Goal: Task Accomplishment & Management: Use online tool/utility

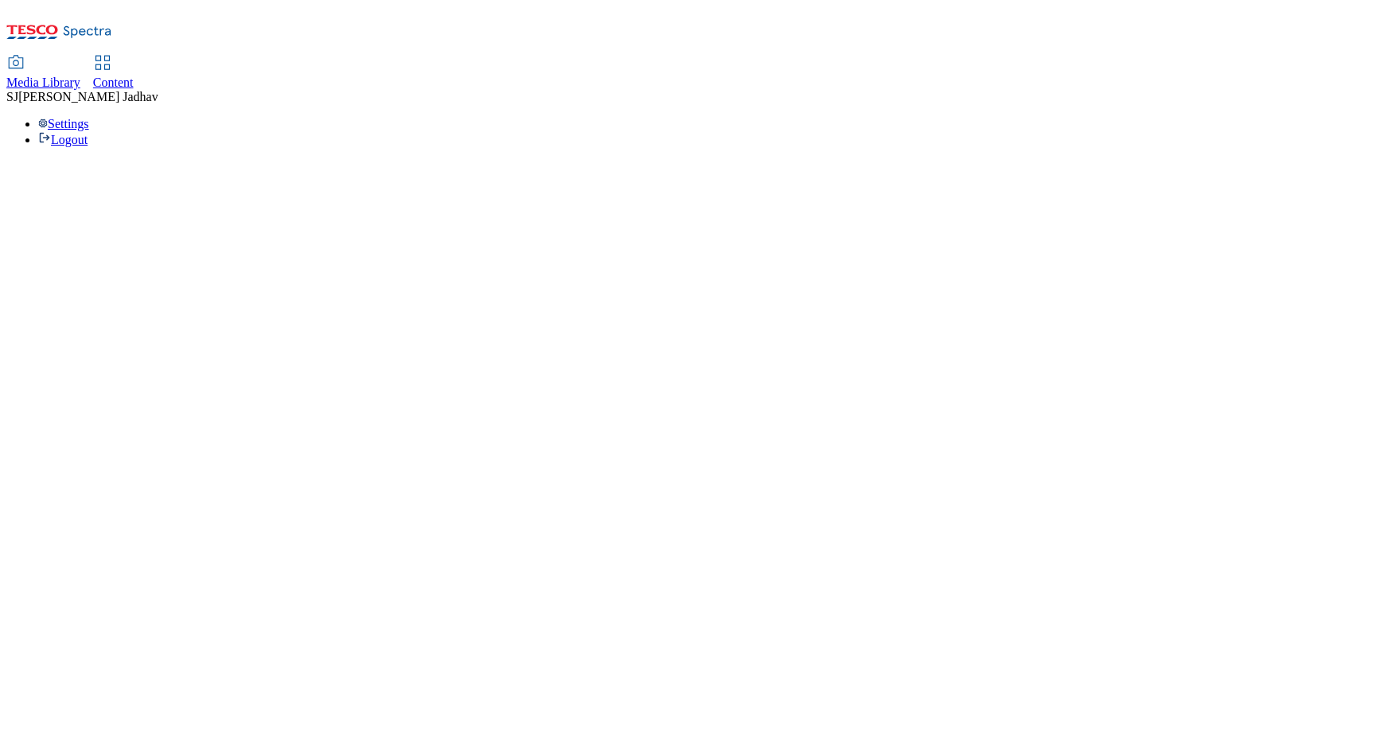
select select "ghs-[GEOGRAPHIC_DATA]"
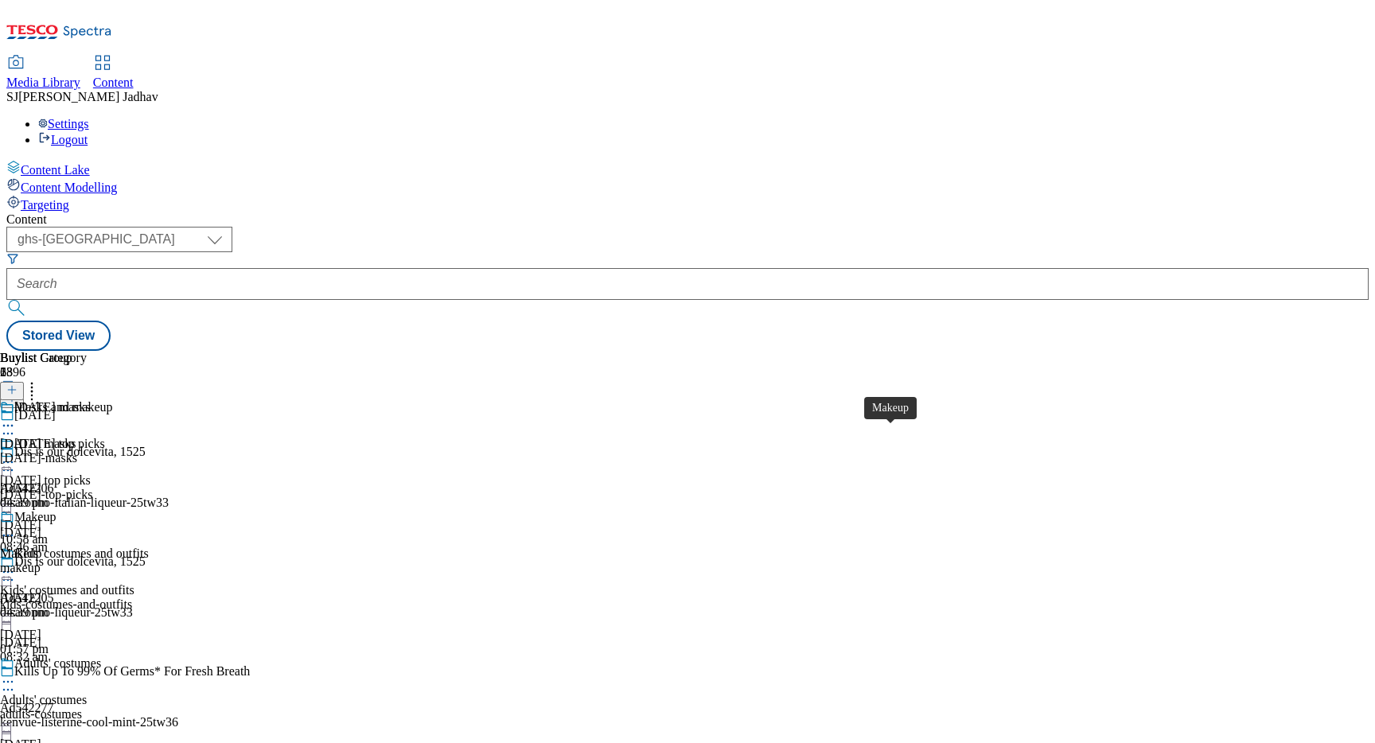
click at [41, 546] on div "Makeup" at bounding box center [20, 553] width 41 height 14
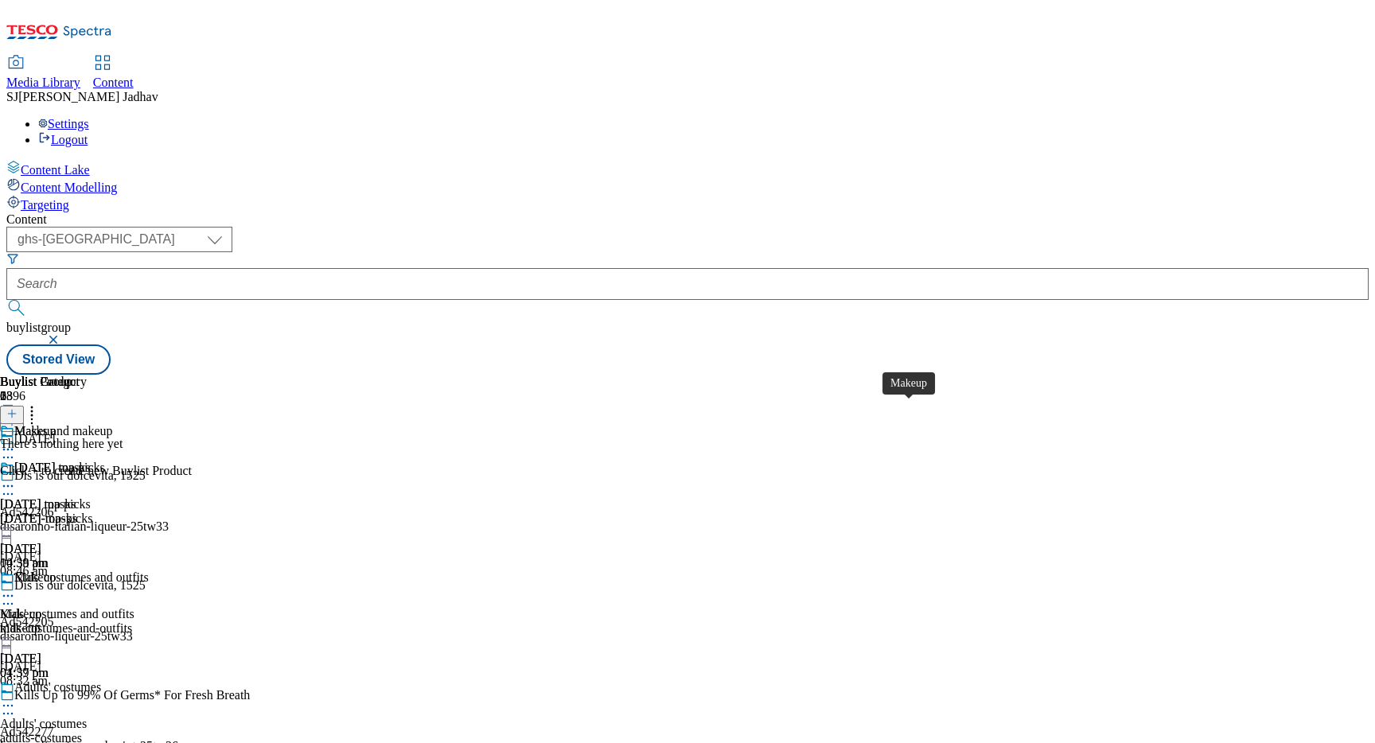
click at [91, 511] on div "[DATE]-masks" at bounding box center [45, 518] width 91 height 14
click at [24, 406] on button at bounding box center [12, 415] width 24 height 18
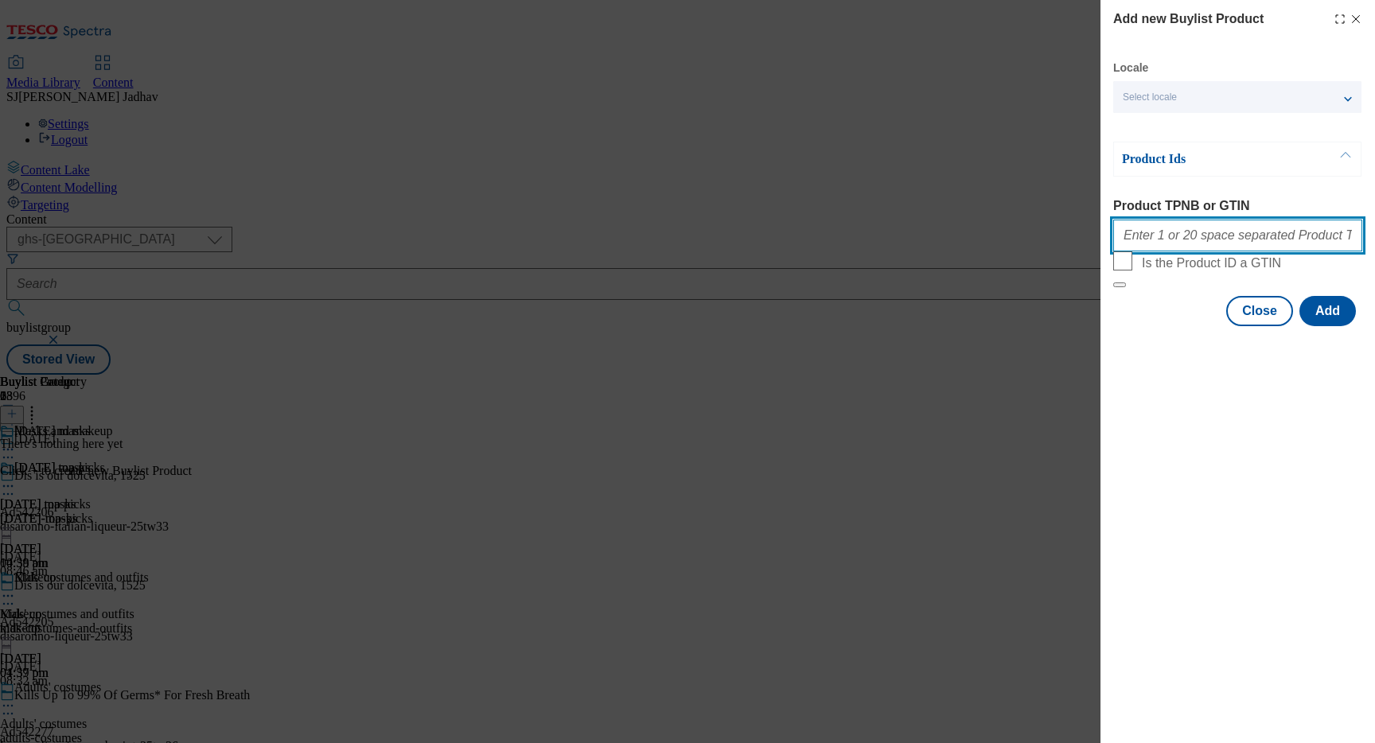
click at [1189, 251] on input "Product TPNB or GTIN" at bounding box center [1237, 236] width 249 height 32
paste input "96635669 96728842 96728681 96728600 96728669 105267022 105266689 105266634 1052…"
type input "96635669 96728842 96728681 96728600 96728669 105267022 105266689 105266634 1052…"
click at [1336, 326] on button "Add" at bounding box center [1327, 311] width 56 height 30
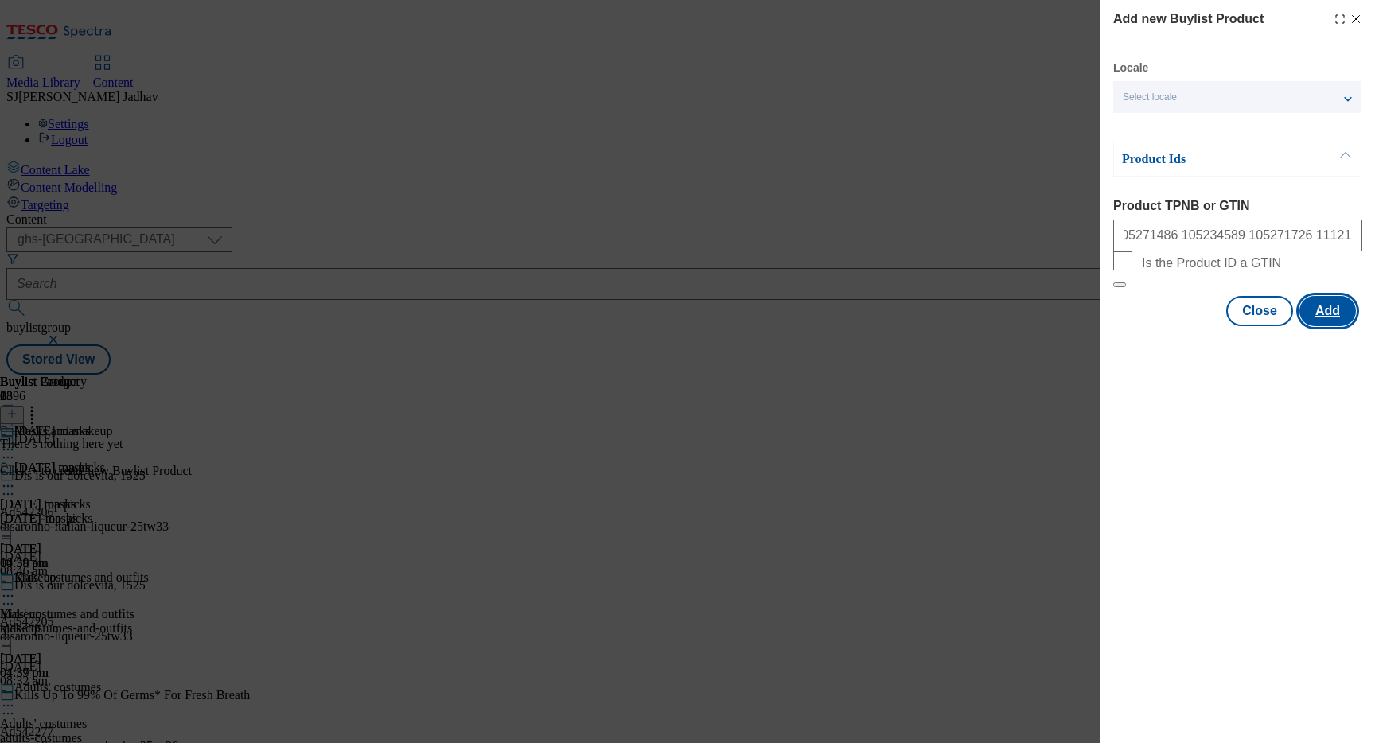
scroll to position [0, 0]
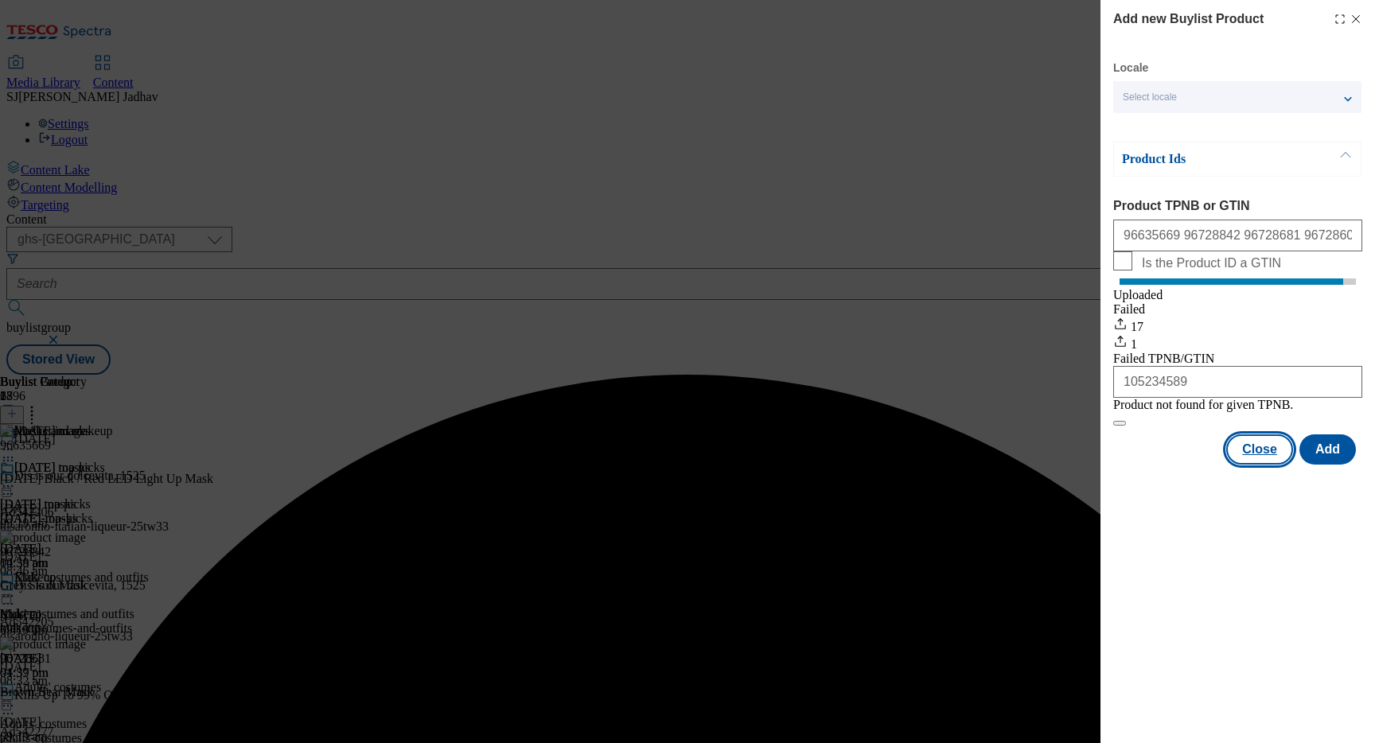
click at [1266, 465] on button "Close" at bounding box center [1259, 449] width 67 height 30
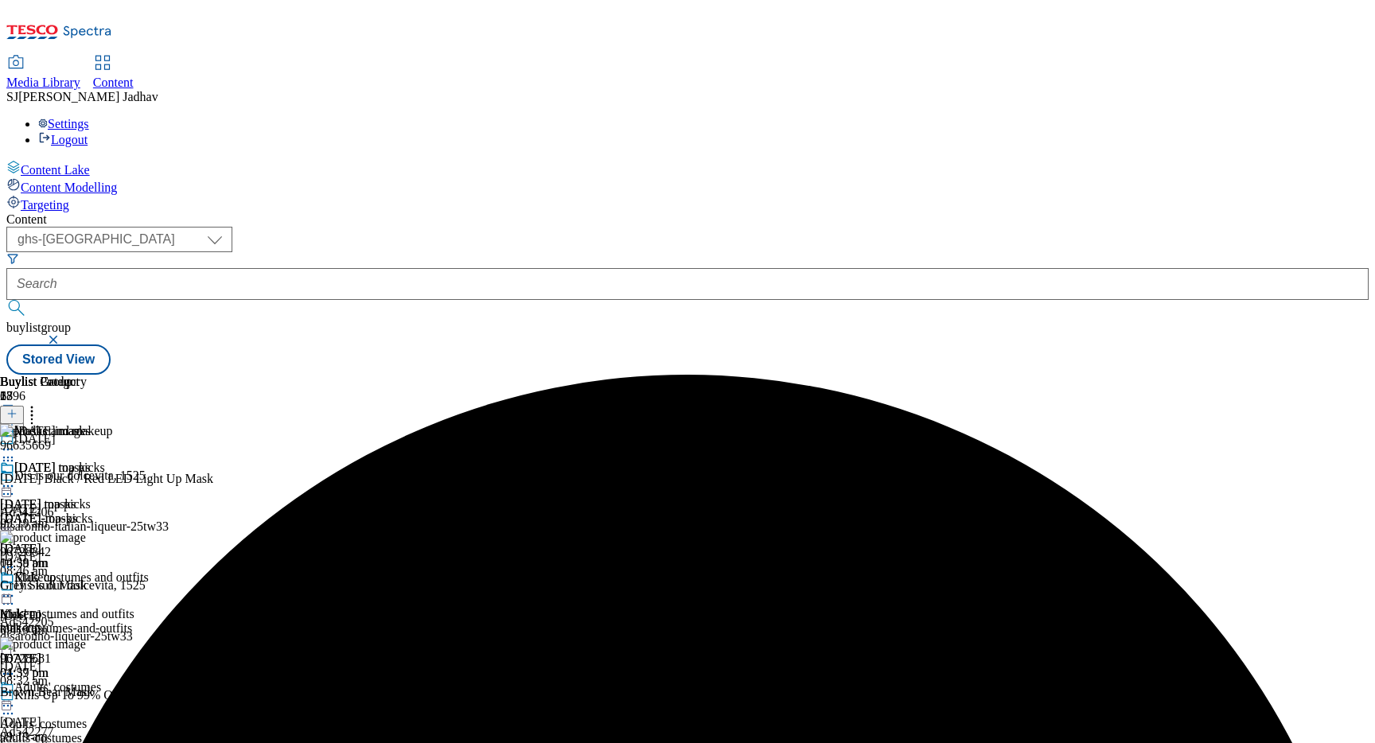
click at [91, 621] on div "makeup" at bounding box center [45, 628] width 91 height 14
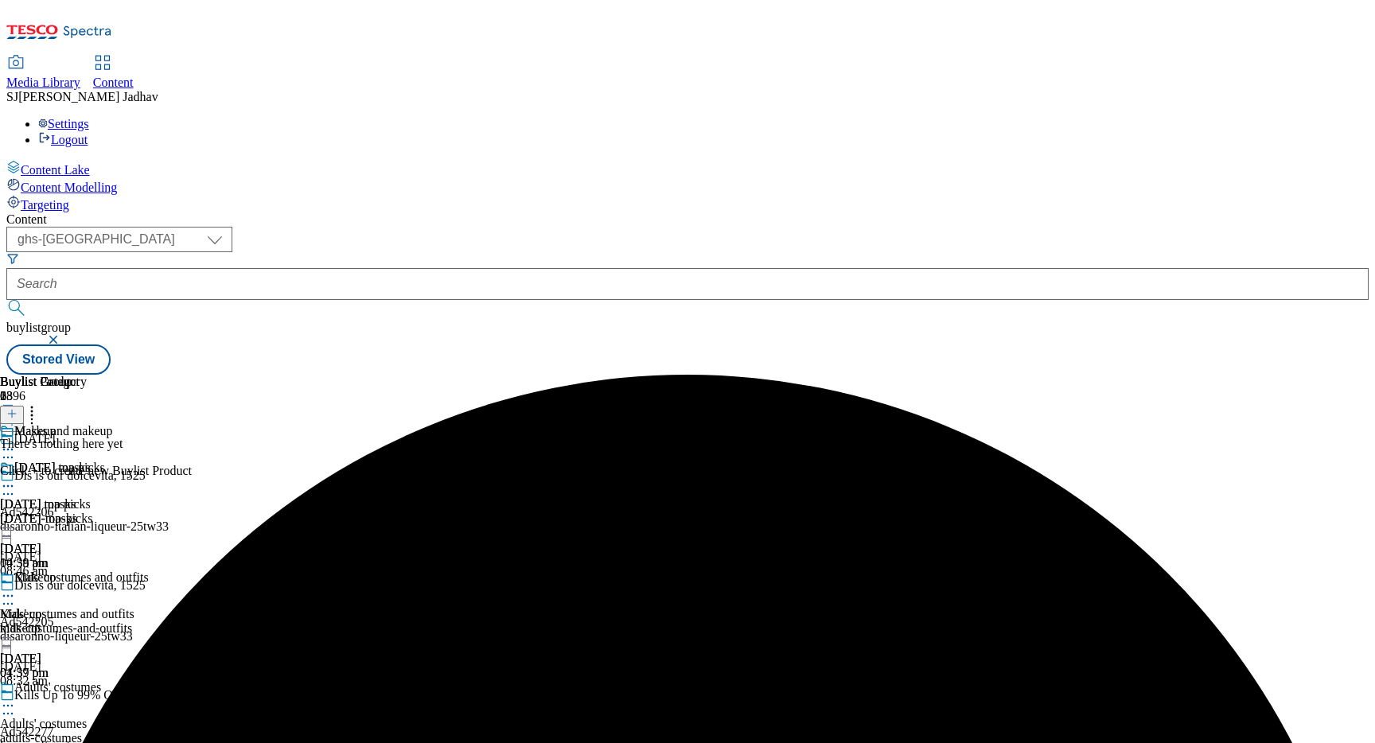
click at [24, 406] on button at bounding box center [12, 415] width 24 height 18
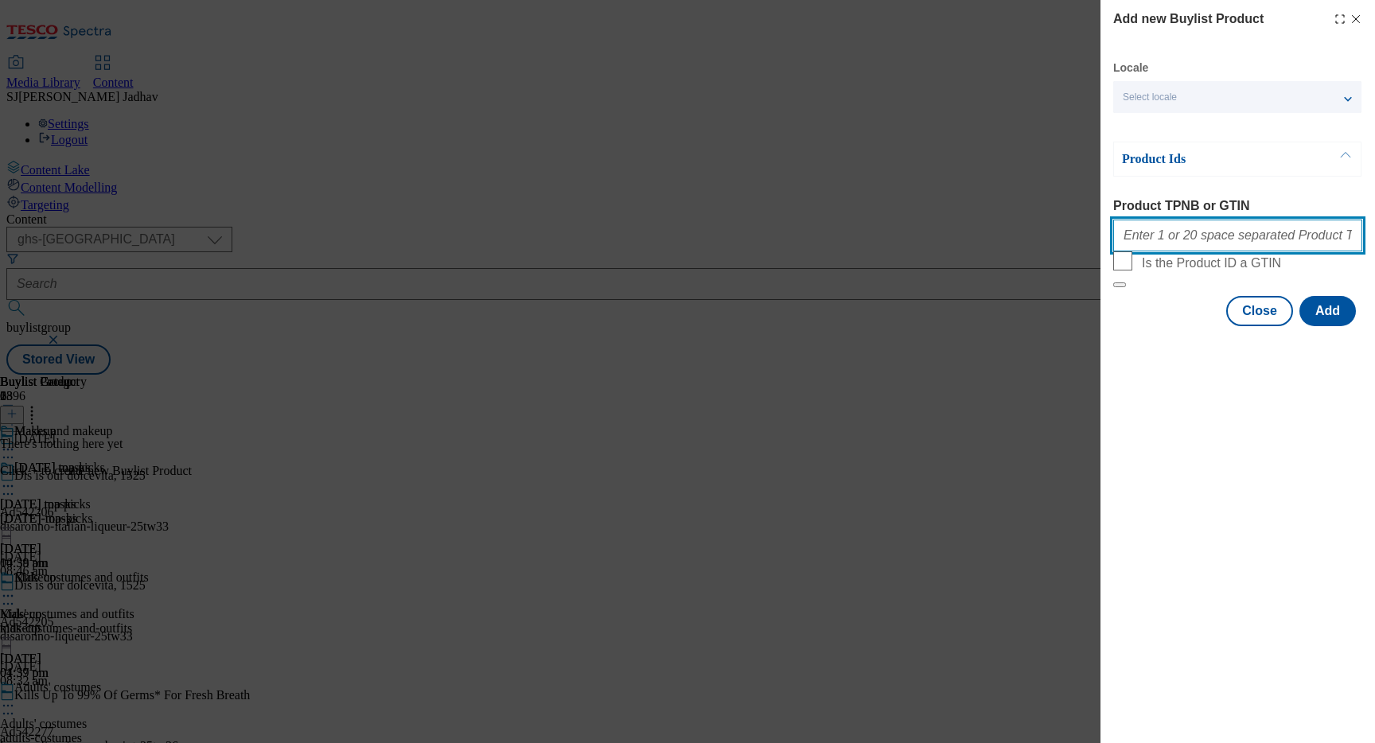
click at [1237, 231] on input "Product TPNB or GTIN" at bounding box center [1237, 236] width 249 height 32
paste input "96728554 87798351 87739330 87741234 87794770 88886838 87799042 87738193 8824005…"
type input "96728554 87798351 87739330 87741234 87794770 88886838 87799042 87738193 8824005…"
click at [1322, 352] on div "Modal" at bounding box center [1237, 340] width 274 height 22
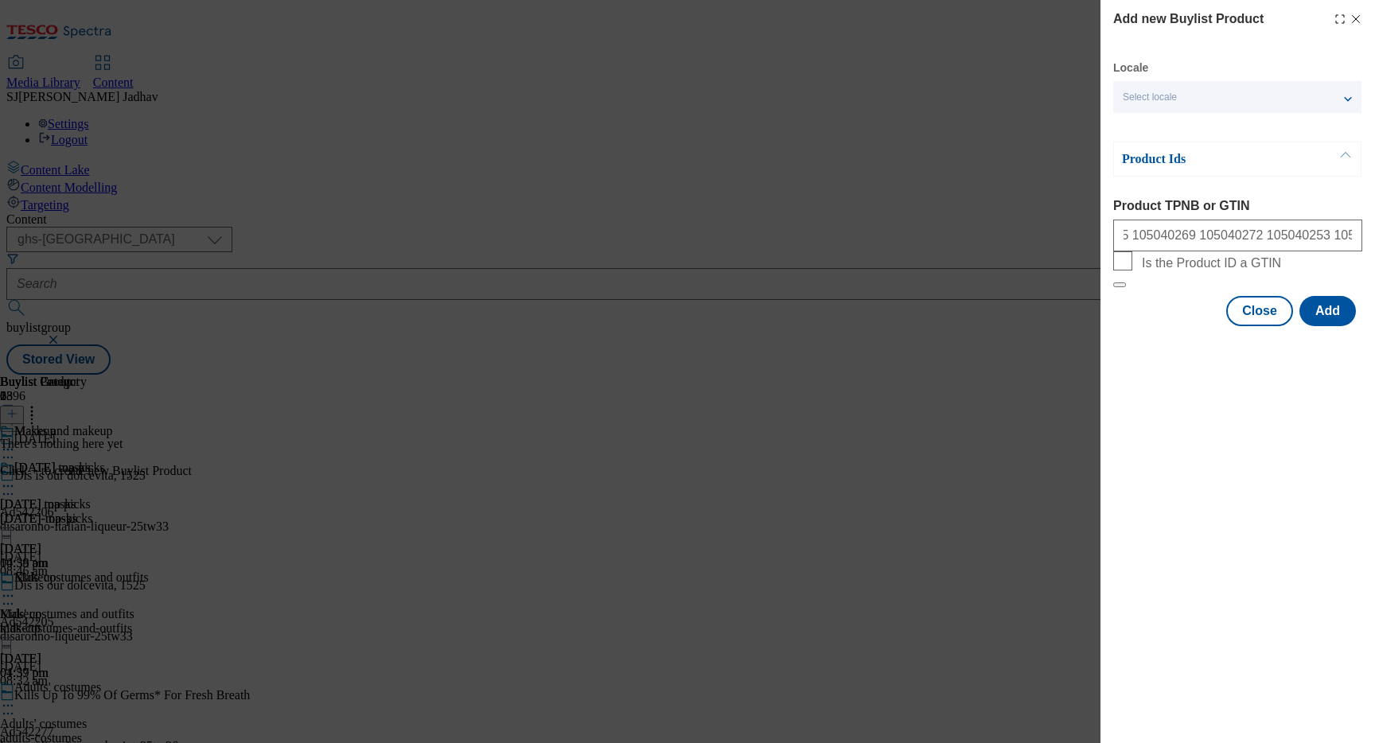
scroll to position [0, 0]
click at [1324, 326] on button "Add" at bounding box center [1327, 311] width 56 height 30
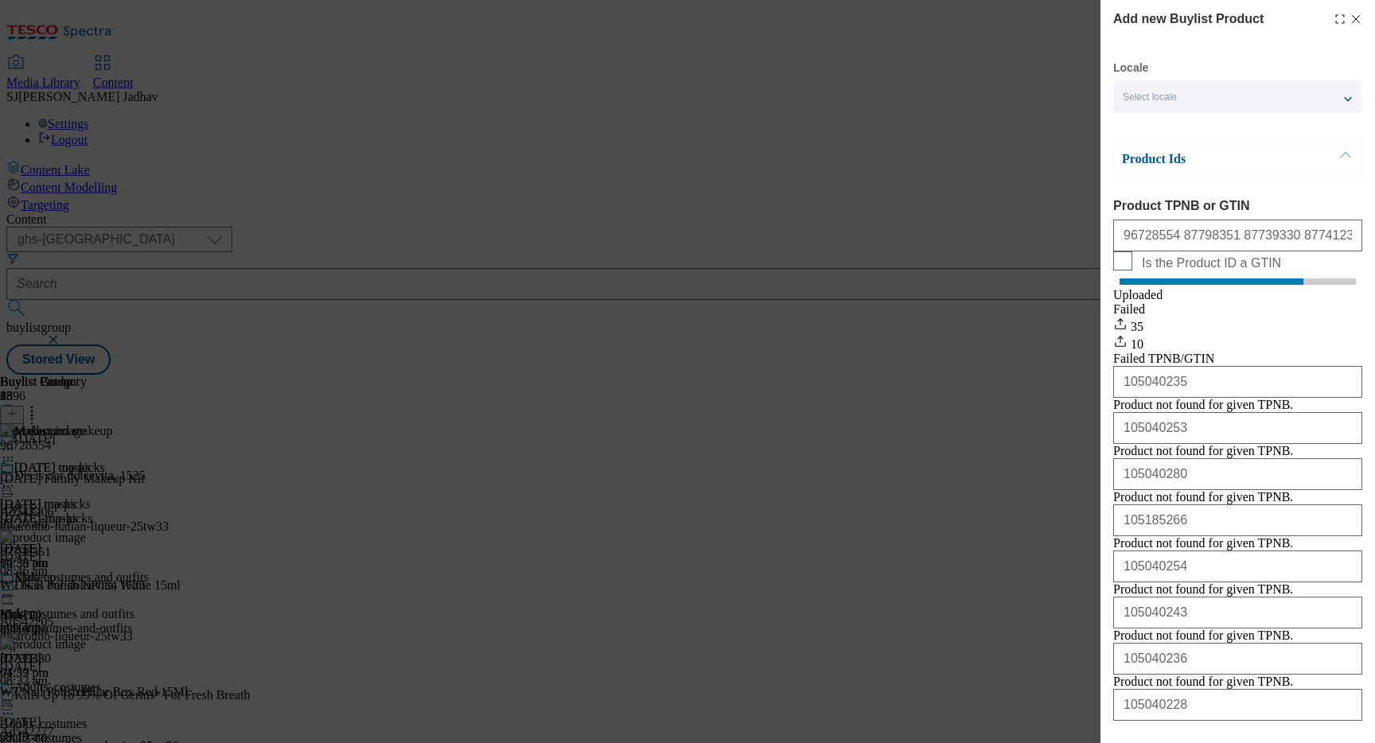
scroll to position [349, 0]
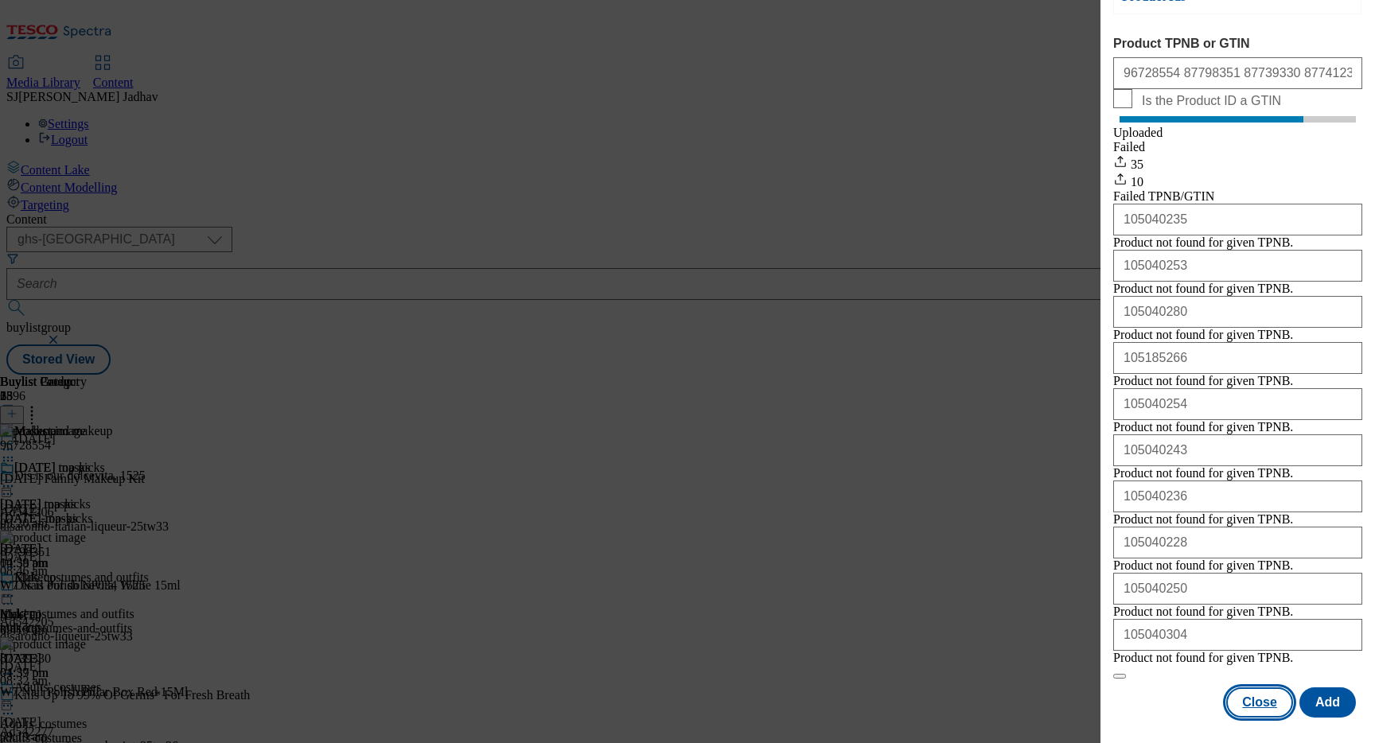
click at [1259, 706] on button "Close" at bounding box center [1259, 702] width 67 height 30
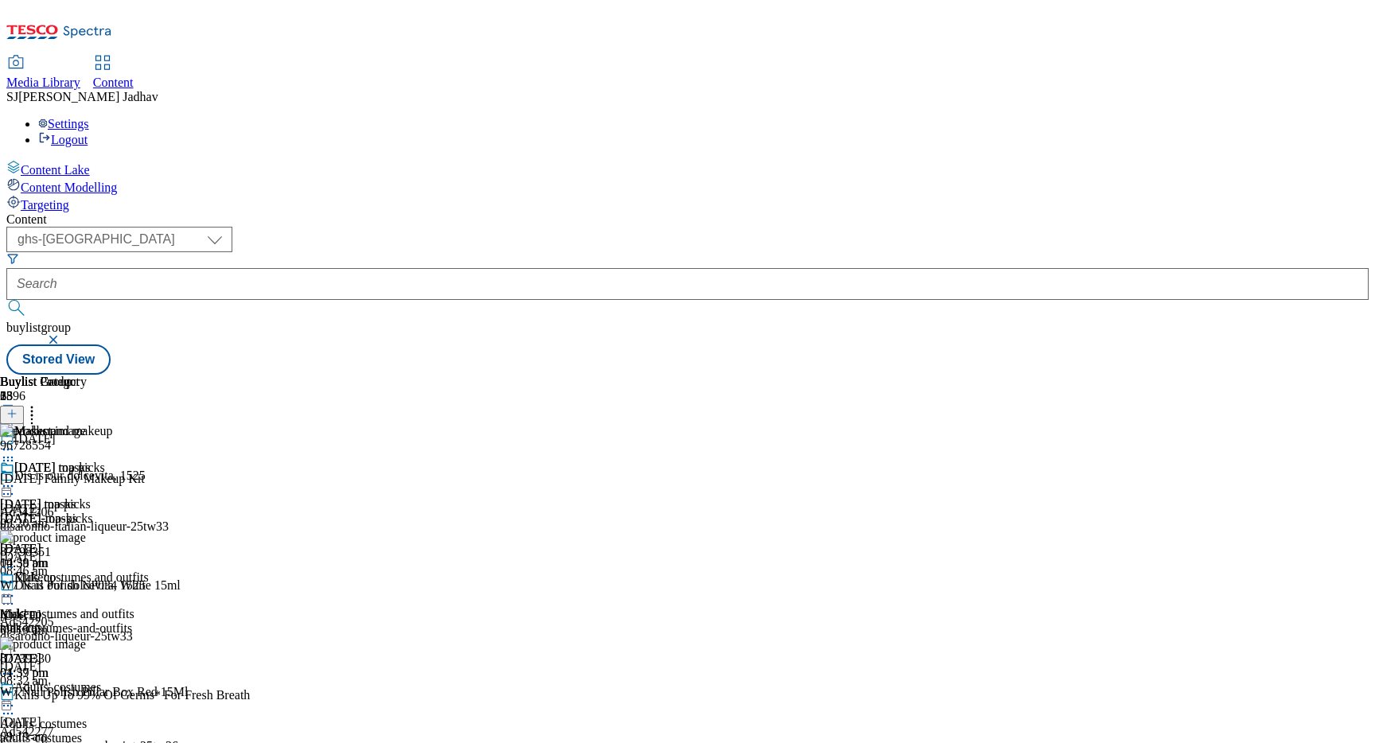
click at [16, 441] on icon at bounding box center [8, 449] width 16 height 16
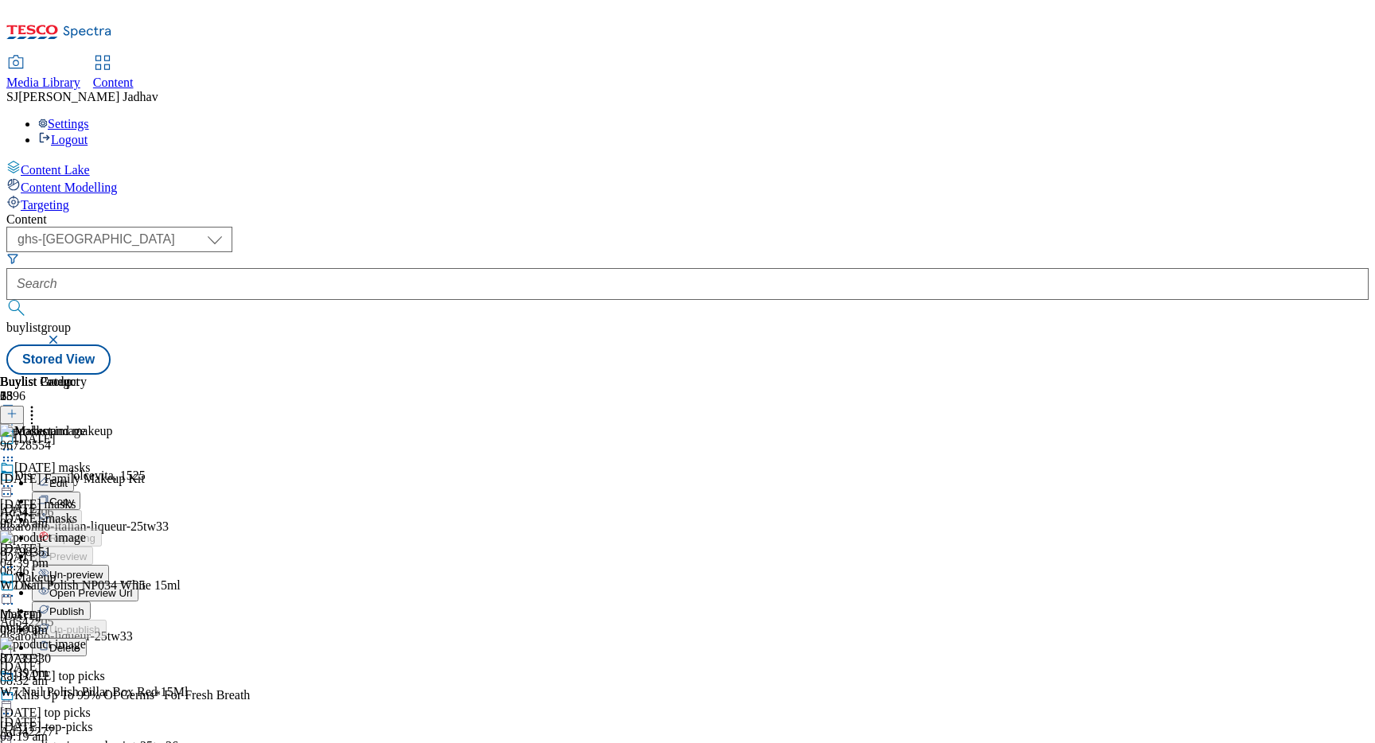
click at [16, 478] on icon at bounding box center [8, 486] width 16 height 16
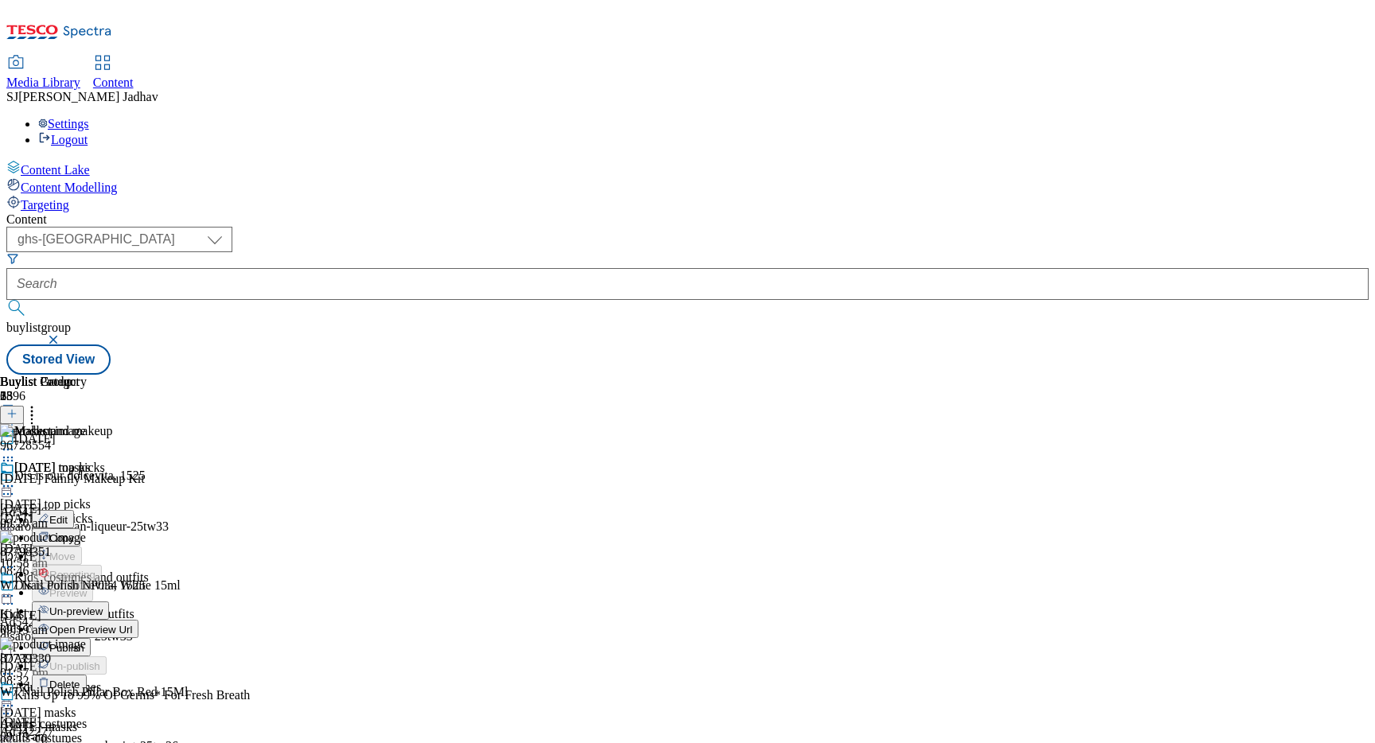
click at [74, 510] on button "Edit" at bounding box center [53, 519] width 42 height 18
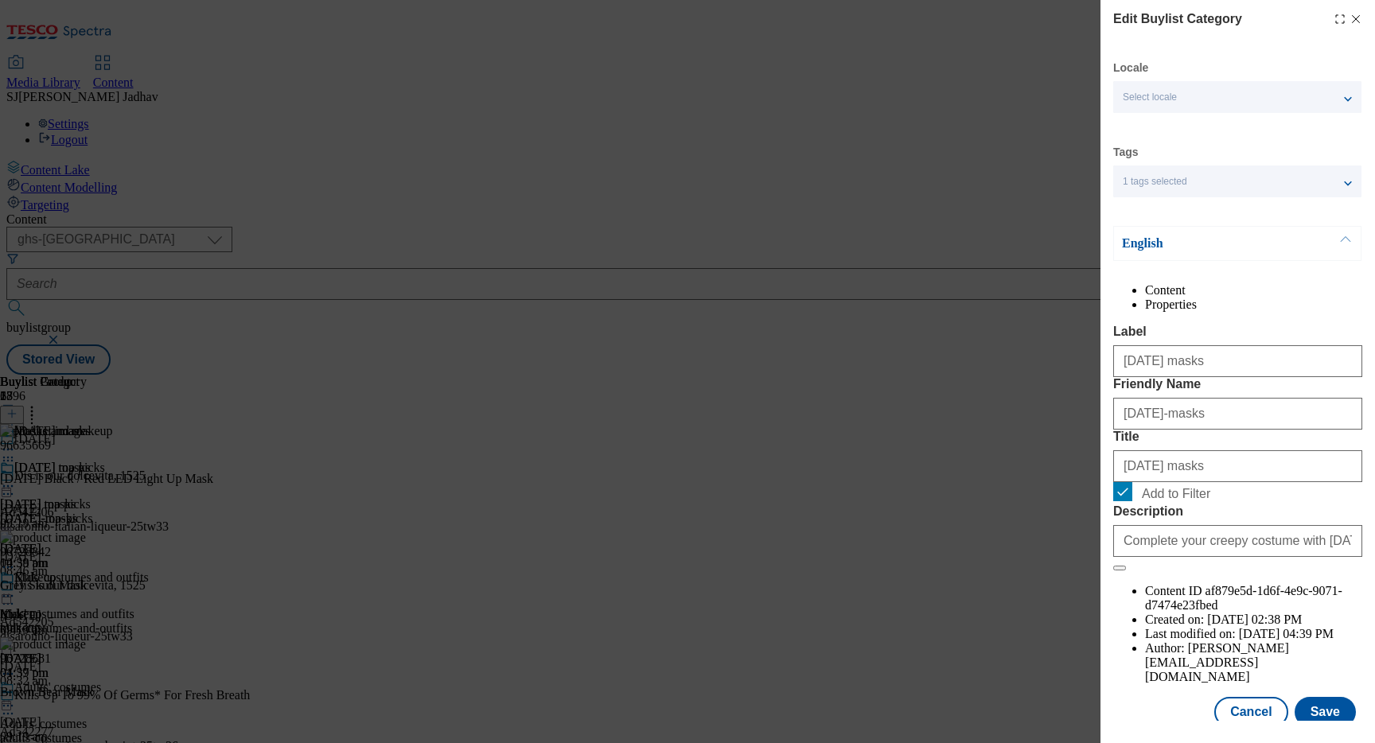
scroll to position [40, 0]
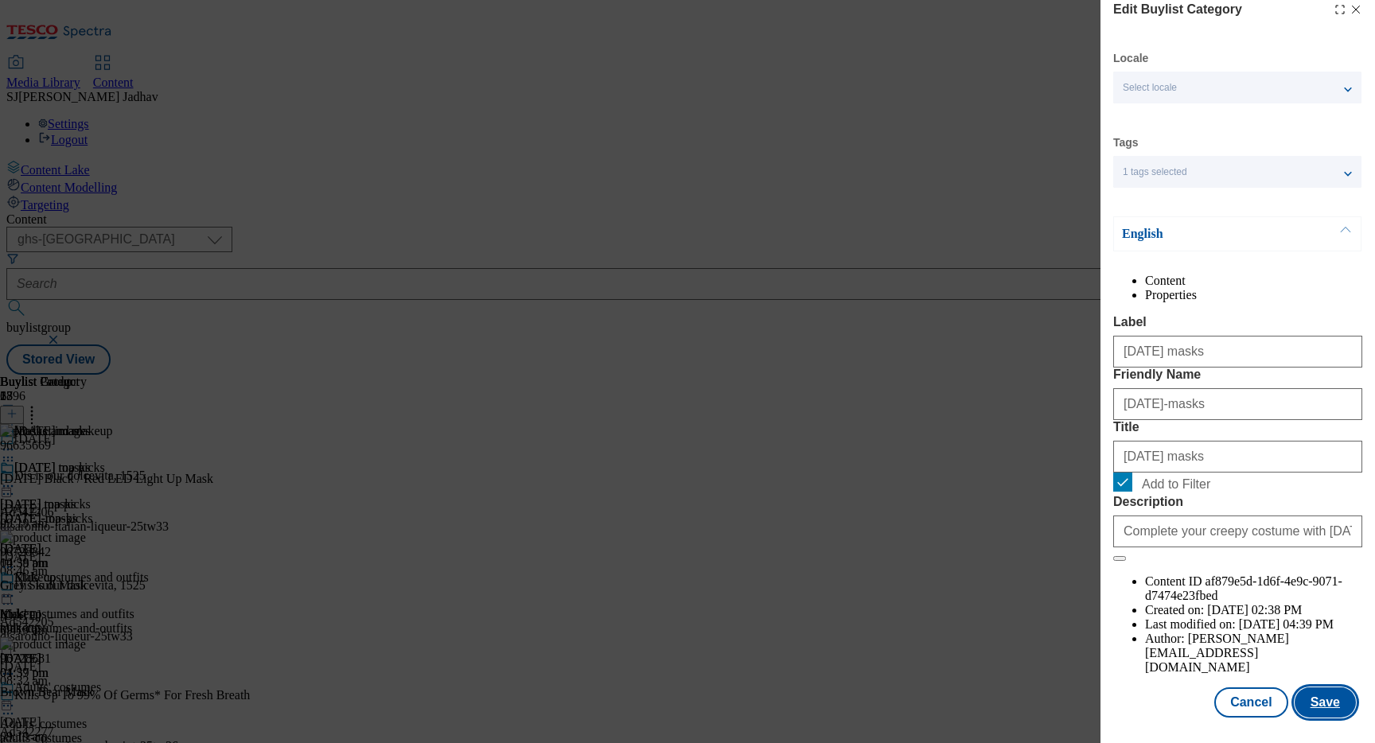
click at [1308, 698] on button "Save" at bounding box center [1324, 702] width 61 height 30
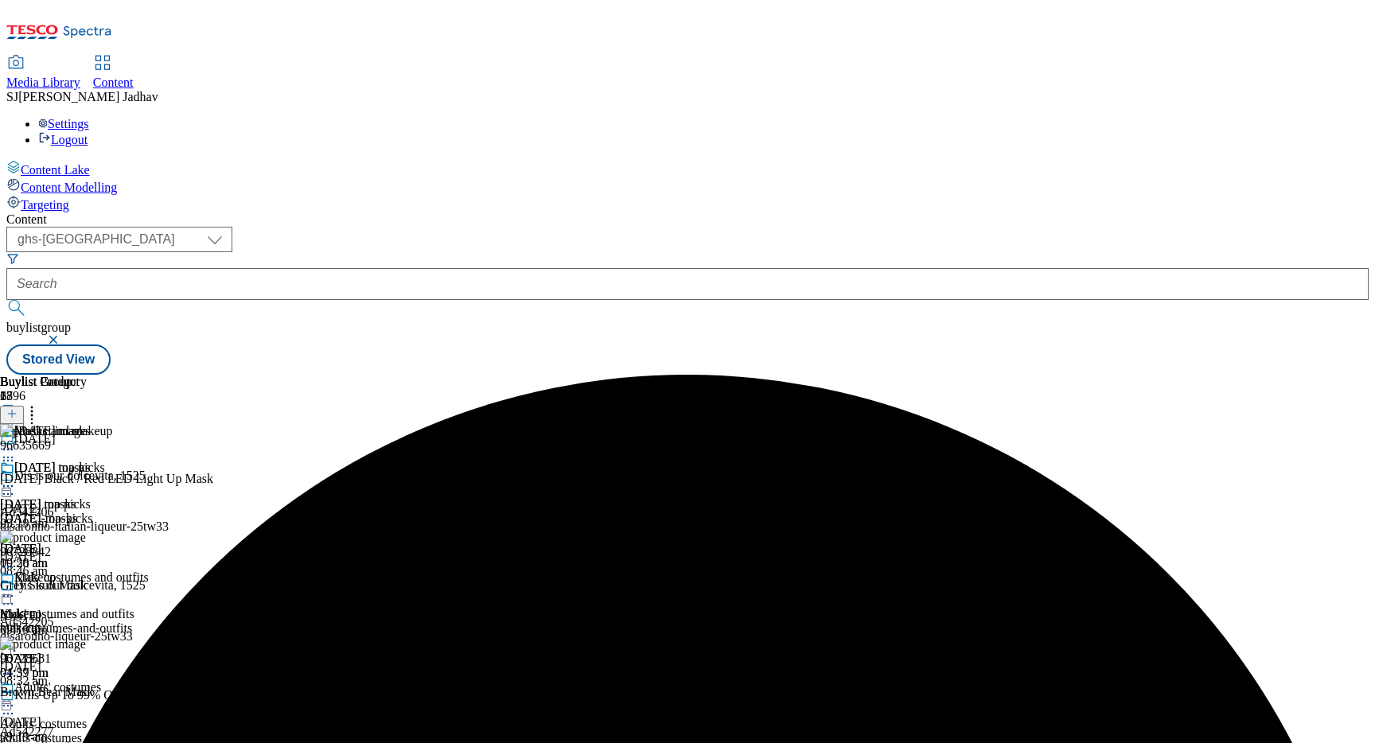
click at [16, 478] on icon at bounding box center [8, 486] width 16 height 16
click at [87, 587] on span "Preview" at bounding box center [67, 593] width 37 height 12
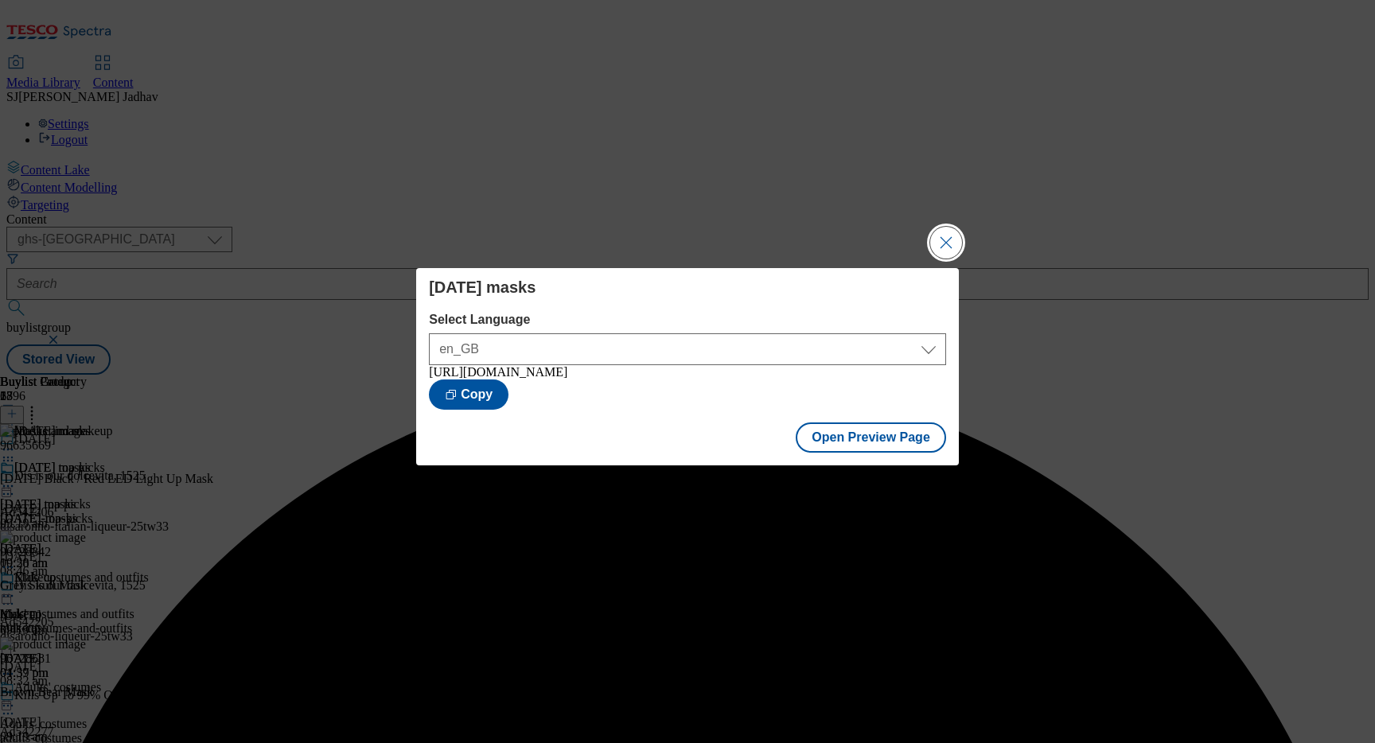
click at [943, 234] on button "Close Modal" at bounding box center [946, 243] width 32 height 32
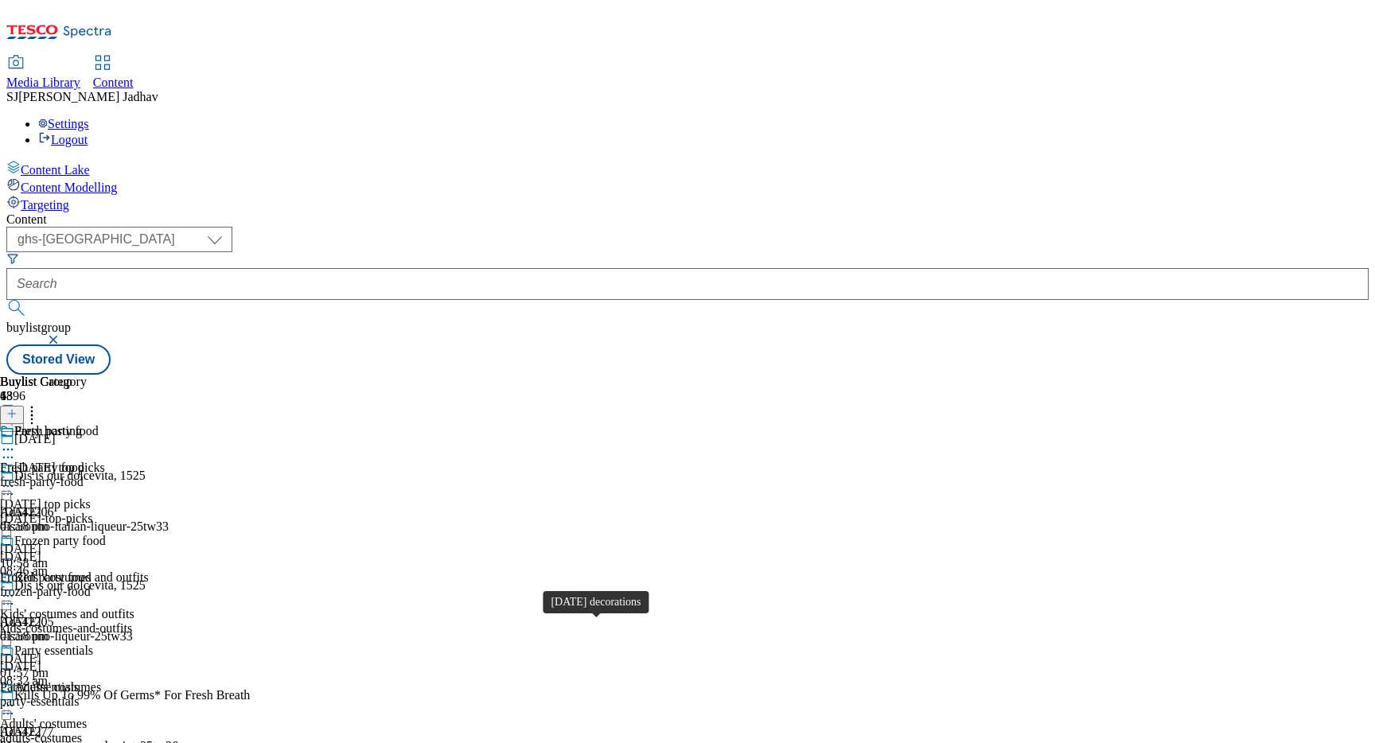
scroll to position [1208, 0]
click at [119, 424] on div "Indoor decorations Indoor decorations indoor-decorations [DATE] 01:58 pm" at bounding box center [59, 479] width 119 height 110
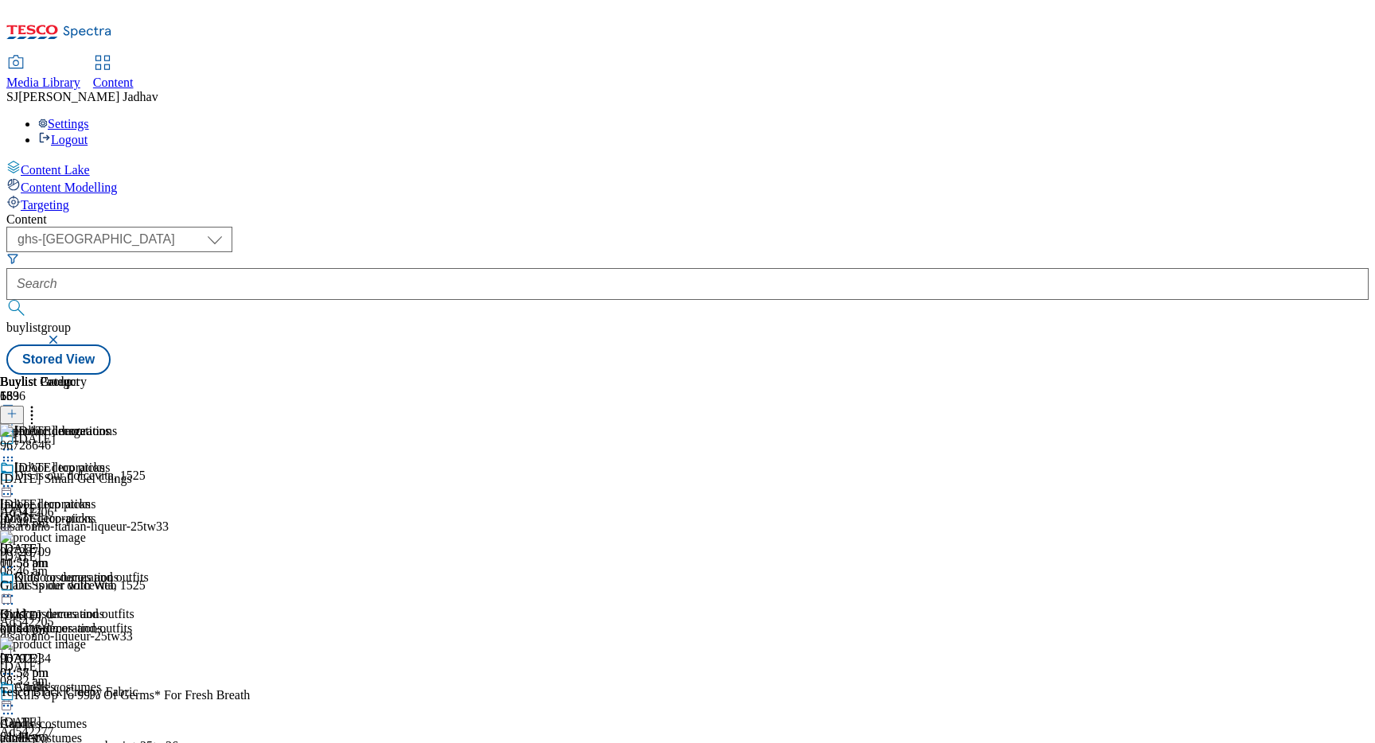
scroll to position [3, 0]
click at [16, 478] on icon at bounding box center [8, 486] width 16 height 16
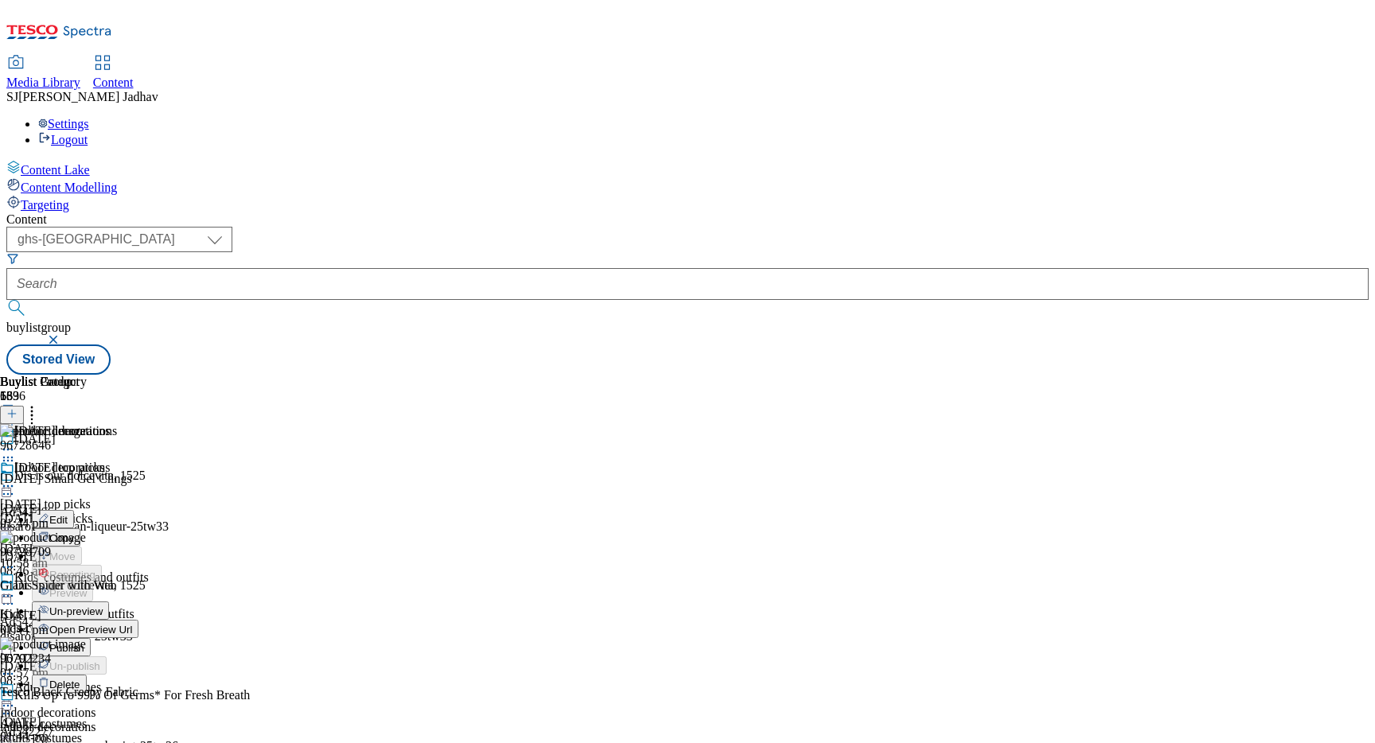
click at [132, 624] on span "Open Preview Url" at bounding box center [90, 630] width 83 height 12
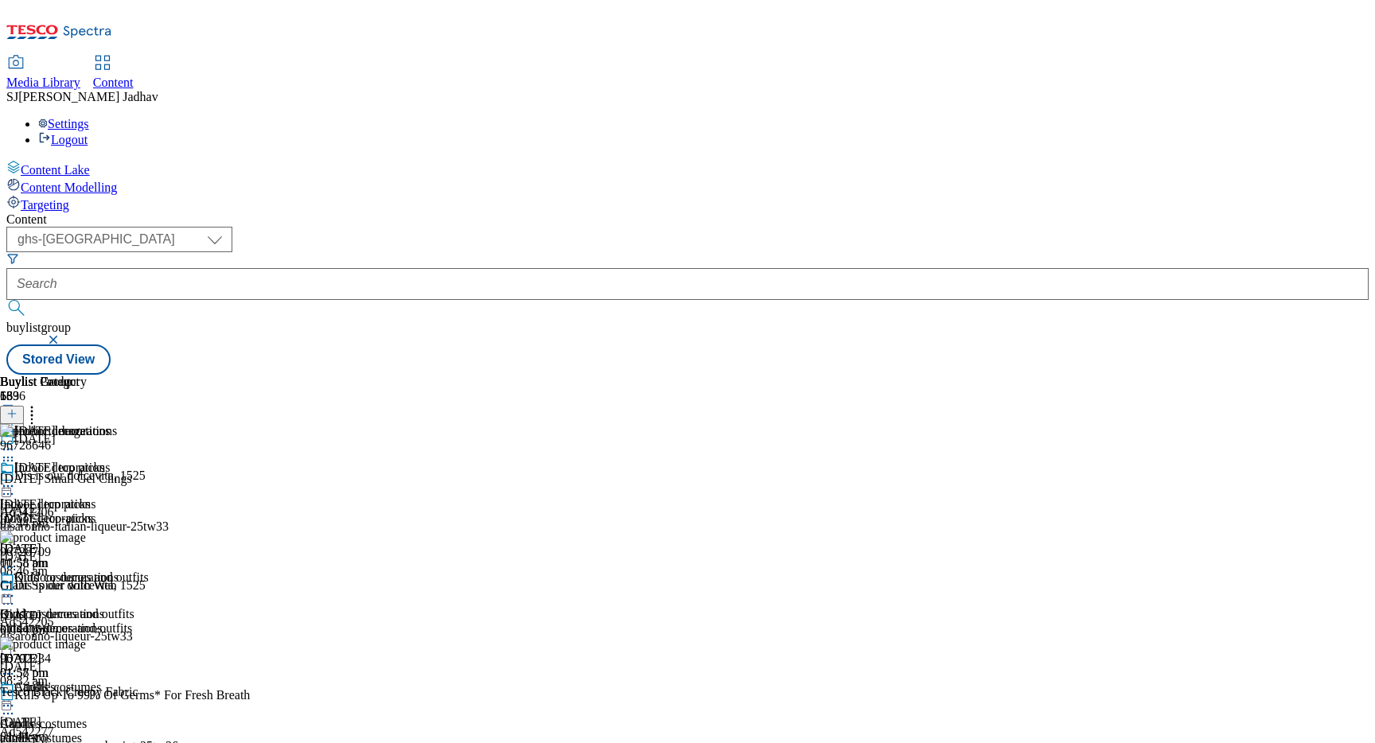
click at [119, 511] on div "indoor-decorations" at bounding box center [59, 518] width 119 height 14
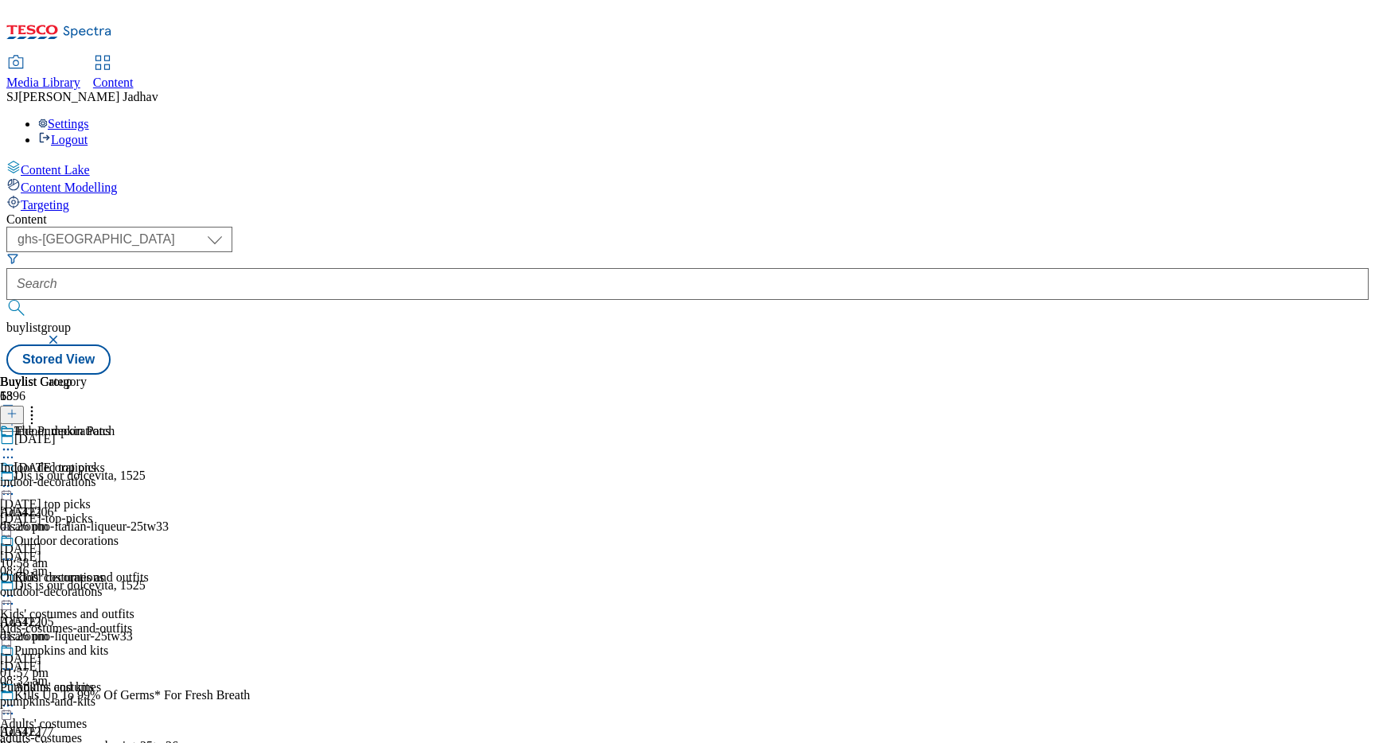
scroll to position [77, 0]
click at [80, 76] on span "Media Library" at bounding box center [43, 83] width 74 height 14
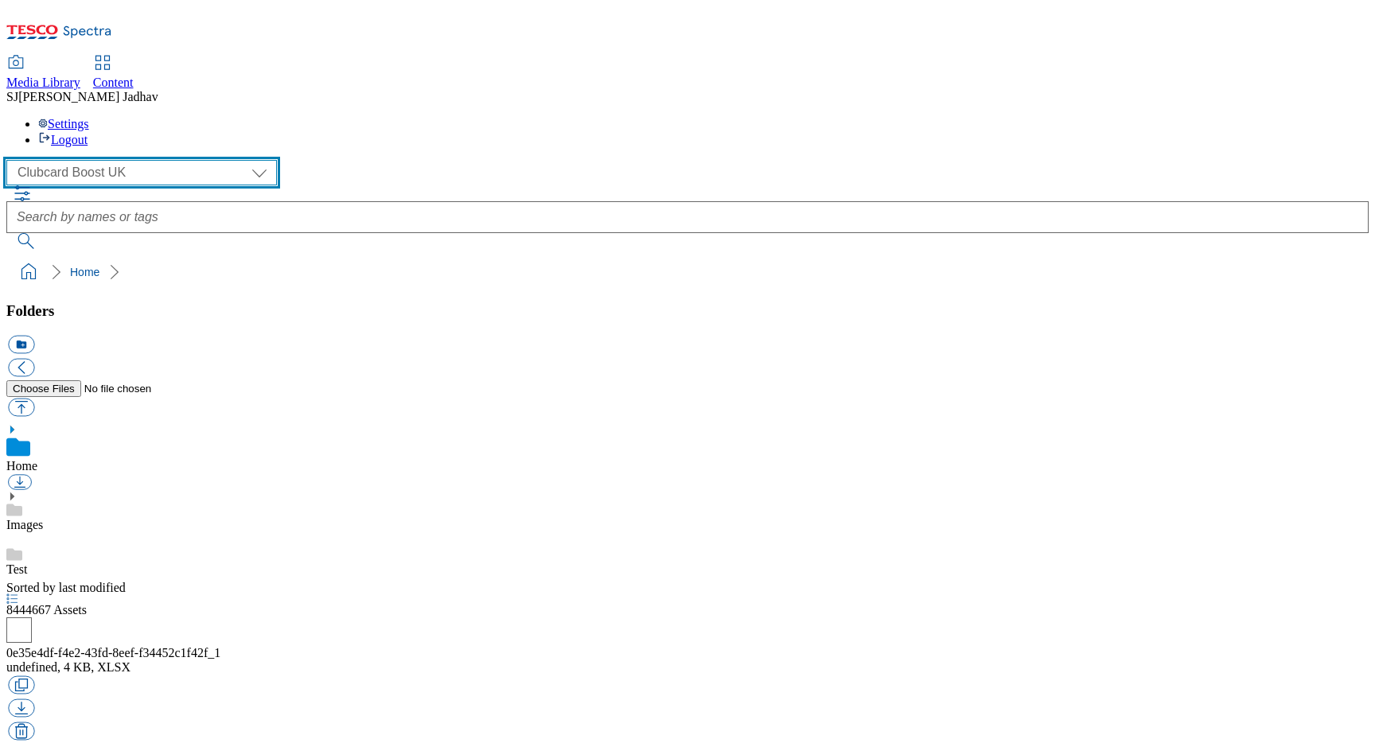
click at [88, 160] on select "Clubcard Boost UK Clubcard Marketing Dotcom [GEOGRAPHIC_DATA] Emails GHS Market…" at bounding box center [141, 172] width 270 height 25
select select "flare-ghs-mktg"
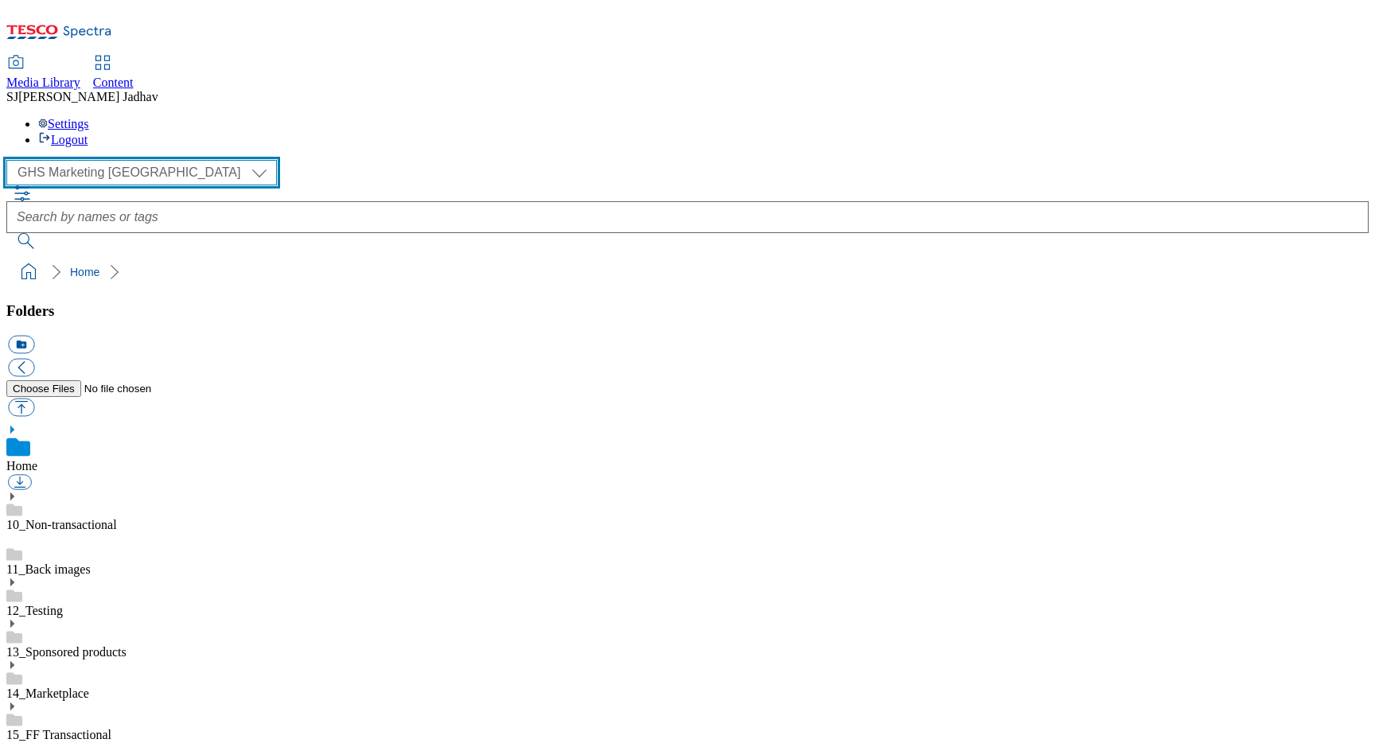
scroll to position [1, 0]
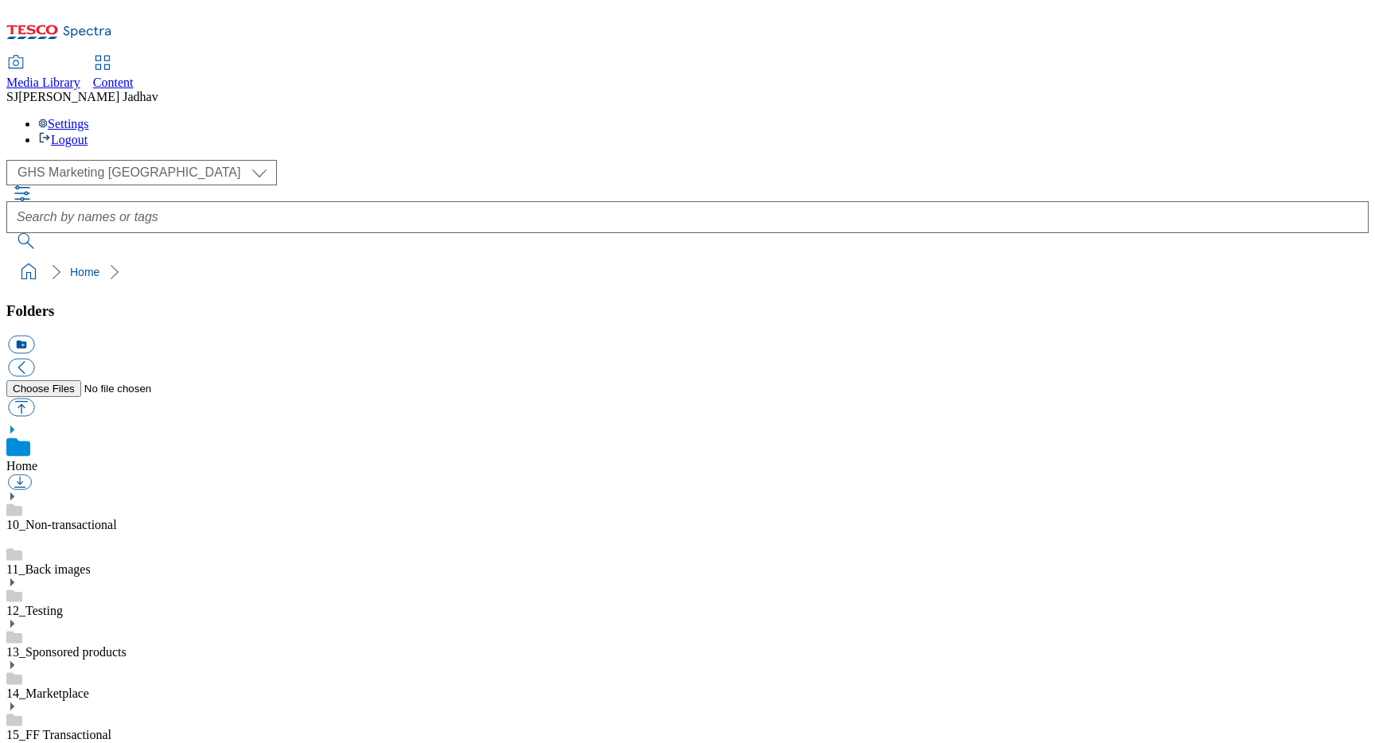
click at [17, 742] on icon at bounding box center [11, 747] width 11 height 11
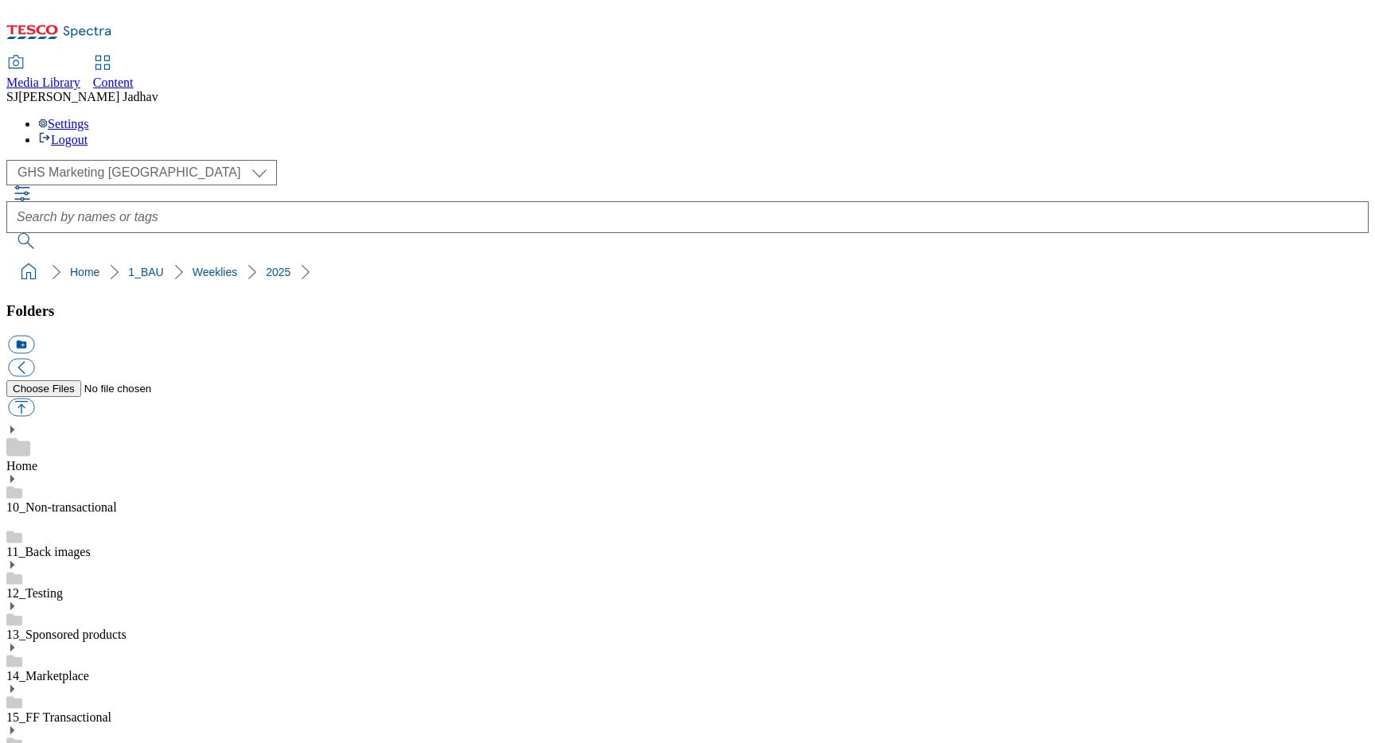
scroll to position [1179, 0]
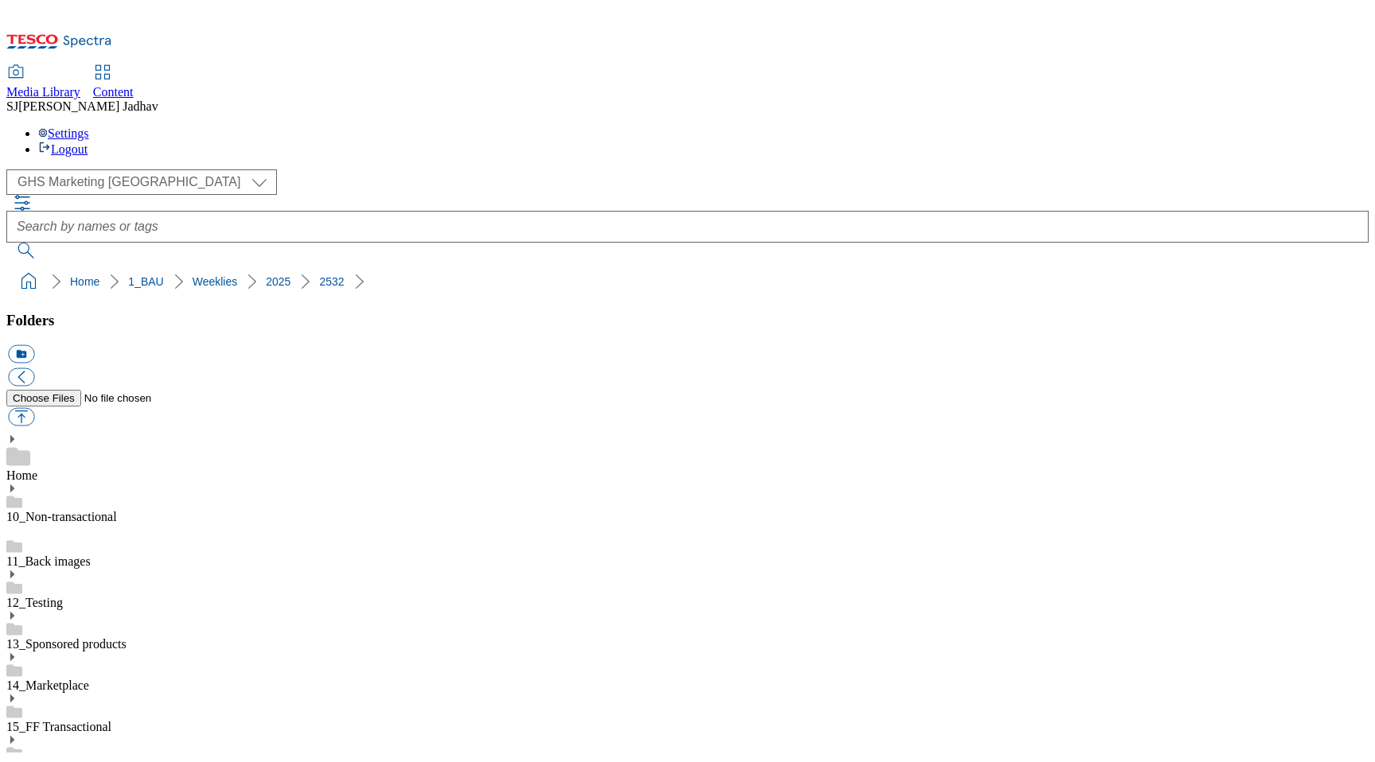
scroll to position [1388, 0]
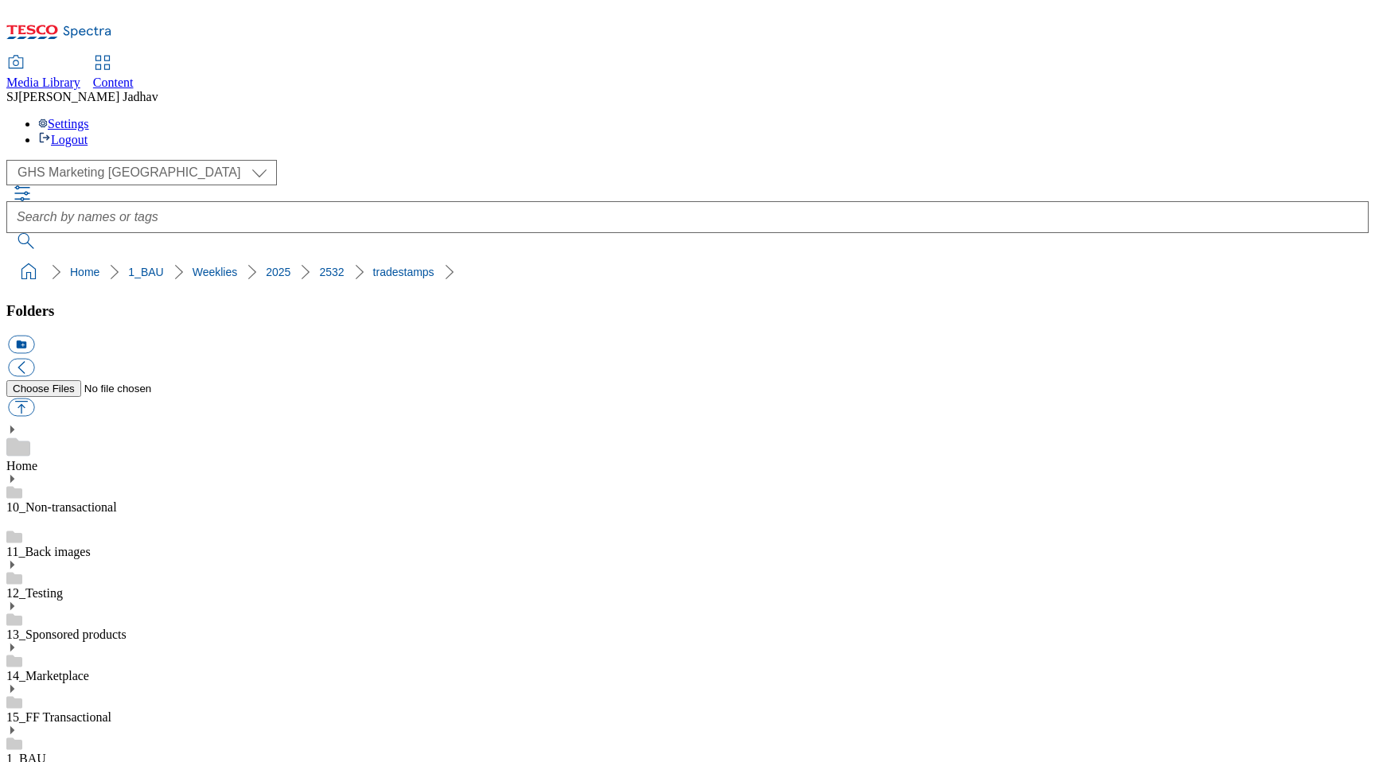
scroll to position [1388, 0]
click at [134, 76] on span "Content" at bounding box center [113, 83] width 41 height 14
select select "ghs-[GEOGRAPHIC_DATA]"
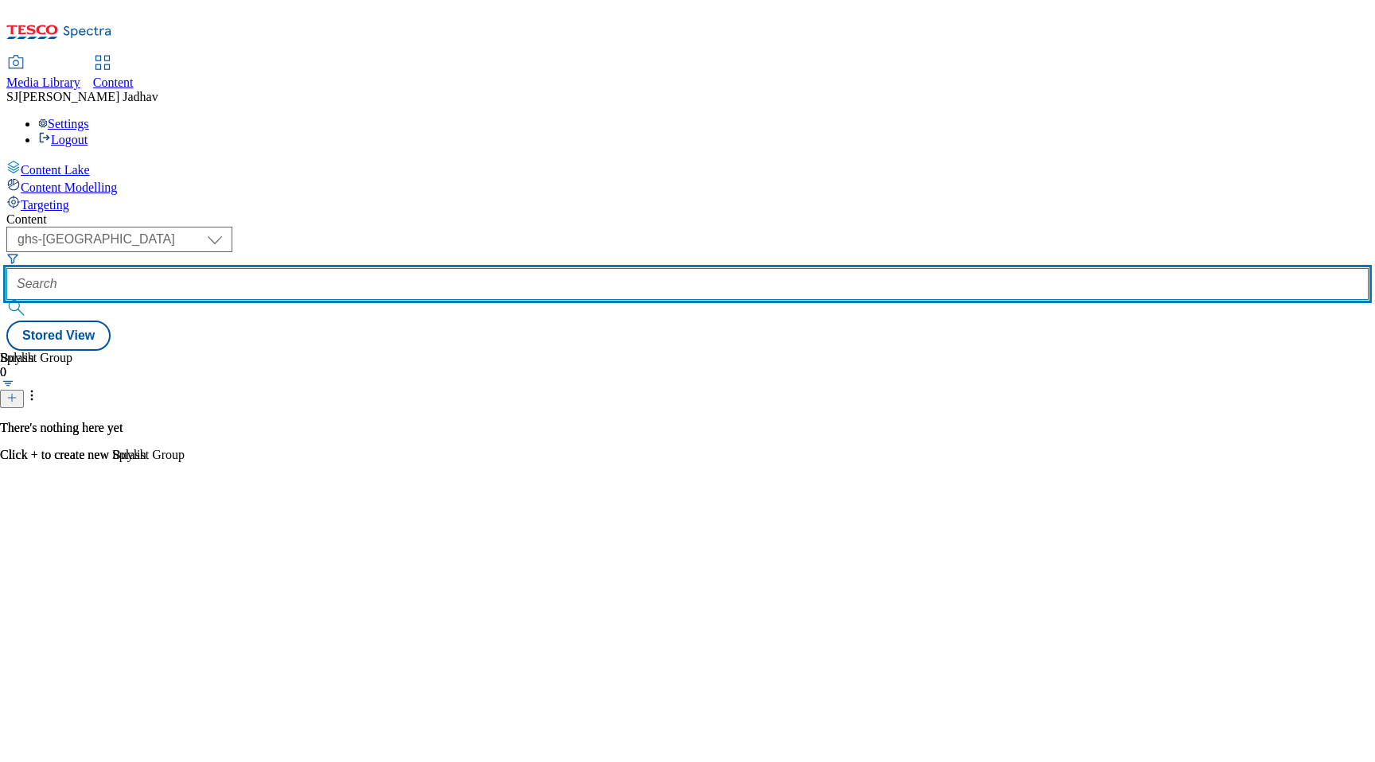
click at [398, 268] on input "text" at bounding box center [687, 284] width 1362 height 32
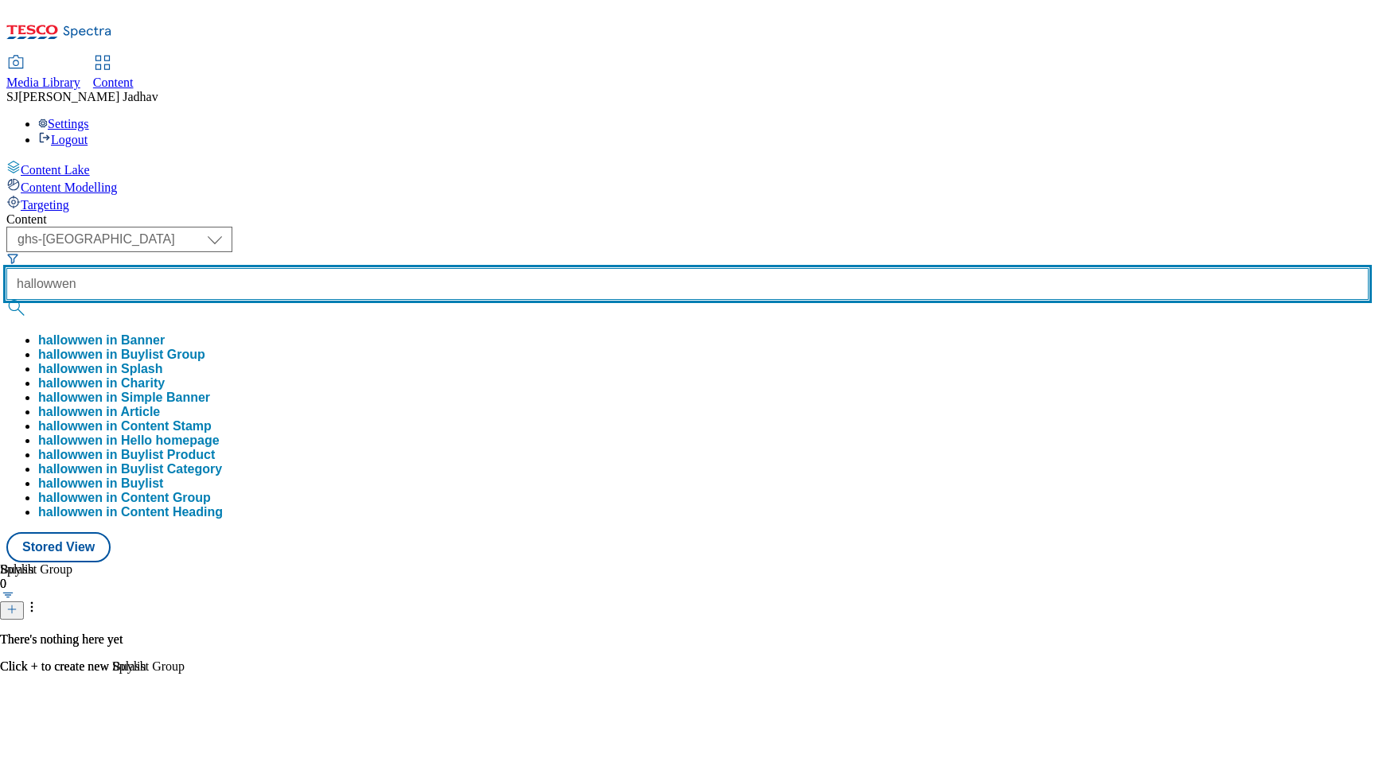
click at [6, 300] on button "submit" at bounding box center [17, 308] width 22 height 16
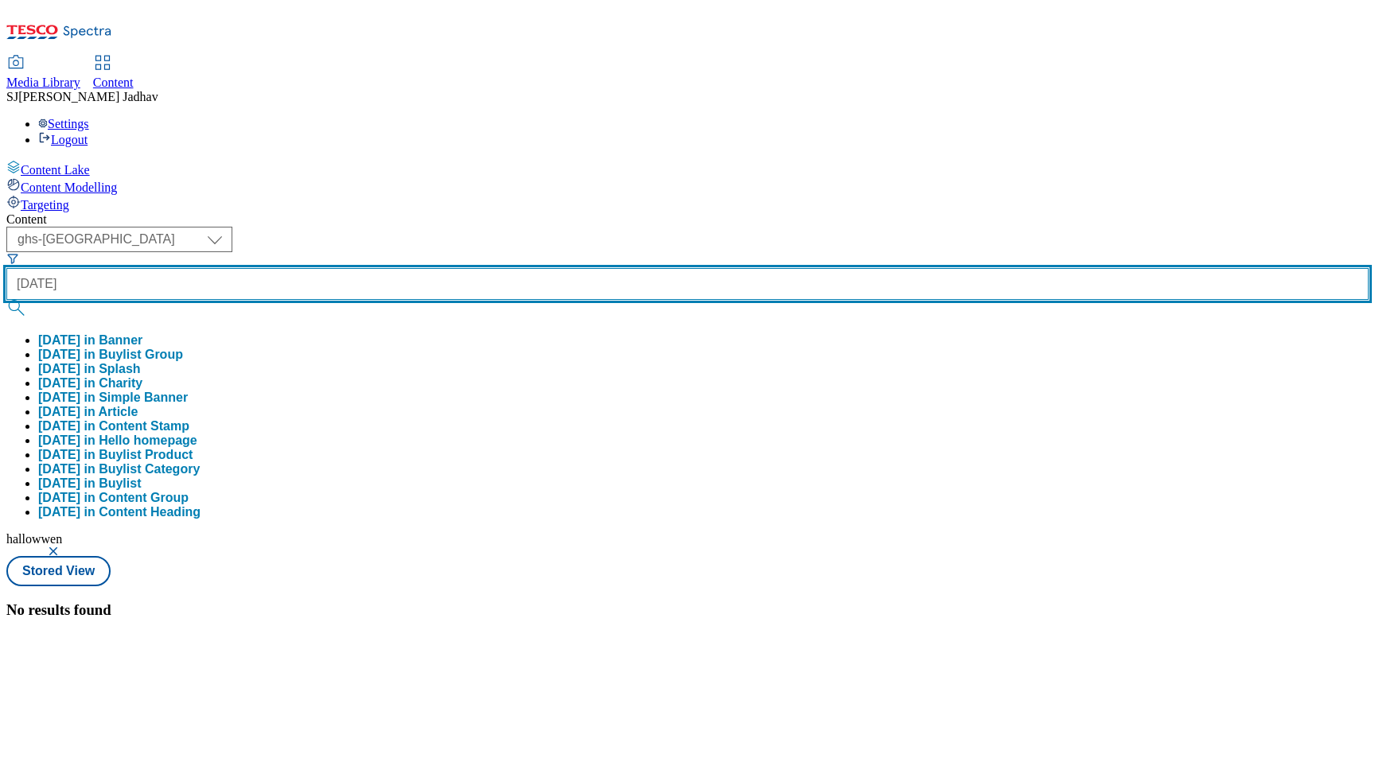
type input "halloween"
click at [6, 300] on button "submit" at bounding box center [17, 308] width 22 height 16
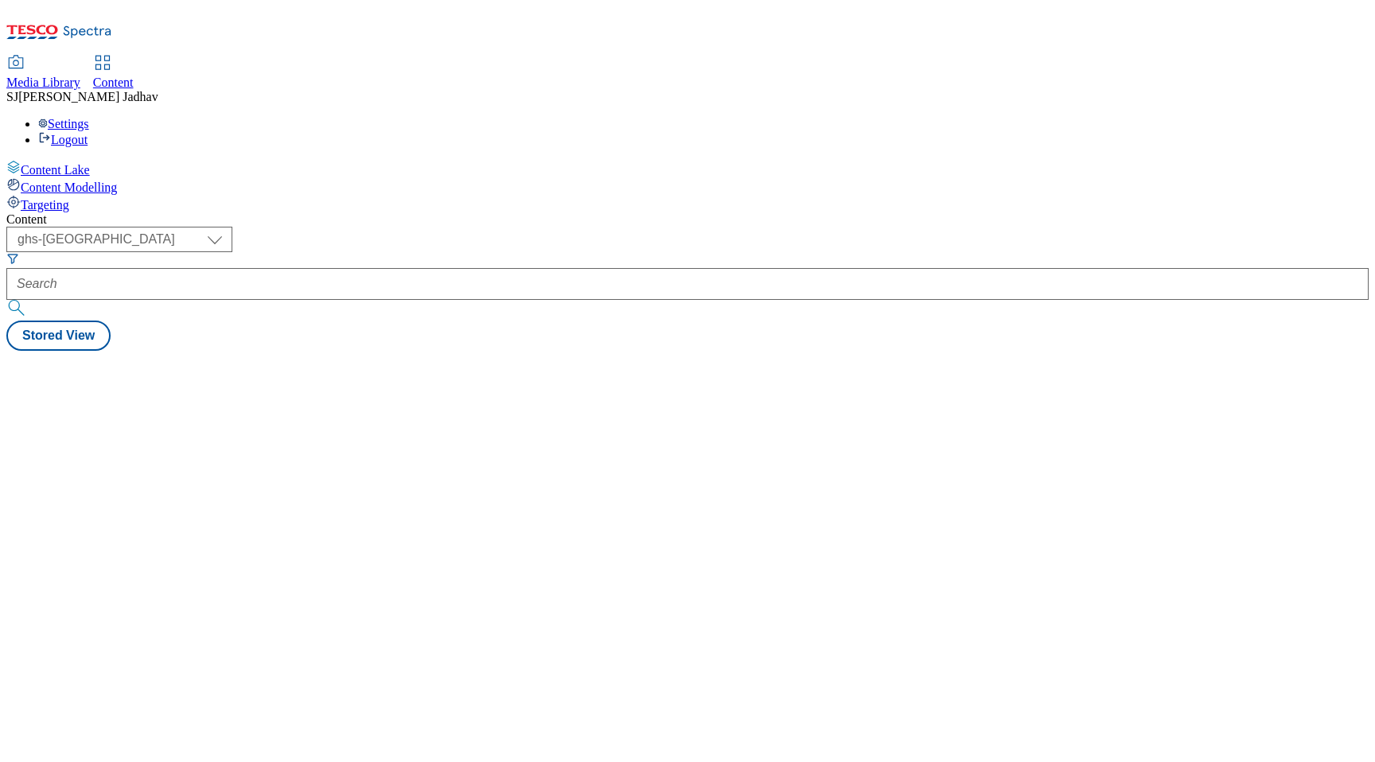
select select "ghs-[GEOGRAPHIC_DATA]"
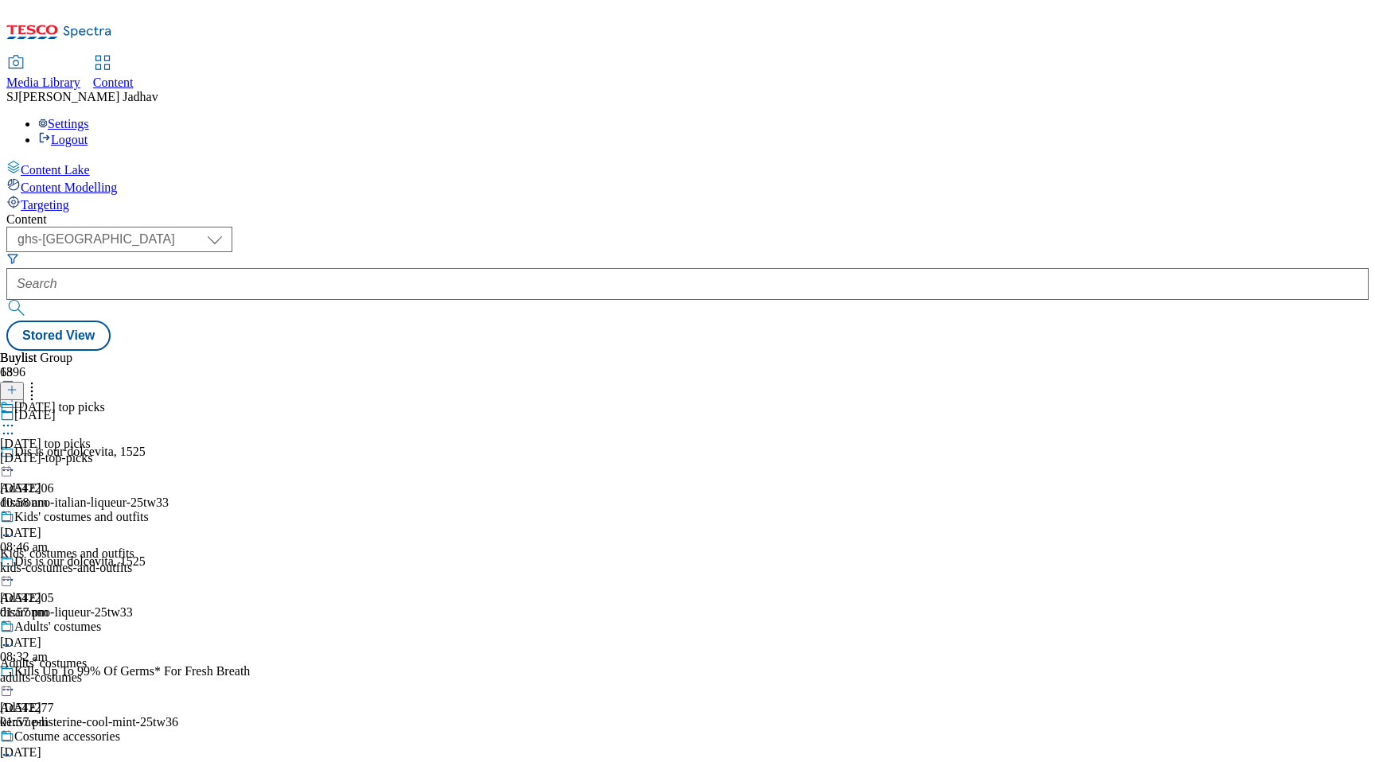
scroll to position [1252, 0]
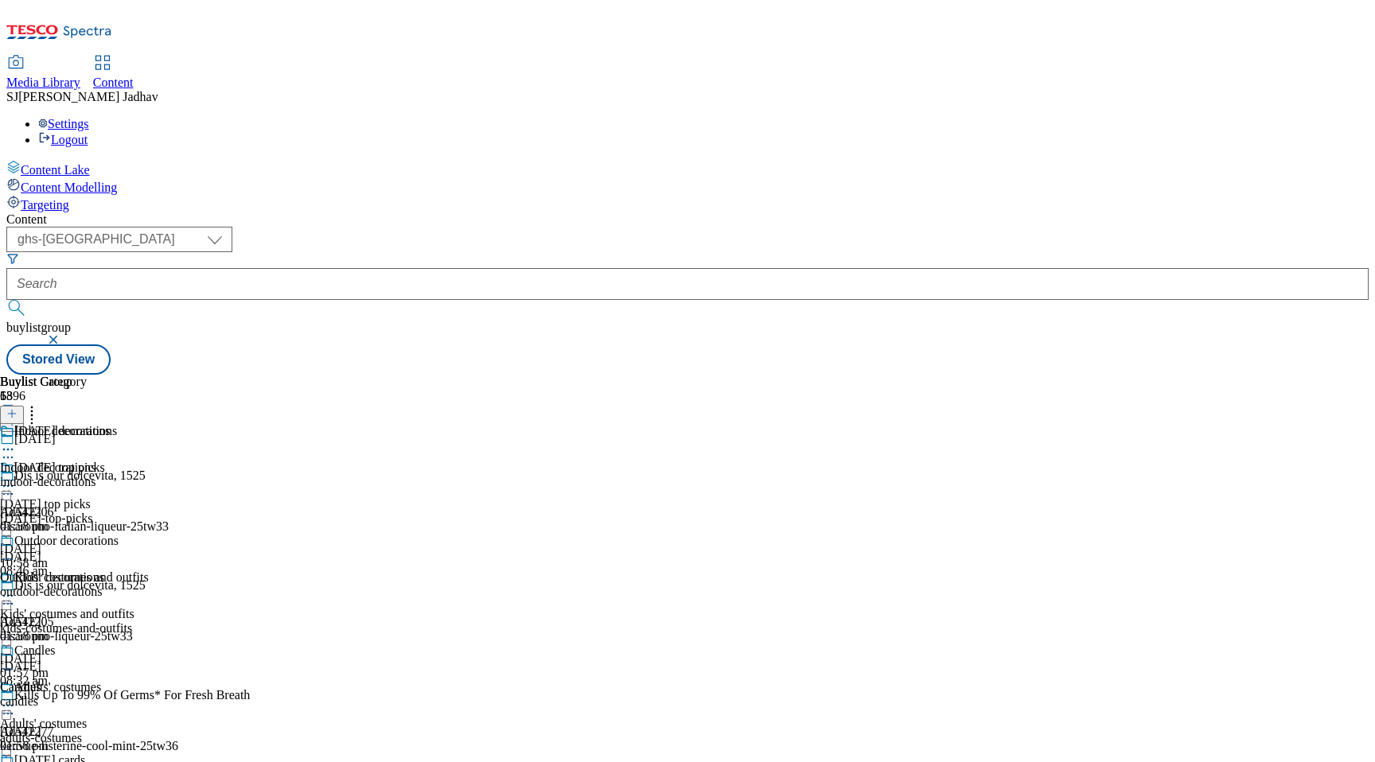
scroll to position [117, 0]
click at [119, 534] on div "Outdoor decorations Outdoor decorations outdoor-decorations [DATE] 01:58 pm" at bounding box center [59, 589] width 119 height 110
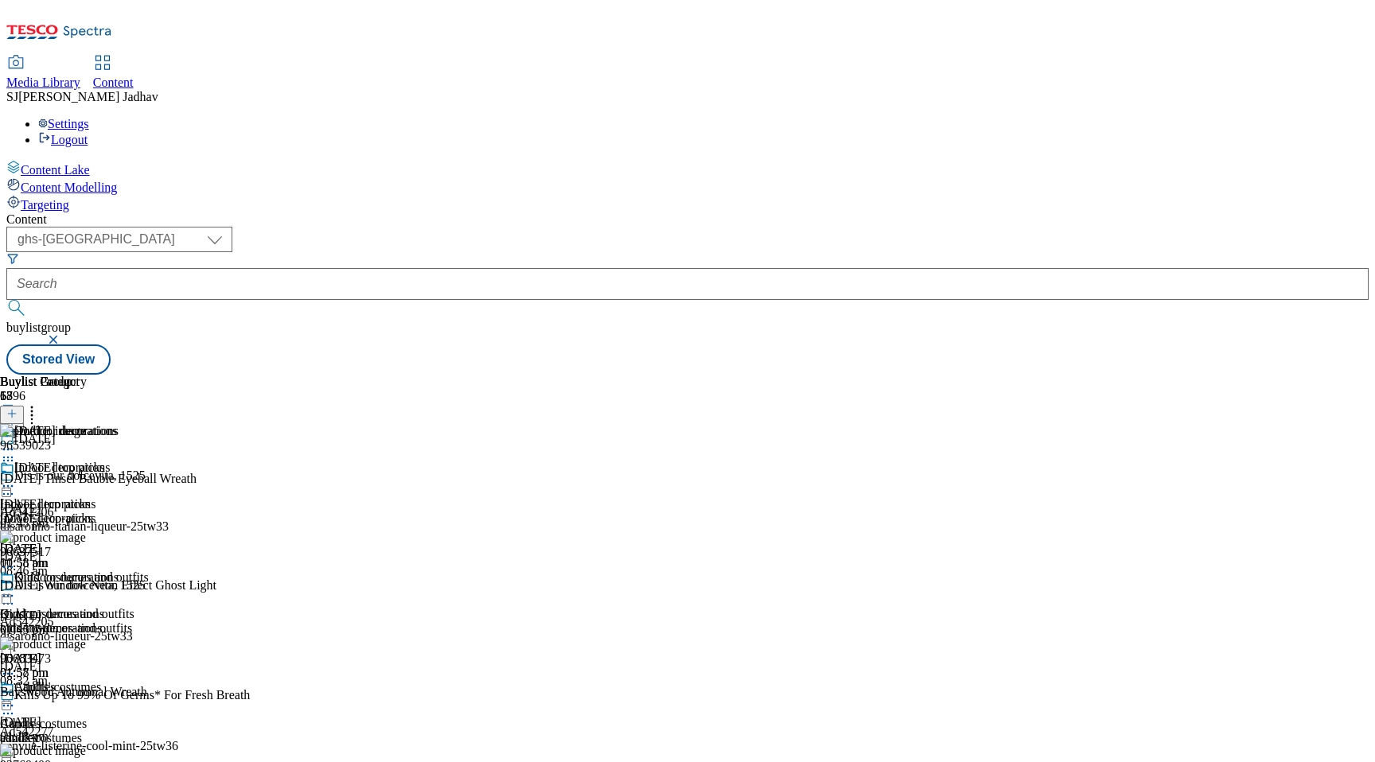
click at [16, 588] on icon at bounding box center [8, 596] width 16 height 16
click at [74, 620] on button "Edit" at bounding box center [53, 629] width 42 height 18
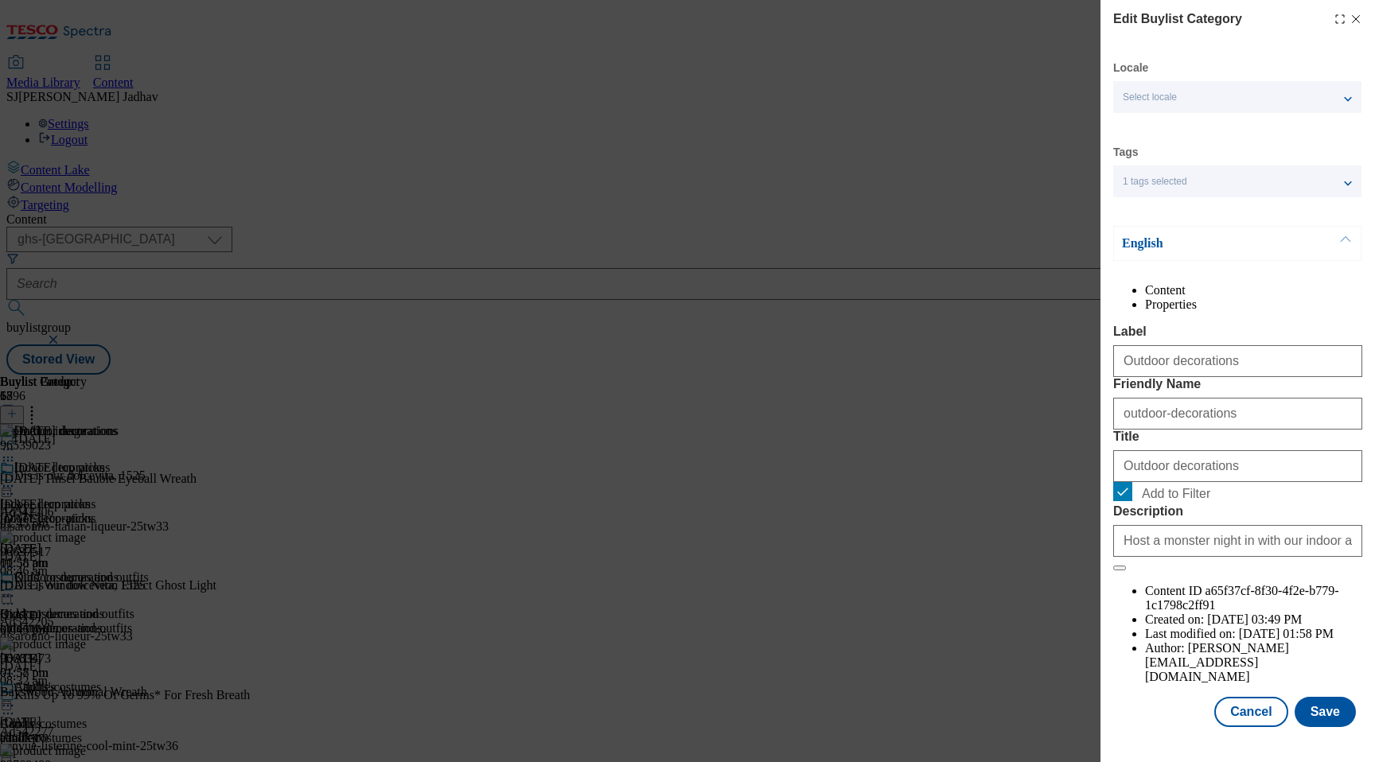
scroll to position [21, 0]
click at [1257, 712] on button "Cancel" at bounding box center [1250, 712] width 73 height 30
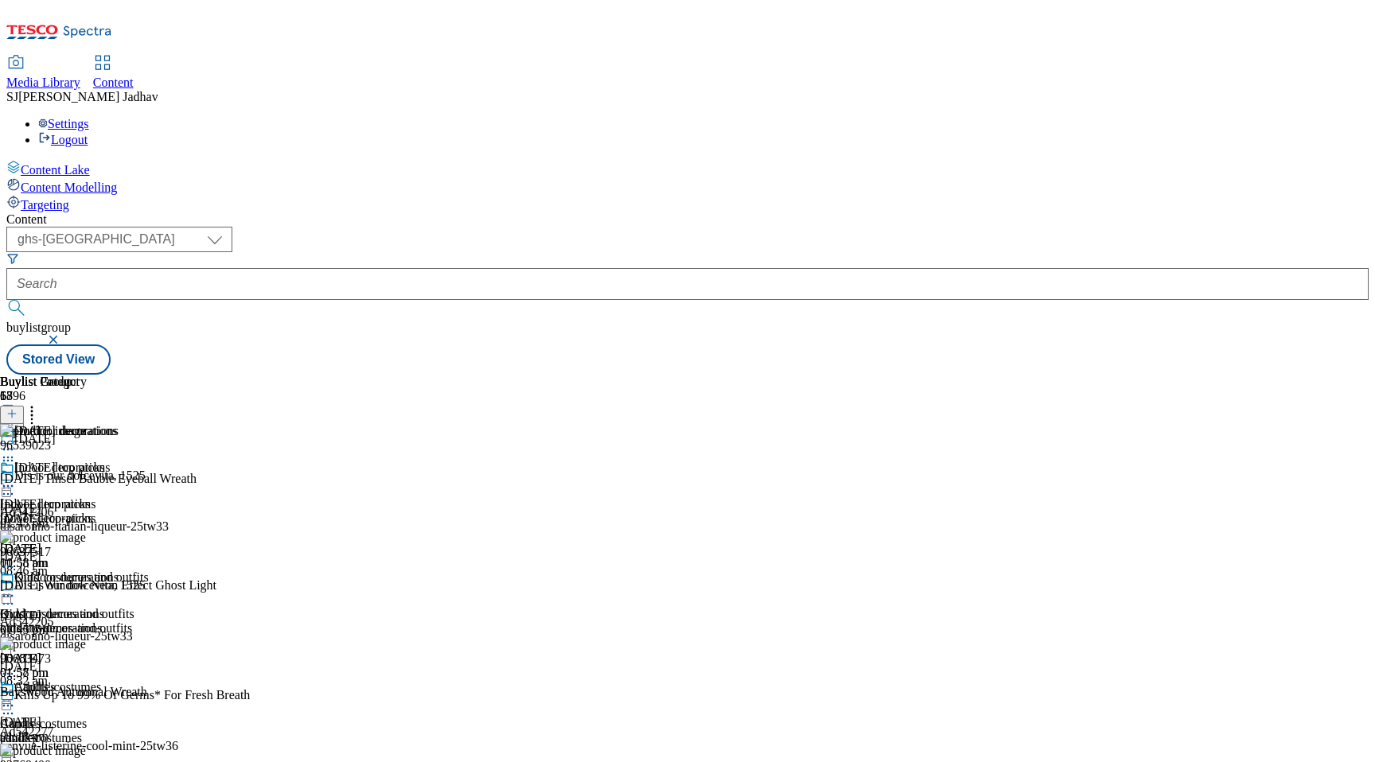
select select "evergreen"
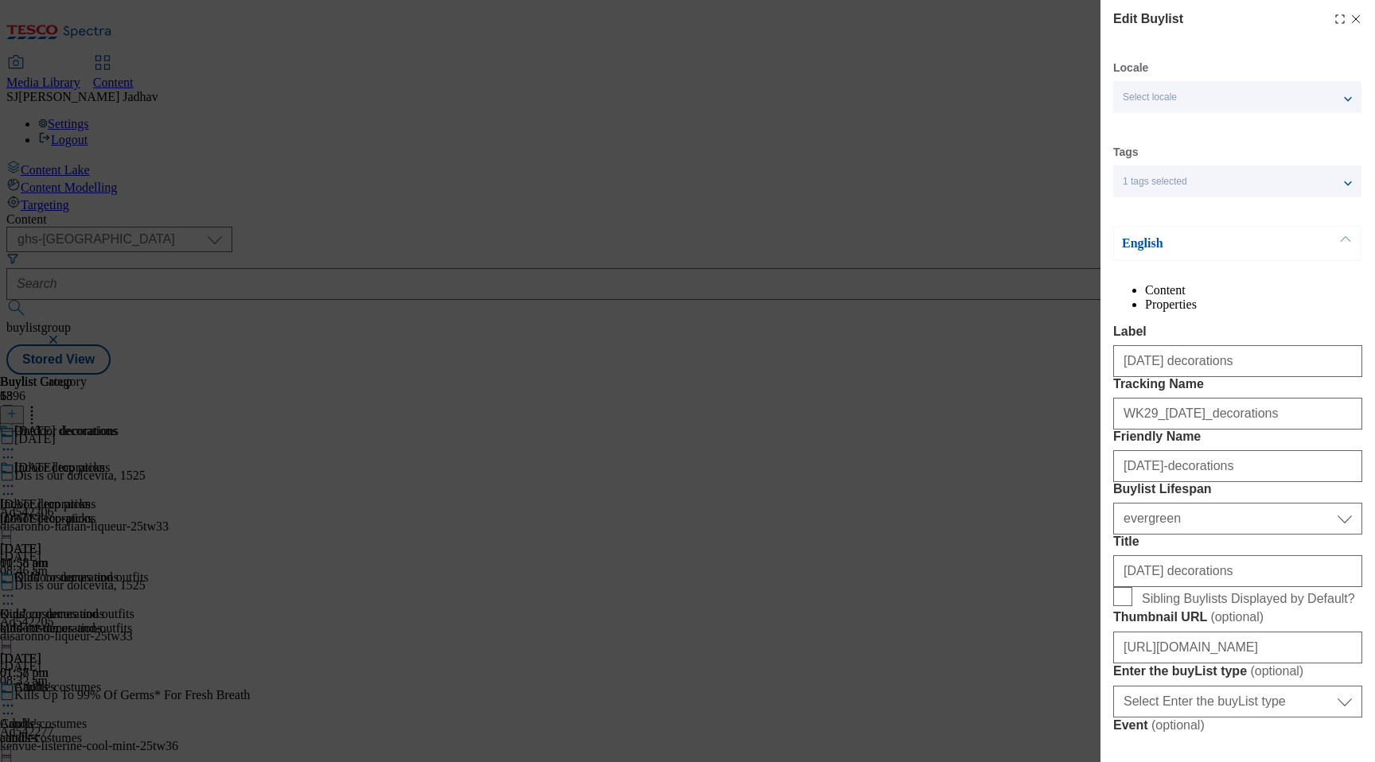
select select "Banner"
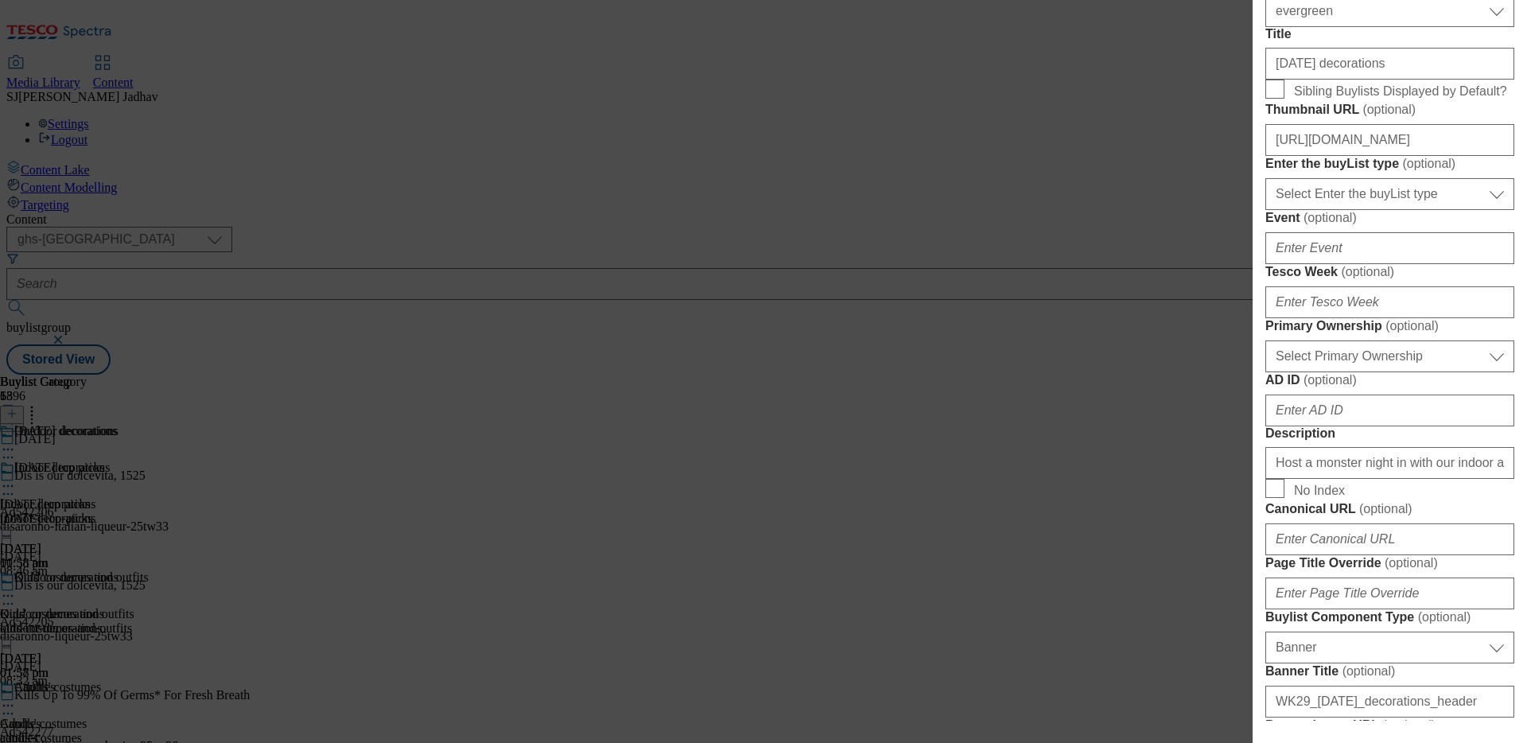
scroll to position [507, 0]
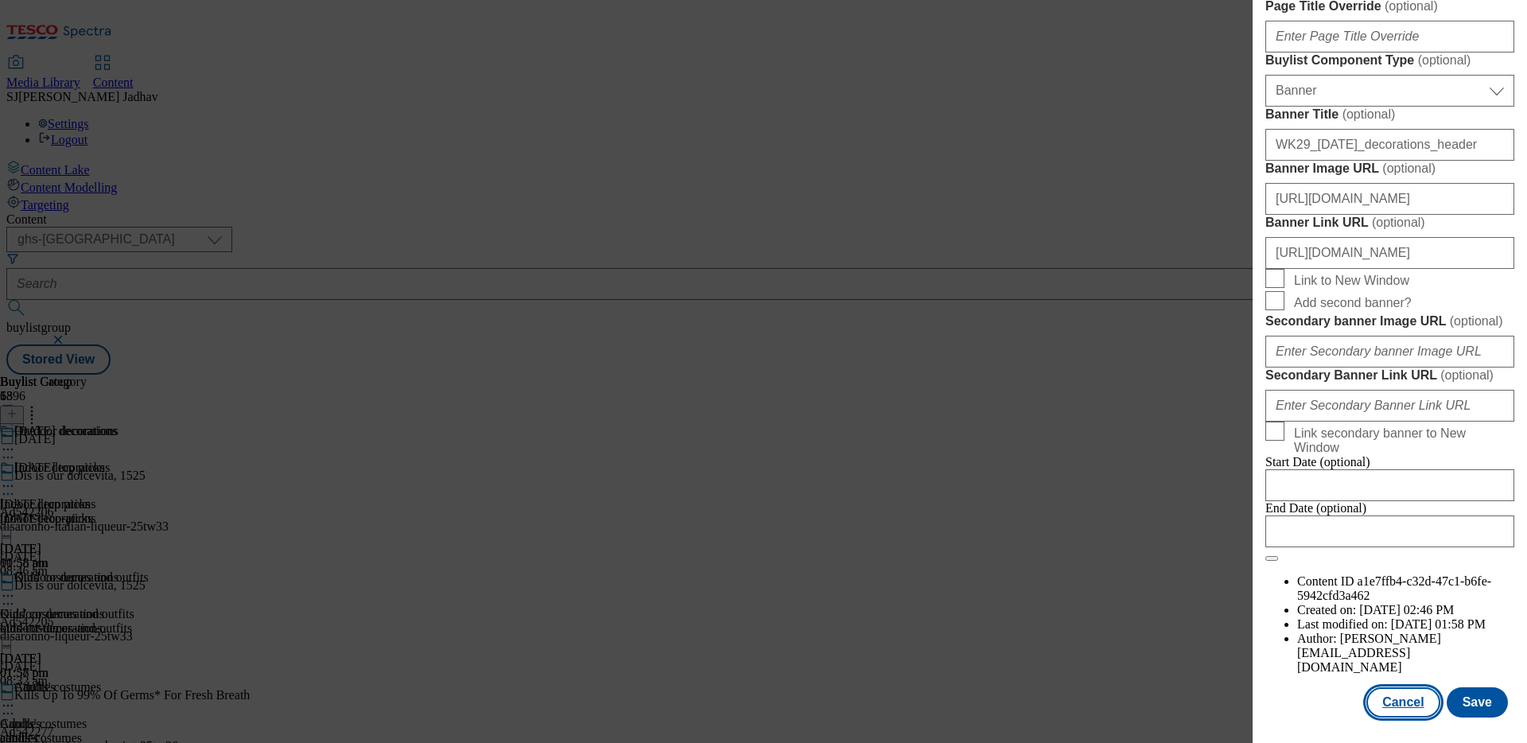
click at [1374, 714] on button "Cancel" at bounding box center [1403, 702] width 73 height 30
select select "evergreen"
select select "Banner"
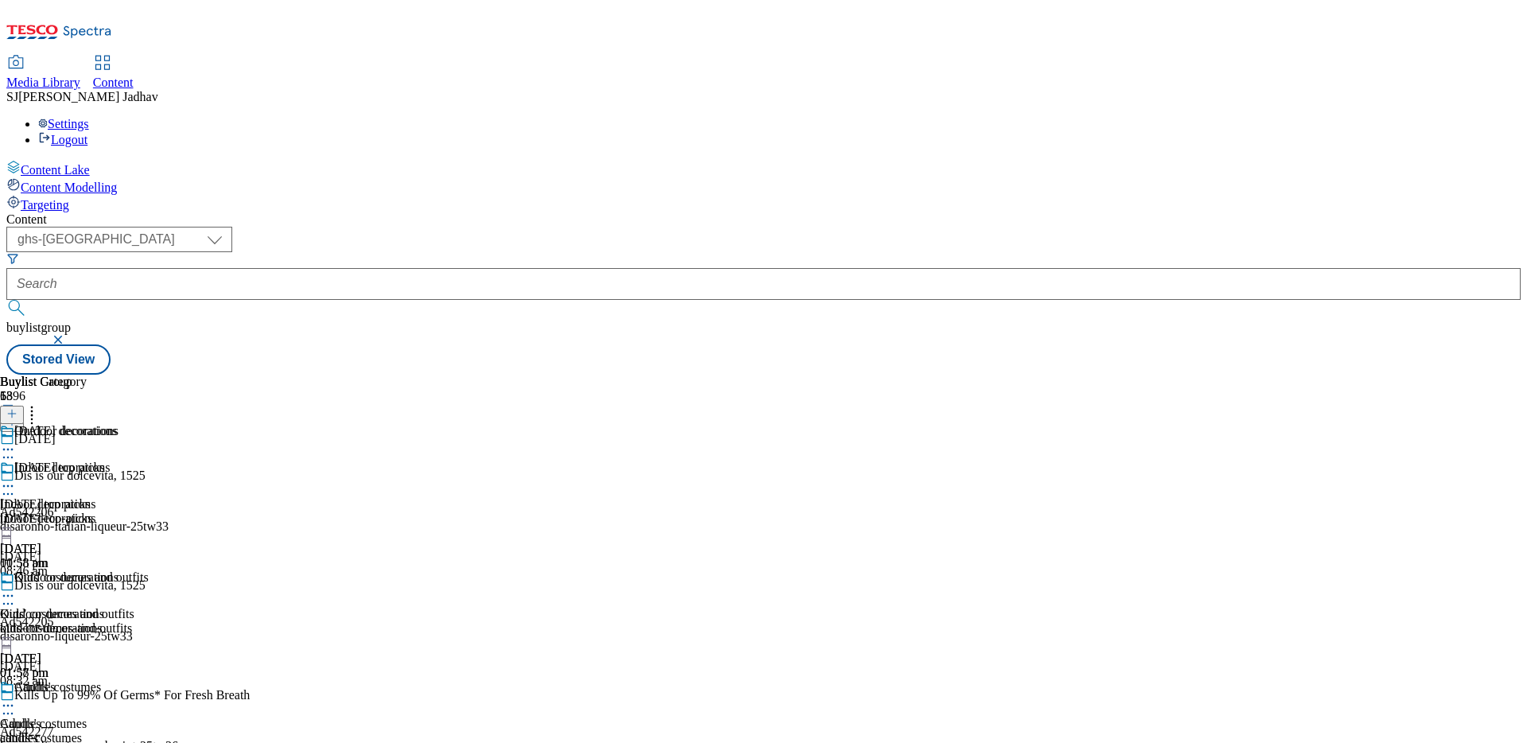
scroll to position [1286, 0]
click at [177, 511] on div "[DATE]-top-picks" at bounding box center [88, 518] width 177 height 14
click at [105, 475] on div "[DATE]-top-picks" at bounding box center [52, 482] width 105 height 14
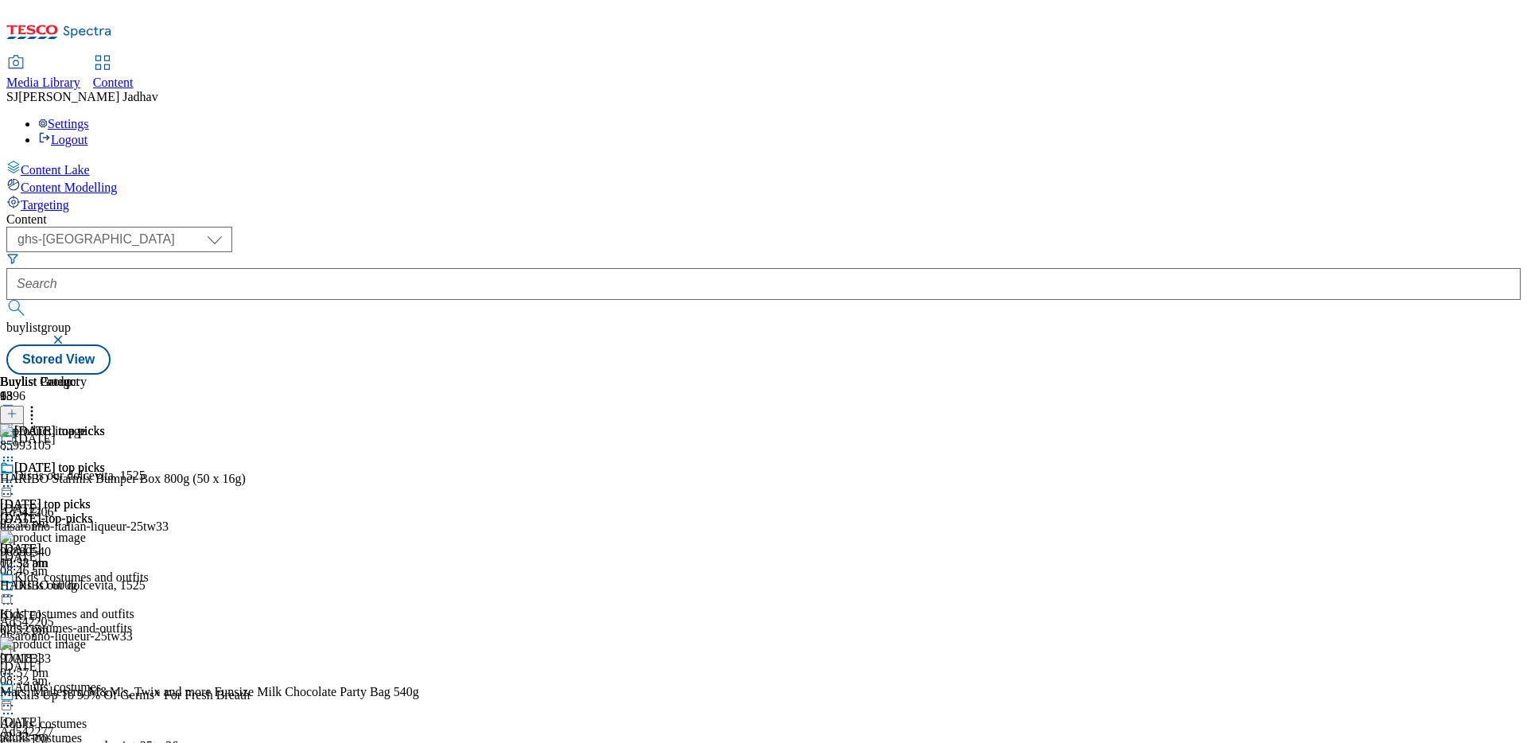
click at [24, 406] on button at bounding box center [12, 415] width 24 height 18
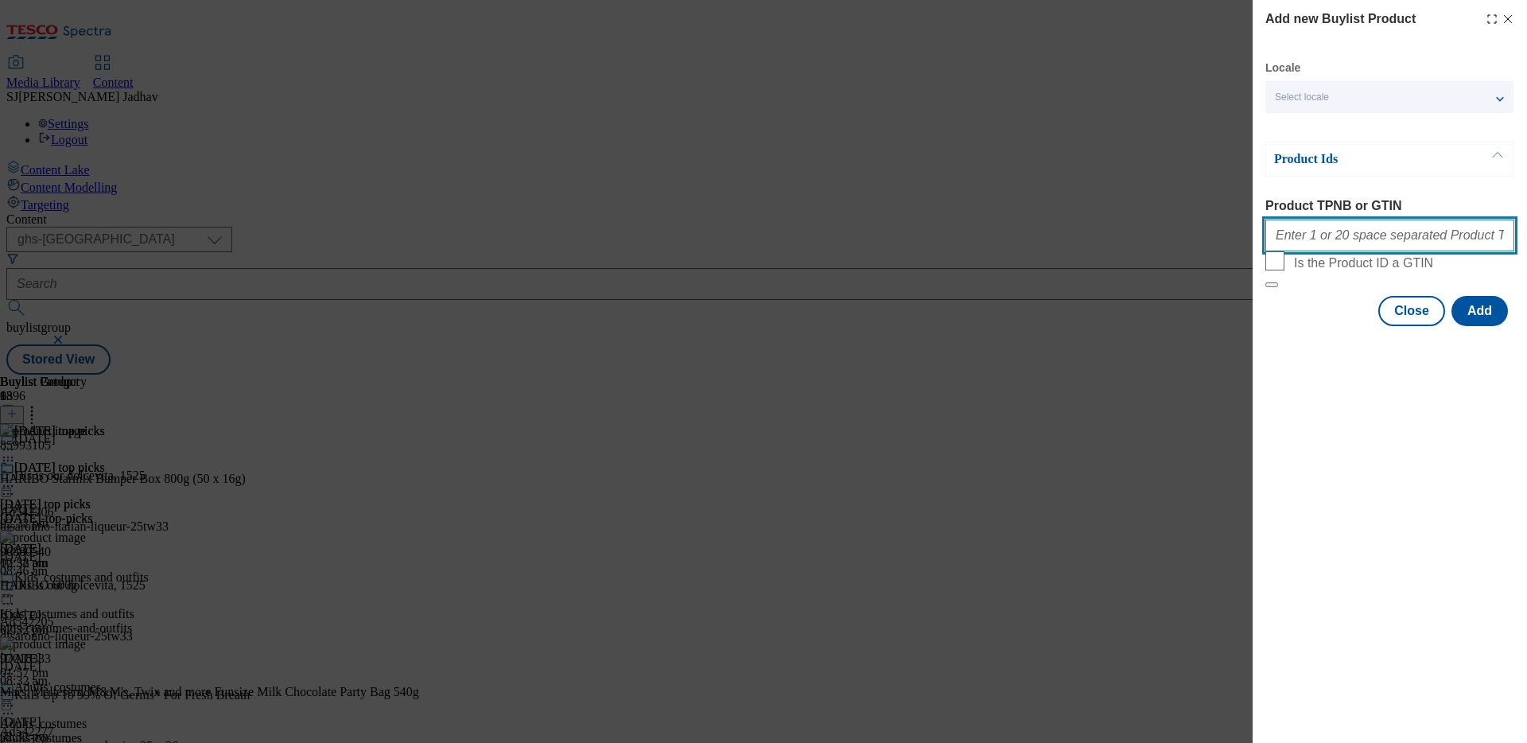
click at [1325, 237] on input "Product TPNB or GTIN" at bounding box center [1390, 236] width 249 height 32
paste input "[DATE]-top-picks"
drag, startPoint x: 1394, startPoint y: 245, endPoint x: 1097, endPoint y: 196, distance: 301.6
click at [1097, 196] on div "Add new Buylist Product Locale Select locale English Welsh Product Ids Product …" at bounding box center [763, 371] width 1527 height 743
paste input "92338083 96818488 90987739"
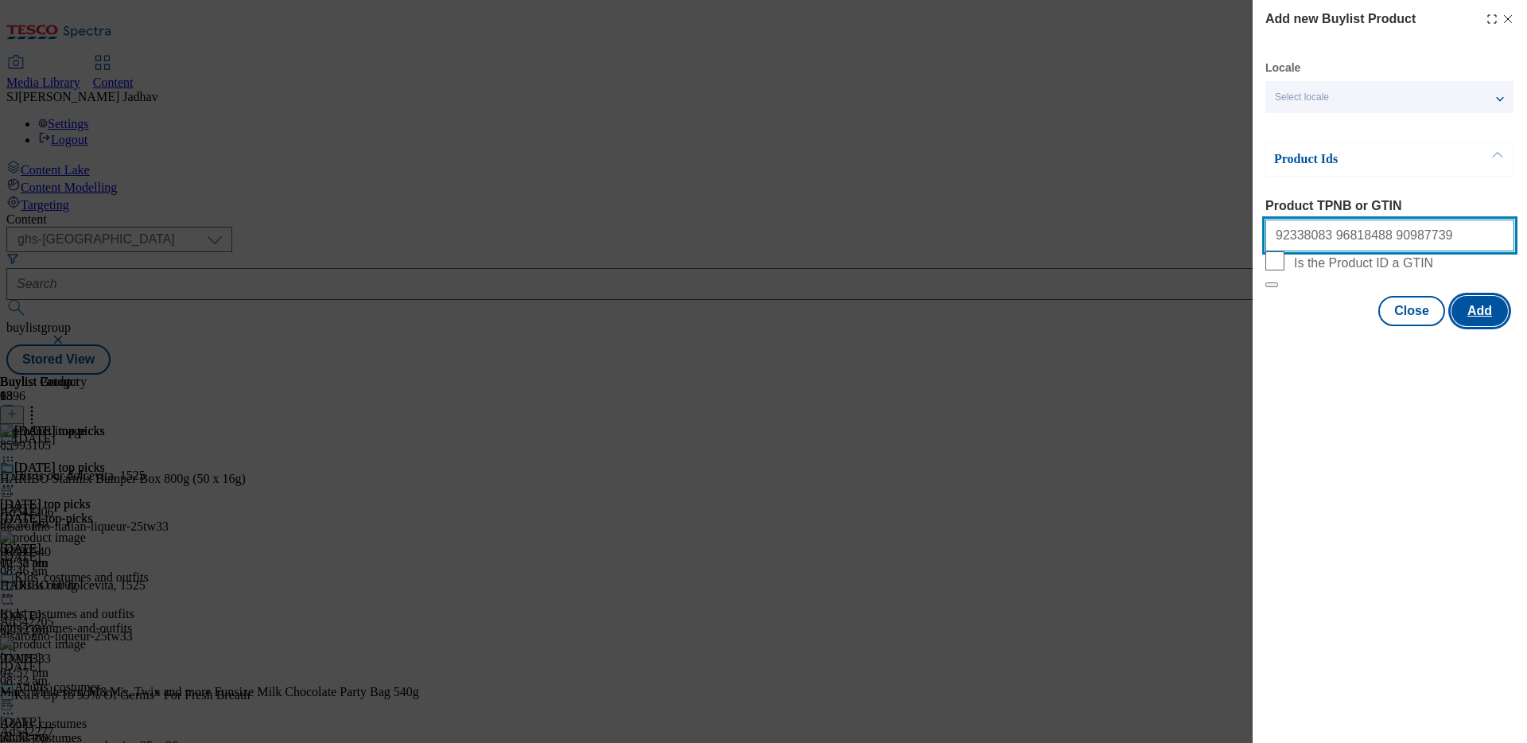
type input "92338083 96818488 90987739"
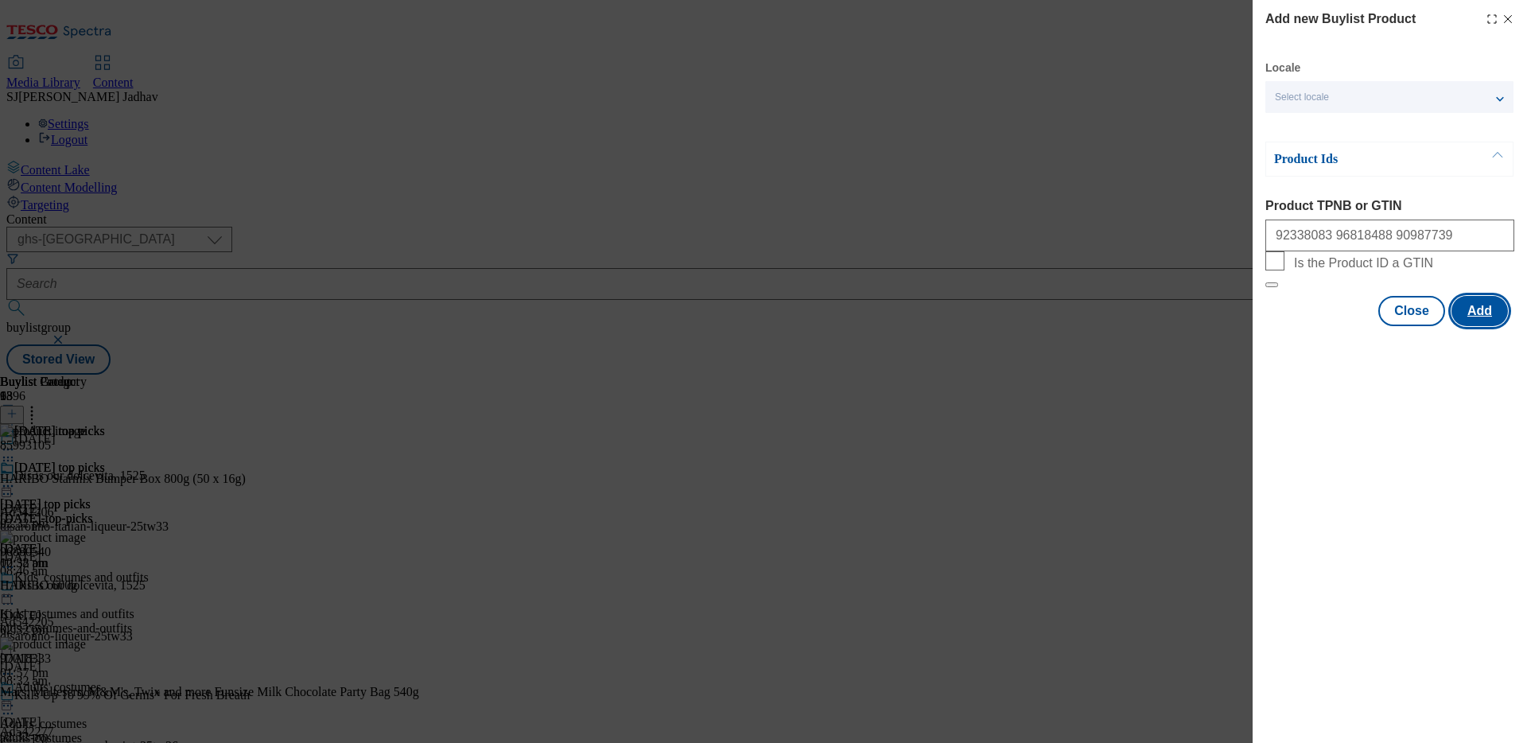
click at [1374, 326] on button "Add" at bounding box center [1480, 311] width 56 height 30
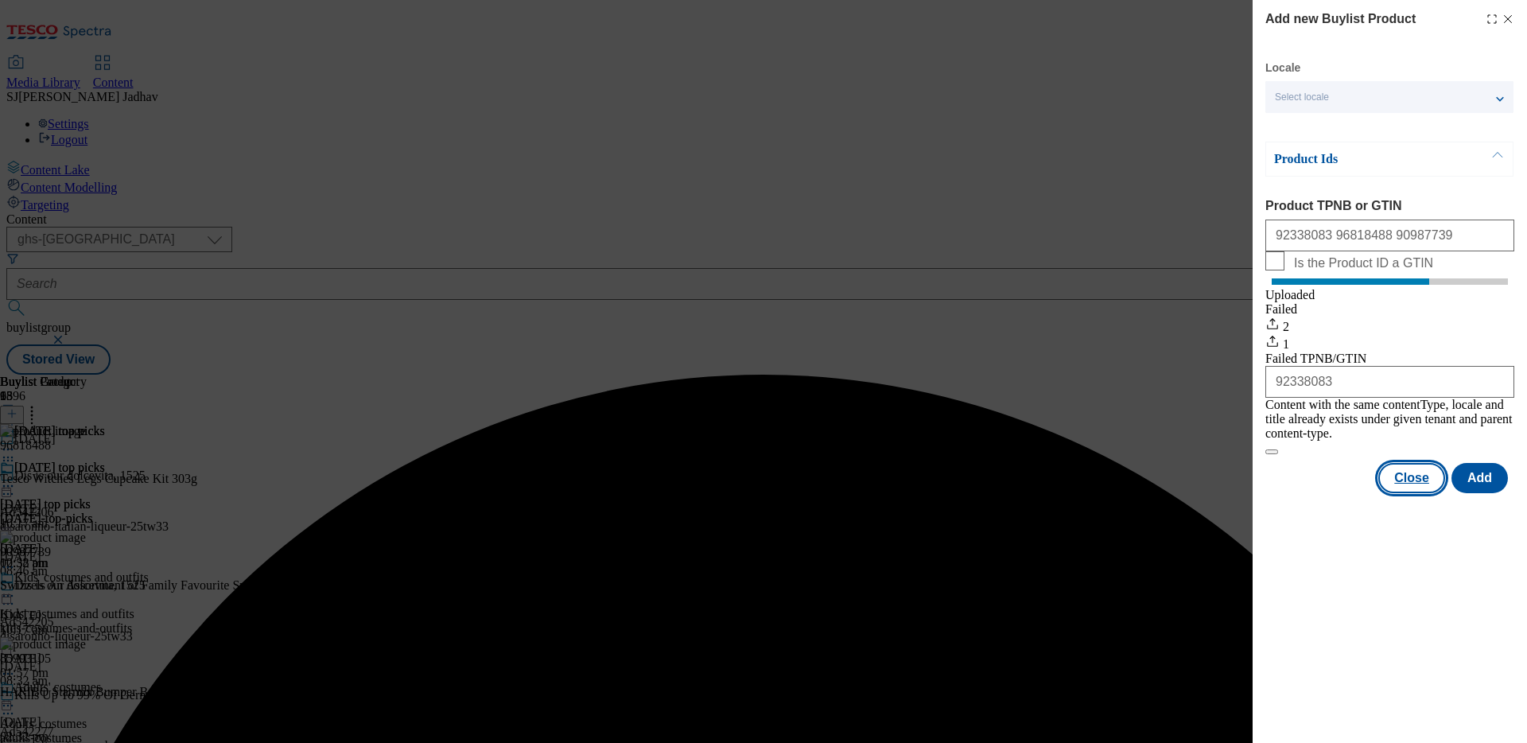
click at [1374, 471] on button "Close" at bounding box center [1411, 478] width 67 height 30
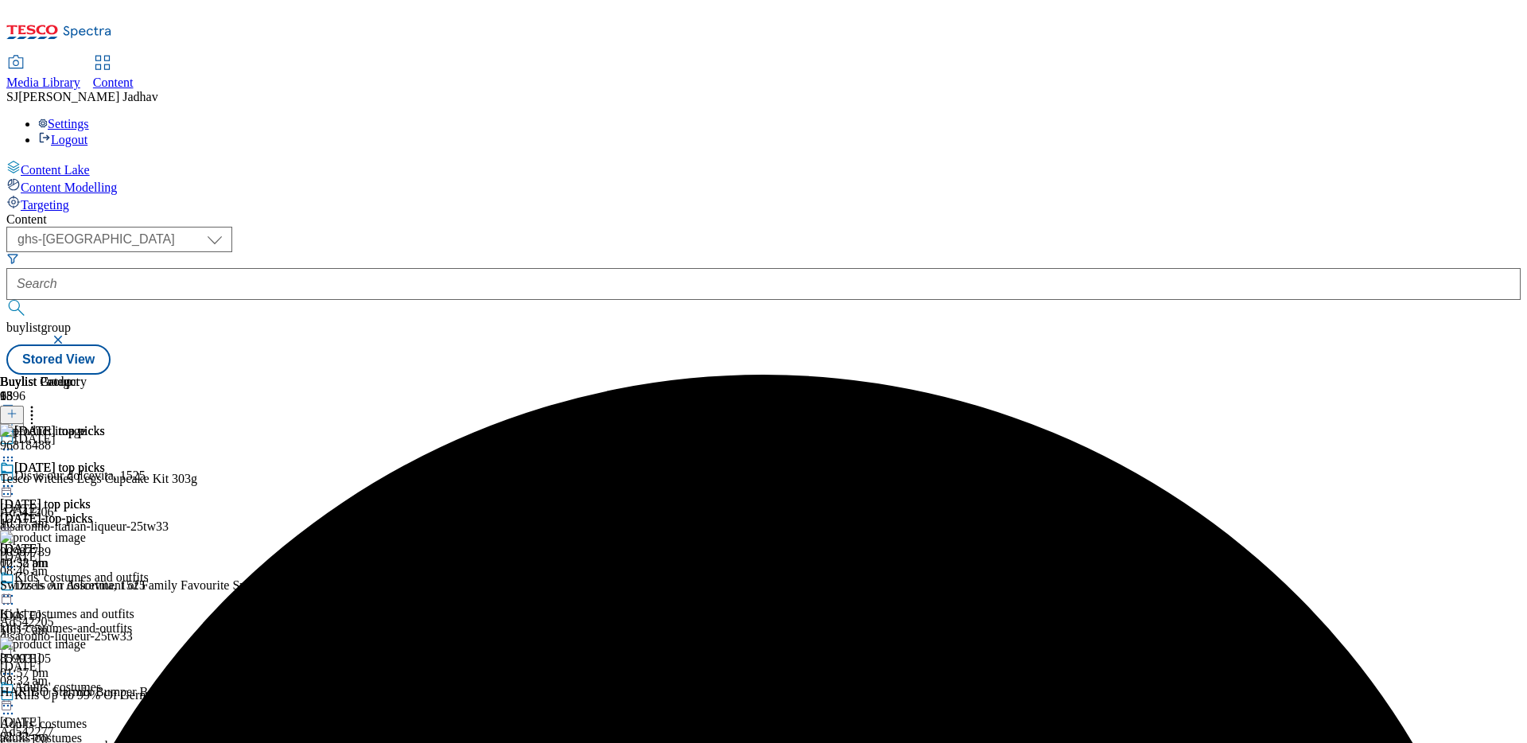
click at [40, 403] on icon at bounding box center [32, 411] width 16 height 16
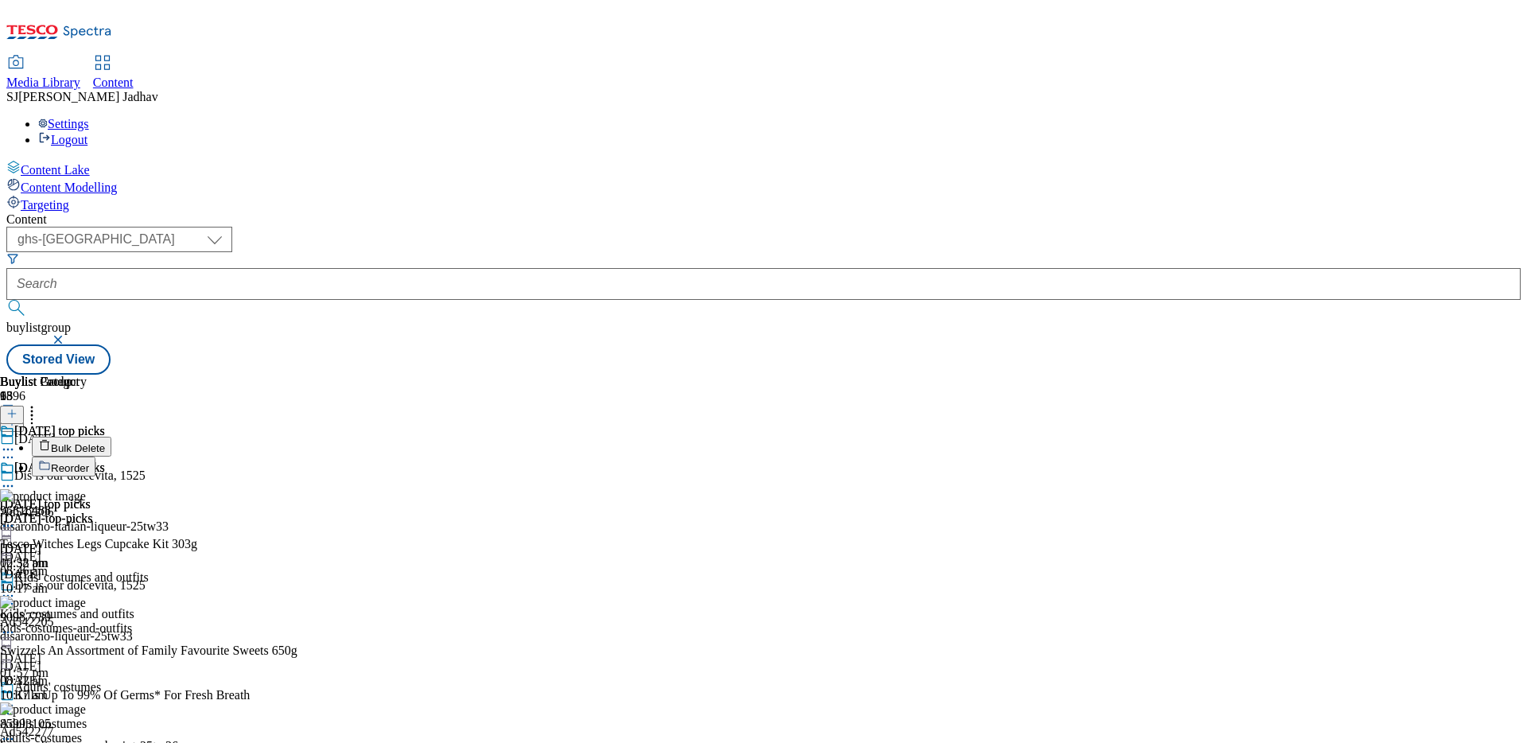
click at [95, 457] on button "Reorder" at bounding box center [64, 467] width 64 height 20
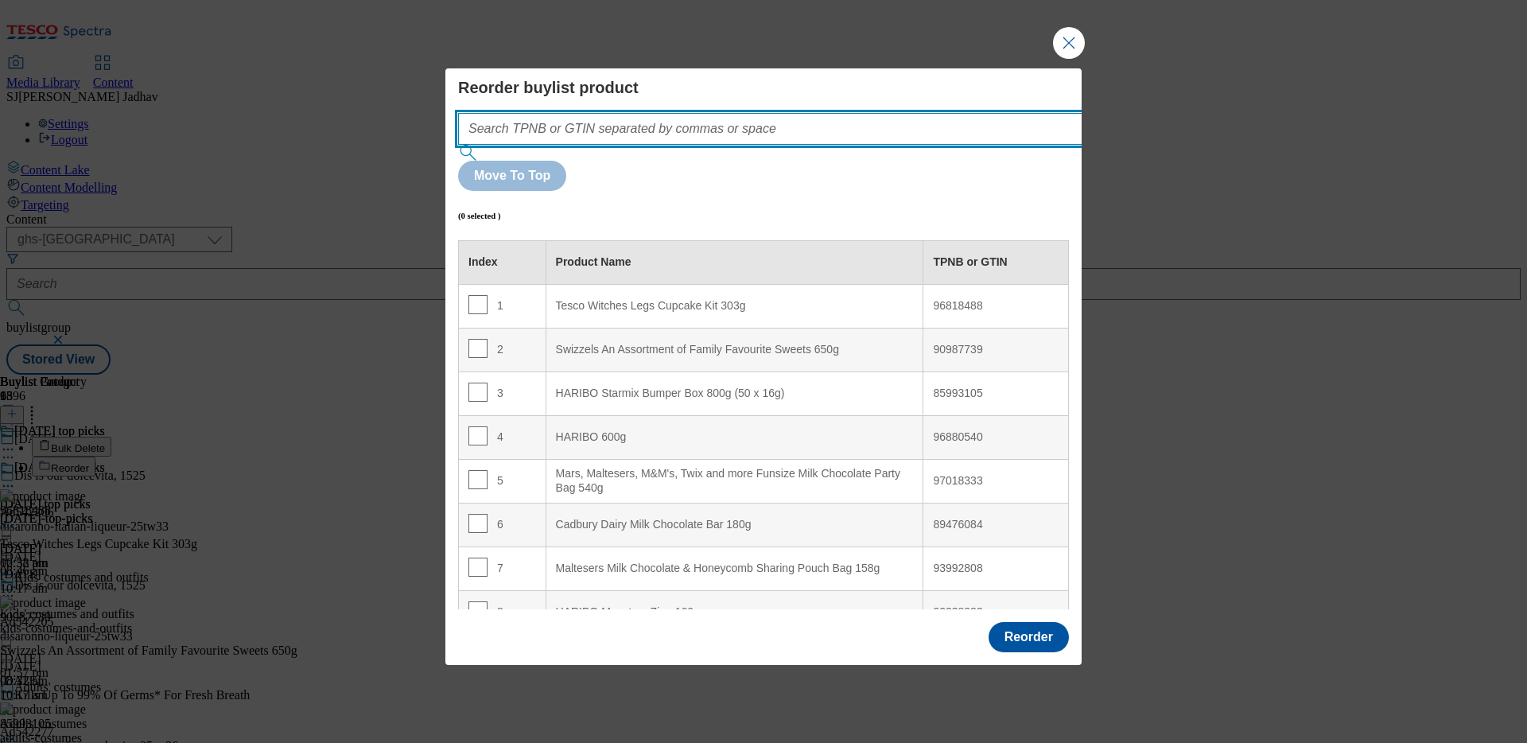
click at [733, 145] on input "Modal" at bounding box center [794, 129] width 672 height 32
paste input "92338083 96818488 90987739"
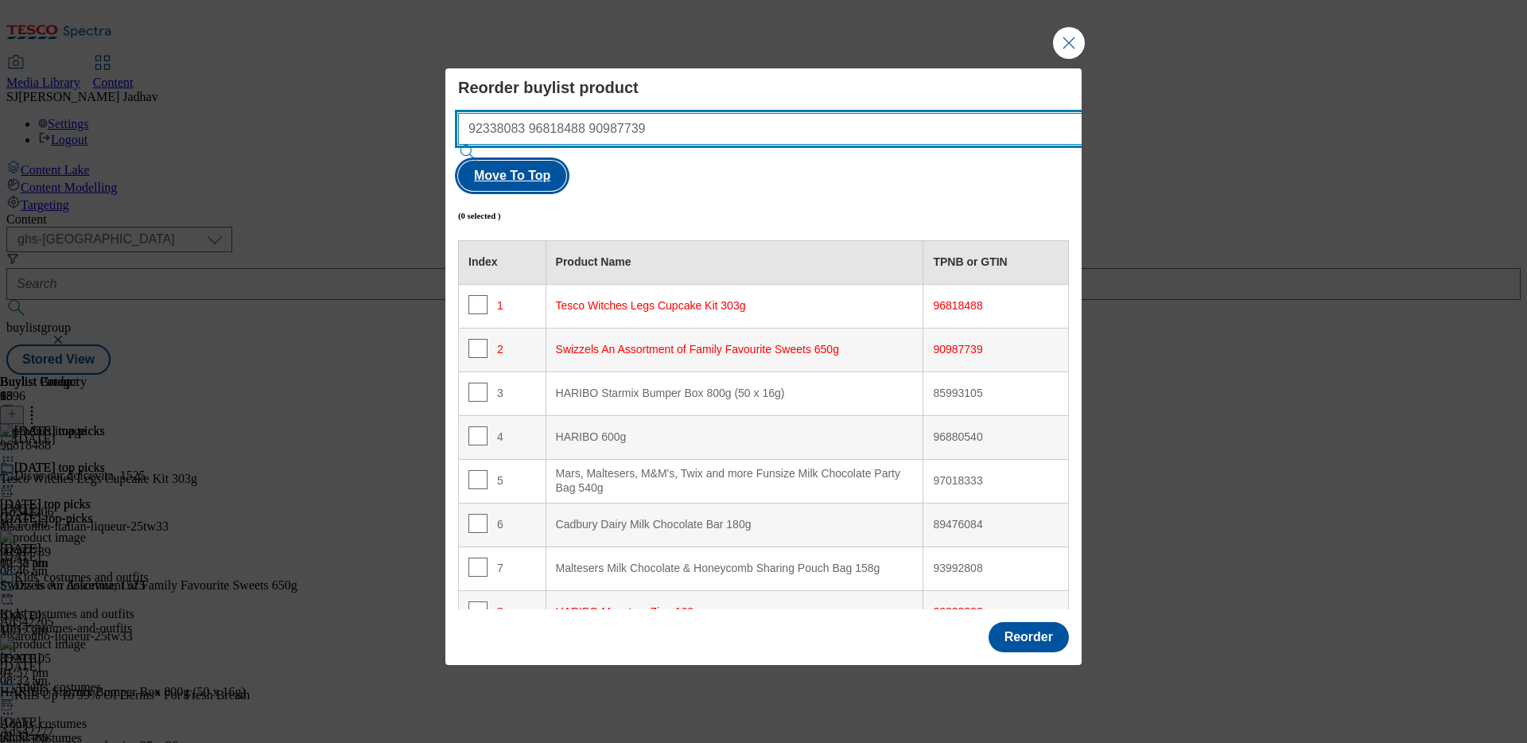
type input "92338083 96818488 90987739"
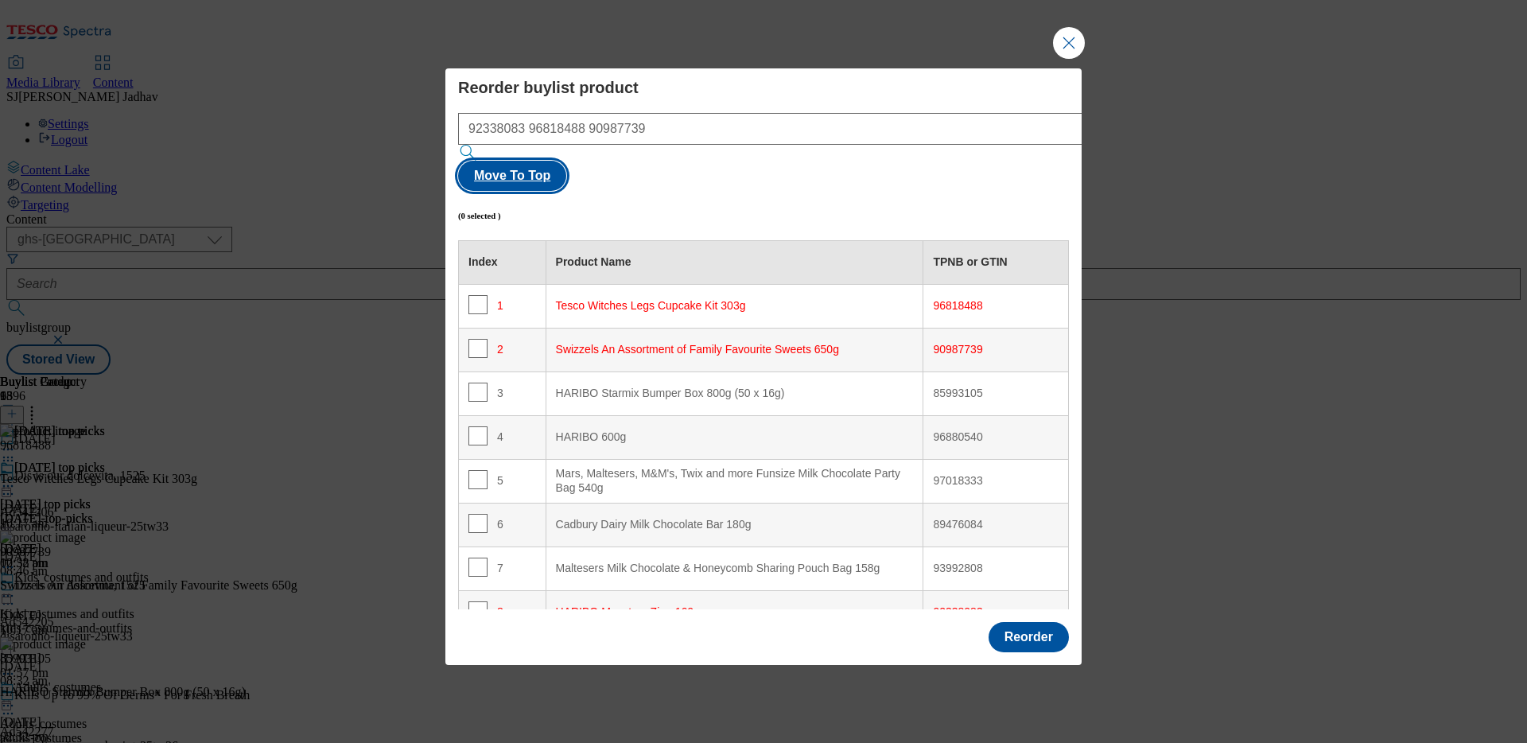
click at [566, 168] on button "Move To Top" at bounding box center [512, 176] width 108 height 30
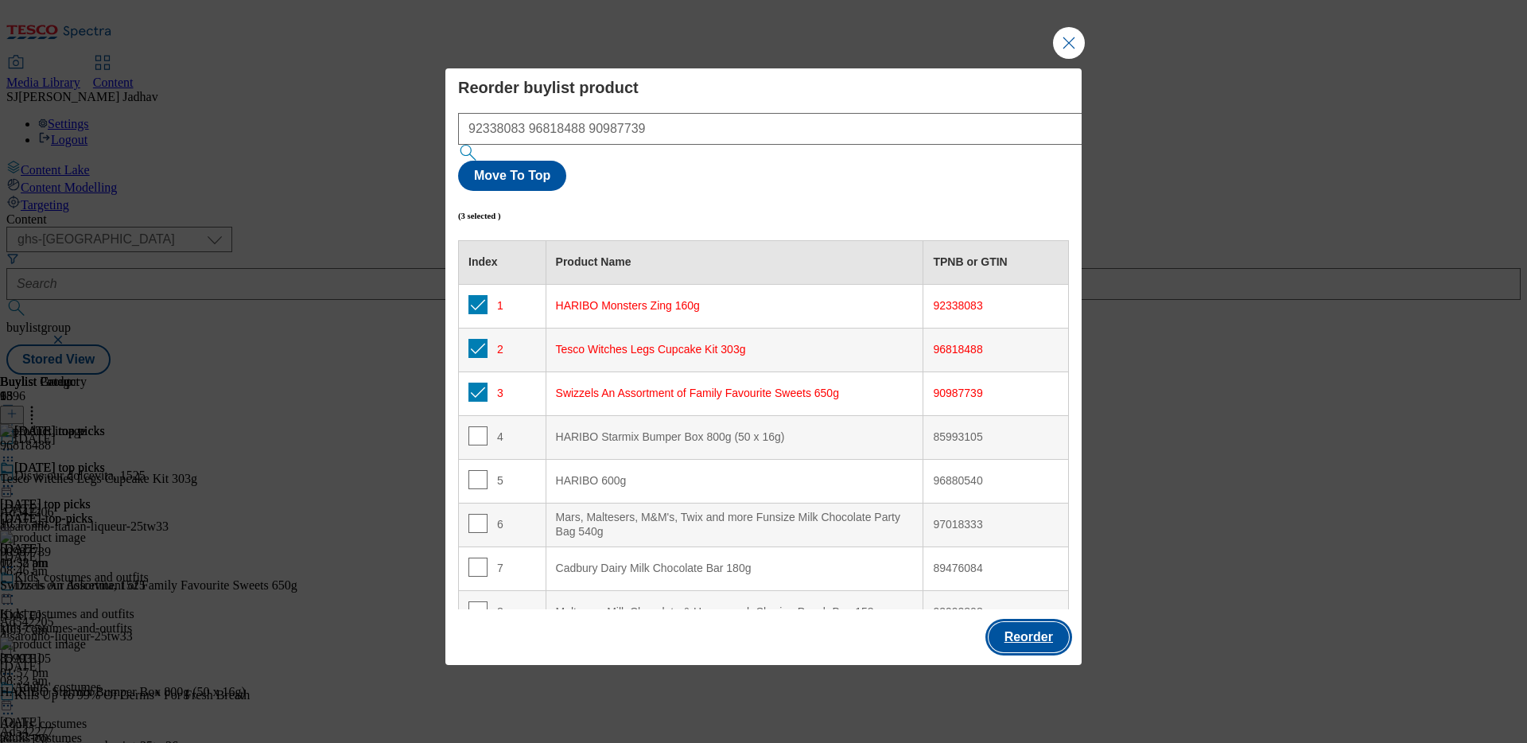
click at [1021, 622] on button "Reorder" at bounding box center [1029, 637] width 80 height 30
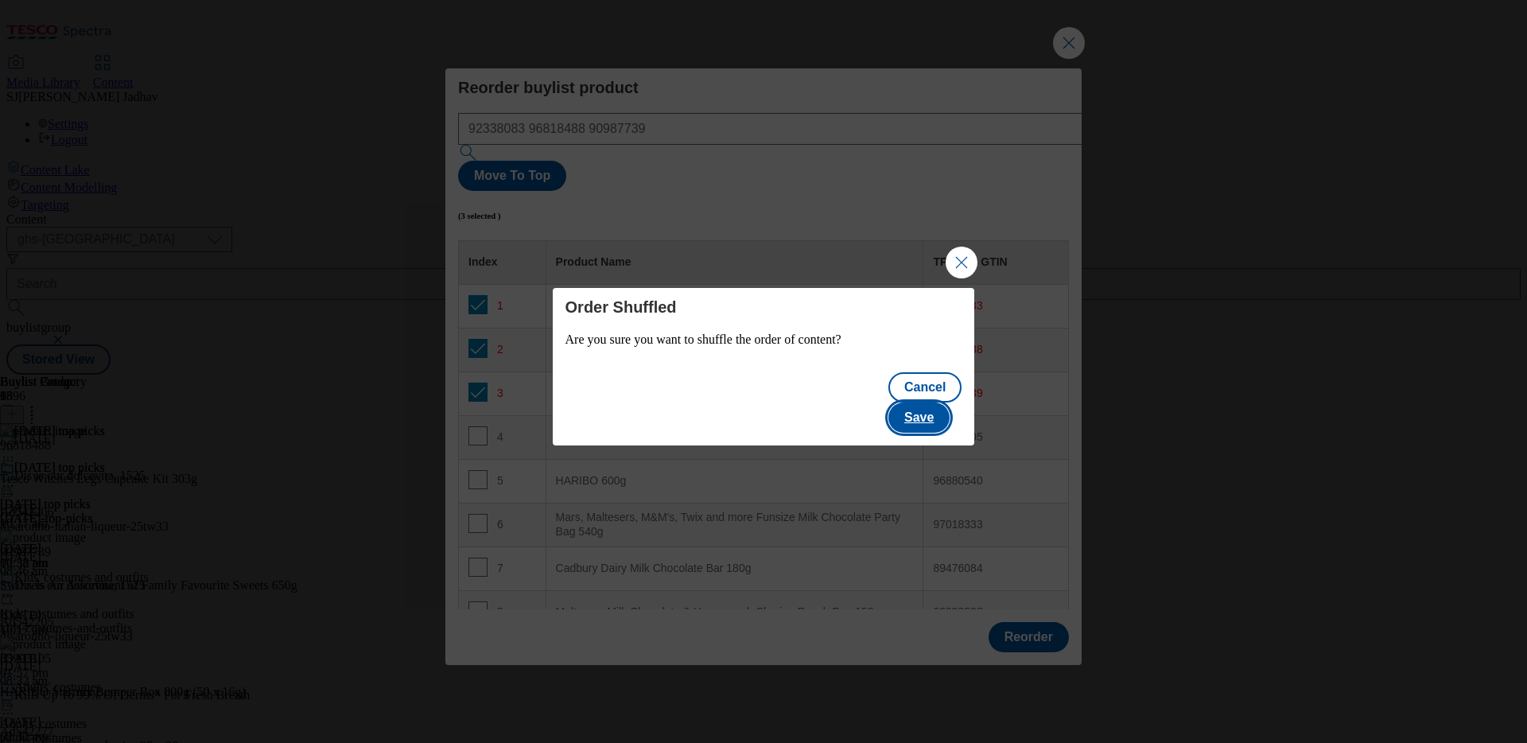
click at [943, 410] on button "Save" at bounding box center [919, 417] width 61 height 30
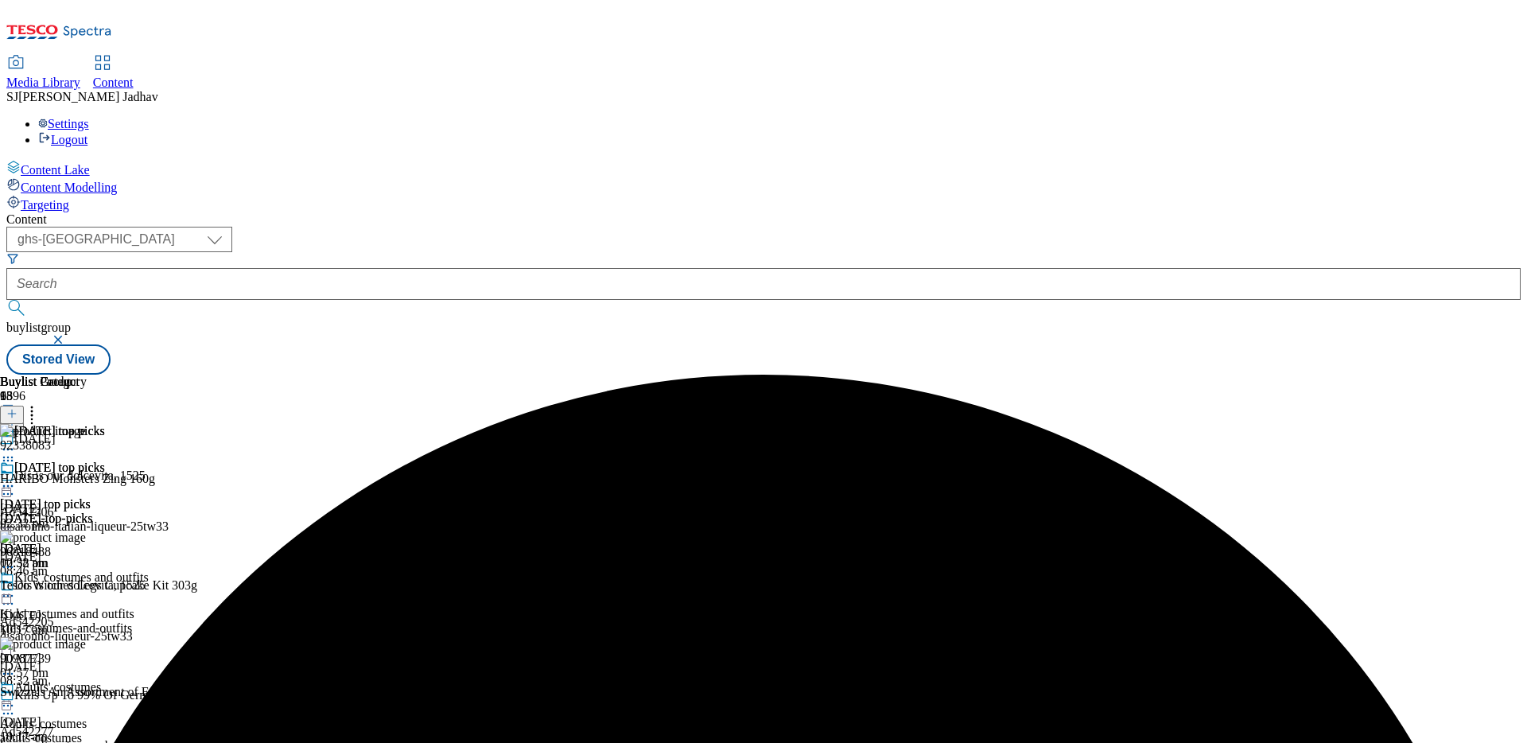
click at [105, 461] on div "Halloween top picks Halloween top picks halloween-top-picks 25 Sept 2025 02:32 …" at bounding box center [52, 516] width 105 height 110
click at [16, 478] on icon at bounding box center [8, 486] width 16 height 16
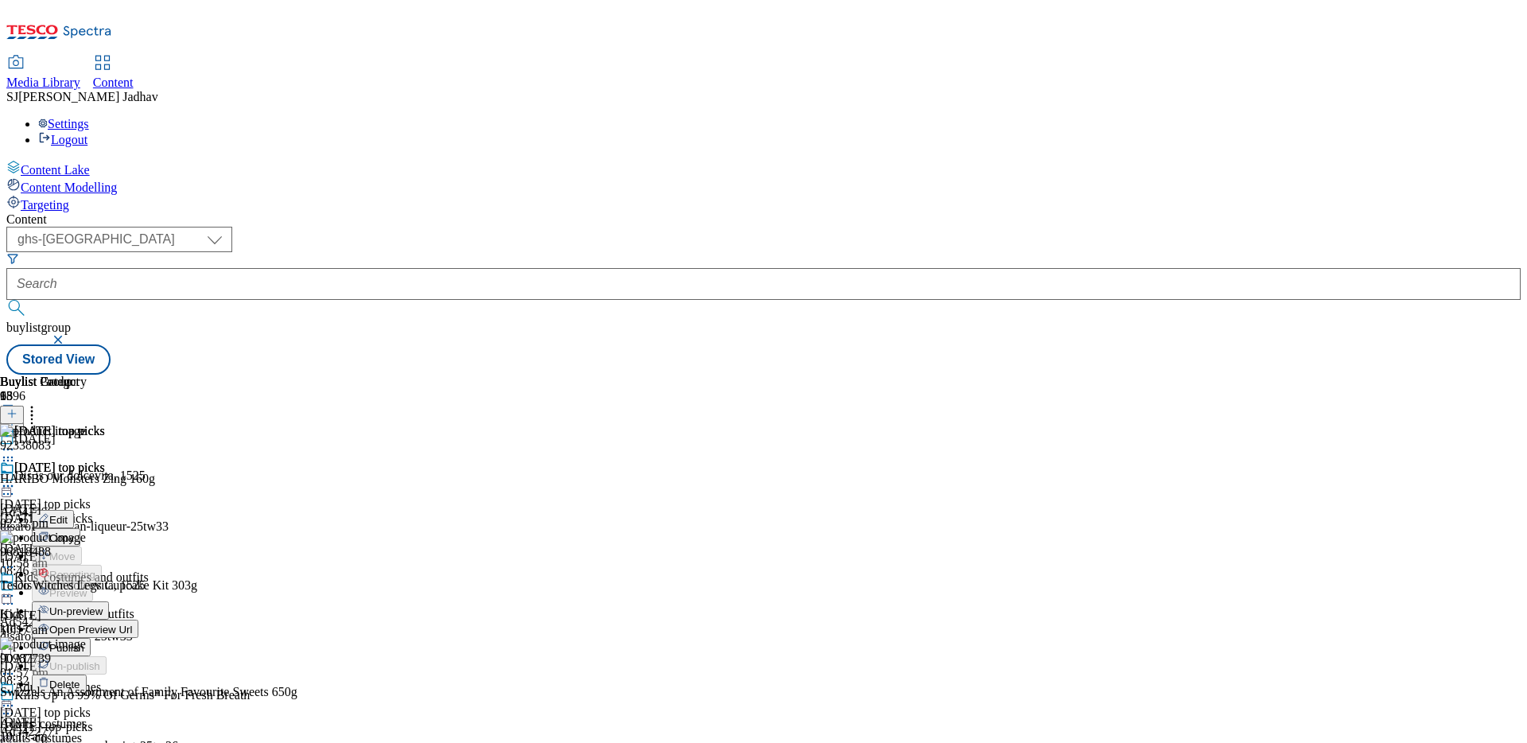
click at [84, 642] on span "Publish" at bounding box center [66, 648] width 35 height 12
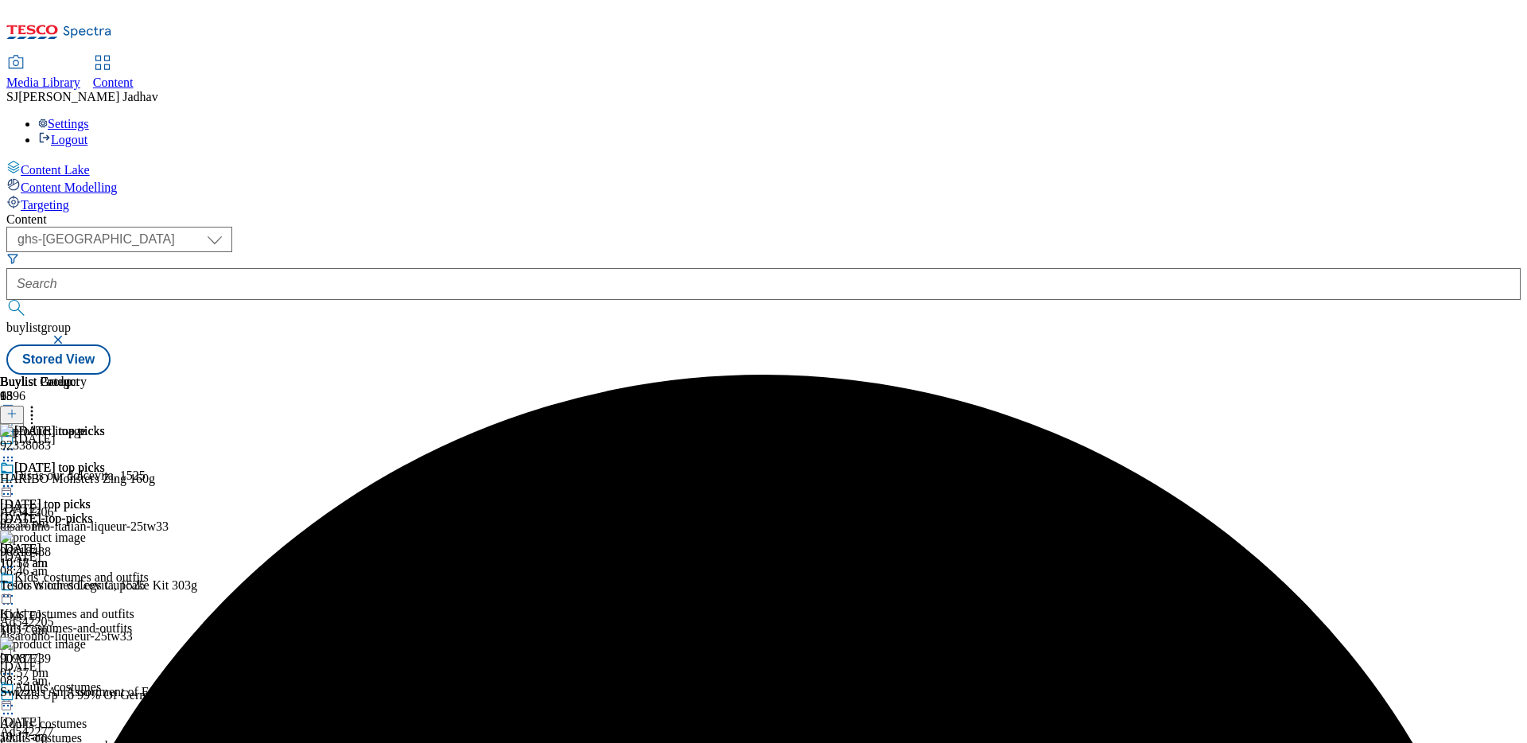
click at [16, 478] on icon at bounding box center [8, 486] width 16 height 16
click at [68, 514] on span "Edit" at bounding box center [58, 520] width 18 height 12
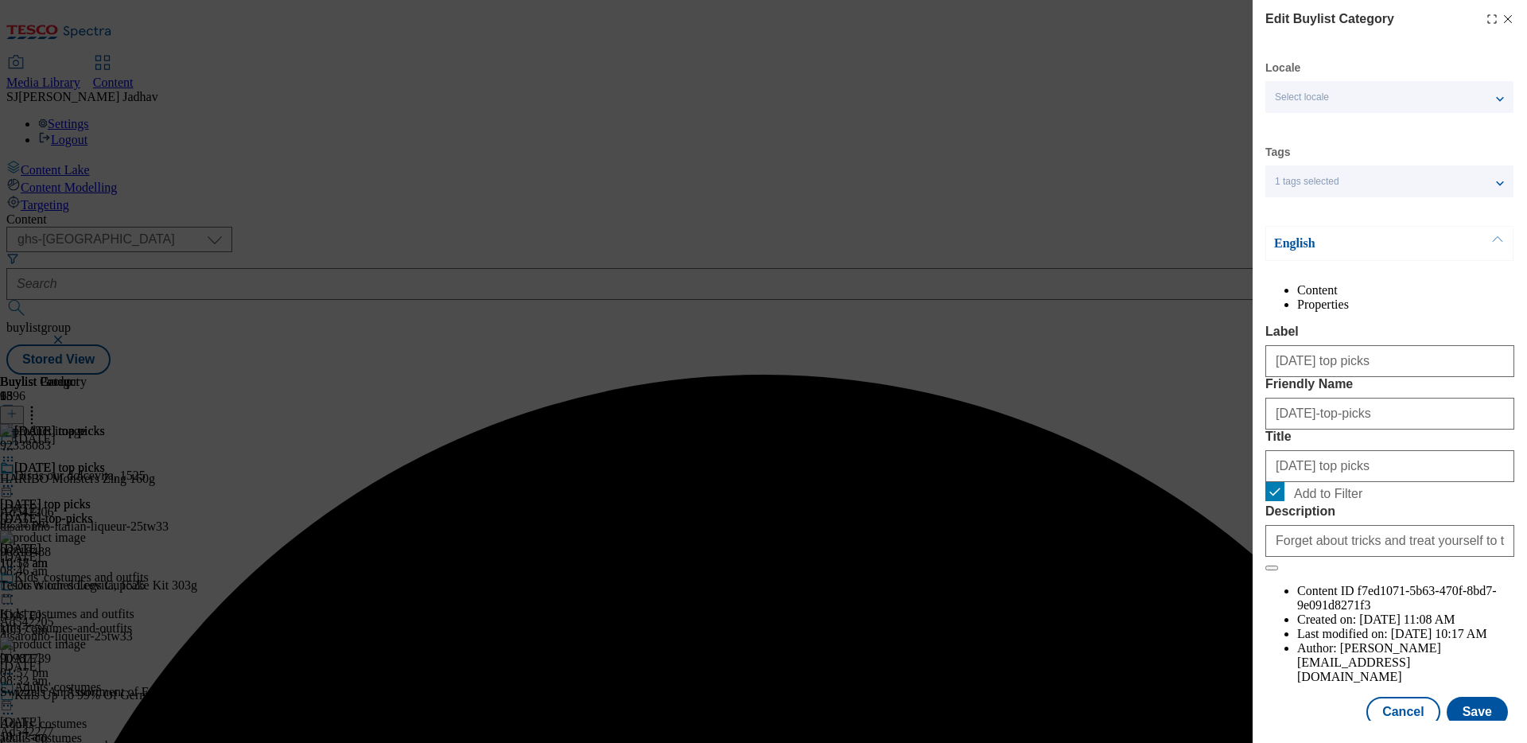
scroll to position [40, 0]
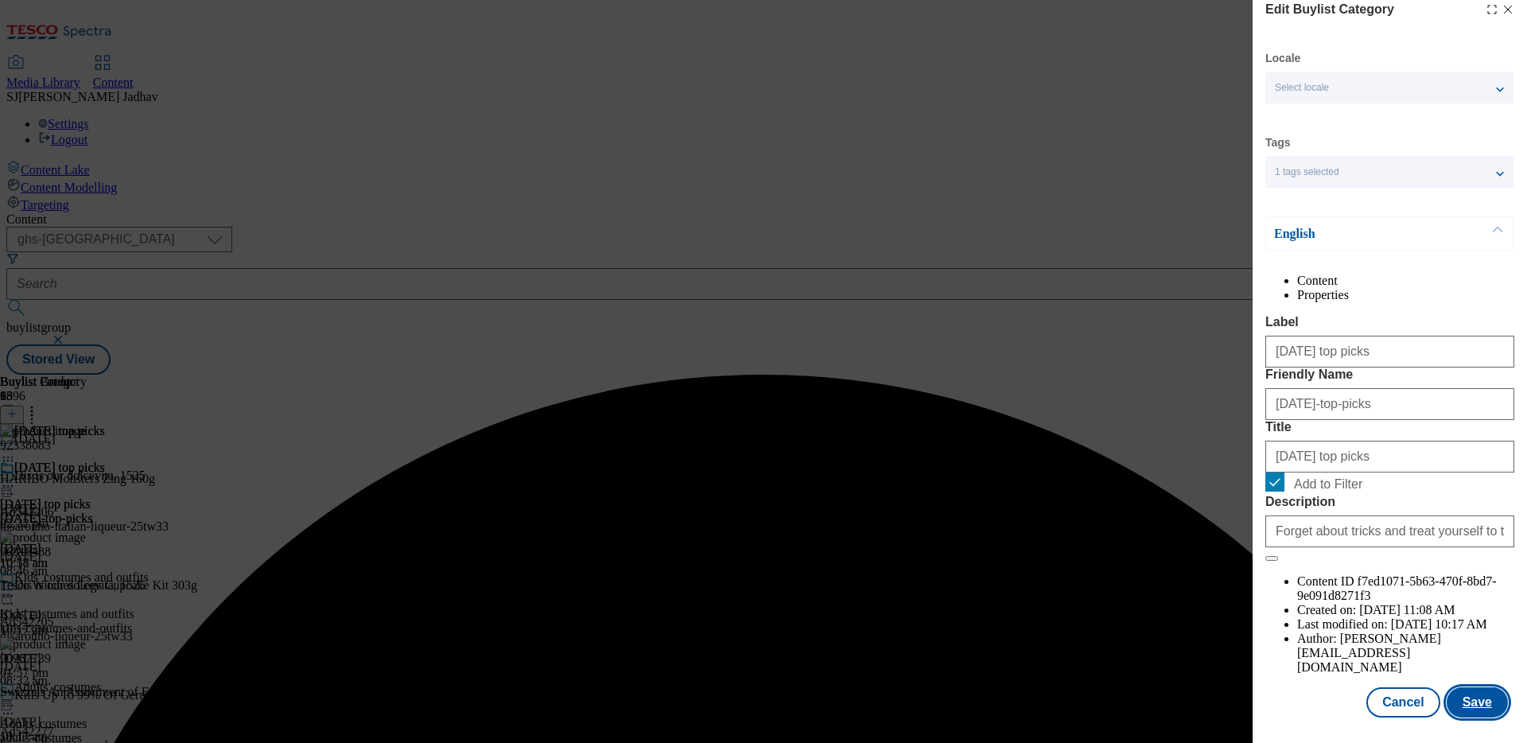
click at [1374, 705] on button "Save" at bounding box center [1477, 702] width 61 height 30
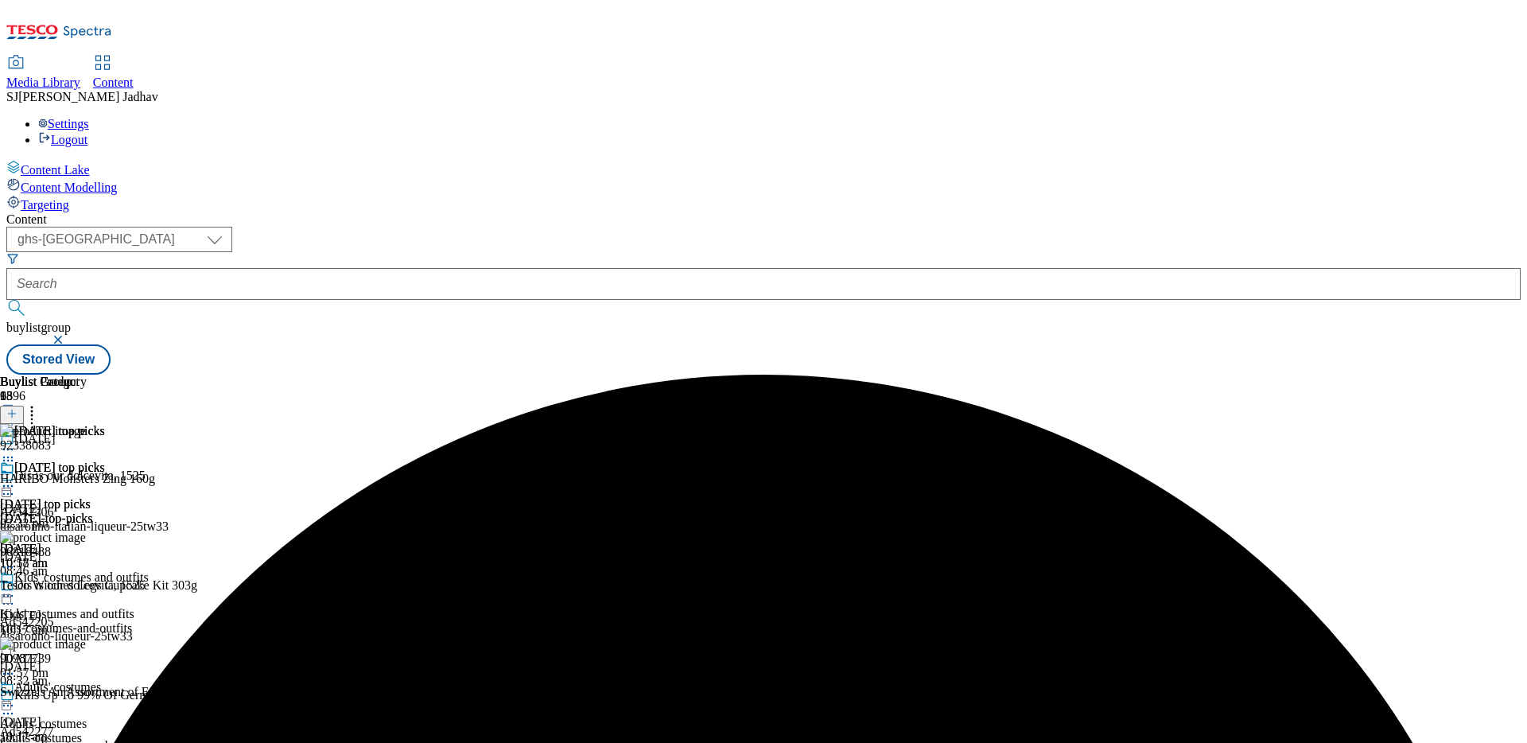
click at [16, 478] on icon at bounding box center [8, 486] width 16 height 16
click at [87, 587] on span "Preview" at bounding box center [67, 593] width 37 height 12
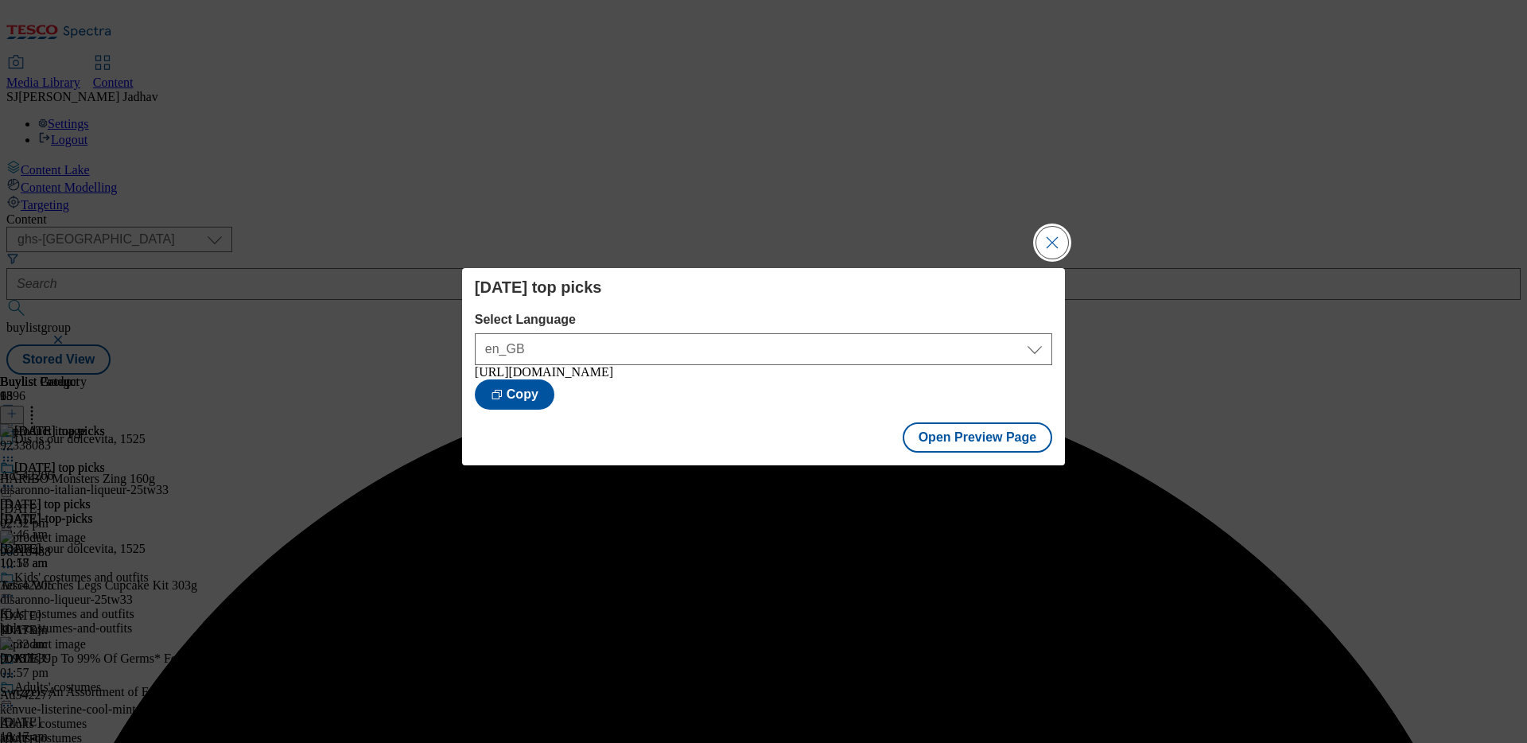
click at [1052, 242] on button "Close Modal" at bounding box center [1052, 243] width 32 height 32
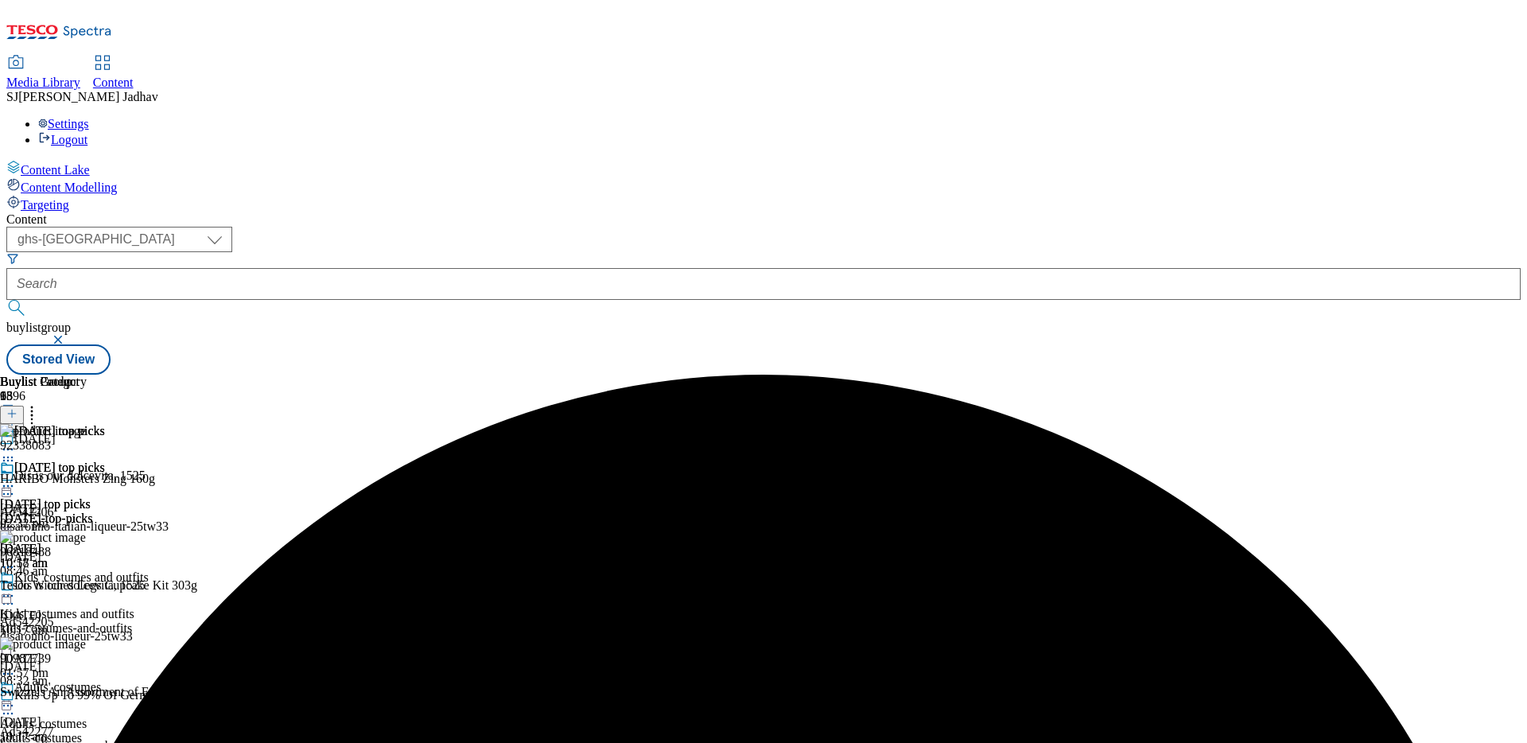
click at [16, 478] on icon at bounding box center [8, 486] width 16 height 16
click at [84, 642] on span "Publish" at bounding box center [66, 648] width 35 height 12
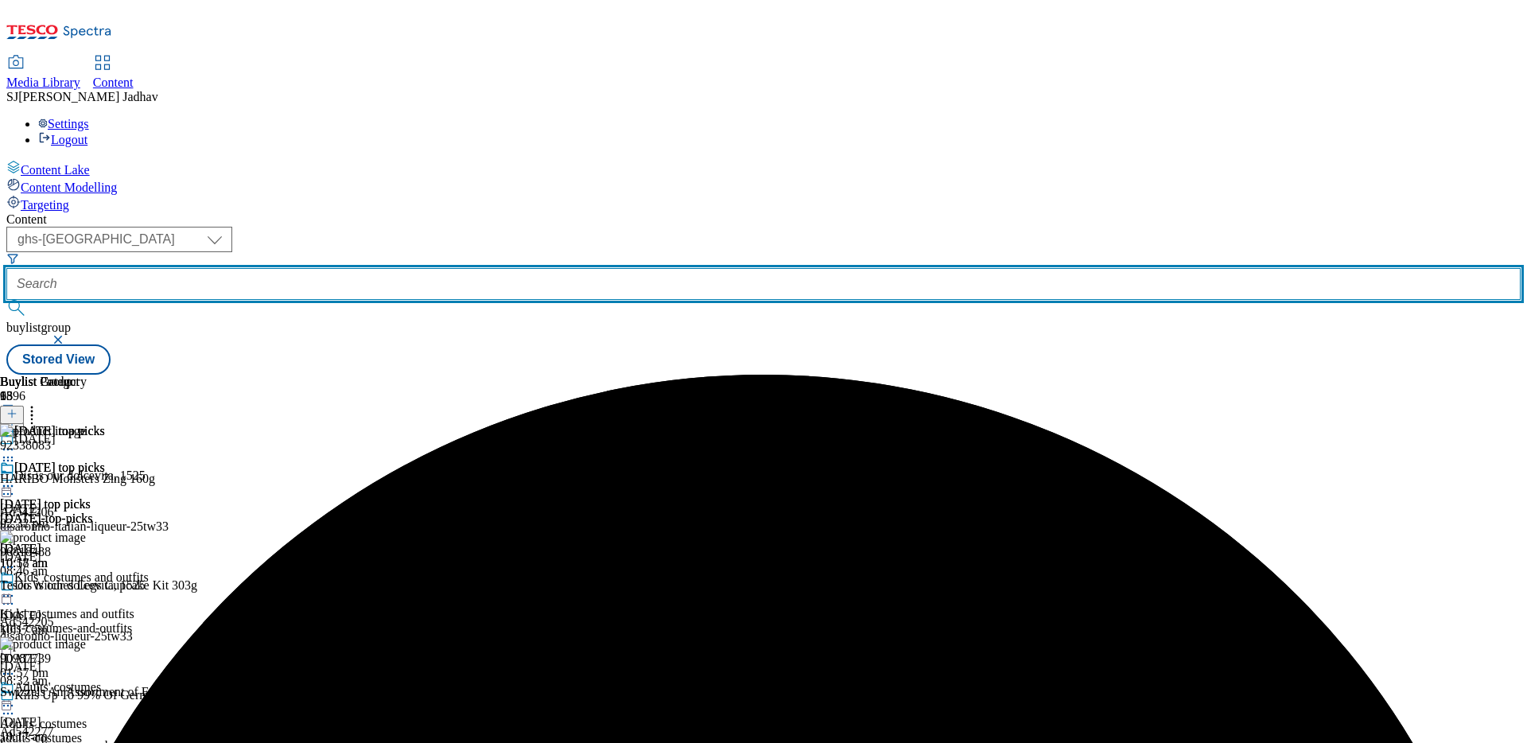
click at [424, 268] on input "text" at bounding box center [763, 284] width 1515 height 32
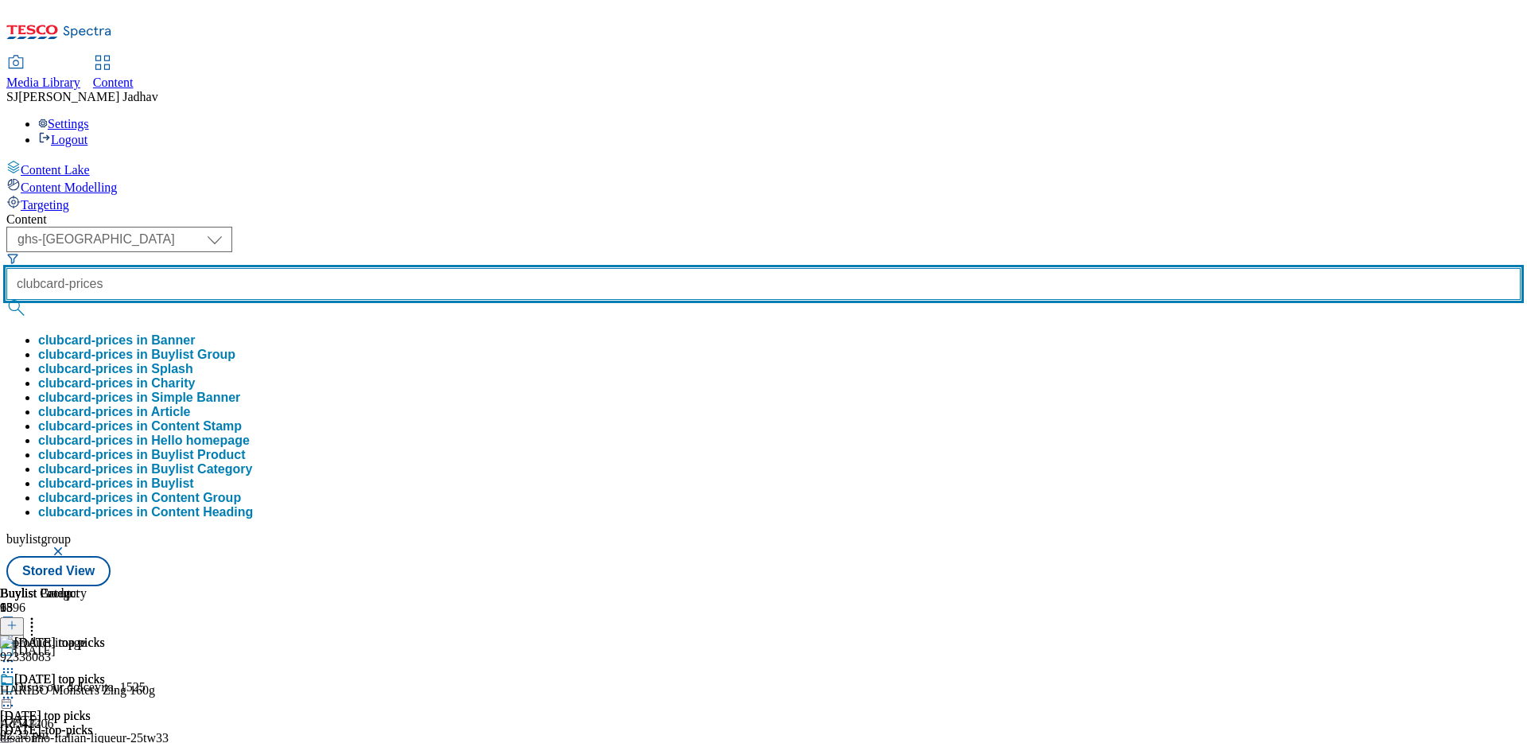
type input "clubcard-prices"
click at [6, 300] on button "submit" at bounding box center [17, 308] width 22 height 16
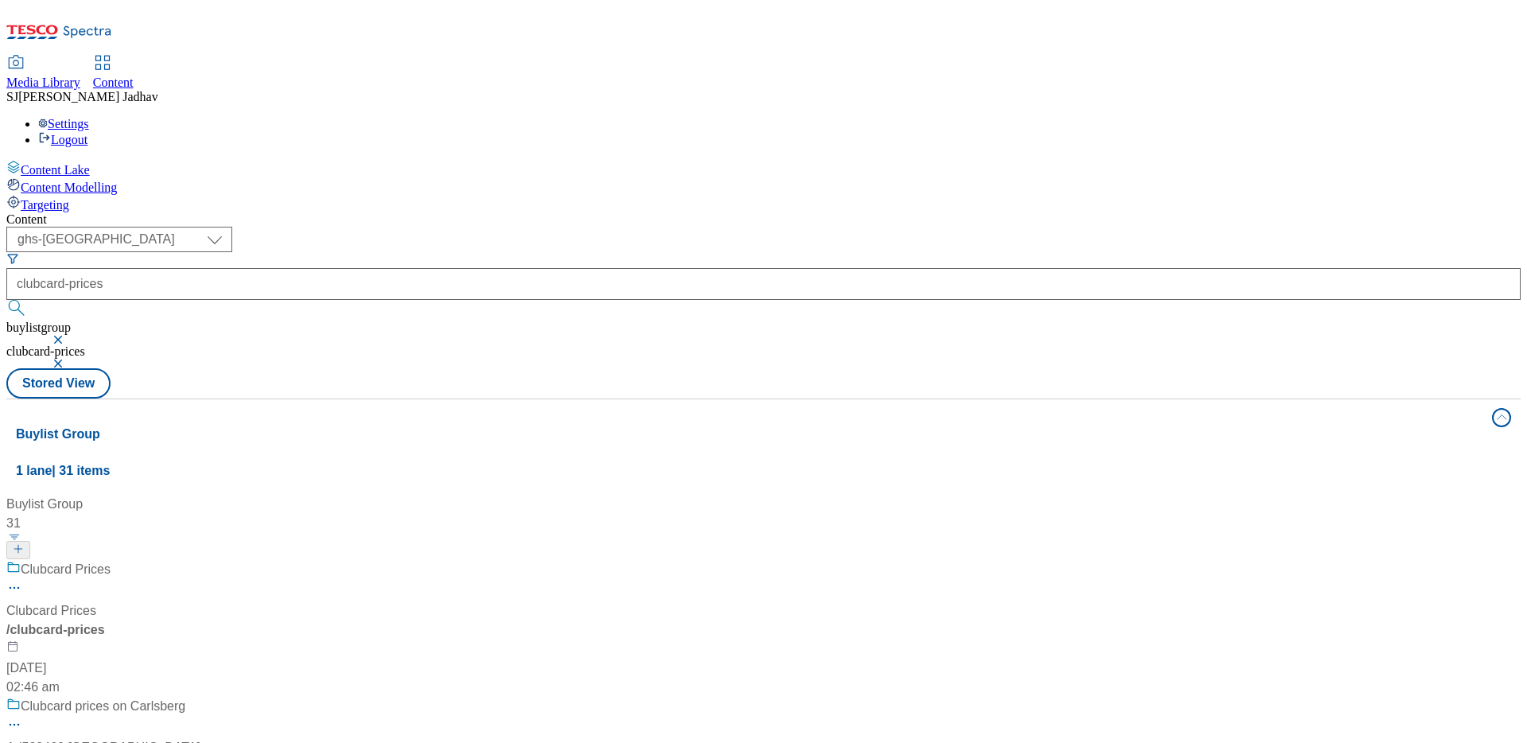
click at [239, 620] on div "/ clubcard-prices" at bounding box center [122, 629] width 232 height 19
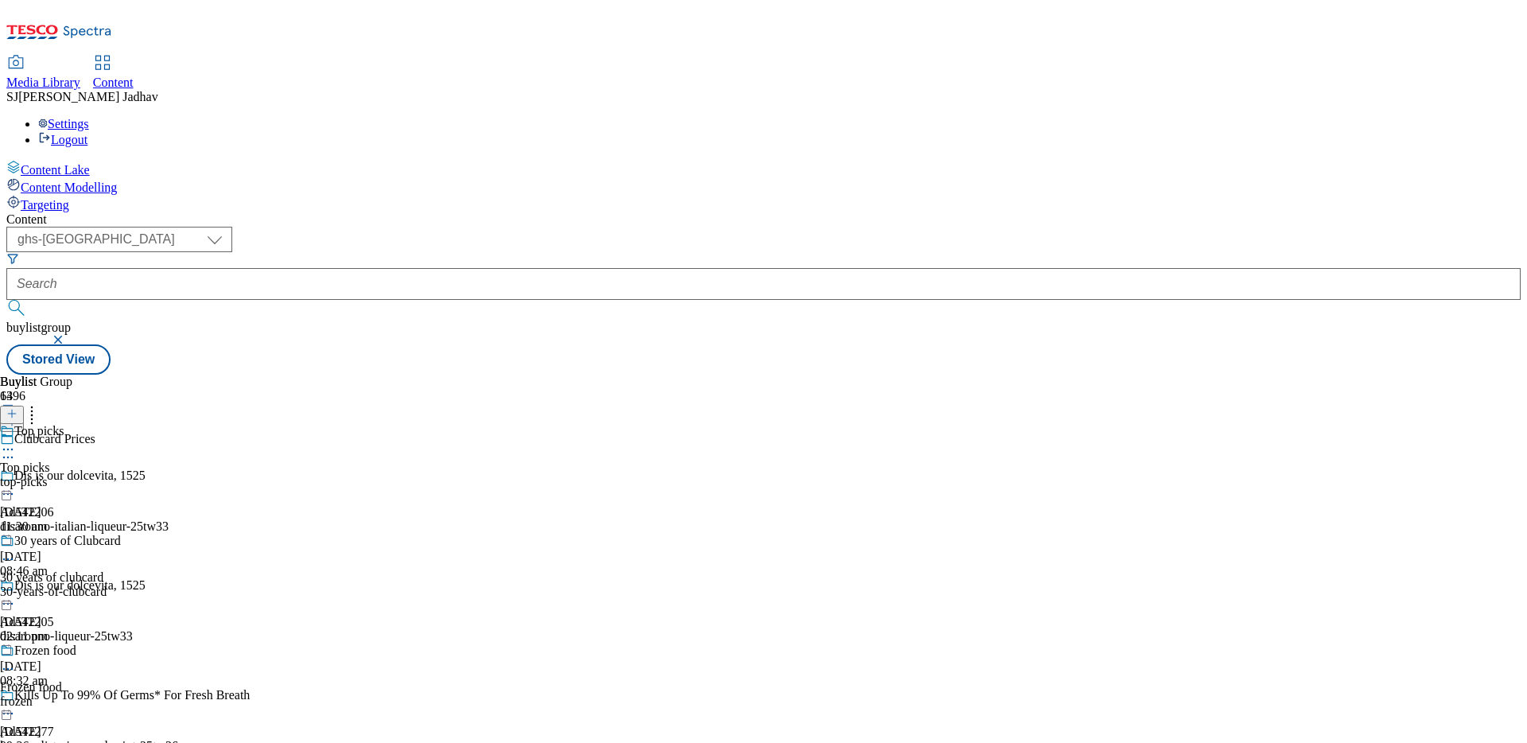
click at [181, 475] on div "top-picks" at bounding box center [90, 482] width 181 height 14
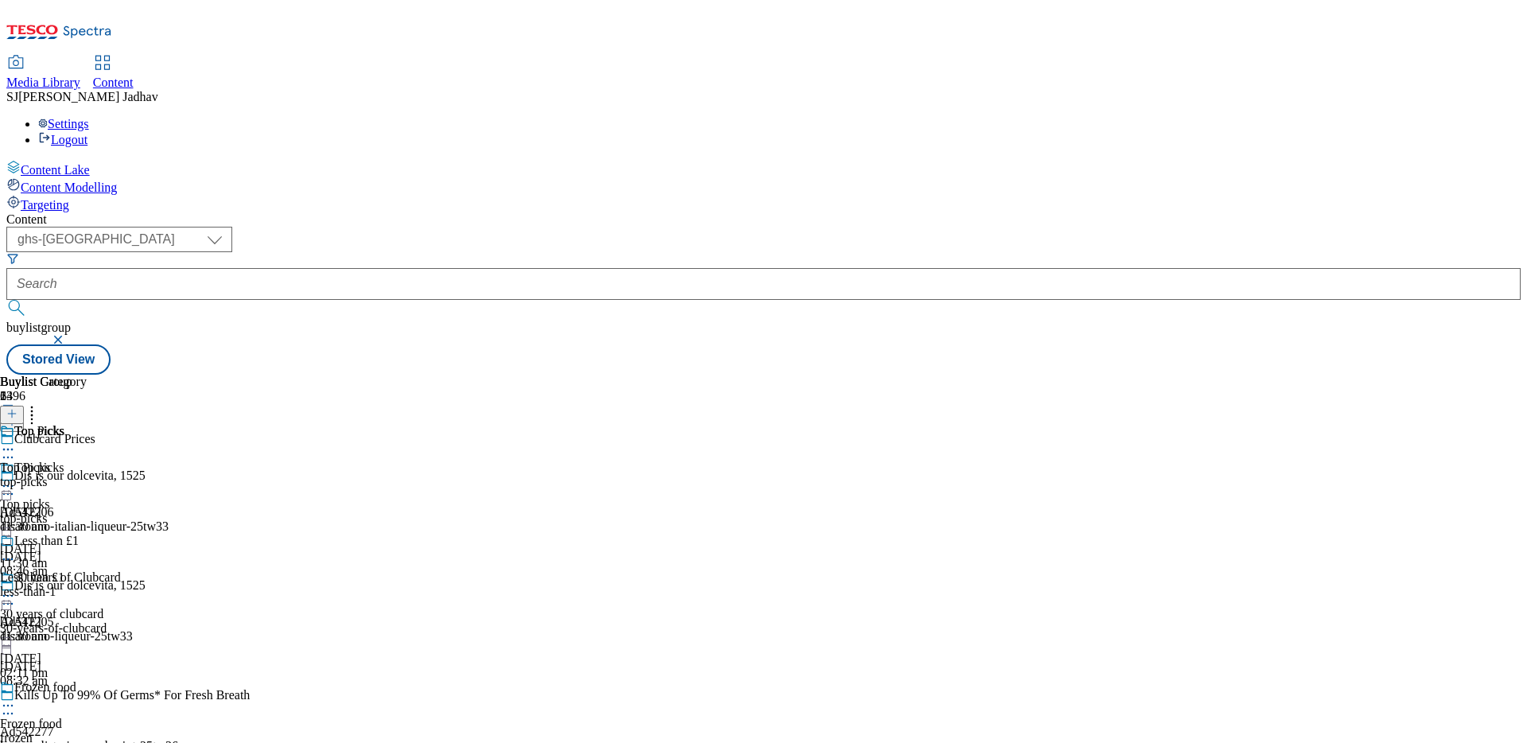
scroll to position [577, 0]
click at [103, 424] on span "Snacks and treats" at bounding box center [58, 432] width 88 height 17
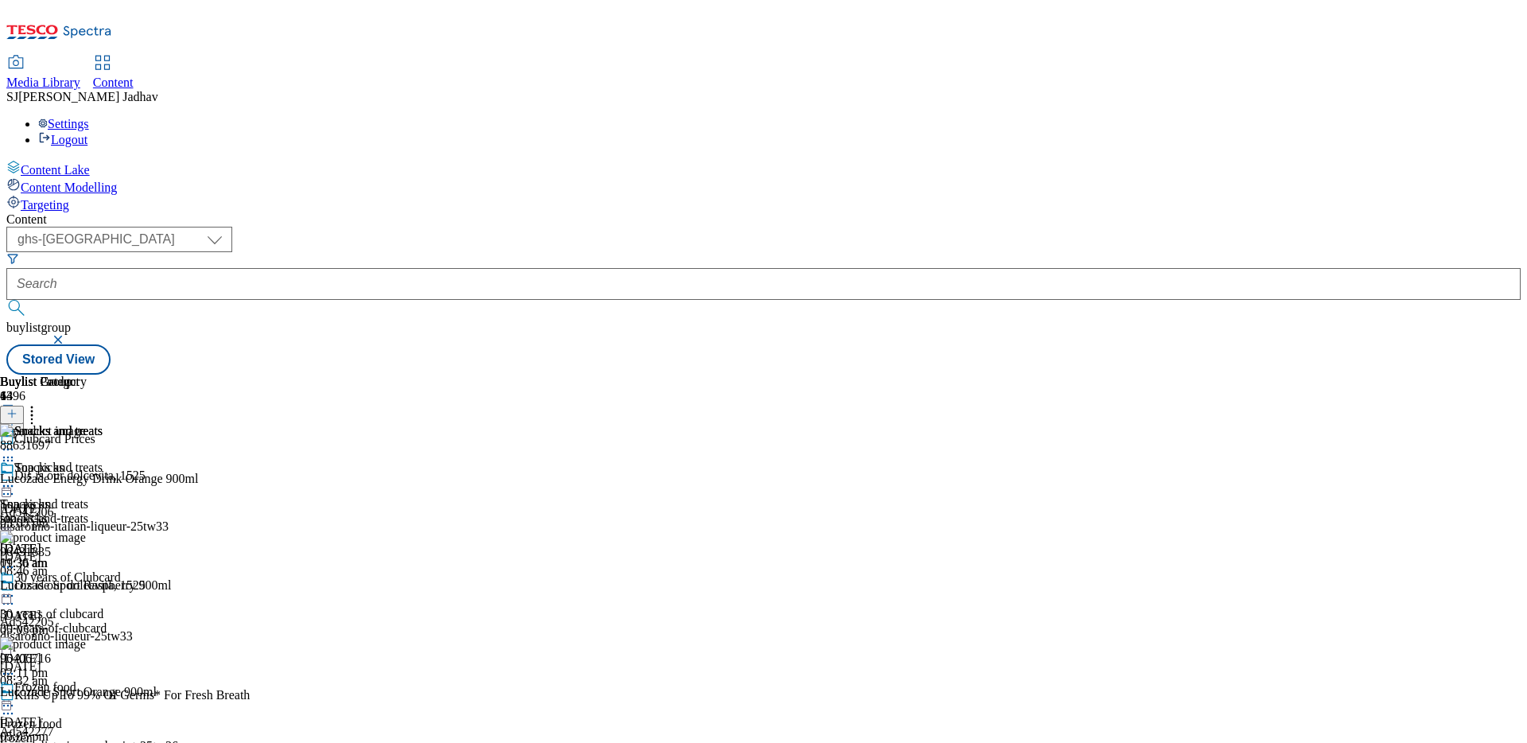
click at [17, 408] on icon at bounding box center [11, 413] width 11 height 11
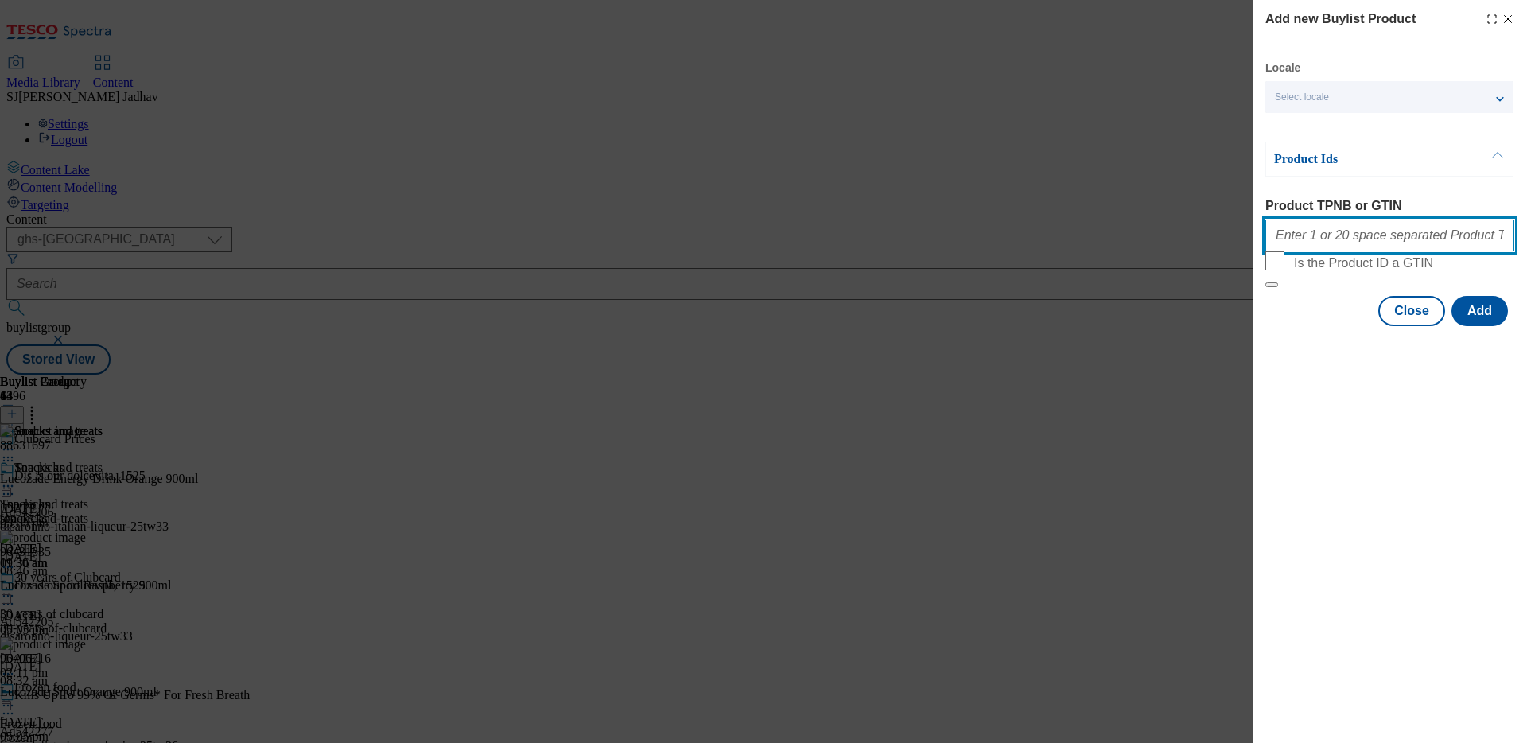
click at [1320, 237] on input "Product TPNB or GTIN" at bounding box center [1390, 236] width 249 height 32
paste input "90618210 93347577 92120858 91713585"
type input "90618210 93347577 92120858 91713585"
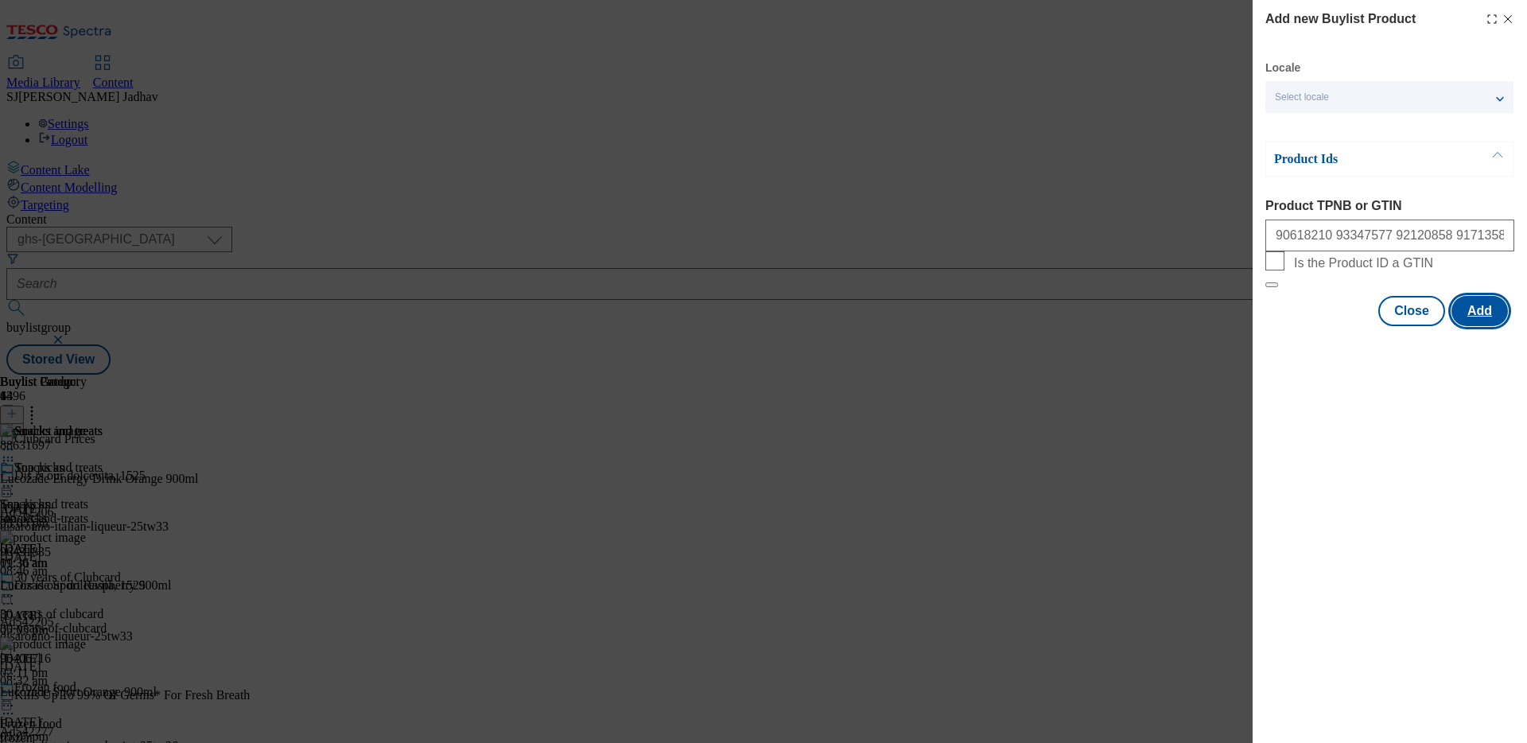
click at [1374, 326] on button "Add" at bounding box center [1480, 311] width 56 height 30
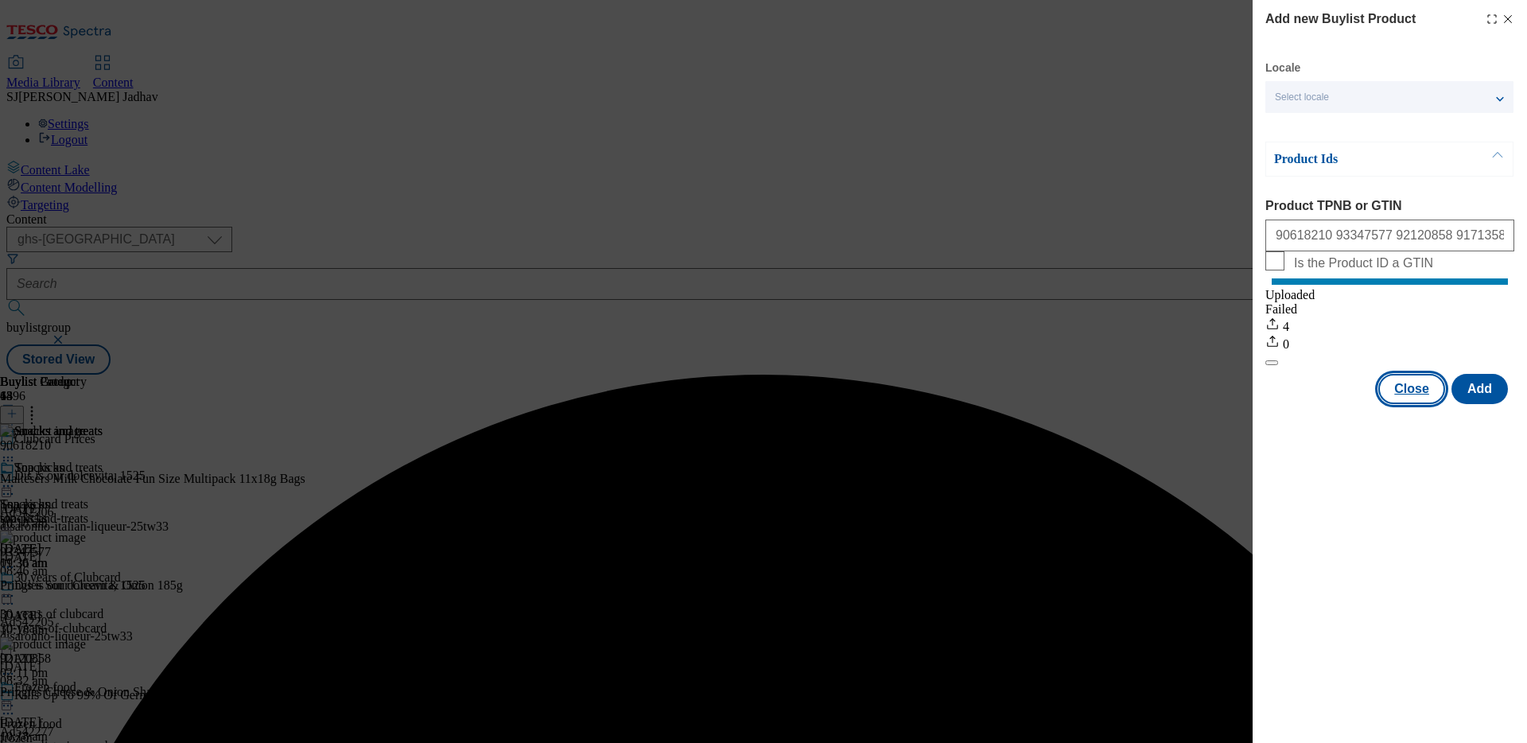
click at [1374, 404] on button "Close" at bounding box center [1411, 389] width 67 height 30
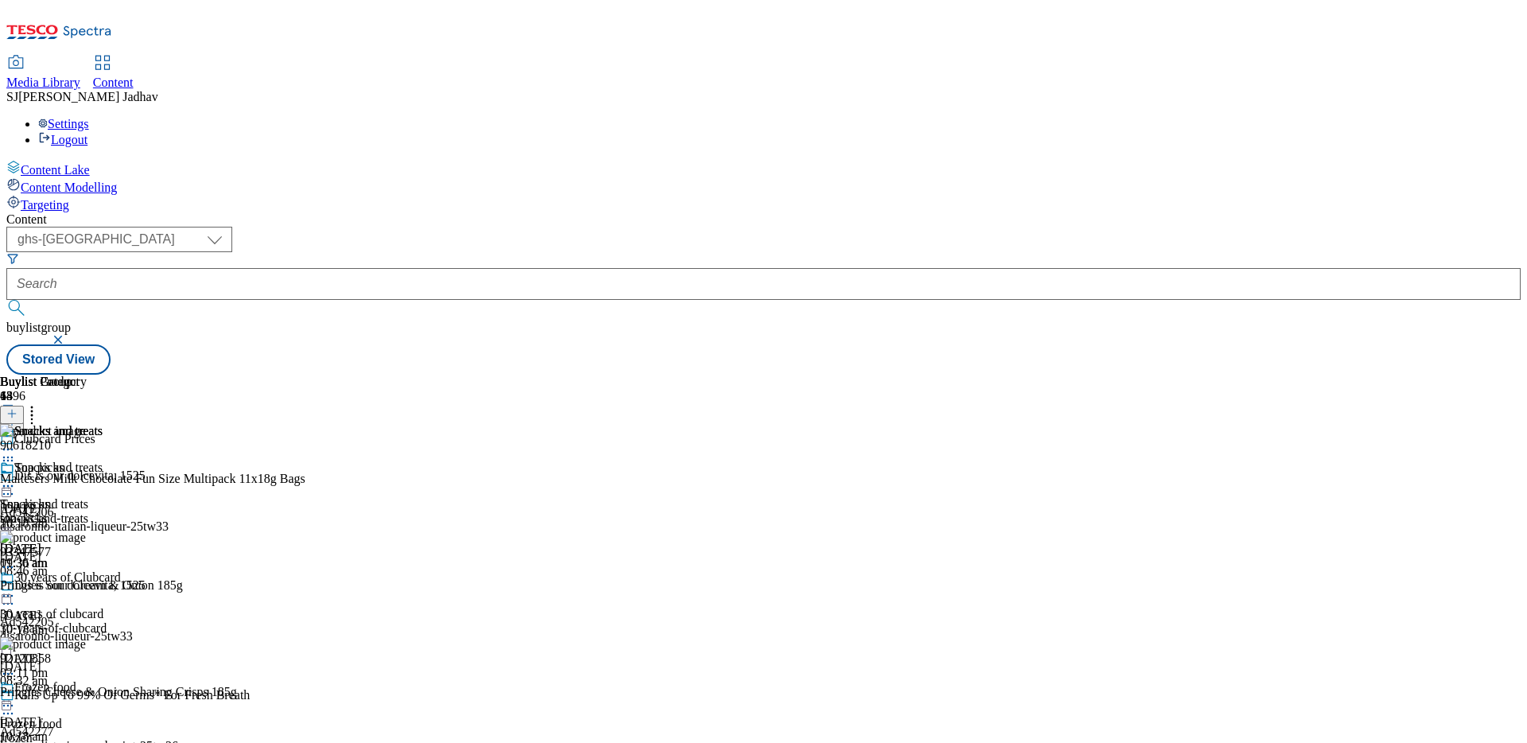
click at [16, 478] on icon at bounding box center [8, 486] width 16 height 16
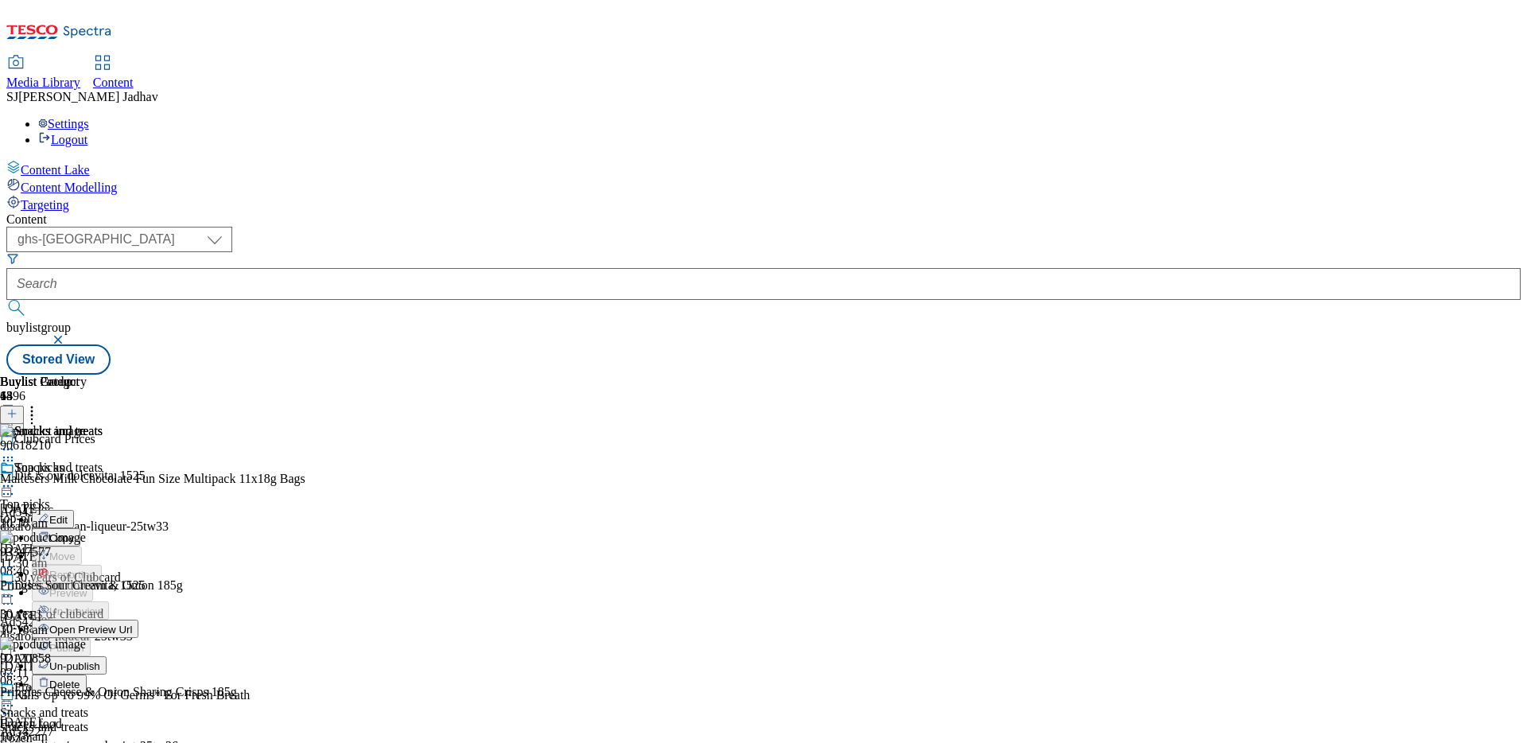
click at [68, 514] on span "Edit" at bounding box center [58, 520] width 18 height 12
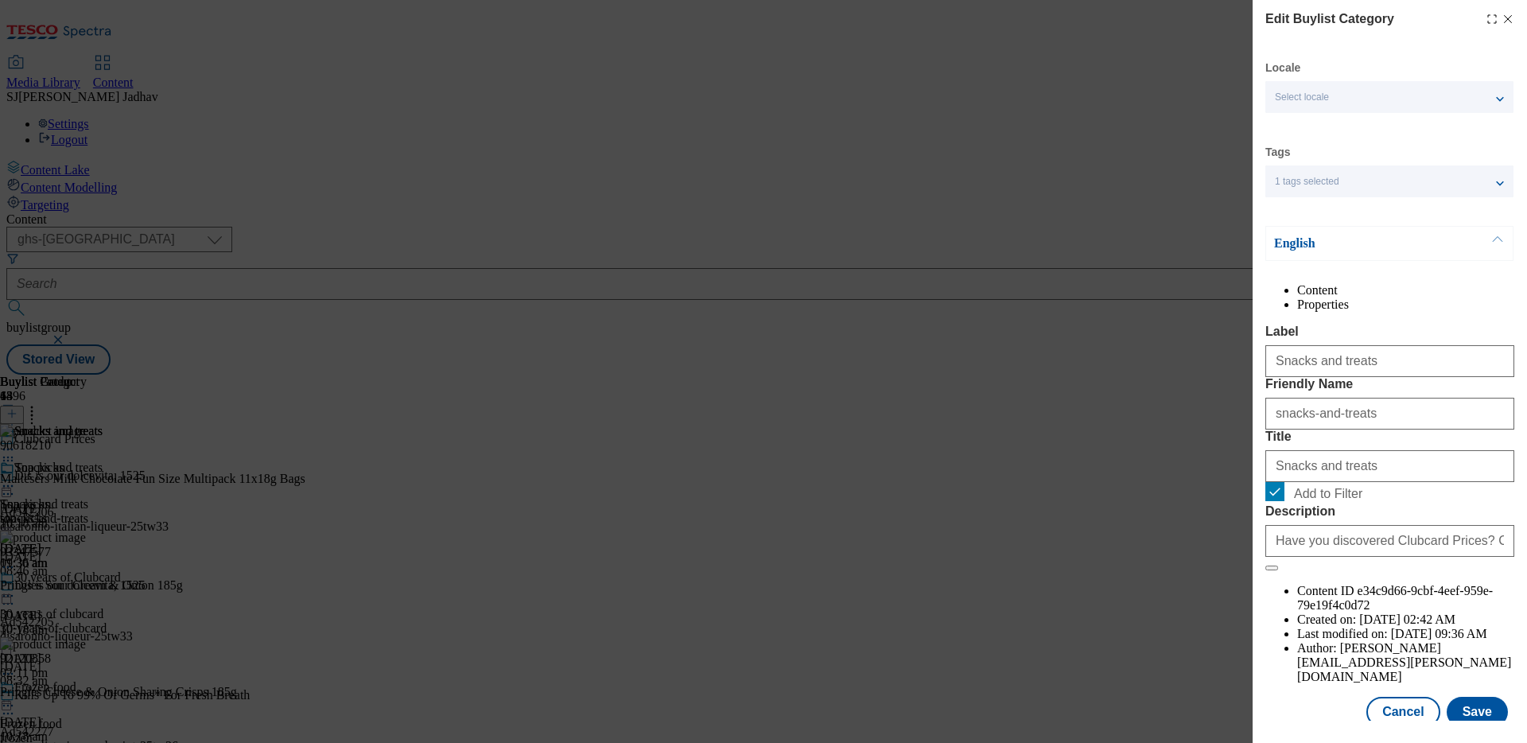
scroll to position [40, 0]
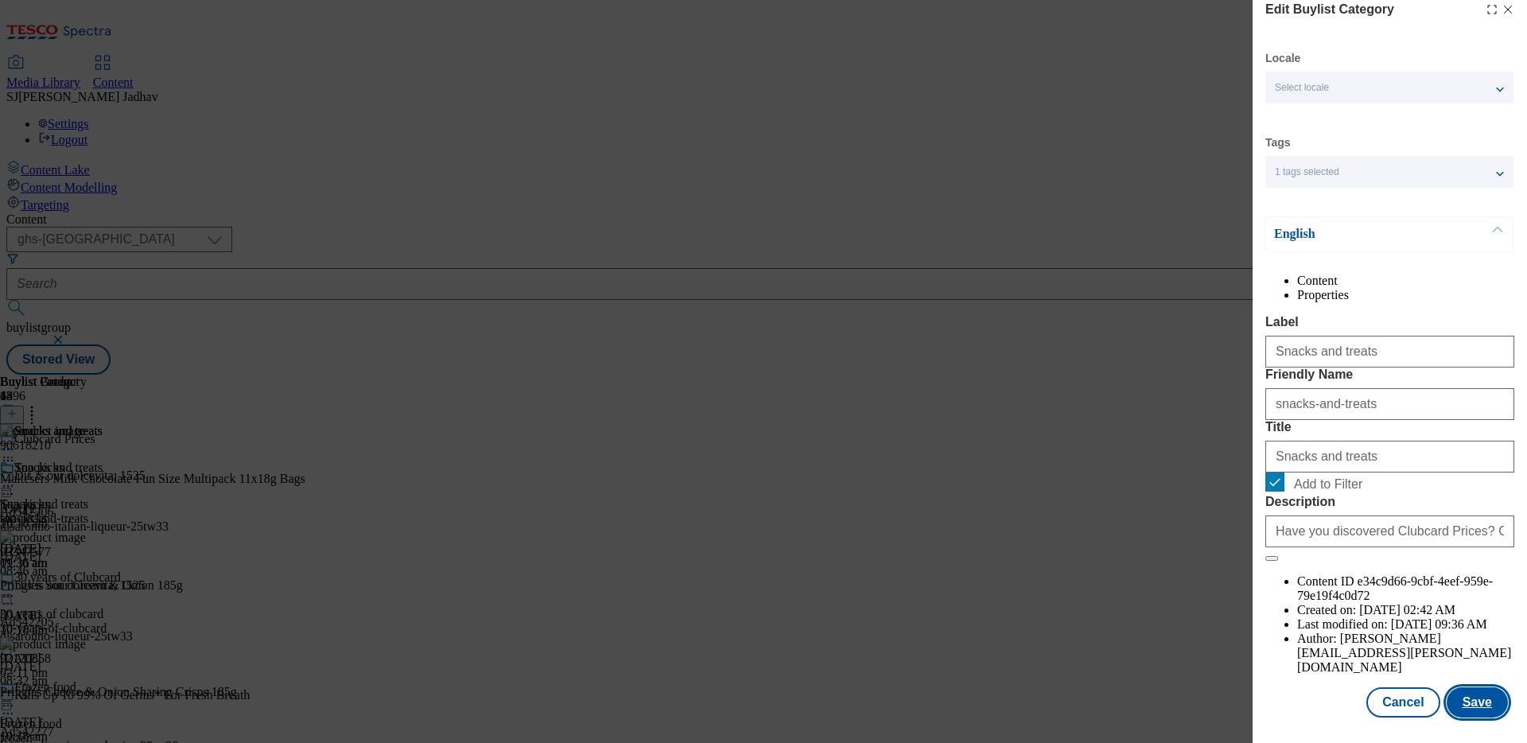
click at [1374, 698] on button "Save" at bounding box center [1477, 702] width 61 height 30
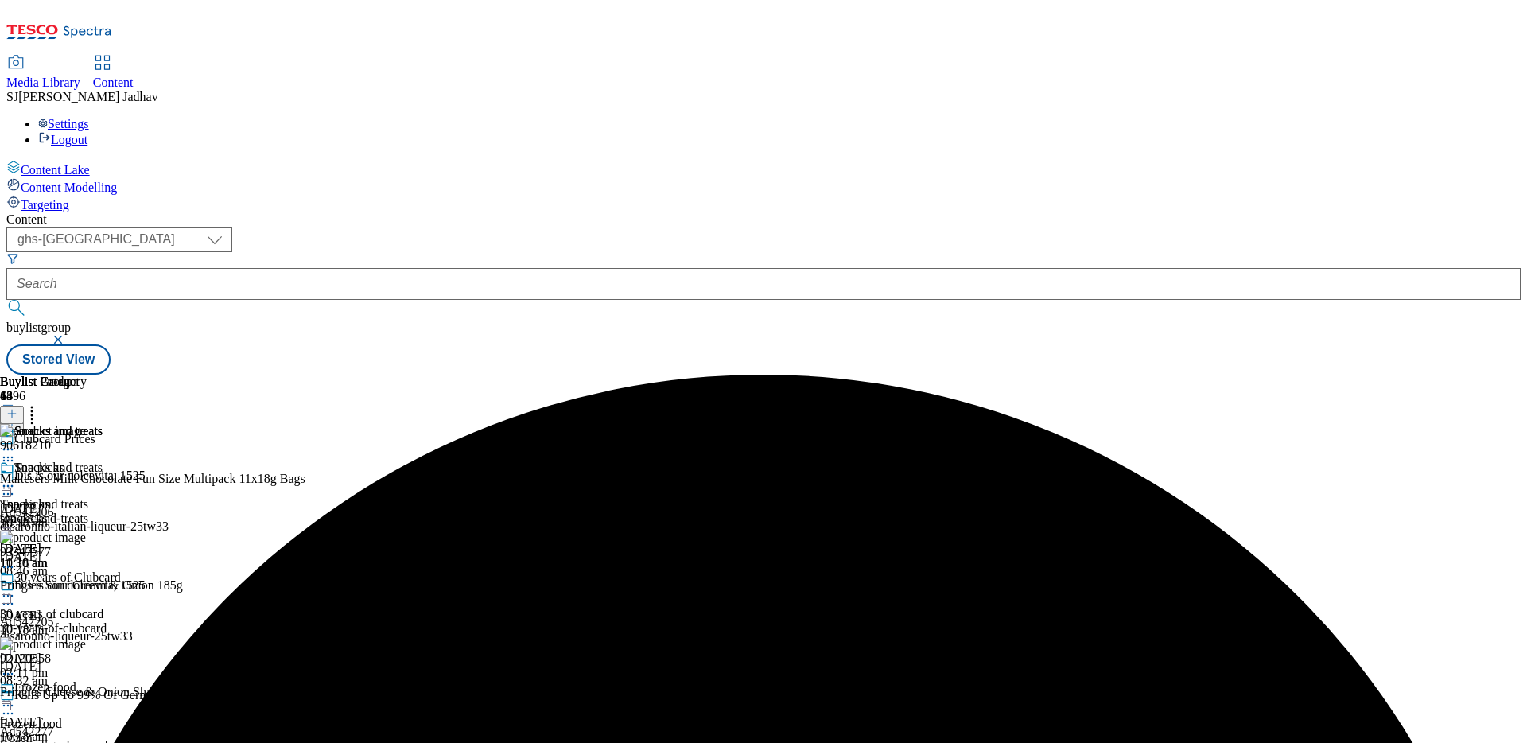
click at [10, 485] on circle at bounding box center [8, 486] width 2 height 2
click at [87, 587] on span "Preview" at bounding box center [67, 593] width 37 height 12
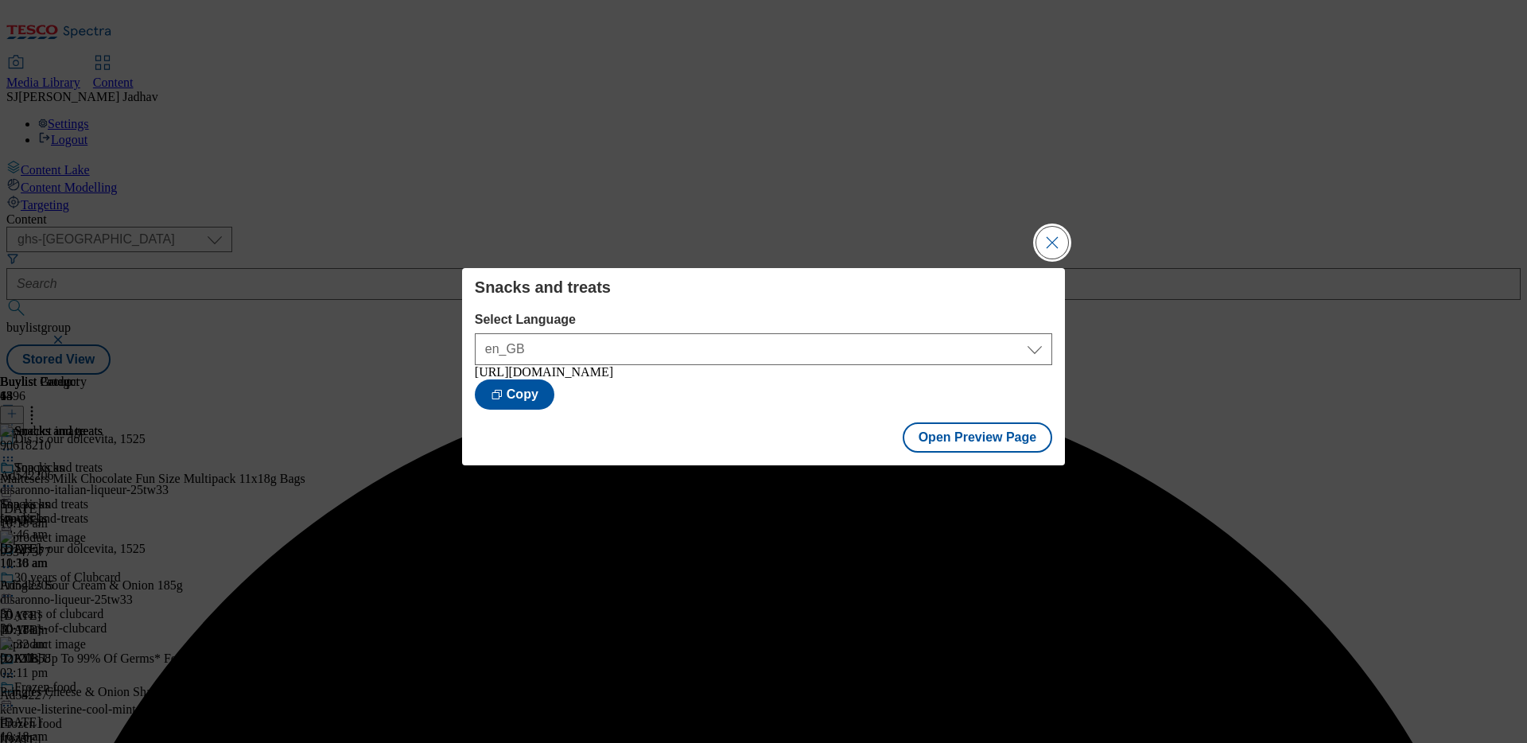
click at [1045, 235] on button "Close Modal" at bounding box center [1052, 243] width 32 height 32
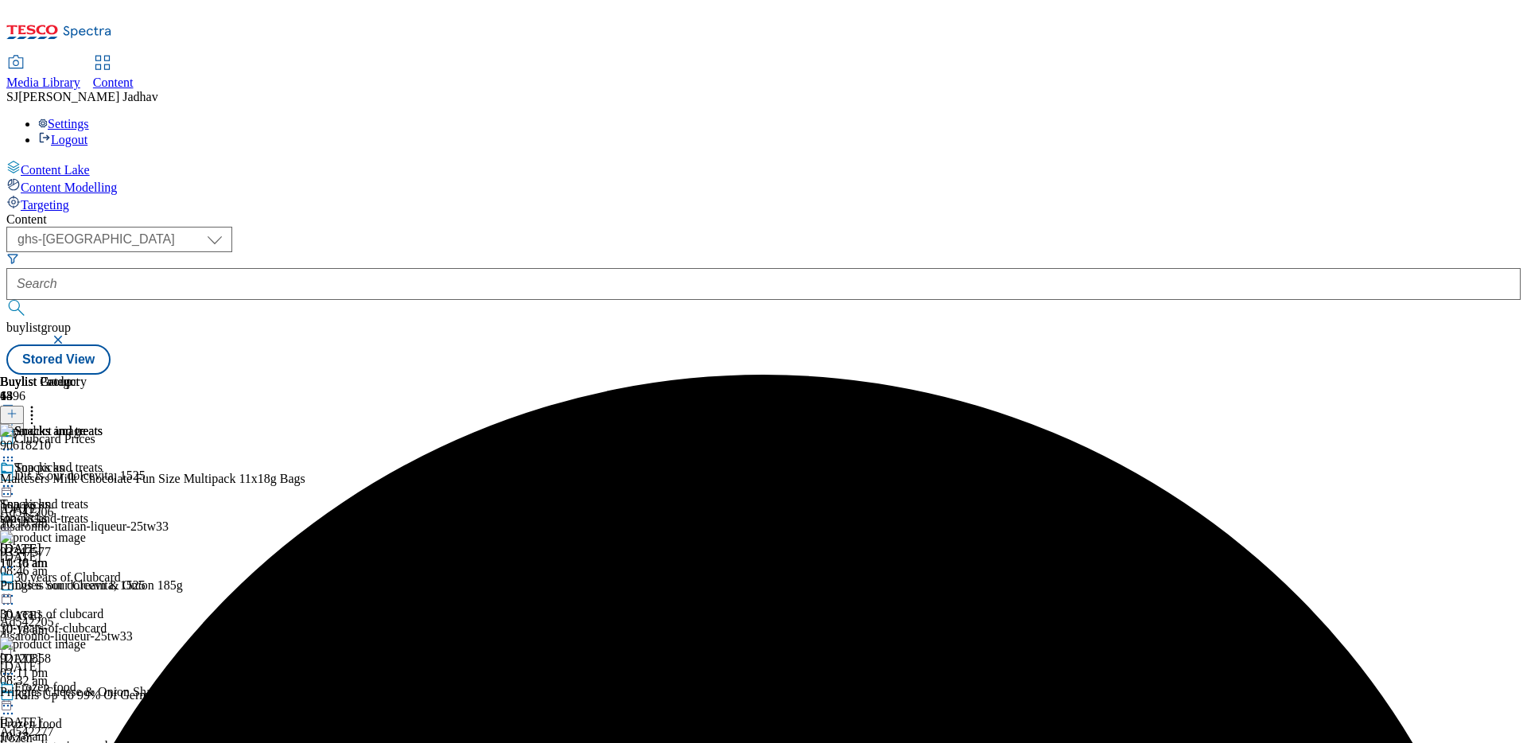
click at [16, 478] on icon at bounding box center [8, 486] width 16 height 16
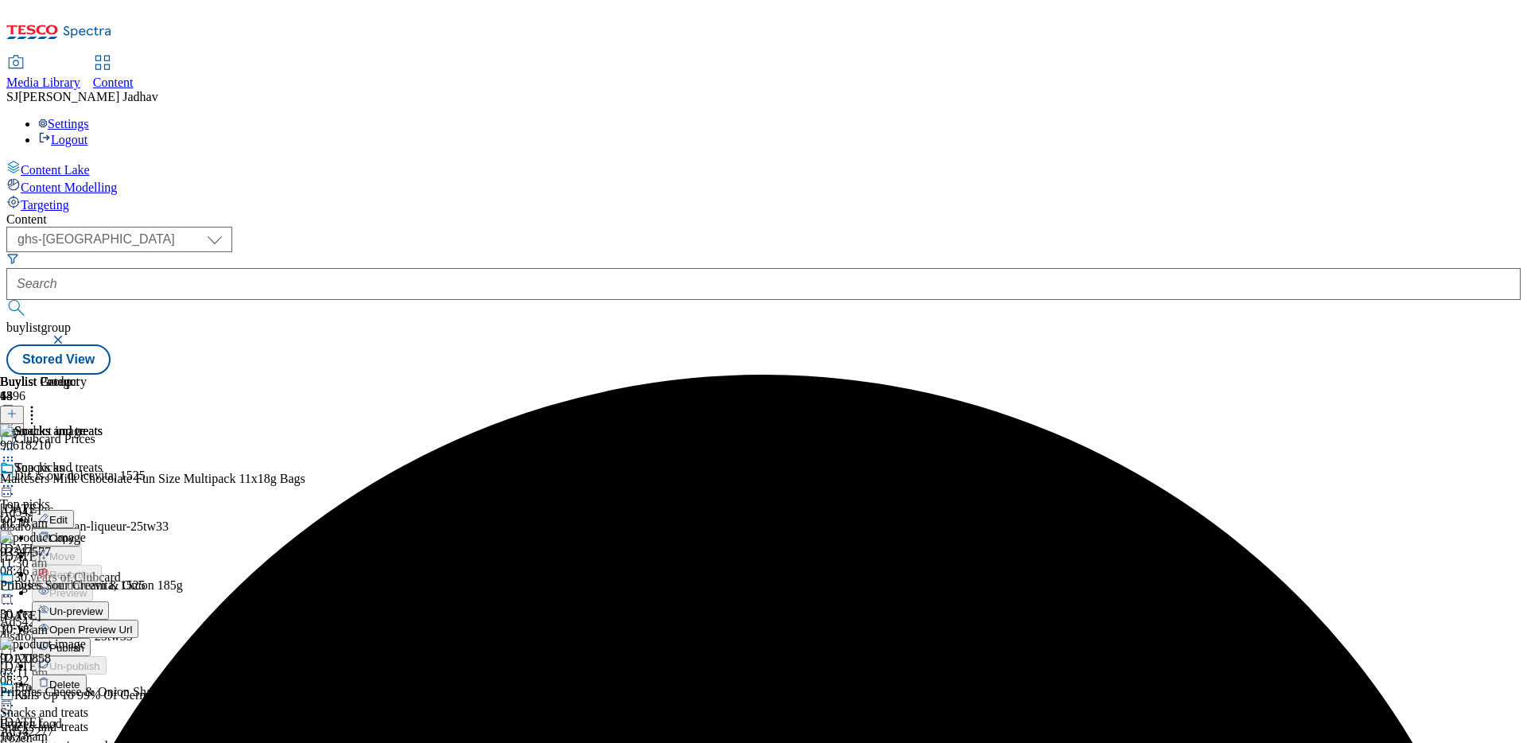
click at [84, 642] on span "Publish" at bounding box center [66, 648] width 35 height 12
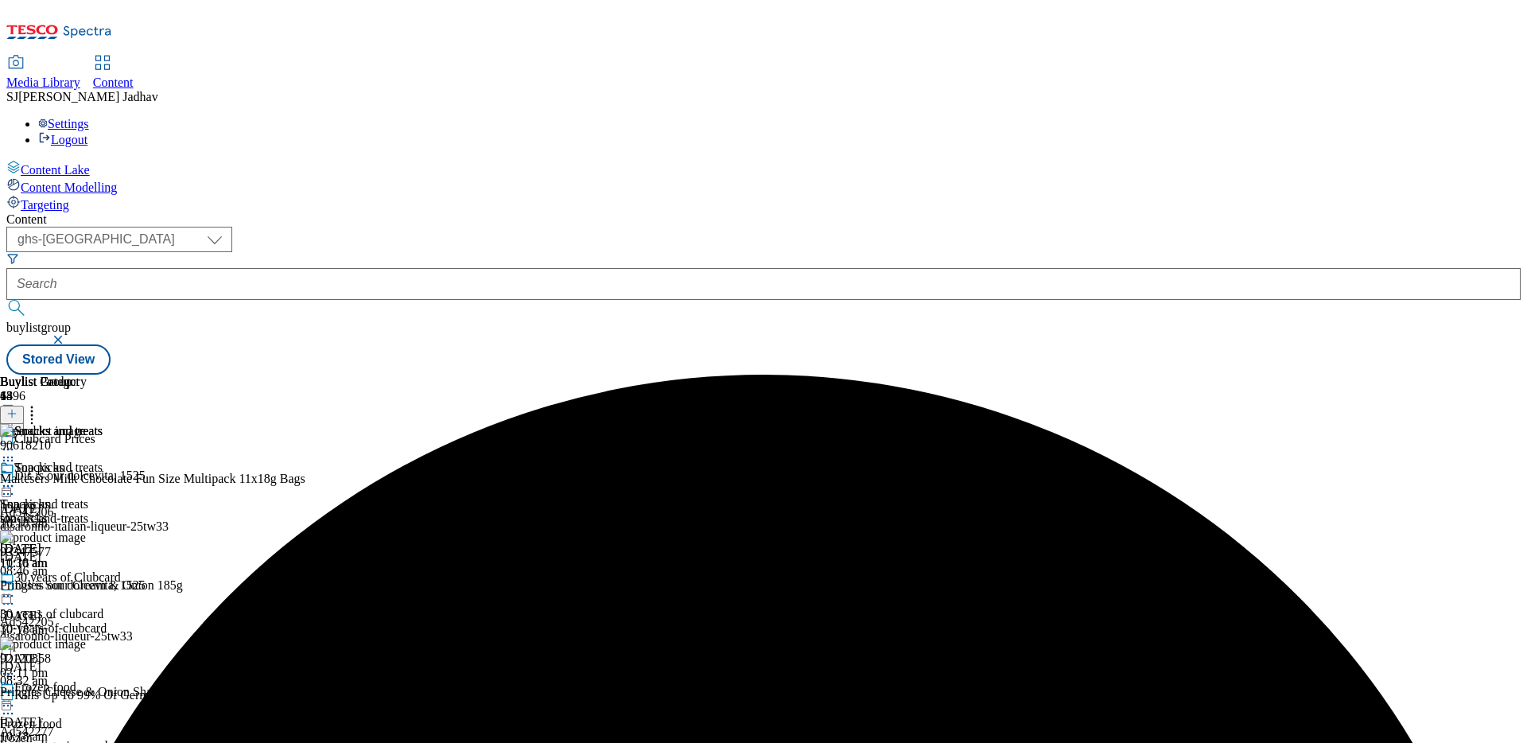
click at [181, 511] on div "top-picks" at bounding box center [90, 518] width 181 height 14
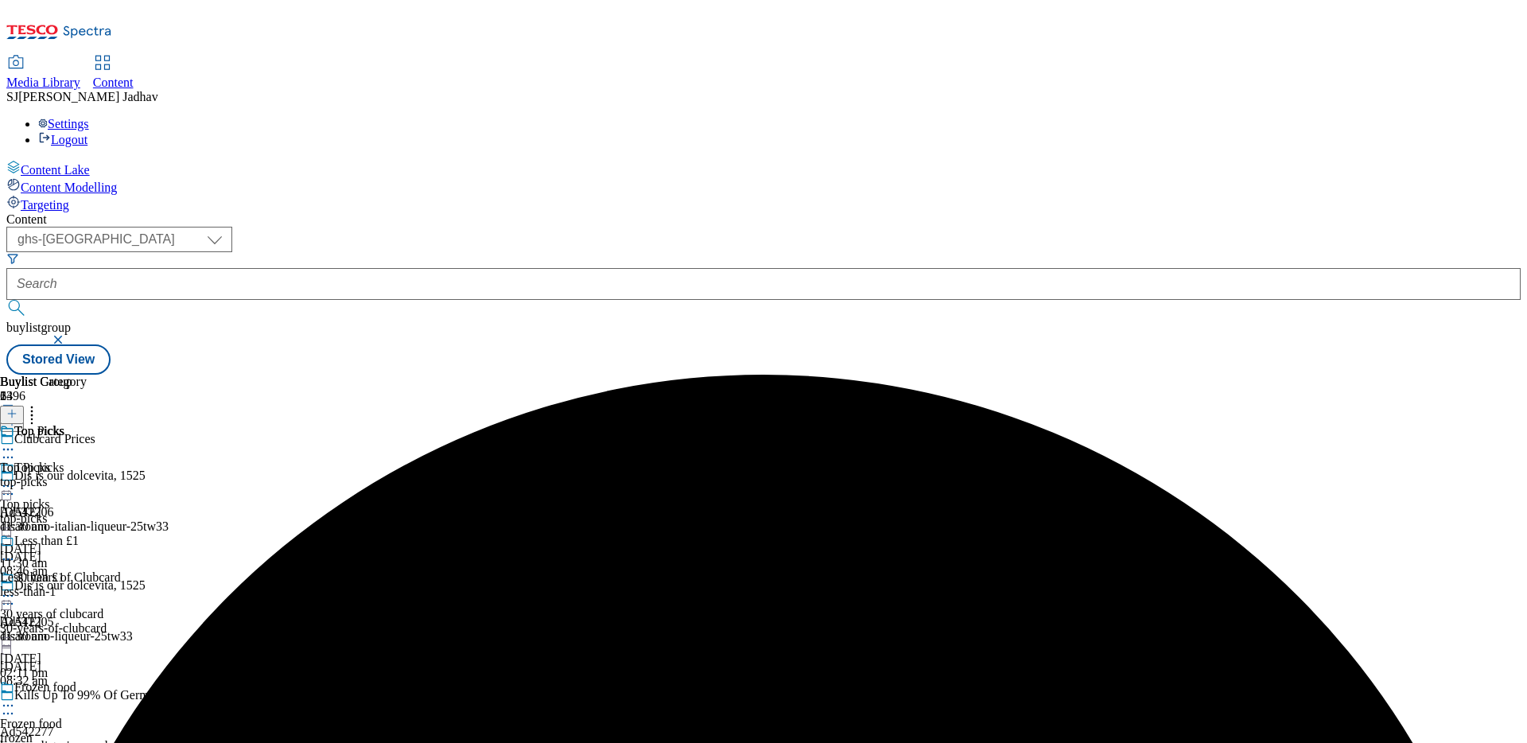
click at [87, 475] on div "top-picks" at bounding box center [43, 482] width 87 height 14
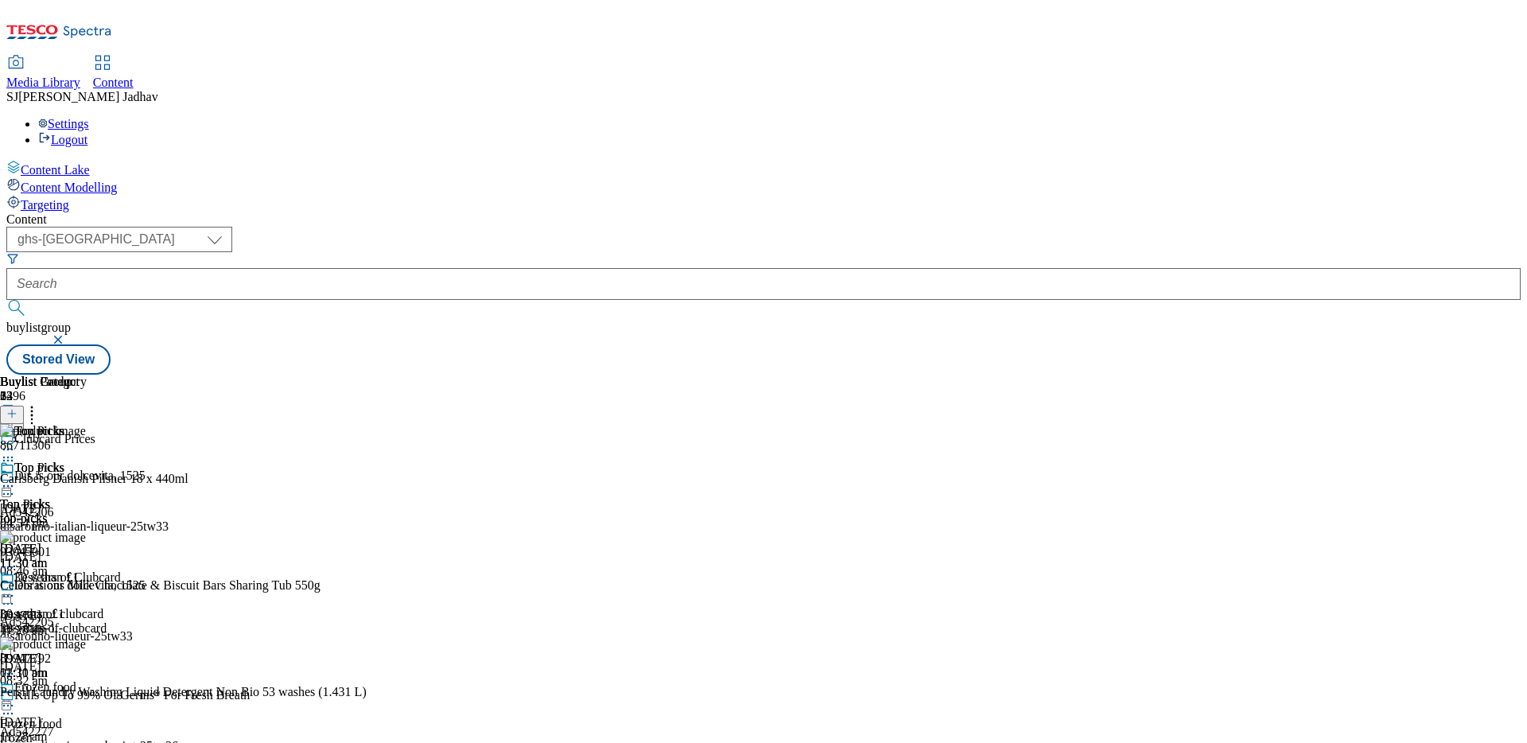
click at [17, 408] on icon at bounding box center [11, 413] width 11 height 11
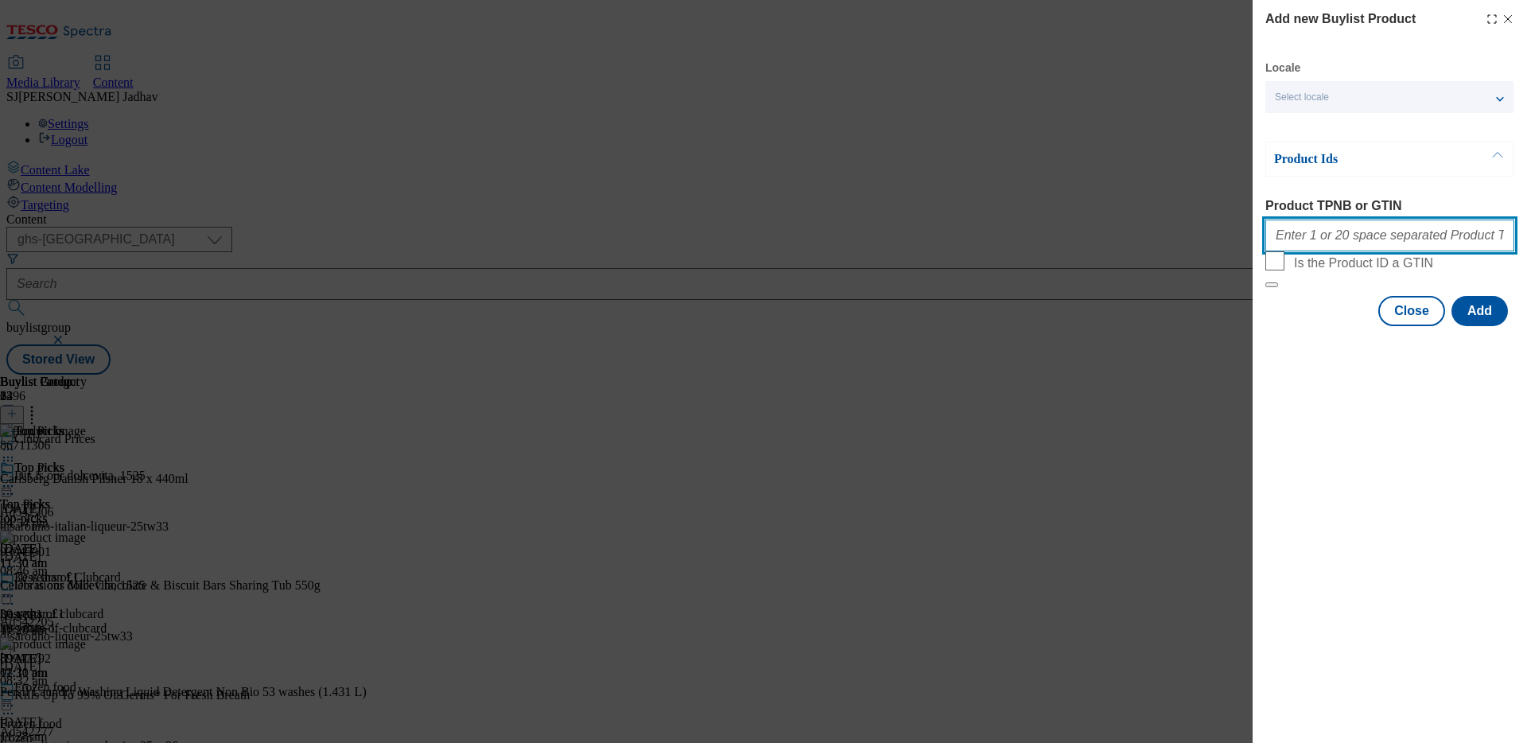
click at [1371, 246] on input "Product TPNB or GTIN" at bounding box center [1390, 236] width 249 height 32
paste input "96172611 93600082 93984784"
type input "96172611 93600082 93984784"
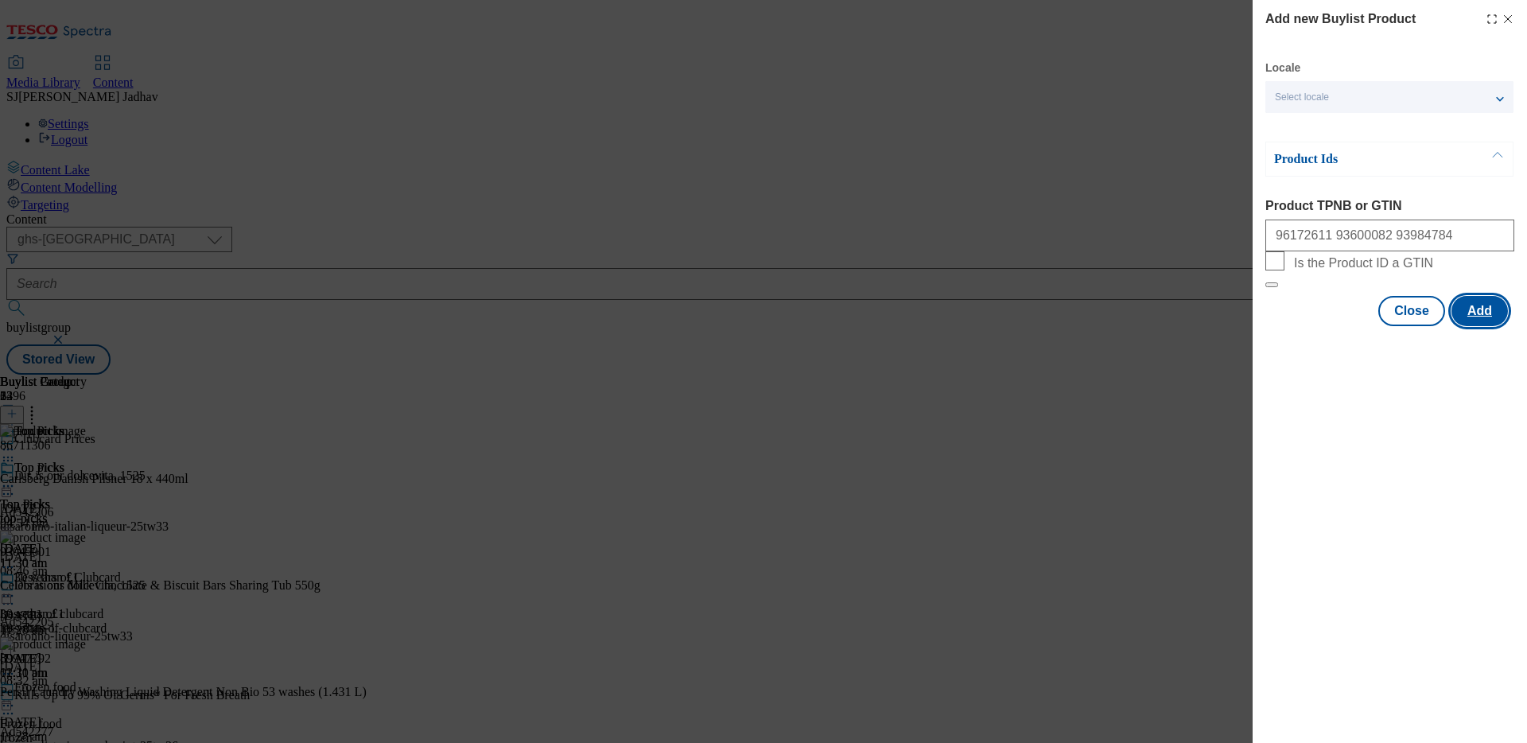
click at [1374, 326] on button "Add" at bounding box center [1480, 311] width 56 height 30
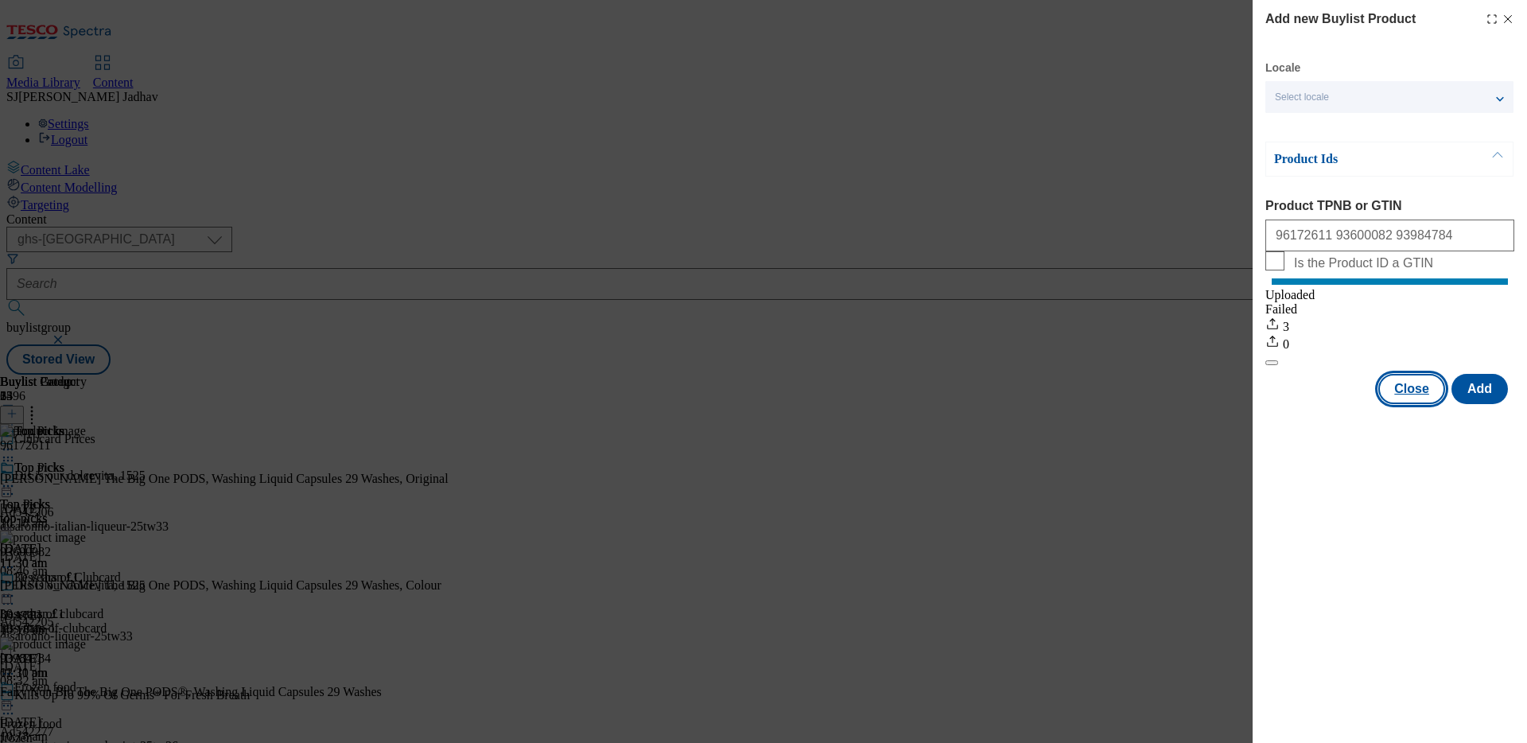
click at [1374, 404] on button "Close" at bounding box center [1411, 389] width 67 height 30
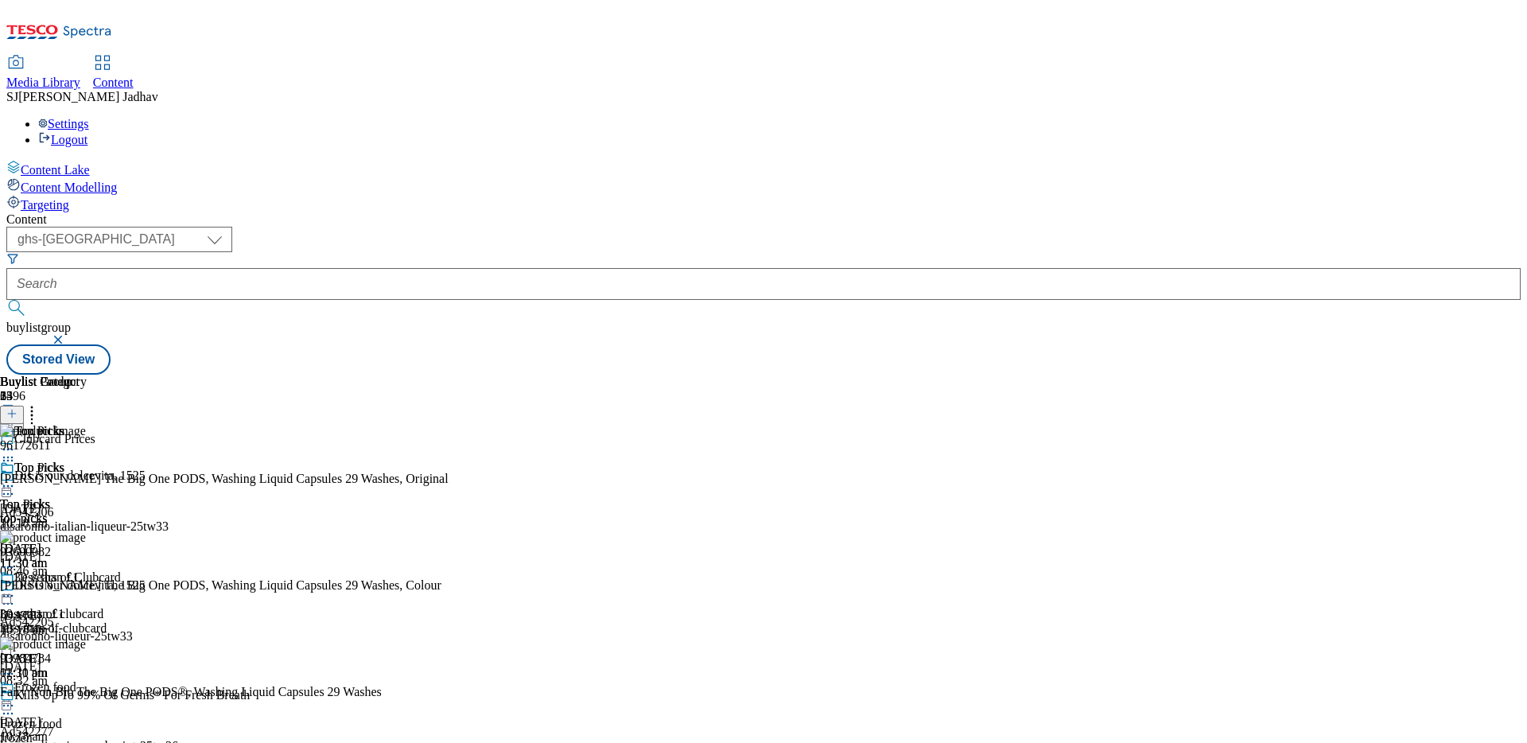
click at [16, 478] on icon at bounding box center [8, 486] width 16 height 16
click at [68, 514] on span "Edit" at bounding box center [58, 520] width 18 height 12
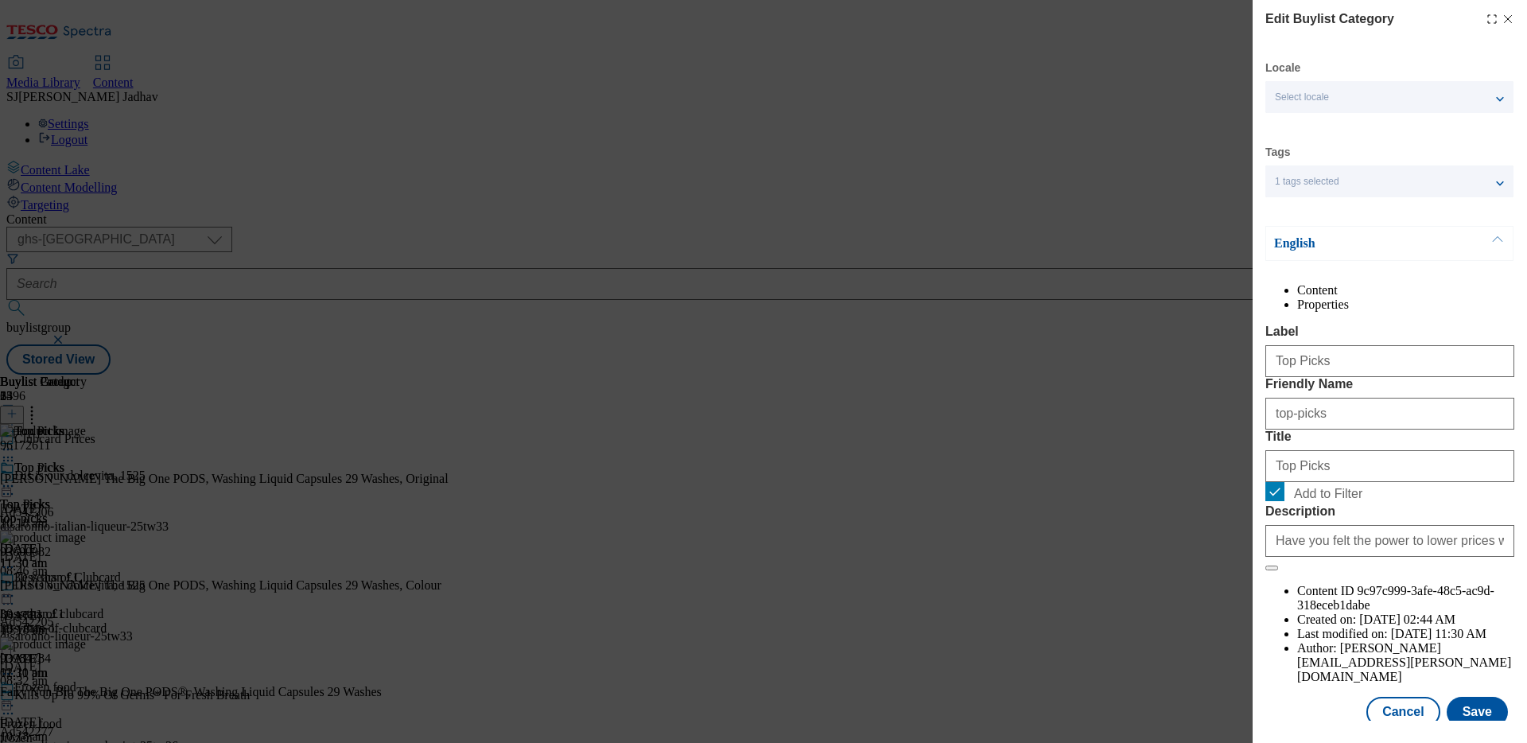
scroll to position [40, 0]
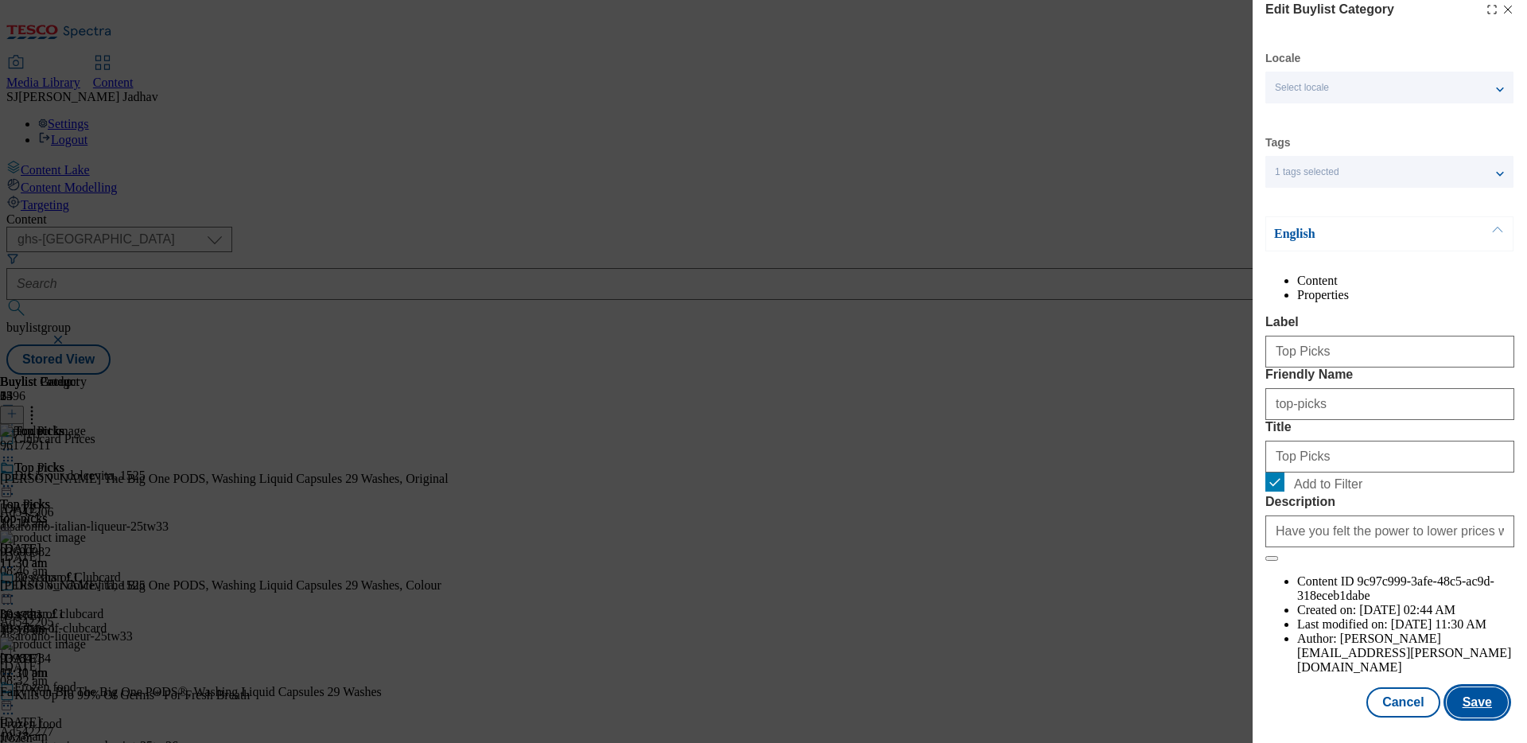
click at [1374, 692] on button "Save" at bounding box center [1477, 702] width 61 height 30
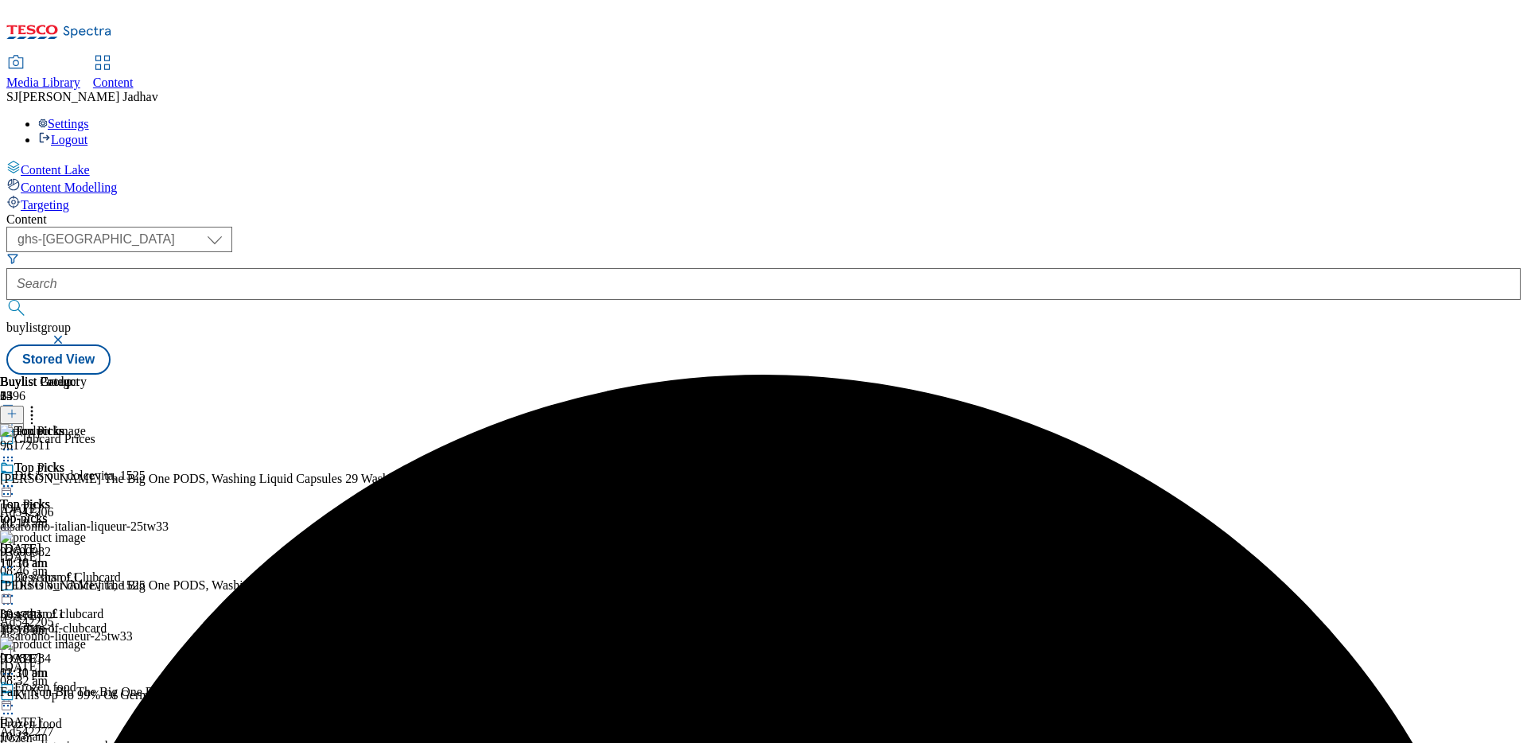
click at [16, 478] on icon at bounding box center [8, 486] width 16 height 16
click at [87, 587] on span "Preview" at bounding box center [67, 593] width 37 height 12
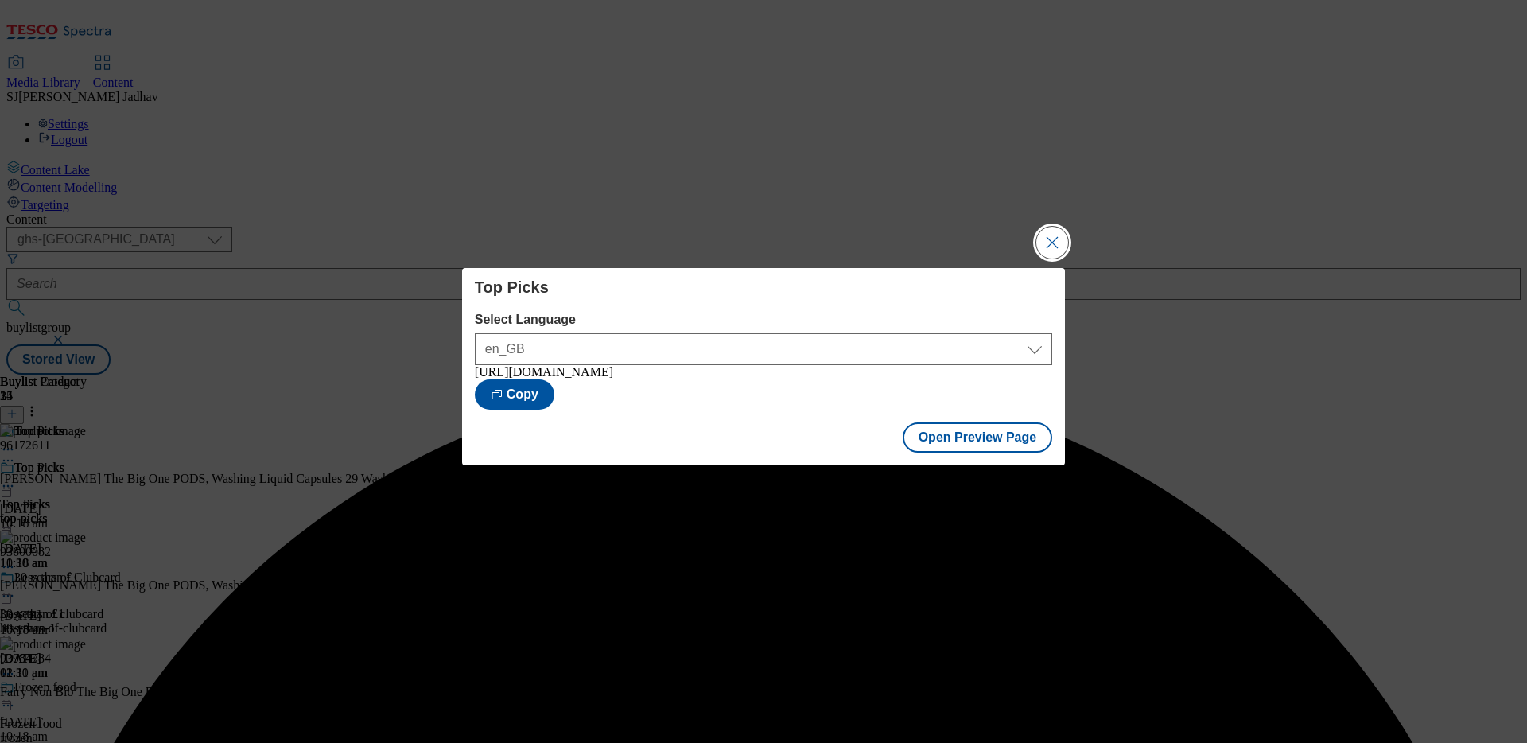
click at [1058, 235] on button "Close Modal" at bounding box center [1052, 243] width 32 height 32
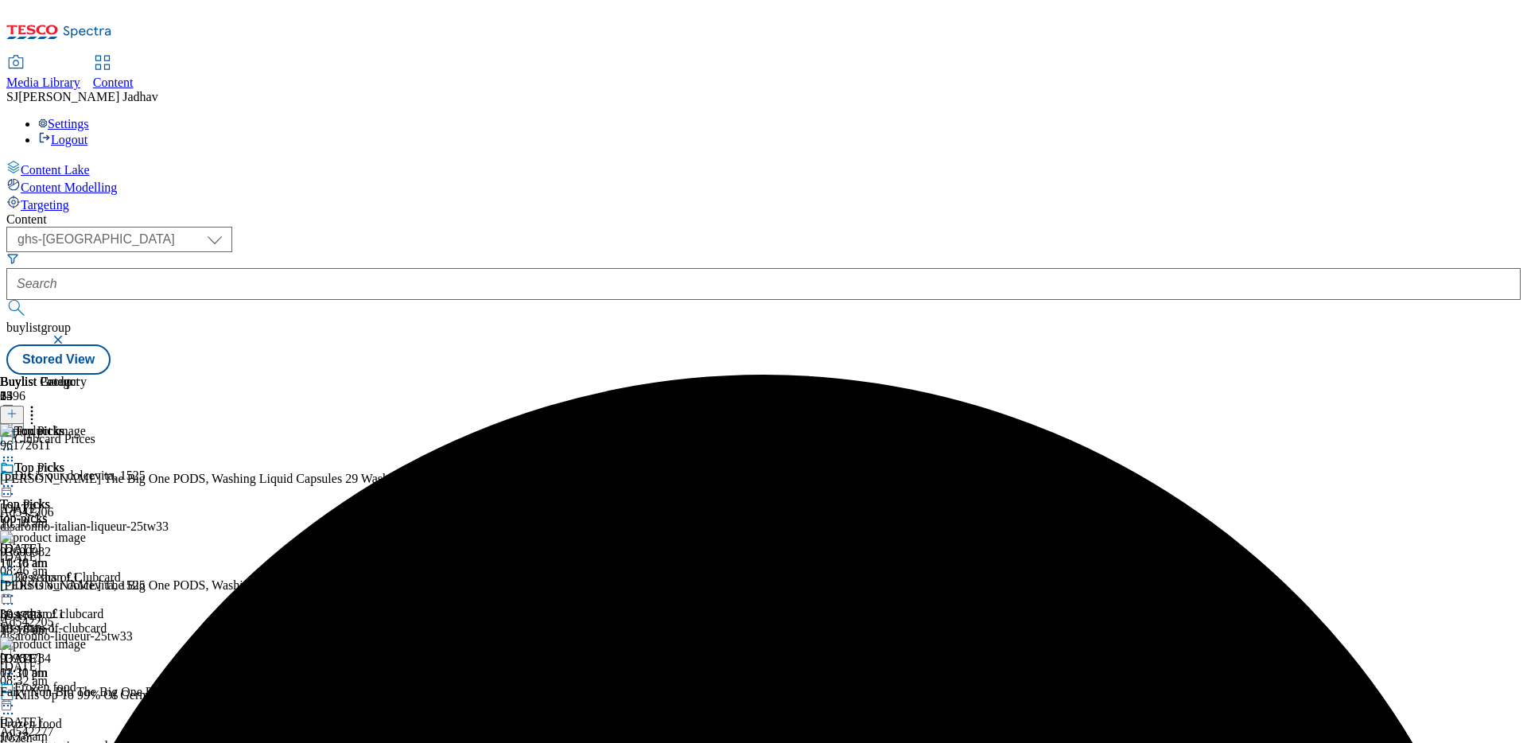
click at [16, 478] on icon at bounding box center [8, 486] width 16 height 16
click at [84, 642] on span "Publish" at bounding box center [66, 648] width 35 height 12
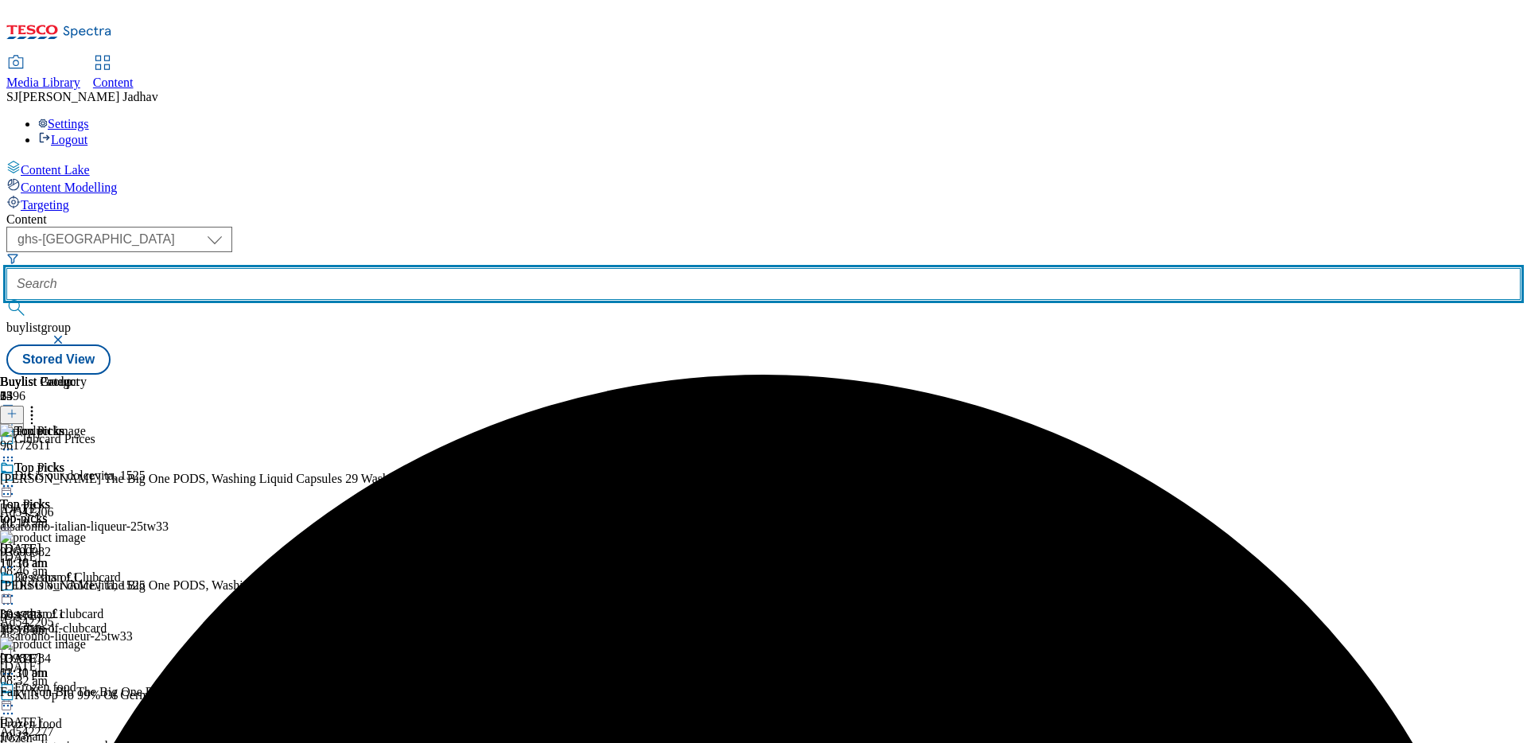
click at [441, 268] on input "text" at bounding box center [763, 284] width 1515 height 32
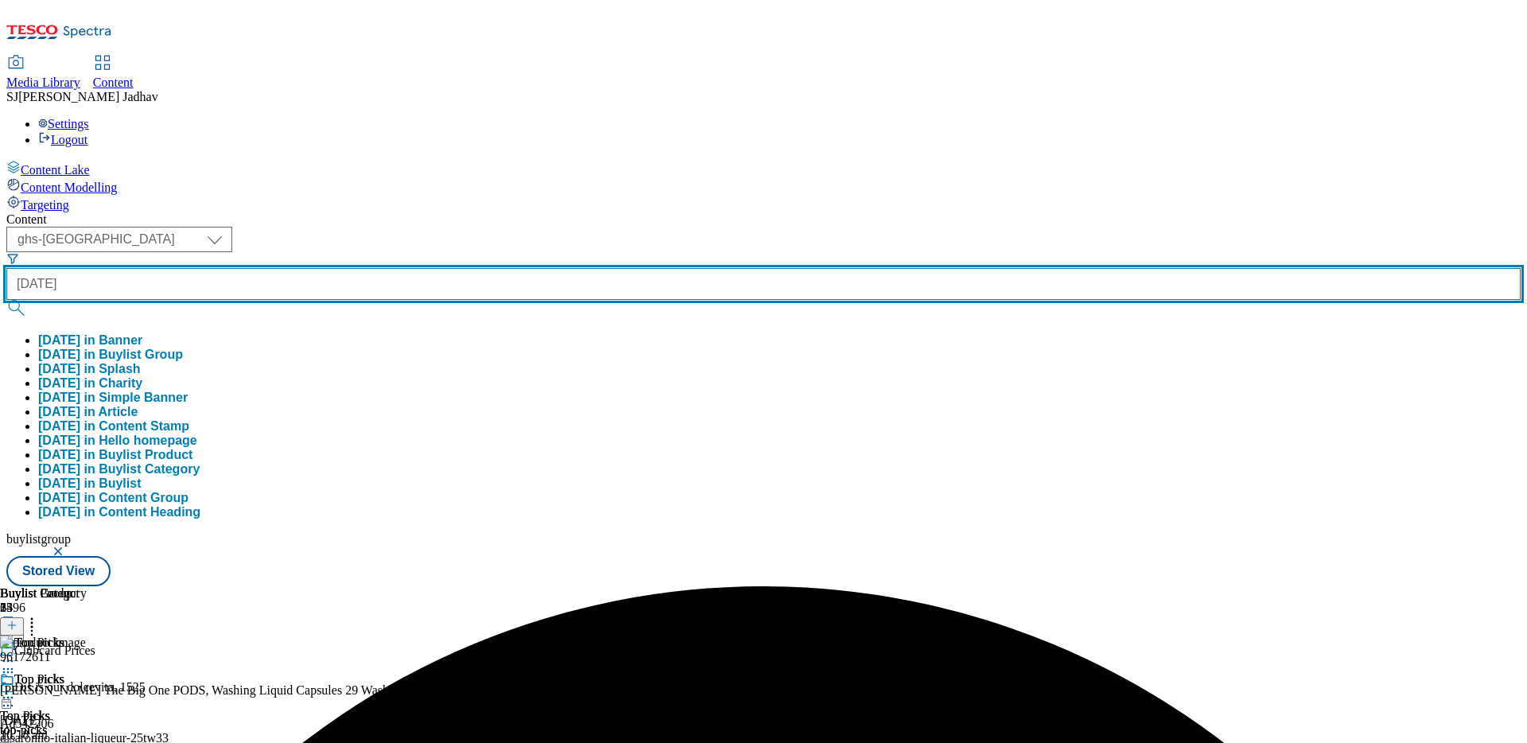
type input "halloween"
click at [6, 300] on button "submit" at bounding box center [17, 308] width 22 height 16
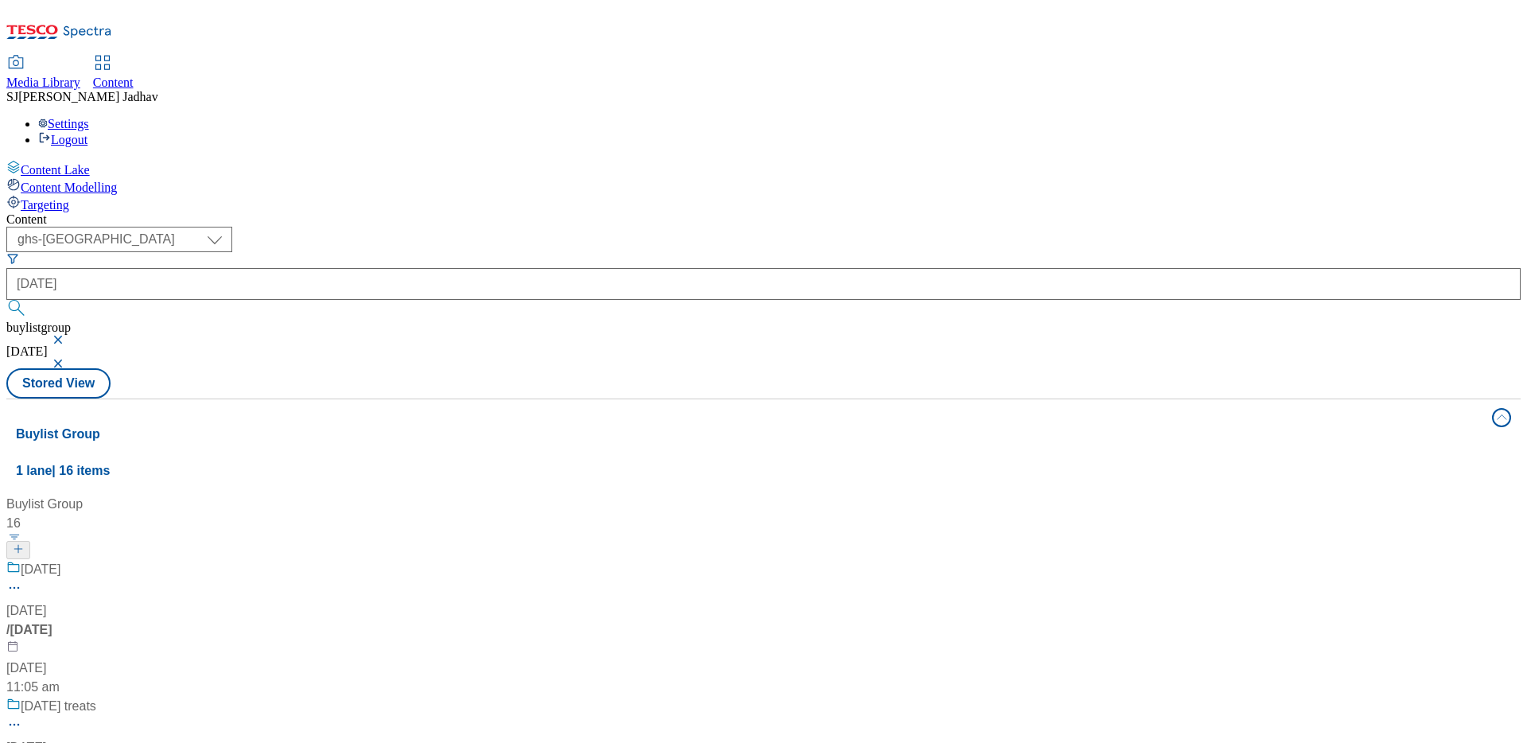
click at [205, 620] on div "/ halloween" at bounding box center [105, 629] width 199 height 19
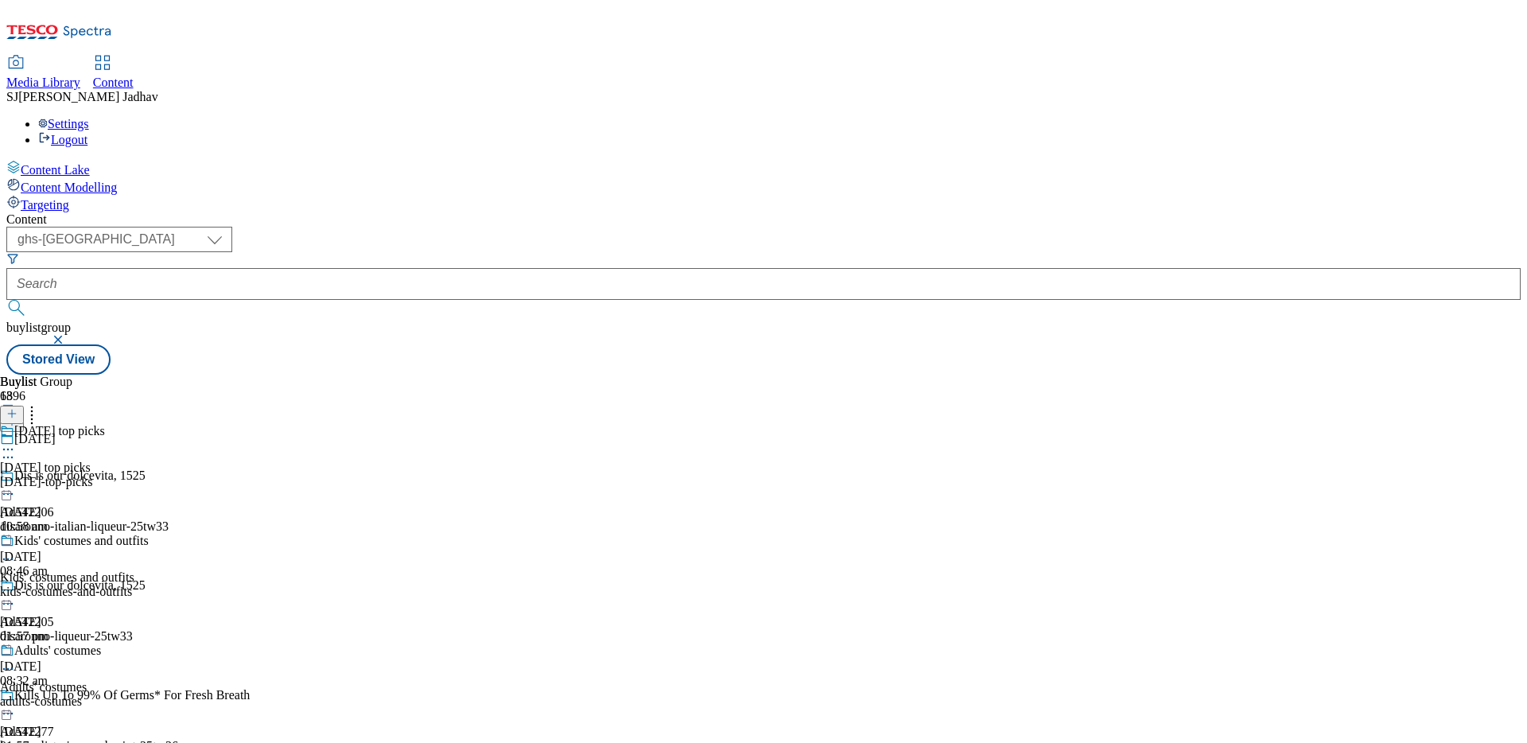
scroll to position [2255, 0]
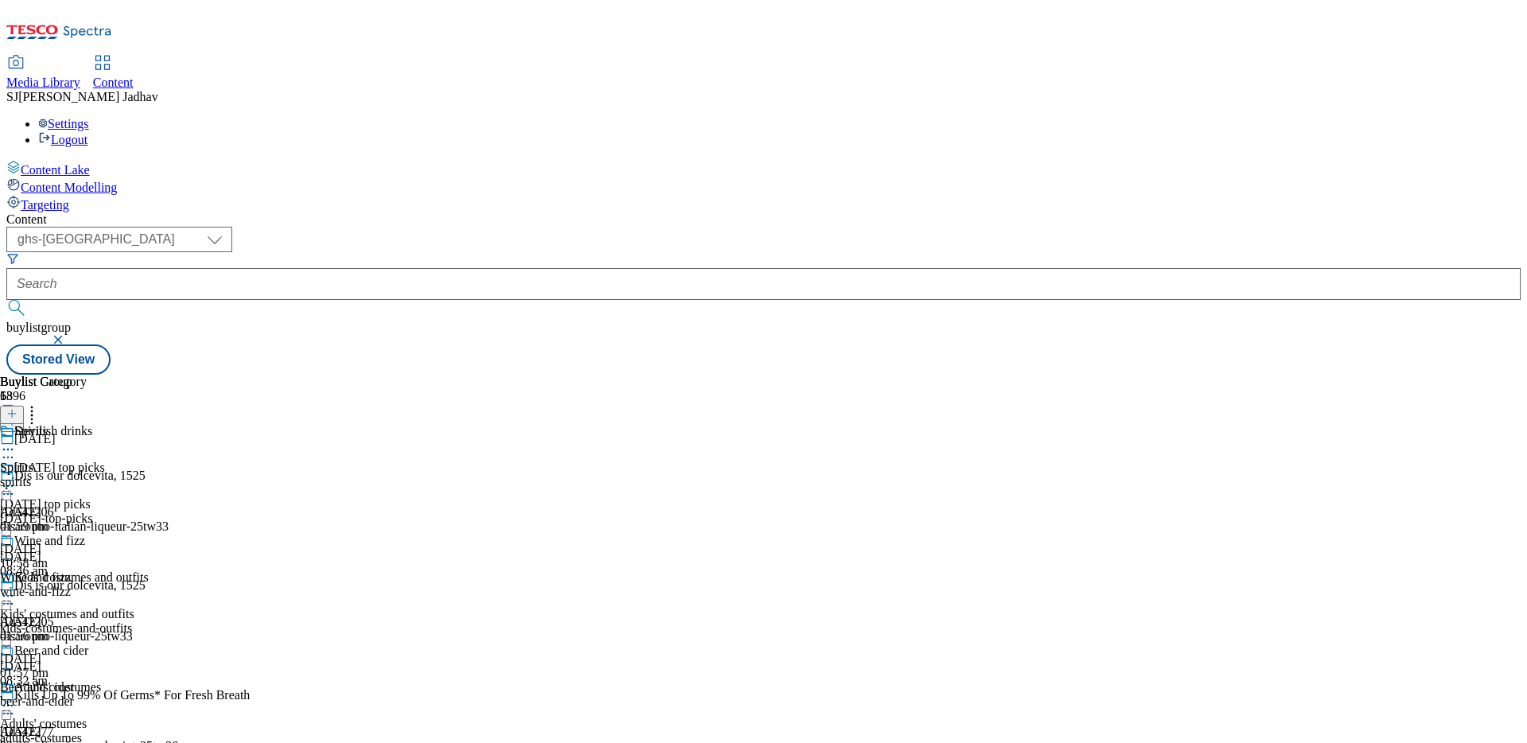
click at [130, 424] on div "Spirits Spirits spirits 26 Sept 2025 01:59 pm" at bounding box center [65, 479] width 130 height 110
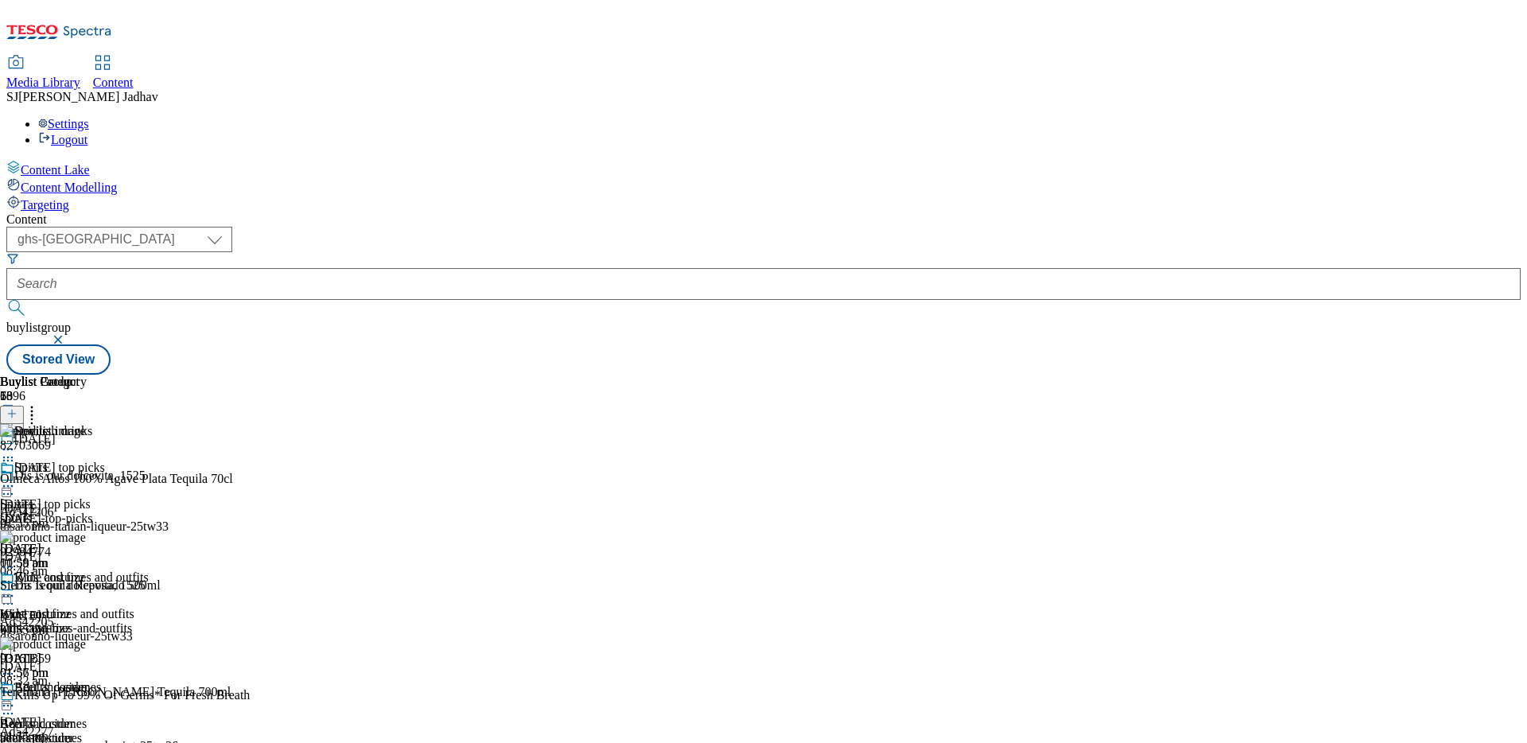
click at [17, 408] on icon at bounding box center [11, 413] width 11 height 11
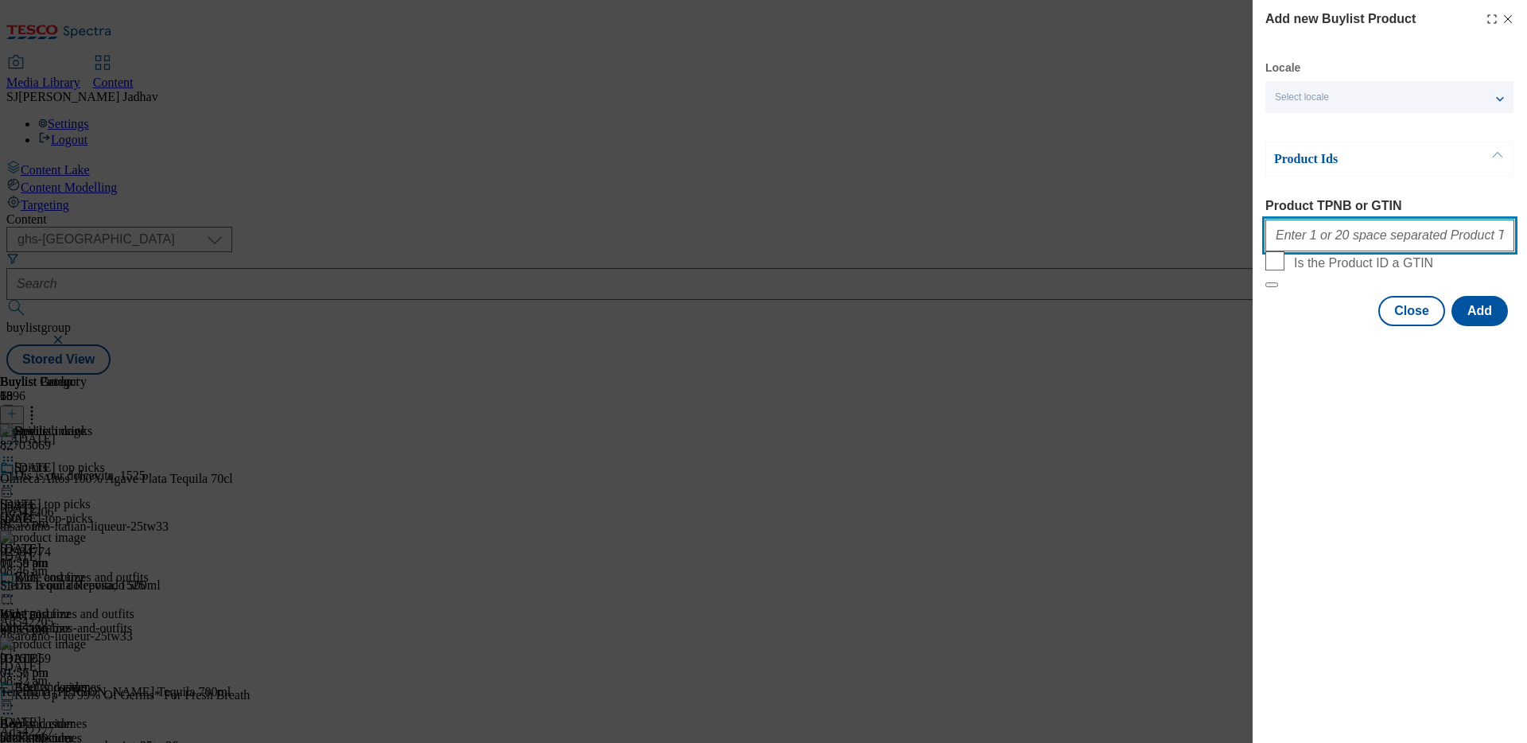
click at [1374, 239] on input "Product TPNB or GTIN" at bounding box center [1390, 236] width 249 height 32
paste input "50237986 50237721 50238173"
type input "50237986 50237721 50238173"
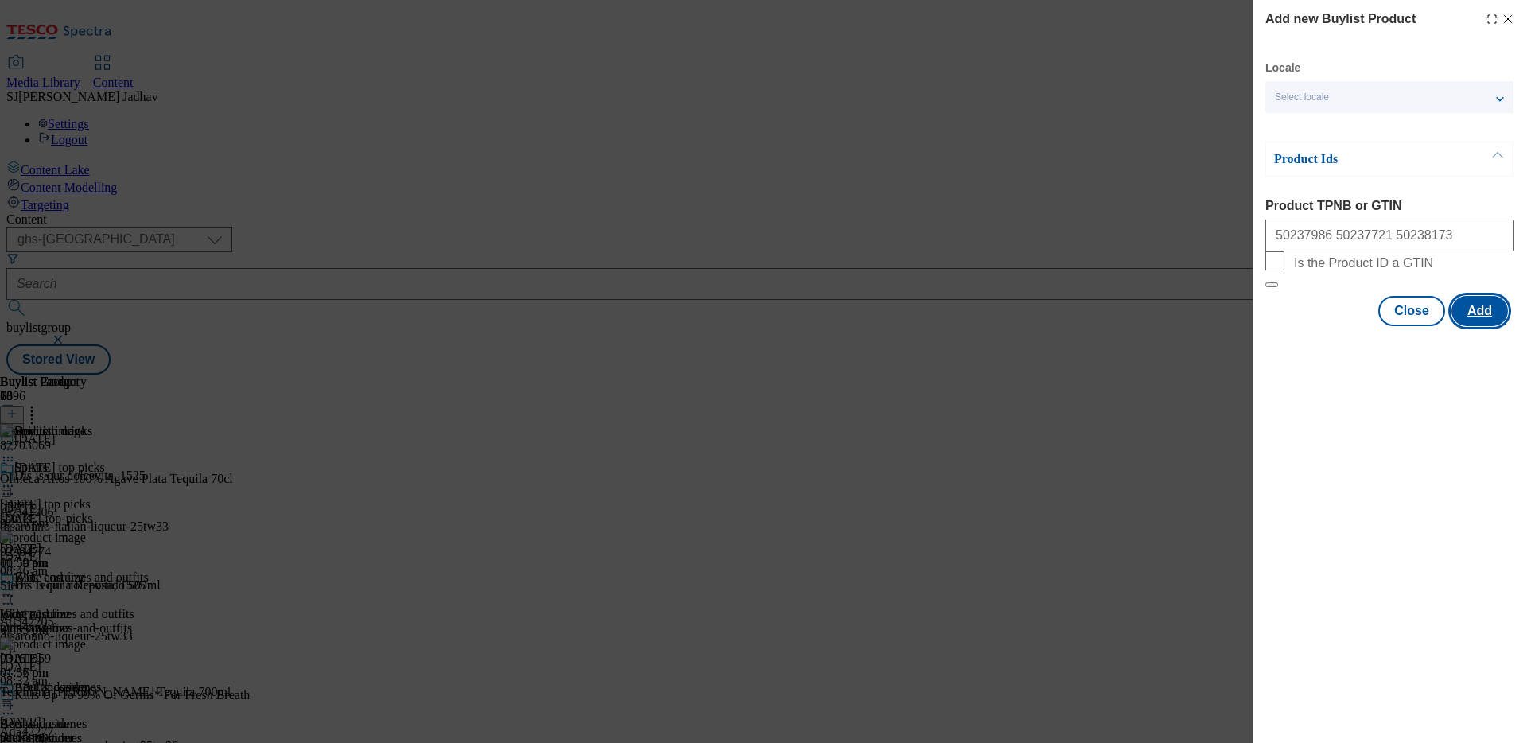
click at [1374, 326] on button "Add" at bounding box center [1480, 311] width 56 height 30
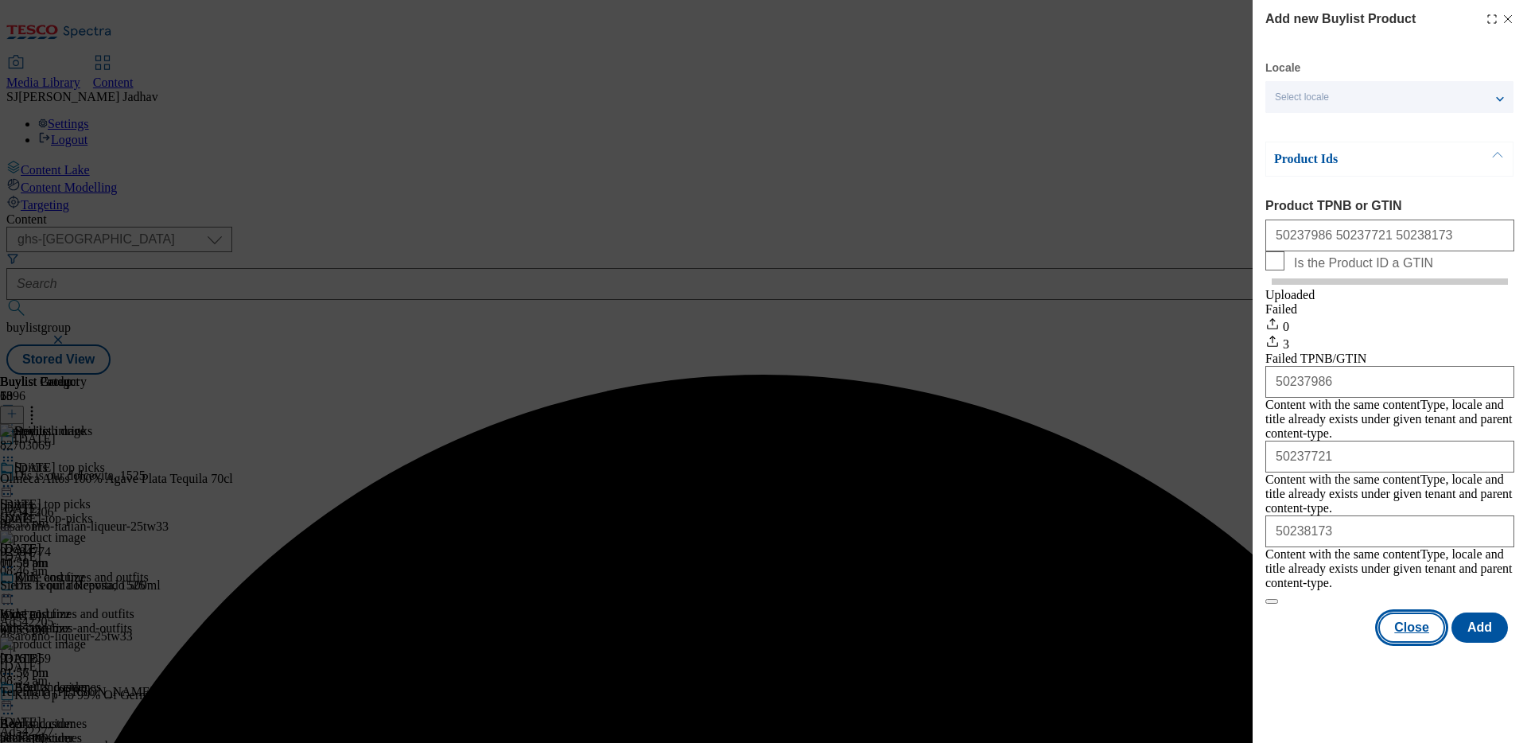
click at [1374, 612] on button "Close" at bounding box center [1411, 627] width 67 height 30
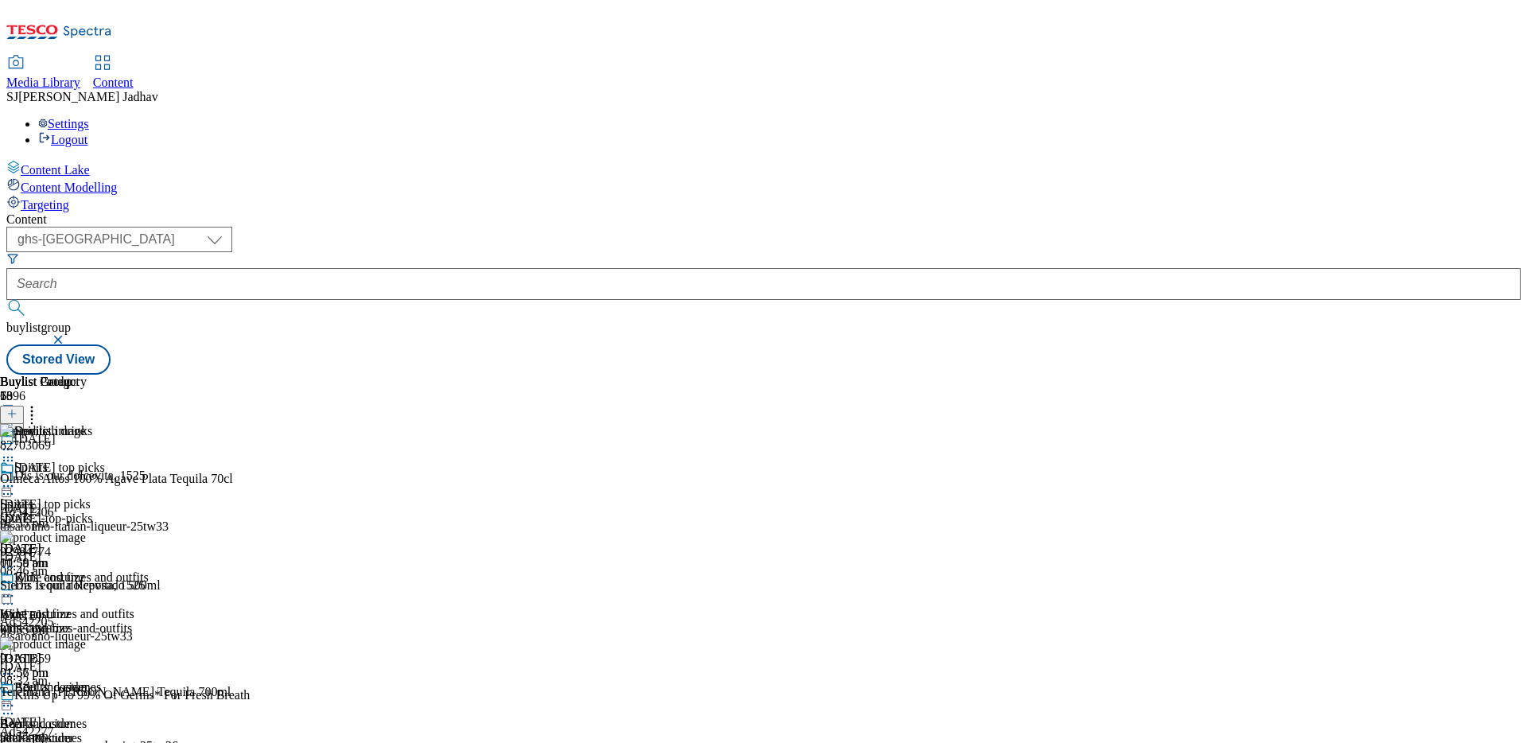
click at [40, 403] on icon at bounding box center [32, 411] width 16 height 16
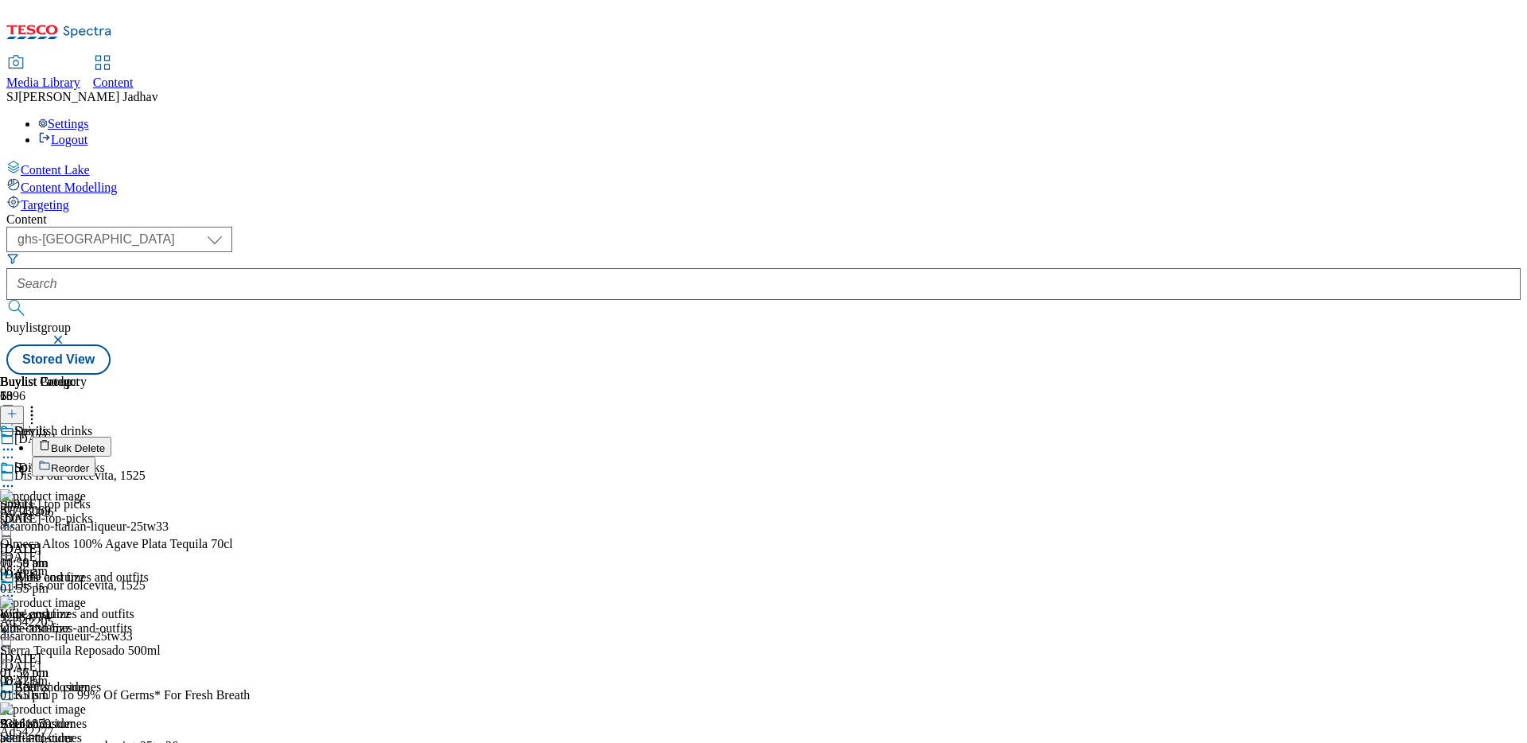
click at [95, 457] on button "Reorder" at bounding box center [64, 467] width 64 height 20
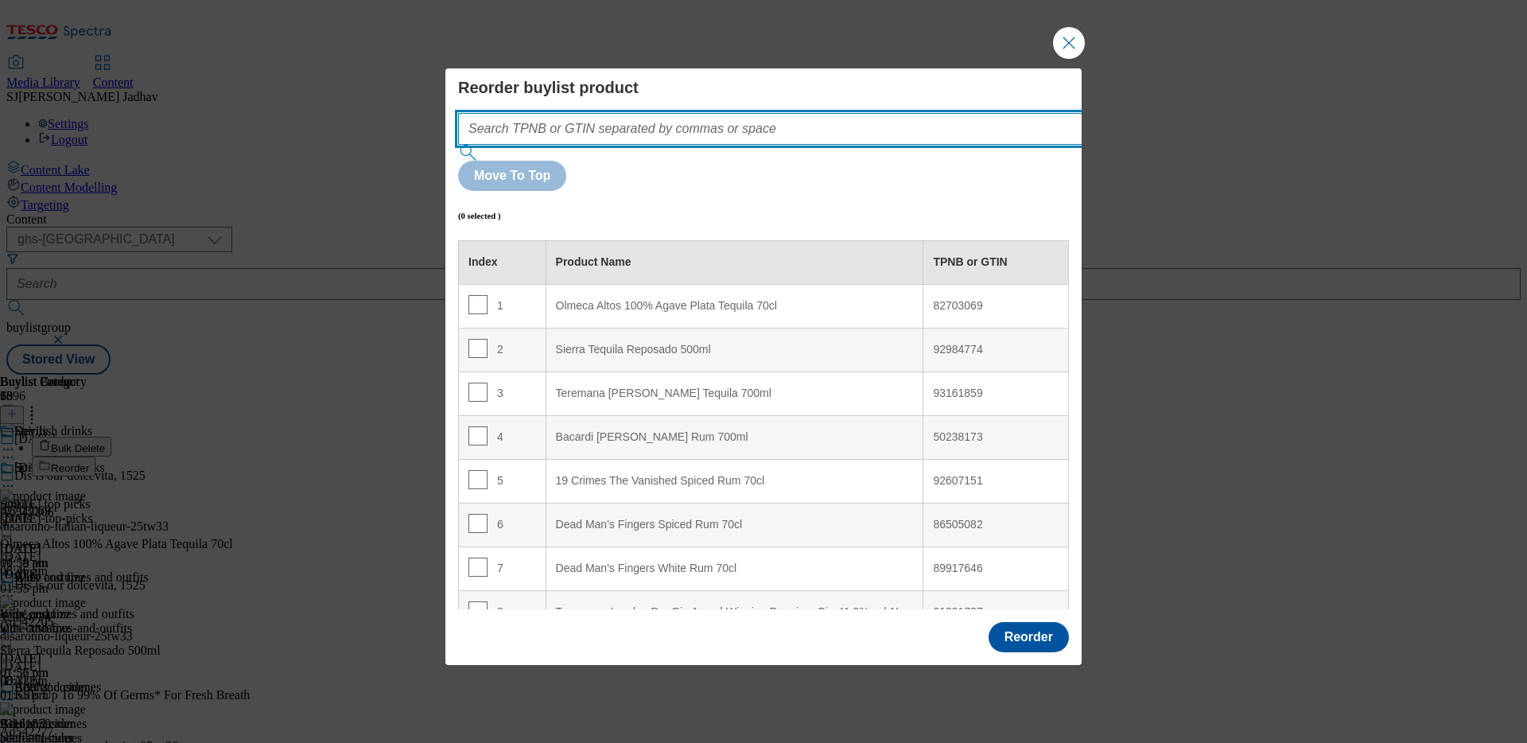
click at [801, 145] on input "Modal" at bounding box center [794, 129] width 672 height 32
paste input "50237986 50237721 50238173"
type input "50237986 50237721 50238173"
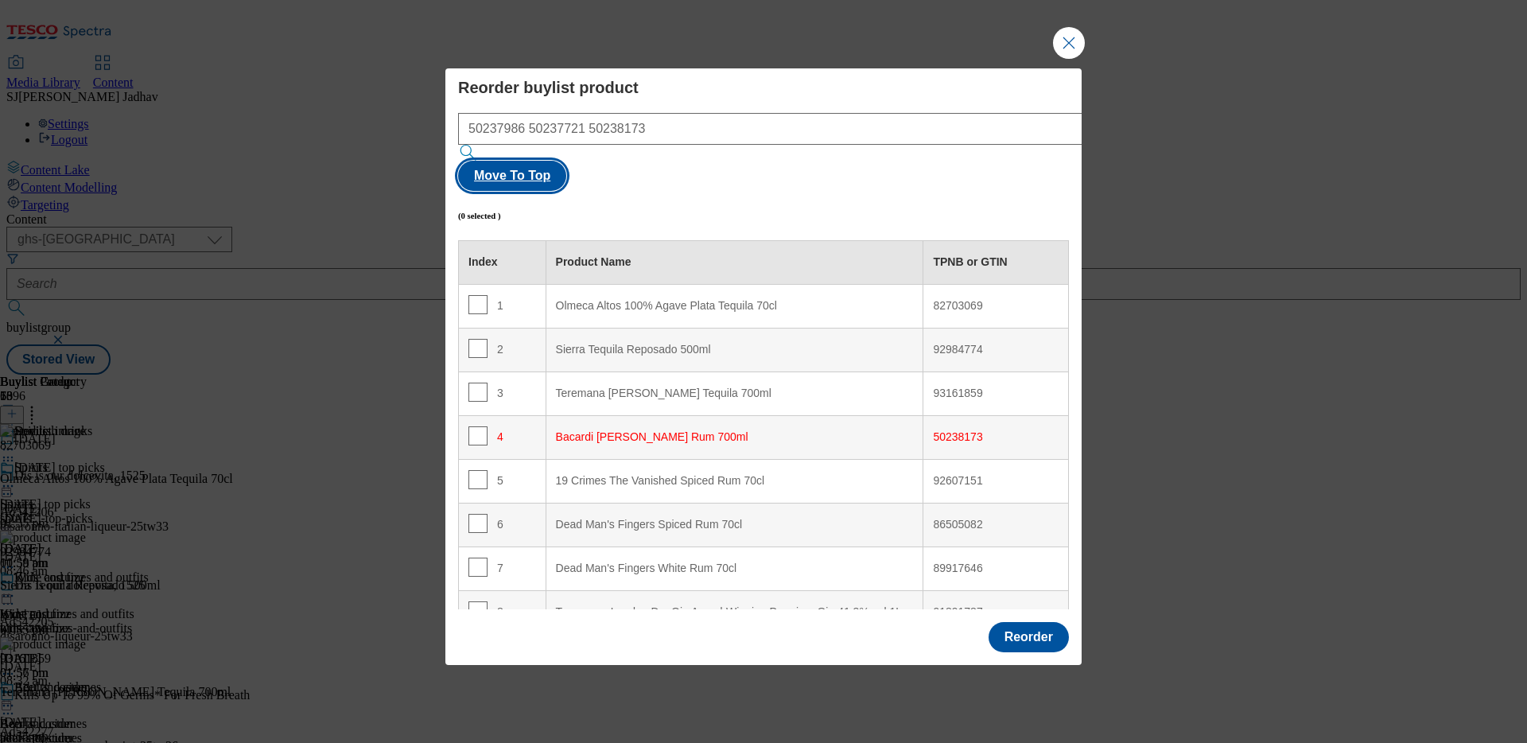
click at [566, 165] on button "Move To Top" at bounding box center [512, 176] width 108 height 30
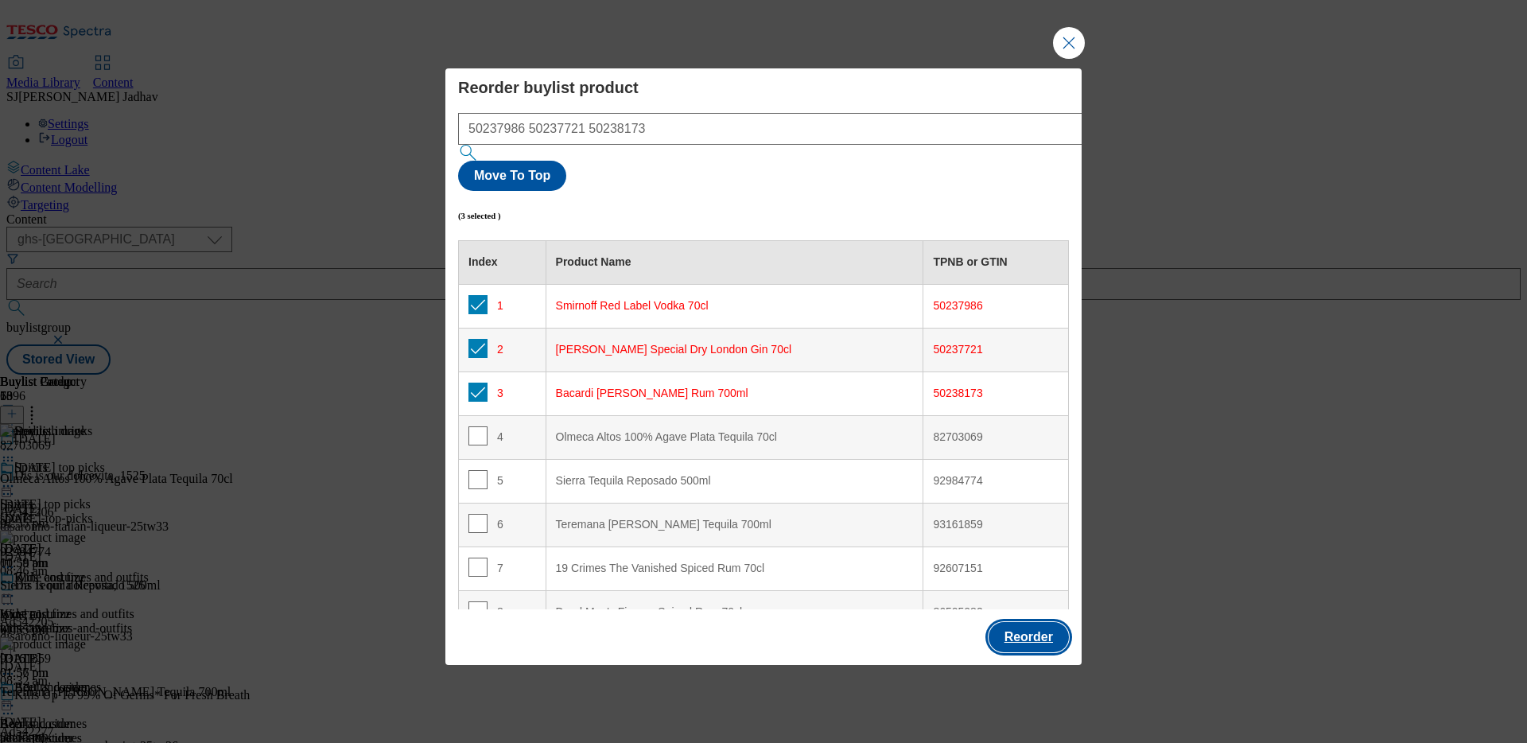
click at [1046, 622] on button "Reorder" at bounding box center [1029, 637] width 80 height 30
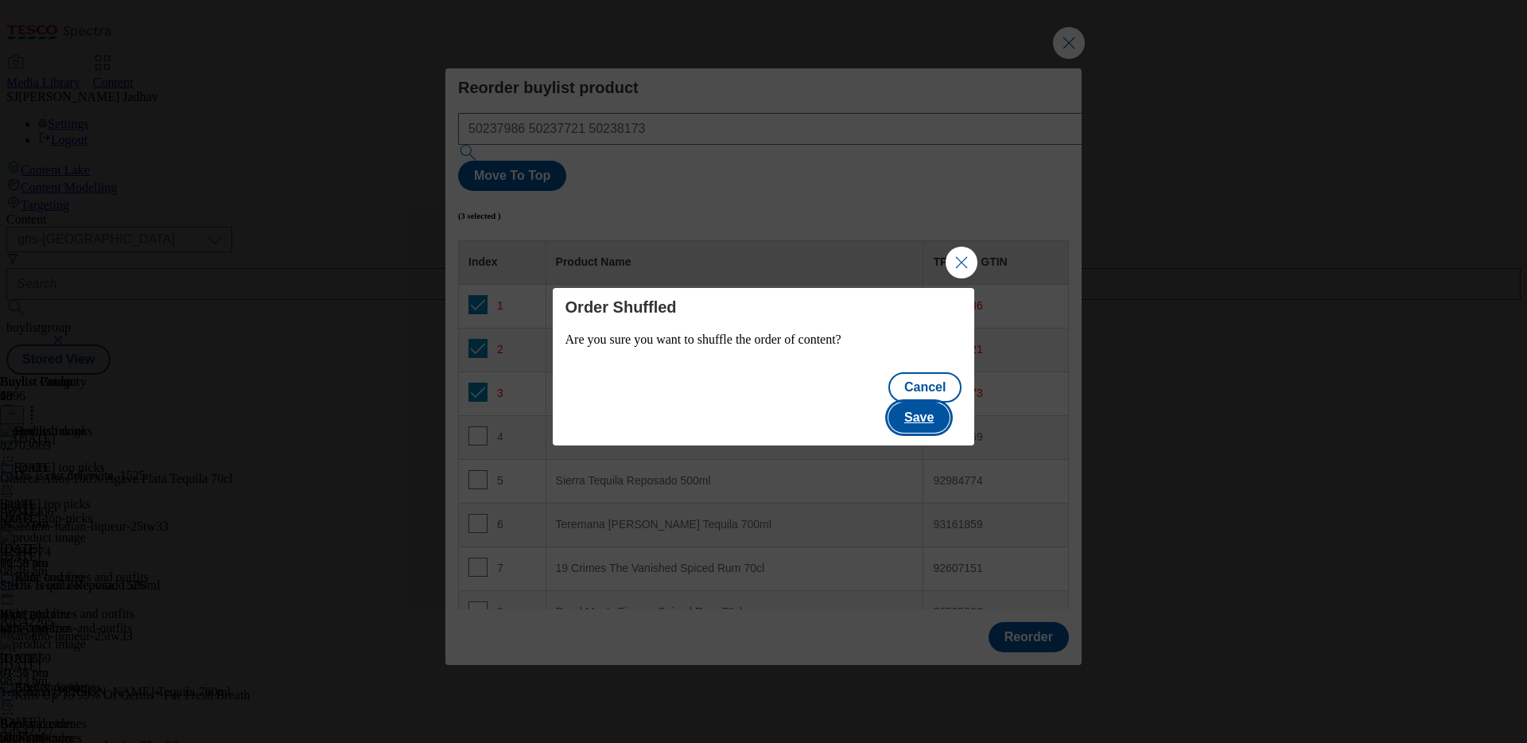
click at [931, 402] on button "Save" at bounding box center [919, 417] width 61 height 30
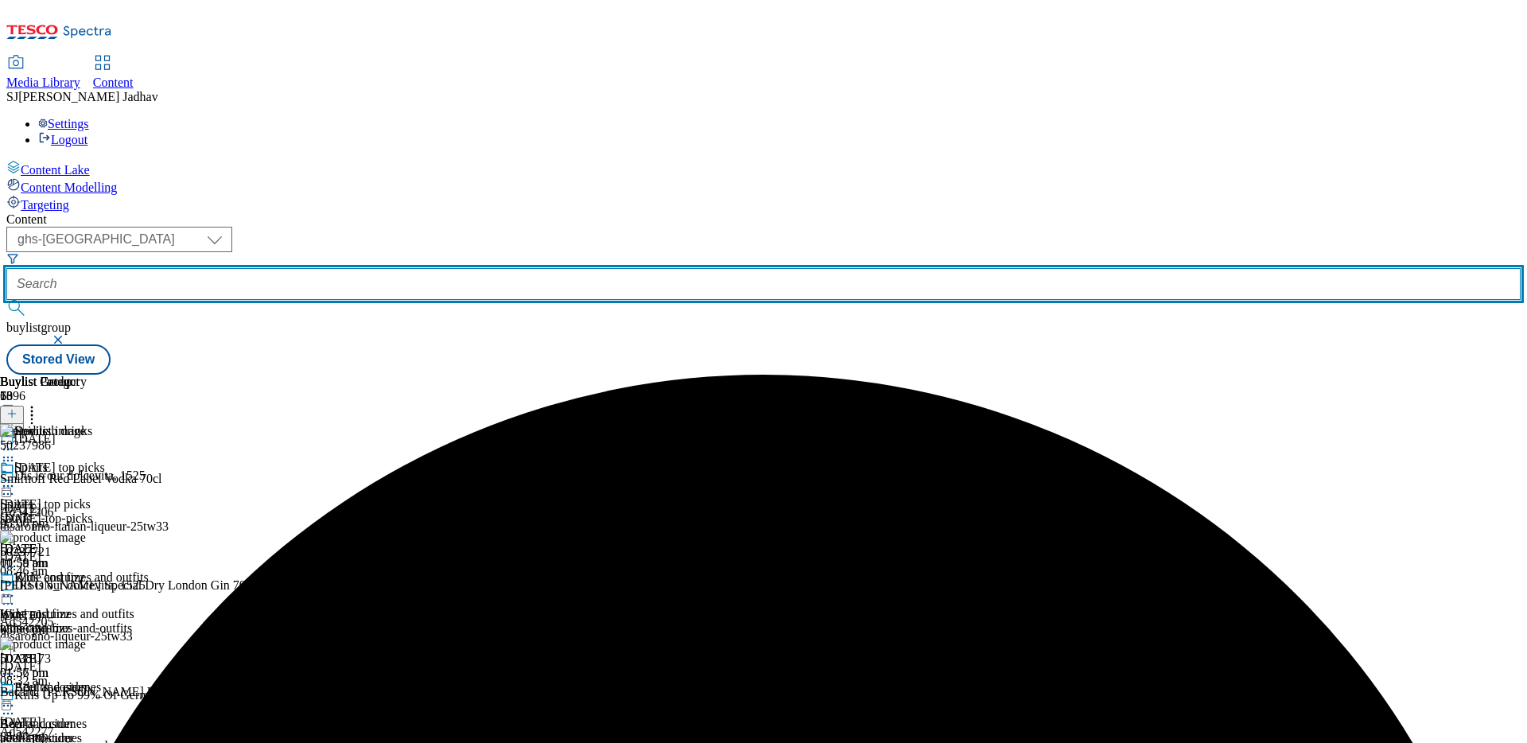
click at [414, 268] on input "text" at bounding box center [763, 284] width 1515 height 32
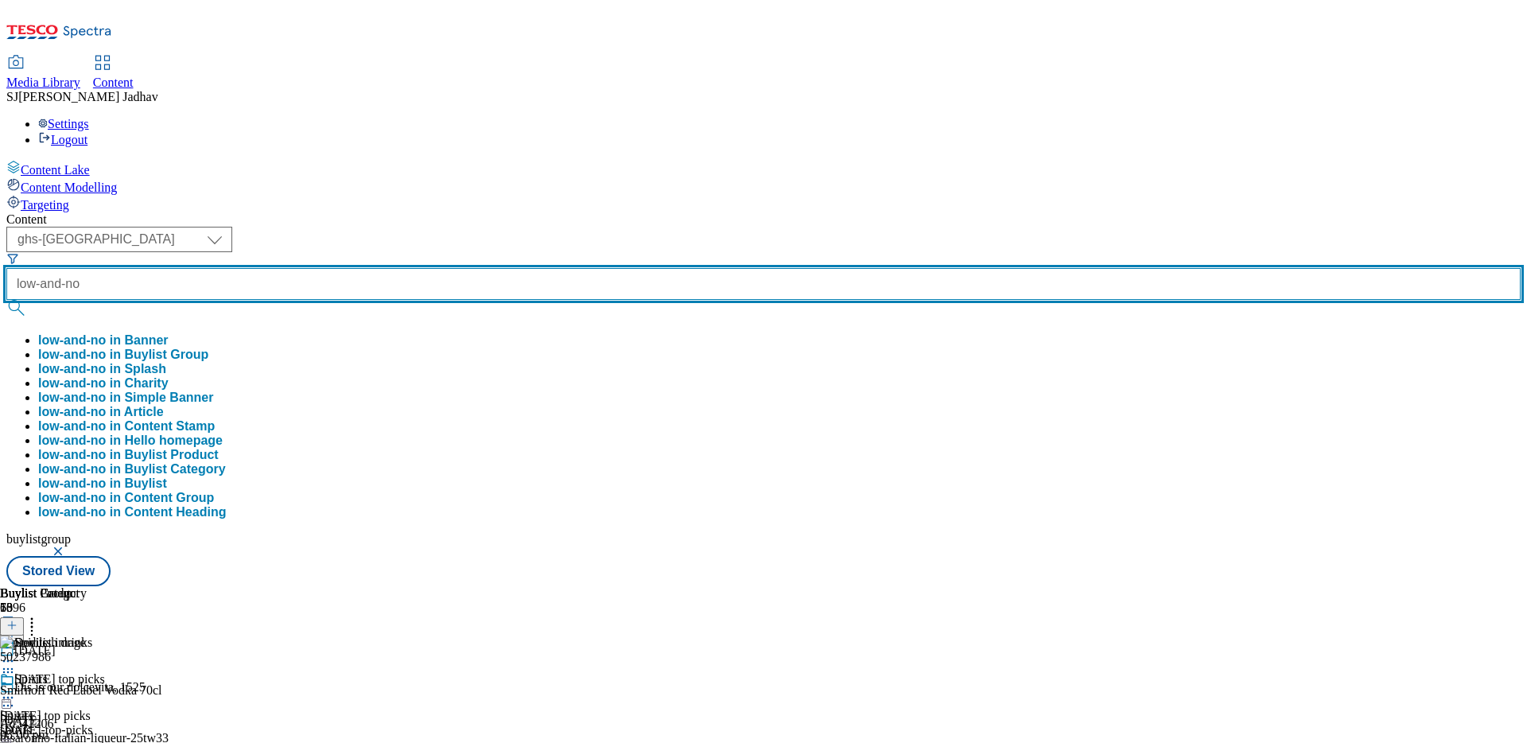
type input "low-and-no"
click at [6, 300] on button "submit" at bounding box center [17, 308] width 22 height 16
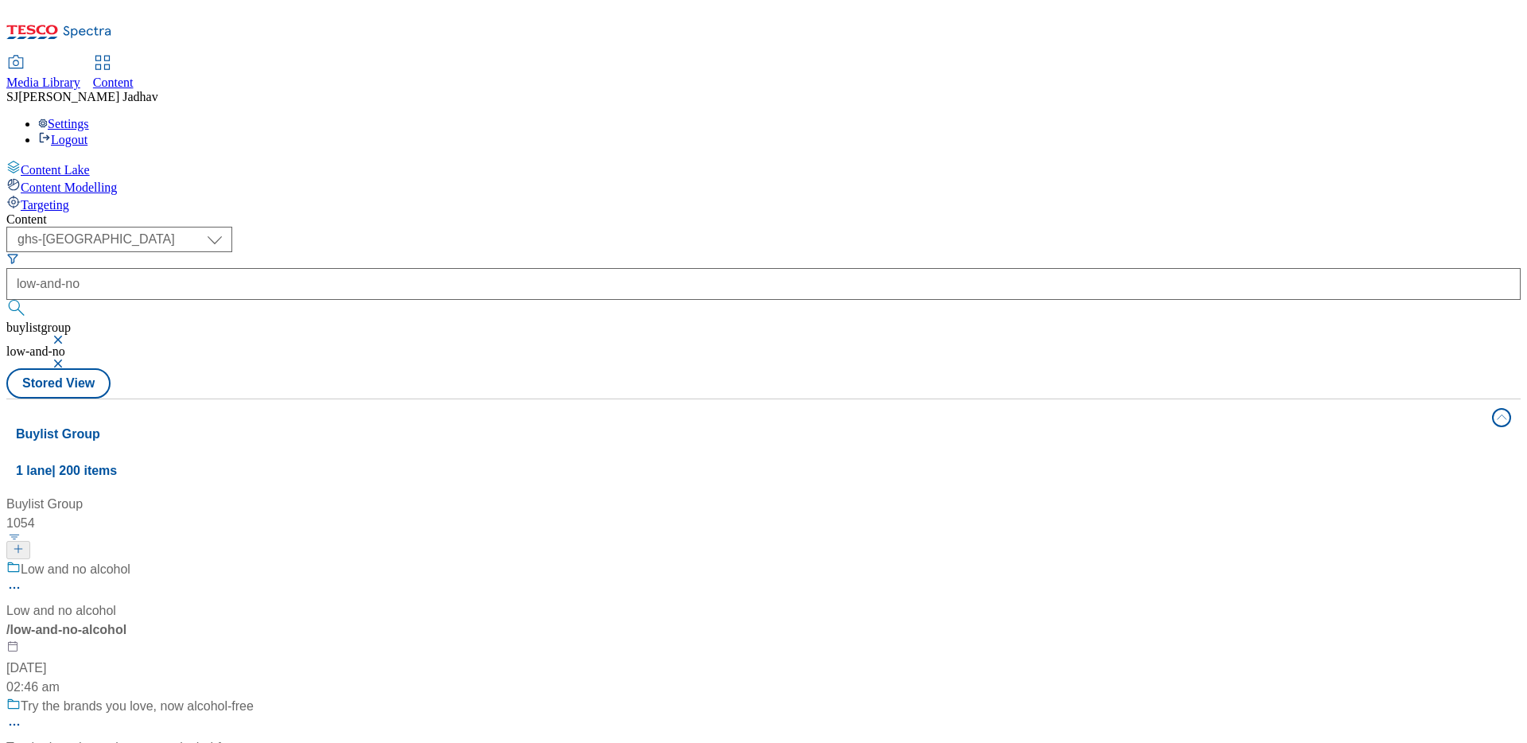
click at [254, 620] on div "/ low-and-no-alcohol" at bounding box center [129, 629] width 247 height 19
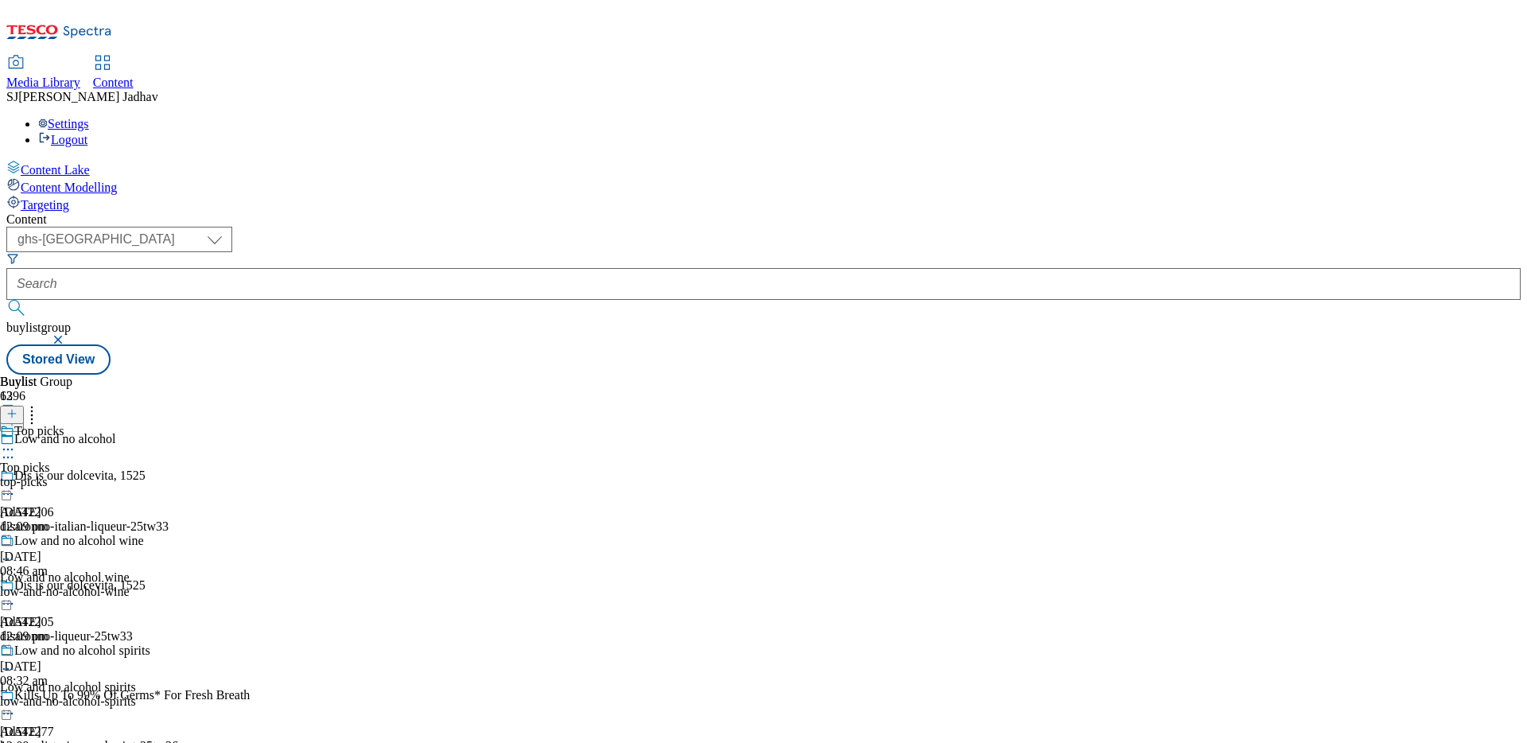
click at [64, 424] on div "Top picks" at bounding box center [38, 431] width 49 height 14
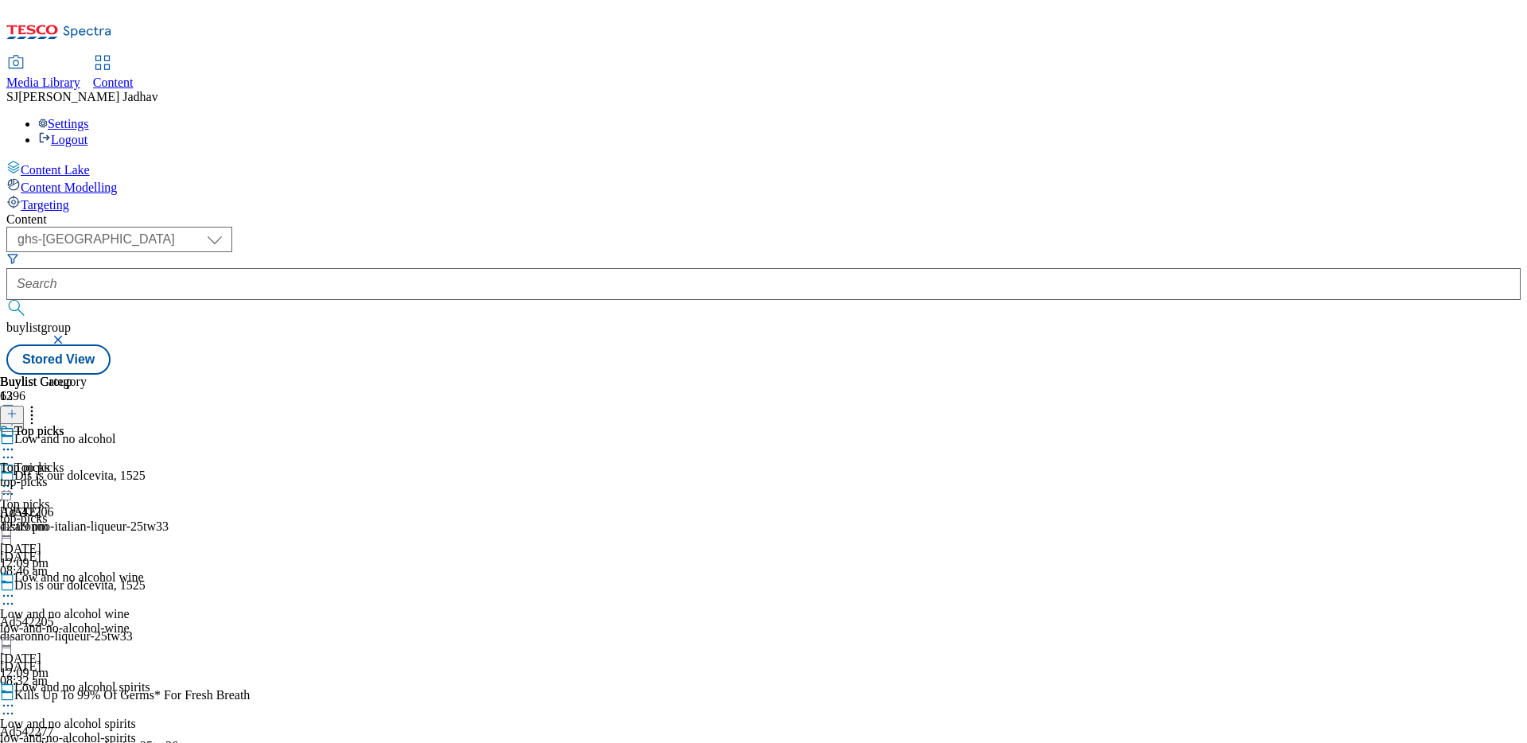
click at [87, 475] on div "top-picks" at bounding box center [43, 482] width 87 height 14
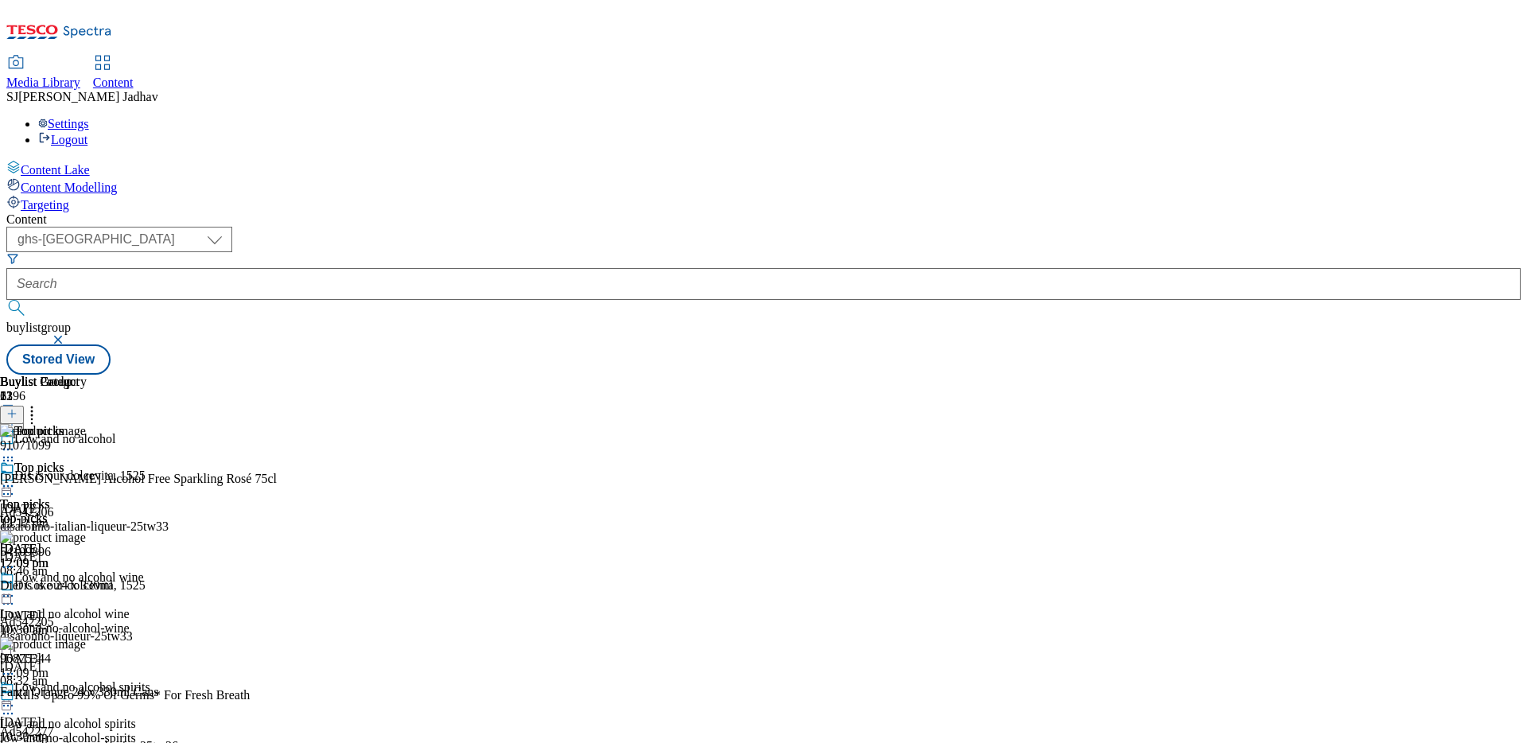
click at [17, 408] on icon at bounding box center [11, 413] width 11 height 11
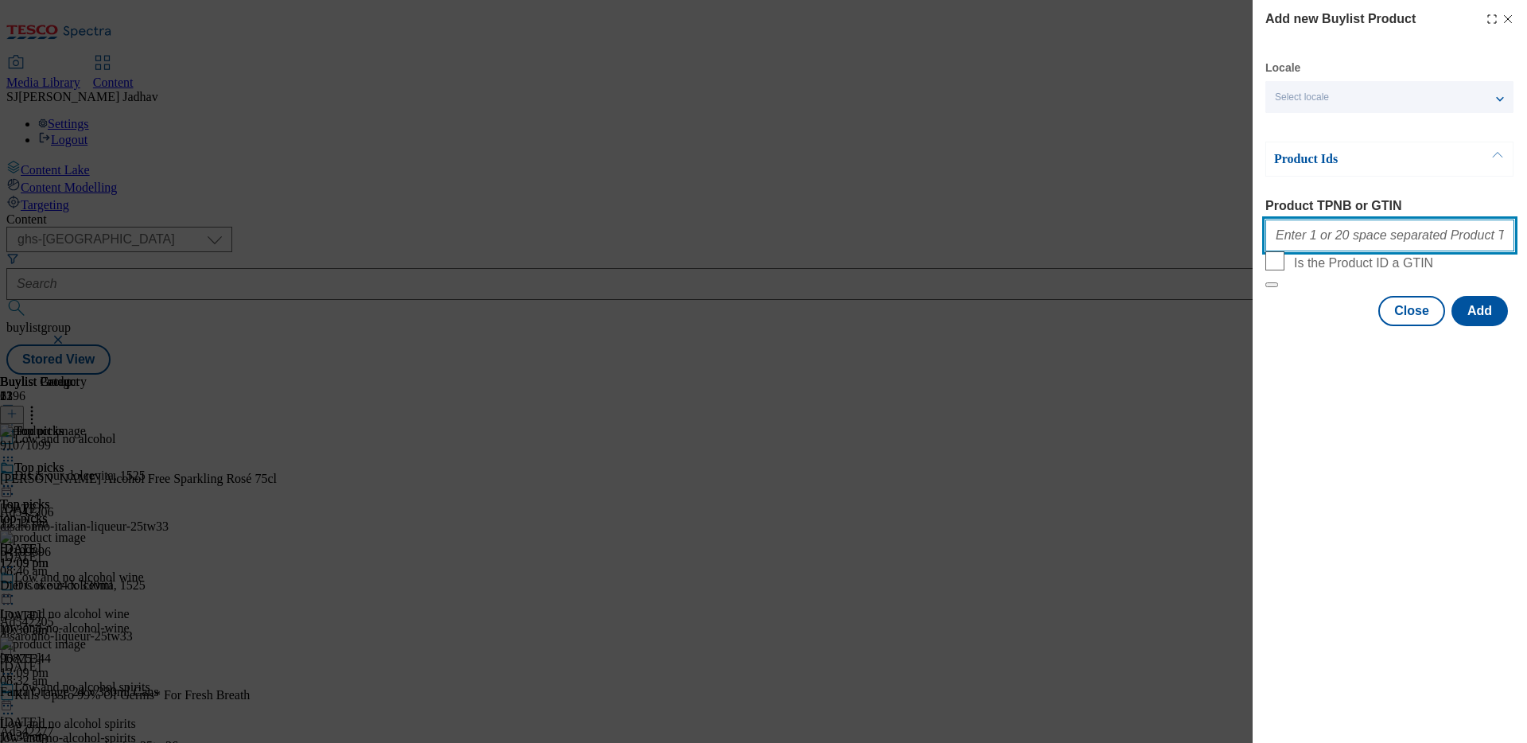
click at [1359, 233] on input "Product TPNB or GTIN" at bounding box center [1390, 236] width 249 height 32
paste input "92205380 92203231"
type input "92205380 92203231"
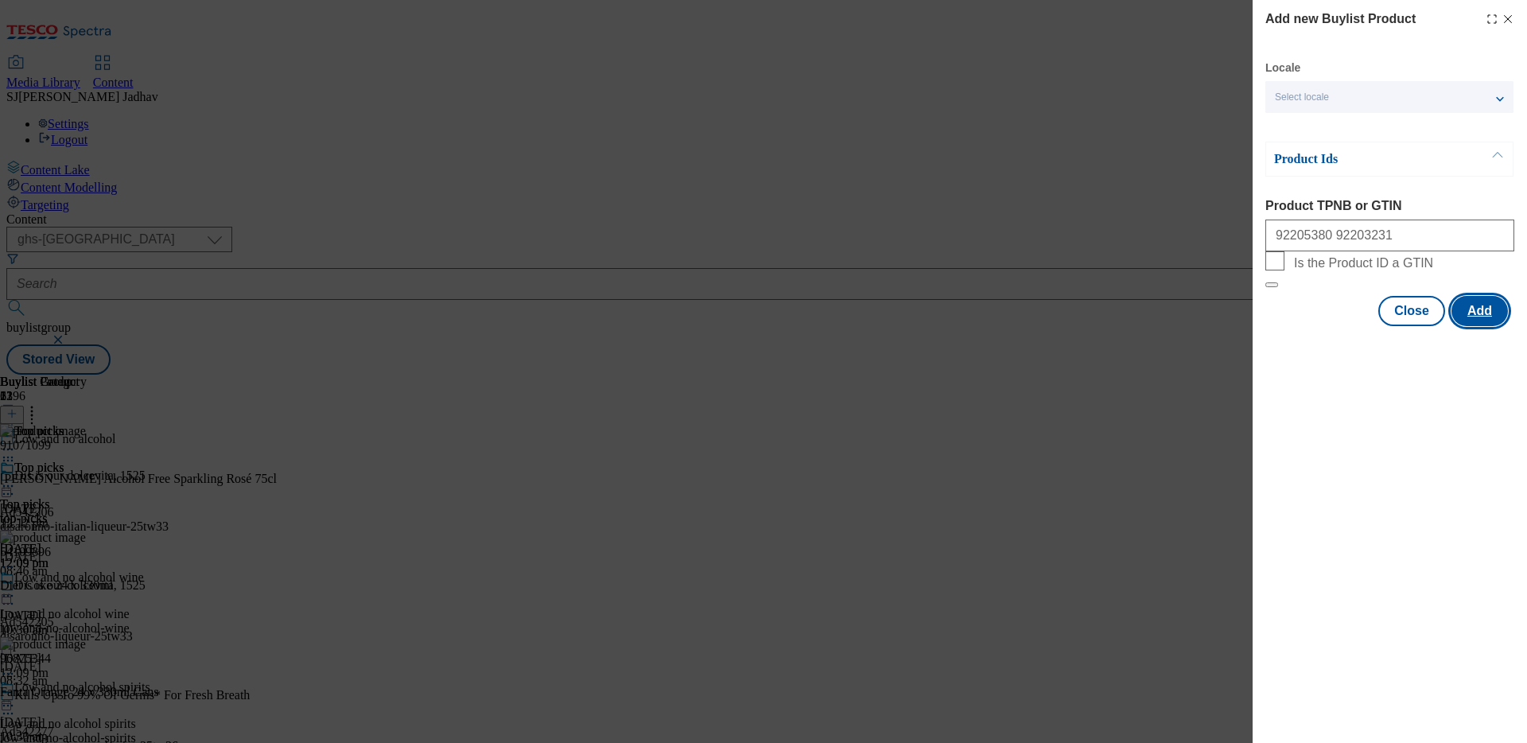
click at [1374, 326] on button "Add" at bounding box center [1480, 311] width 56 height 30
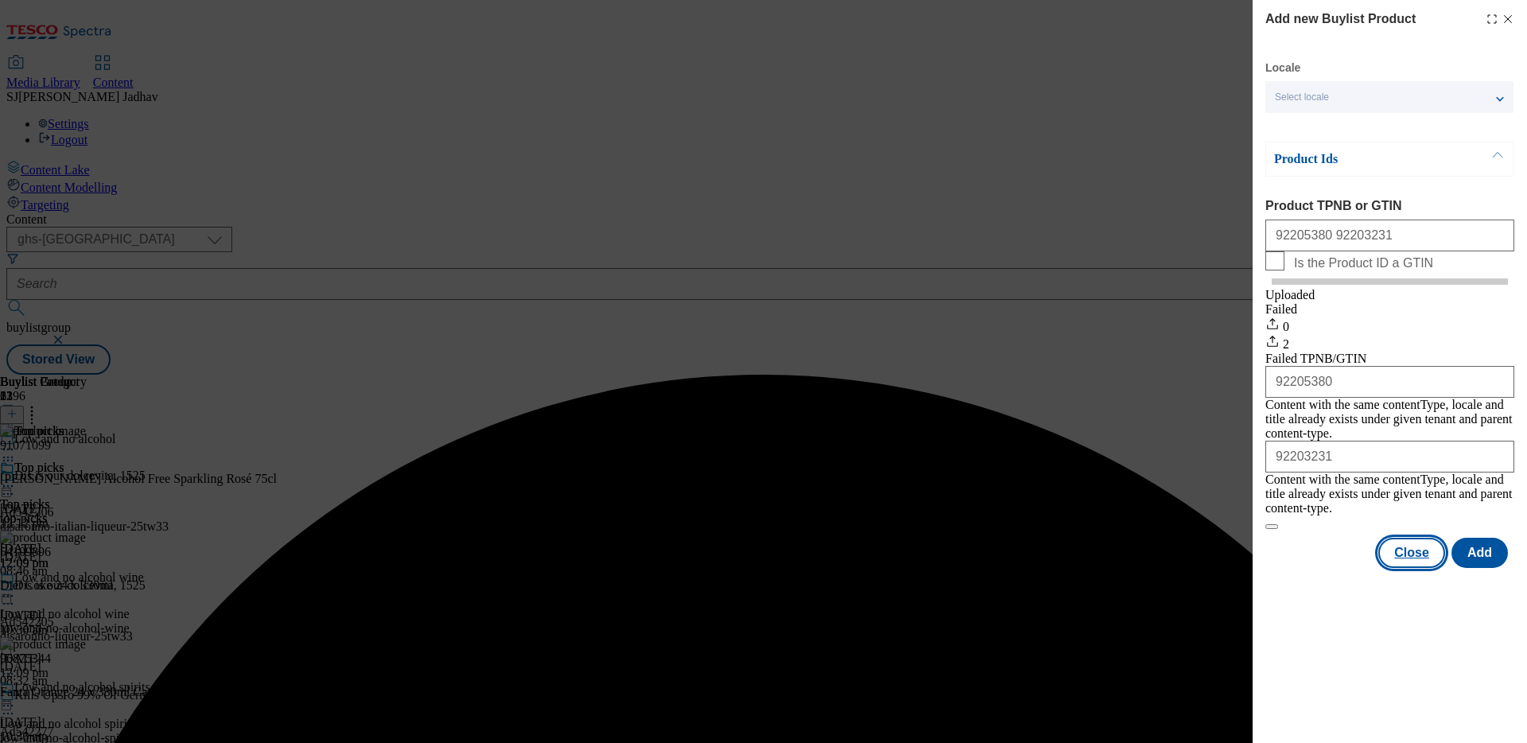
click at [1374, 547] on button "Close" at bounding box center [1411, 553] width 67 height 30
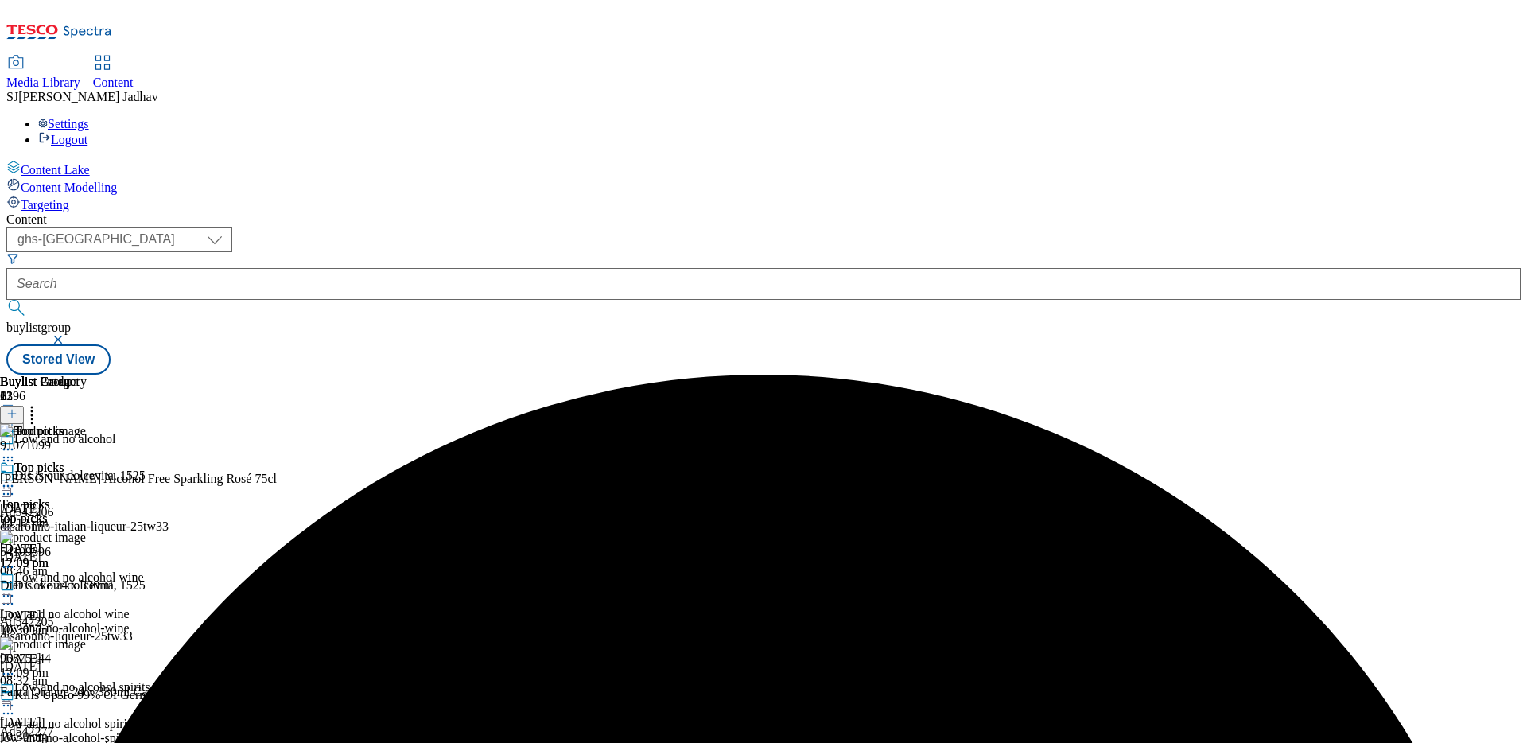
click at [33, 410] on circle at bounding box center [32, 411] width 2 height 2
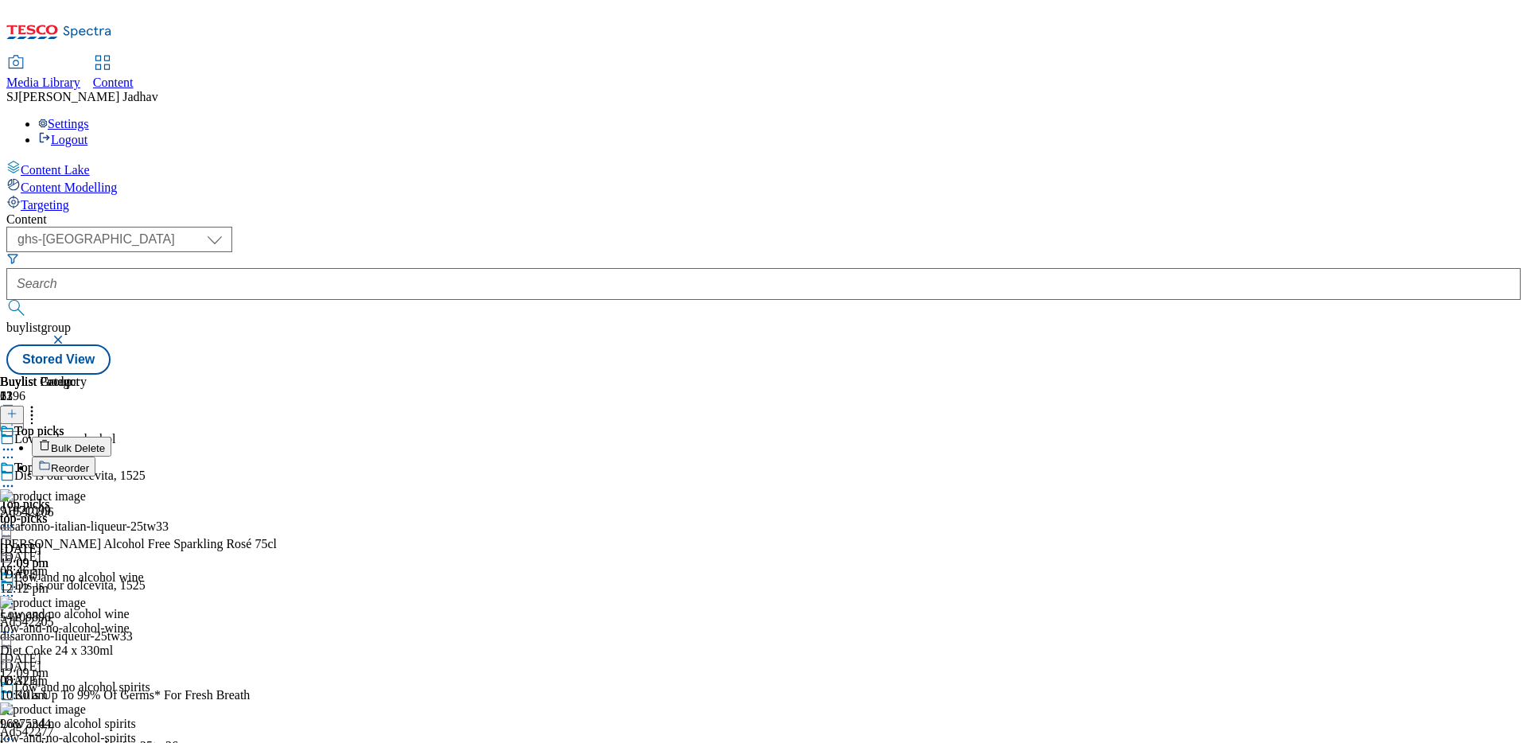
click at [89, 462] on span "Reorder" at bounding box center [70, 468] width 38 height 12
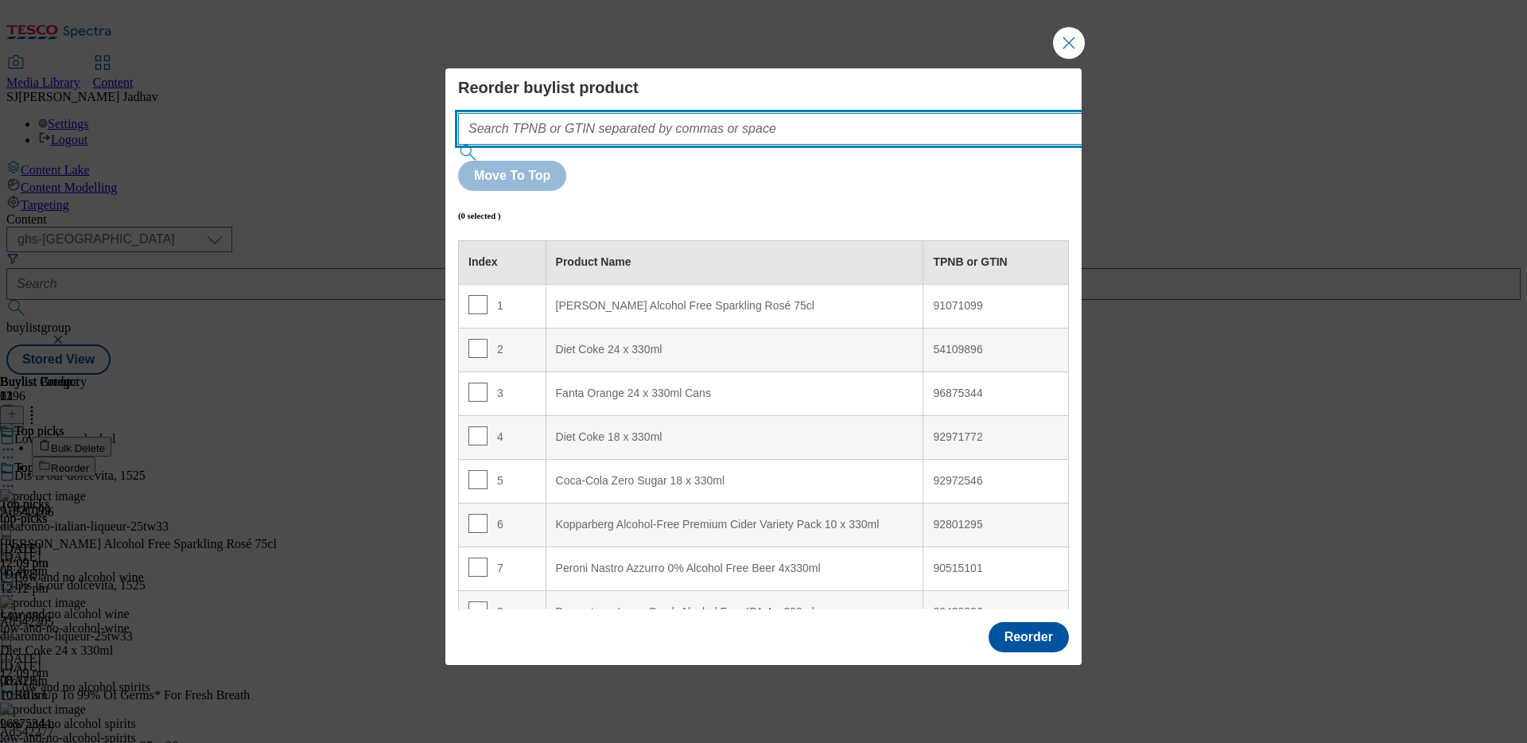
click at [803, 145] on input "Modal" at bounding box center [794, 129] width 672 height 32
paste input "92205380 92203231"
type input "92205380 92203231"
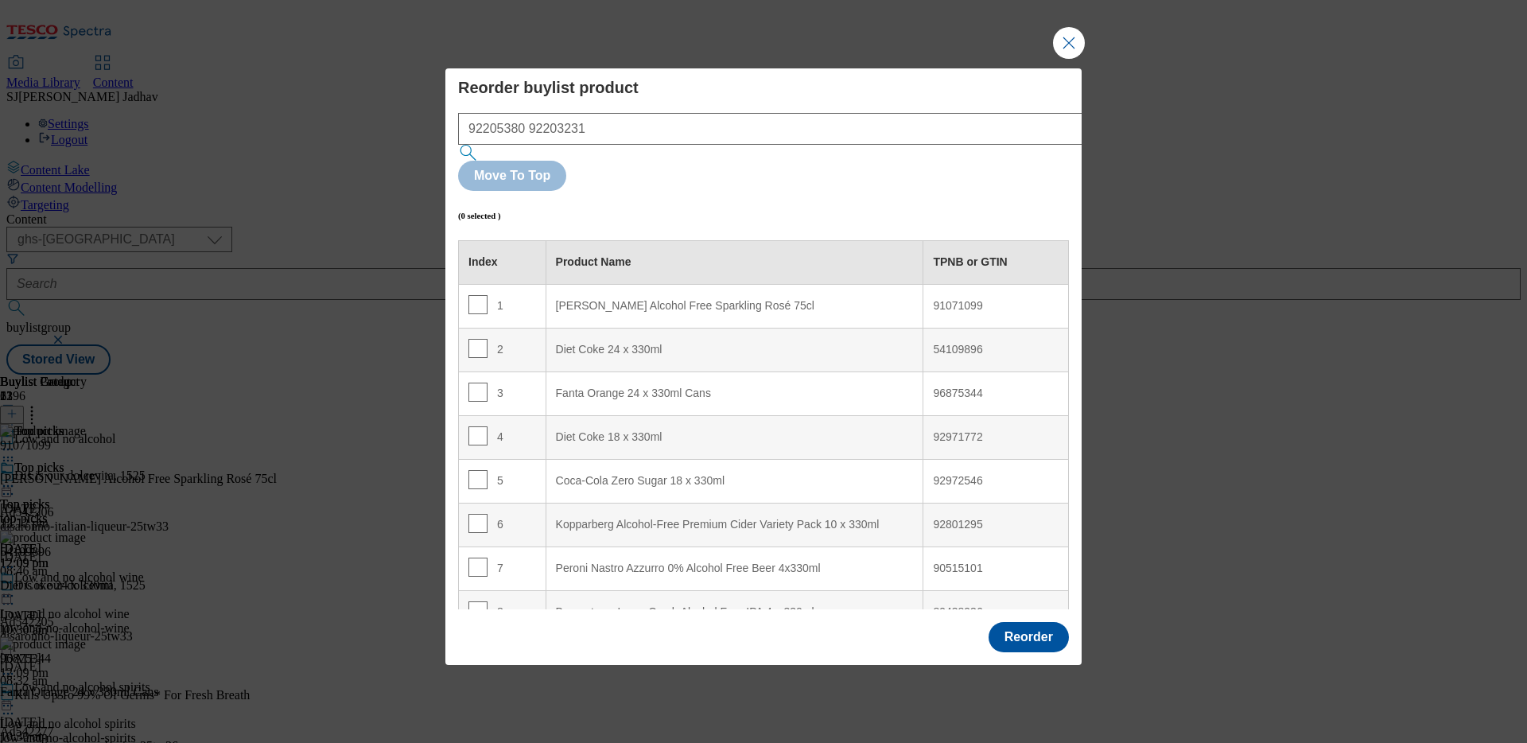
click at [566, 161] on button "Move To Top" at bounding box center [512, 176] width 108 height 30
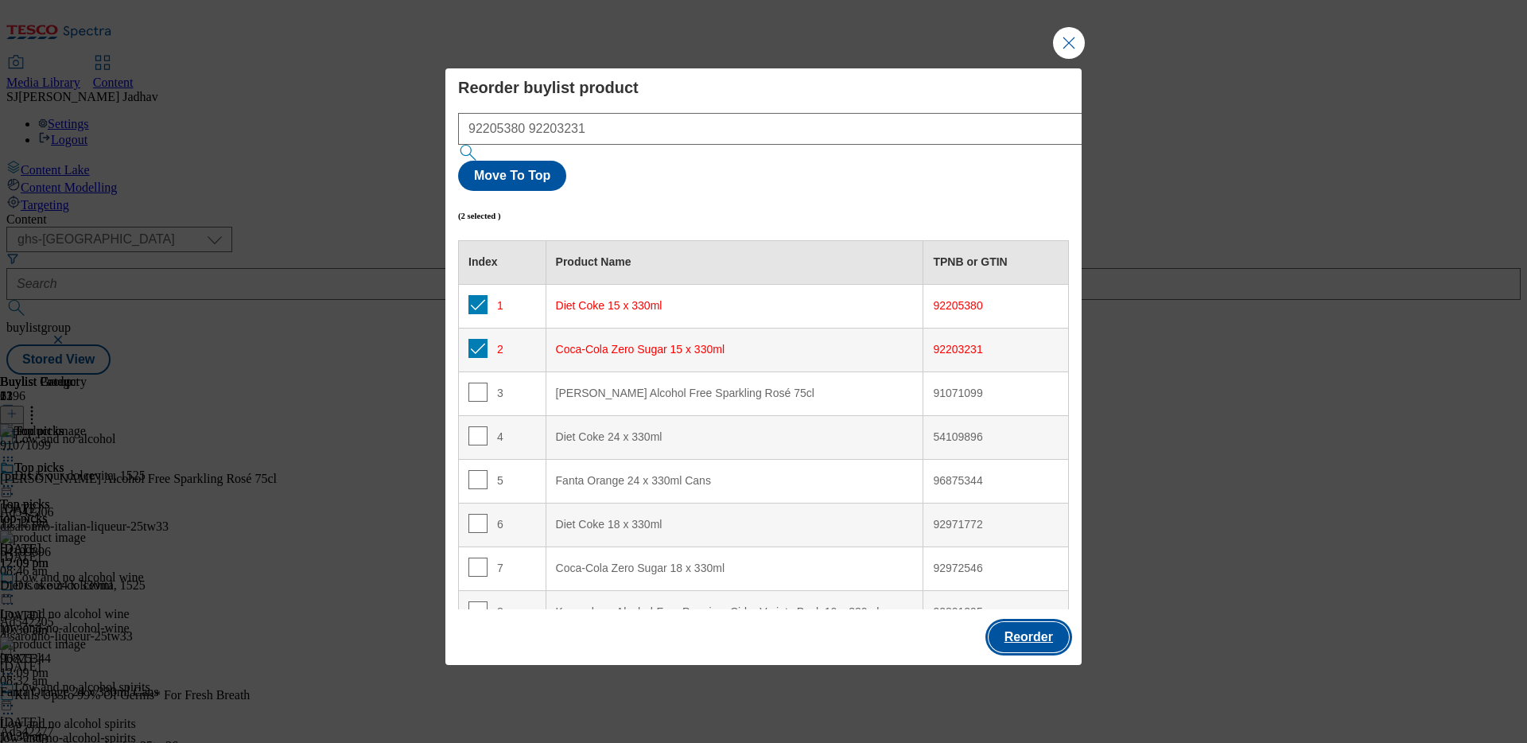
click at [1025, 622] on button "Reorder" at bounding box center [1029, 637] width 80 height 30
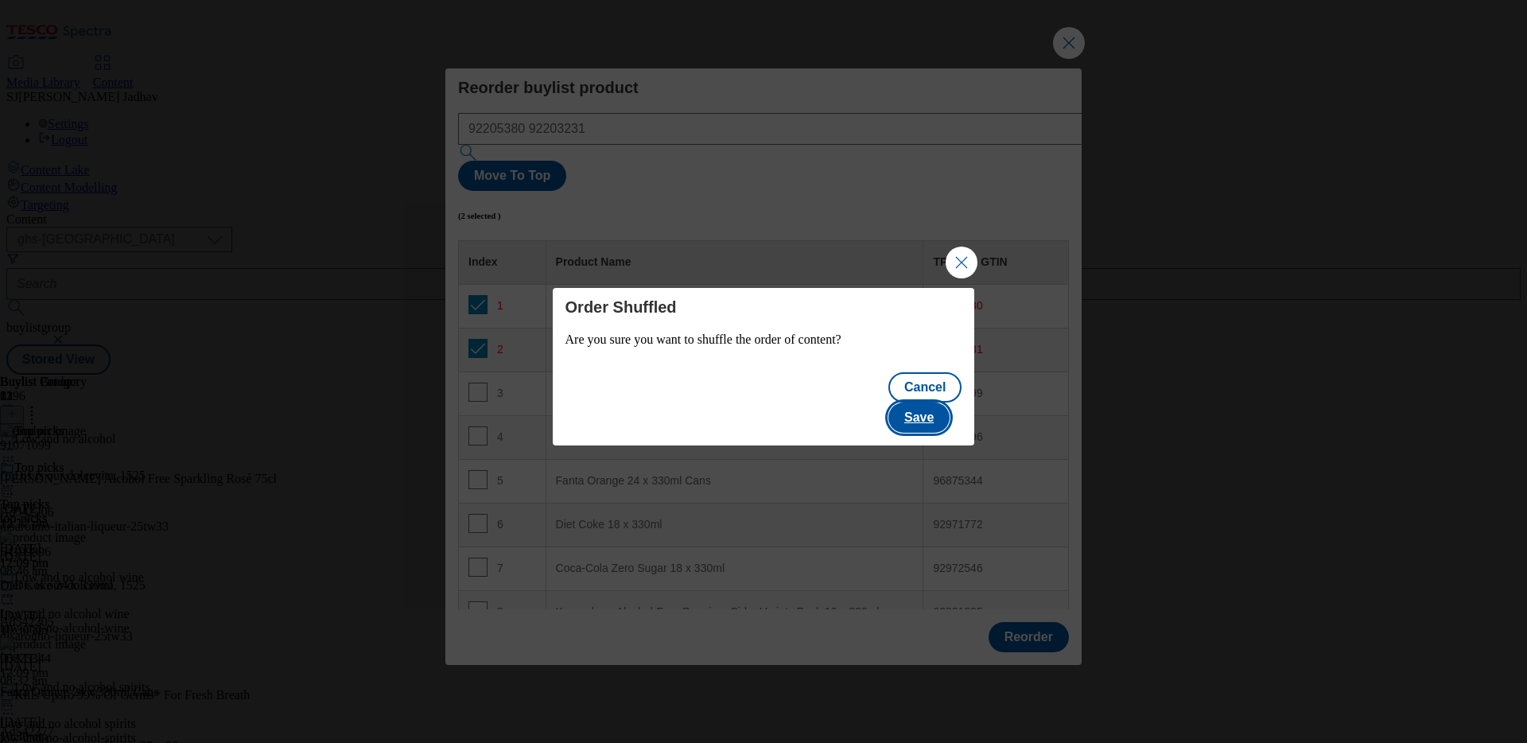
click at [931, 408] on button "Save" at bounding box center [919, 417] width 61 height 30
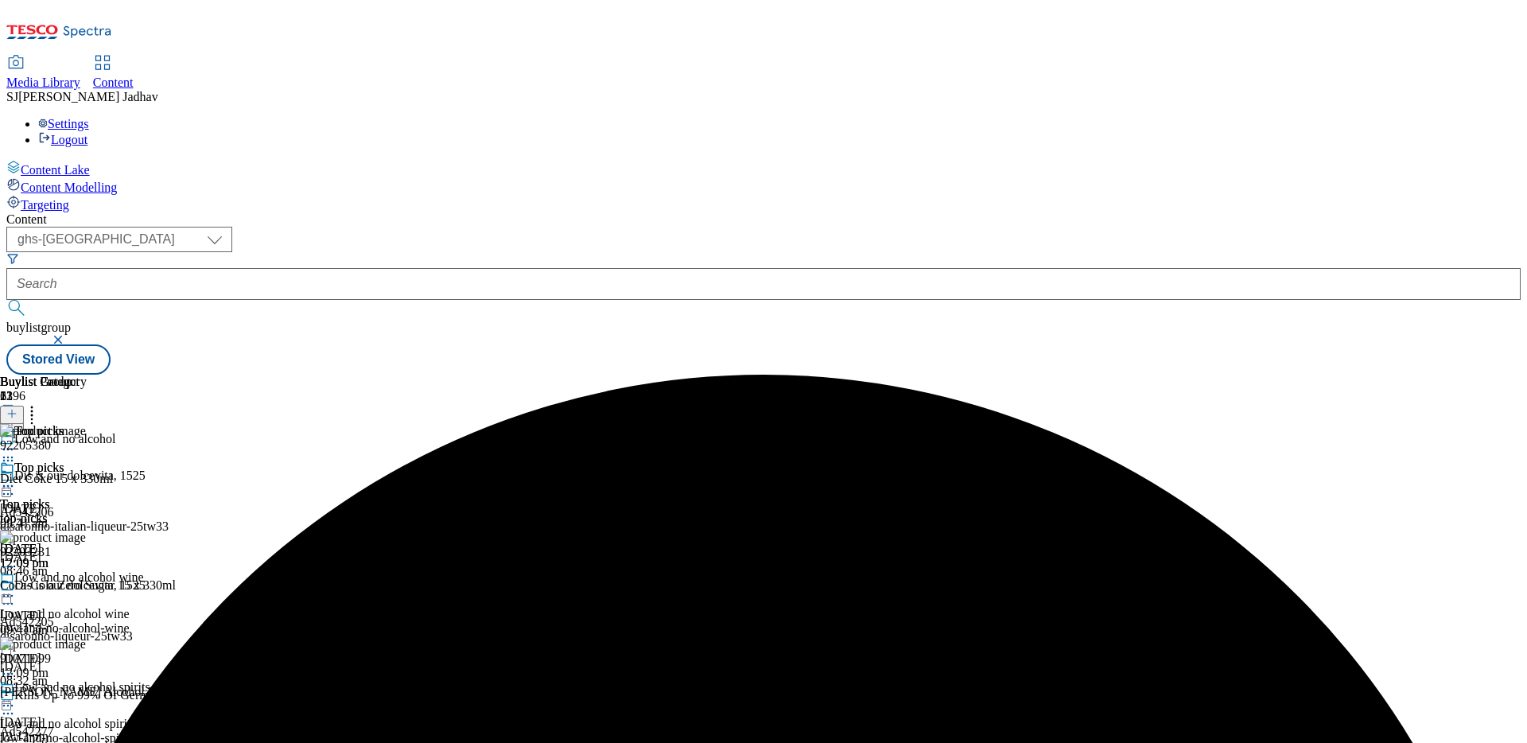
click at [16, 478] on icon at bounding box center [8, 486] width 16 height 16
click at [68, 514] on span "Edit" at bounding box center [58, 520] width 18 height 12
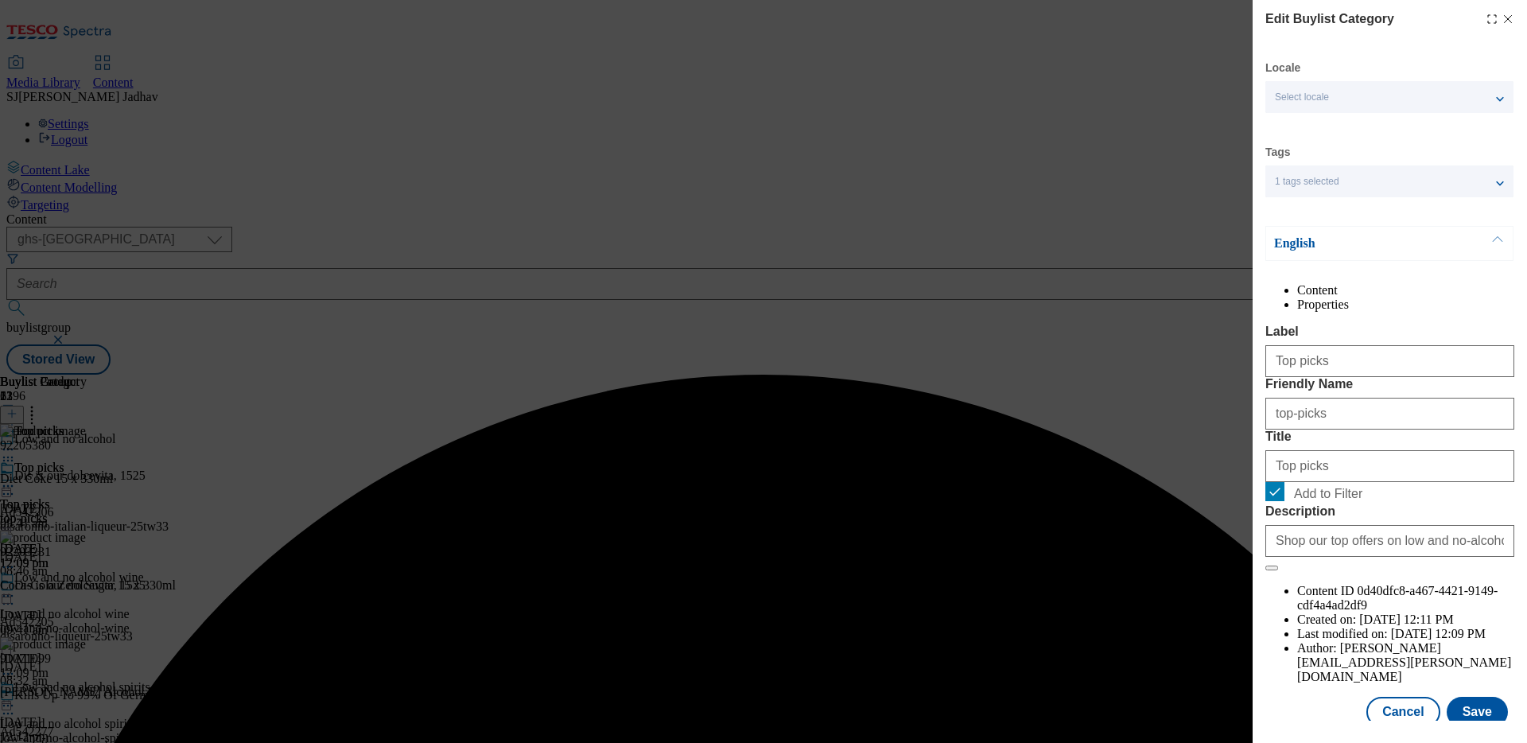
scroll to position [40, 0]
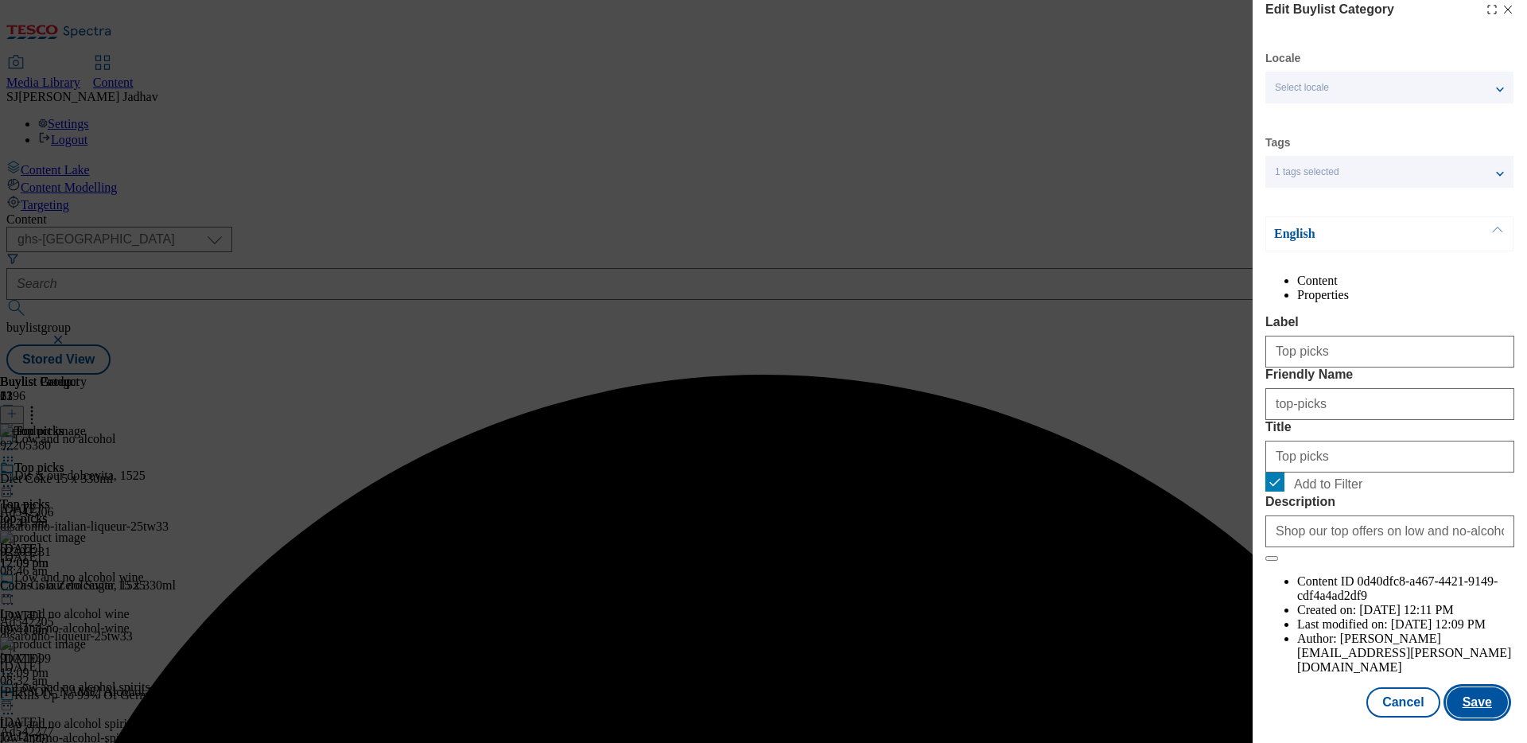
click at [1374, 690] on button "Save" at bounding box center [1477, 702] width 61 height 30
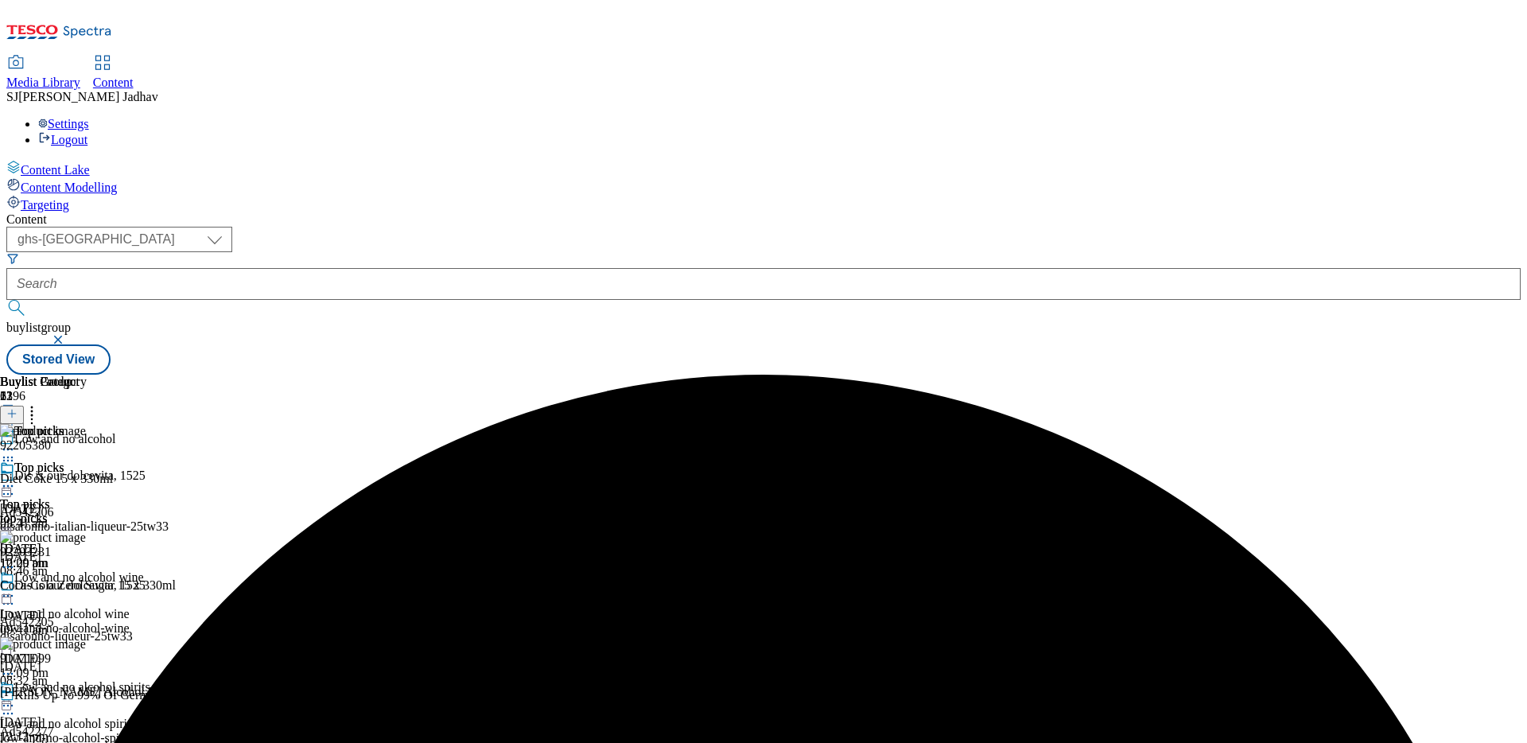
click at [16, 478] on icon at bounding box center [8, 486] width 16 height 16
click at [87, 587] on span "Preview" at bounding box center [67, 593] width 37 height 12
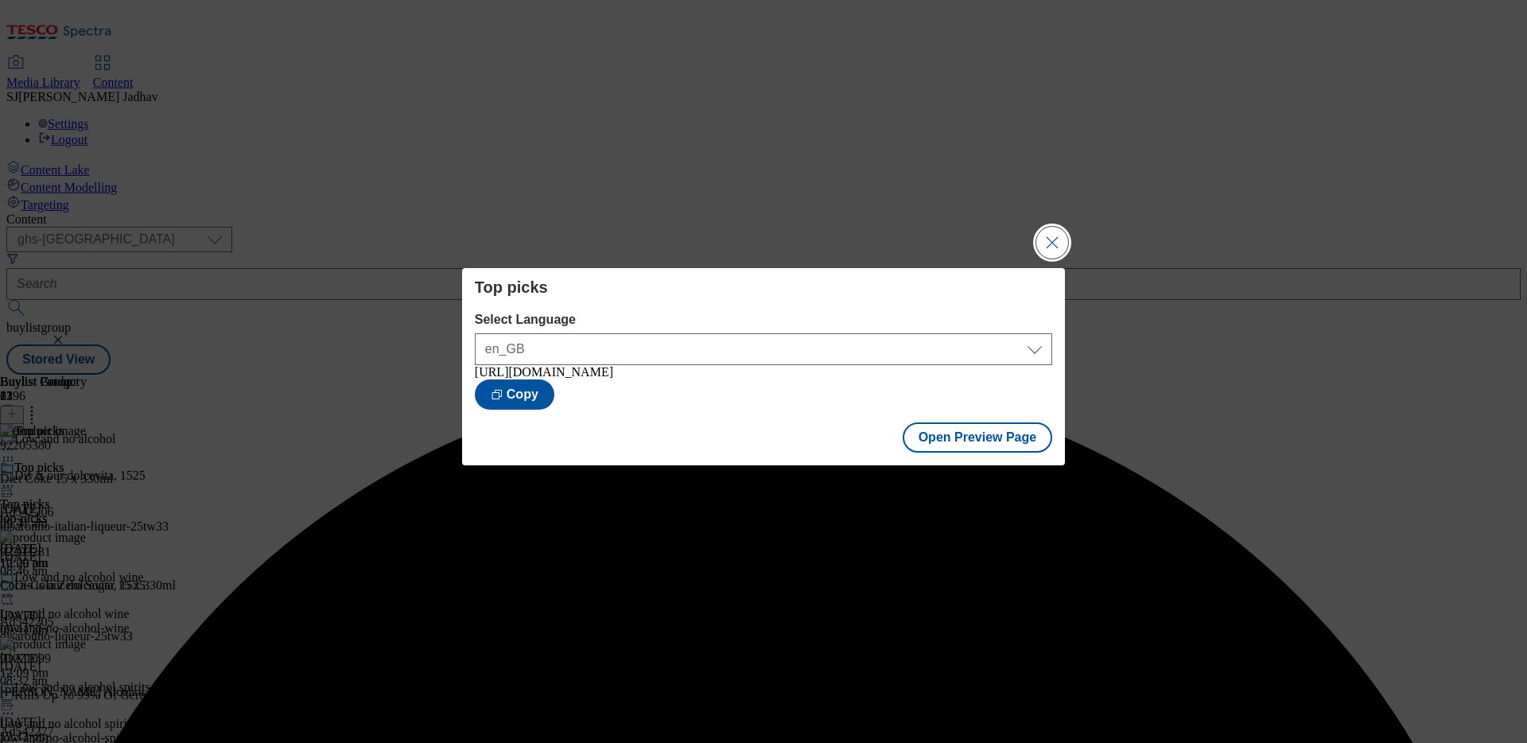
click at [1058, 236] on button "Close Modal" at bounding box center [1052, 243] width 32 height 32
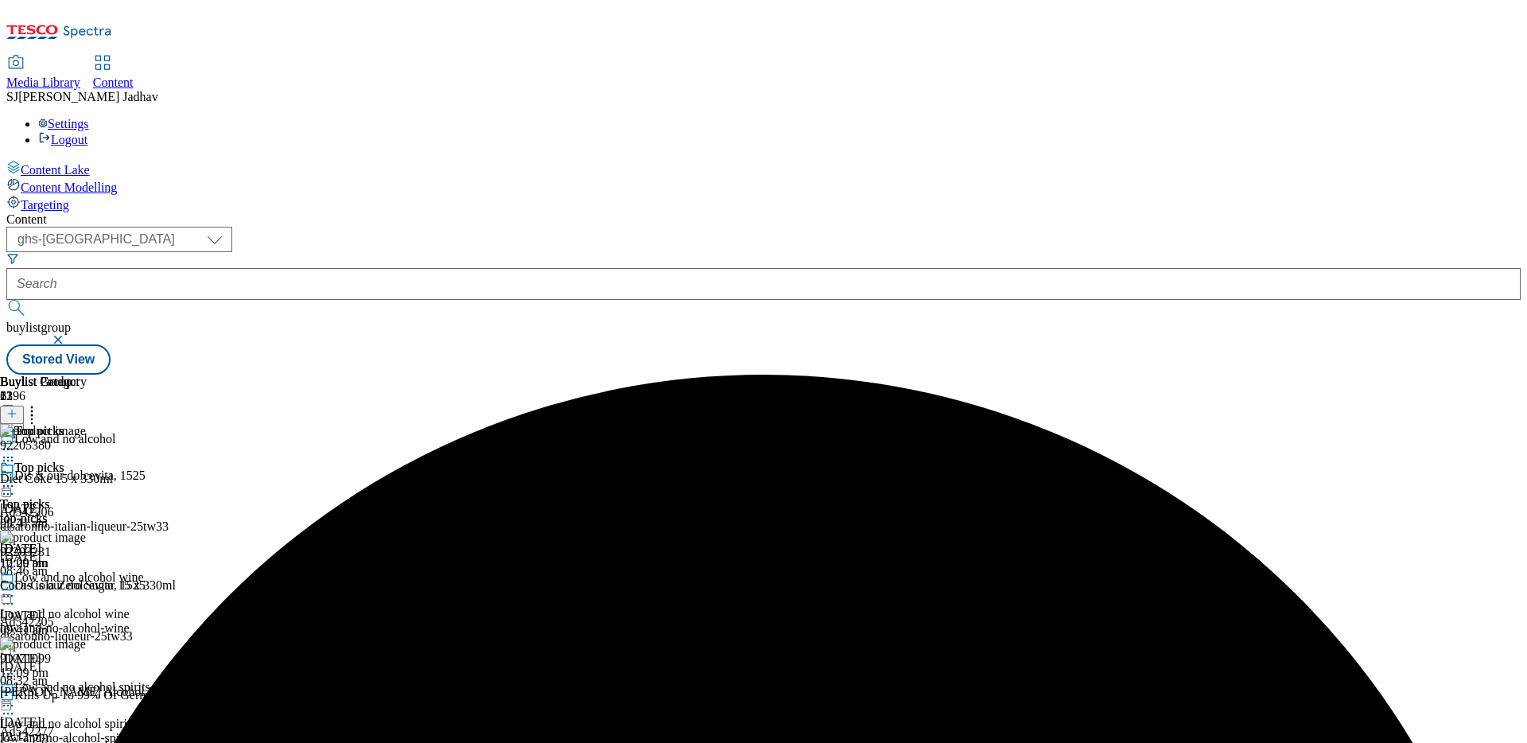
click at [16, 478] on icon at bounding box center [8, 486] width 16 height 16
click at [84, 642] on span "Publish" at bounding box center [66, 648] width 35 height 12
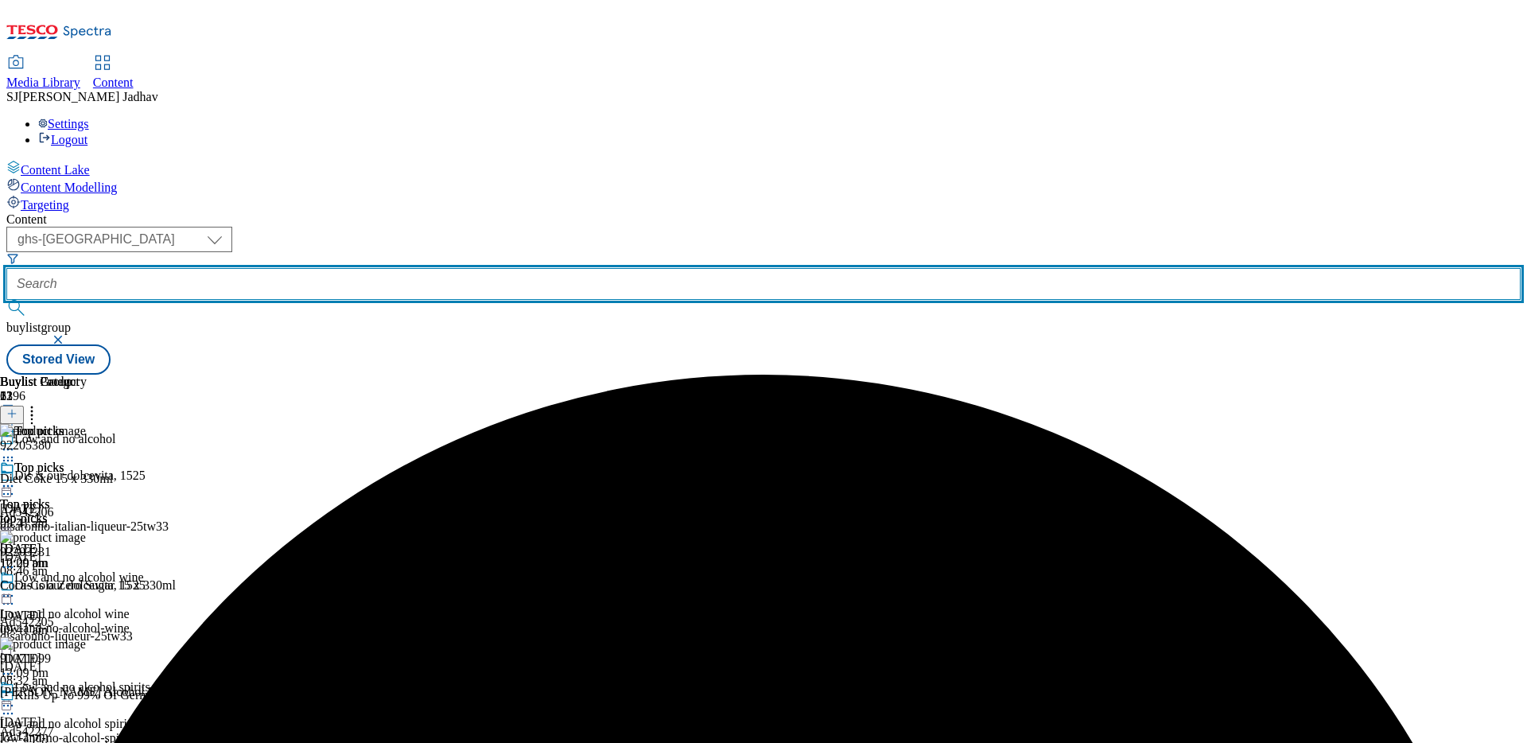
click at [393, 268] on input "text" at bounding box center [763, 284] width 1515 height 32
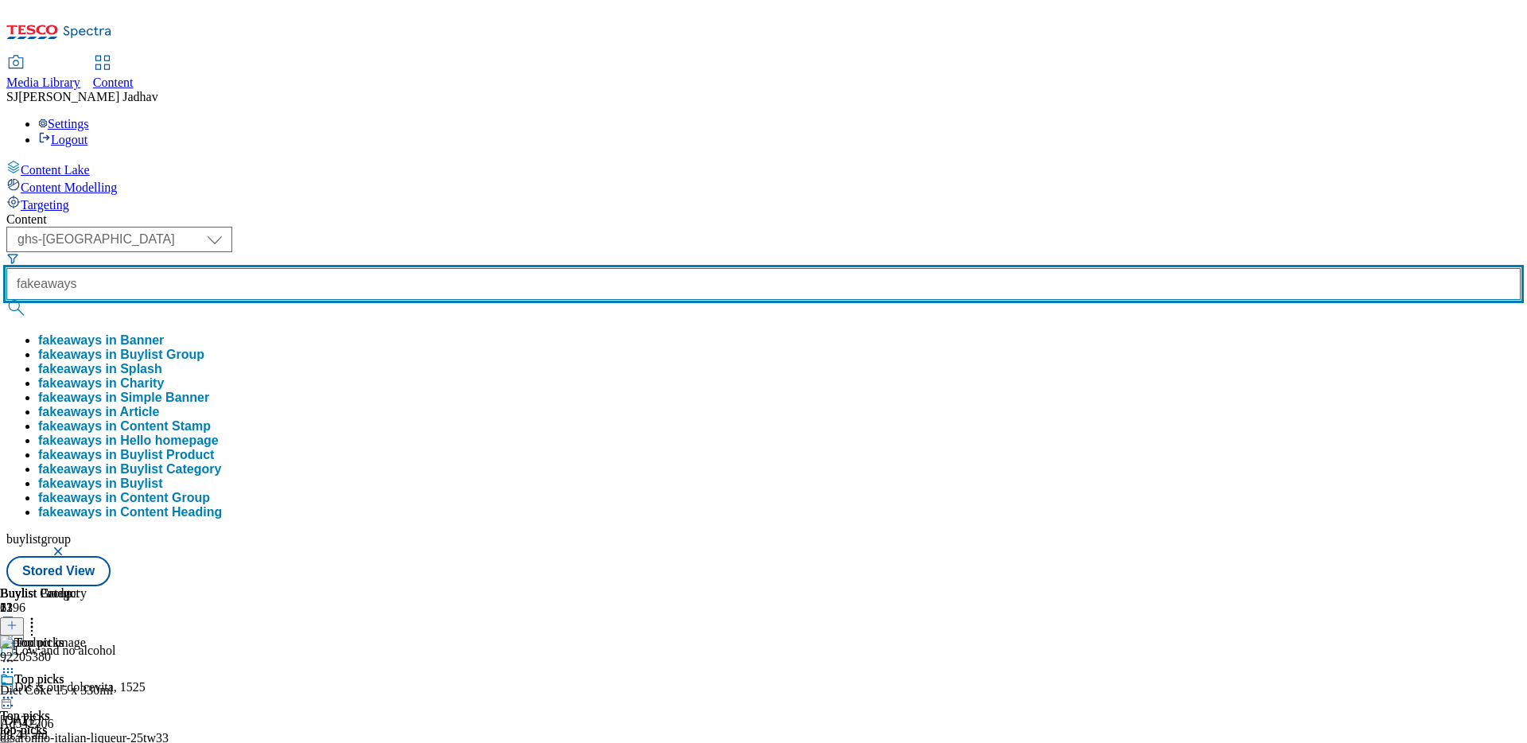
type input "fakeaways"
click at [6, 300] on button "submit" at bounding box center [17, 308] width 22 height 16
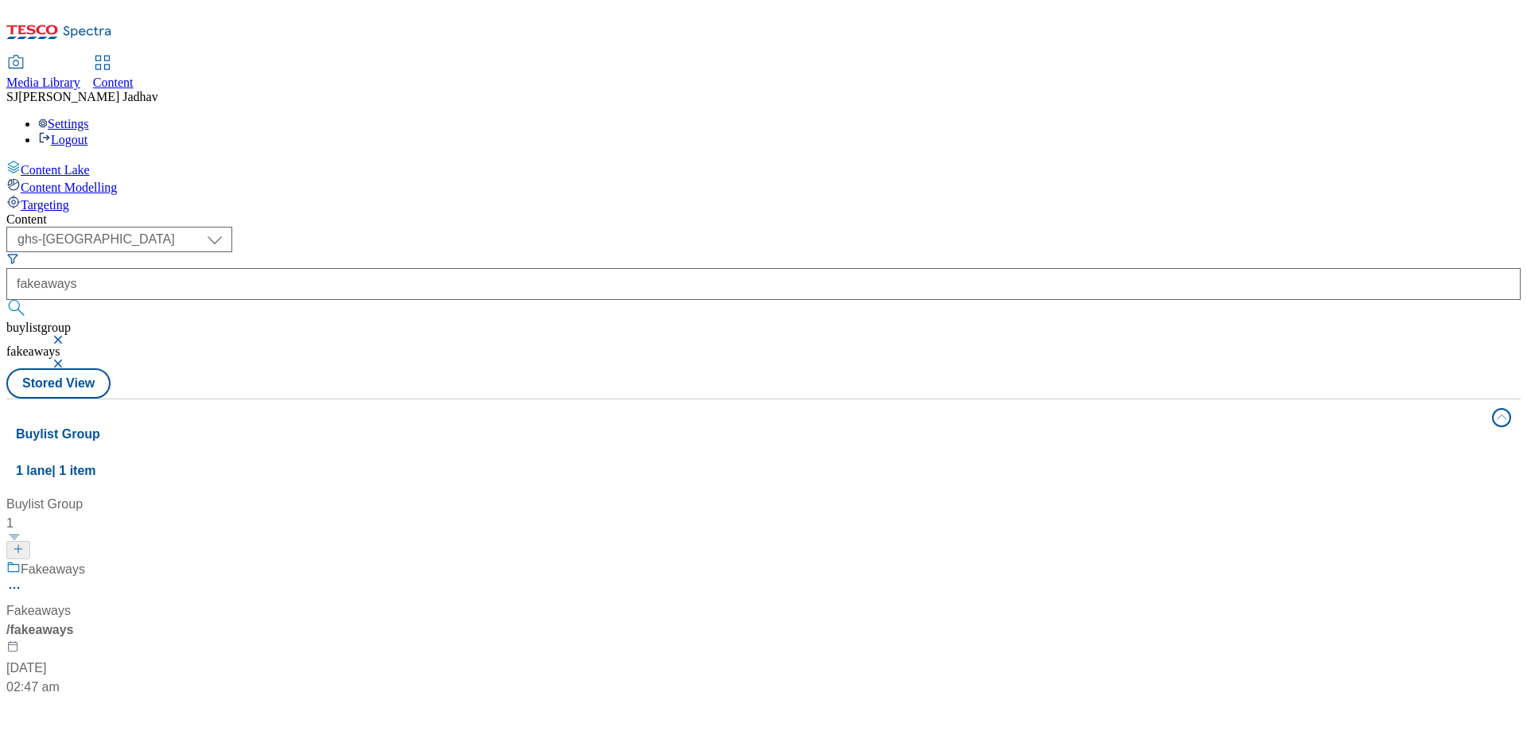
click at [205, 620] on div "/ fakeaways" at bounding box center [105, 629] width 199 height 19
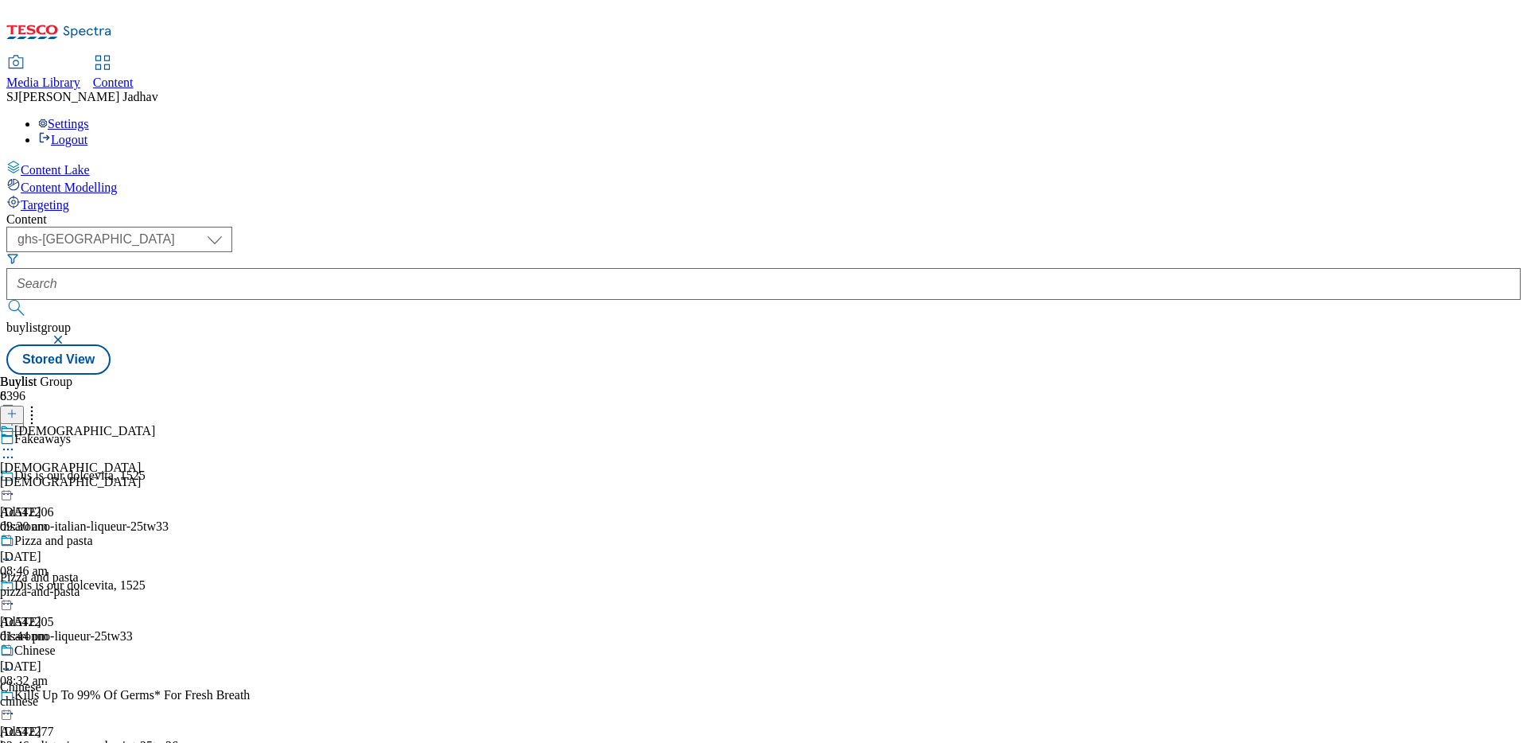
scroll to position [624, 0]
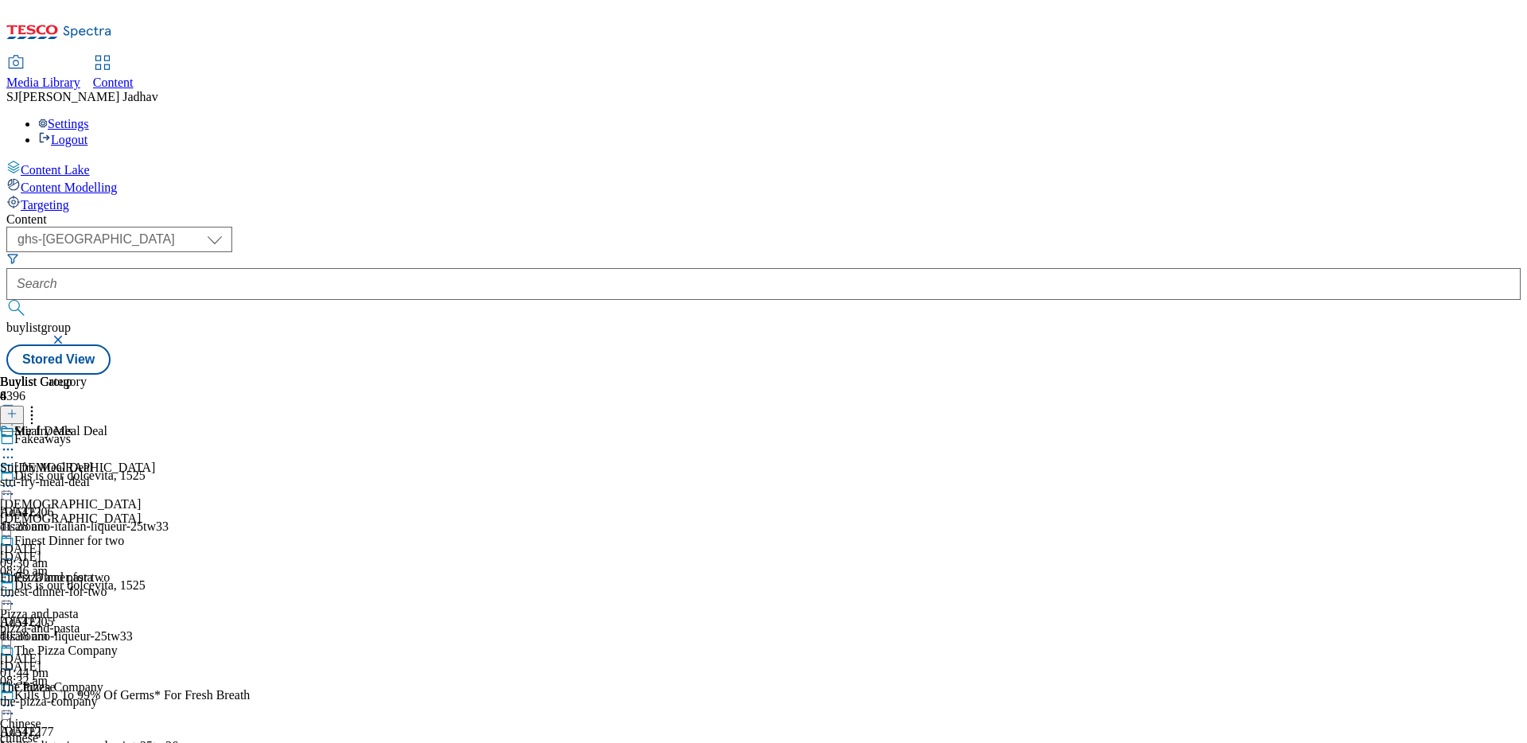
click at [124, 519] on div at bounding box center [62, 519] width 124 height 0
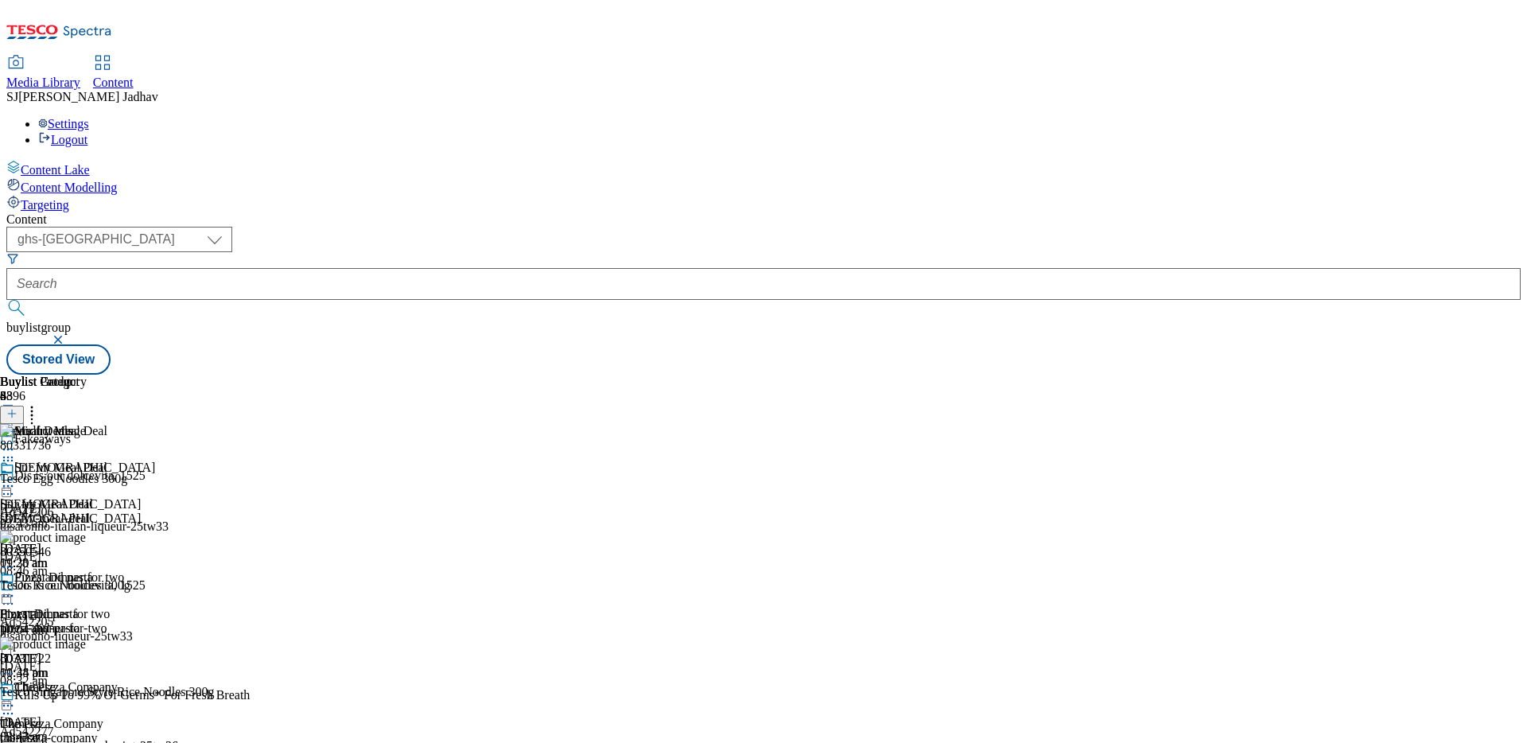
click at [24, 408] on div at bounding box center [12, 415] width 24 height 14
click at [17, 408] on icon at bounding box center [11, 413] width 11 height 11
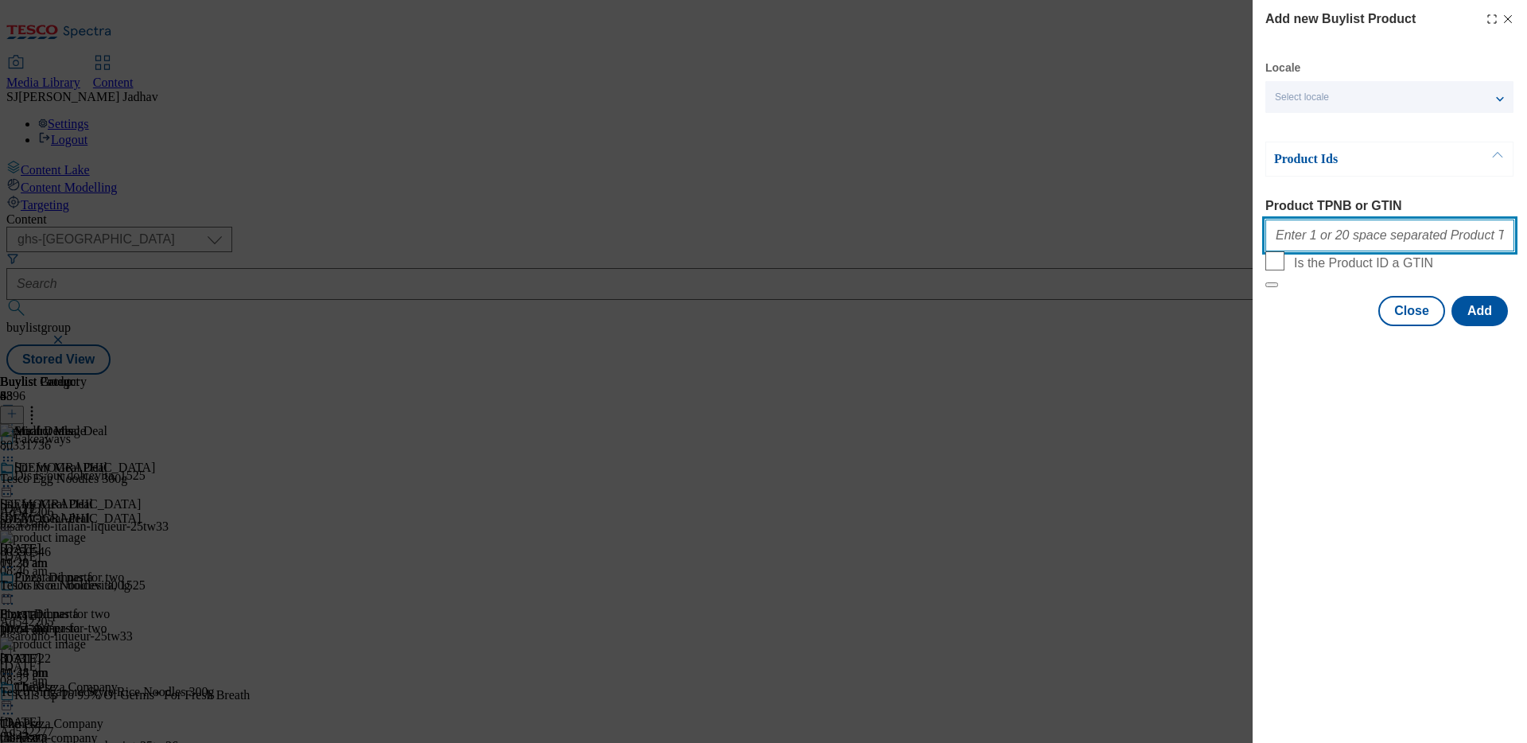
click at [1340, 248] on input "Product TPNB or GTIN" at bounding box center [1390, 236] width 249 height 32
paste input "92660685 96308579 97122883 80331722 80331736 80331828 96393925 96496677 9671709…"
type input "92660685 96308579 97122883 80331722 80331736 80331828 96393925 96496677 9671709…"
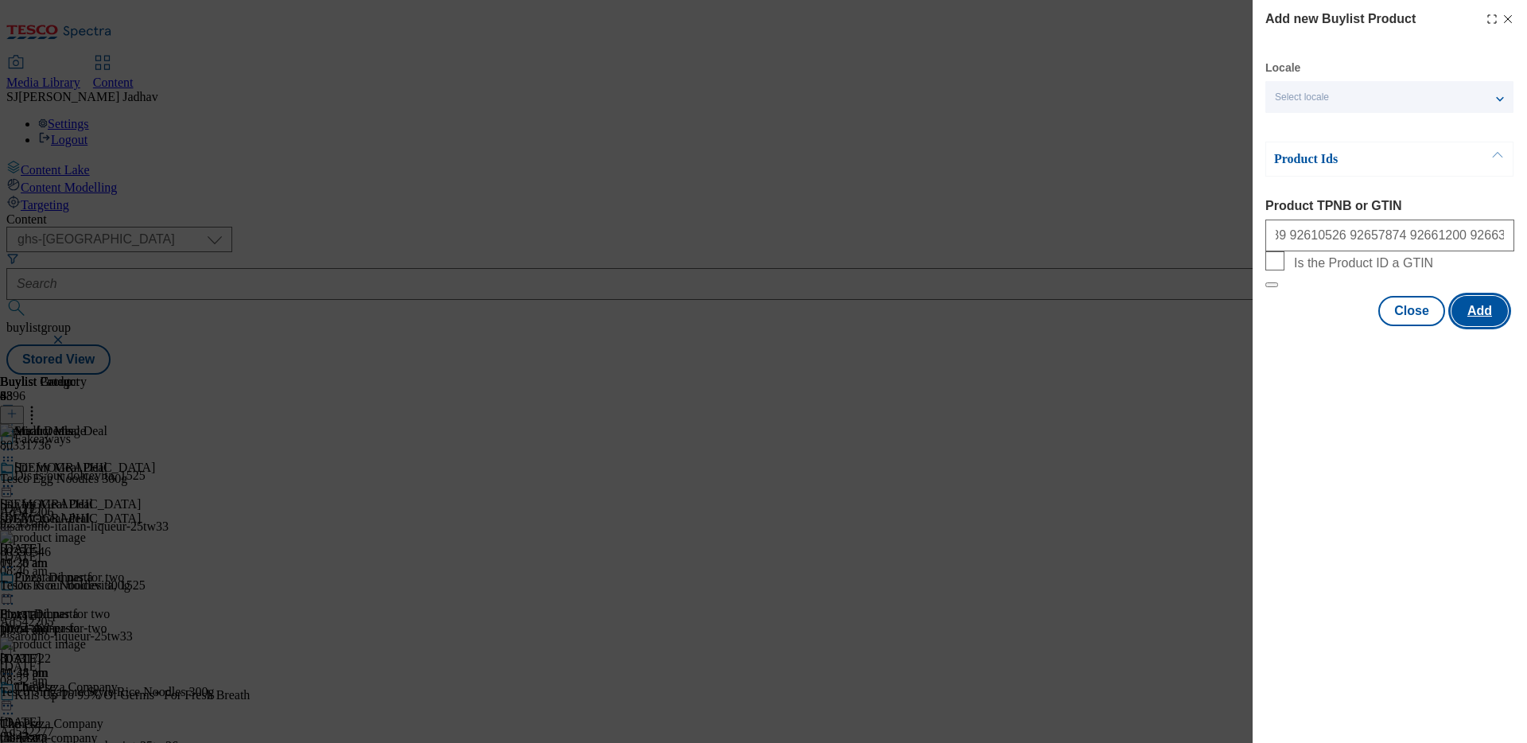
click at [1374, 326] on button "Add" at bounding box center [1480, 311] width 56 height 30
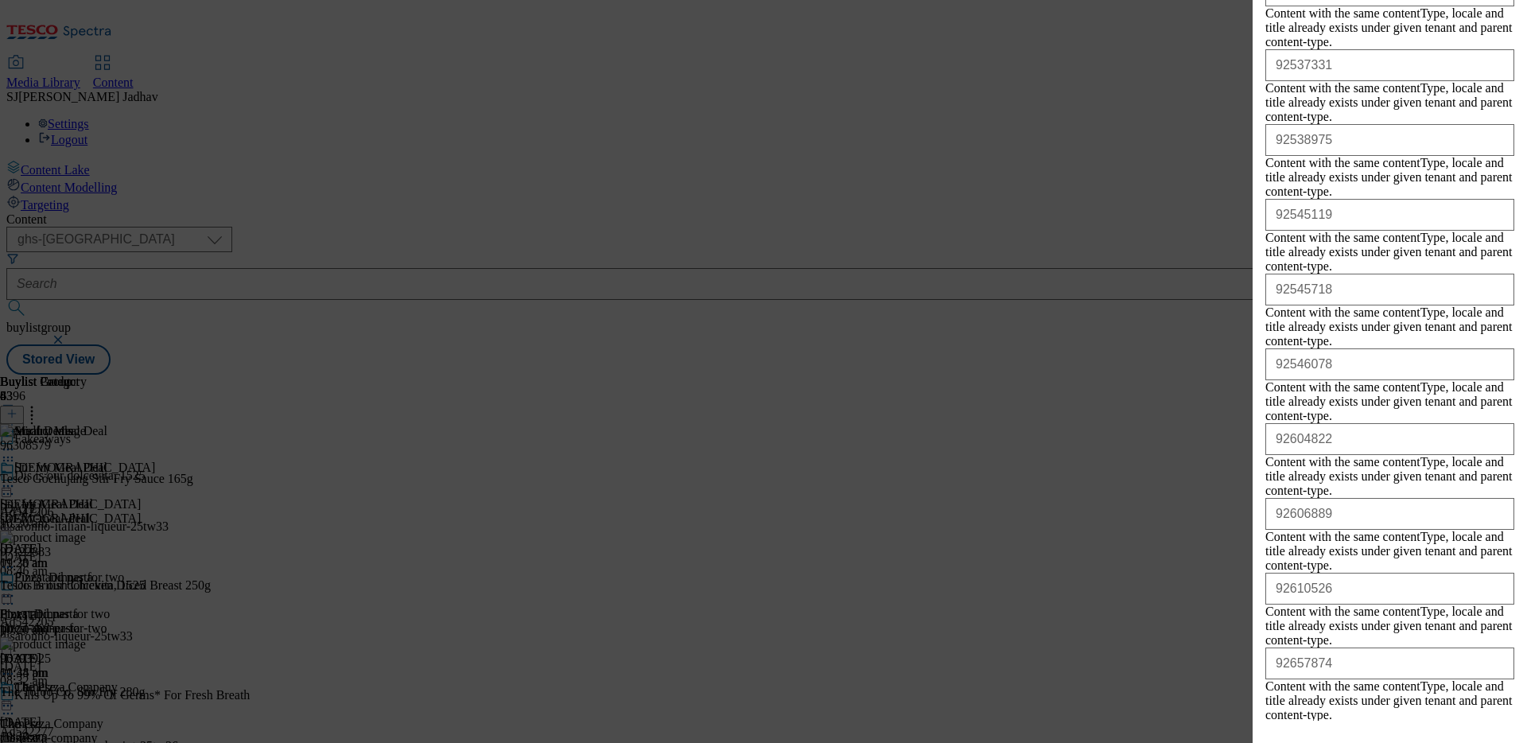
scroll to position [1108, 0]
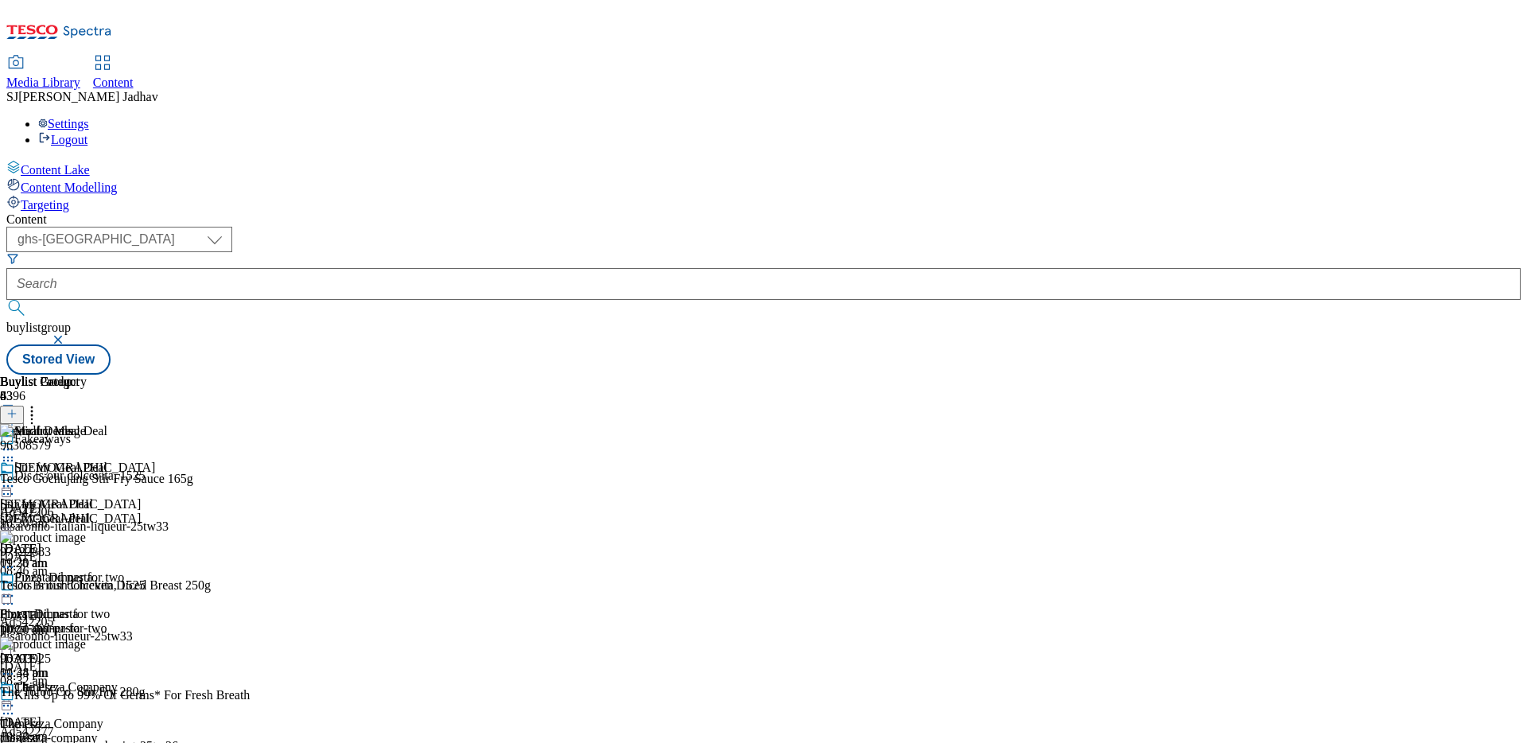
click at [40, 403] on icon at bounding box center [32, 411] width 16 height 16
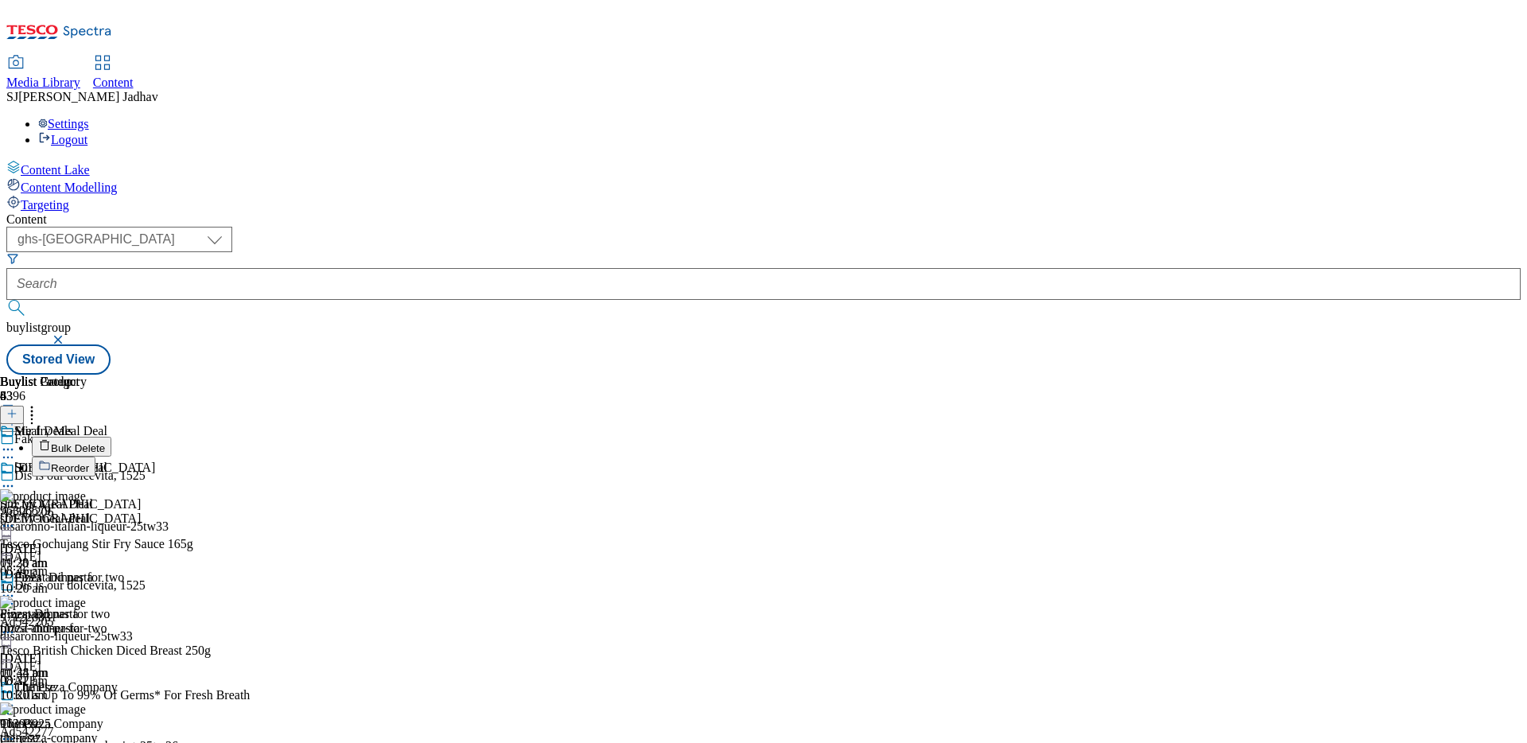
click at [89, 462] on span "Reorder" at bounding box center [70, 468] width 38 height 12
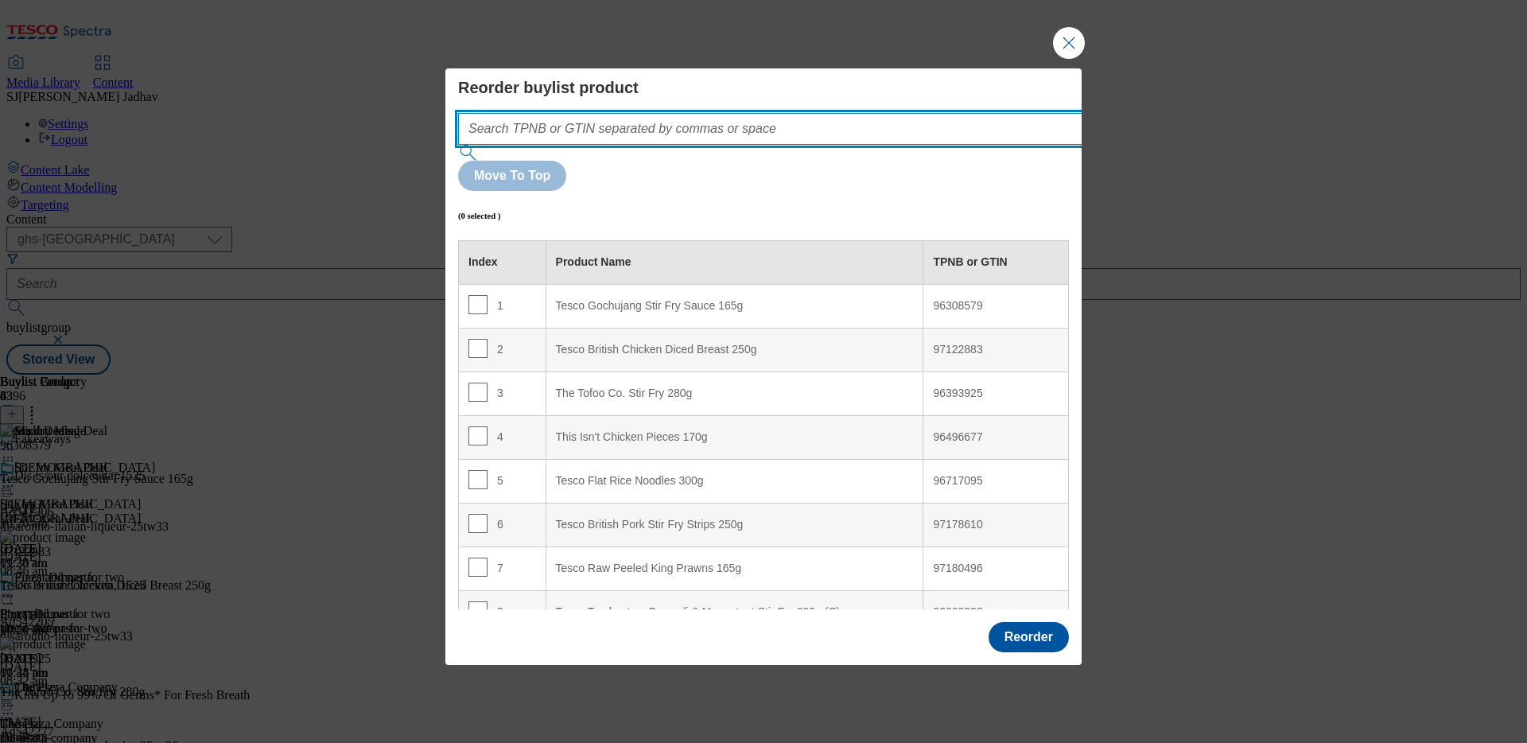
click at [798, 145] on input "Modal" at bounding box center [794, 129] width 672 height 32
paste input "92660685 96308579 97122883 80331722 80331736 80331828 96393925 96496677 9671709…"
type input "92660685 96308579 97122883 80331722 80331736 80331828 96393925 96496677 9671709…"
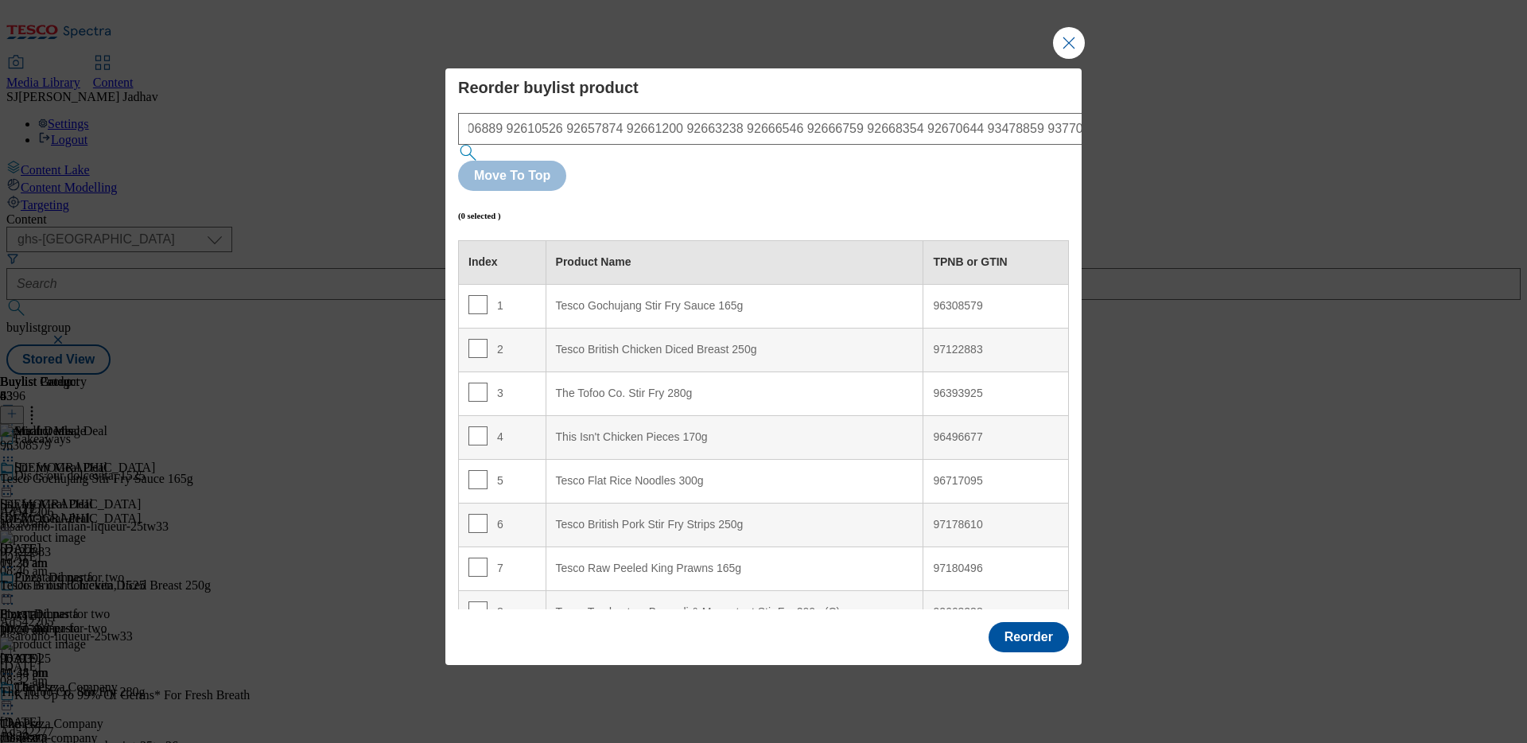
click at [566, 161] on button "Move To Top" at bounding box center [512, 176] width 108 height 30
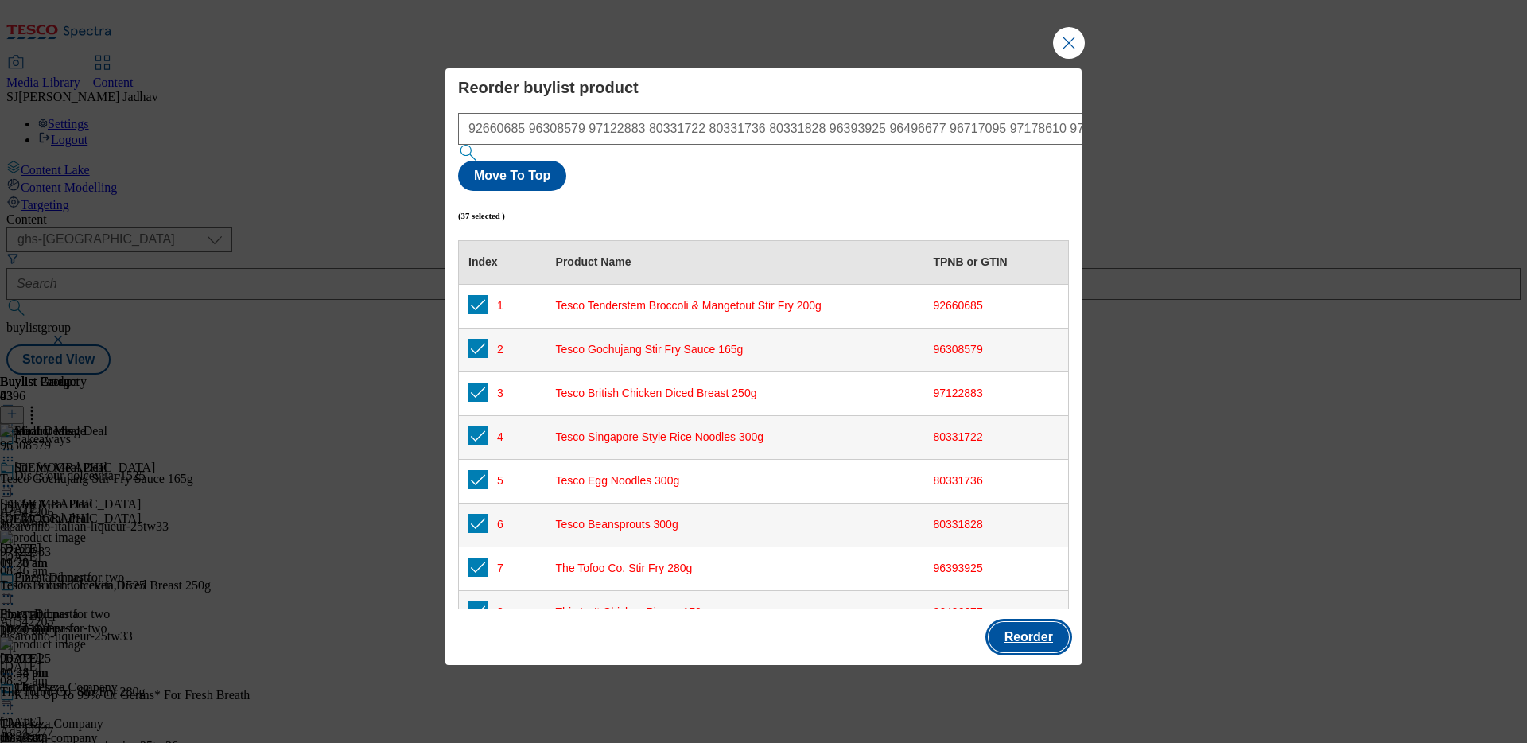
click at [1014, 622] on button "Reorder" at bounding box center [1029, 637] width 80 height 30
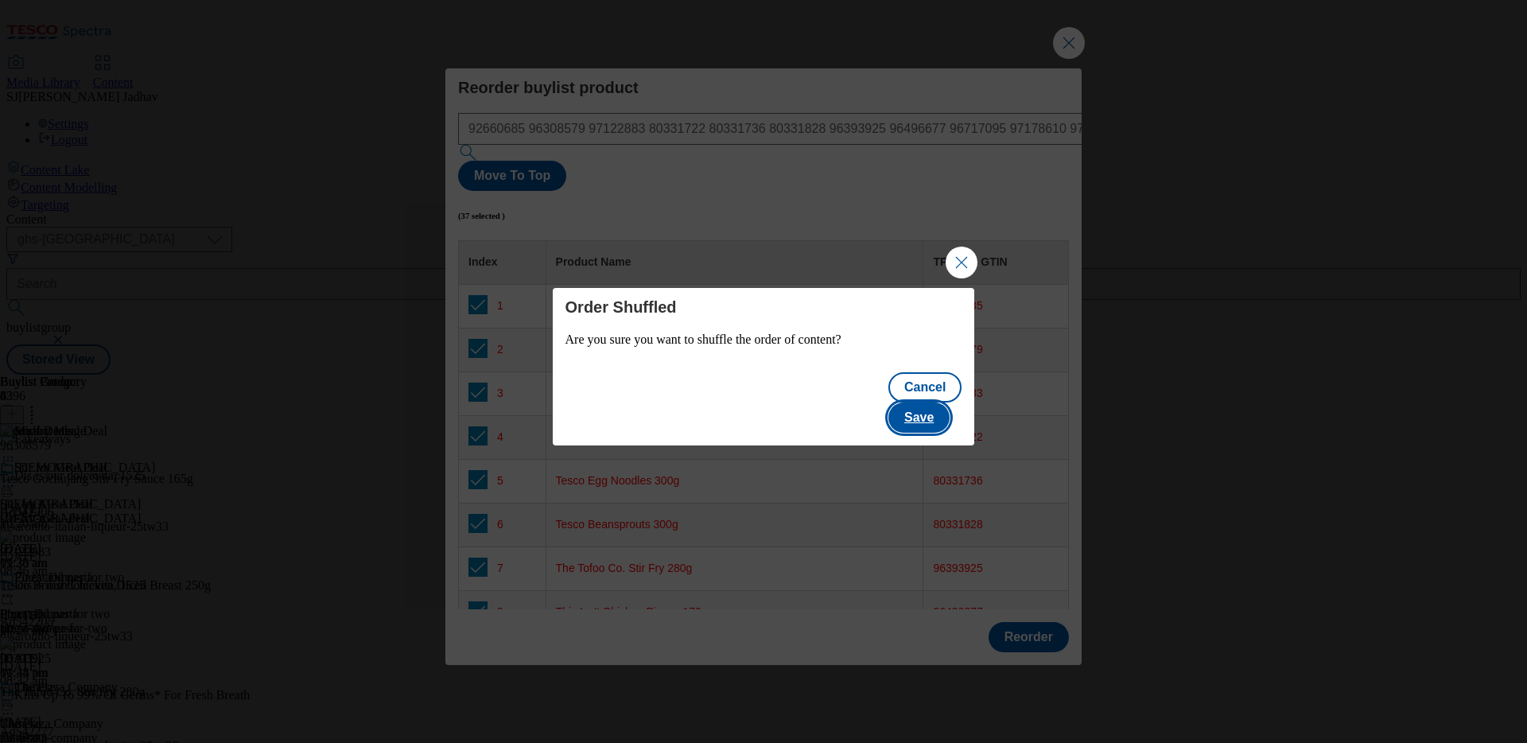
click at [924, 402] on button "Save" at bounding box center [919, 417] width 61 height 30
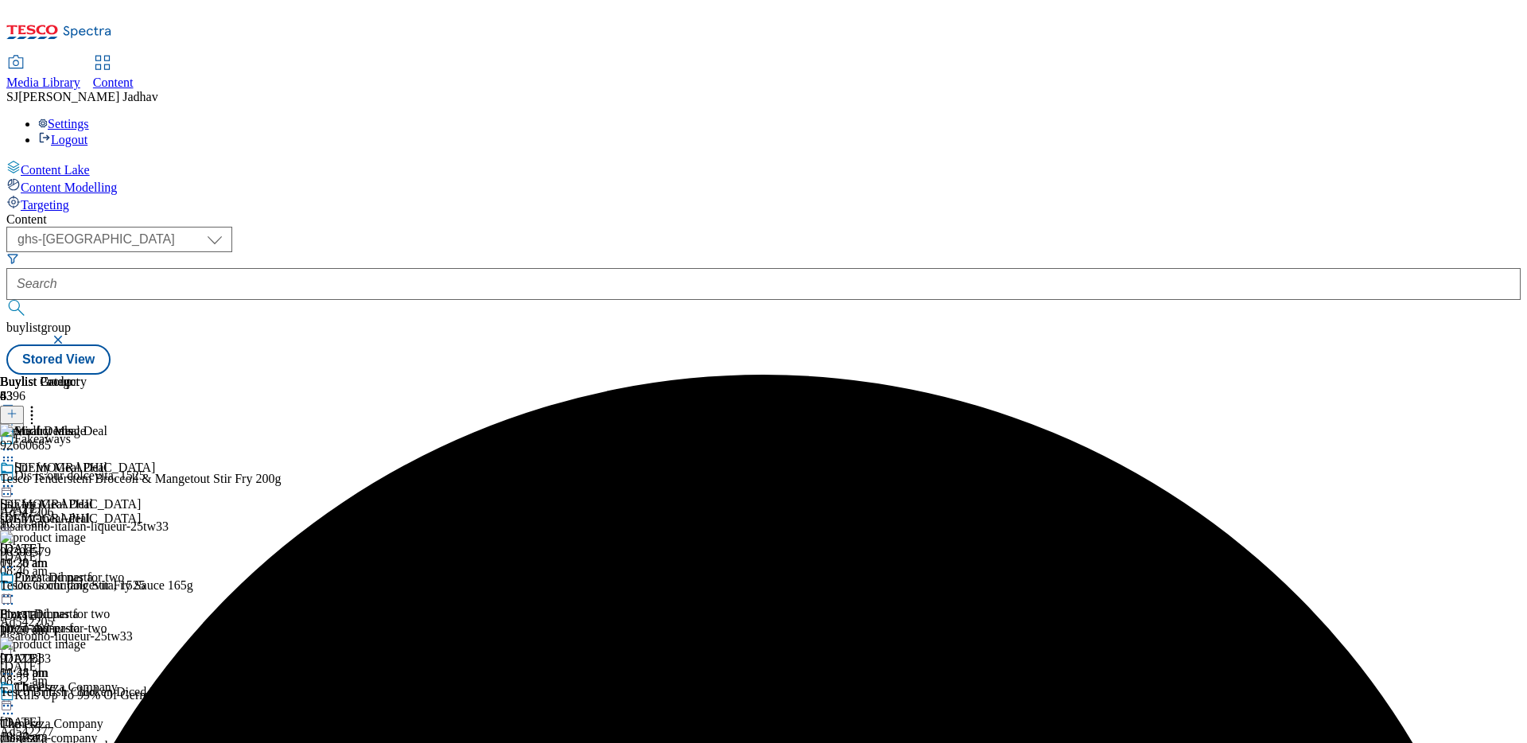
click at [16, 478] on icon at bounding box center [8, 486] width 16 height 16
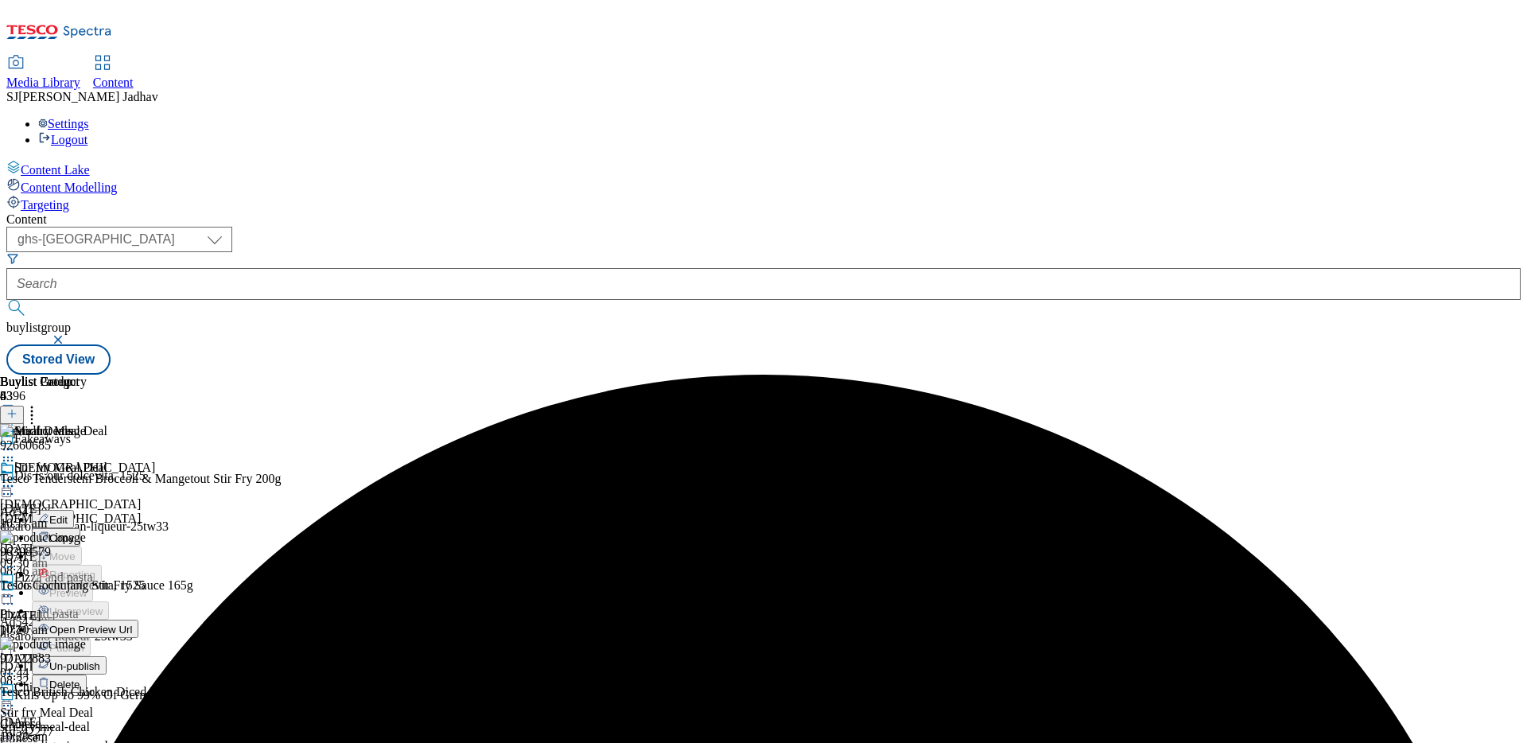
click at [68, 514] on span "Edit" at bounding box center [58, 520] width 18 height 12
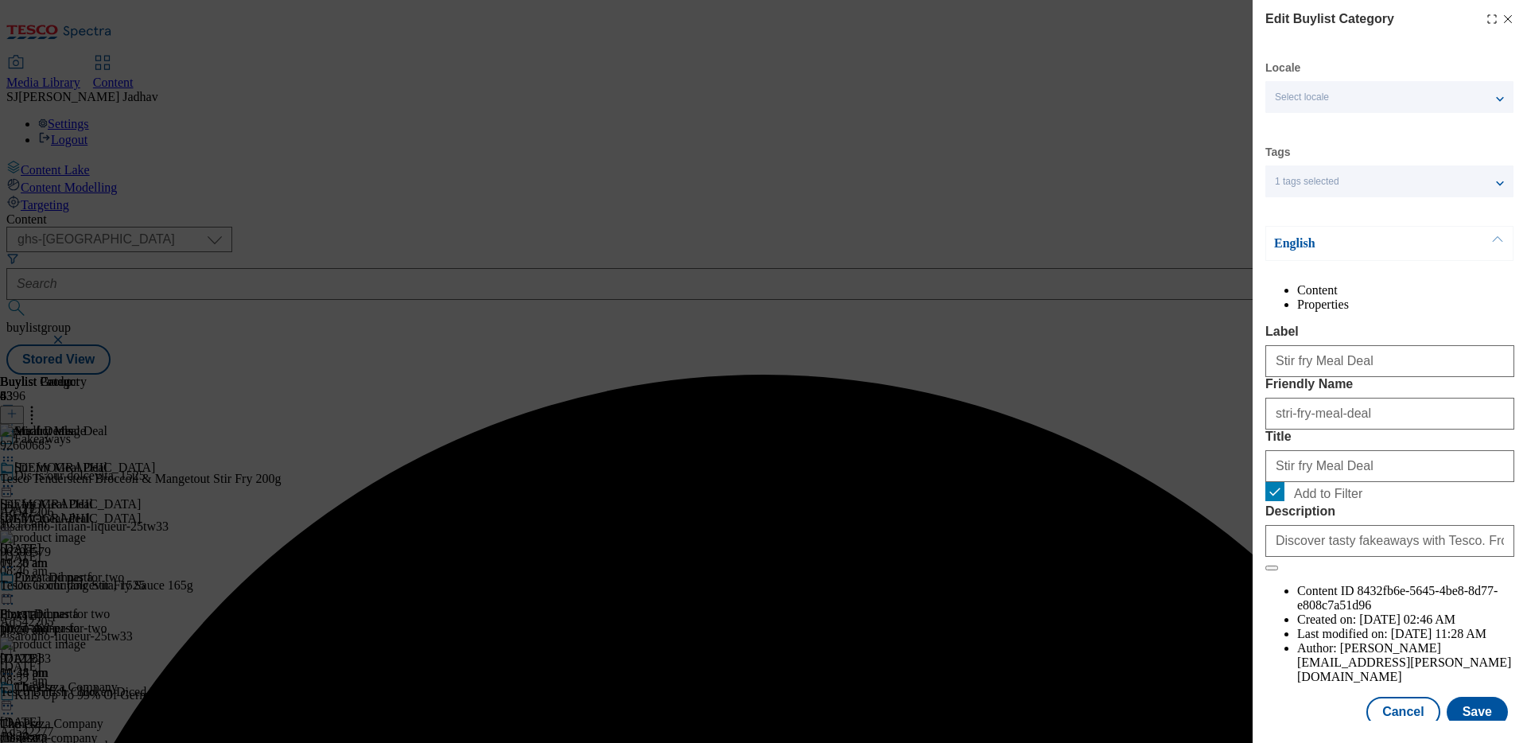
scroll to position [40, 0]
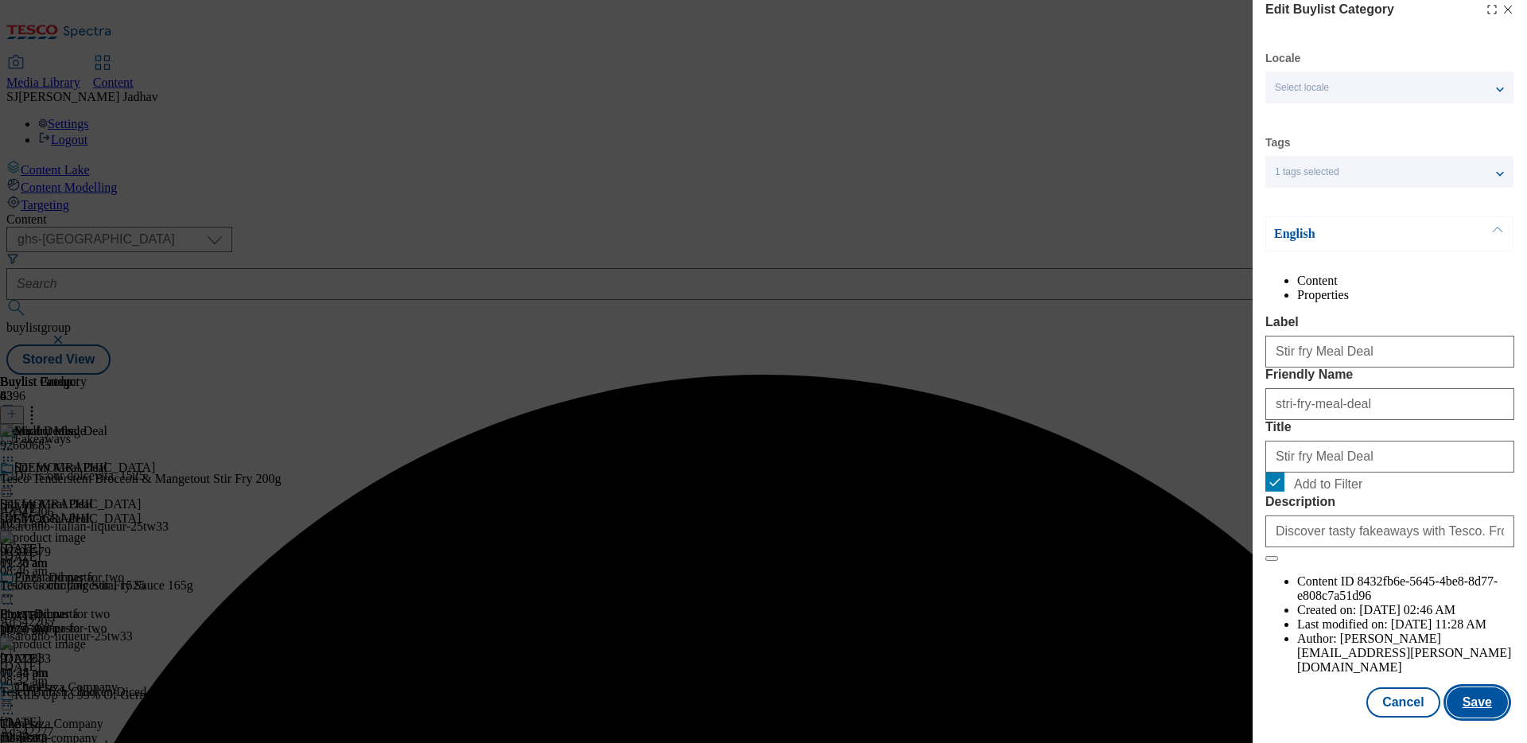
click at [1374, 703] on button "Save" at bounding box center [1477, 702] width 61 height 30
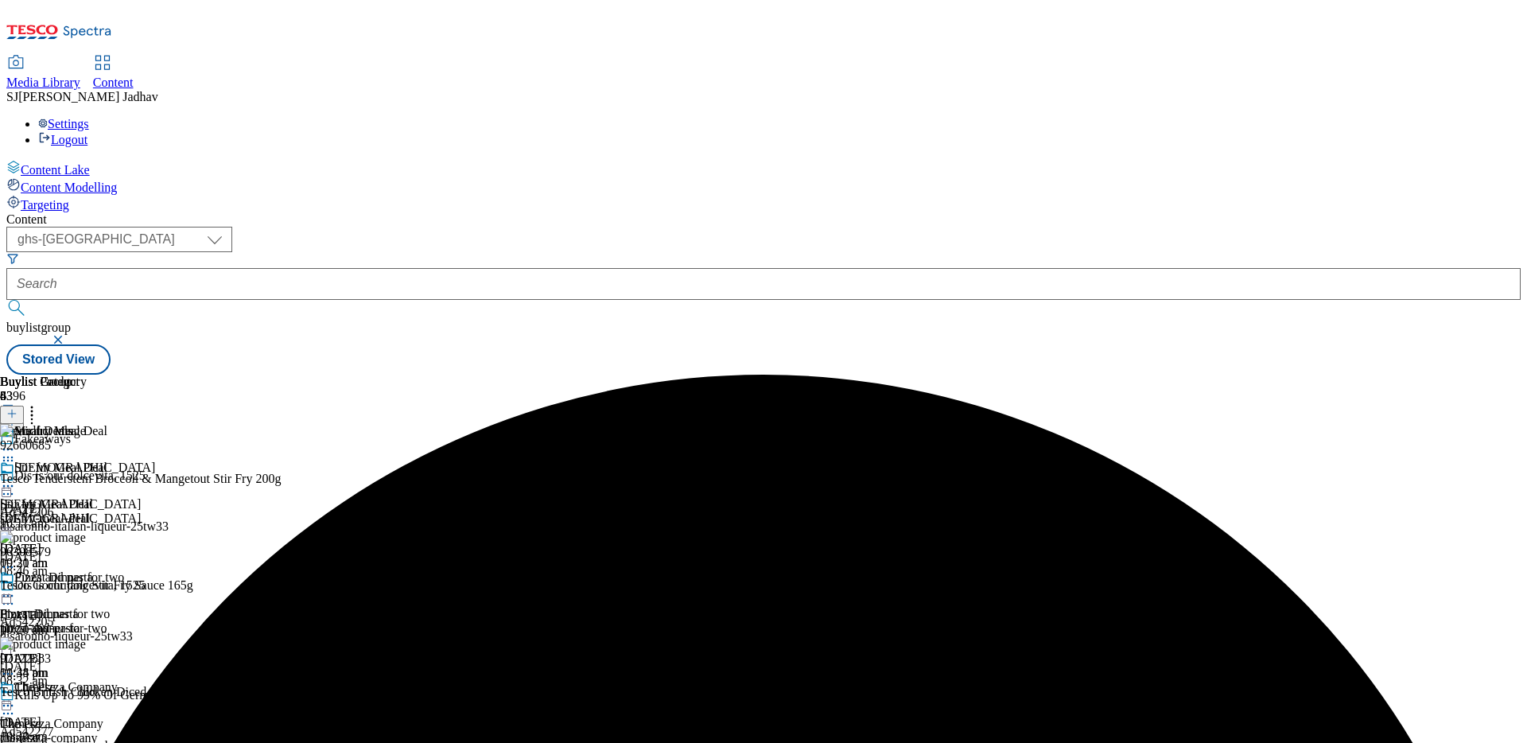
click at [16, 478] on icon at bounding box center [8, 486] width 16 height 16
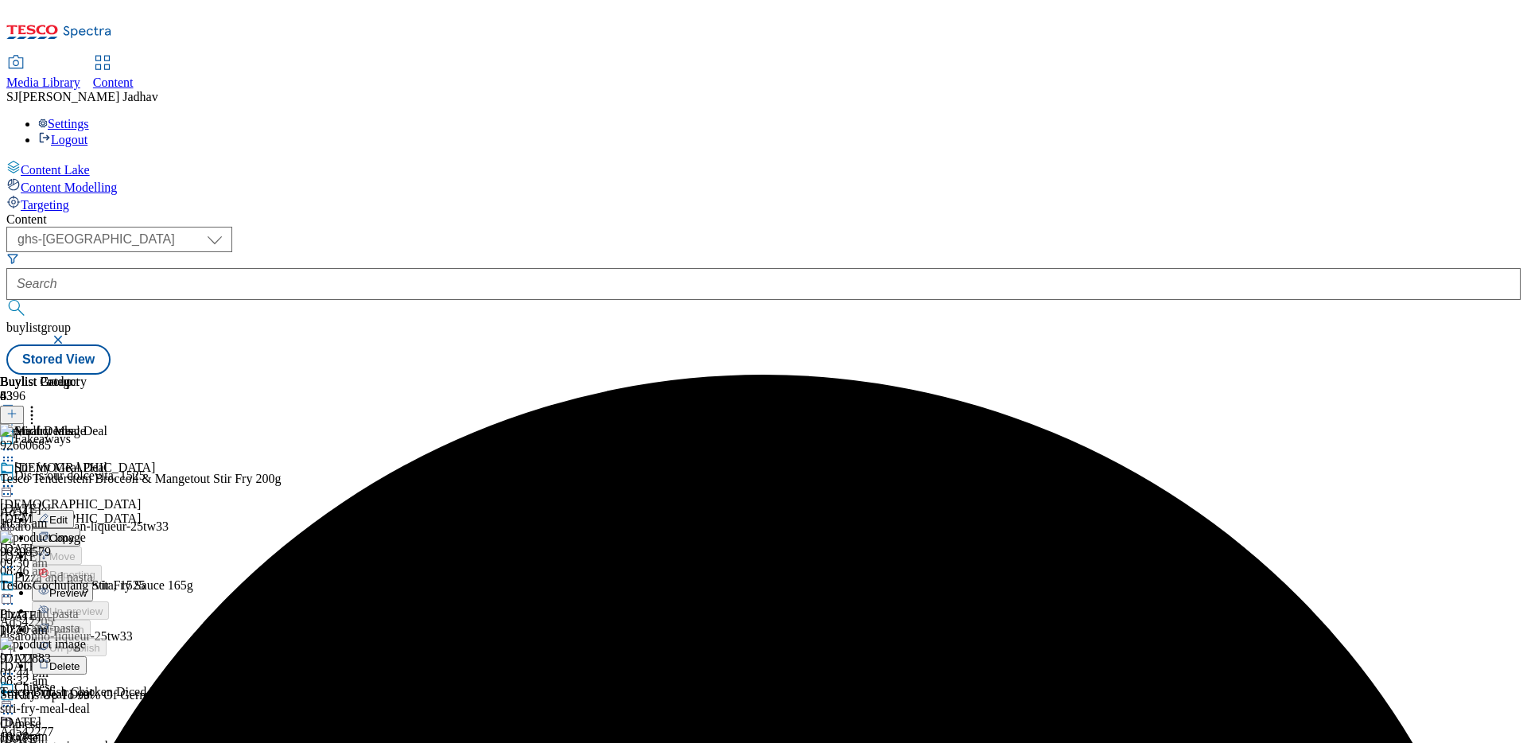
click at [87, 587] on span "Preview" at bounding box center [67, 593] width 37 height 12
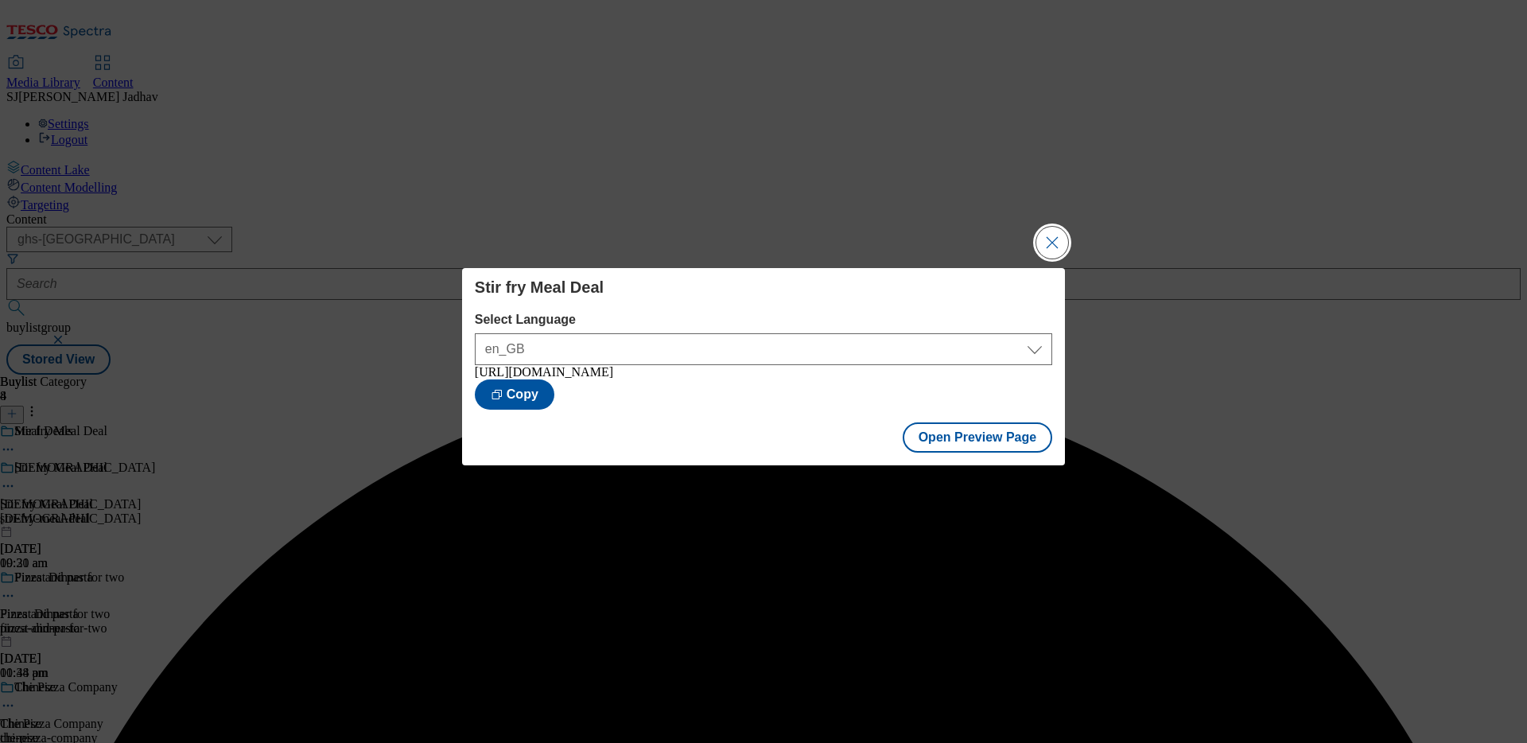
click at [1054, 227] on button "Close Modal" at bounding box center [1052, 243] width 32 height 32
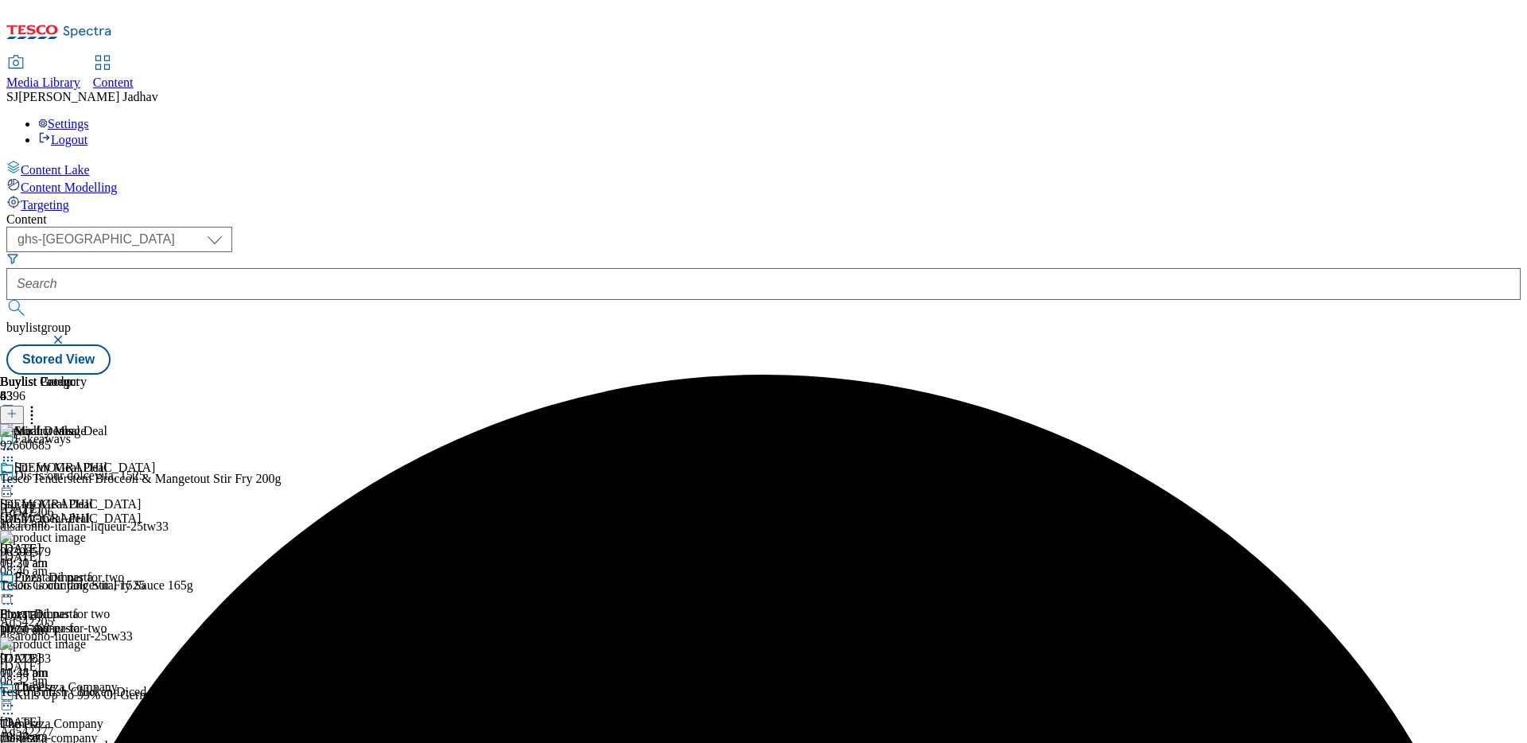
click at [16, 478] on icon at bounding box center [8, 486] width 16 height 16
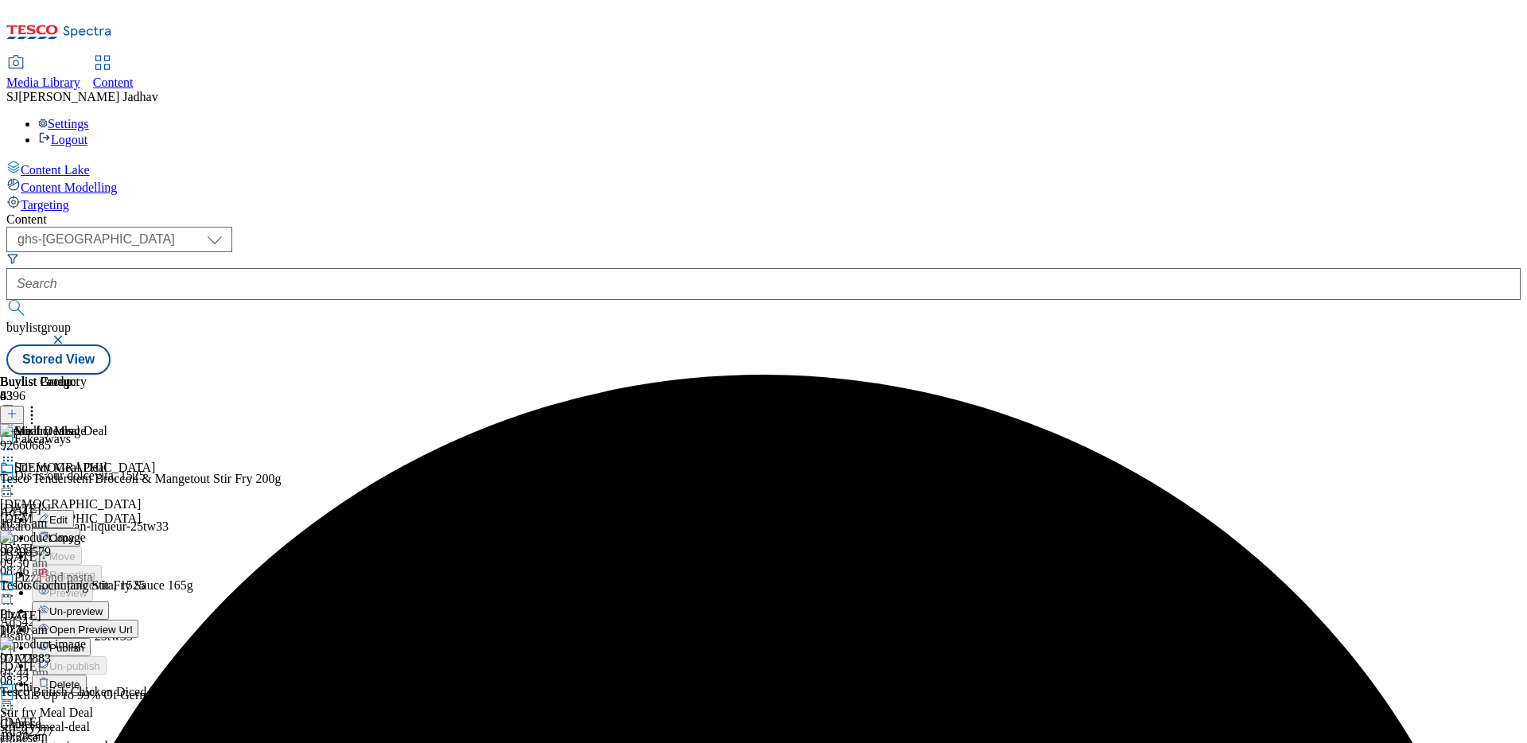
click at [138, 638] on li "Publish" at bounding box center [85, 647] width 107 height 18
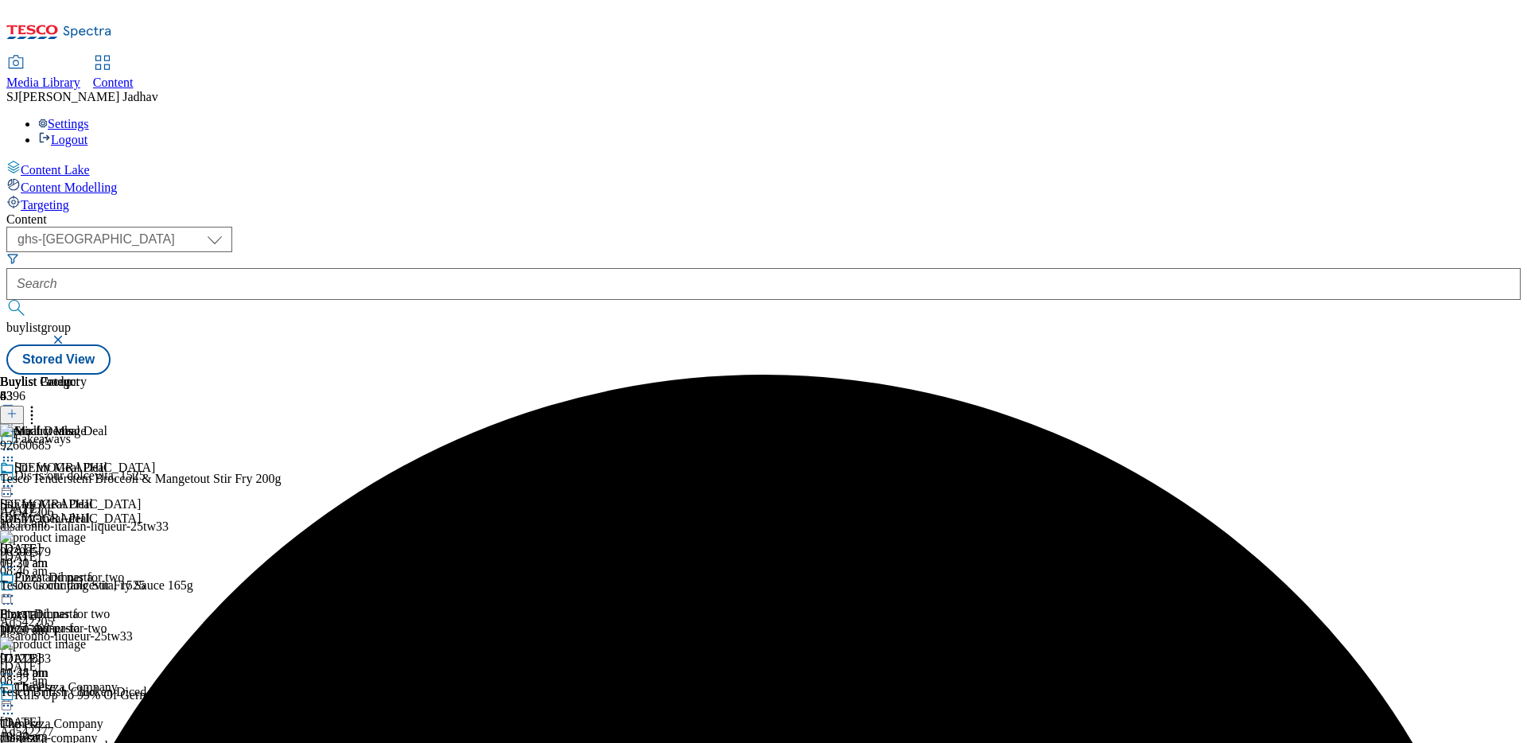
click at [16, 478] on icon at bounding box center [8, 486] width 16 height 16
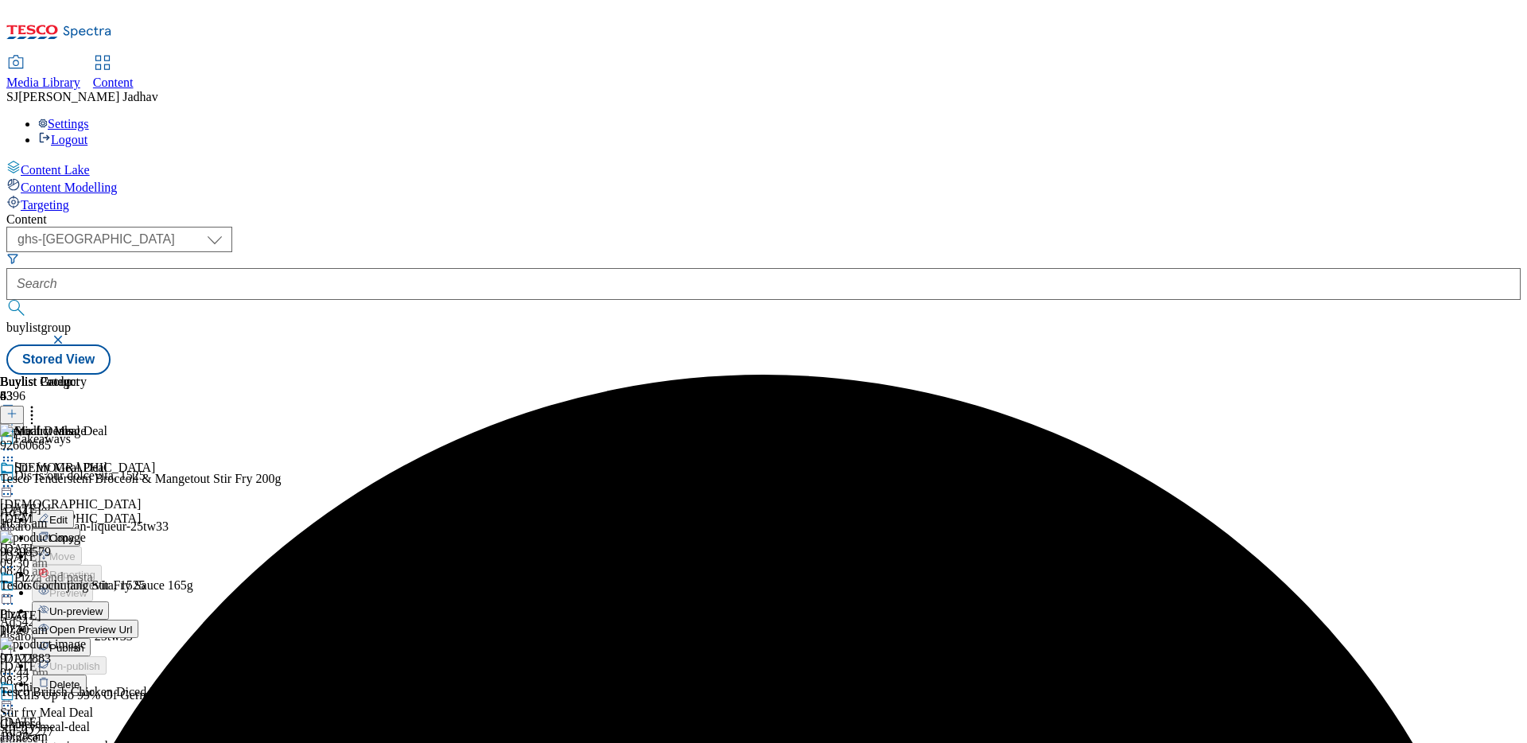
click at [84, 642] on span "Publish" at bounding box center [66, 648] width 35 height 12
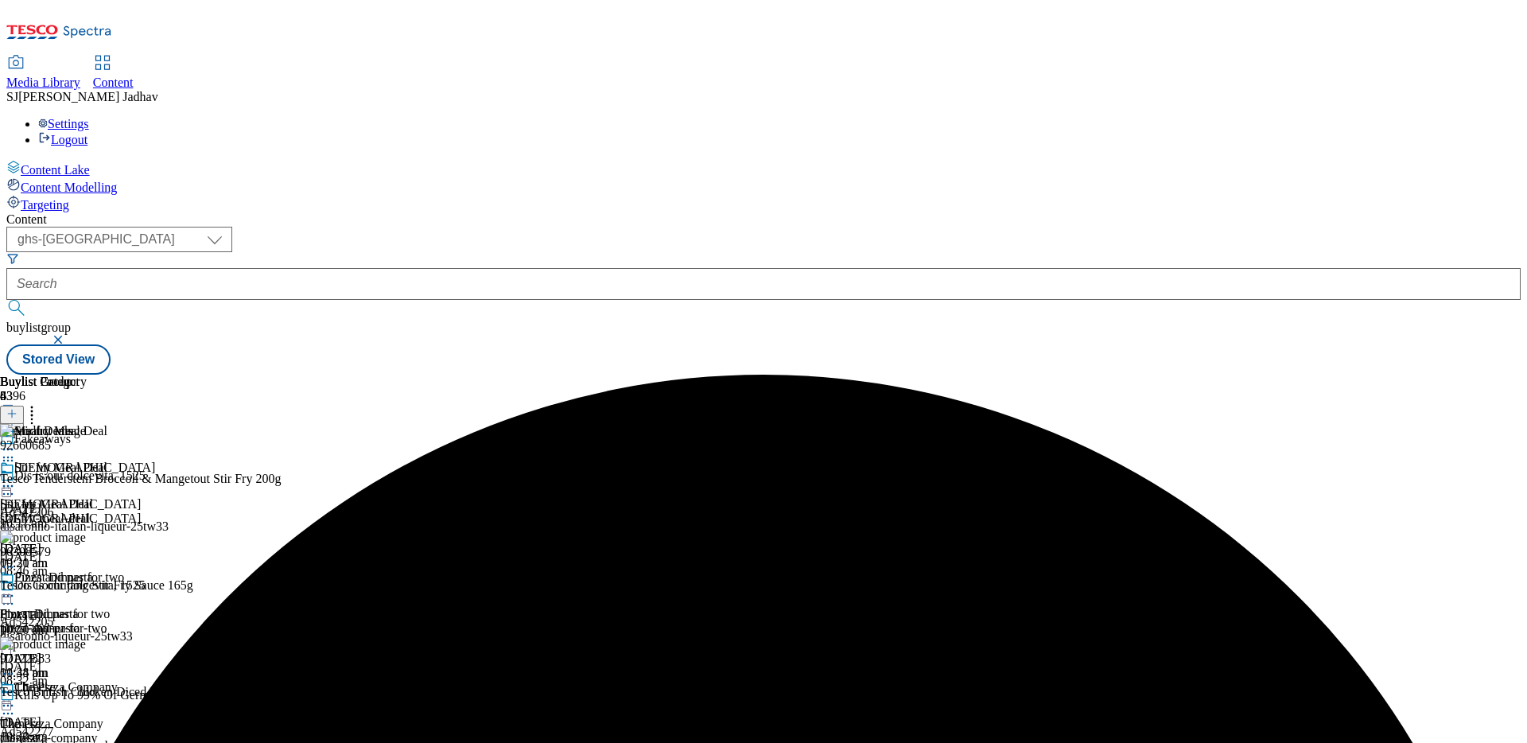
click at [429, 375] on div "Buylist Group 6396 Fakeaways Dis is our dolcevita, 1525 Ad542206 disaronno-ital…" at bounding box center [763, 375] width 1515 height 0
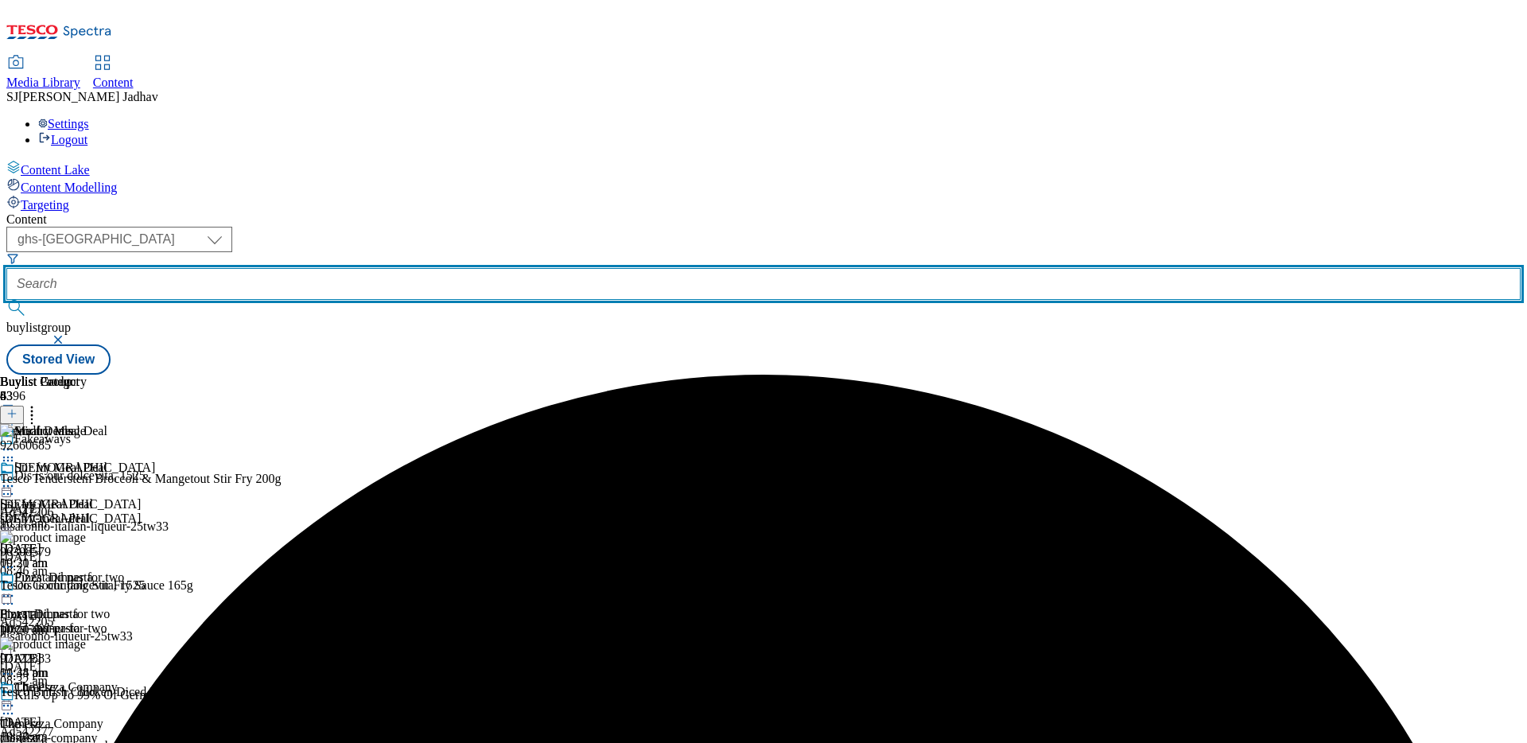
click at [429, 268] on input "text" at bounding box center [763, 284] width 1515 height 32
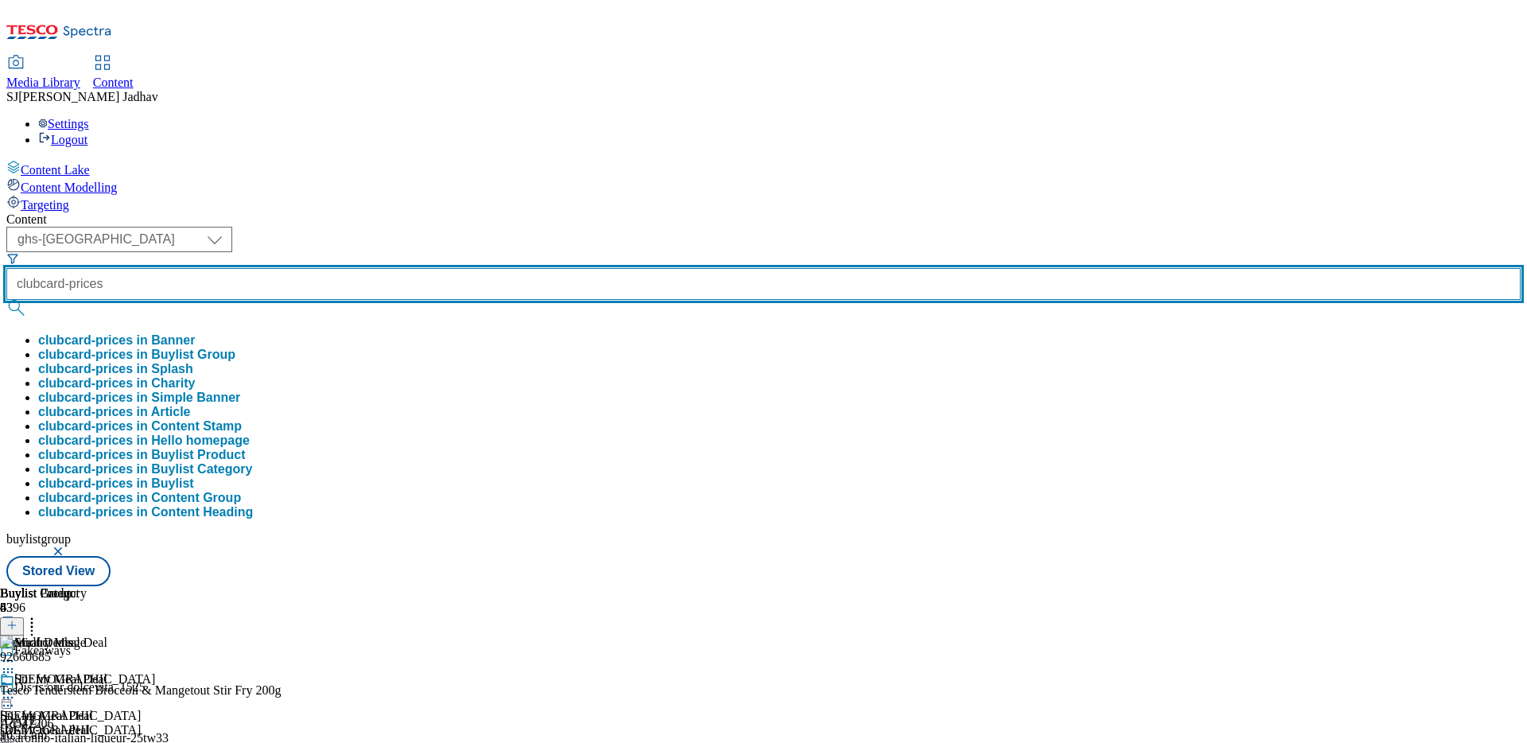
type input "clubcard-prices"
click at [6, 300] on button "submit" at bounding box center [17, 308] width 22 height 16
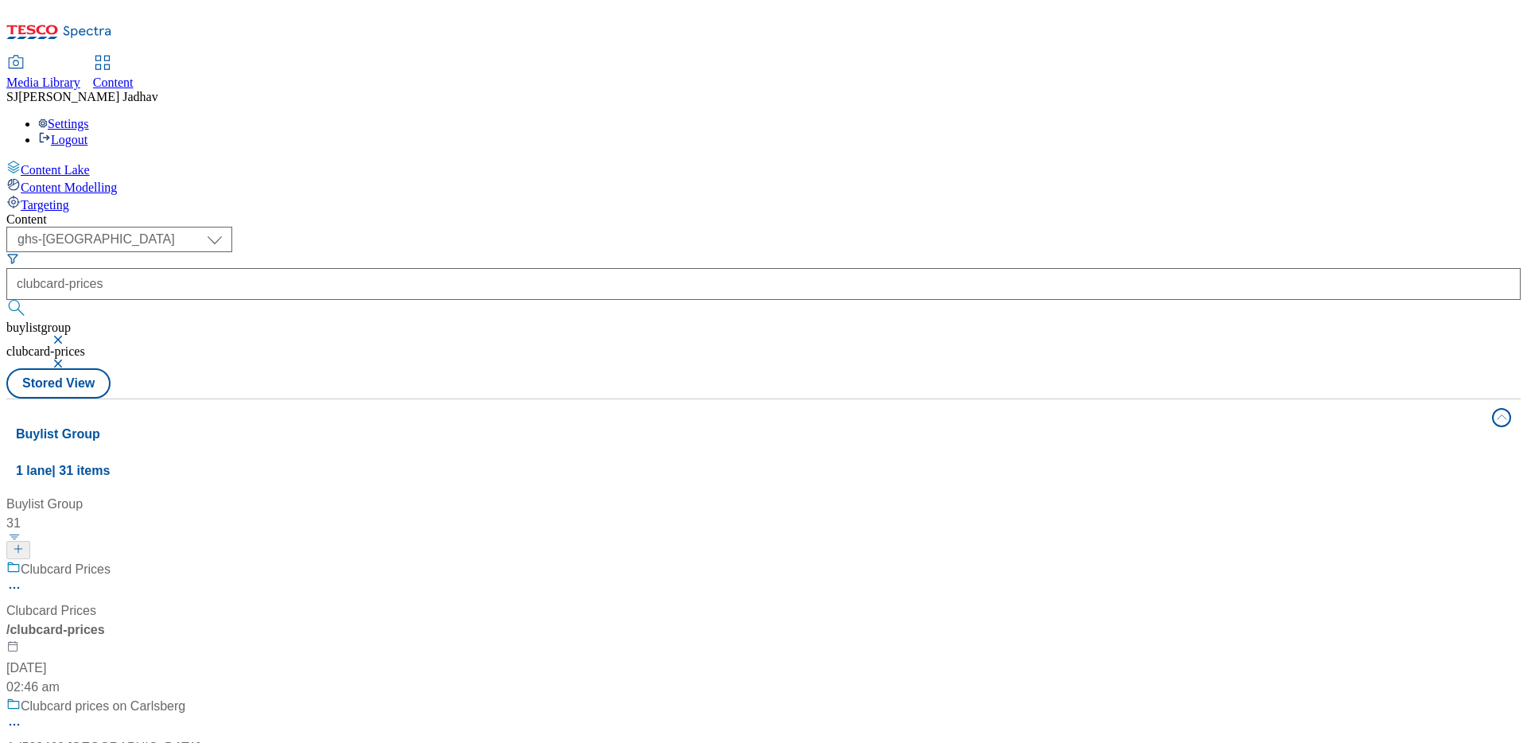
click at [239, 560] on div "Clubcard Prices" at bounding box center [122, 580] width 232 height 41
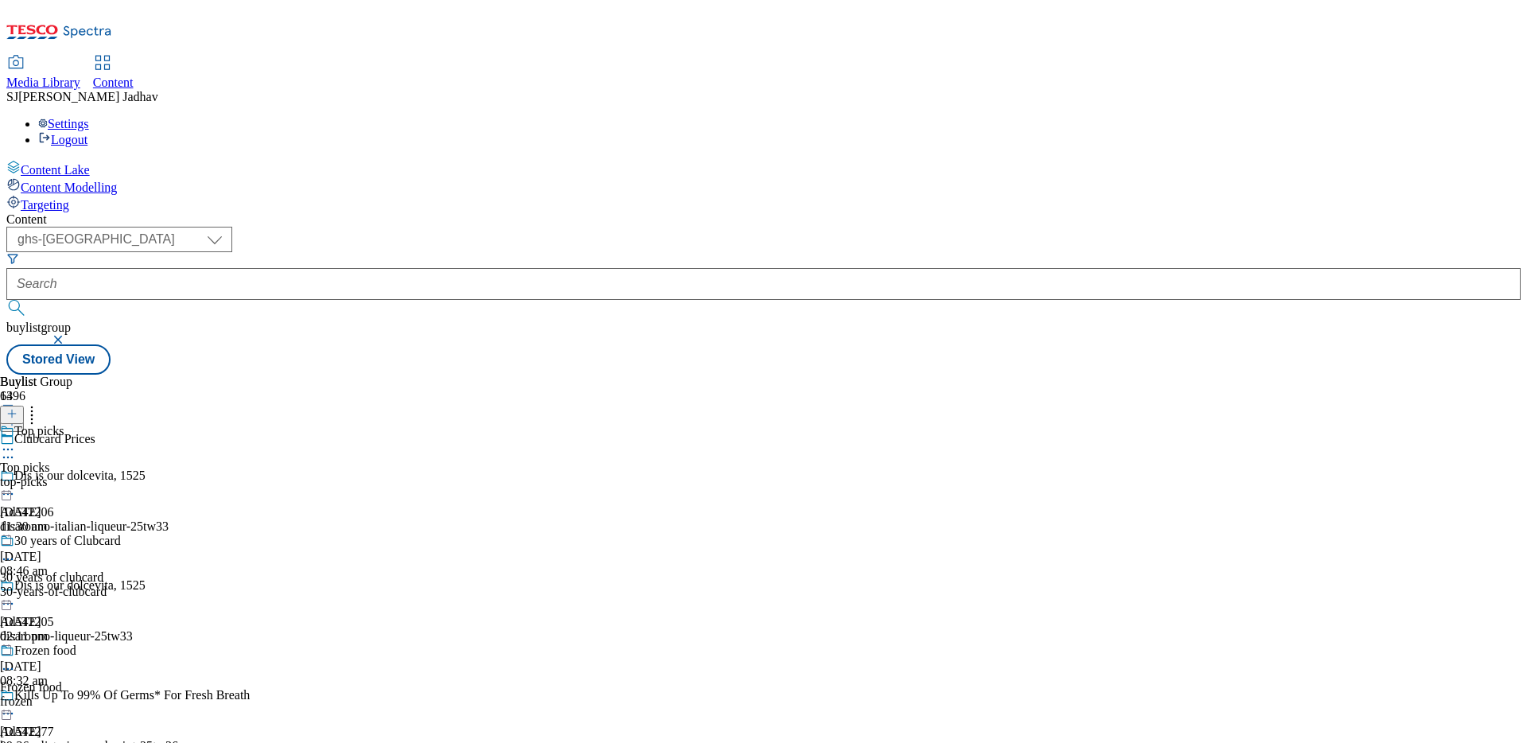
scroll to position [286, 0]
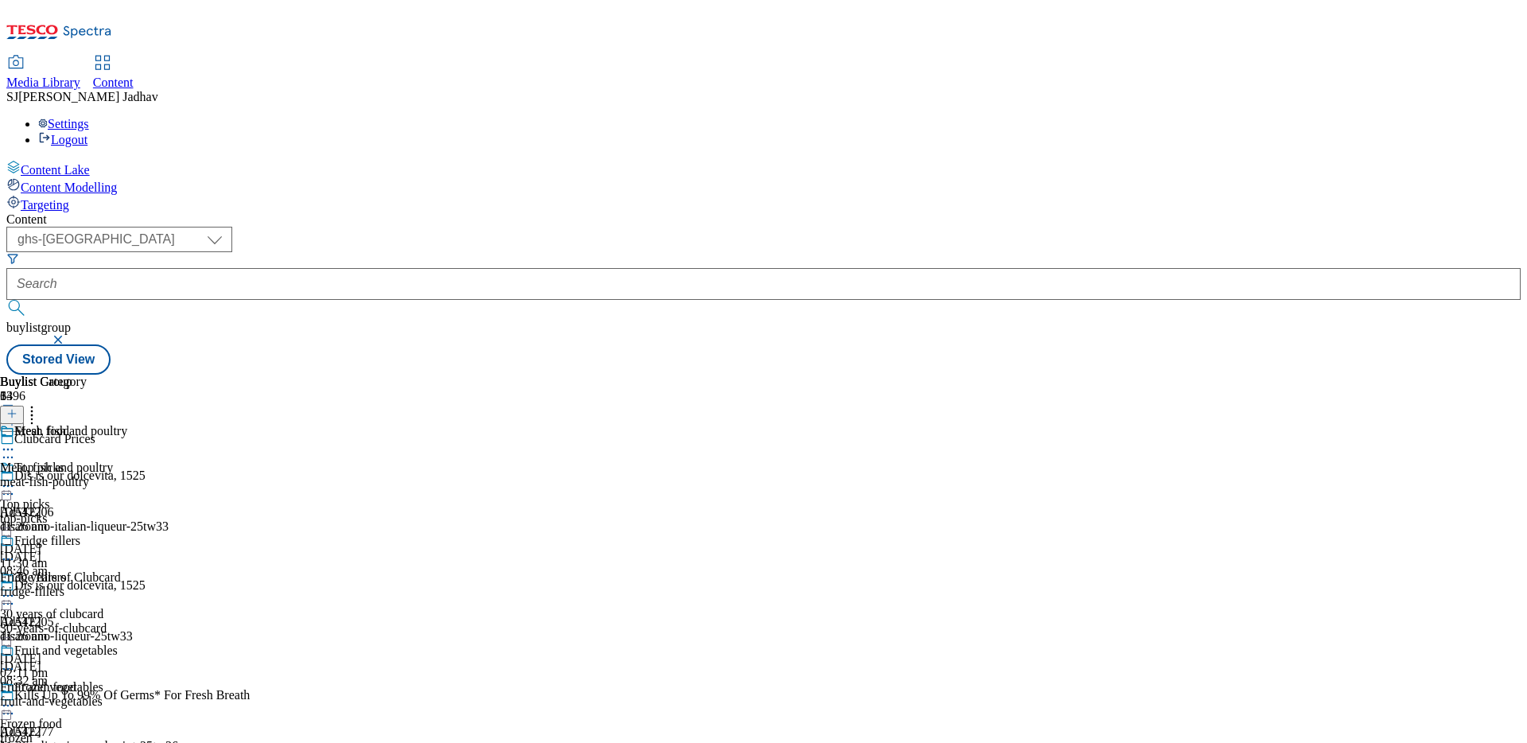
click at [127, 424] on div "Meat, fish and poultry Meat, fish and poultry meat-fish-poultry 23 Sept 2025 11…" at bounding box center [63, 479] width 127 height 110
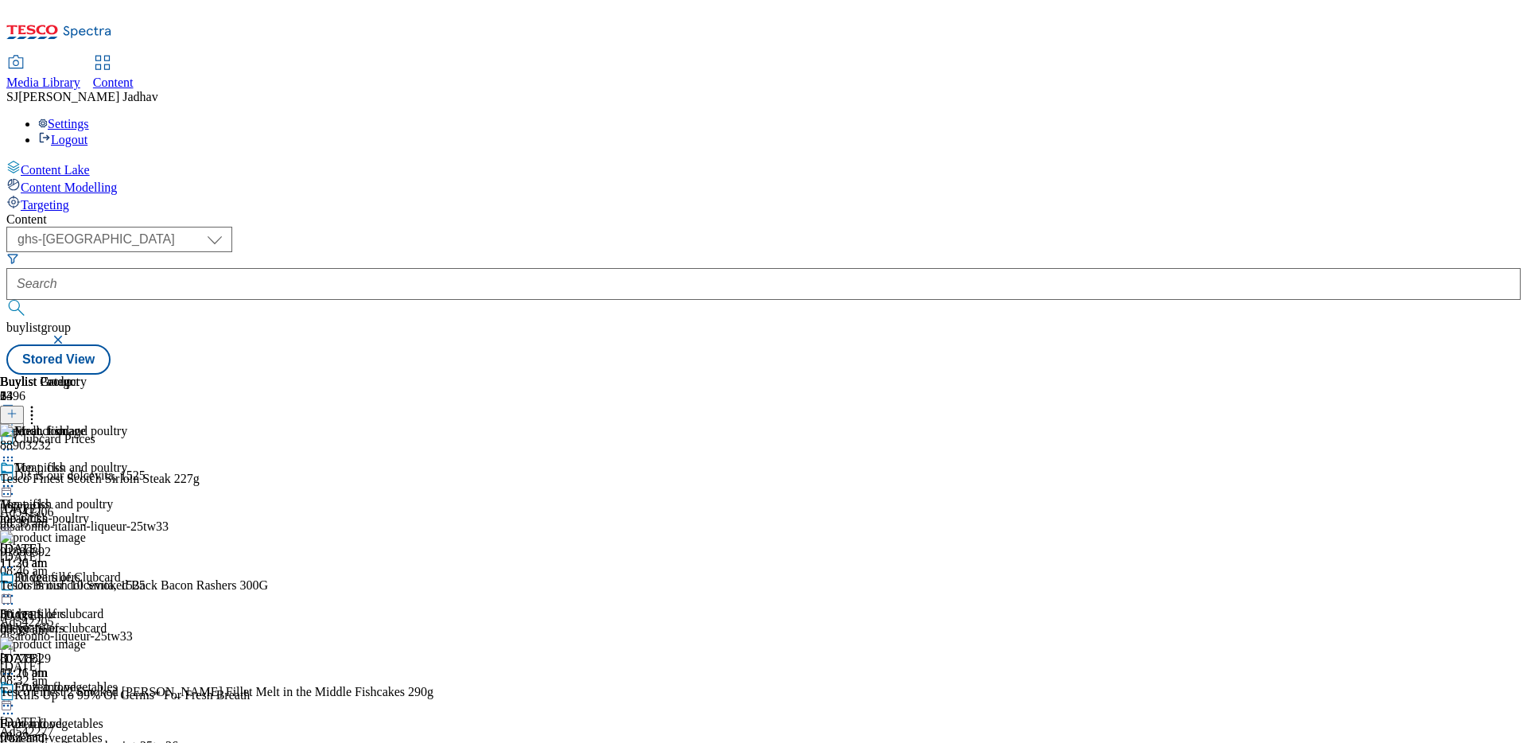
click at [17, 408] on icon at bounding box center [11, 413] width 11 height 11
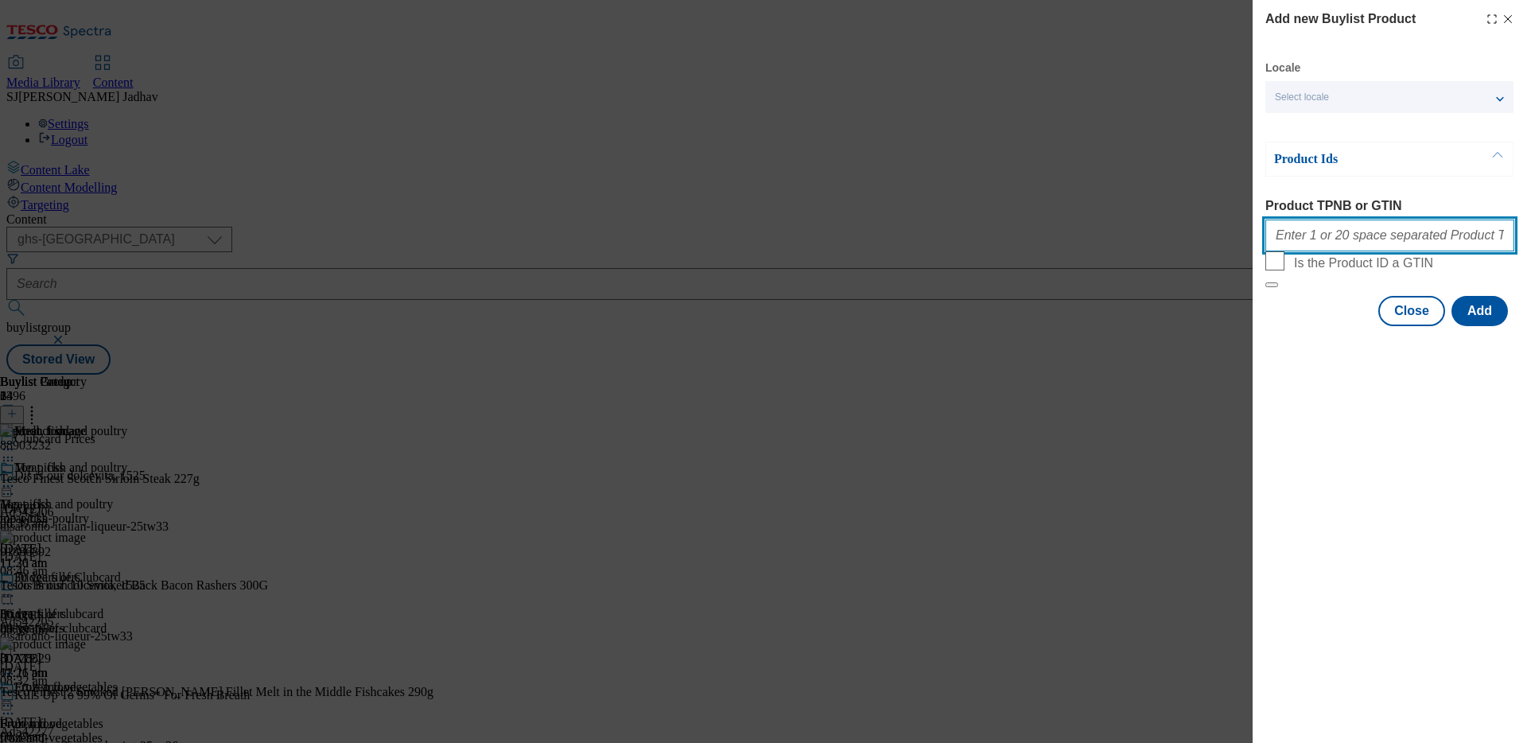
click at [1346, 242] on input "Product TPNB or GTIN" at bounding box center [1390, 236] width 249 height 32
paste input "71339010 82892342"
type input "71339010 82892342"
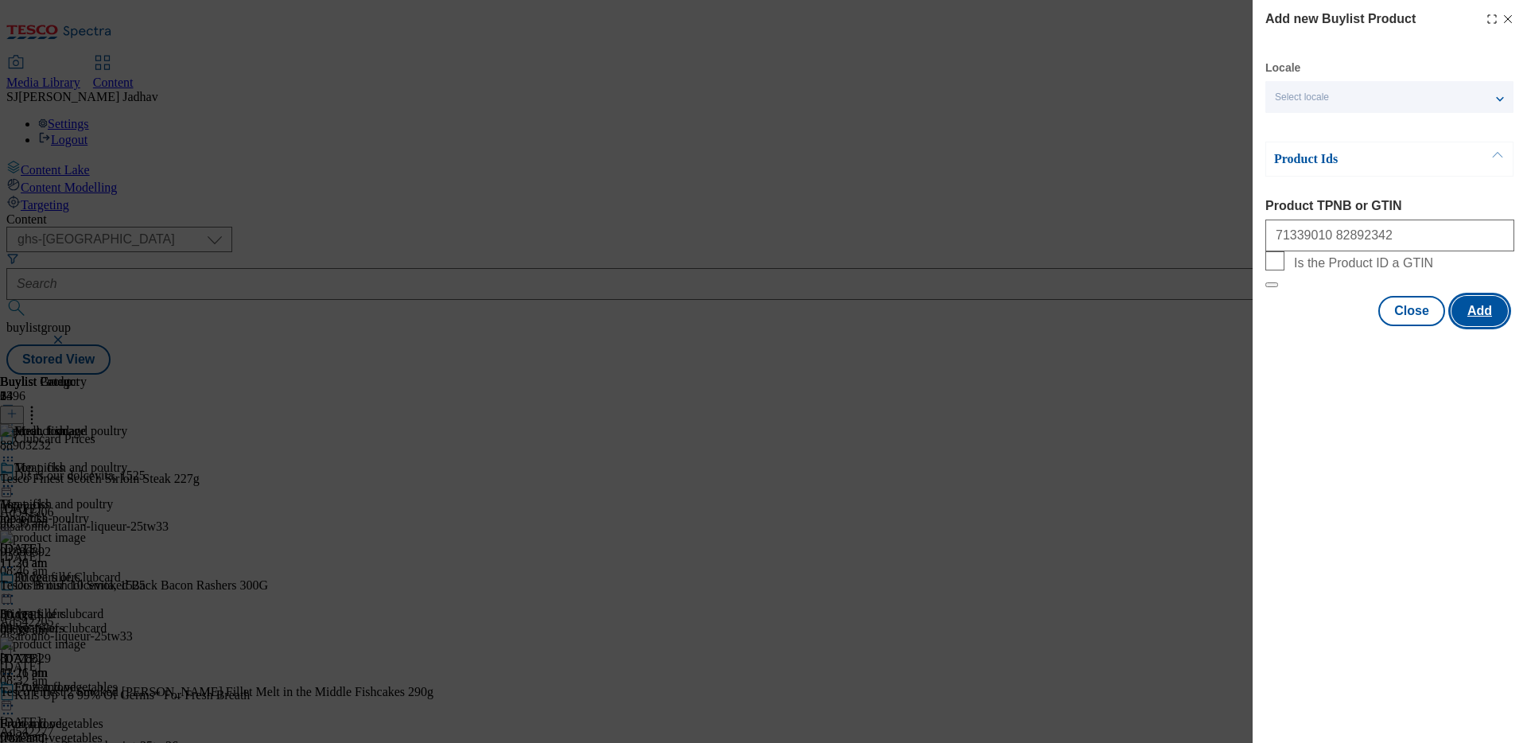
click at [1374, 326] on button "Add" at bounding box center [1480, 311] width 56 height 30
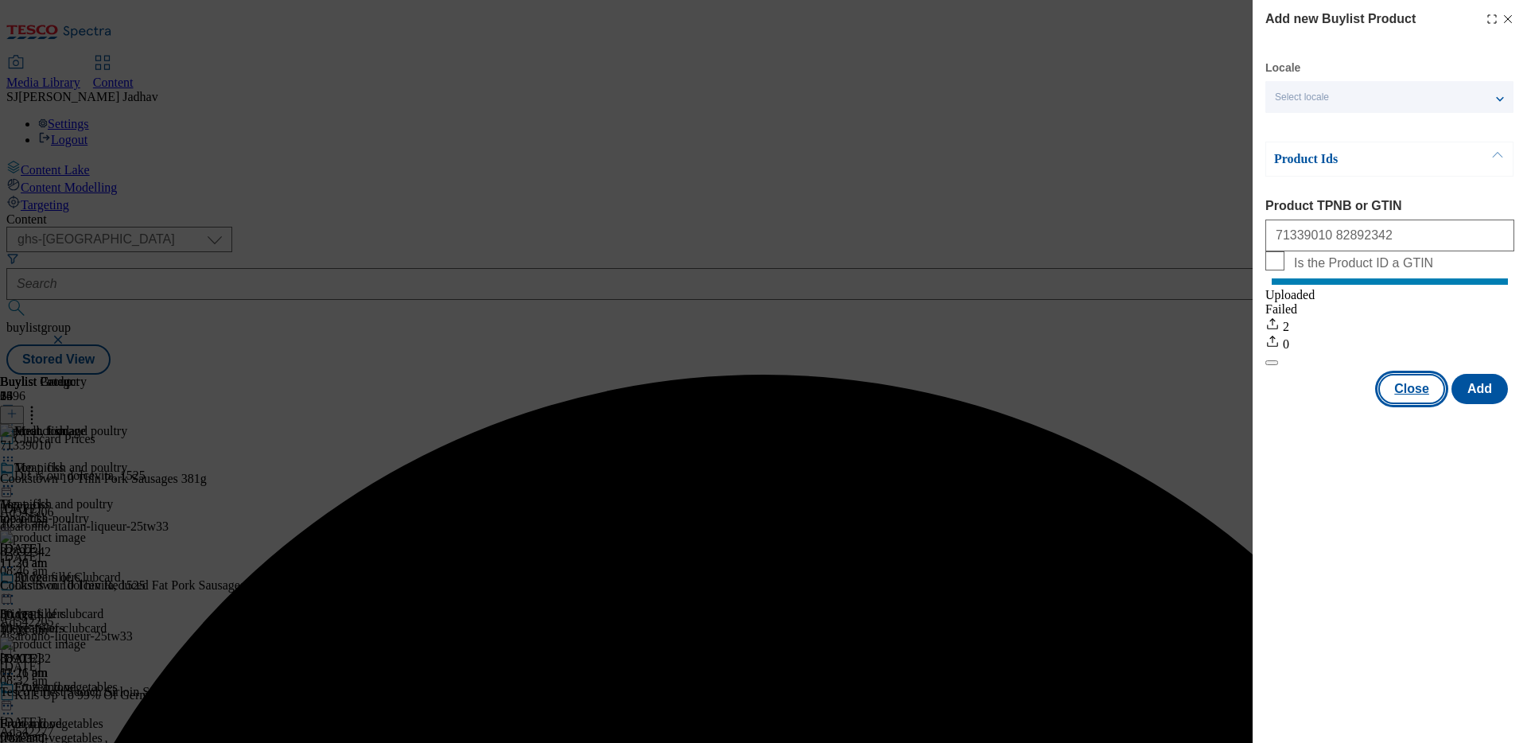
click at [1374, 399] on button "Close" at bounding box center [1411, 389] width 67 height 30
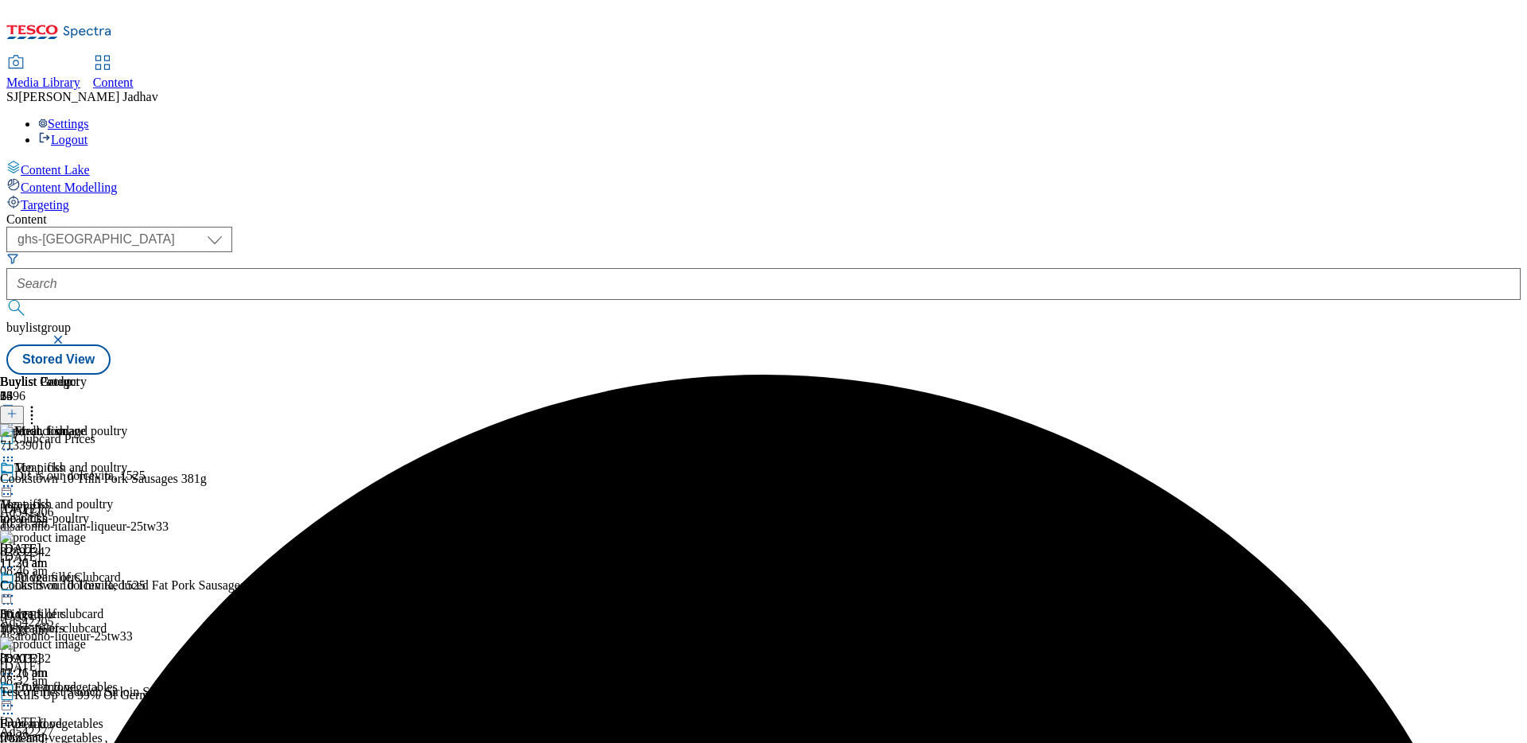
click at [14, 485] on circle at bounding box center [12, 486] width 2 height 2
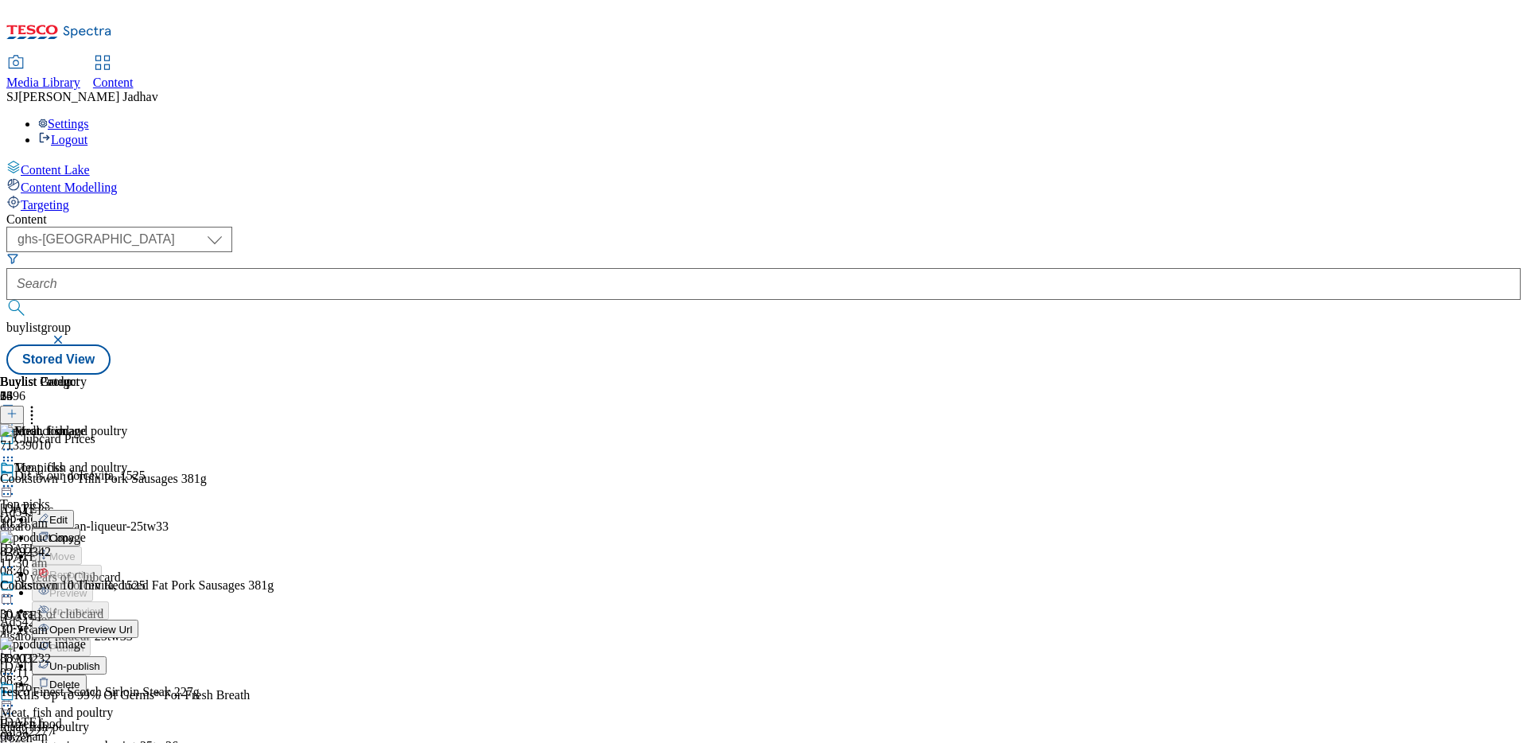
click at [68, 514] on span "Edit" at bounding box center [58, 520] width 18 height 12
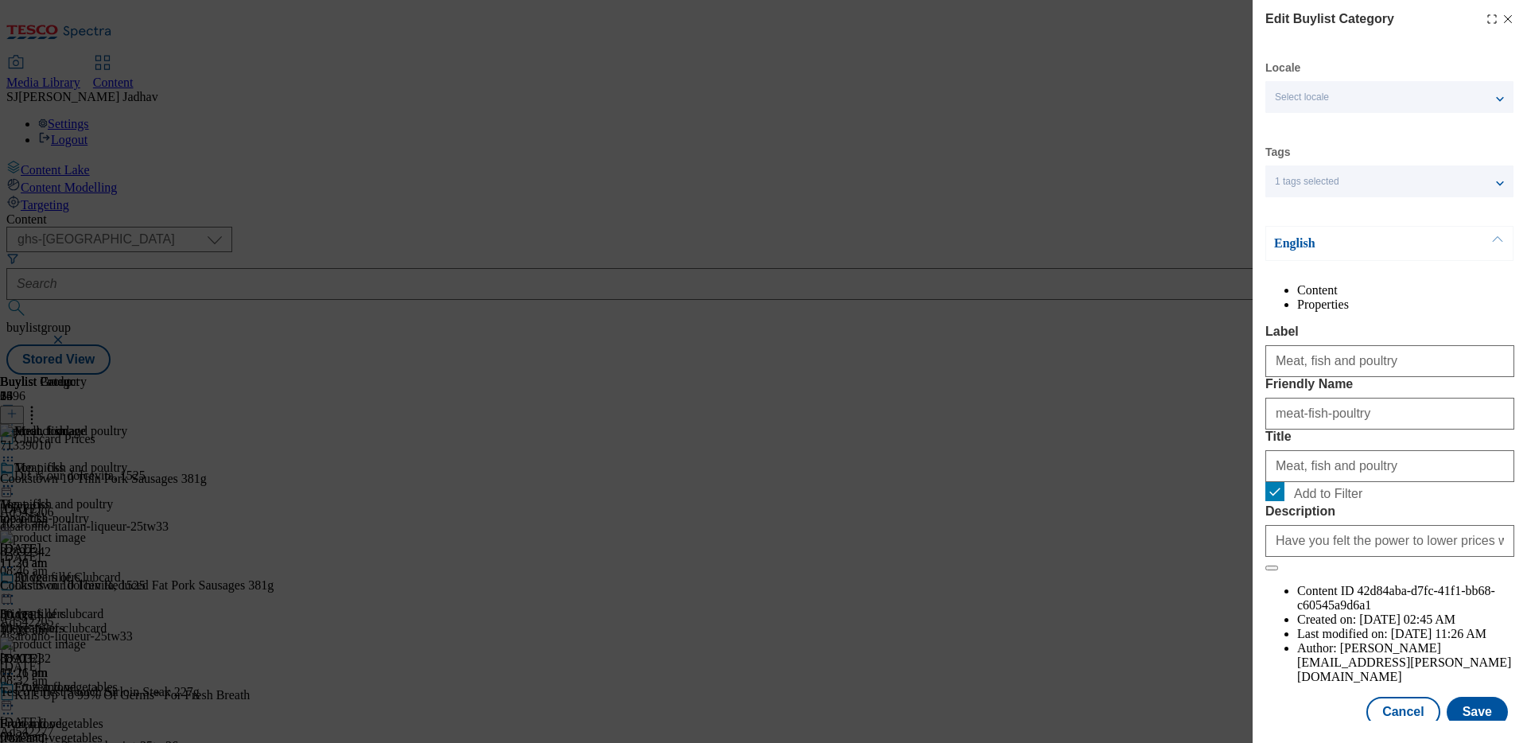
scroll to position [40, 0]
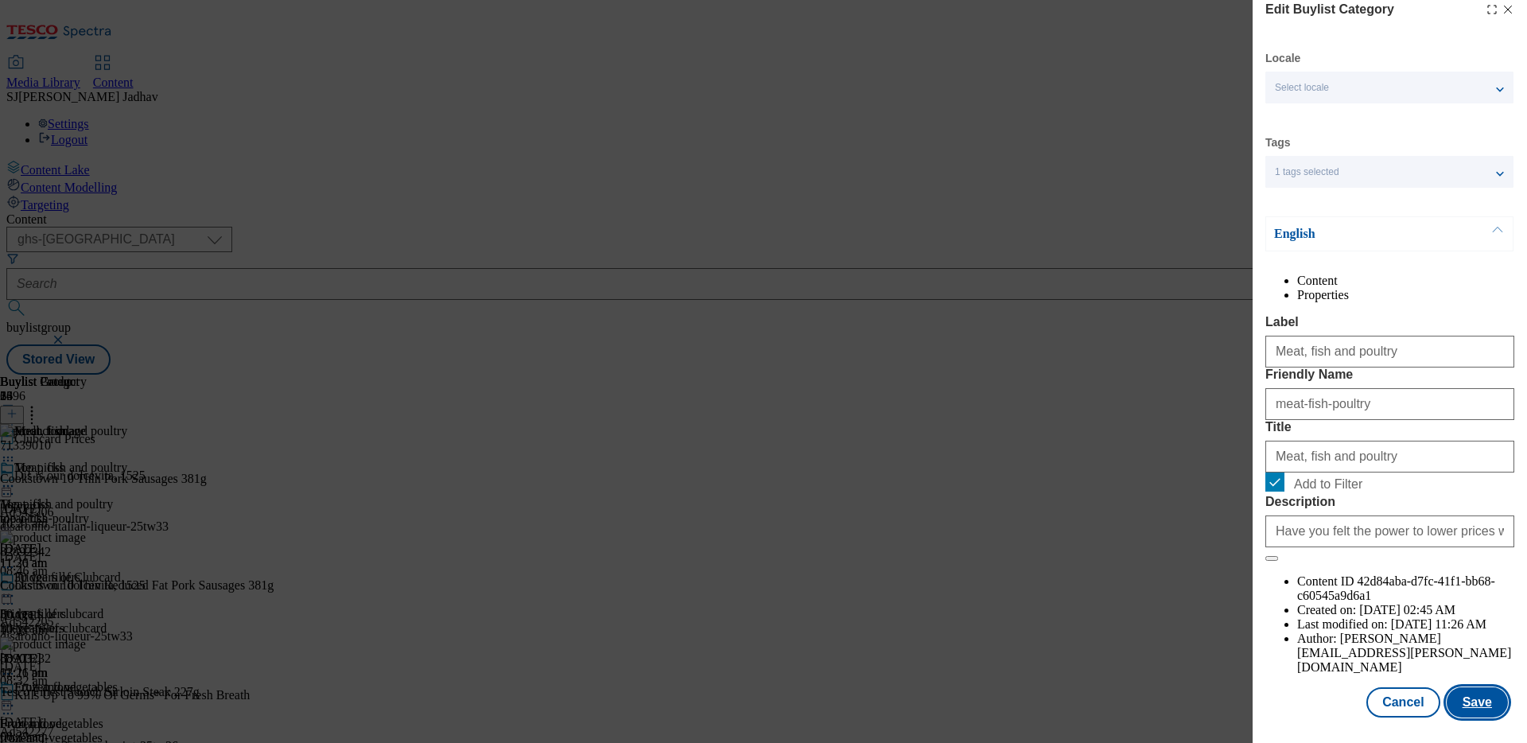
click at [1374, 706] on button "Save" at bounding box center [1477, 702] width 61 height 30
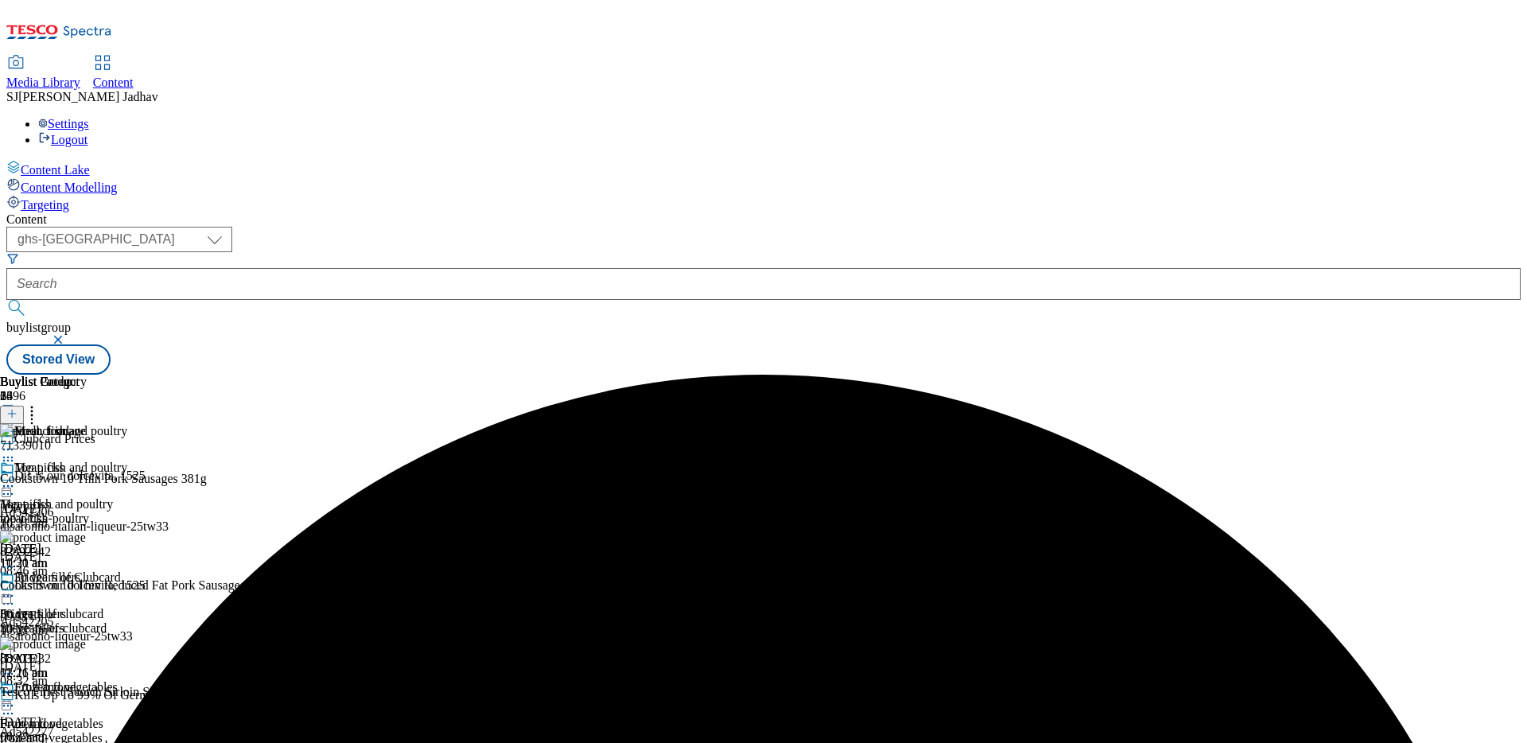
click at [16, 478] on icon at bounding box center [8, 486] width 16 height 16
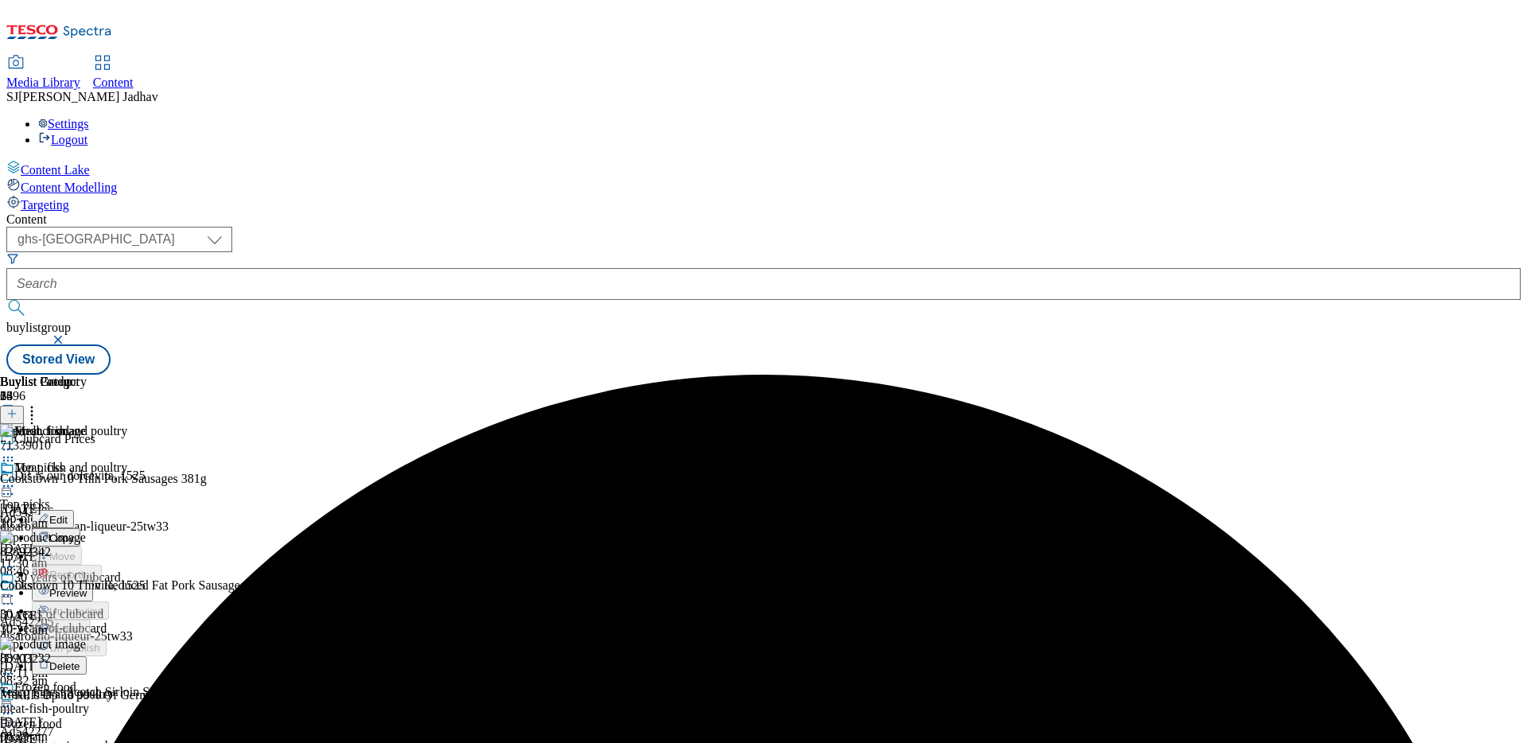
click at [87, 587] on span "Preview" at bounding box center [67, 593] width 37 height 12
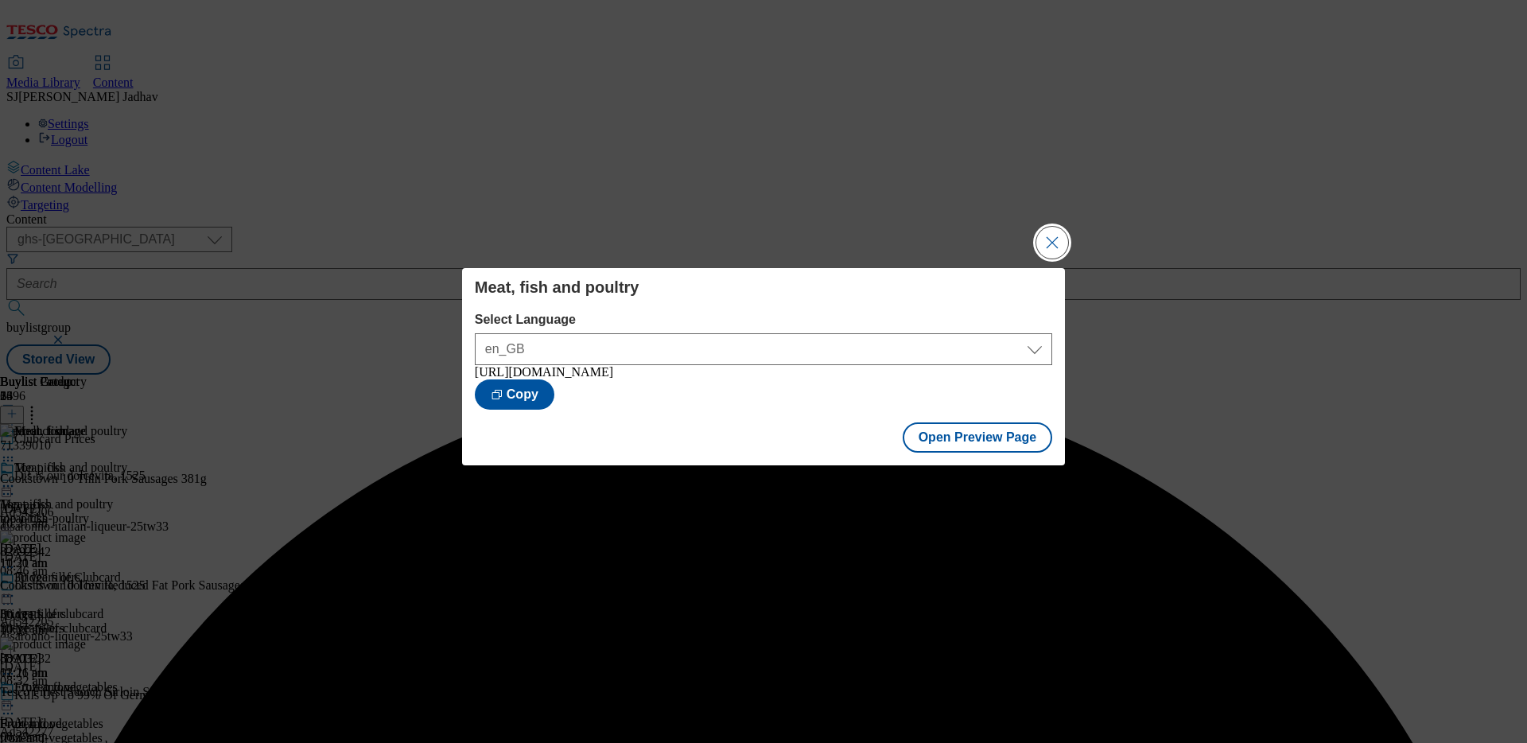
click at [1046, 237] on button "Close Modal" at bounding box center [1052, 243] width 32 height 32
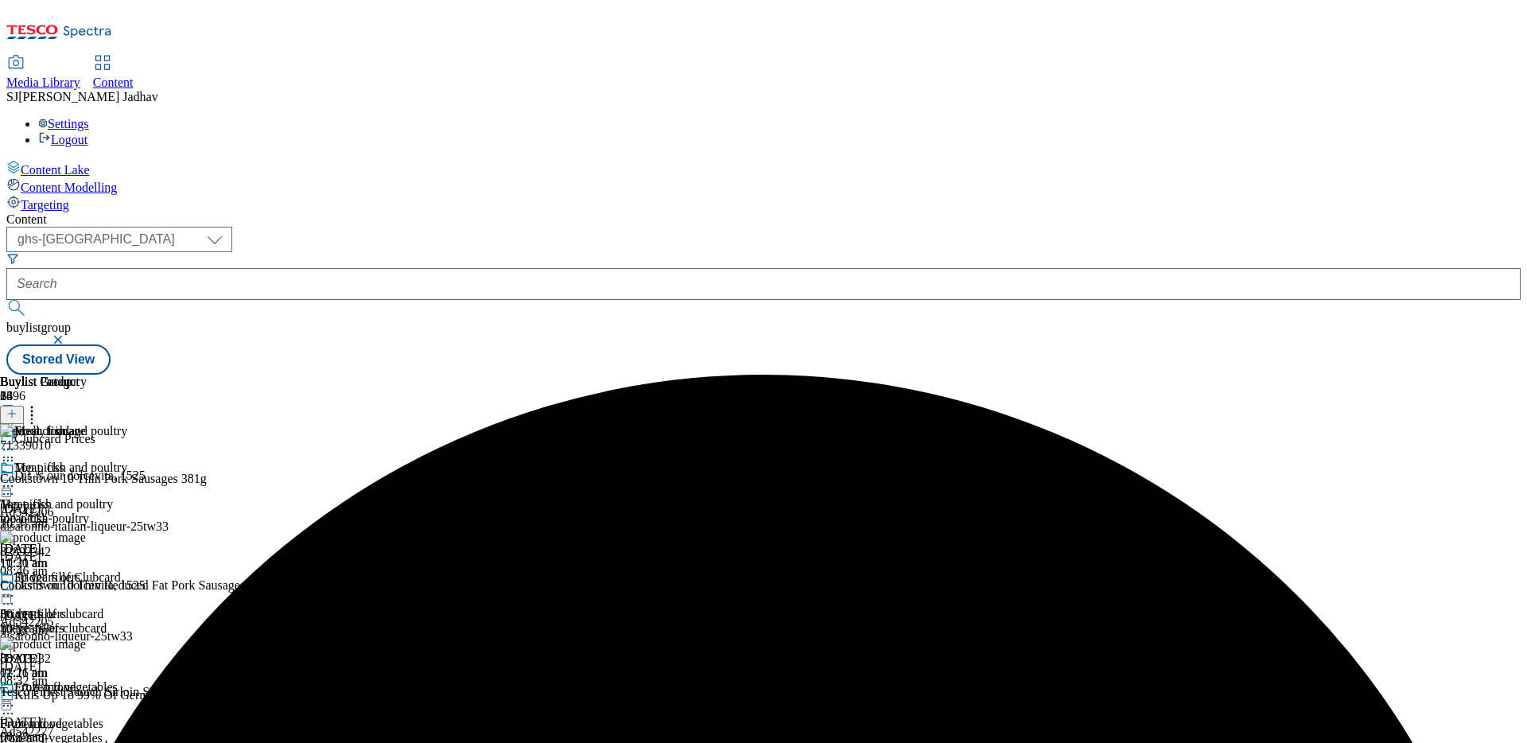
click at [14, 485] on circle at bounding box center [12, 486] width 2 height 2
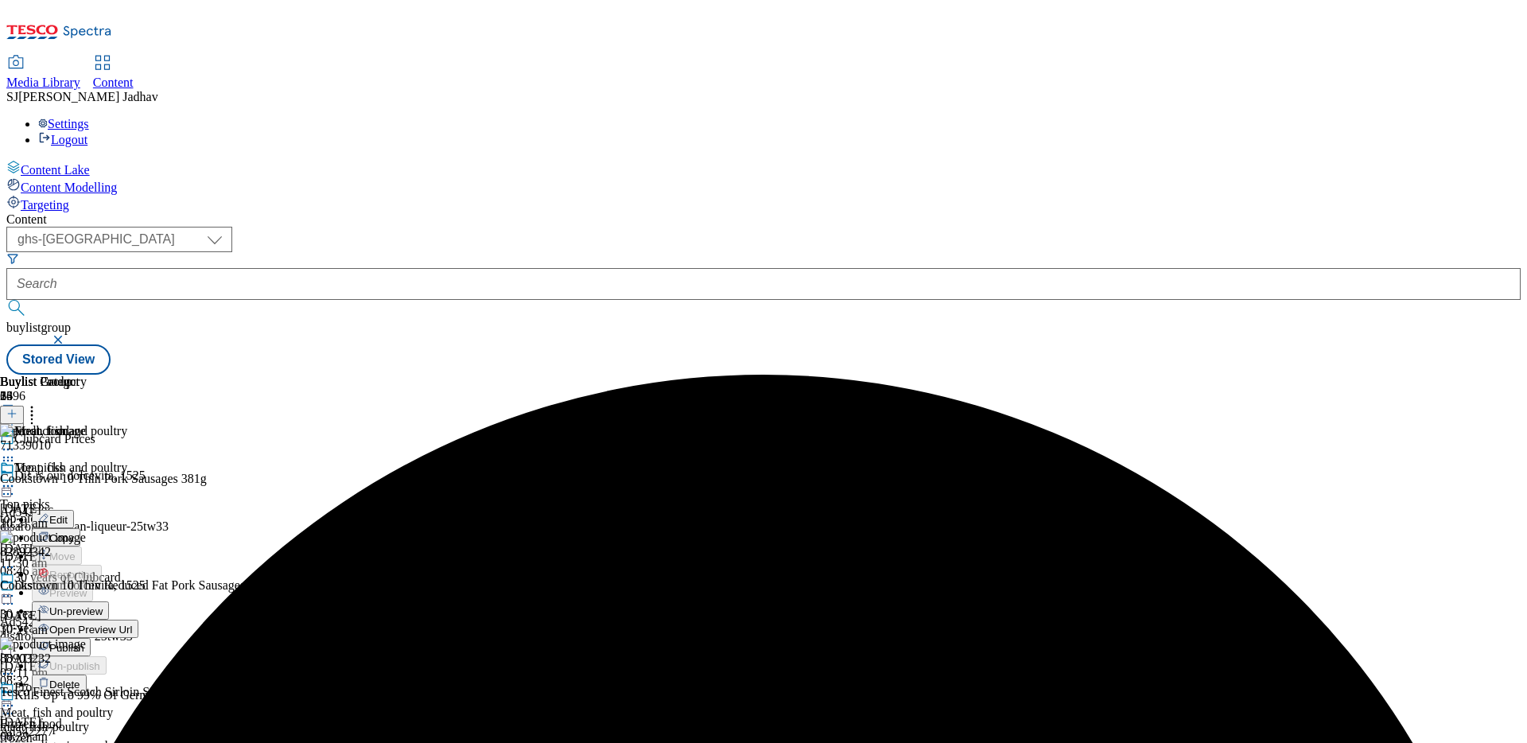
click at [84, 642] on span "Publish" at bounding box center [66, 648] width 35 height 12
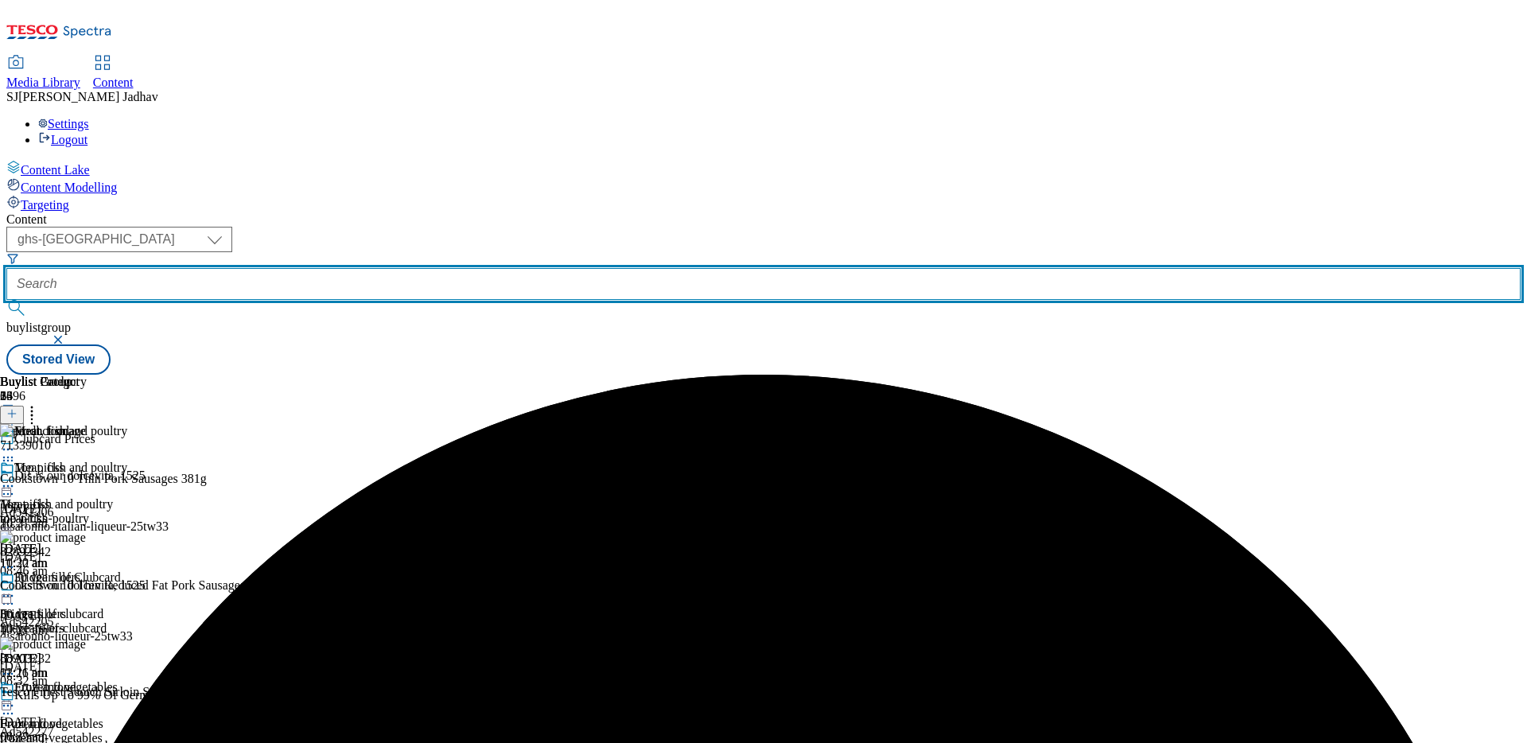
click at [445, 268] on input "text" at bounding box center [763, 284] width 1515 height 32
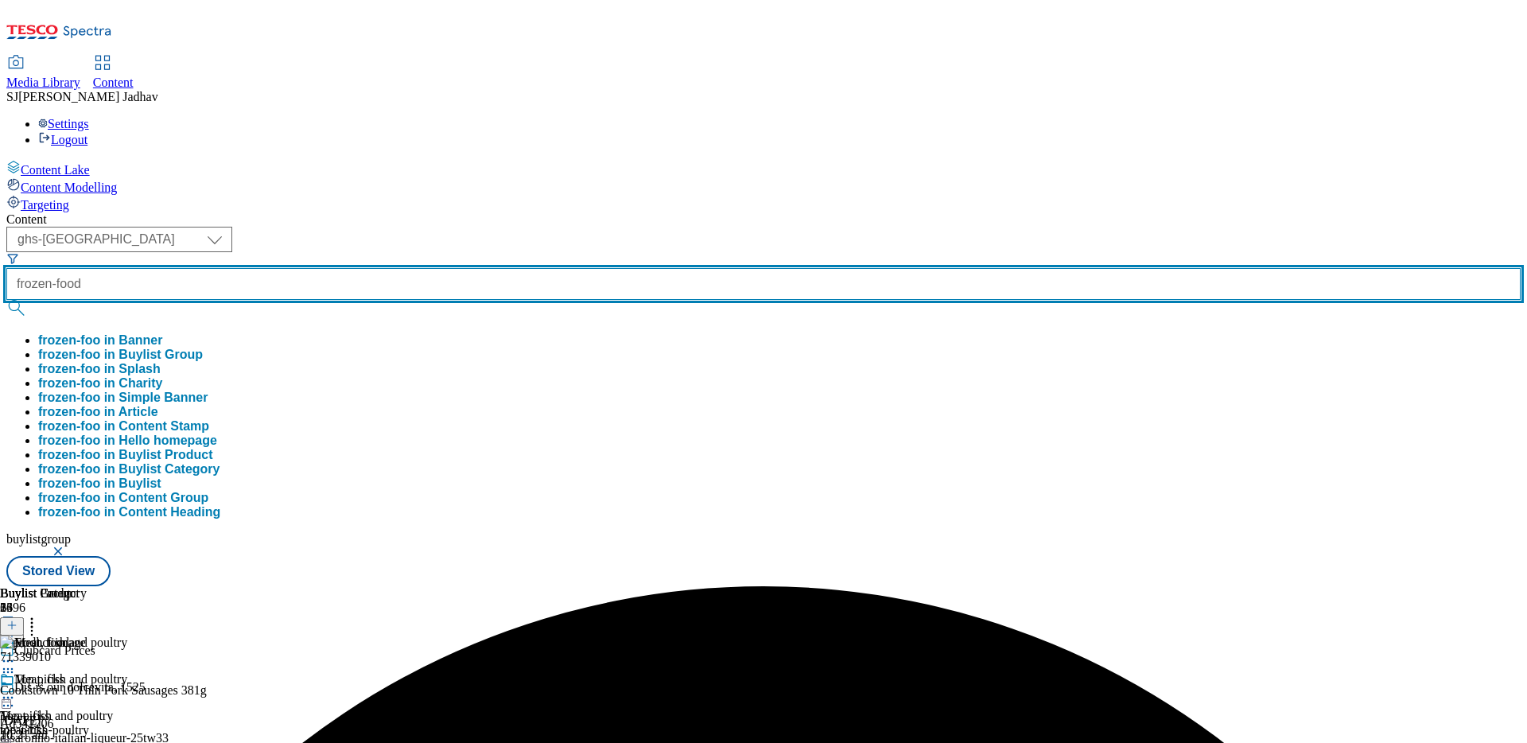
type input "frozen-food"
click at [6, 300] on button "submit" at bounding box center [17, 308] width 22 height 16
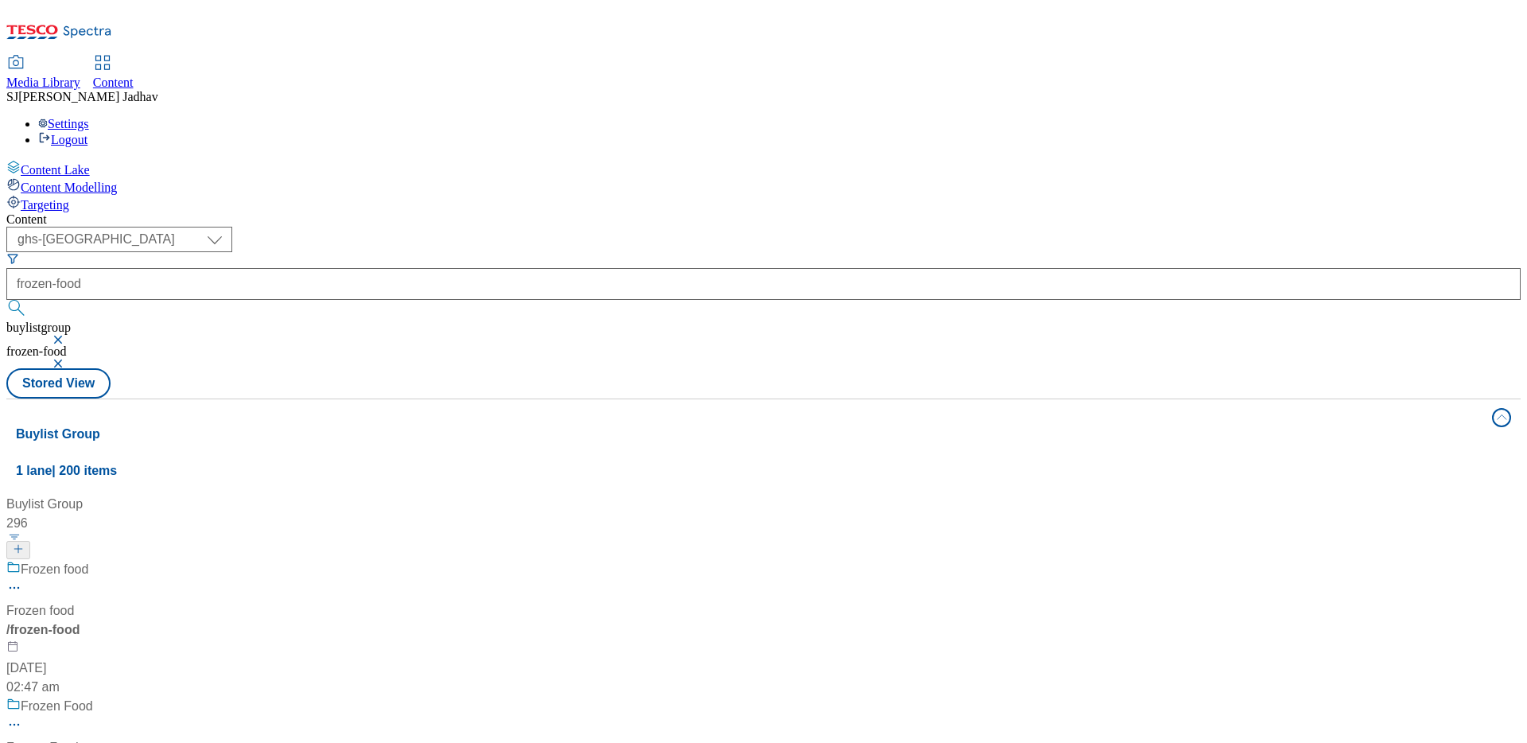
click at [356, 560] on div "Frozen food" at bounding box center [181, 580] width 350 height 41
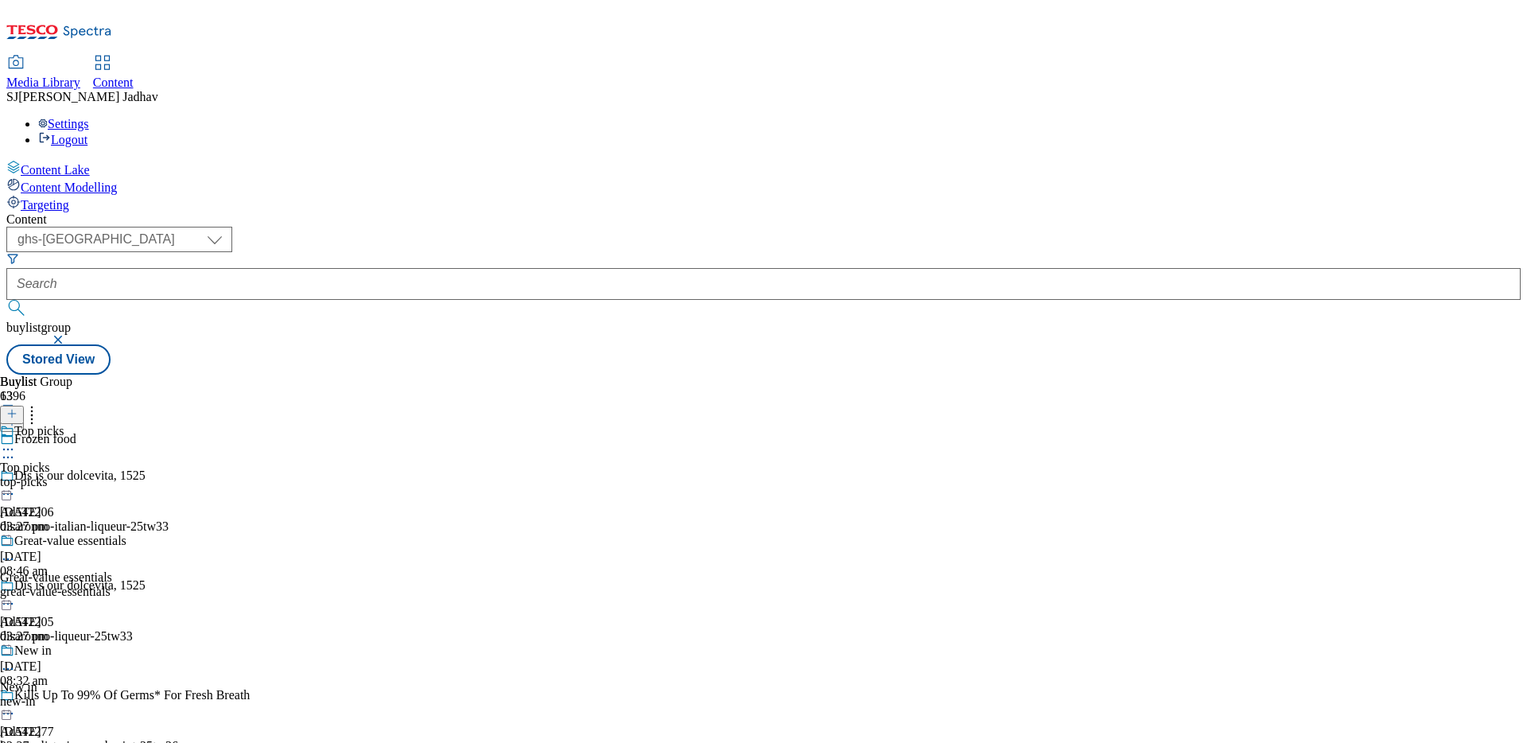
click at [147, 475] on div "top-picks" at bounding box center [73, 482] width 147 height 14
click at [16, 441] on icon at bounding box center [8, 449] width 16 height 16
click at [87, 424] on div "Top picks Top picks top-picks 23 Sept 2025 09:24 am" at bounding box center [43, 479] width 87 height 110
click at [87, 461] on div "Top picks Top picks top-picks 23 Sept 2025 09:24 am" at bounding box center [43, 516] width 87 height 110
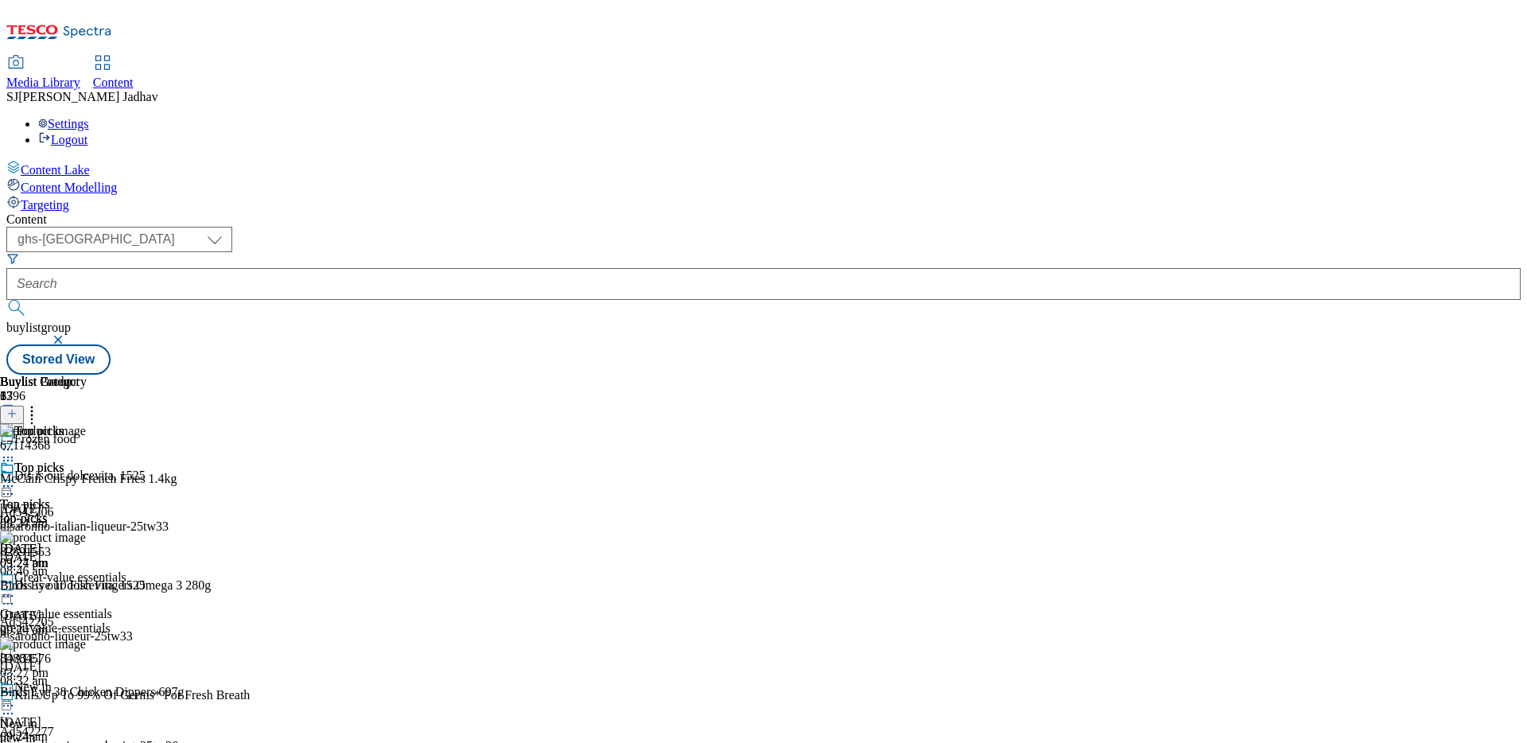
click at [17, 408] on icon at bounding box center [11, 413] width 11 height 11
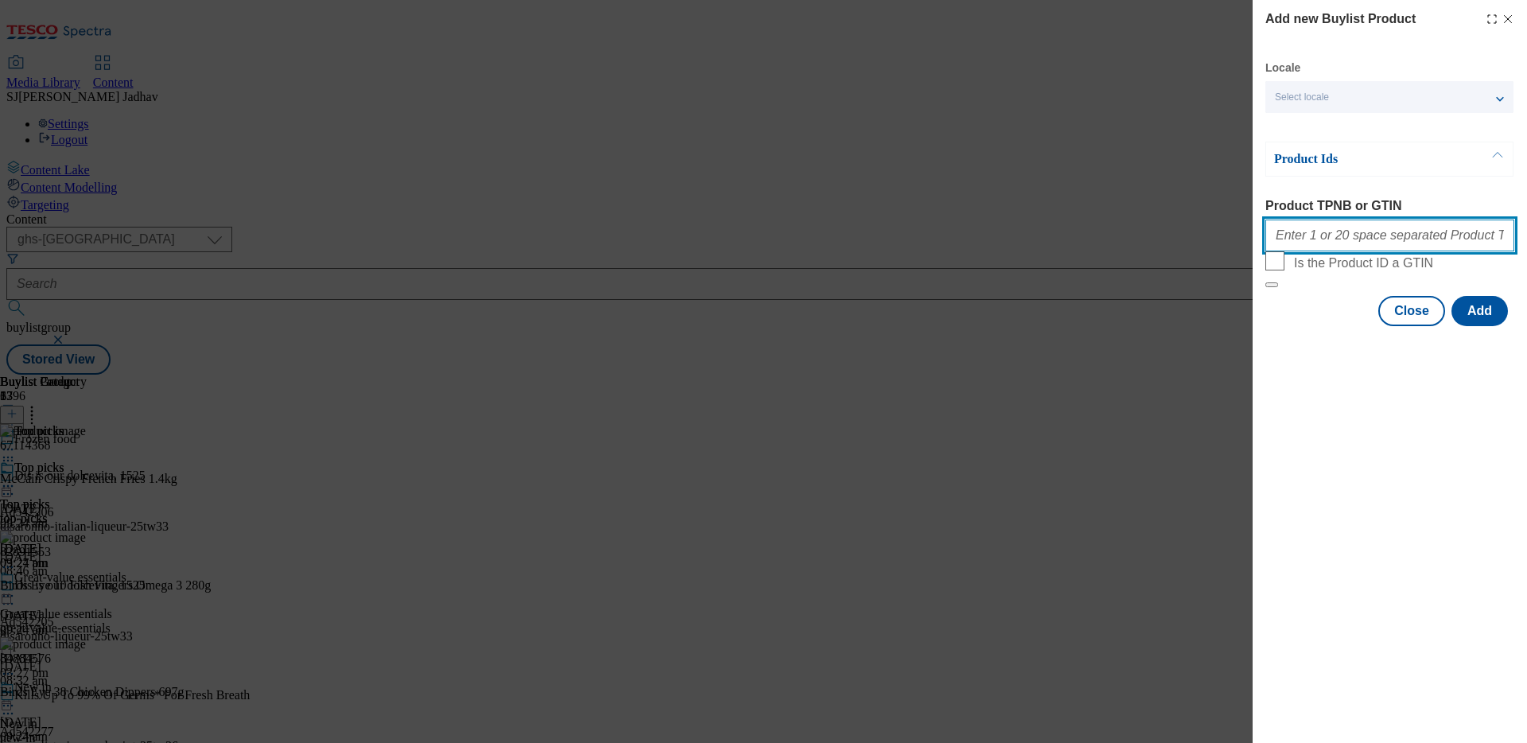
click at [1311, 243] on input "Product TPNB or GTIN" at bounding box center [1390, 236] width 249 height 32
paste input "82891553"
type input "82891553"
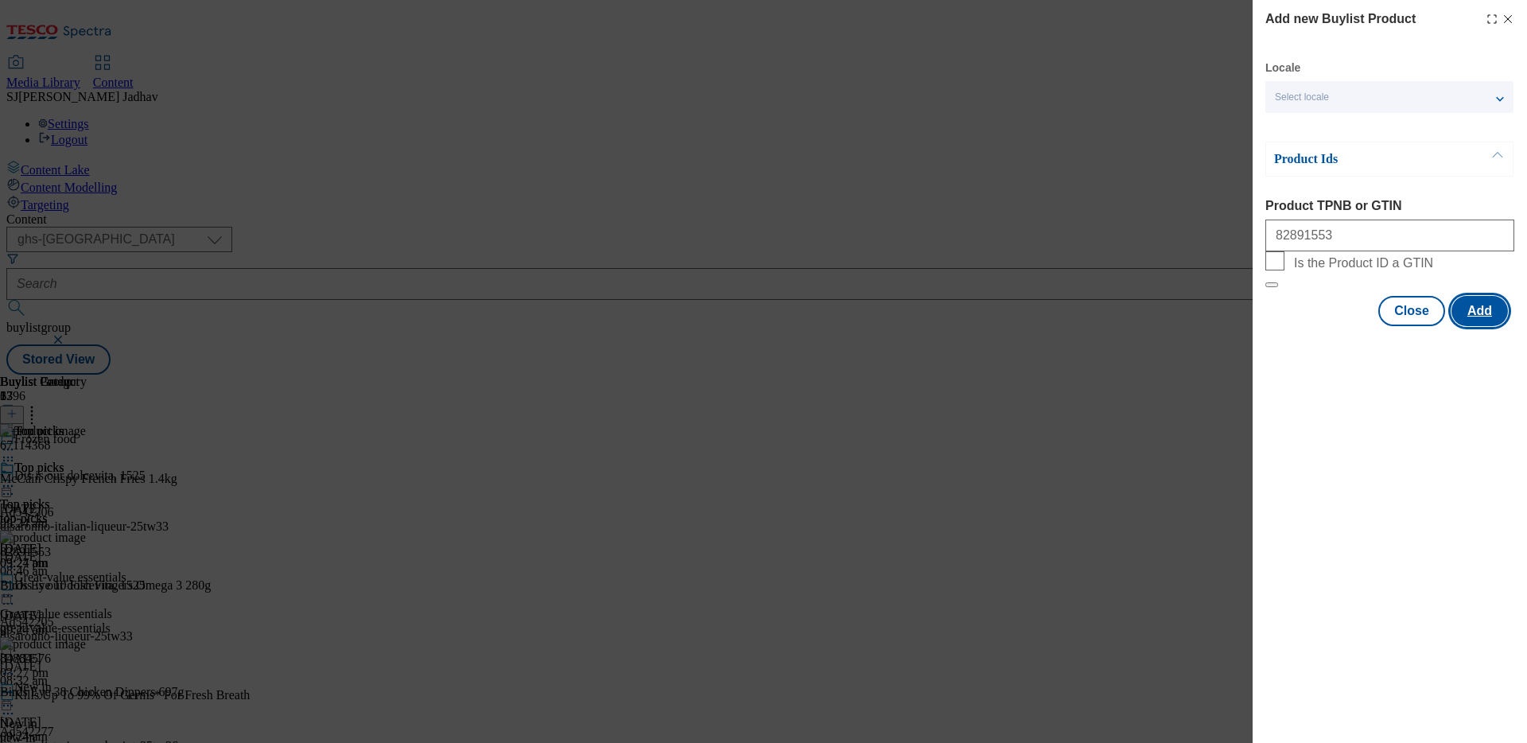
click at [1374, 326] on button "Add" at bounding box center [1480, 311] width 56 height 30
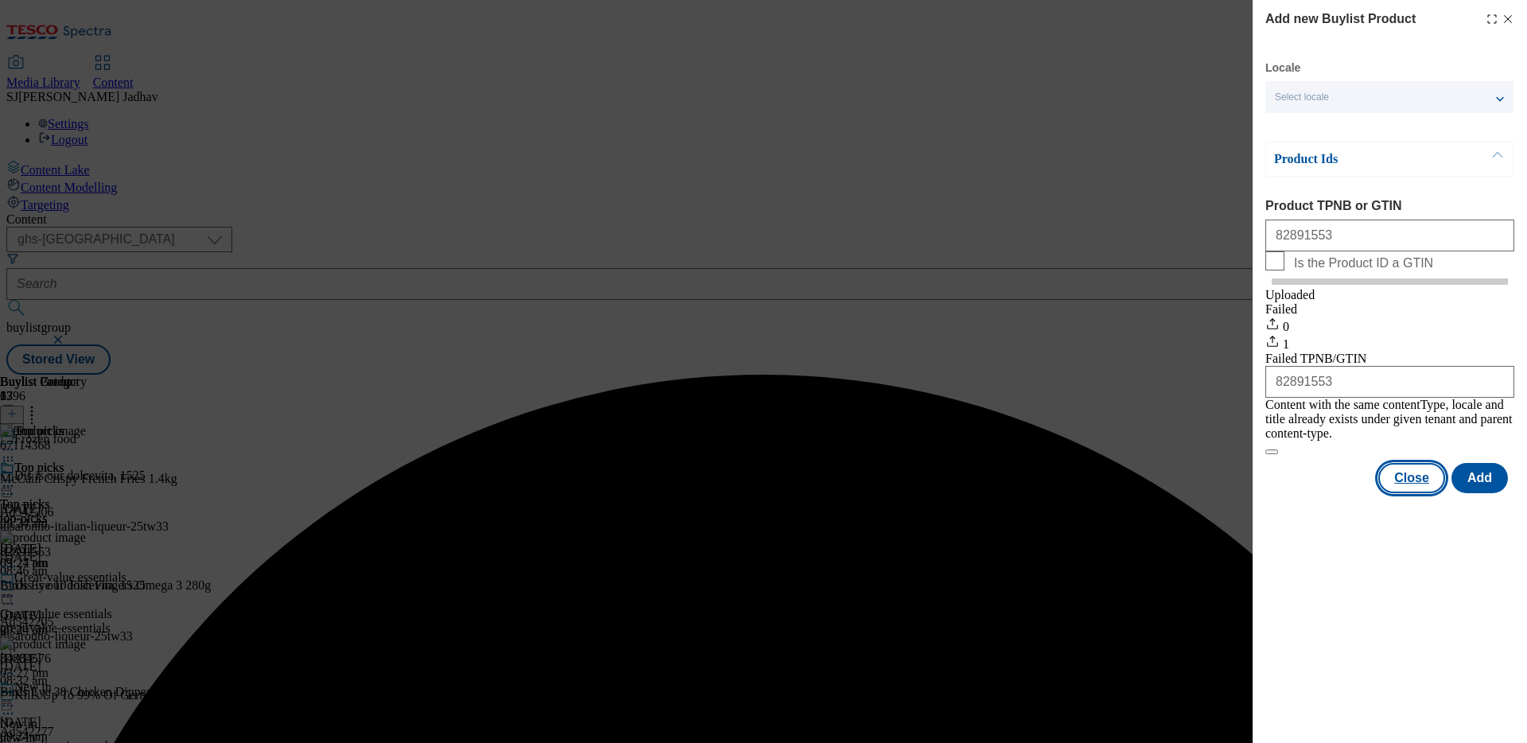
click at [1374, 472] on button "Close" at bounding box center [1411, 478] width 67 height 30
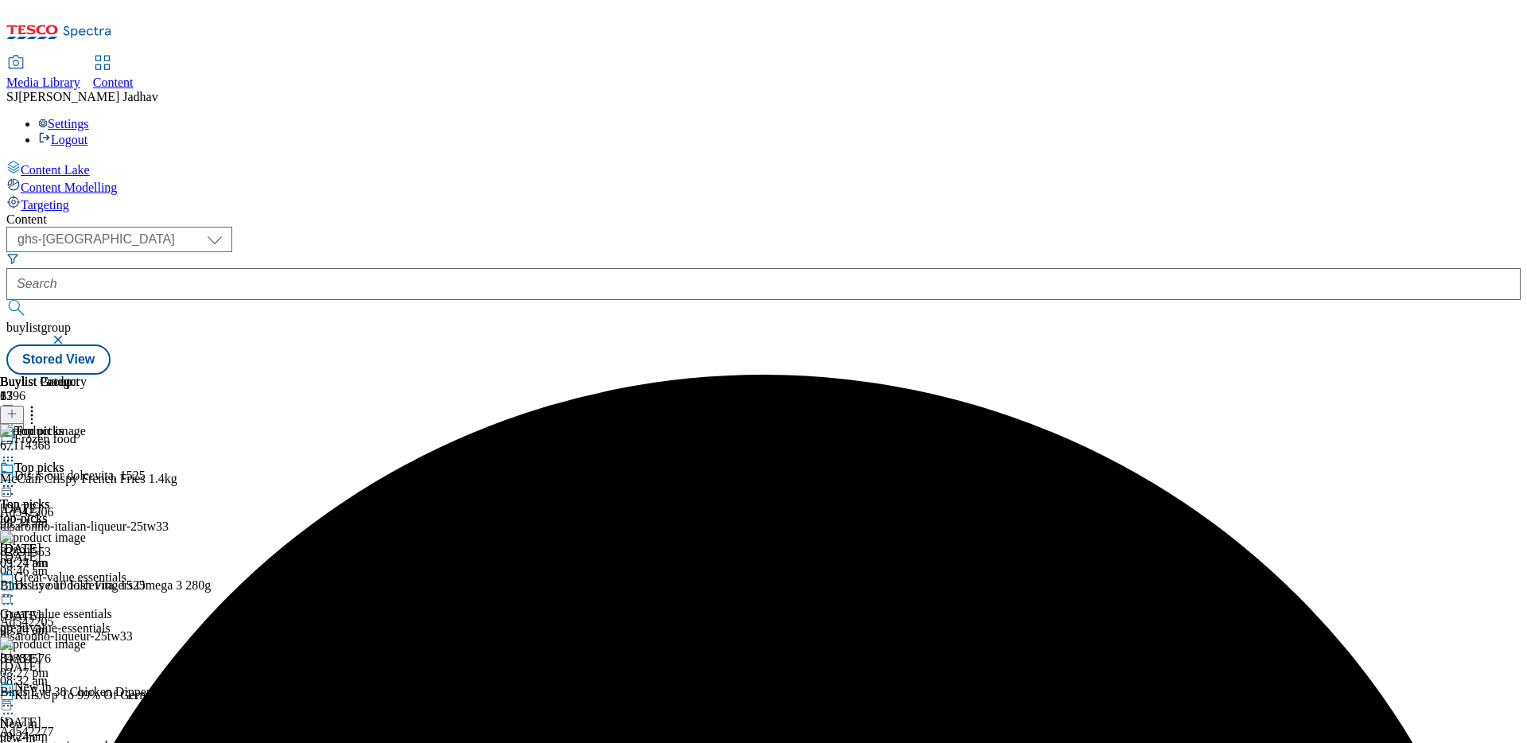
click at [40, 403] on icon at bounding box center [32, 411] width 16 height 16
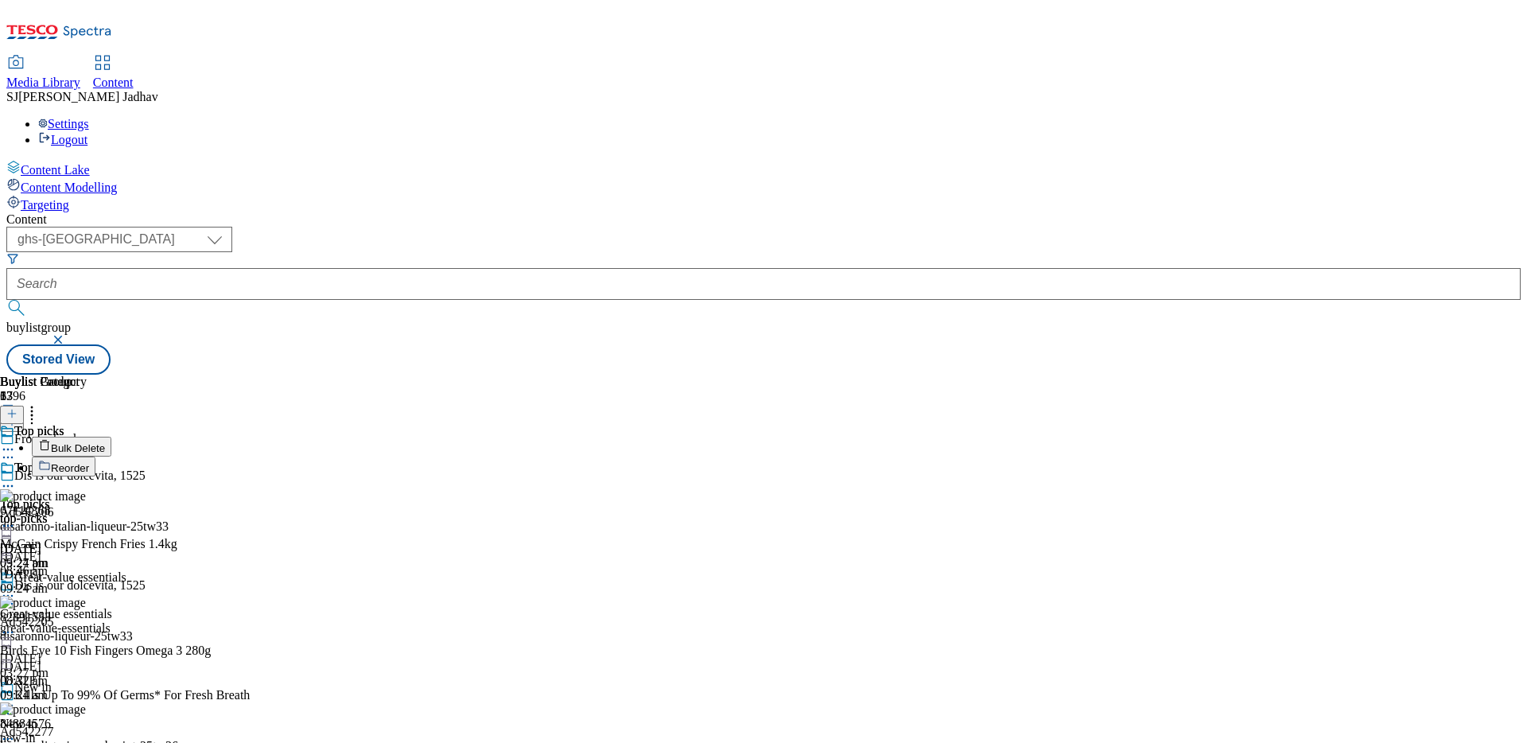
click at [95, 457] on button "Reorder" at bounding box center [64, 467] width 64 height 20
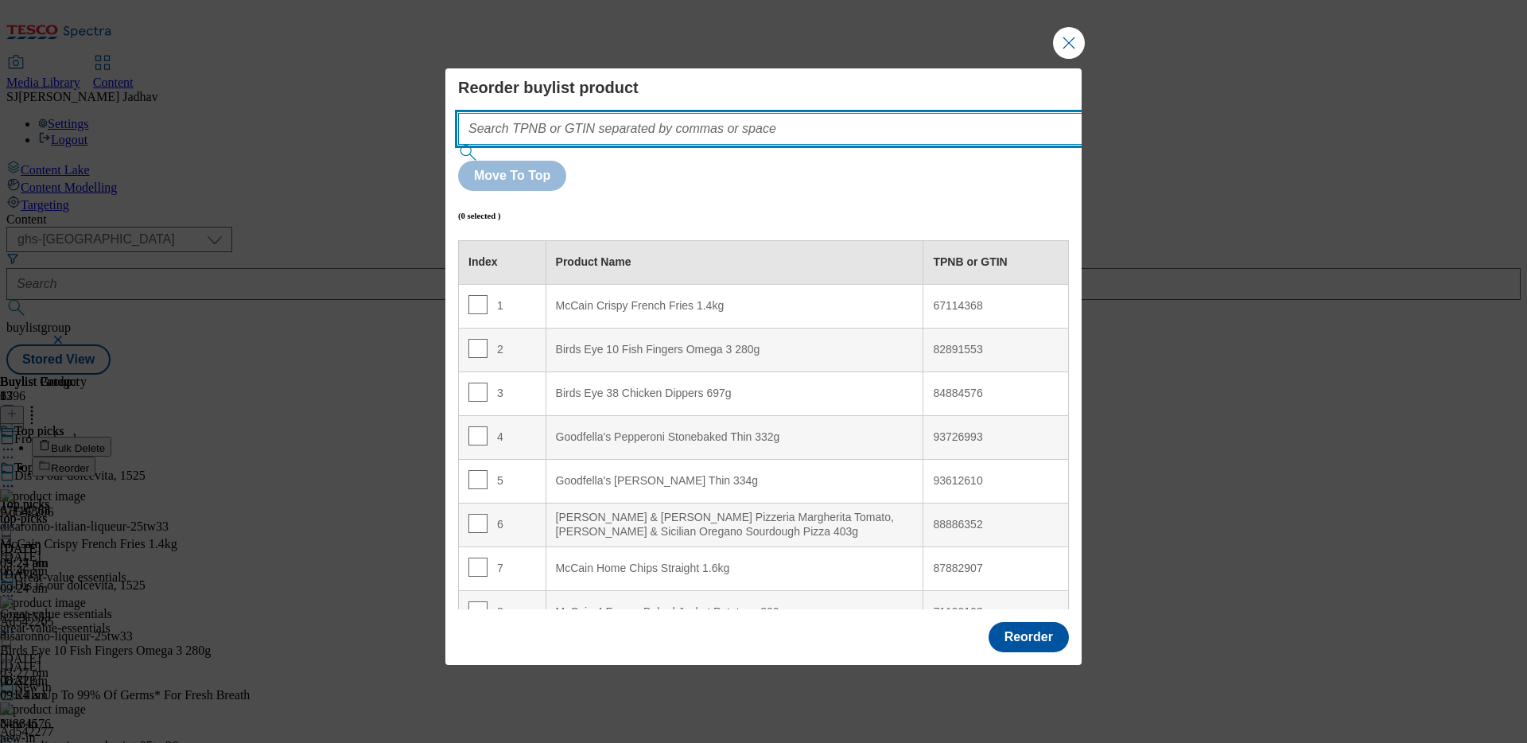
click at [827, 145] on input "Modal" at bounding box center [794, 129] width 672 height 32
paste input "82891553"
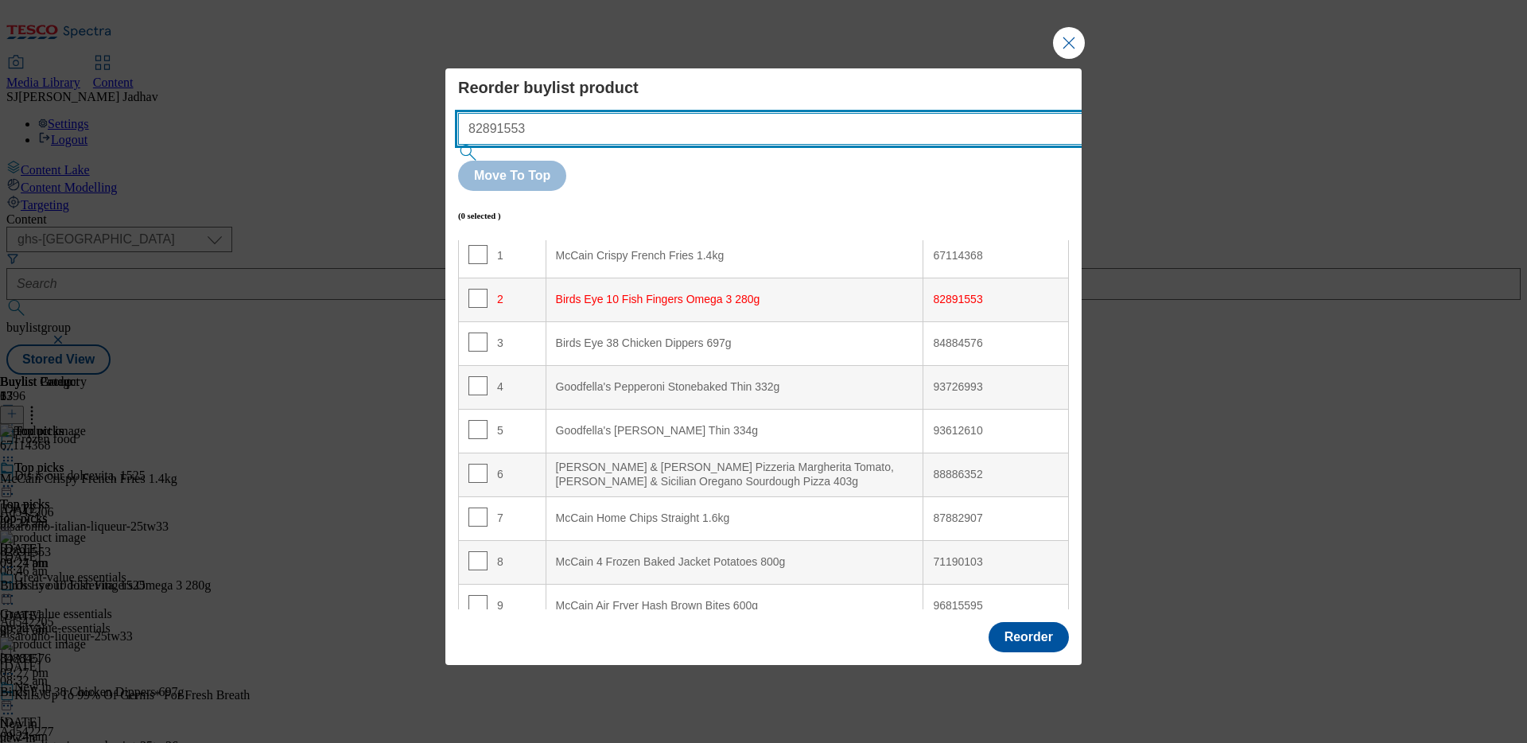
scroll to position [102, 0]
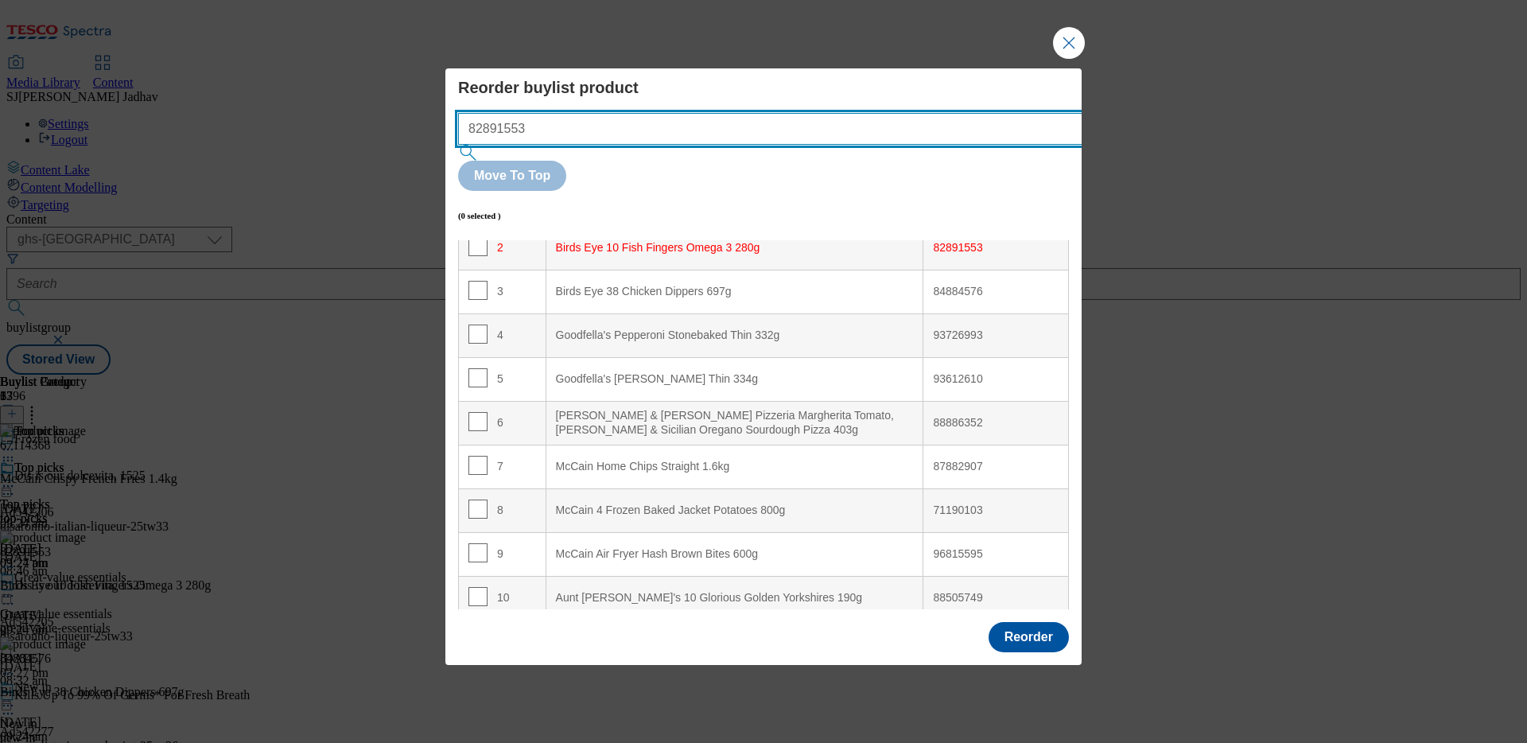
type input "82891553"
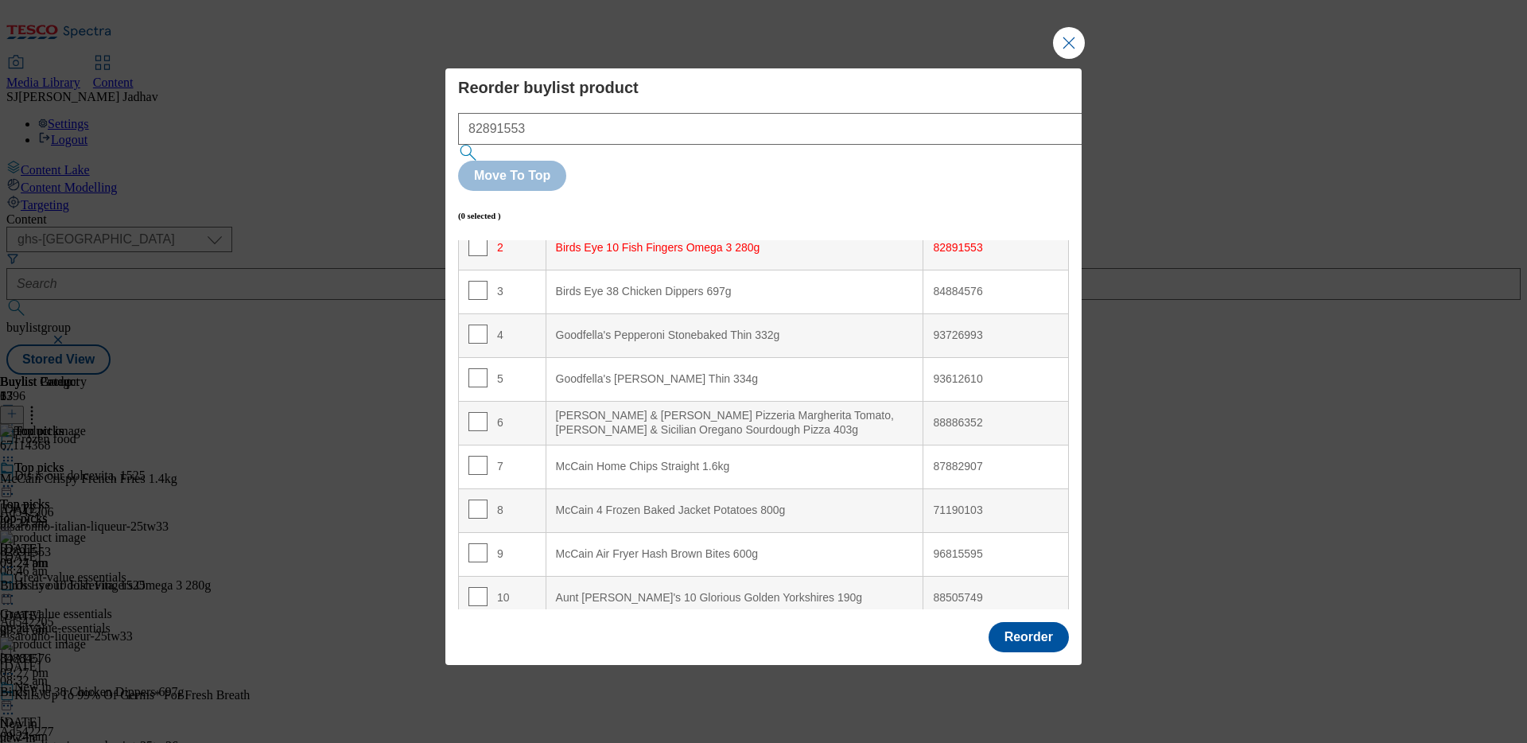
scroll to position [0, 0]
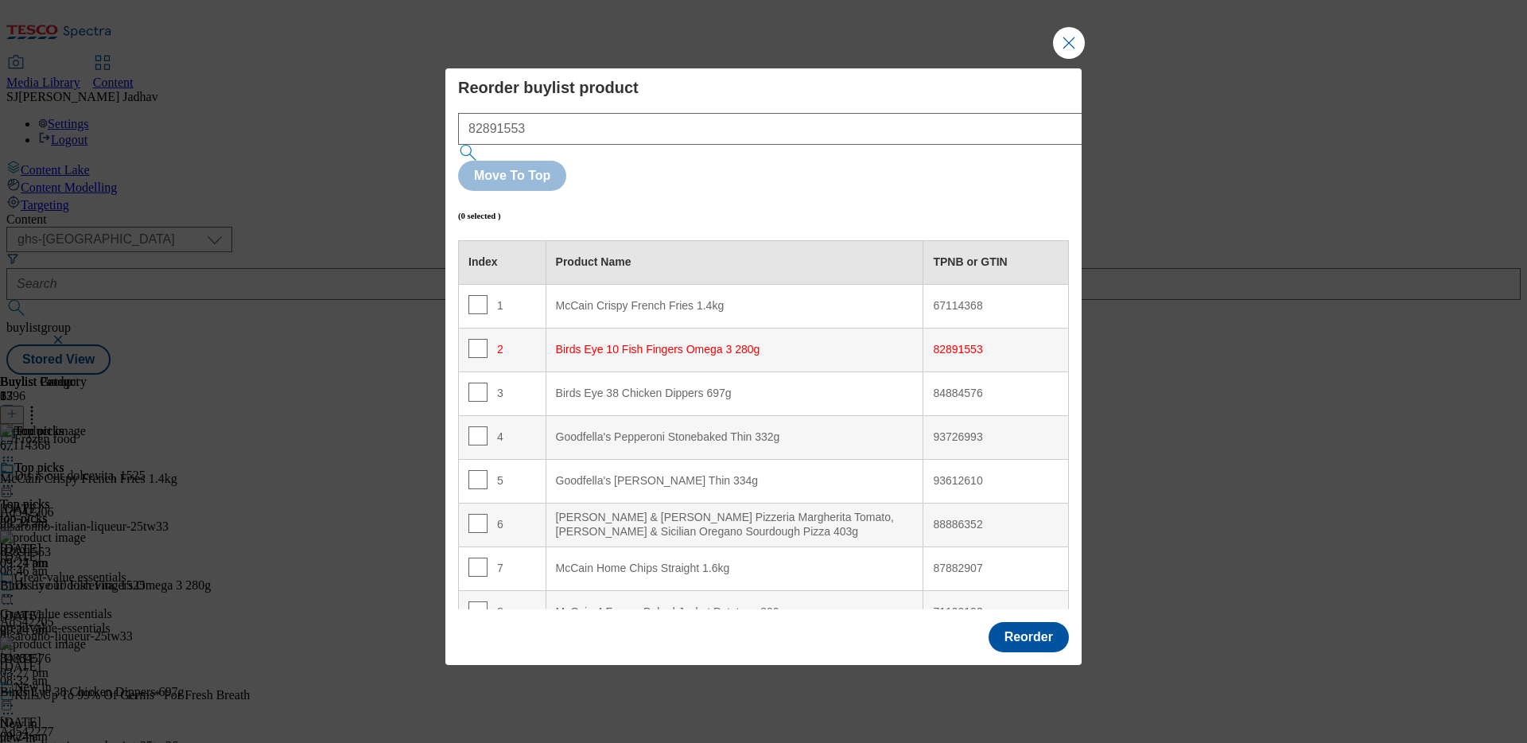
click at [466, 328] on td "2" at bounding box center [502, 350] width 87 height 44
click at [472, 339] on input "Modal" at bounding box center [478, 348] width 19 height 19
checkbox input "true"
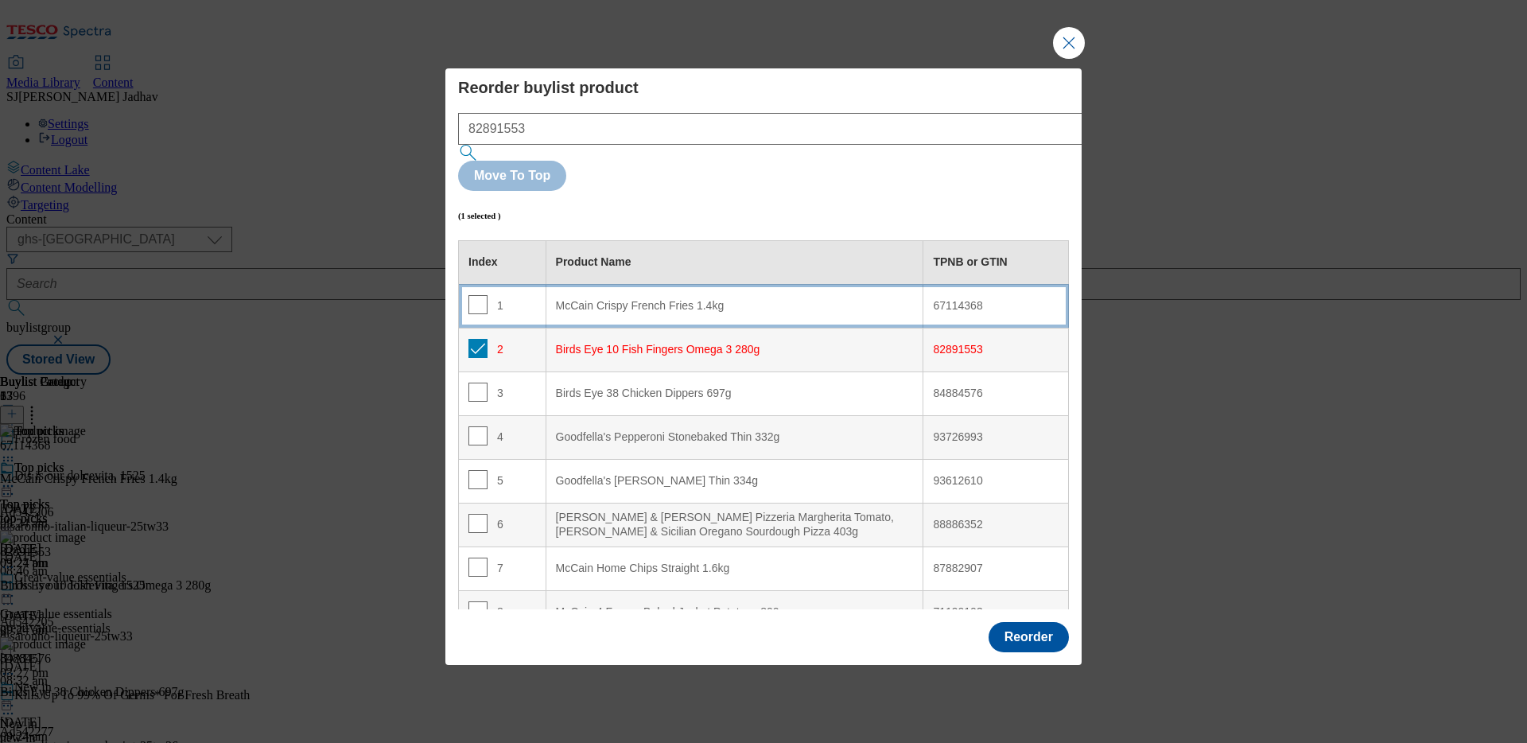
click at [525, 295] on div "1" at bounding box center [503, 306] width 68 height 23
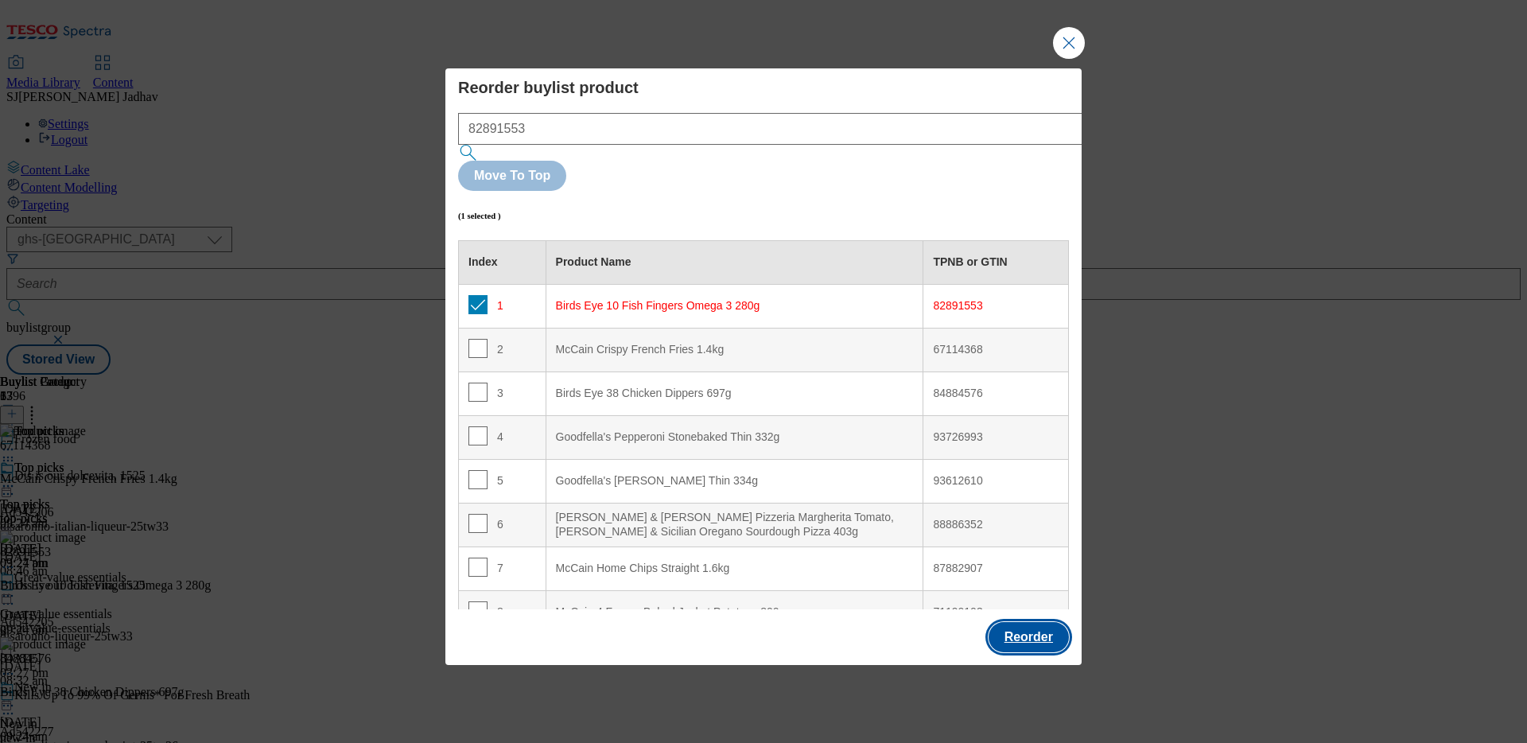
click at [1030, 622] on button "Reorder" at bounding box center [1029, 637] width 80 height 30
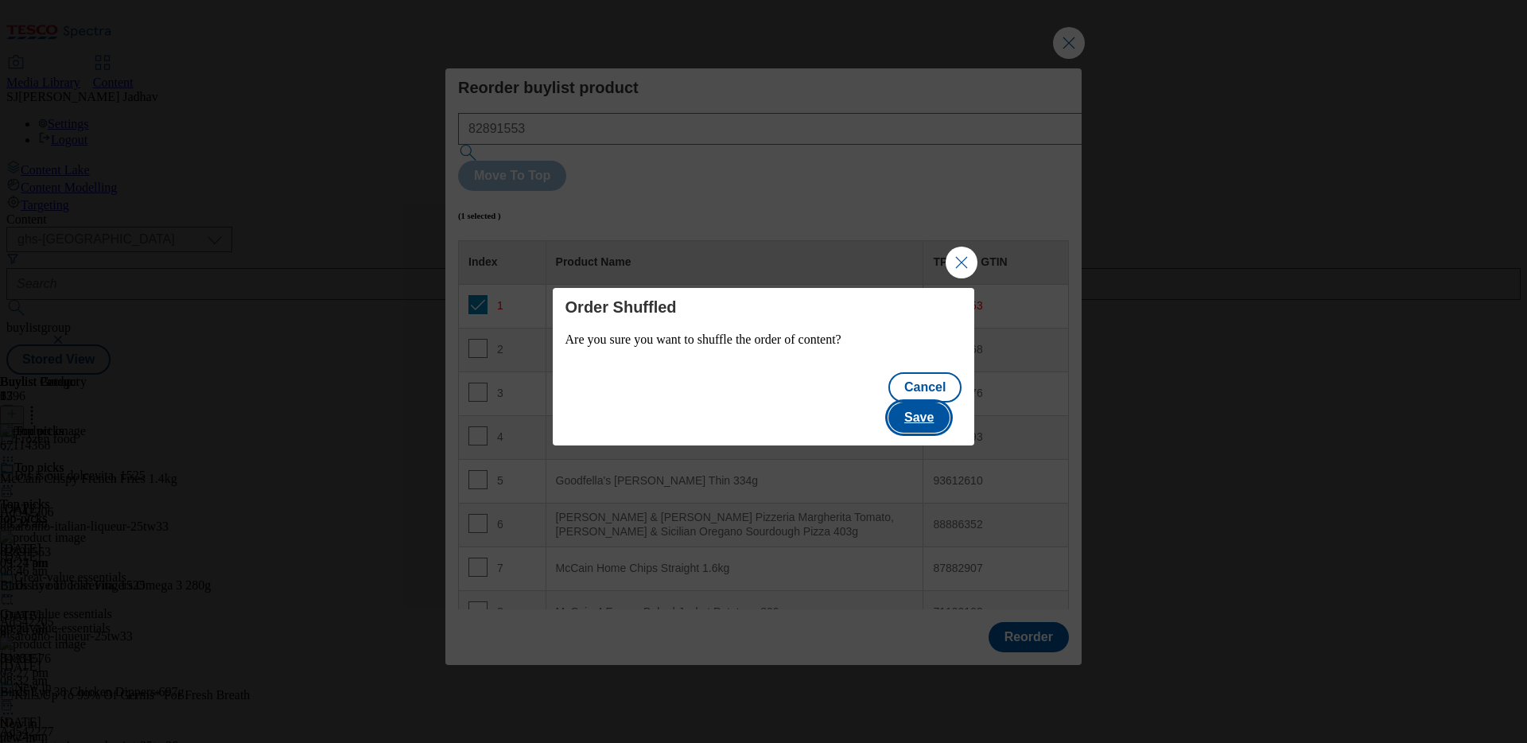
click at [935, 402] on button "Save" at bounding box center [919, 417] width 61 height 30
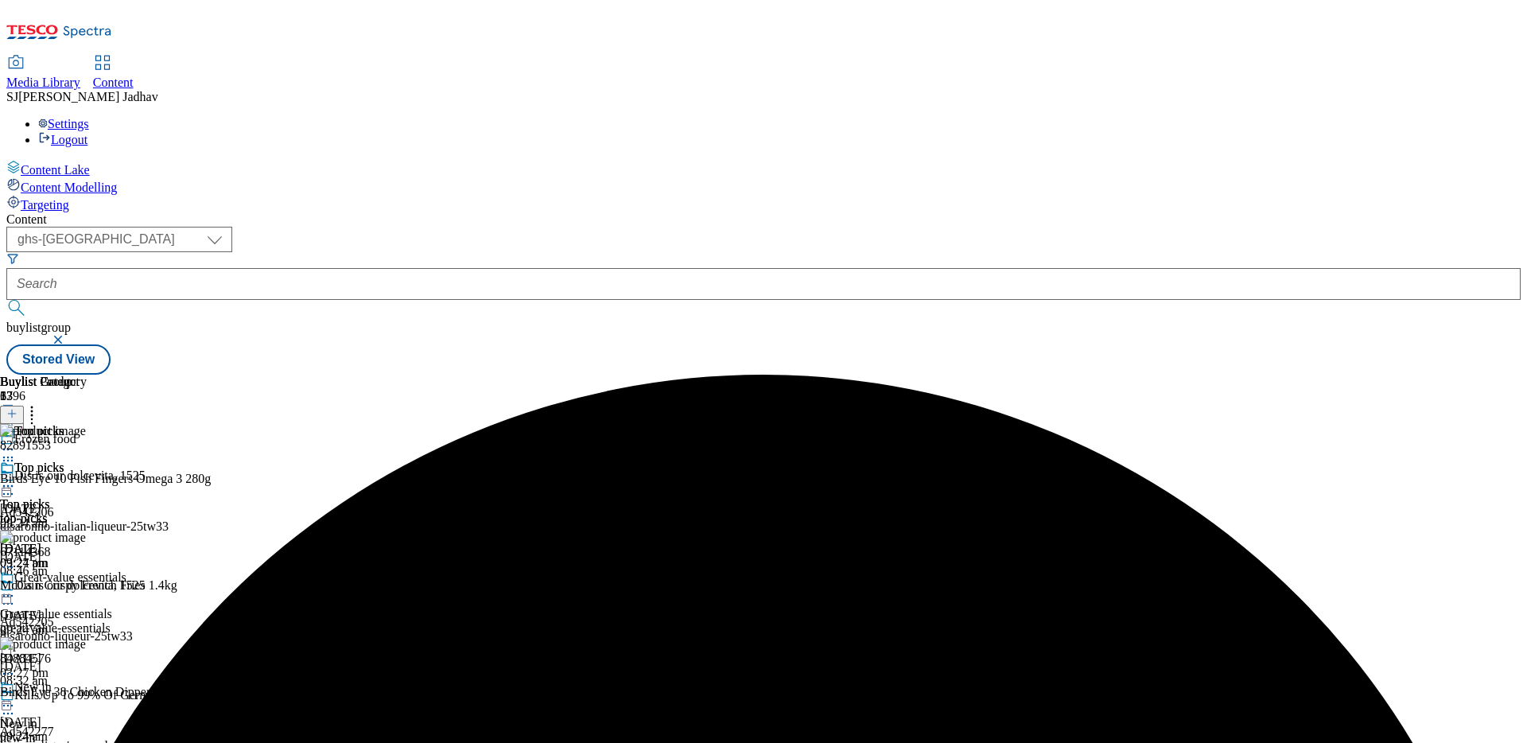
click at [16, 478] on icon at bounding box center [8, 486] width 16 height 16
click at [68, 514] on span "Edit" at bounding box center [58, 520] width 18 height 12
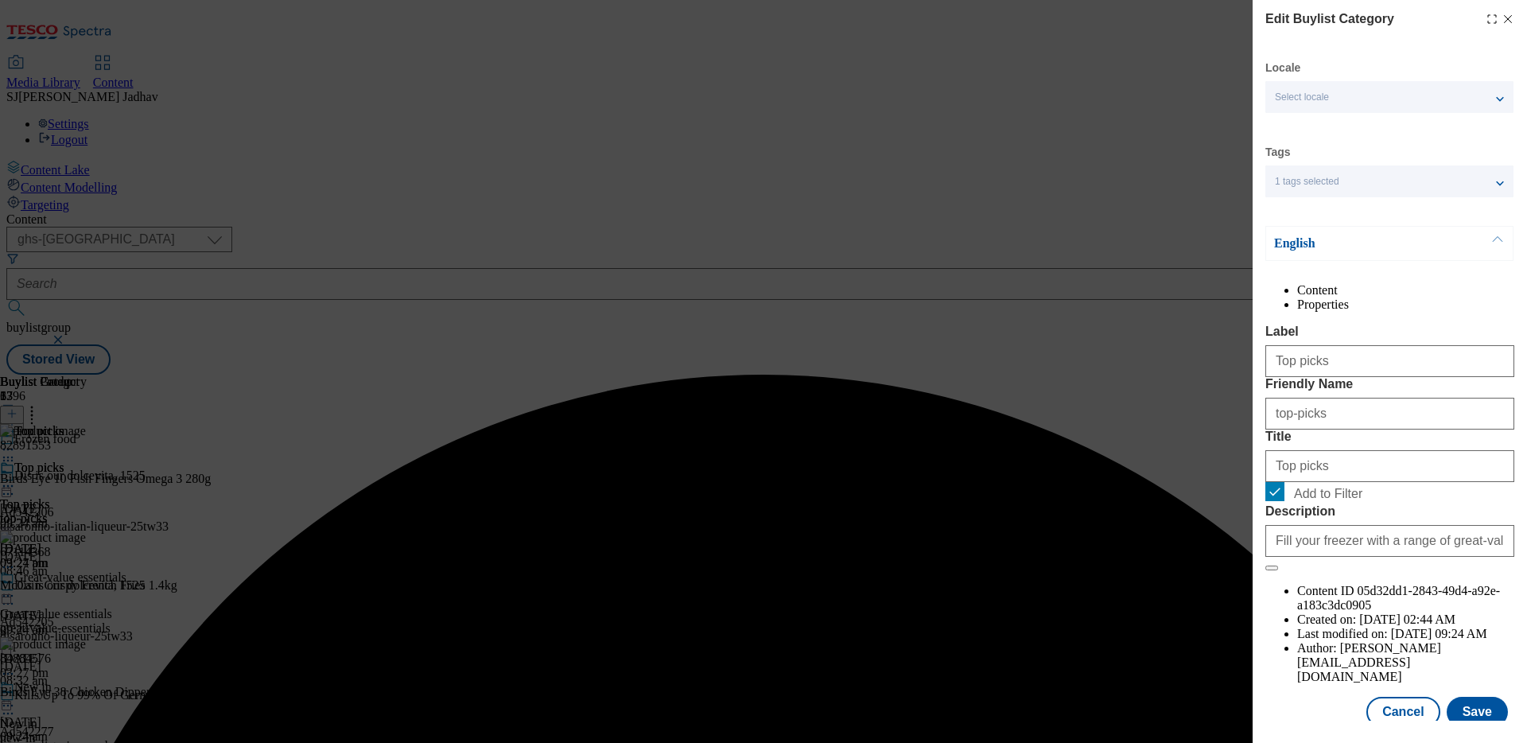
scroll to position [40, 0]
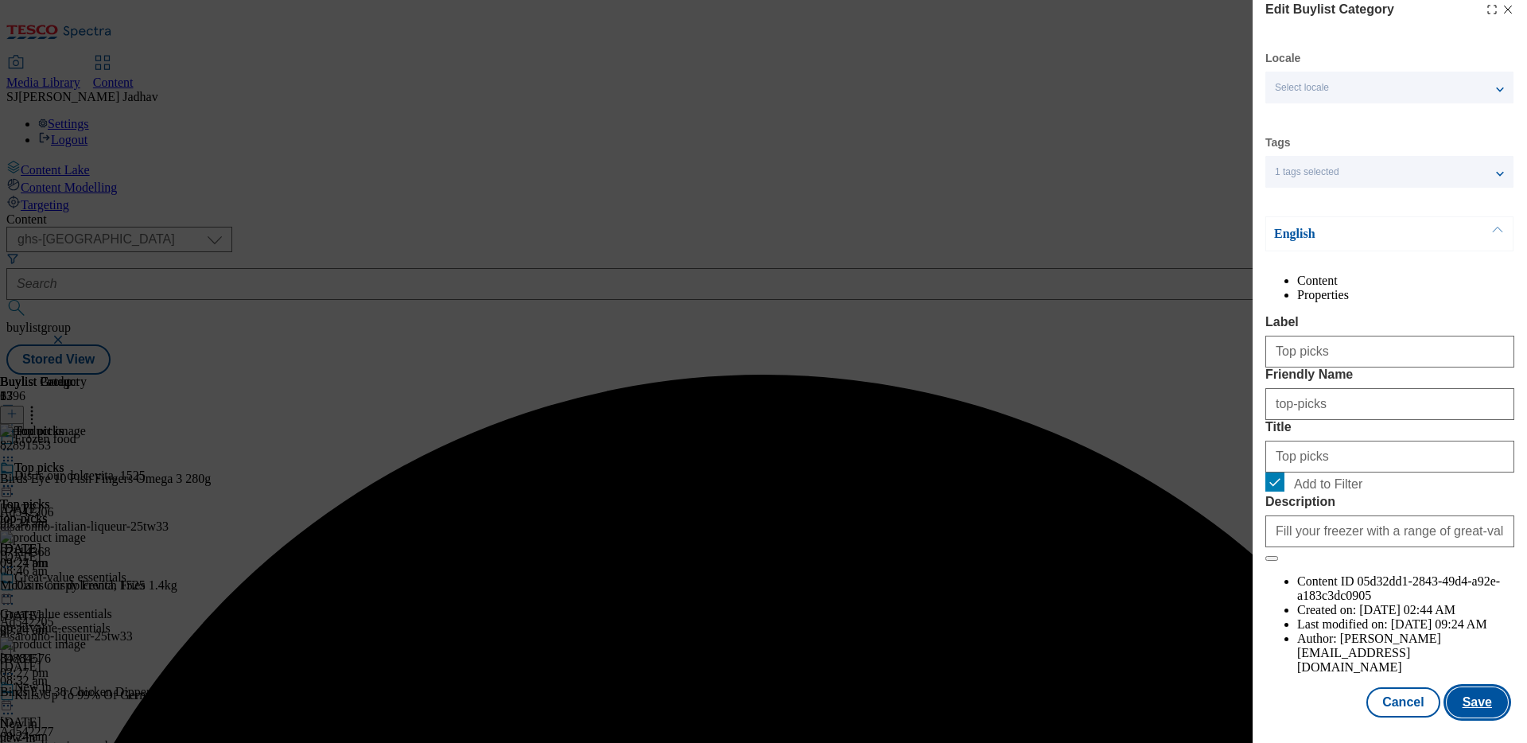
click at [1374, 709] on button "Save" at bounding box center [1477, 702] width 61 height 30
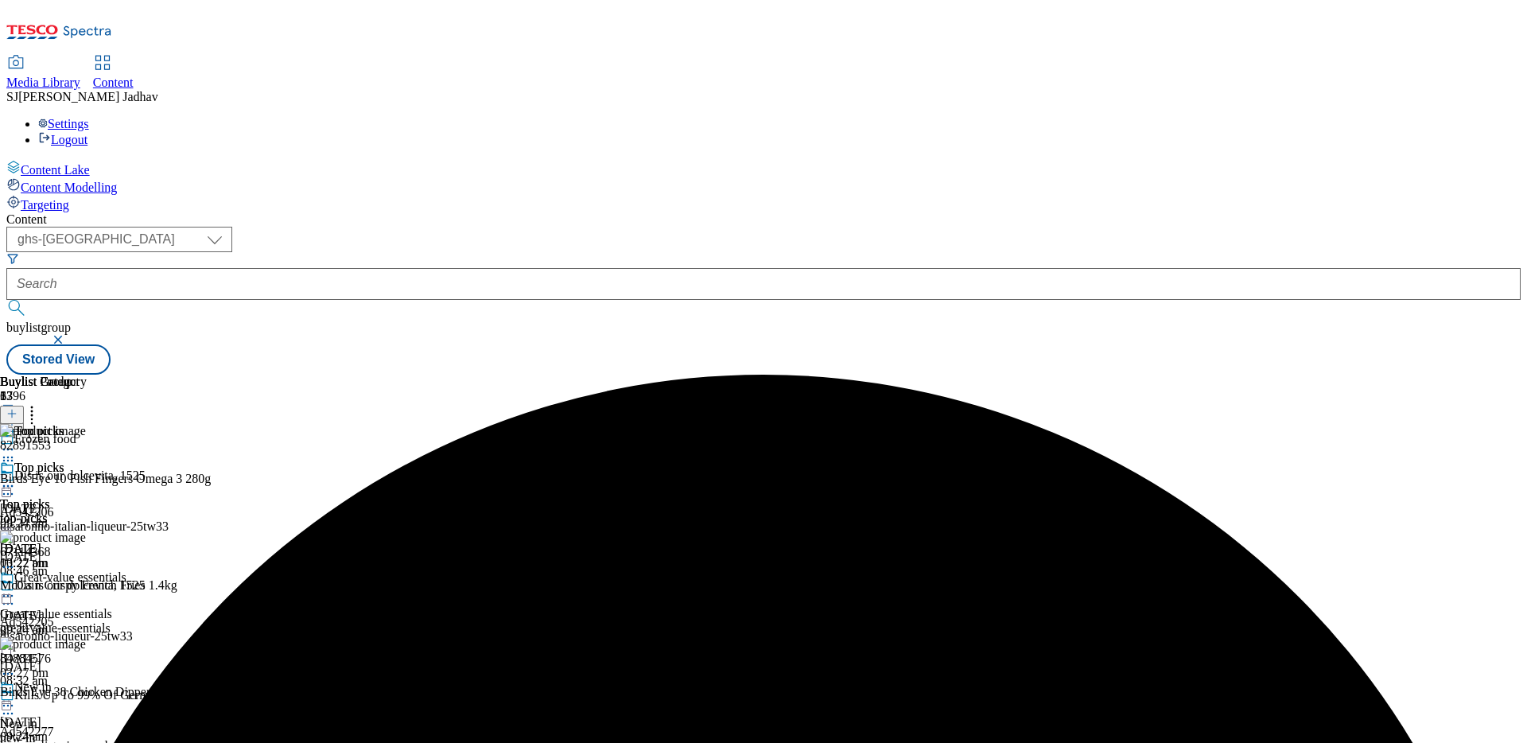
click at [16, 478] on icon at bounding box center [8, 486] width 16 height 16
click at [93, 583] on button "Preview" at bounding box center [62, 592] width 61 height 18
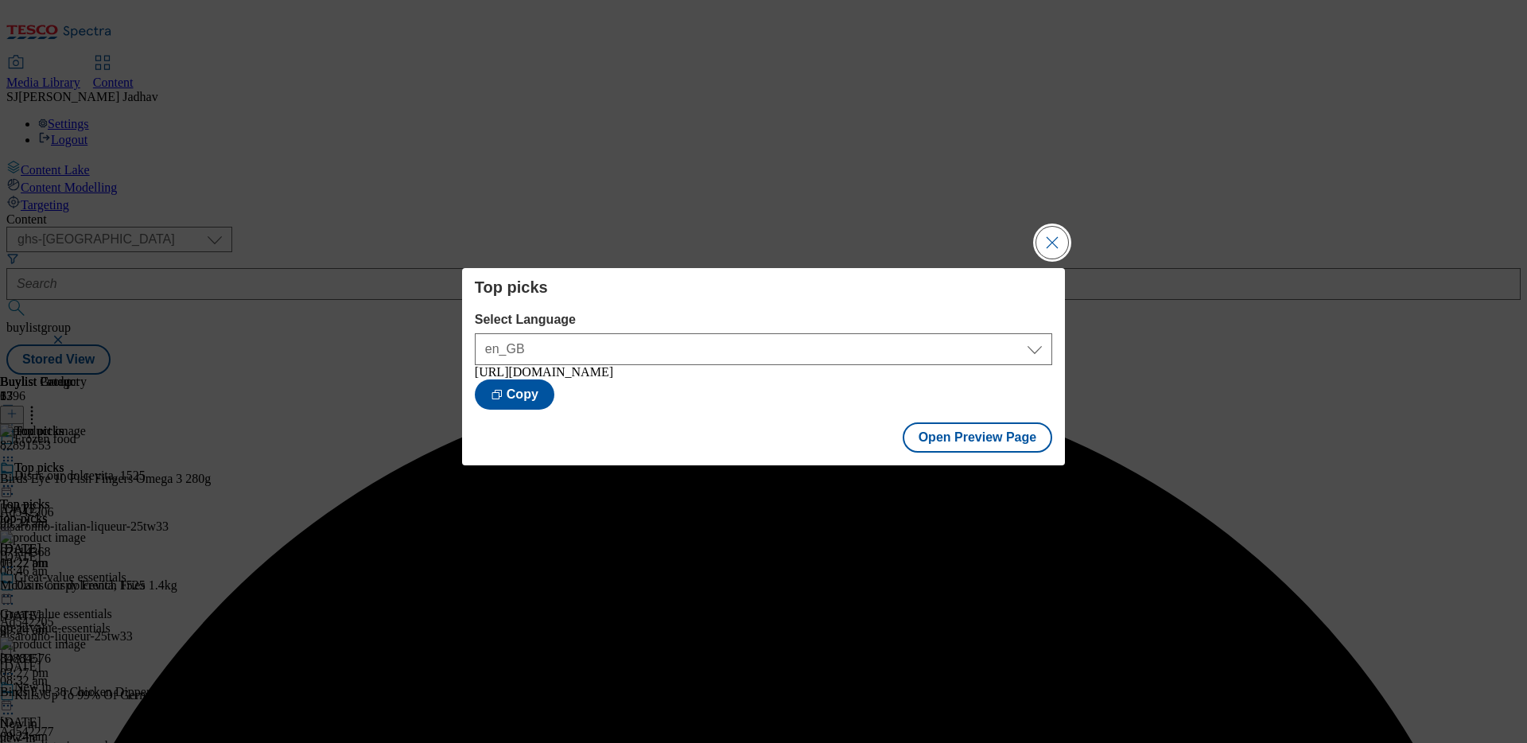
click at [1057, 230] on button "Close Modal" at bounding box center [1052, 243] width 32 height 32
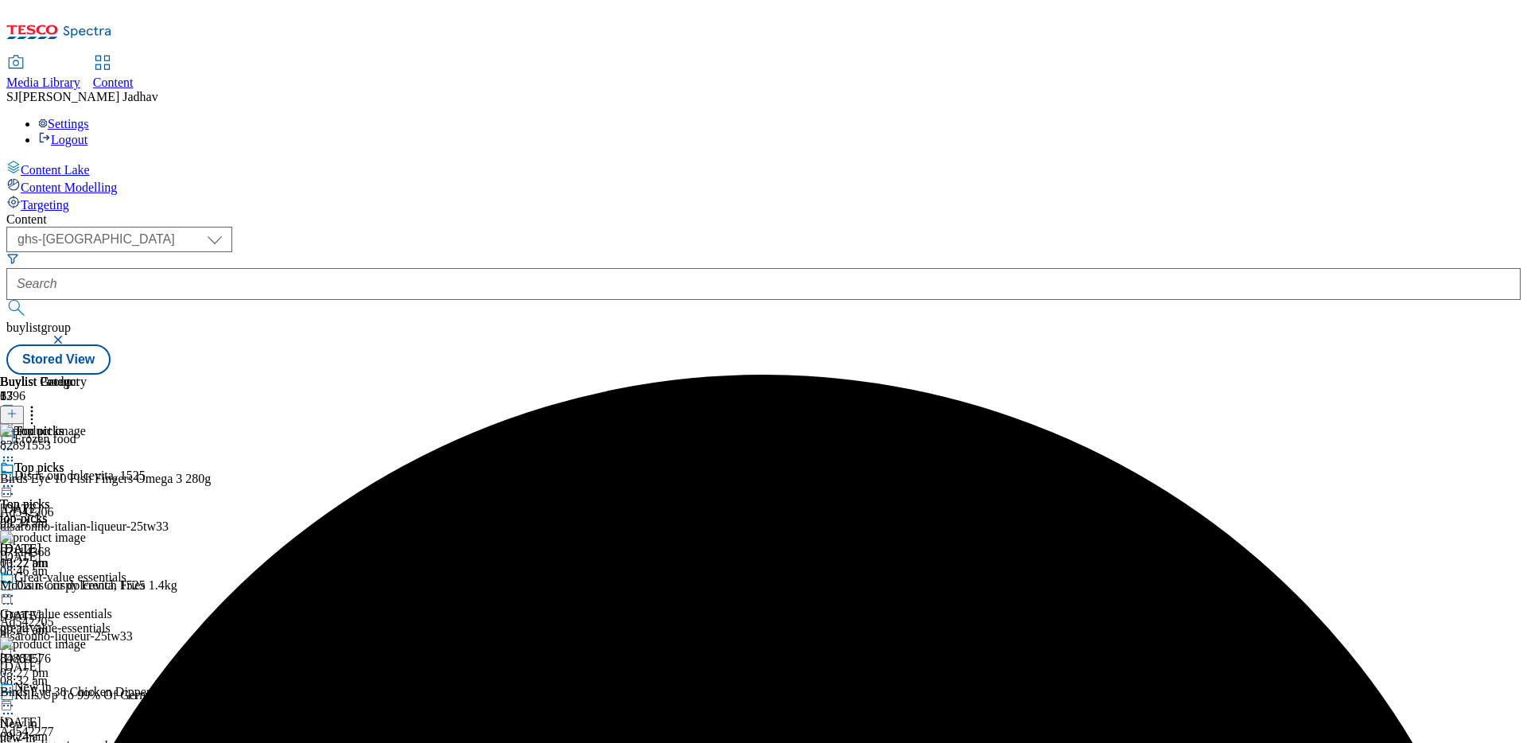
click at [16, 478] on icon at bounding box center [8, 486] width 16 height 16
click at [84, 642] on span "Publish" at bounding box center [66, 648] width 35 height 12
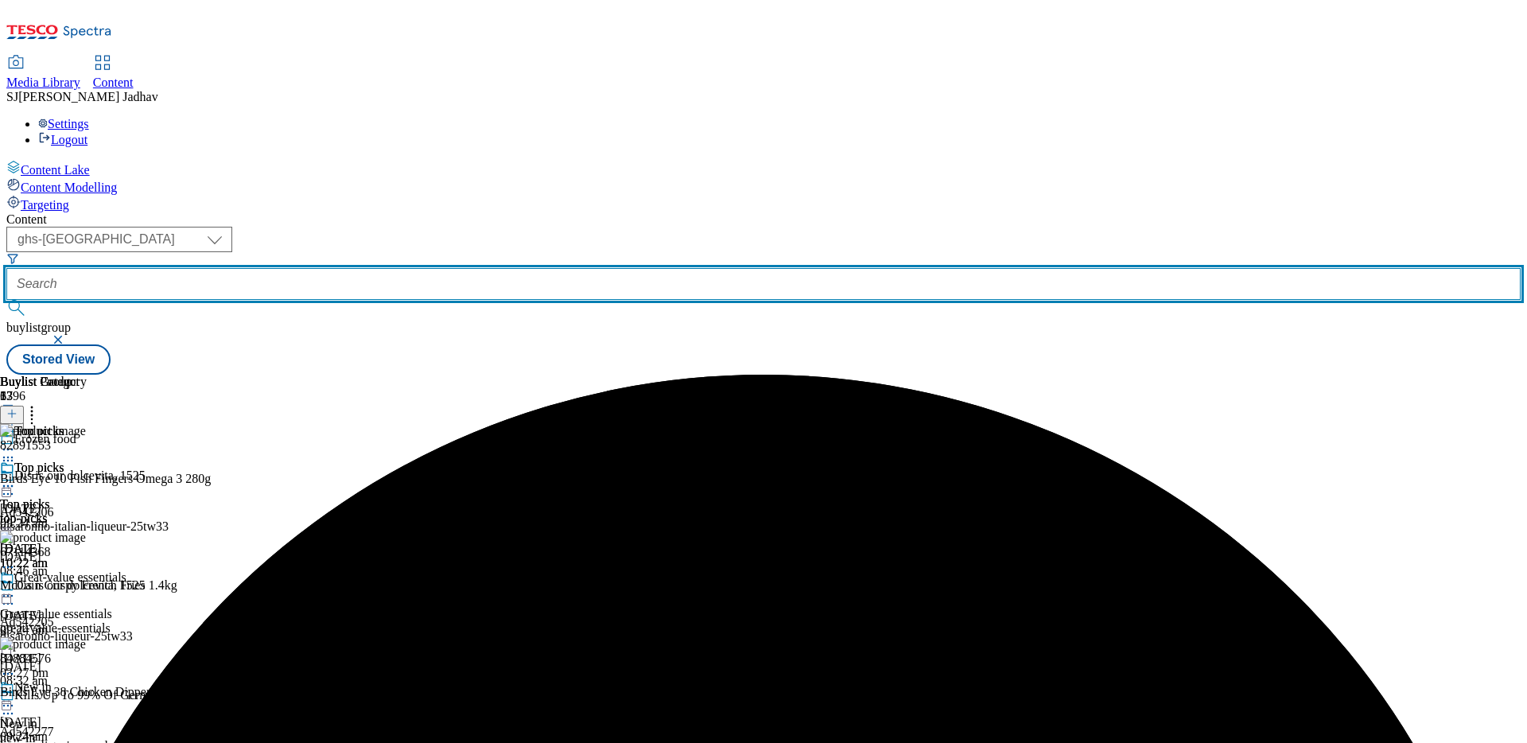
click at [418, 268] on input "text" at bounding box center [763, 284] width 1515 height 32
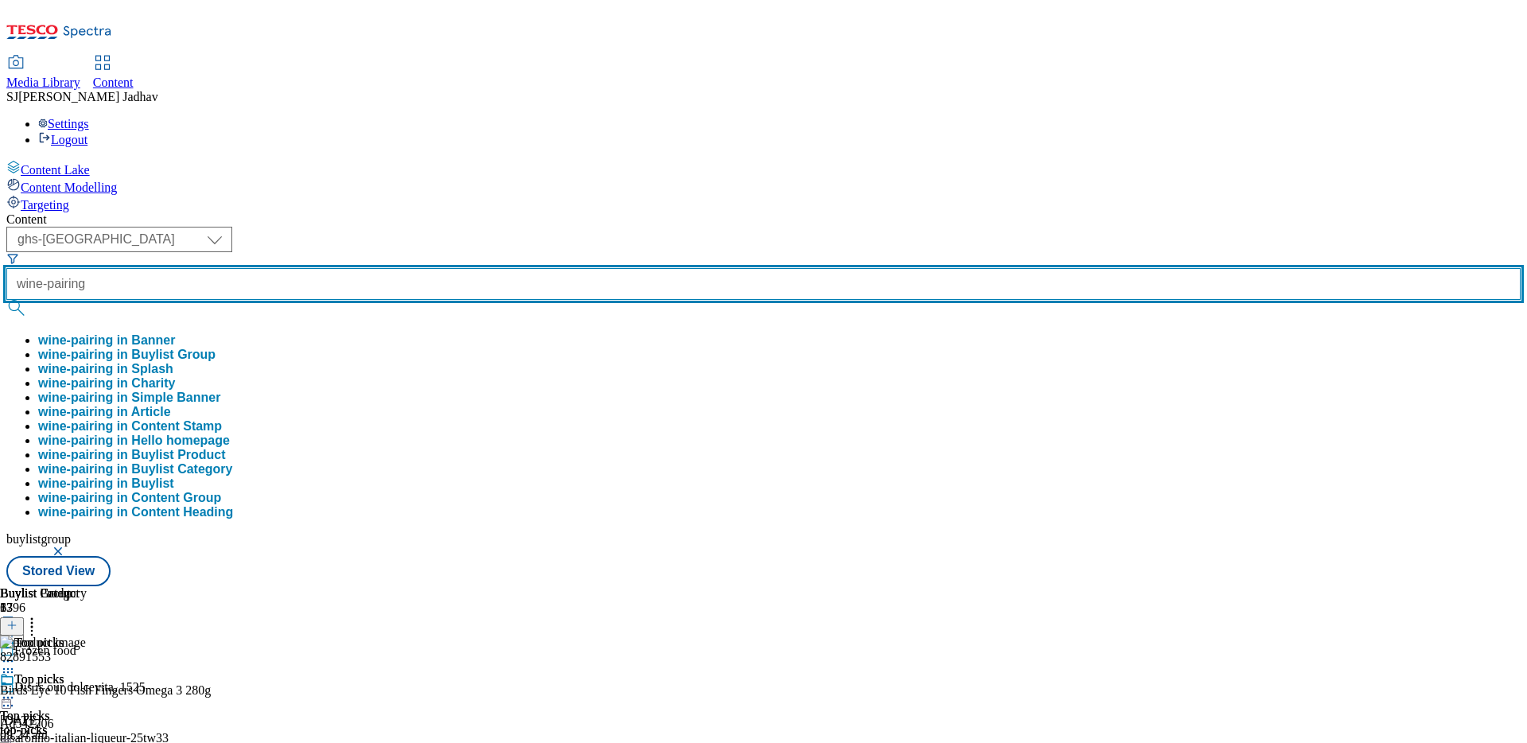
type input "wine-pairing"
click at [6, 300] on button "submit" at bounding box center [17, 308] width 22 height 16
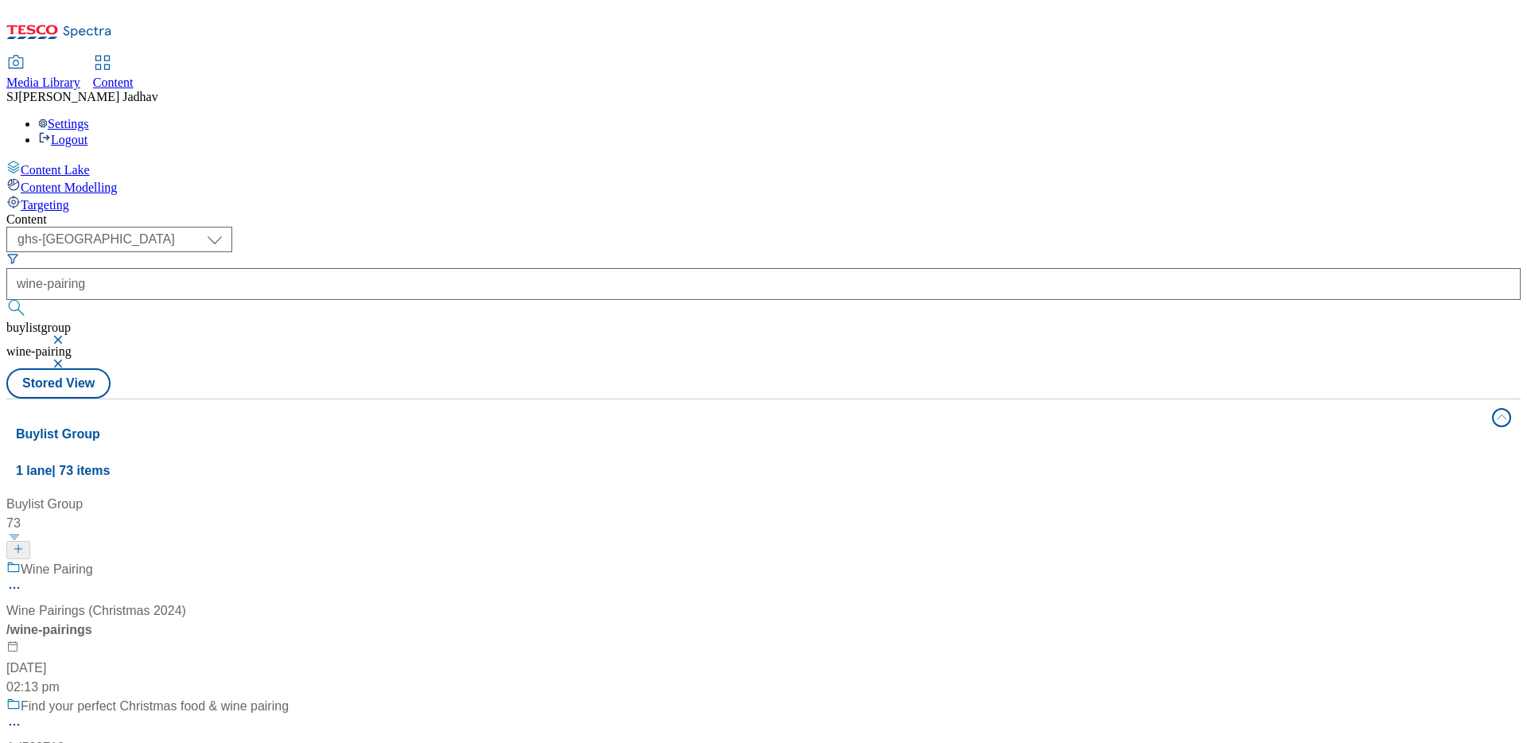
click at [205, 620] on div "/ wine-pairings" at bounding box center [105, 629] width 199 height 19
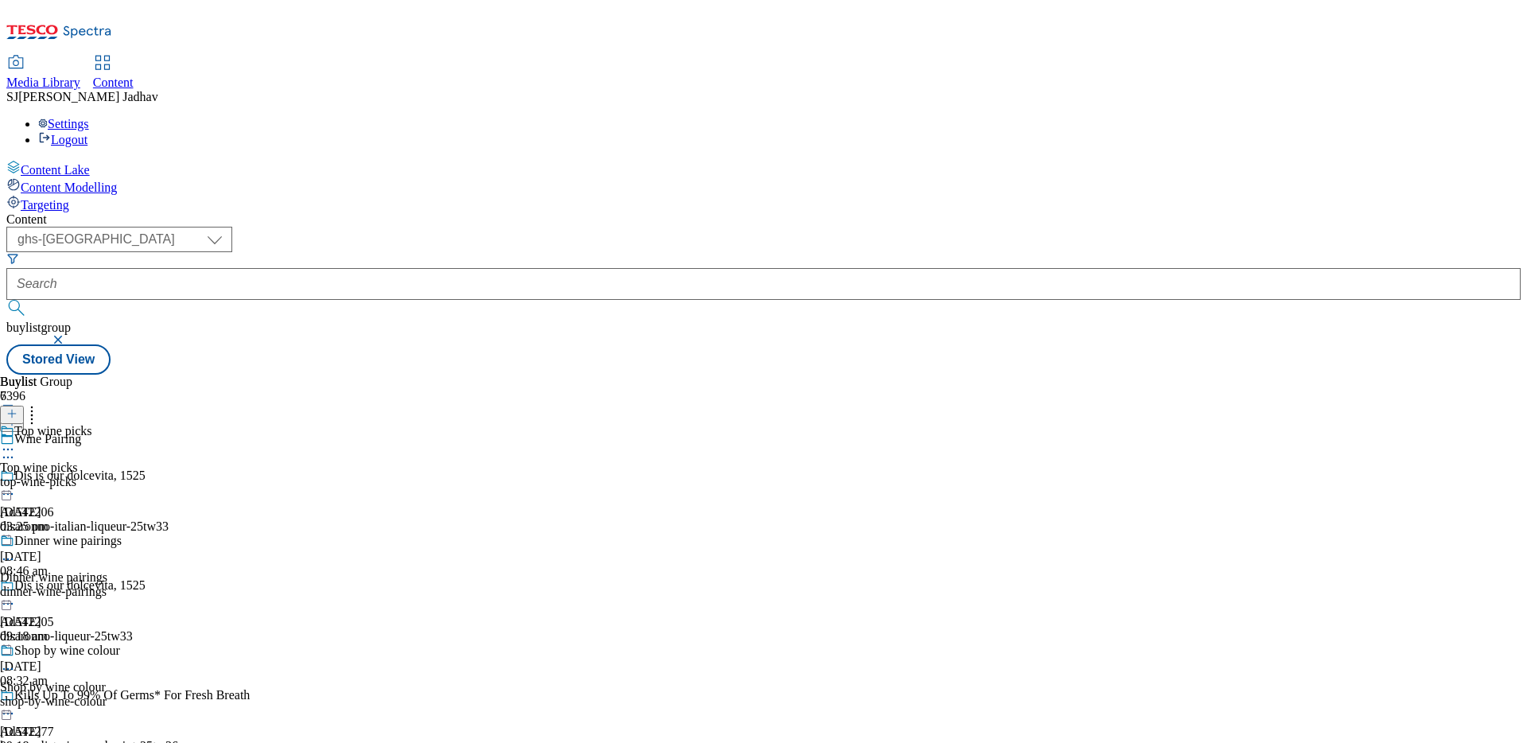
click at [126, 475] on div "top-wine-picks" at bounding box center [63, 482] width 126 height 14
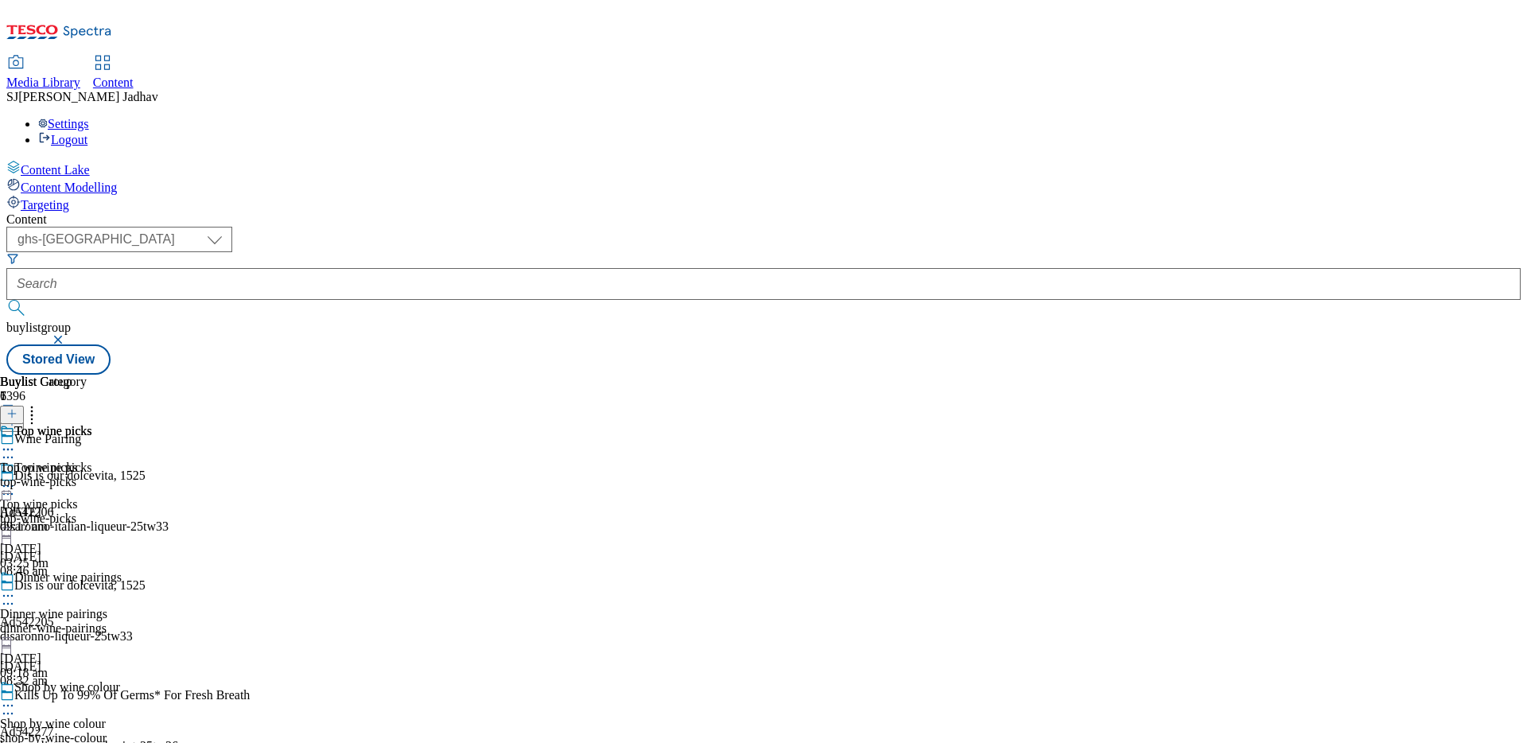
click at [92, 475] on div "top-wine-picks" at bounding box center [46, 482] width 92 height 14
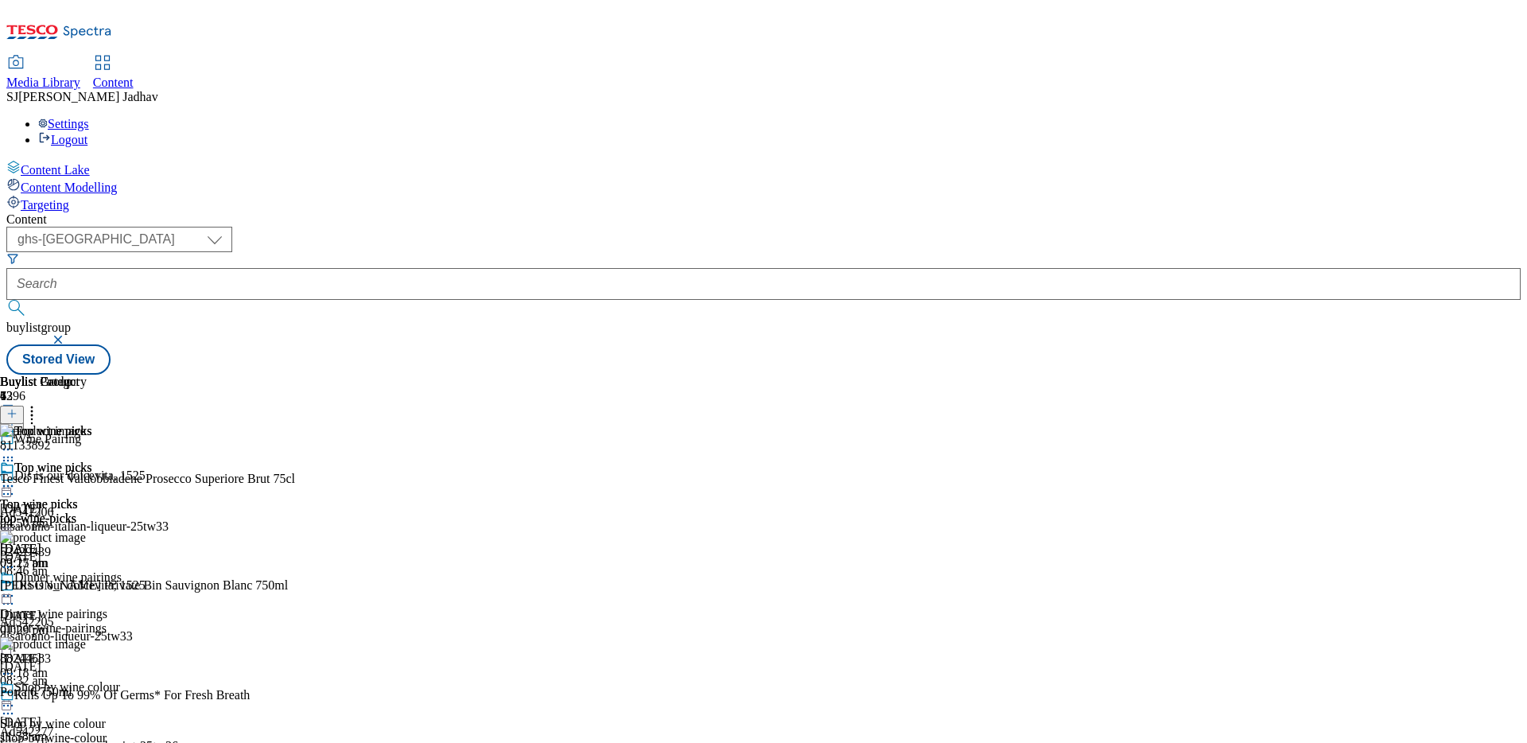
click at [24, 406] on button at bounding box center [12, 415] width 24 height 18
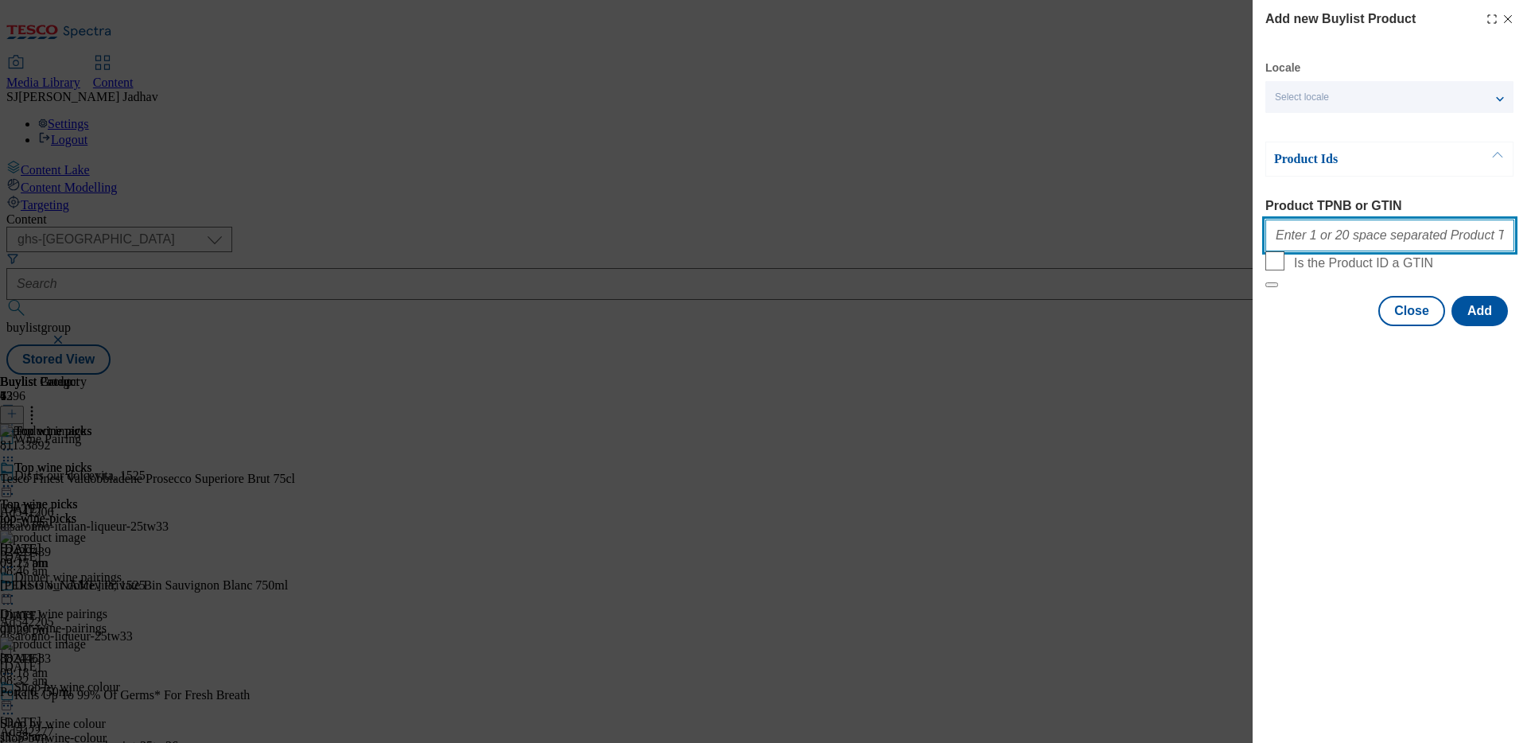
click at [1289, 236] on input "Product TPNB or GTIN" at bounding box center [1390, 236] width 249 height 32
paste input "63221691"
type input "63221691"
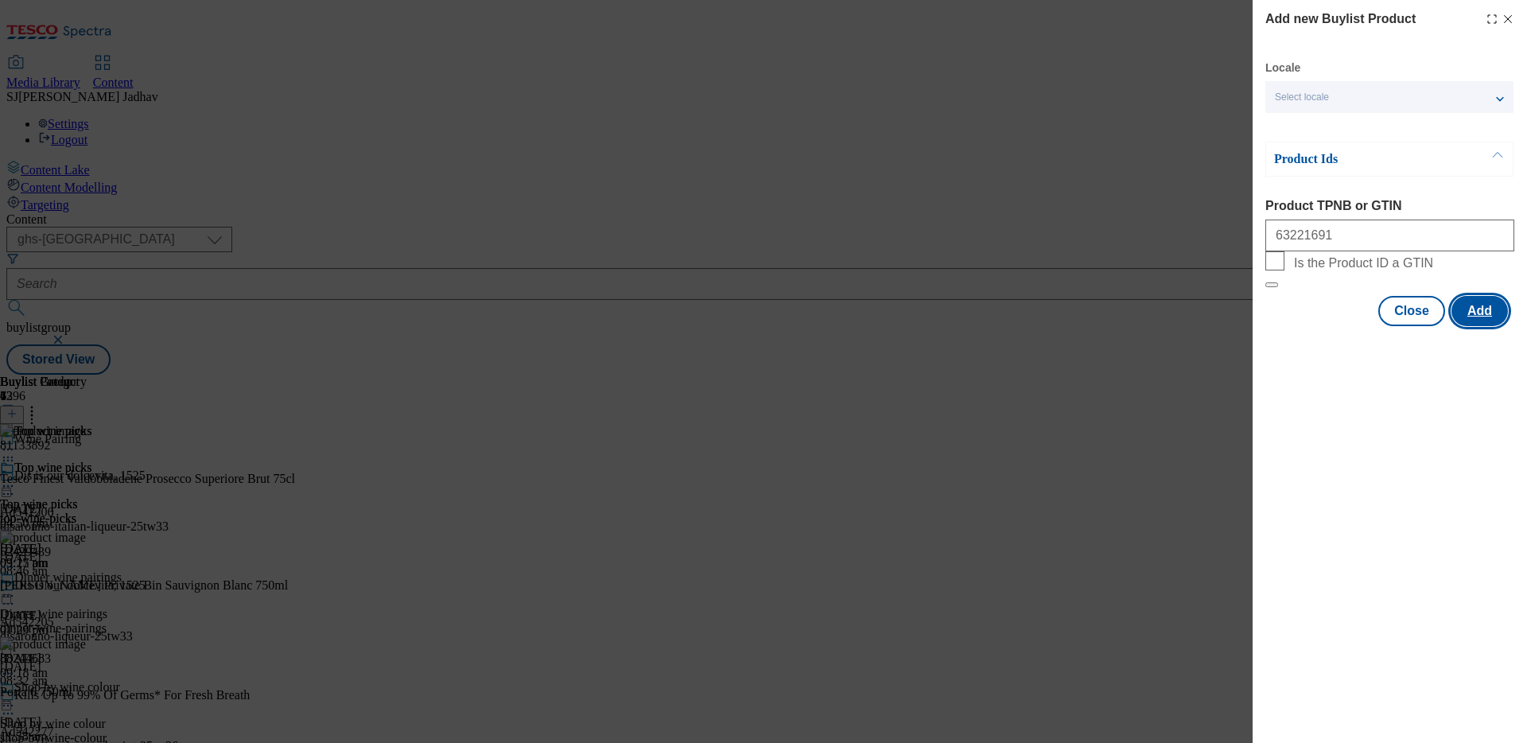
click at [1374, 326] on button "Add" at bounding box center [1480, 311] width 56 height 30
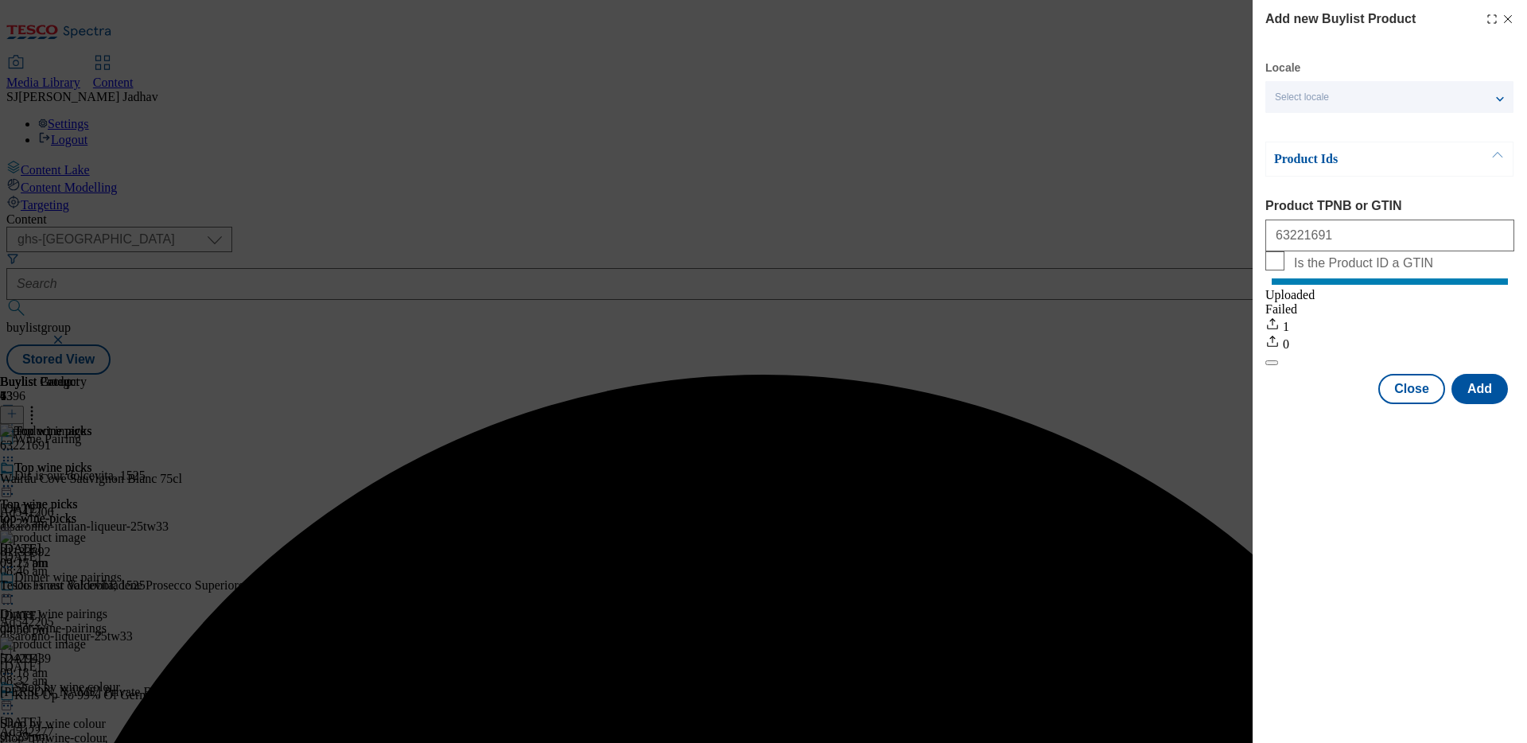
click at [1034, 254] on div "Add new Buylist Product Locale Select locale English Welsh Product Ids Product …" at bounding box center [763, 371] width 1527 height 743
click at [1374, 404] on button "Close" at bounding box center [1411, 389] width 67 height 30
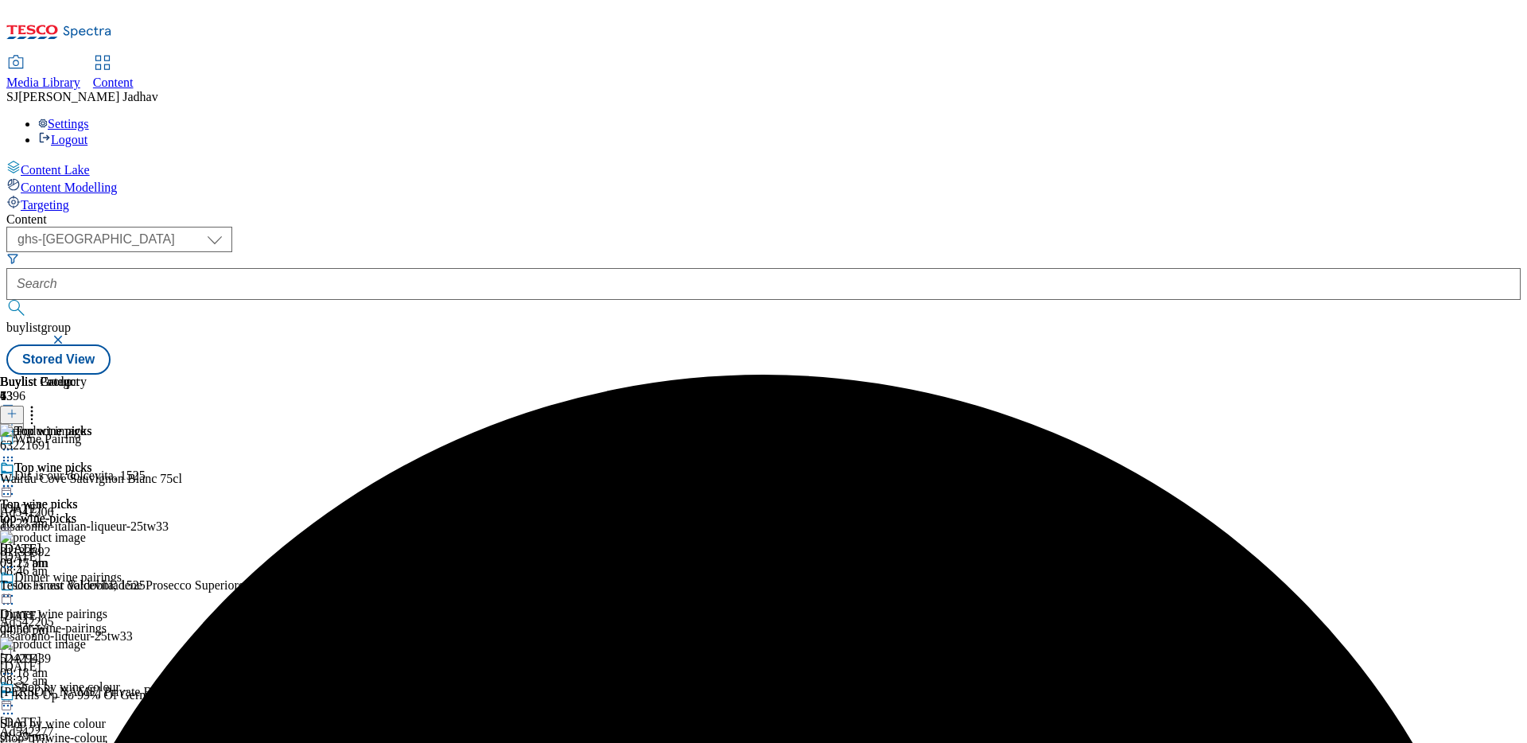
click at [16, 478] on icon at bounding box center [8, 486] width 16 height 16
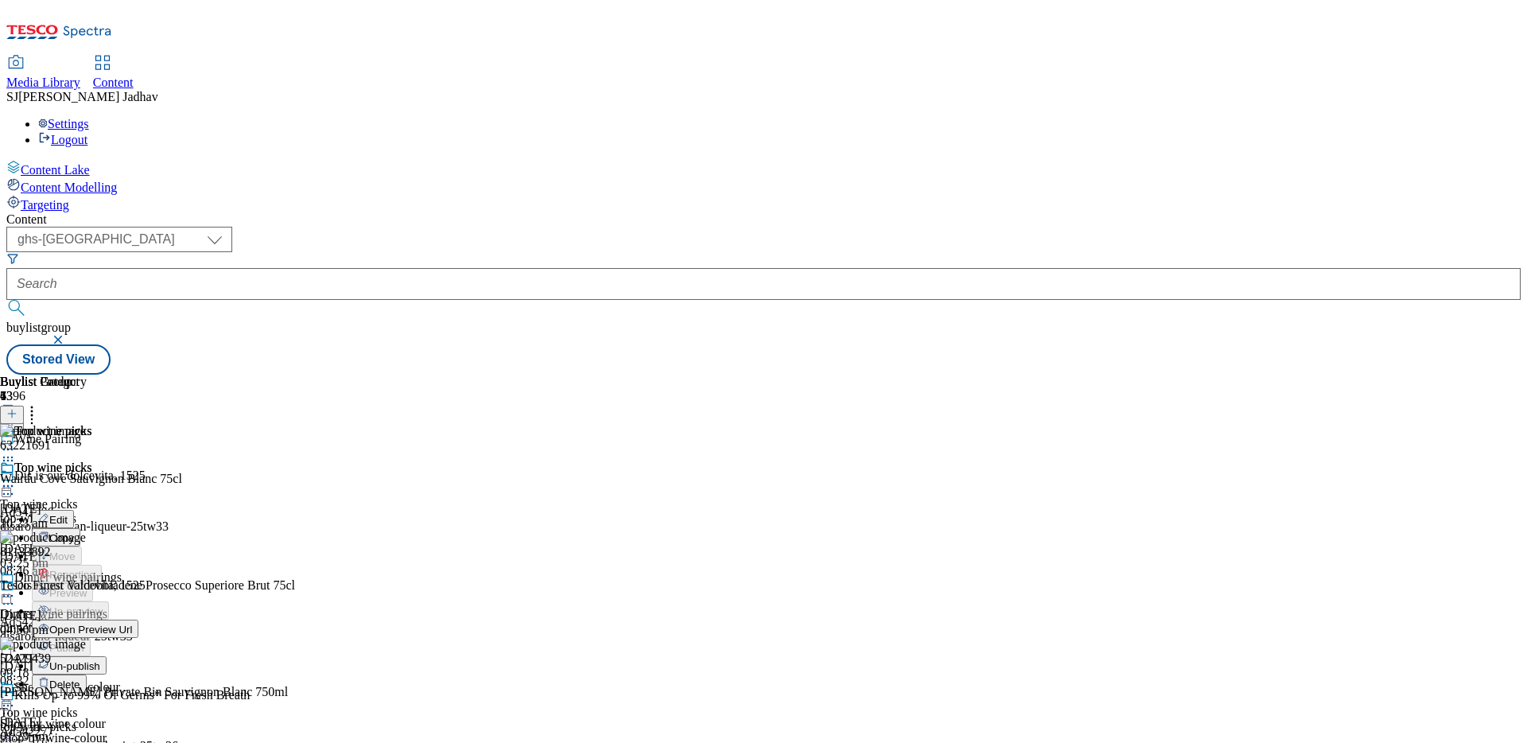
click at [68, 514] on span "Edit" at bounding box center [58, 520] width 18 height 12
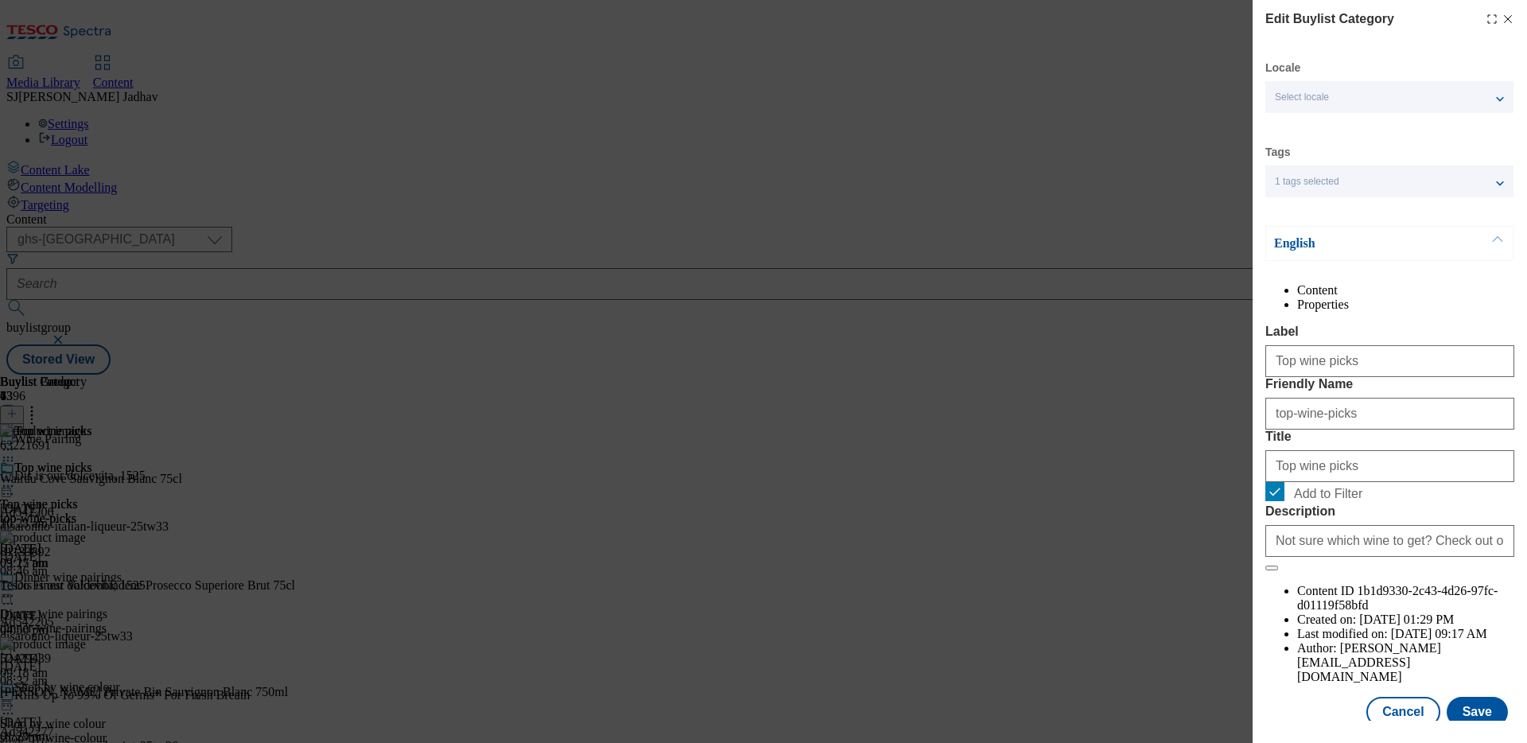
scroll to position [40, 0]
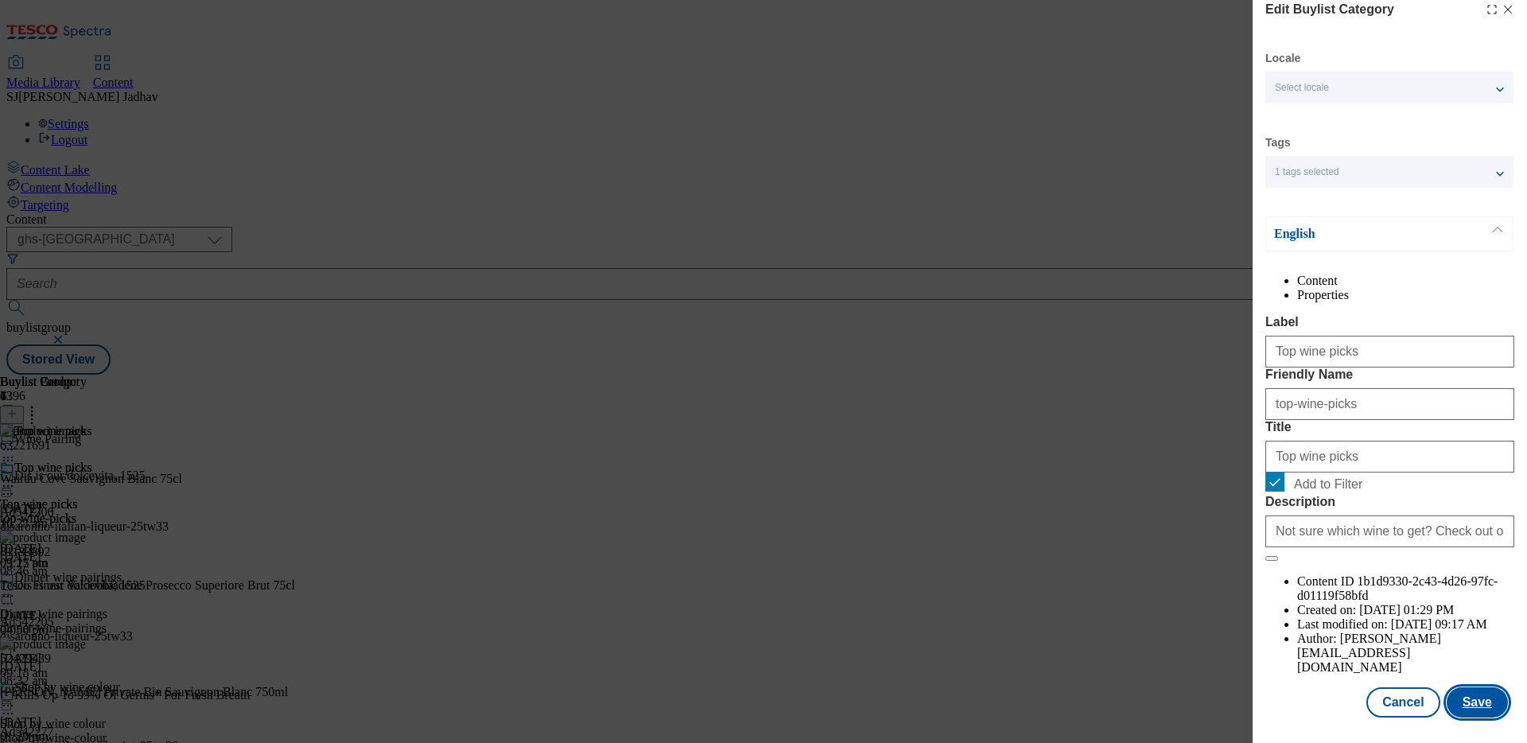
click at [1374, 690] on button "Save" at bounding box center [1477, 702] width 61 height 30
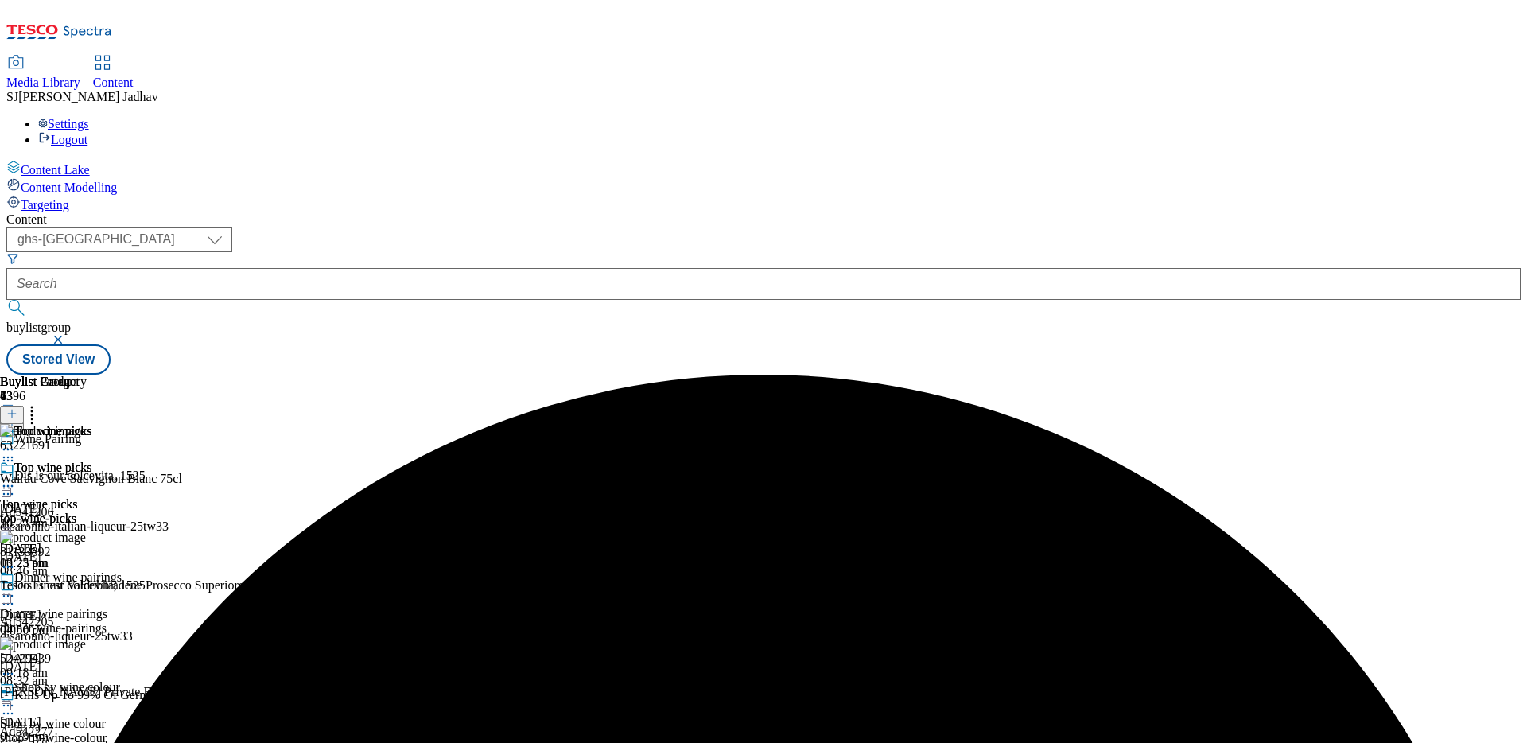
click at [16, 478] on icon at bounding box center [8, 486] width 16 height 16
click at [87, 587] on span "Preview" at bounding box center [67, 593] width 37 height 12
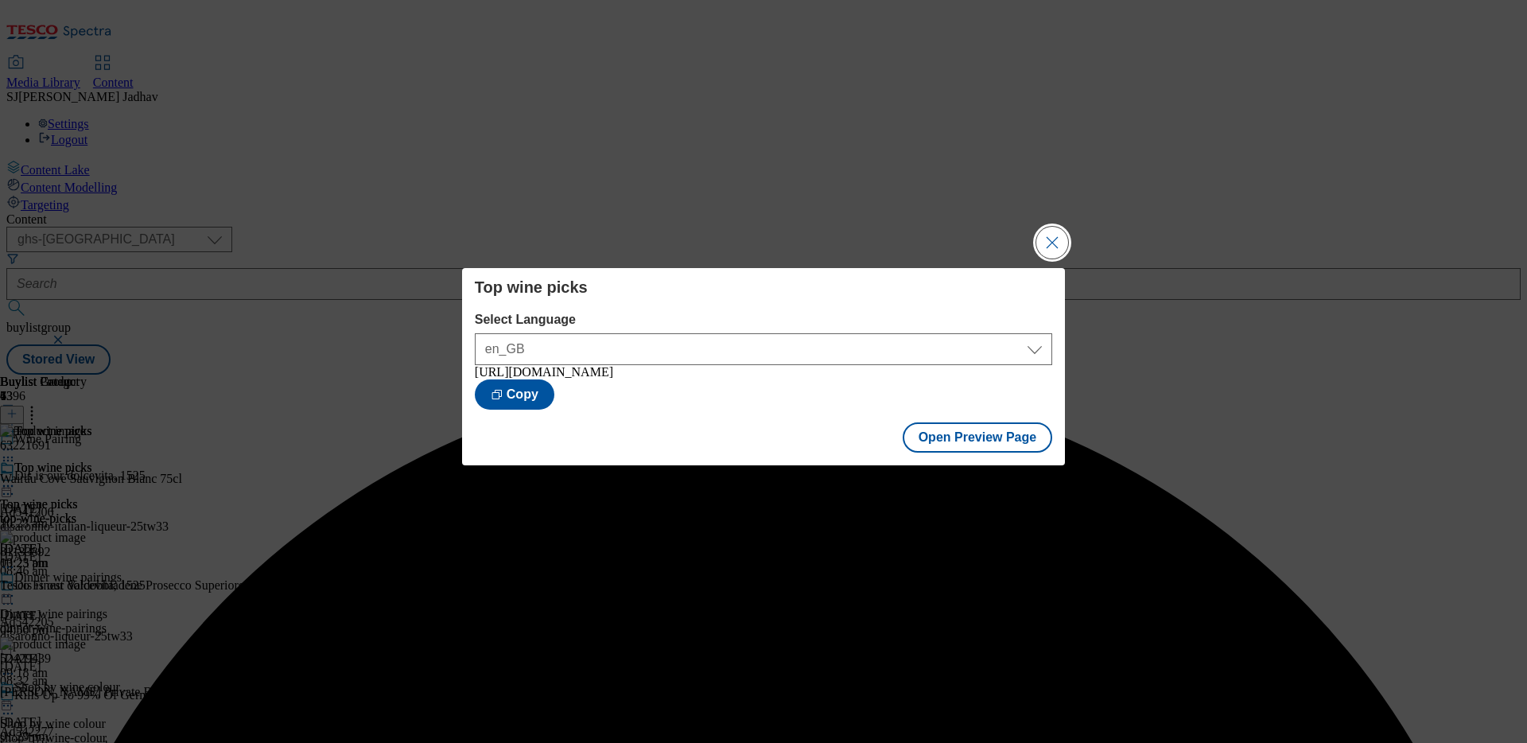
click at [1061, 241] on button "Close Modal" at bounding box center [1052, 243] width 32 height 32
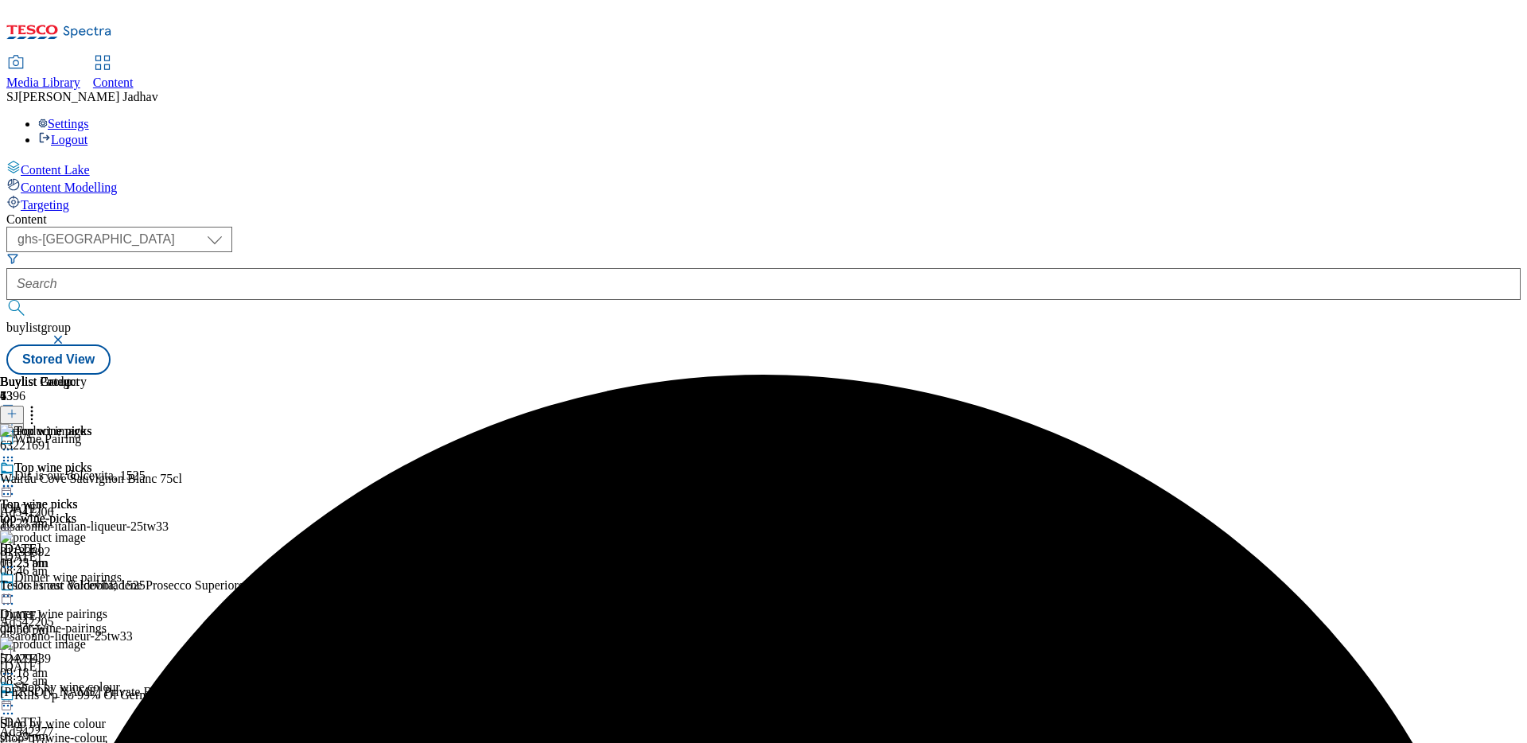
click at [16, 478] on icon at bounding box center [8, 486] width 16 height 16
click at [84, 642] on span "Publish" at bounding box center [66, 648] width 35 height 12
click at [374, 375] on div "Buylist Group 6396 Wine Pairing Dis is our dolcevita, 1525 Ad542206 disaronno-i…" at bounding box center [763, 375] width 1515 height 0
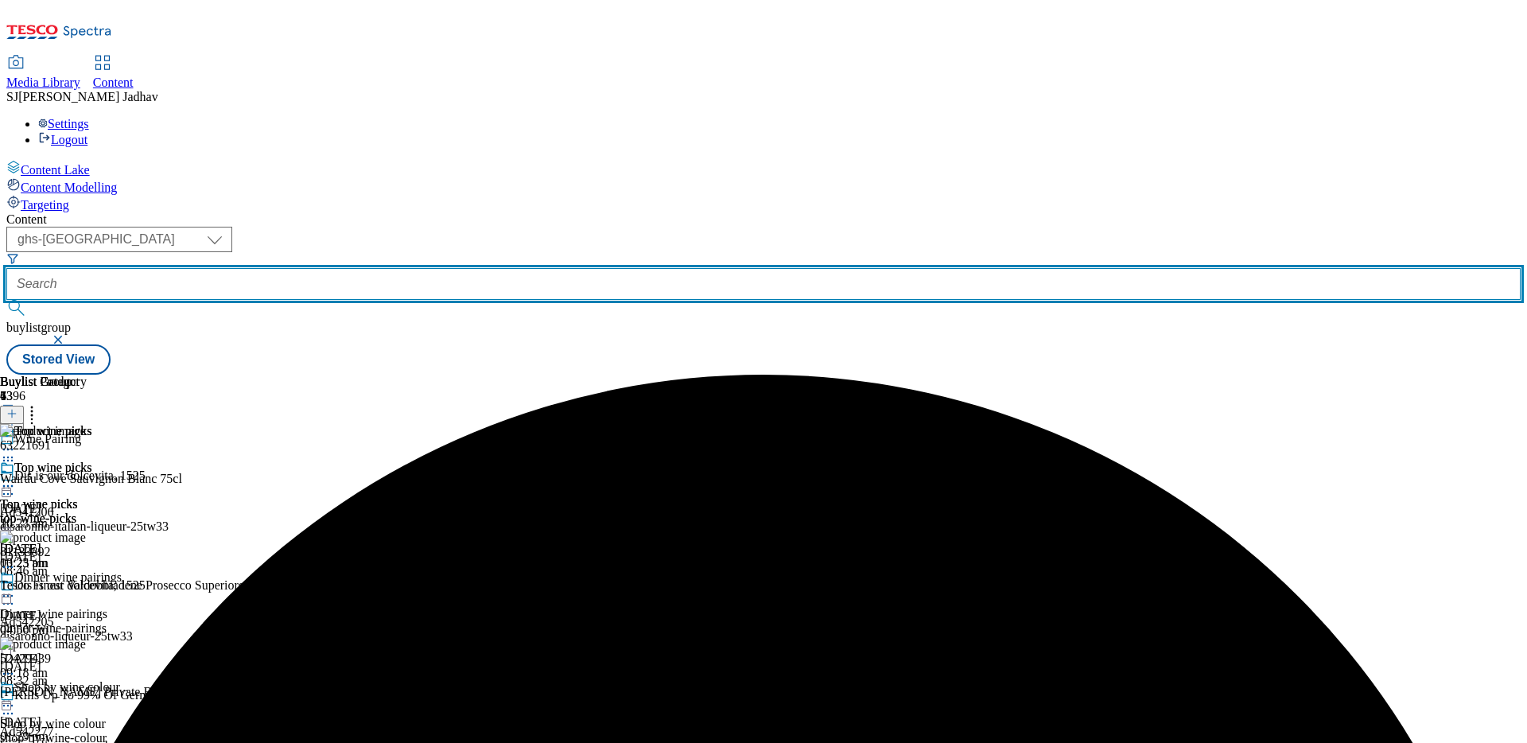
click at [378, 268] on input "text" at bounding box center [763, 284] width 1515 height 32
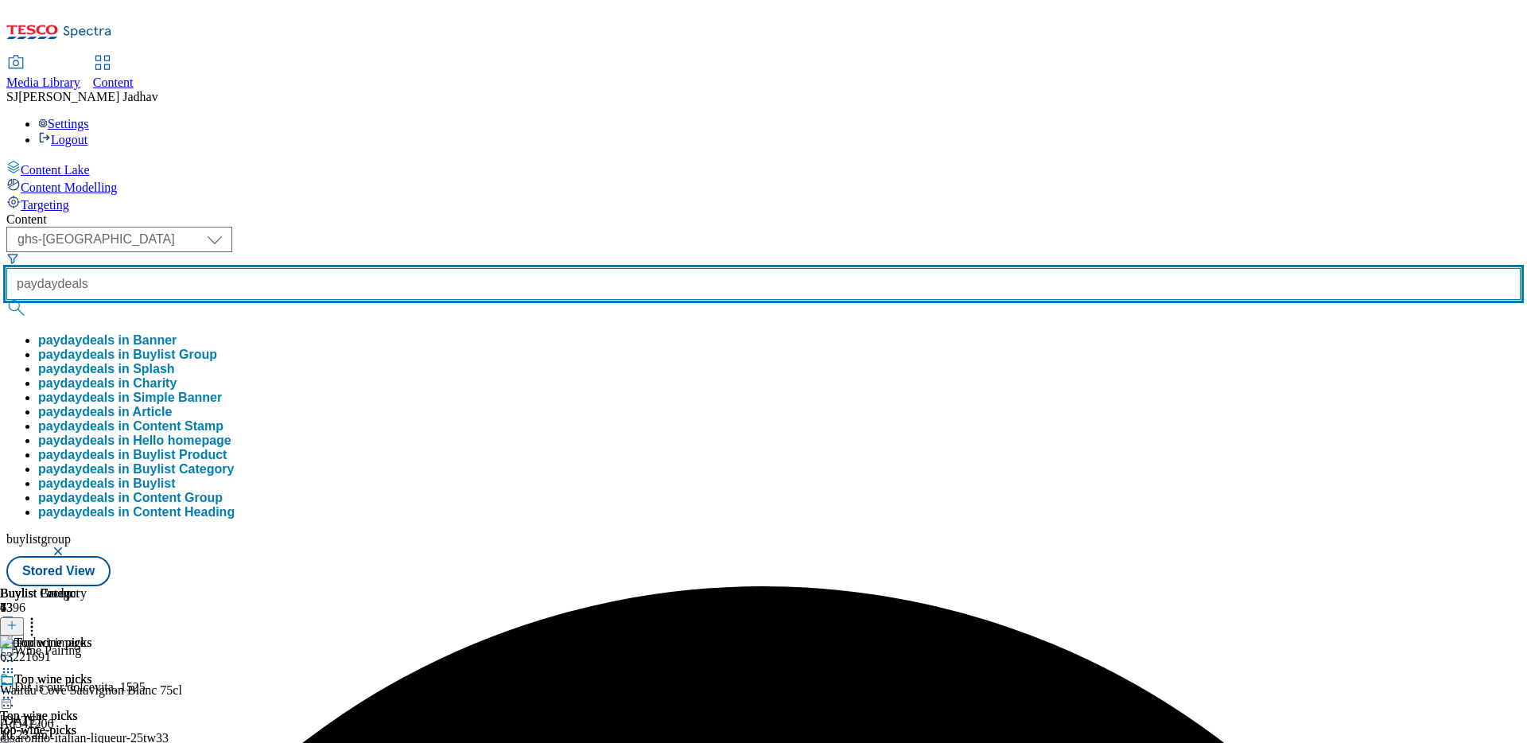
click at [6, 300] on button "submit" at bounding box center [17, 308] width 22 height 16
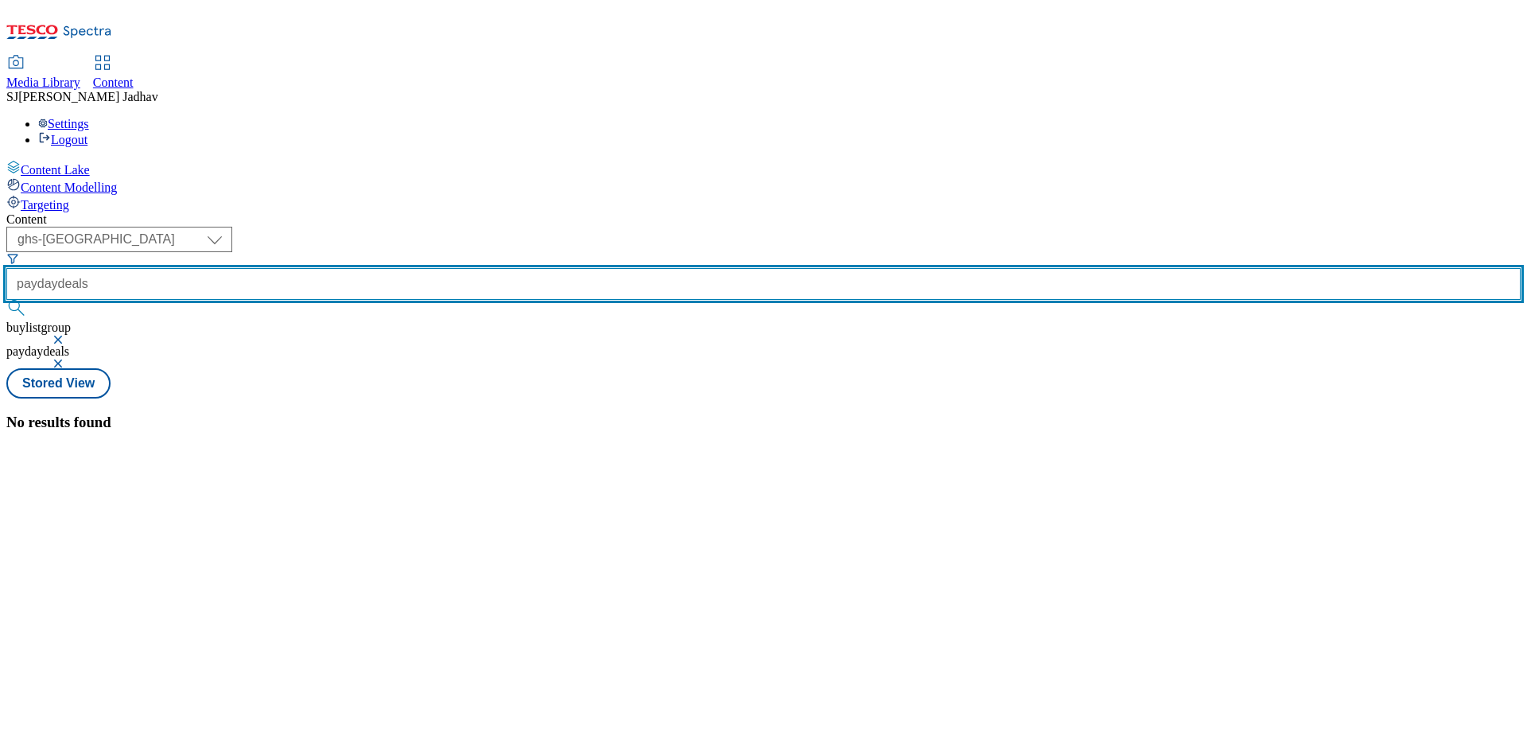
click at [399, 268] on input "paydaydeals" at bounding box center [763, 284] width 1515 height 32
type input "payday-deals"
click at [6, 300] on button "submit" at bounding box center [17, 308] width 22 height 16
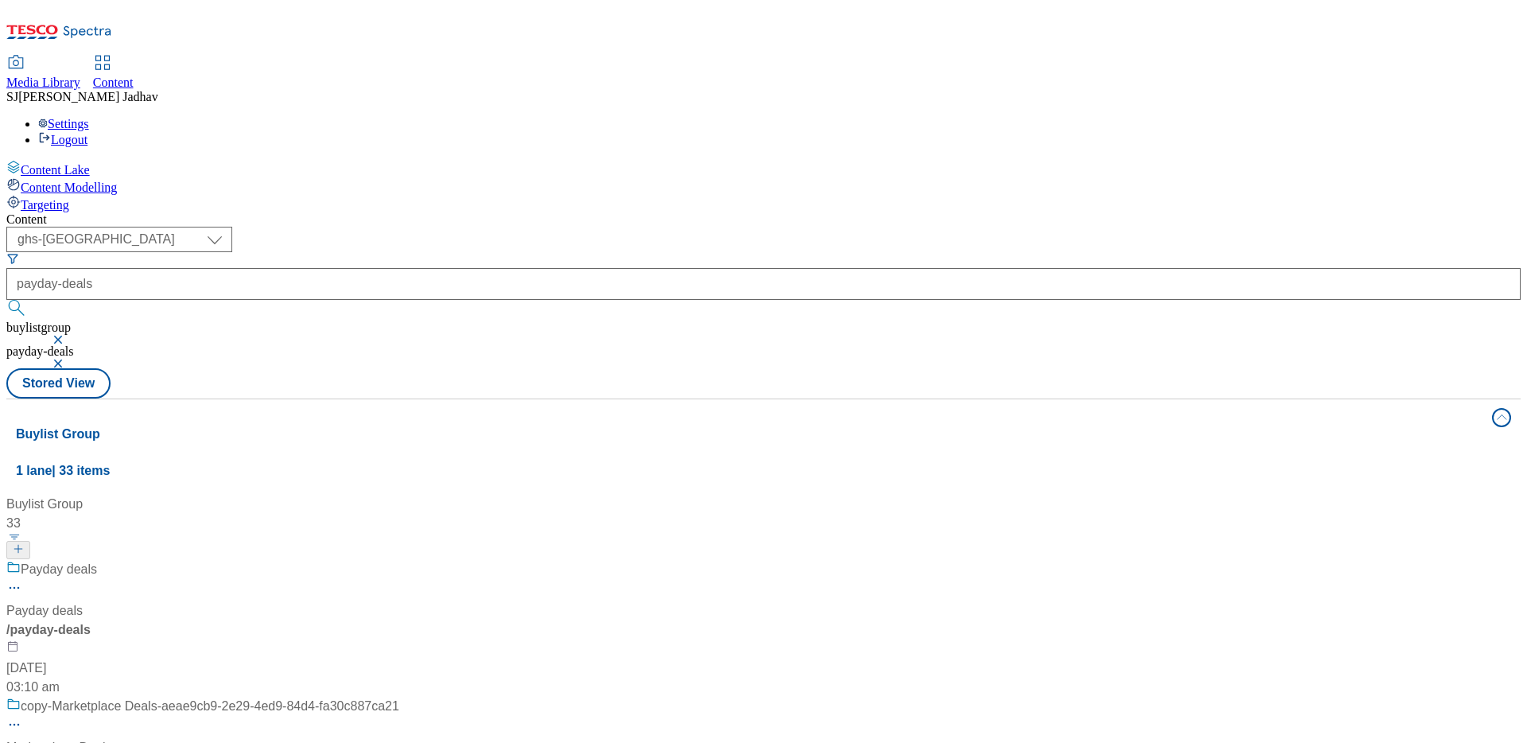
click at [205, 620] on div "/ payday-deals" at bounding box center [105, 629] width 199 height 19
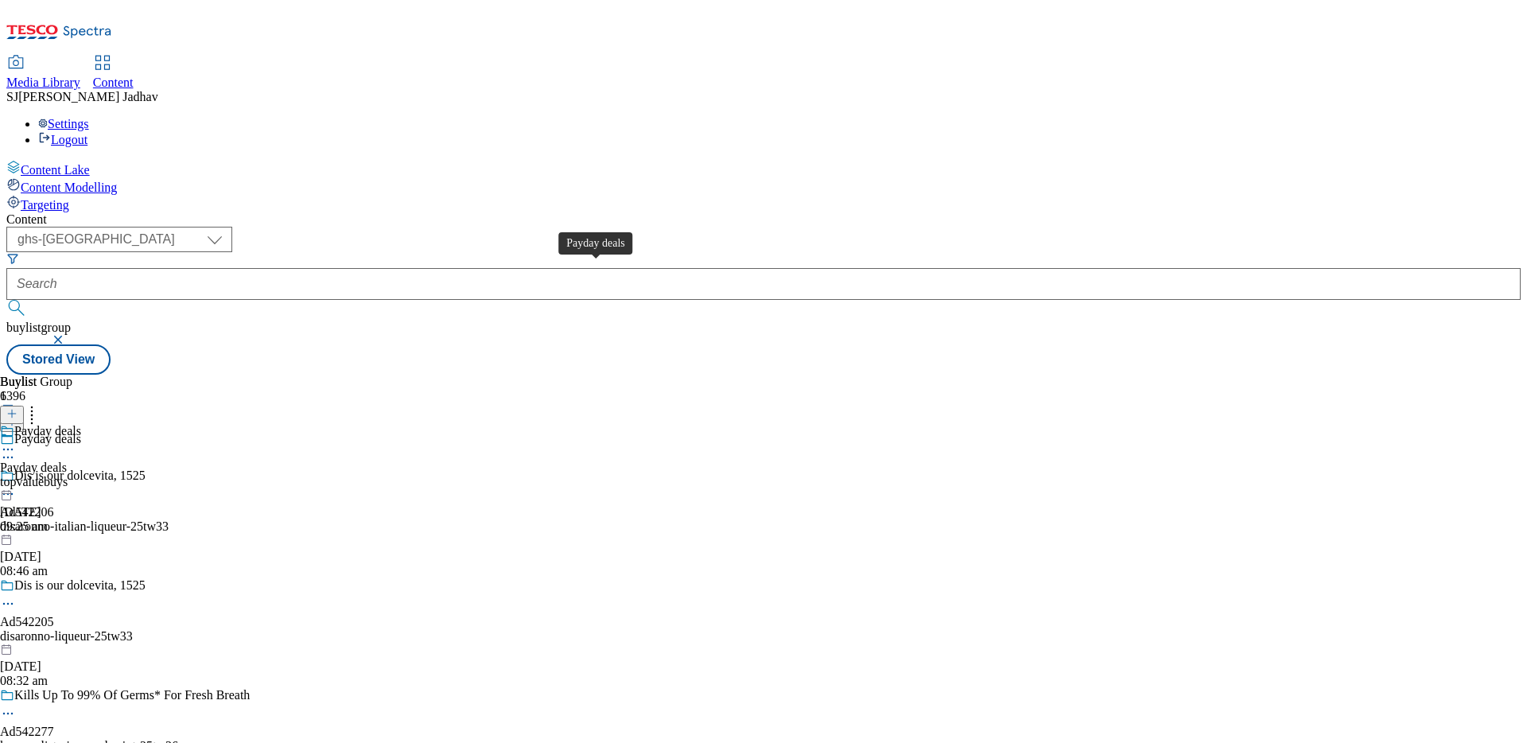
click at [67, 461] on span "Payday deals" at bounding box center [33, 468] width 67 height 14
click at [95, 475] on div "top-value-buys" at bounding box center [47, 482] width 95 height 14
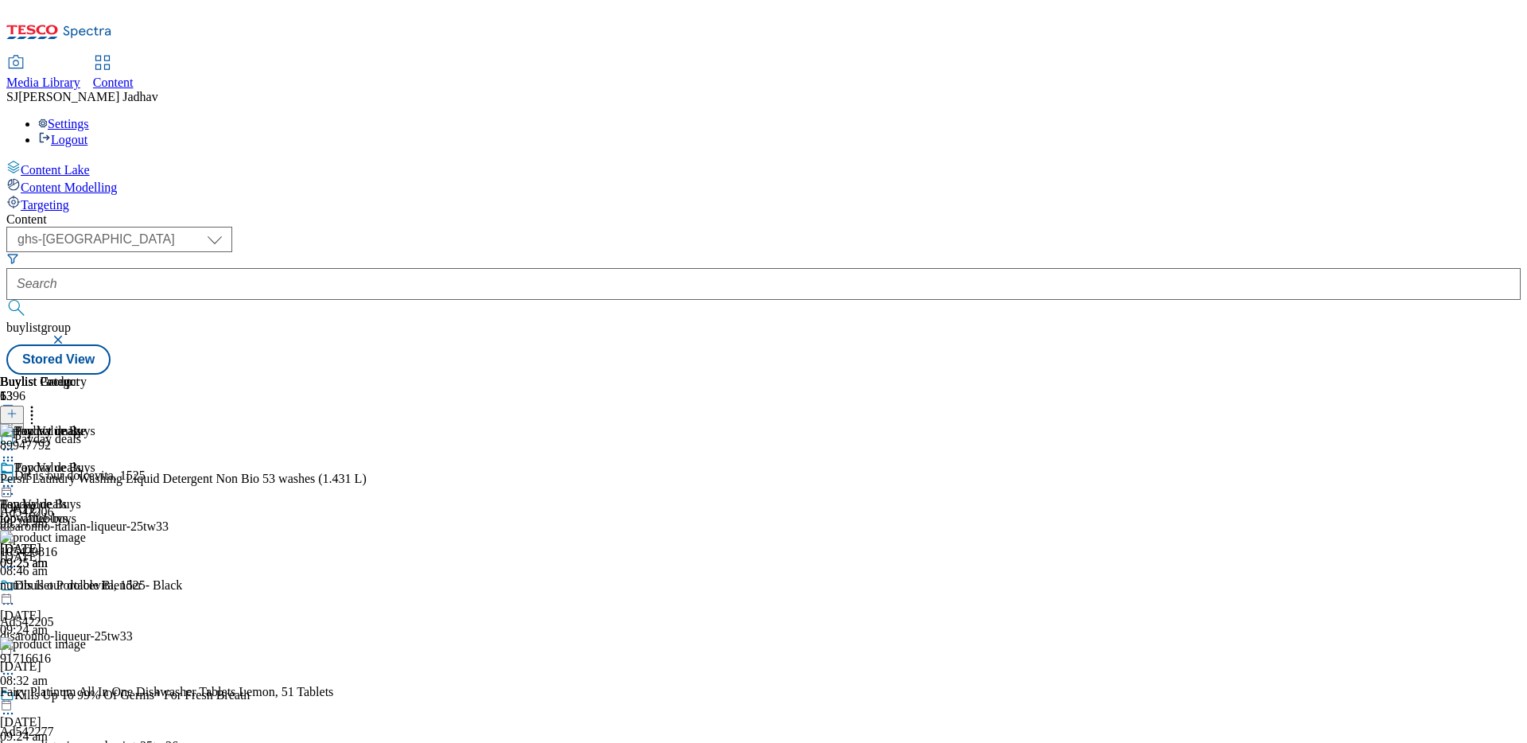
click at [17, 408] on icon at bounding box center [11, 413] width 11 height 11
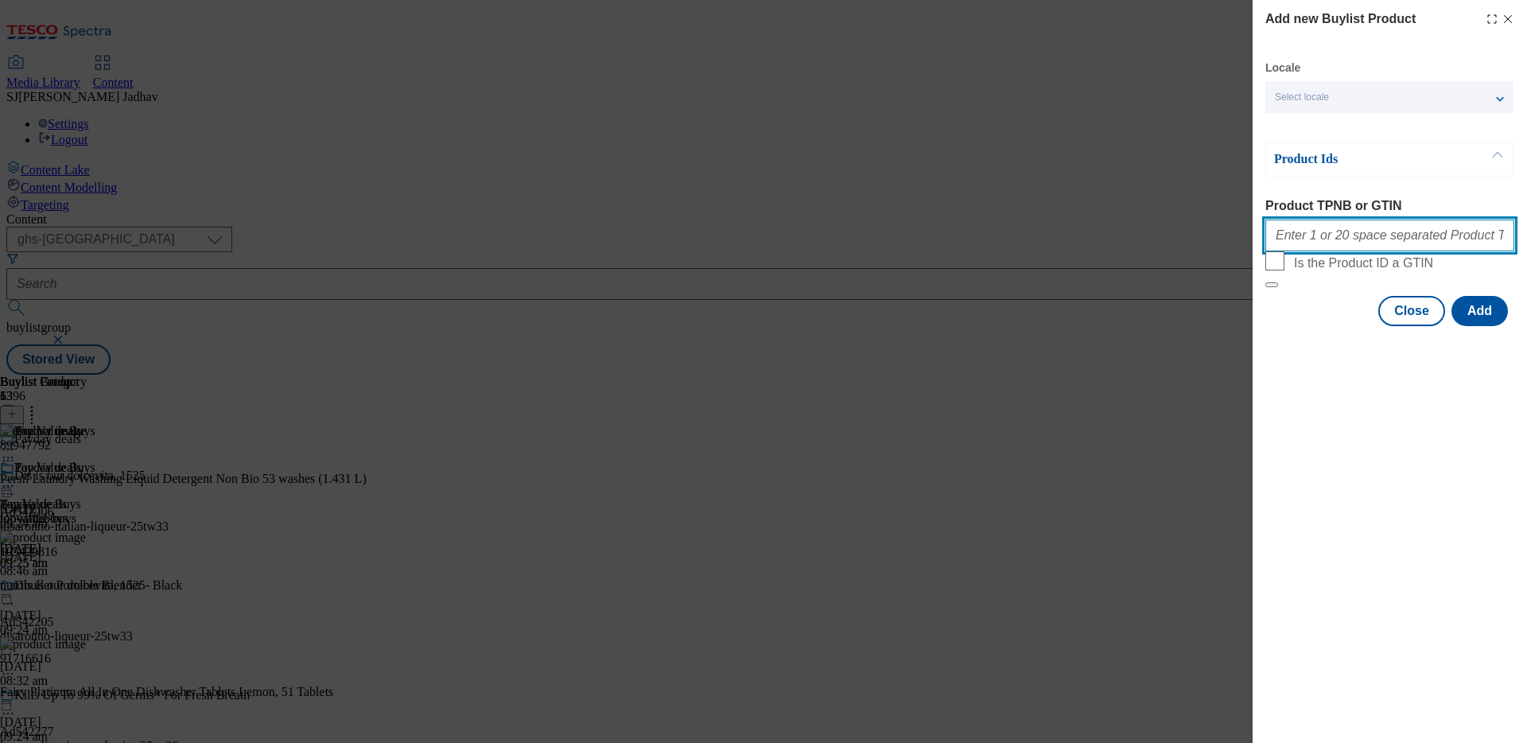
click at [1339, 247] on input "Product TPNB or GTIN" at bounding box center [1390, 236] width 249 height 32
paste input "85995282 93726993 105420816 93612610"
type input "85995282 93726993 105420816 93612610"
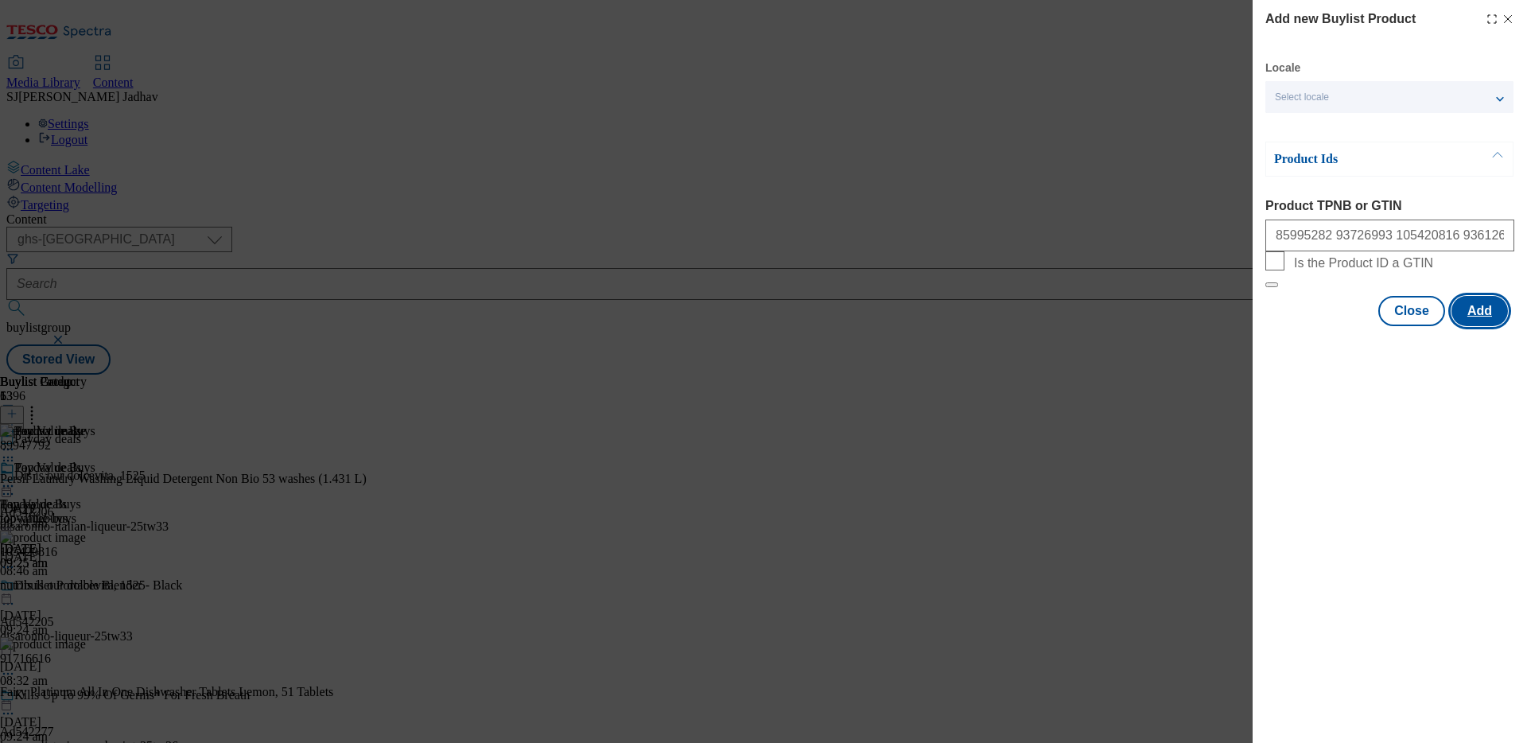
click at [1374, 326] on button "Add" at bounding box center [1480, 311] width 56 height 30
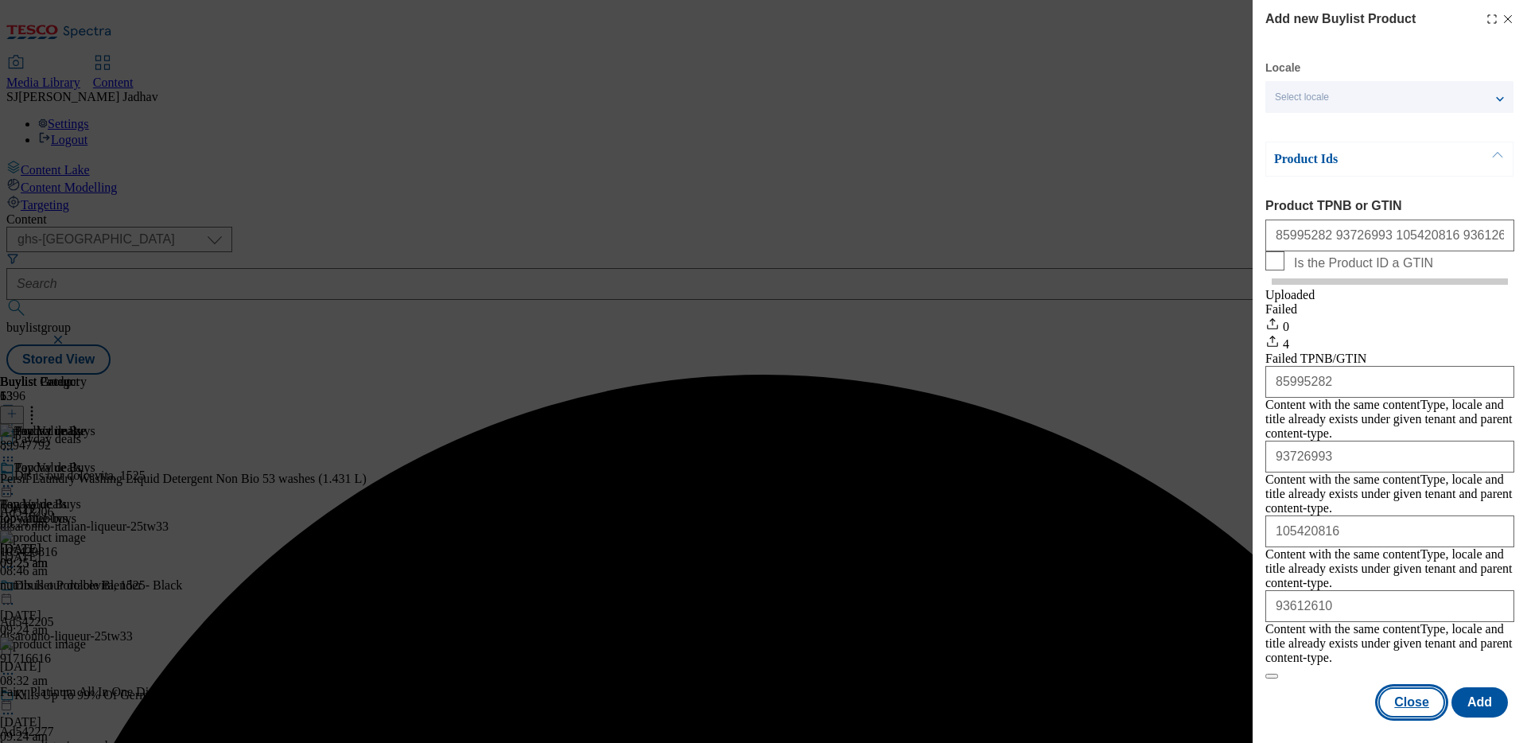
click at [1374, 687] on button "Close" at bounding box center [1411, 702] width 67 height 30
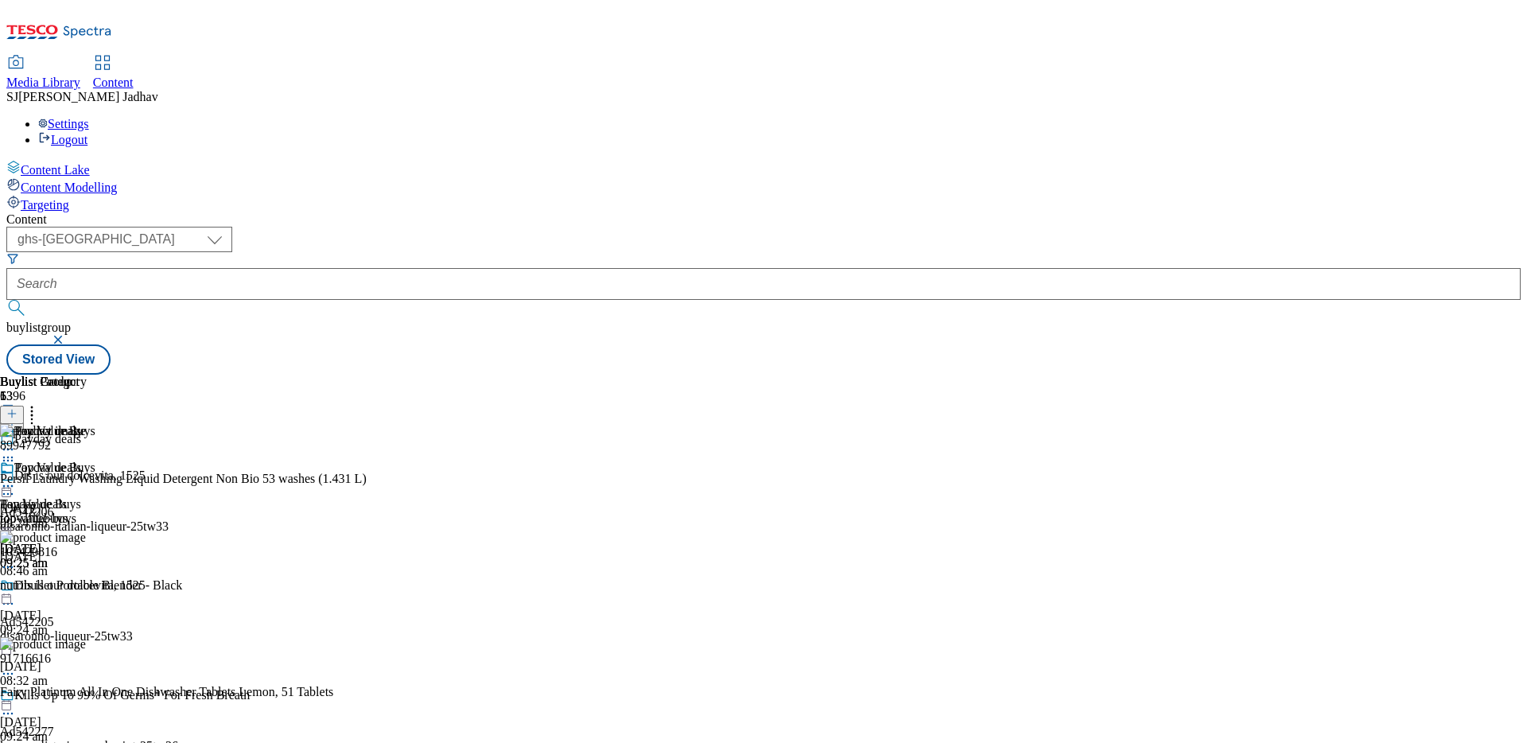
click at [40, 403] on icon at bounding box center [32, 411] width 16 height 16
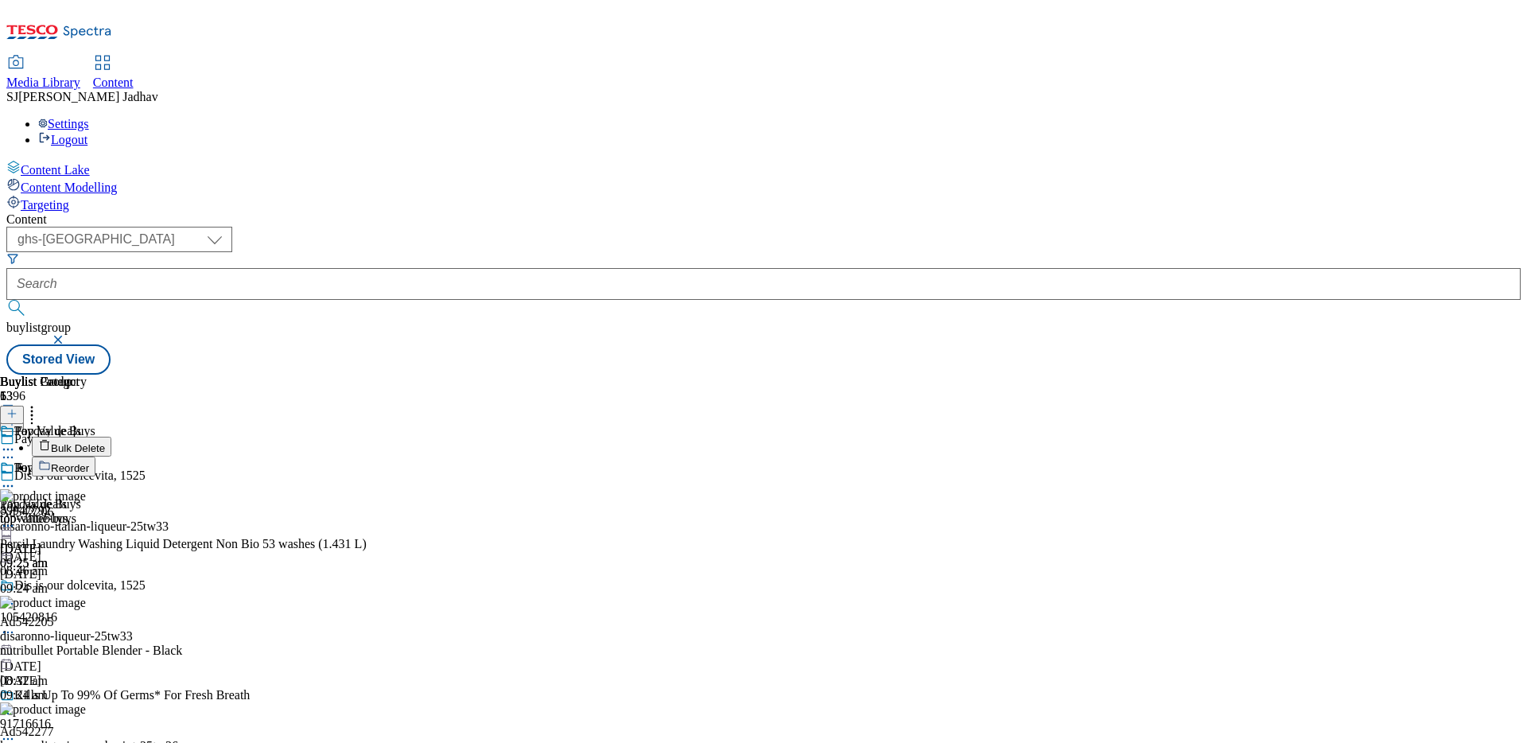
click at [89, 462] on span "Reorder" at bounding box center [70, 468] width 38 height 12
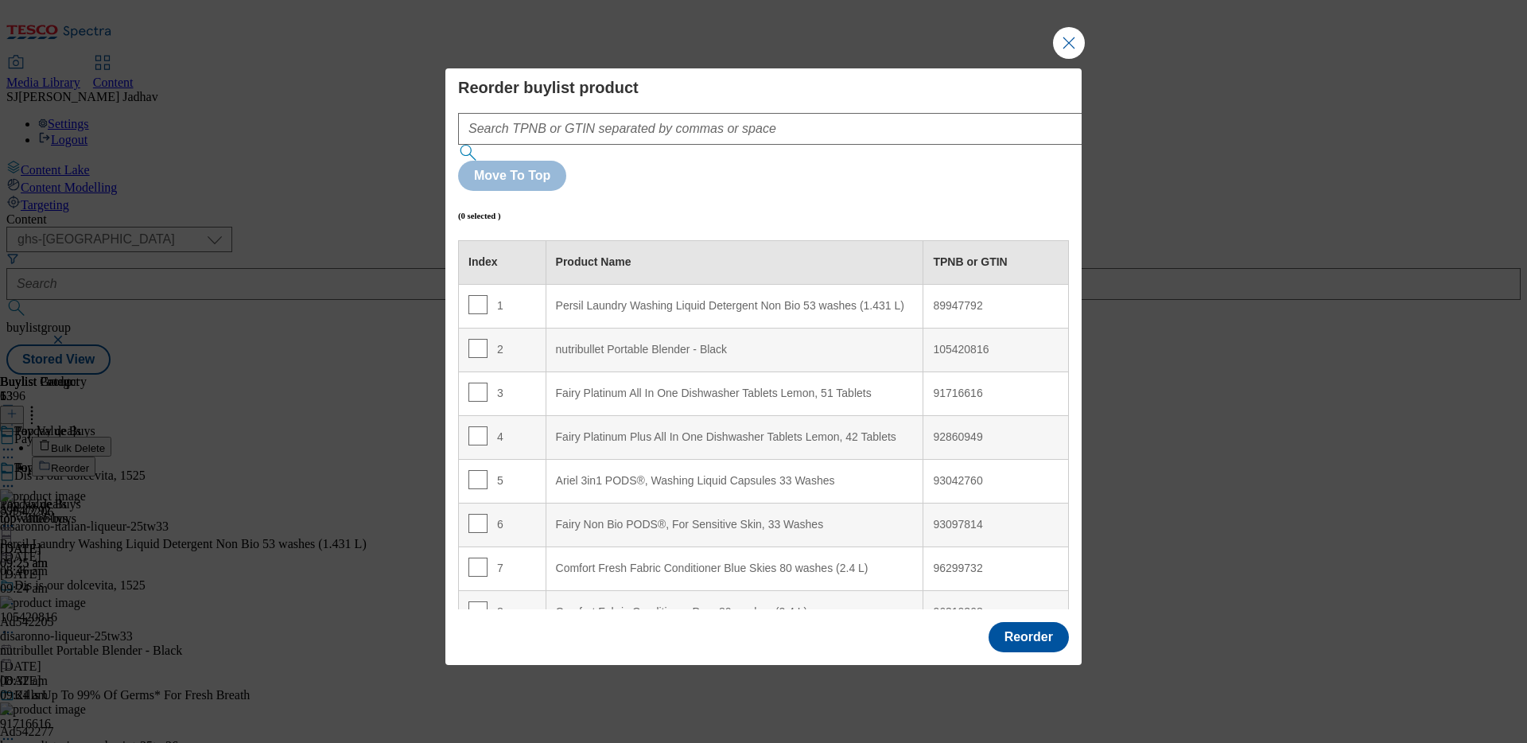
click at [824, 142] on div "Reorder buylist product Move To Top (0 selected ) Index Product Name TPNB or GT…" at bounding box center [763, 343] width 611 height 531
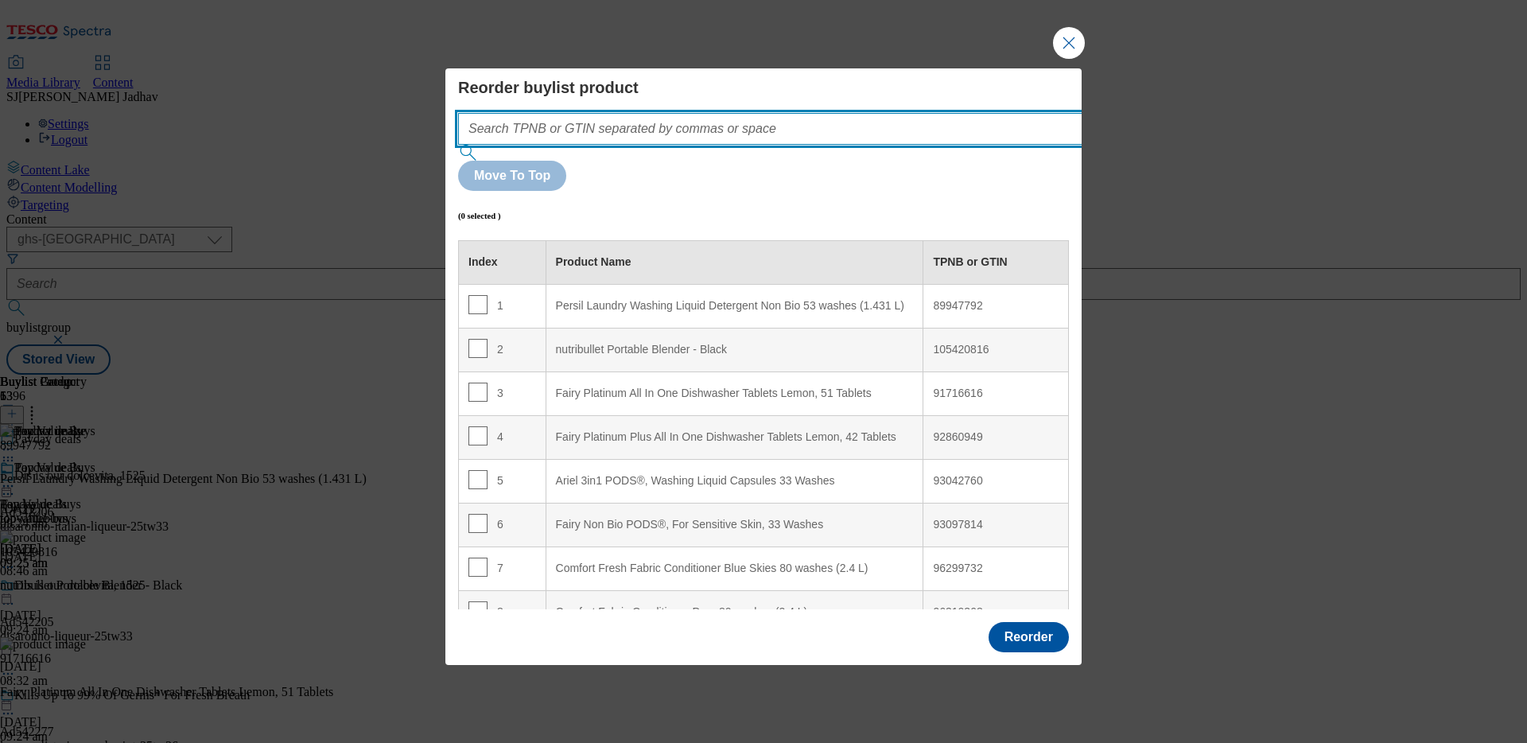
click at [819, 145] on input "Modal" at bounding box center [794, 129] width 672 height 32
paste input "85995282 93726993 105420816 93612610"
type input "85995282 93726993 105420816 93612610"
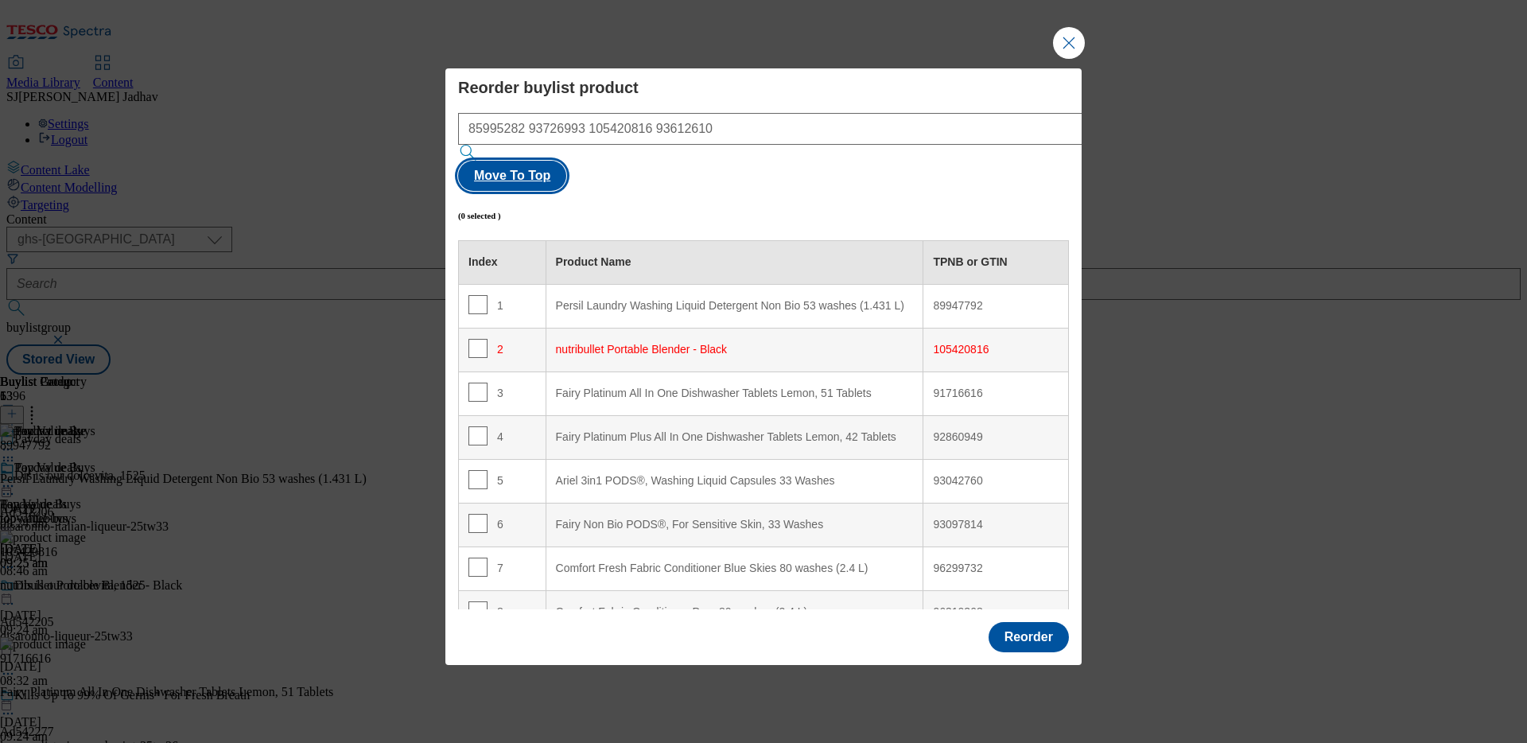
click at [566, 163] on button "Move To Top" at bounding box center [512, 176] width 108 height 30
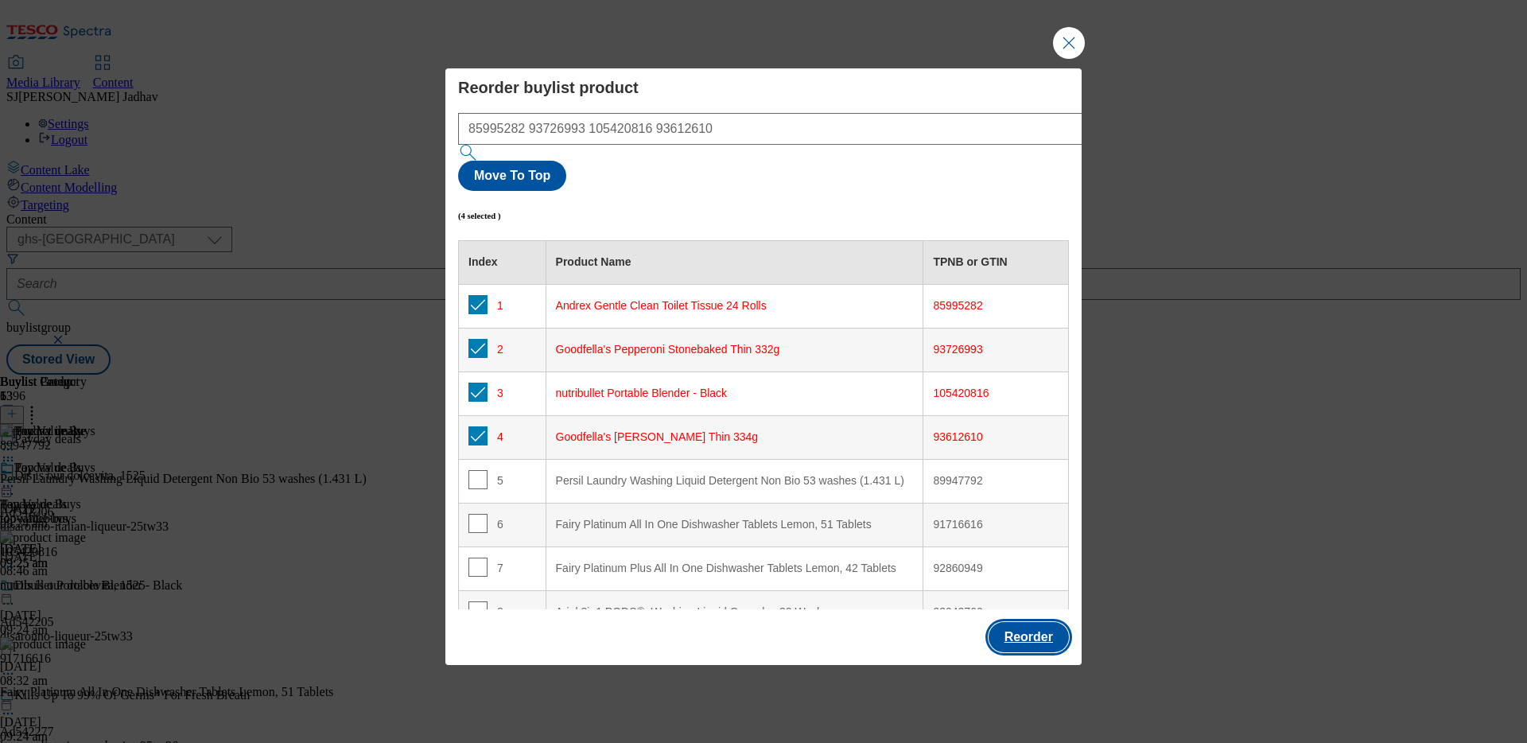
click at [1044, 622] on button "Reorder" at bounding box center [1029, 637] width 80 height 30
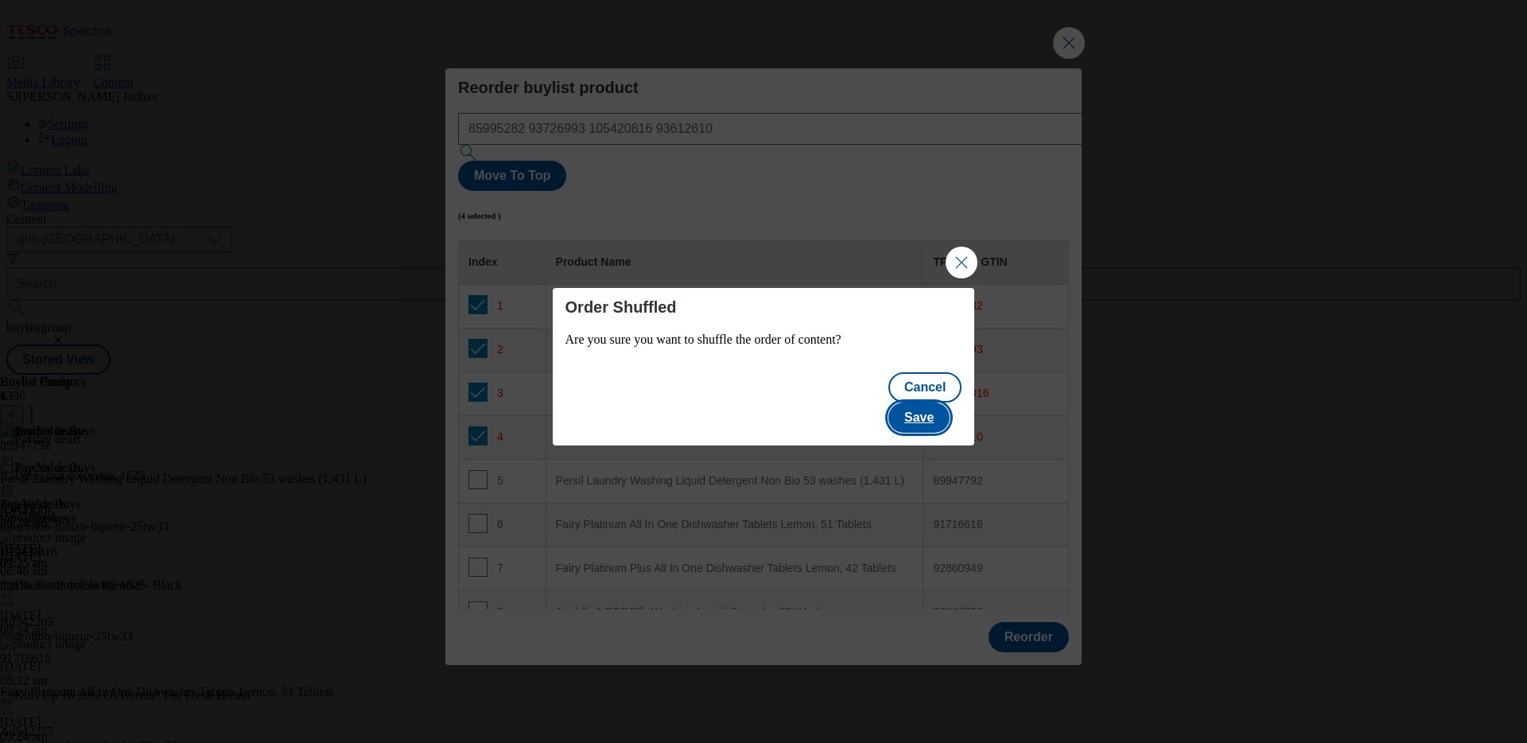
click at [940, 402] on button "Save" at bounding box center [919, 417] width 61 height 30
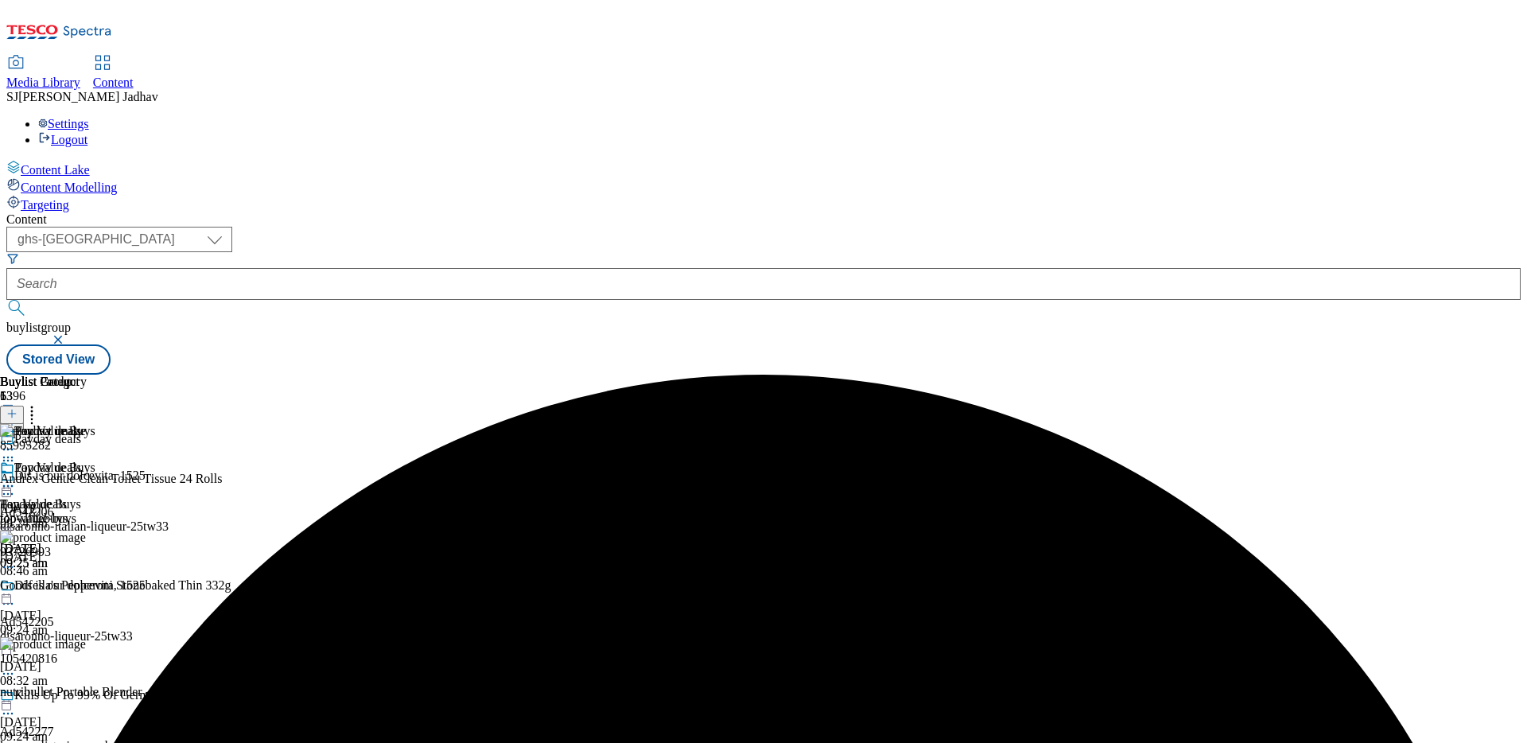
click at [16, 478] on icon at bounding box center [8, 486] width 16 height 16
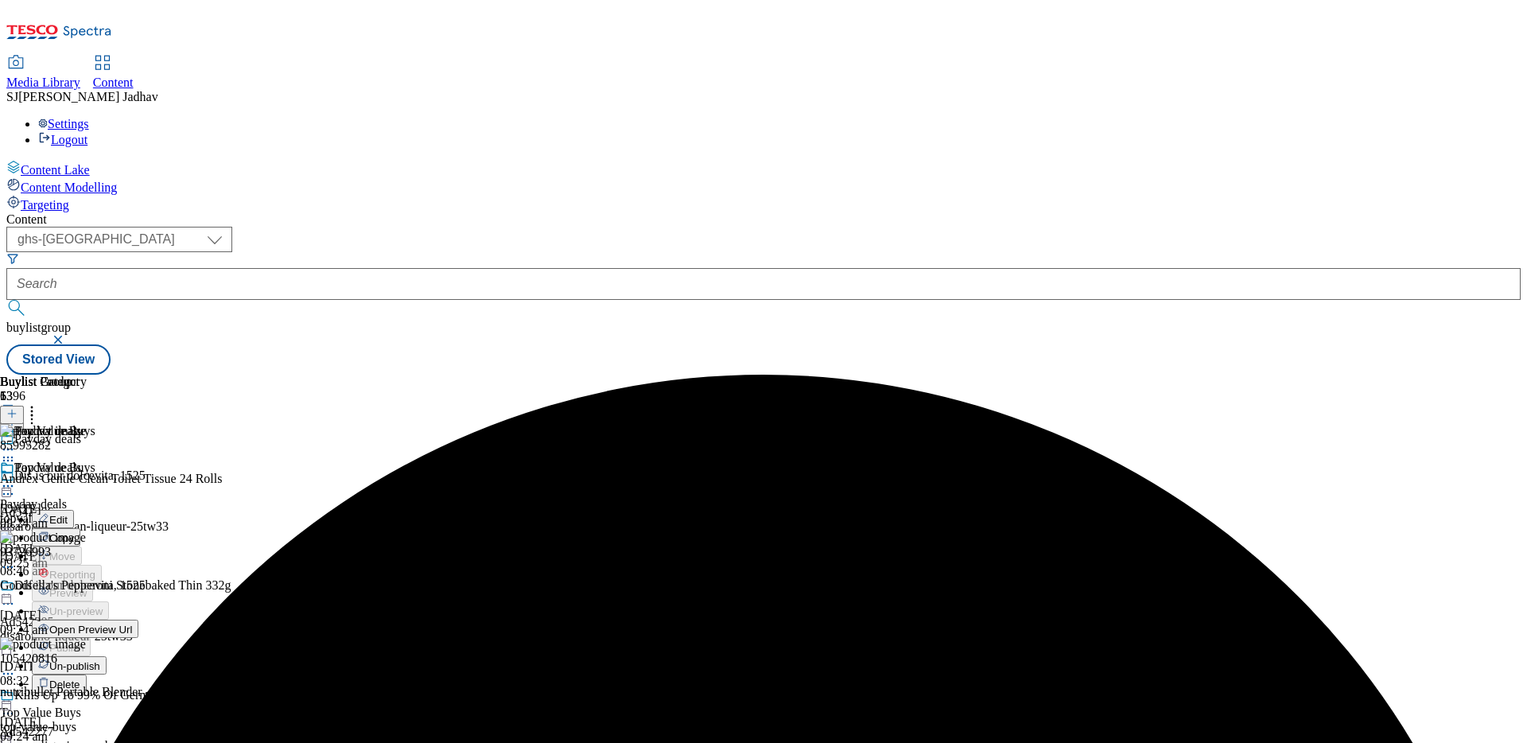
click at [68, 514] on span "Edit" at bounding box center [58, 520] width 18 height 12
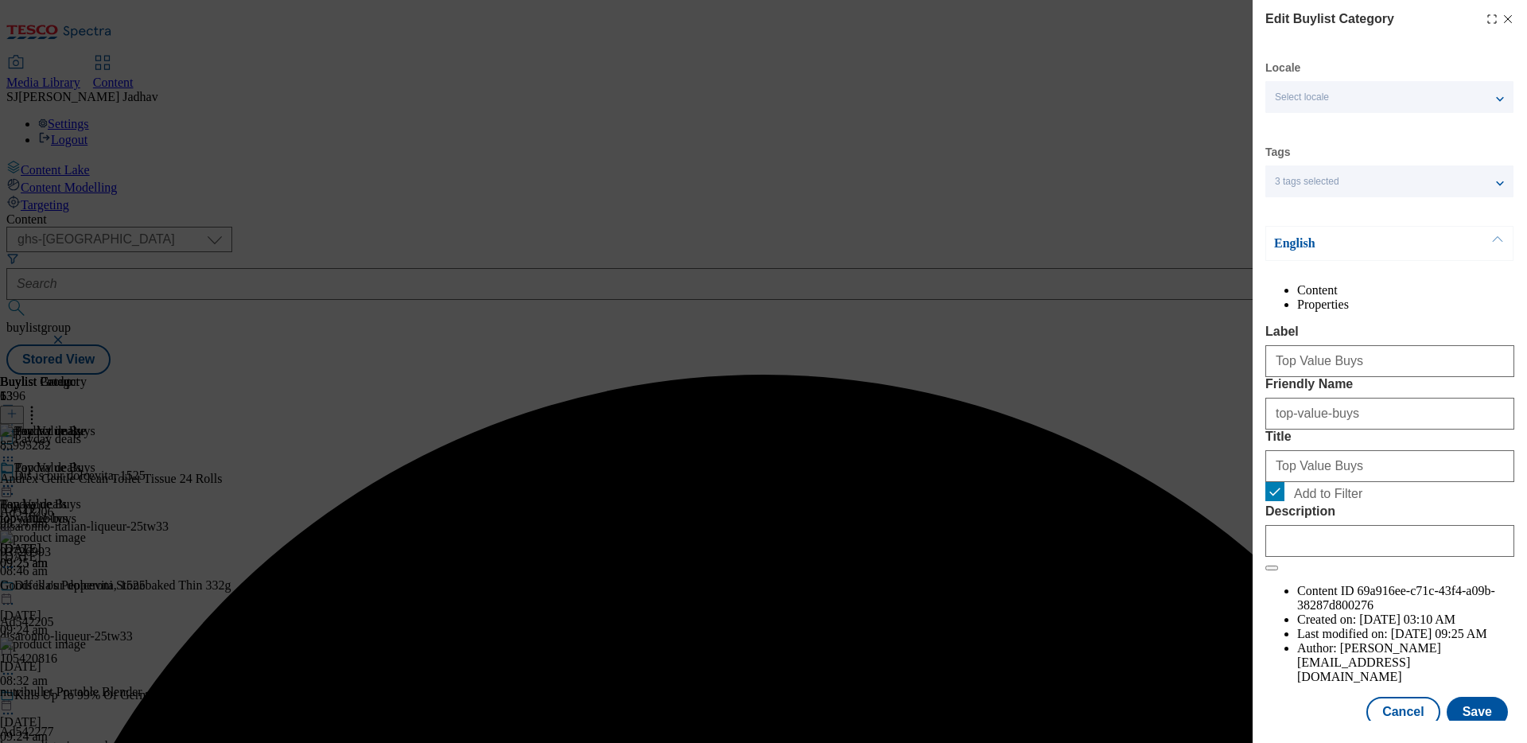
scroll to position [40, 0]
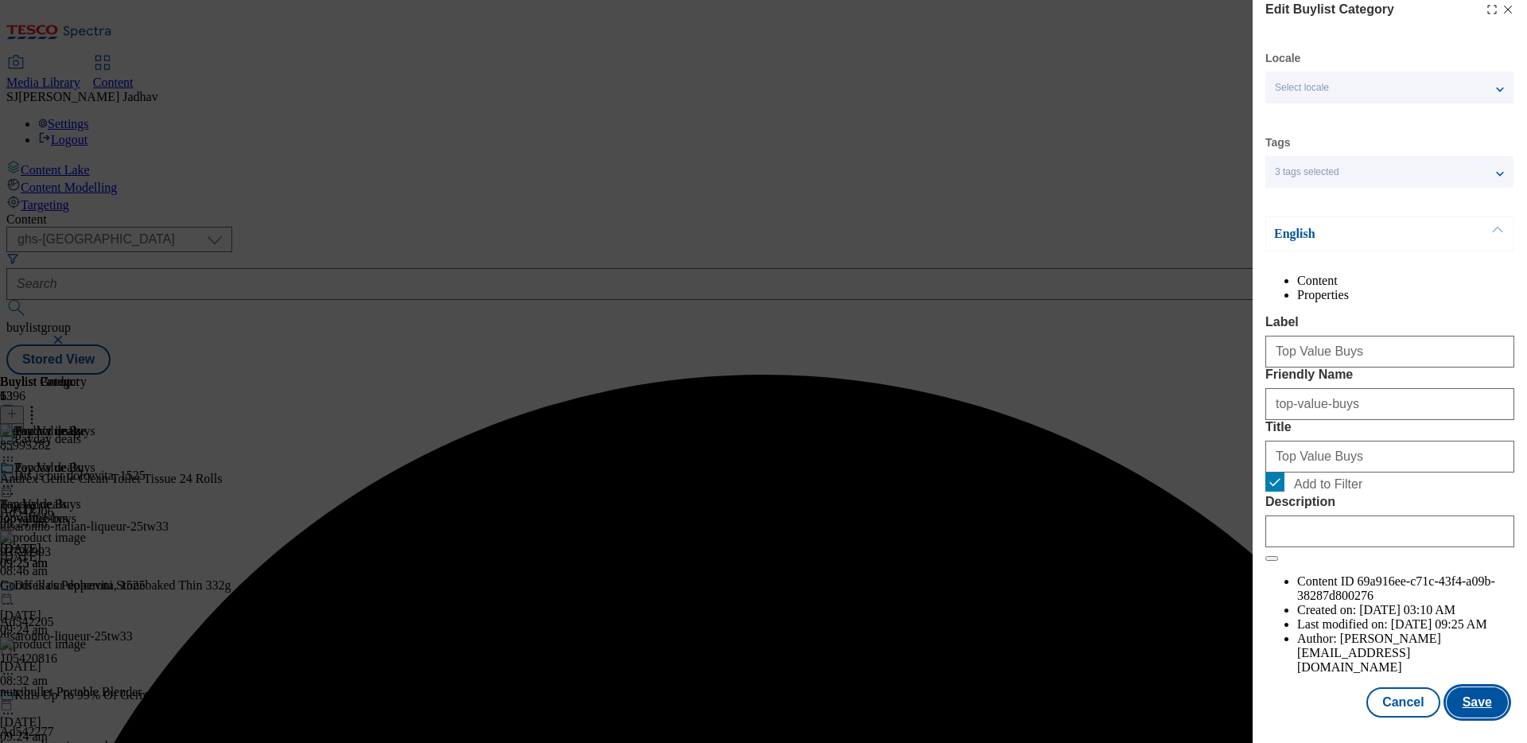
click at [1374, 694] on button "Save" at bounding box center [1477, 702] width 61 height 30
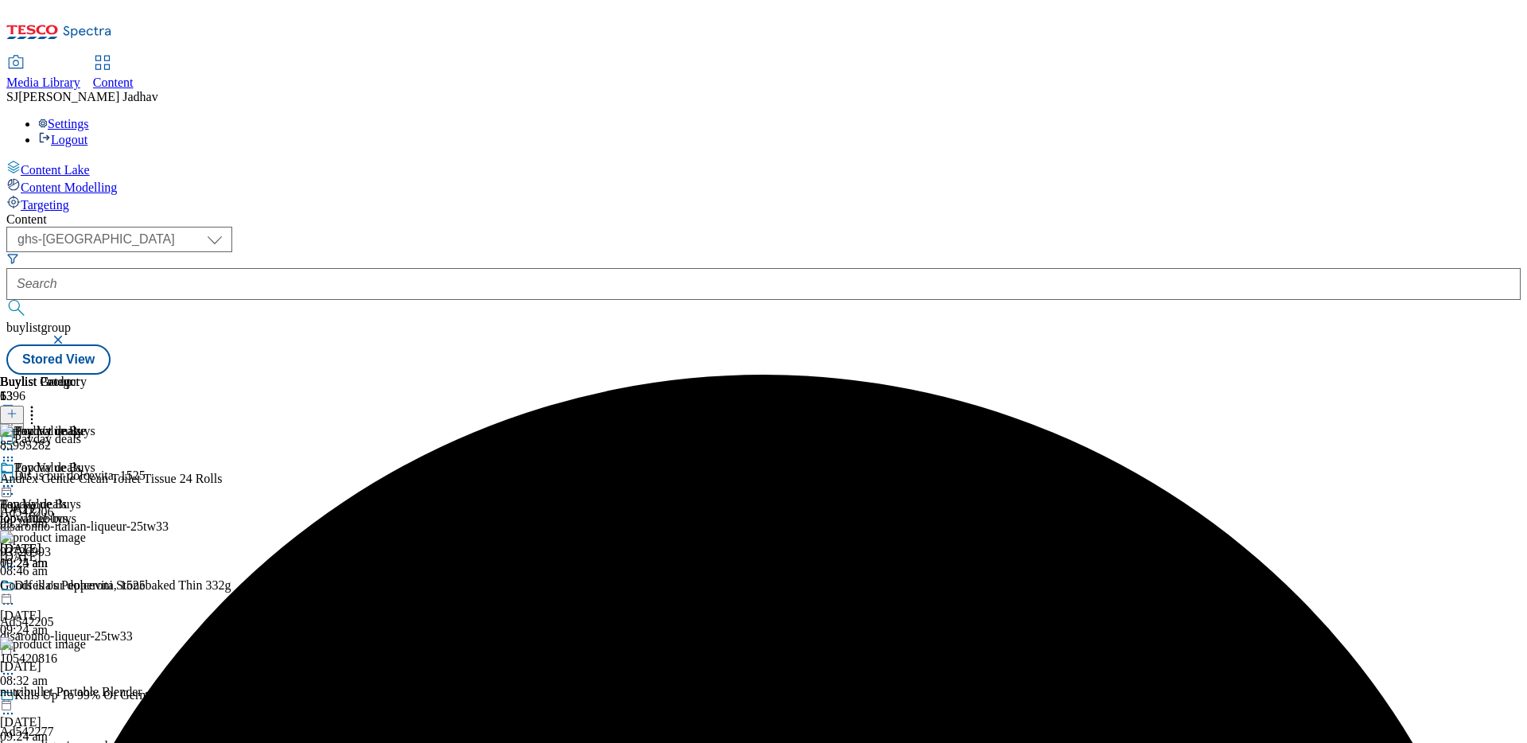
click at [16, 478] on icon at bounding box center [8, 486] width 16 height 16
click at [87, 587] on span "Preview" at bounding box center [67, 593] width 37 height 12
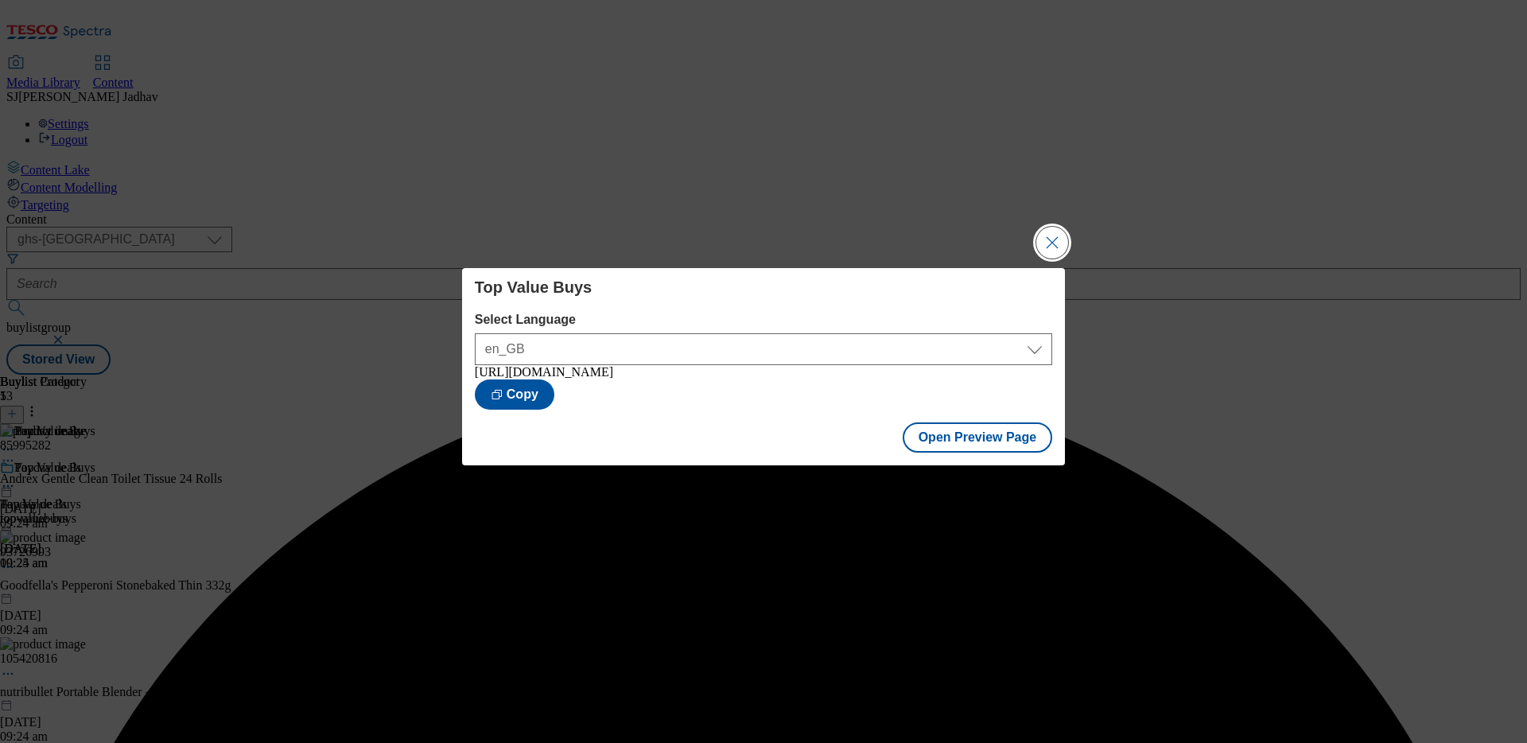
click at [1048, 247] on button "Close Modal" at bounding box center [1052, 243] width 32 height 32
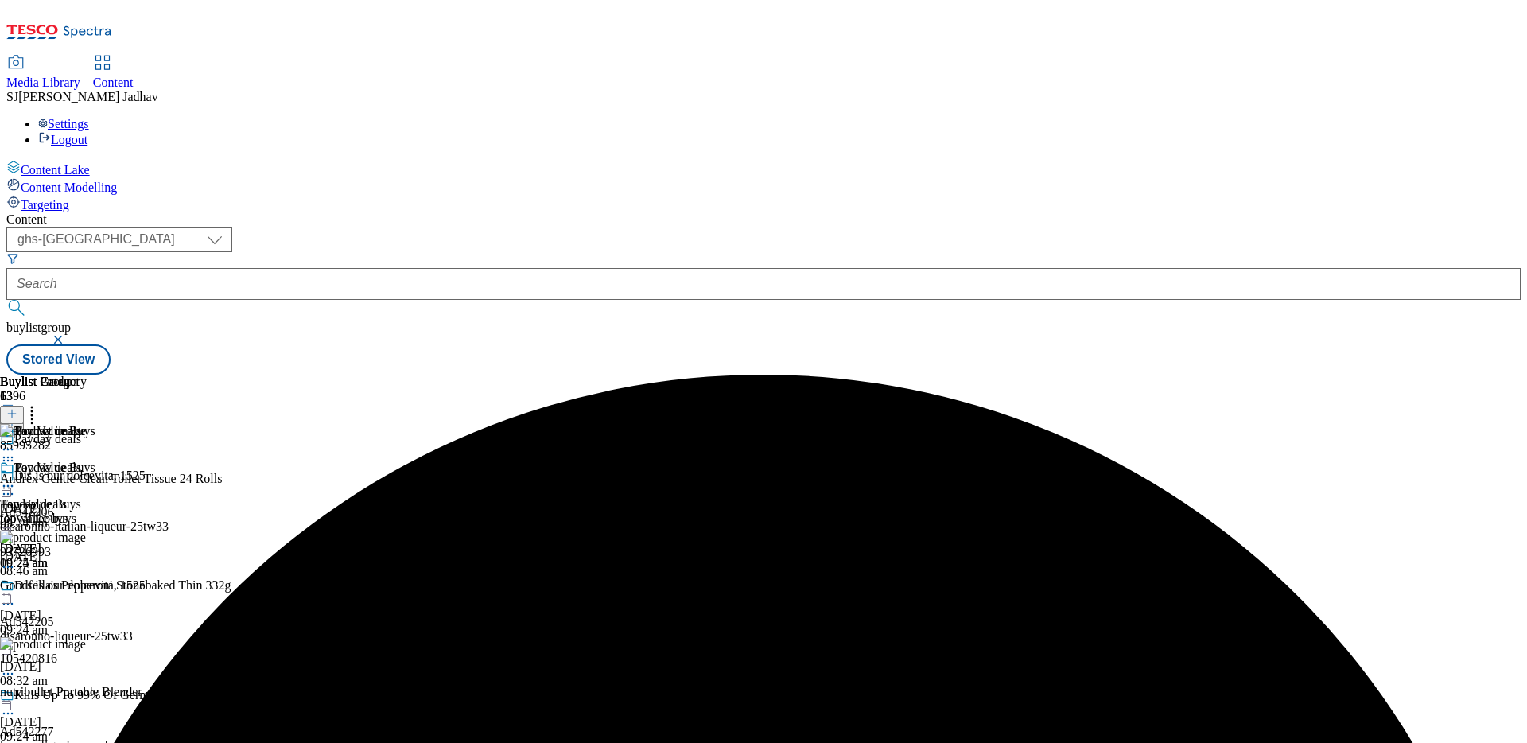
click at [95, 461] on div "Top Value Buys Top Value Buys top-value-buys 30 Sept 2025 10:24 am" at bounding box center [47, 516] width 95 height 110
click at [16, 478] on icon at bounding box center [8, 486] width 16 height 16
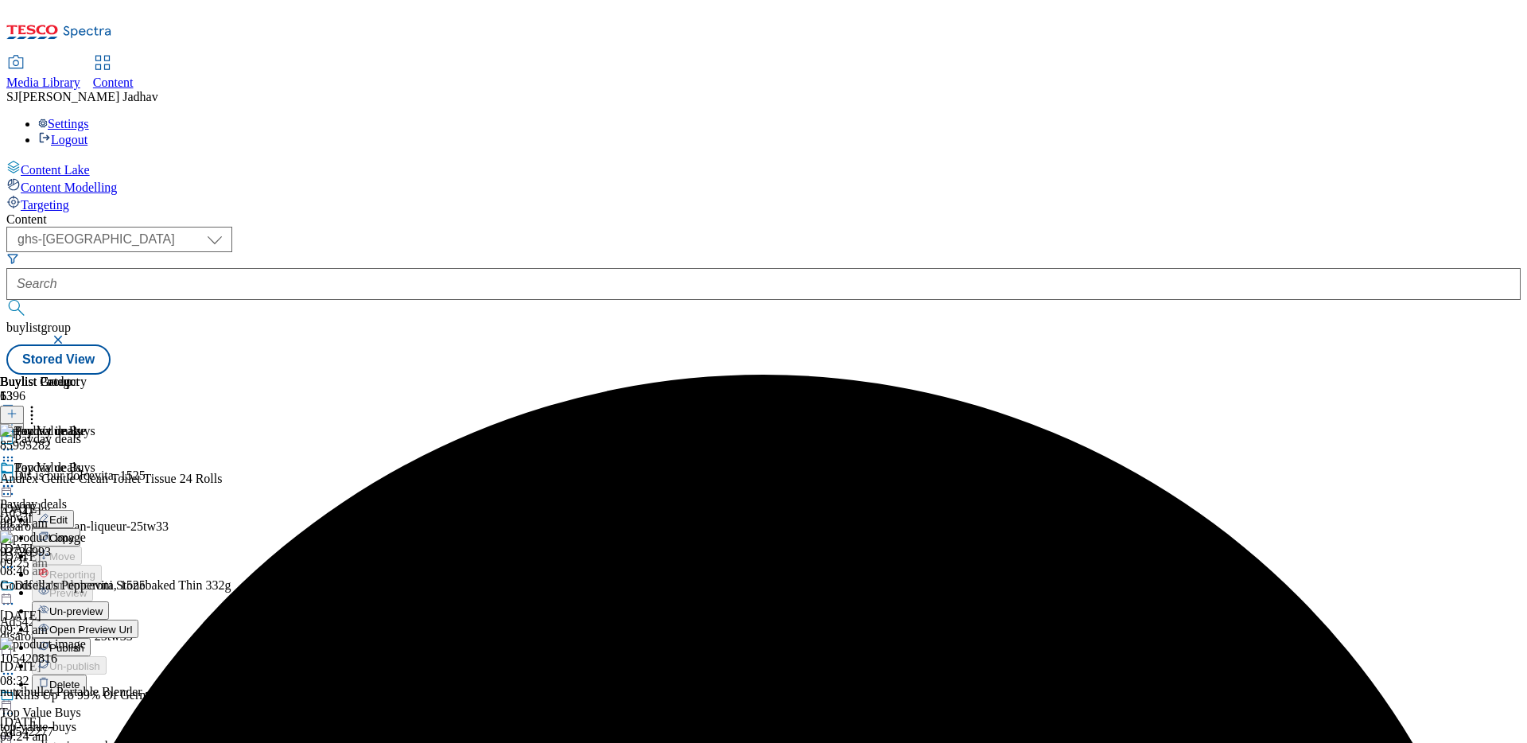
click at [91, 638] on button "Publish" at bounding box center [61, 647] width 59 height 18
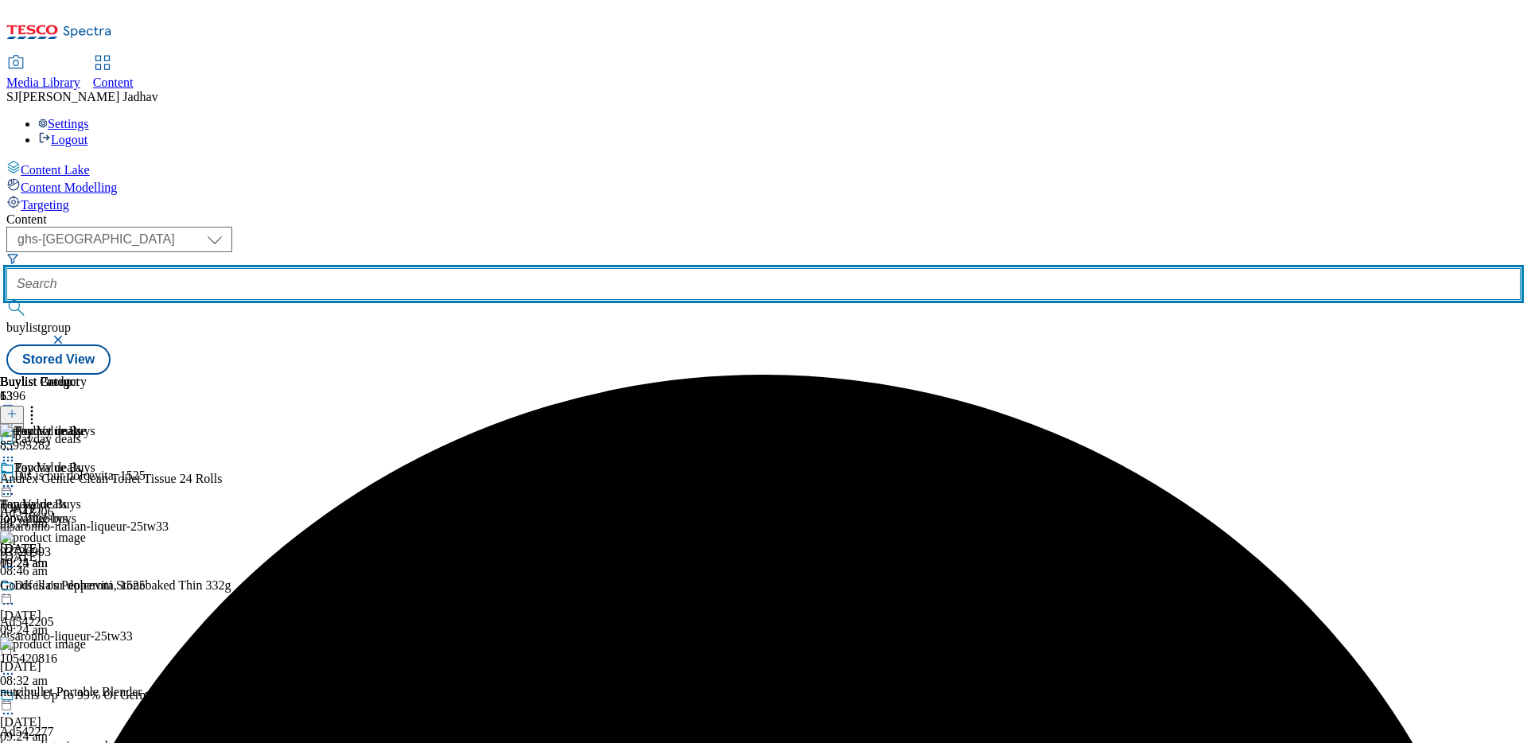
click at [395, 268] on input "text" at bounding box center [763, 284] width 1515 height 32
type input "g"
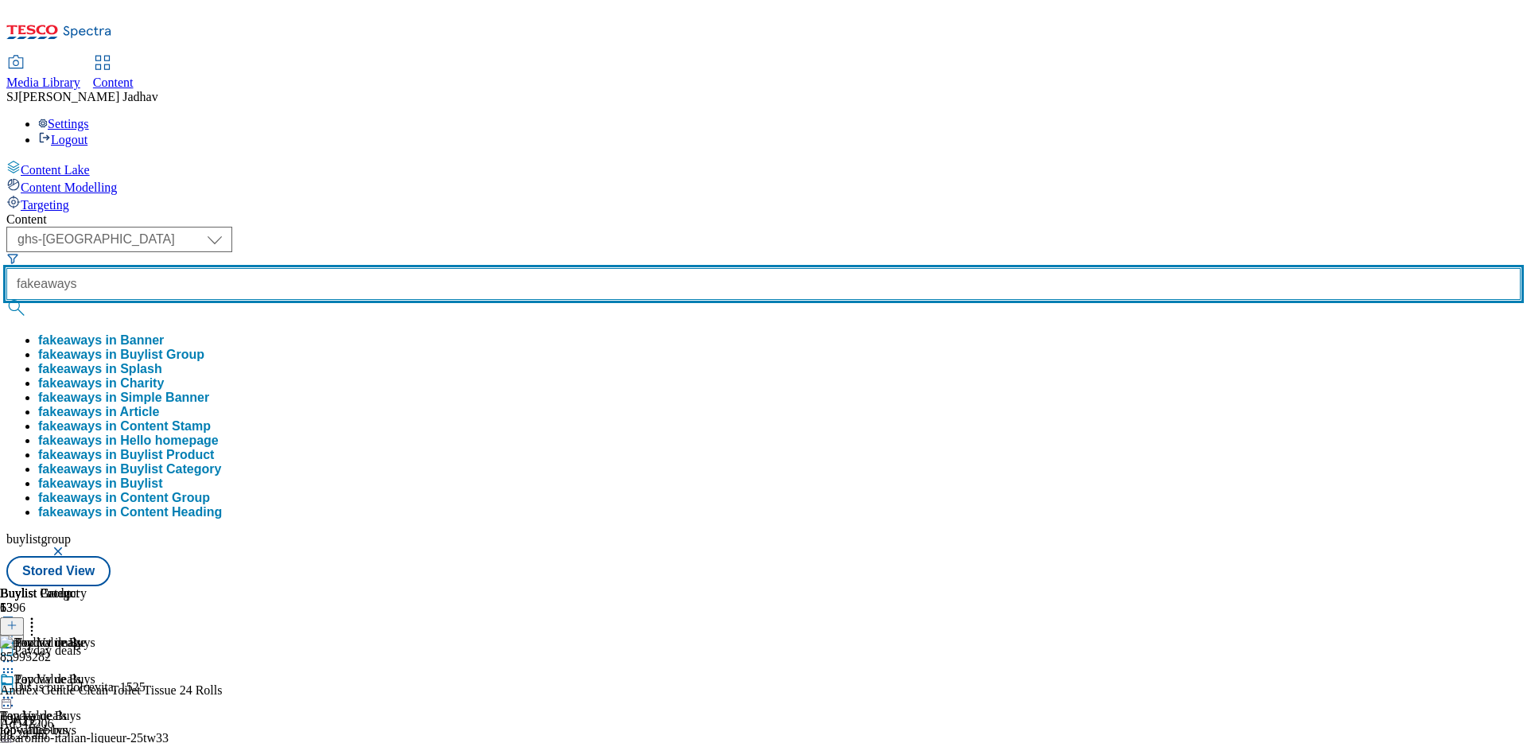
type input "fakeaways"
click at [6, 300] on button "submit" at bounding box center [17, 308] width 22 height 16
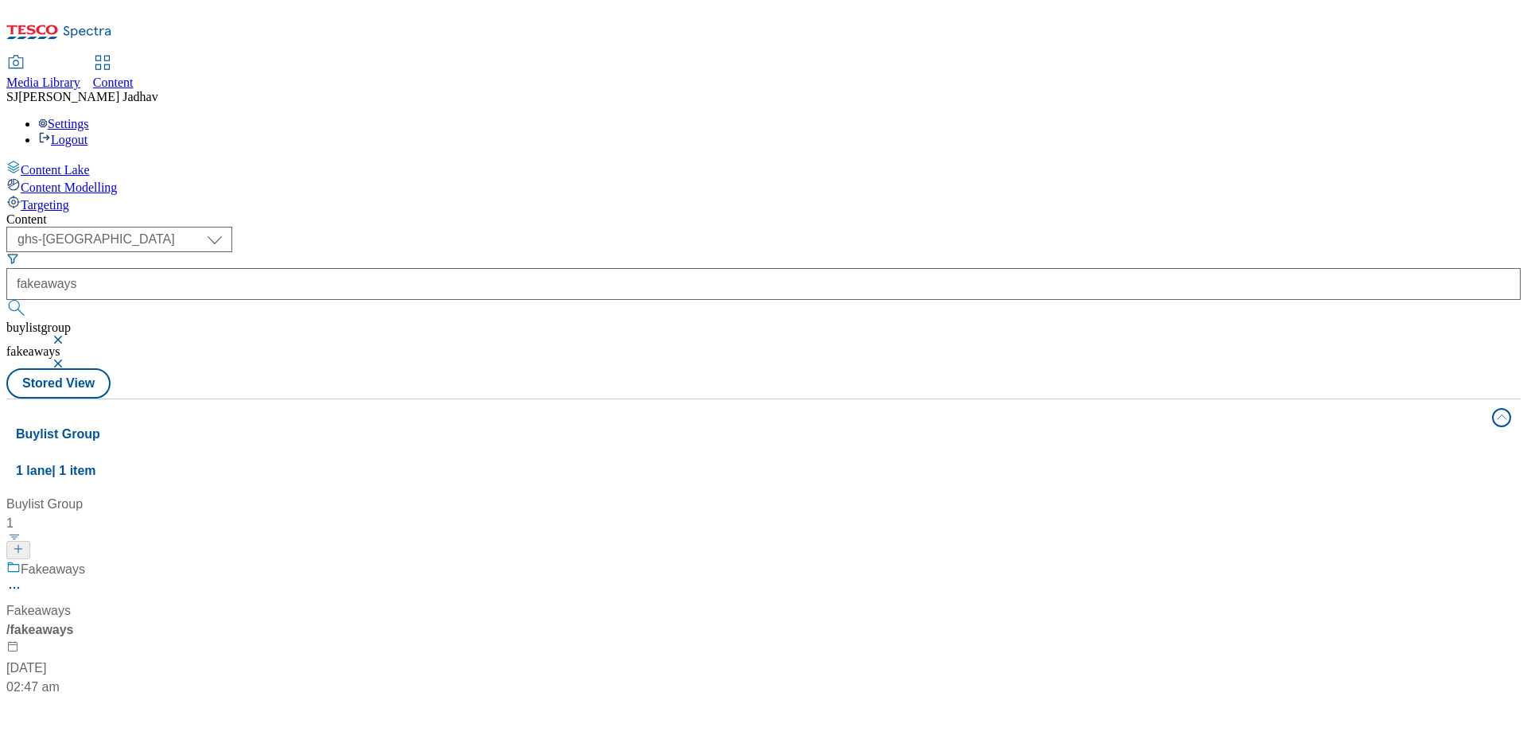
click at [205, 560] on div "Fakeaways Fakeaways / fakeaways 17 Jul 2024 02:47 am" at bounding box center [105, 628] width 199 height 137
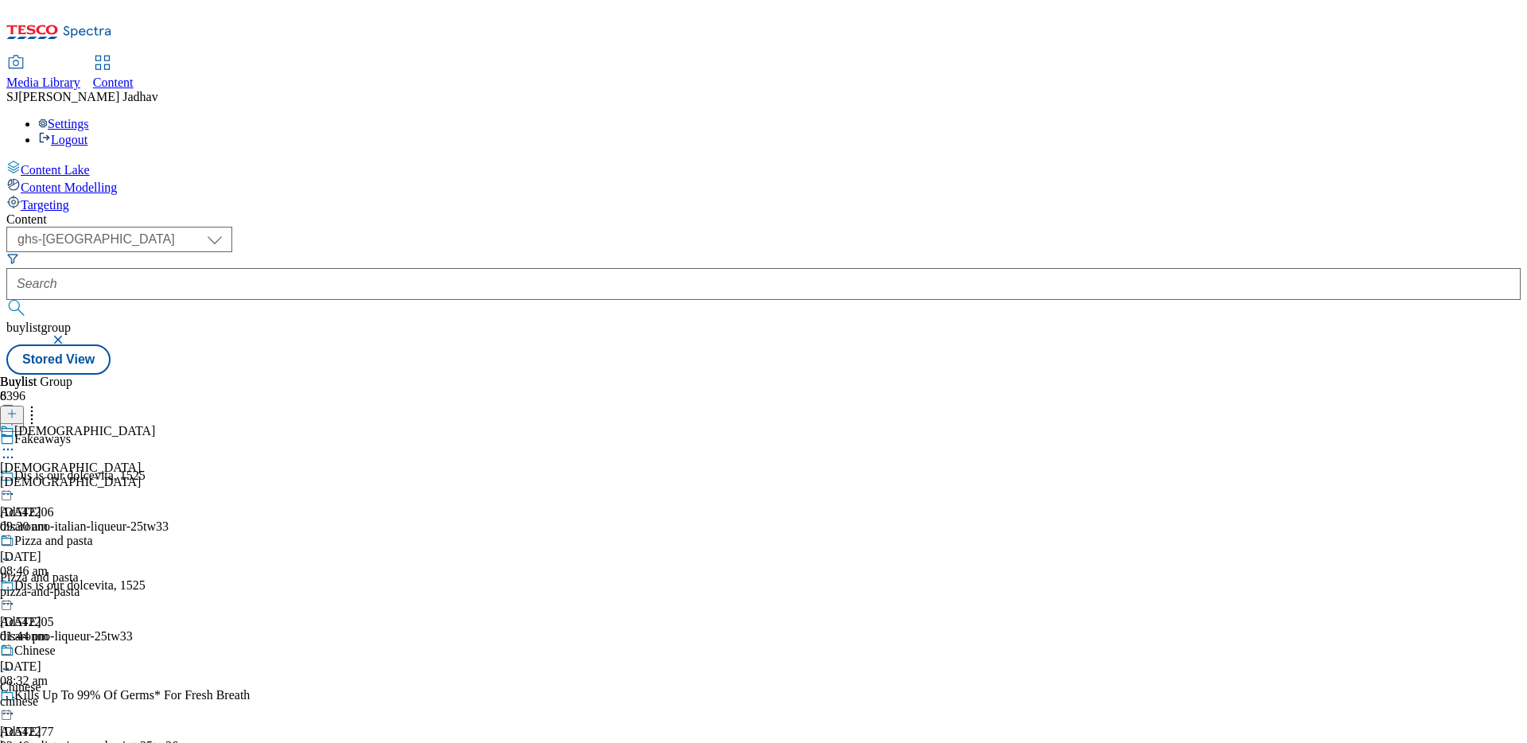
click at [163, 475] on div "indian" at bounding box center [81, 482] width 163 height 14
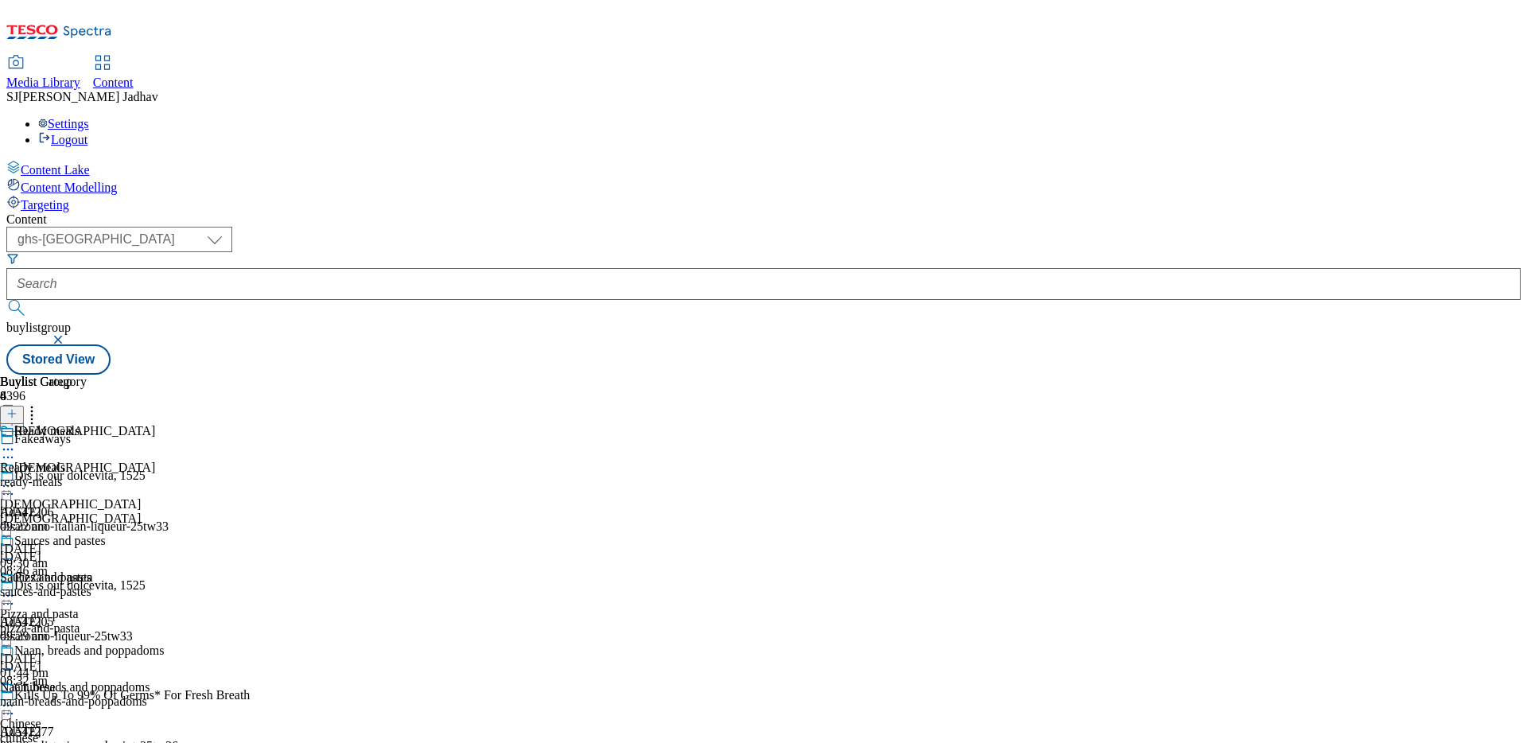
click at [164, 475] on div "ready-meals" at bounding box center [82, 482] width 164 height 14
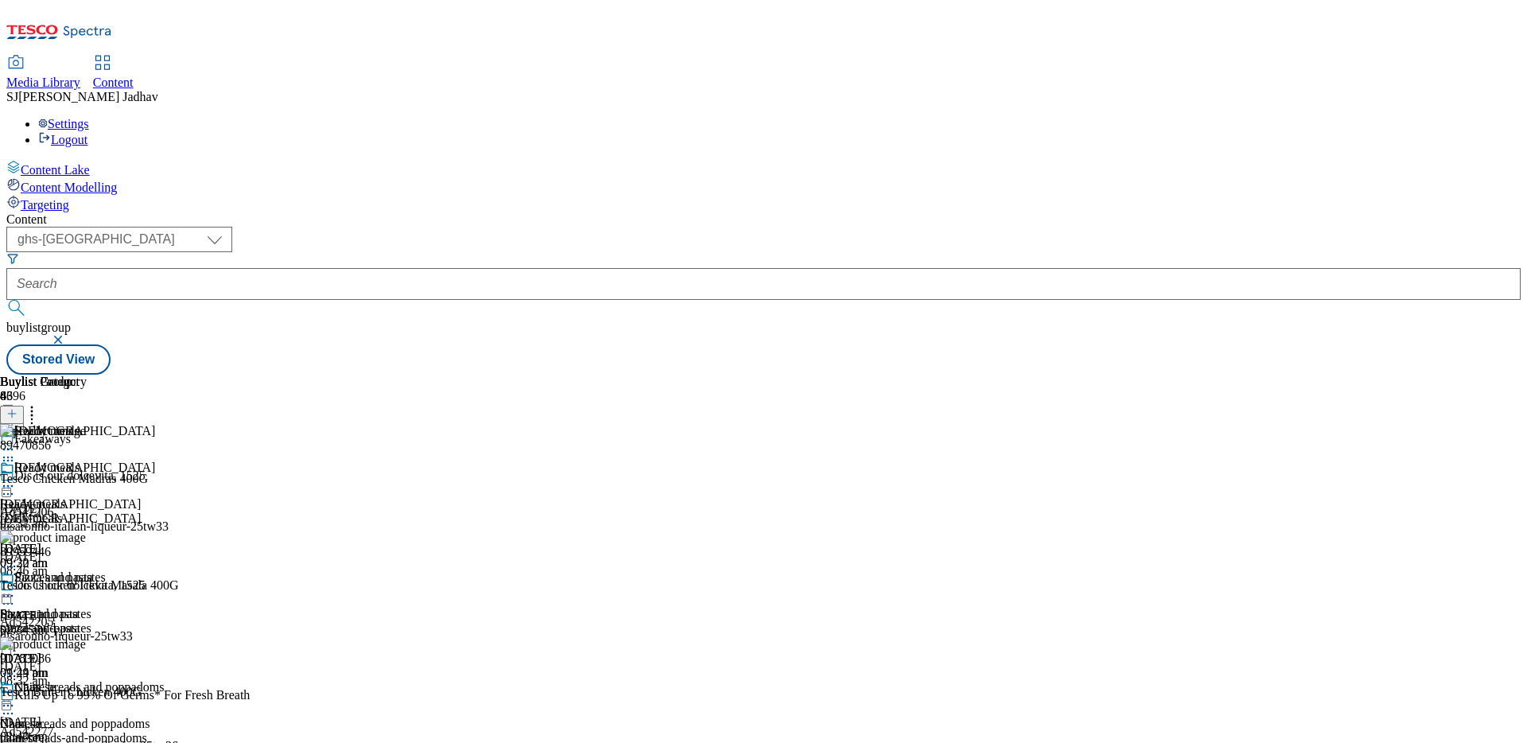
click at [17, 408] on icon at bounding box center [11, 413] width 11 height 11
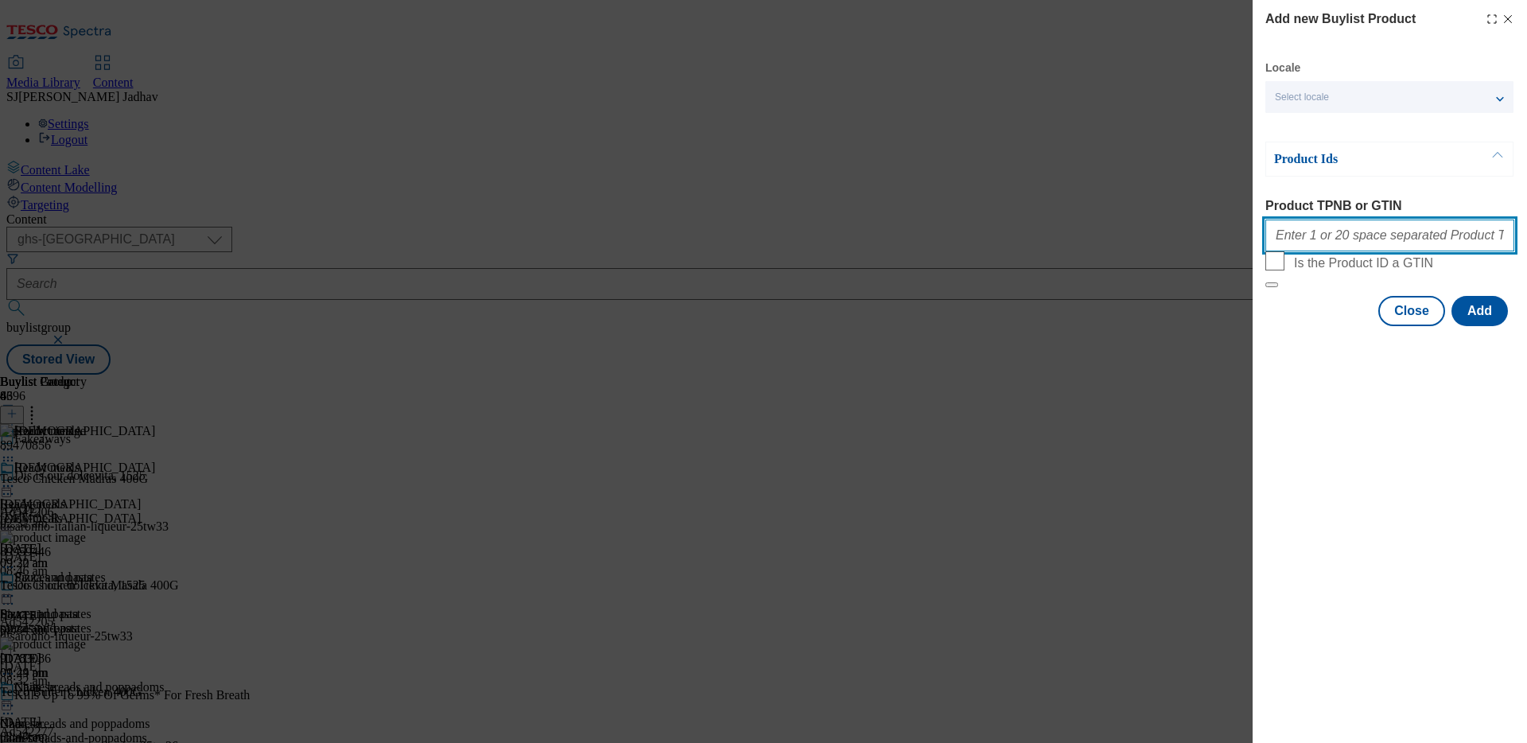
click at [1340, 244] on input "Product TPNB or GTIN" at bounding box center [1390, 236] width 249 height 32
paste input "86046333 89470856 90994903"
type input "86046333 89470856 90994903"
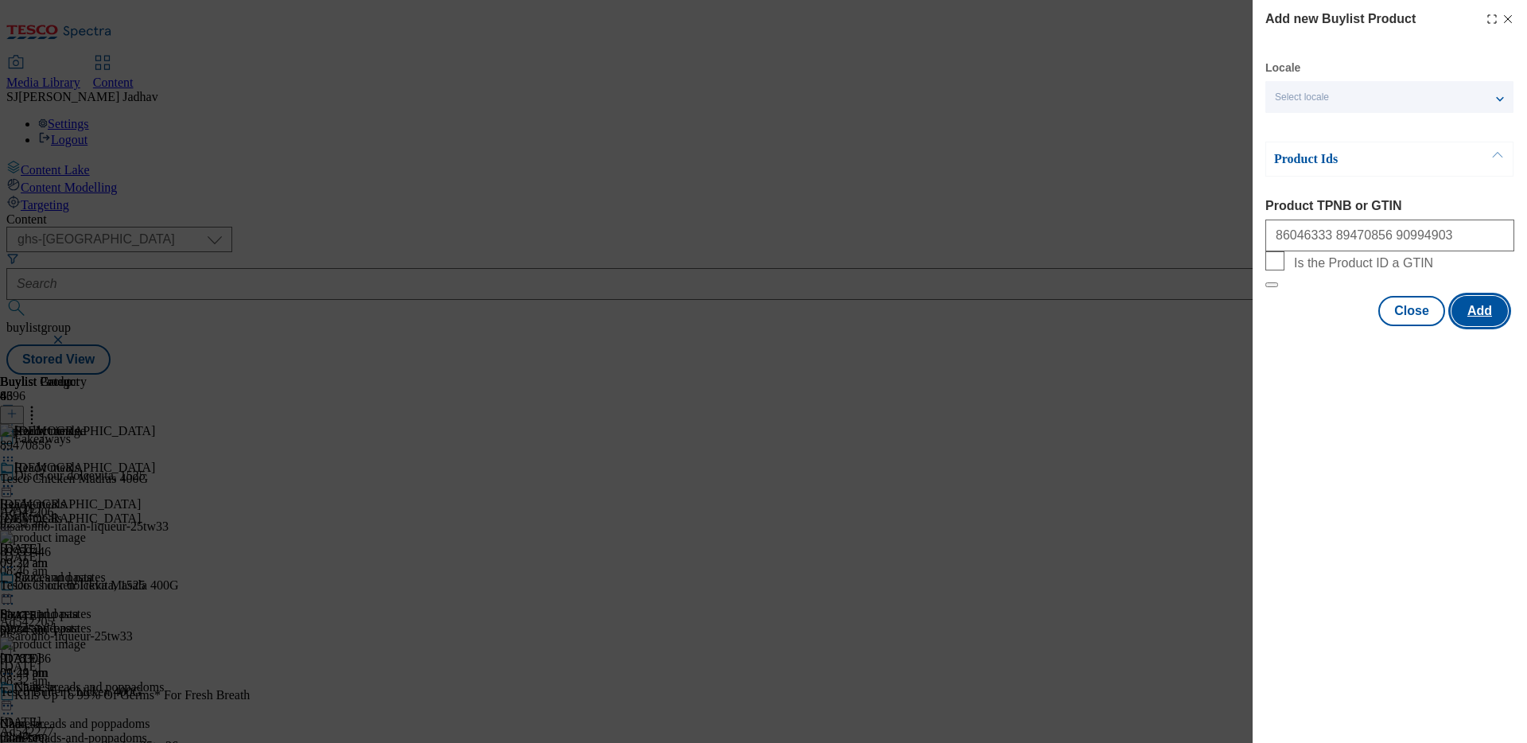
click at [1374, 326] on button "Add" at bounding box center [1480, 311] width 56 height 30
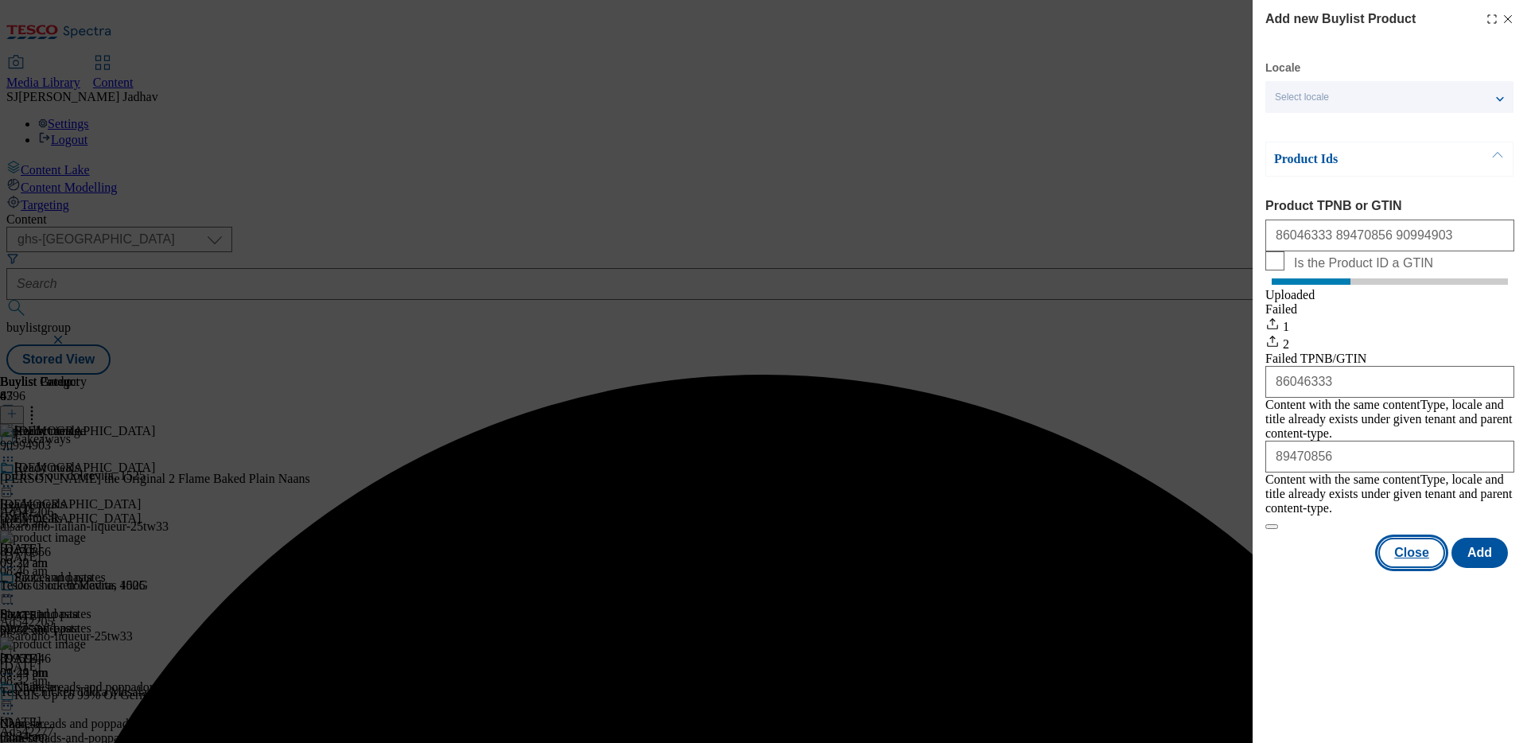
click at [1374, 547] on button "Close" at bounding box center [1411, 553] width 67 height 30
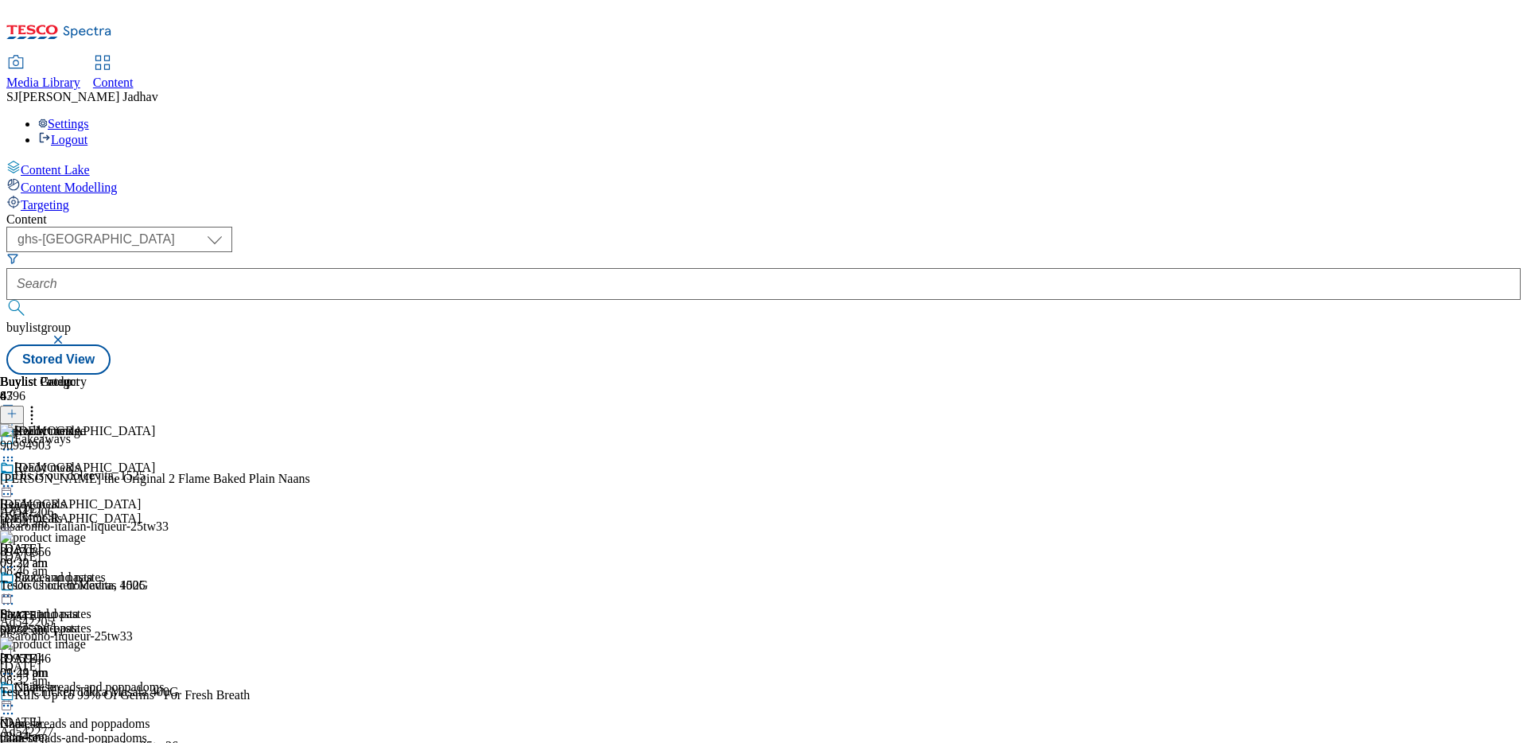
click at [40, 403] on icon at bounding box center [32, 411] width 16 height 16
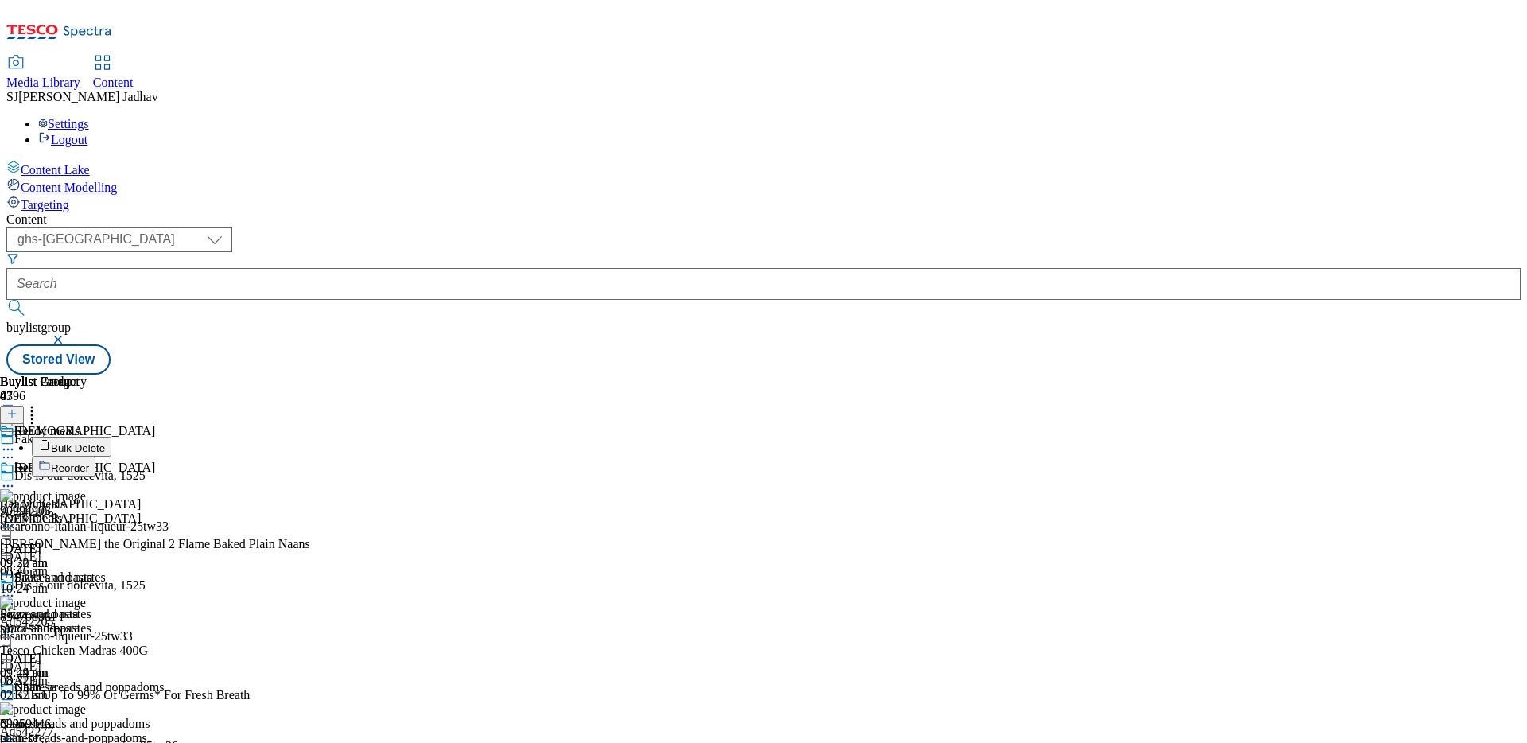
click at [95, 457] on button "Reorder" at bounding box center [64, 467] width 64 height 20
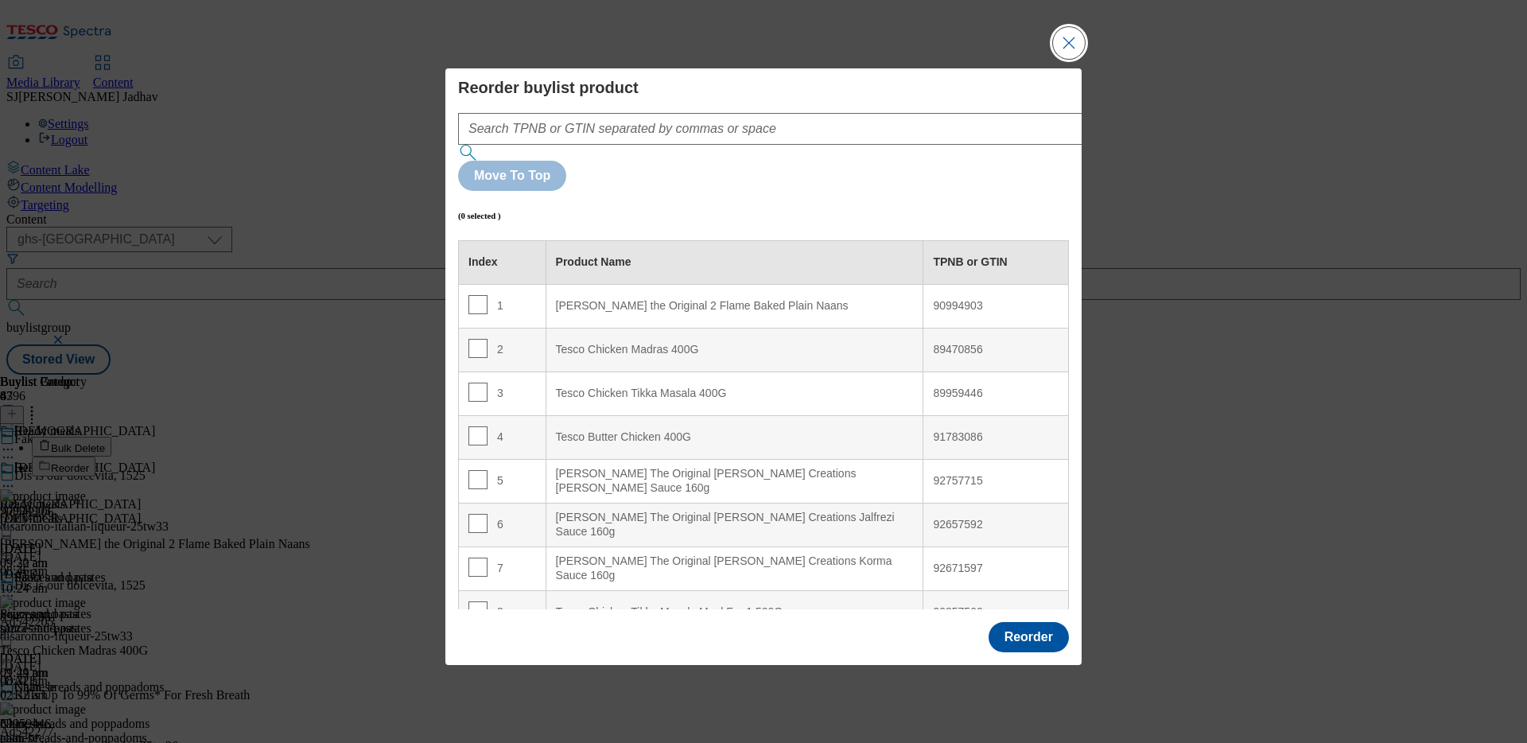
click at [1069, 59] on button "Close Modal" at bounding box center [1069, 43] width 32 height 32
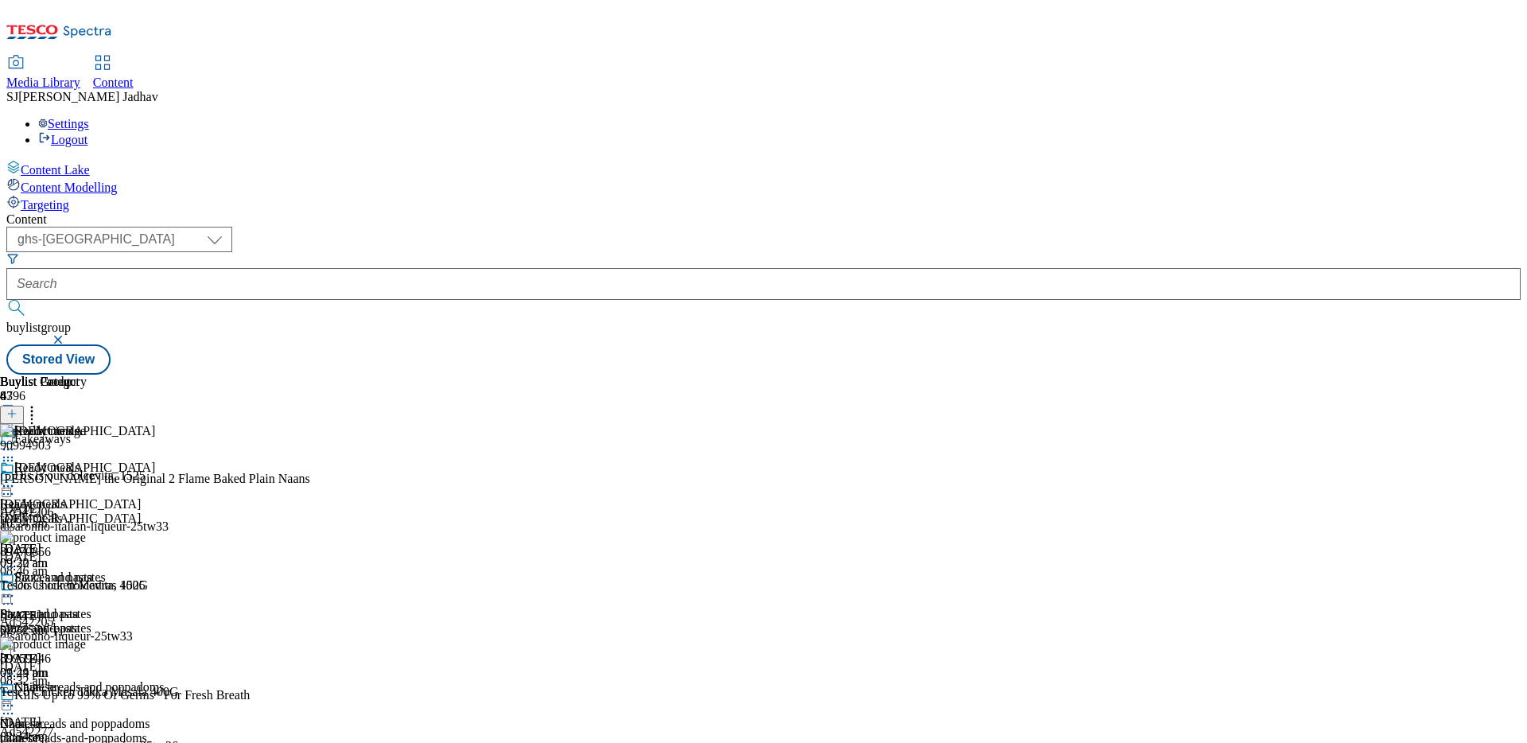
click at [40, 403] on icon at bounding box center [32, 411] width 16 height 16
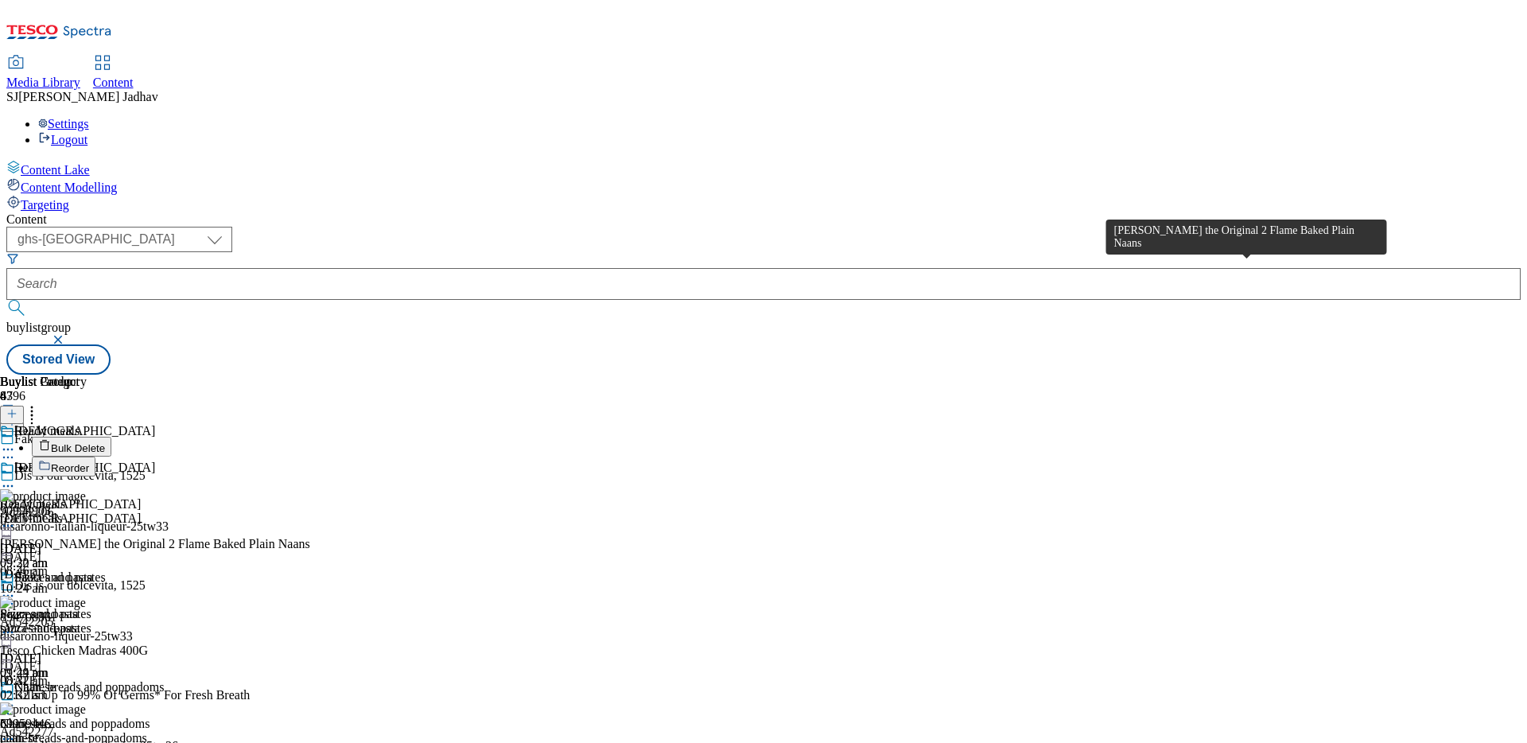
click at [89, 462] on span "Reorder" at bounding box center [70, 468] width 38 height 12
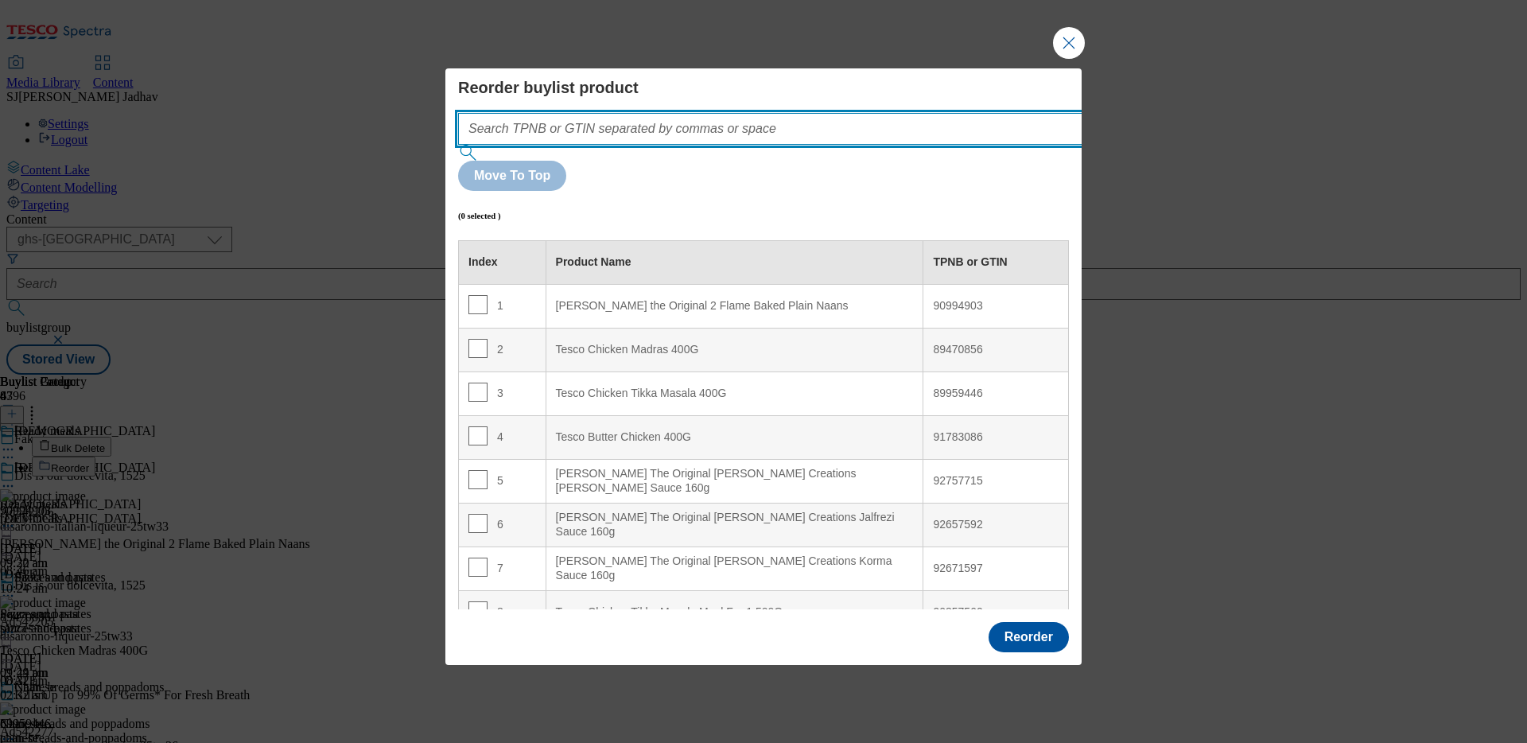
click at [733, 144] on input "Modal" at bounding box center [794, 129] width 672 height 32
click at [733, 145] on input "Modal" at bounding box center [794, 129] width 672 height 32
paste input "86046333 89470856 90994903"
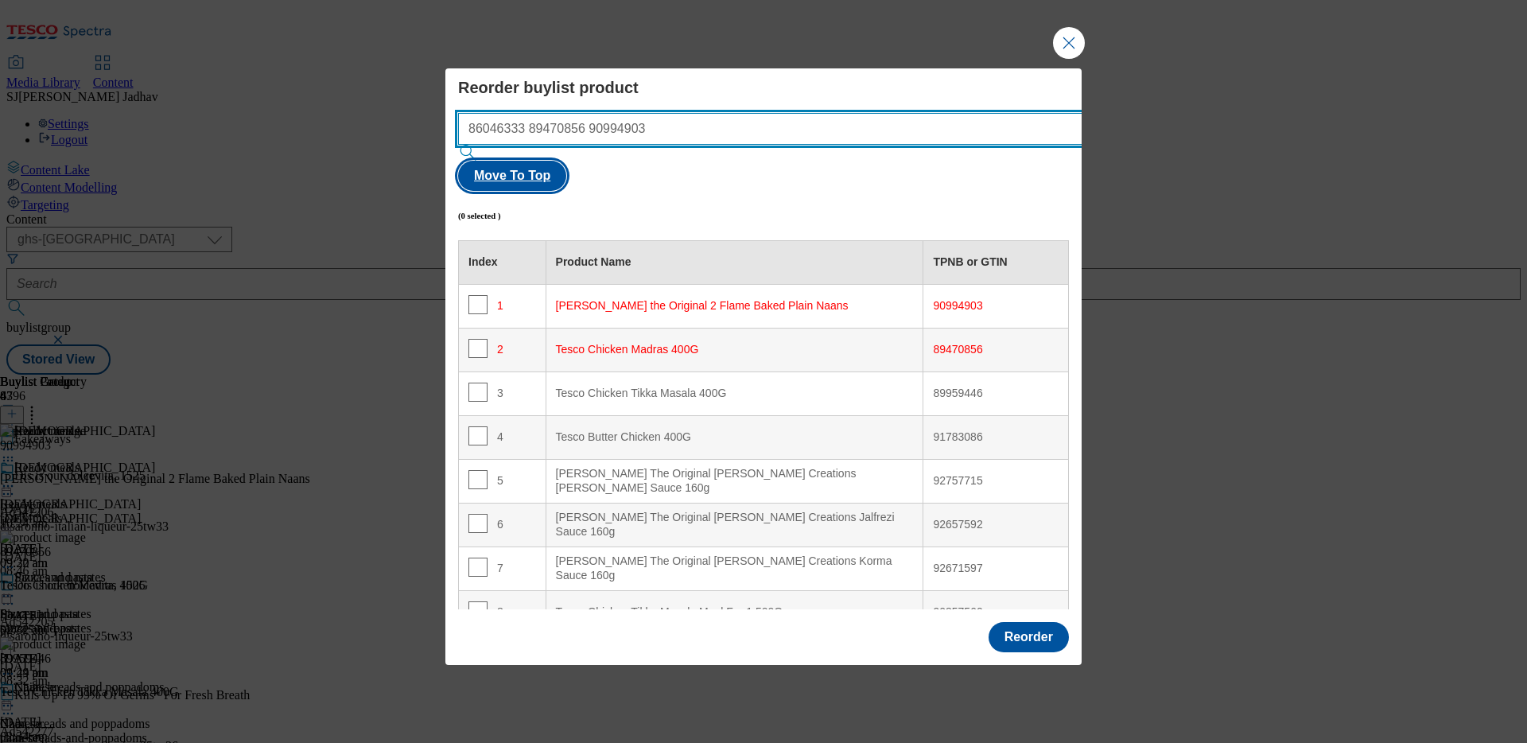
type input "86046333 89470856 90994903"
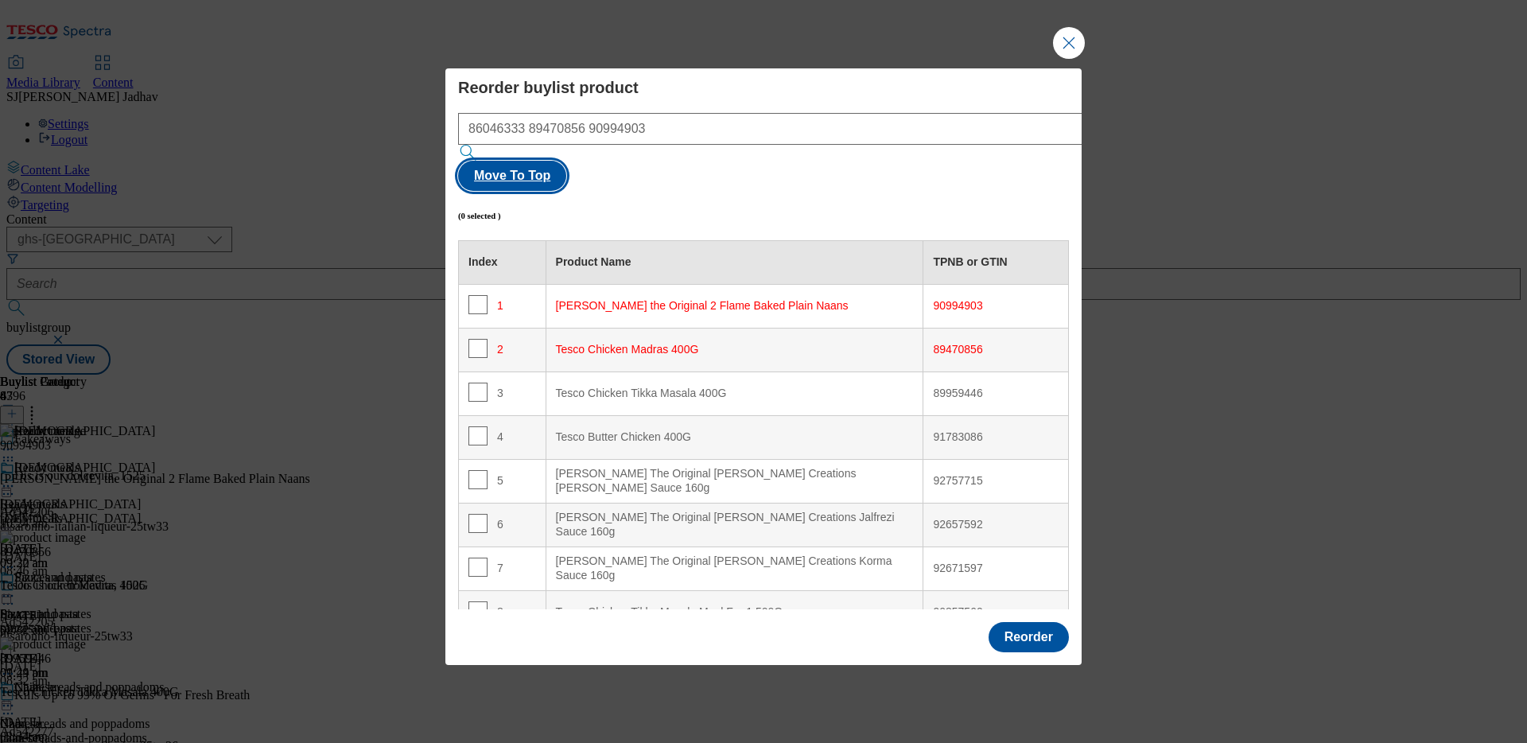
click at [566, 161] on button "Move To Top" at bounding box center [512, 176] width 108 height 30
checkbox input "true"
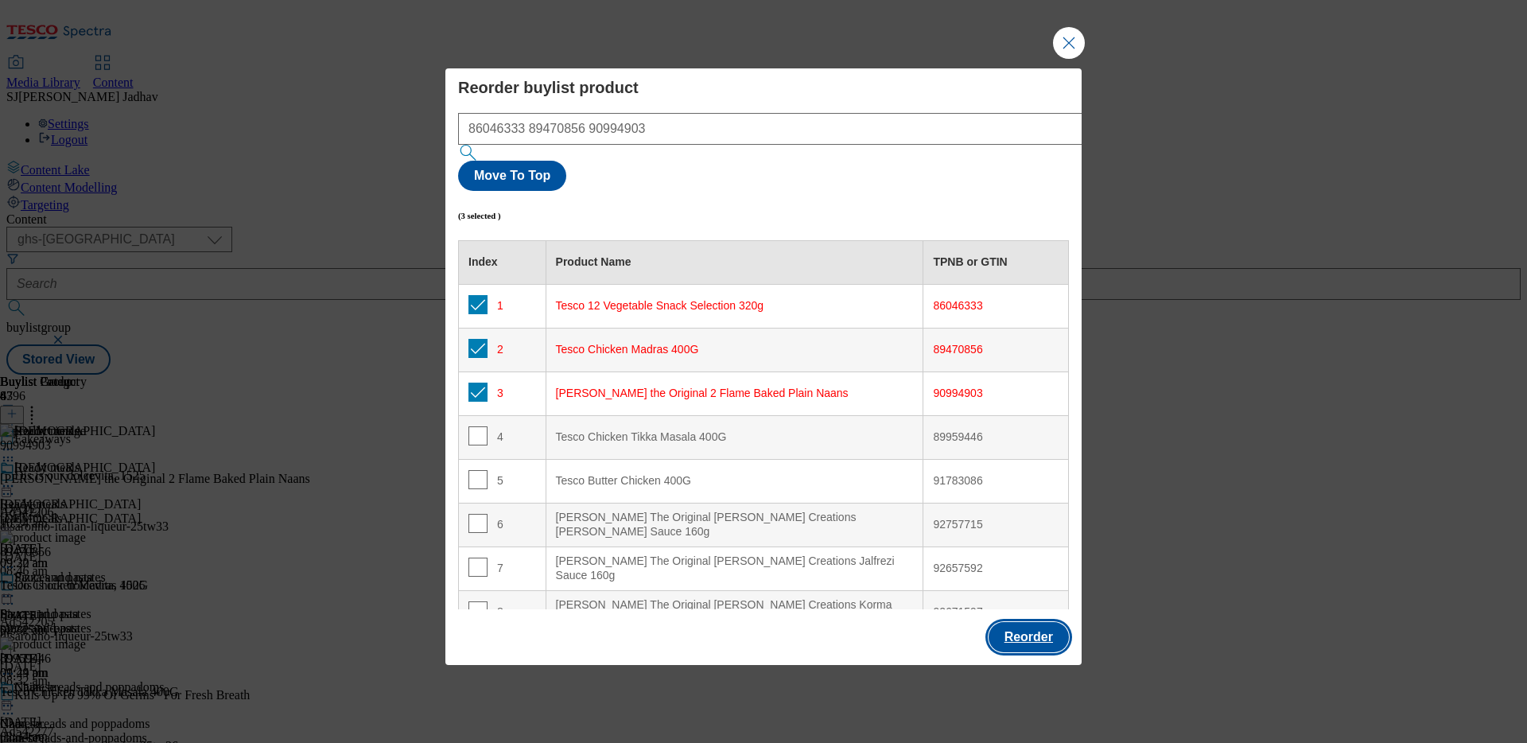
click at [1040, 622] on button "Reorder" at bounding box center [1029, 637] width 80 height 30
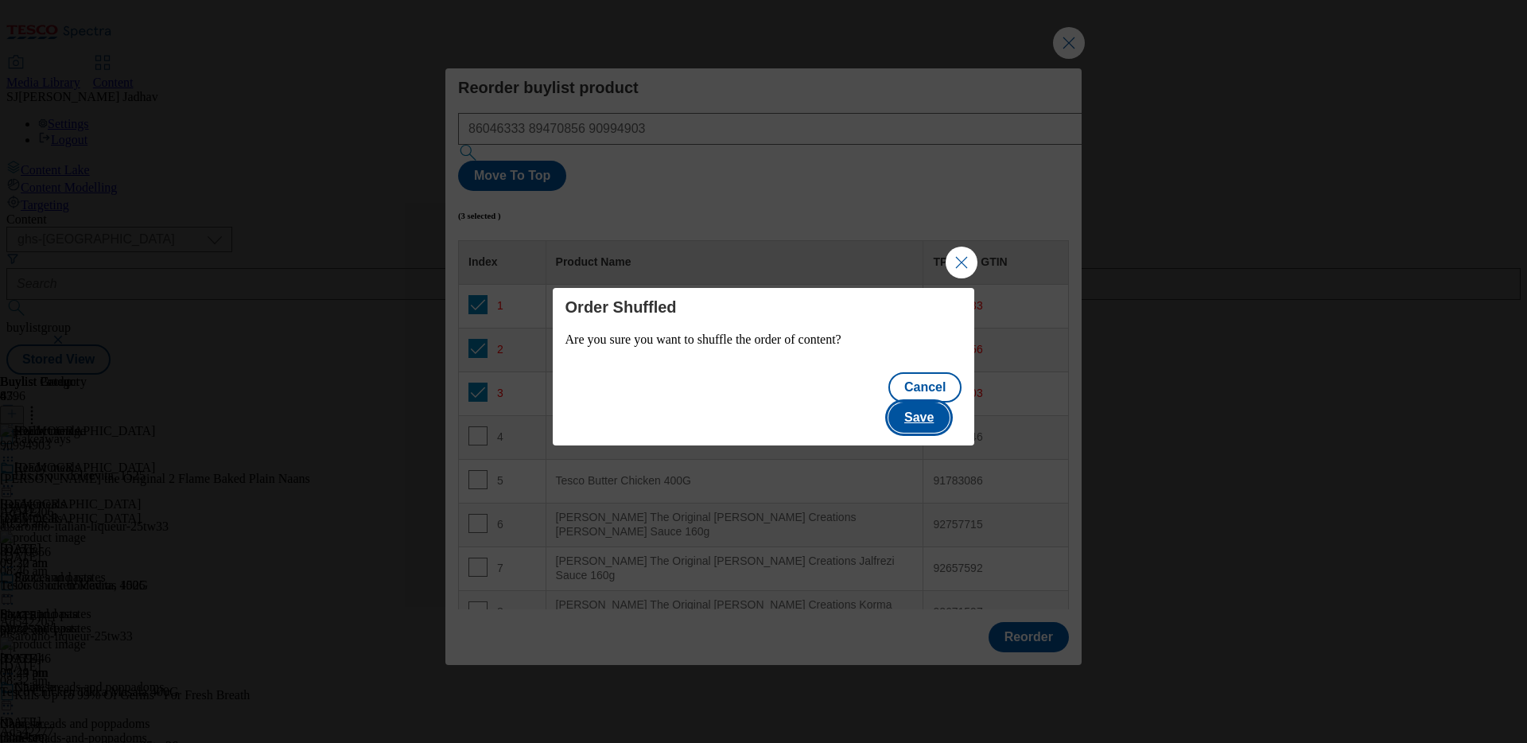
click at [938, 402] on button "Save" at bounding box center [919, 417] width 61 height 30
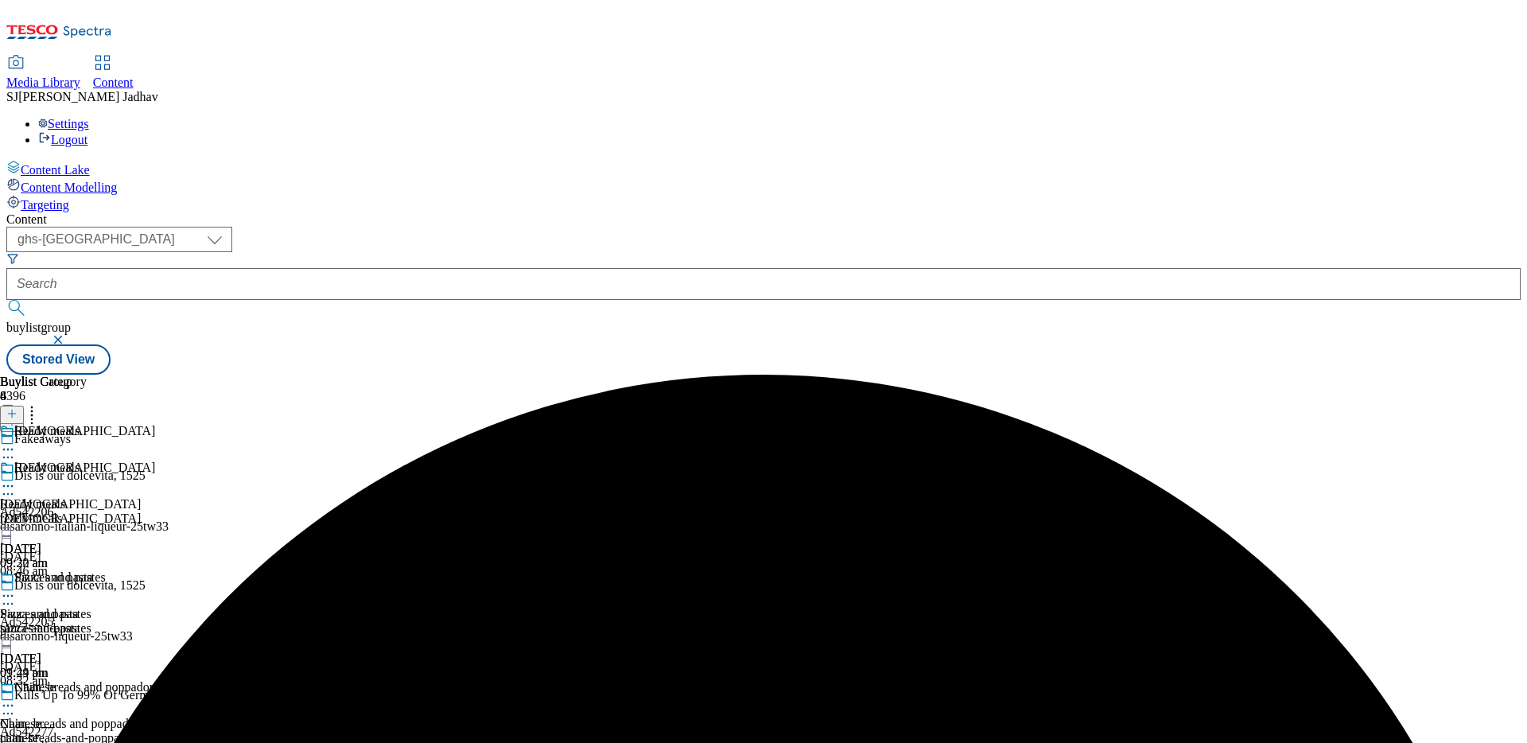
click at [16, 478] on icon at bounding box center [8, 486] width 16 height 16
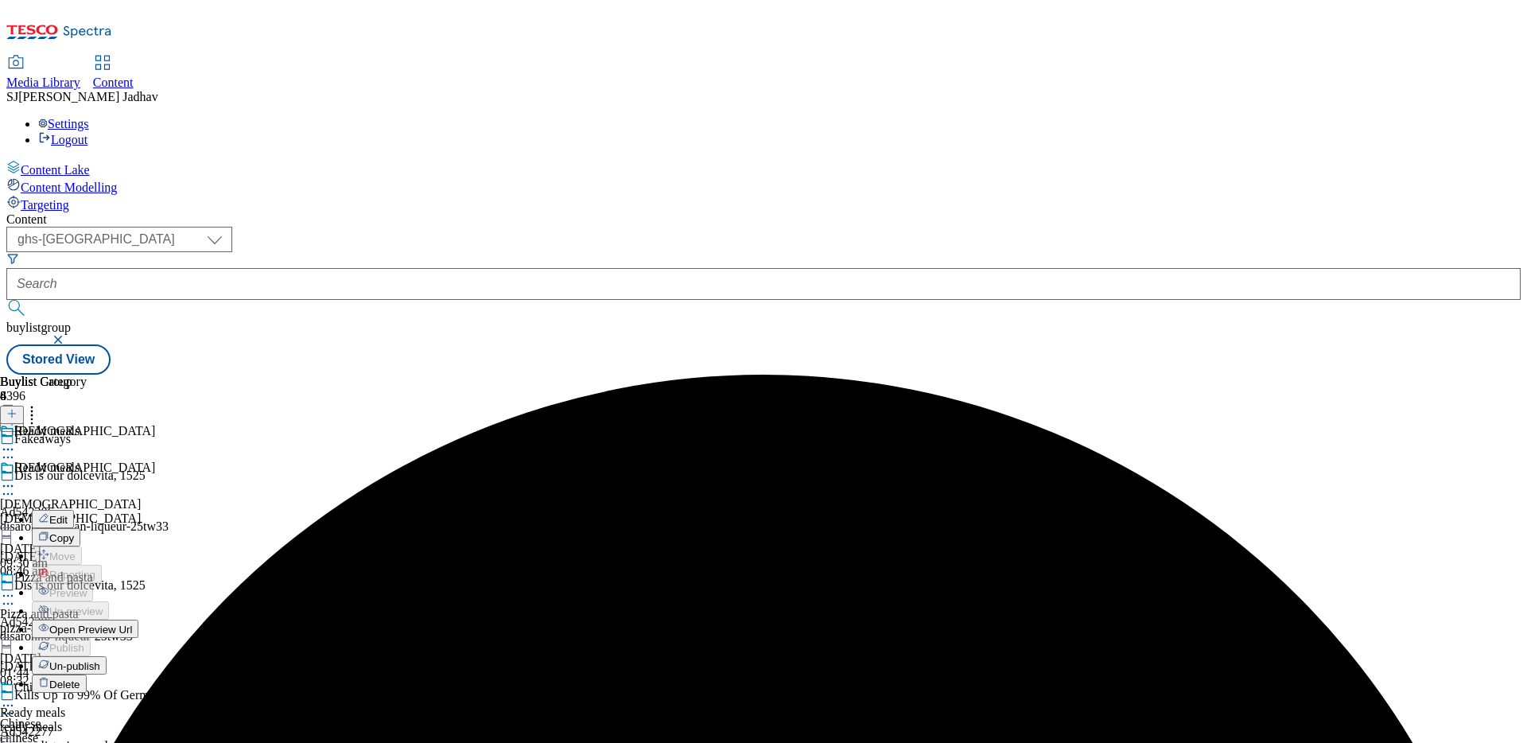
click at [68, 514] on span "Edit" at bounding box center [58, 520] width 18 height 12
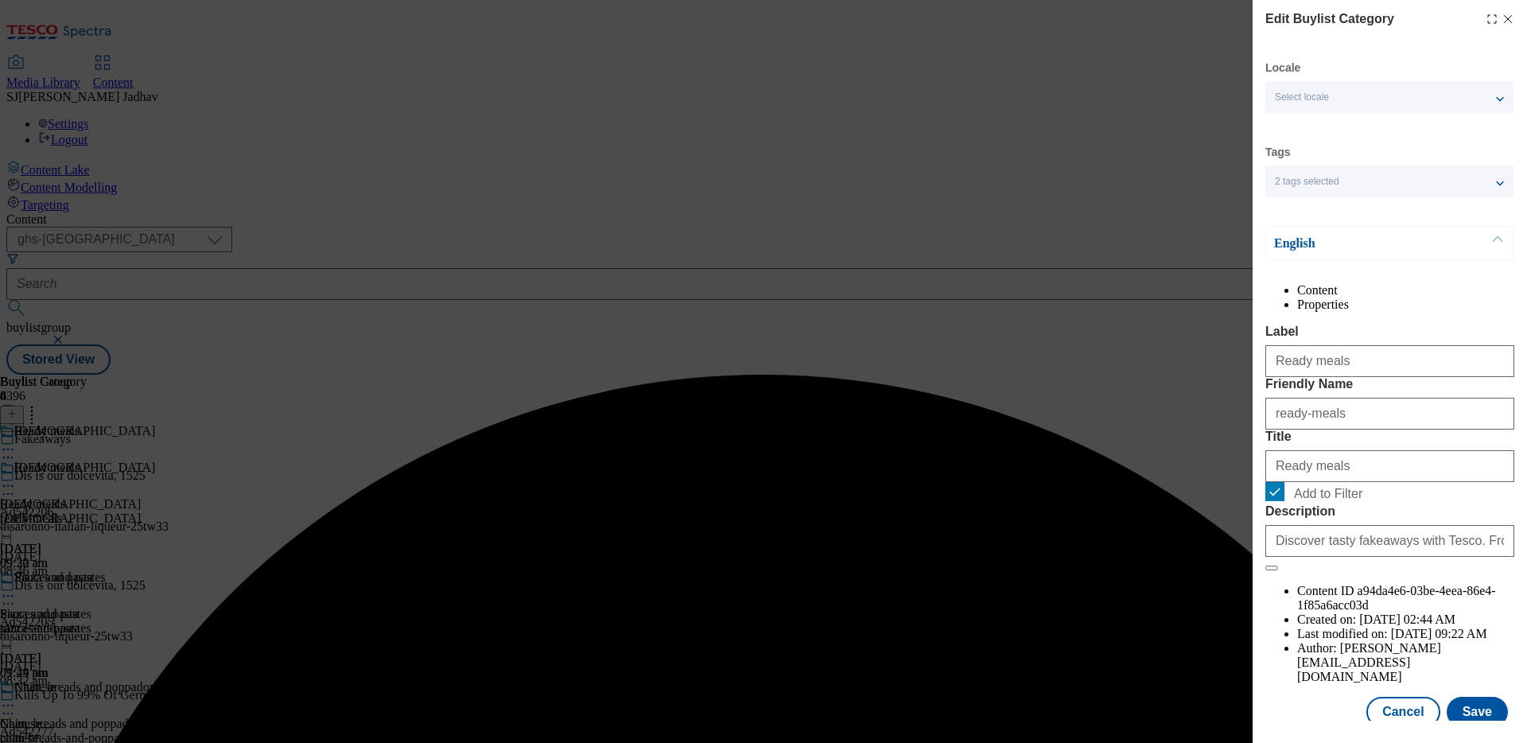
scroll to position [40, 0]
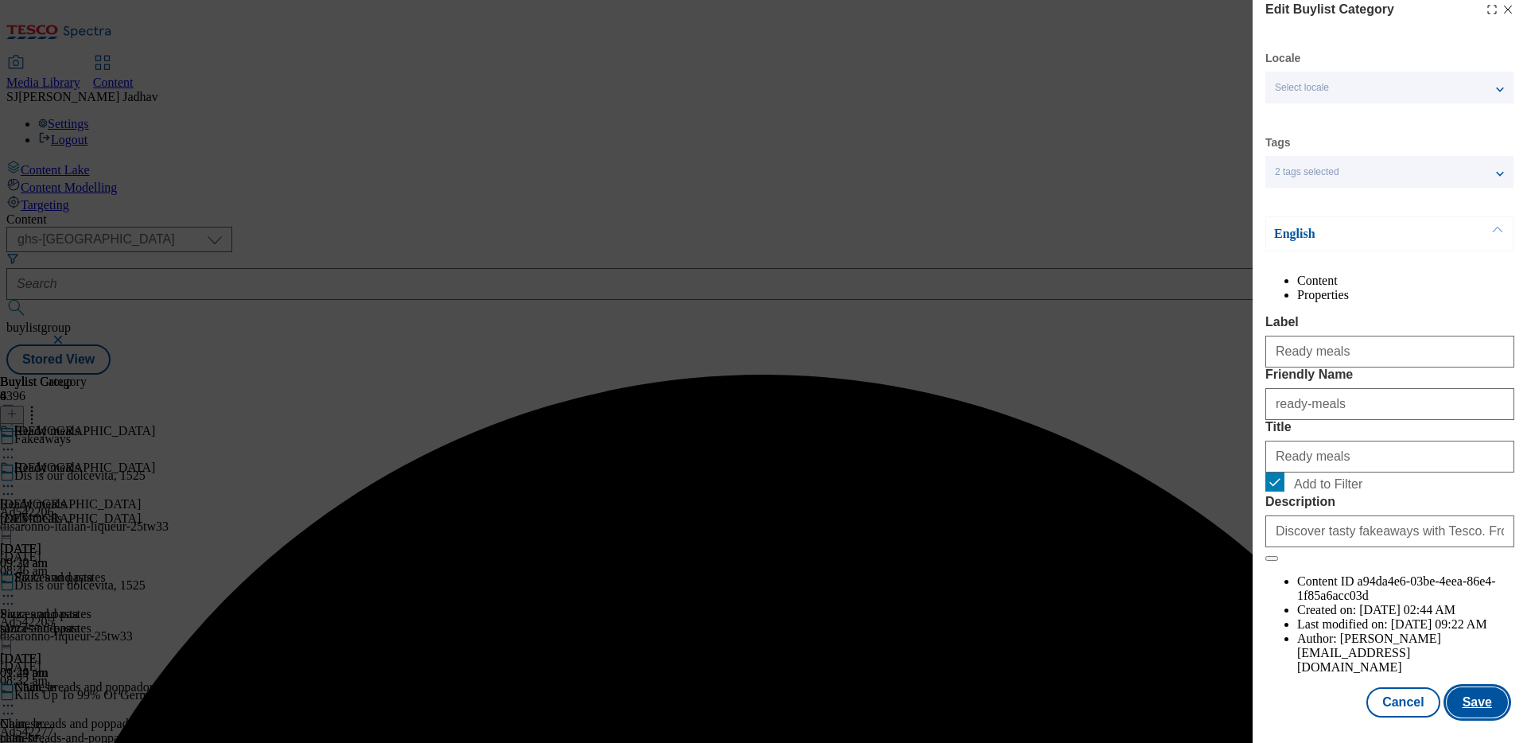
click at [1374, 710] on button "Save" at bounding box center [1477, 702] width 61 height 30
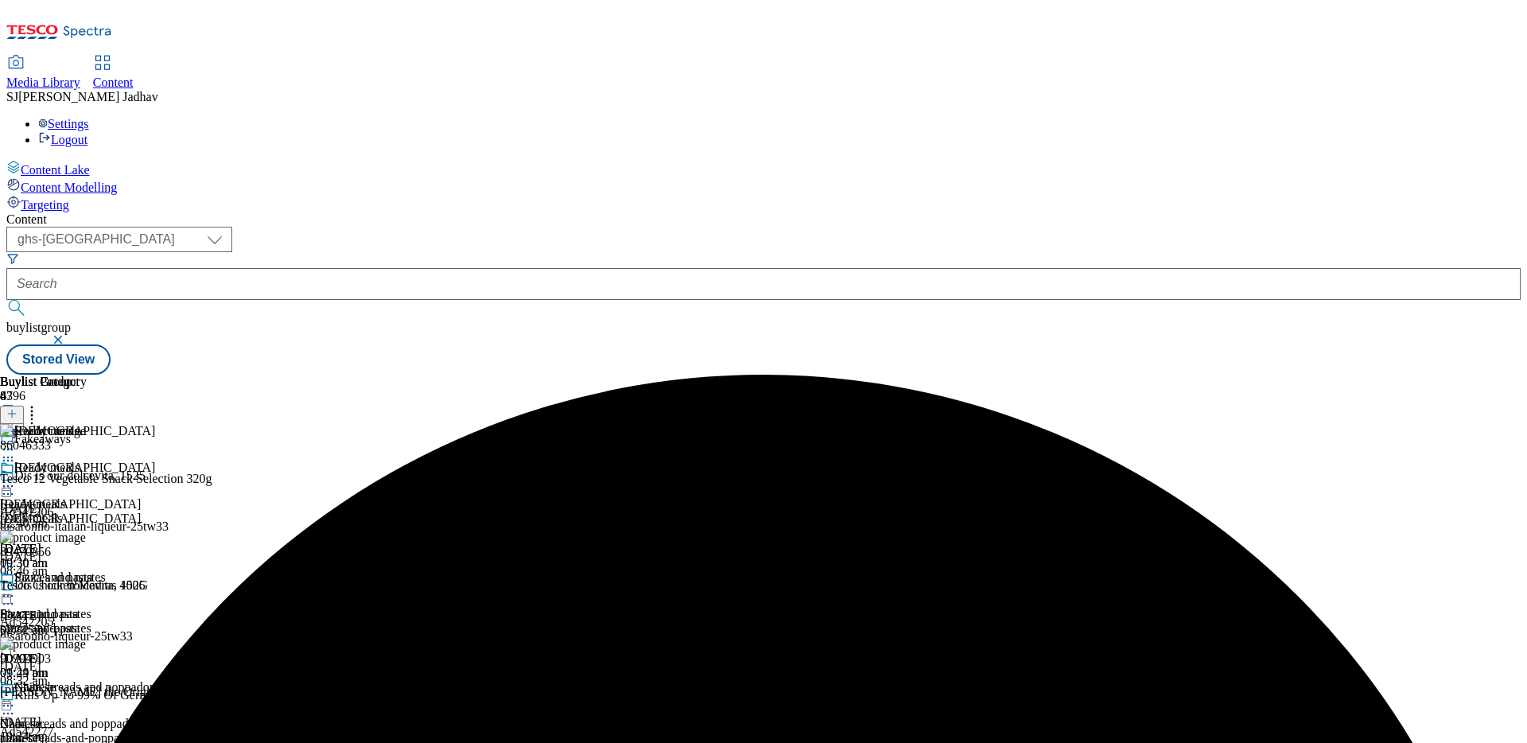
click at [16, 478] on icon at bounding box center [8, 486] width 16 height 16
click at [164, 583] on li "Preview" at bounding box center [98, 592] width 132 height 18
click at [16, 478] on icon at bounding box center [8, 486] width 16 height 16
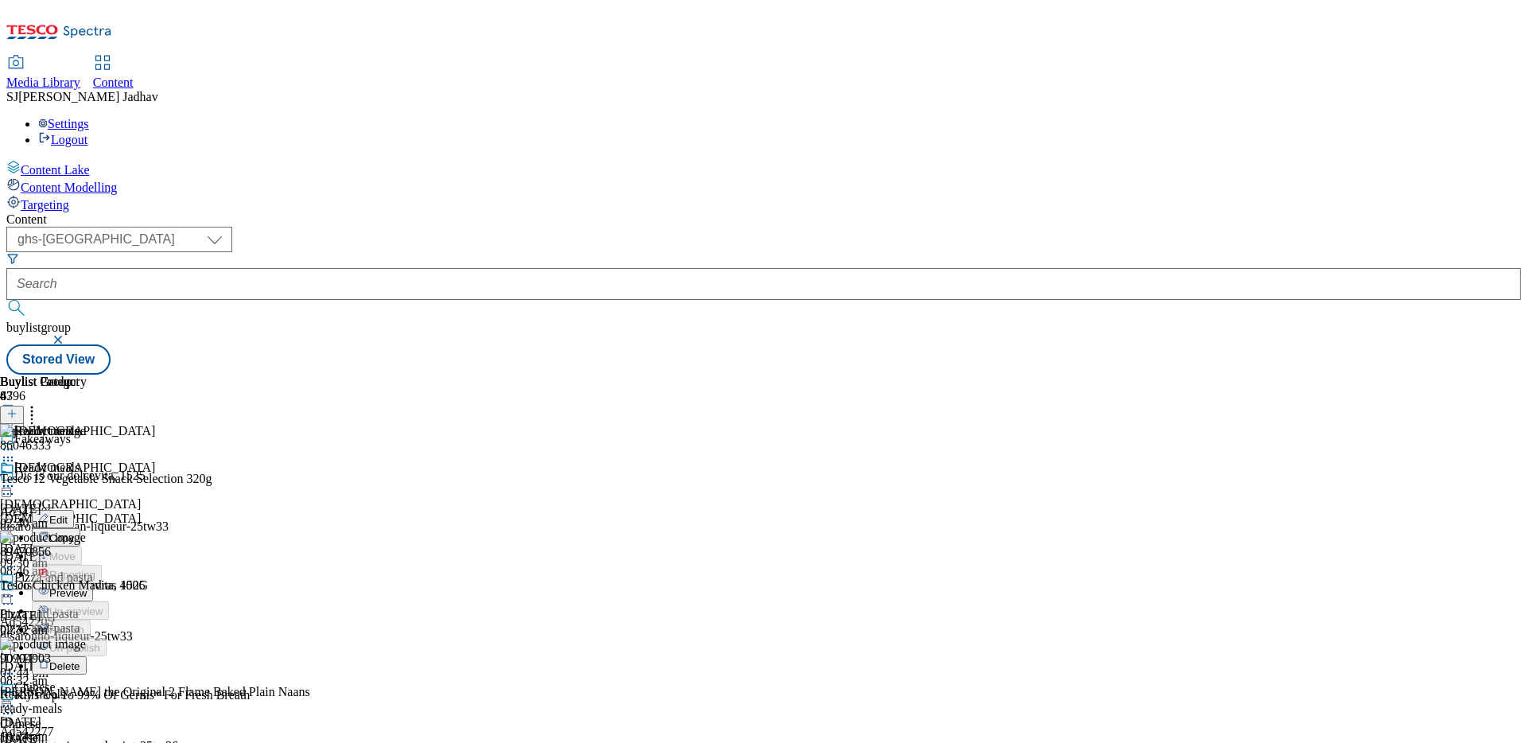
click at [87, 587] on span "Preview" at bounding box center [67, 593] width 37 height 12
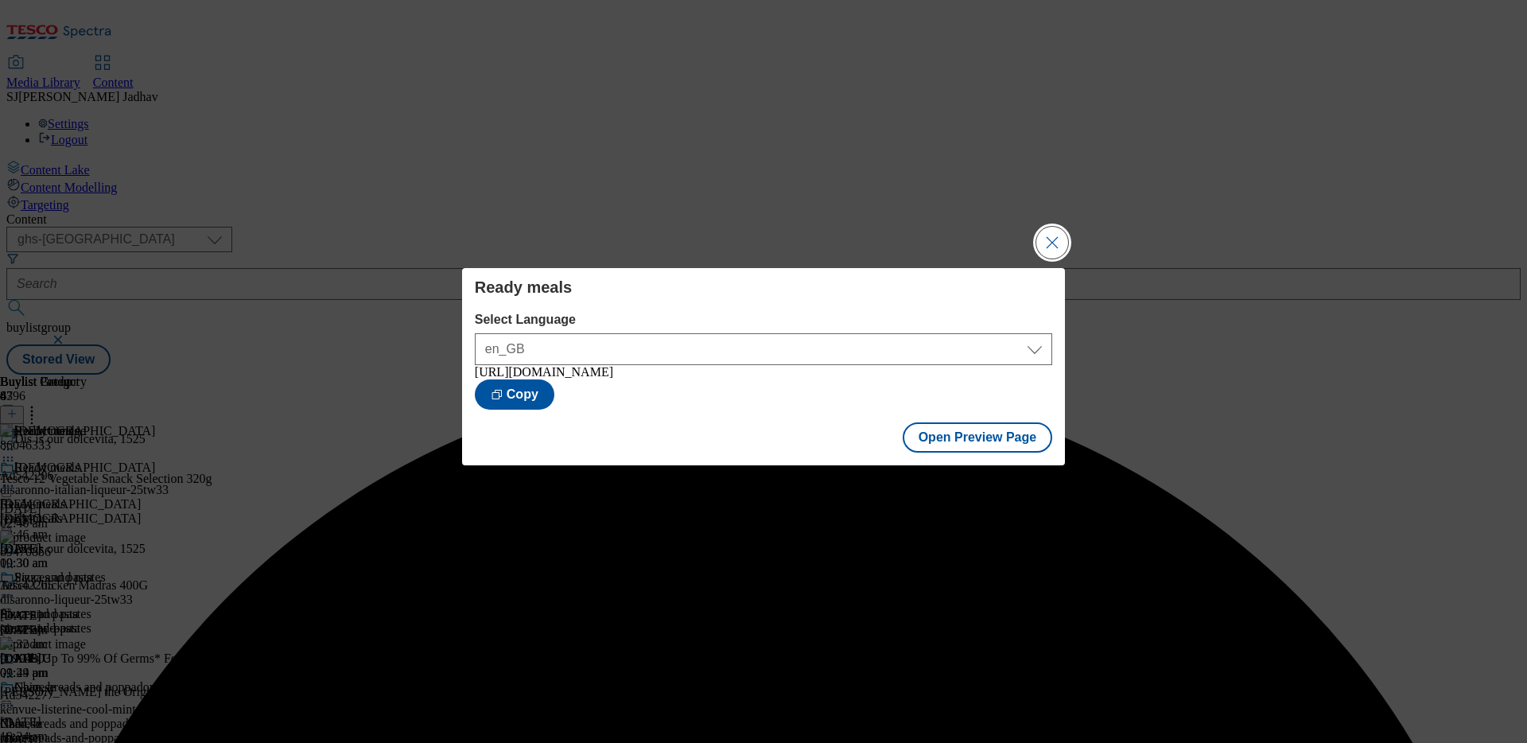
click at [1041, 237] on button "Close Modal" at bounding box center [1052, 243] width 32 height 32
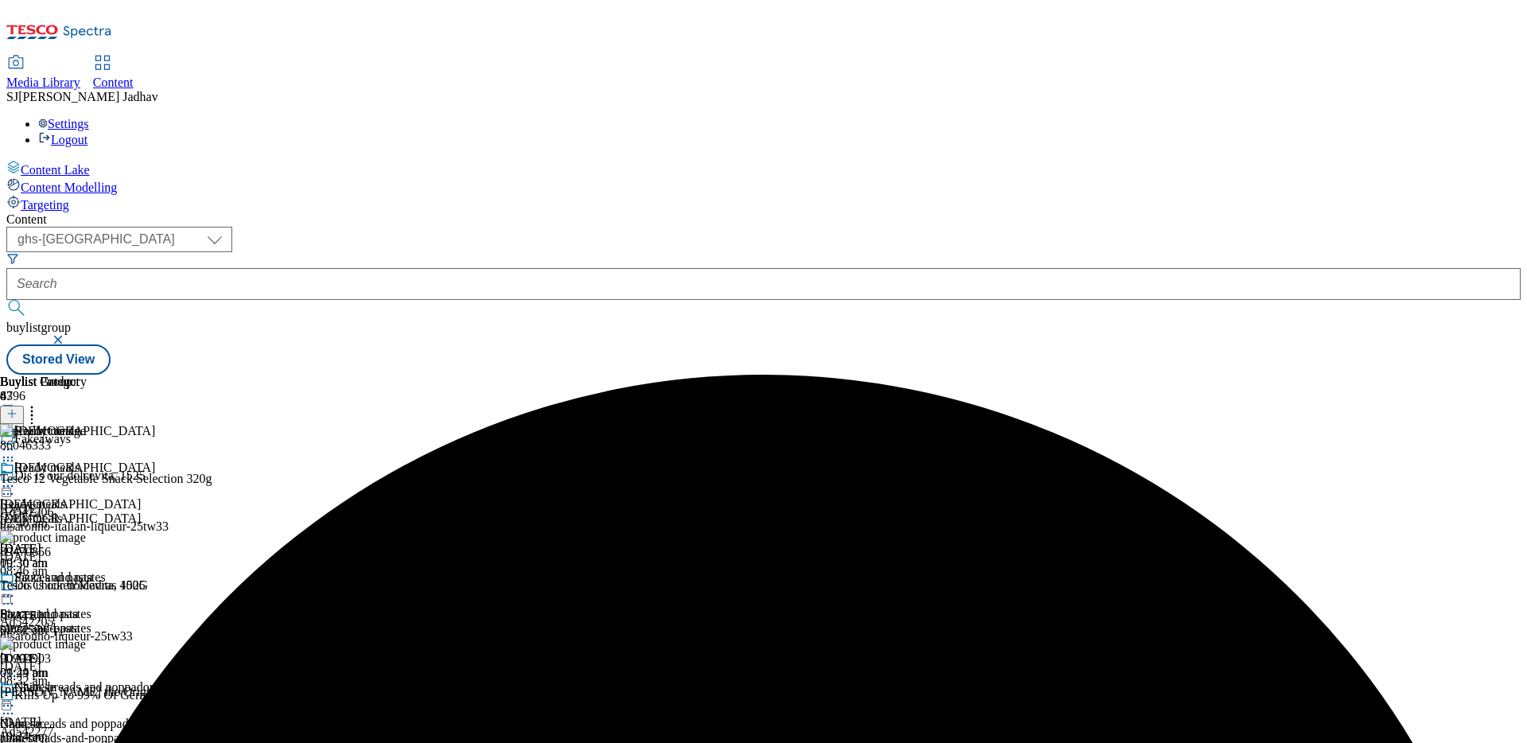
click at [164, 461] on div "Ready meals Ready meals ready-meals 30 Sept 2025 10:30 am" at bounding box center [82, 516] width 164 height 110
click at [16, 478] on icon at bounding box center [8, 486] width 16 height 16
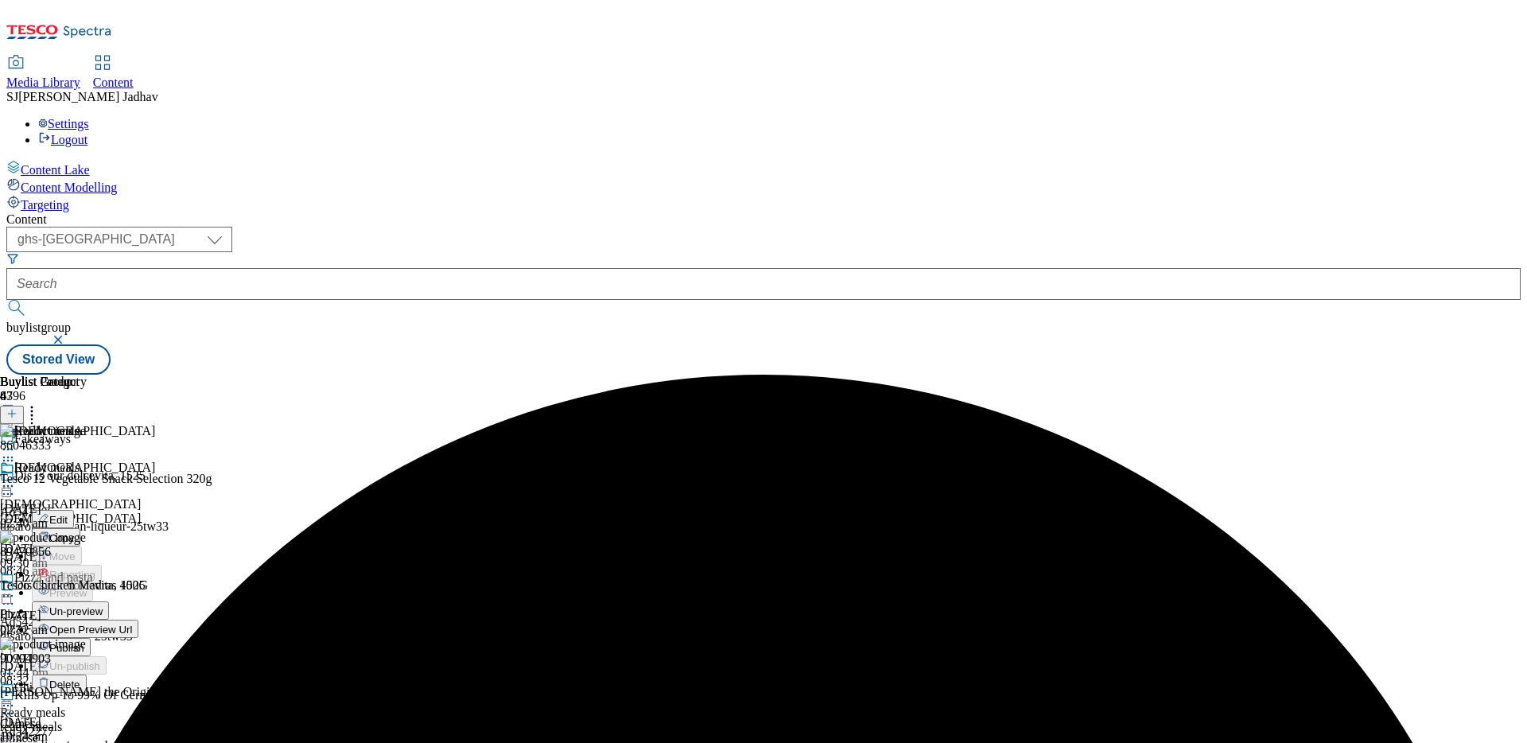
click at [84, 642] on span "Publish" at bounding box center [66, 648] width 35 height 12
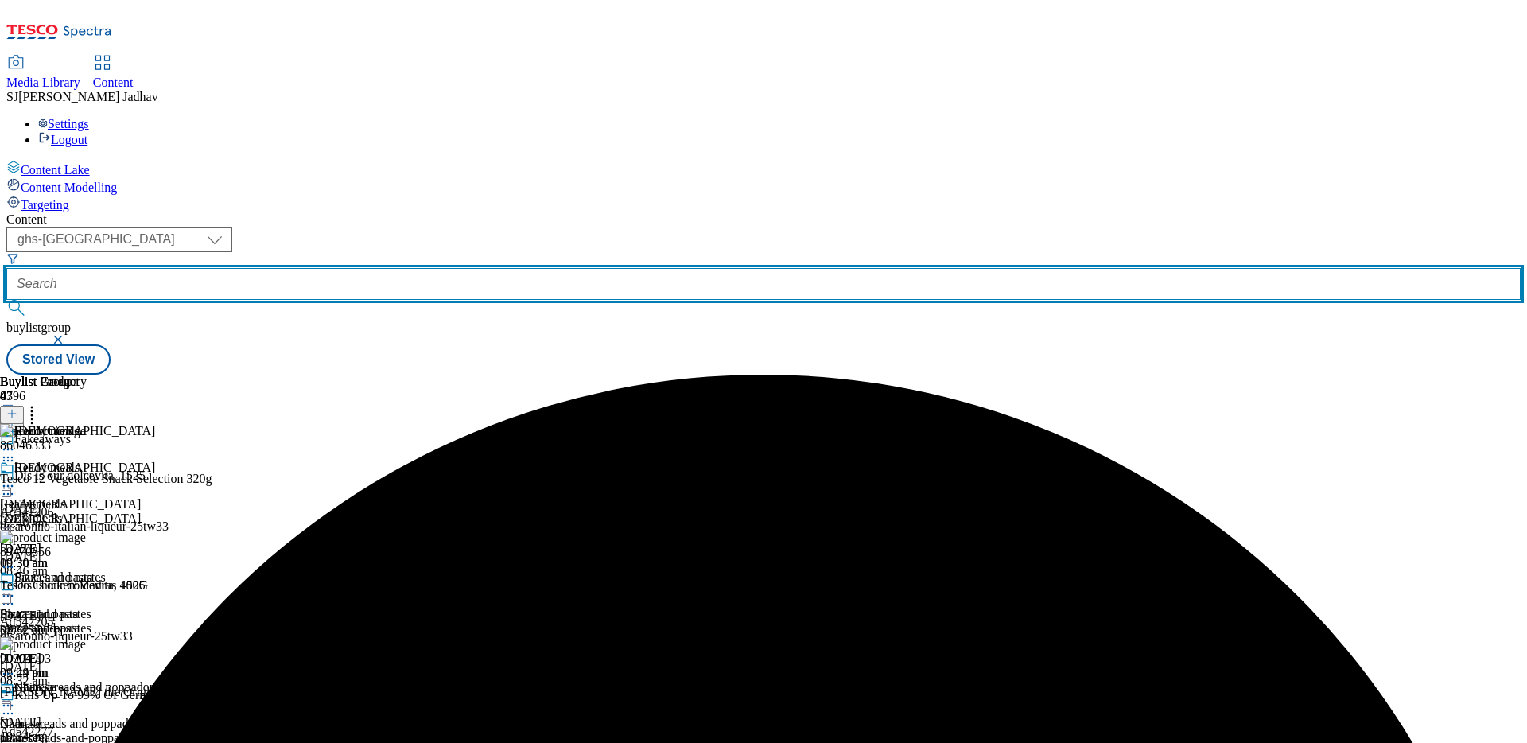
click at [432, 268] on input "text" at bounding box center [763, 284] width 1515 height 32
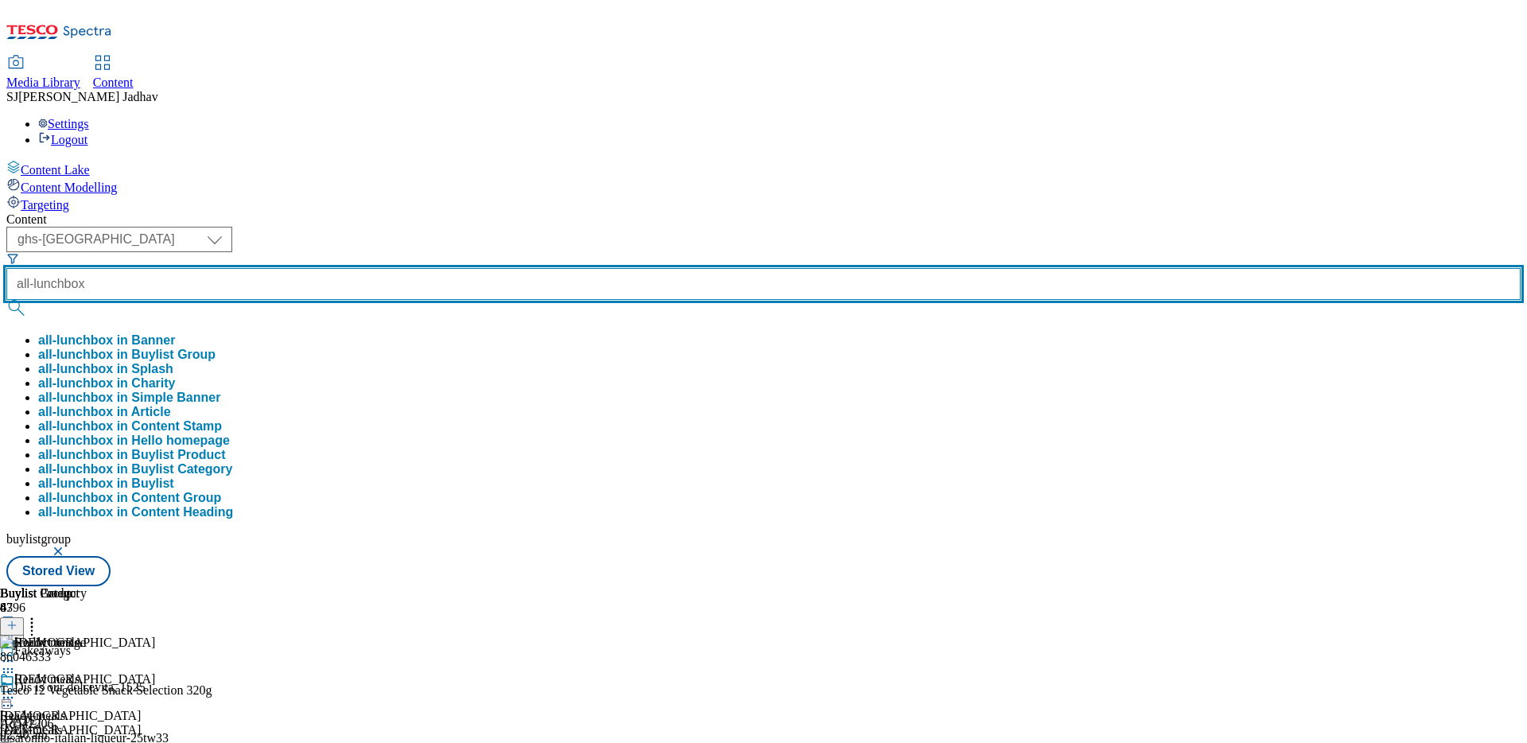
type input "all-lunchbox"
click at [6, 300] on button "submit" at bounding box center [17, 308] width 22 height 16
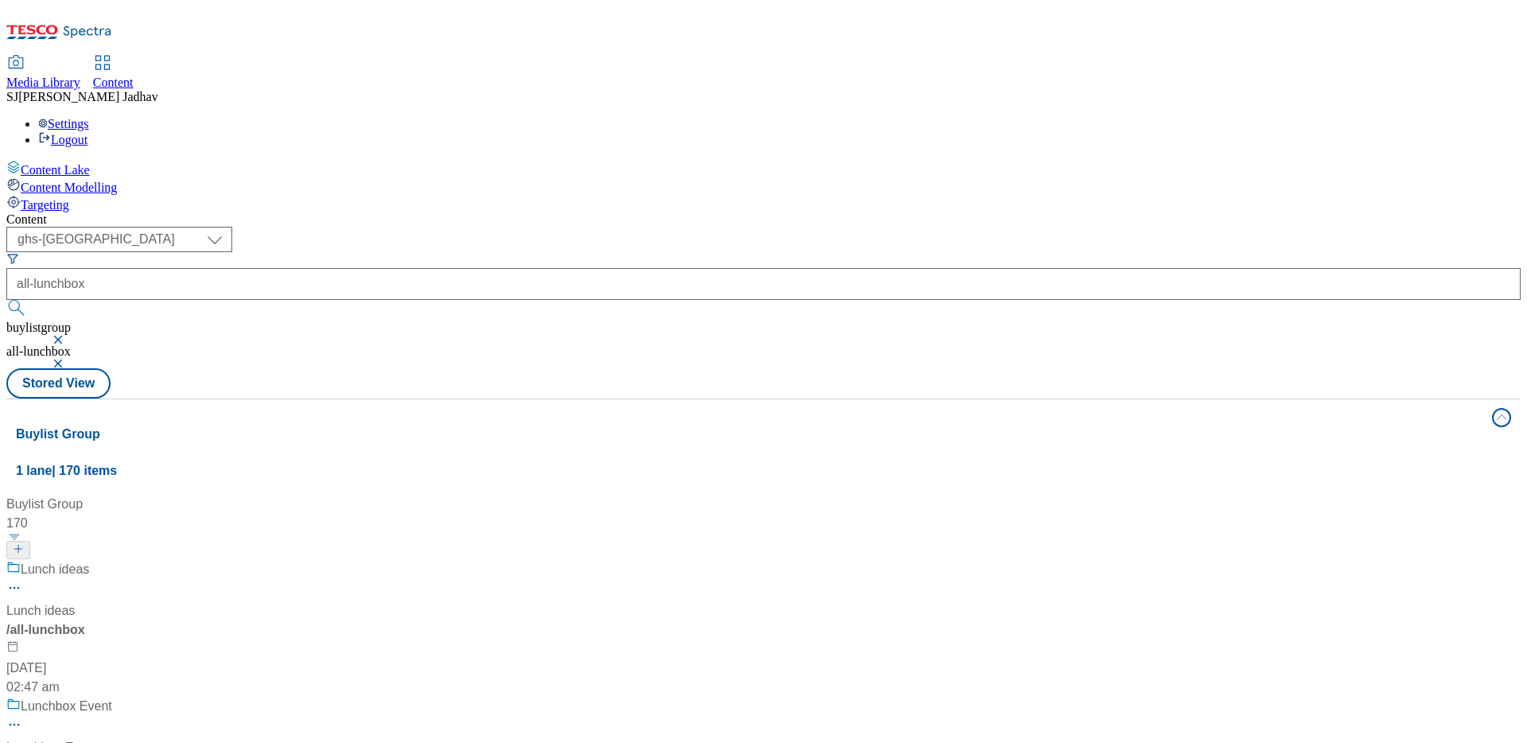
click at [317, 620] on div "/ all-lunchbox" at bounding box center [161, 629] width 311 height 19
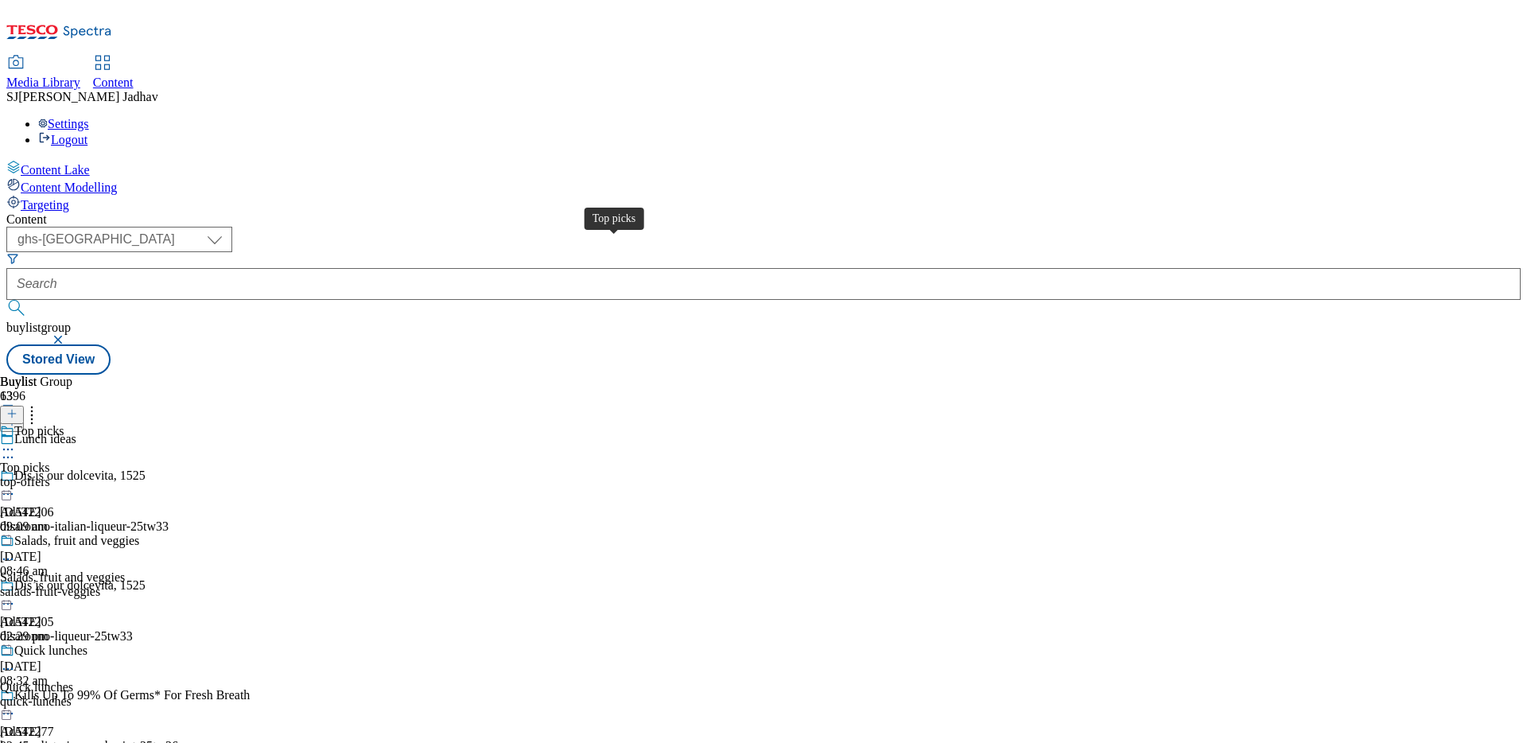
click at [154, 475] on div "top-offers" at bounding box center [77, 482] width 154 height 14
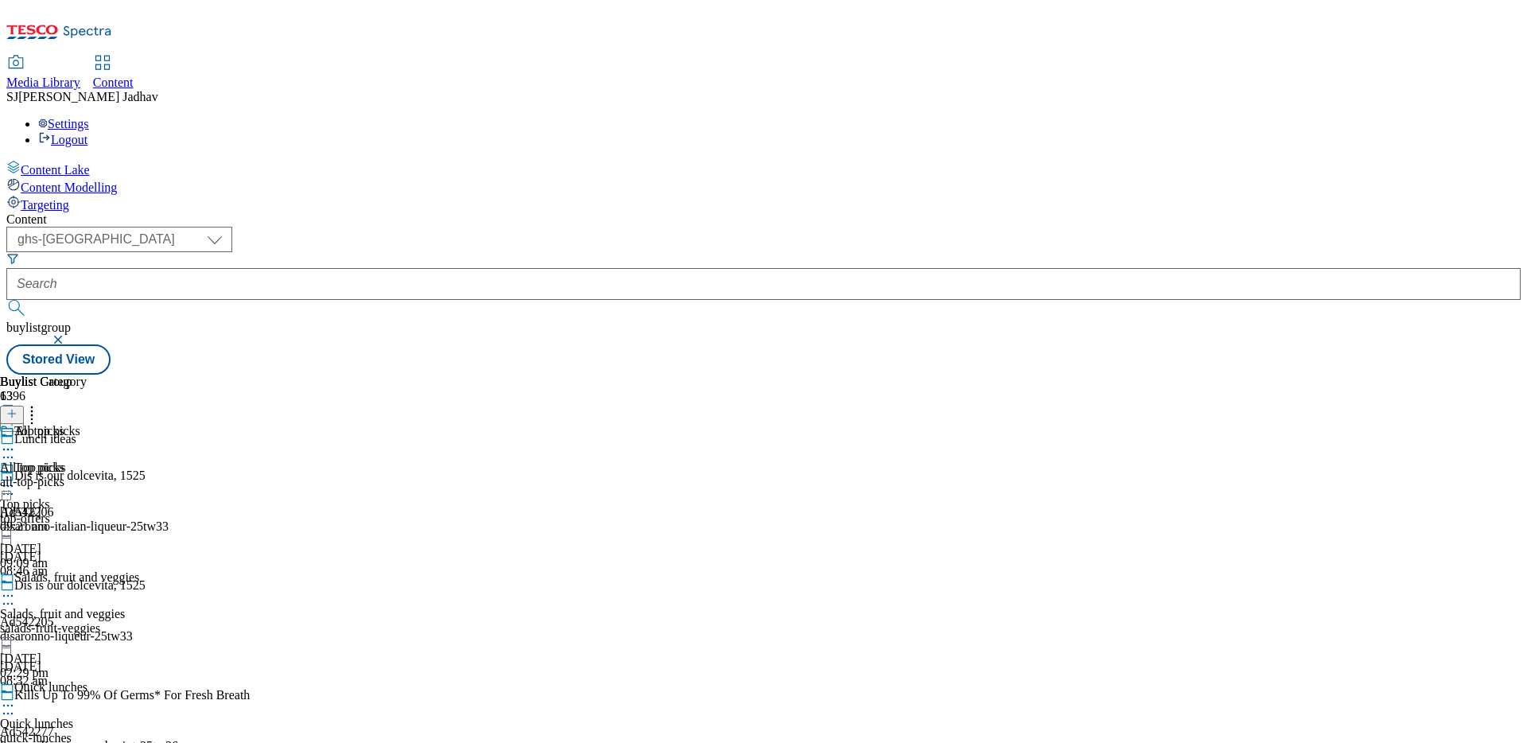
click at [87, 475] on div "all-top-picks" at bounding box center [43, 482] width 87 height 14
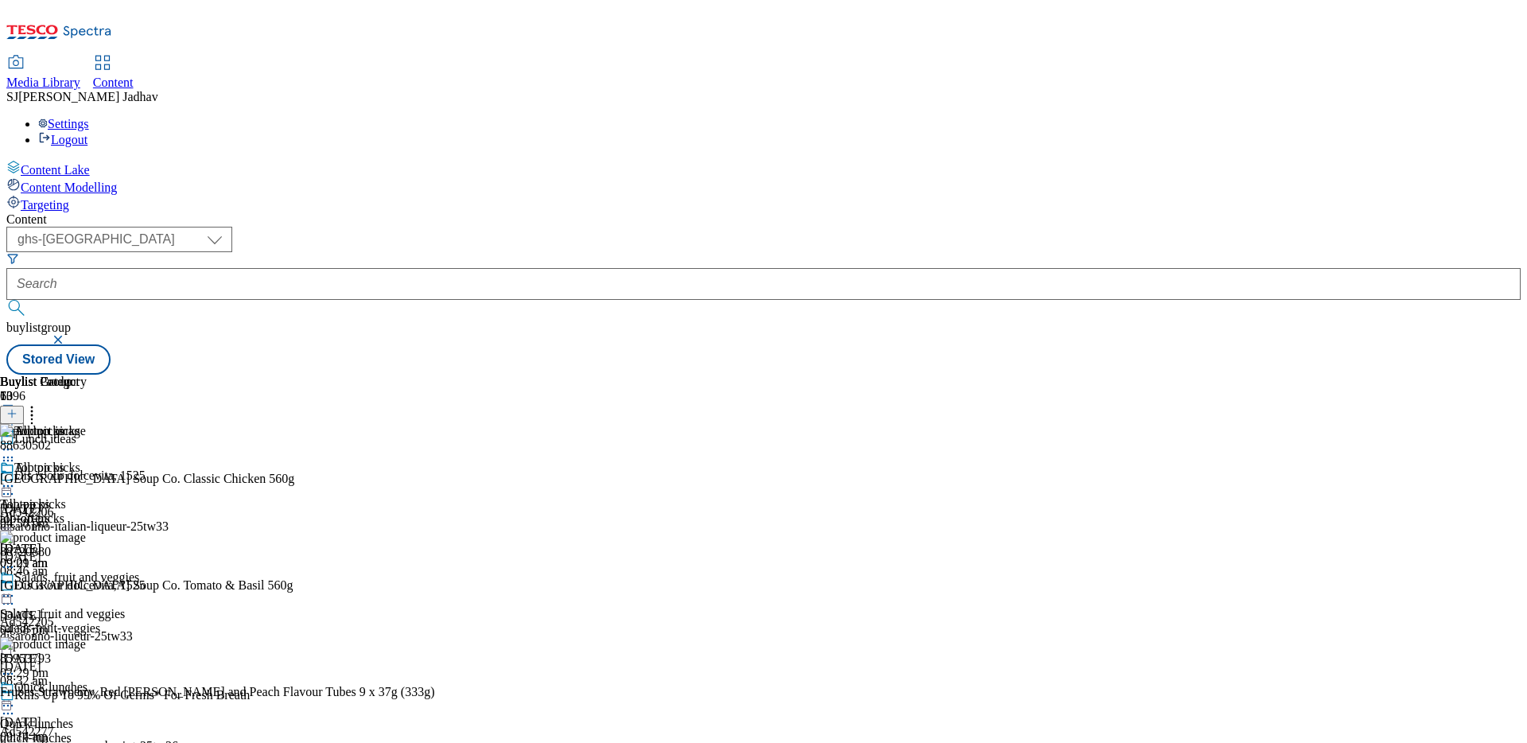
click at [12, 410] on line at bounding box center [12, 414] width 0 height 8
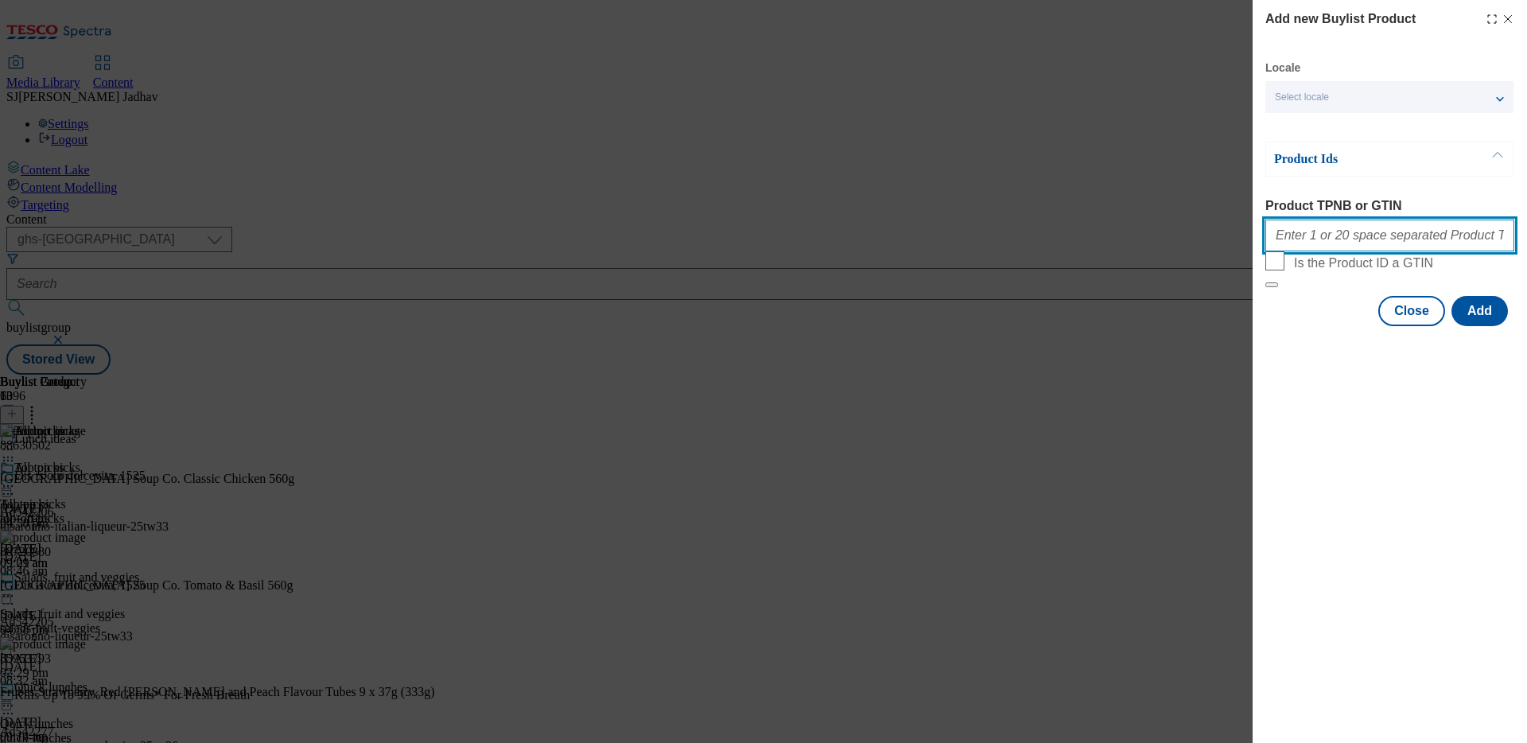
click at [1324, 239] on input "Product TPNB or GTIN" at bounding box center [1390, 236] width 249 height 32
paste input "50283020 50283014 56103029"
type input "50283020 50283014 56103029"
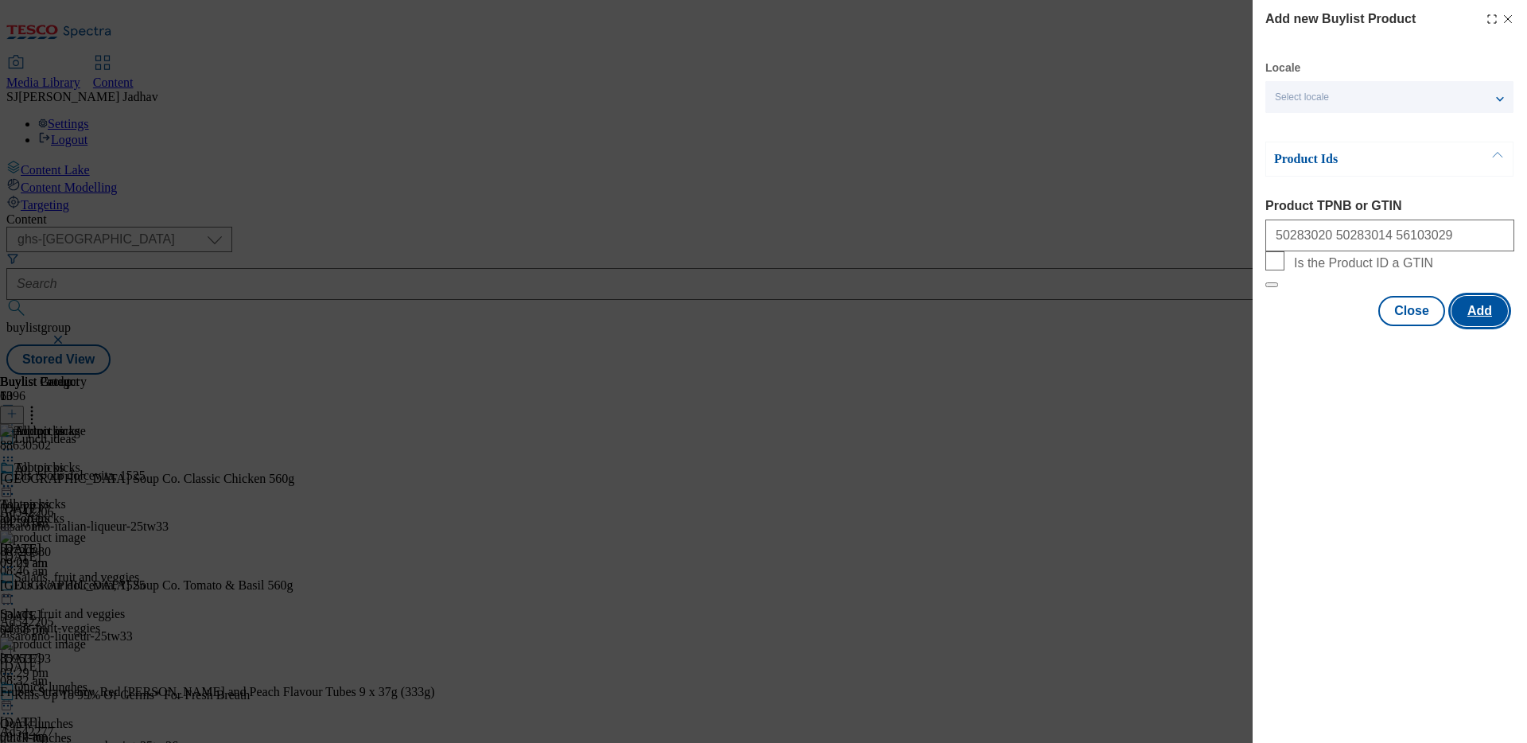
click at [1374, 326] on button "Add" at bounding box center [1480, 311] width 56 height 30
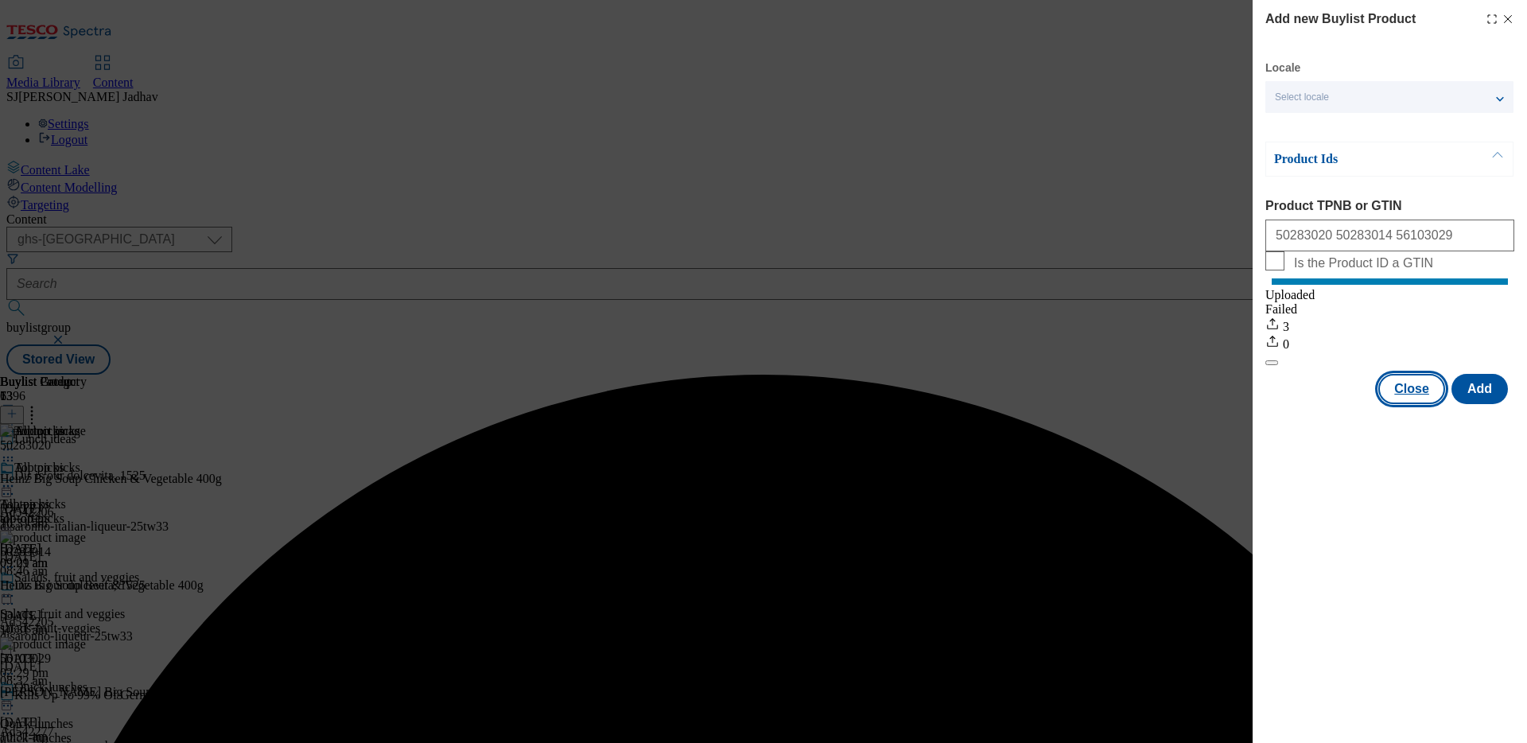
click at [1374, 402] on button "Close" at bounding box center [1411, 389] width 67 height 30
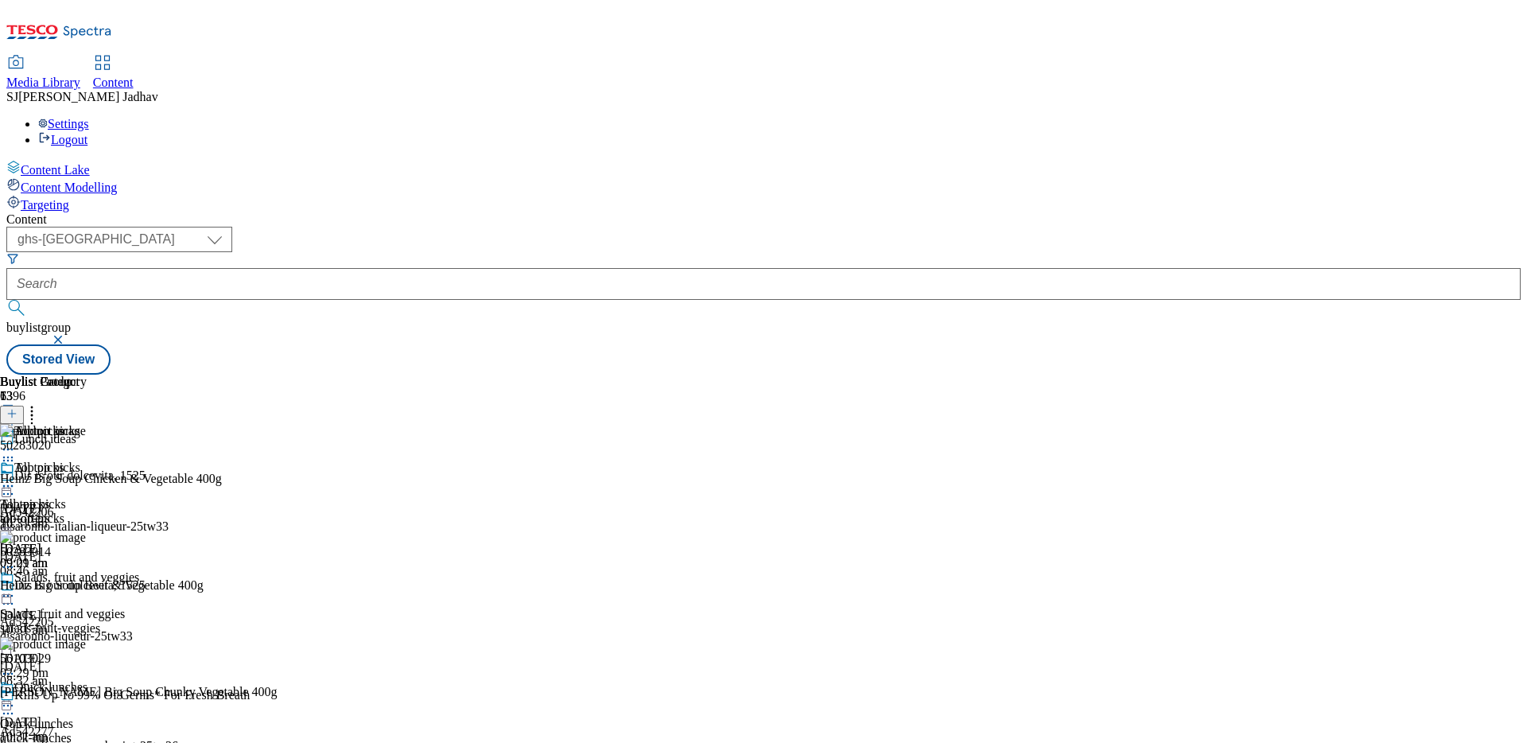
click at [16, 478] on icon at bounding box center [8, 486] width 16 height 16
click at [68, 514] on span "Edit" at bounding box center [58, 520] width 18 height 12
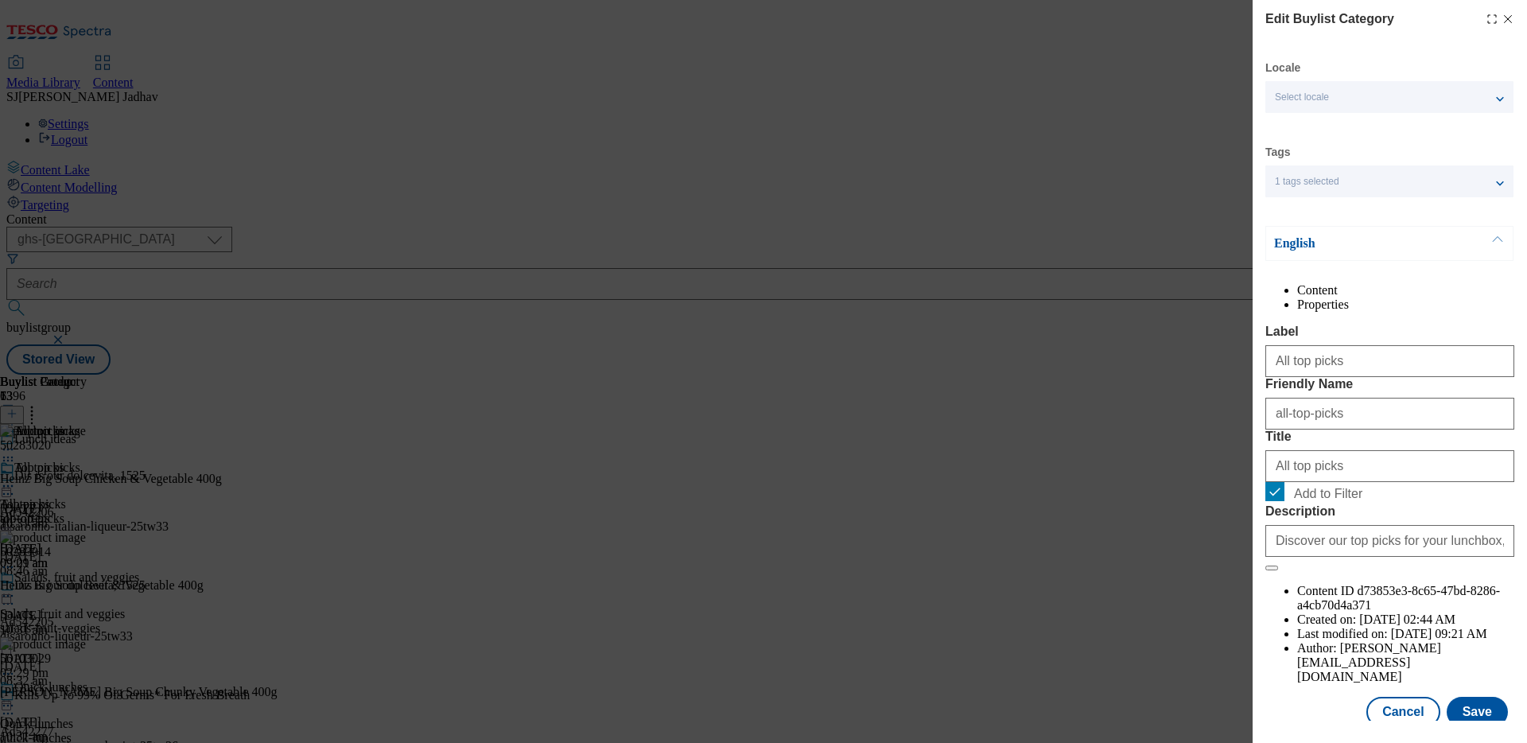
scroll to position [40, 0]
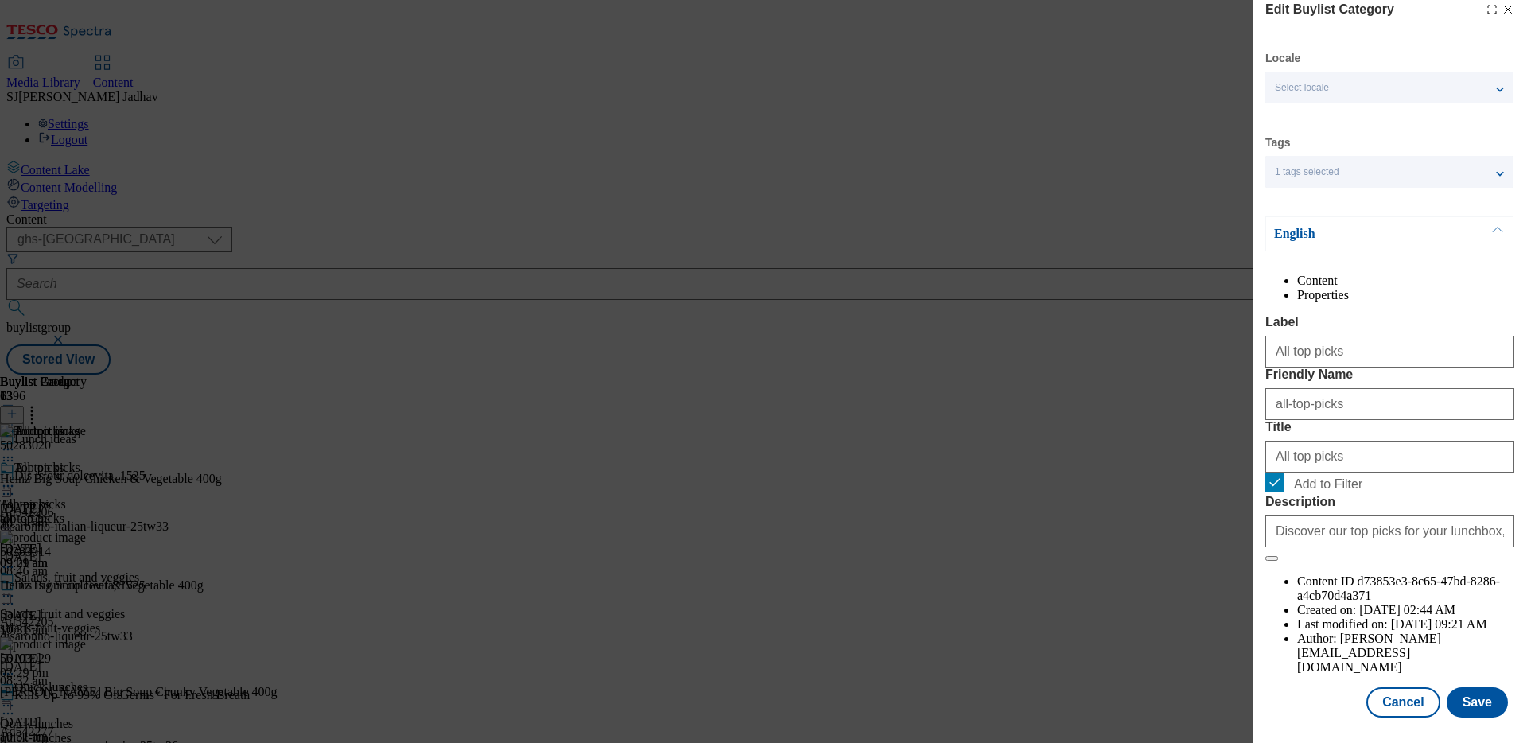
click at [1374, 722] on div "Modal" at bounding box center [1390, 732] width 274 height 22
click at [1374, 708] on button "Save" at bounding box center [1477, 702] width 61 height 30
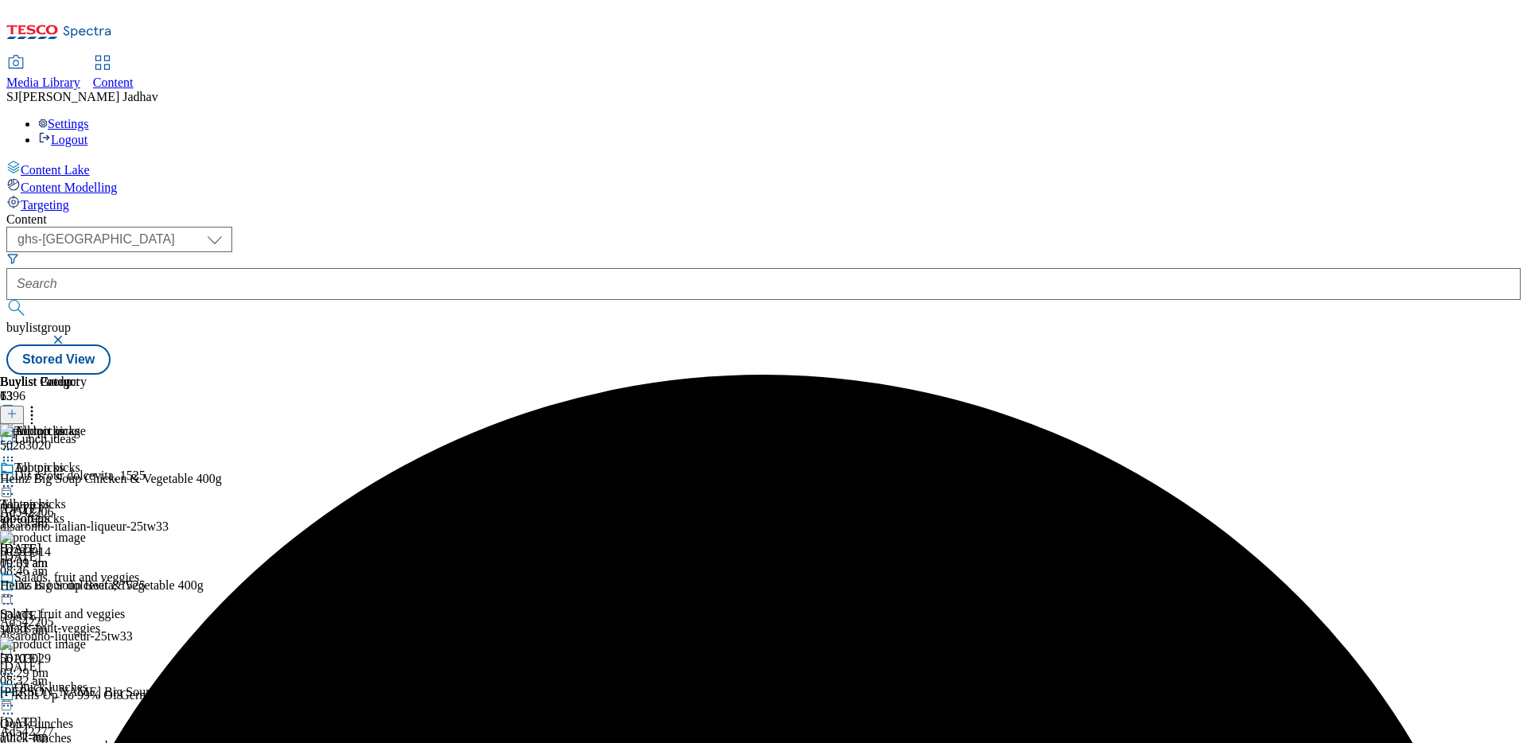
click at [16, 478] on icon at bounding box center [8, 486] width 16 height 16
click at [87, 587] on span "Preview" at bounding box center [67, 593] width 37 height 12
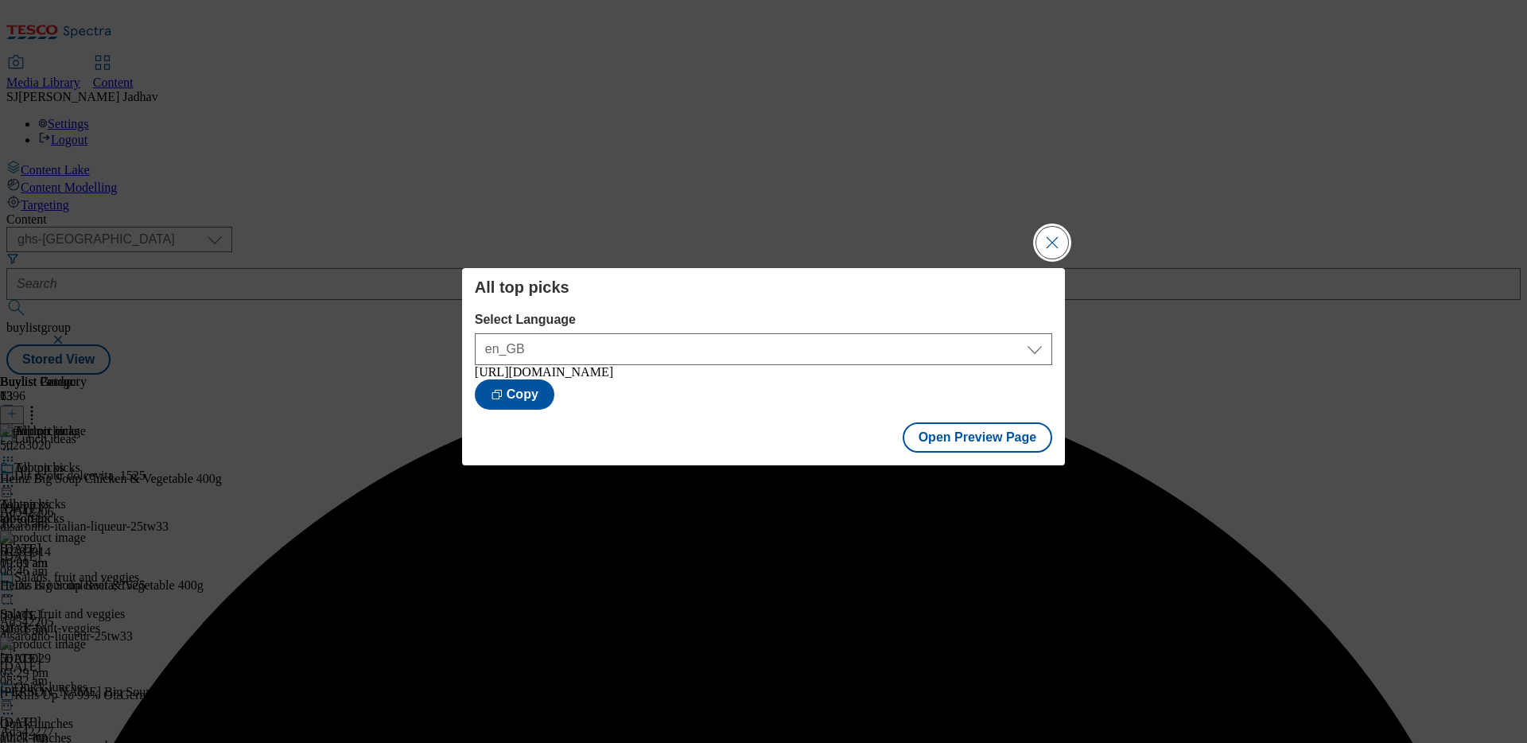
click at [1063, 238] on button "Close Modal" at bounding box center [1052, 243] width 32 height 32
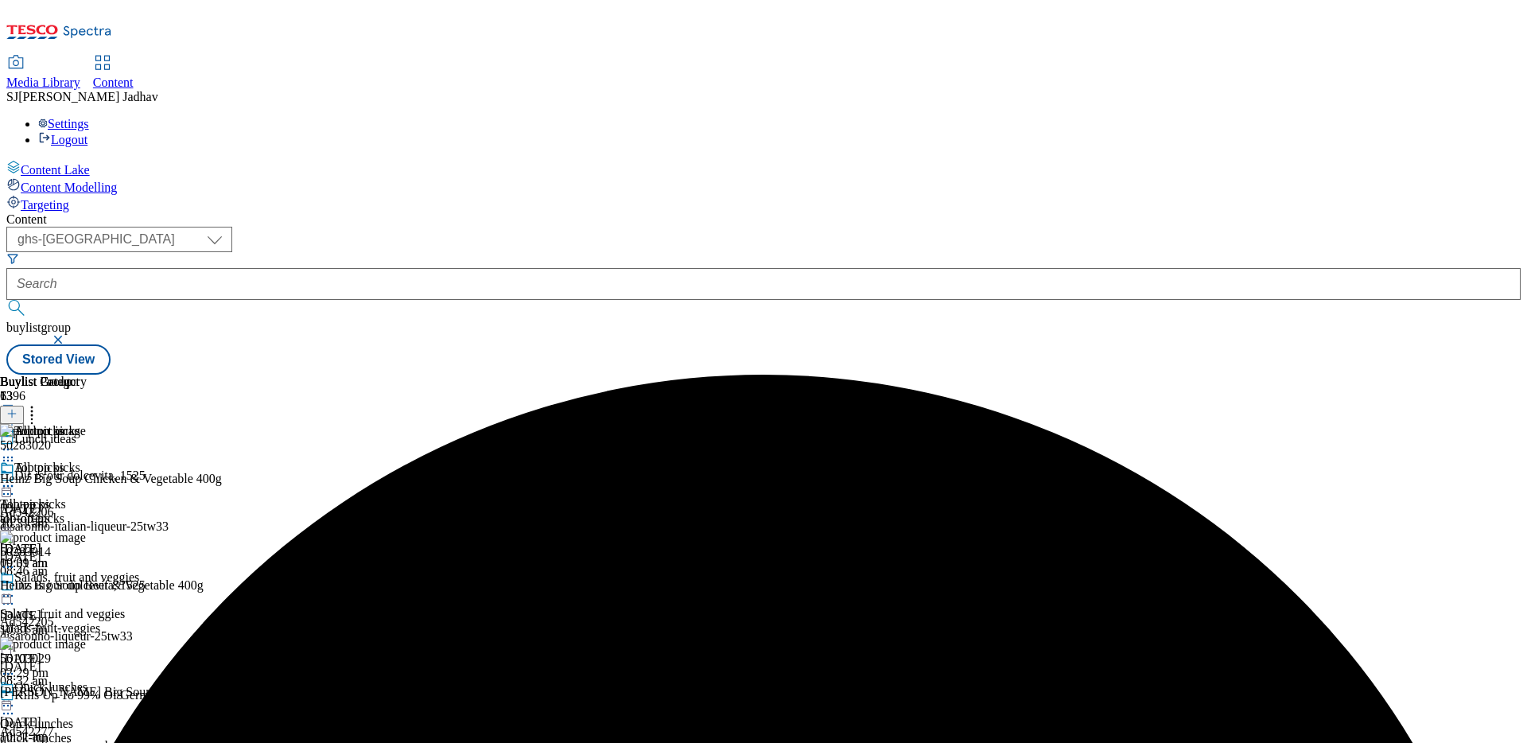
click at [14, 485] on circle at bounding box center [12, 486] width 2 height 2
click at [84, 642] on span "Publish" at bounding box center [66, 648] width 35 height 12
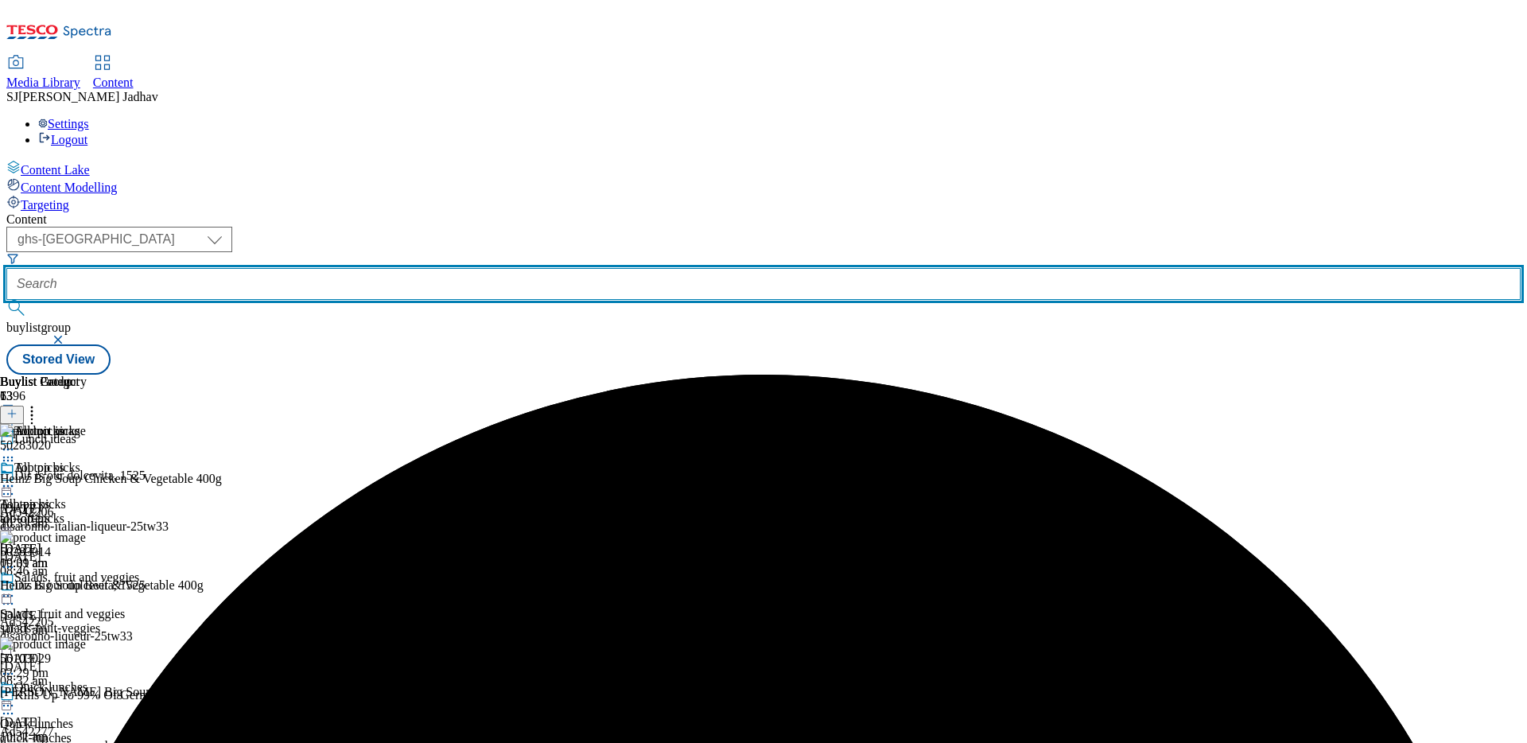
click at [423, 268] on input "text" at bounding box center [763, 284] width 1515 height 32
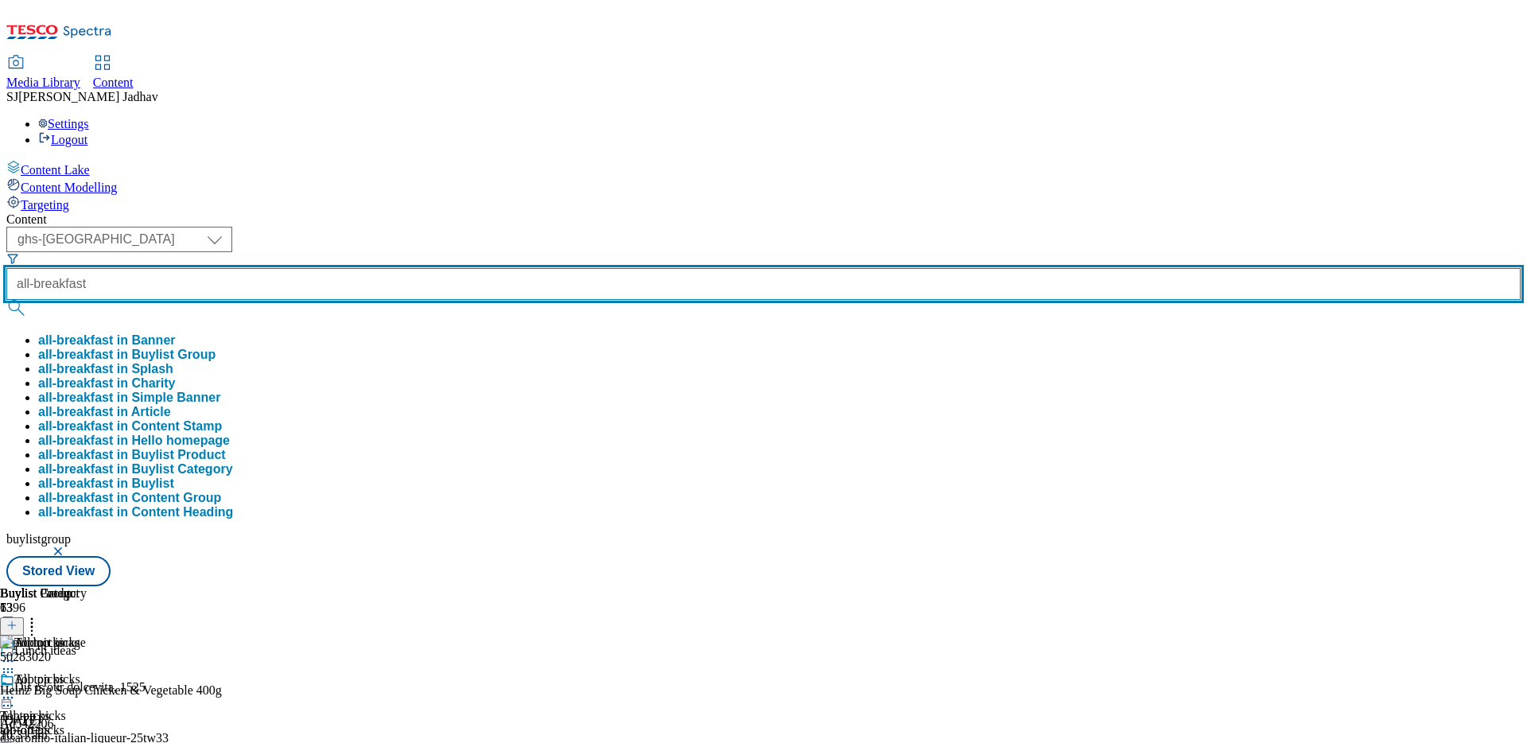
type input "all-breakfast"
click at [6, 300] on button "submit" at bounding box center [17, 308] width 22 height 16
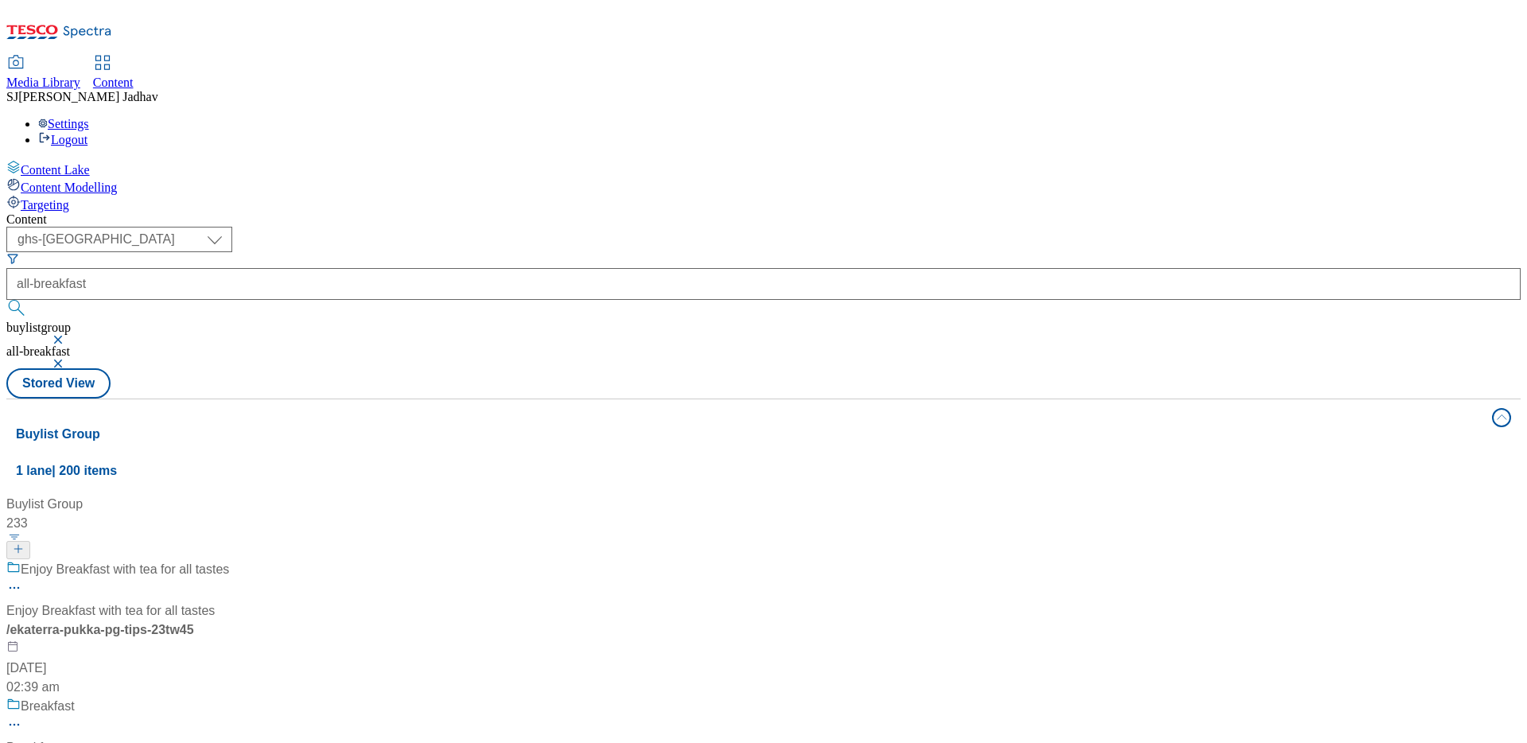
click at [229, 560] on div "Enjoy Breakfast with tea for all tastes" at bounding box center [117, 580] width 223 height 41
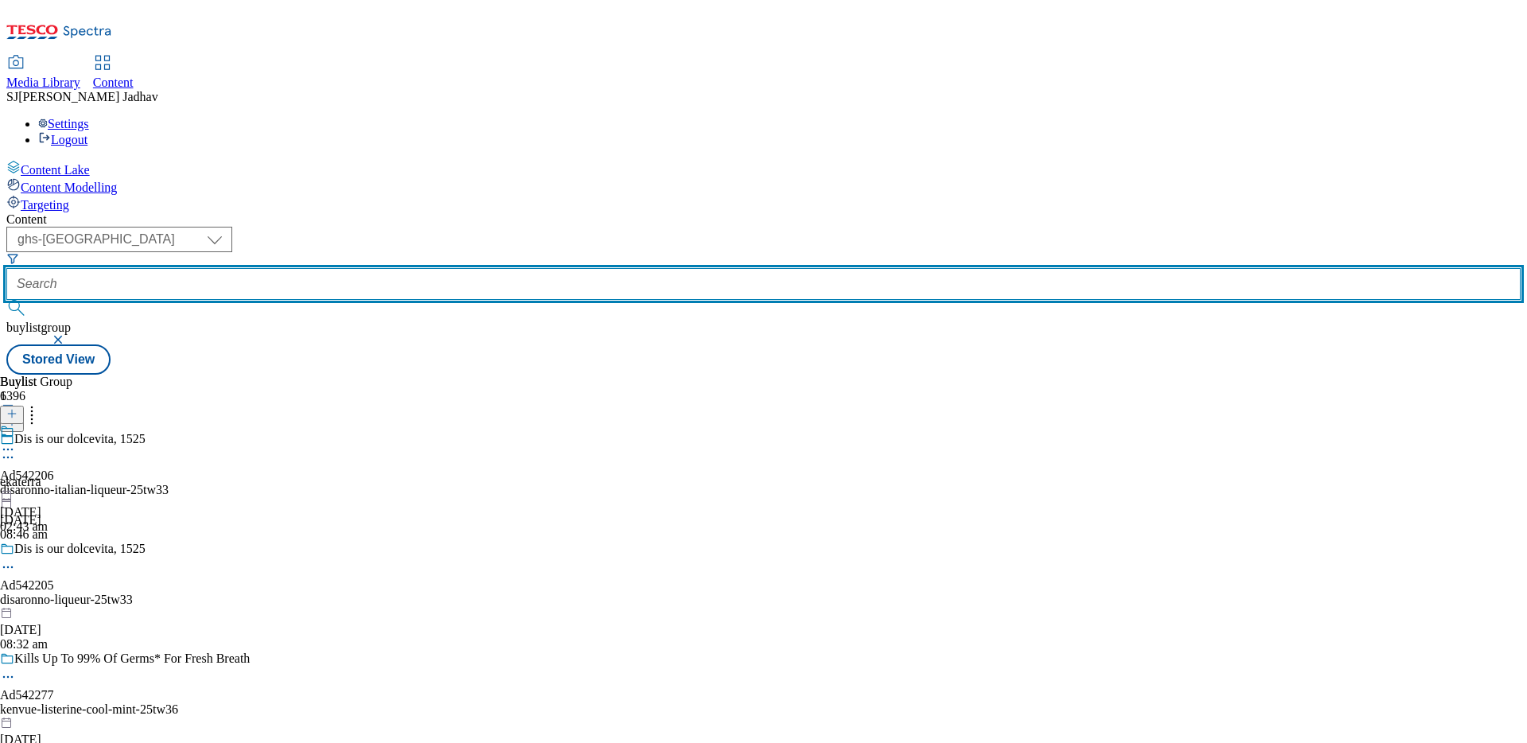
click at [414, 268] on input "text" at bounding box center [763, 284] width 1515 height 32
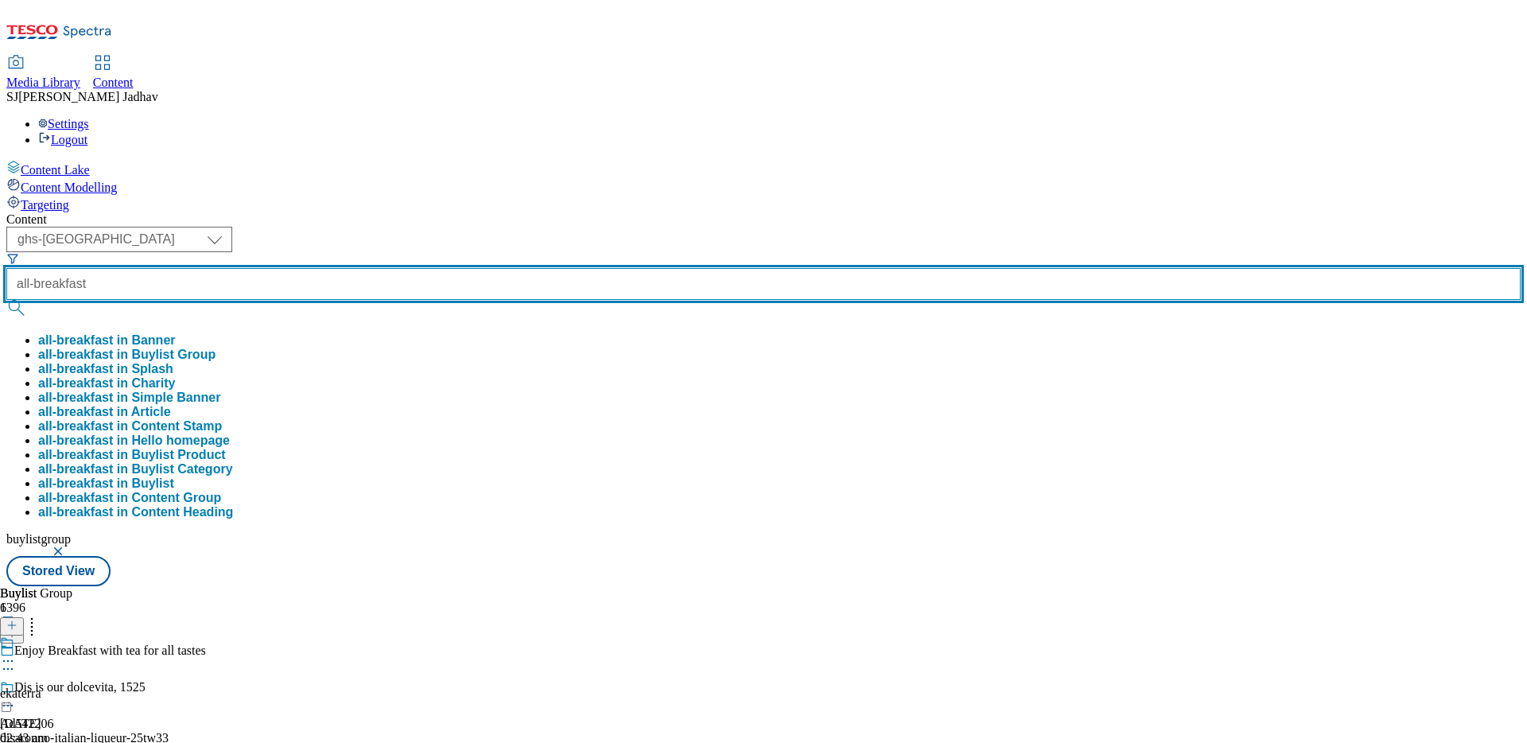
type input "all-breakfast"
click at [6, 300] on button "submit" at bounding box center [17, 308] width 22 height 16
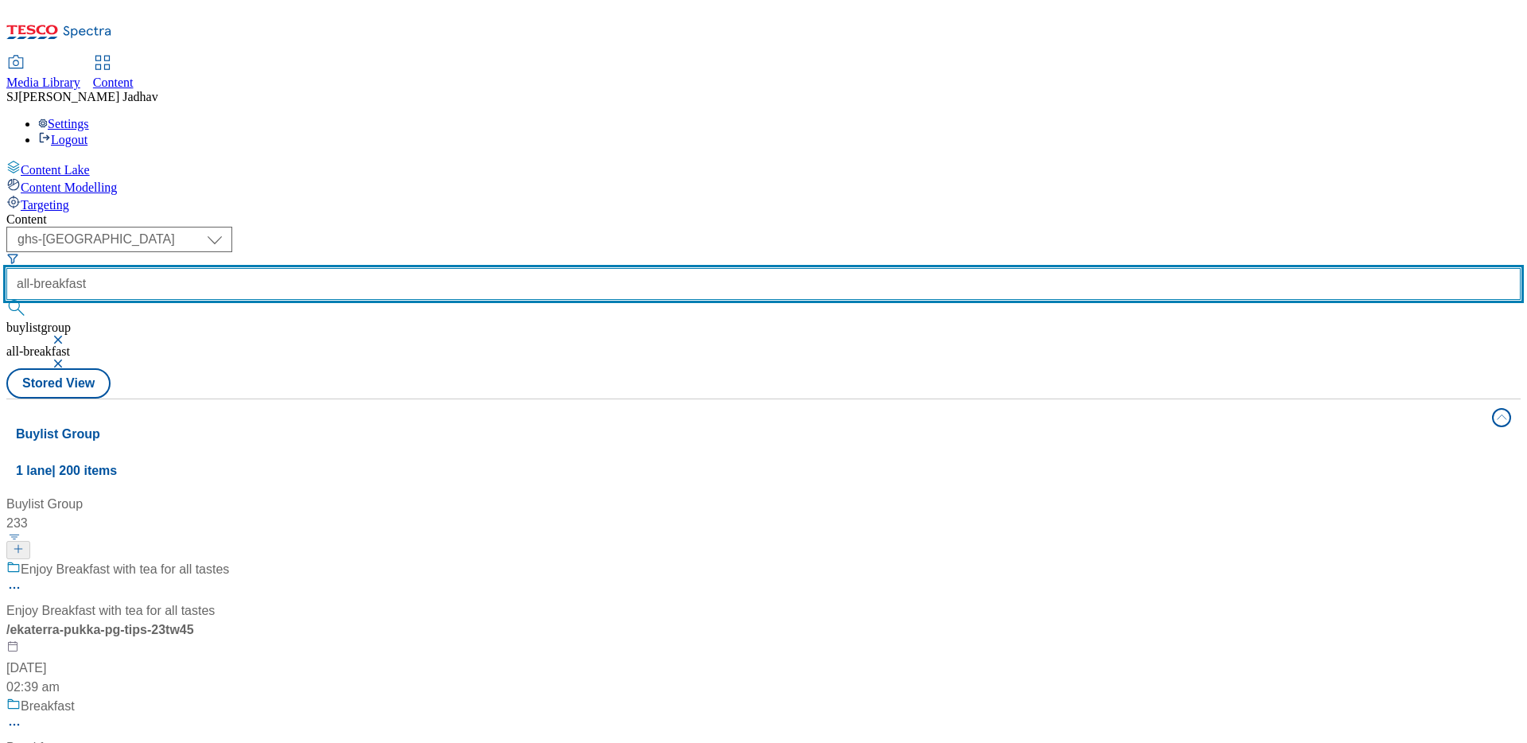
scroll to position [70, 0]
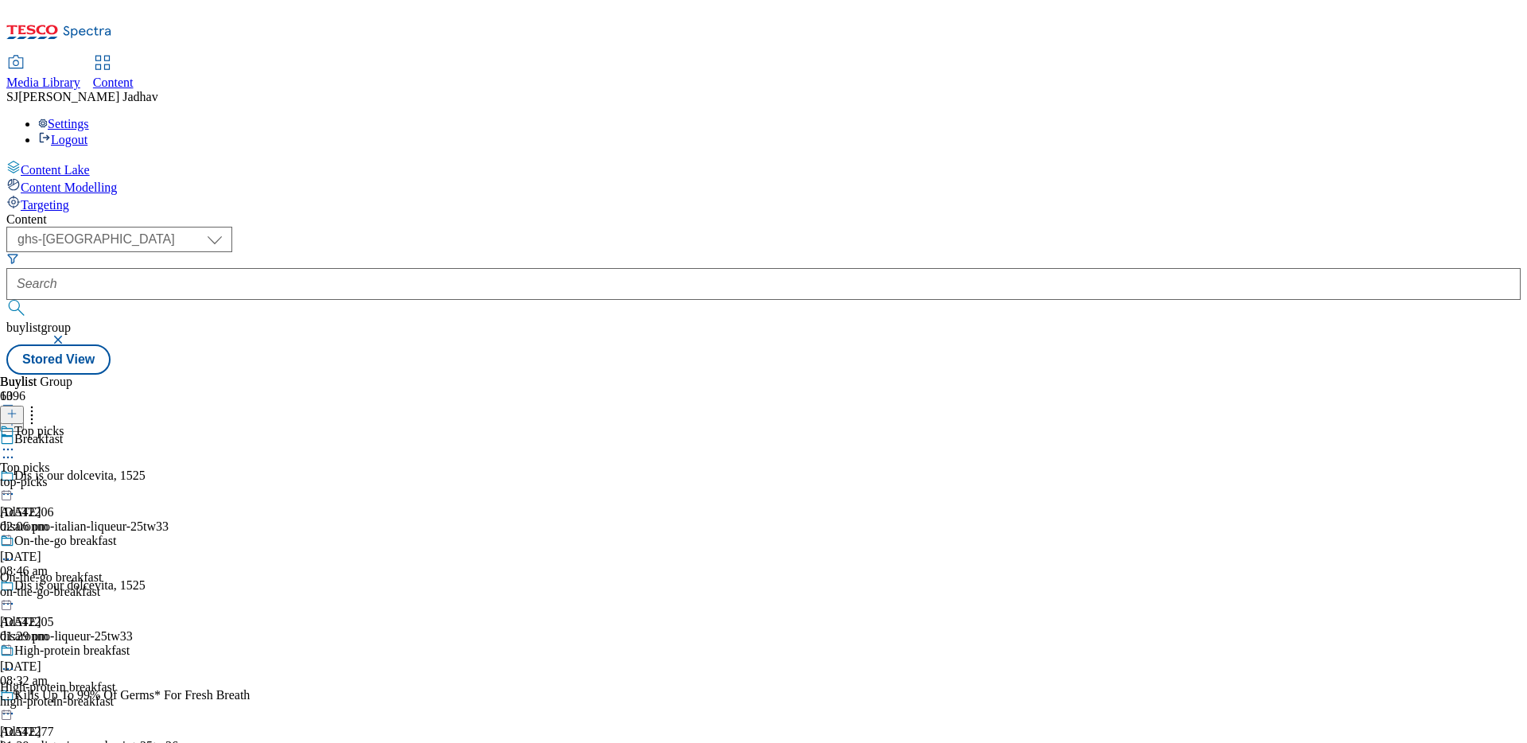
click at [169, 475] on div "top-picks" at bounding box center [84, 482] width 169 height 14
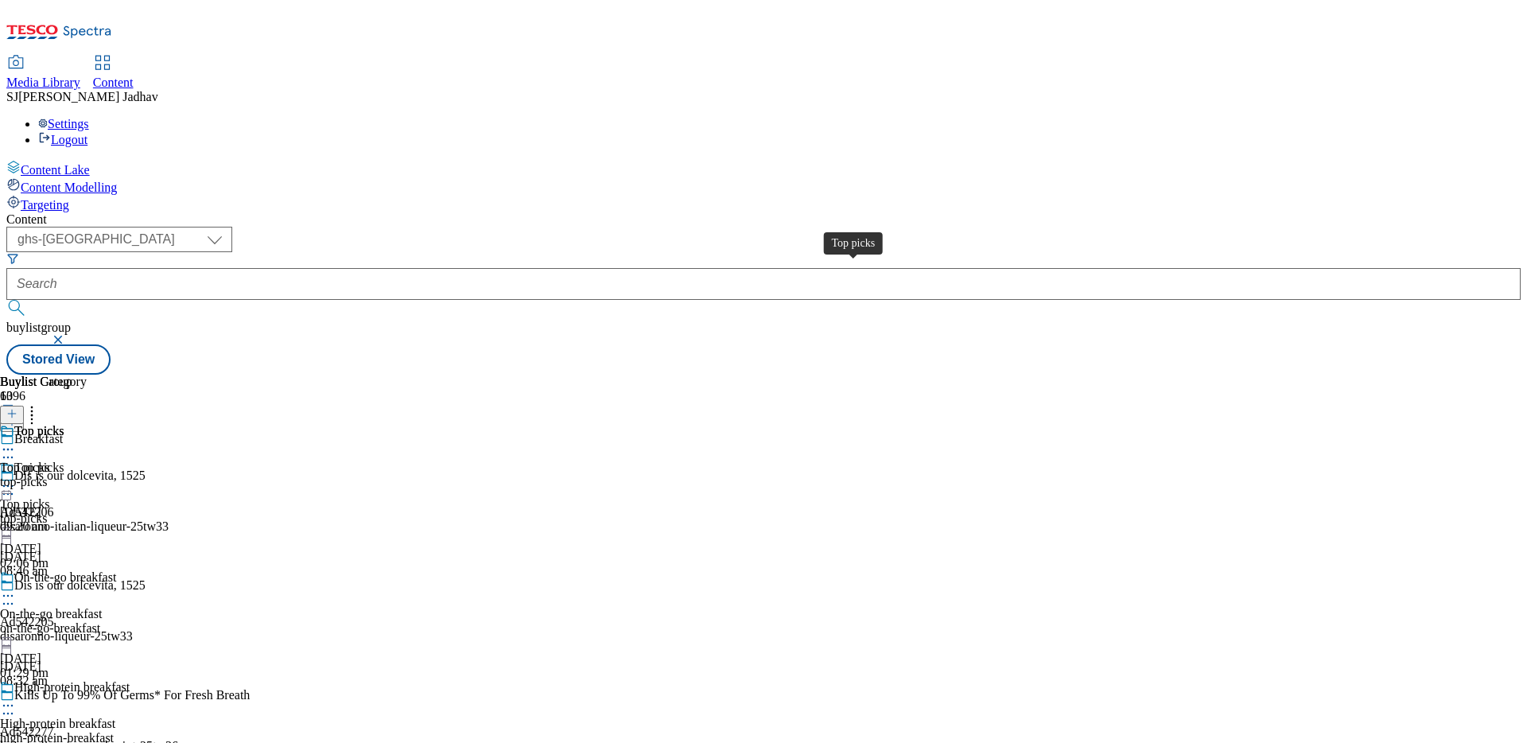
click at [49, 461] on div "Top picks" at bounding box center [24, 468] width 49 height 14
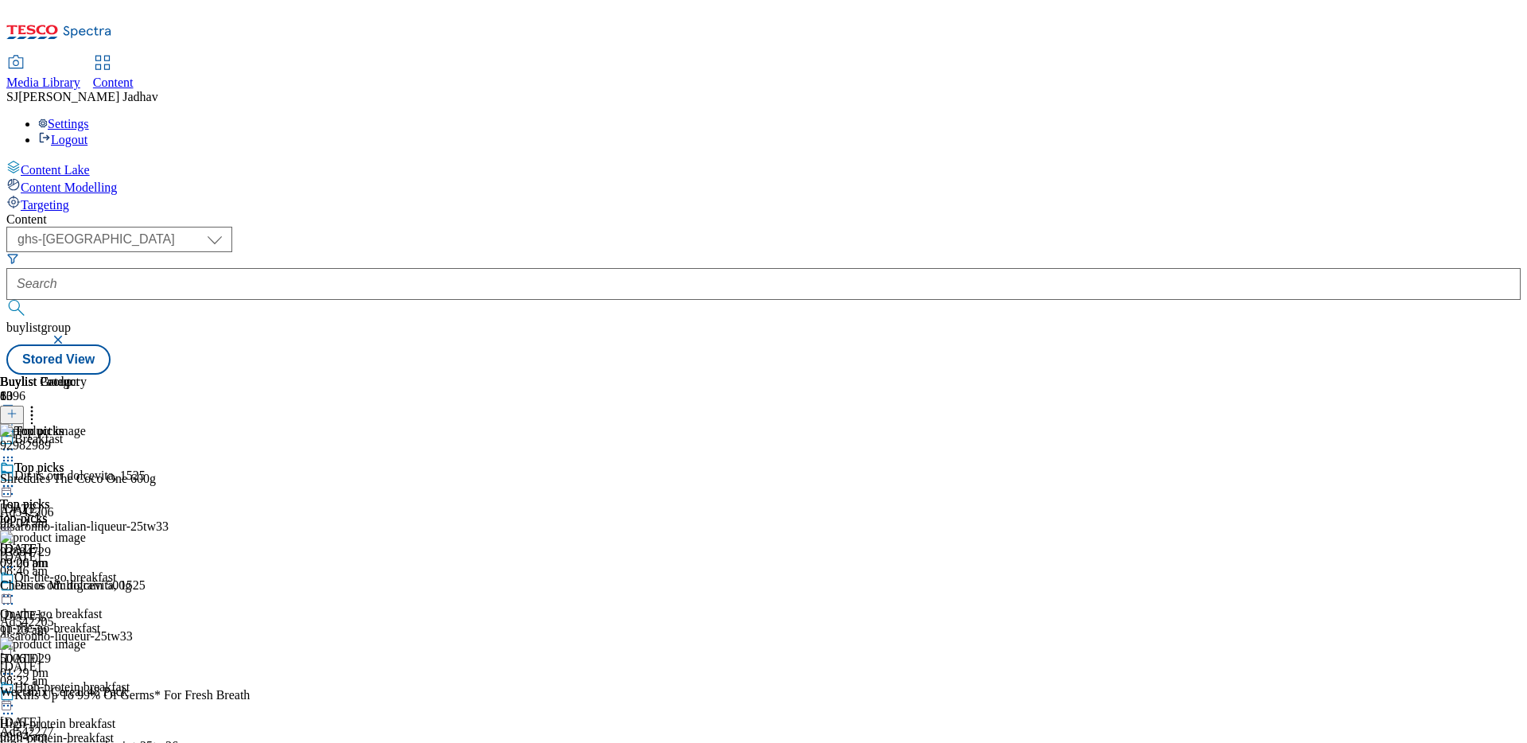
click at [24, 408] on div at bounding box center [12, 415] width 24 height 14
click at [16, 414] on line at bounding box center [12, 414] width 8 height 0
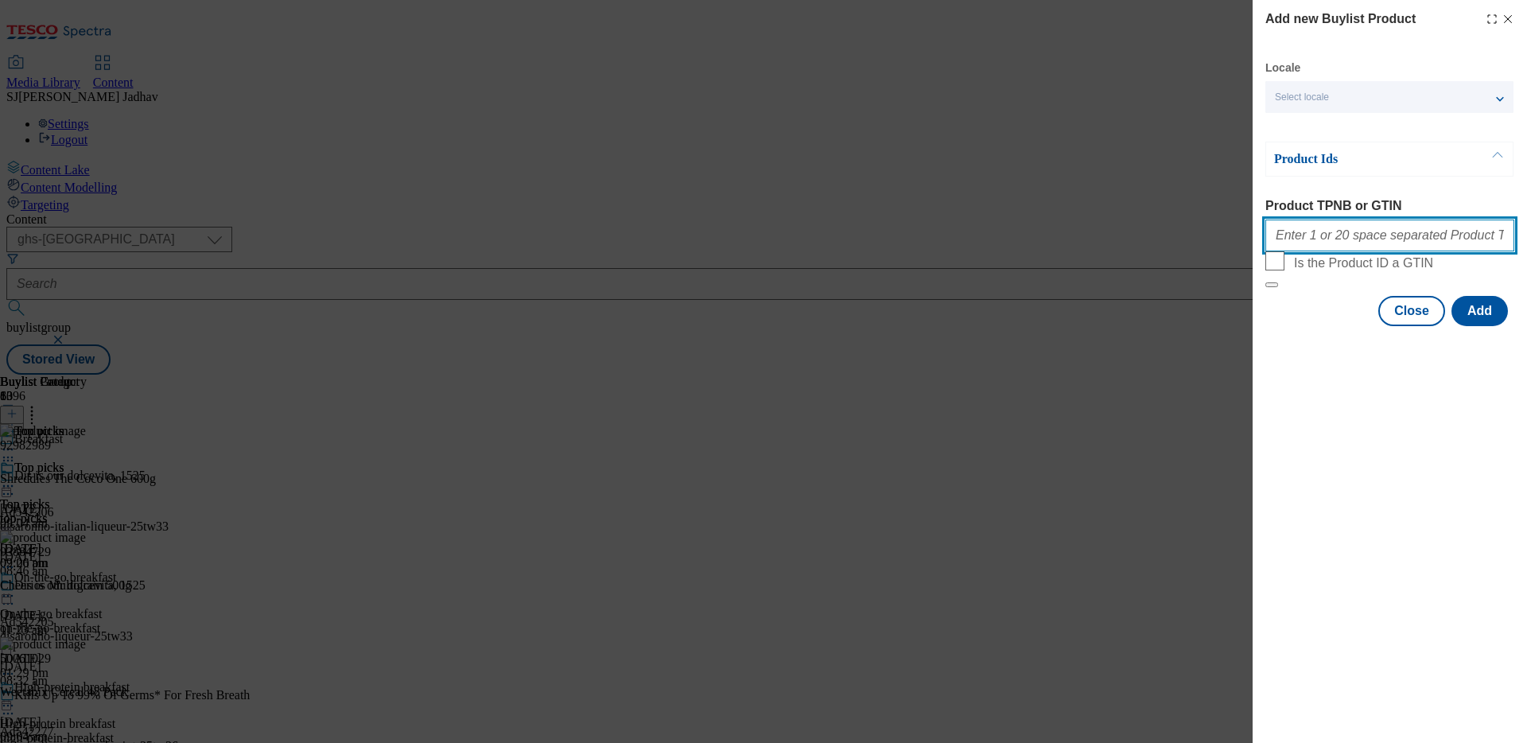
click at [1304, 244] on input "Product TPNB or GTIN" at bounding box center [1390, 236] width 249 height 32
paste input "50131051 50535846"
type input "50131051 50535846"
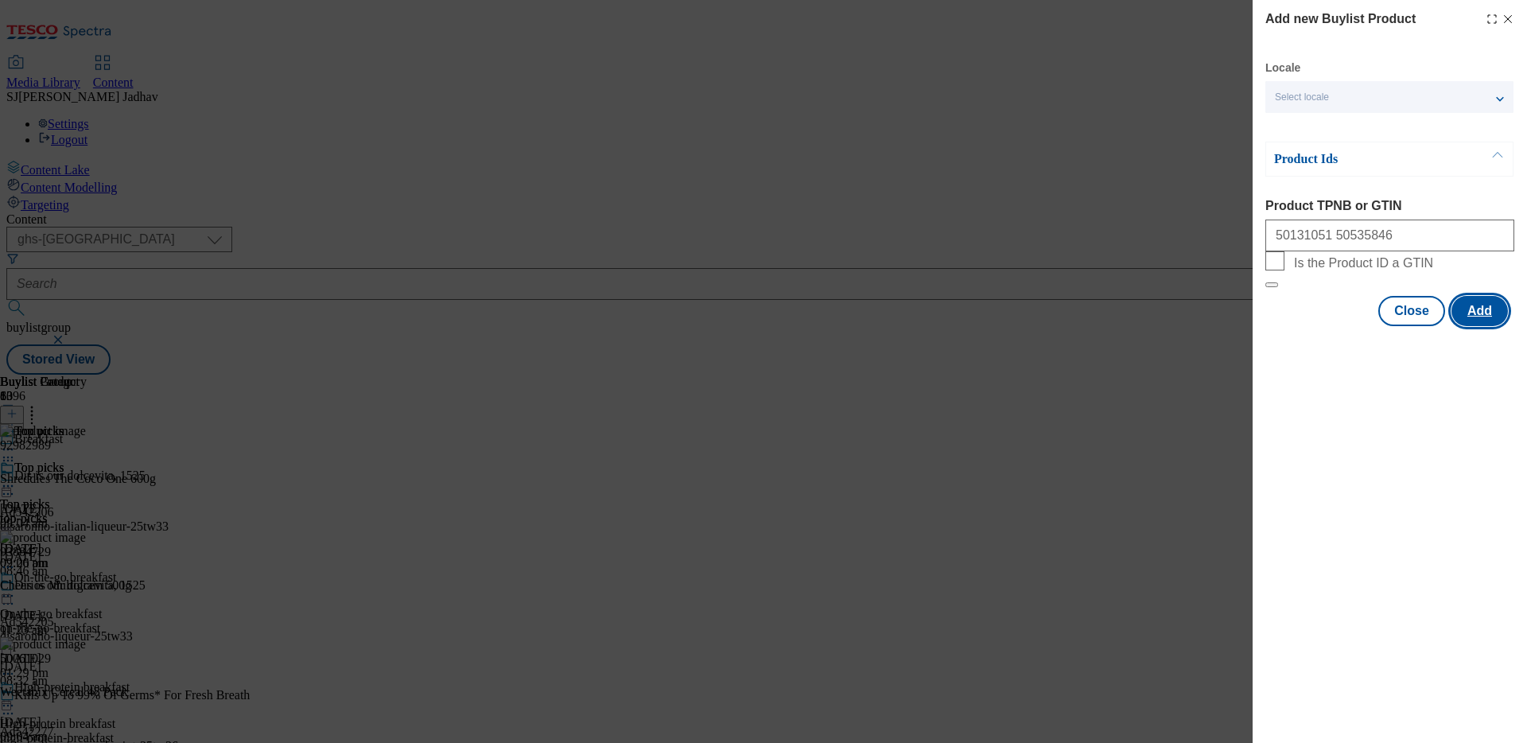
click at [1374, 326] on button "Add" at bounding box center [1480, 311] width 56 height 30
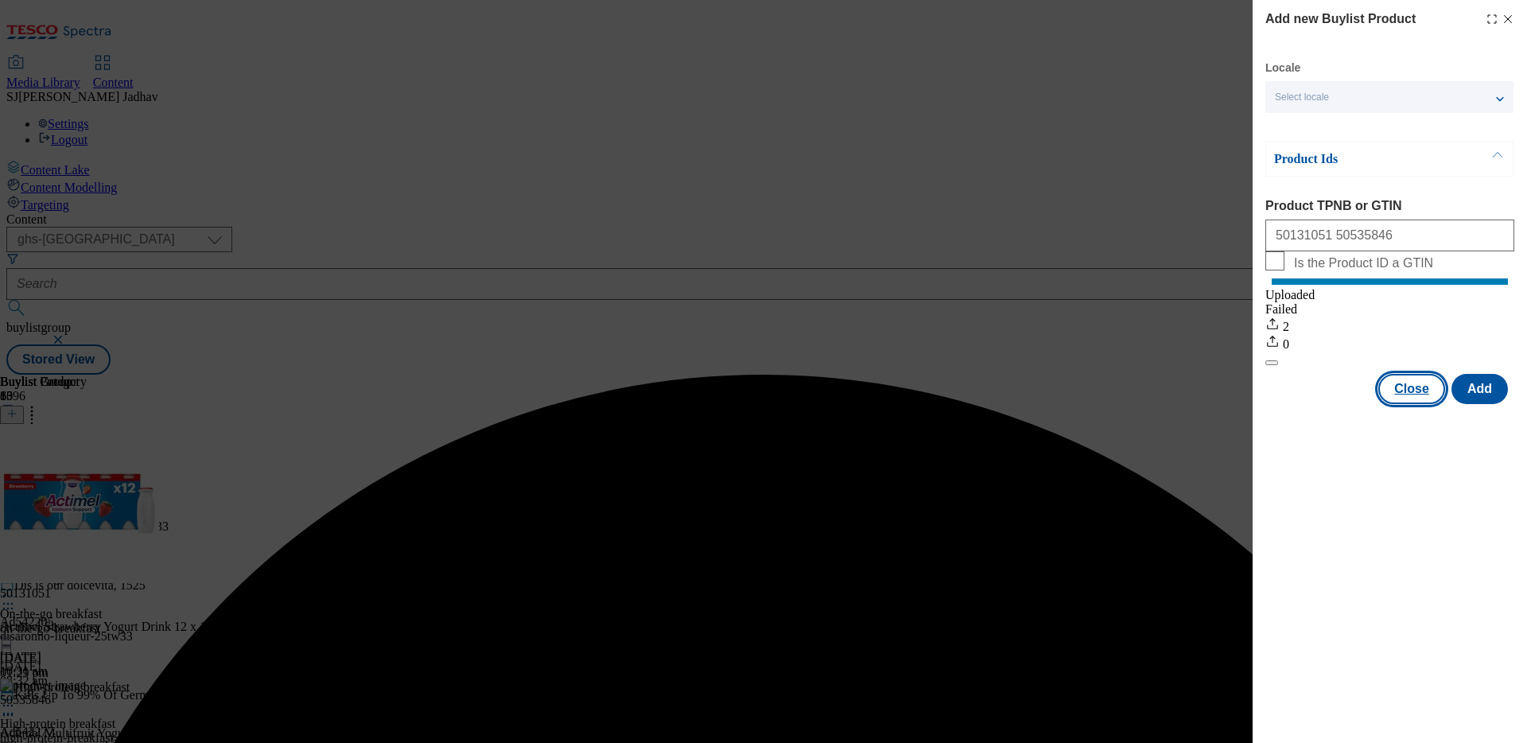
click at [1374, 404] on button "Close" at bounding box center [1411, 389] width 67 height 30
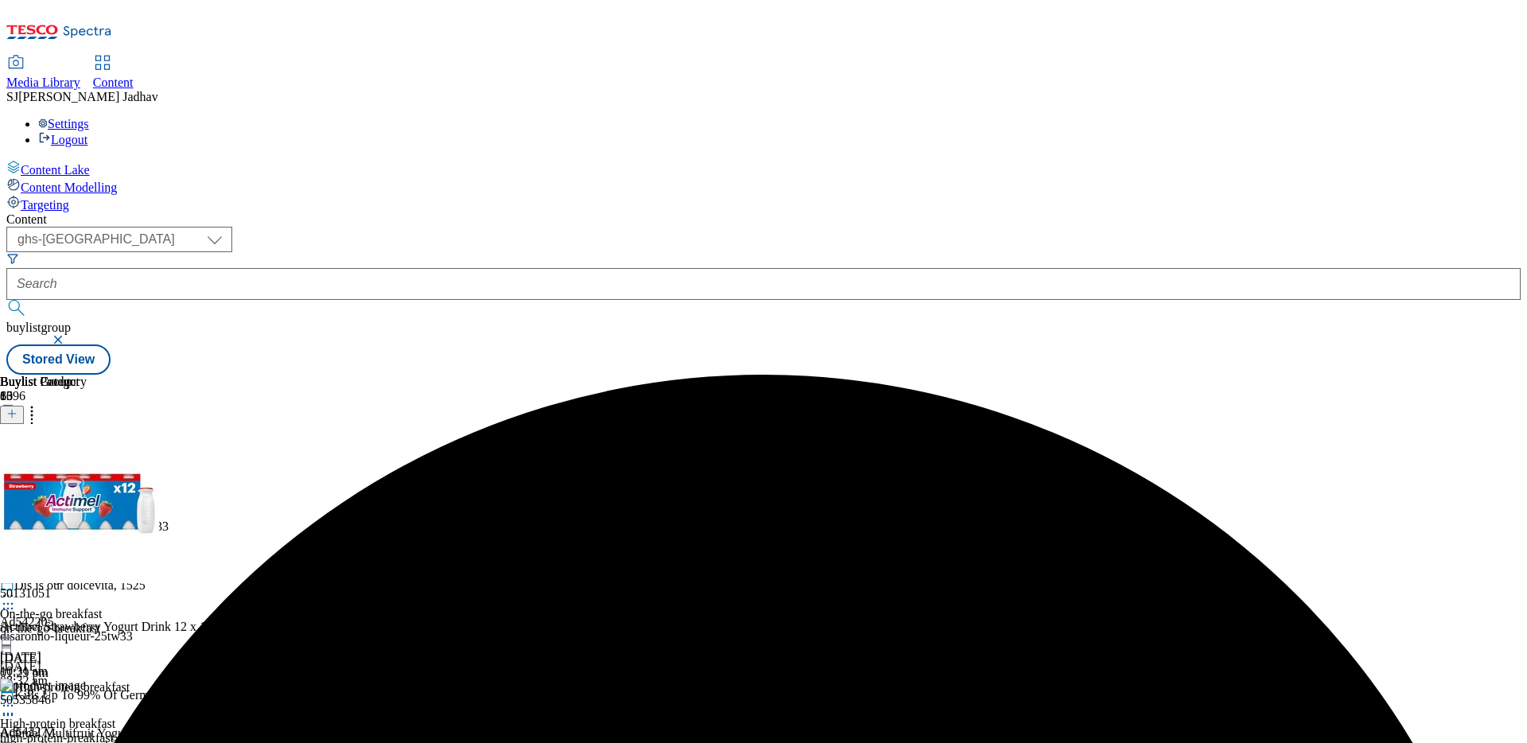
click at [16, 478] on icon at bounding box center [8, 486] width 16 height 16
click at [68, 514] on span "Edit" at bounding box center [58, 520] width 18 height 12
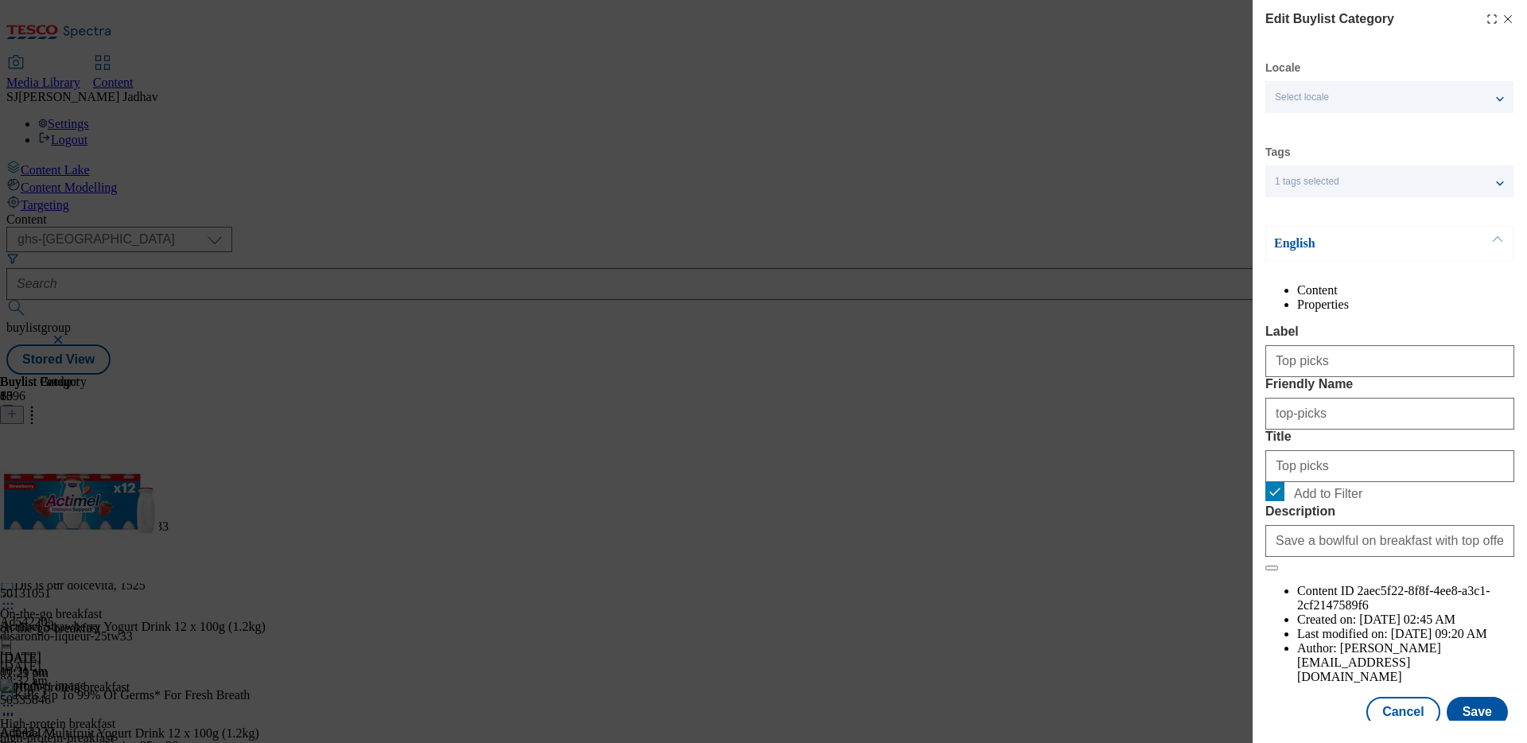
scroll to position [40, 0]
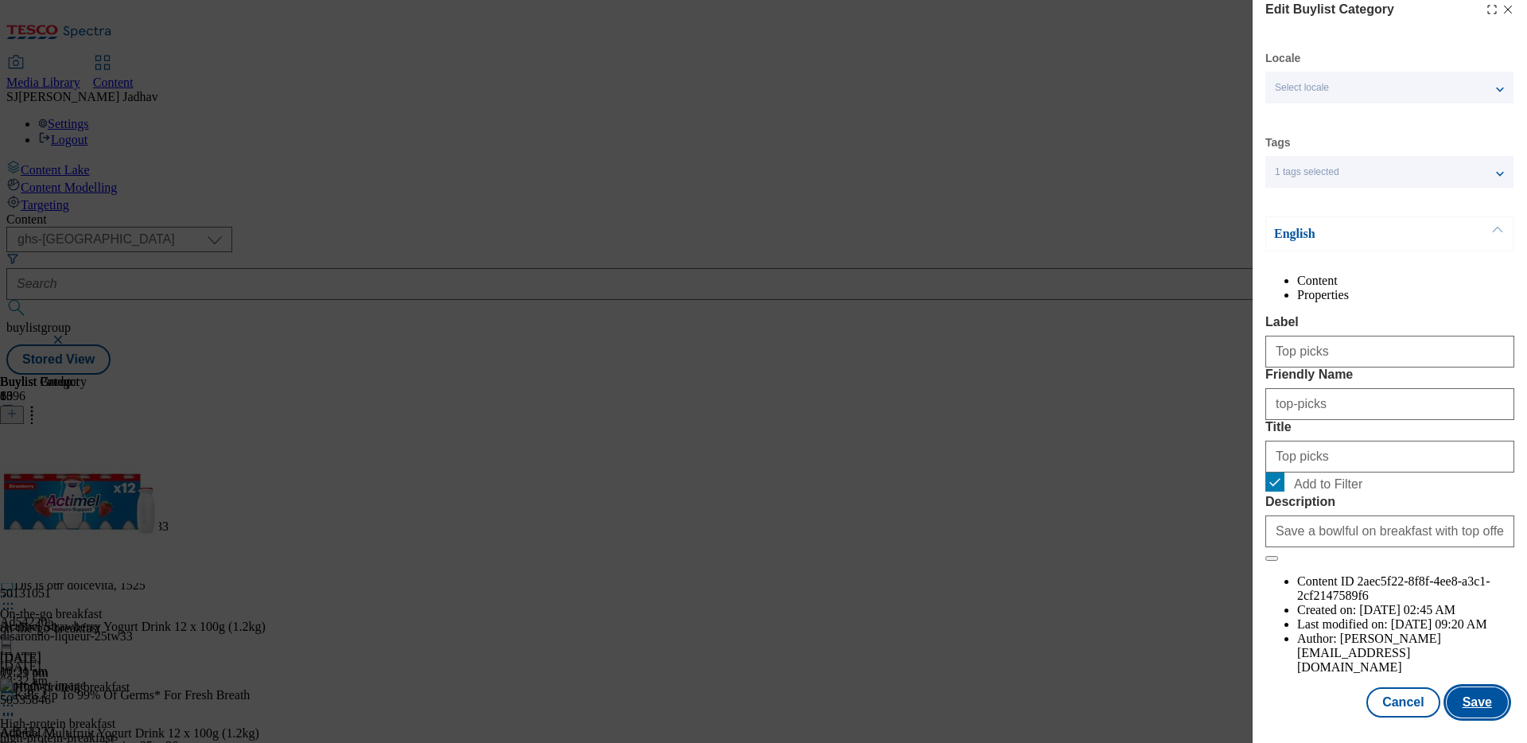
click at [1374, 708] on button "Save" at bounding box center [1477, 702] width 61 height 30
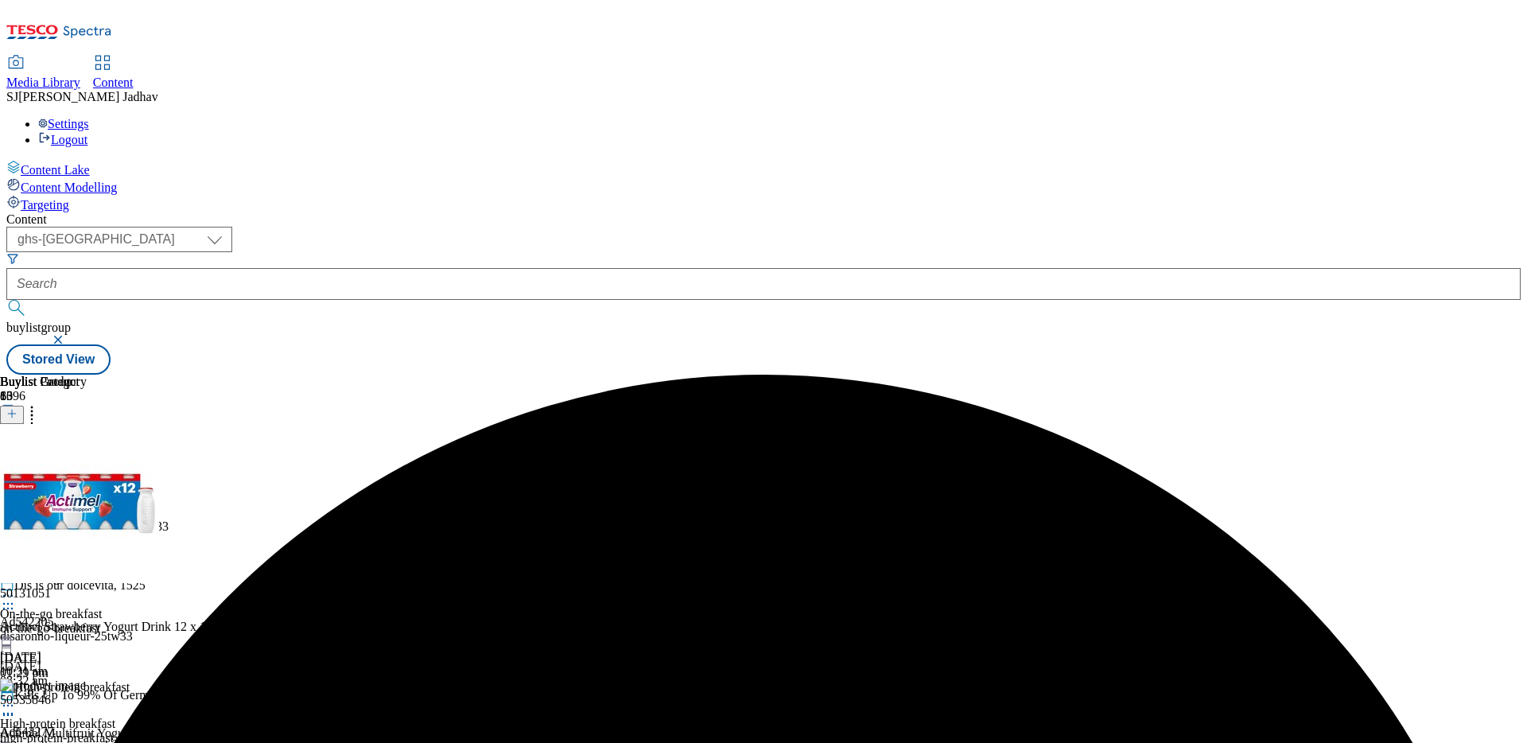
click at [16, 478] on icon at bounding box center [8, 486] width 16 height 16
click at [87, 587] on span "Preview" at bounding box center [67, 593] width 37 height 12
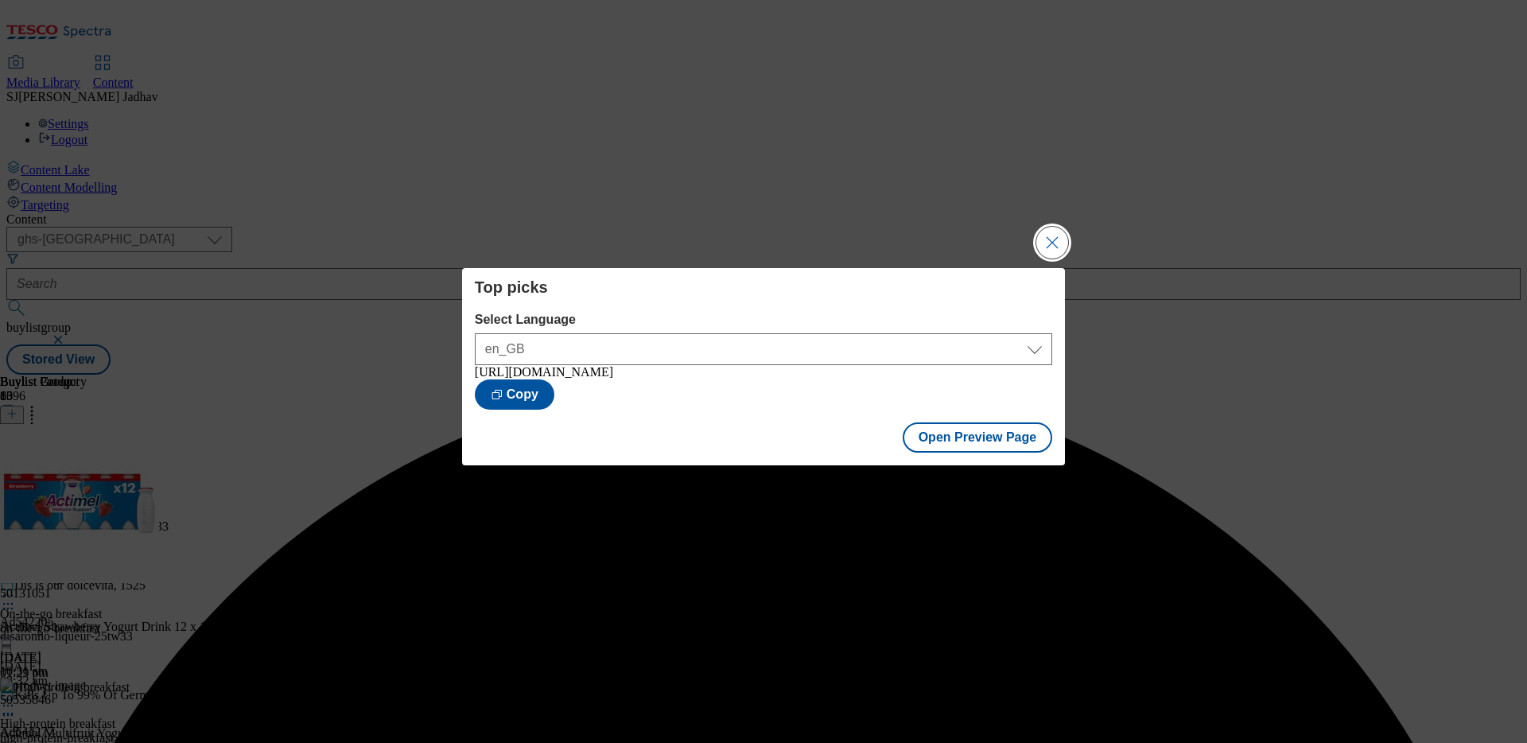
click at [1052, 241] on button "Close Modal" at bounding box center [1052, 243] width 32 height 32
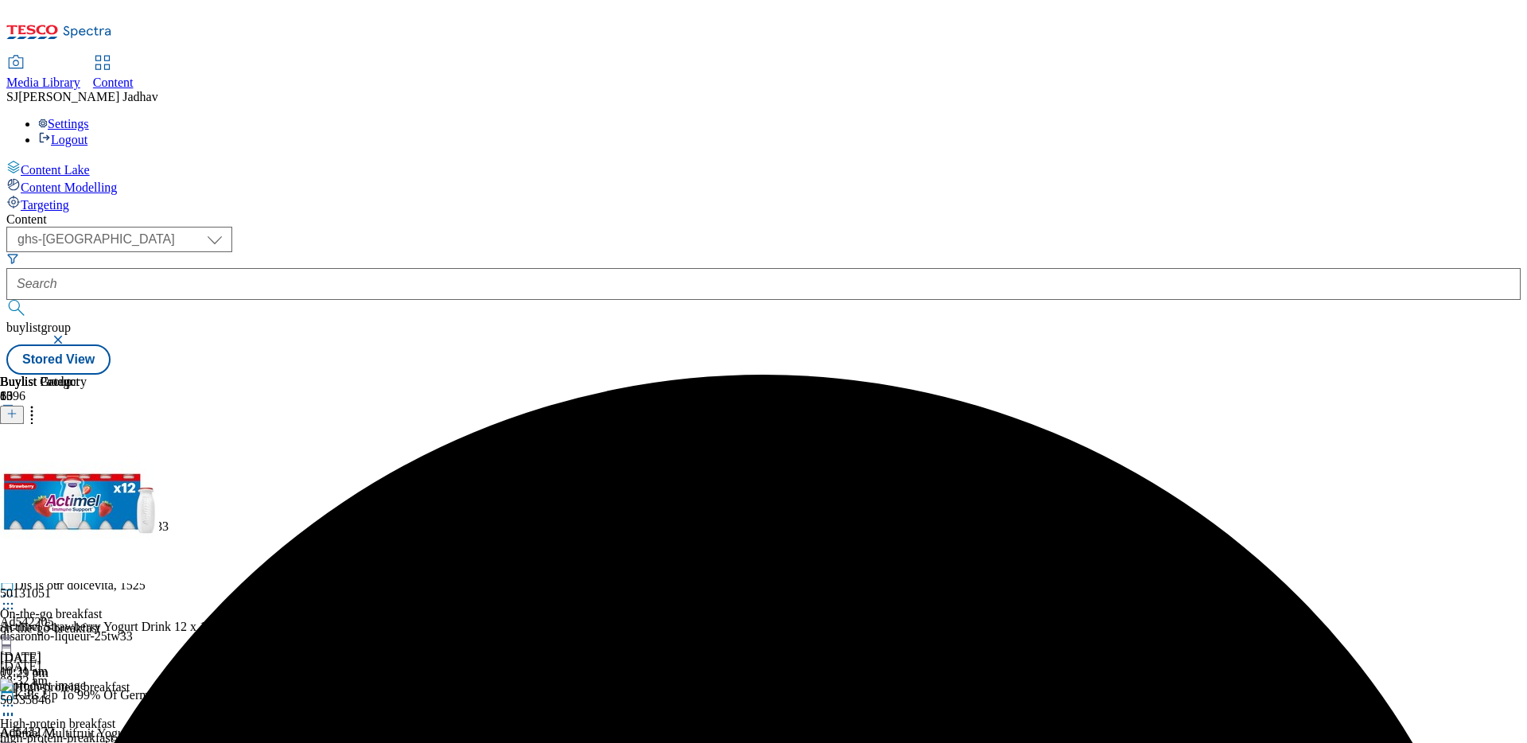
click at [16, 478] on icon at bounding box center [8, 486] width 16 height 16
click at [84, 642] on span "Publish" at bounding box center [66, 648] width 35 height 12
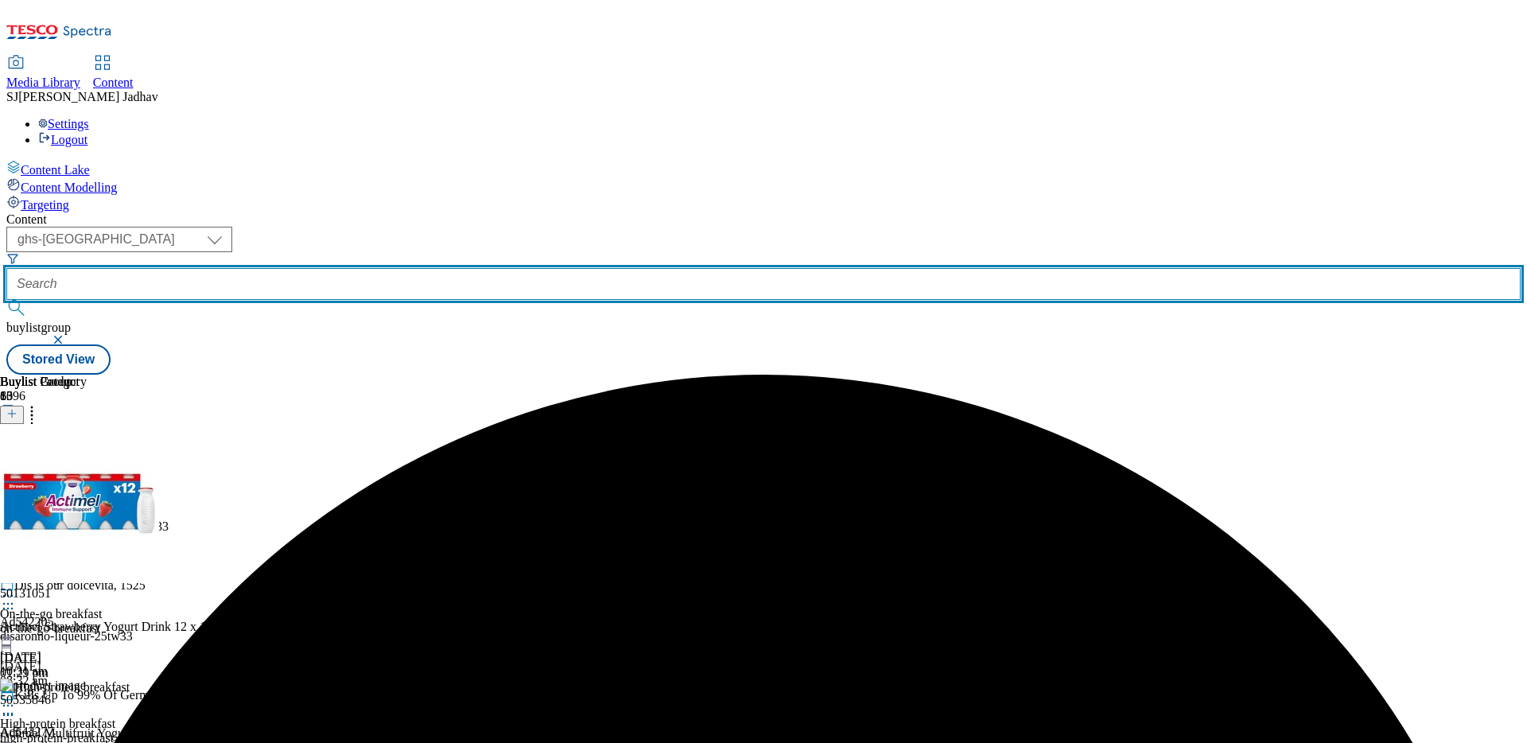
click at [400, 268] on input "text" at bounding box center [763, 284] width 1515 height 32
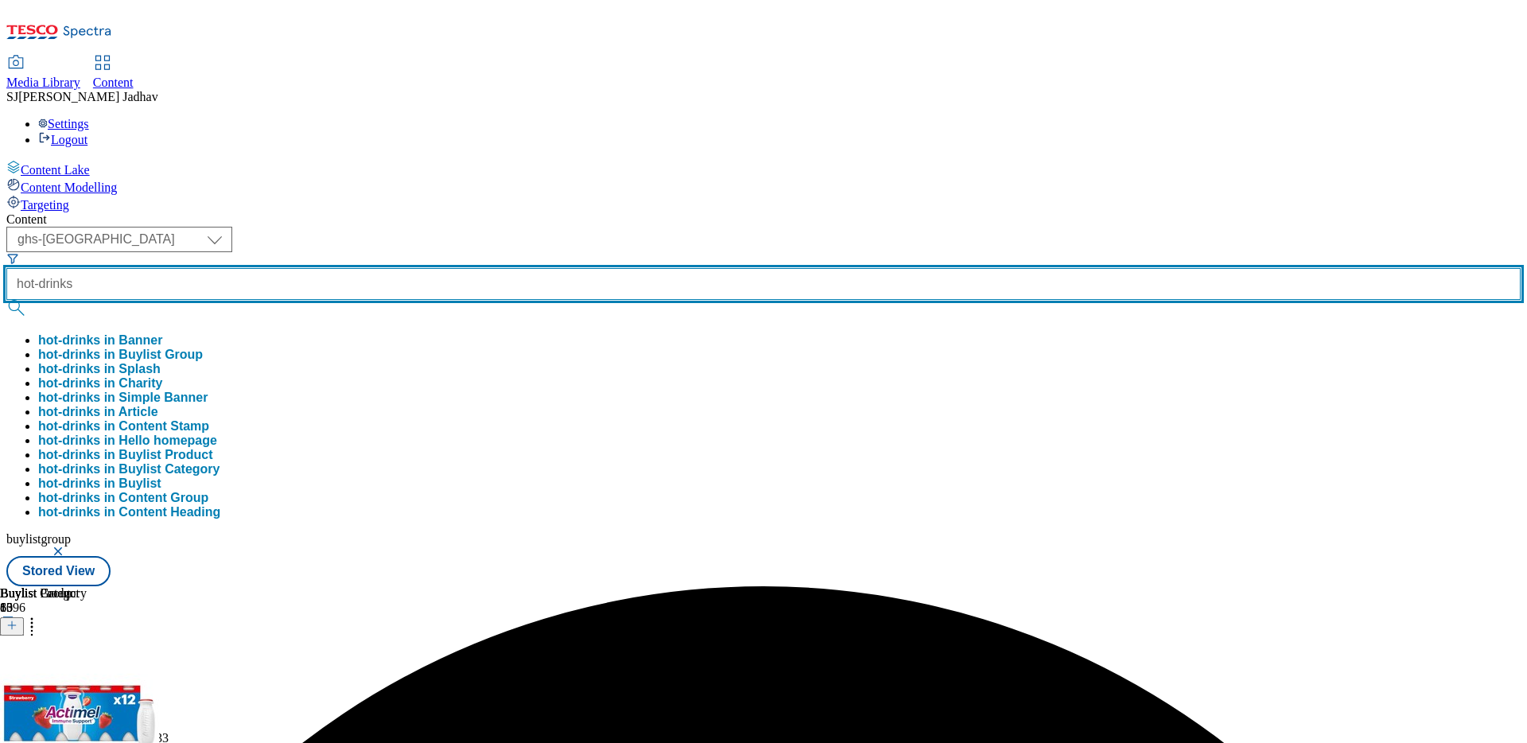
type input "hot-drinks"
click at [6, 300] on button "submit" at bounding box center [17, 308] width 22 height 16
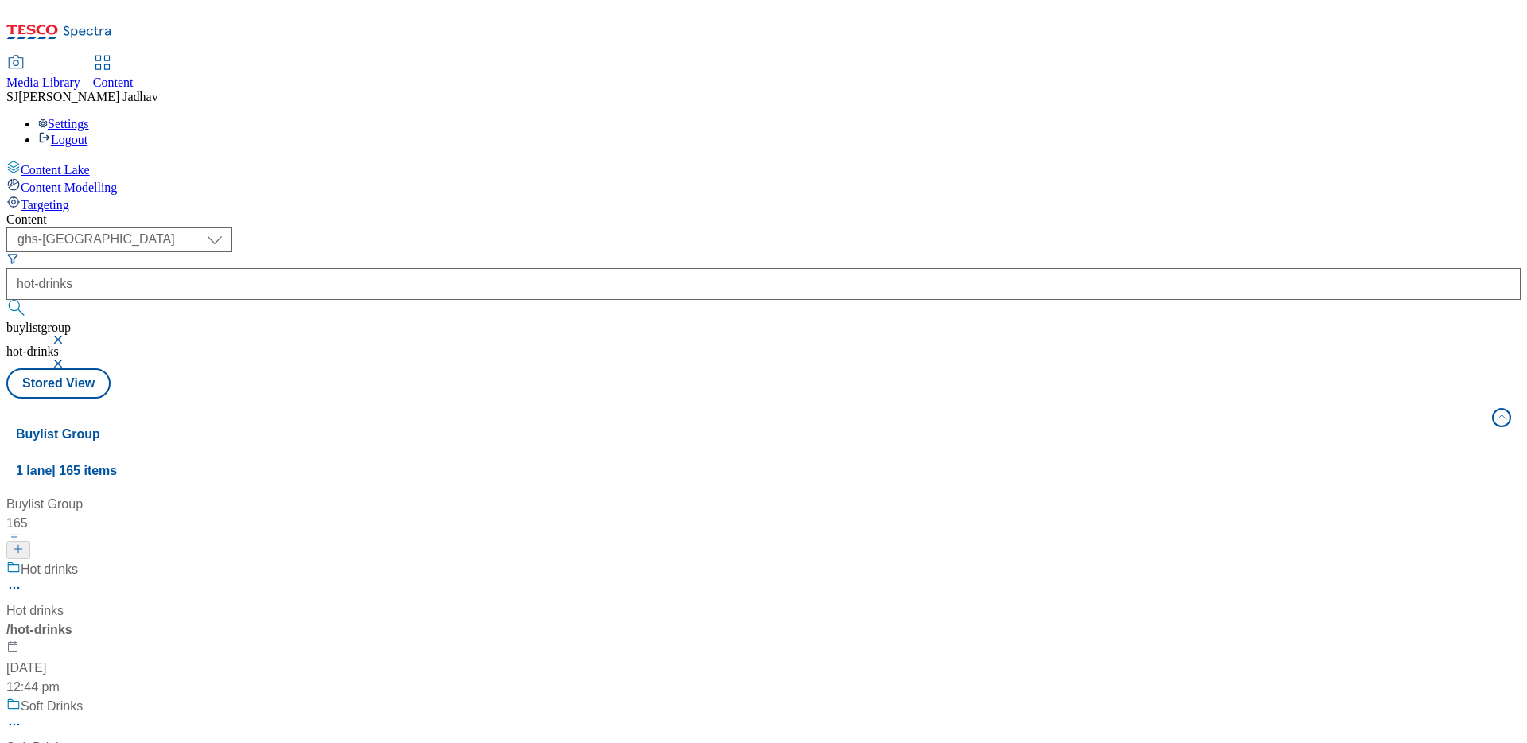
click at [280, 620] on div "/ hot-drinks" at bounding box center [143, 629] width 274 height 19
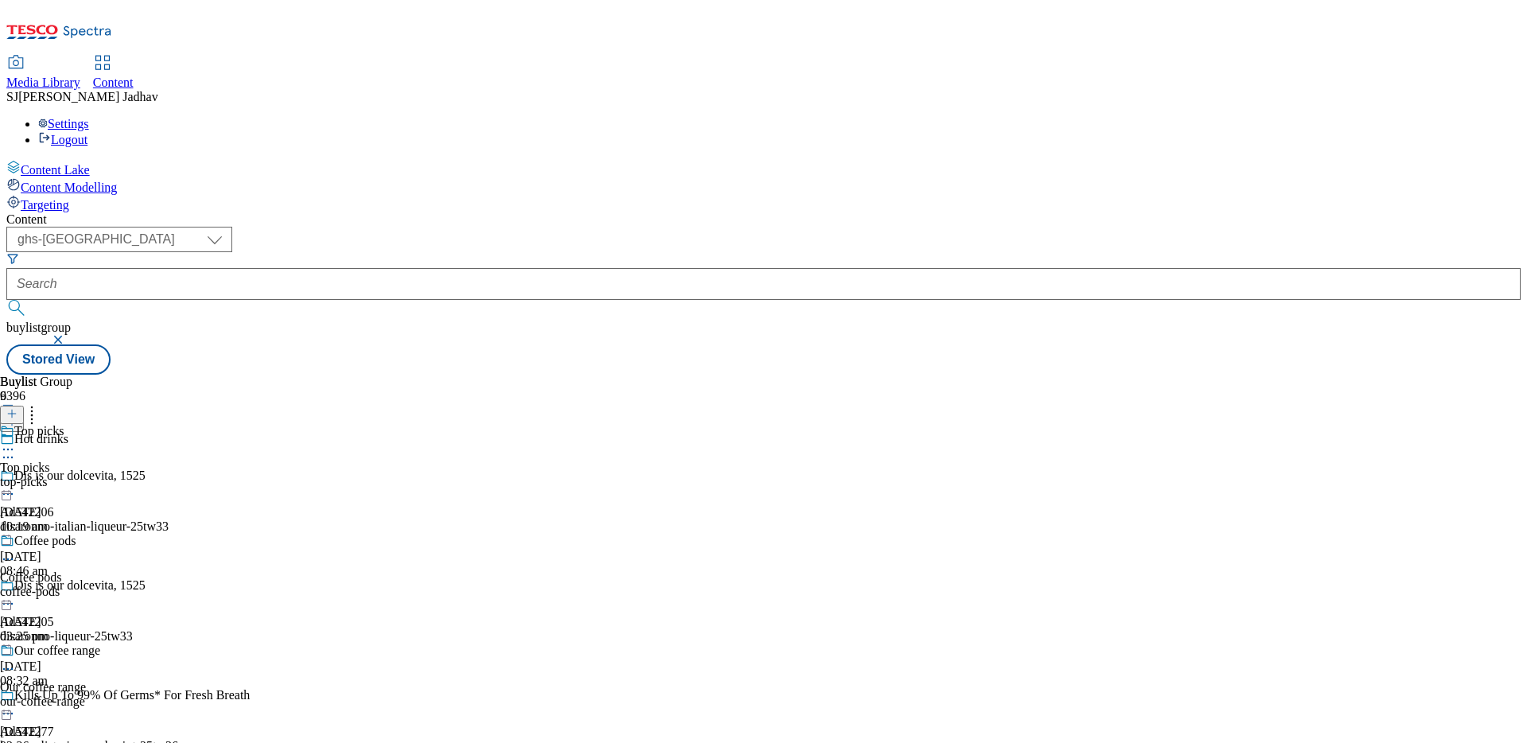
click at [119, 475] on div "top-picks" at bounding box center [59, 482] width 119 height 14
click at [87, 475] on div "top-picks" at bounding box center [43, 482] width 87 height 14
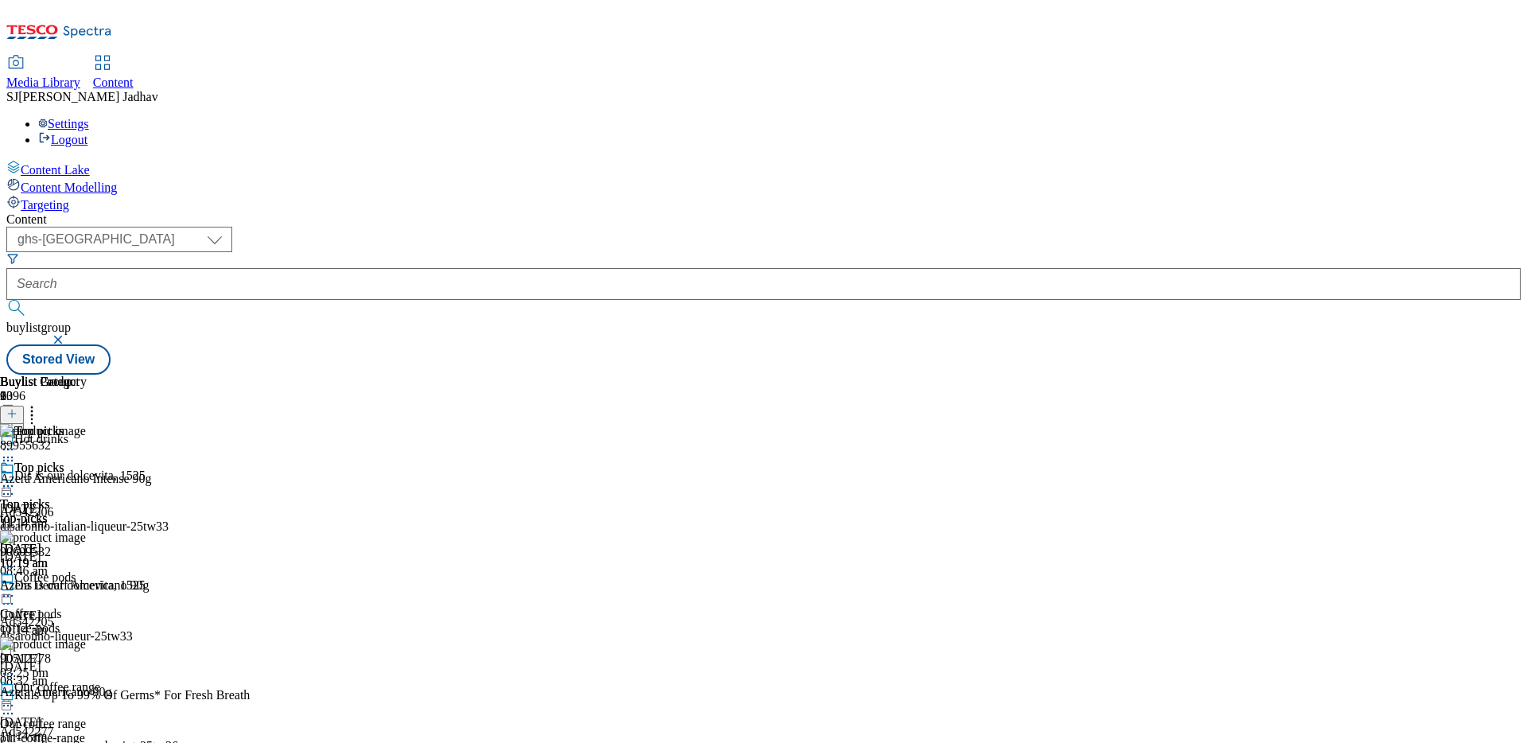
click at [17, 408] on icon at bounding box center [11, 413] width 11 height 11
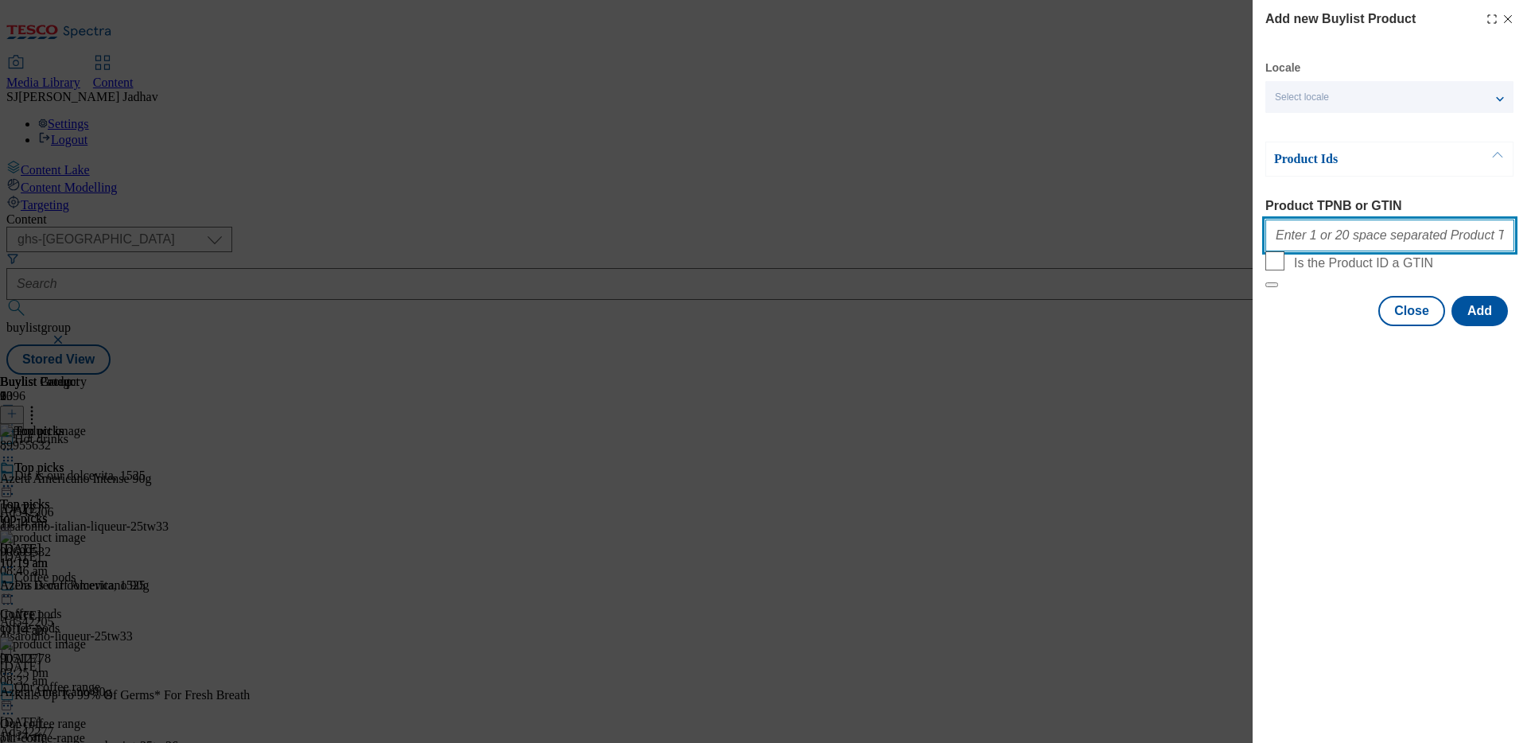
click at [1324, 246] on input "Product TPNB or GTIN" at bounding box center [1390, 236] width 249 height 32
paste input "89248176 89264191"
type input "89248176 89264191"
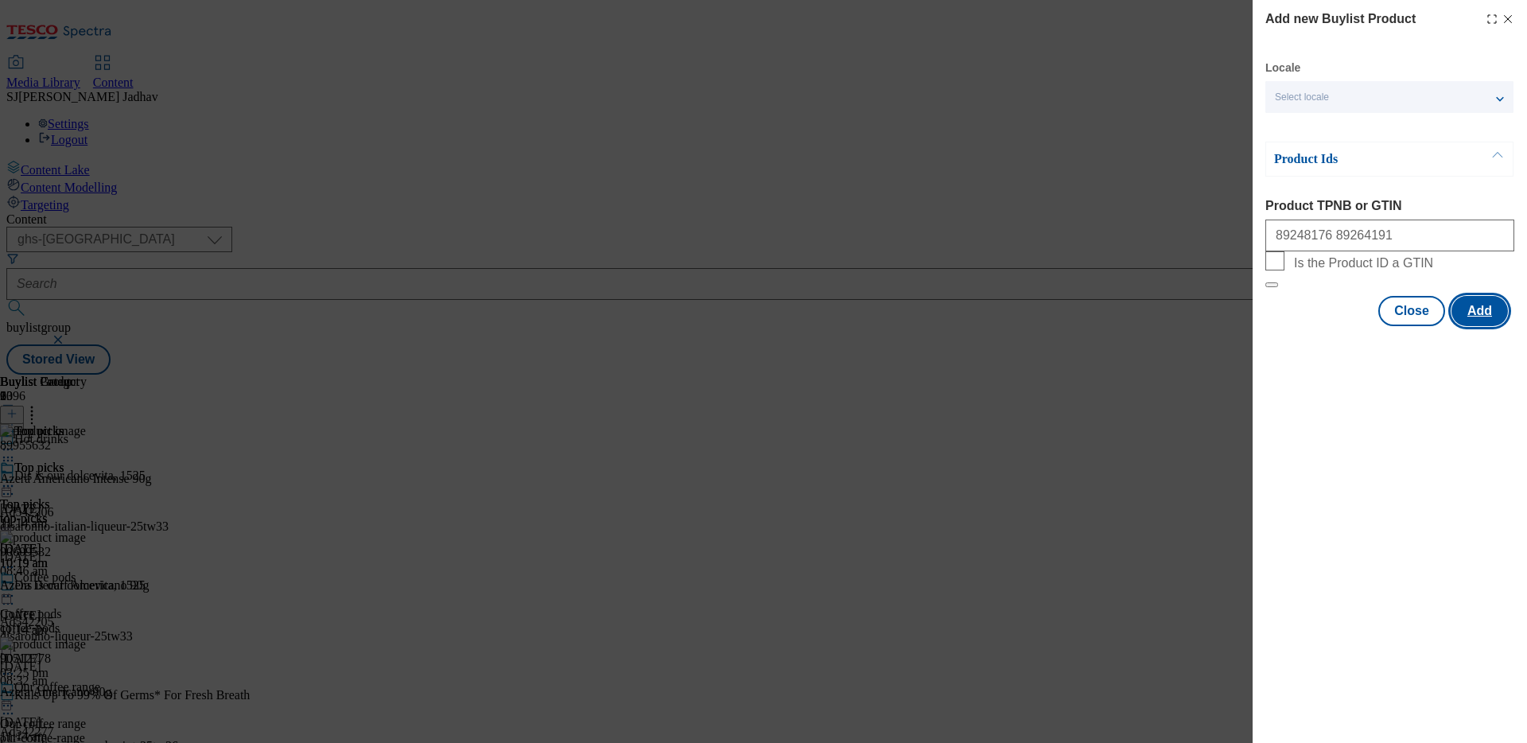
click at [1374, 326] on button "Add" at bounding box center [1480, 311] width 56 height 30
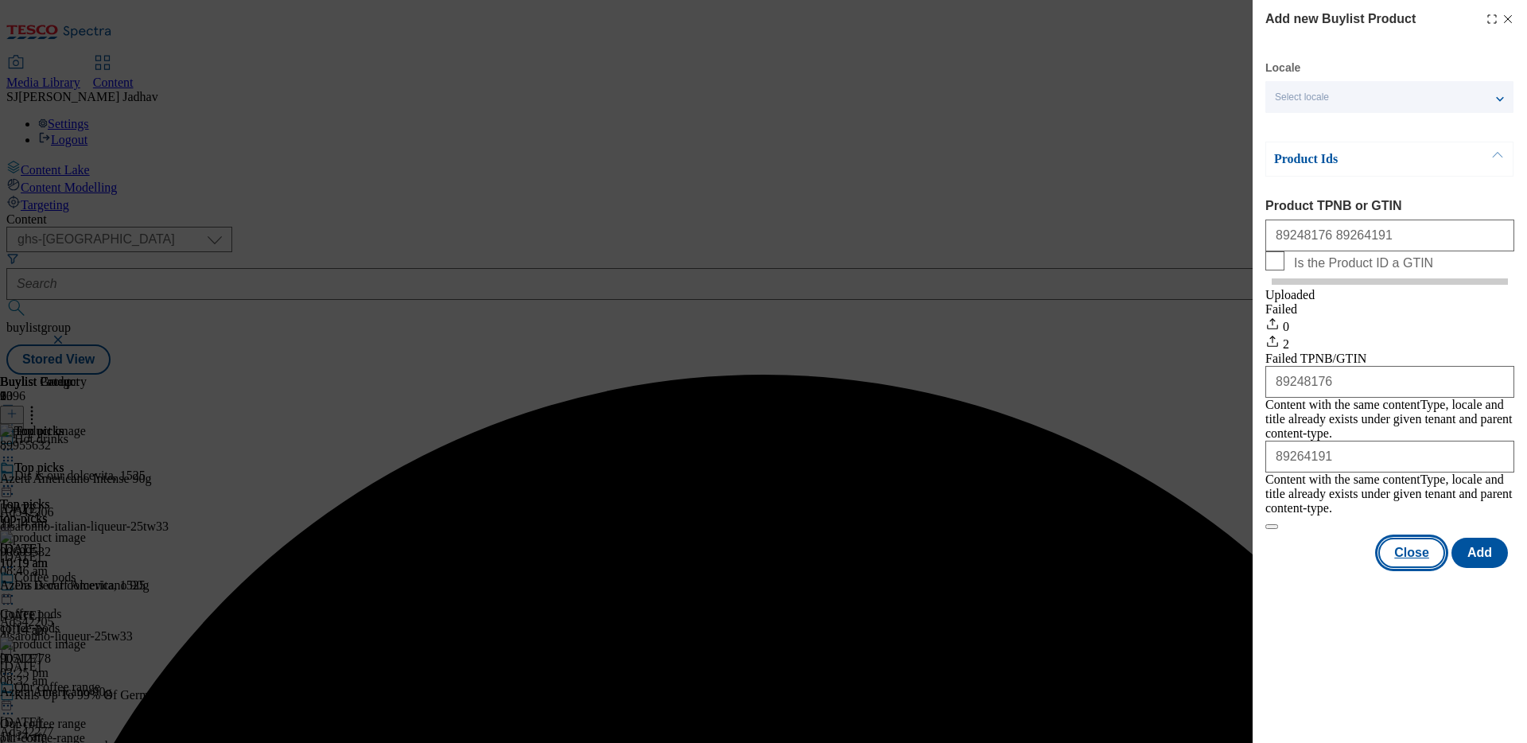
click at [1374, 538] on button "Close" at bounding box center [1411, 553] width 67 height 30
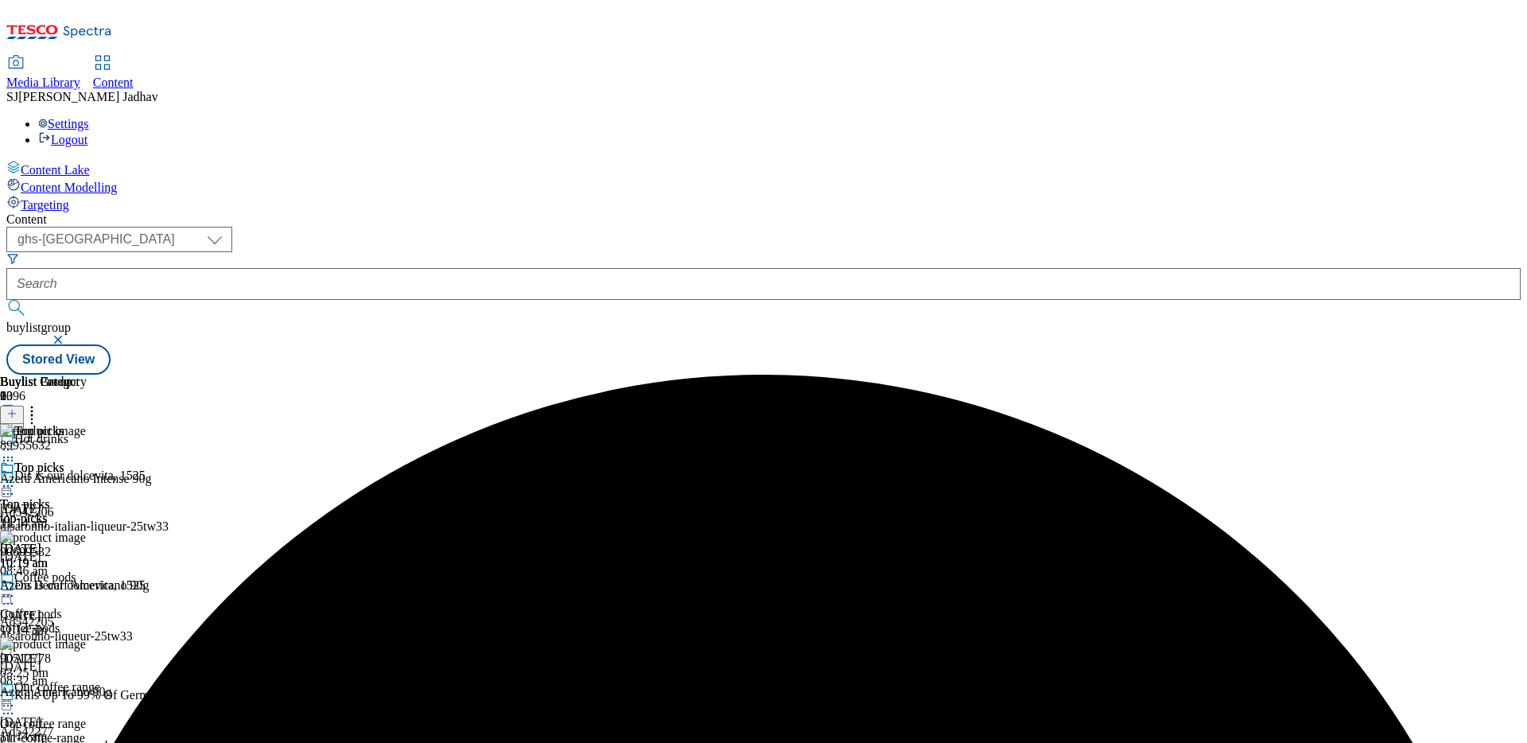
click at [40, 403] on icon at bounding box center [32, 411] width 16 height 16
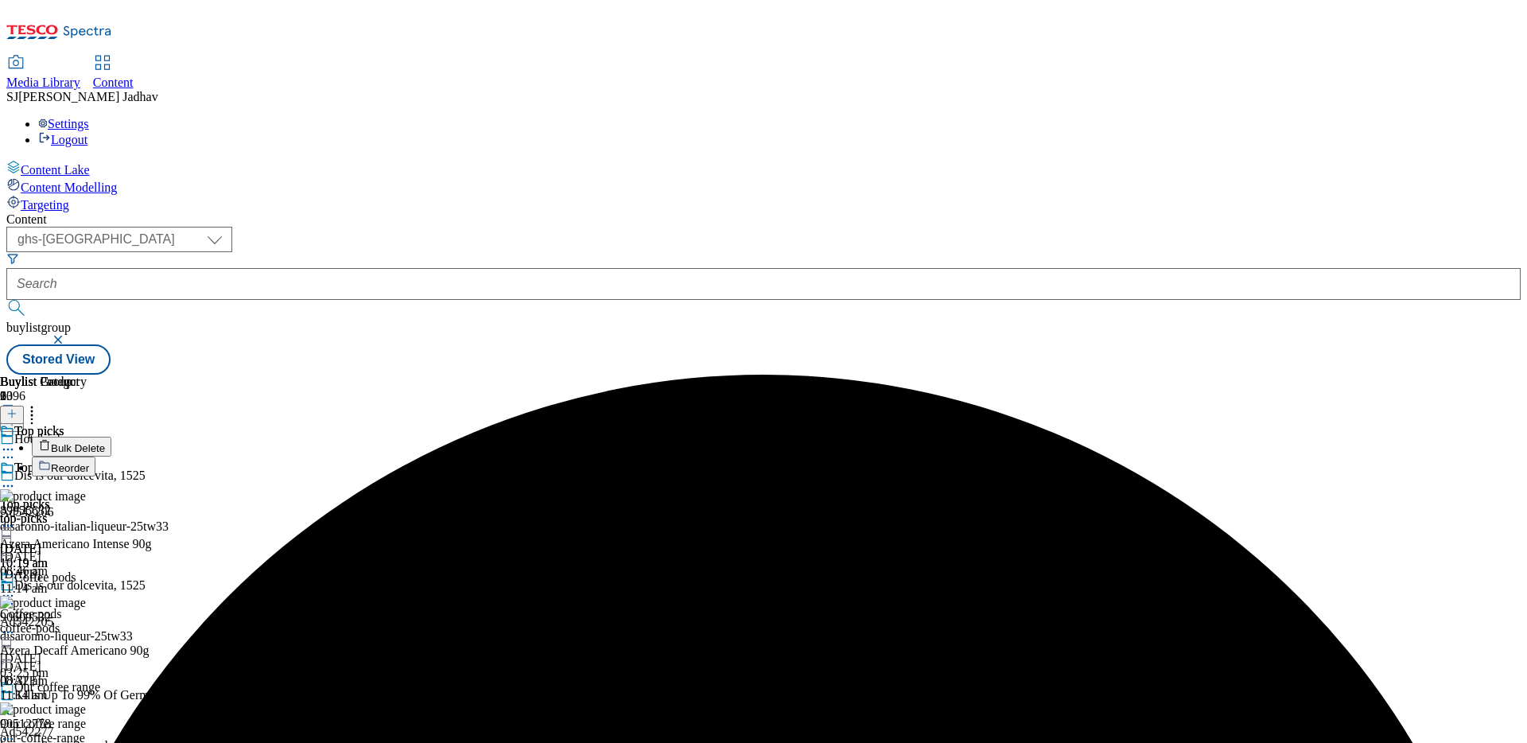
click at [95, 457] on button "Reorder" at bounding box center [64, 467] width 64 height 20
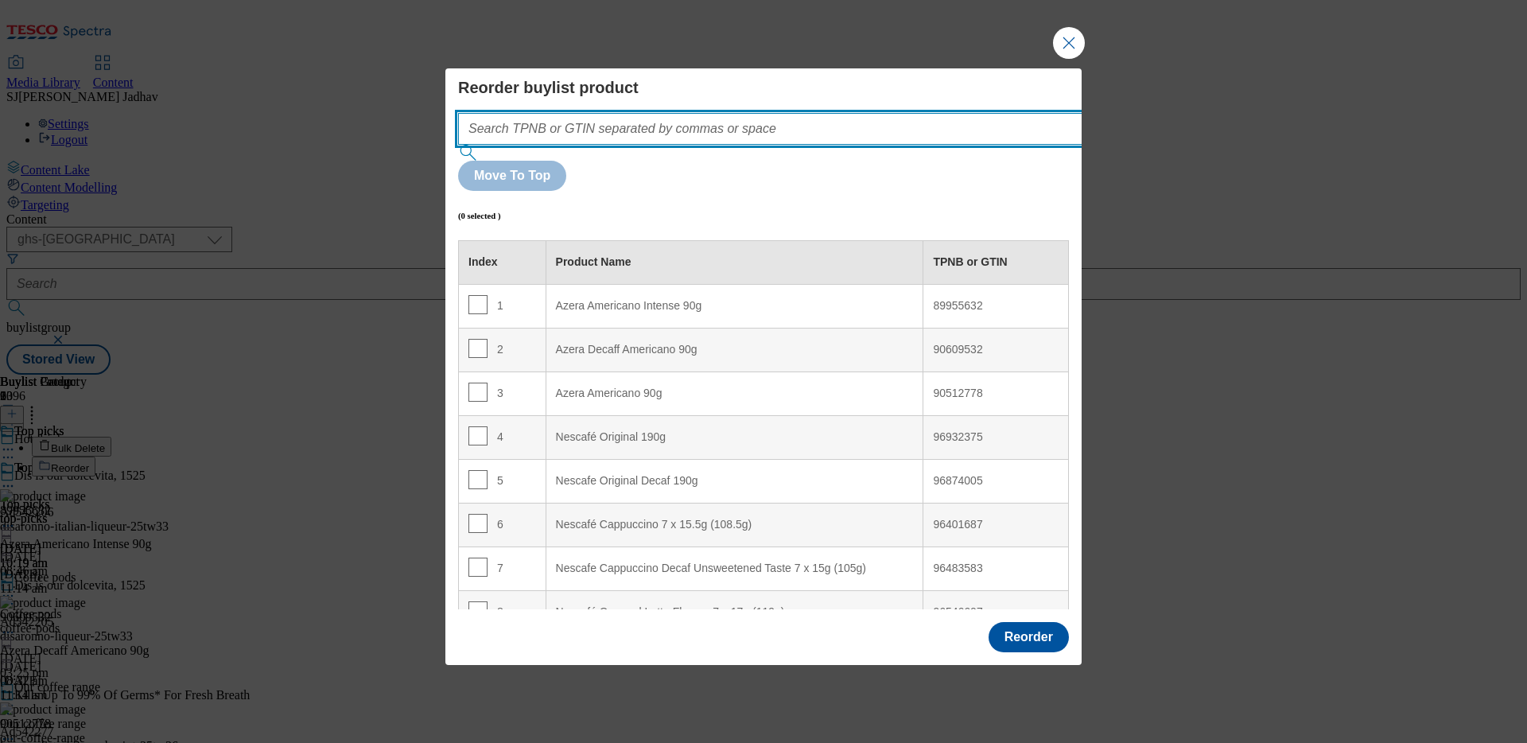
click at [814, 145] on input "Modal" at bounding box center [794, 129] width 672 height 32
click at [813, 145] on input "Modal" at bounding box center [794, 129] width 672 height 32
paste input "89248176 89264191"
type input "89248176 89264191"
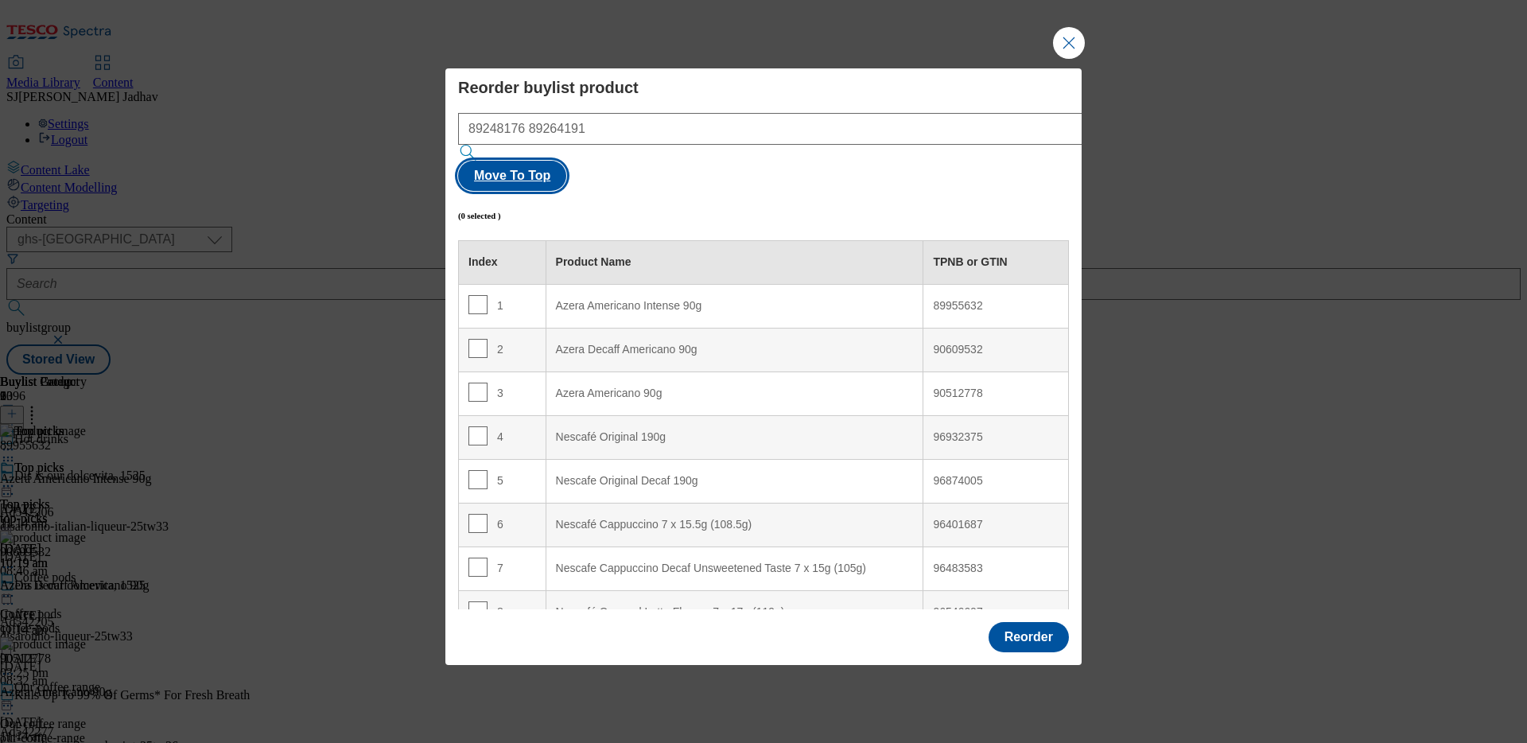
click at [566, 163] on button "Move To Top" at bounding box center [512, 176] width 108 height 30
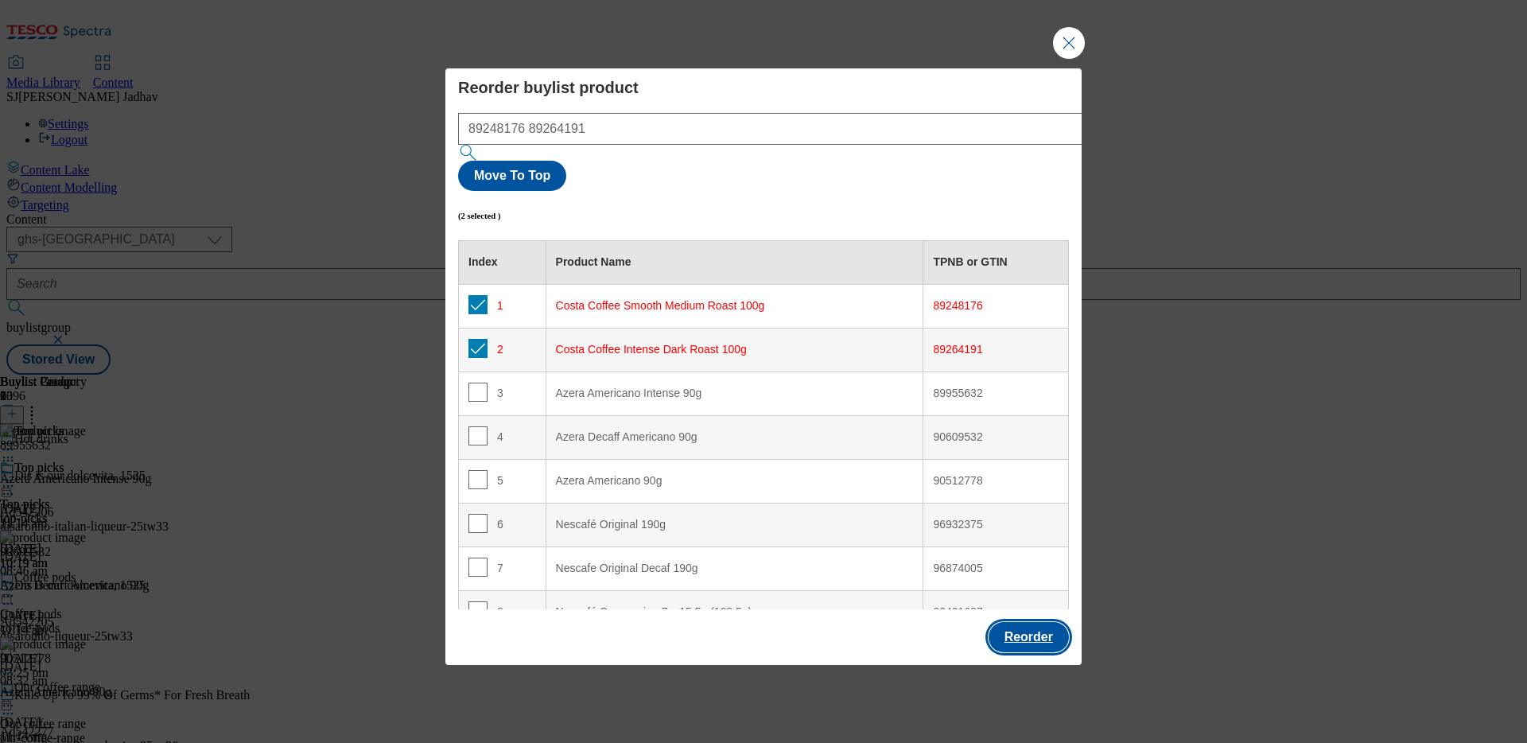
click at [1015, 622] on button "Reorder" at bounding box center [1029, 637] width 80 height 30
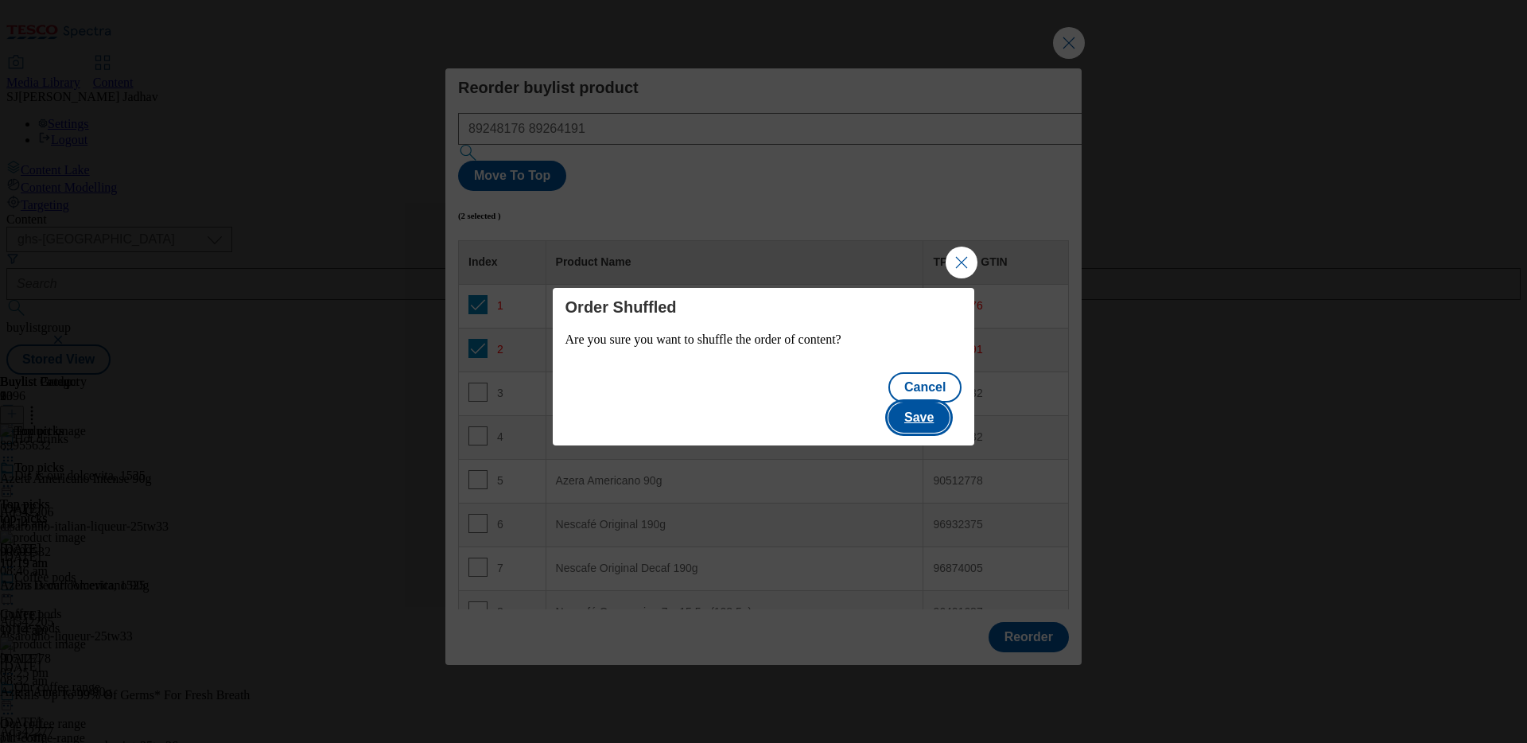
click at [940, 402] on button "Save" at bounding box center [919, 417] width 61 height 30
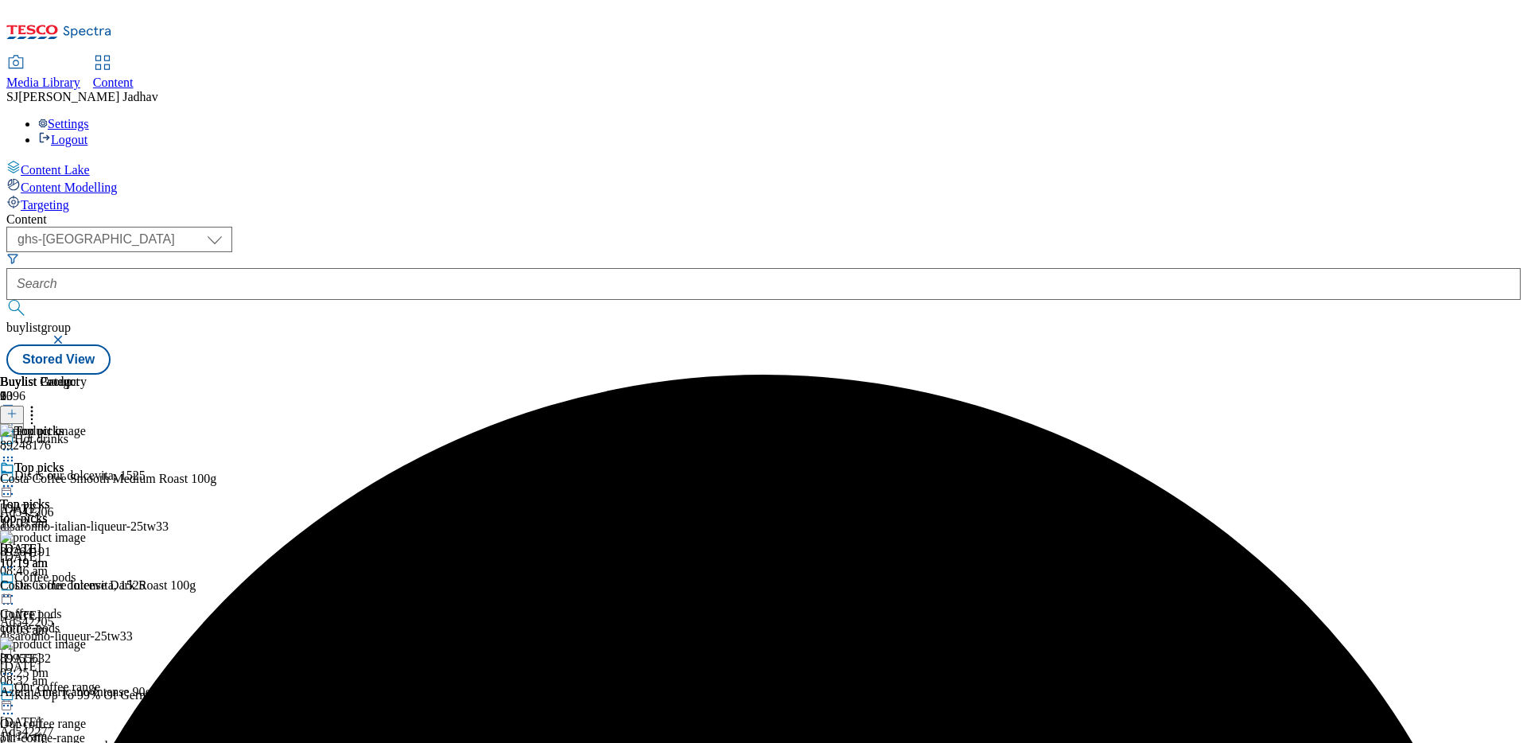
click at [16, 478] on icon at bounding box center [8, 486] width 16 height 16
click at [68, 514] on span "Edit" at bounding box center [58, 520] width 18 height 12
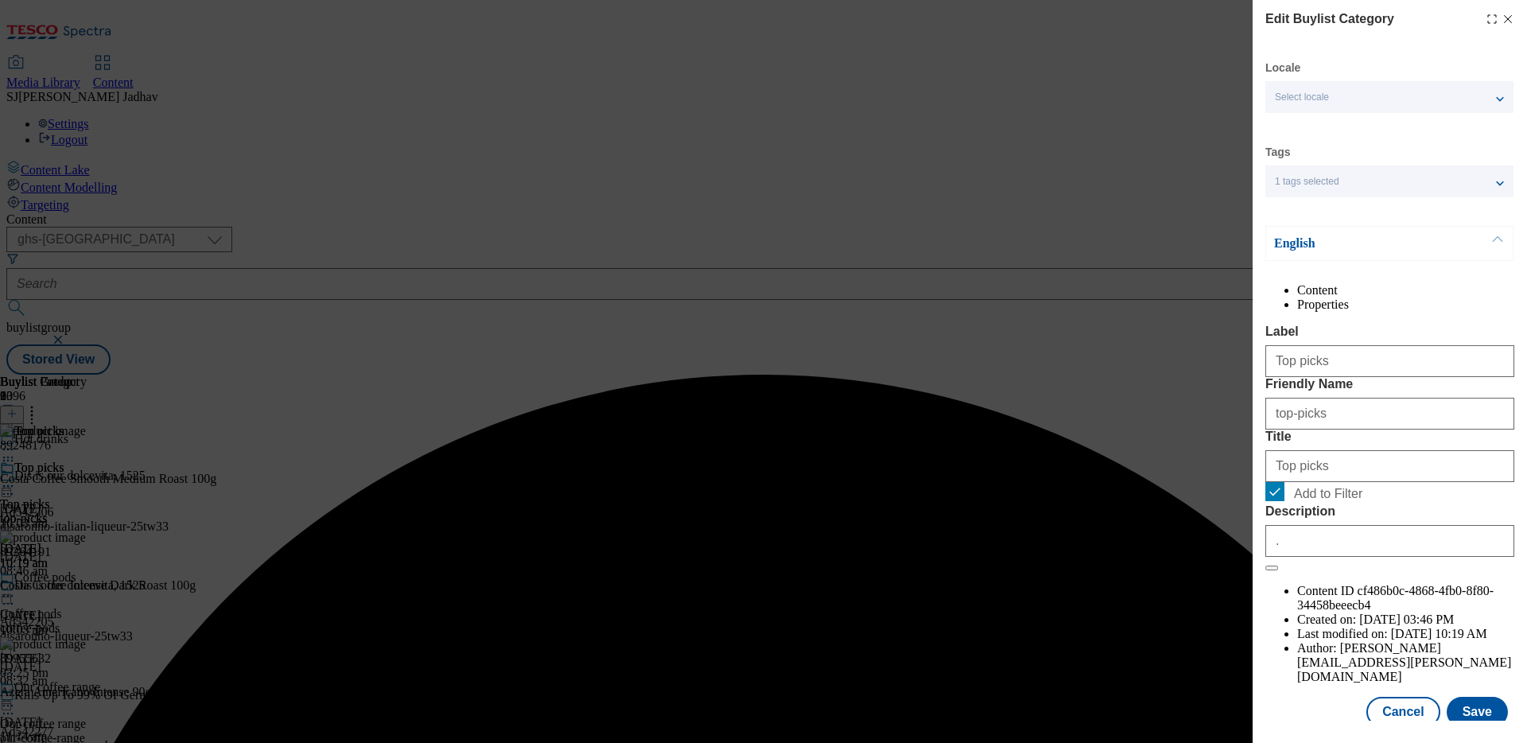
scroll to position [40, 0]
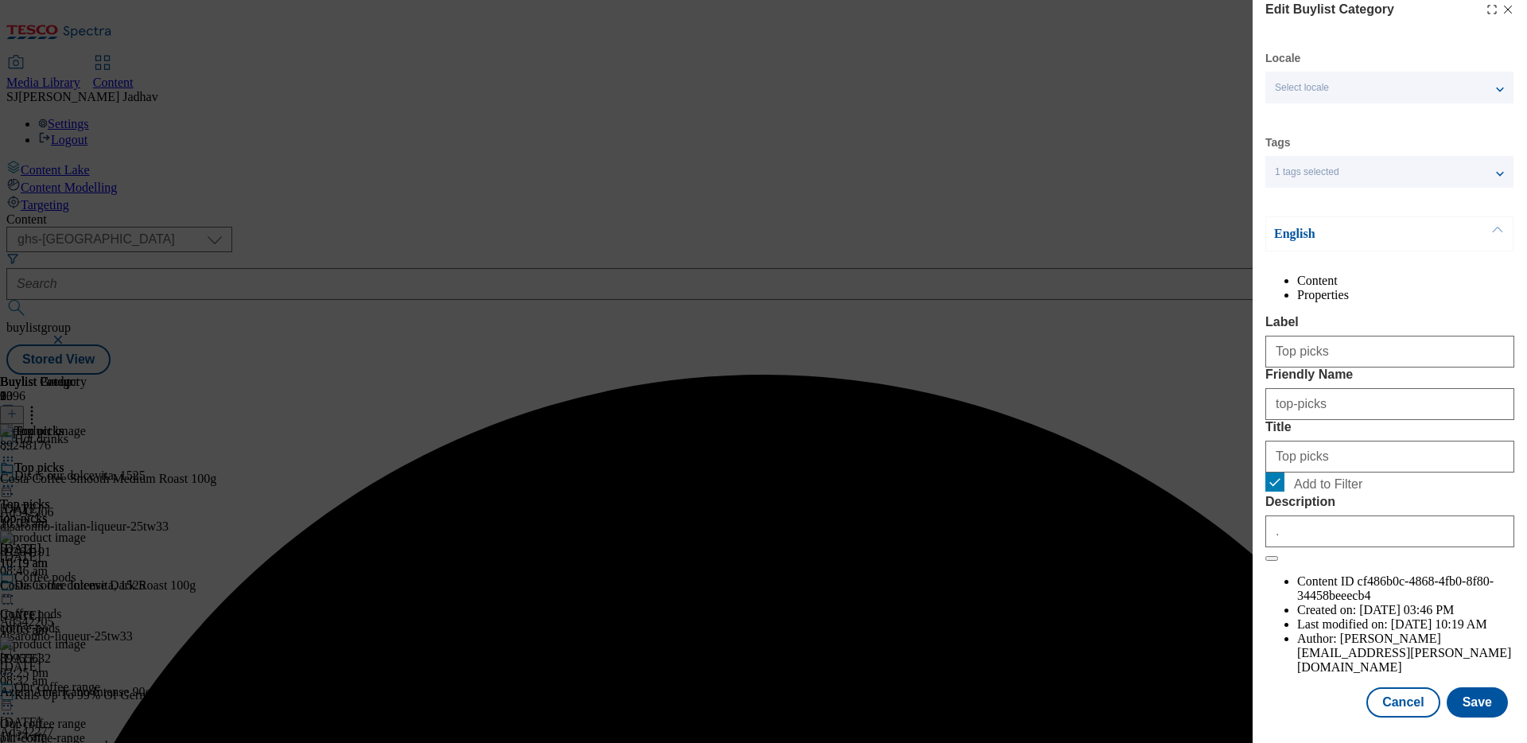
click at [1374, 683] on div "Locale Select locale English Welsh Tags 1 tags selected fnf marketplace whoosh …" at bounding box center [1390, 384] width 249 height 667
click at [1374, 699] on button "Save" at bounding box center [1477, 702] width 61 height 30
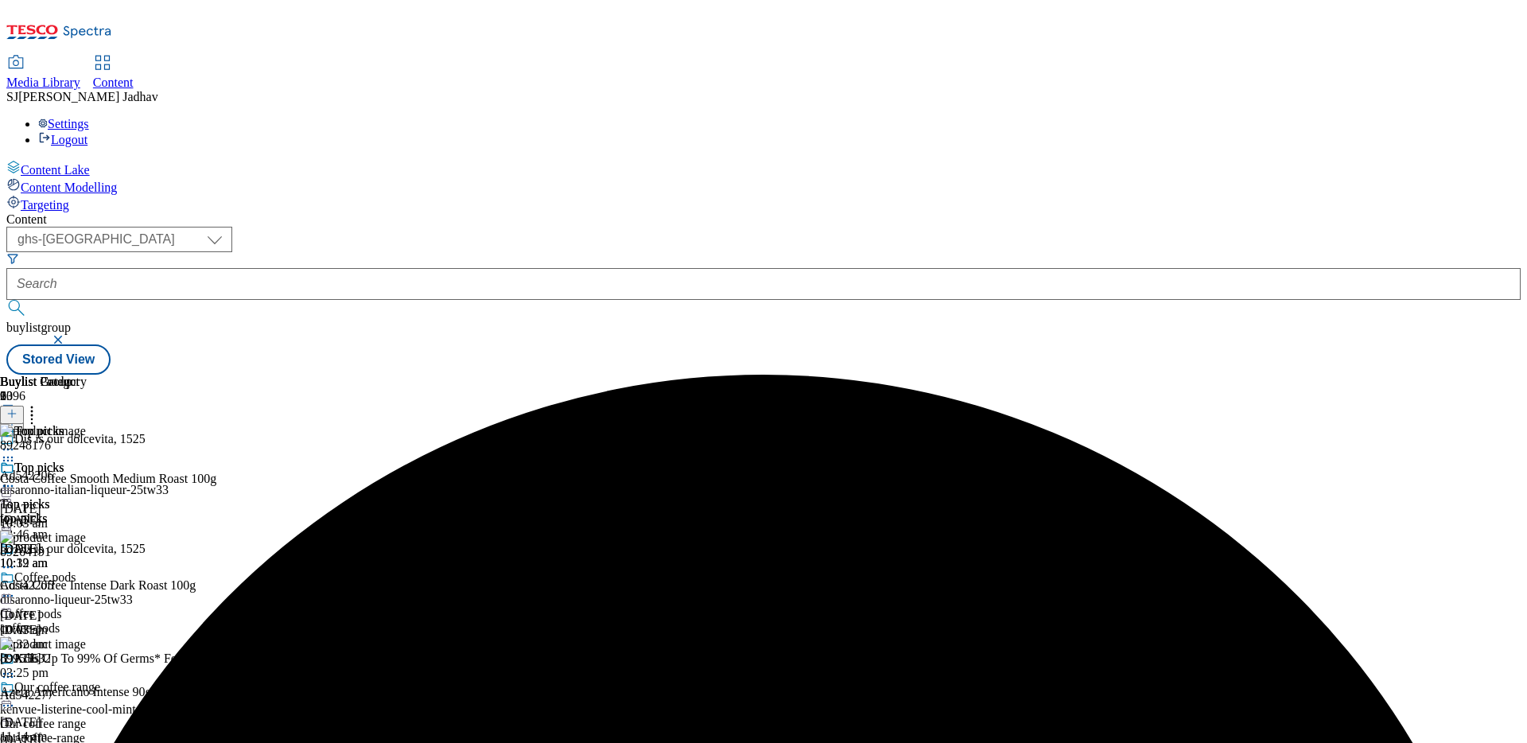
click at [16, 478] on icon at bounding box center [8, 486] width 16 height 16
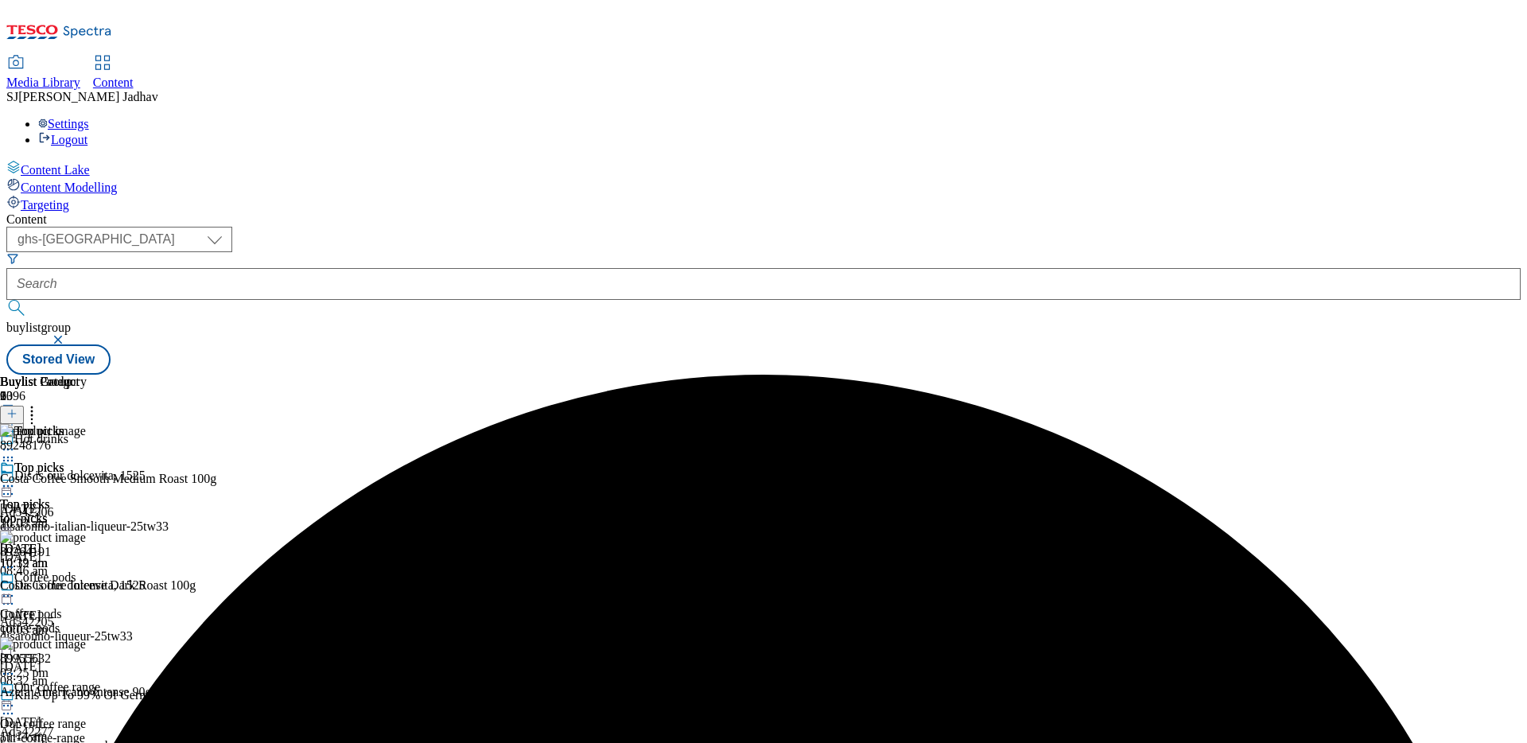
click at [16, 478] on icon at bounding box center [8, 486] width 16 height 16
click at [87, 587] on span "Preview" at bounding box center [67, 593] width 37 height 12
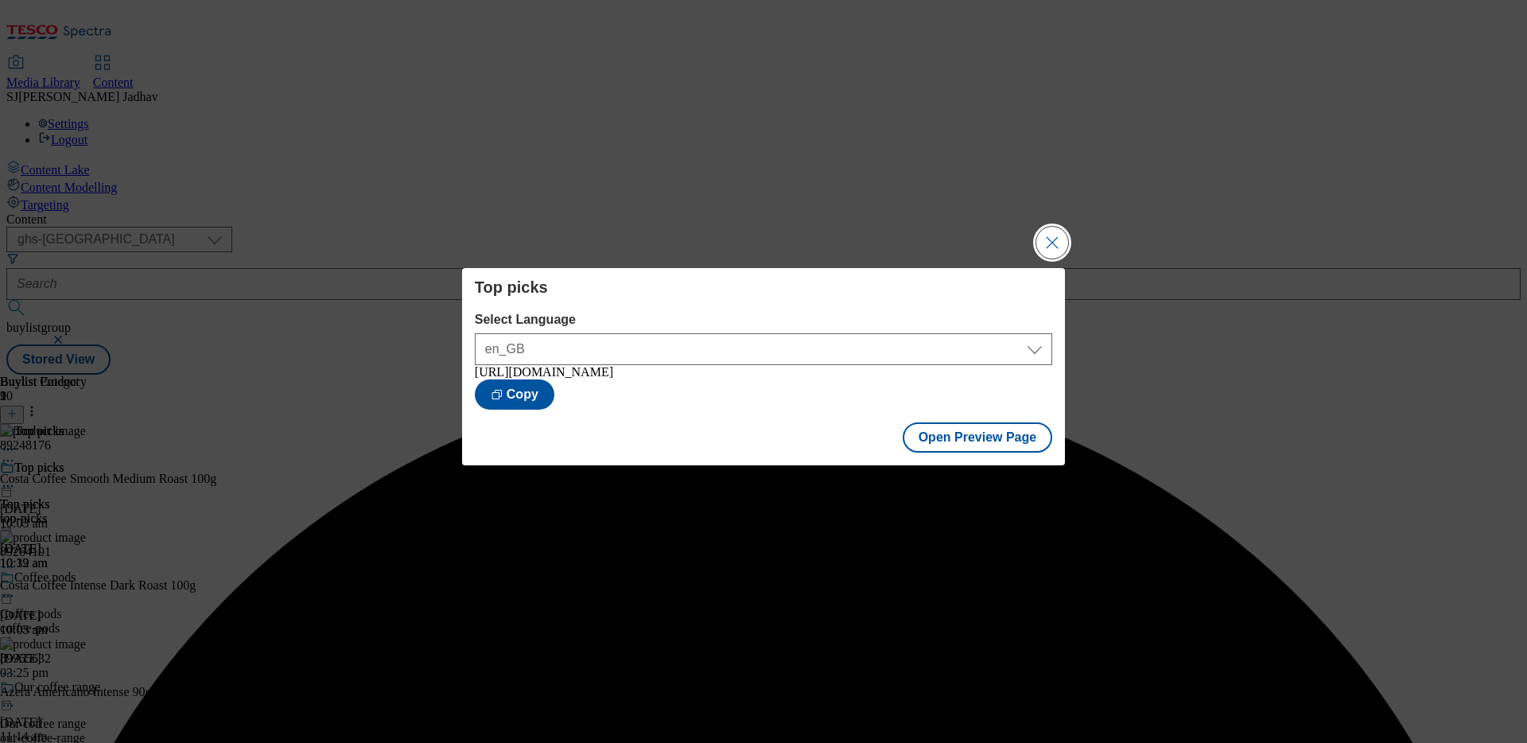
click at [1061, 232] on button "Close Modal" at bounding box center [1052, 243] width 32 height 32
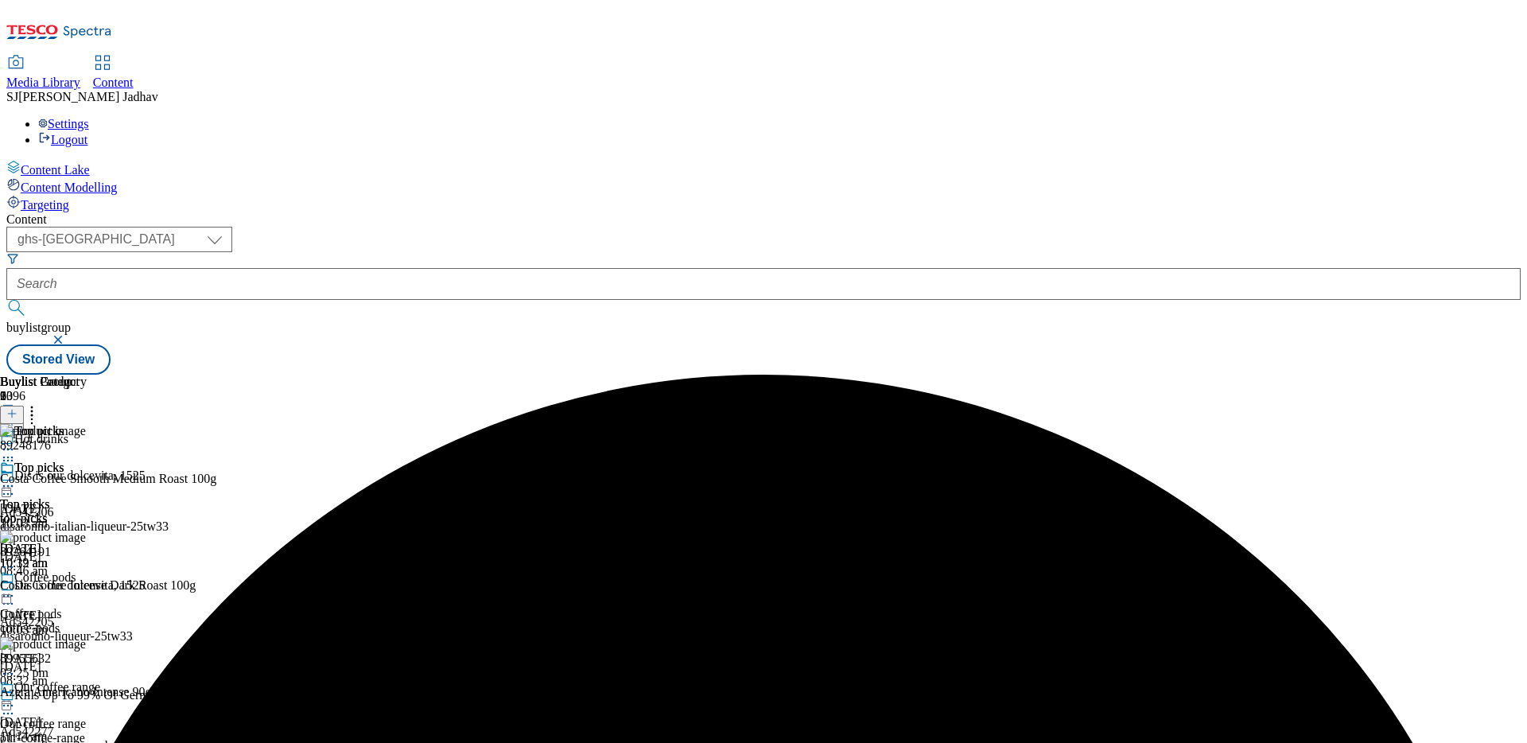
click at [16, 478] on icon at bounding box center [8, 486] width 16 height 16
click at [84, 642] on span "Publish" at bounding box center [66, 648] width 35 height 12
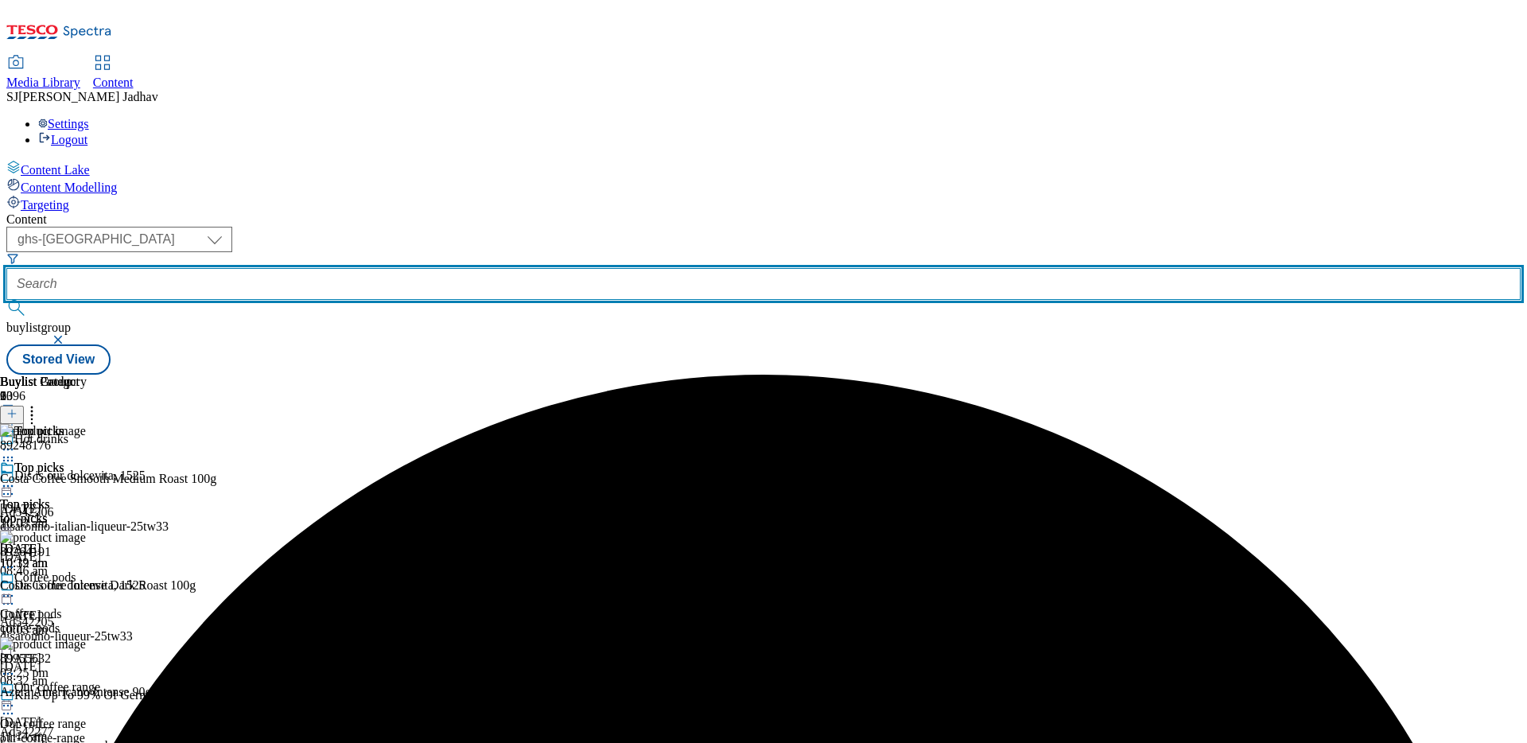
click at [417, 268] on input "text" at bounding box center [763, 284] width 1515 height 32
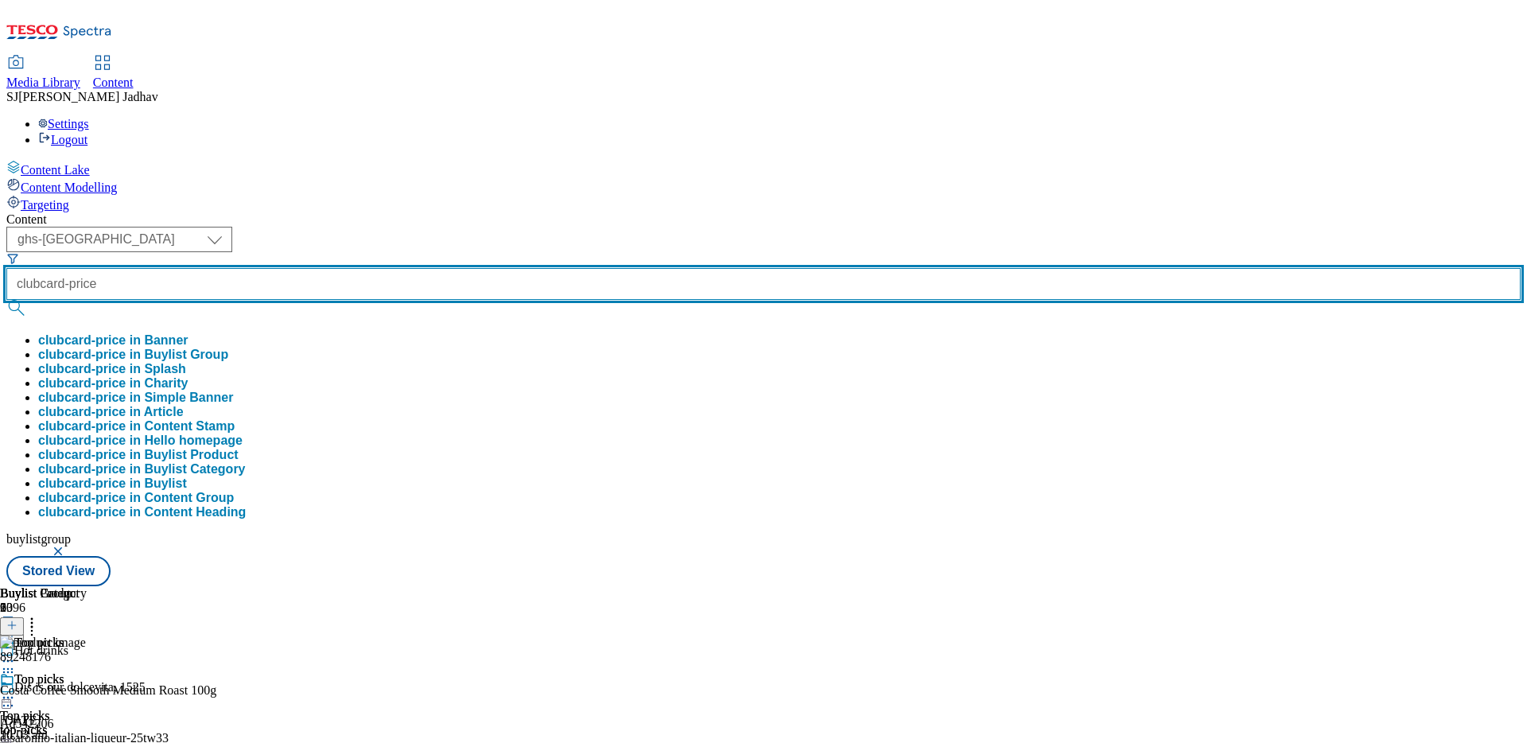
type input "clubcard-price"
click at [6, 300] on button "submit" at bounding box center [17, 308] width 22 height 16
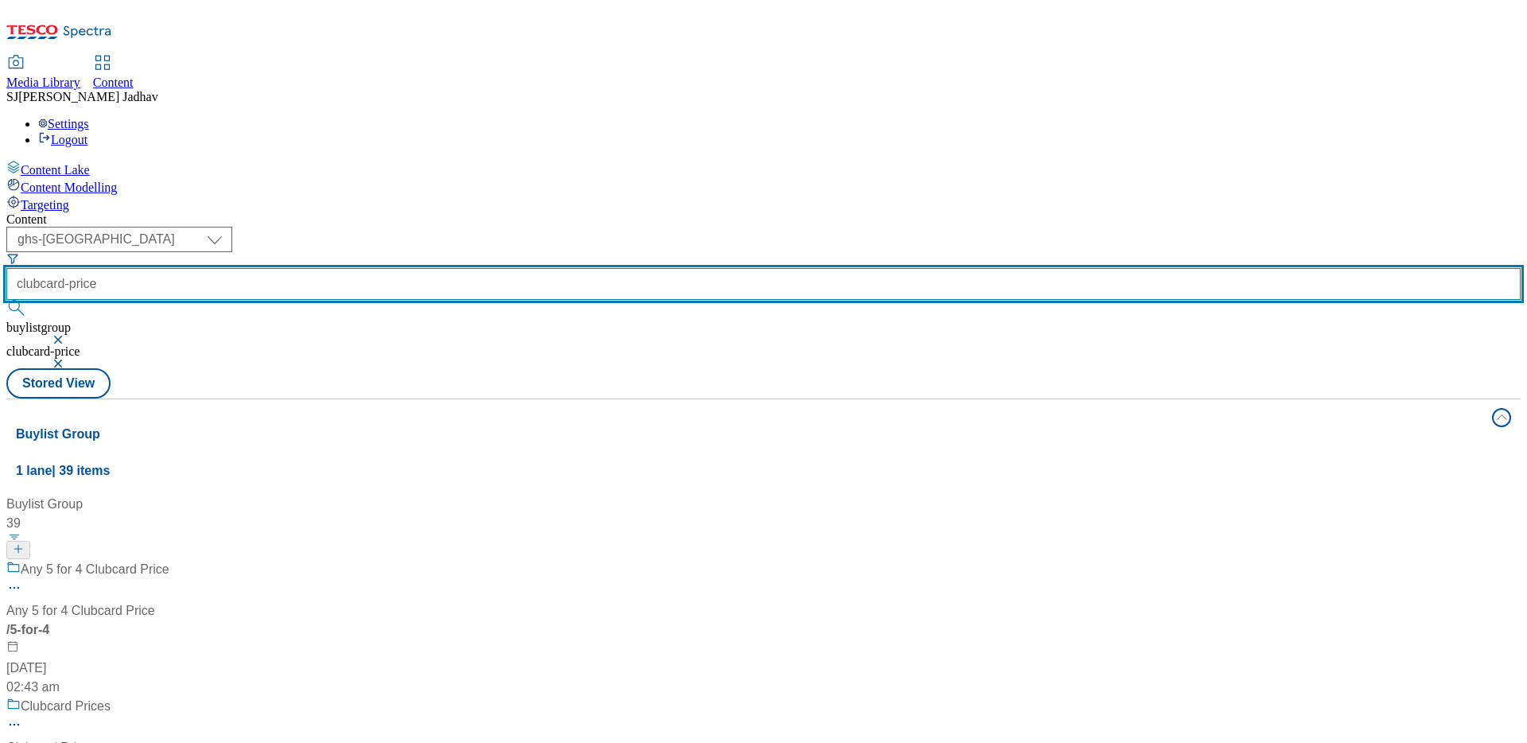
scroll to position [62, 0]
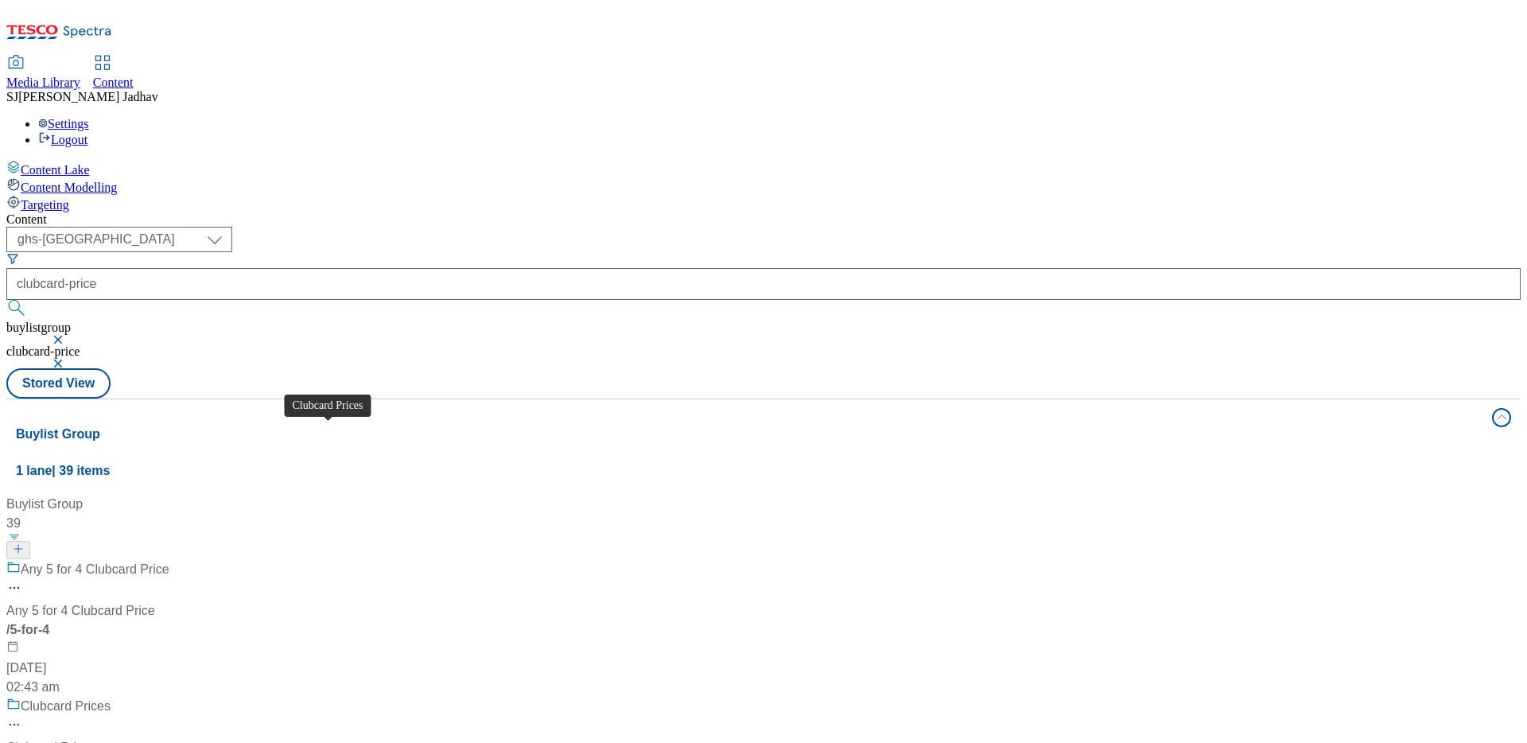
click at [111, 697] on span "Clubcard Prices" at bounding box center [66, 707] width 90 height 20
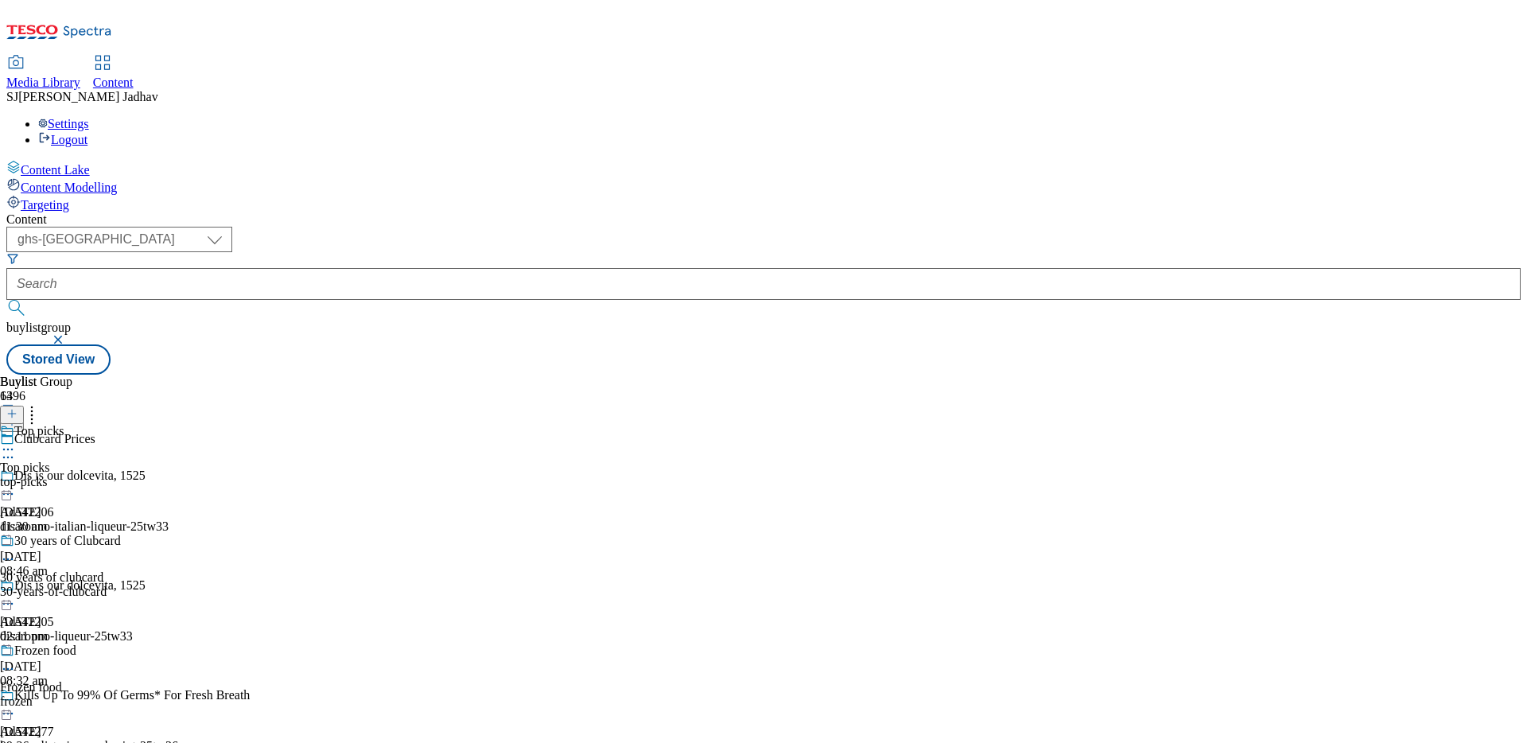
scroll to position [922, 0]
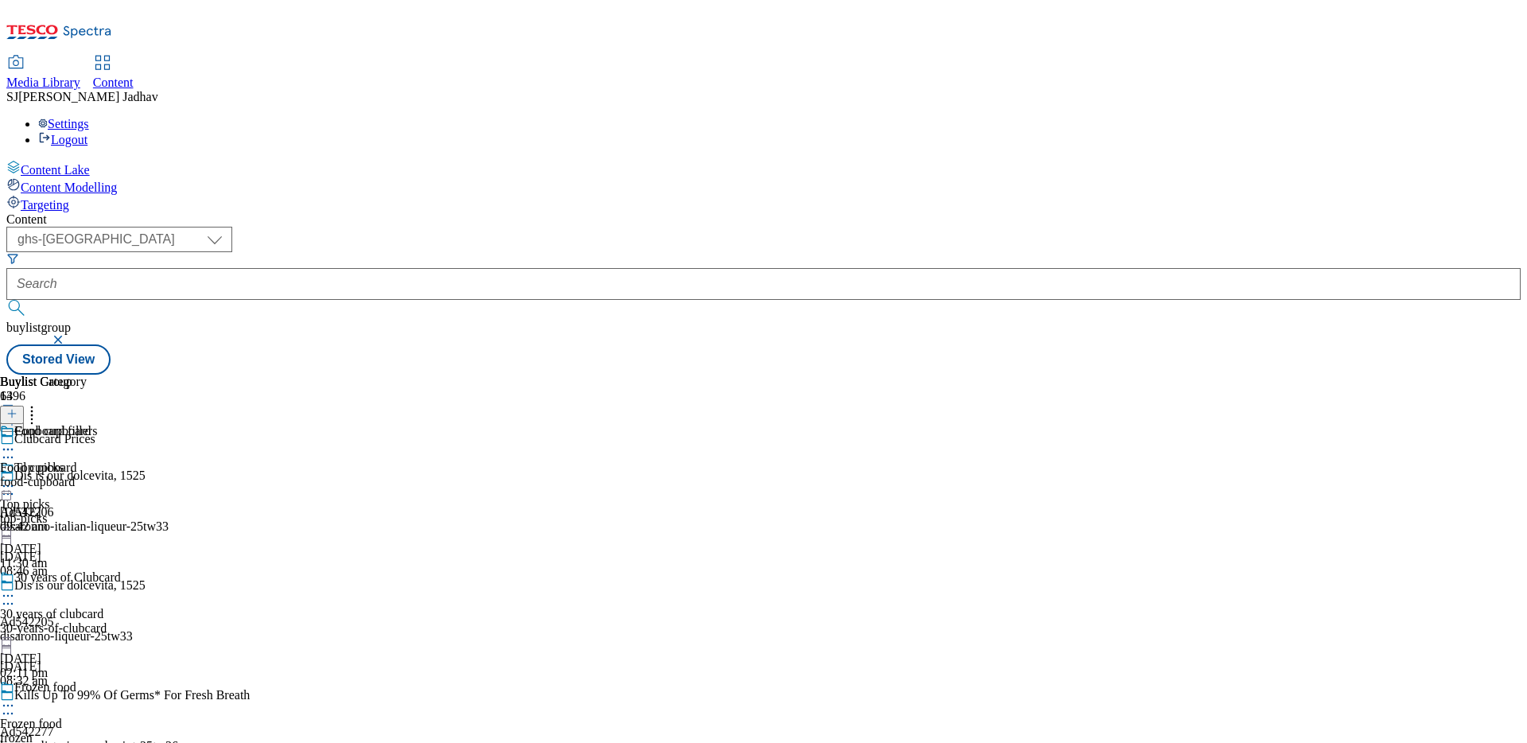
click at [91, 475] on div "food-cupboard" at bounding box center [45, 482] width 91 height 14
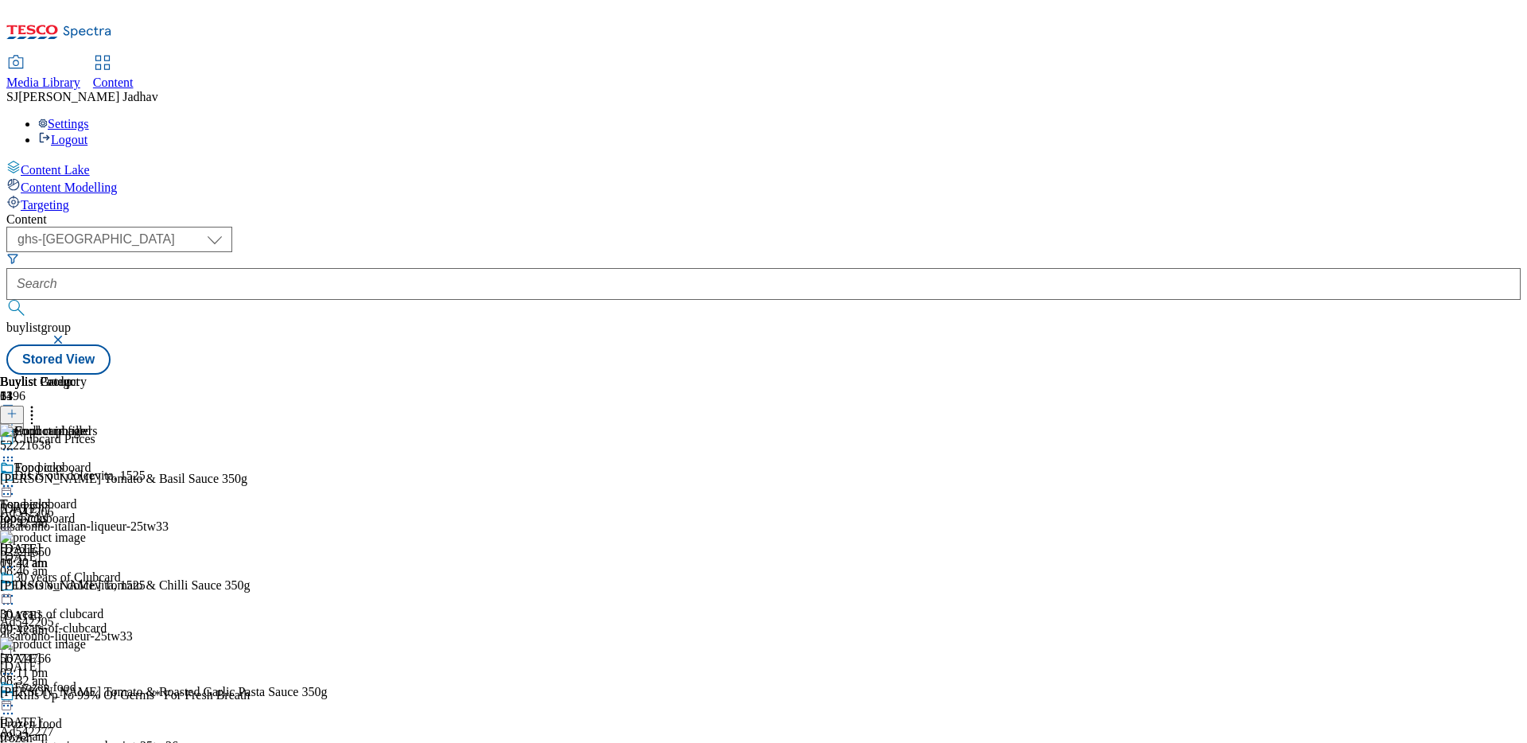
click at [327, 403] on div at bounding box center [163, 413] width 327 height 21
click at [17, 408] on icon at bounding box center [11, 413] width 11 height 11
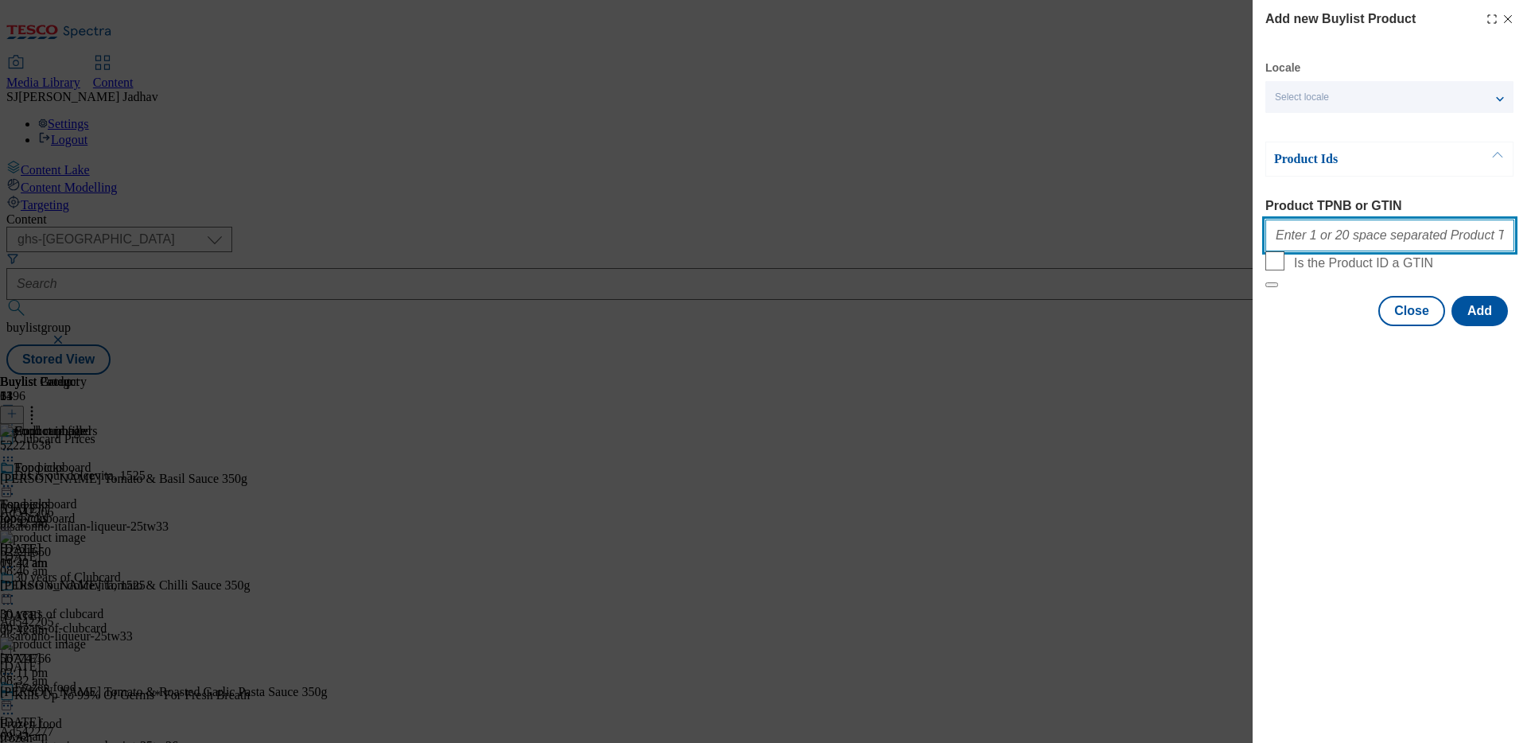
click at [1328, 238] on input "Product TPNB or GTIN" at bounding box center [1390, 236] width 249 height 32
paste input "52221638 52221650 56774766"
type input "52221638 52221650 56774766"
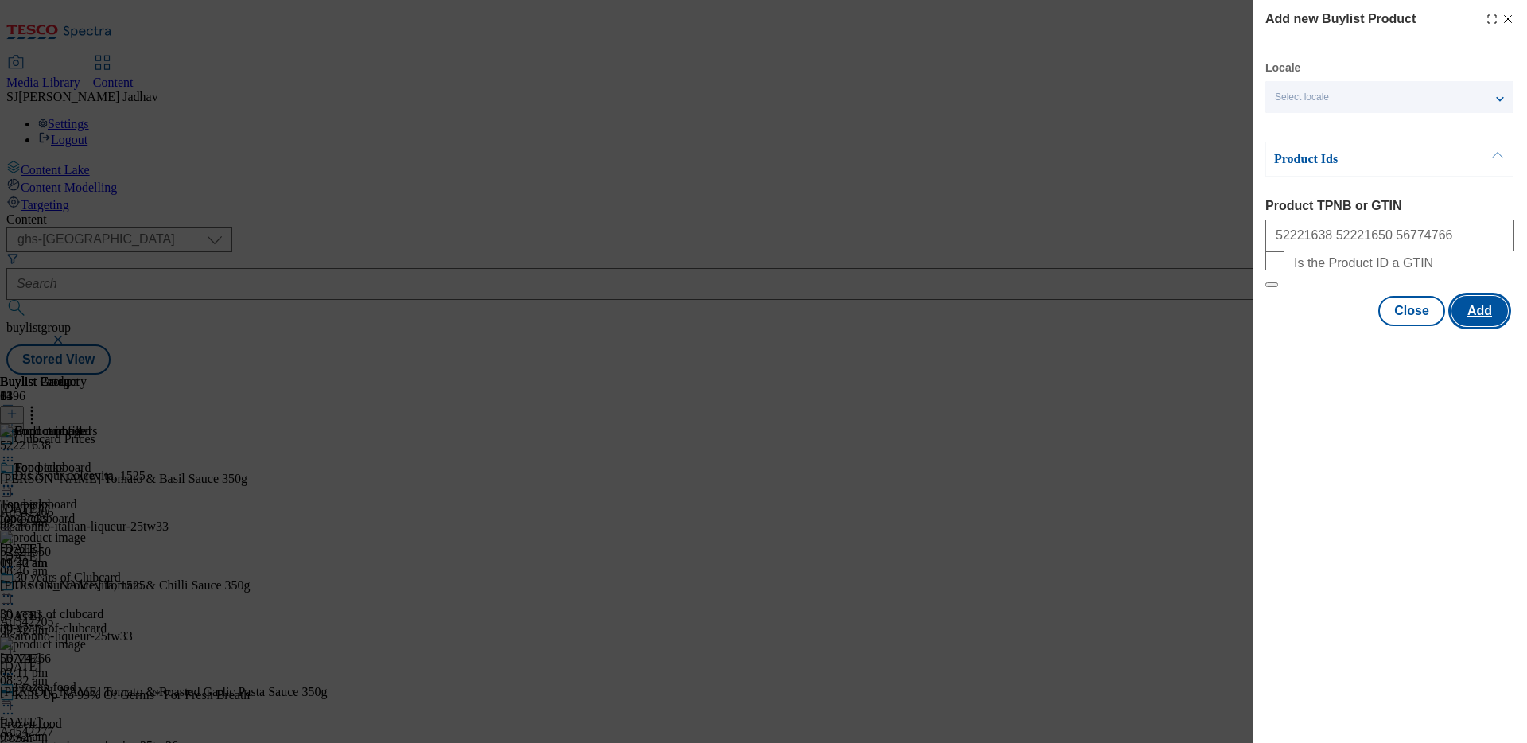
click at [1374, 326] on button "Add" at bounding box center [1480, 311] width 56 height 30
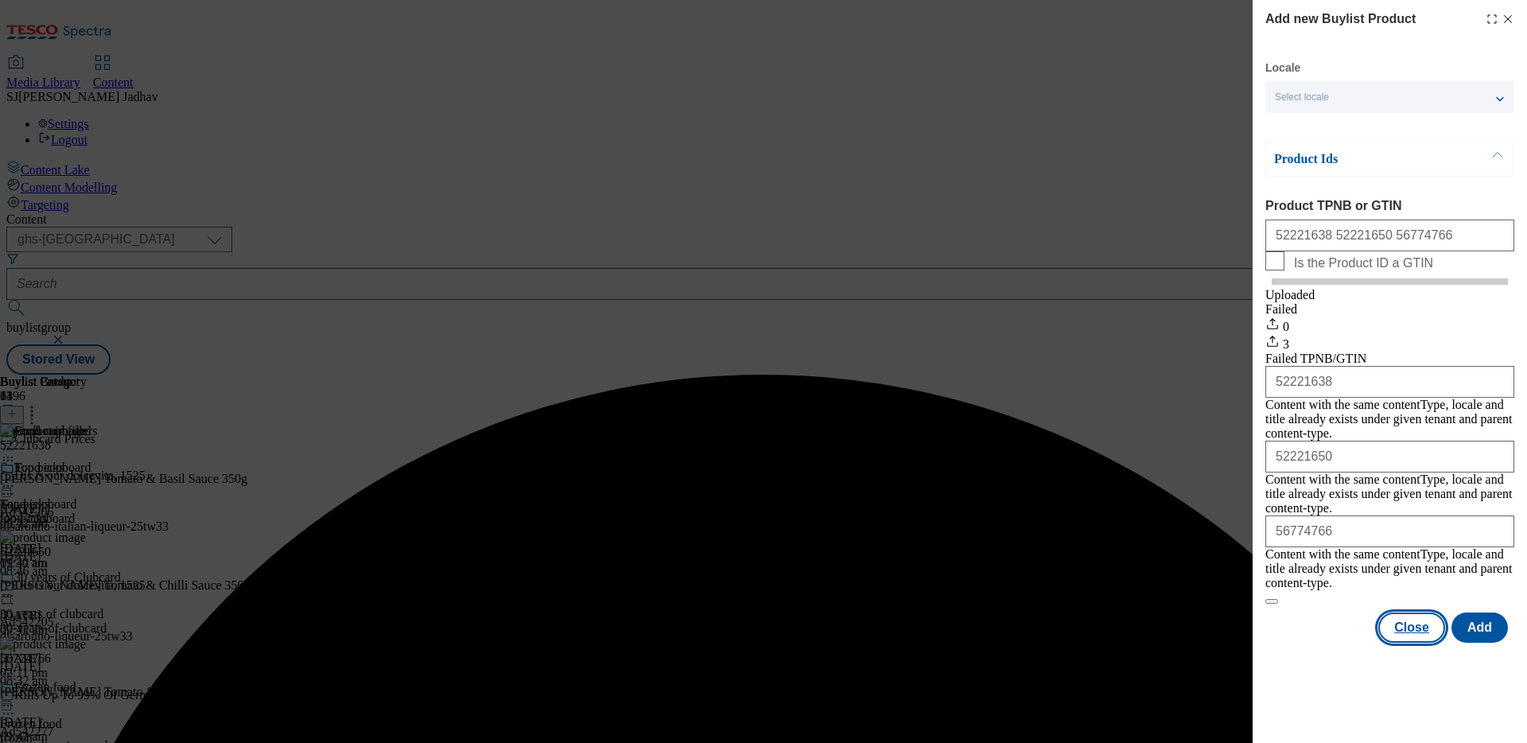
click at [1374, 612] on button "Close" at bounding box center [1411, 627] width 67 height 30
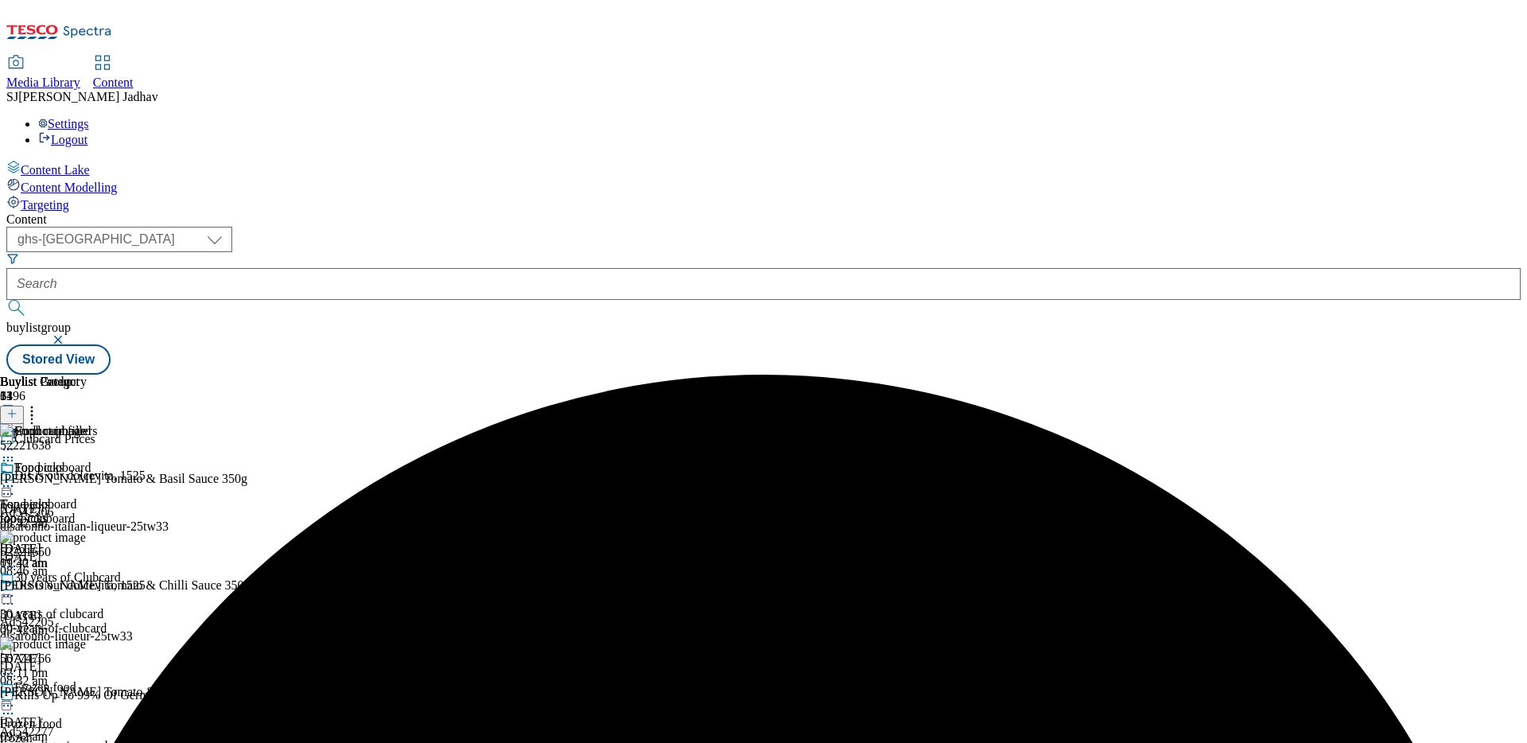
click at [40, 403] on icon at bounding box center [32, 411] width 16 height 16
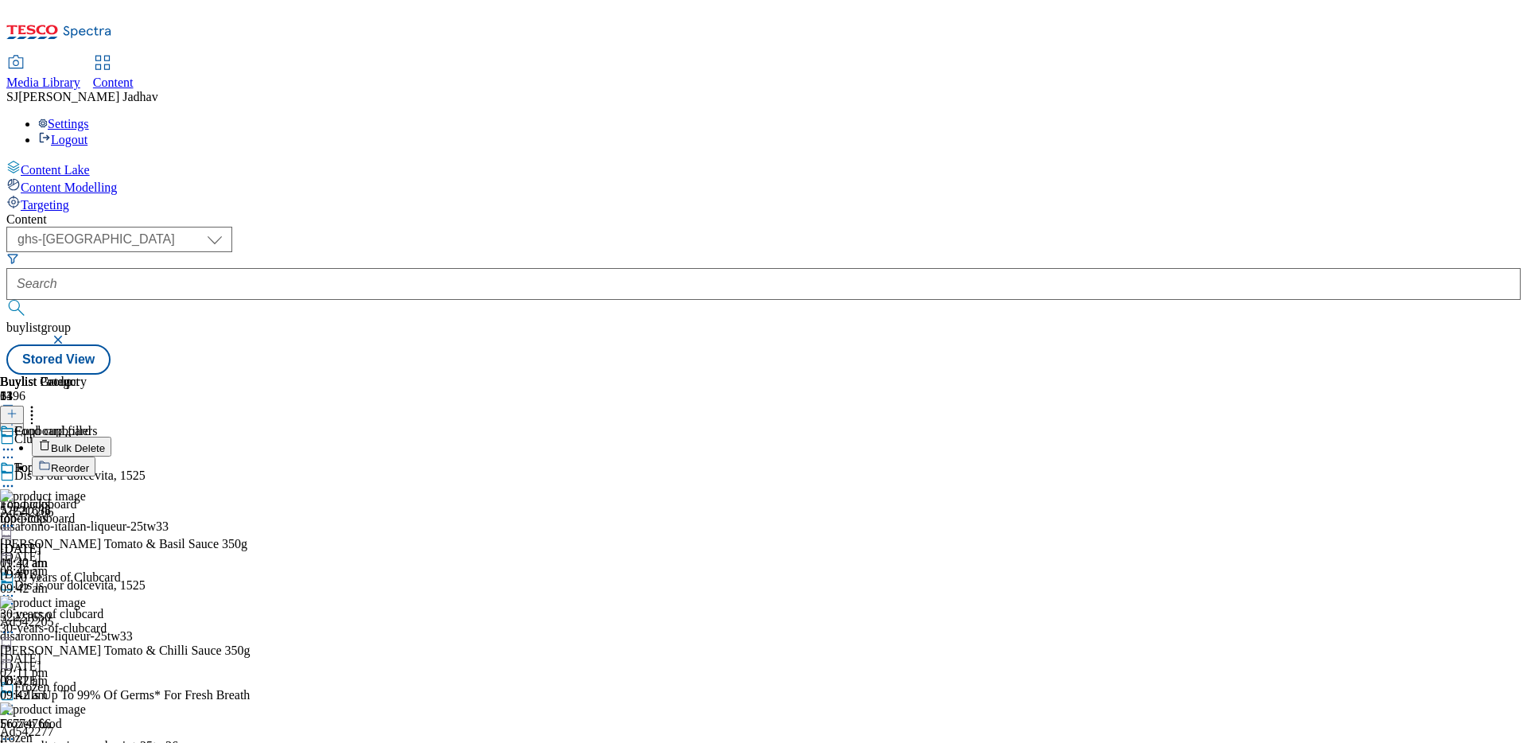
click at [89, 462] on span "Reorder" at bounding box center [70, 468] width 38 height 12
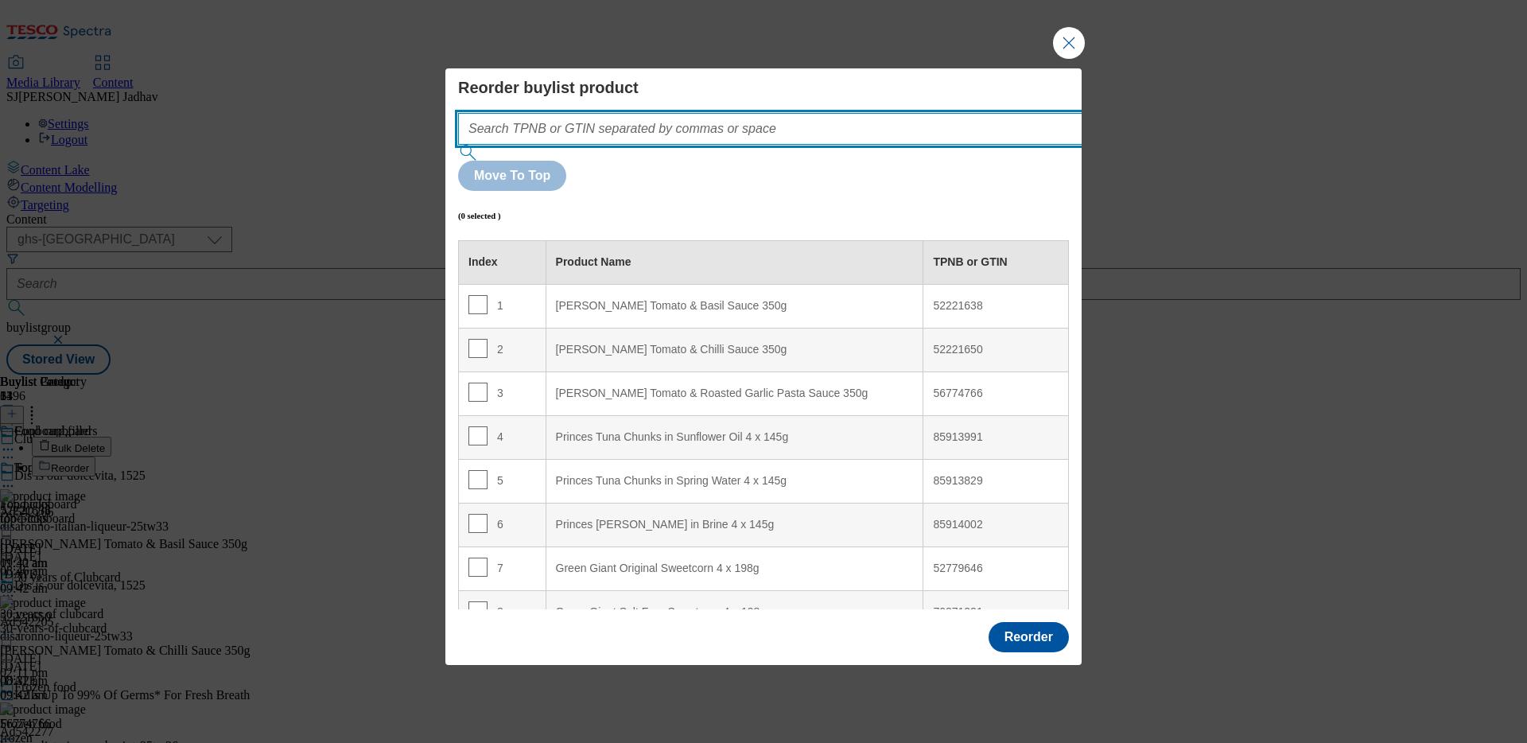
click at [753, 145] on input "Modal" at bounding box center [794, 129] width 672 height 32
paste input "52221638 52221650 56774766"
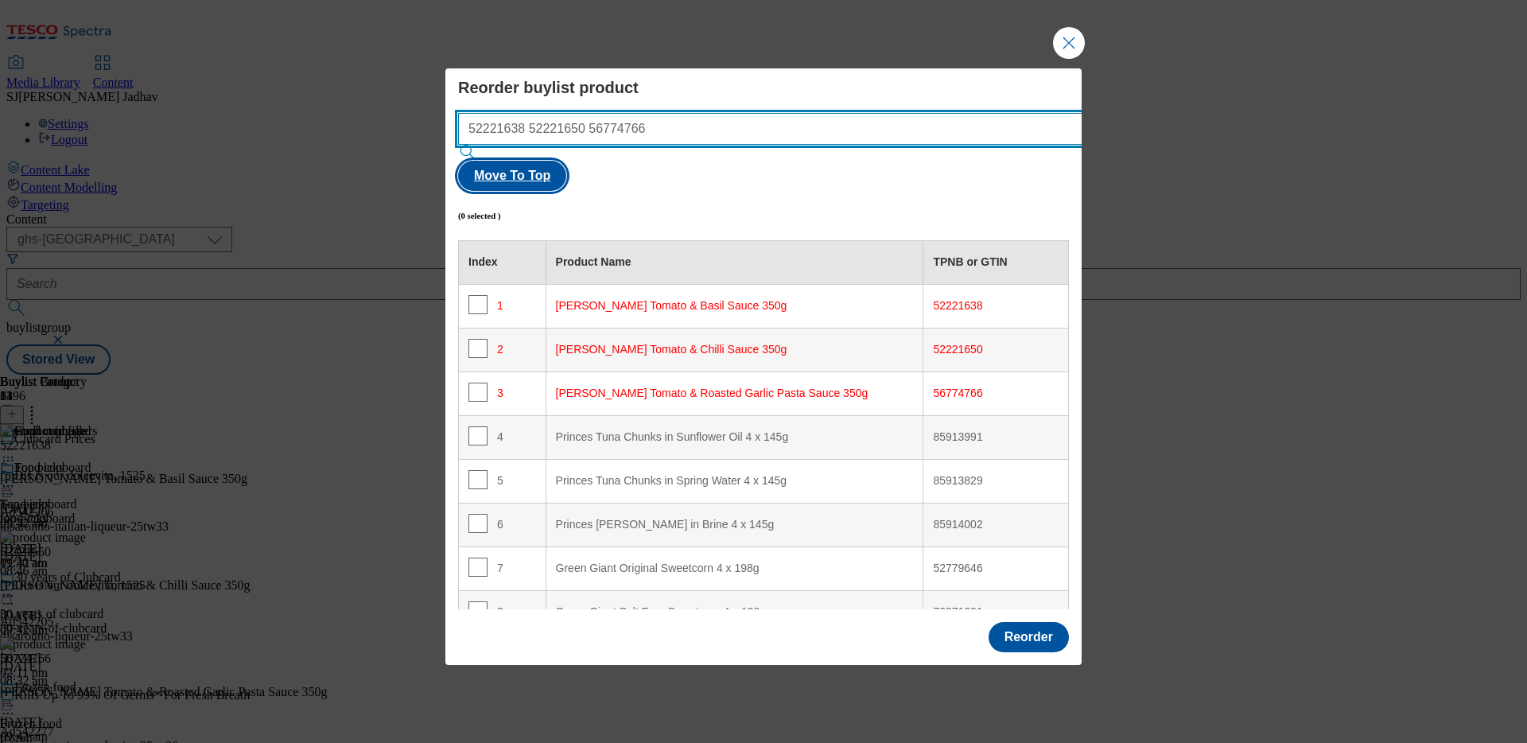
type input "52221638 52221650 56774766"
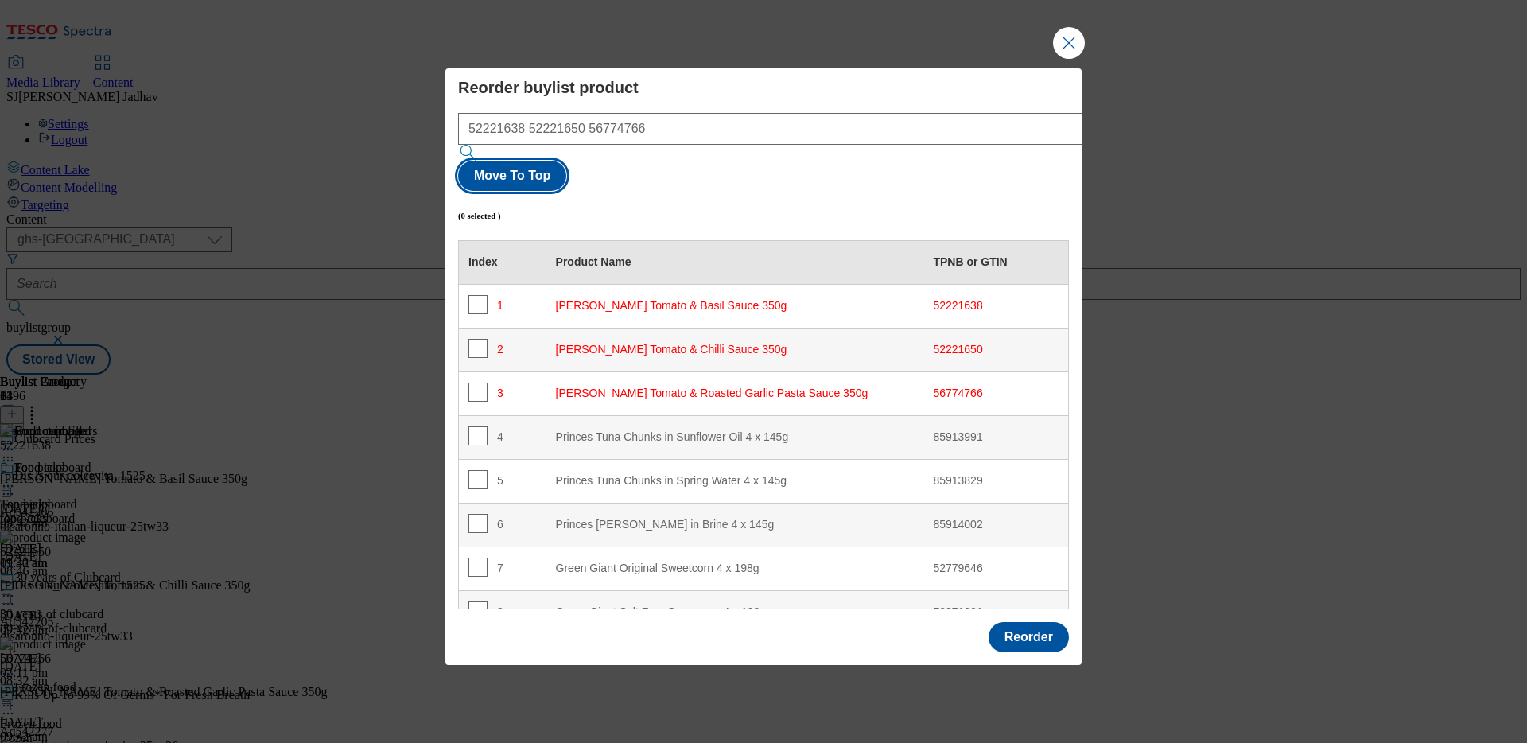
click at [566, 170] on button "Move To Top" at bounding box center [512, 176] width 108 height 30
checkbox input "true"
click at [1021, 622] on button "Reorder" at bounding box center [1029, 637] width 80 height 30
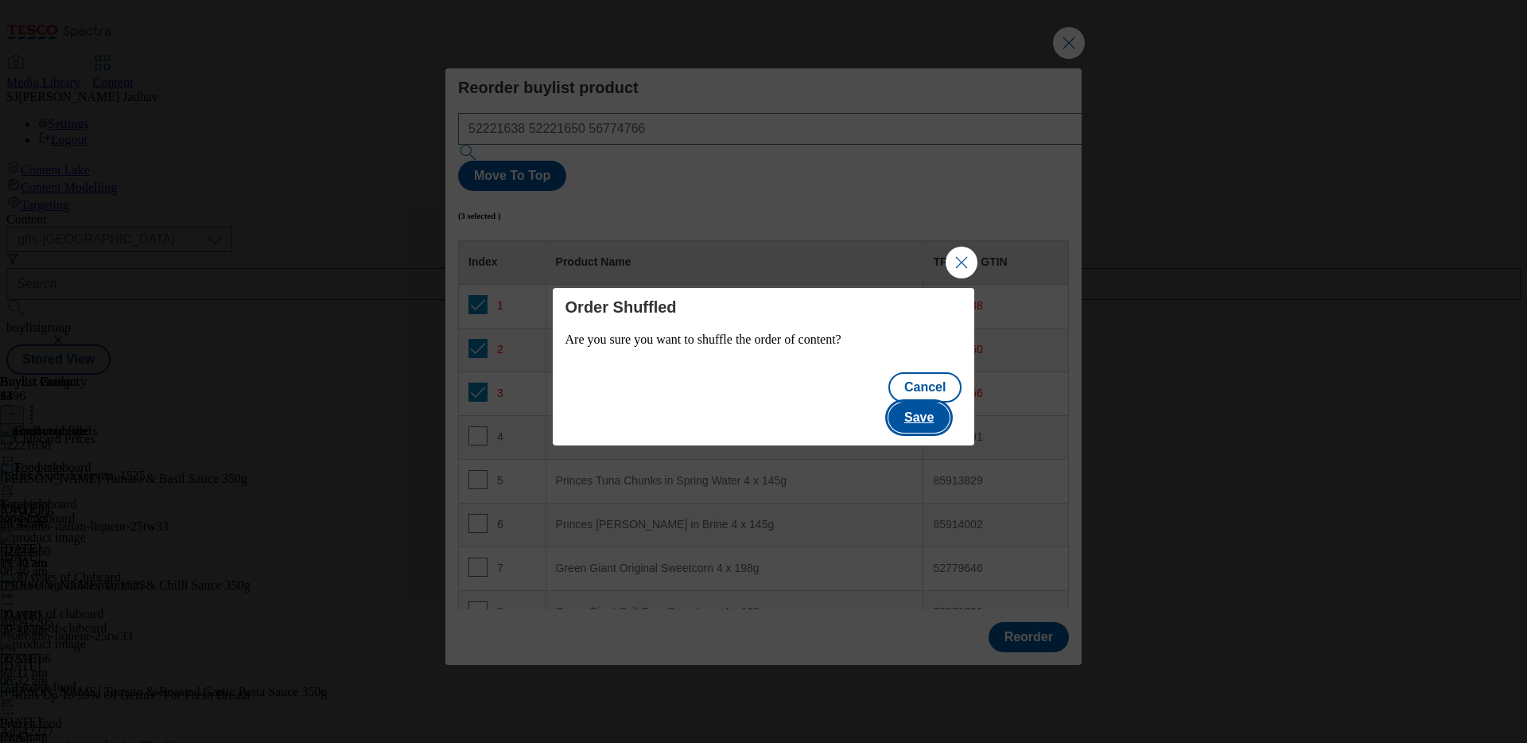
click at [946, 413] on button "Save" at bounding box center [919, 417] width 61 height 30
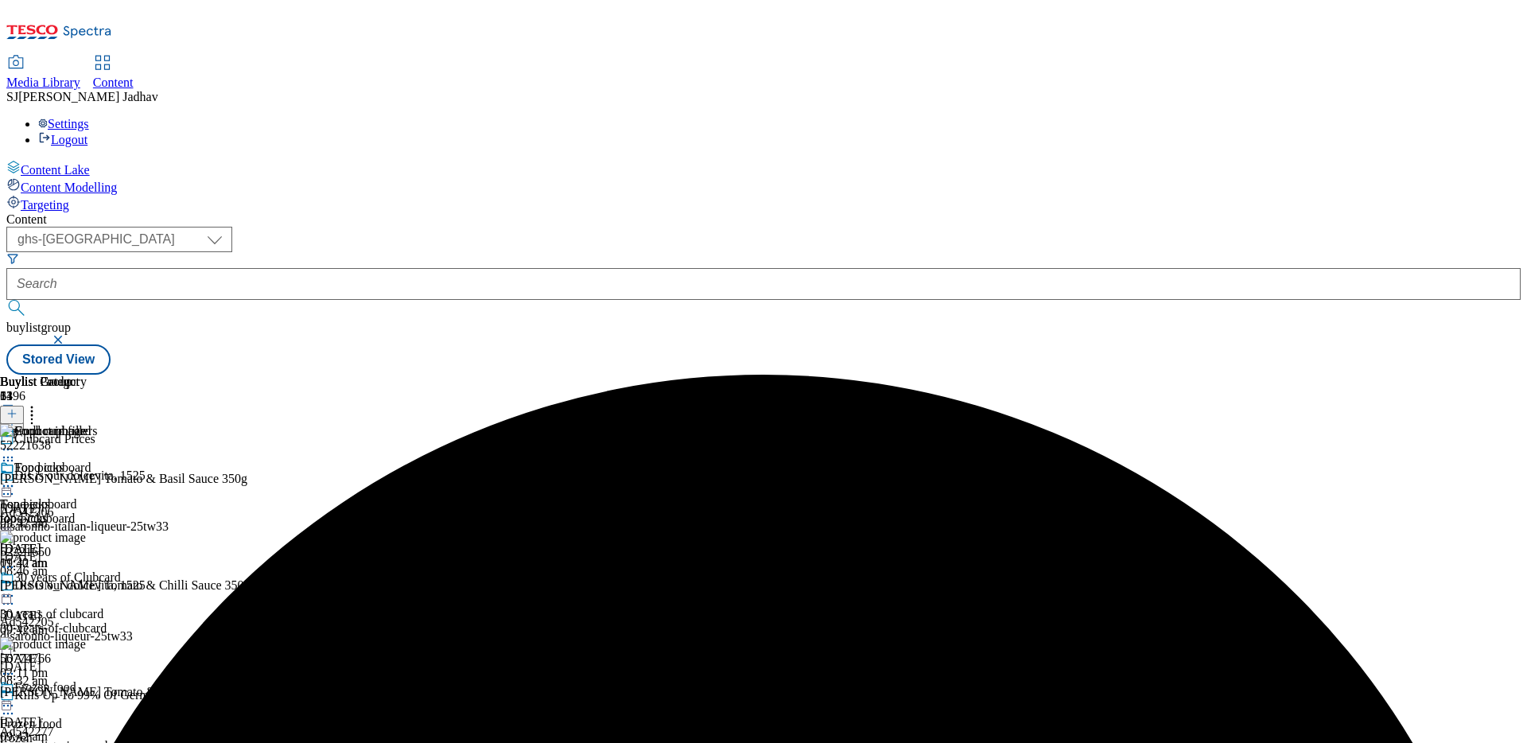
click at [16, 478] on icon at bounding box center [8, 486] width 16 height 16
click at [68, 514] on span "Edit" at bounding box center [58, 520] width 18 height 12
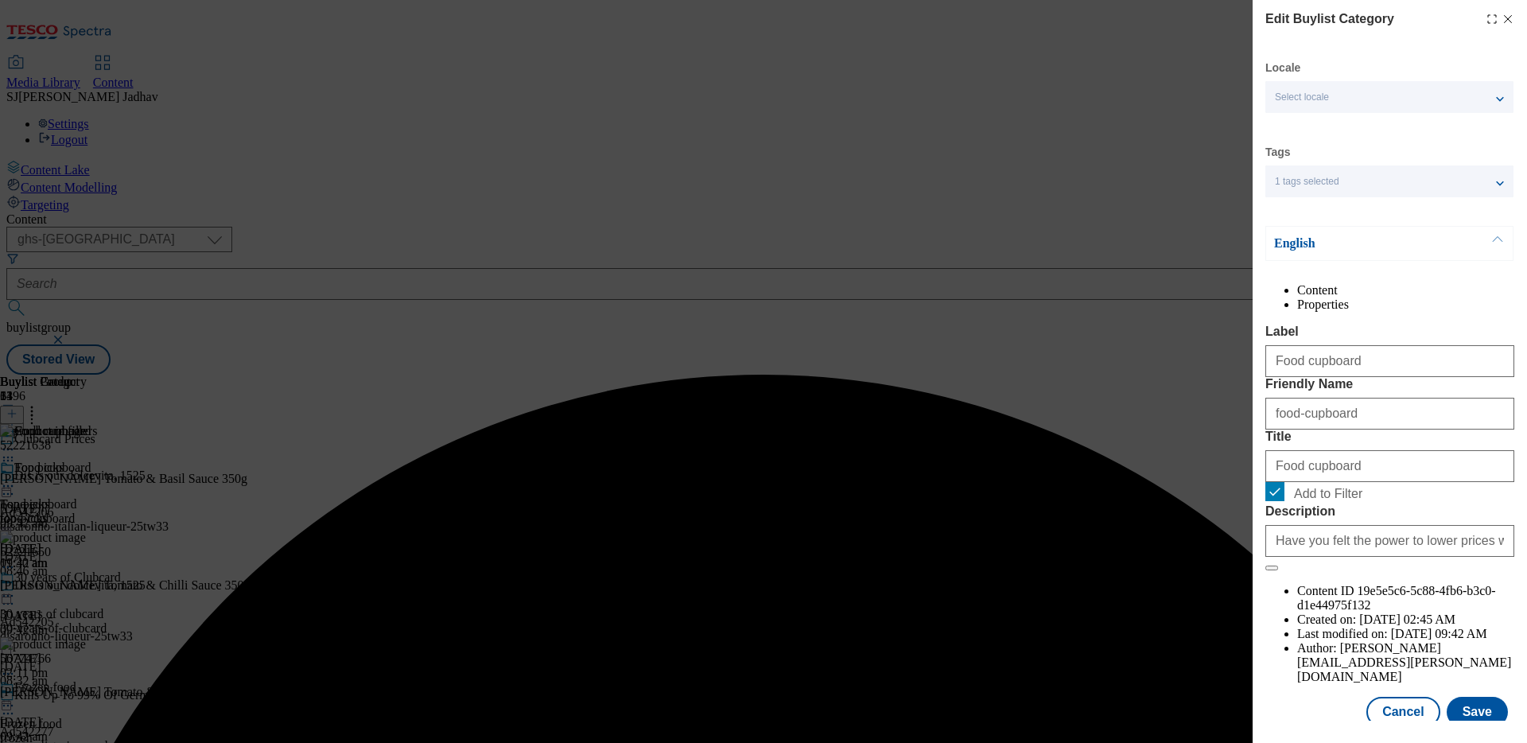
scroll to position [40, 0]
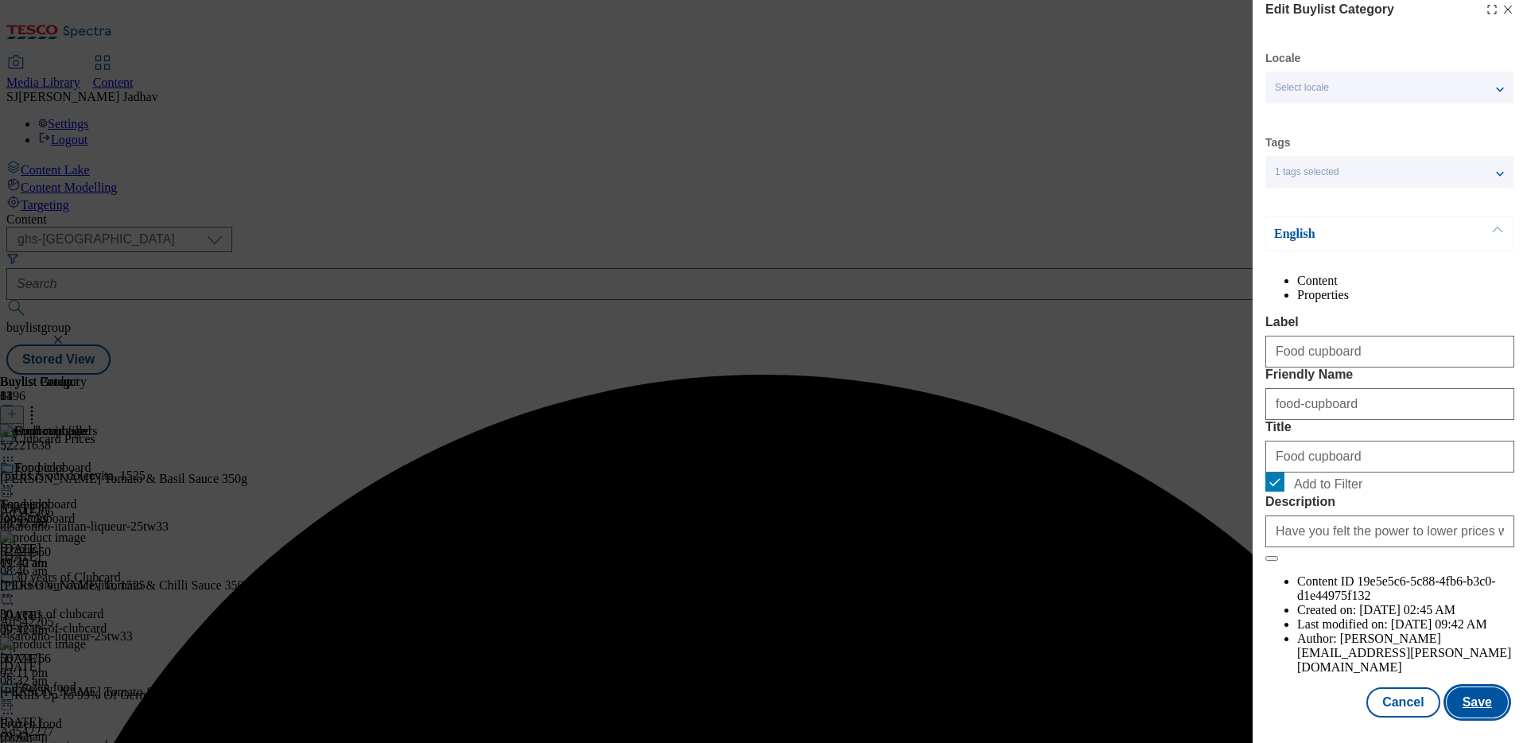
click at [1374, 696] on button "Save" at bounding box center [1477, 702] width 61 height 30
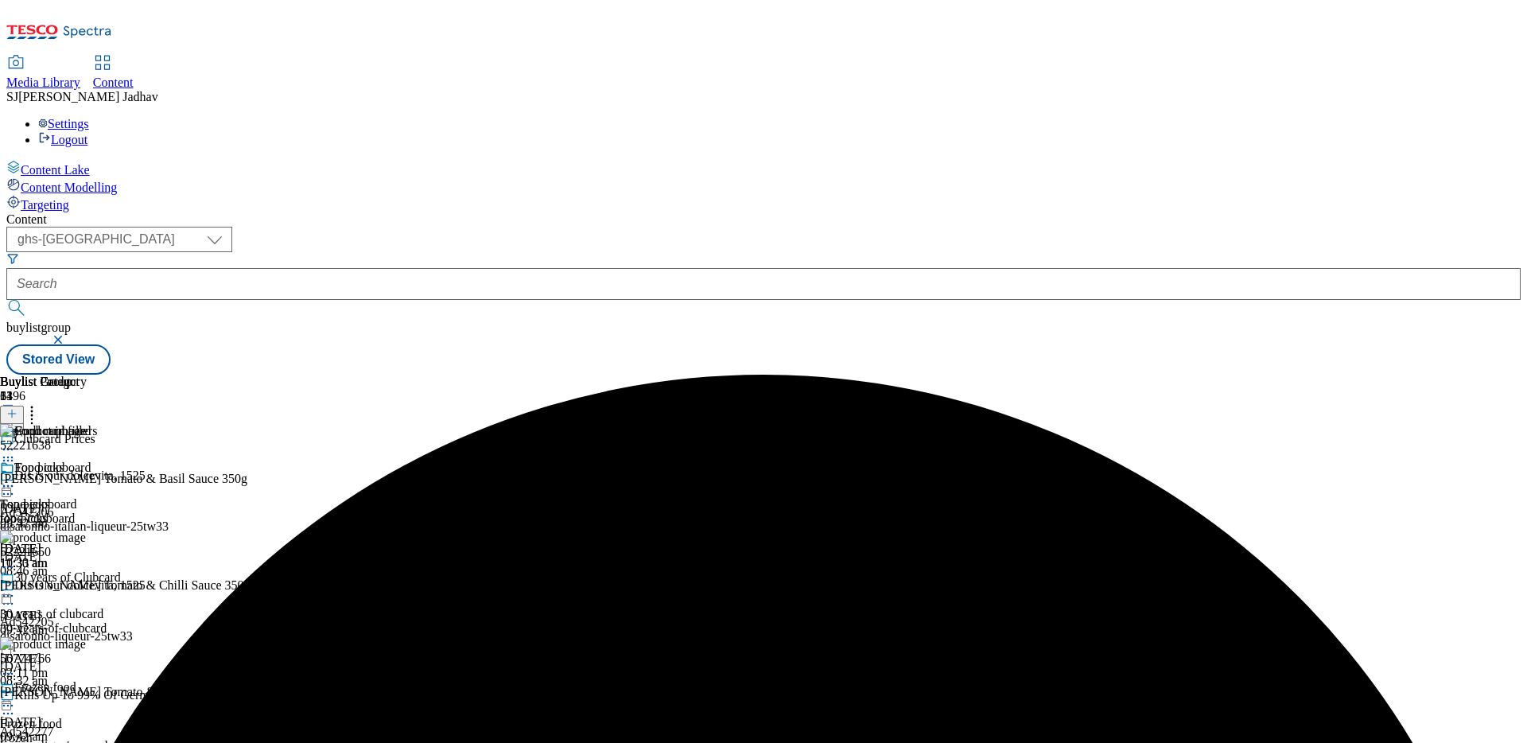
click at [16, 478] on icon at bounding box center [8, 486] width 16 height 16
click at [87, 587] on span "Preview" at bounding box center [67, 593] width 37 height 12
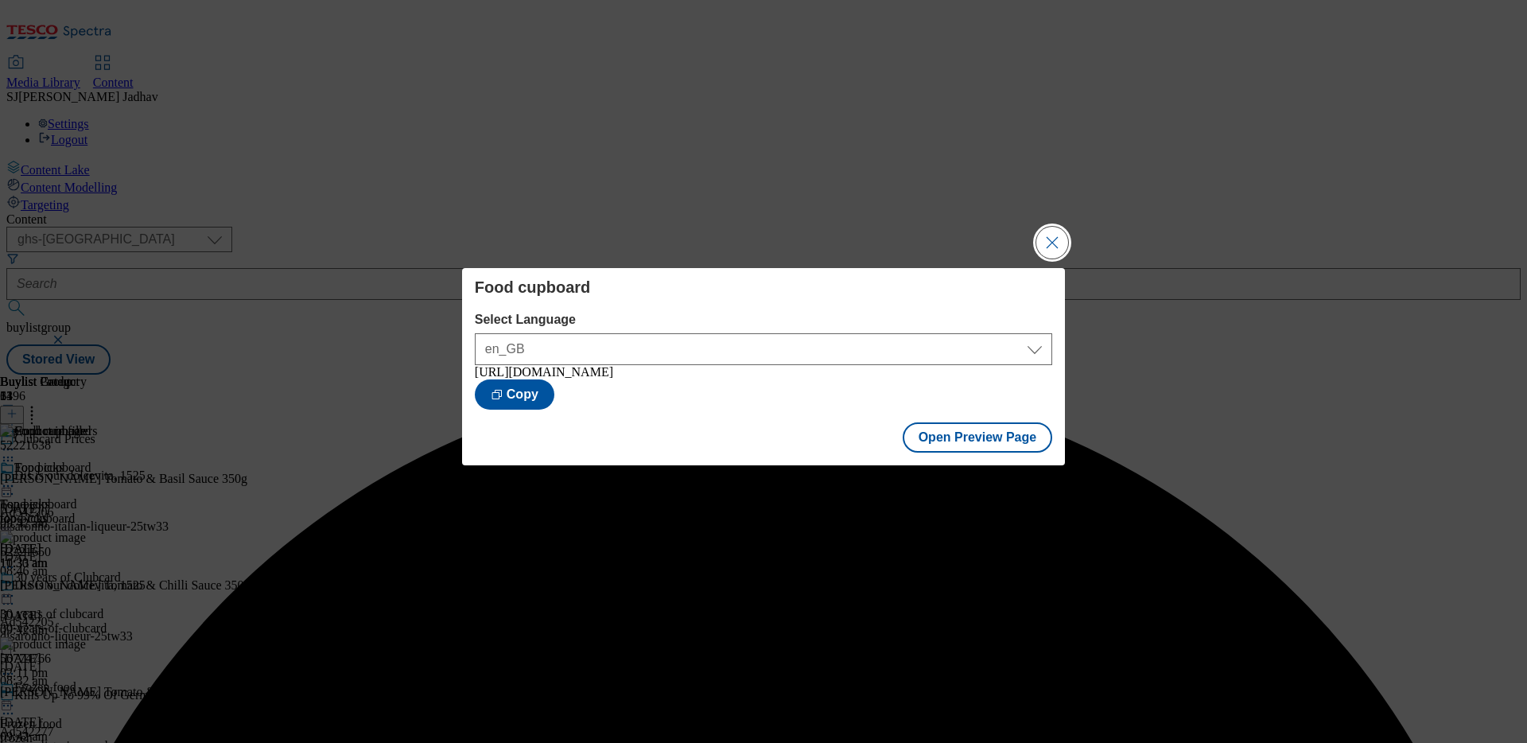
click at [1048, 232] on button "Close Modal" at bounding box center [1052, 243] width 32 height 32
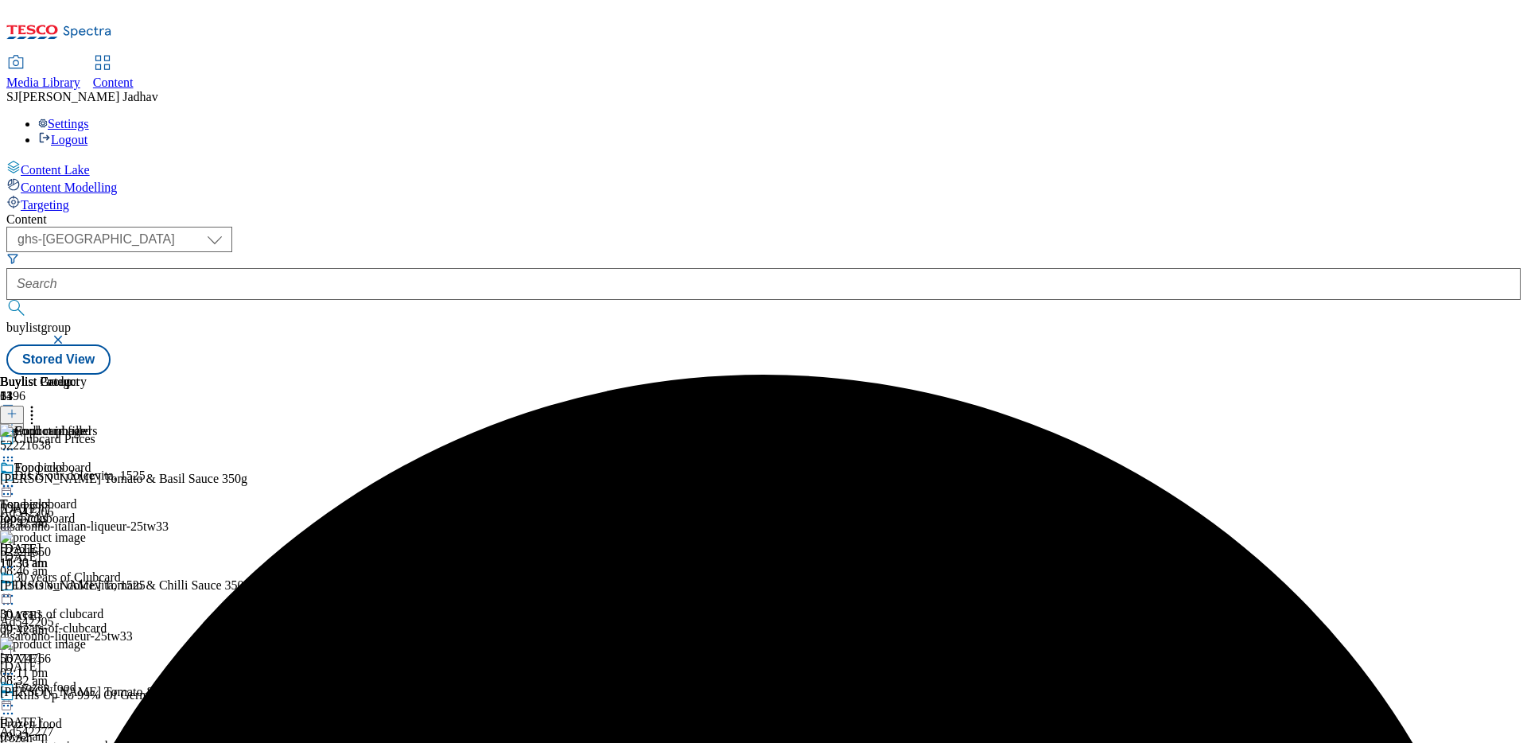
click at [16, 478] on icon at bounding box center [8, 486] width 16 height 16
click at [84, 642] on span "Publish" at bounding box center [66, 648] width 35 height 12
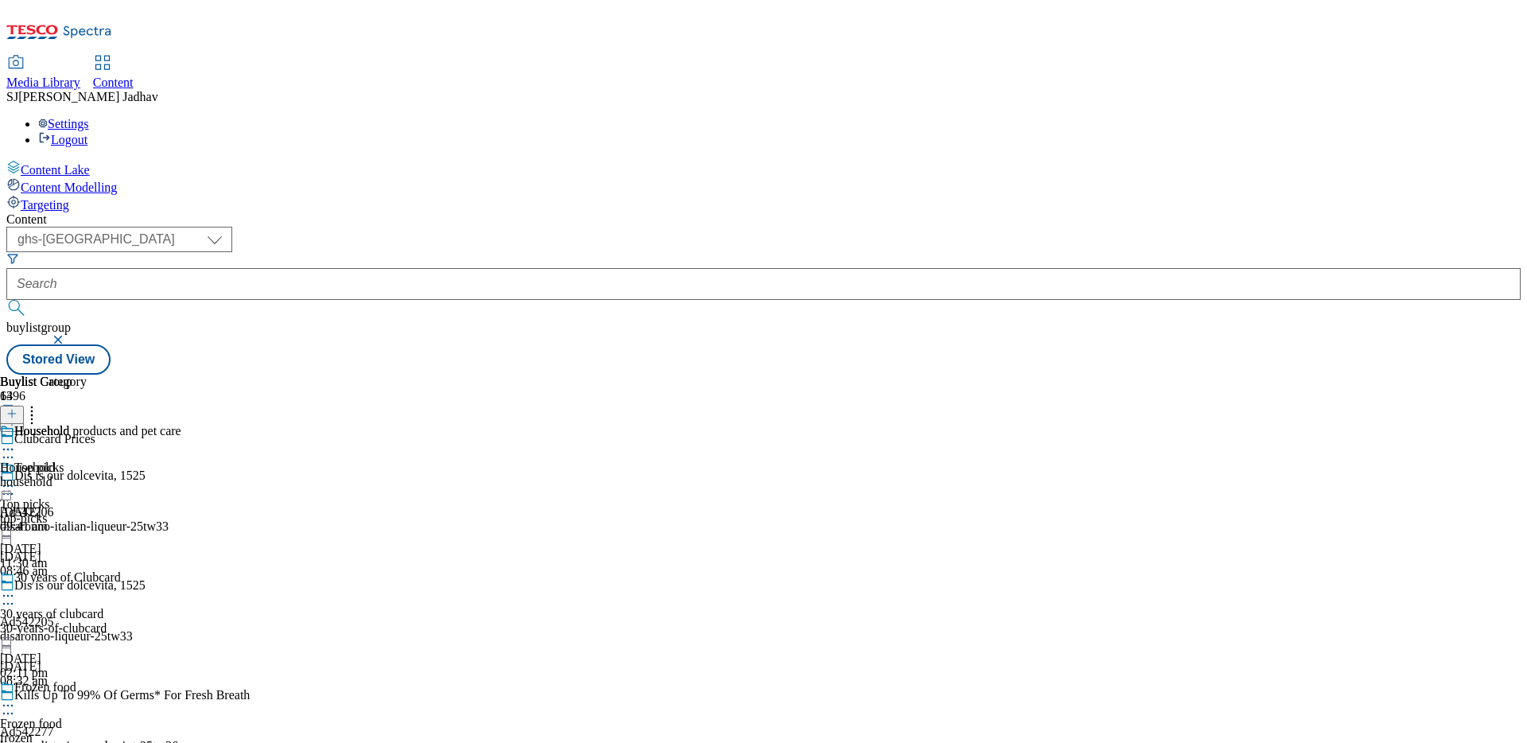
click at [87, 475] on div "household" at bounding box center [43, 482] width 87 height 14
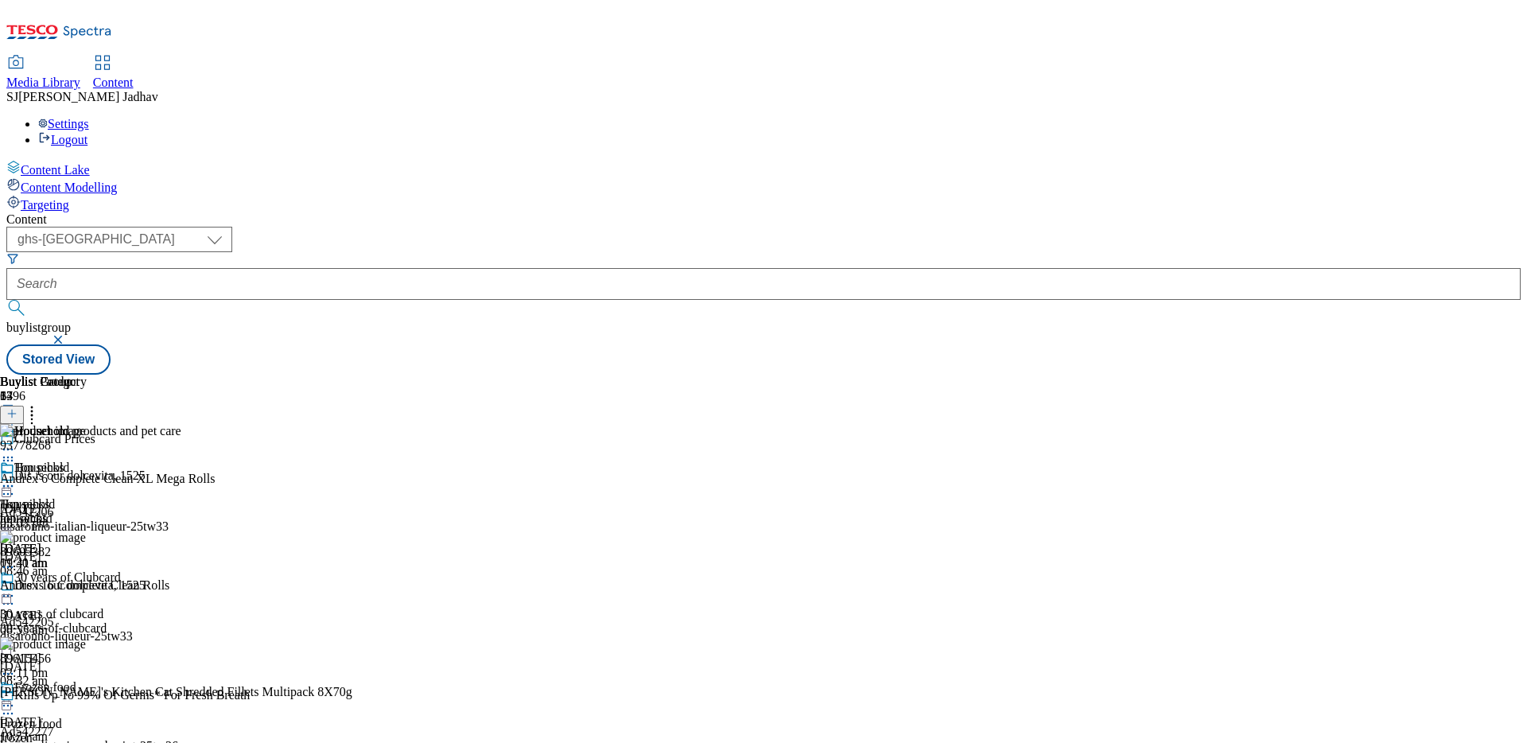
click at [17, 408] on icon at bounding box center [11, 413] width 11 height 11
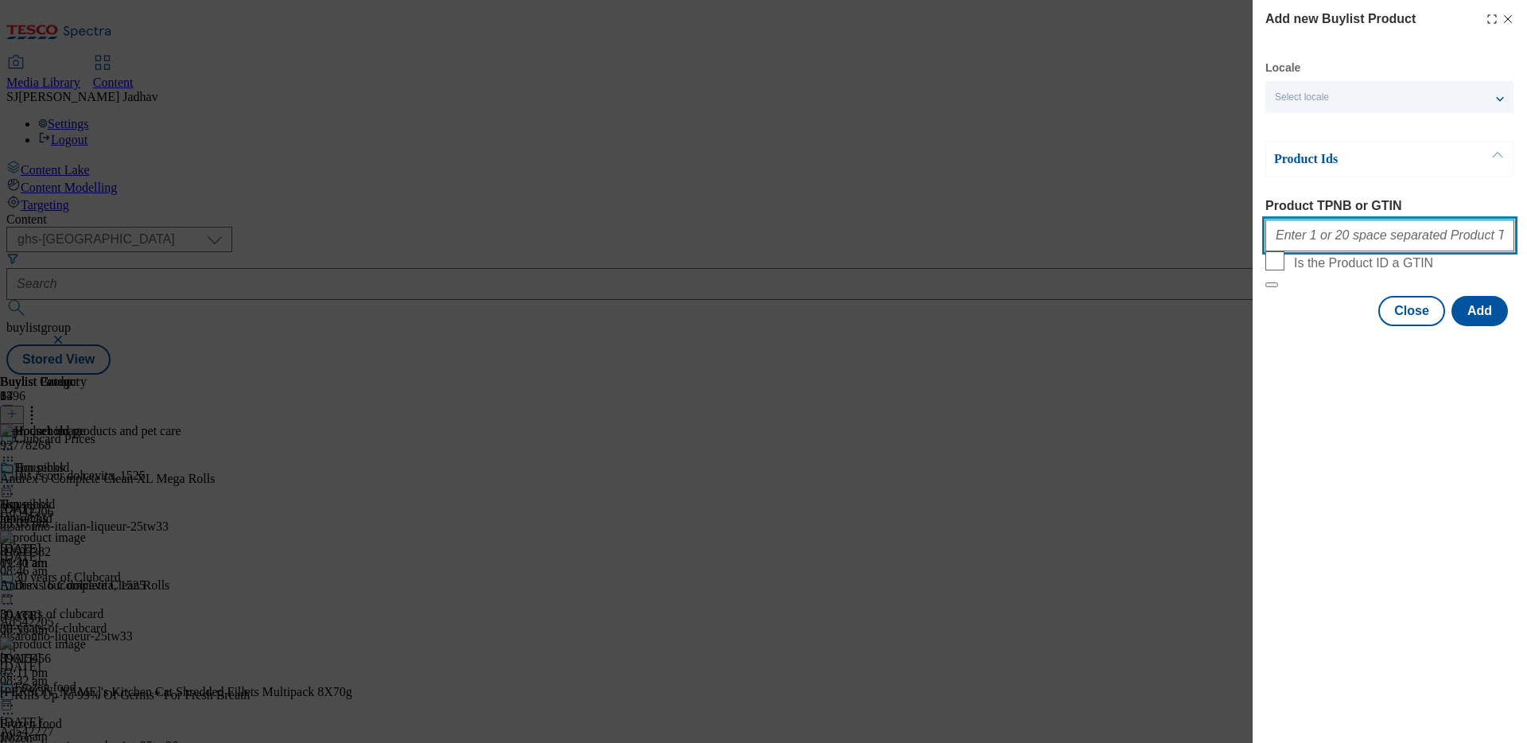
click at [1313, 234] on input "Product TPNB or GTIN" at bounding box center [1390, 236] width 249 height 32
paste input "93778268 89628648"
type input "93778268 89628648"
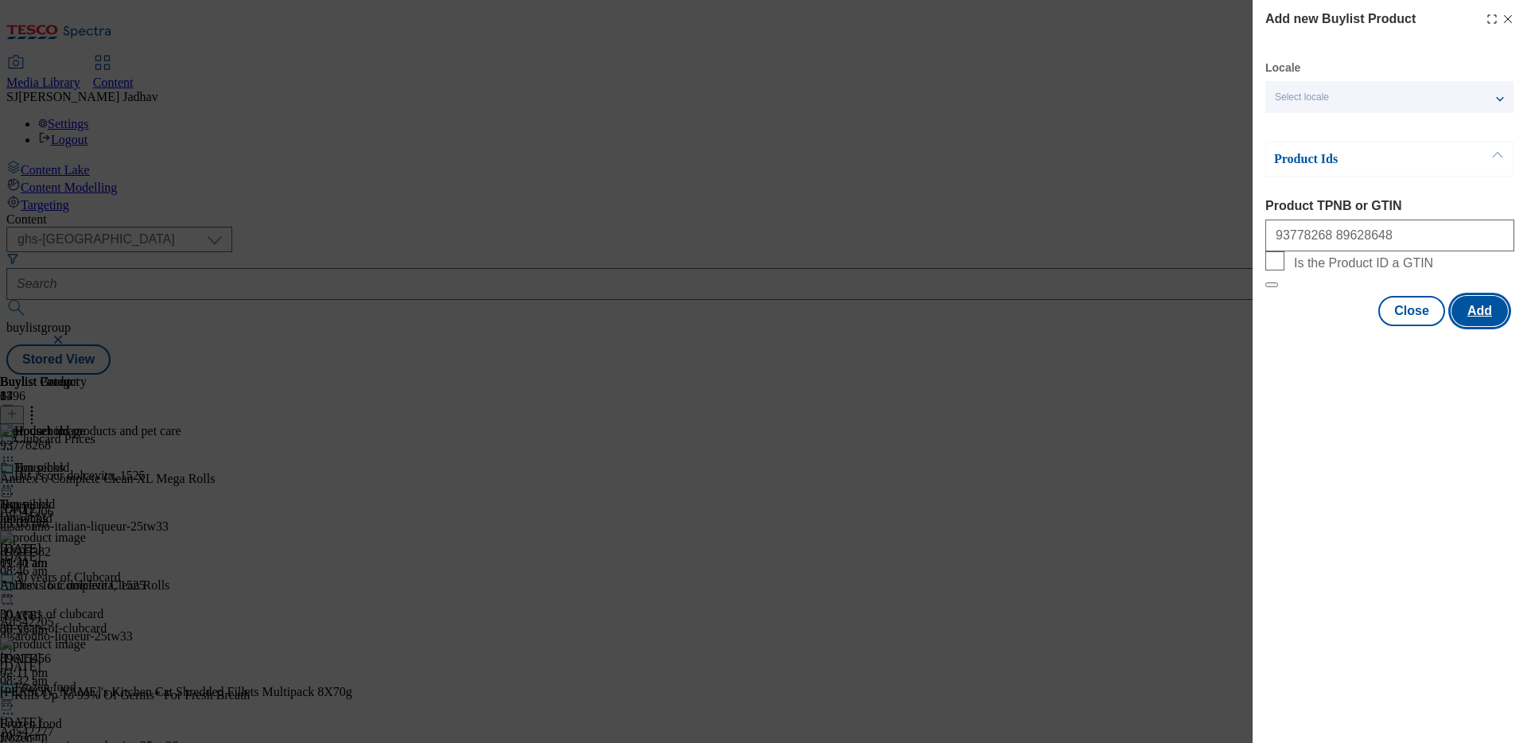
click at [1374, 326] on button "Add" at bounding box center [1480, 311] width 56 height 30
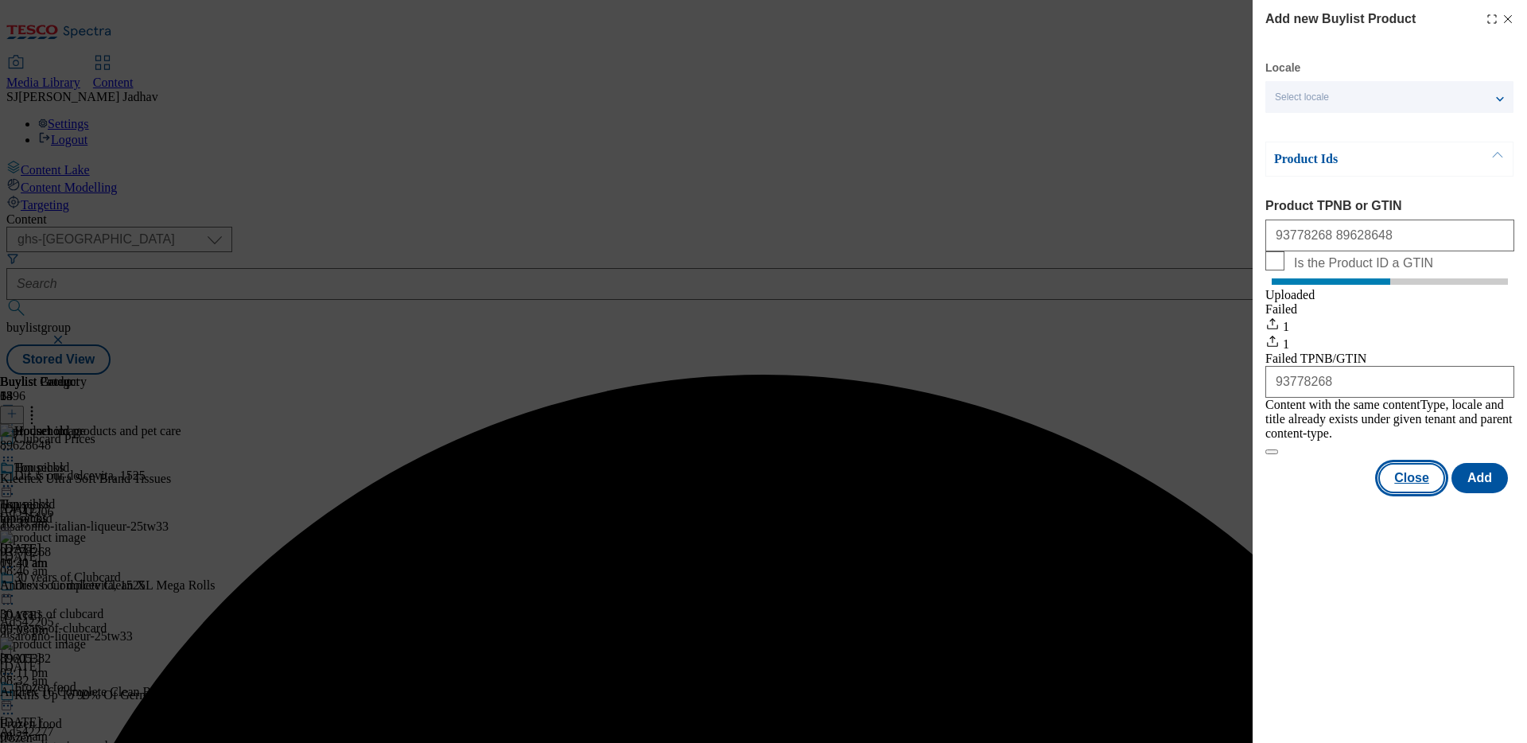
click at [1374, 479] on button "Close" at bounding box center [1411, 478] width 67 height 30
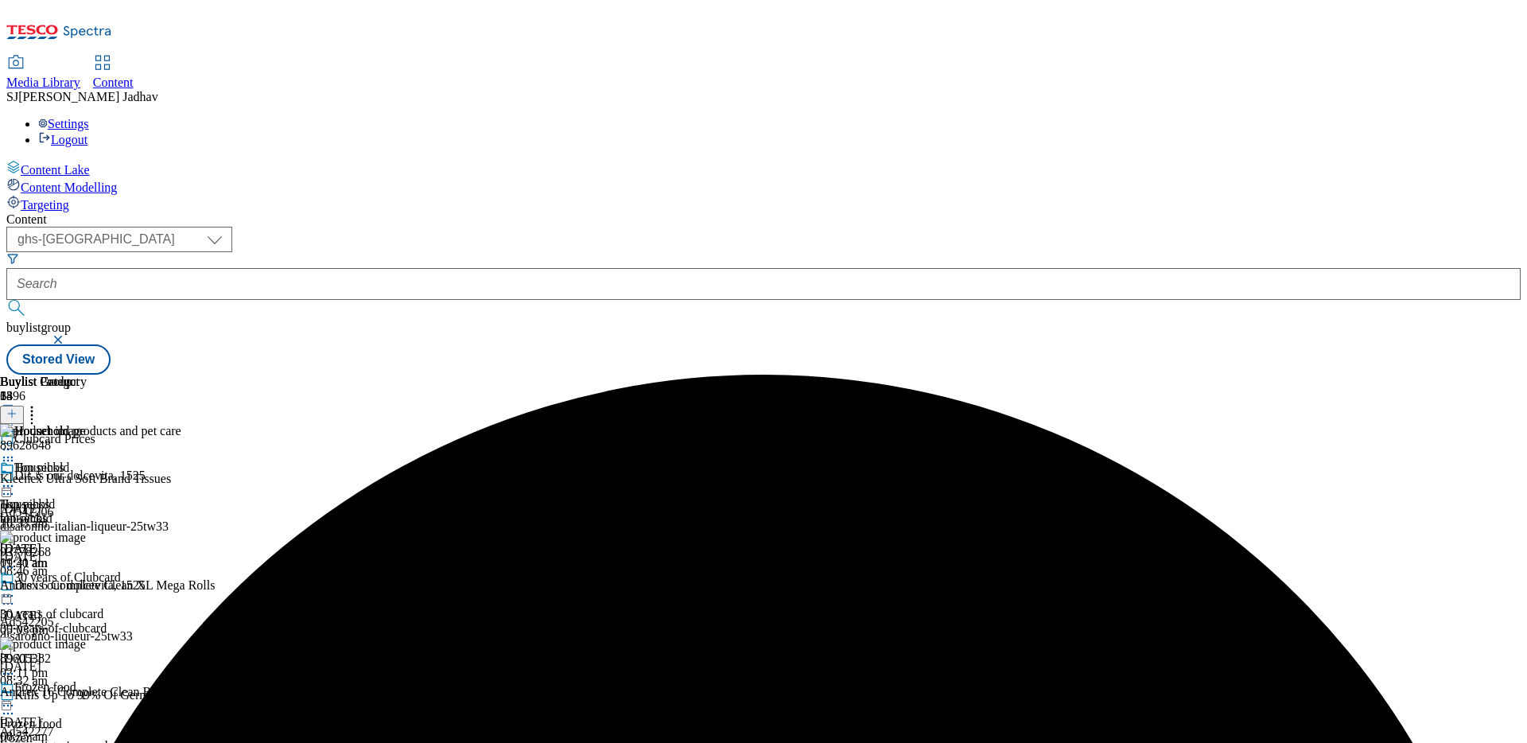
click at [40, 403] on icon at bounding box center [32, 411] width 16 height 16
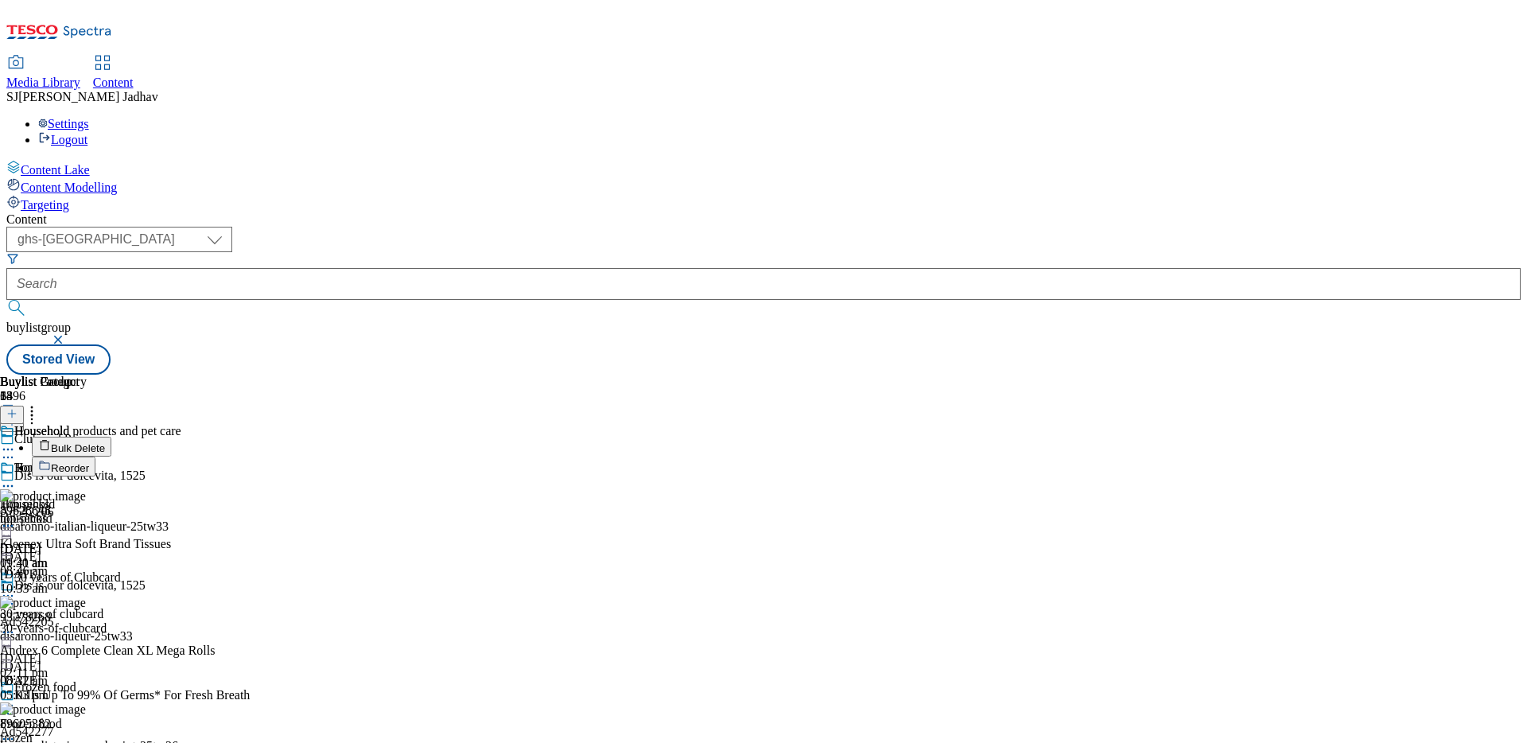
click at [95, 457] on button "Reorder" at bounding box center [64, 467] width 64 height 20
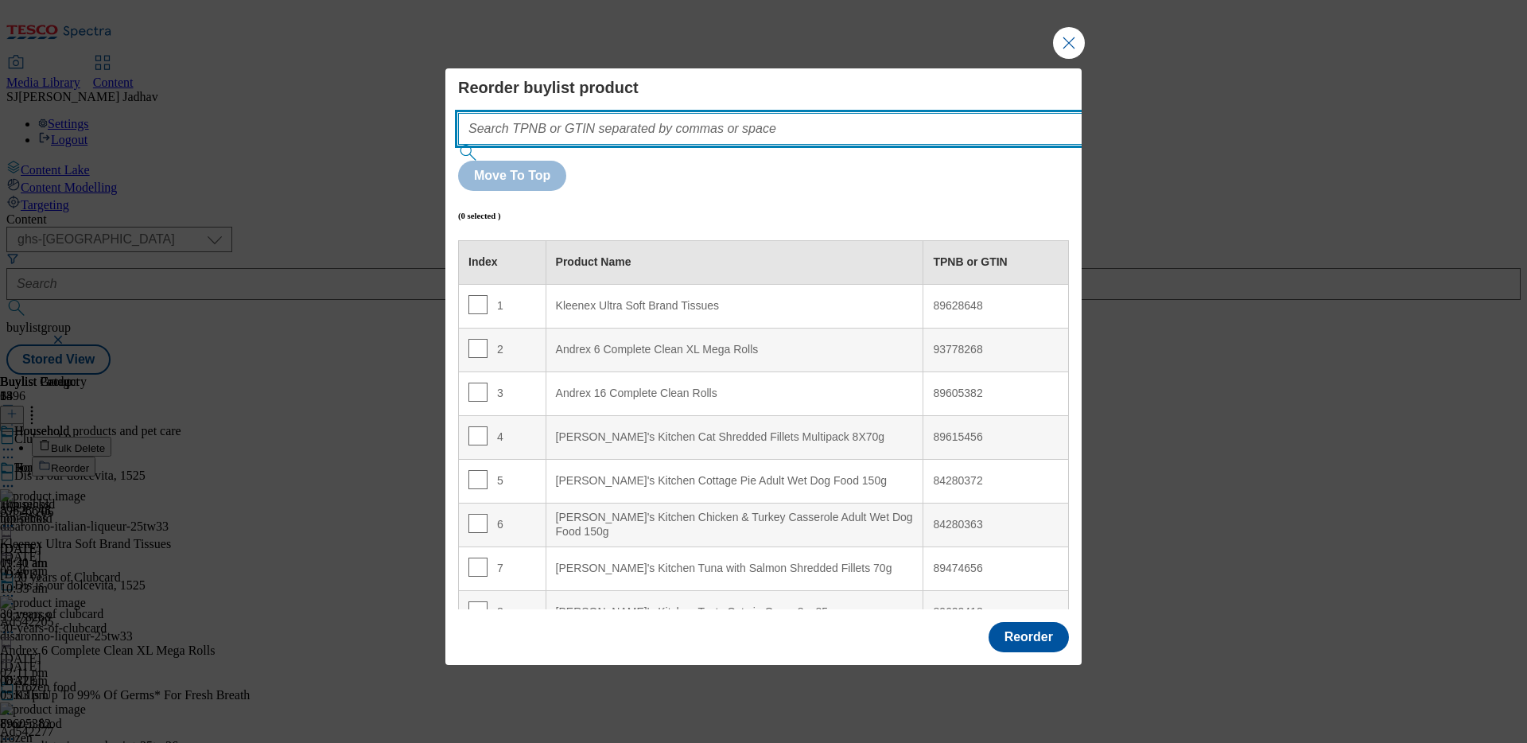
click at [757, 145] on input "Modal" at bounding box center [794, 129] width 672 height 32
paste input "93778268 89628648"
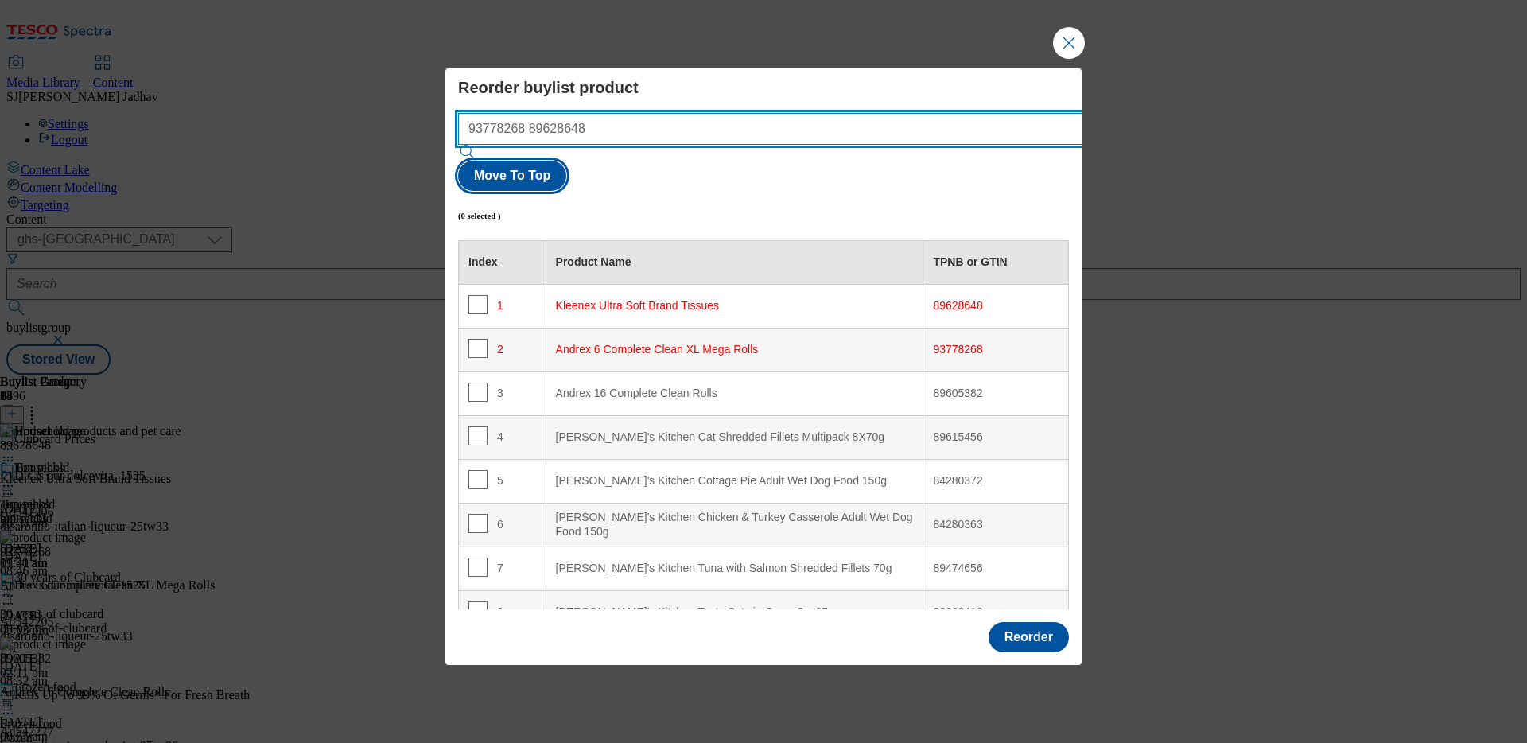
type input "93778268 89628648"
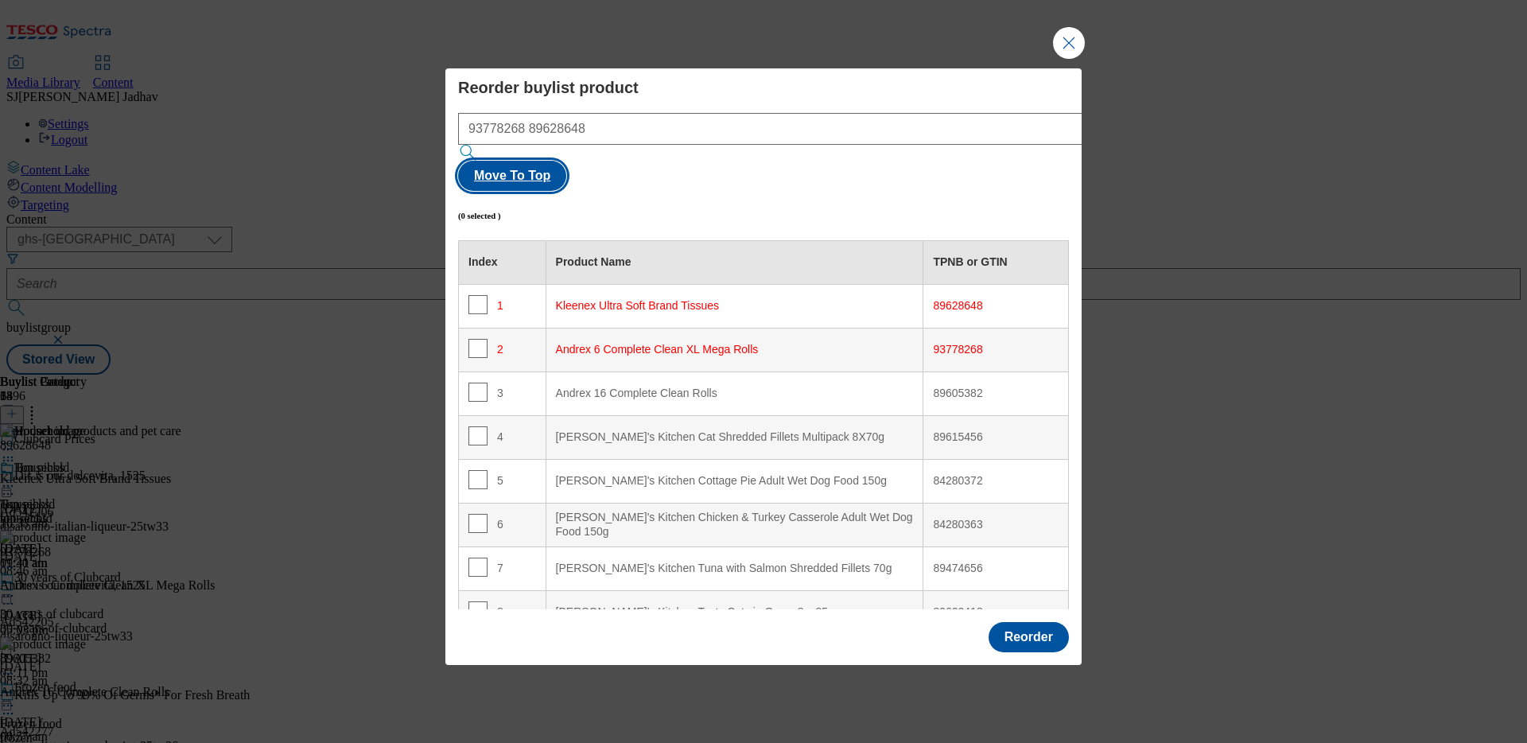
click at [566, 161] on button "Move To Top" at bounding box center [512, 176] width 108 height 30
click at [1018, 622] on button "Reorder" at bounding box center [1029, 637] width 80 height 30
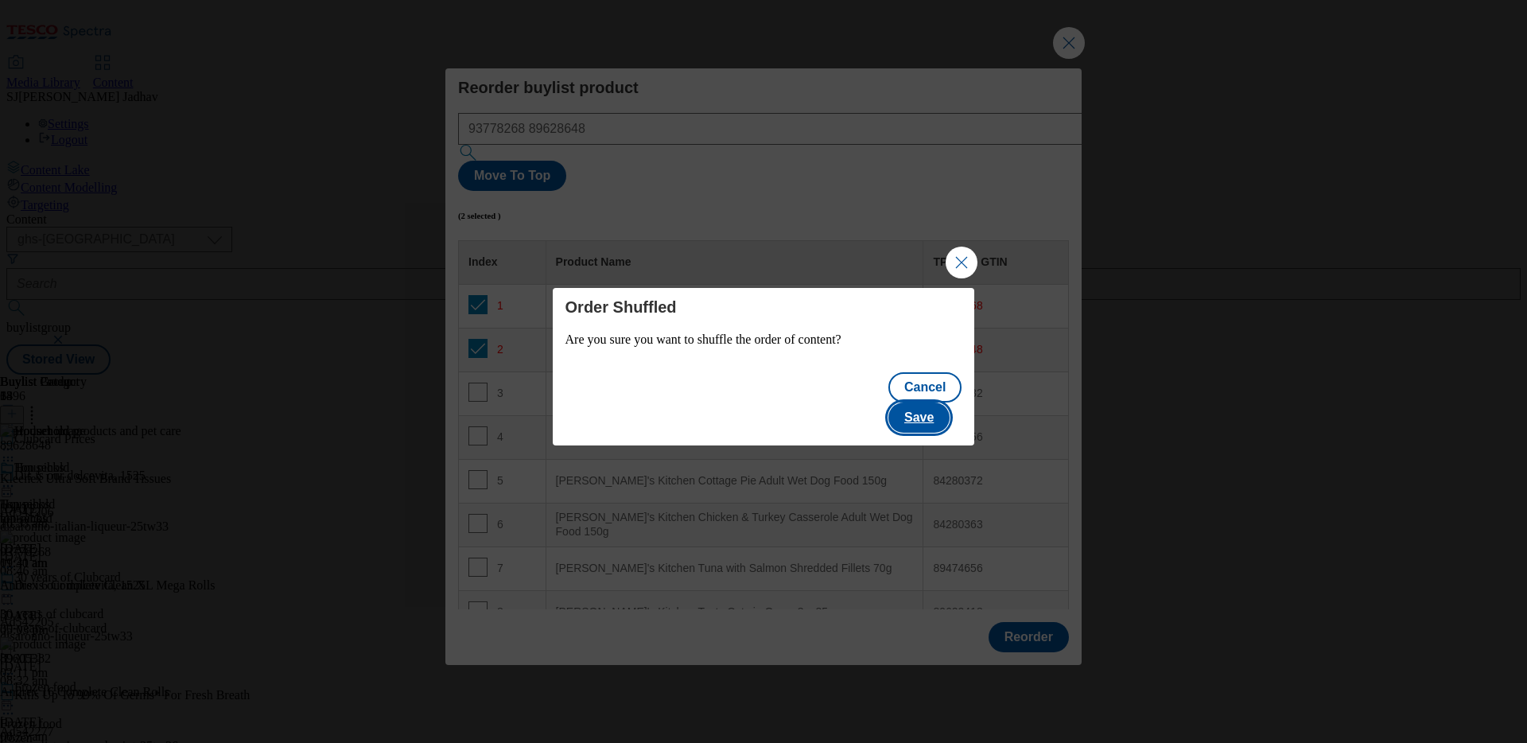
click at [920, 402] on button "Save" at bounding box center [919, 417] width 61 height 30
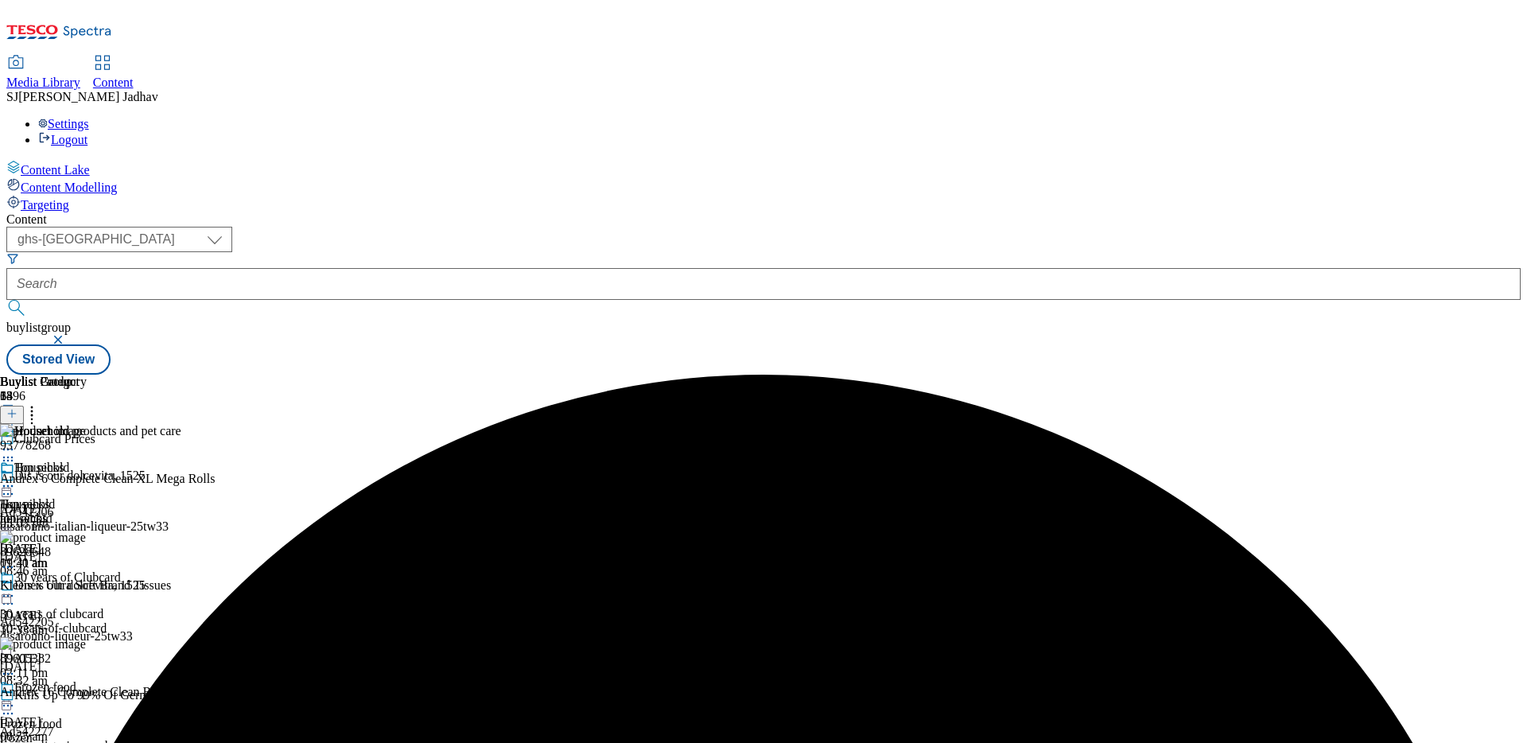
click at [87, 461] on div "Household" at bounding box center [43, 479] width 87 height 37
click at [16, 478] on icon at bounding box center [8, 486] width 16 height 16
click at [68, 514] on span "Edit" at bounding box center [58, 520] width 18 height 12
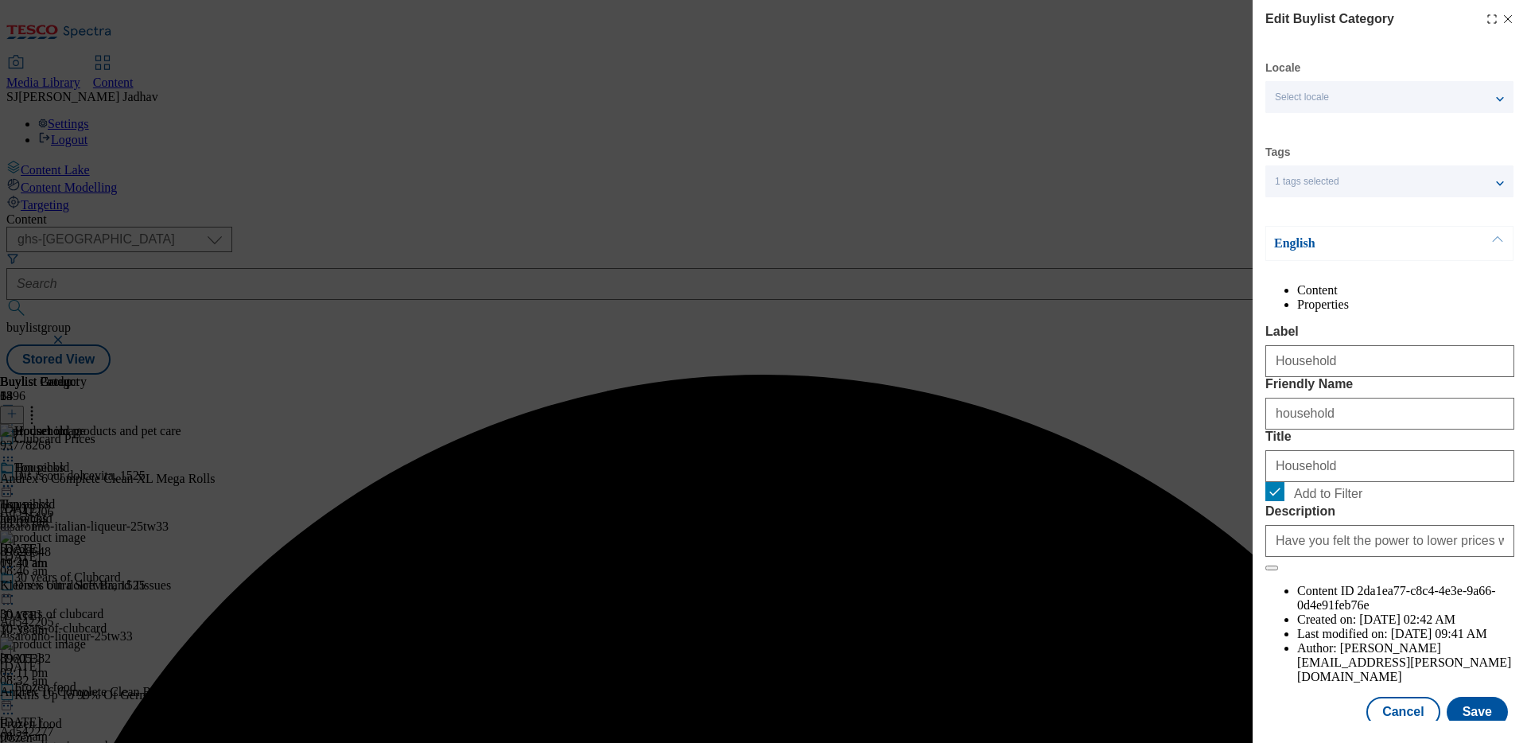
scroll to position [40, 0]
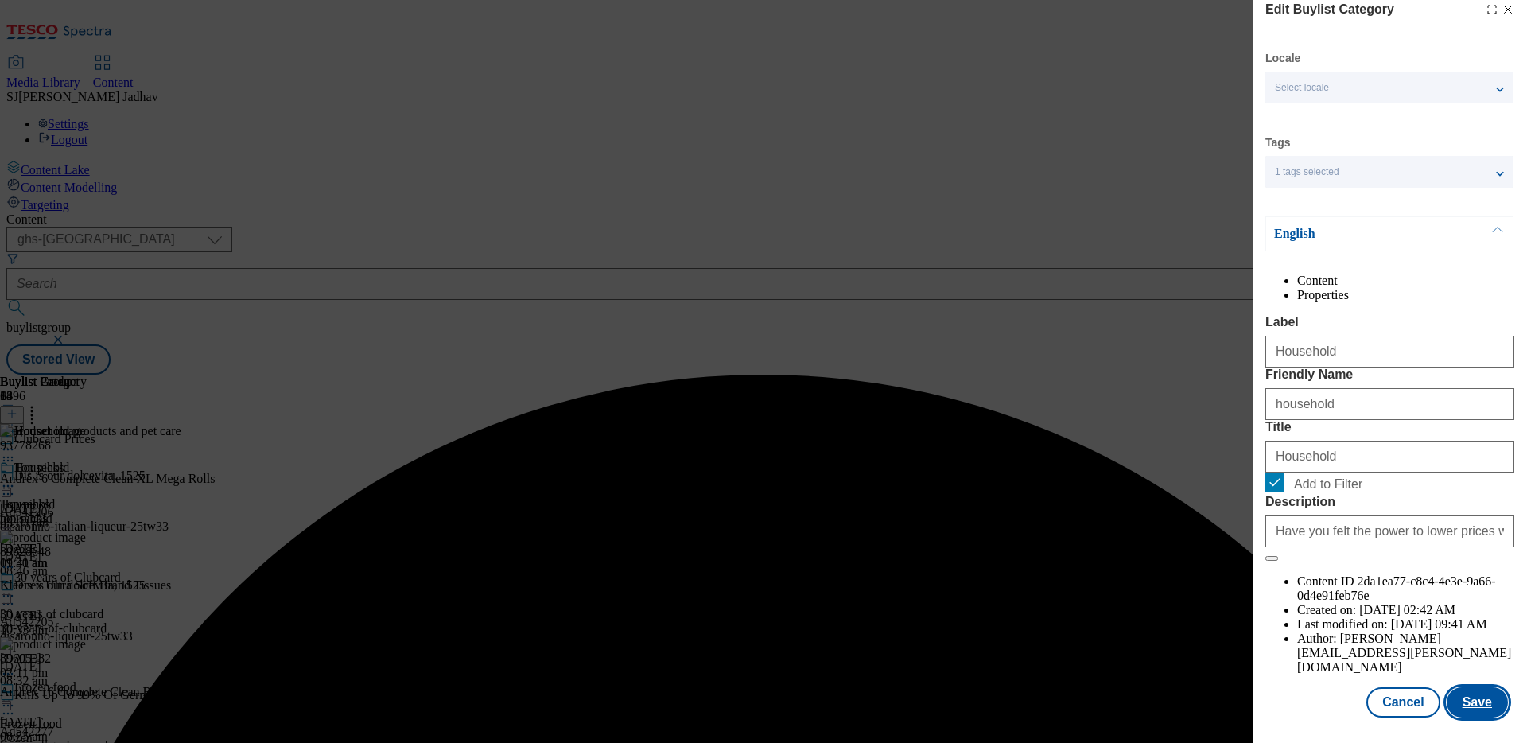
click at [1374, 695] on button "Save" at bounding box center [1477, 702] width 61 height 30
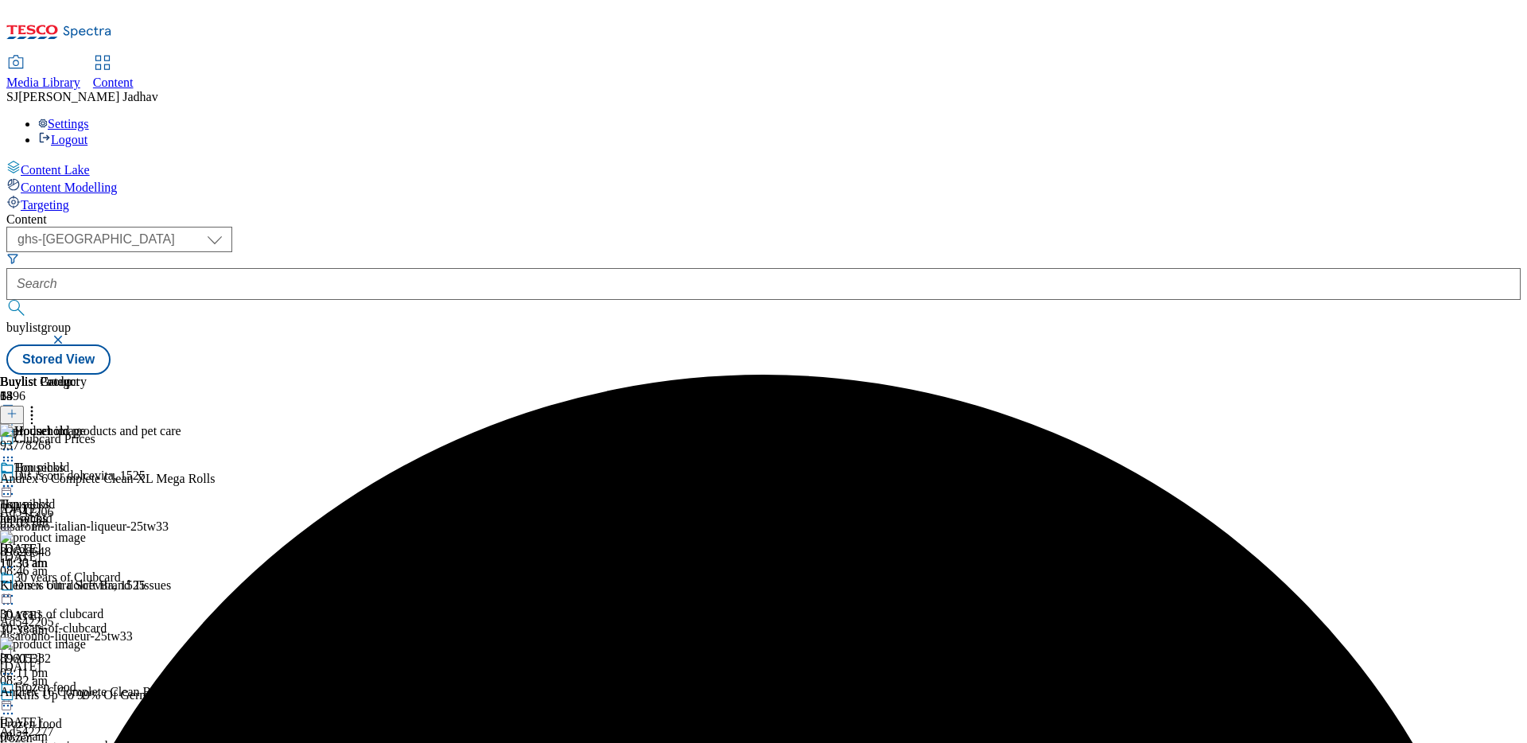
click at [16, 478] on icon at bounding box center [8, 486] width 16 height 16
click at [87, 587] on span "Preview" at bounding box center [67, 593] width 37 height 12
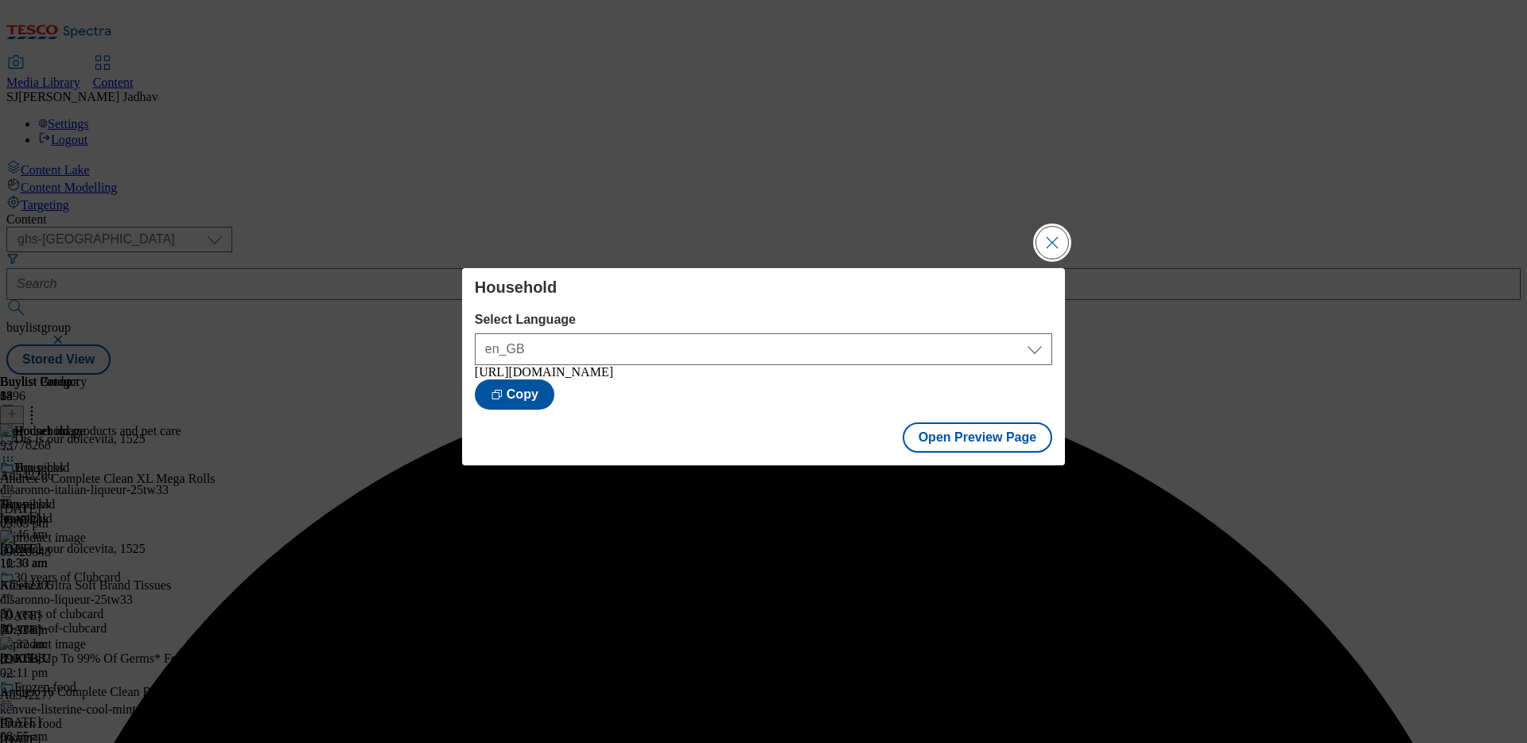
click at [1053, 243] on button "Close Modal" at bounding box center [1052, 243] width 32 height 32
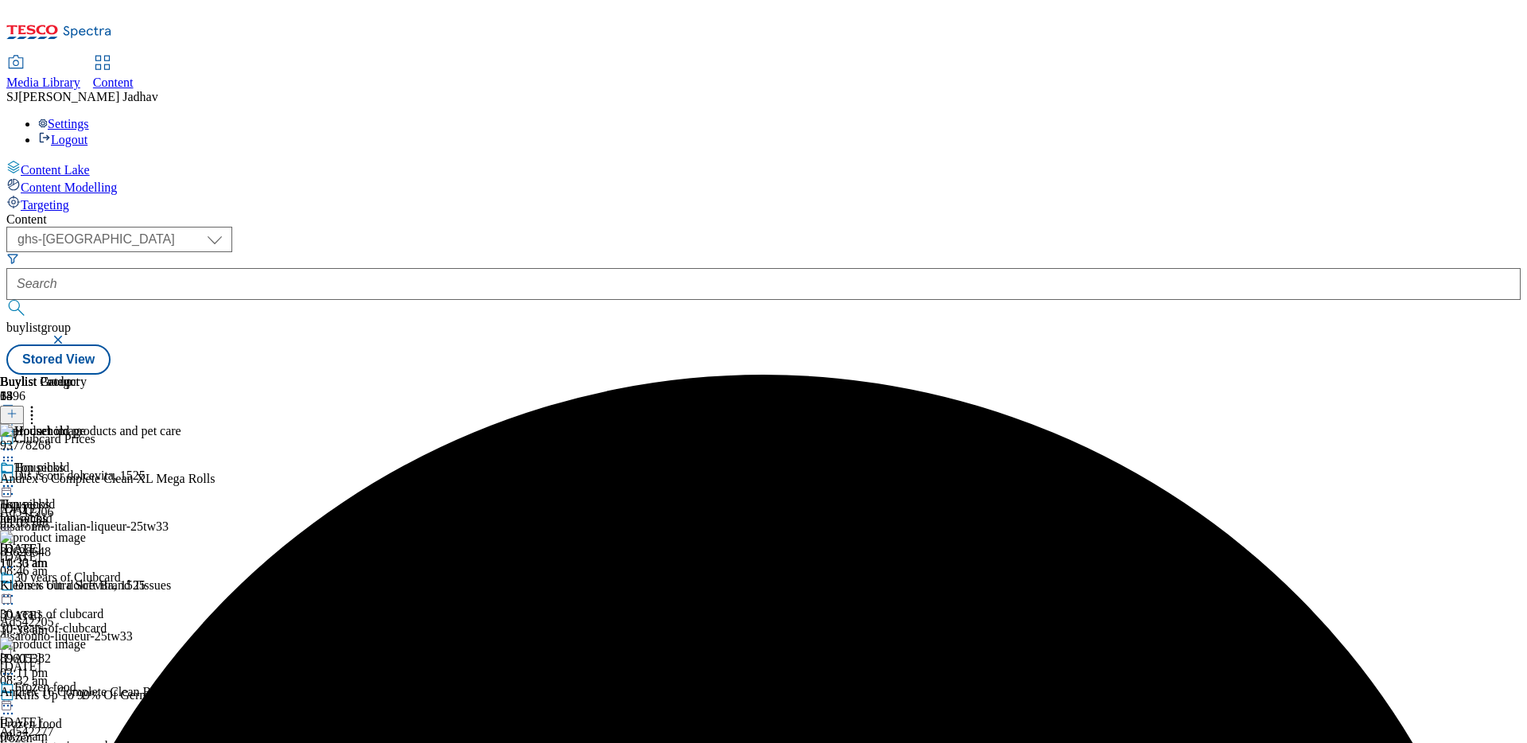
click at [87, 461] on div "Household Household household 30 Sept 2025 10:33 am" at bounding box center [43, 516] width 87 height 110
click at [16, 478] on icon at bounding box center [8, 486] width 16 height 16
click at [138, 638] on li "Publish" at bounding box center [85, 647] width 107 height 18
click at [16, 478] on icon at bounding box center [8, 486] width 16 height 16
click at [84, 642] on span "Publish" at bounding box center [66, 648] width 35 height 12
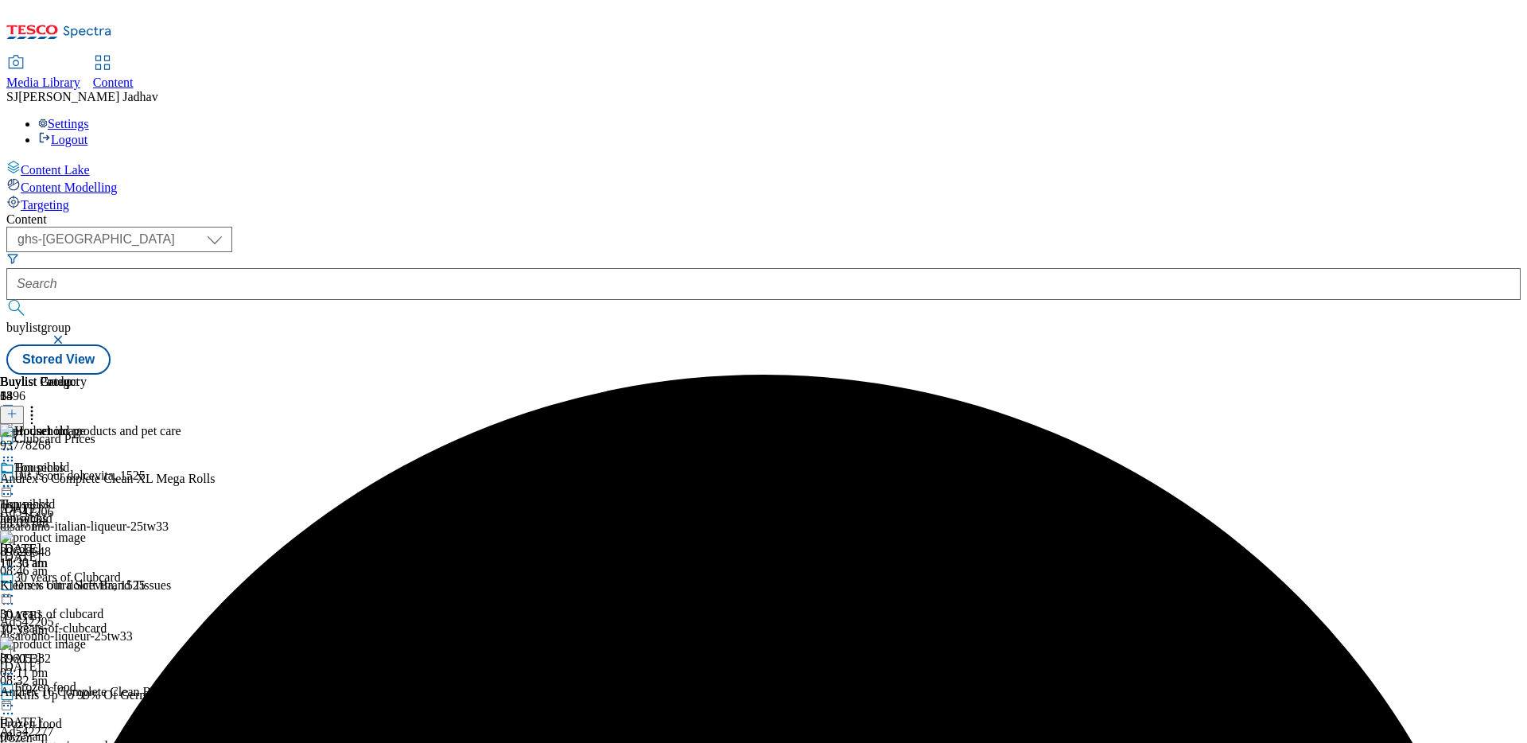
scroll to position [464, 0]
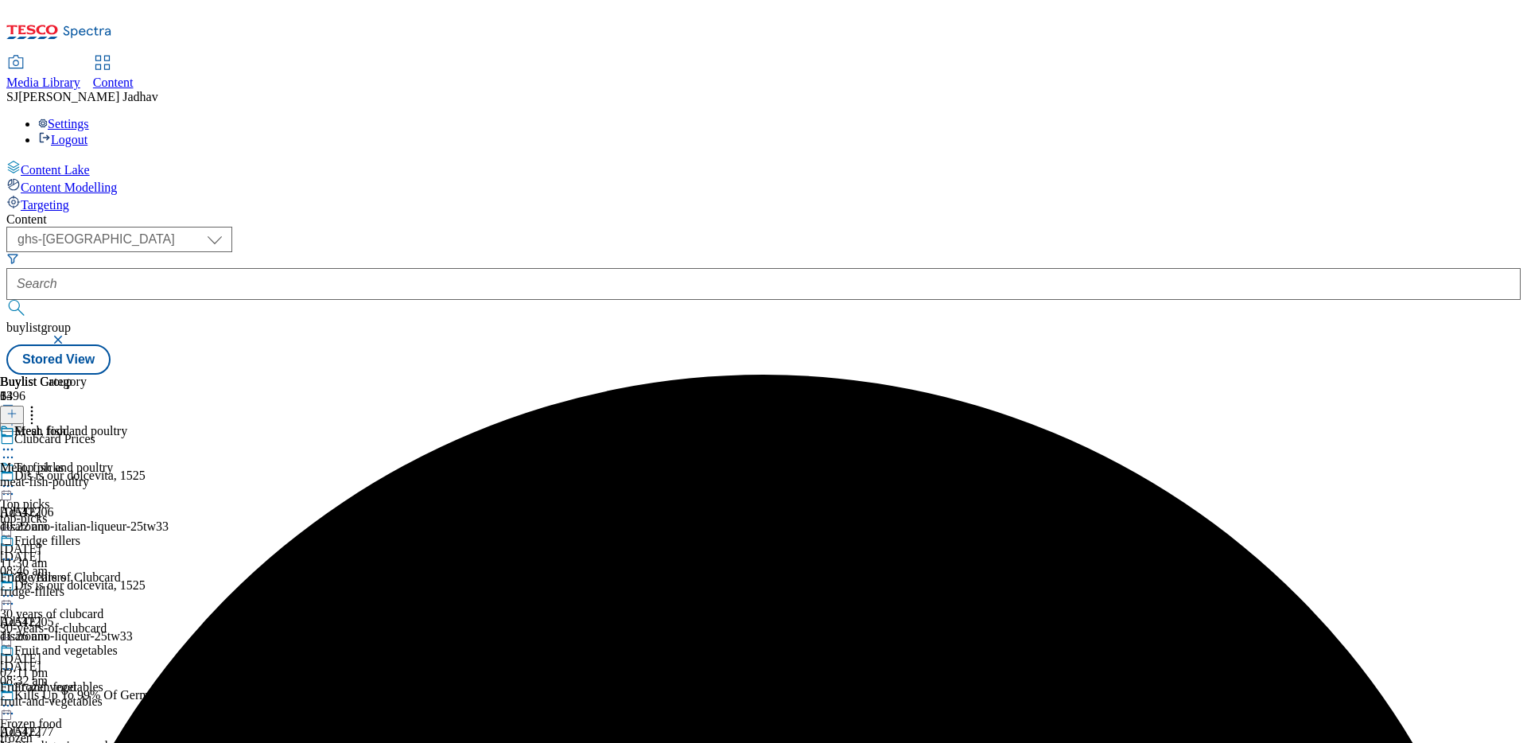
click at [127, 585] on div "fridge-fillers" at bounding box center [63, 592] width 127 height 14
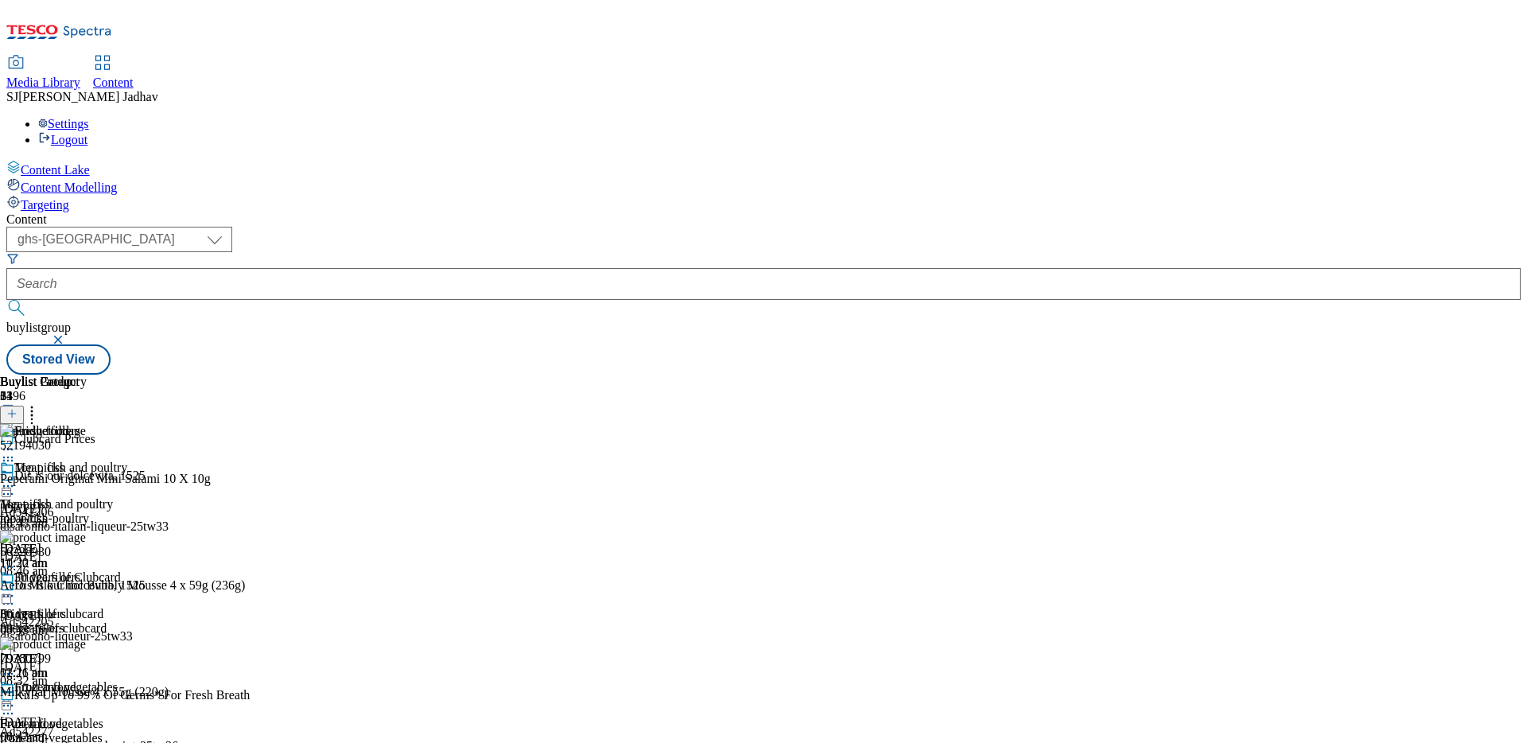
click at [17, 408] on icon at bounding box center [11, 413] width 11 height 11
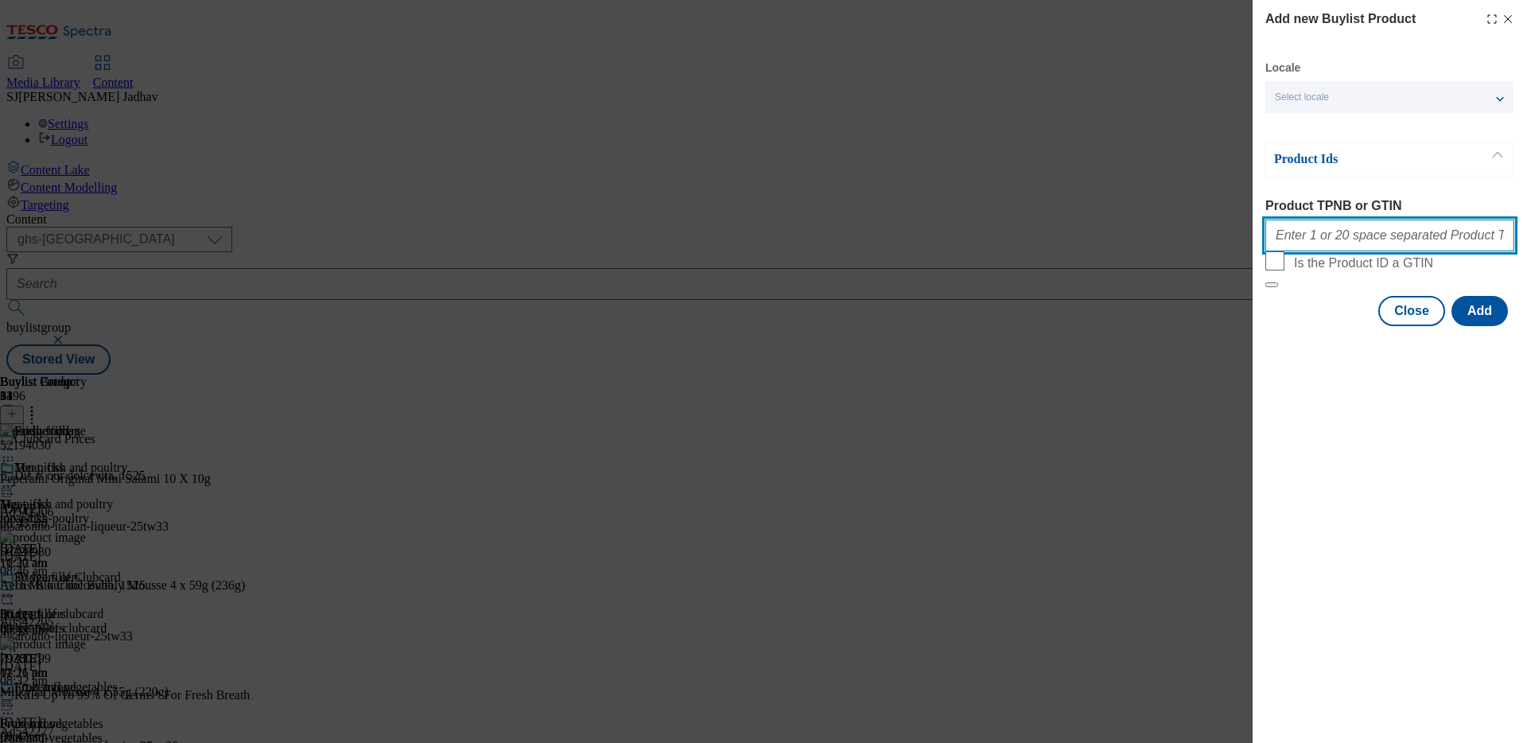
click at [1308, 247] on input "Product TPNB or GTIN" at bounding box center [1390, 236] width 249 height 32
paste input "97021180 97122687"
type input "97021180 97122687"
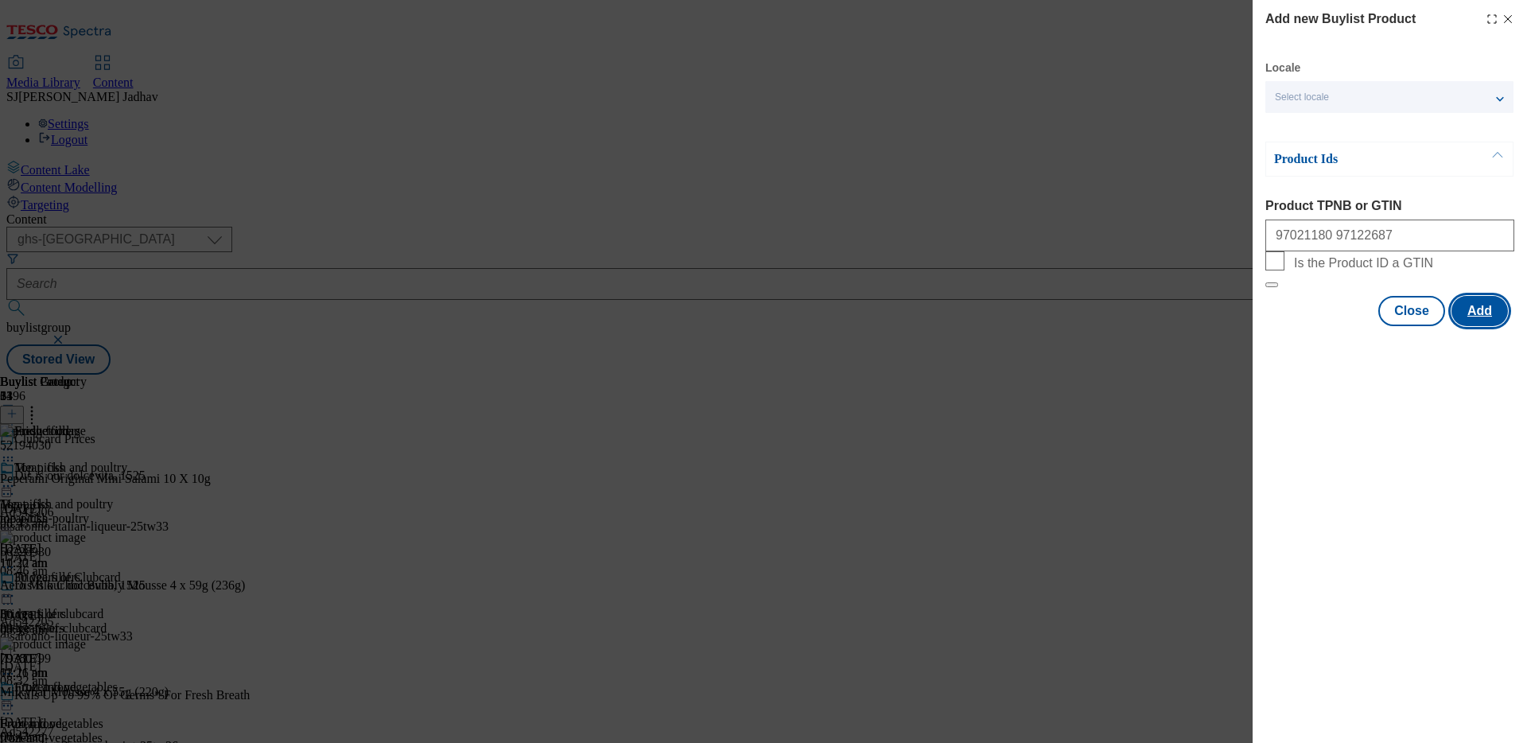
click at [1374, 326] on button "Add" at bounding box center [1480, 311] width 56 height 30
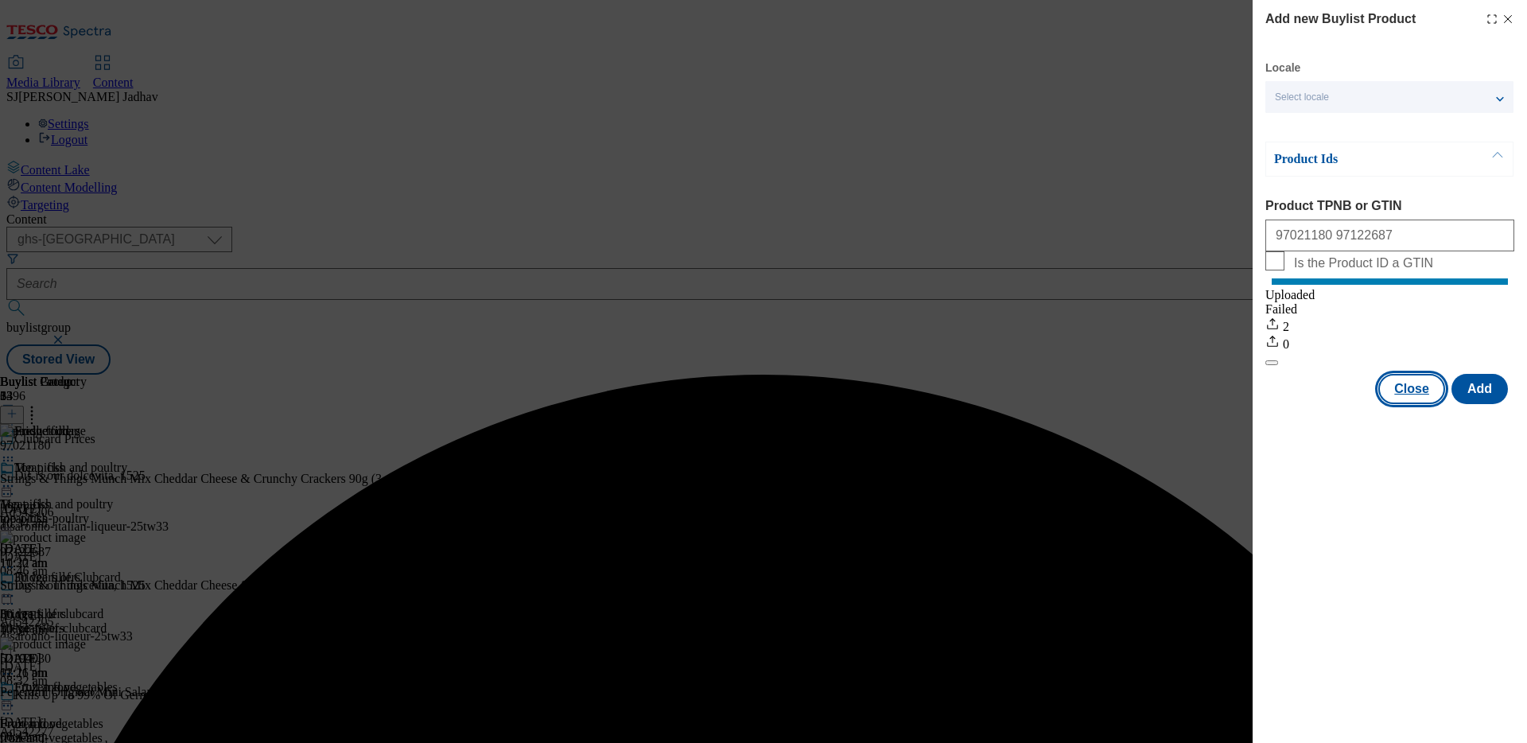
click at [1374, 403] on button "Close" at bounding box center [1411, 389] width 67 height 30
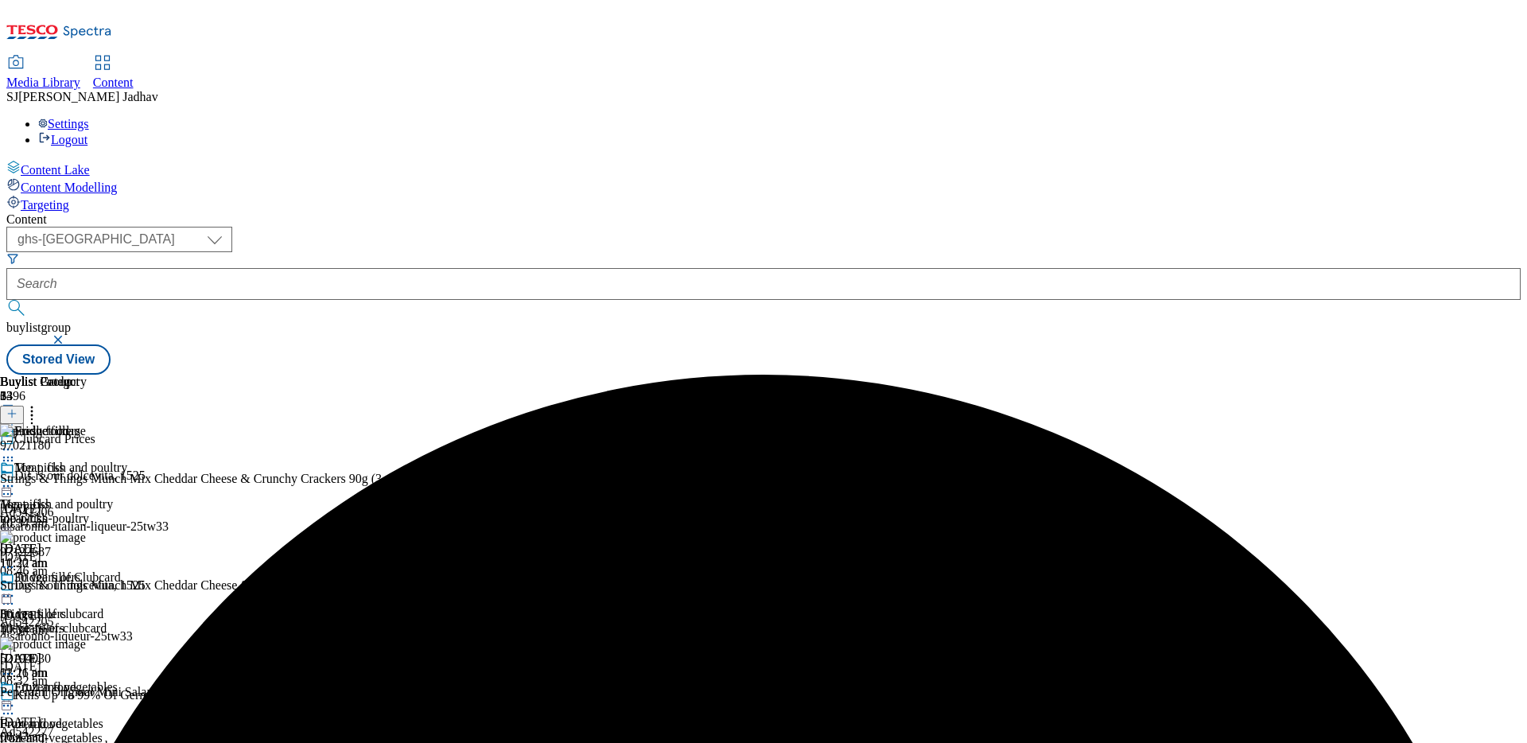
click at [16, 588] on icon at bounding box center [8, 596] width 16 height 16
click at [68, 624] on span "Edit" at bounding box center [58, 630] width 18 height 12
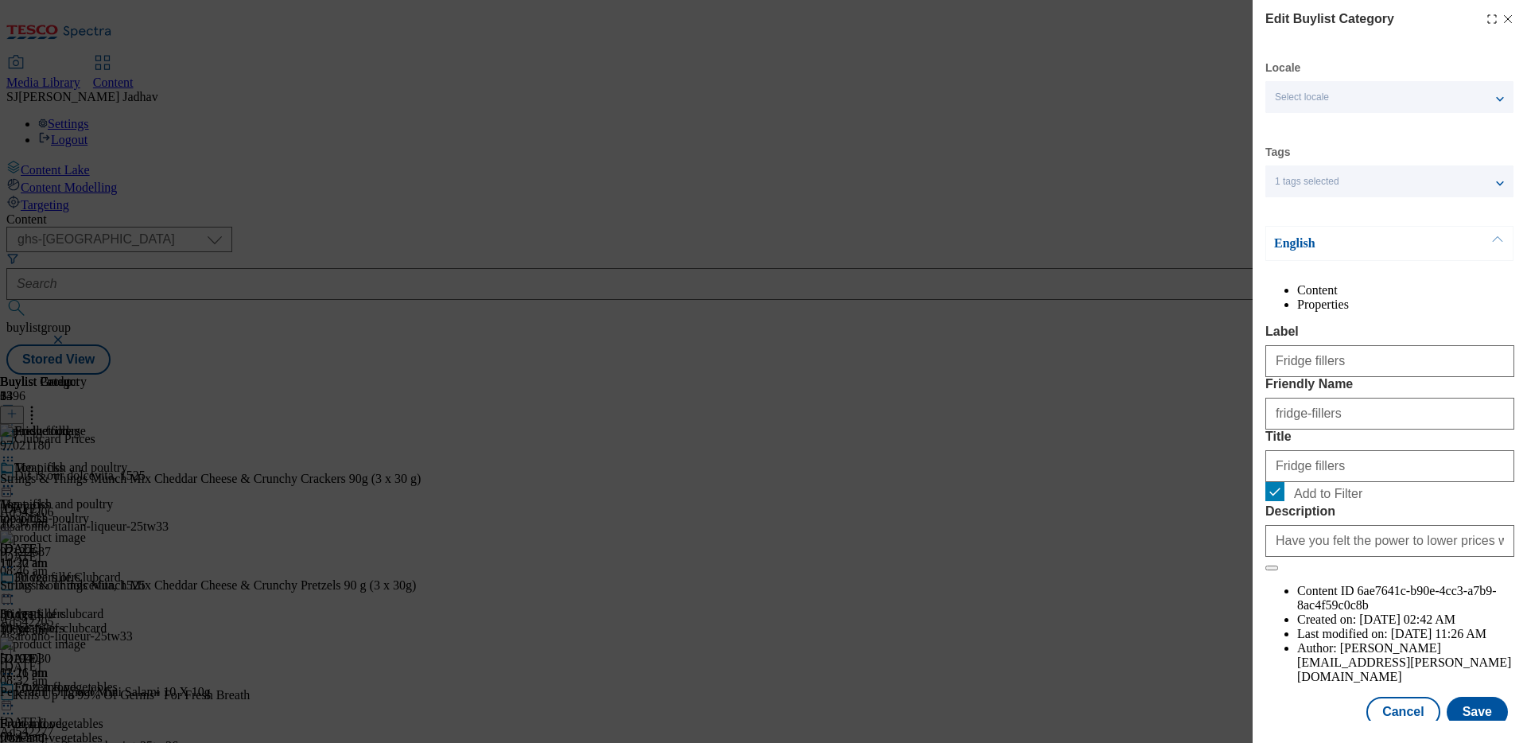
scroll to position [40, 0]
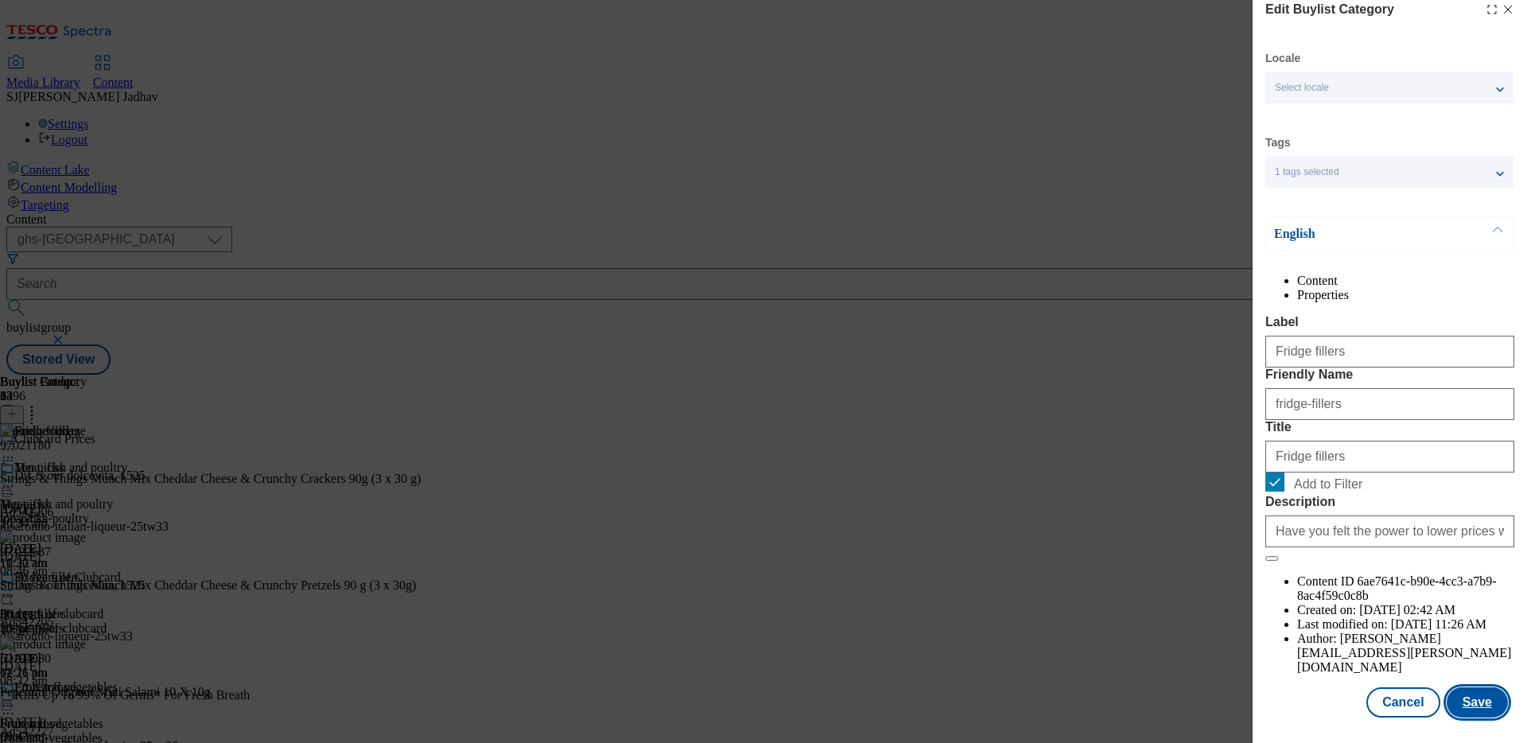
click at [1374, 690] on button "Save" at bounding box center [1477, 702] width 61 height 30
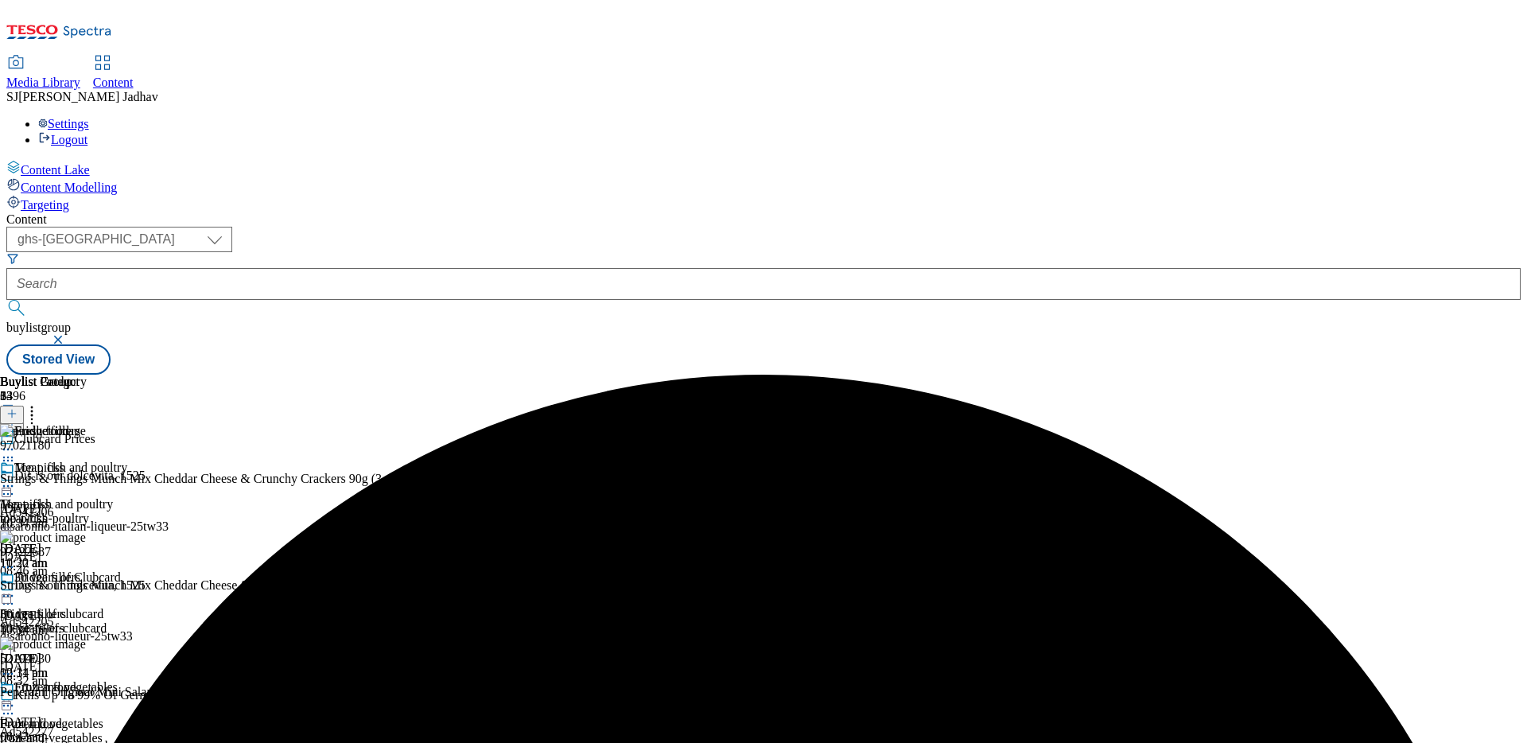
click at [16, 588] on icon at bounding box center [8, 596] width 16 height 16
click at [87, 697] on span "Preview" at bounding box center [67, 703] width 37 height 12
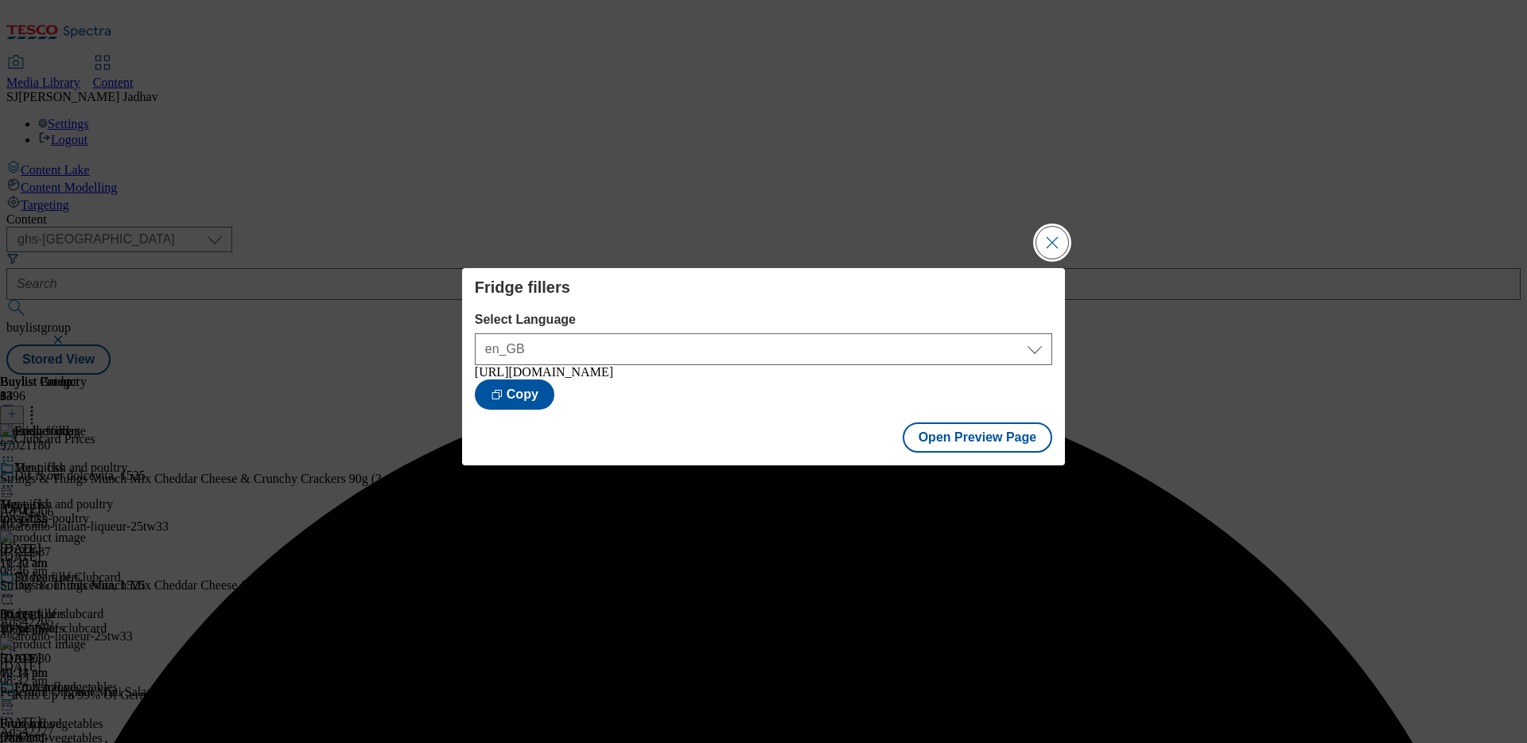
click at [1059, 234] on button "Close Modal" at bounding box center [1052, 243] width 32 height 32
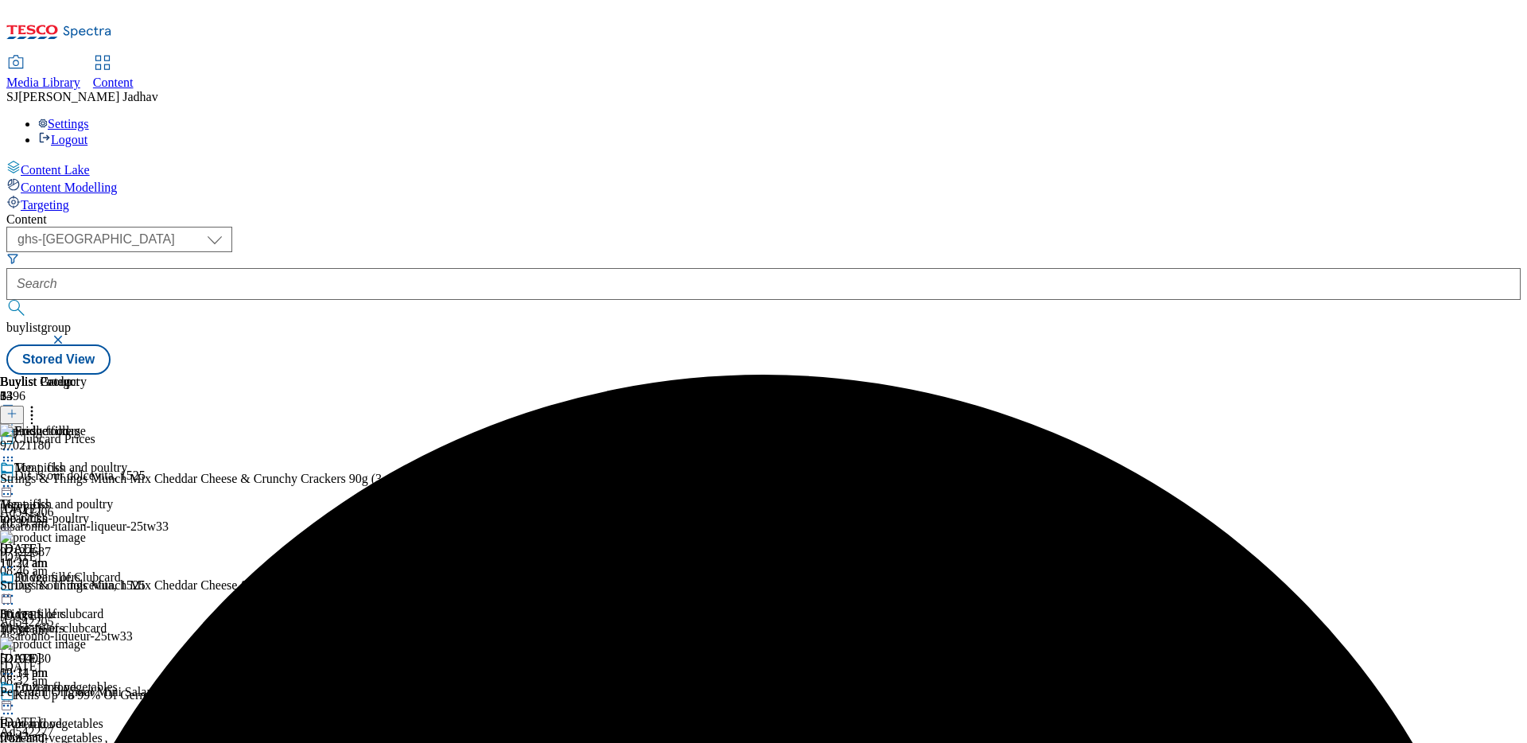
click at [16, 588] on icon at bounding box center [8, 596] width 16 height 16
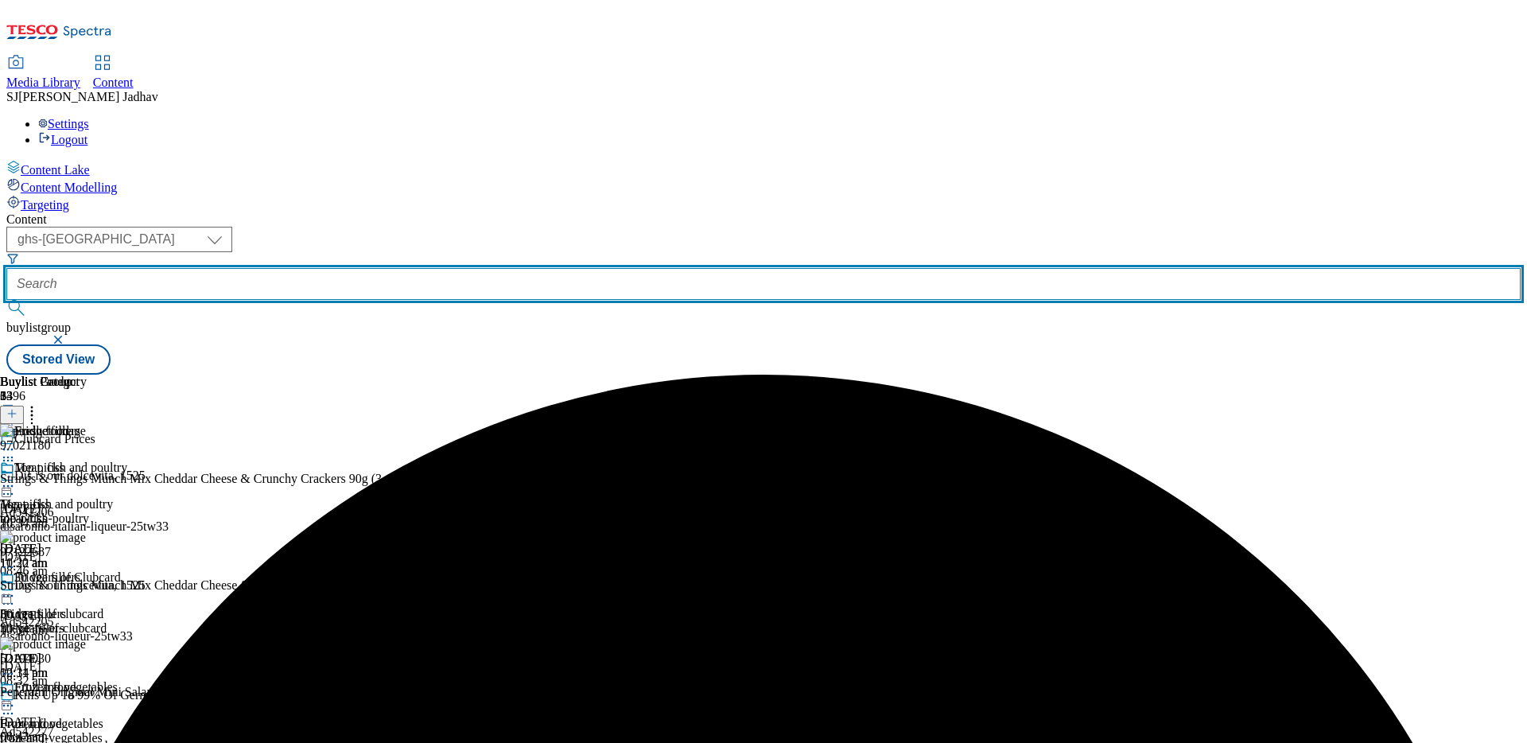
click at [426, 268] on input "text" at bounding box center [763, 284] width 1515 height 32
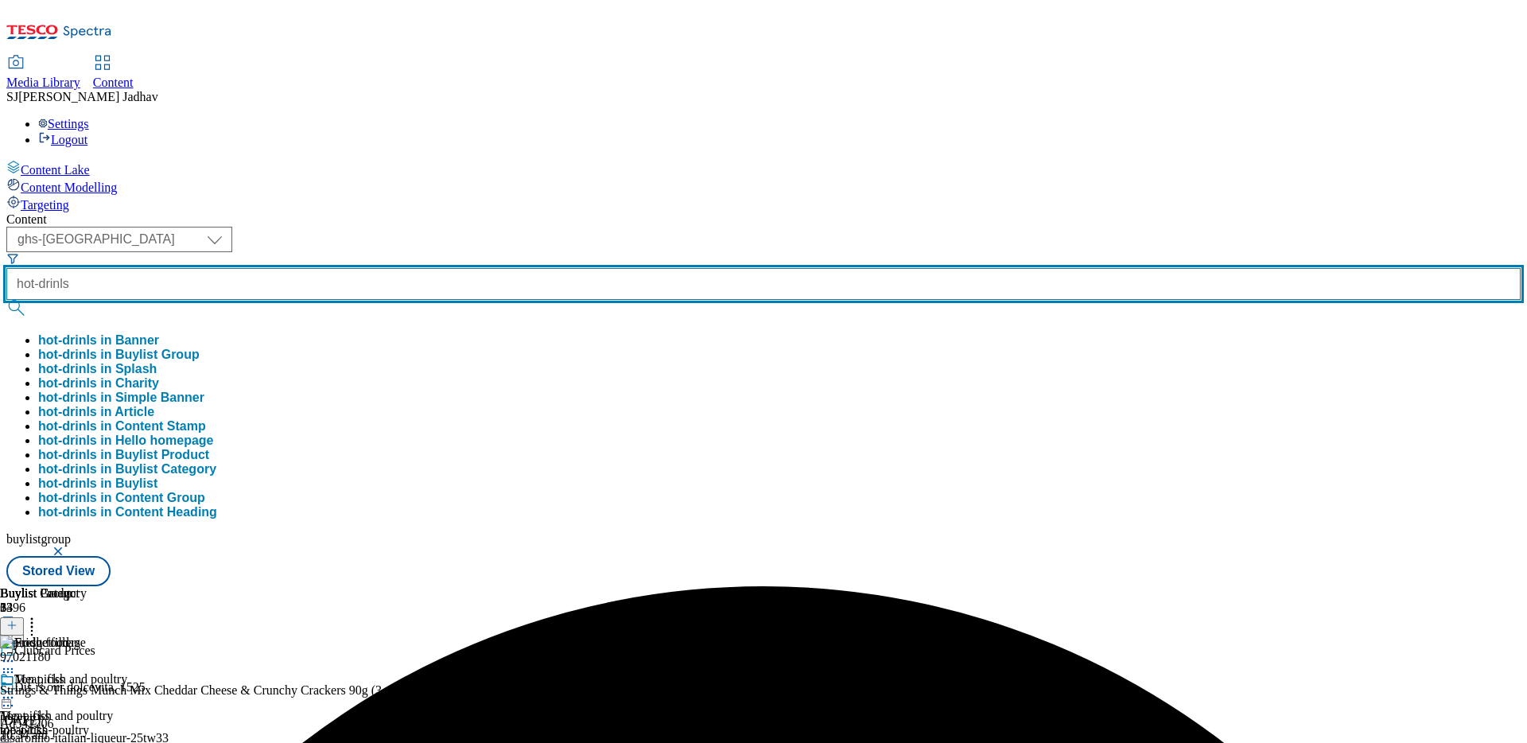
click at [6, 300] on button "submit" at bounding box center [17, 308] width 22 height 16
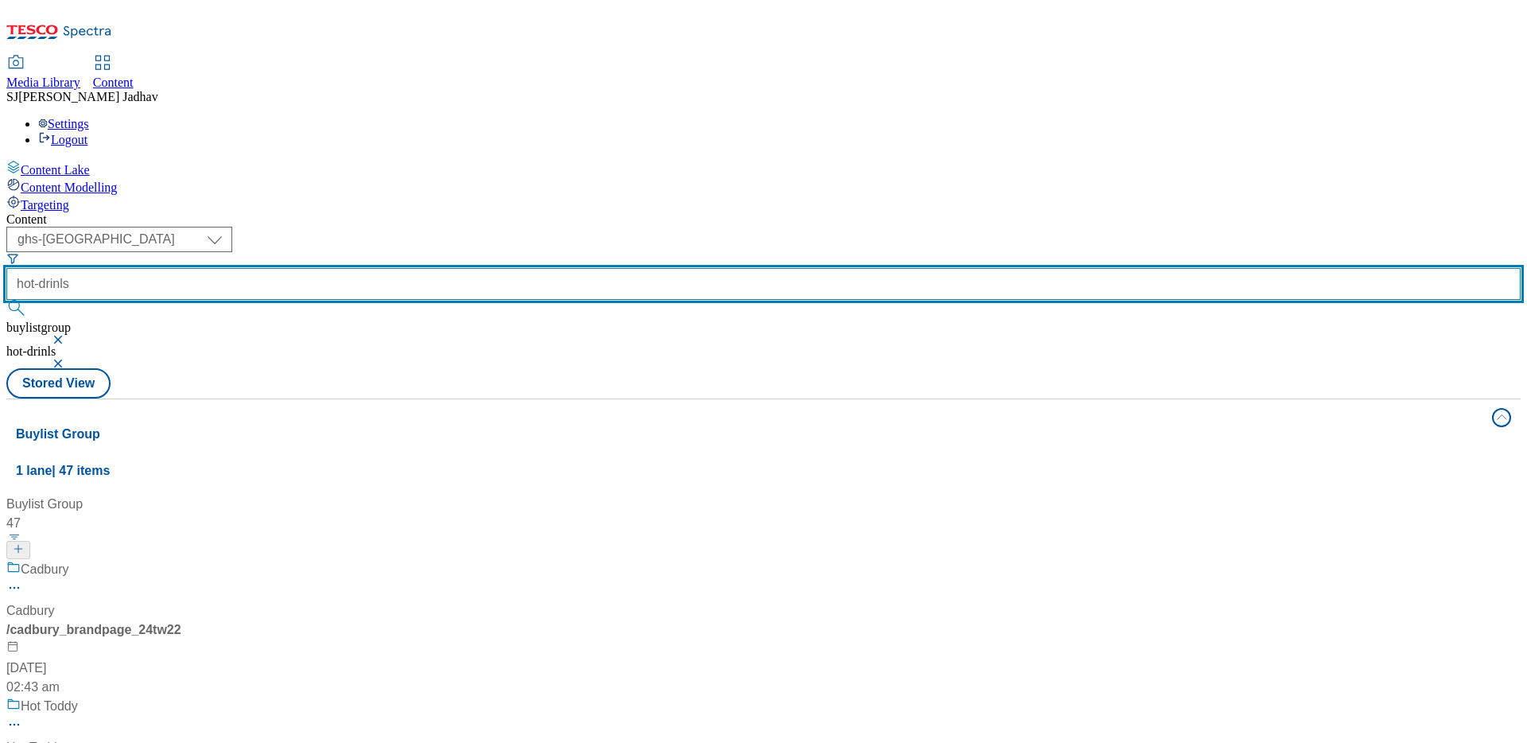
scroll to position [102, 0]
type input "hot-drinks"
click at [6, 300] on button "submit" at bounding box center [17, 308] width 22 height 16
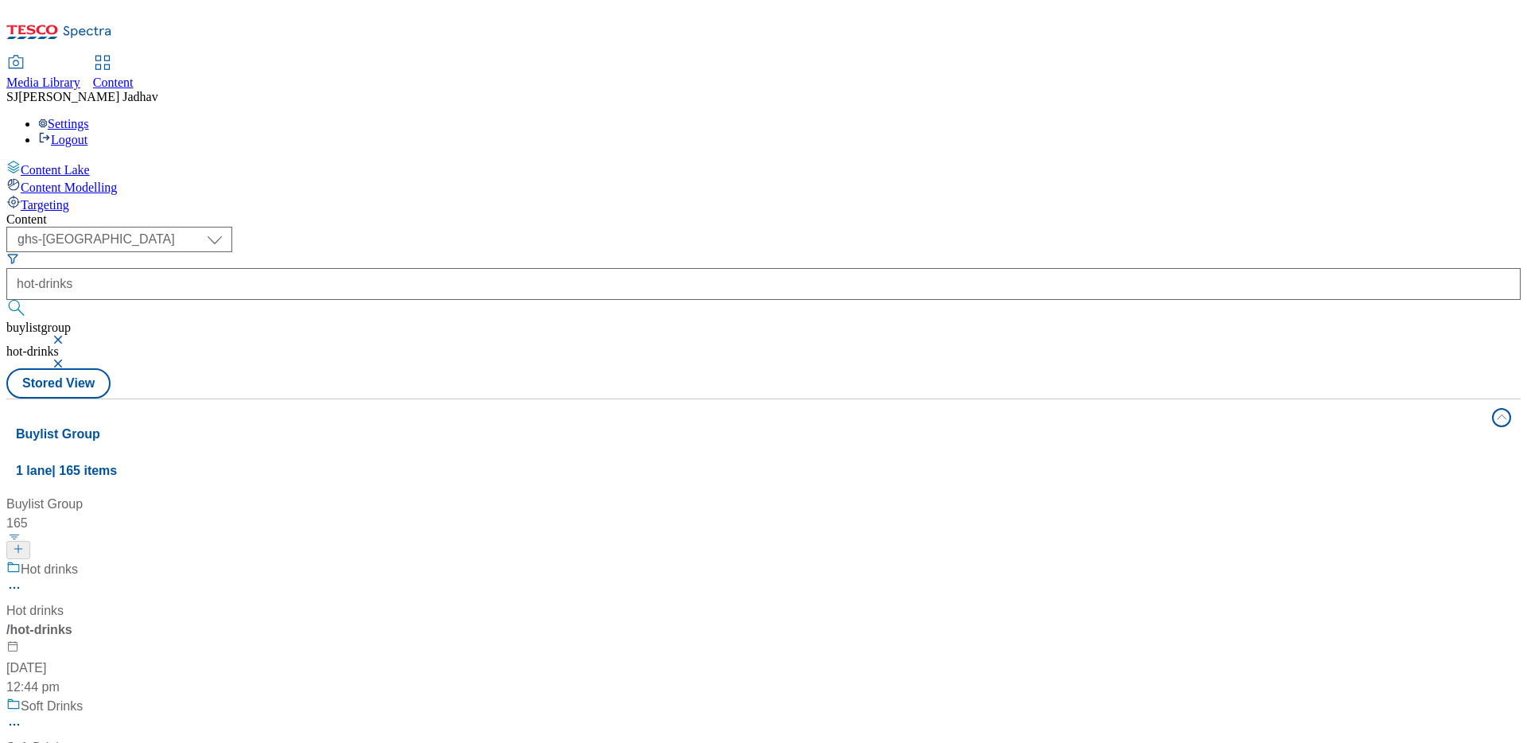
click at [372, 620] on div "/ hot-drinks" at bounding box center [189, 629] width 366 height 19
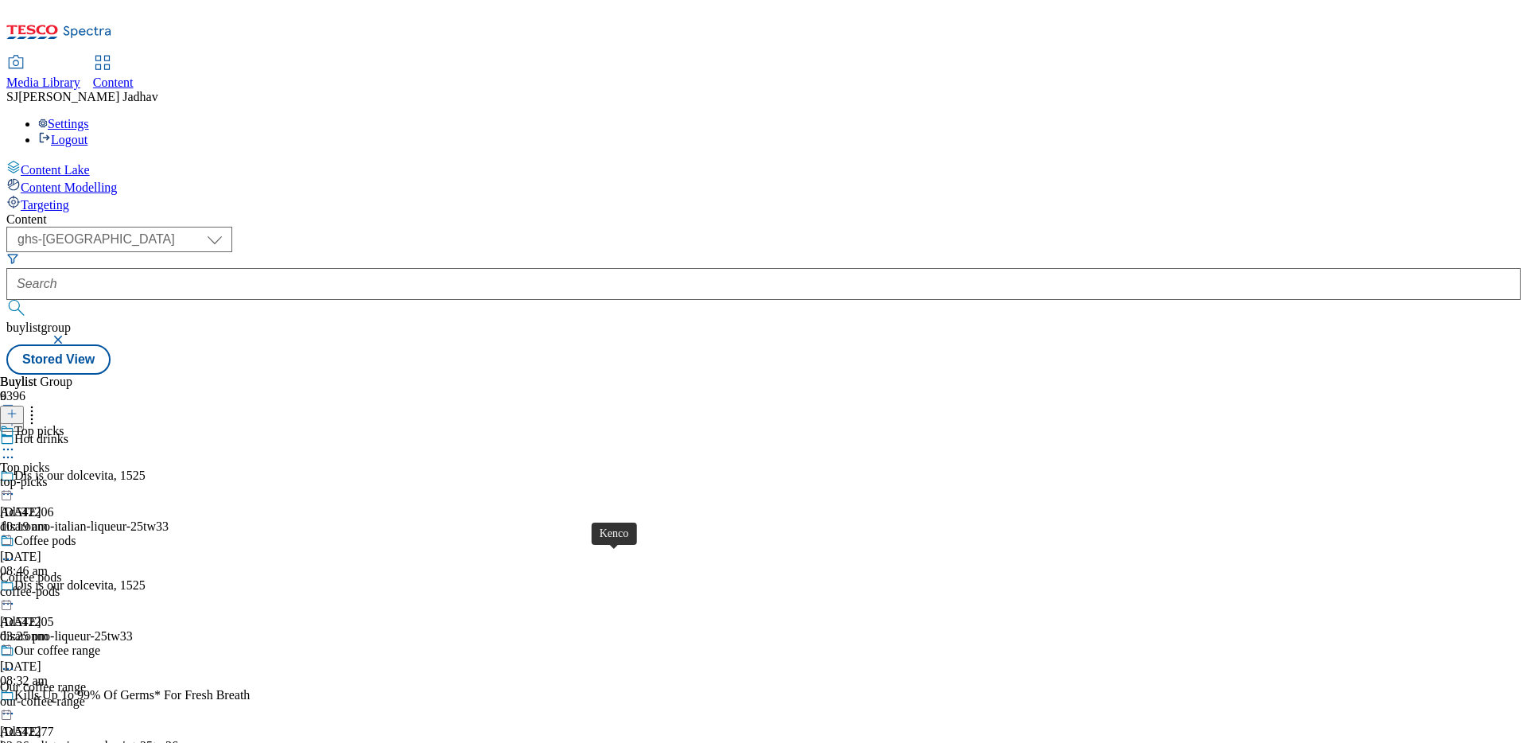
scroll to position [671, 0]
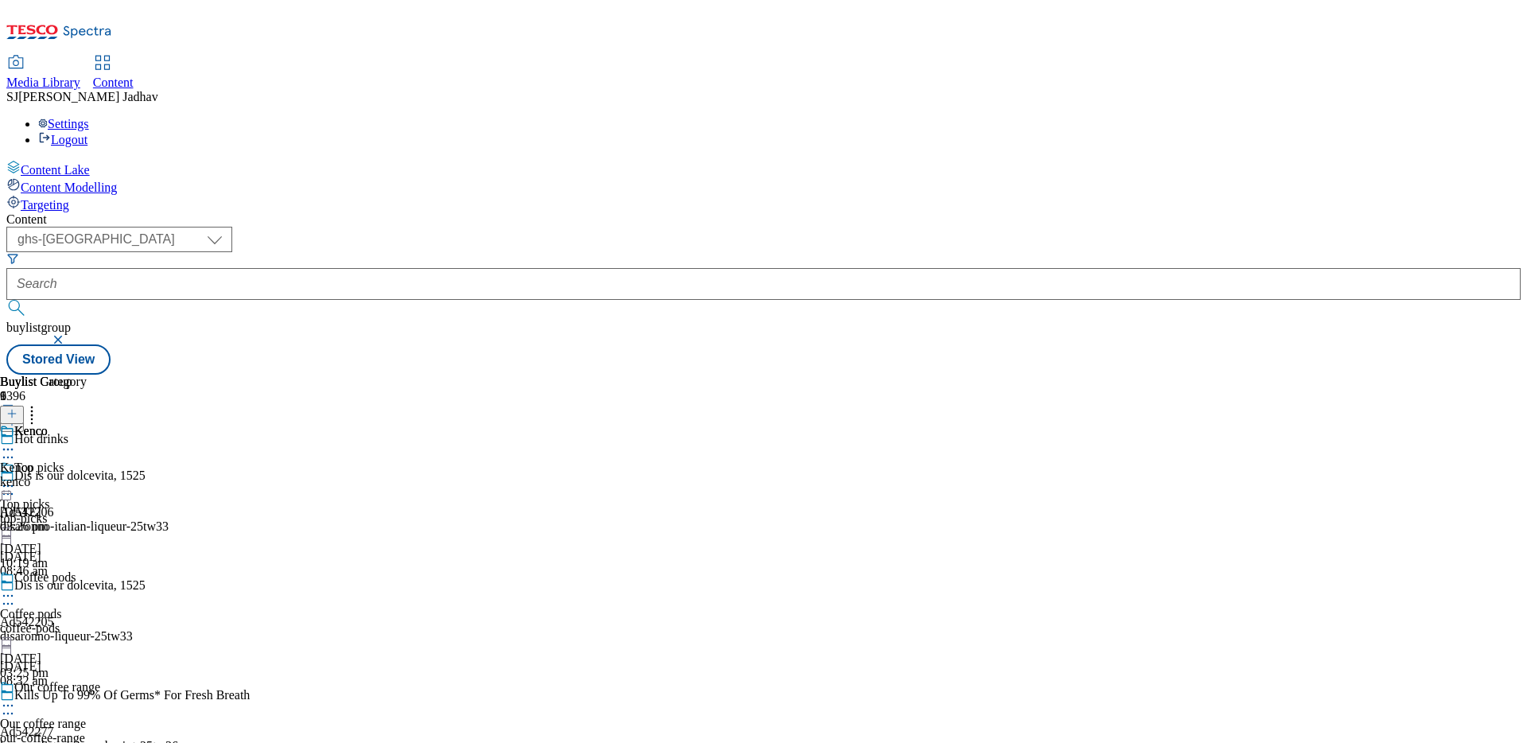
click at [87, 475] on div "kenco" at bounding box center [43, 482] width 87 height 14
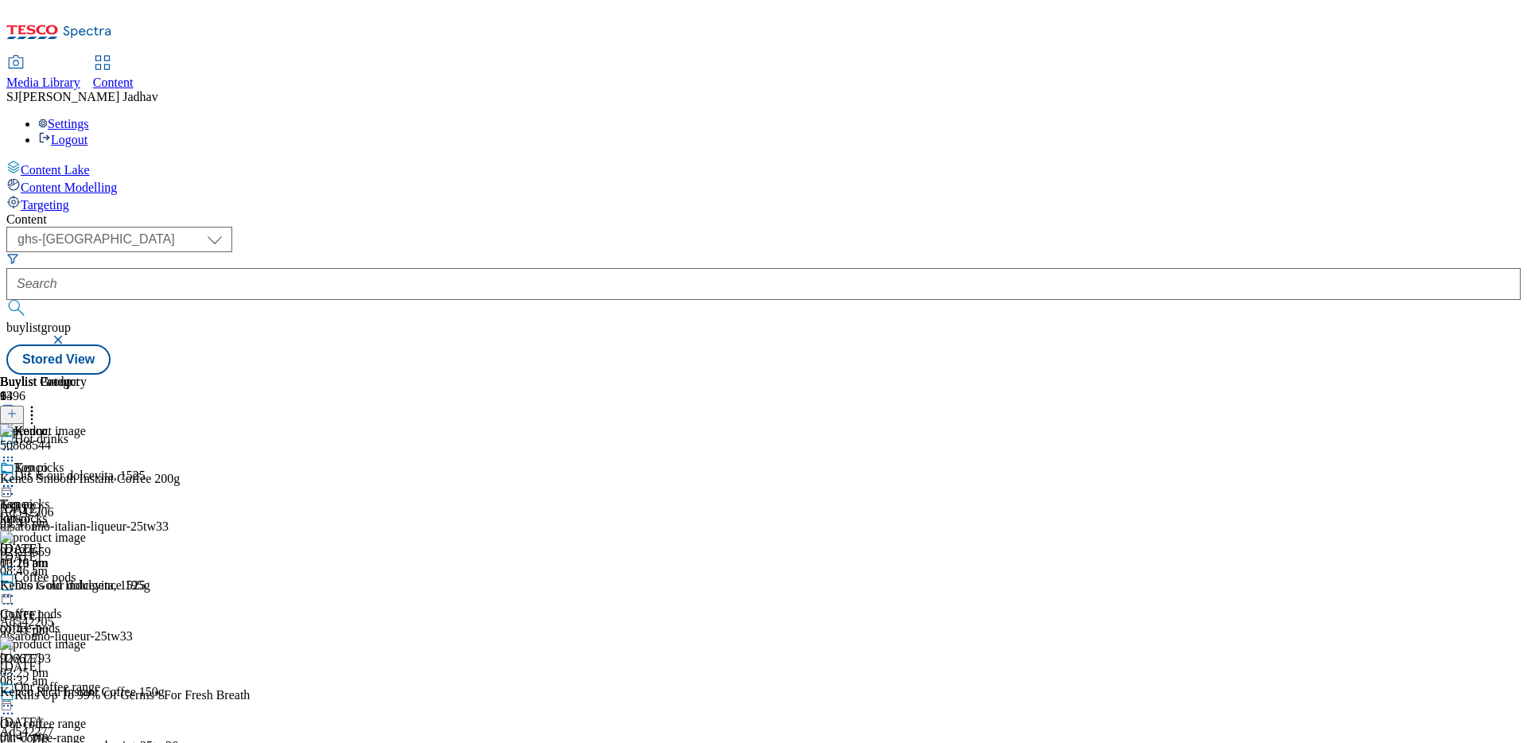
click at [282, 403] on div at bounding box center [141, 413] width 282 height 21
click at [12, 410] on line at bounding box center [12, 414] width 0 height 8
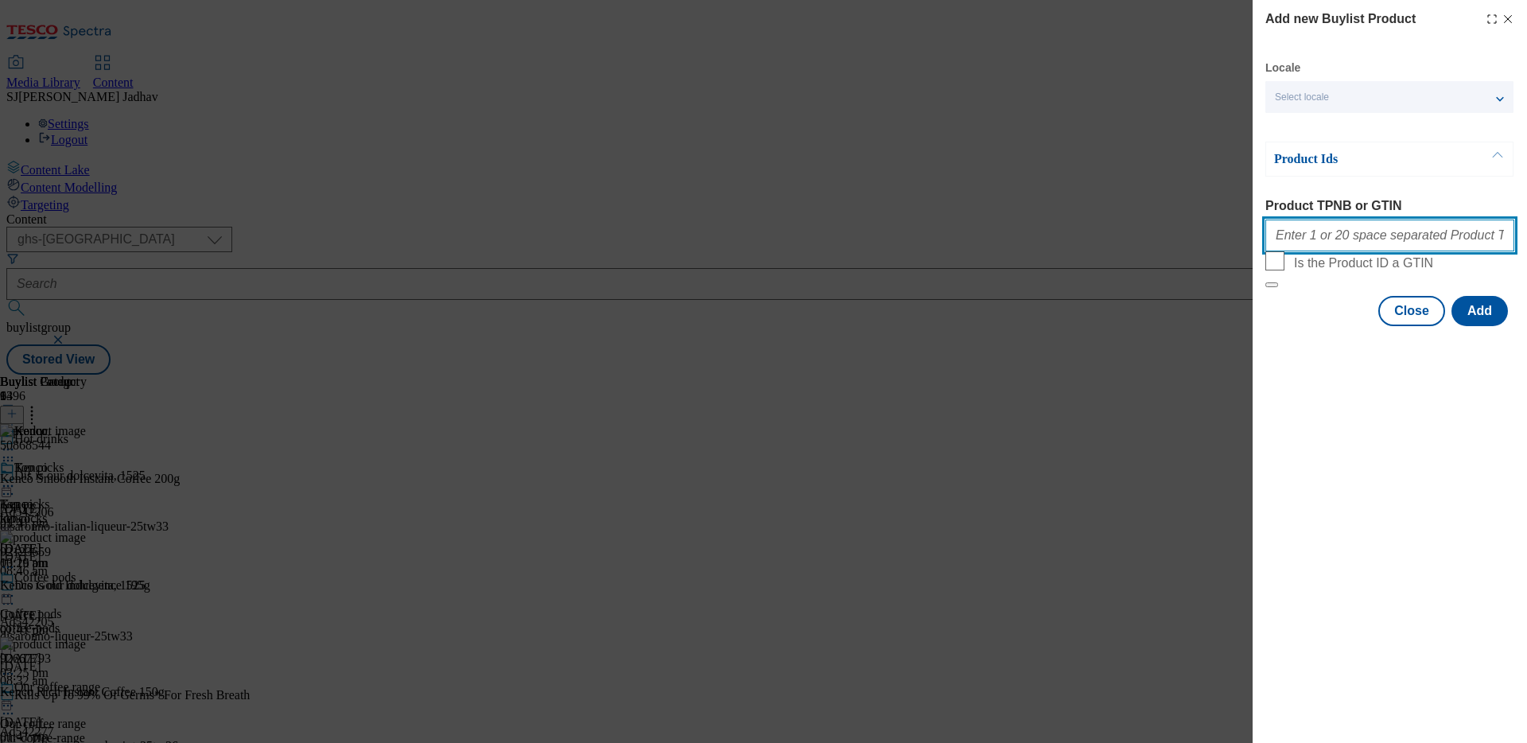
click at [1298, 239] on input "Product TPNB or GTIN" at bounding box center [1390, 236] width 249 height 32
paste input "78054617 72173704 67439957"
type input "78054617 72173704 67439957"
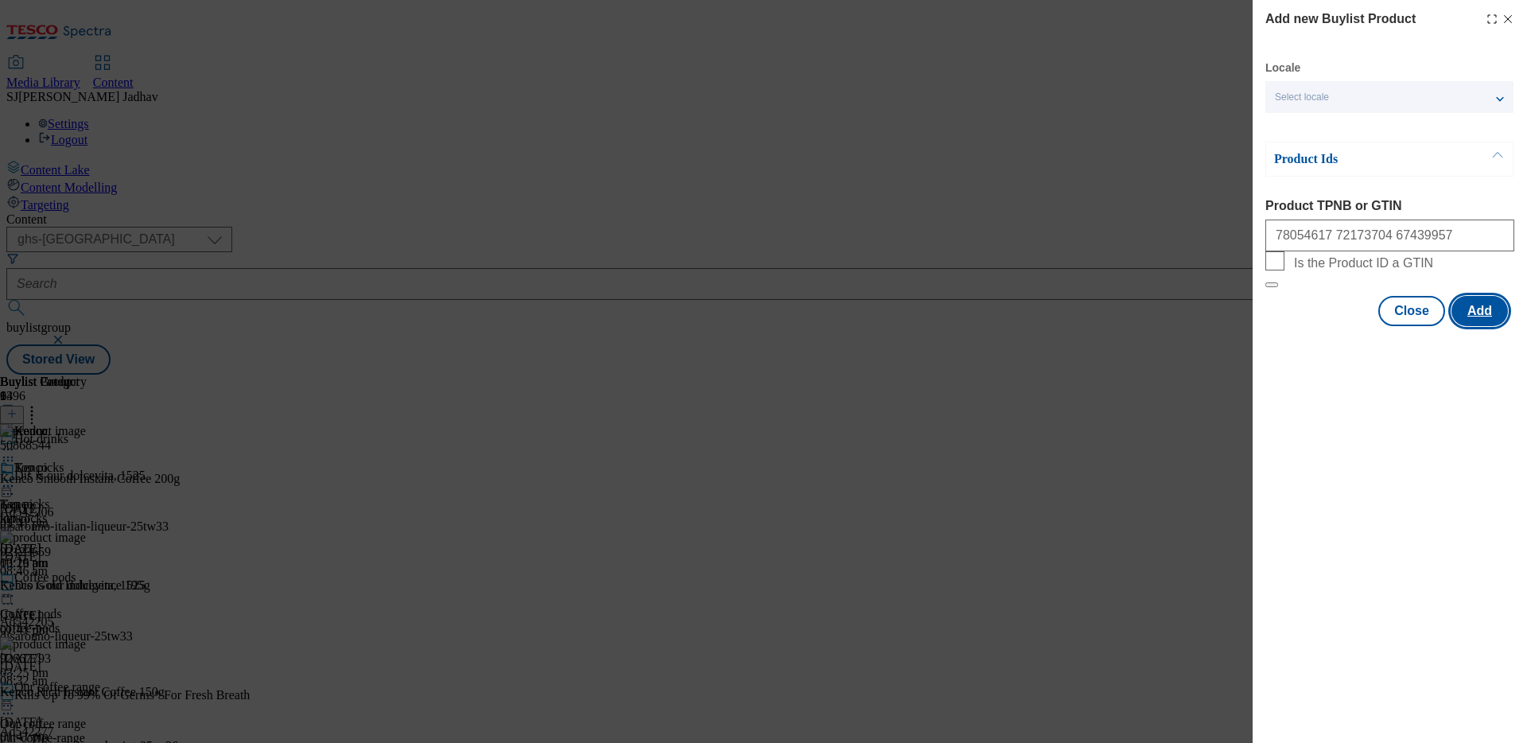
click at [1374, 326] on button "Add" at bounding box center [1480, 311] width 56 height 30
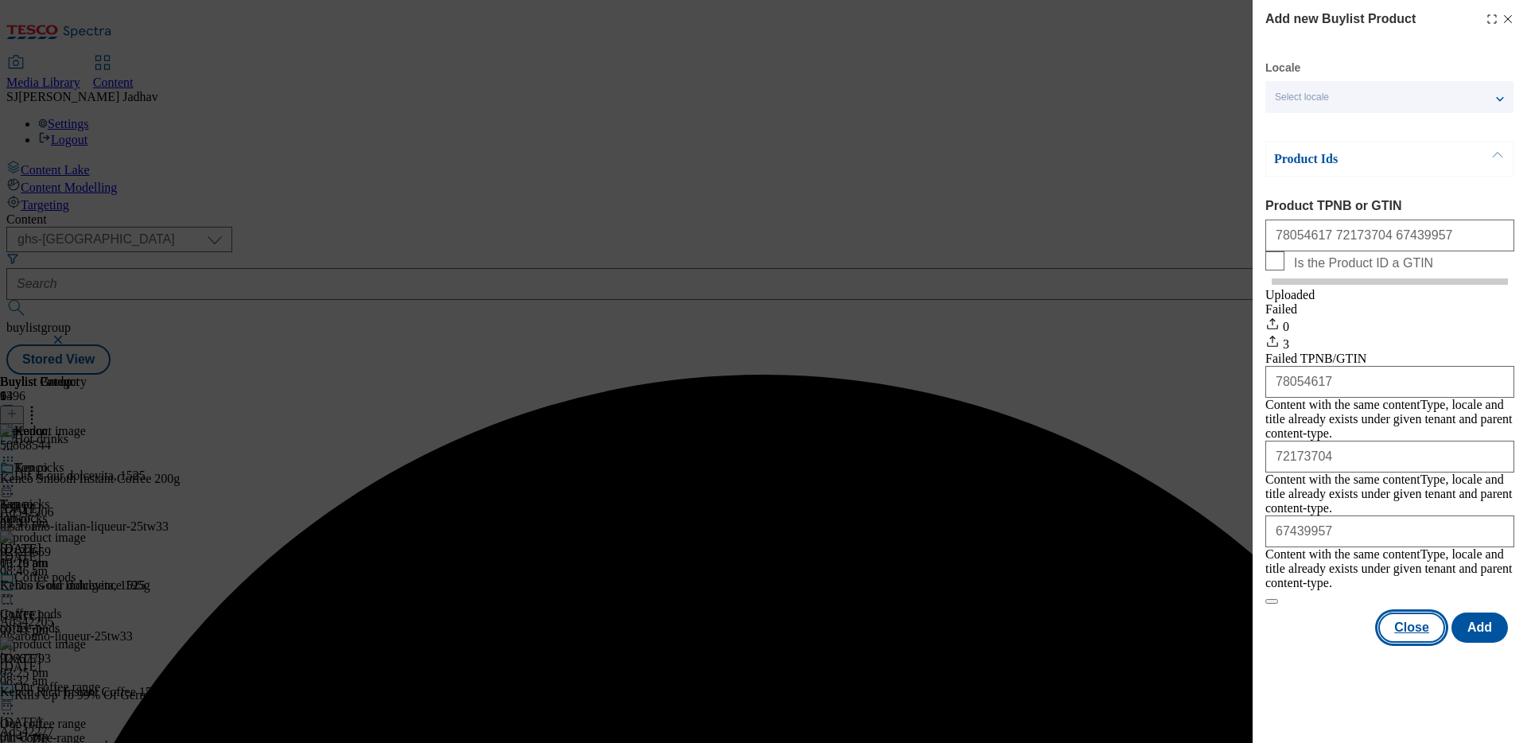
click at [1374, 618] on button "Close" at bounding box center [1411, 627] width 67 height 30
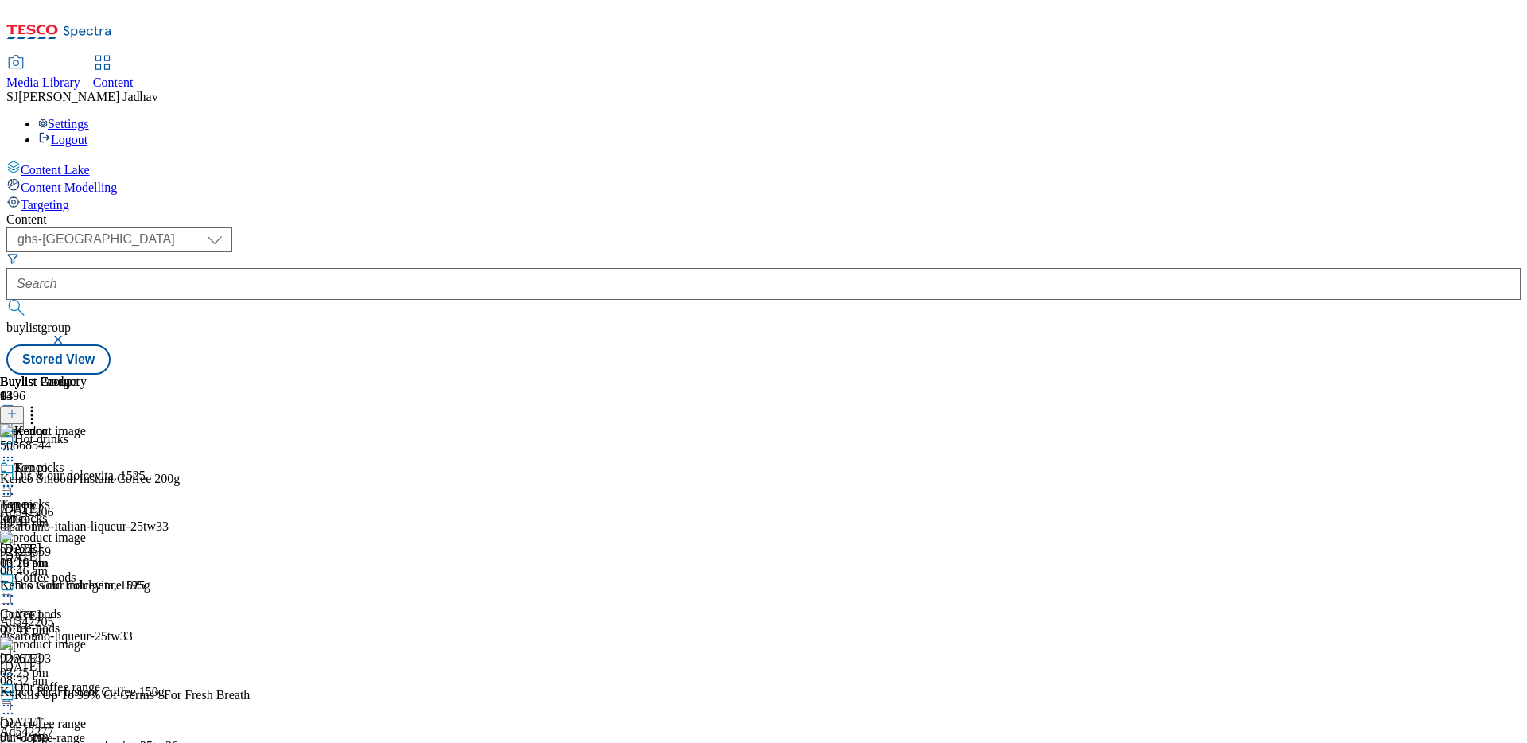
click at [40, 403] on icon at bounding box center [32, 411] width 16 height 16
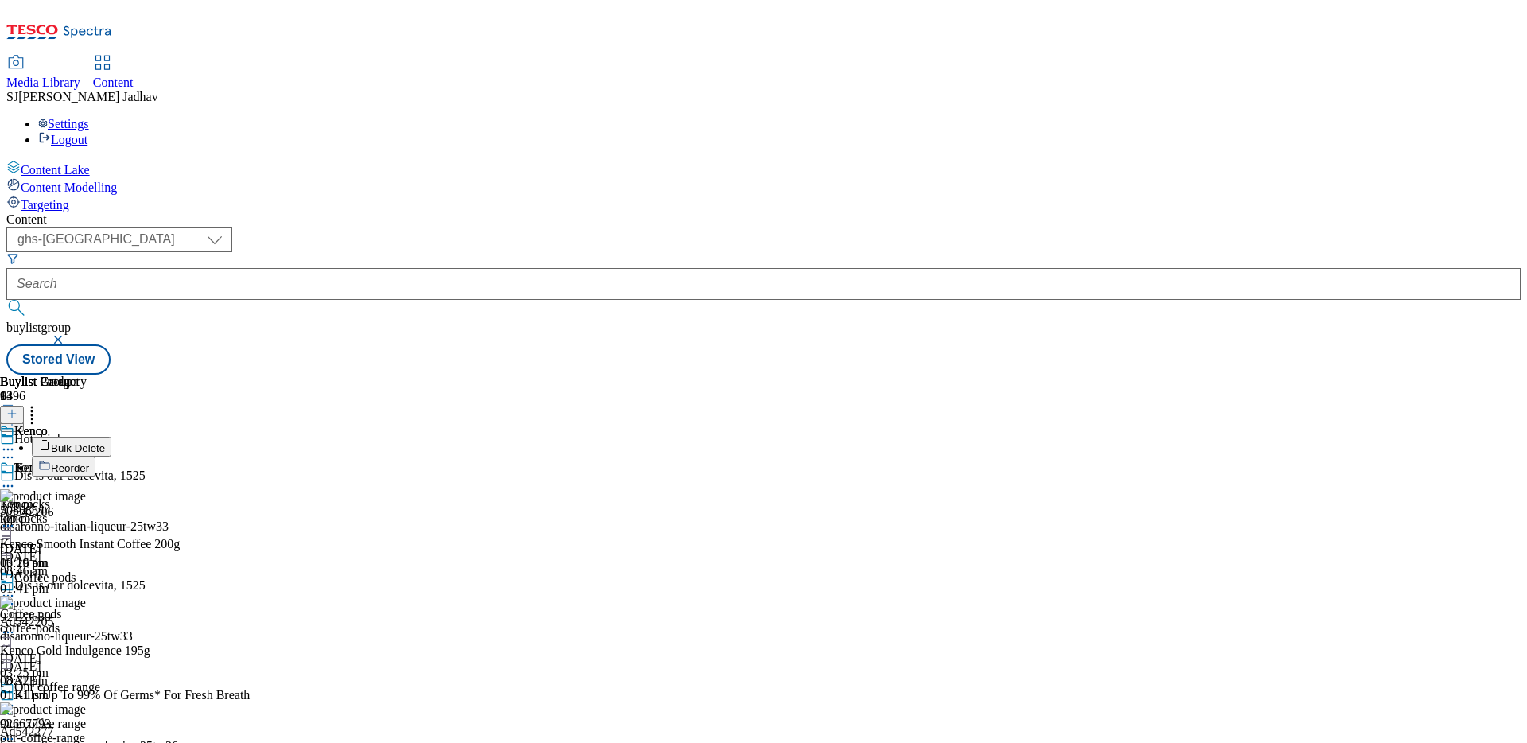
click at [95, 457] on button "Reorder" at bounding box center [64, 467] width 64 height 20
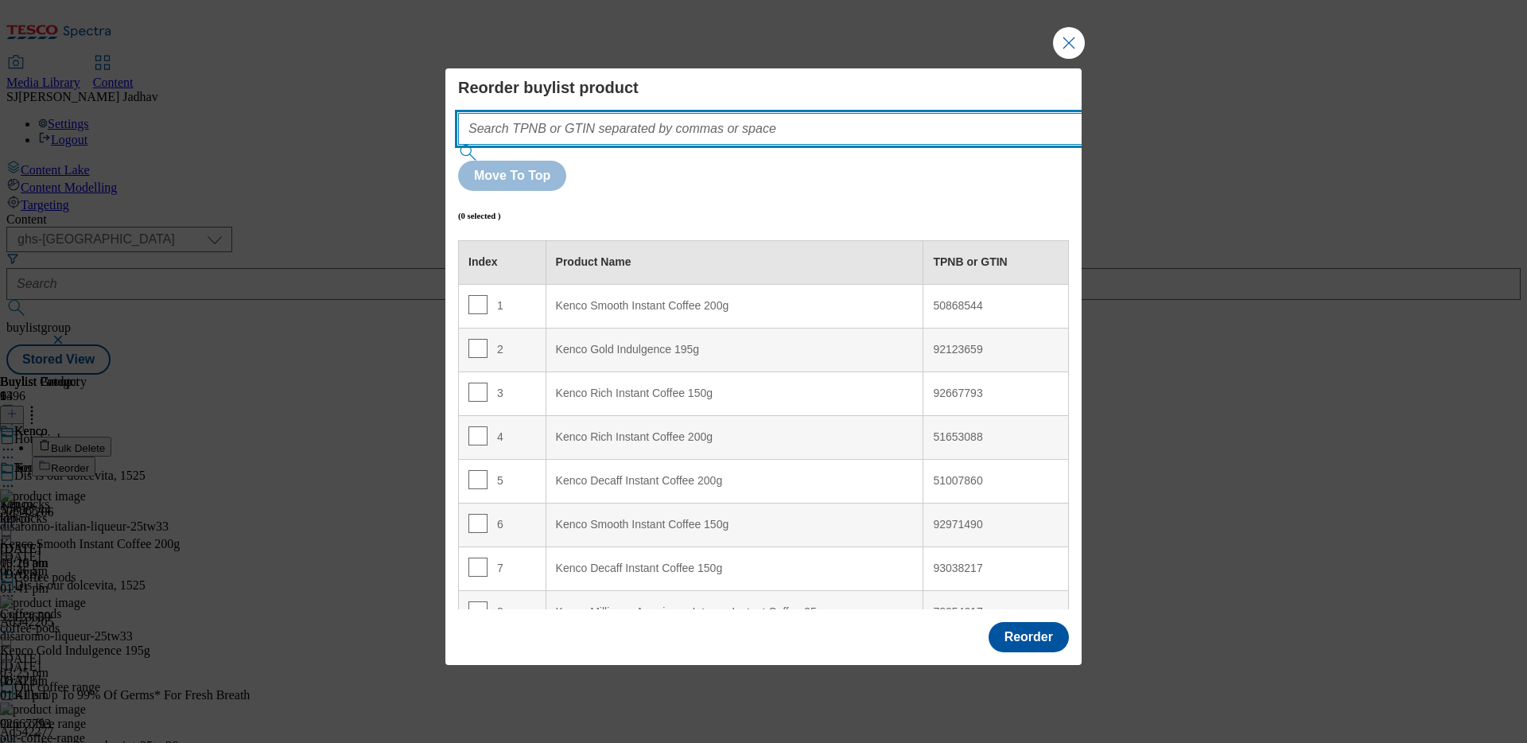
click at [882, 145] on input "Modal" at bounding box center [794, 129] width 672 height 32
paste input "78054617 72173704 67439957"
type input "78054617 72173704 67439957"
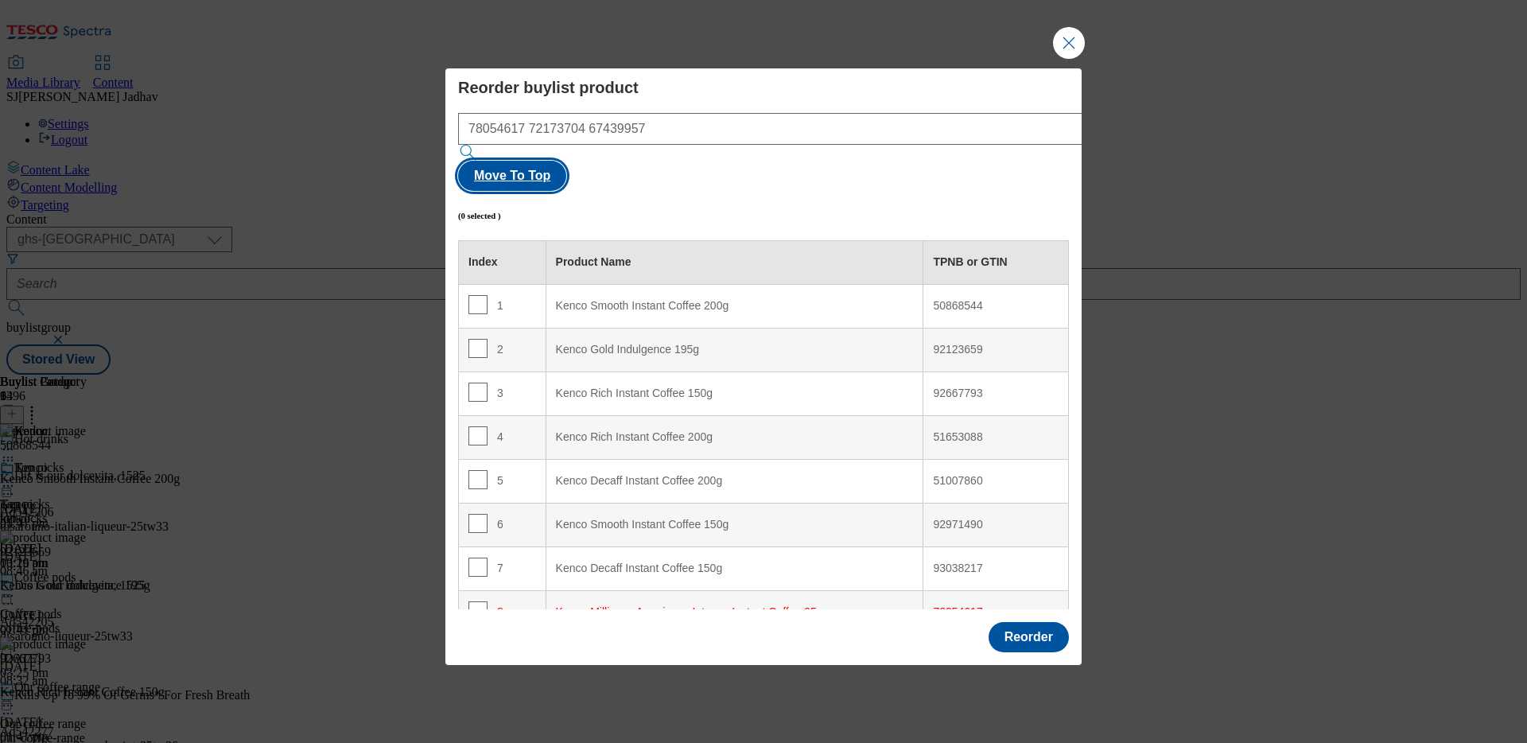
click at [566, 169] on button "Move To Top" at bounding box center [512, 176] width 108 height 30
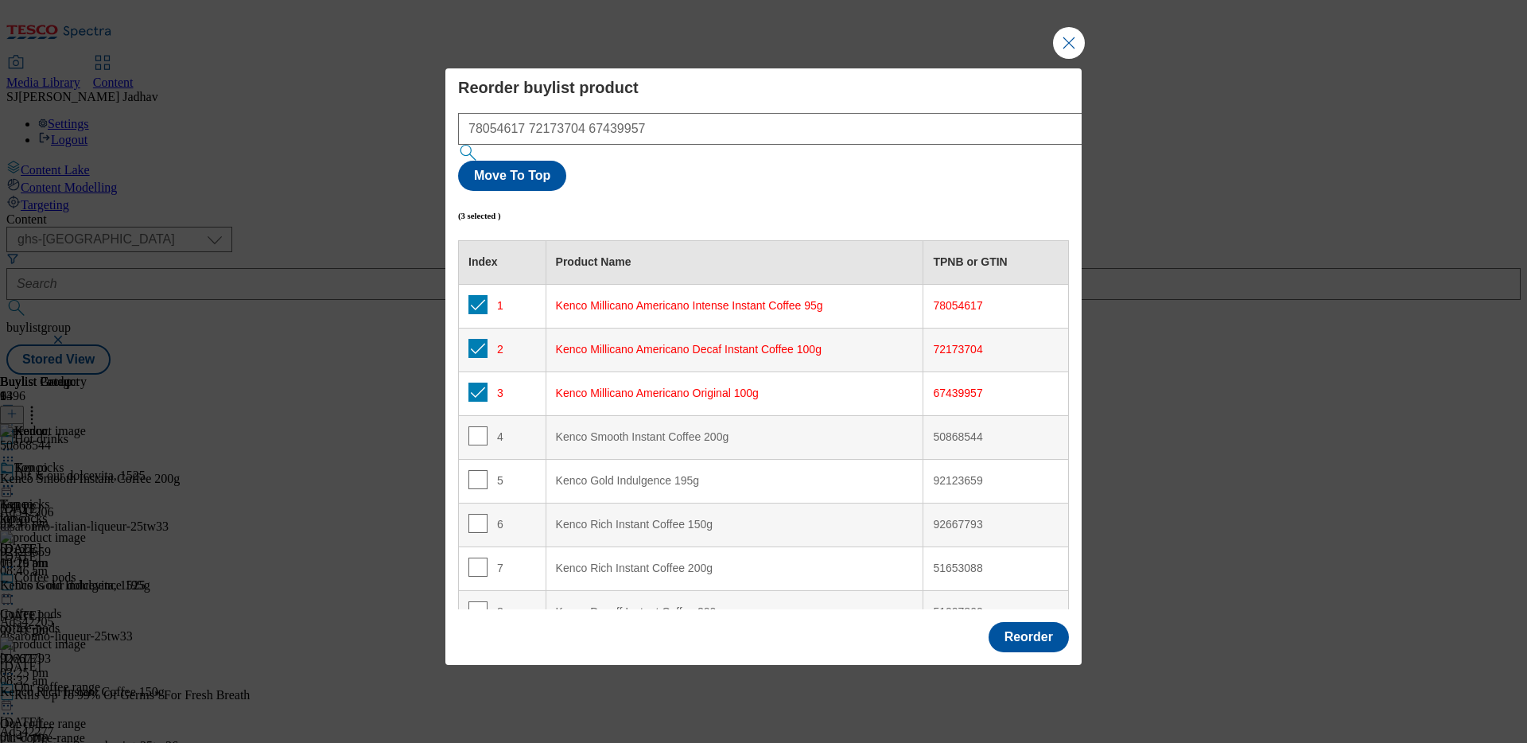
click at [1023, 622] on div "Reorder" at bounding box center [1029, 637] width 80 height 30
click at [1023, 622] on button "Reorder" at bounding box center [1029, 637] width 80 height 30
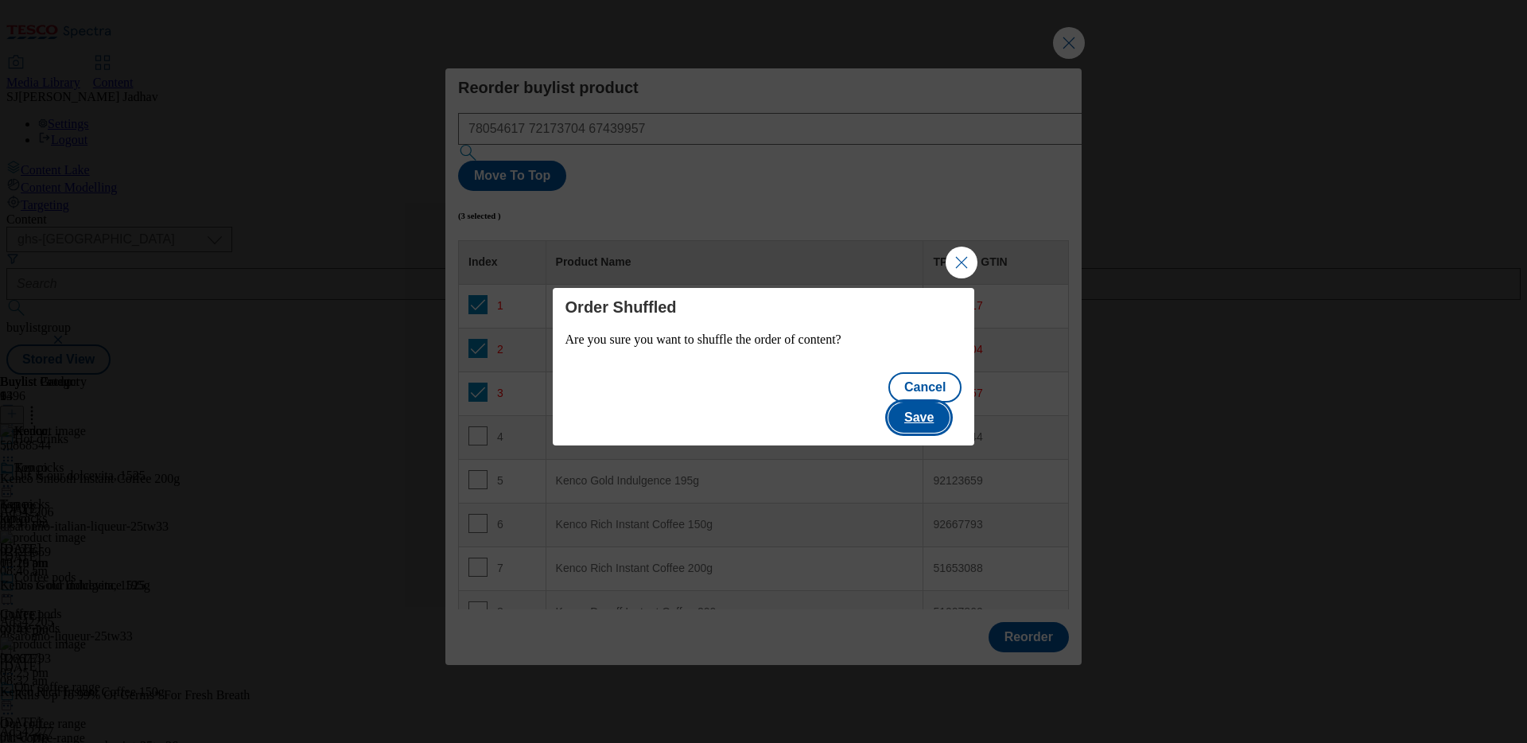
click at [926, 410] on button "Save" at bounding box center [919, 417] width 61 height 30
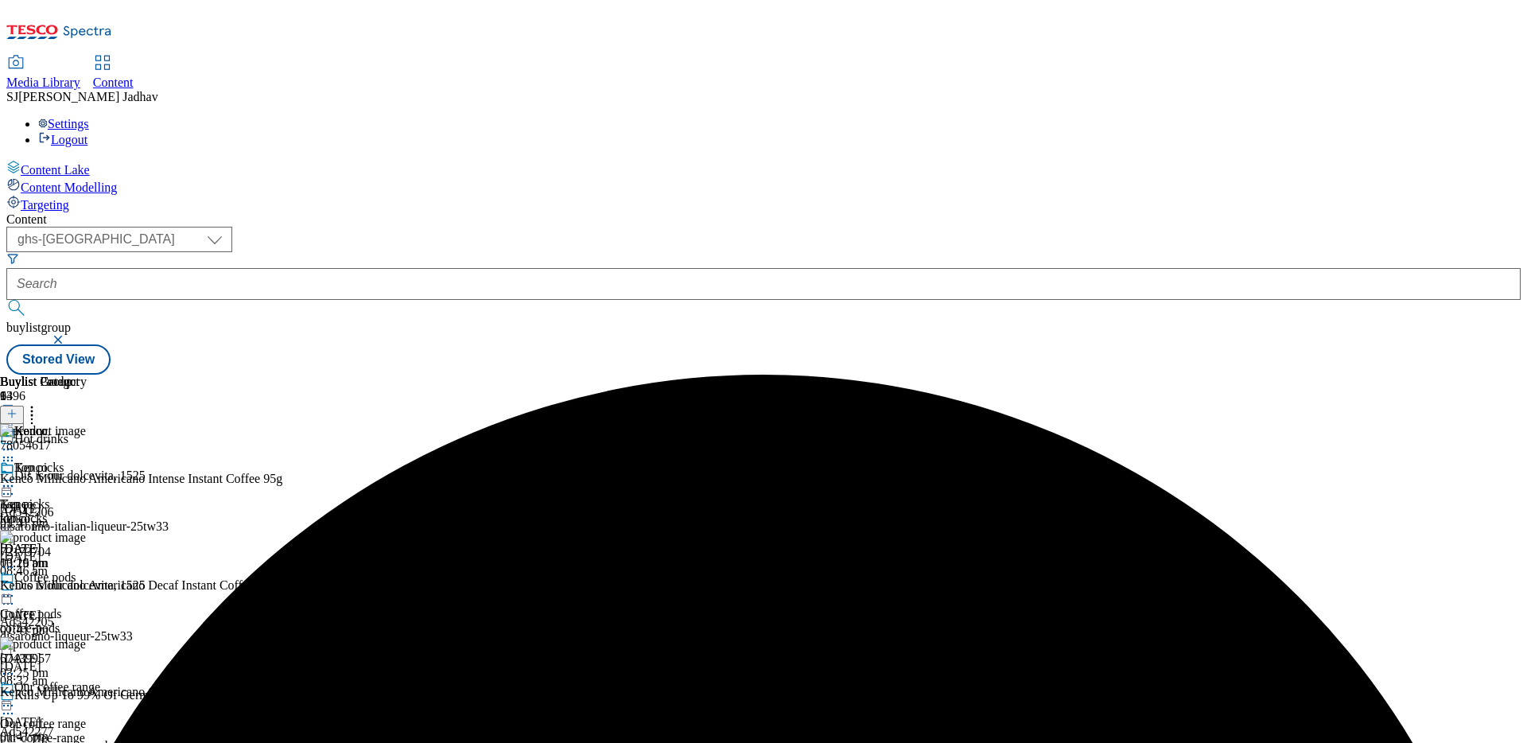
click at [16, 478] on icon at bounding box center [8, 486] width 16 height 16
click at [74, 510] on button "Edit" at bounding box center [53, 519] width 42 height 18
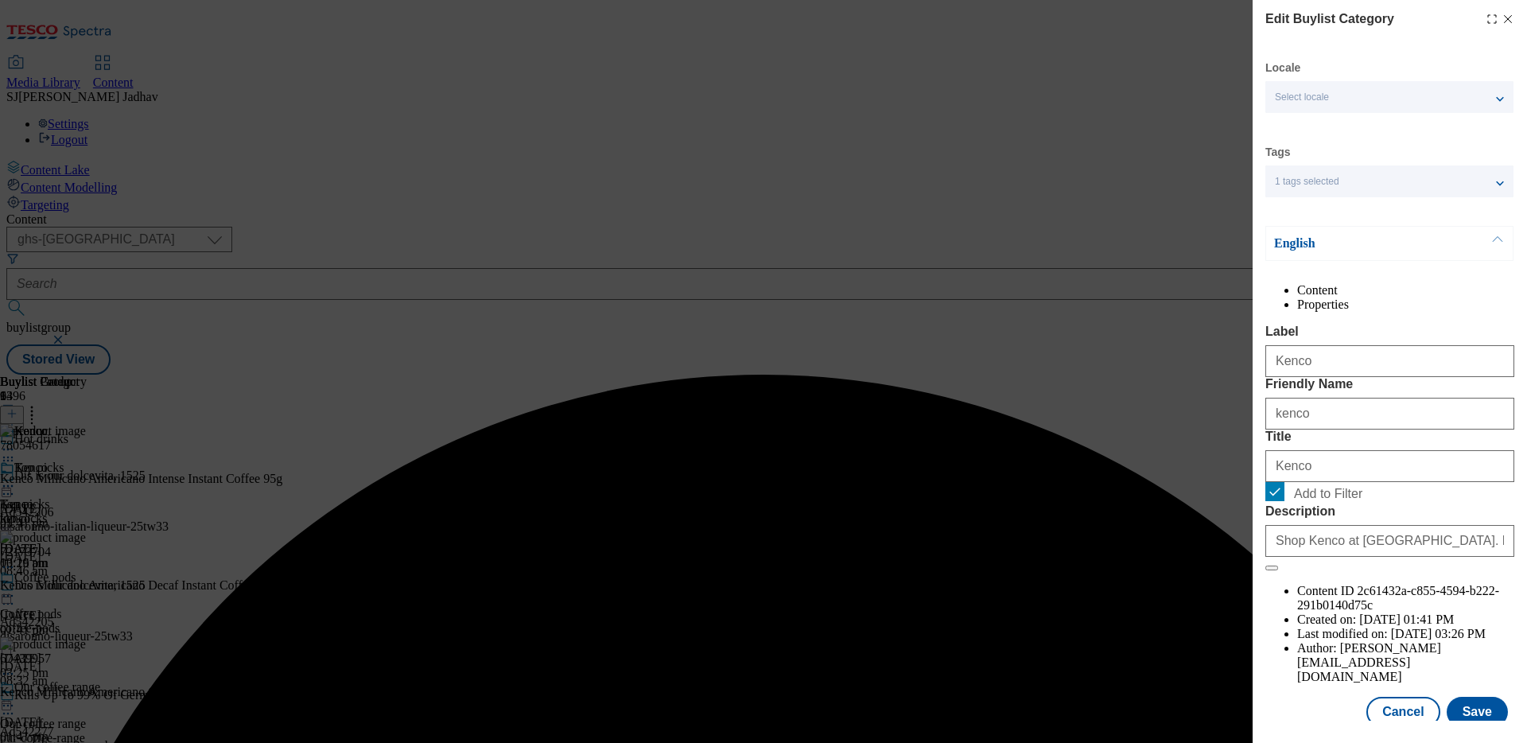
scroll to position [40, 0]
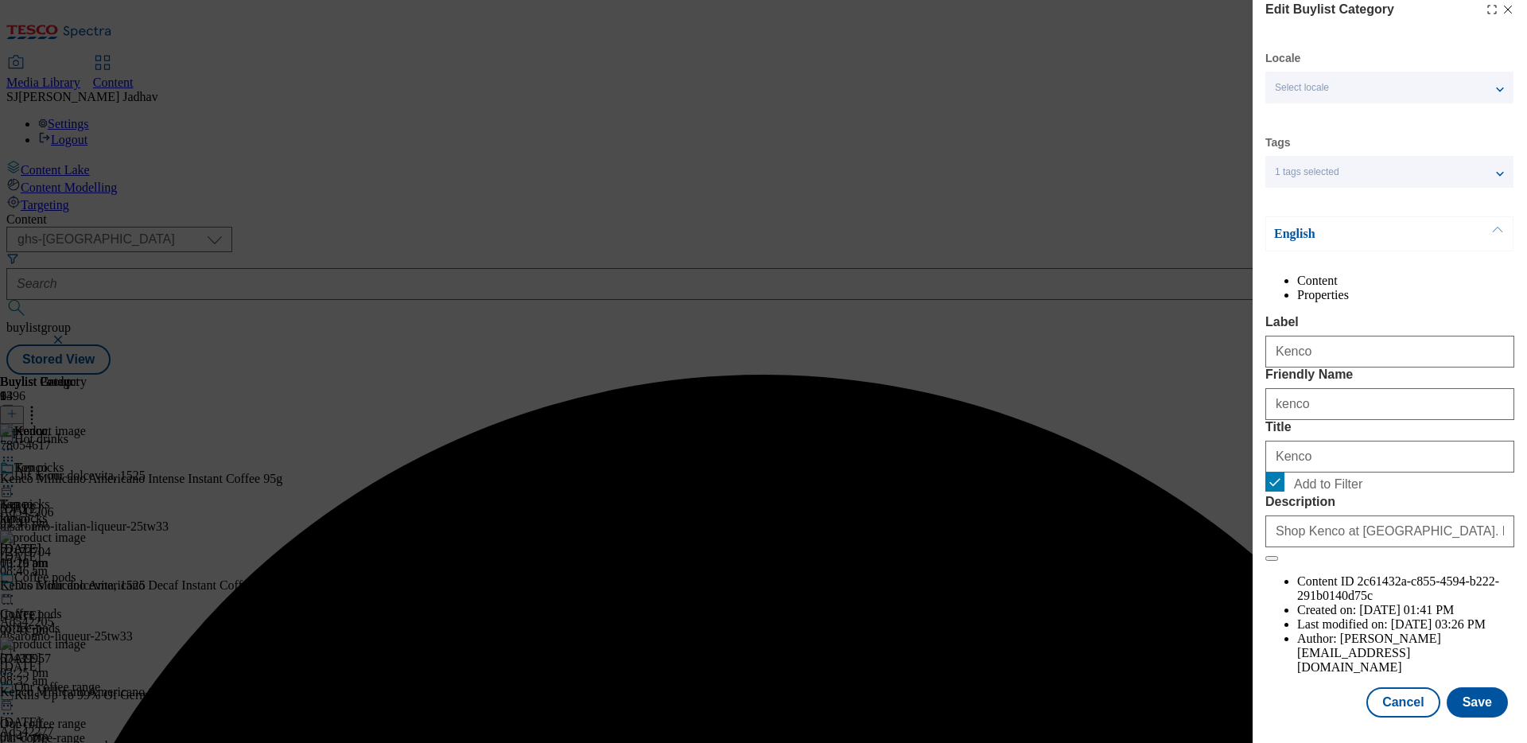
click at [1374, 729] on div "Modal" at bounding box center [1390, 732] width 274 height 22
click at [1374, 710] on button "Save" at bounding box center [1477, 702] width 61 height 30
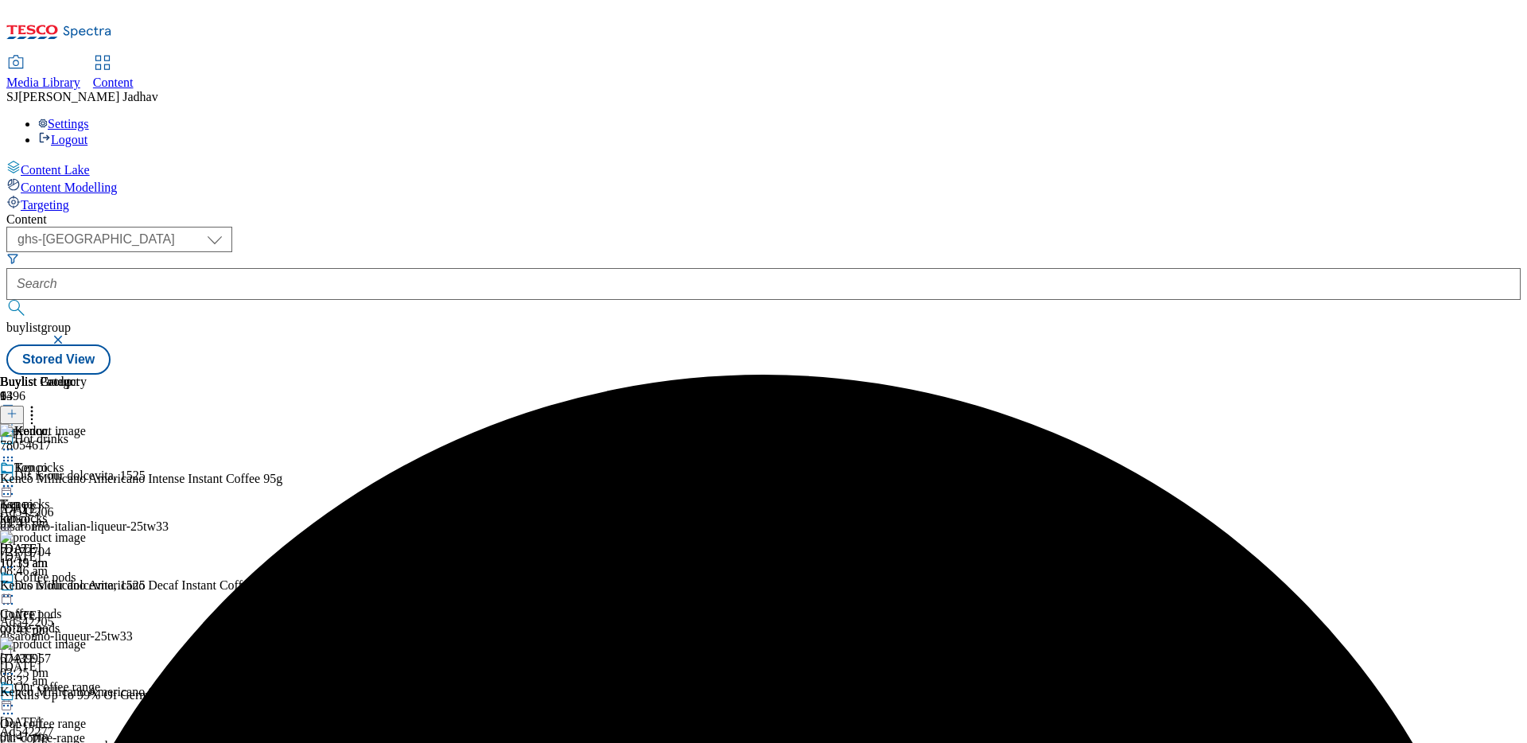
click at [16, 478] on icon at bounding box center [8, 486] width 16 height 16
click at [87, 587] on span "Preview" at bounding box center [67, 593] width 37 height 12
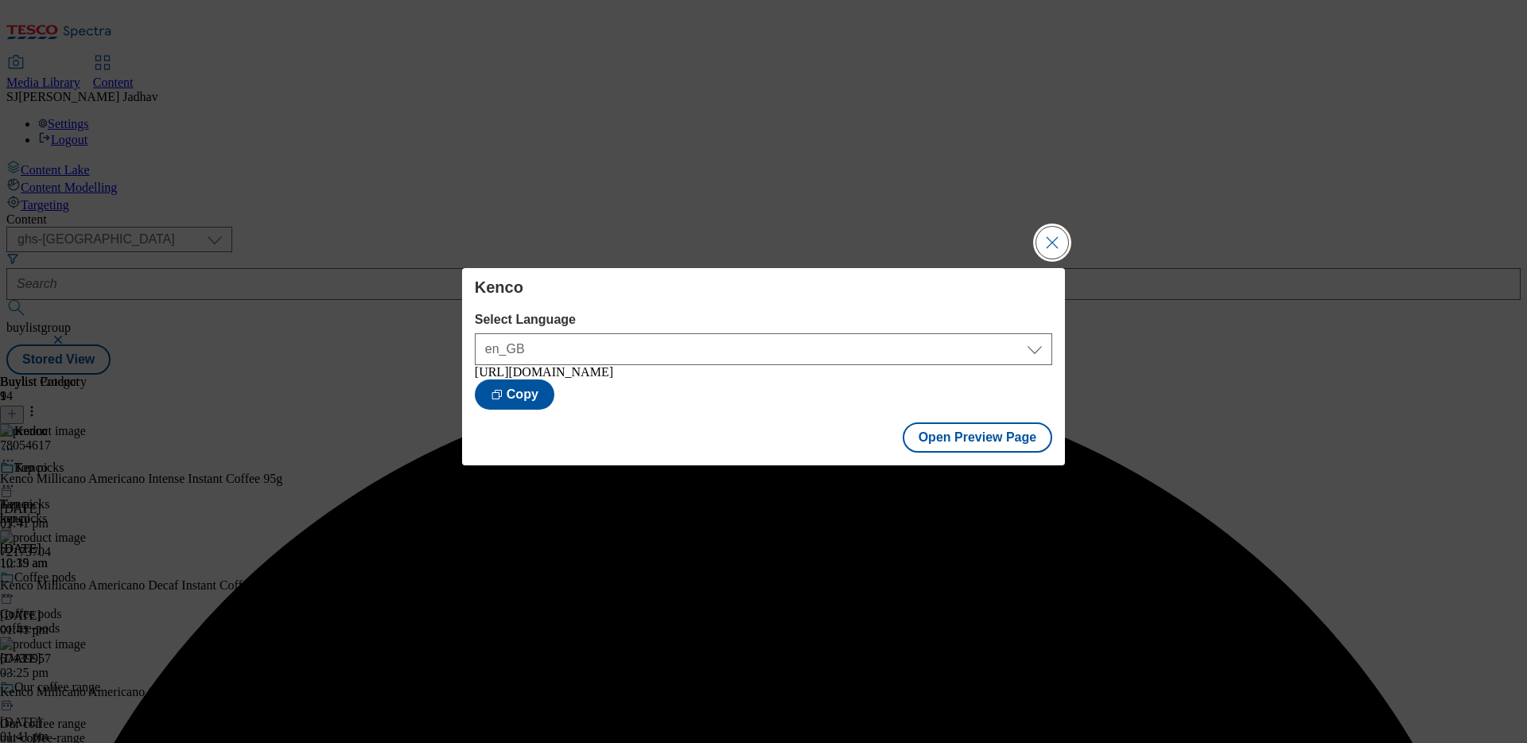
click at [1060, 241] on button "Close Modal" at bounding box center [1052, 243] width 32 height 32
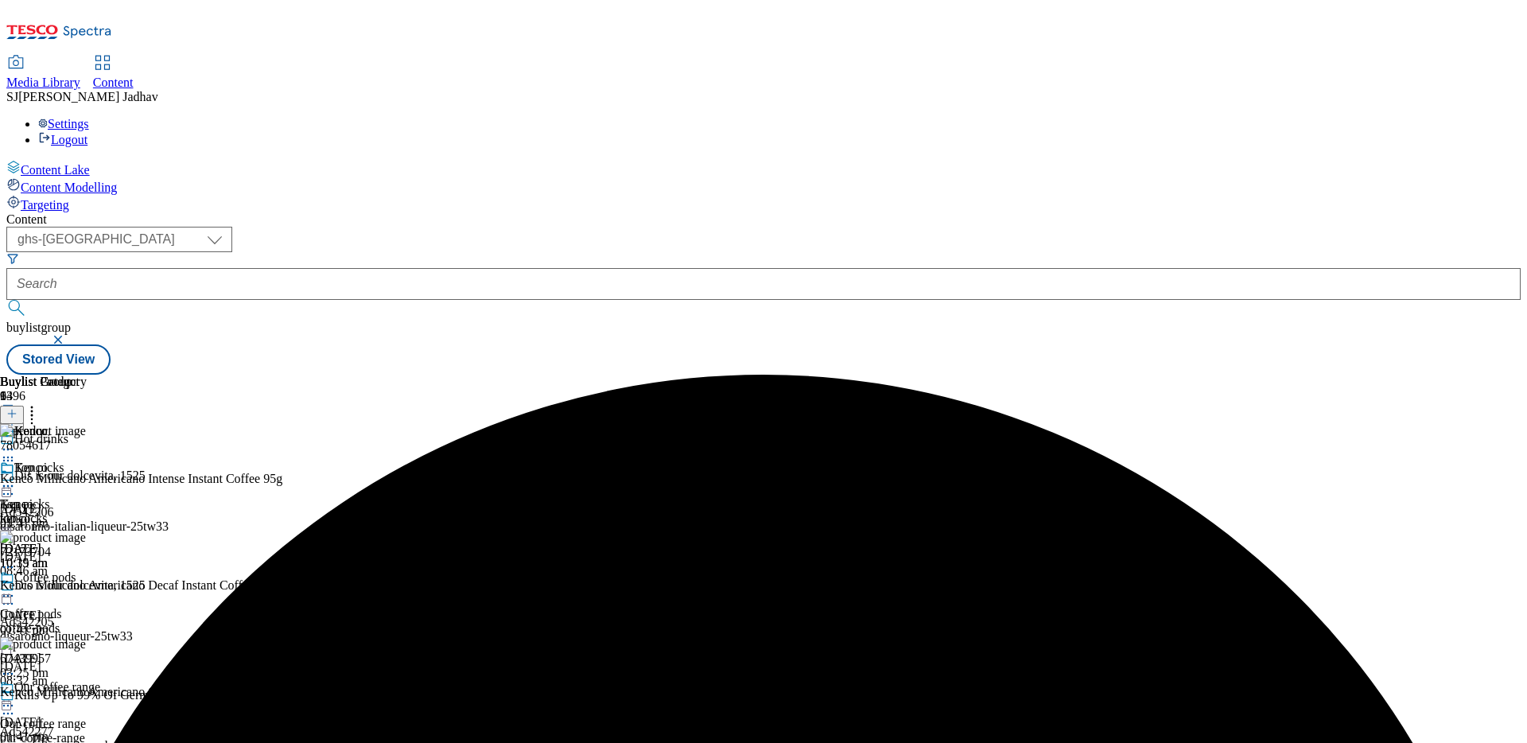
click at [16, 478] on icon at bounding box center [8, 486] width 16 height 16
click at [91, 638] on button "Publish" at bounding box center [61, 647] width 59 height 18
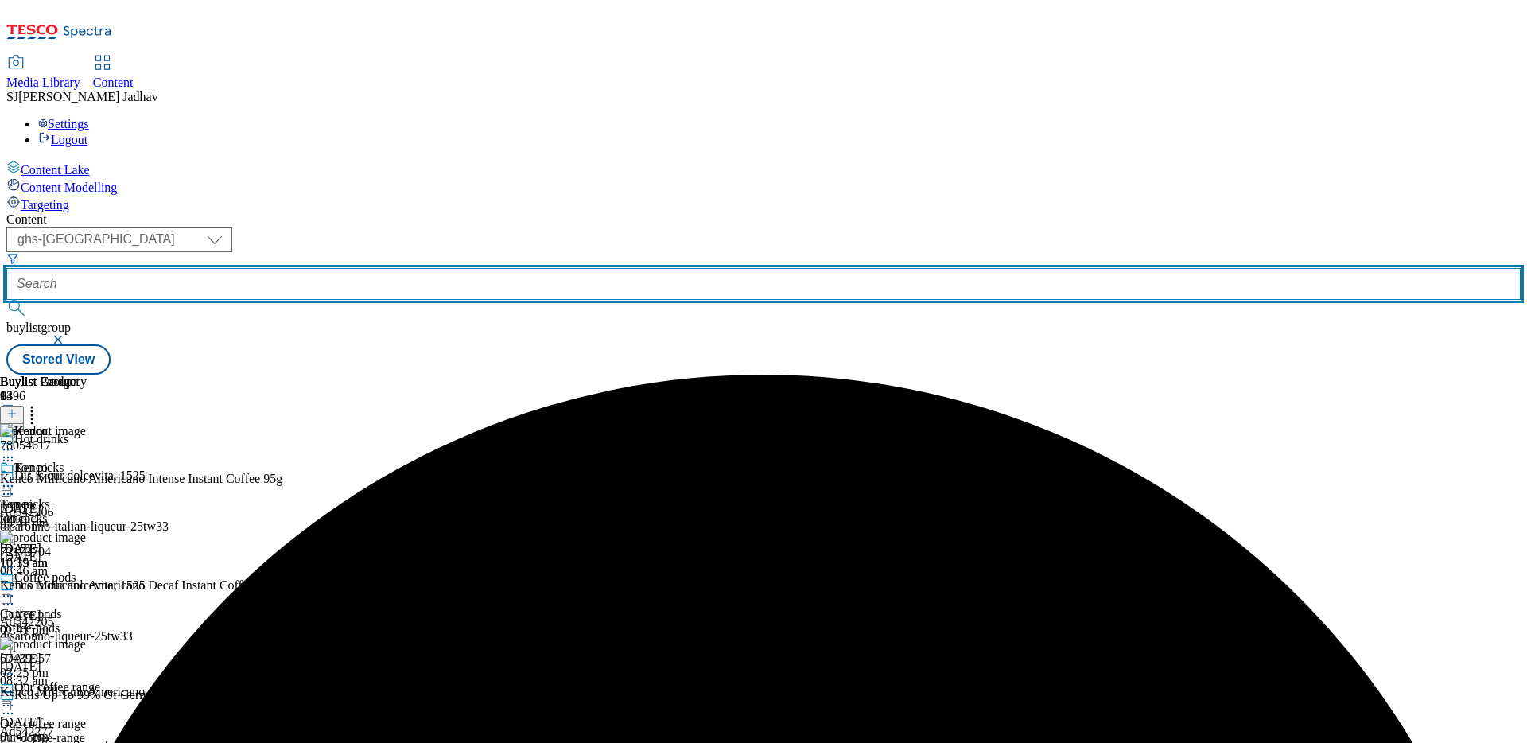
click at [396, 268] on input "text" at bounding box center [763, 284] width 1515 height 32
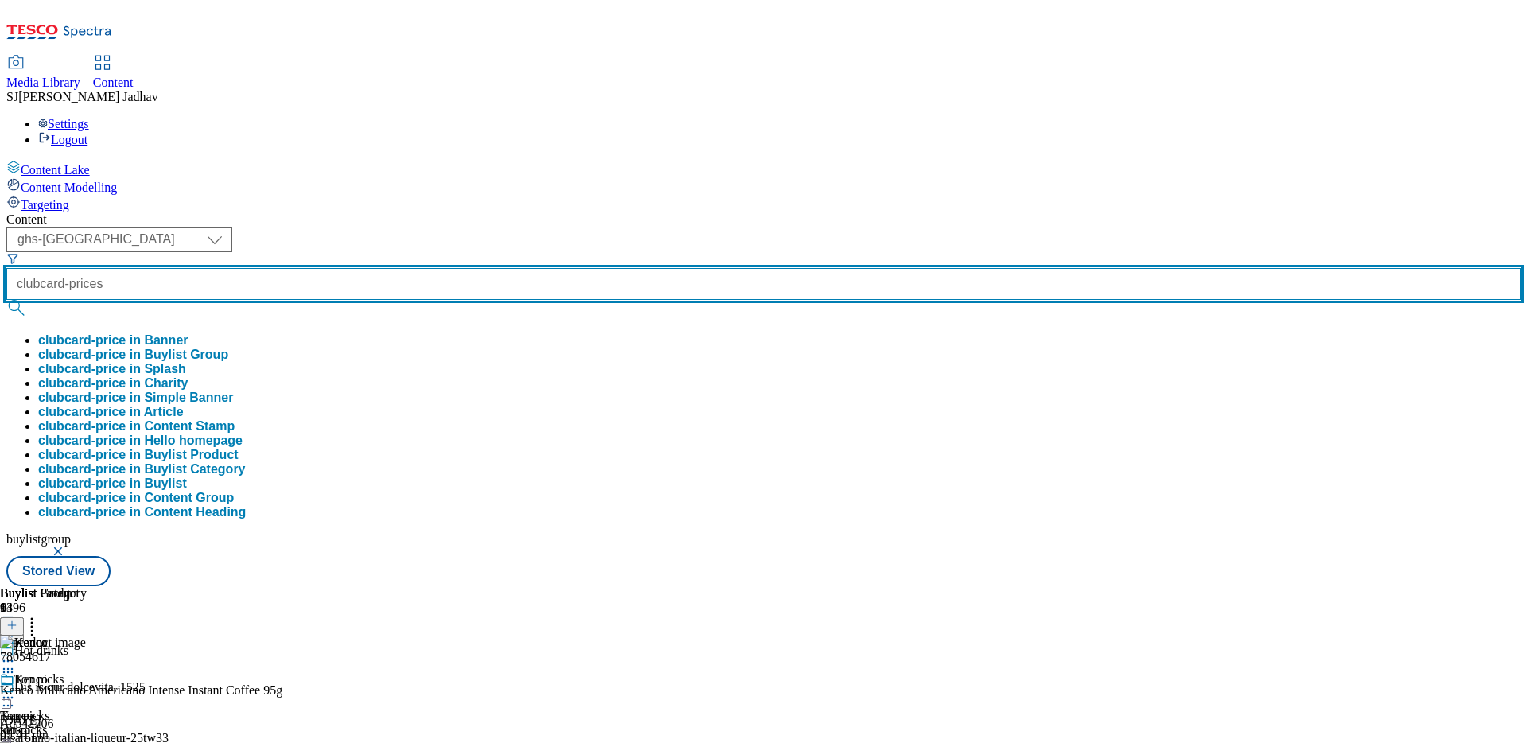
type input "clubcard-prices"
click at [6, 300] on button "submit" at bounding box center [17, 308] width 22 height 16
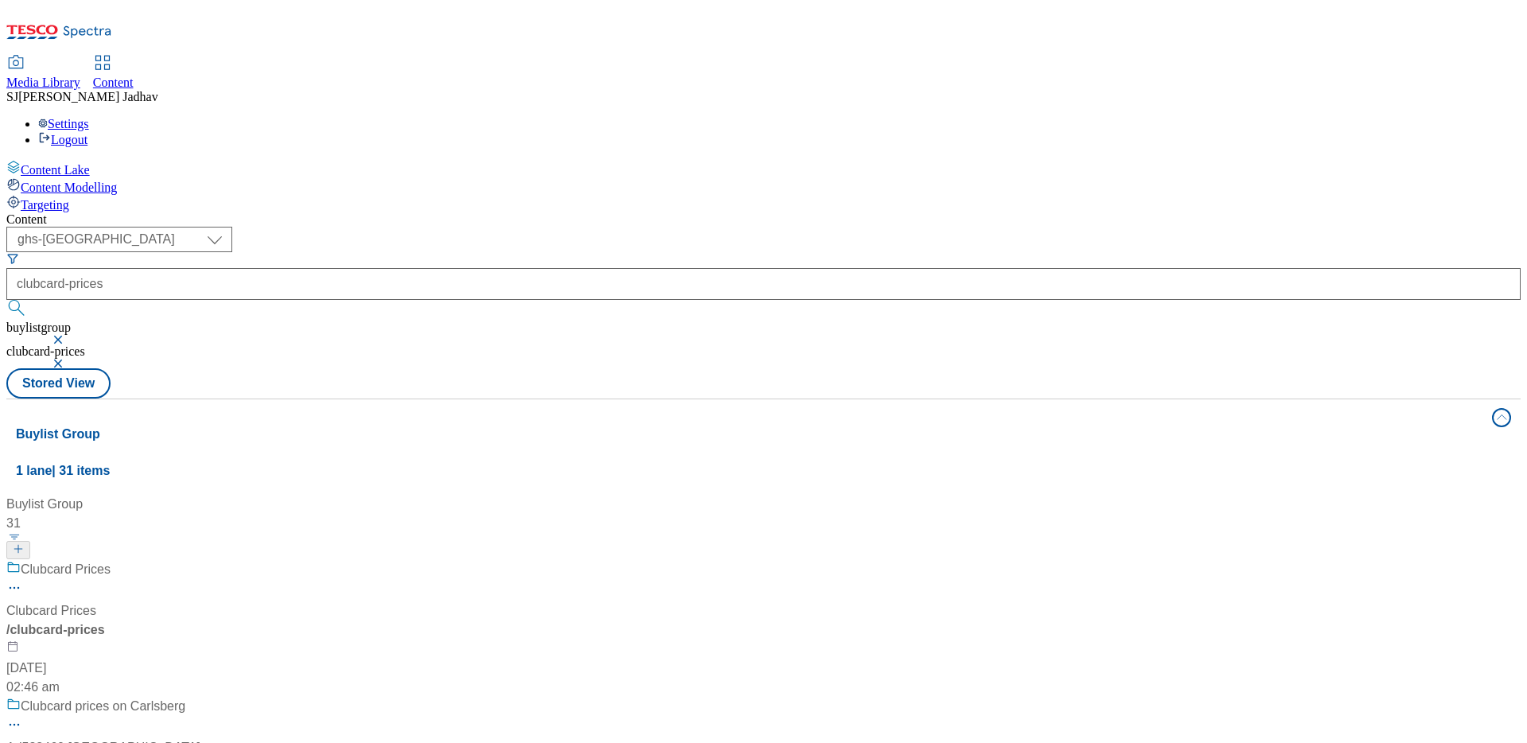
click at [239, 620] on div "/ clubcard-prices" at bounding box center [122, 629] width 232 height 19
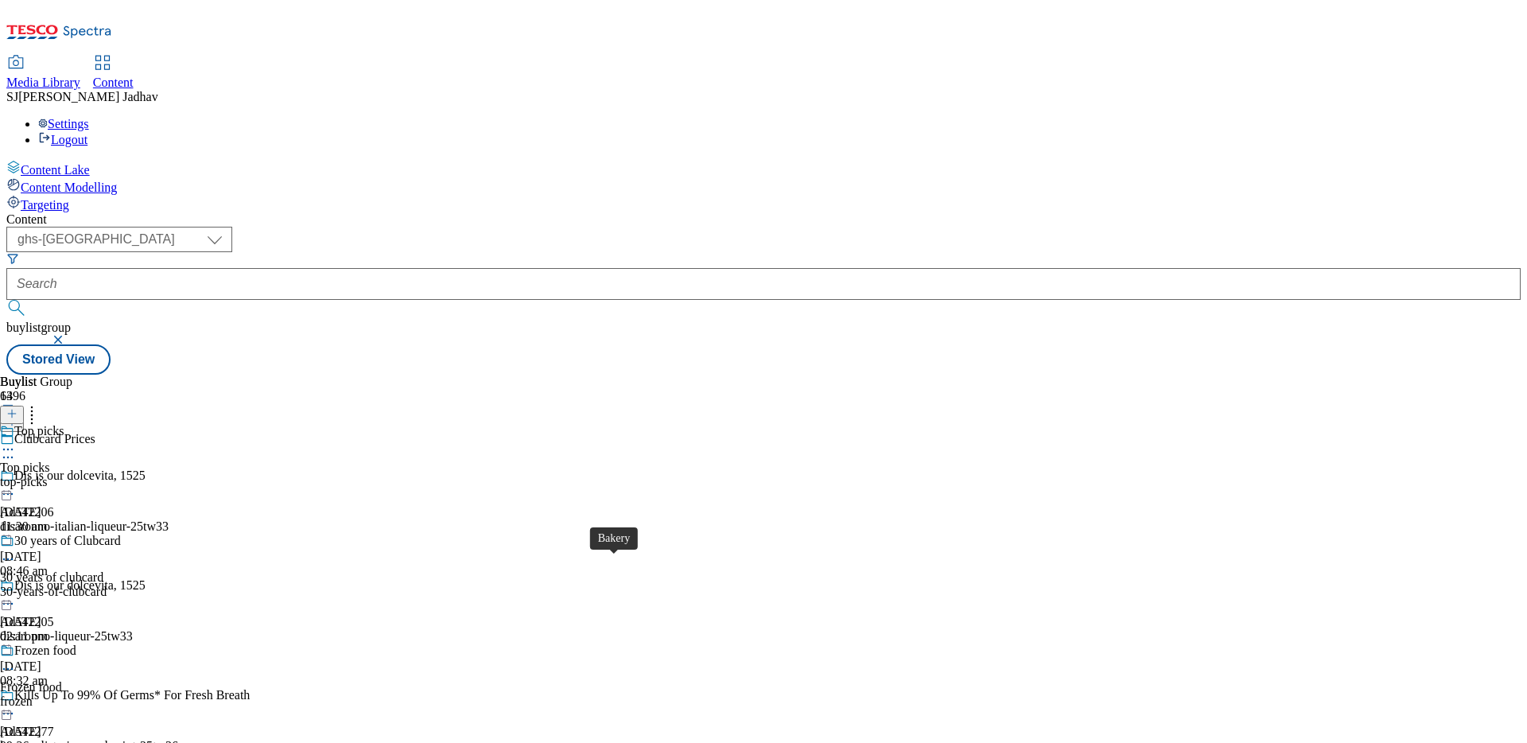
scroll to position [1211, 0]
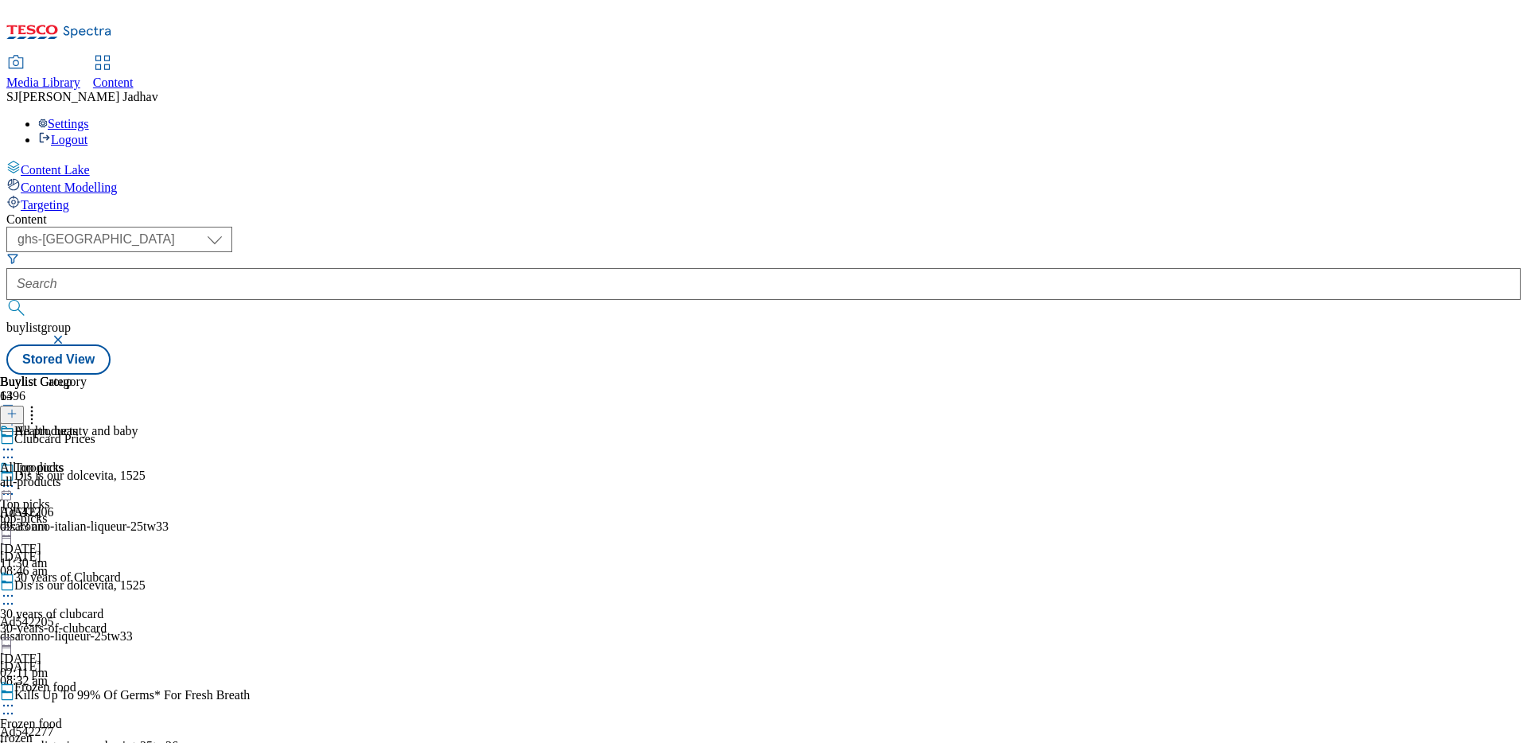
click at [87, 475] on div "all-products" at bounding box center [43, 482] width 87 height 14
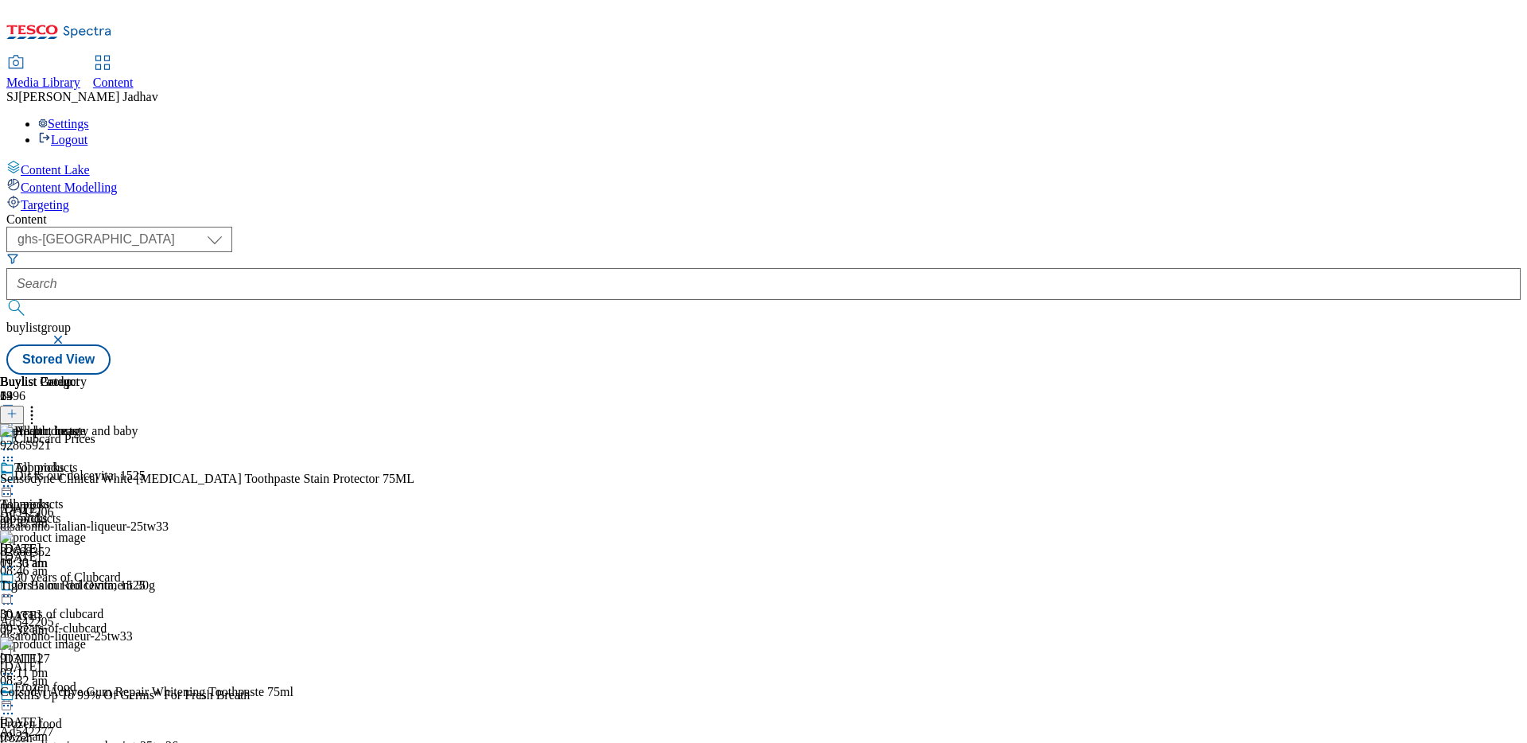
click at [16, 414] on line at bounding box center [12, 414] width 8 height 0
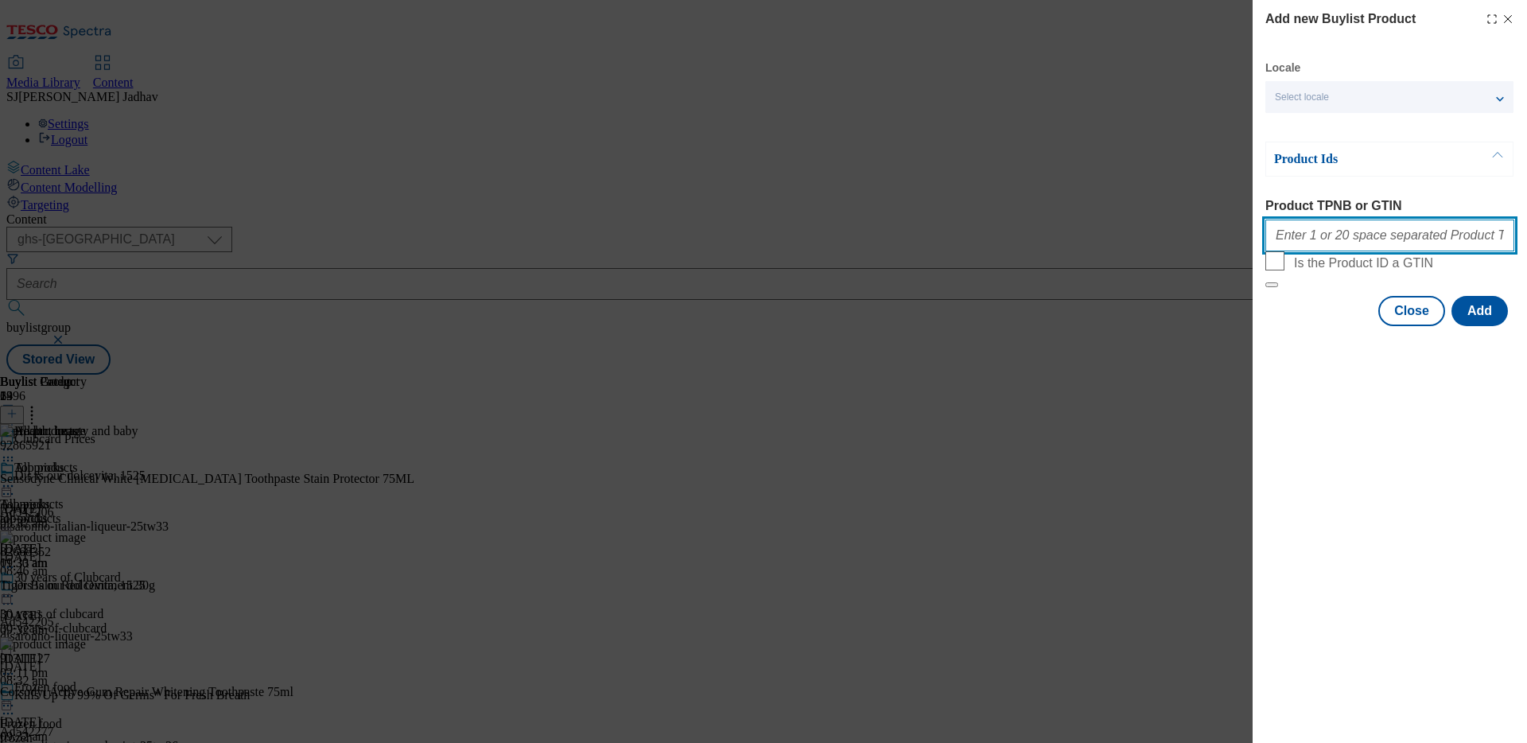
click at [1309, 235] on input "Product TPNB or GTIN" at bounding box center [1390, 236] width 249 height 32
paste input "92916545 92871078 92977374"
type input "92916545 92871078 92977374"
click at [1374, 329] on div "Add new Buylist Product Locale Select locale English Welsh Product Ids Product …" at bounding box center [1390, 164] width 274 height 329
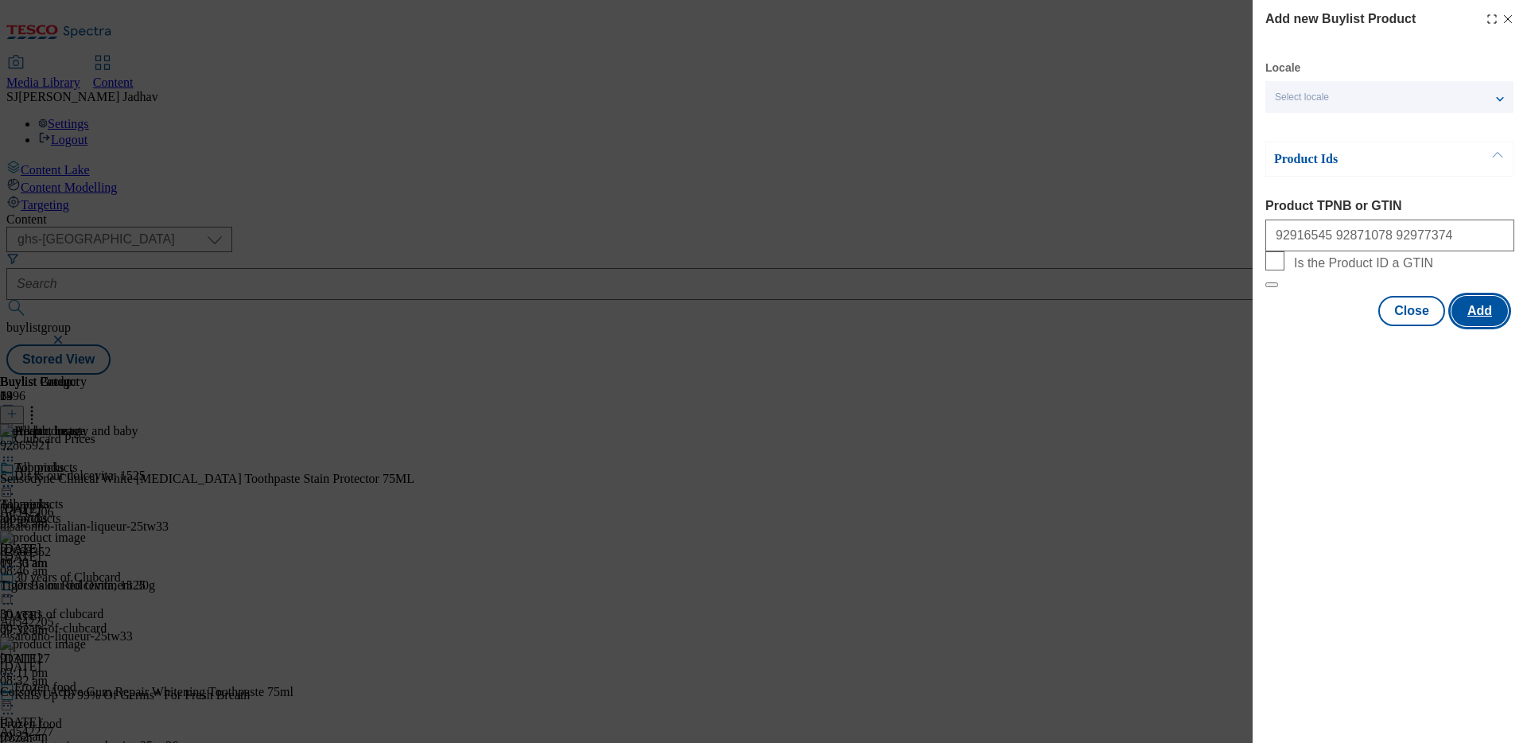
click at [1374, 326] on button "Add" at bounding box center [1480, 311] width 56 height 30
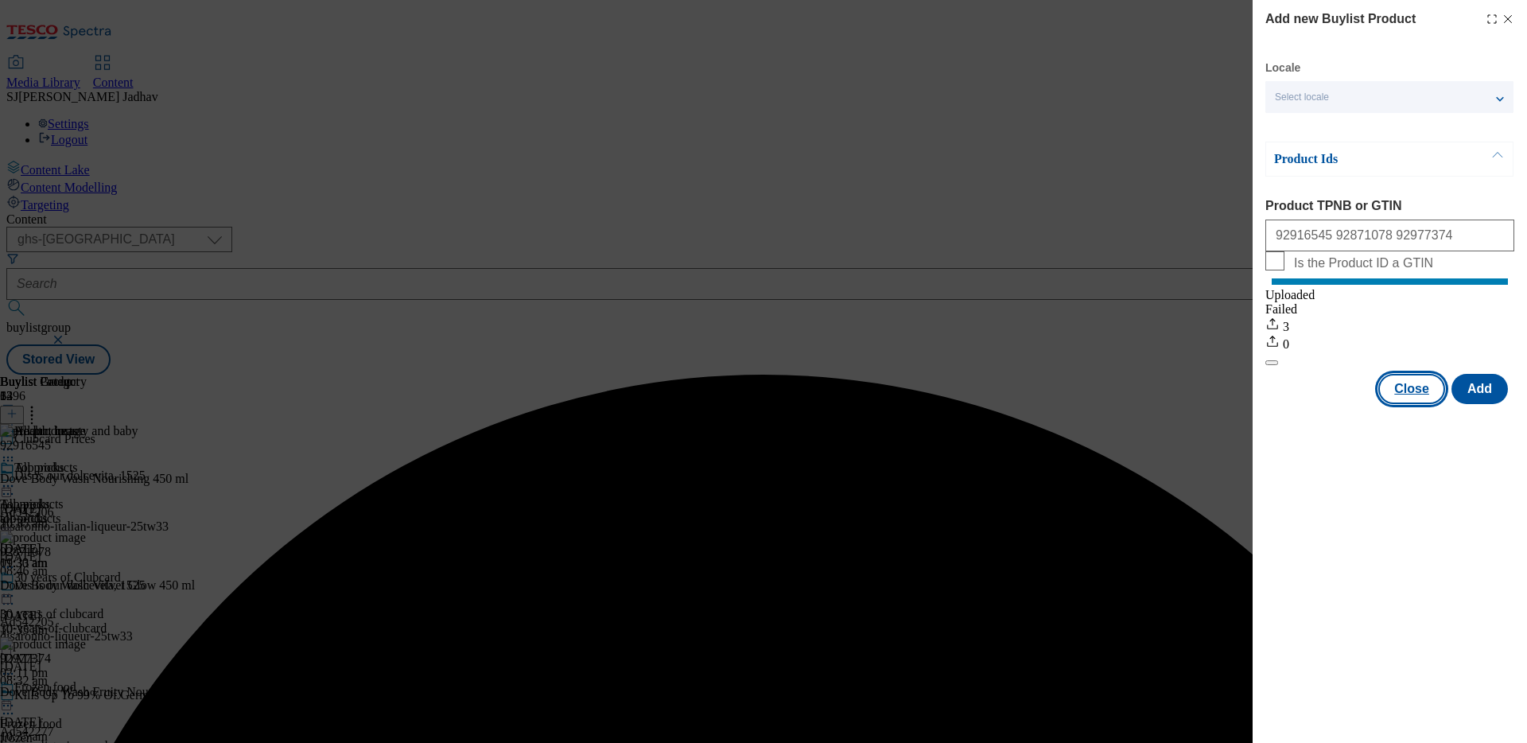
click at [1374, 404] on button "Close" at bounding box center [1411, 389] width 67 height 30
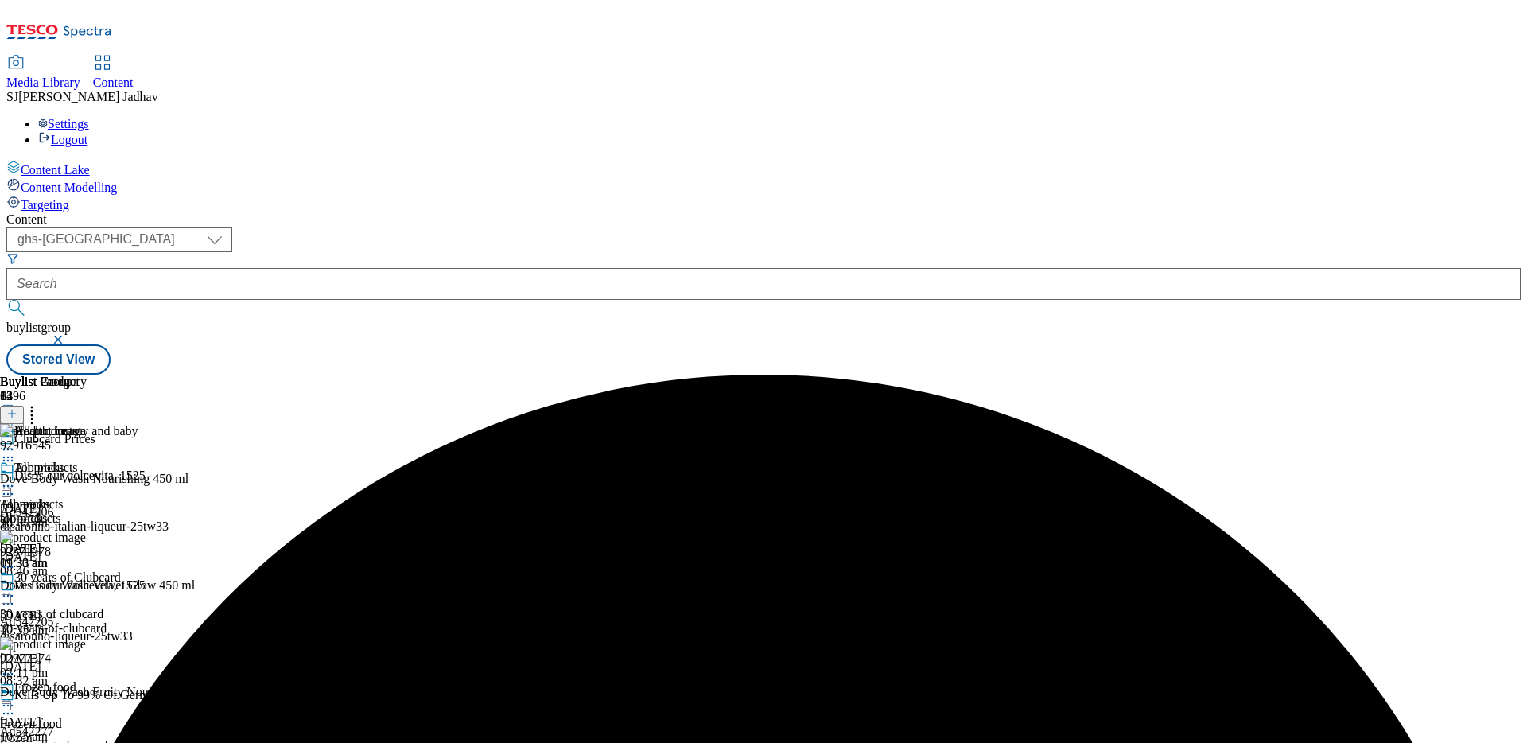
click at [16, 478] on icon at bounding box center [8, 486] width 16 height 16
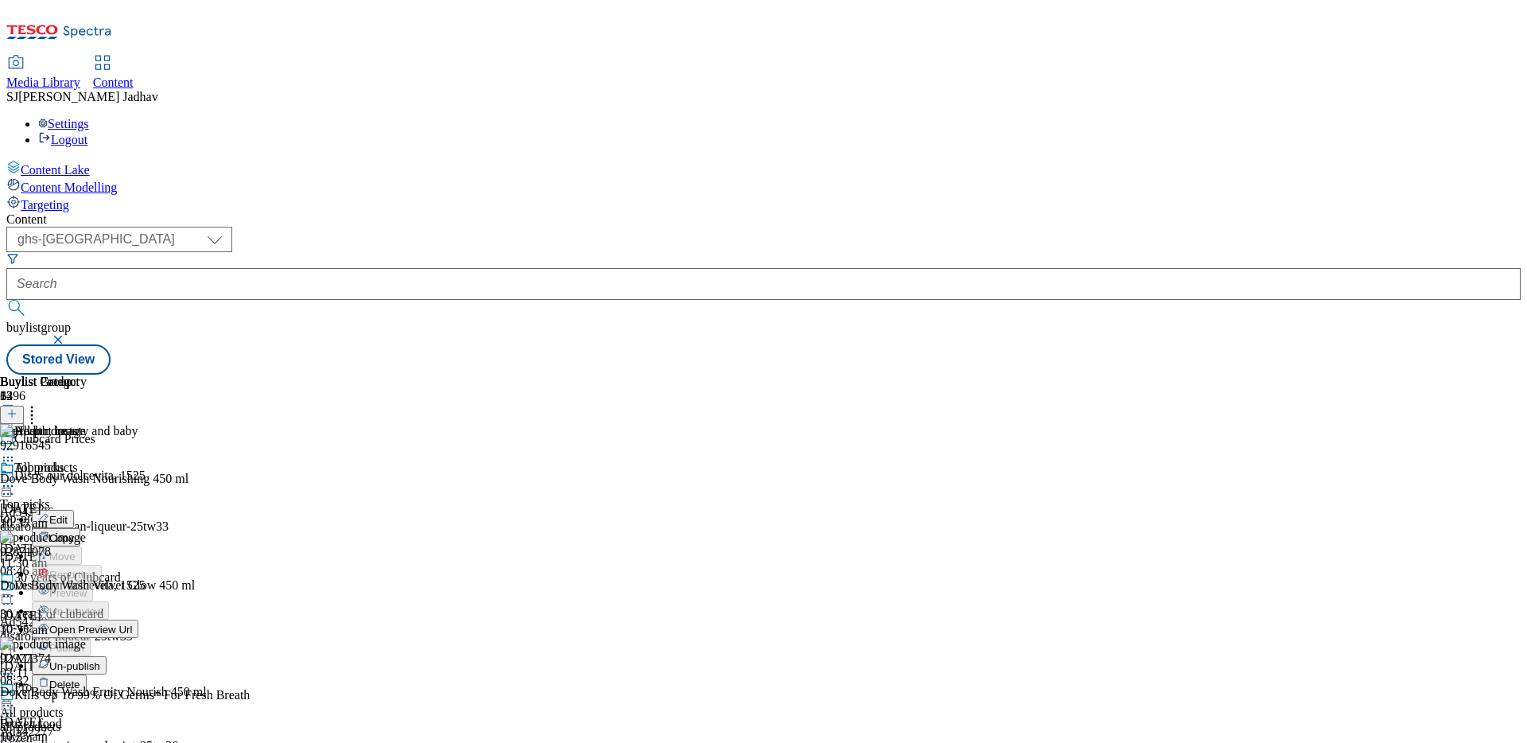
click at [68, 514] on span "Edit" at bounding box center [58, 520] width 18 height 12
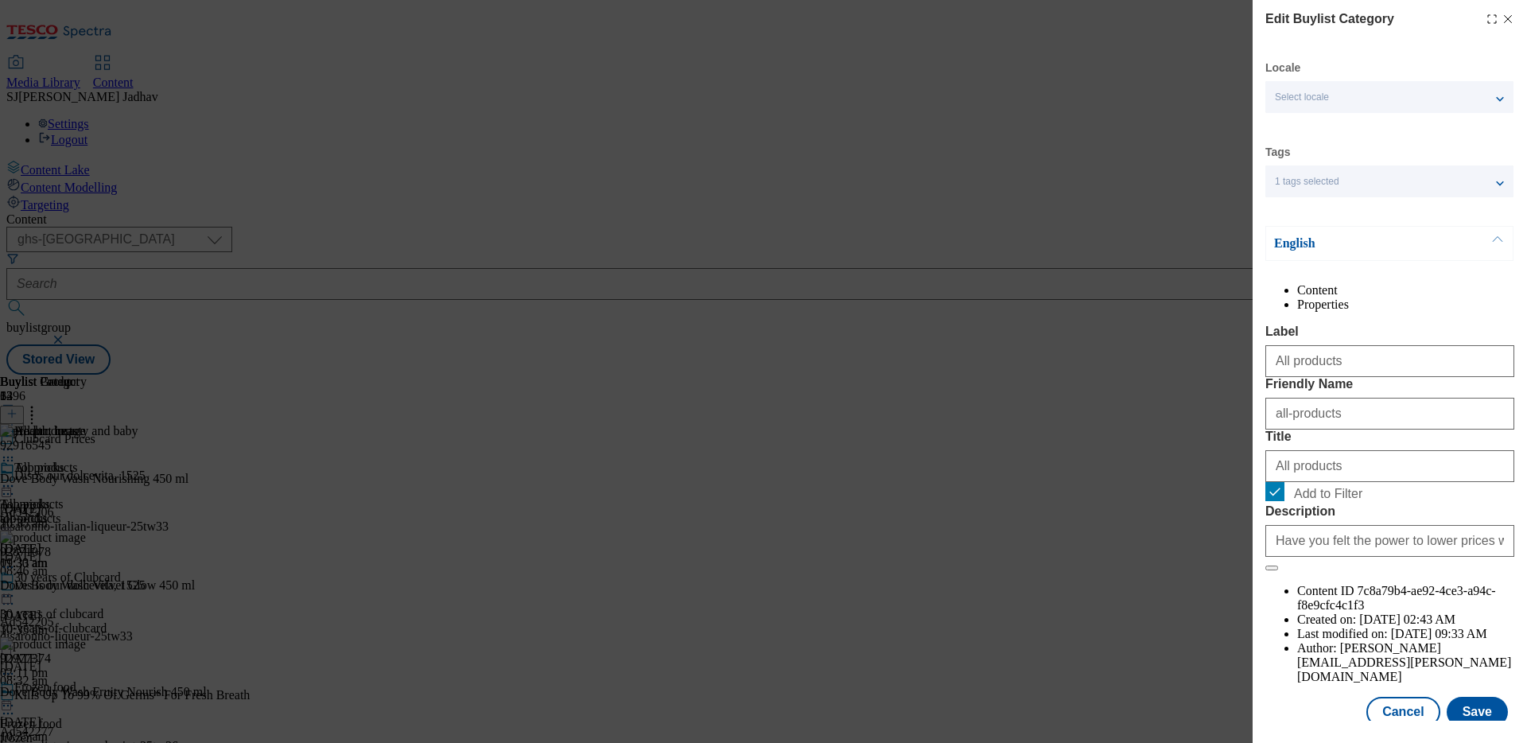
scroll to position [40, 0]
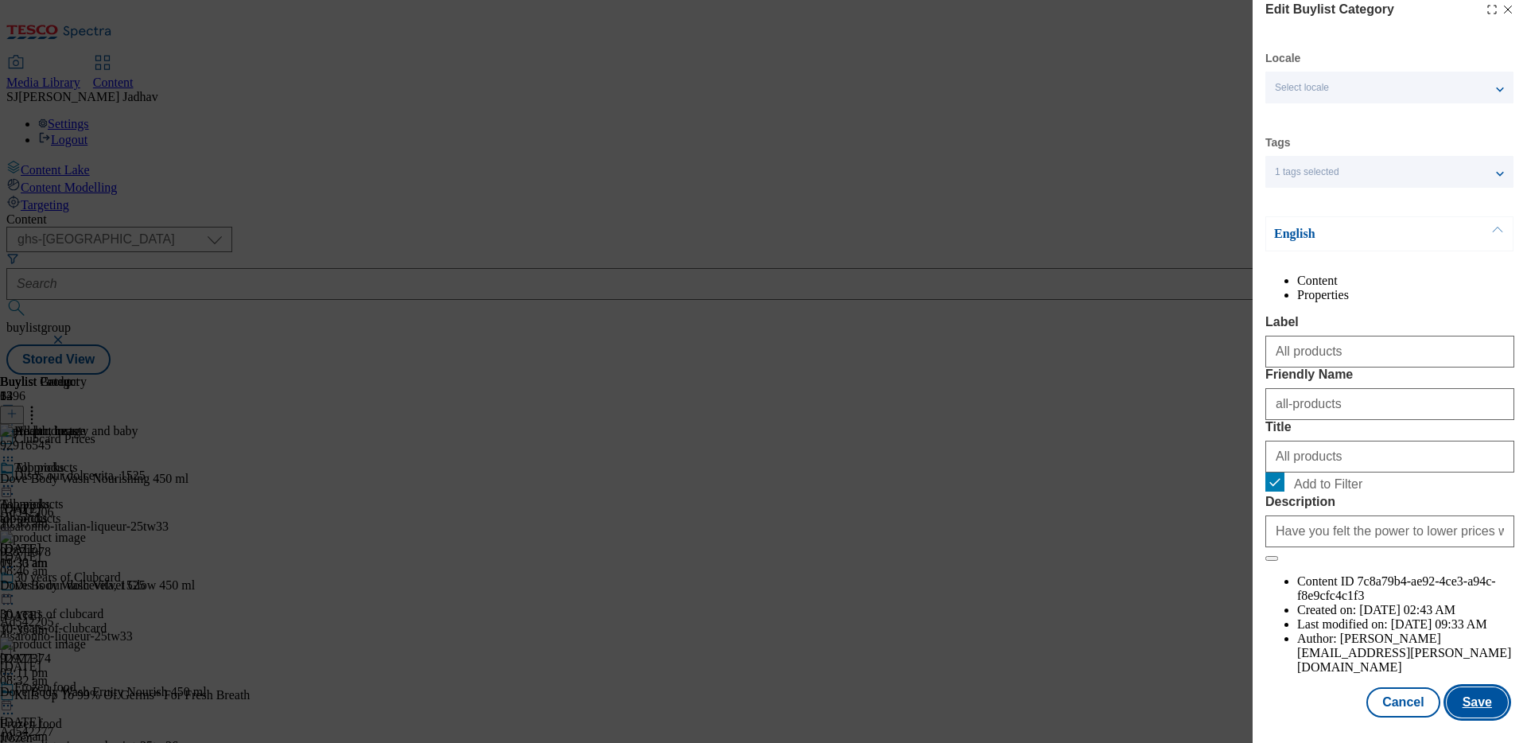
click at [1374, 704] on button "Save" at bounding box center [1477, 702] width 61 height 30
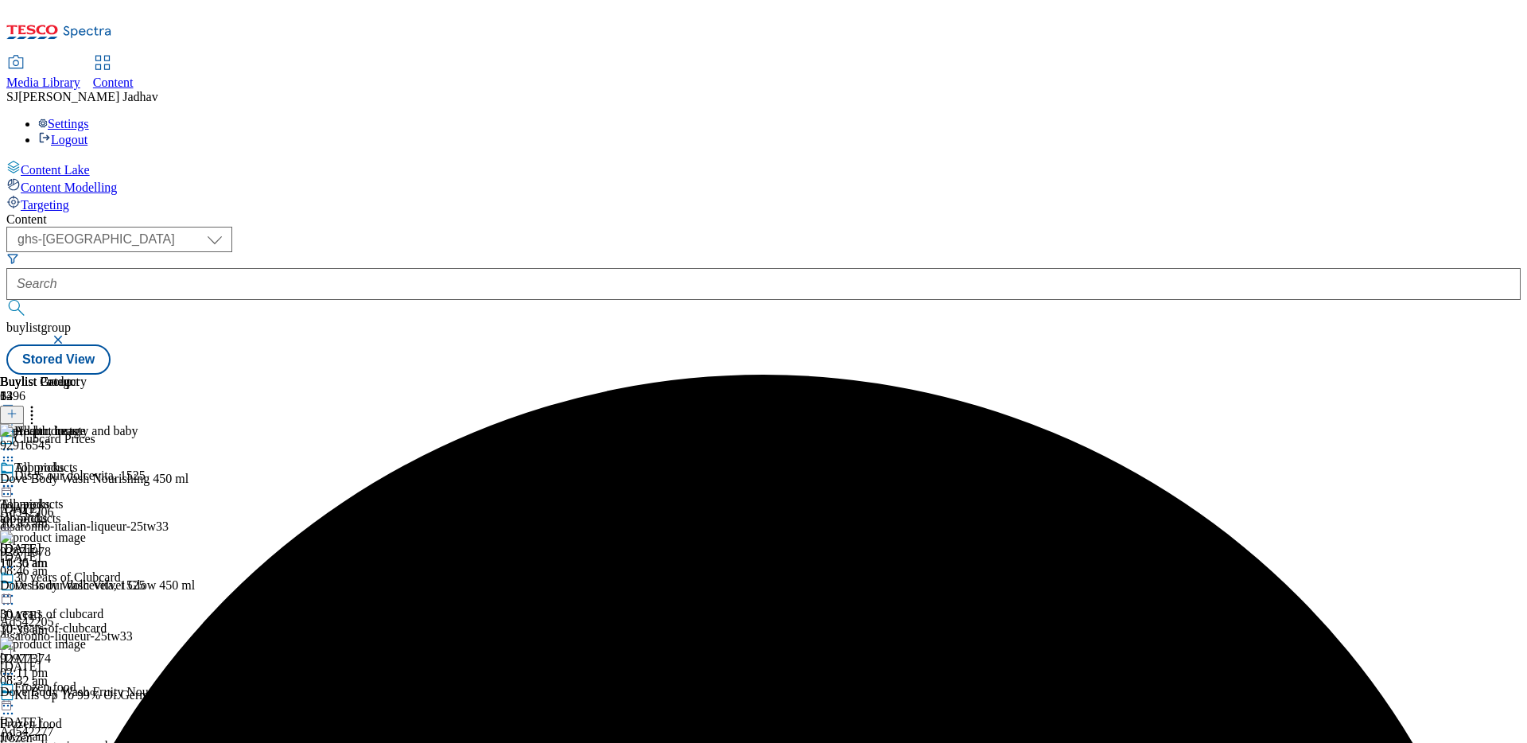
click at [16, 478] on icon at bounding box center [8, 486] width 16 height 16
click at [87, 587] on span "Preview" at bounding box center [67, 593] width 37 height 12
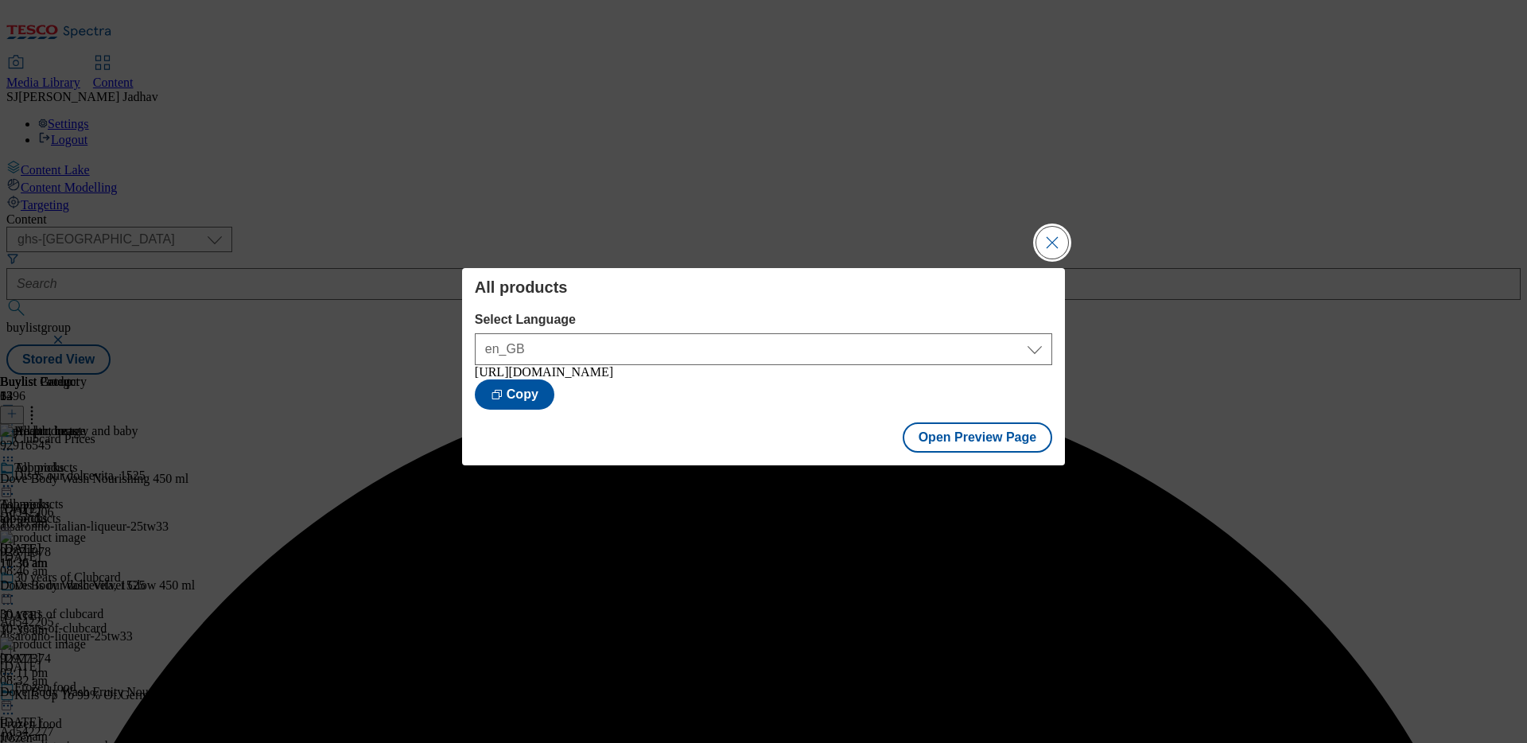
click at [1062, 239] on button "Close Modal" at bounding box center [1052, 243] width 32 height 32
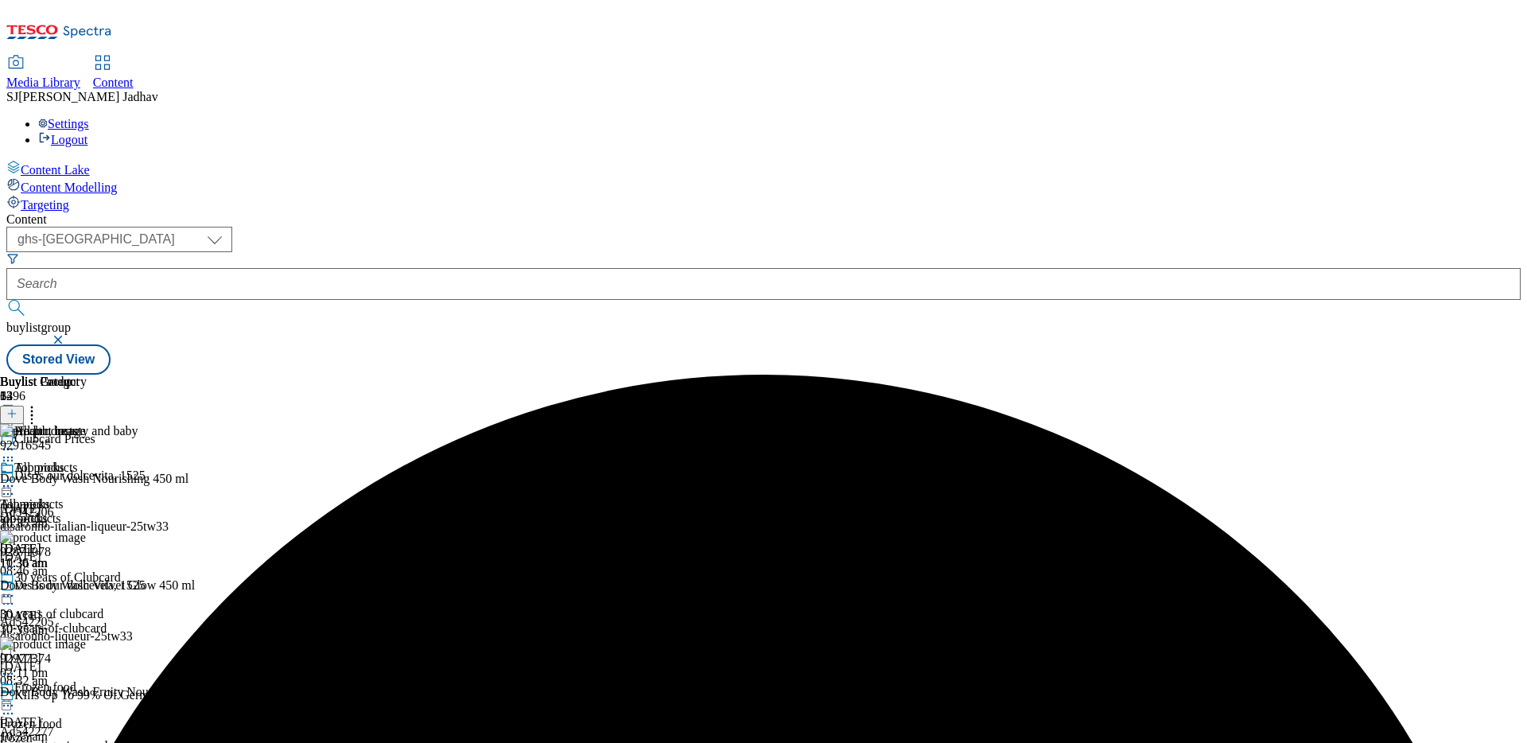
click at [16, 478] on icon at bounding box center [8, 486] width 16 height 16
click at [84, 642] on span "Publish" at bounding box center [66, 648] width 35 height 12
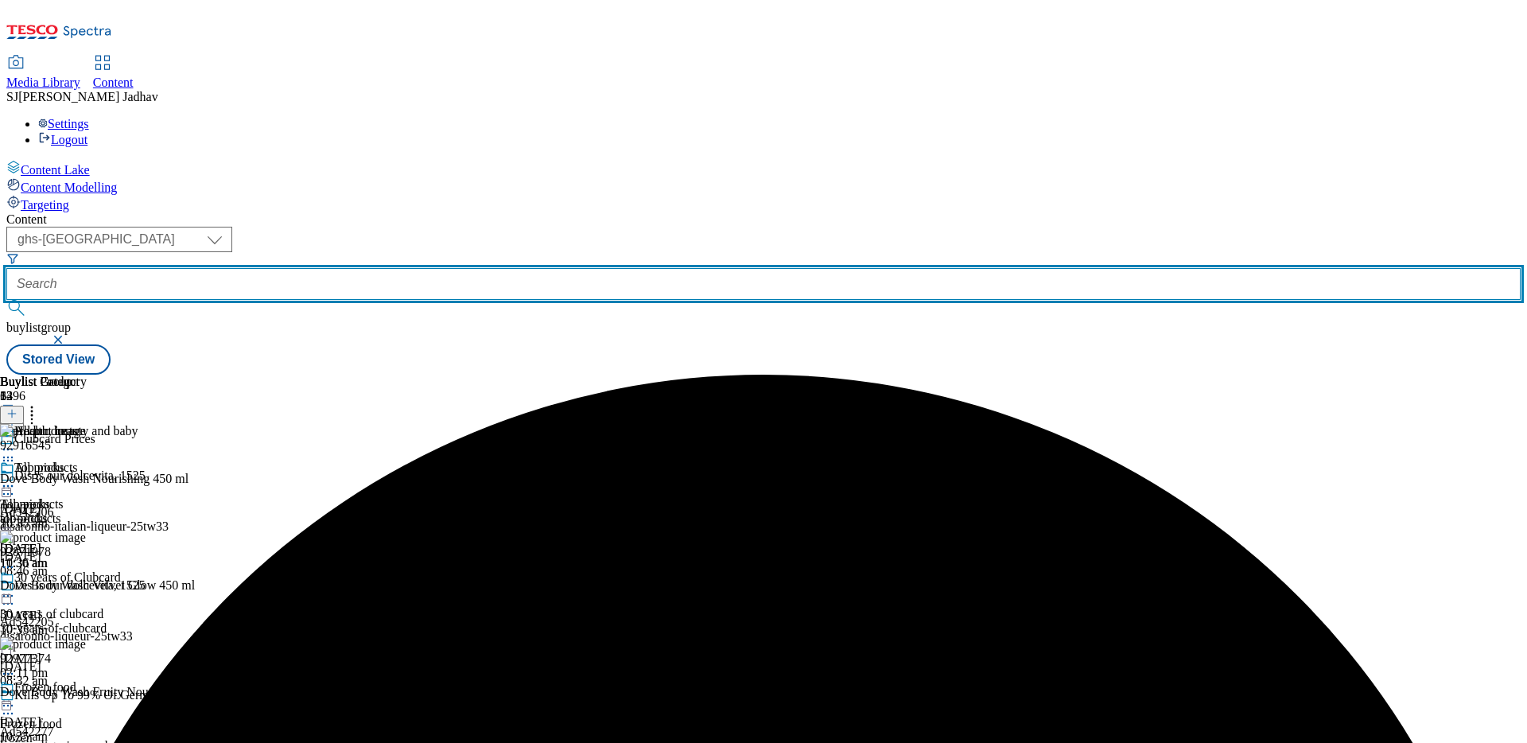
click at [412, 268] on input "text" at bounding box center [763, 284] width 1515 height 32
type input "j"
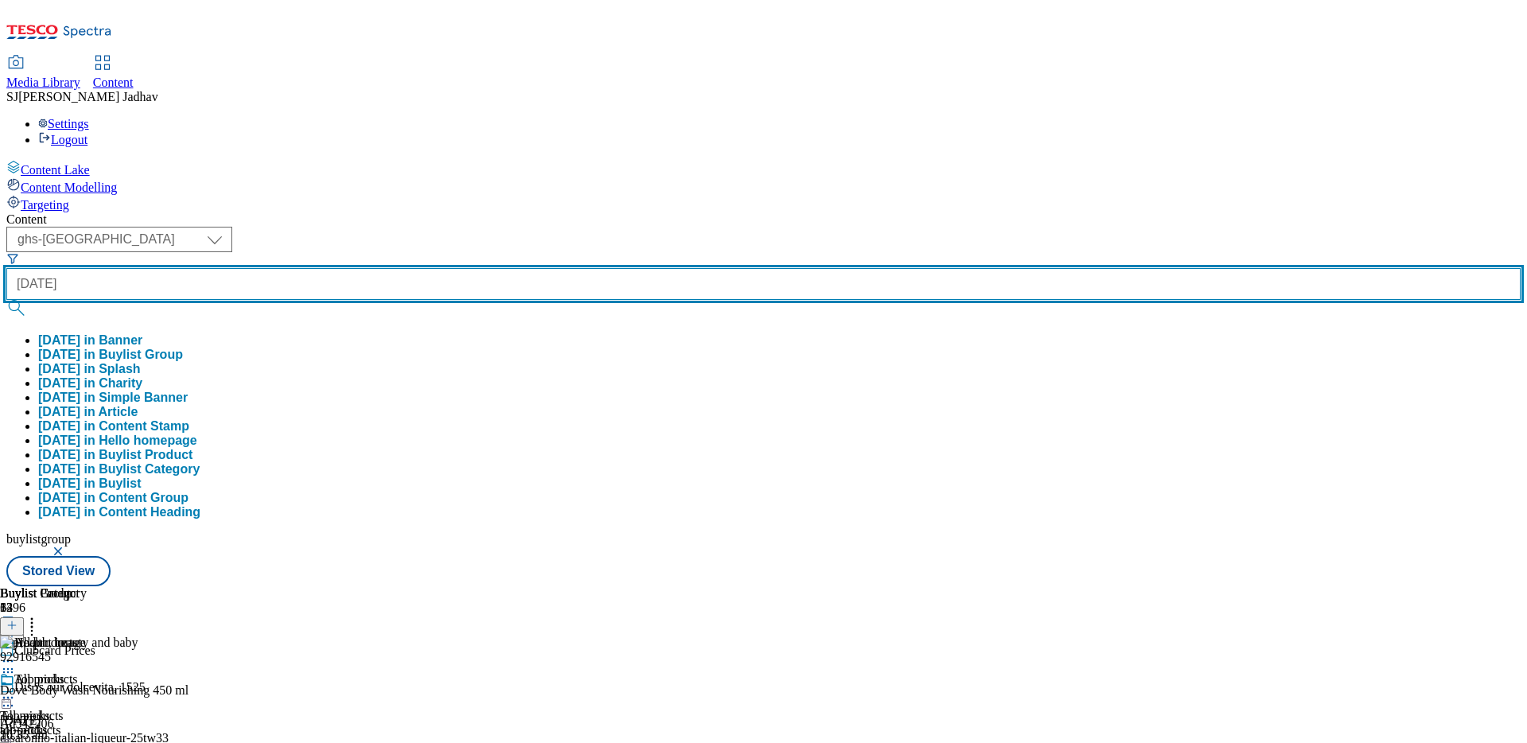
type input "halloween"
click at [6, 300] on button "submit" at bounding box center [17, 308] width 22 height 16
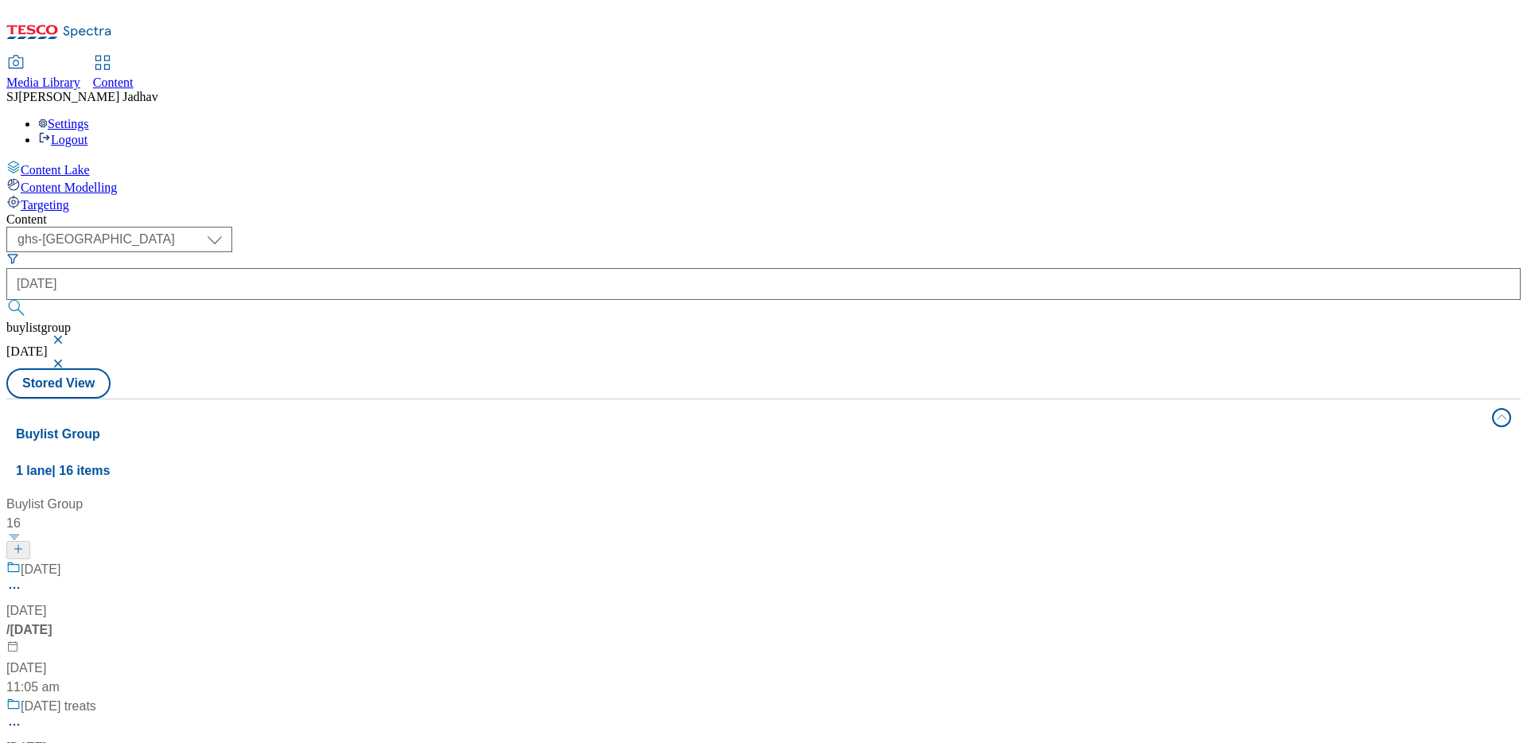
click at [205, 560] on div "[DATE]" at bounding box center [105, 580] width 199 height 41
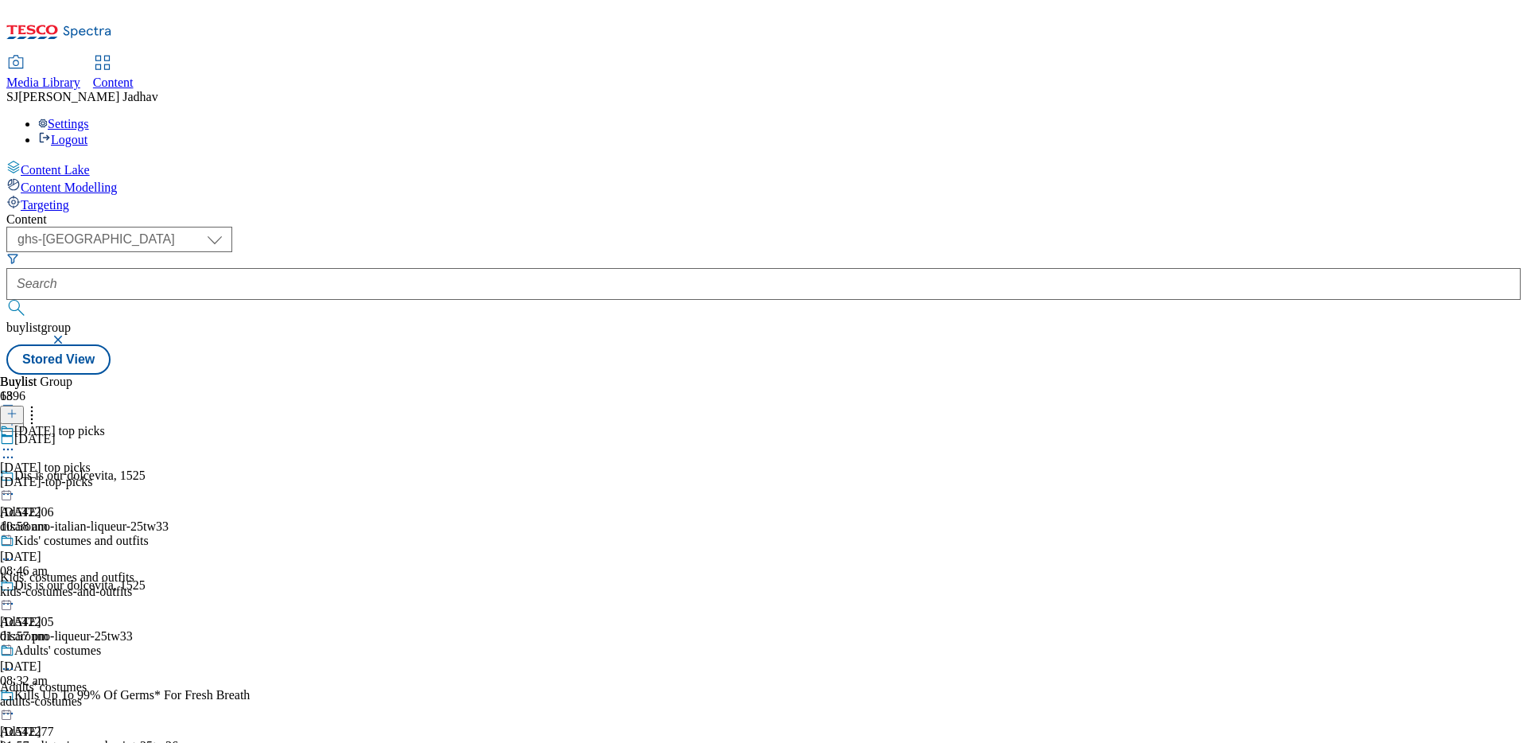
scroll to position [803, 0]
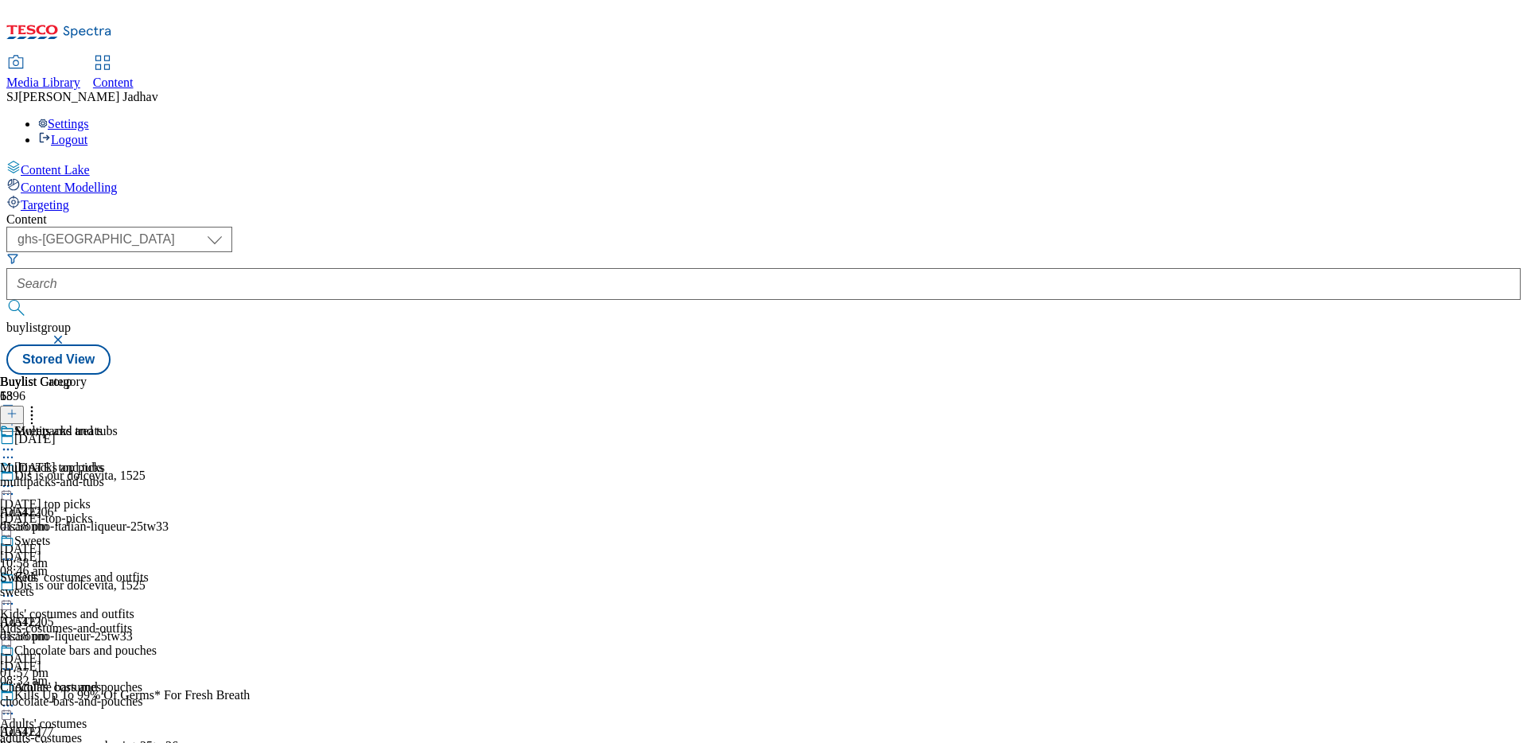
click at [157, 475] on div "multipacks-and-tubs" at bounding box center [78, 482] width 157 height 14
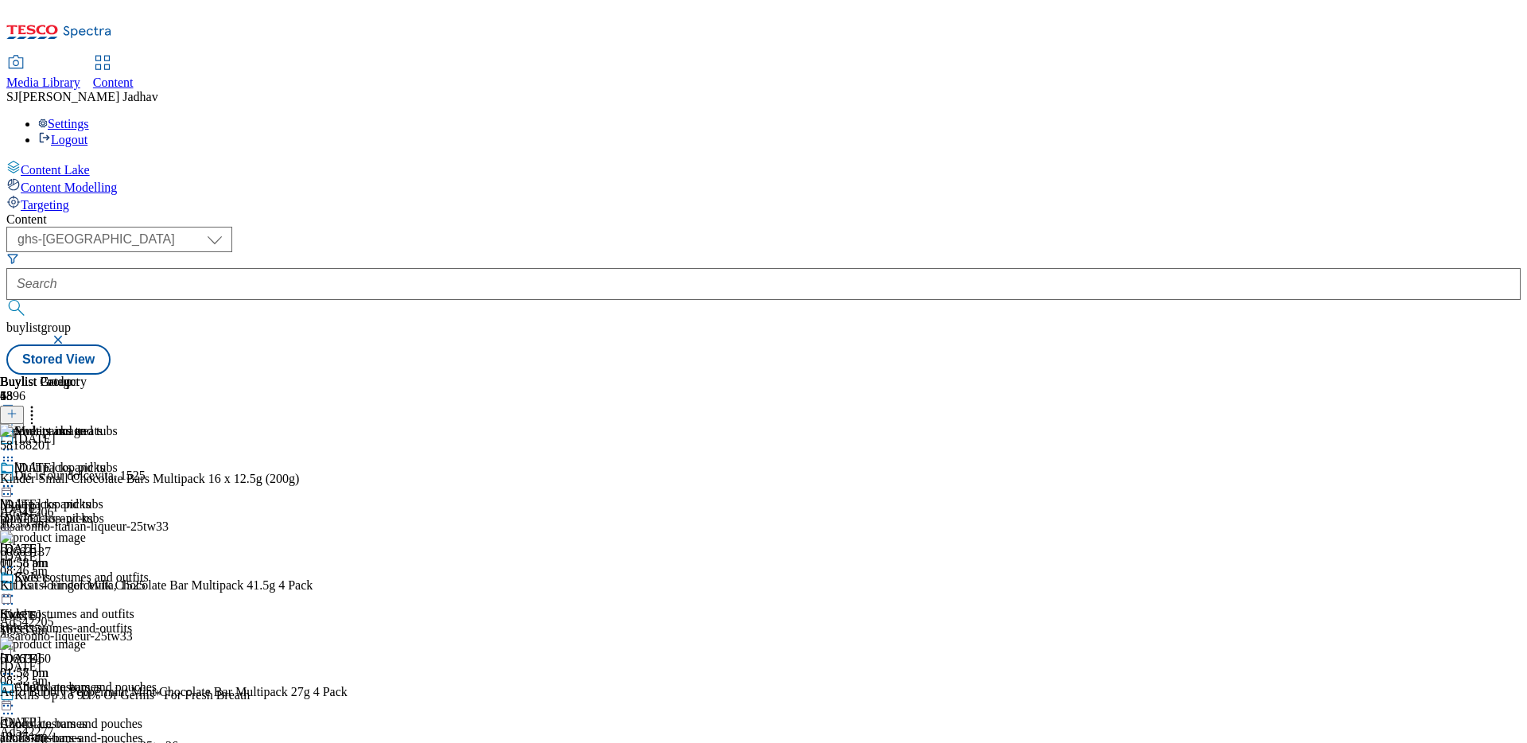
click at [24, 406] on button at bounding box center [12, 415] width 24 height 18
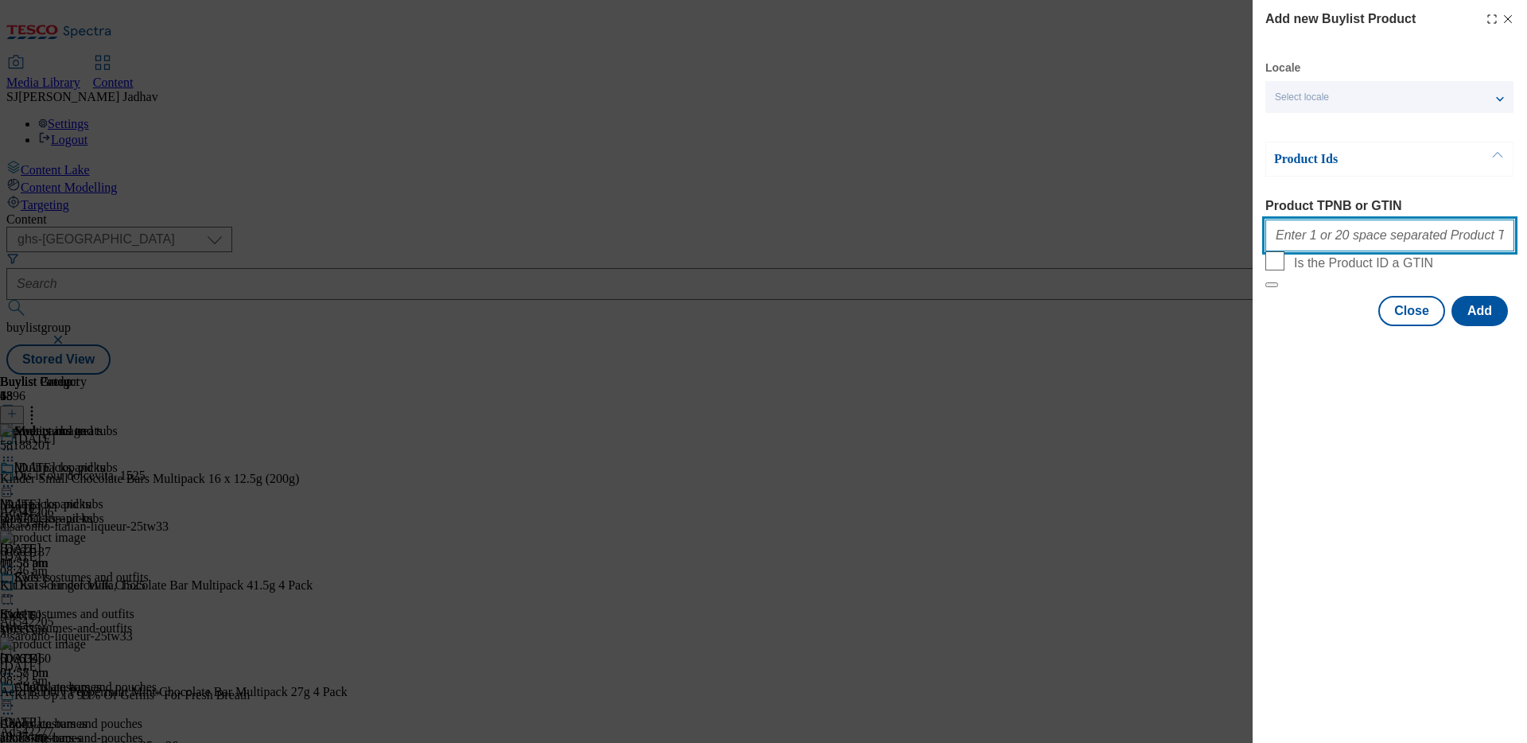
click at [1312, 232] on input "Product TPNB or GTIN" at bounding box center [1390, 236] width 249 height 32
paste input "90618210"
type input "90618210"
click at [1374, 505] on div "Add new Buylist Product Locale Select locale English Welsh Product Ids Product …" at bounding box center [1390, 371] width 274 height 743
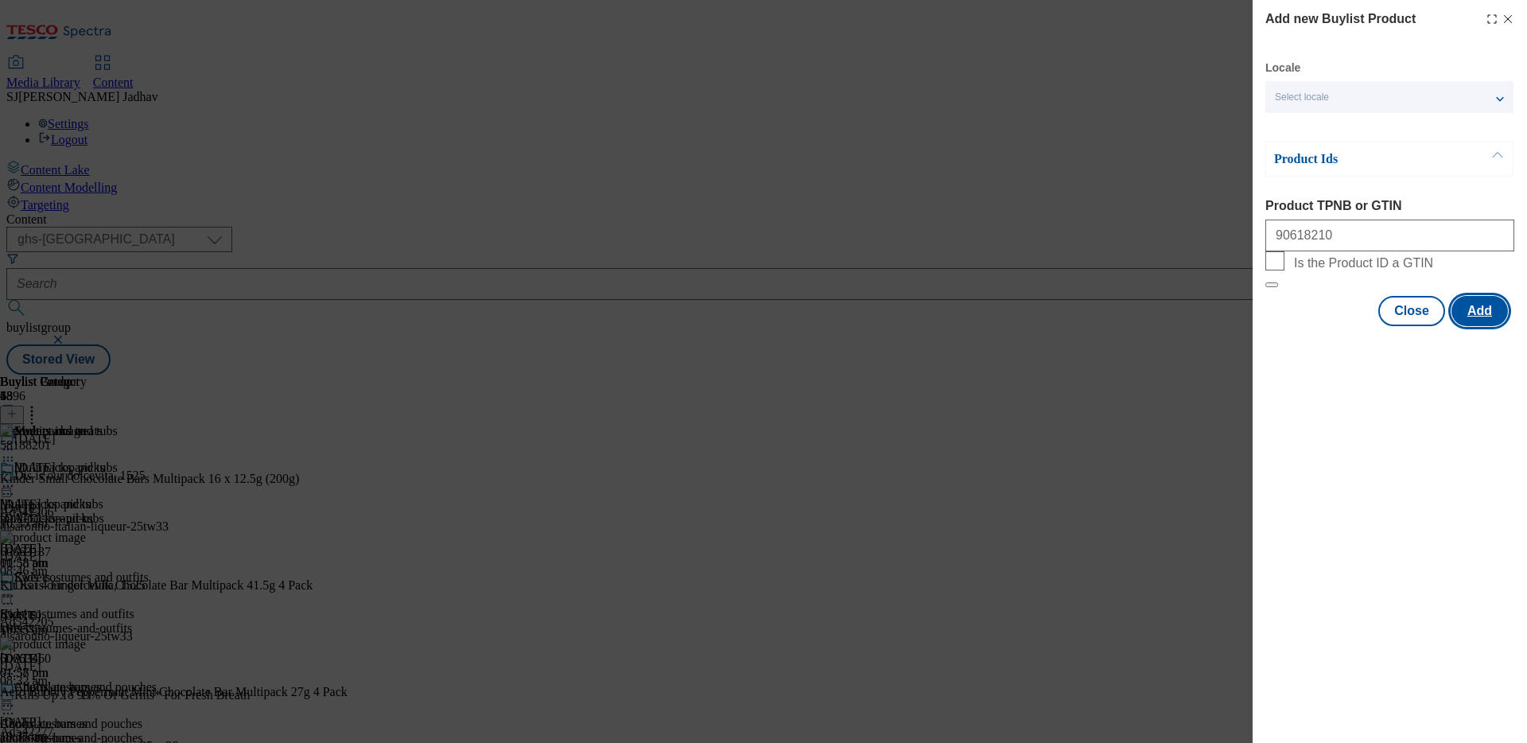
click at [1374, 326] on button "Add" at bounding box center [1480, 311] width 56 height 30
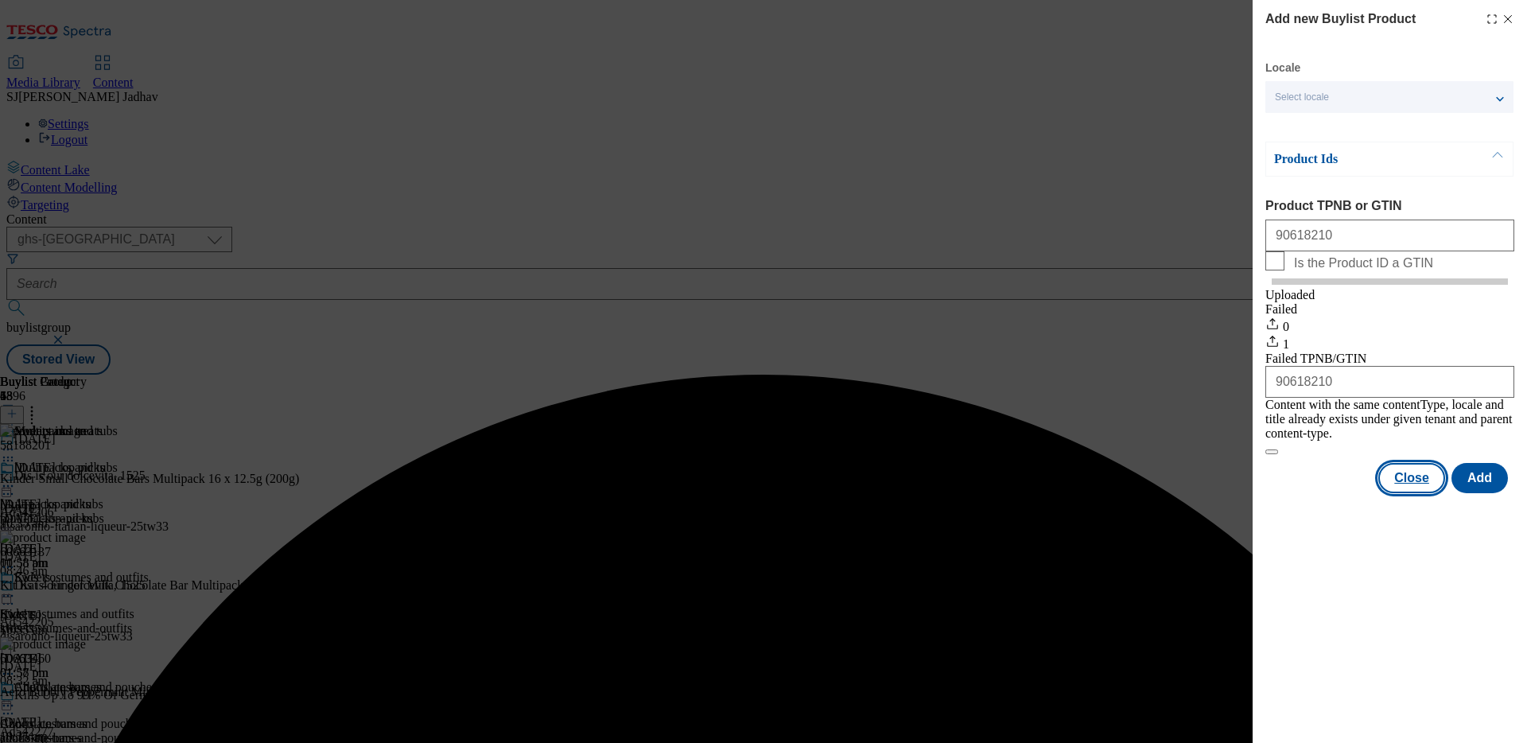
click at [1374, 483] on button "Close" at bounding box center [1411, 478] width 67 height 30
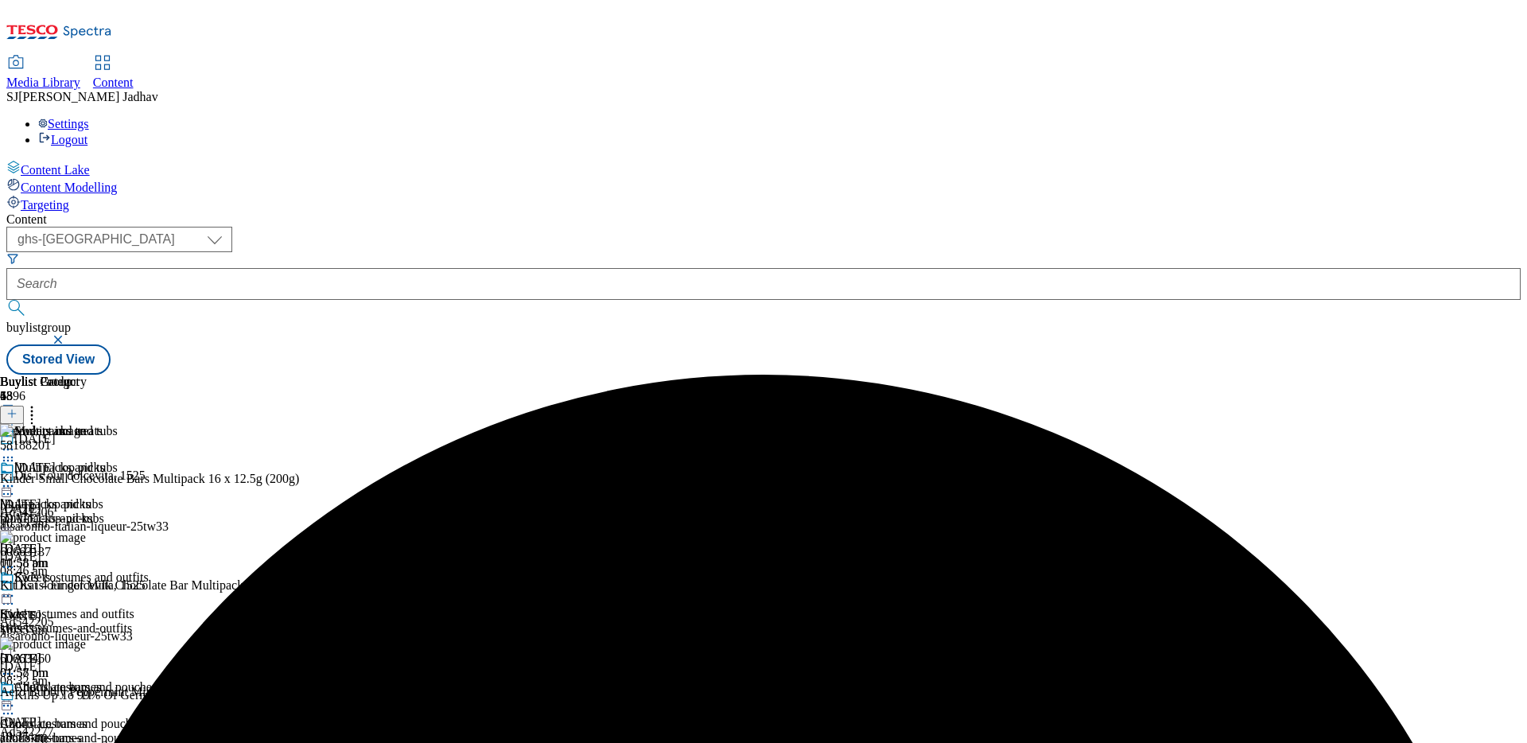
click at [40, 403] on icon at bounding box center [32, 411] width 16 height 16
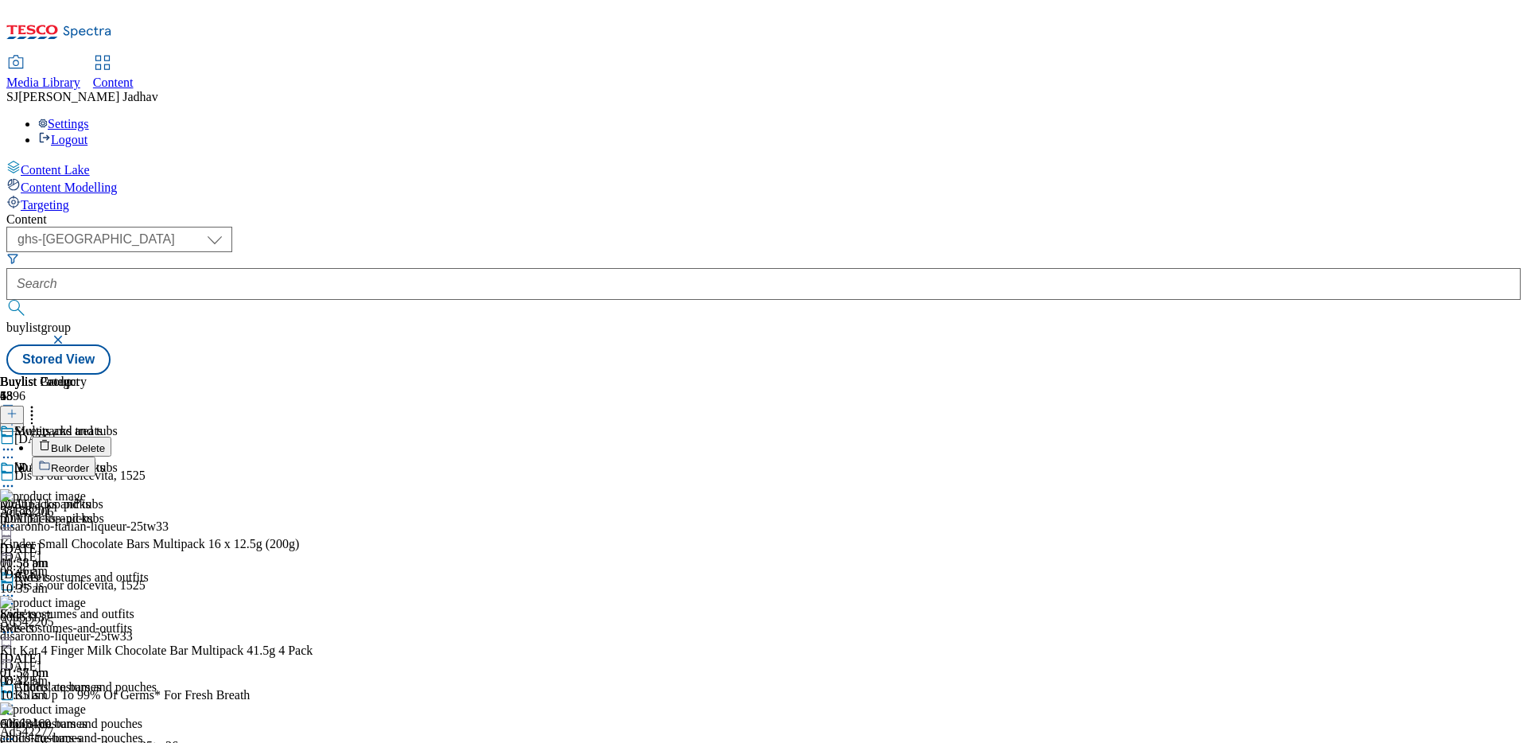
click at [89, 462] on span "Reorder" at bounding box center [70, 468] width 38 height 12
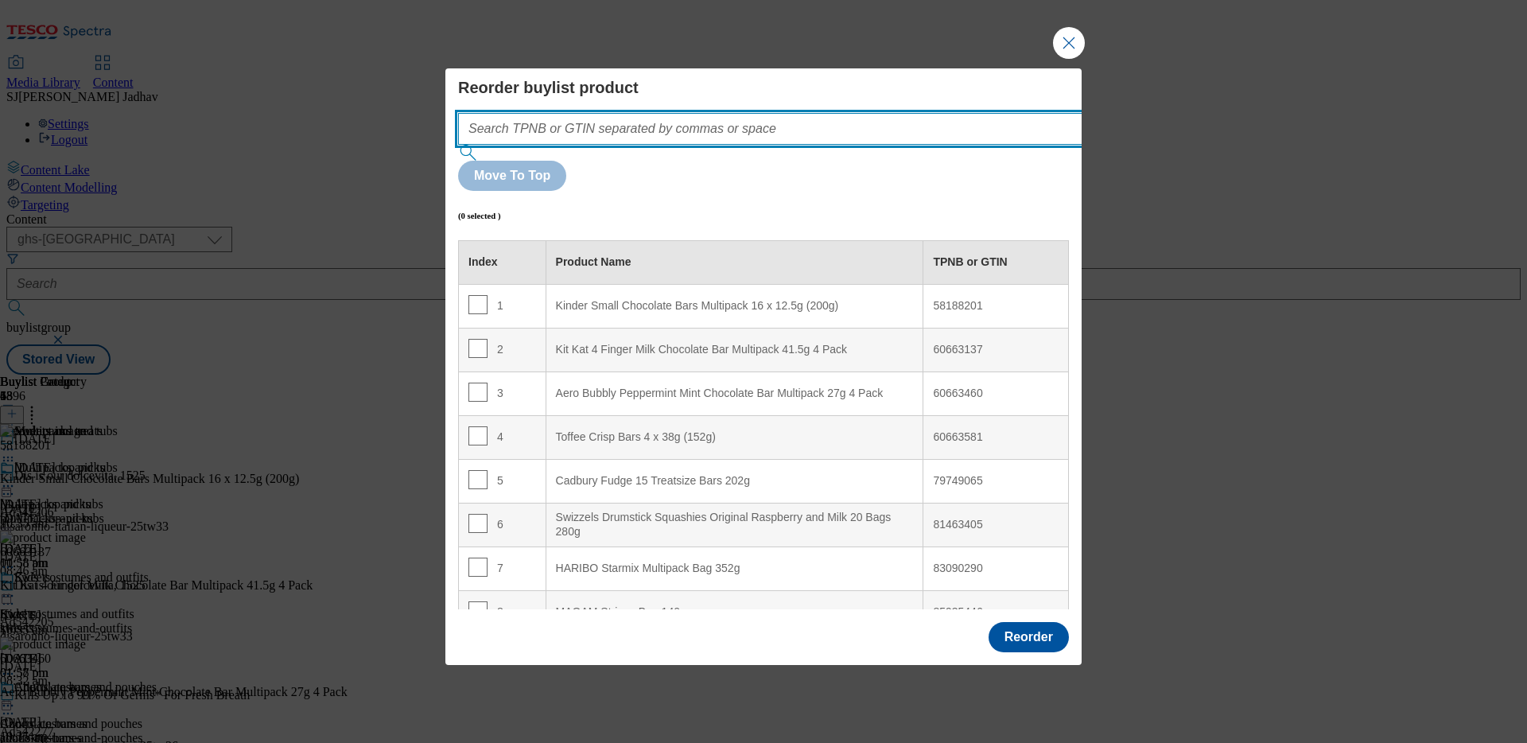
click at [792, 145] on input "Modal" at bounding box center [794, 129] width 672 height 32
paste input "90618210"
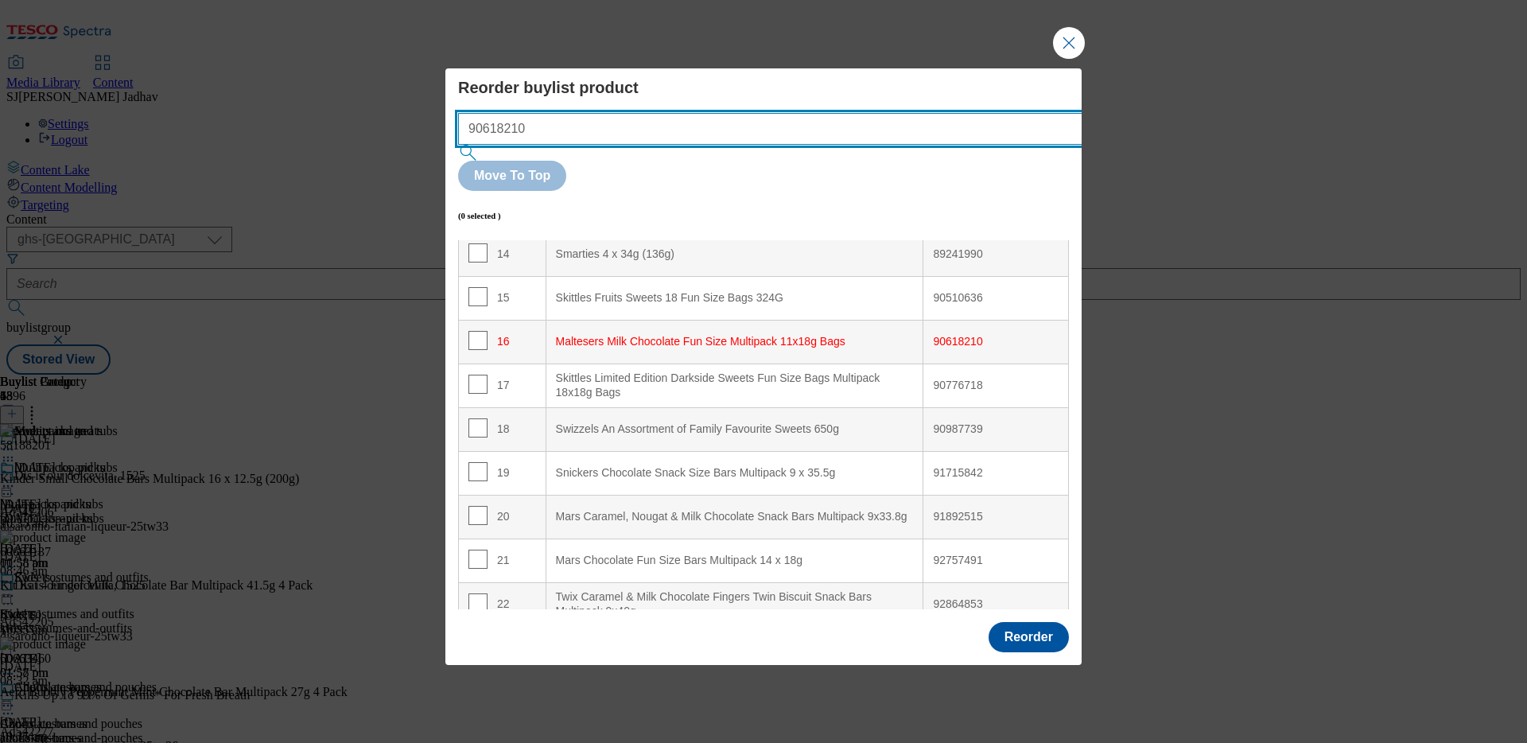
scroll to position [714, 0]
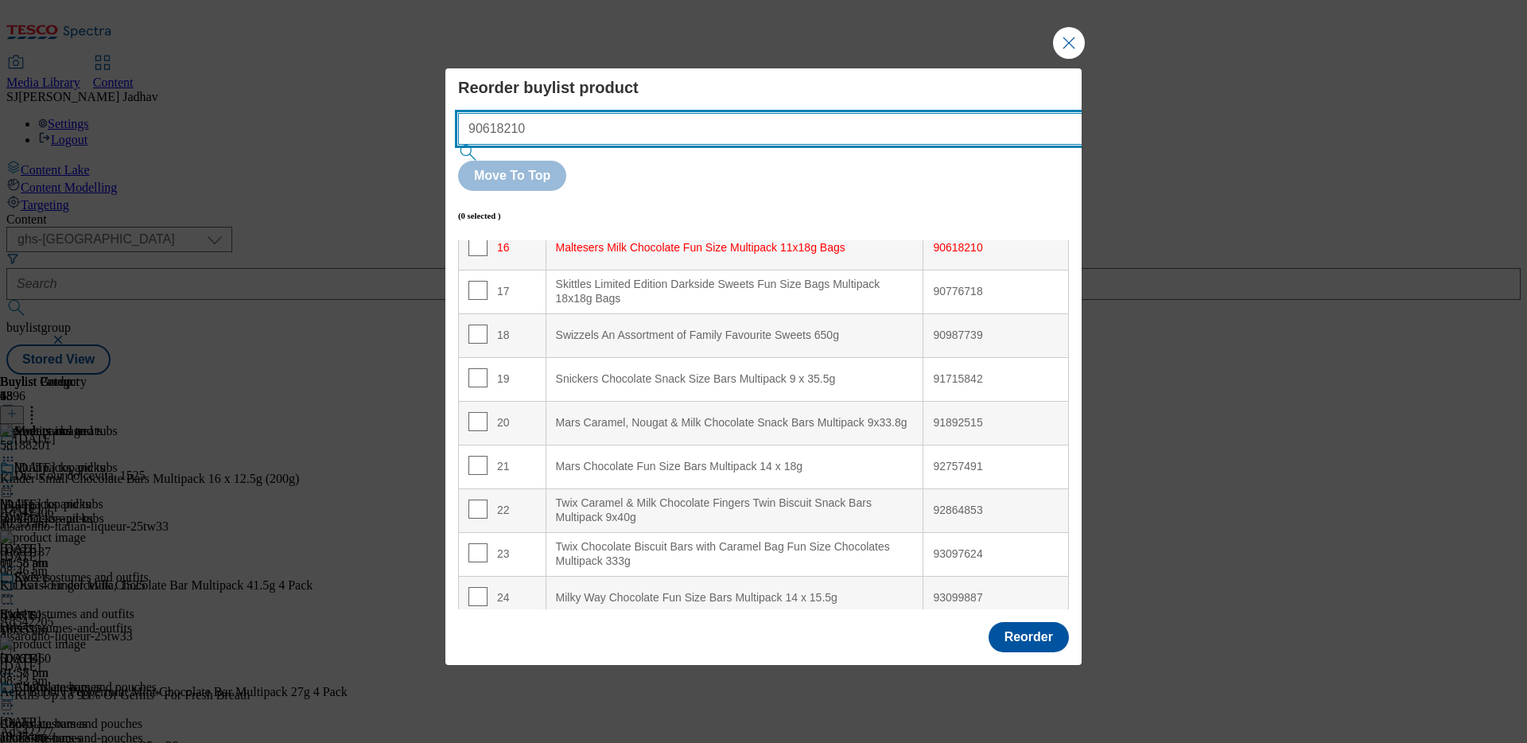
type input "90618210"
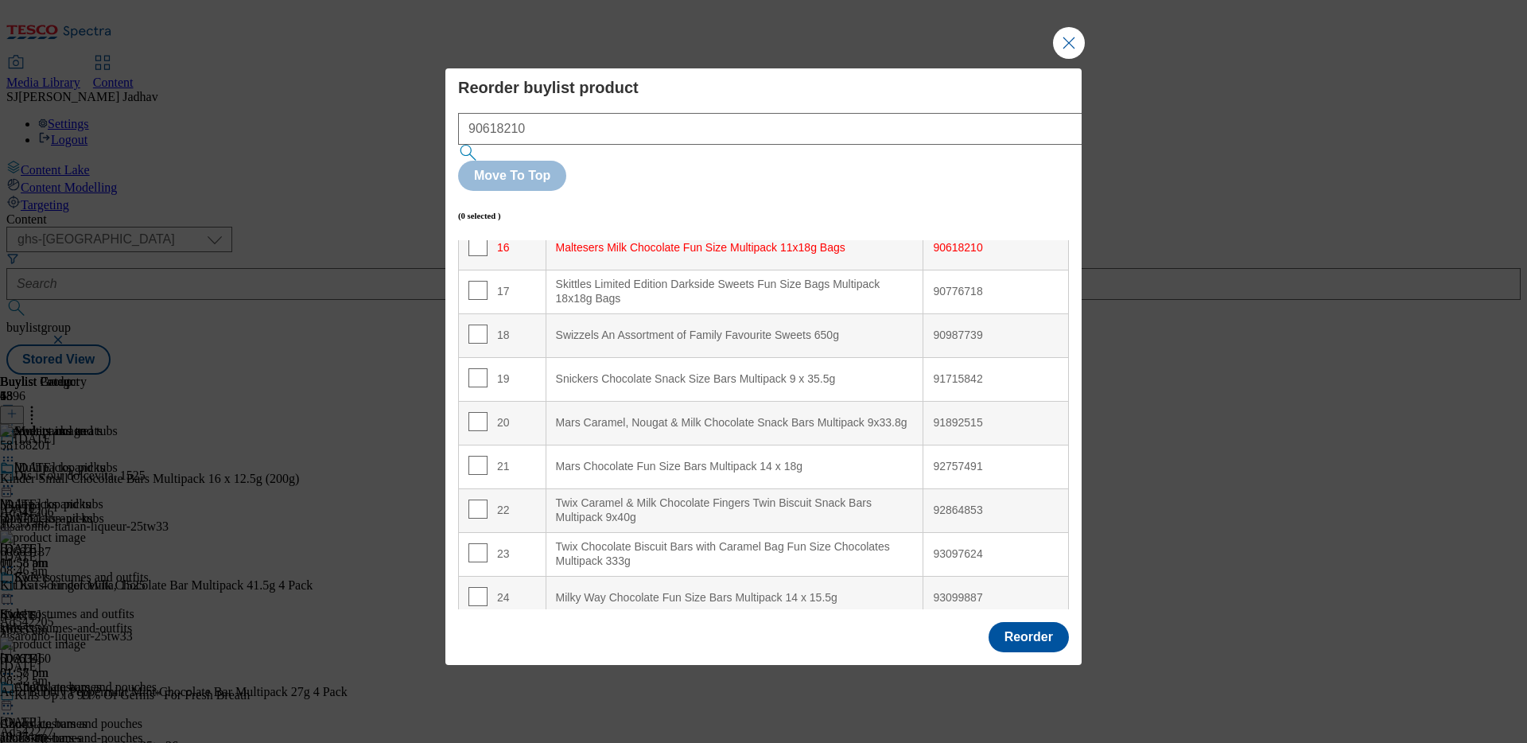
click at [484, 237] on div "16" at bounding box center [503, 248] width 68 height 23
click at [480, 237] on input "Modal" at bounding box center [478, 246] width 19 height 19
checkbox input "true"
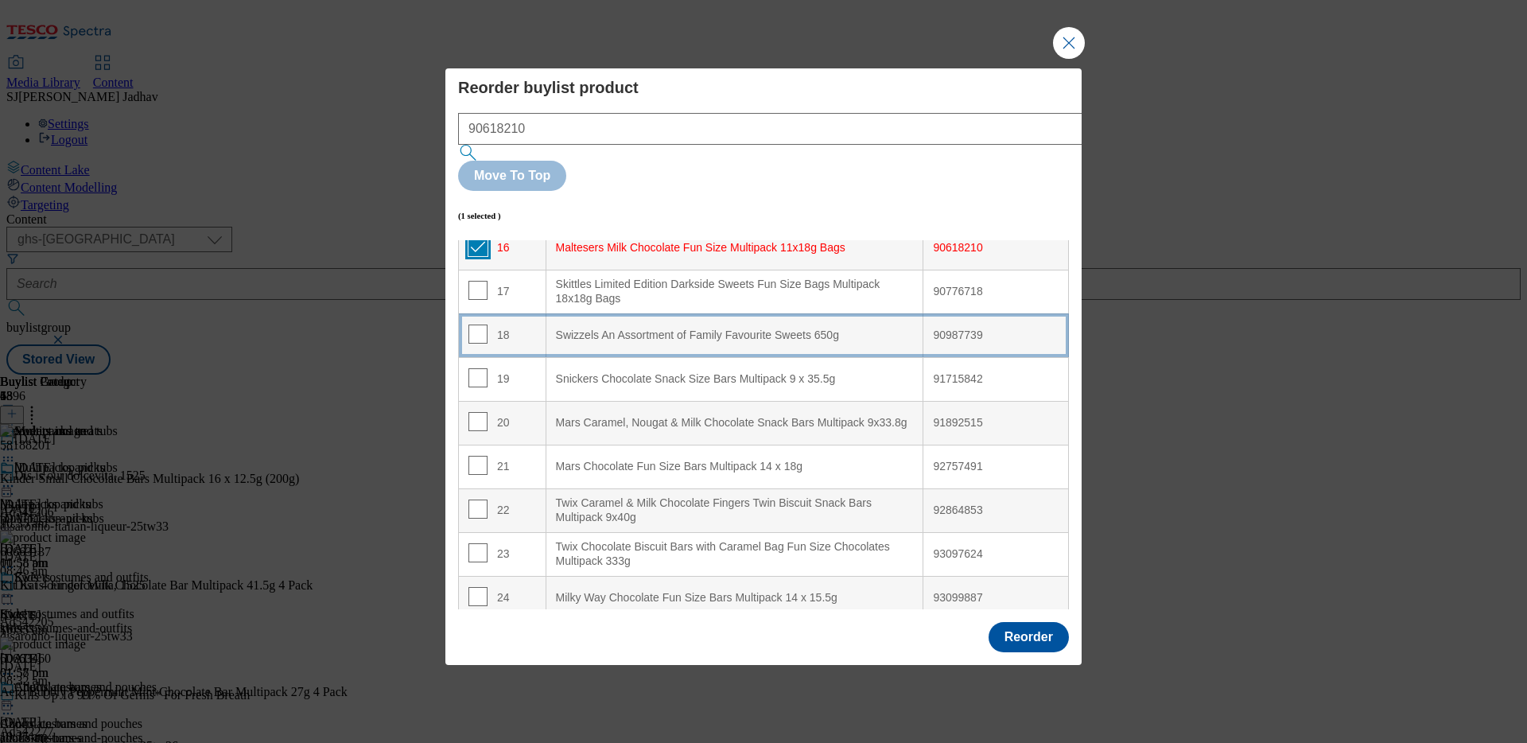
scroll to position [0, 0]
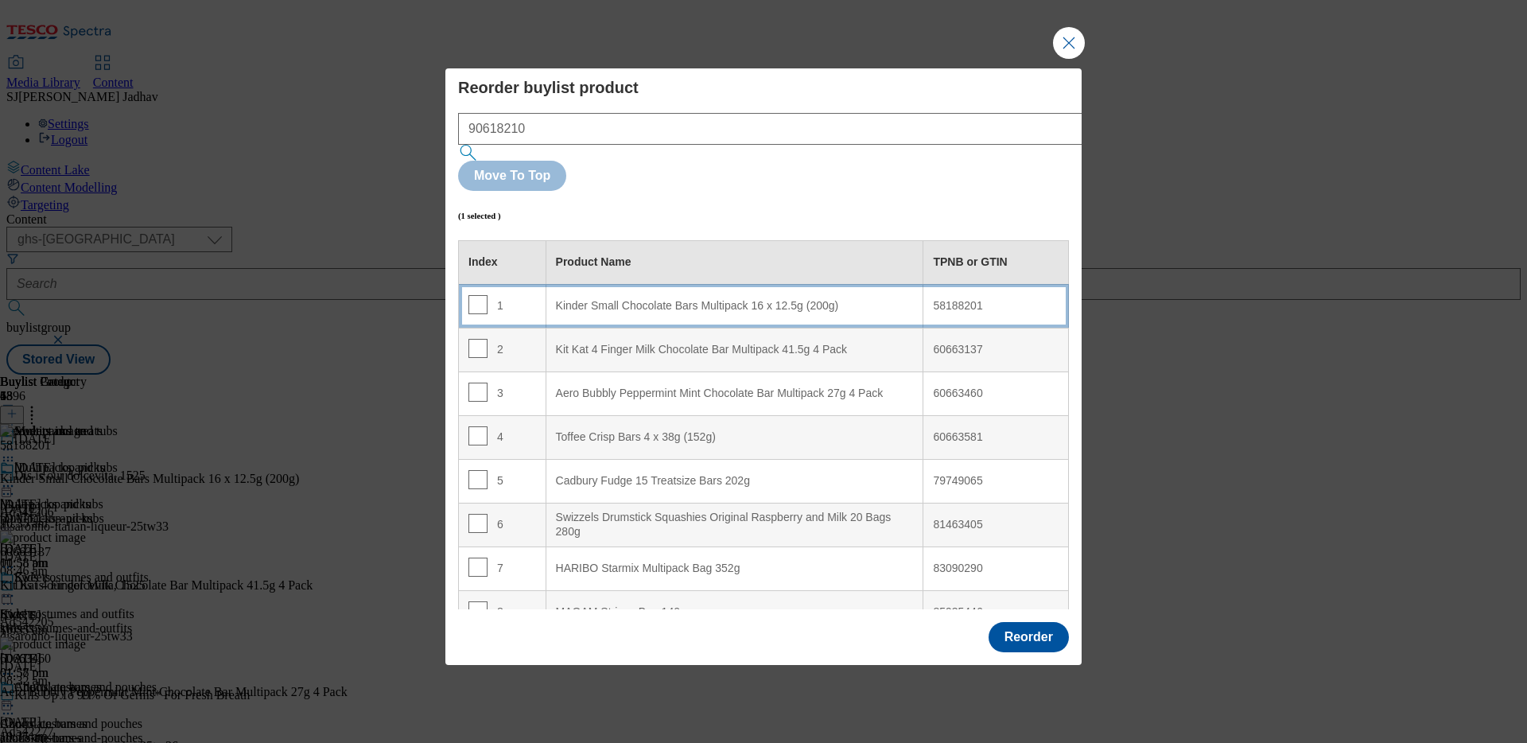
click at [705, 284] on \(200g\) "Kinder Small Chocolate Bars Multipack 16 x 12.5g (200g)" at bounding box center [735, 306] width 378 height 44
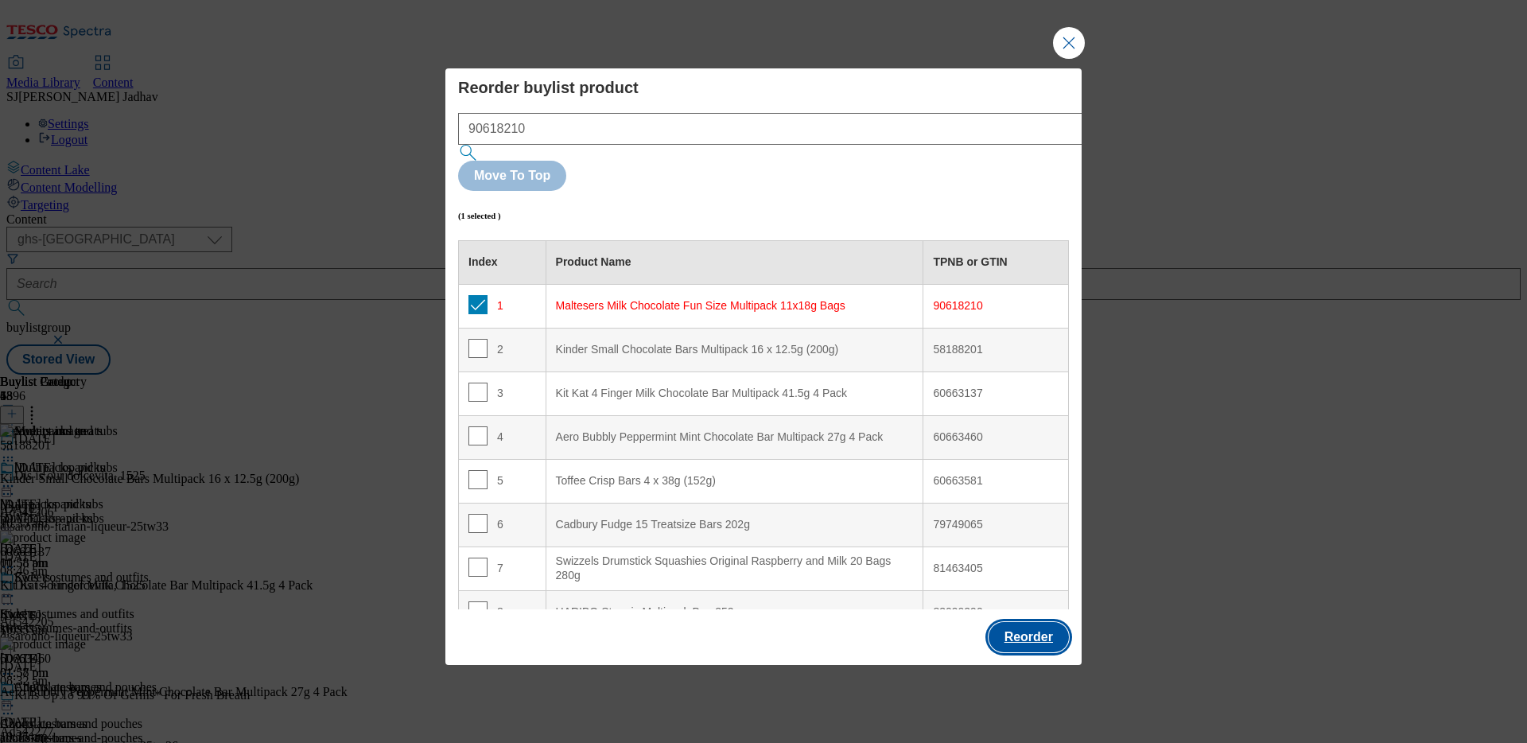
click at [1027, 622] on button "Reorder" at bounding box center [1029, 637] width 80 height 30
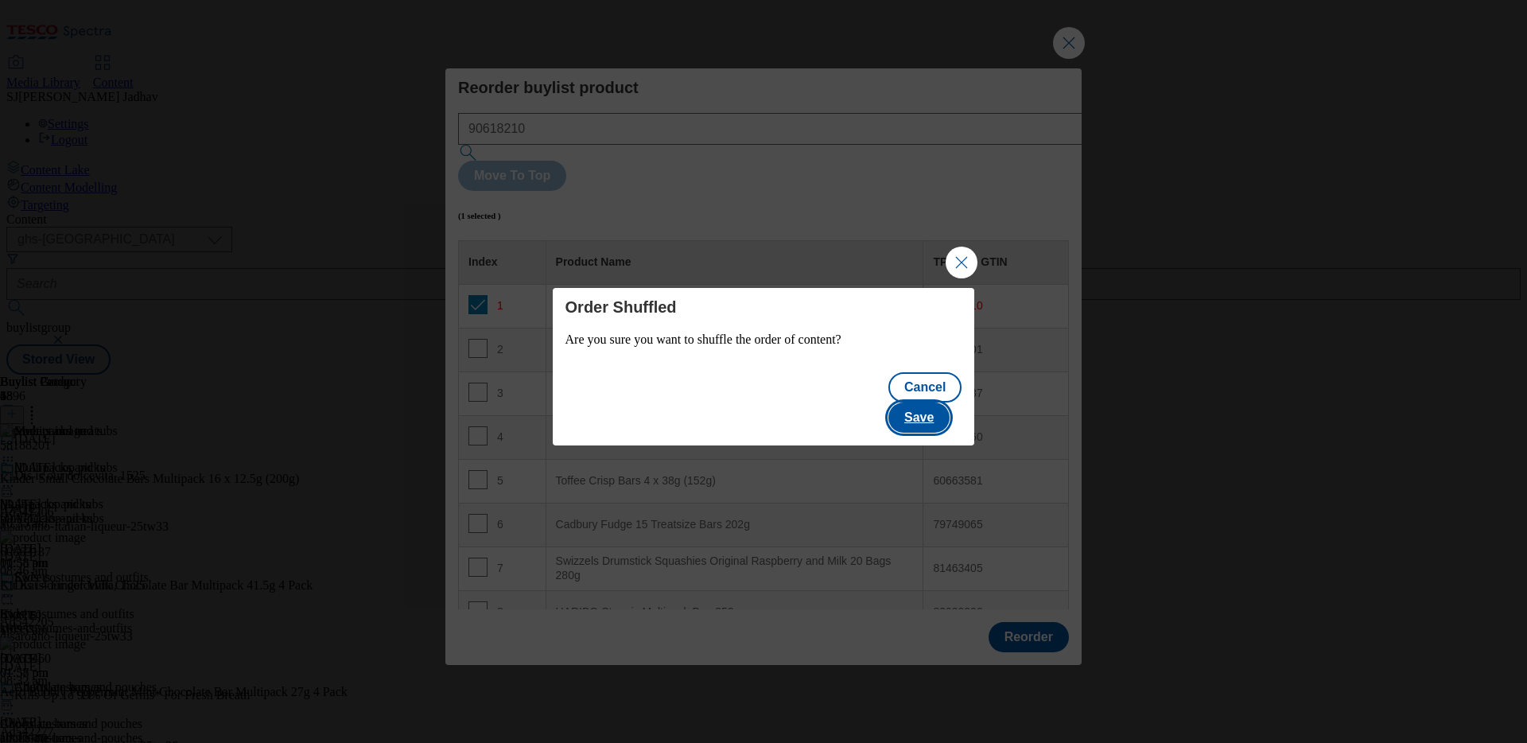
click at [928, 402] on button "Save" at bounding box center [919, 417] width 61 height 30
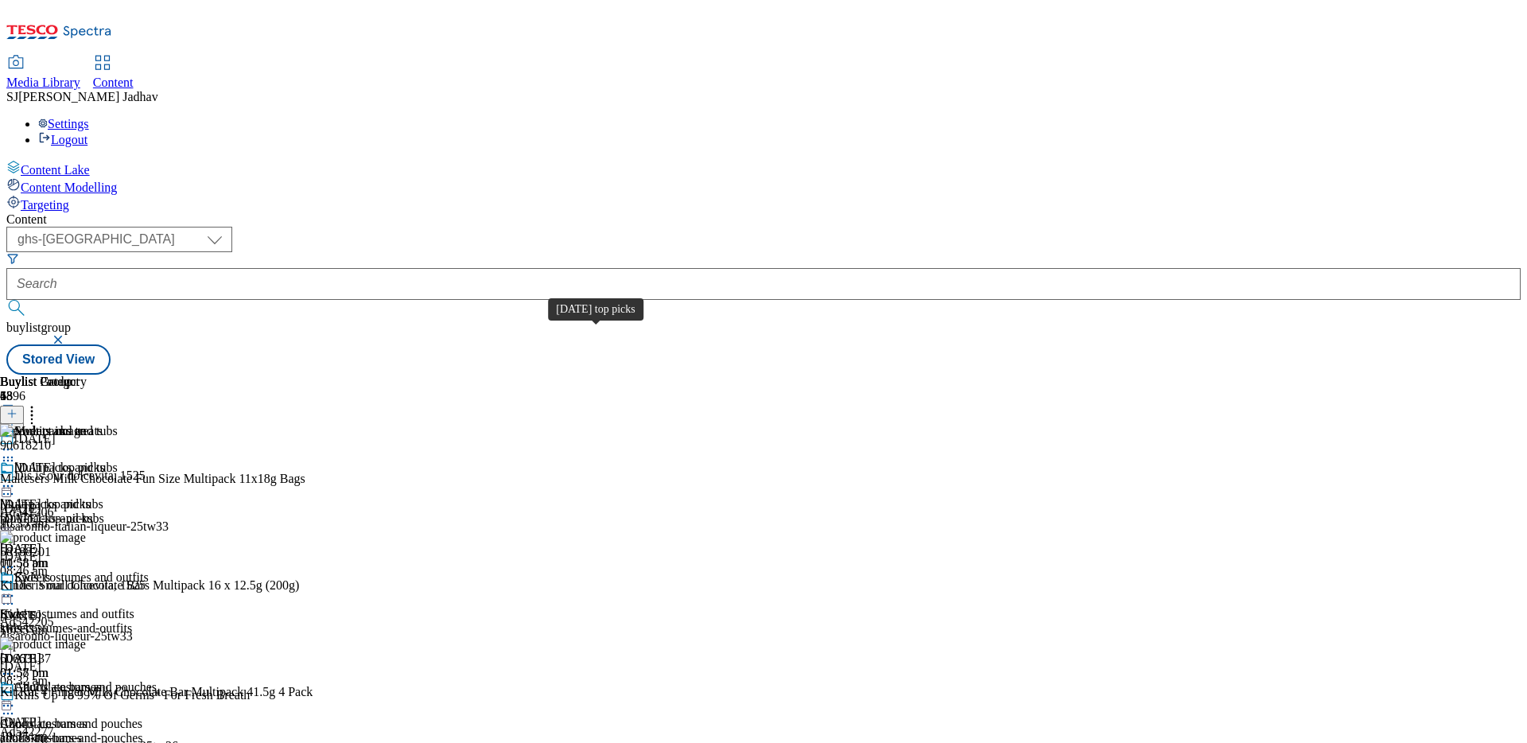
click at [91, 497] on span "[DATE] top picks" at bounding box center [45, 504] width 91 height 14
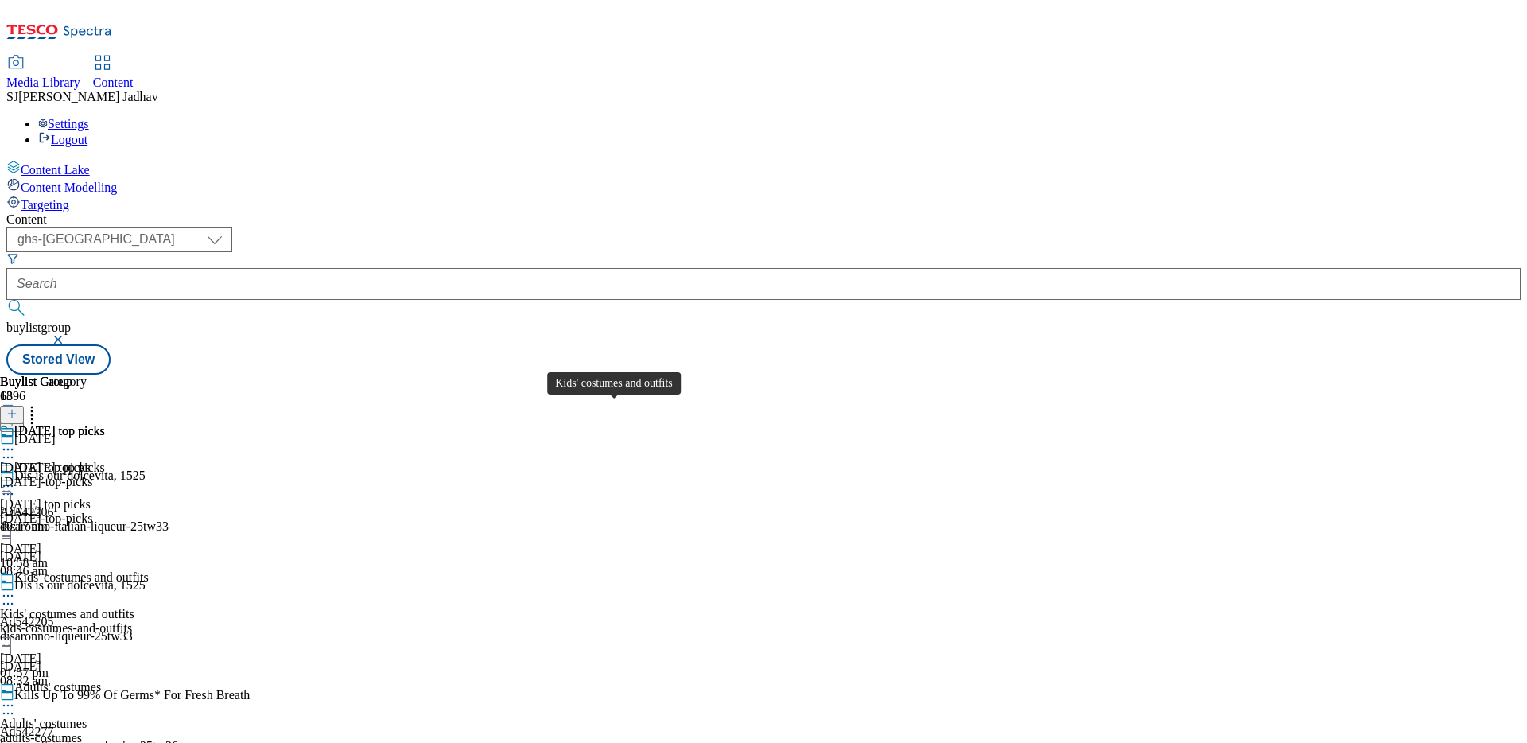
click at [149, 570] on div "Kids' costumes and outfits" at bounding box center [81, 577] width 134 height 14
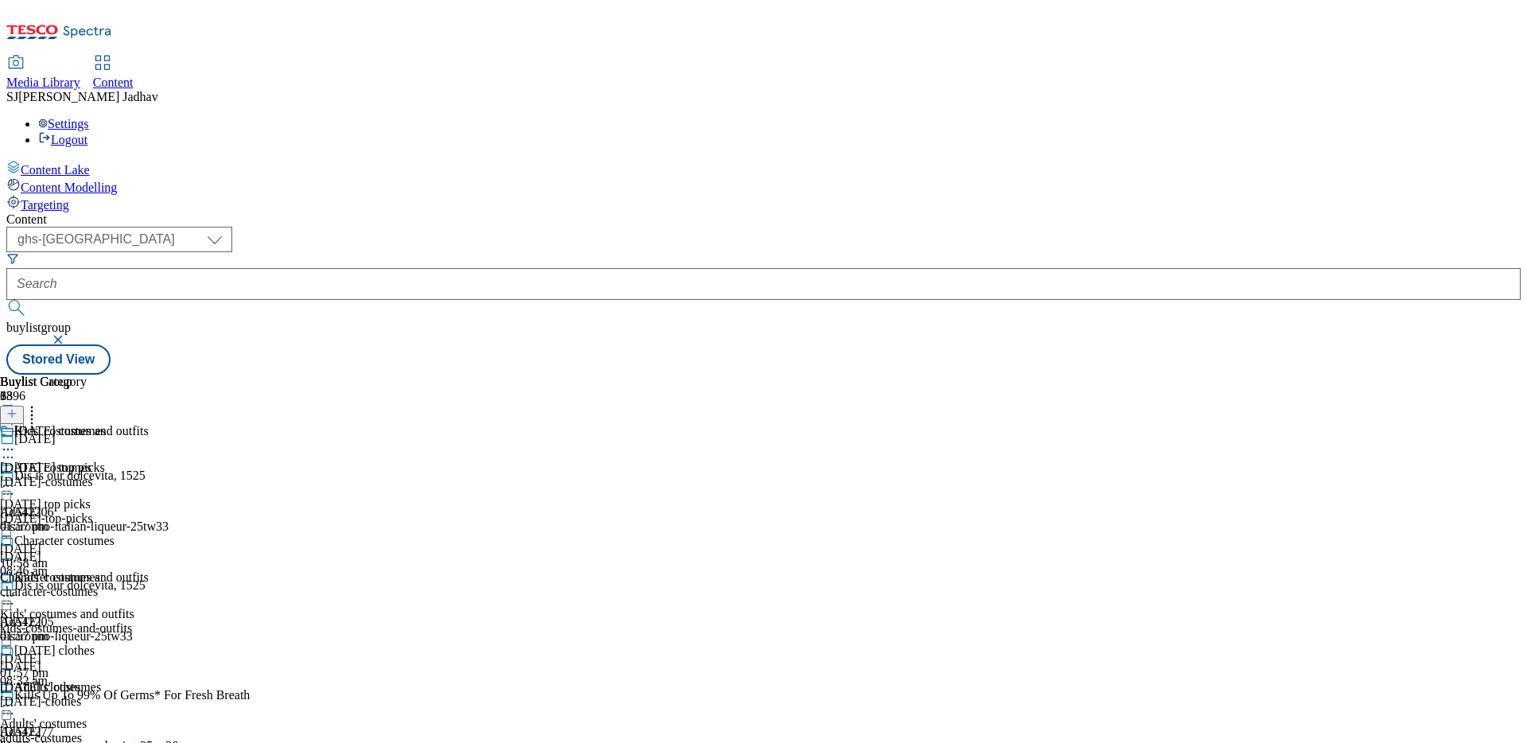
scroll to position [1, 0]
click at [100, 570] on span "Character costumes" at bounding box center [50, 577] width 100 height 14
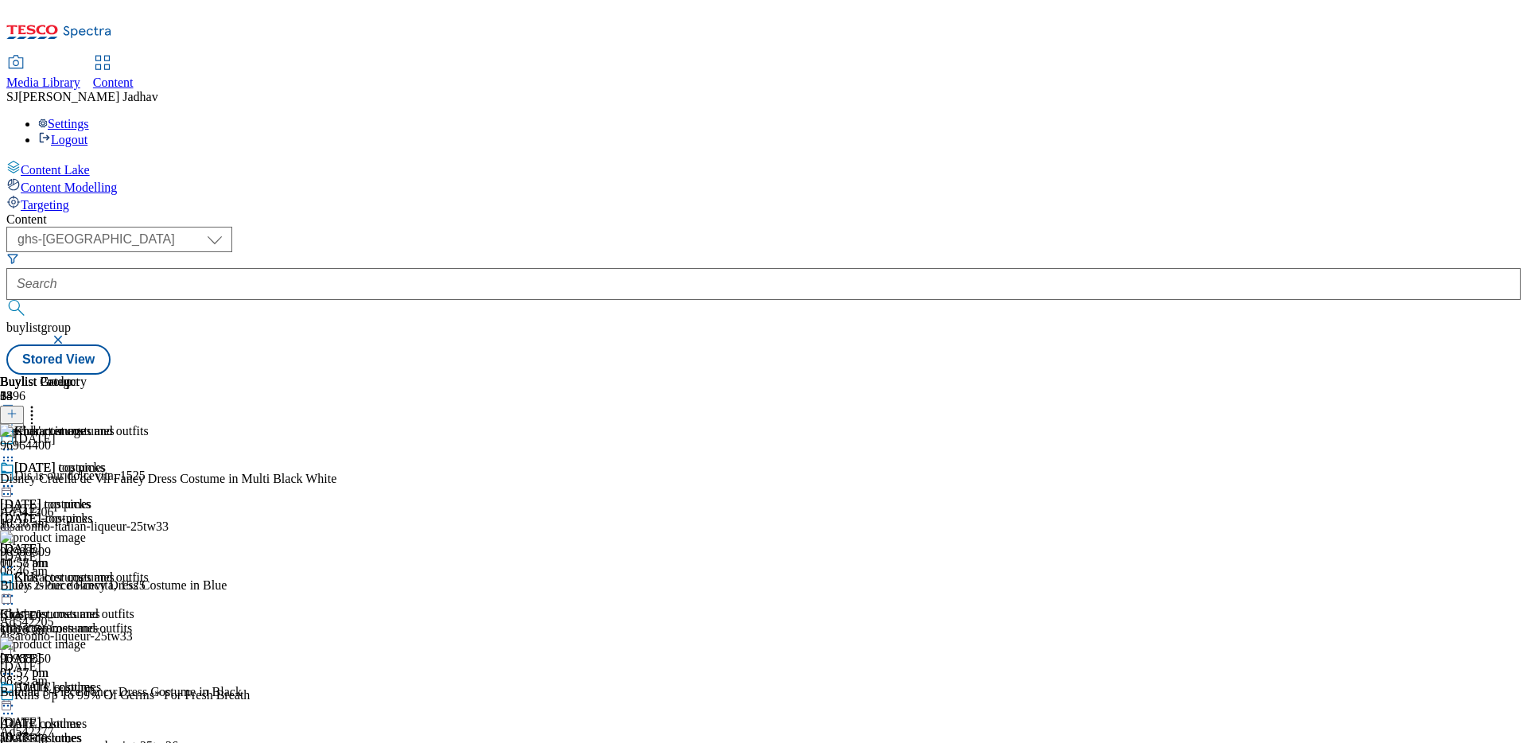
click at [10, 595] on circle at bounding box center [8, 596] width 2 height 2
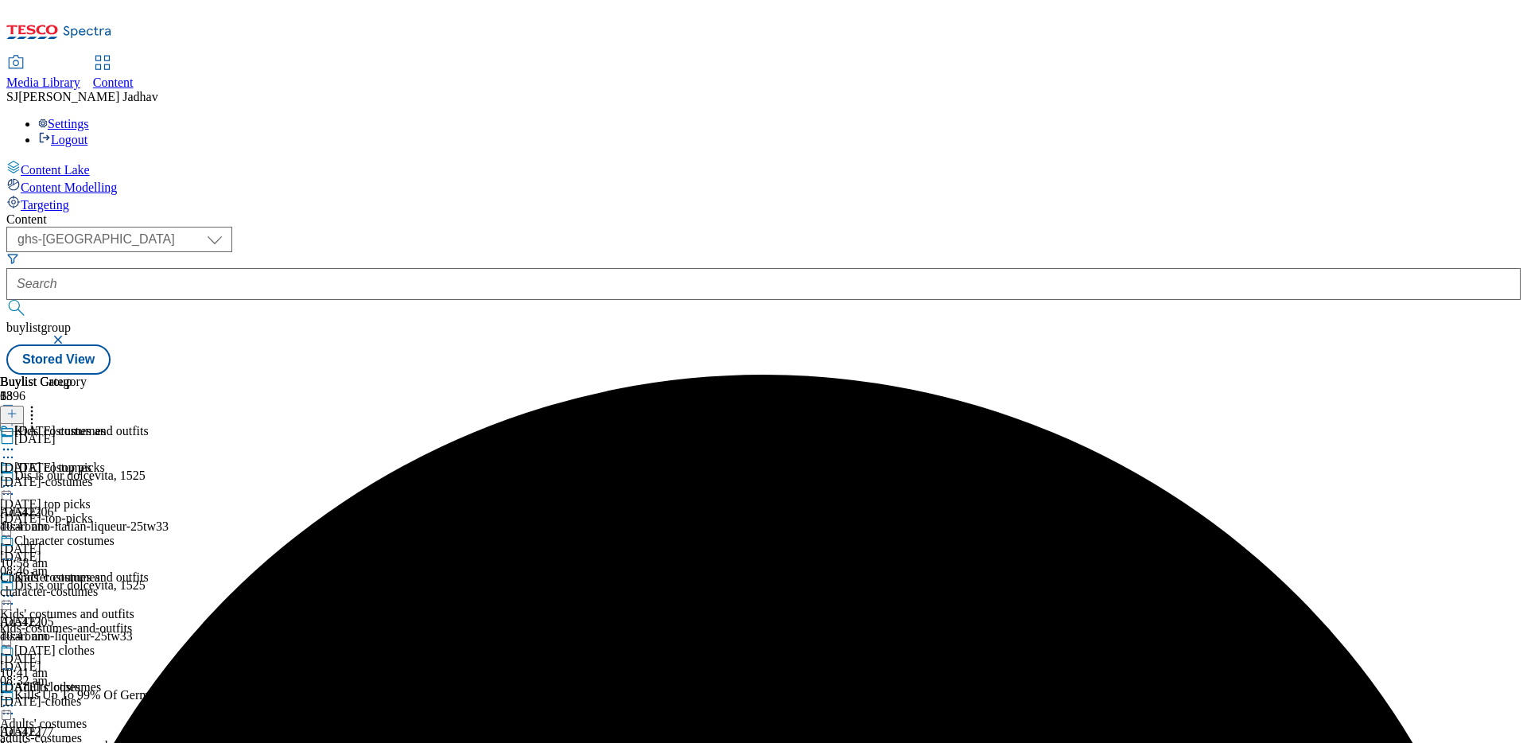
click at [149, 731] on div "adults-costumes" at bounding box center [74, 738] width 149 height 14
click at [106, 424] on div "Adults' costumes Adults' costumes adults-costumes 16 Sept 2025 02:45 pm" at bounding box center [53, 479] width 106 height 110
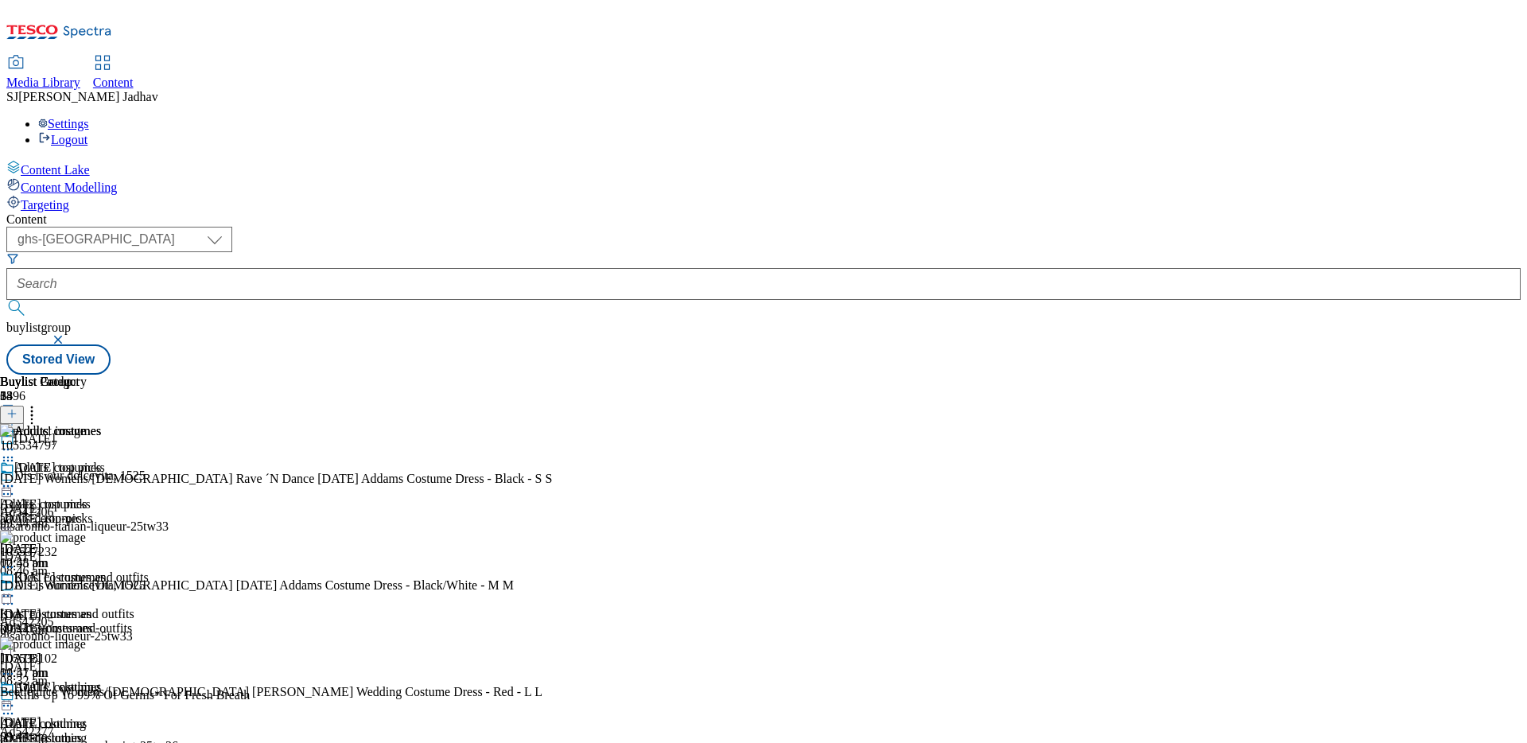
click at [16, 478] on icon at bounding box center [8, 486] width 16 height 16
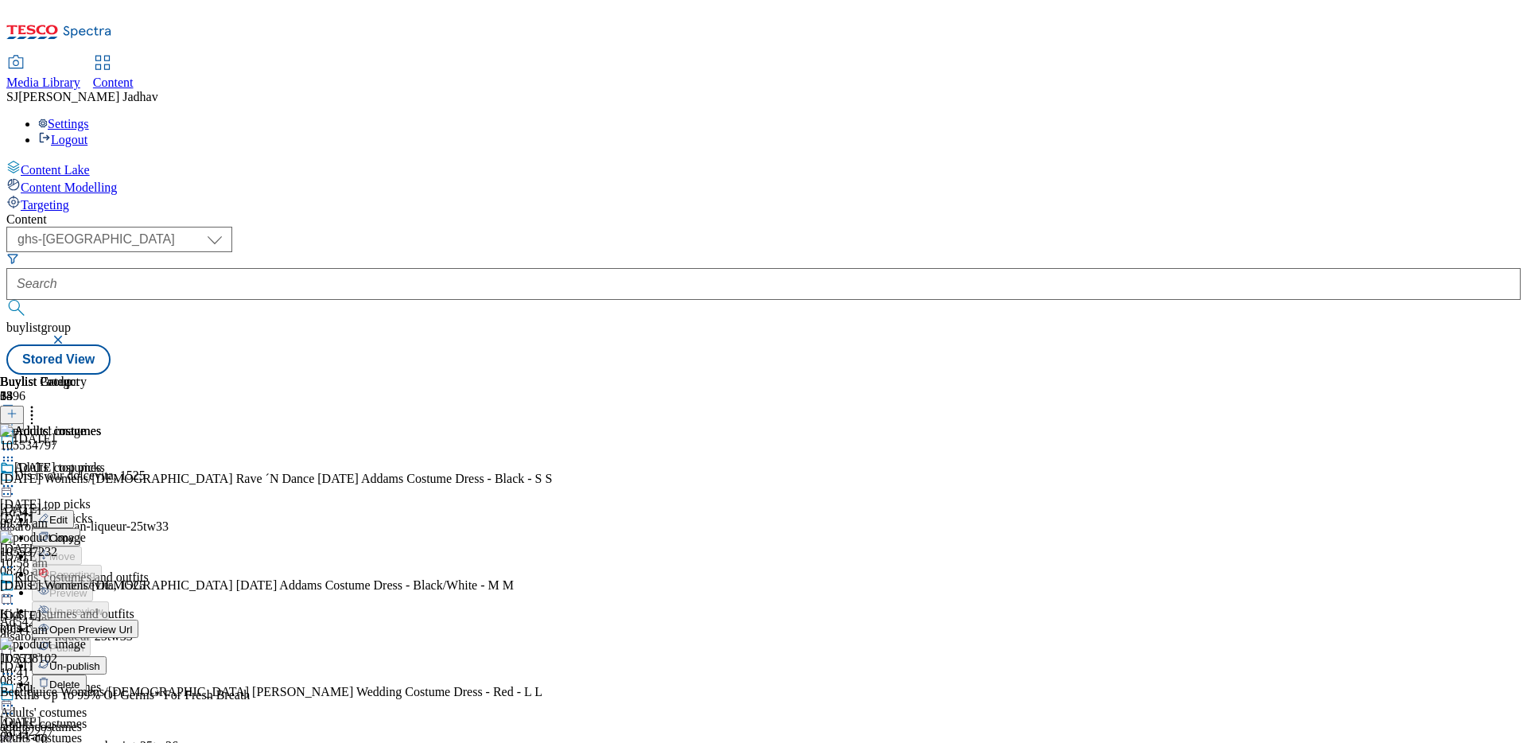
click at [100, 660] on span "Un-publish" at bounding box center [74, 666] width 51 height 12
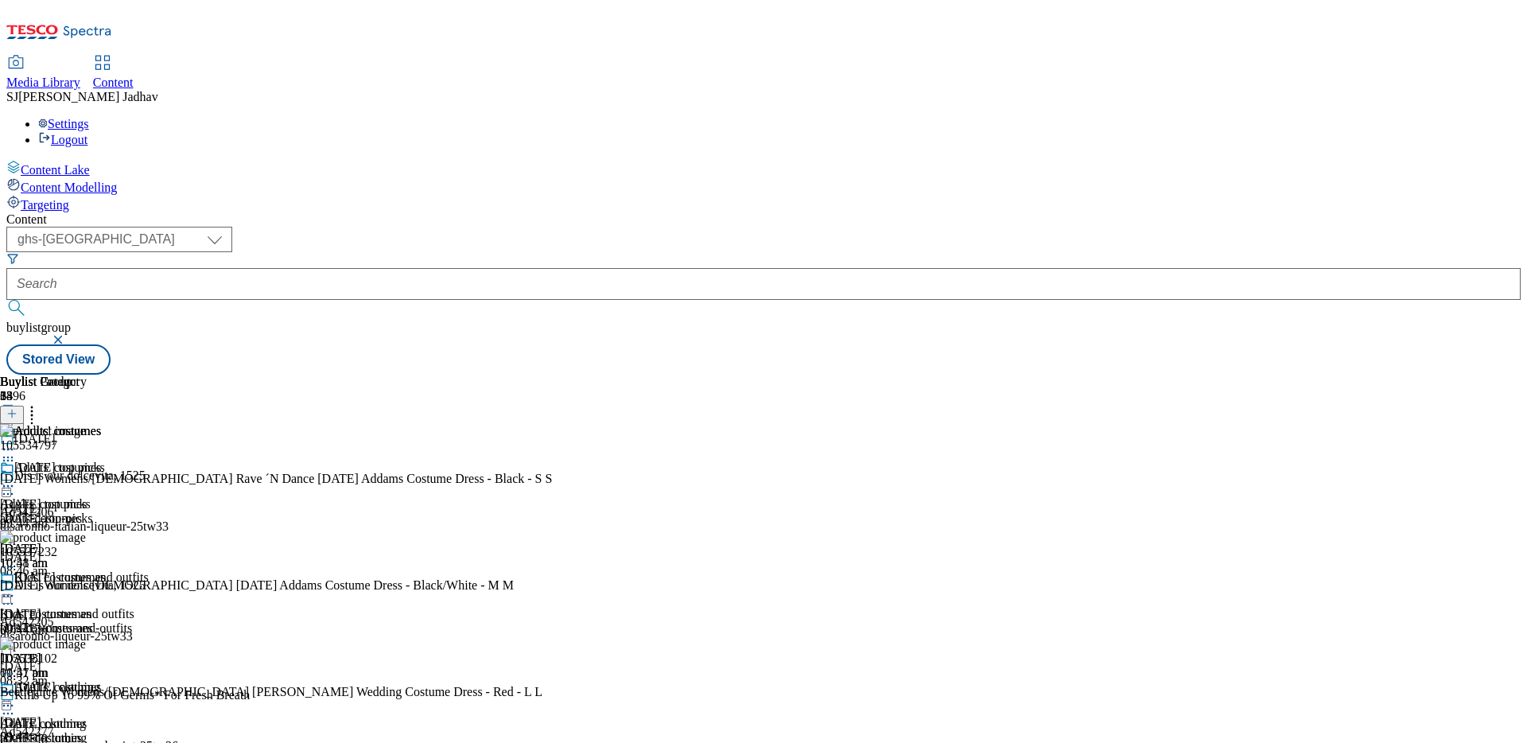
click at [16, 478] on icon at bounding box center [8, 486] width 16 height 16
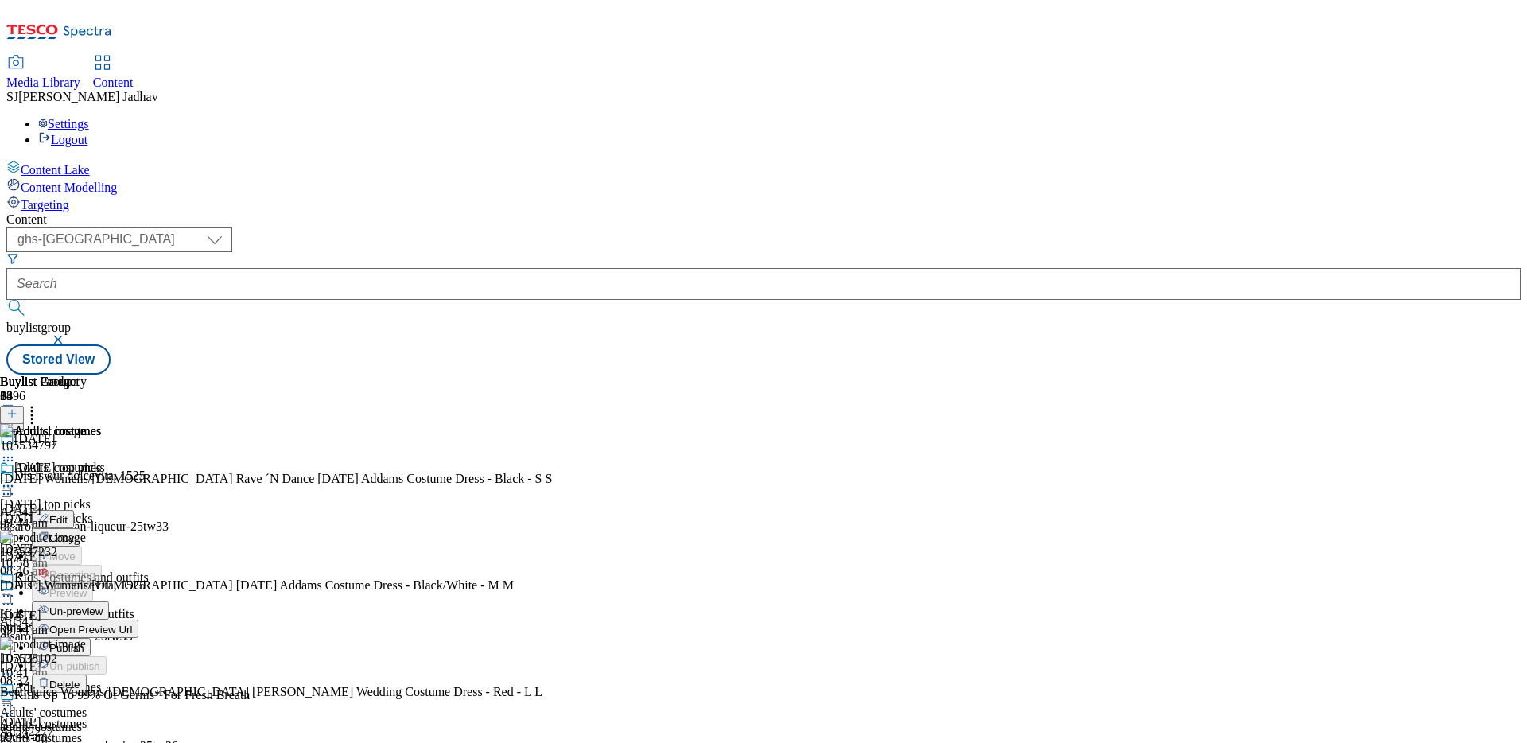
click at [103, 605] on span "Un-preview" at bounding box center [75, 611] width 53 height 12
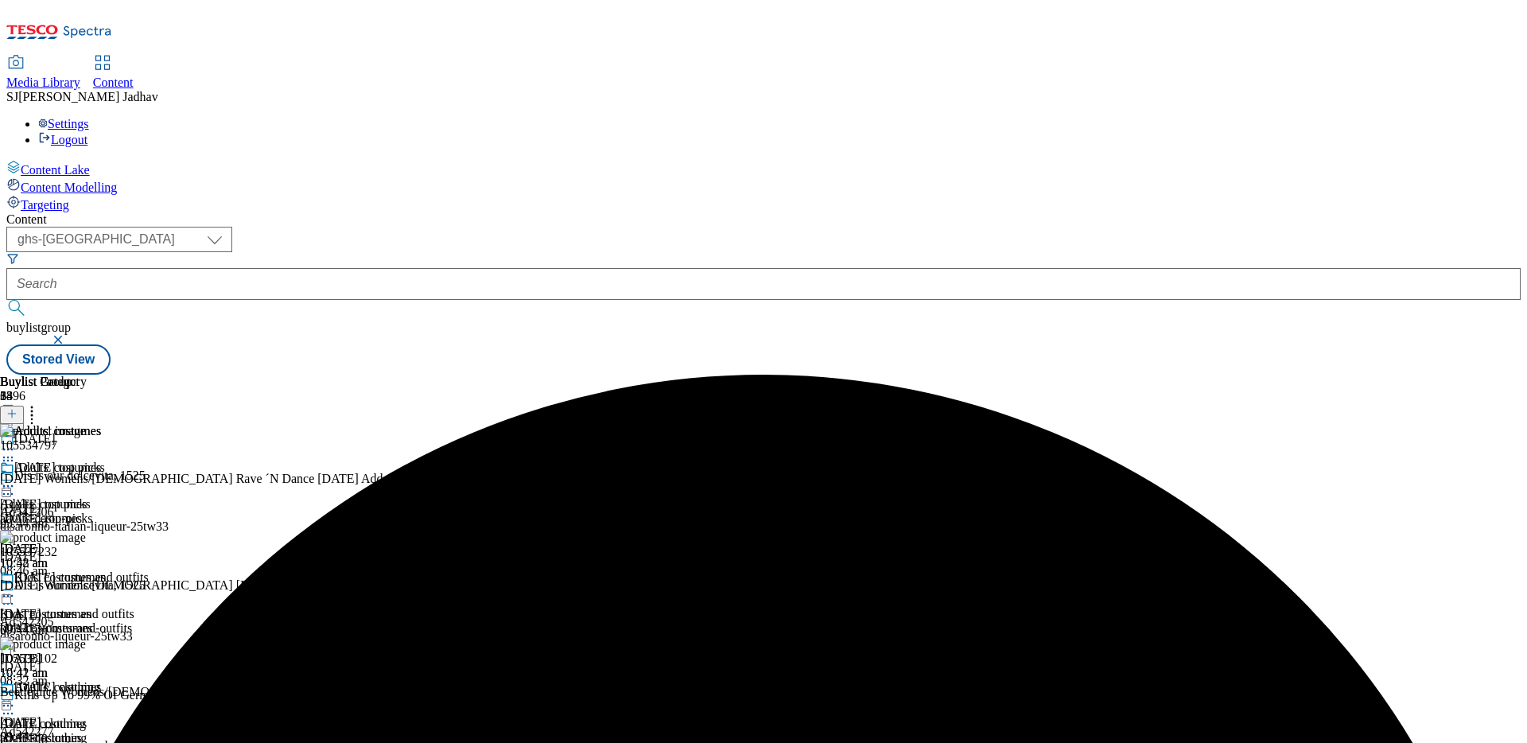
click at [16, 478] on icon at bounding box center [8, 486] width 16 height 16
click at [80, 660] on span "Delete" at bounding box center [64, 666] width 31 height 12
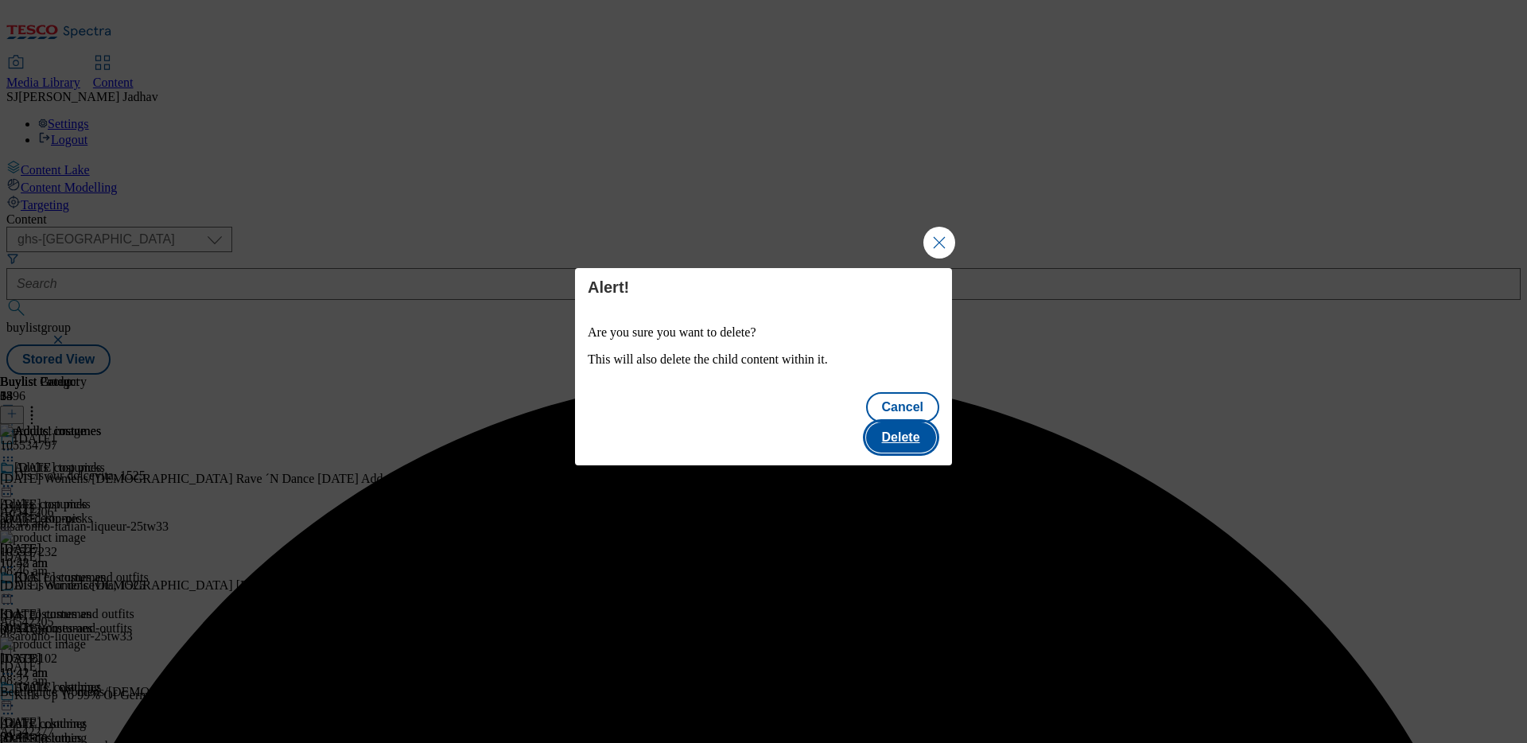
click at [904, 422] on button "Delete" at bounding box center [901, 437] width 70 height 30
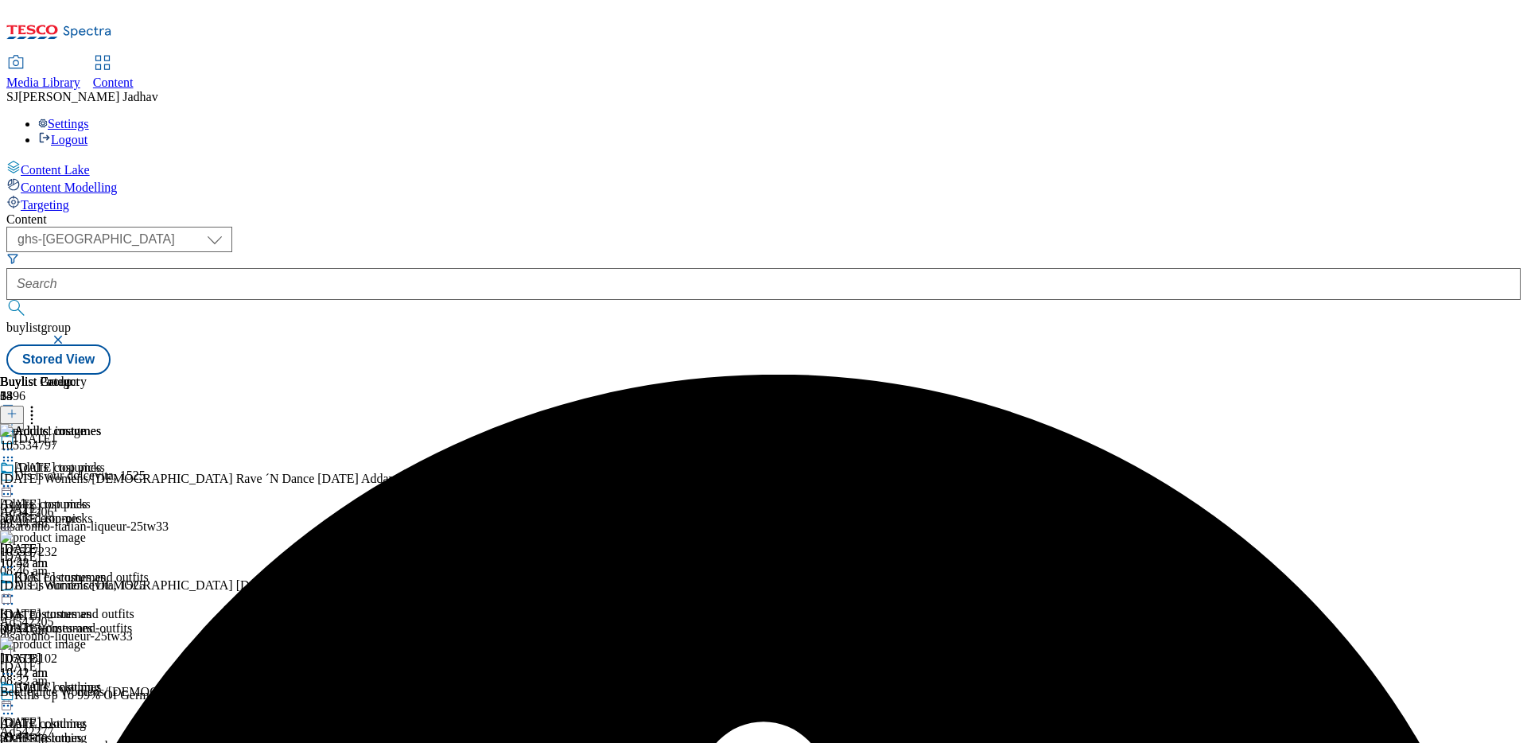
click at [16, 478] on icon at bounding box center [8, 486] width 16 height 16
click at [87, 587] on span "Preview" at bounding box center [67, 593] width 37 height 12
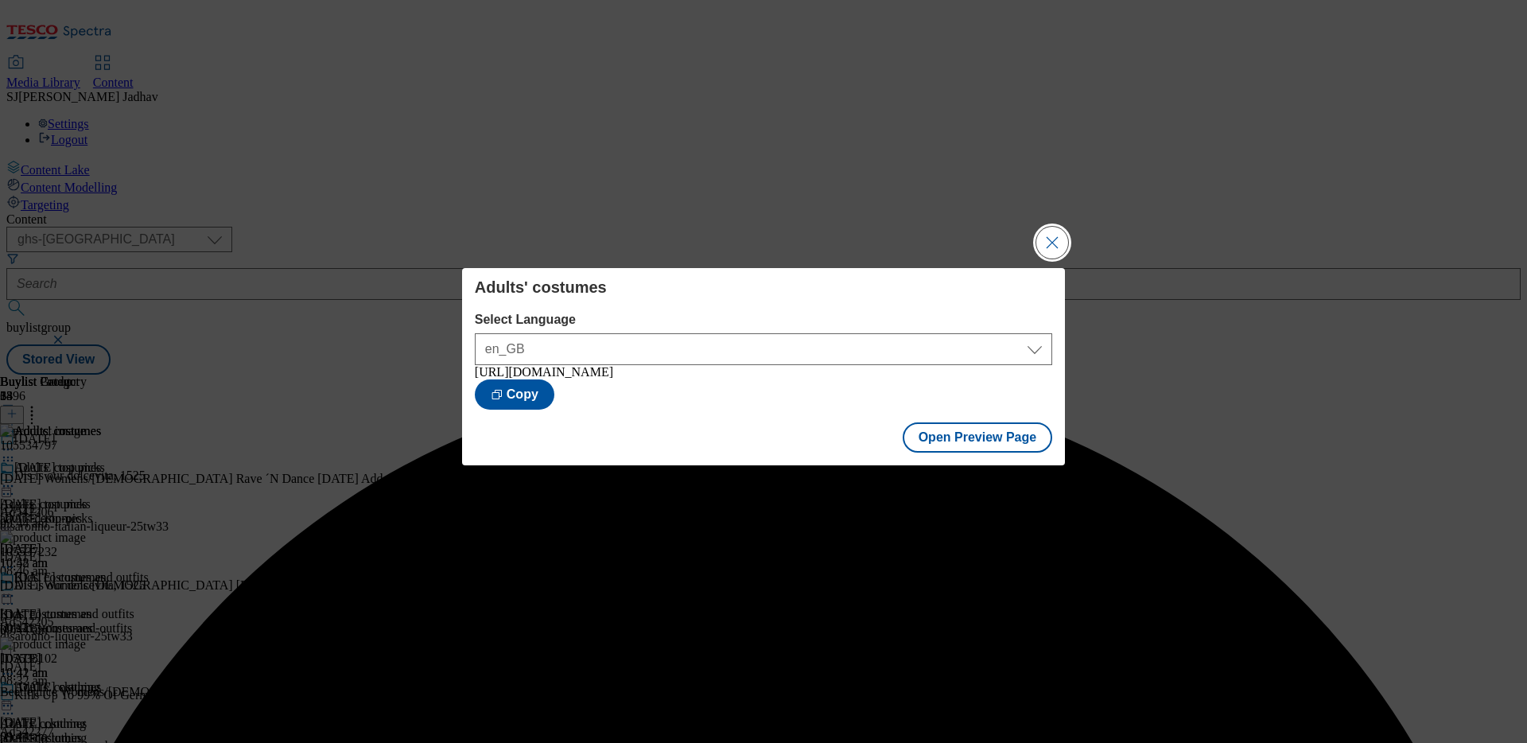
click at [1056, 240] on button "Close Modal" at bounding box center [1052, 243] width 32 height 32
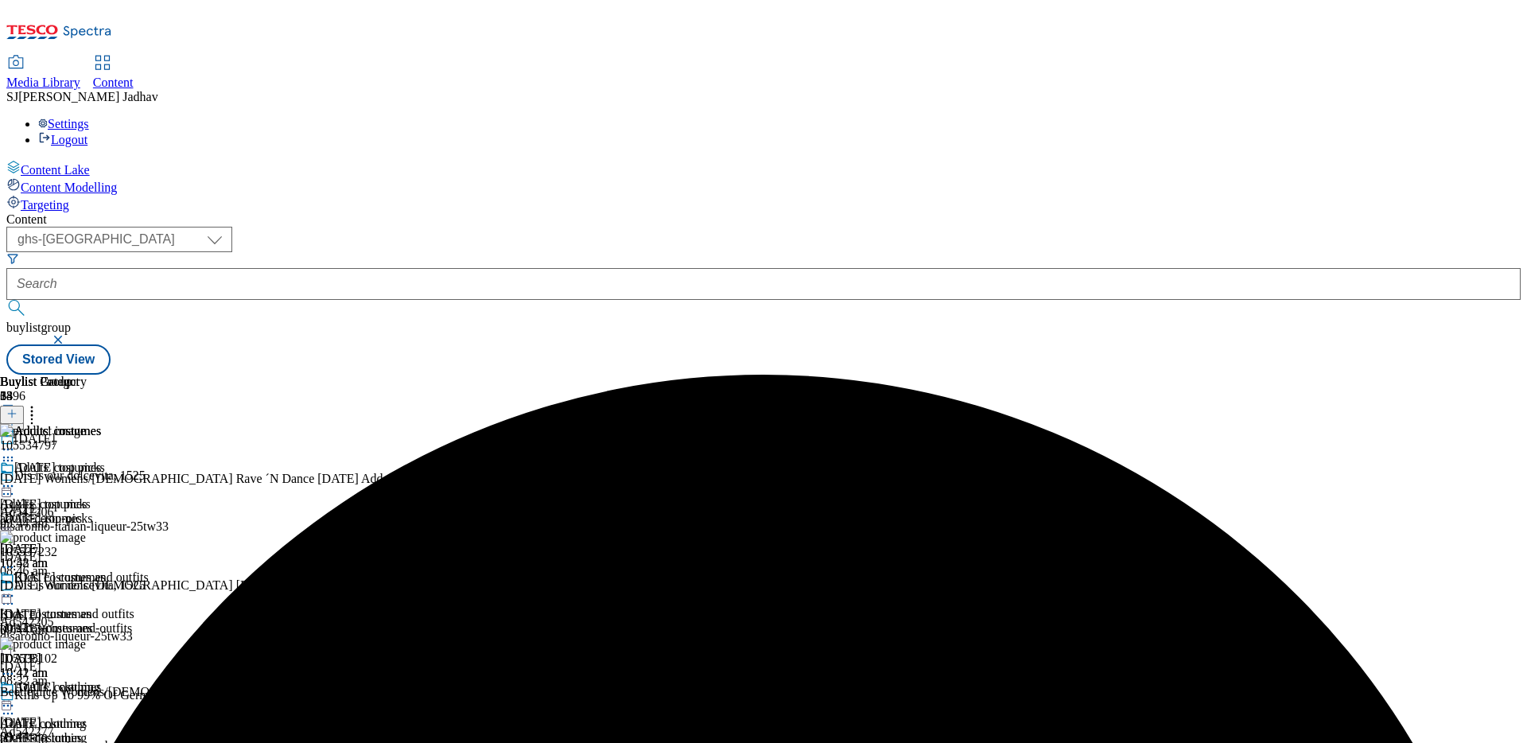
click at [16, 478] on icon at bounding box center [8, 486] width 16 height 16
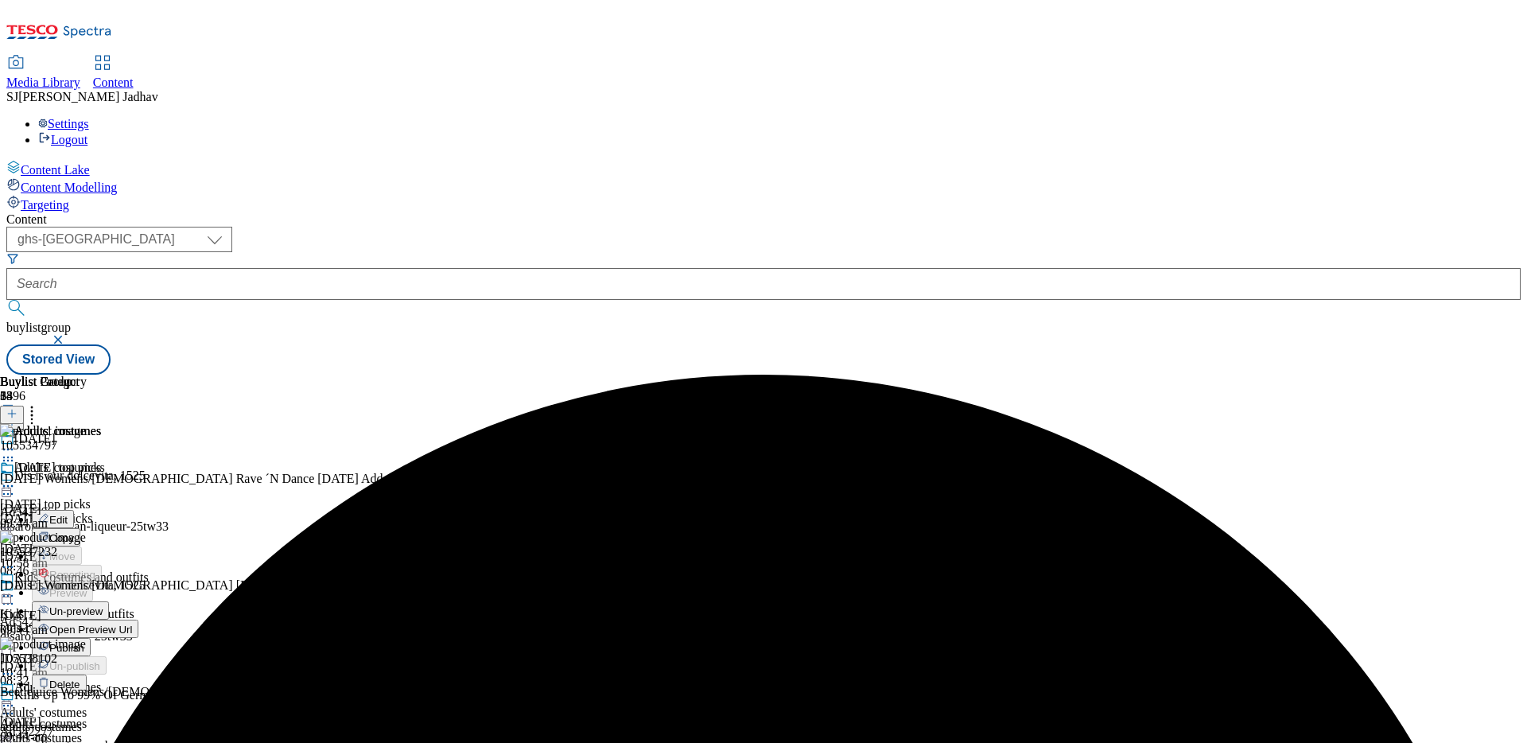
click at [84, 642] on span "Publish" at bounding box center [66, 648] width 35 height 12
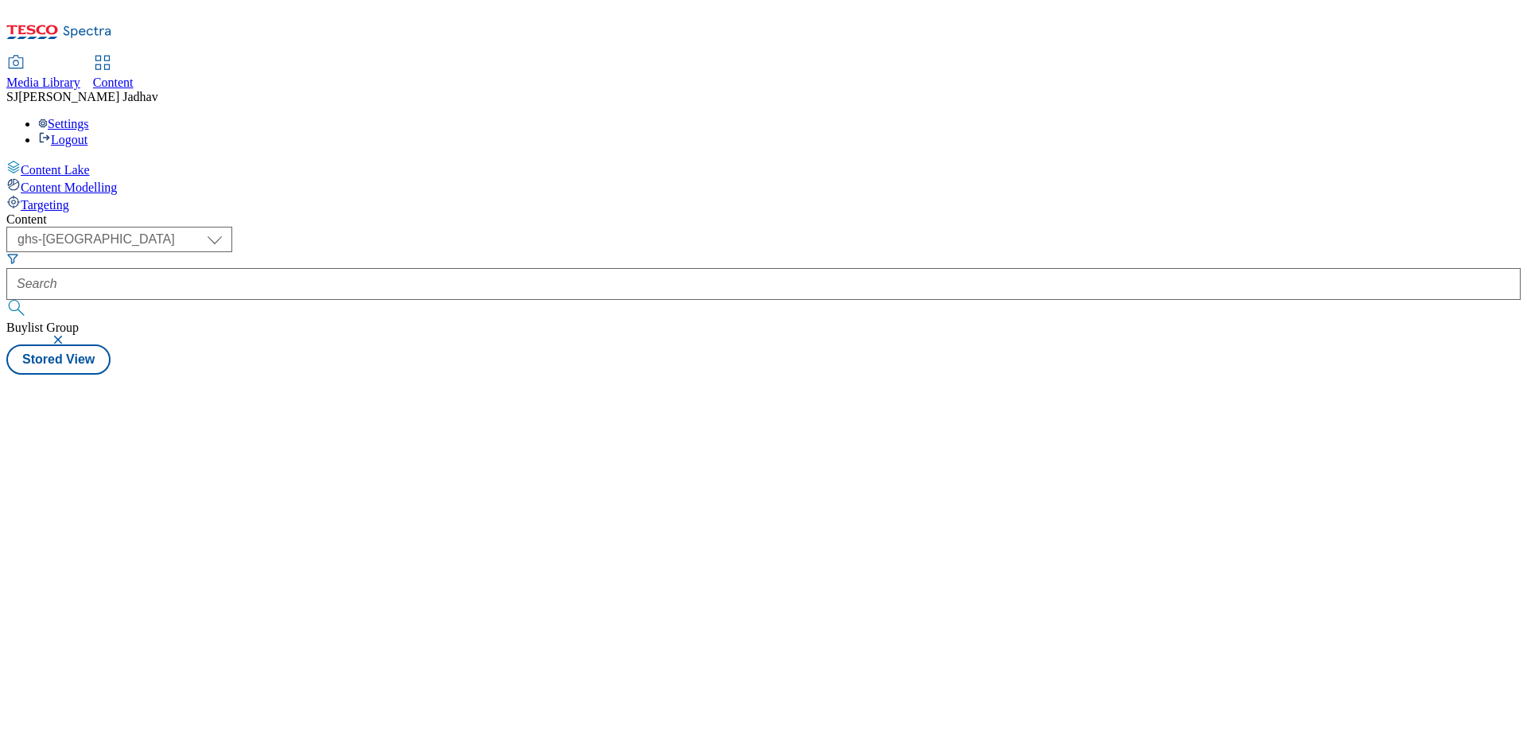
select select "ghs-[GEOGRAPHIC_DATA]"
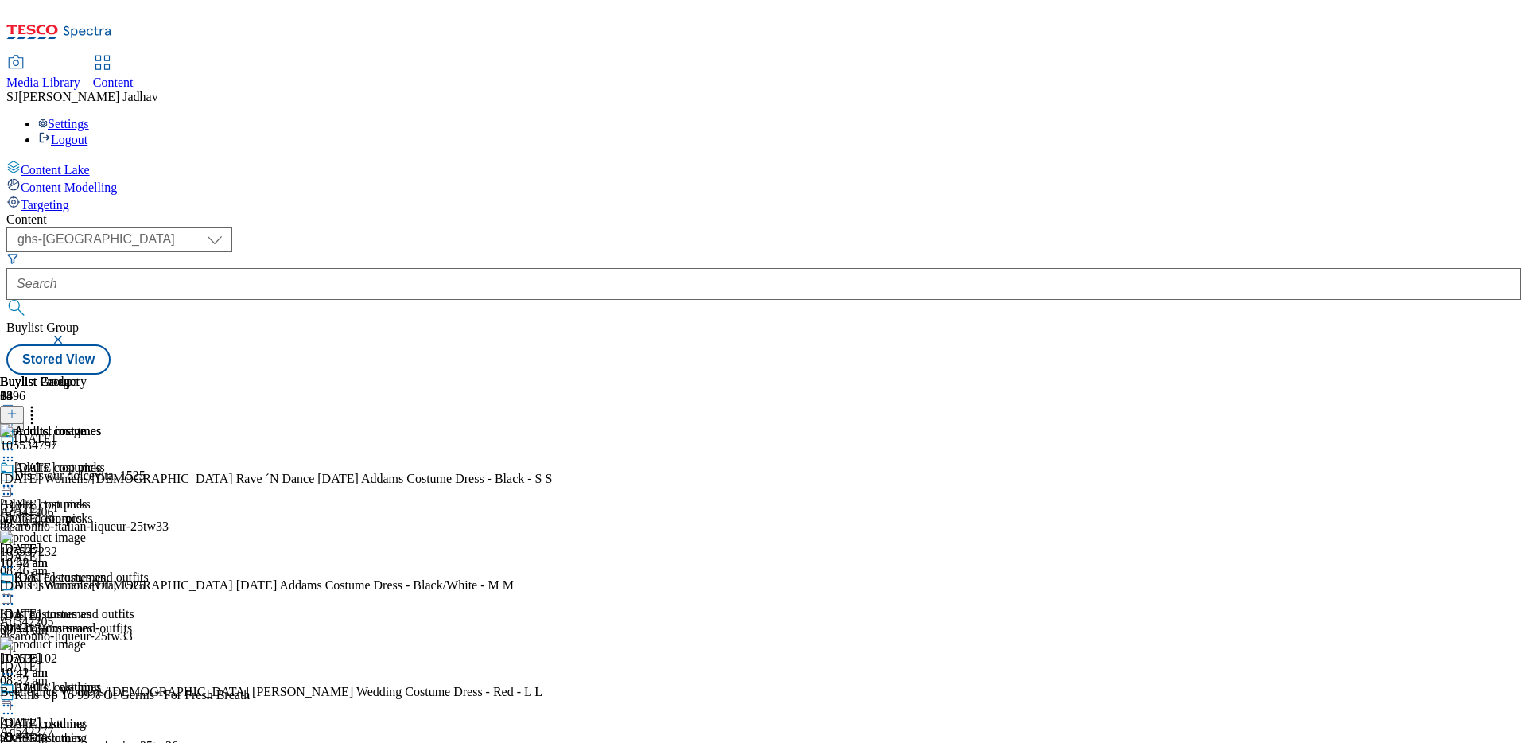
click at [16, 478] on icon at bounding box center [8, 486] width 16 height 16
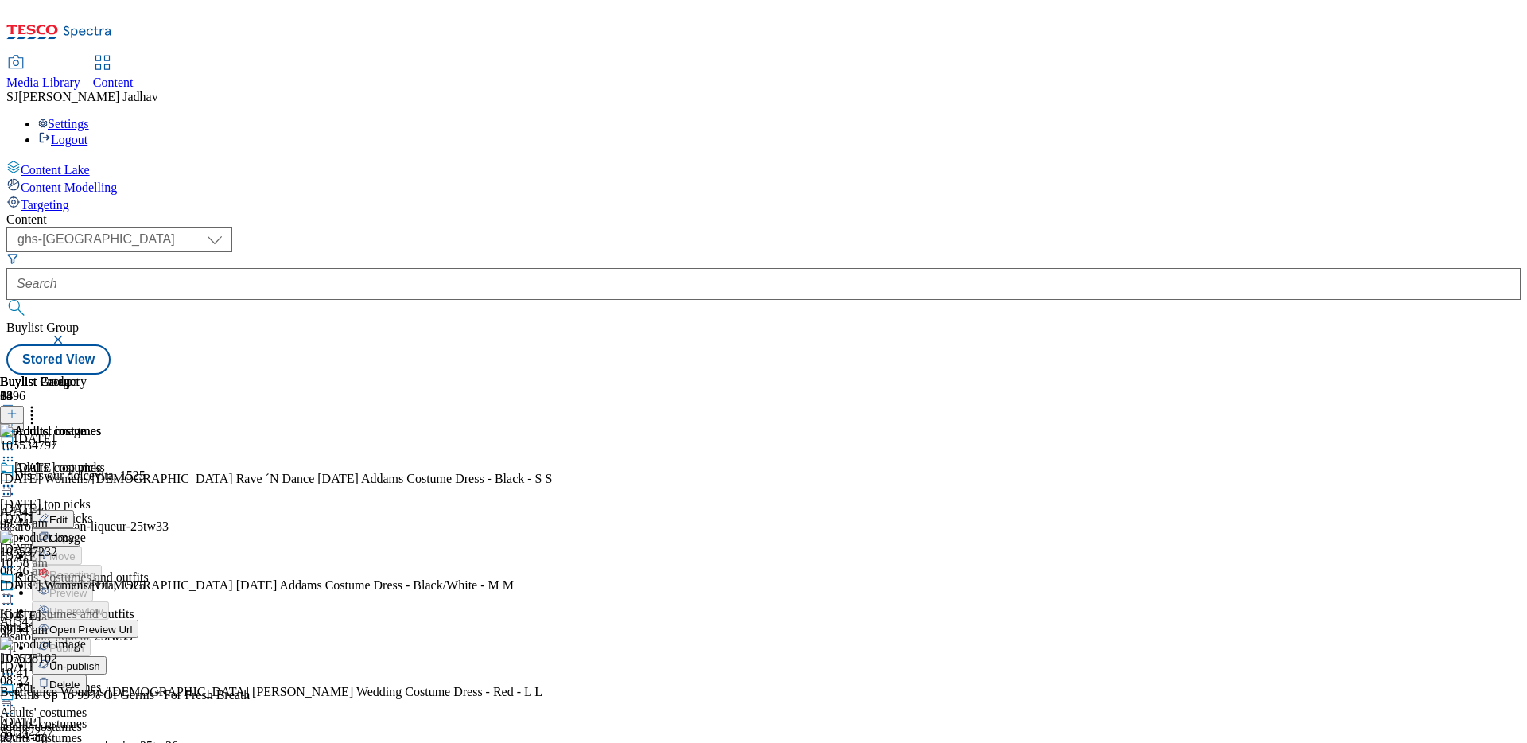
click at [100, 660] on span "Un-publish" at bounding box center [74, 666] width 51 height 12
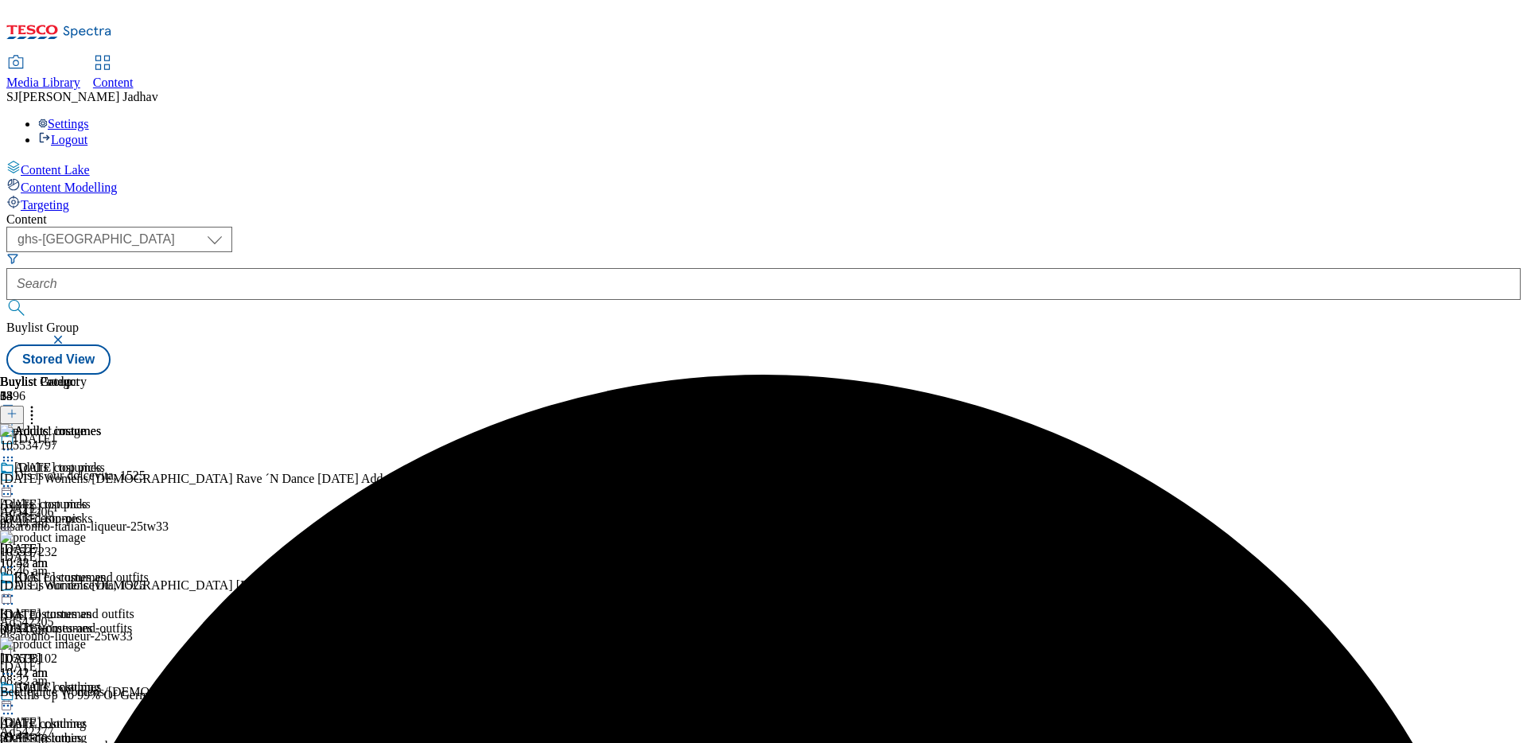
click at [10, 485] on circle at bounding box center [8, 486] width 2 height 2
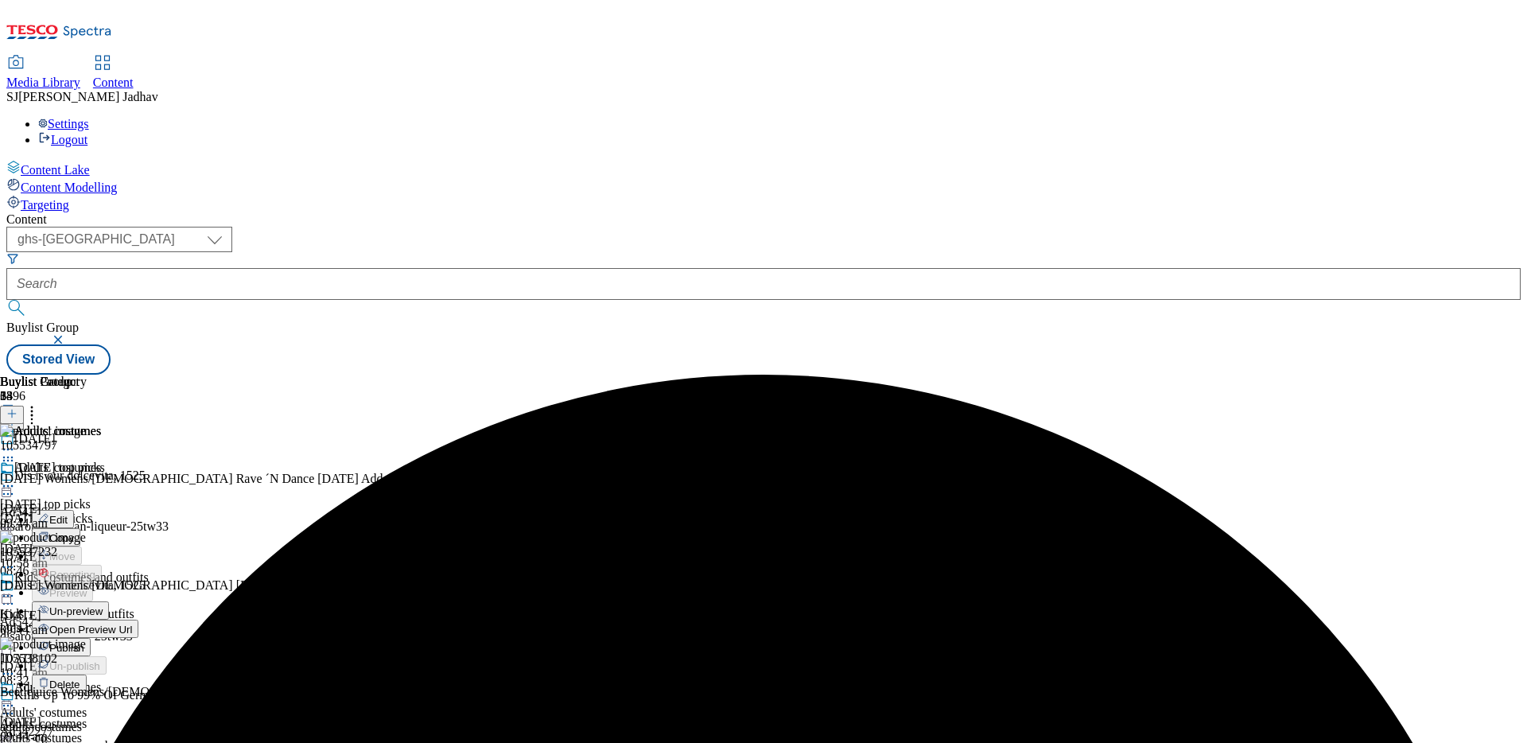
click at [103, 605] on span "Un-preview" at bounding box center [75, 611] width 53 height 12
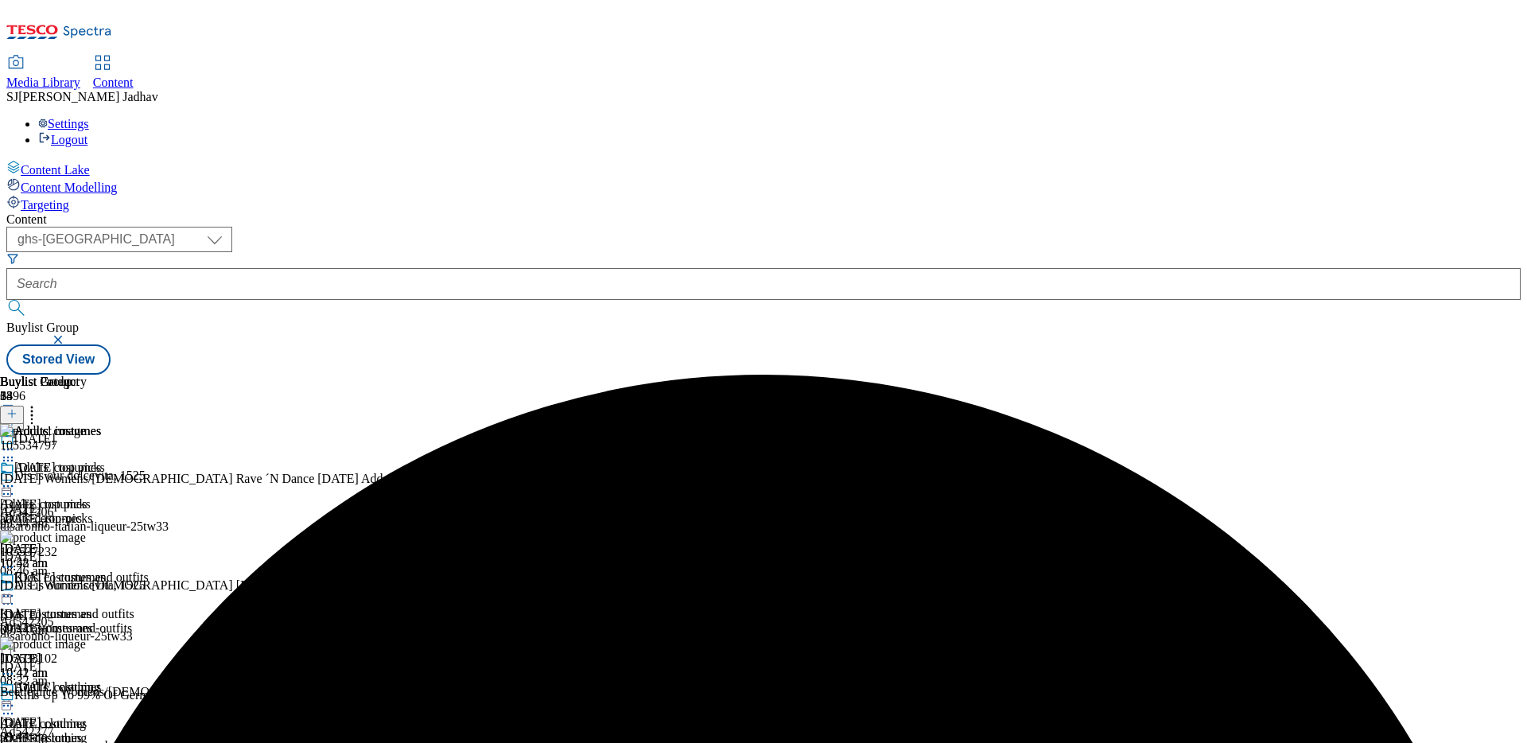
click at [16, 478] on icon at bounding box center [8, 486] width 16 height 16
click at [80, 660] on span "Delete" at bounding box center [64, 666] width 31 height 12
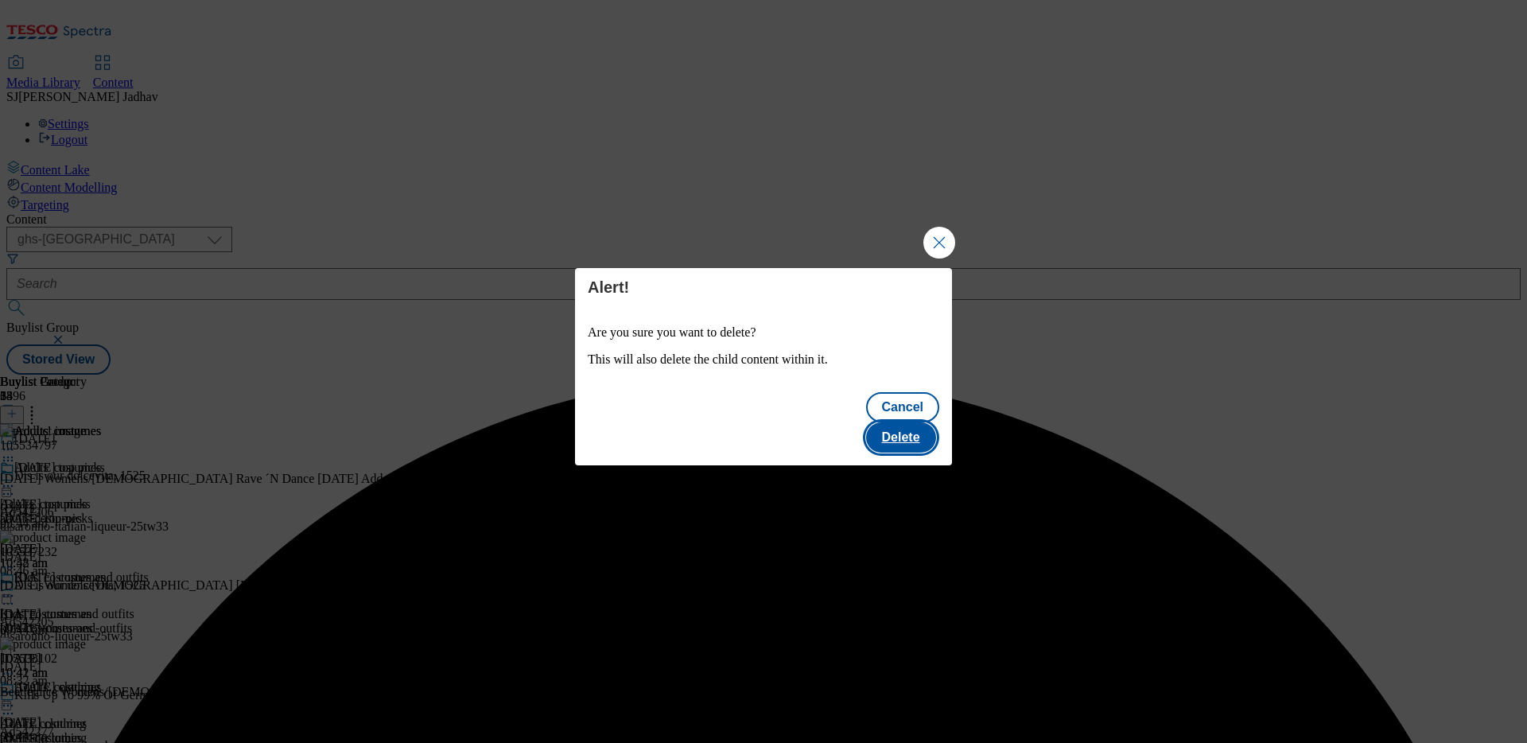
click at [910, 426] on button "Delete" at bounding box center [901, 437] width 70 height 30
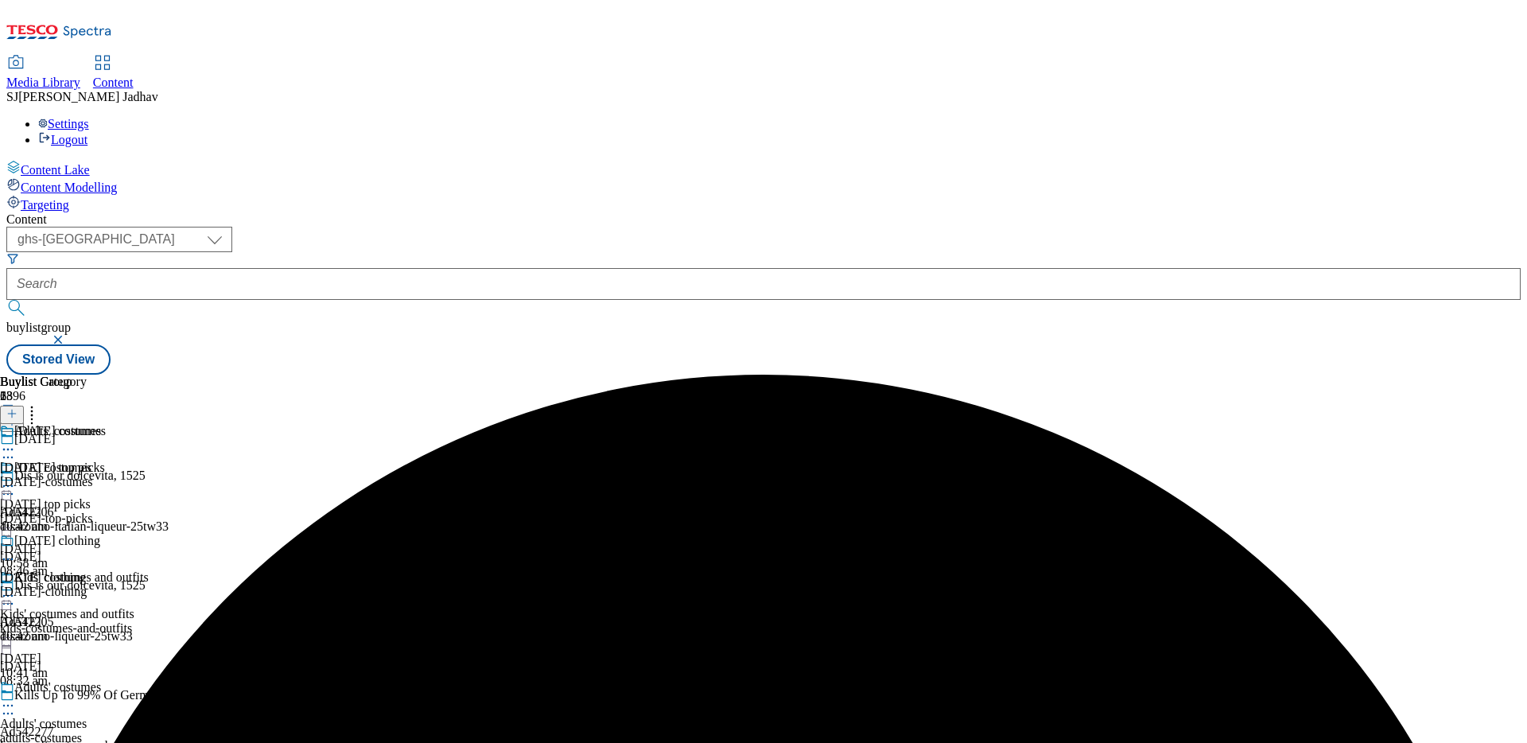
click at [106, 424] on div "[DATE] costumes [DATE] costumes [DATE]-costumes [DATE] 10:42 am" at bounding box center [53, 479] width 106 height 110
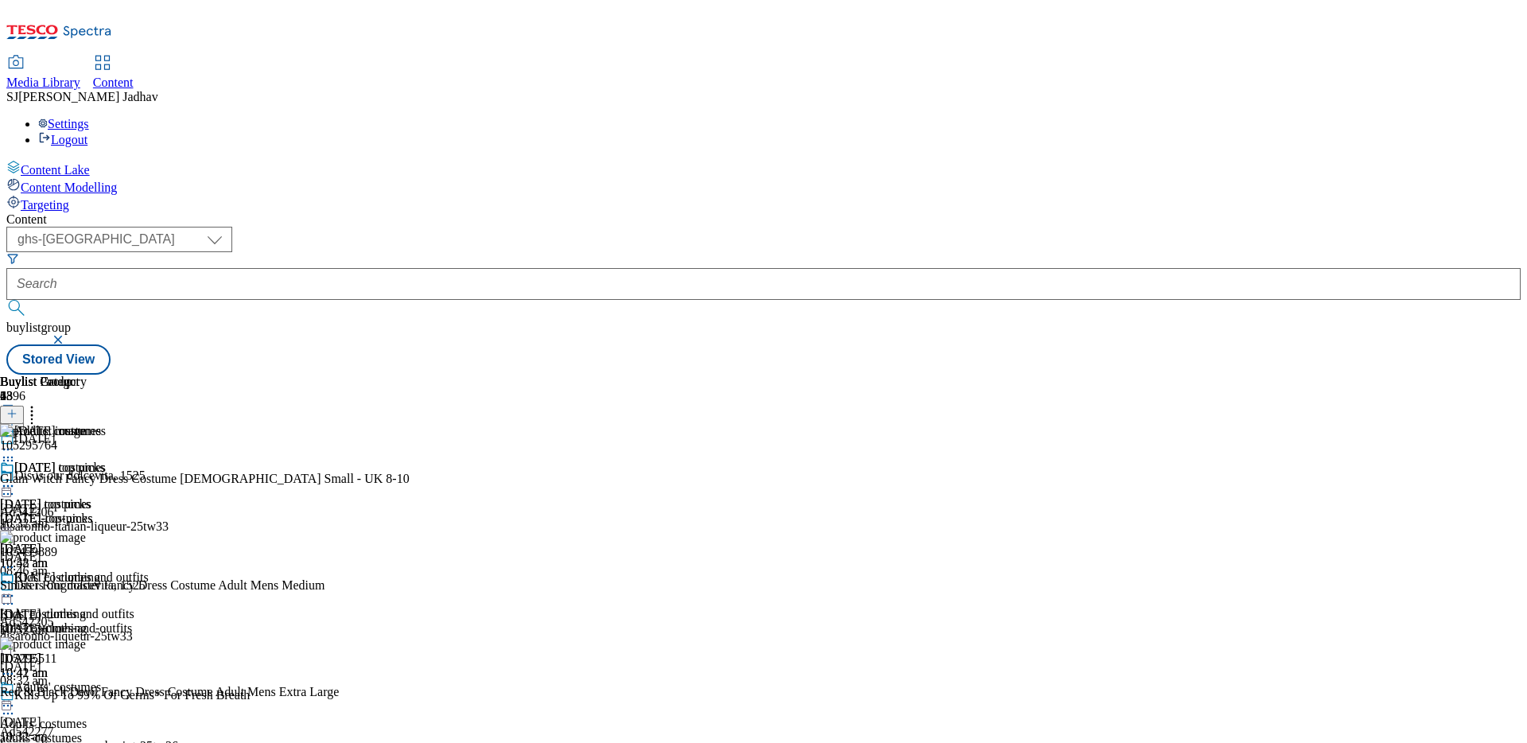
click at [106, 461] on div "[DATE] costumes [DATE] costumes [DATE]-costumes [DATE] 10:42 am [DATE] clothing…" at bounding box center [53, 571] width 106 height 220
click at [106, 461] on div "[DATE] costumes [DATE] costumes [DATE]-costumes [DATE] 10:42 am" at bounding box center [53, 516] width 106 height 110
click at [106, 570] on div "[DATE] clothing [DATE] clothing [DATE]-clothing [DATE] 10:42 am" at bounding box center [53, 625] width 106 height 110
click at [106, 511] on div "[DATE]-costumes" at bounding box center [53, 518] width 106 height 14
click at [100, 570] on span "[DATE] clothing" at bounding box center [57, 578] width 86 height 17
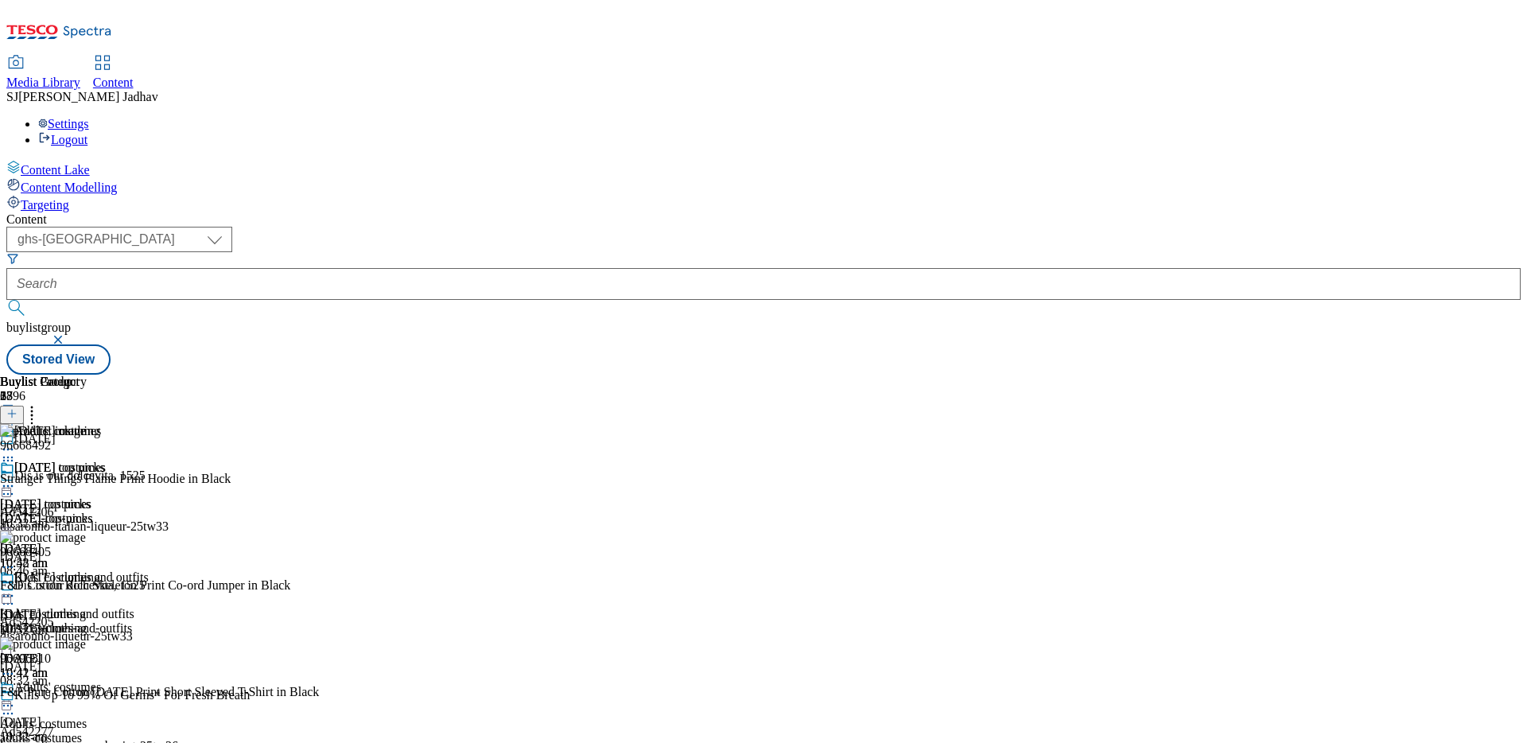
click at [106, 461] on div "[DATE] costumes" at bounding box center [53, 479] width 106 height 37
click at [16, 478] on icon at bounding box center [8, 486] width 16 height 16
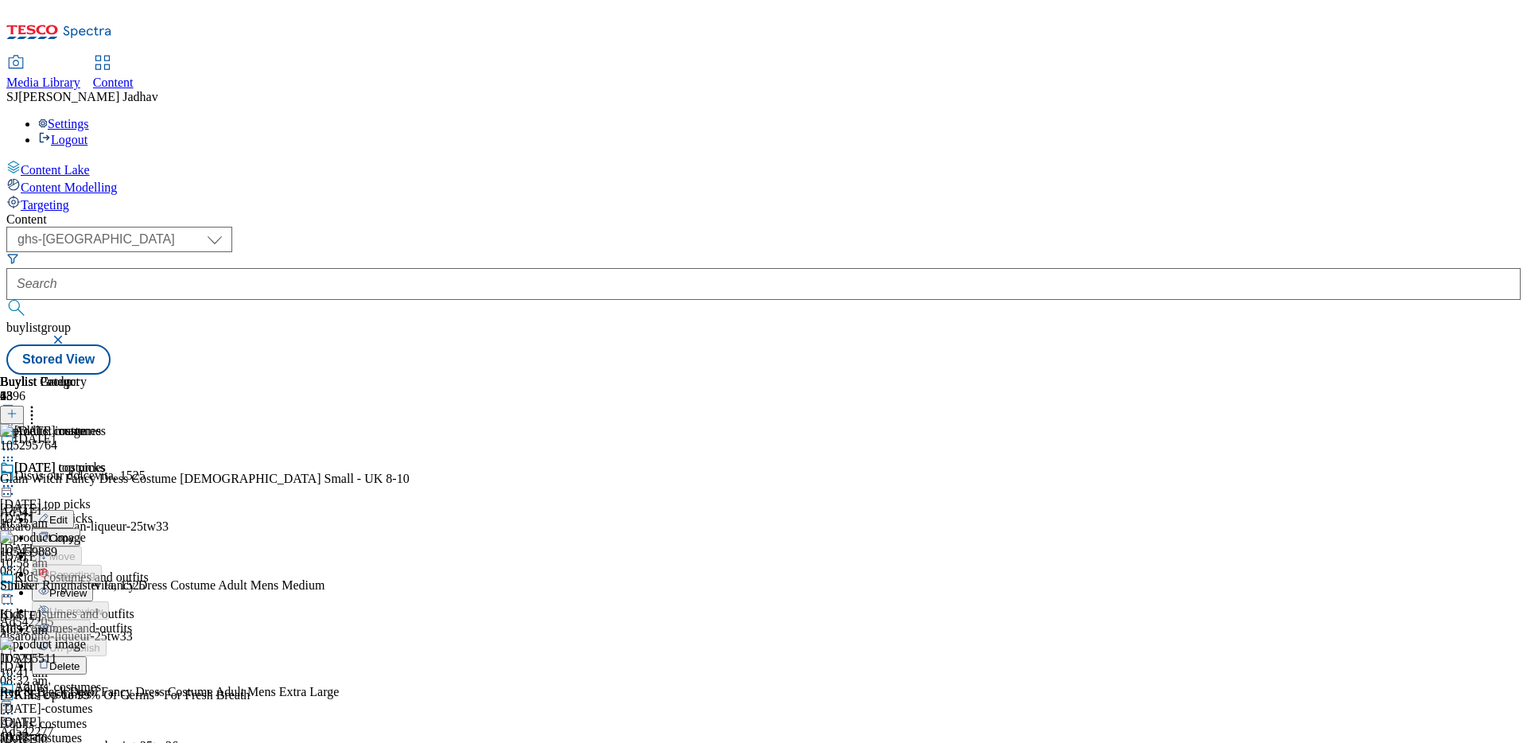
click at [87, 587] on span "Preview" at bounding box center [67, 593] width 37 height 12
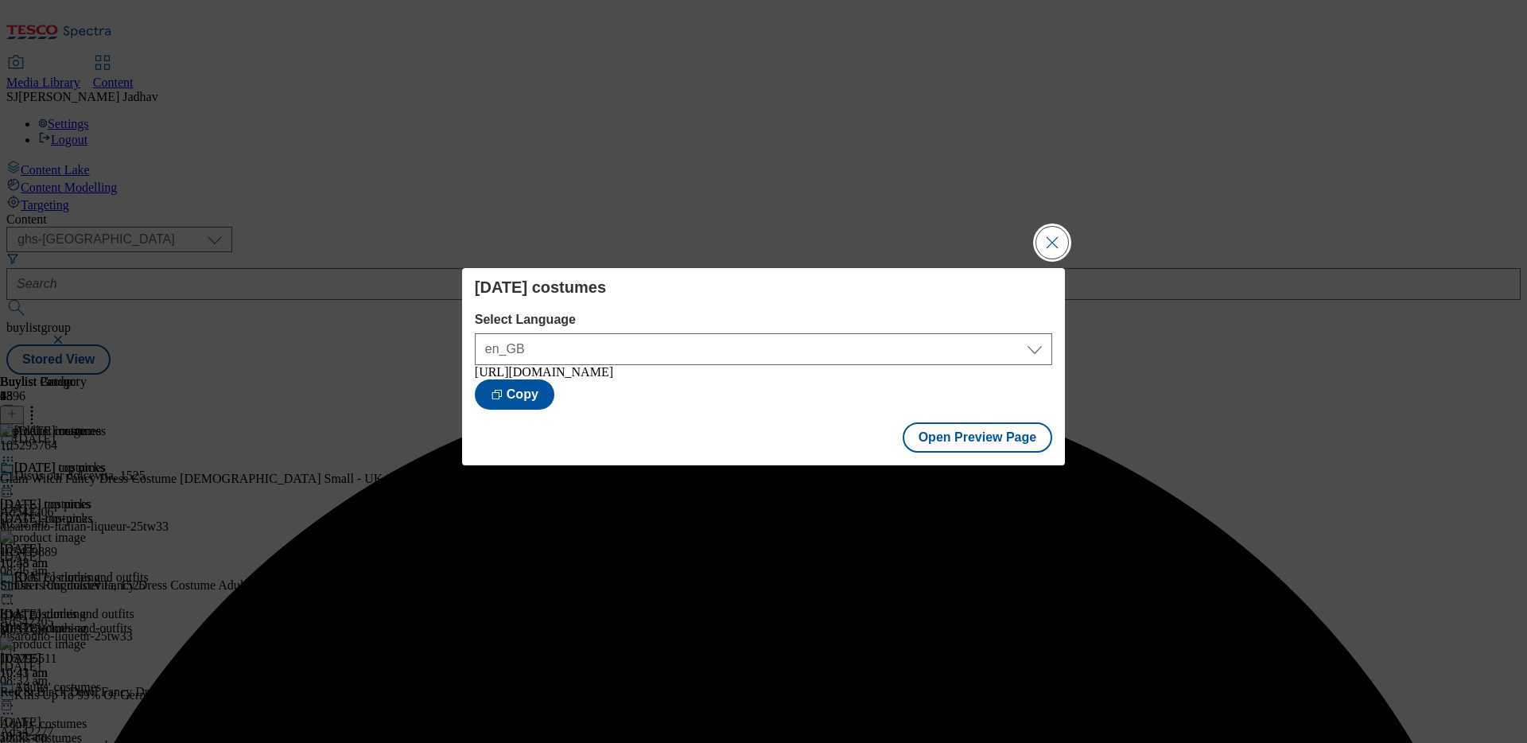
click at [1054, 235] on button "Close Modal" at bounding box center [1052, 243] width 32 height 32
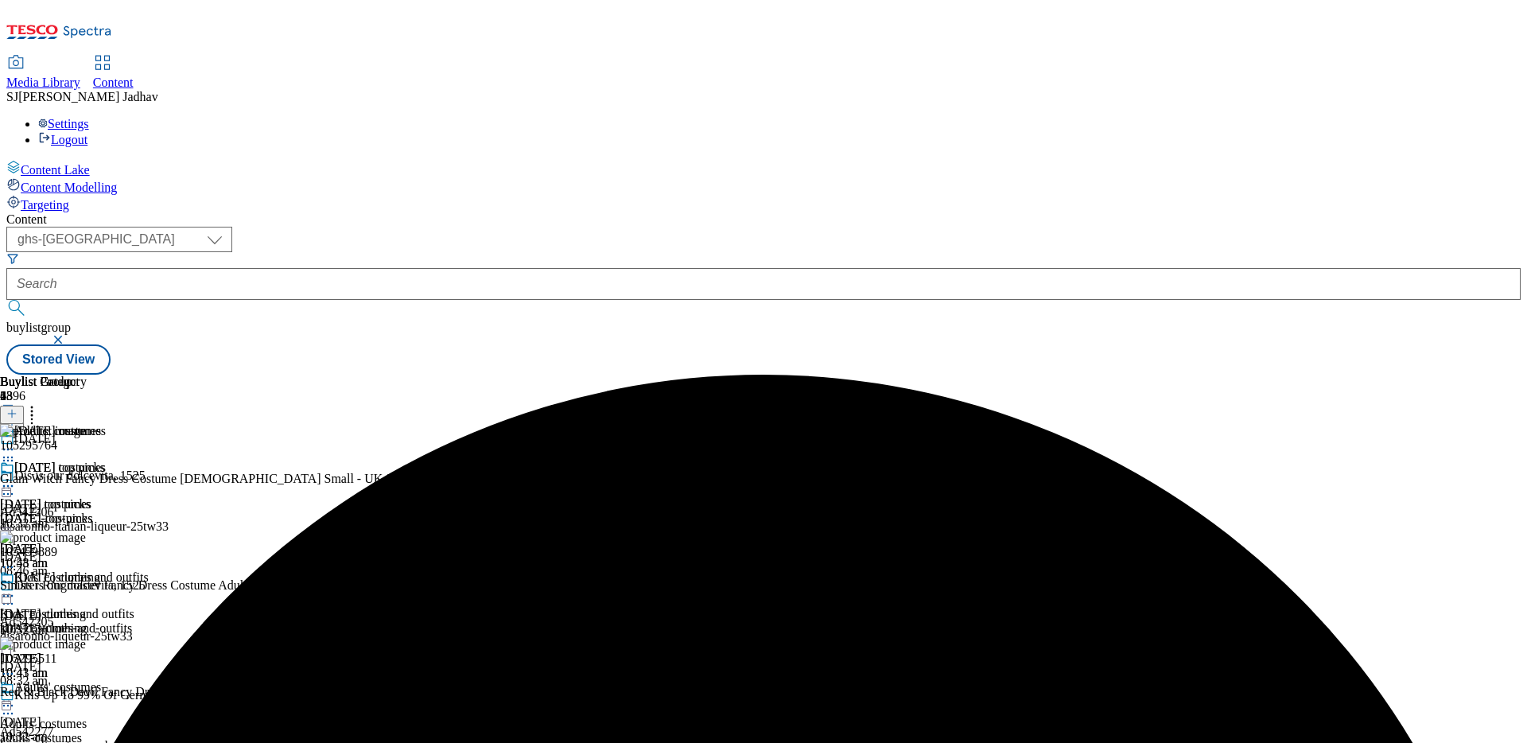
click at [16, 478] on icon at bounding box center [8, 486] width 16 height 16
click at [84, 642] on span "Publish" at bounding box center [66, 648] width 35 height 12
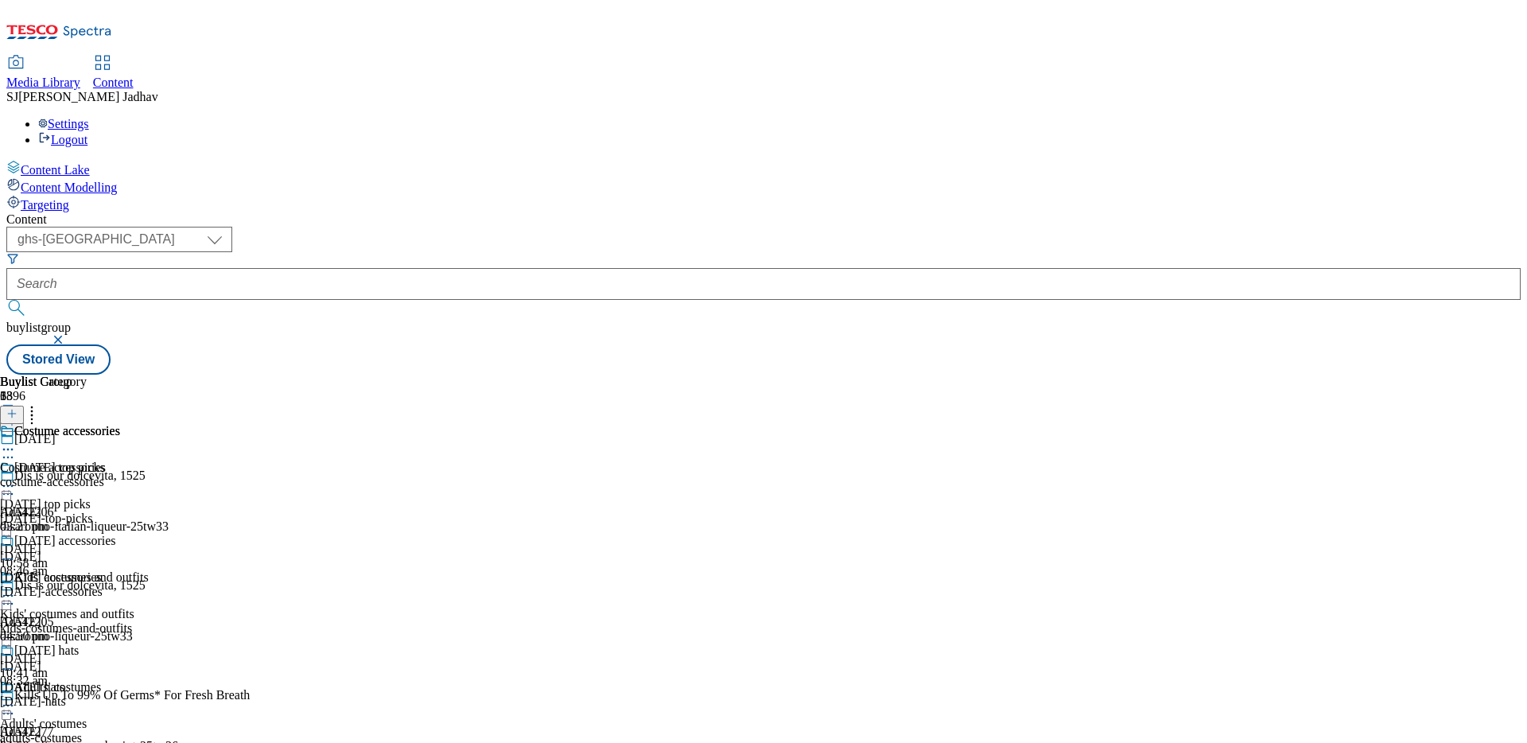
scroll to position [404, 0]
click at [91, 585] on div "makeup" at bounding box center [45, 592] width 91 height 14
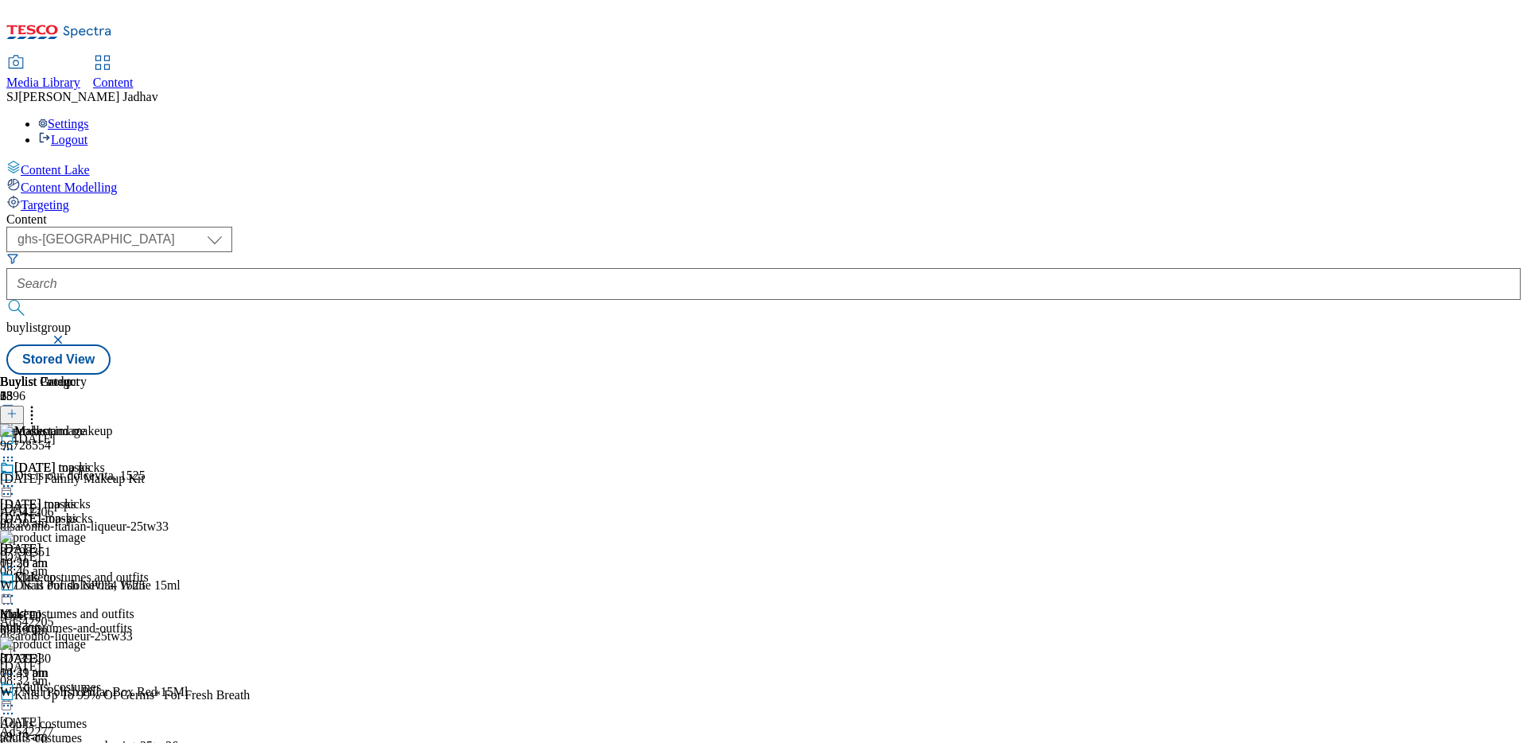
click at [91, 511] on div "[DATE]-masks" at bounding box center [45, 518] width 91 height 14
click at [91, 621] on div "makeup" at bounding box center [45, 628] width 91 height 14
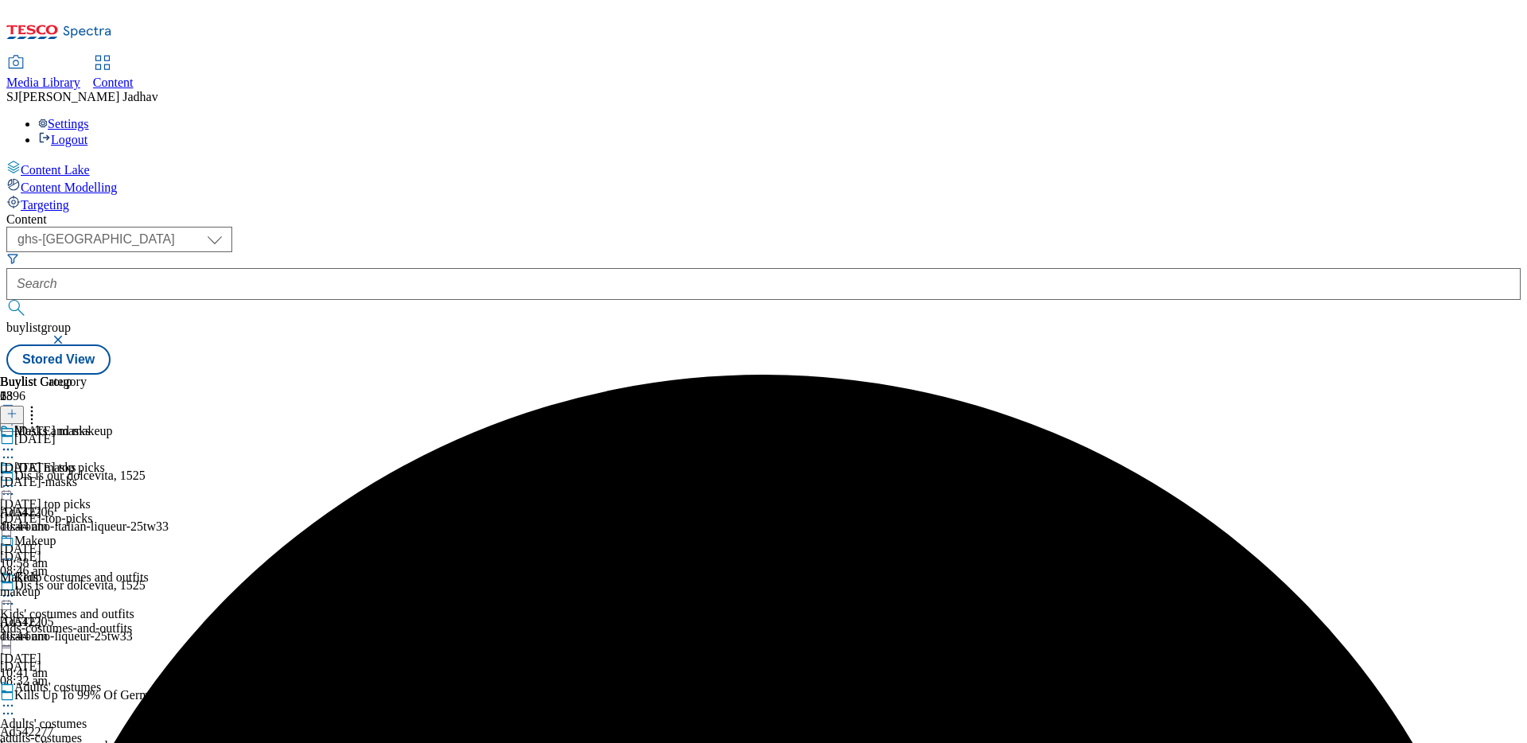
scroll to position [795, 0]
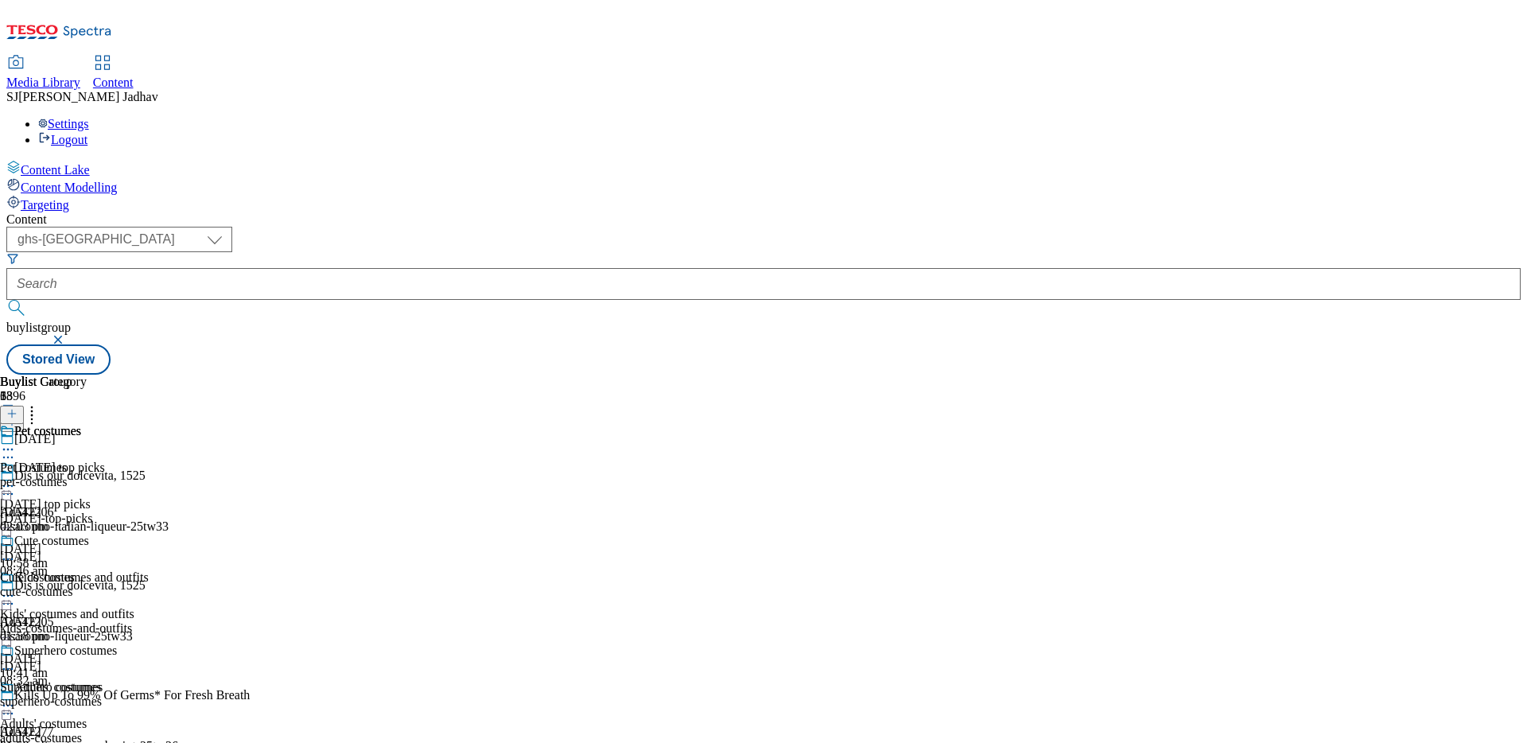
click at [117, 475] on div "pet-costumes" at bounding box center [58, 482] width 117 height 14
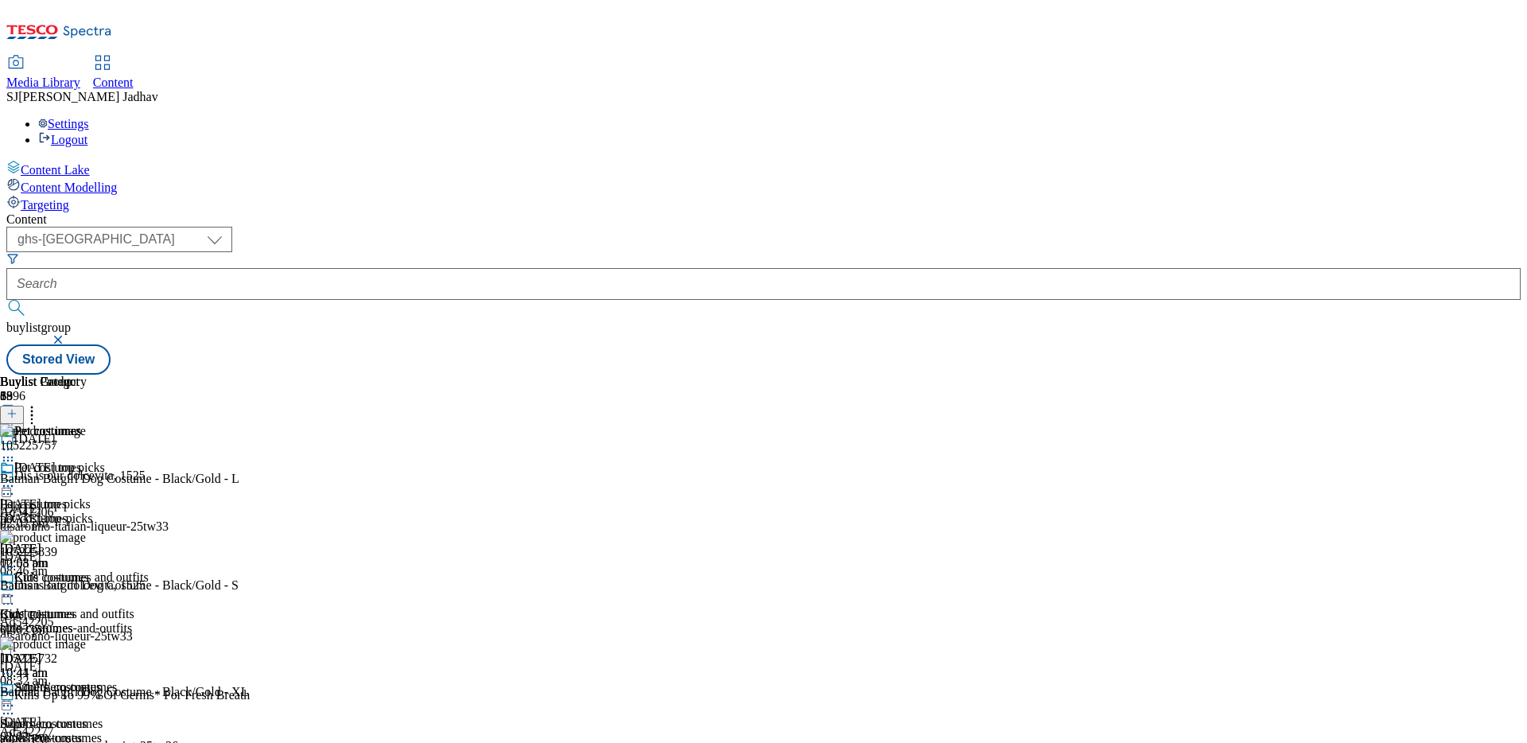
click at [16, 478] on icon at bounding box center [8, 486] width 16 height 16
click at [100, 660] on span "Un-publish" at bounding box center [74, 666] width 51 height 12
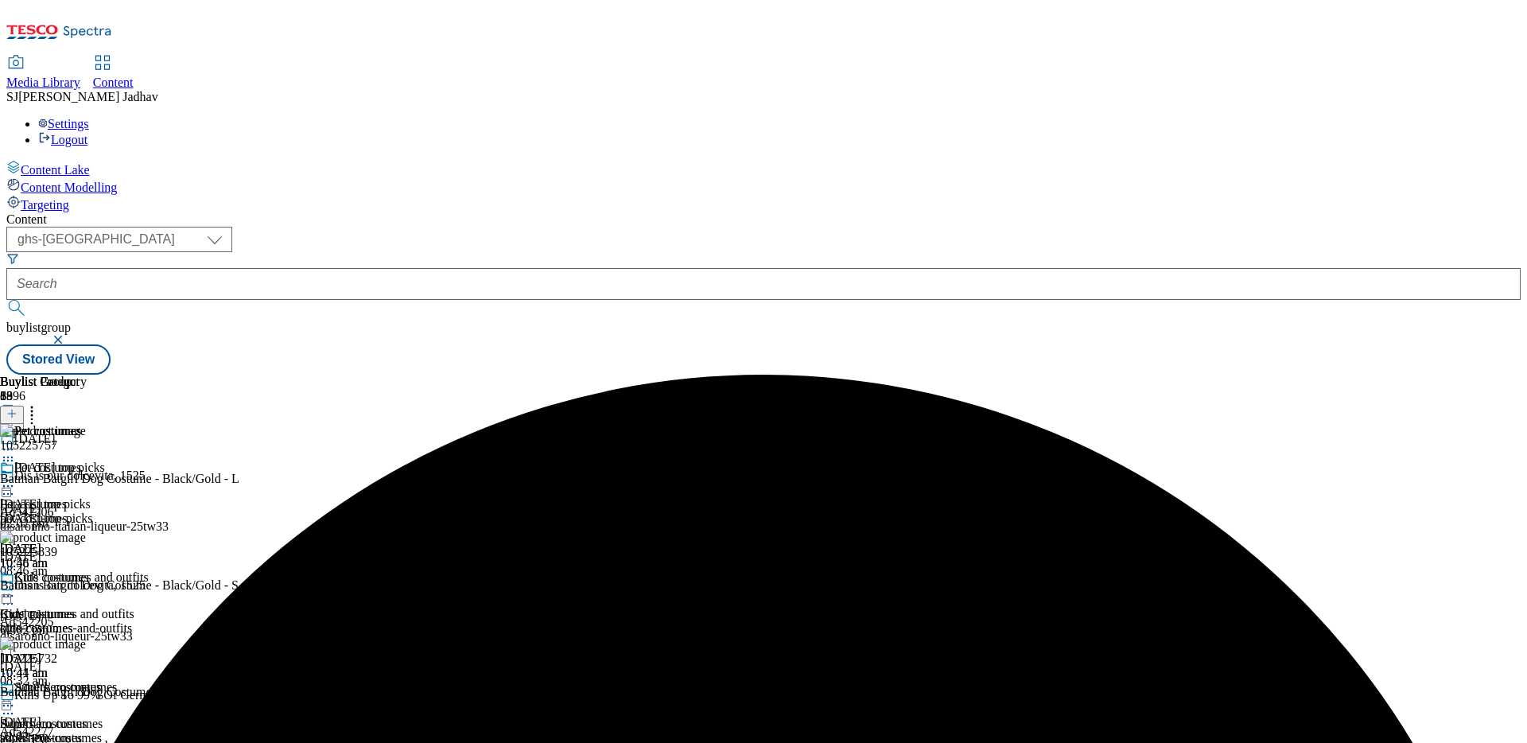
click at [16, 478] on icon at bounding box center [8, 486] width 16 height 16
click at [103, 605] on span "Un-preview" at bounding box center [75, 611] width 53 height 12
click at [149, 424] on div "Pet costumes" at bounding box center [74, 442] width 149 height 37
click at [16, 441] on icon at bounding box center [8, 449] width 16 height 16
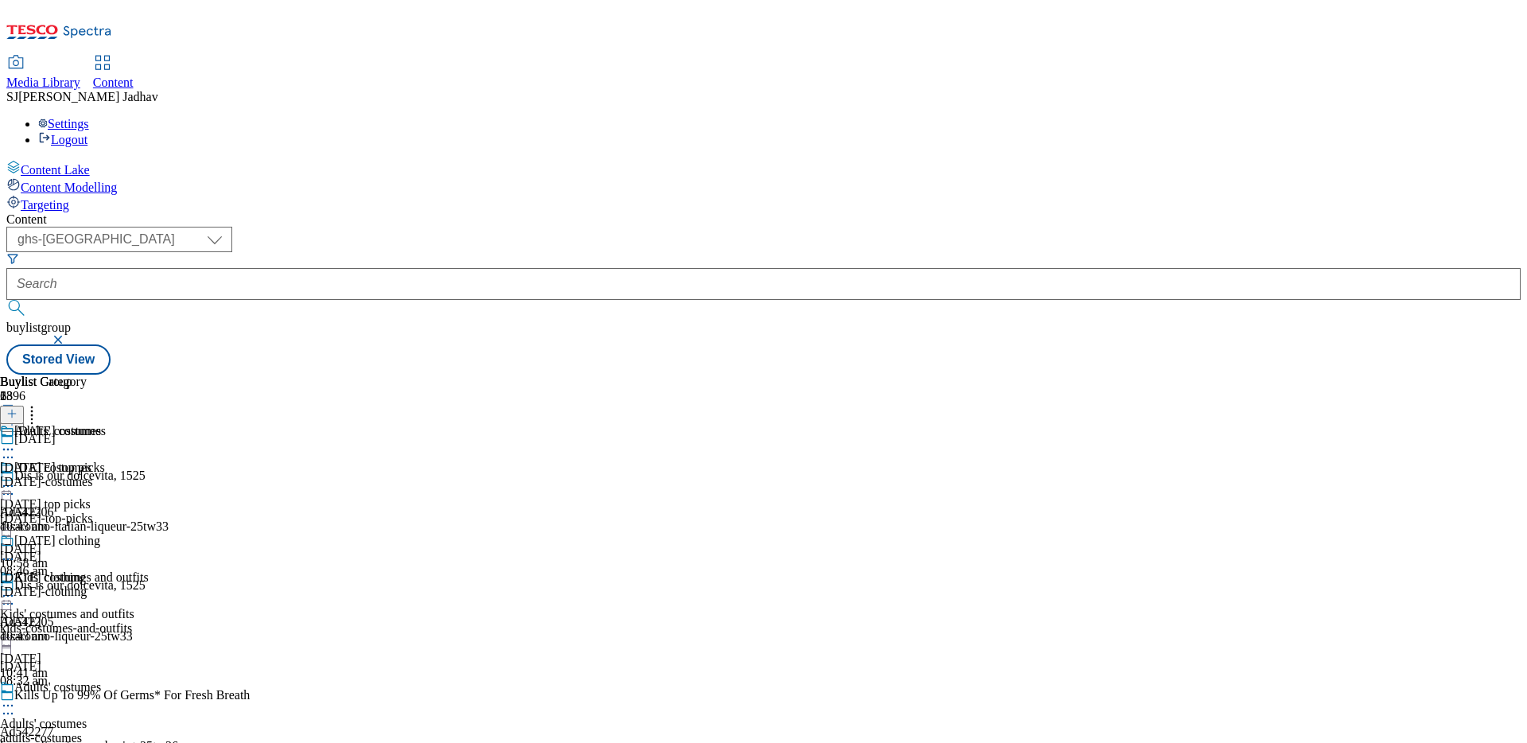
scroll to position [764, 0]
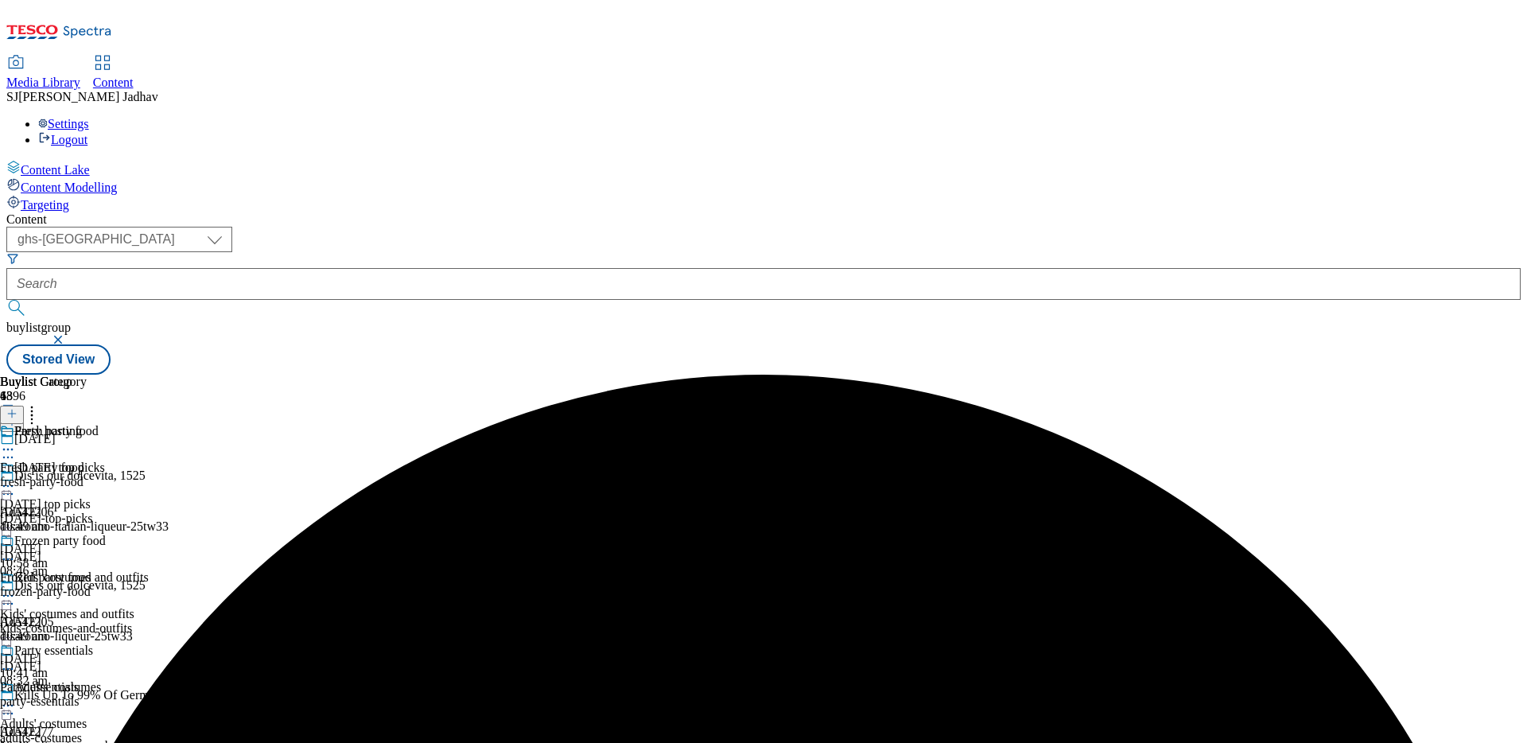
scroll to position [1247, 0]
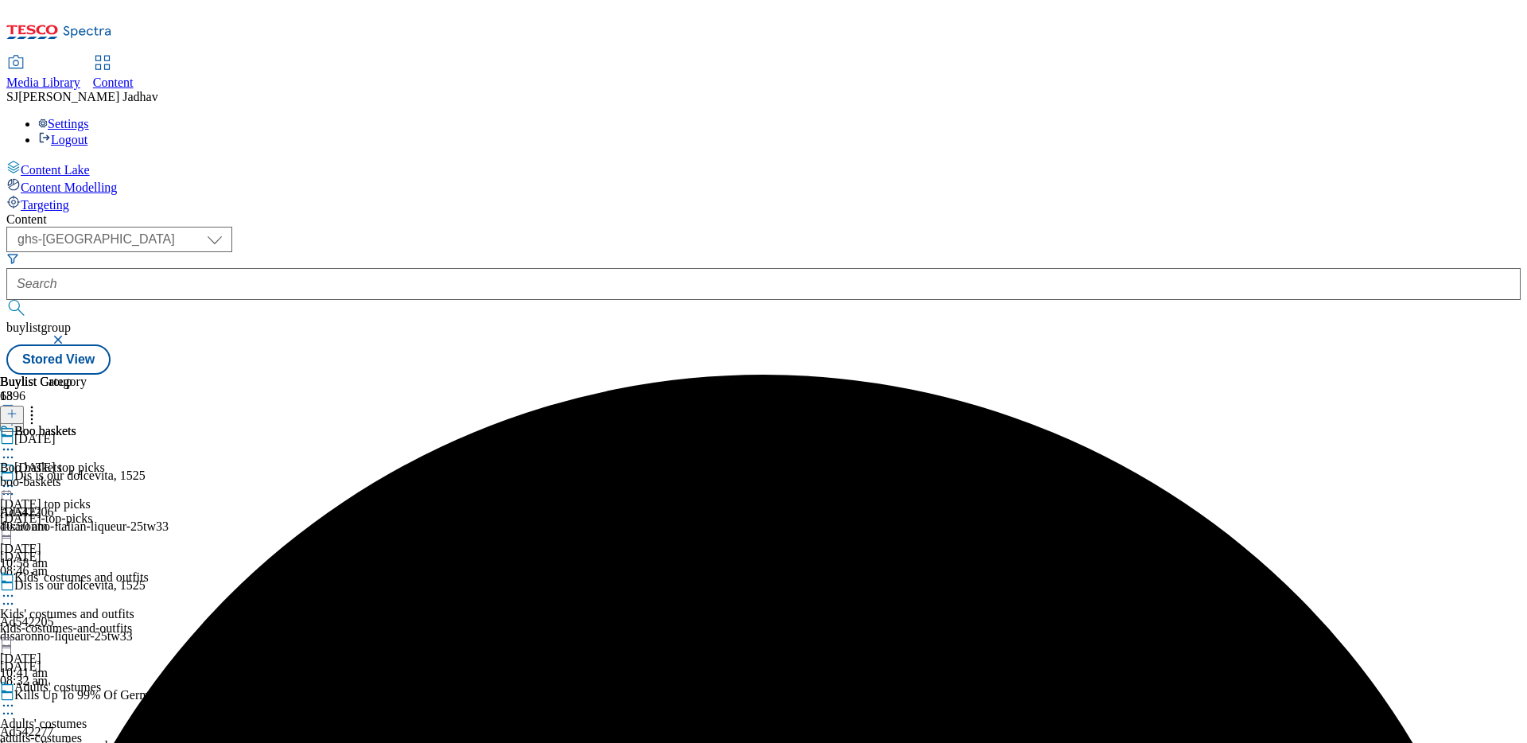
scroll to position [1378, 0]
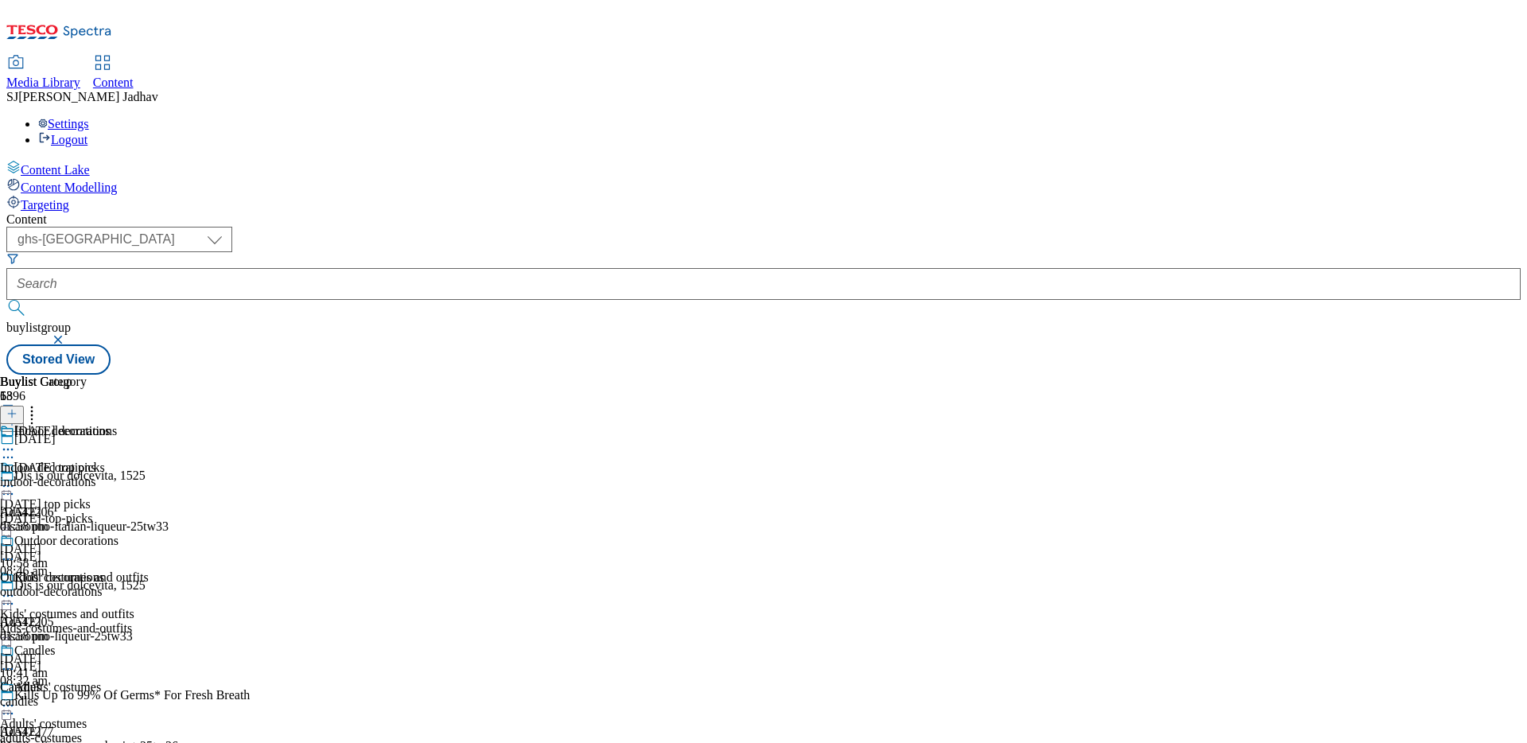
click at [119, 424] on div "Indoor decorations Indoor decorations indoor-decorations [DATE] 01:58 pm" at bounding box center [59, 479] width 119 height 110
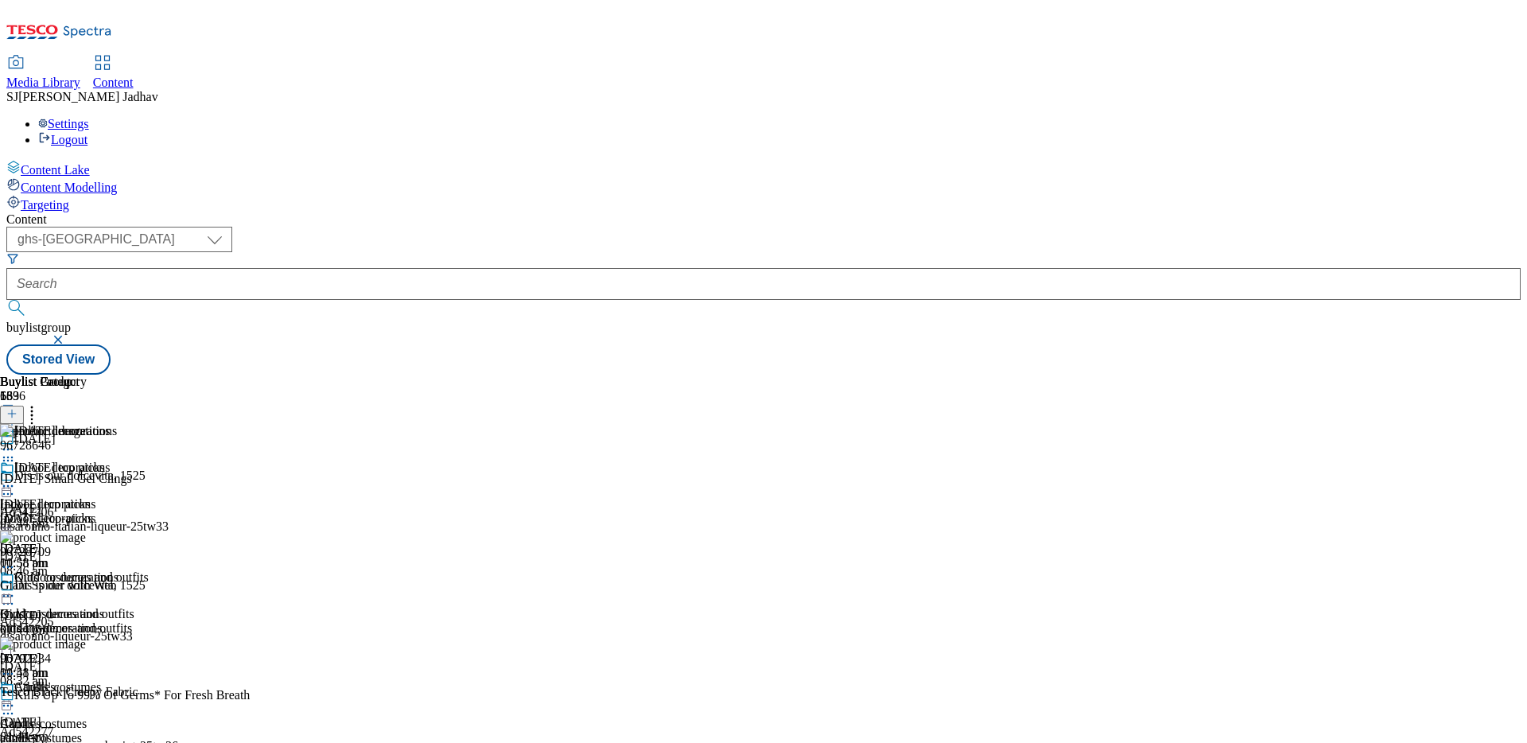
click at [16, 478] on icon at bounding box center [8, 486] width 16 height 16
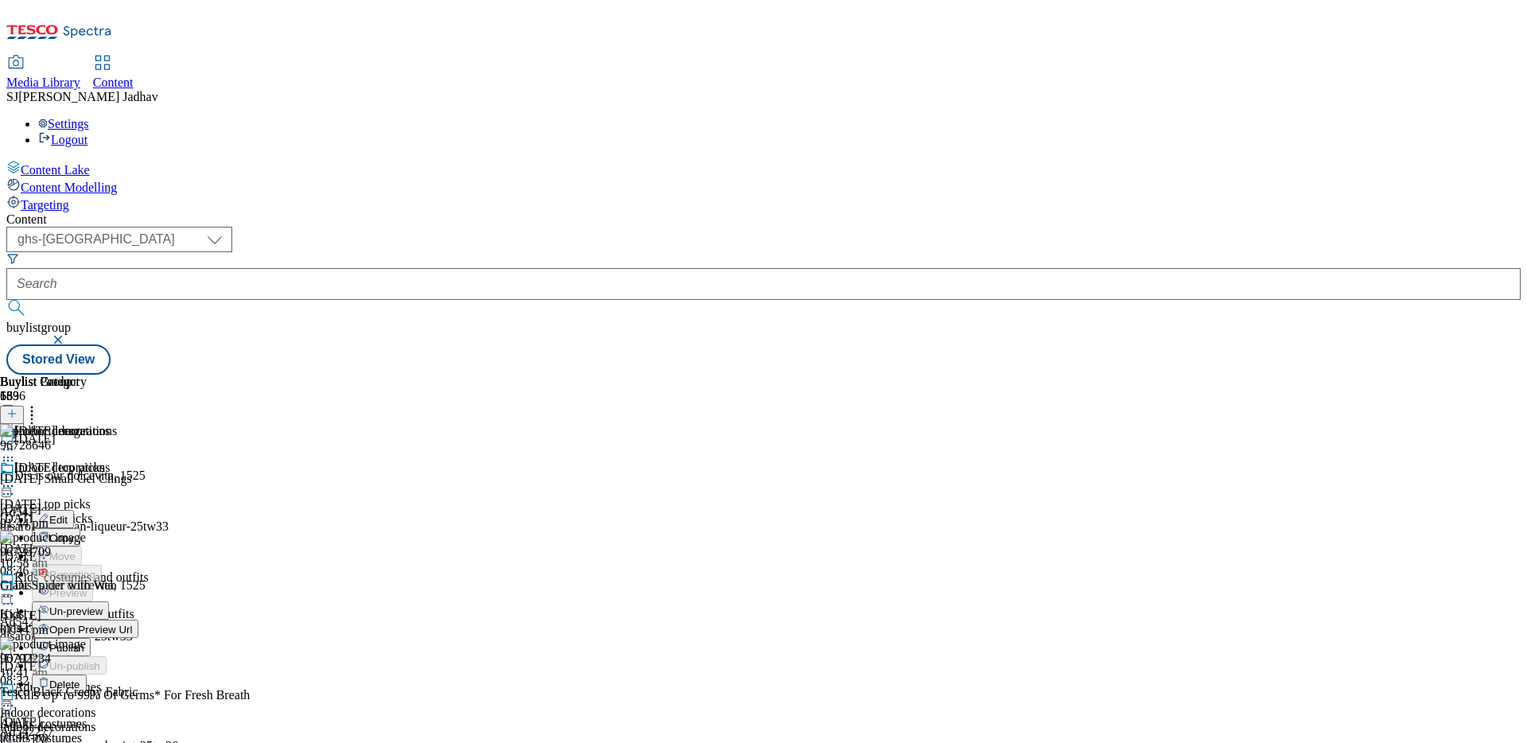
click at [103, 605] on span "Un-preview" at bounding box center [75, 611] width 53 height 12
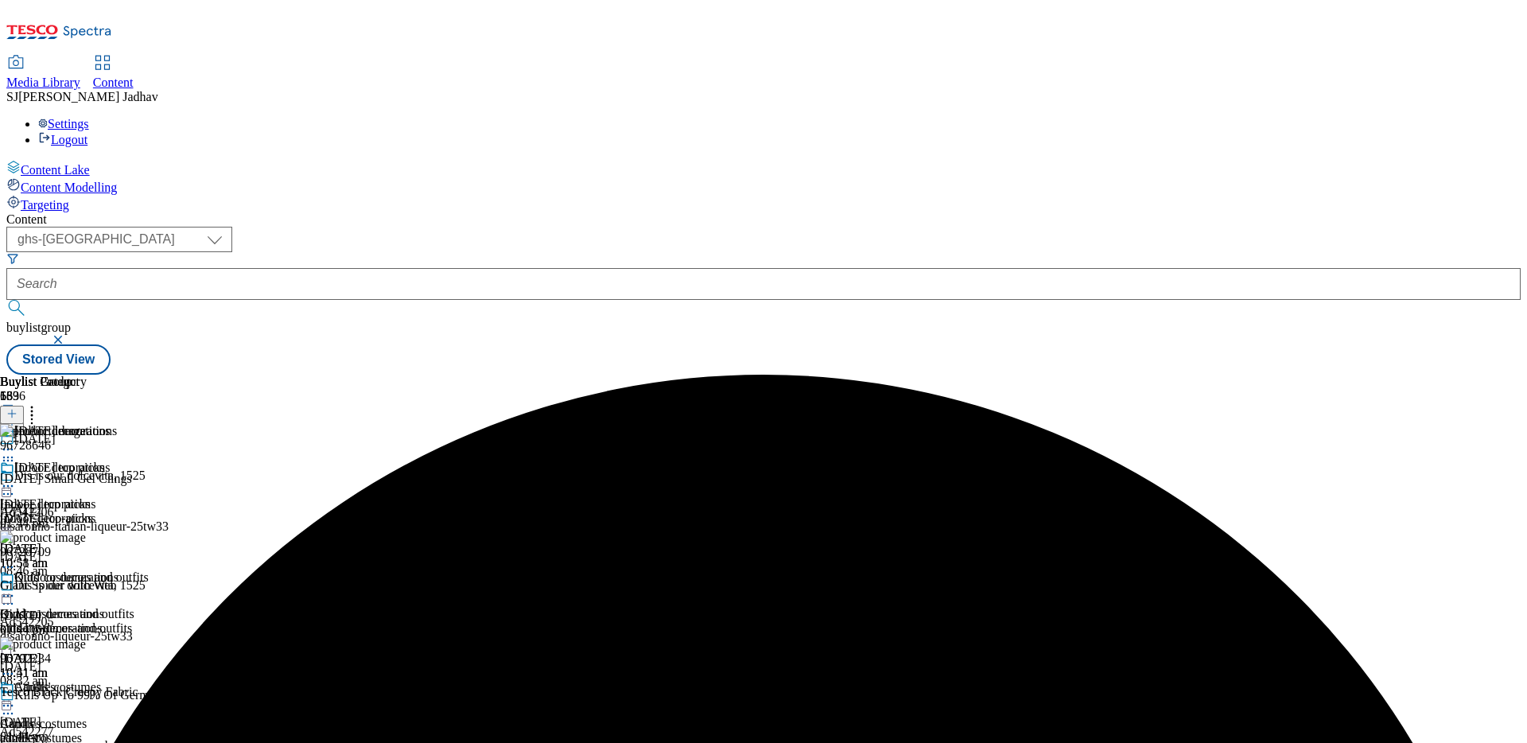
click at [16, 478] on icon at bounding box center [8, 486] width 16 height 16
click at [119, 461] on div "Indoor decorations Edit Copy Move Reporting Preview Un-preview Publish Un-publi…" at bounding box center [59, 611] width 119 height 300
click at [16, 453] on icon at bounding box center [8, 461] width 16 height 16
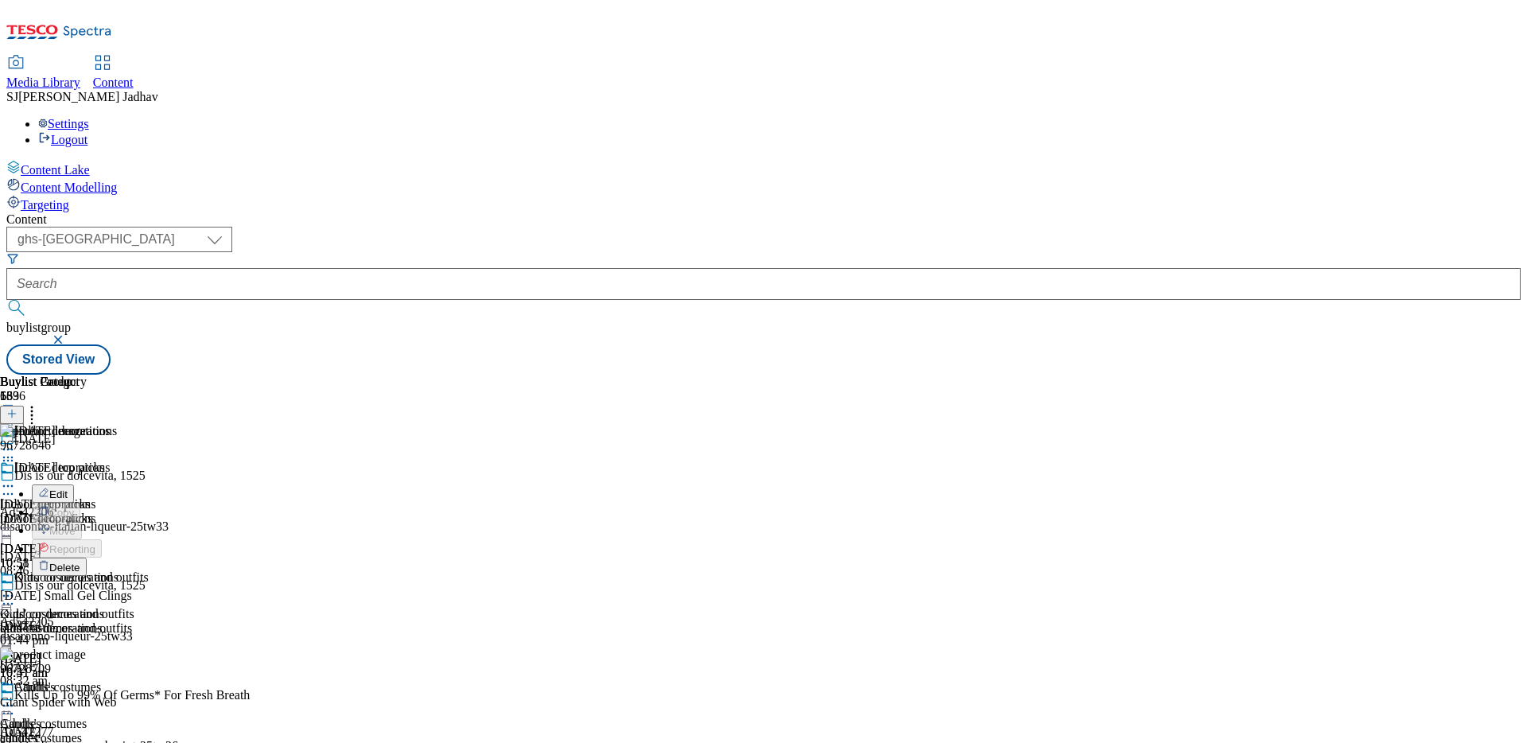
click at [80, 562] on span "Delete" at bounding box center [64, 568] width 31 height 12
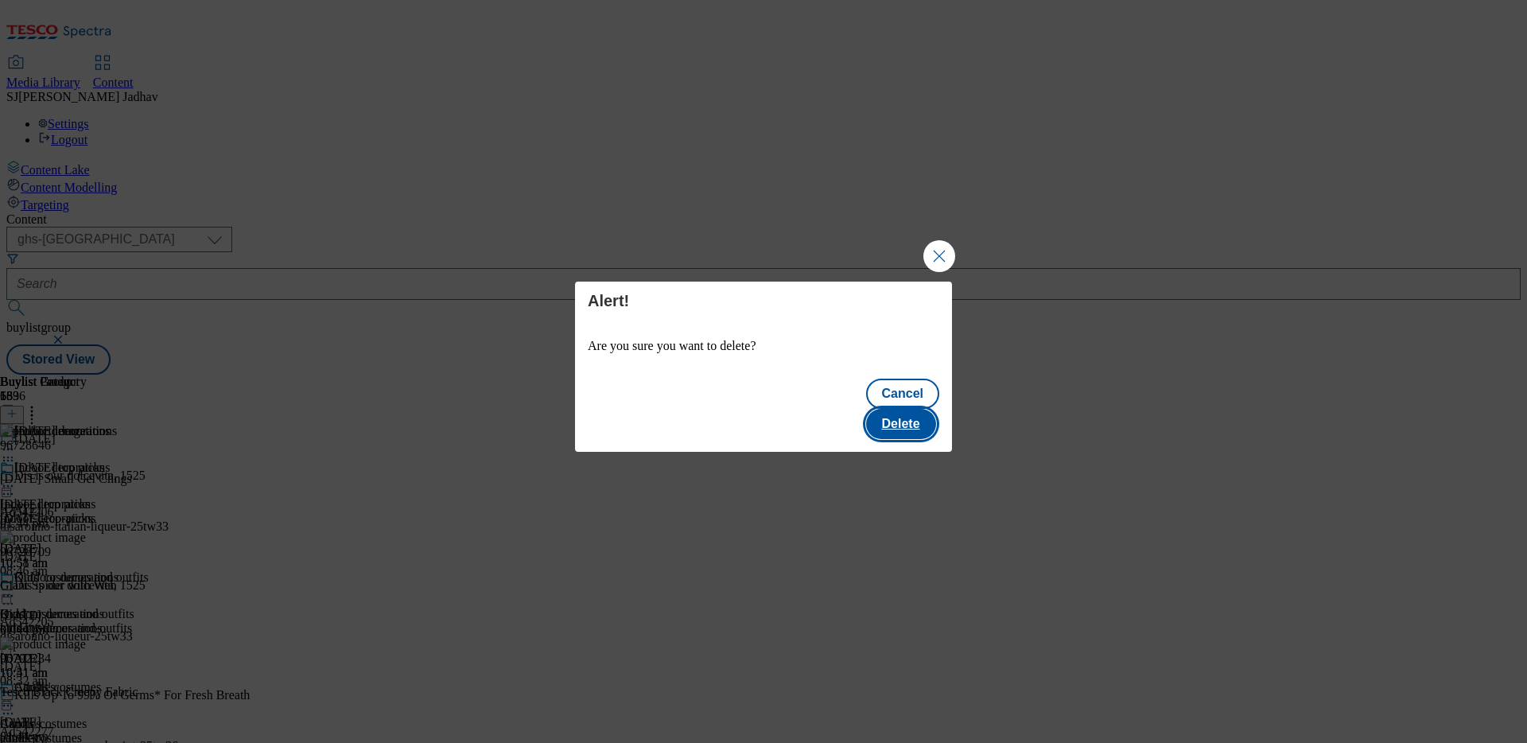
click at [920, 413] on button "Delete" at bounding box center [901, 424] width 70 height 30
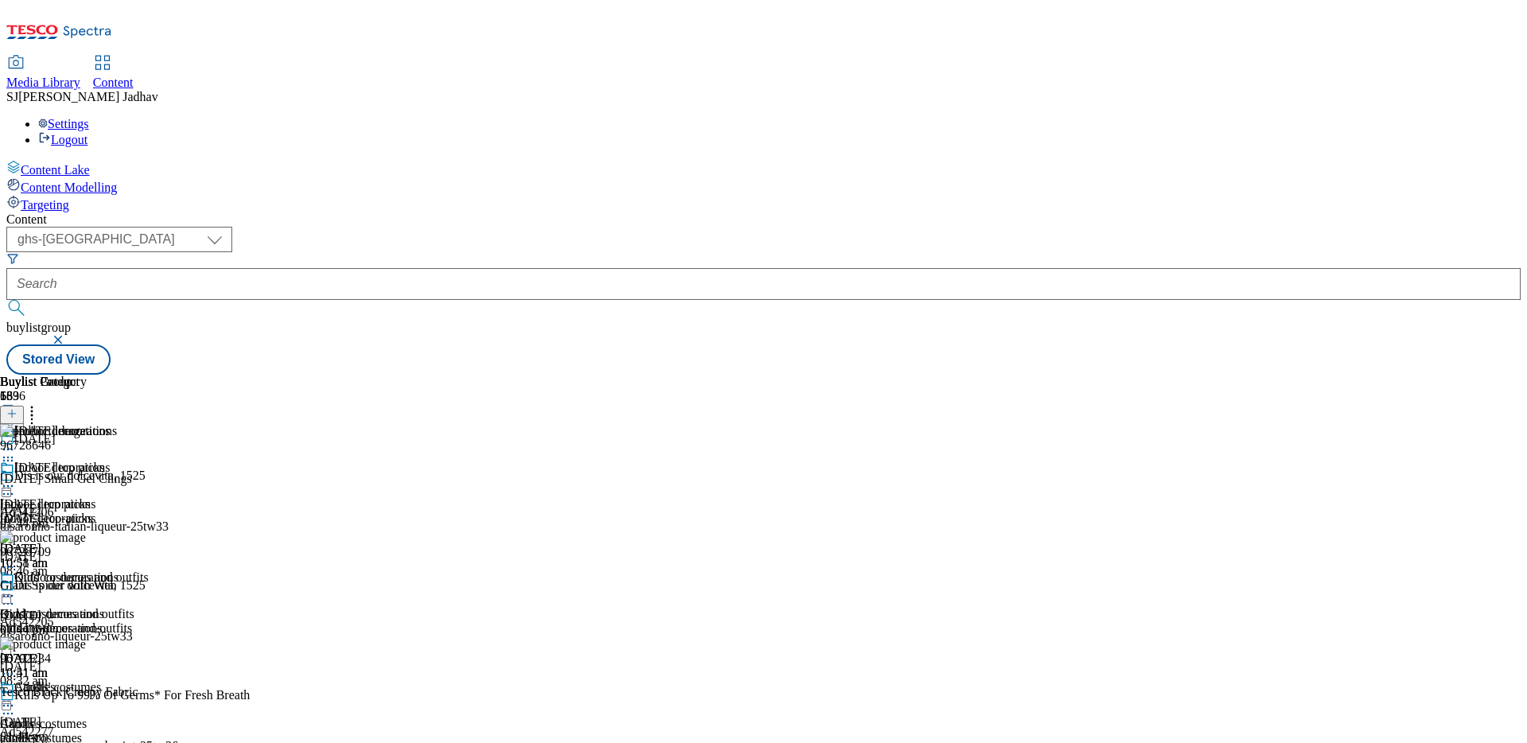
click at [16, 478] on icon at bounding box center [8, 486] width 16 height 16
click at [87, 587] on span "Preview" at bounding box center [67, 593] width 37 height 12
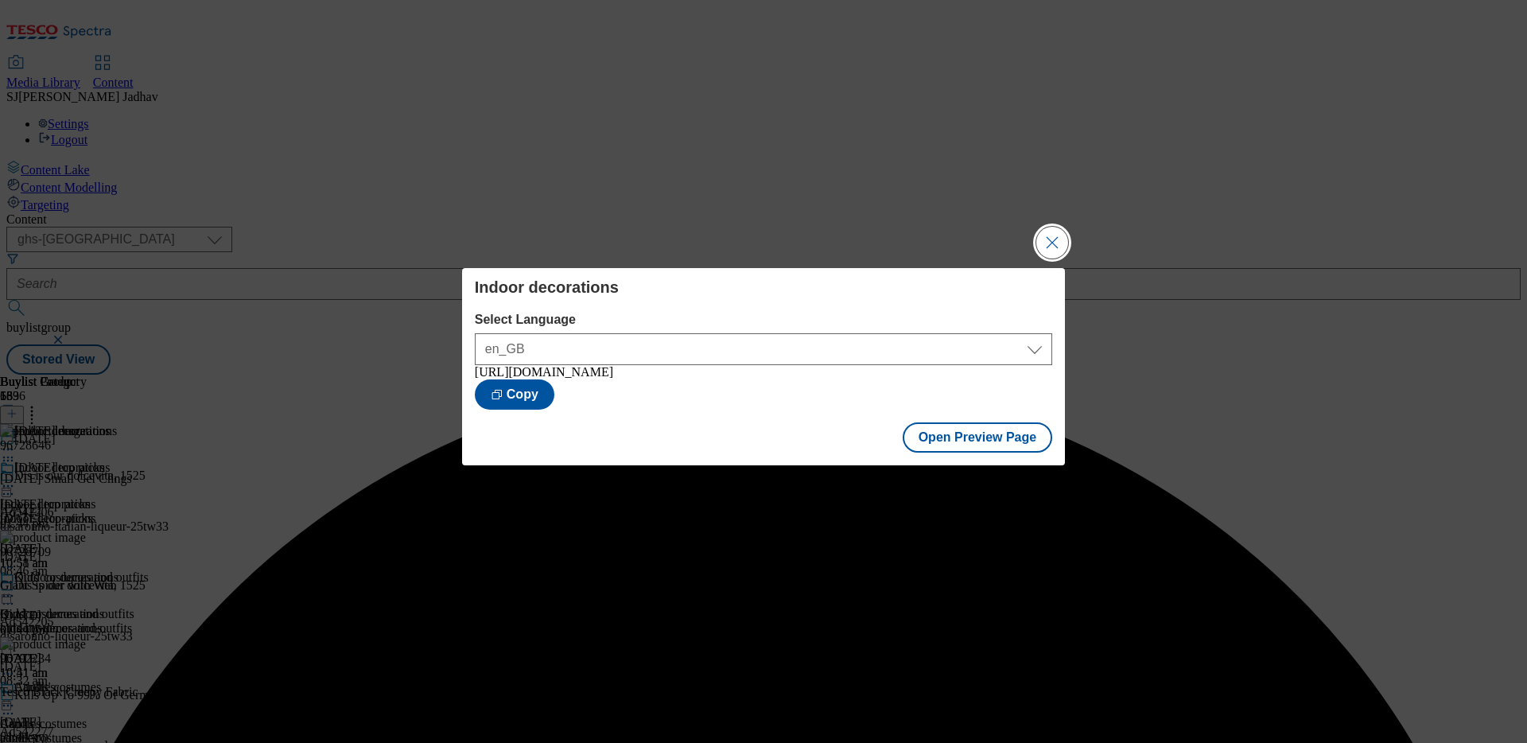
click at [1043, 247] on button "Close Modal" at bounding box center [1052, 243] width 32 height 32
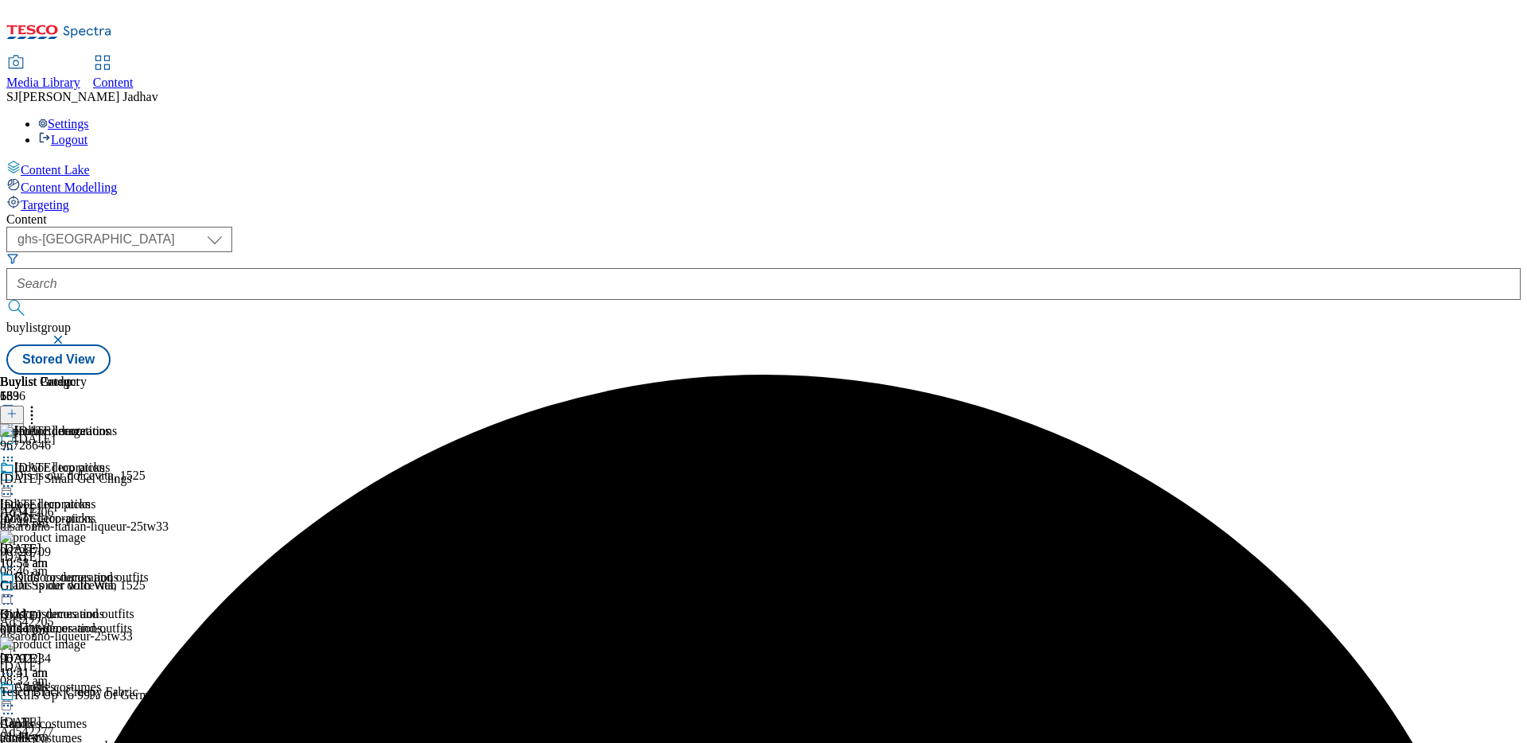
click at [16, 478] on icon at bounding box center [8, 486] width 16 height 16
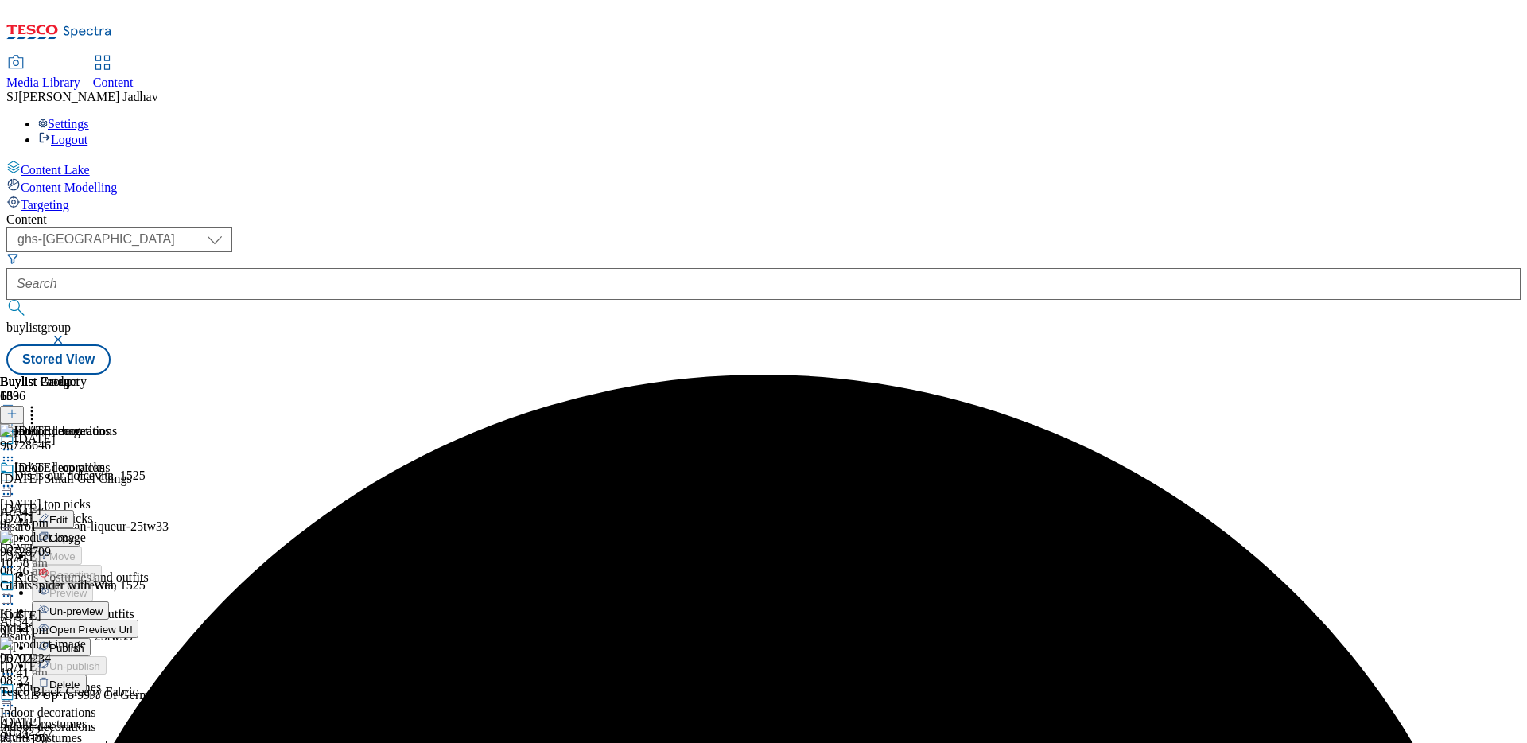
click at [84, 642] on span "Publish" at bounding box center [66, 648] width 35 height 12
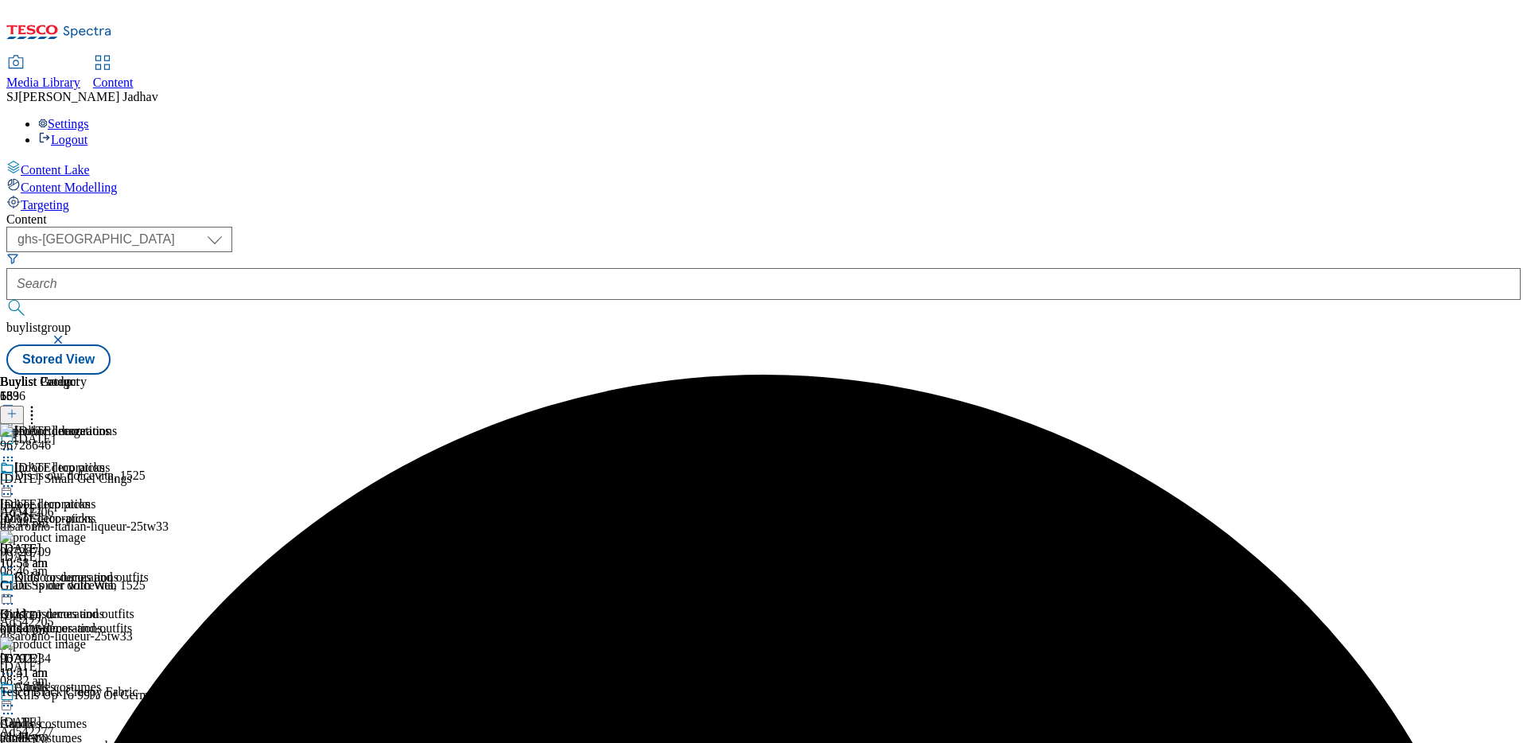
click at [16, 478] on icon at bounding box center [8, 486] width 16 height 16
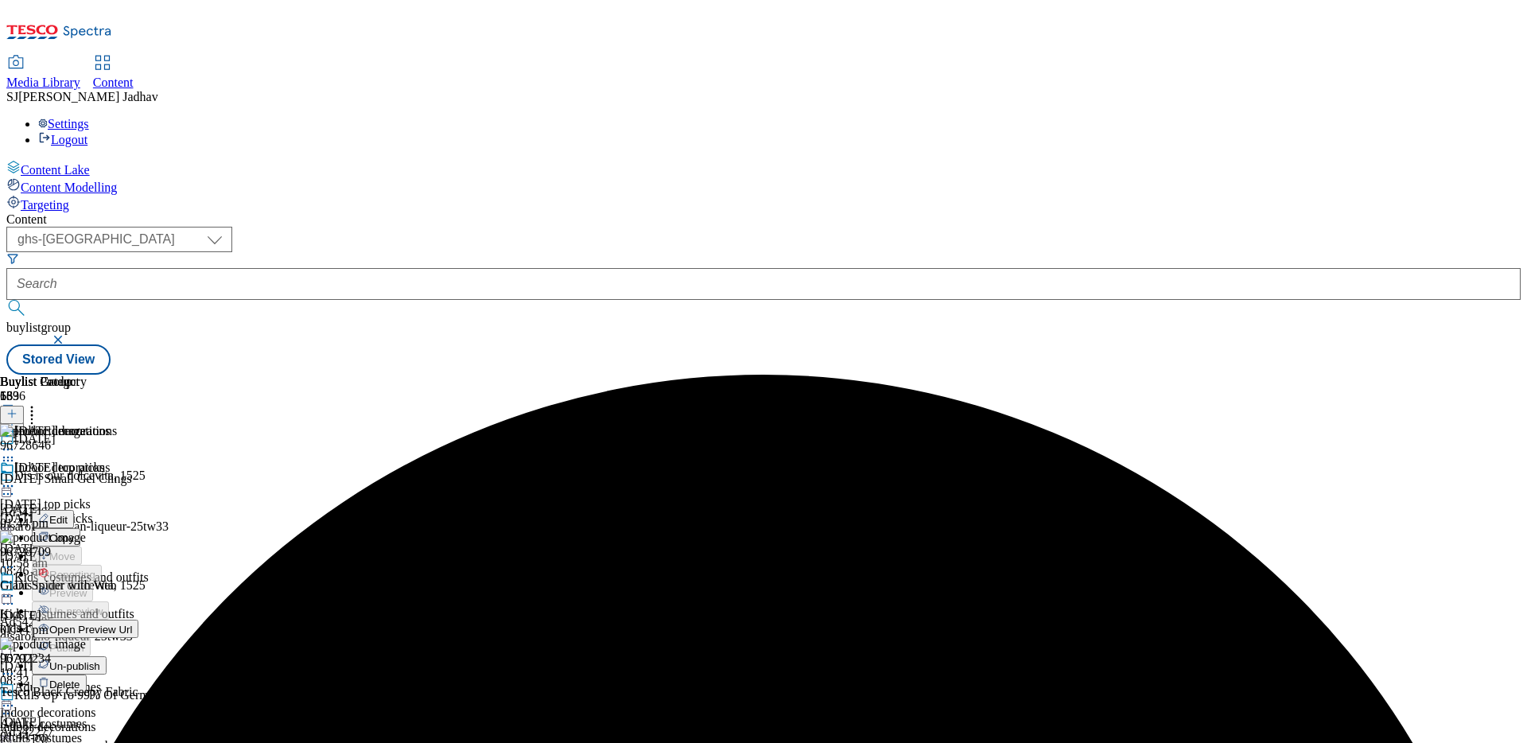
click at [100, 660] on span "Un-publish" at bounding box center [74, 666] width 51 height 12
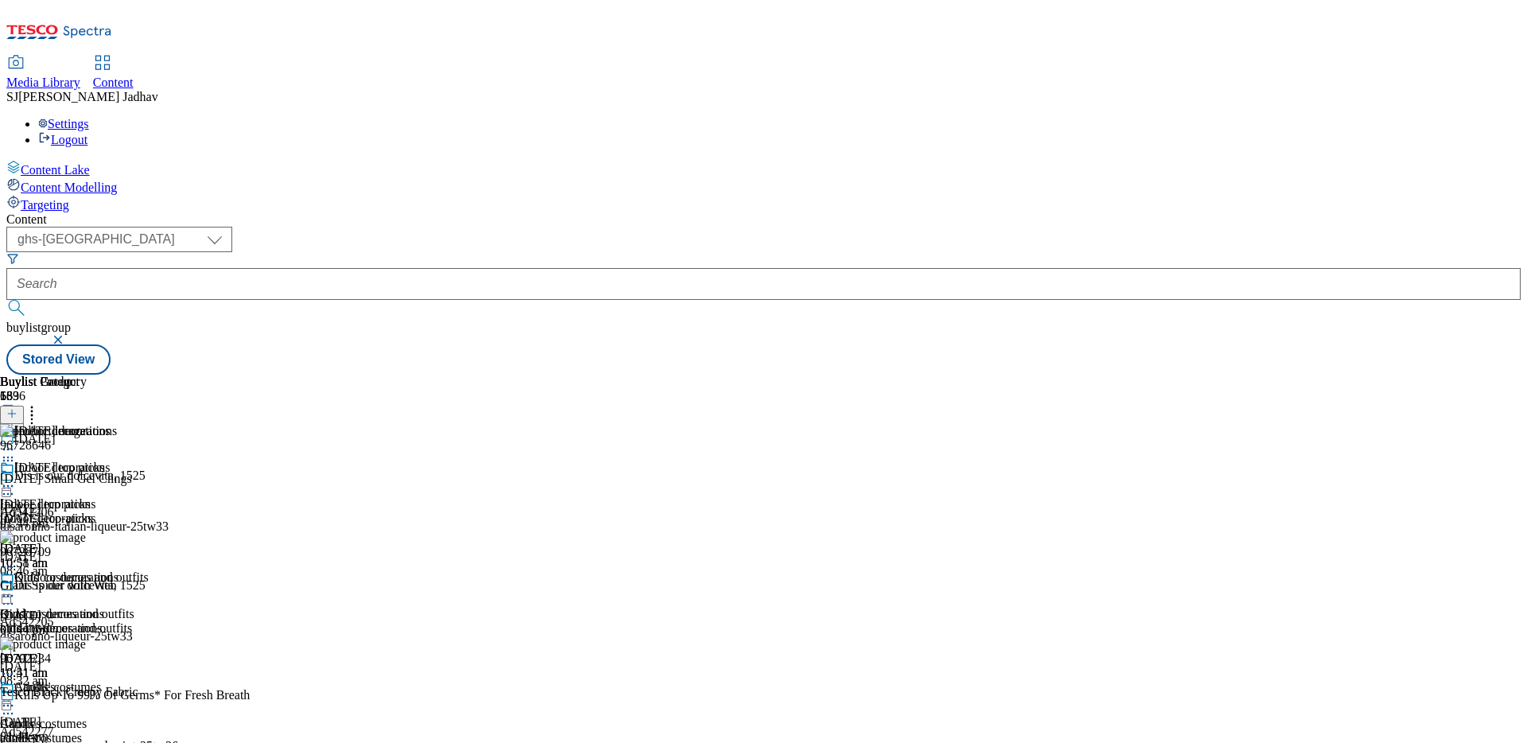
click at [16, 478] on icon at bounding box center [8, 486] width 16 height 16
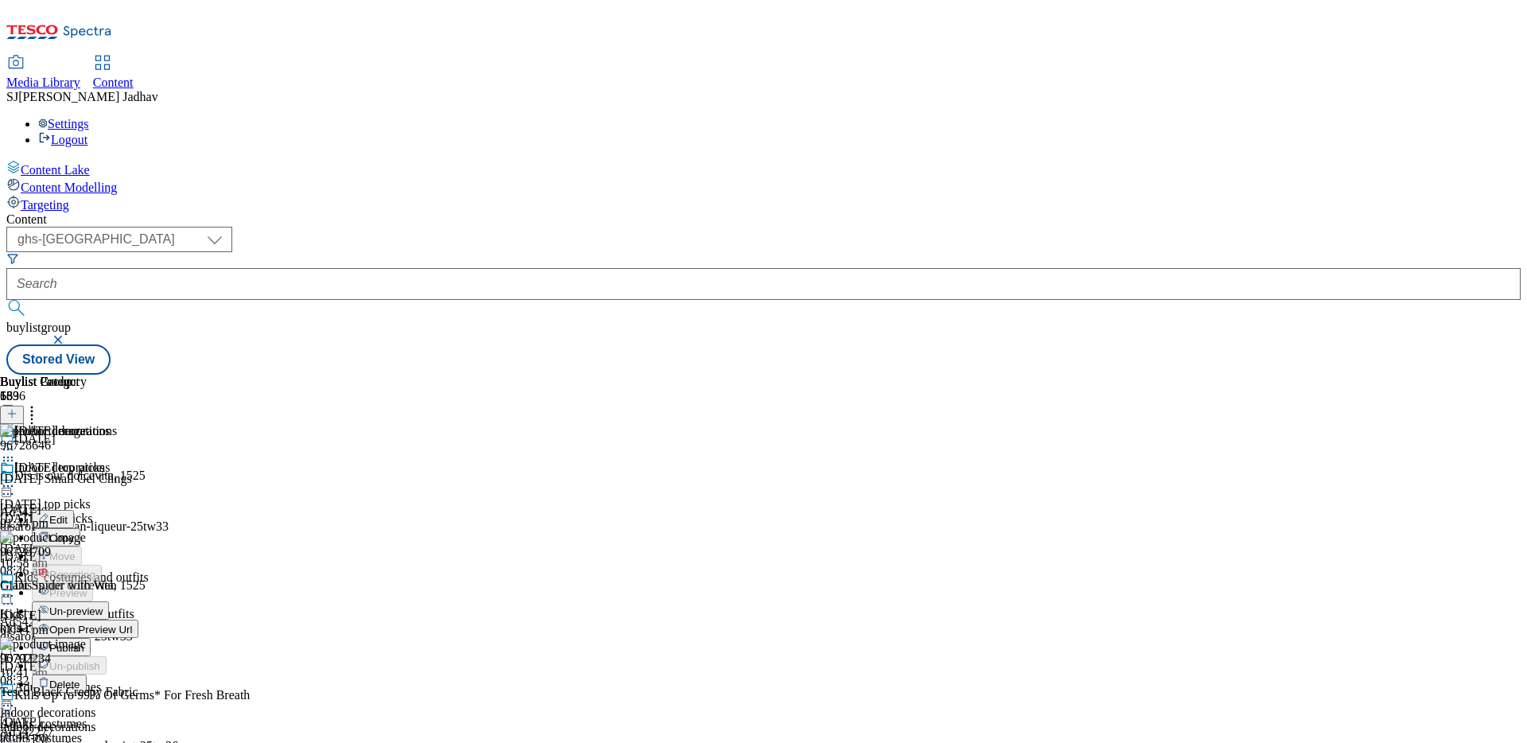
click at [103, 605] on span "Un-preview" at bounding box center [75, 611] width 53 height 12
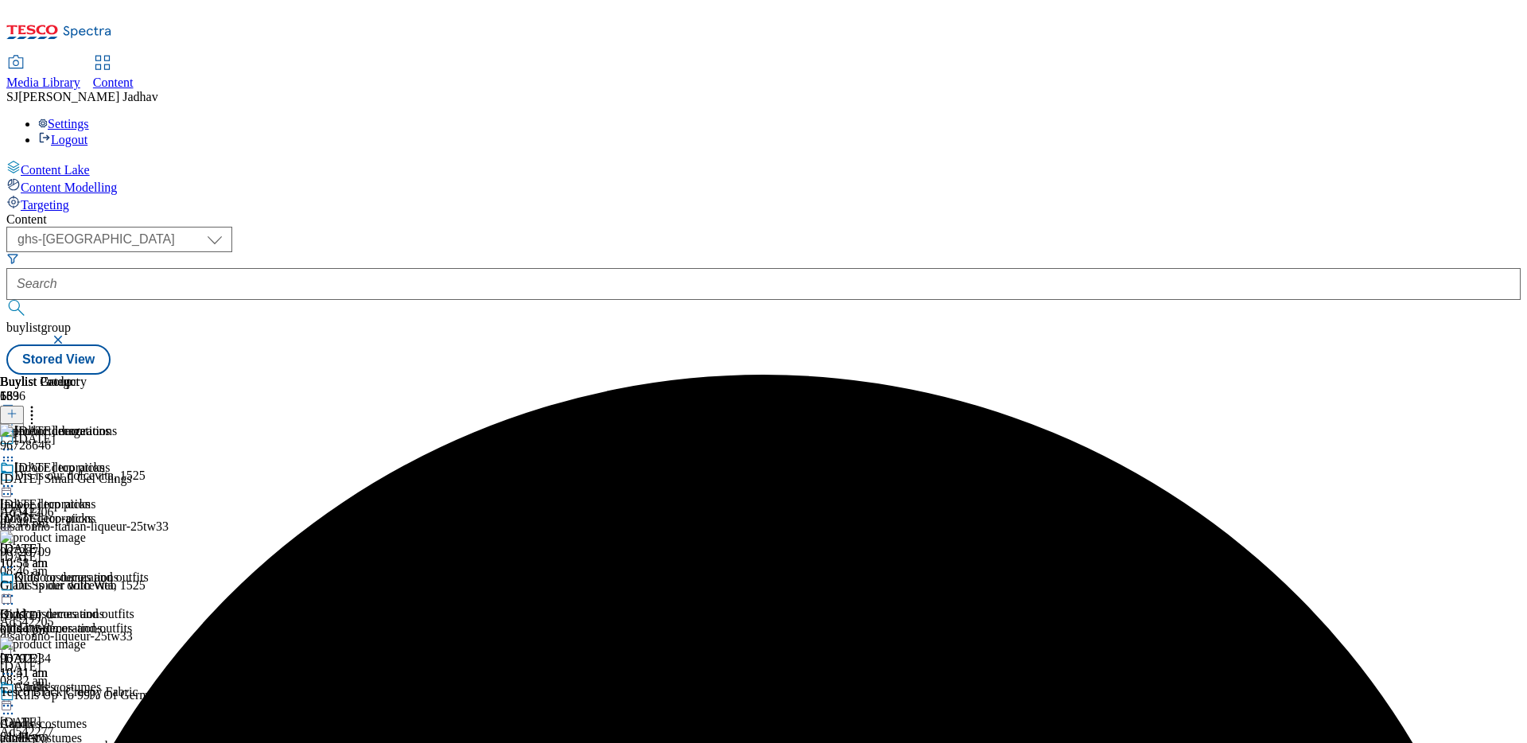
click at [16, 453] on icon at bounding box center [8, 461] width 16 height 16
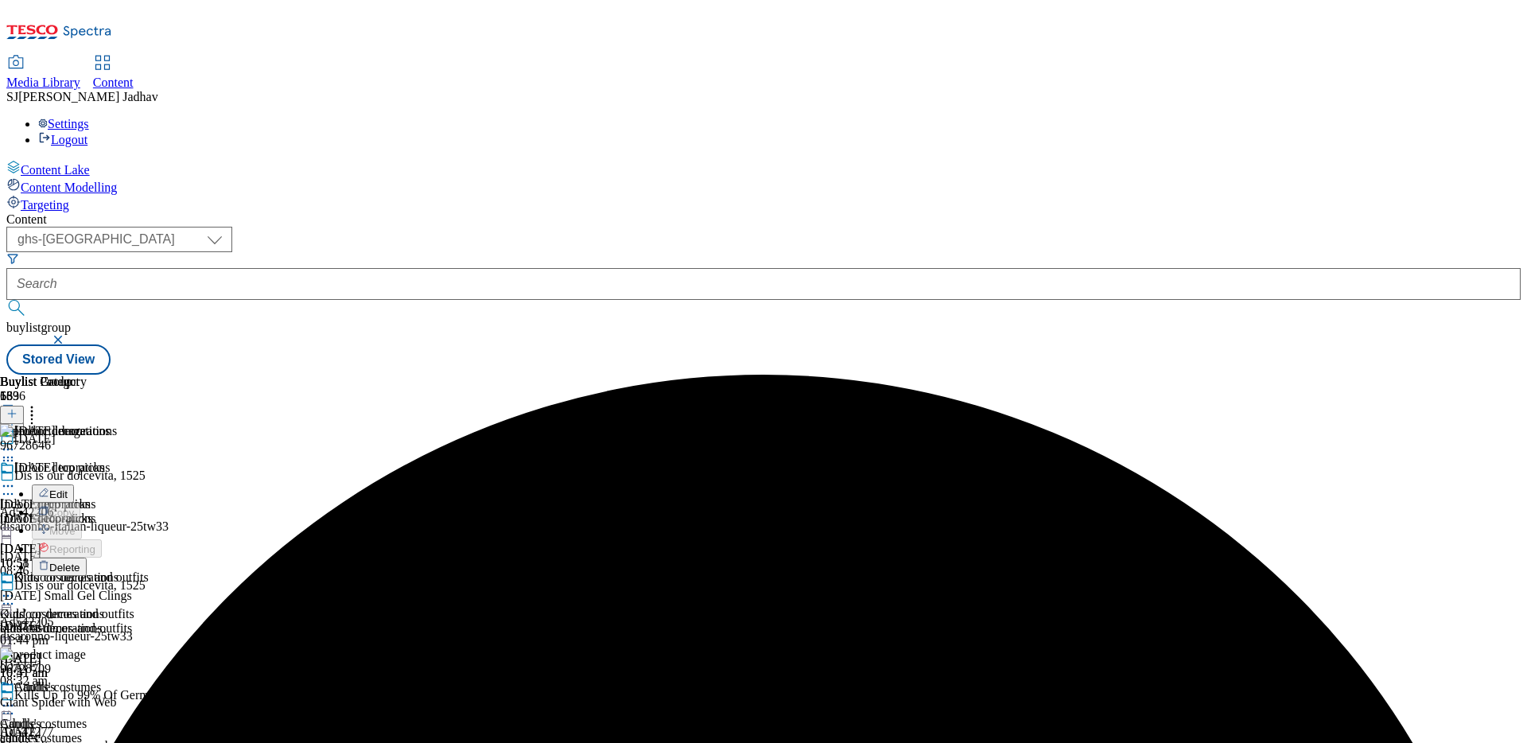
click at [80, 562] on span "Delete" at bounding box center [64, 568] width 31 height 12
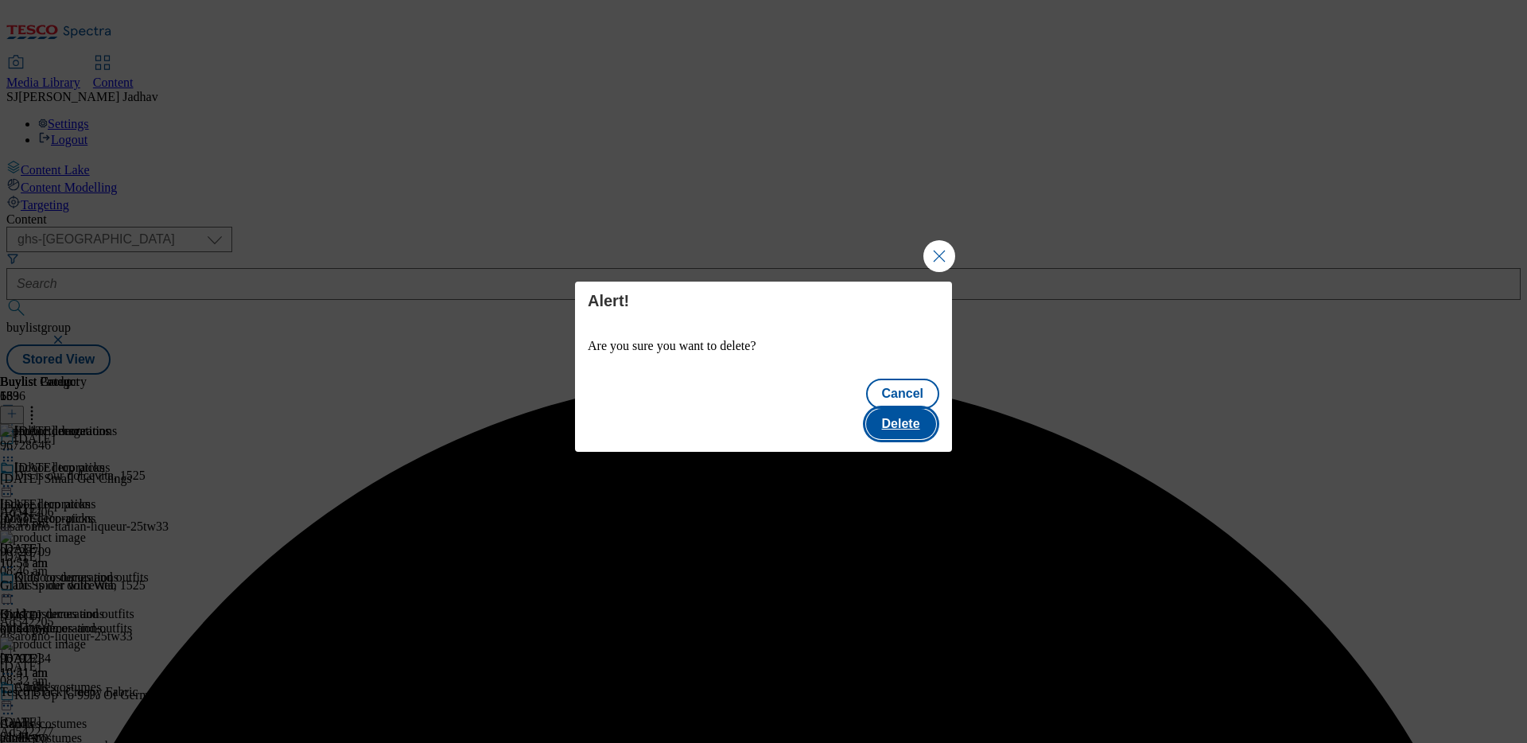
click at [931, 409] on button "Delete" at bounding box center [901, 424] width 70 height 30
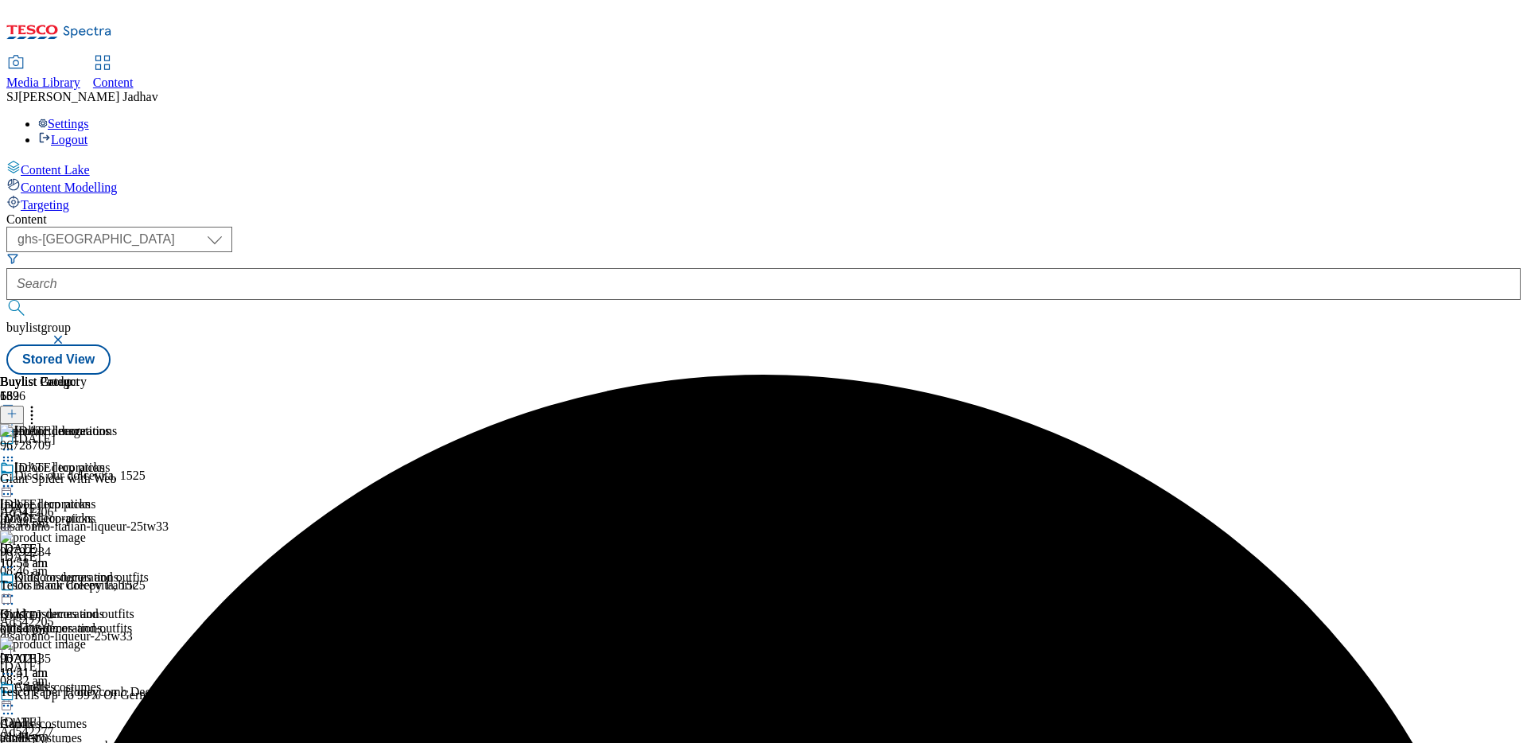
click at [40, 403] on icon at bounding box center [32, 411] width 16 height 16
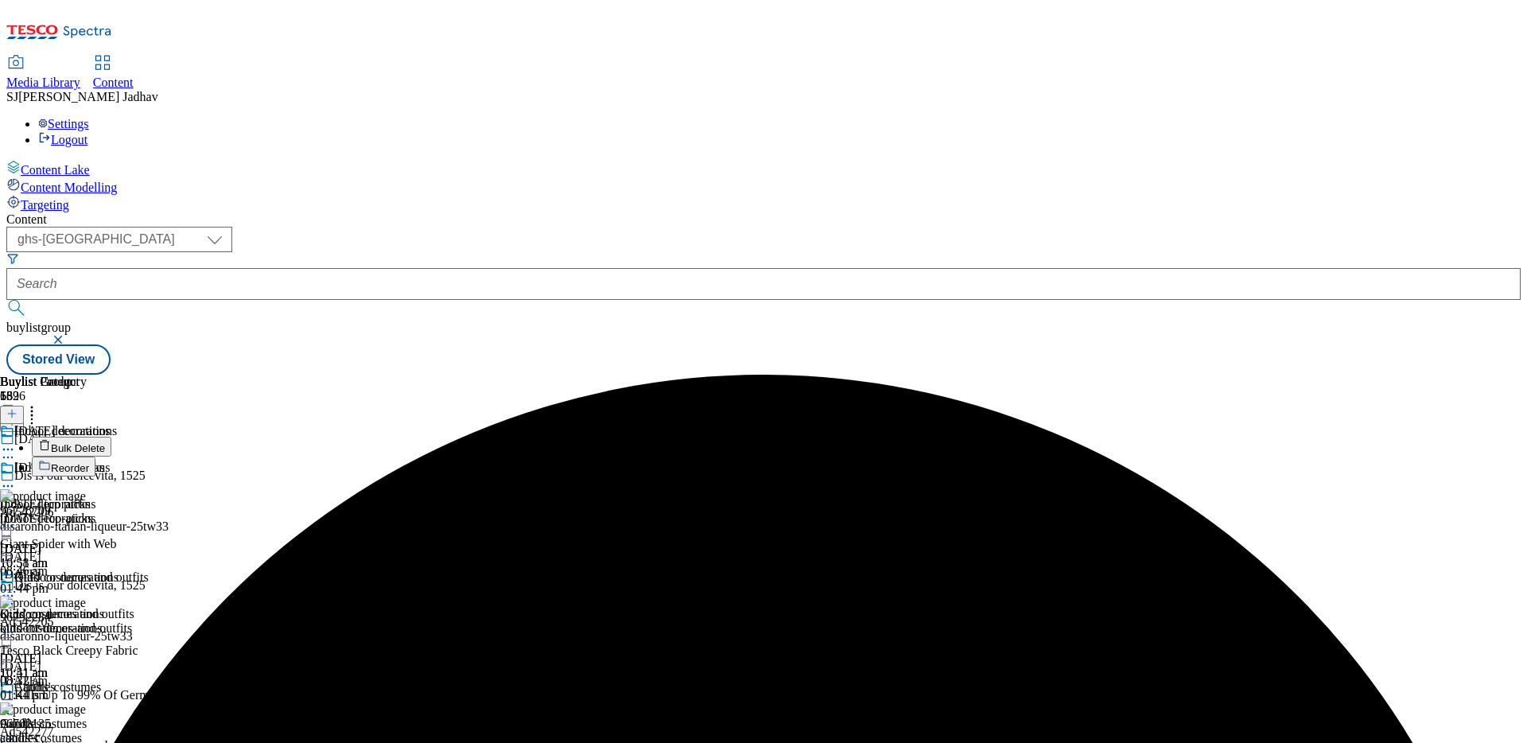
click at [105, 442] on span "Bulk Delete" at bounding box center [78, 448] width 54 height 12
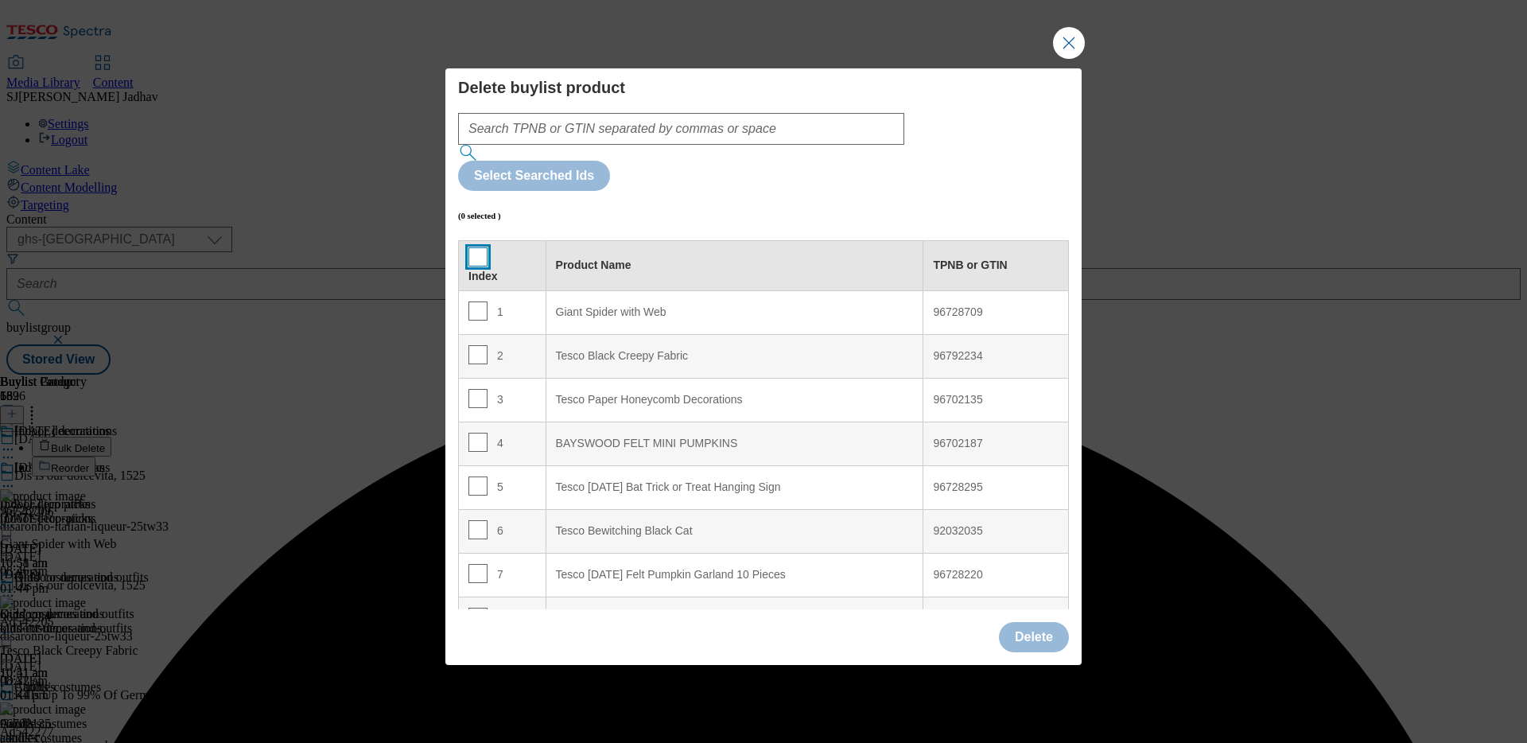
click at [474, 247] on input "Modal" at bounding box center [478, 256] width 19 height 19
checkbox input "true"
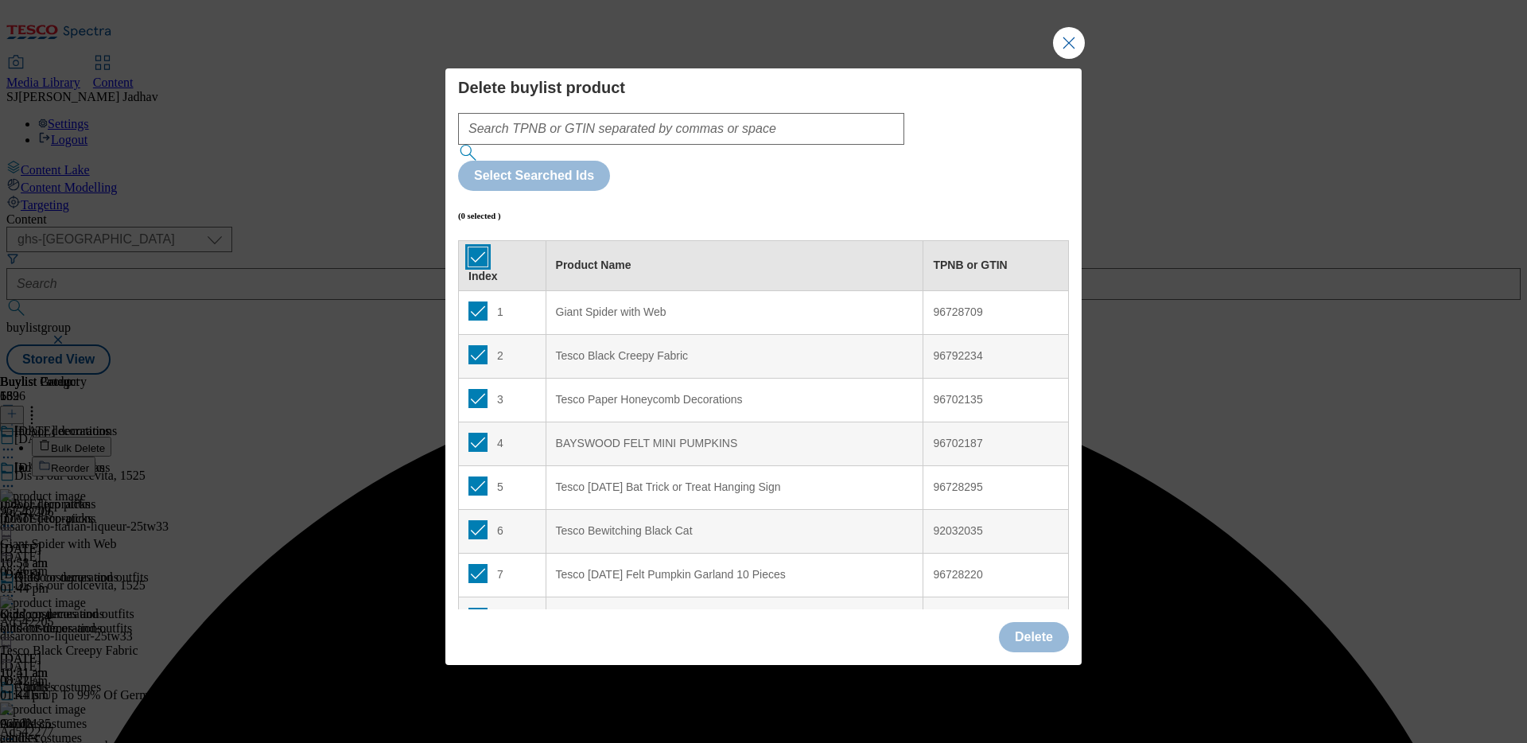
checkbox input "true"
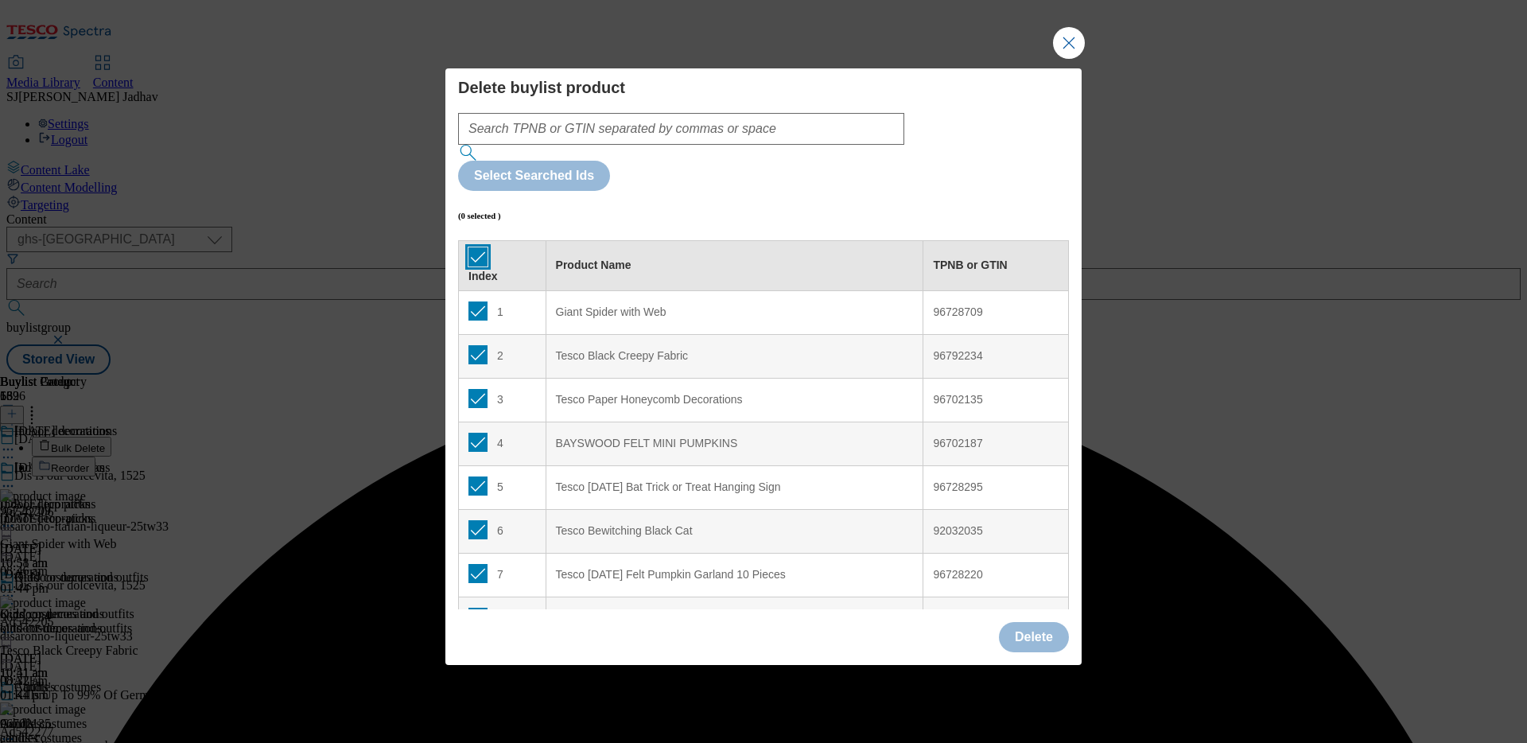
checkbox input "true"
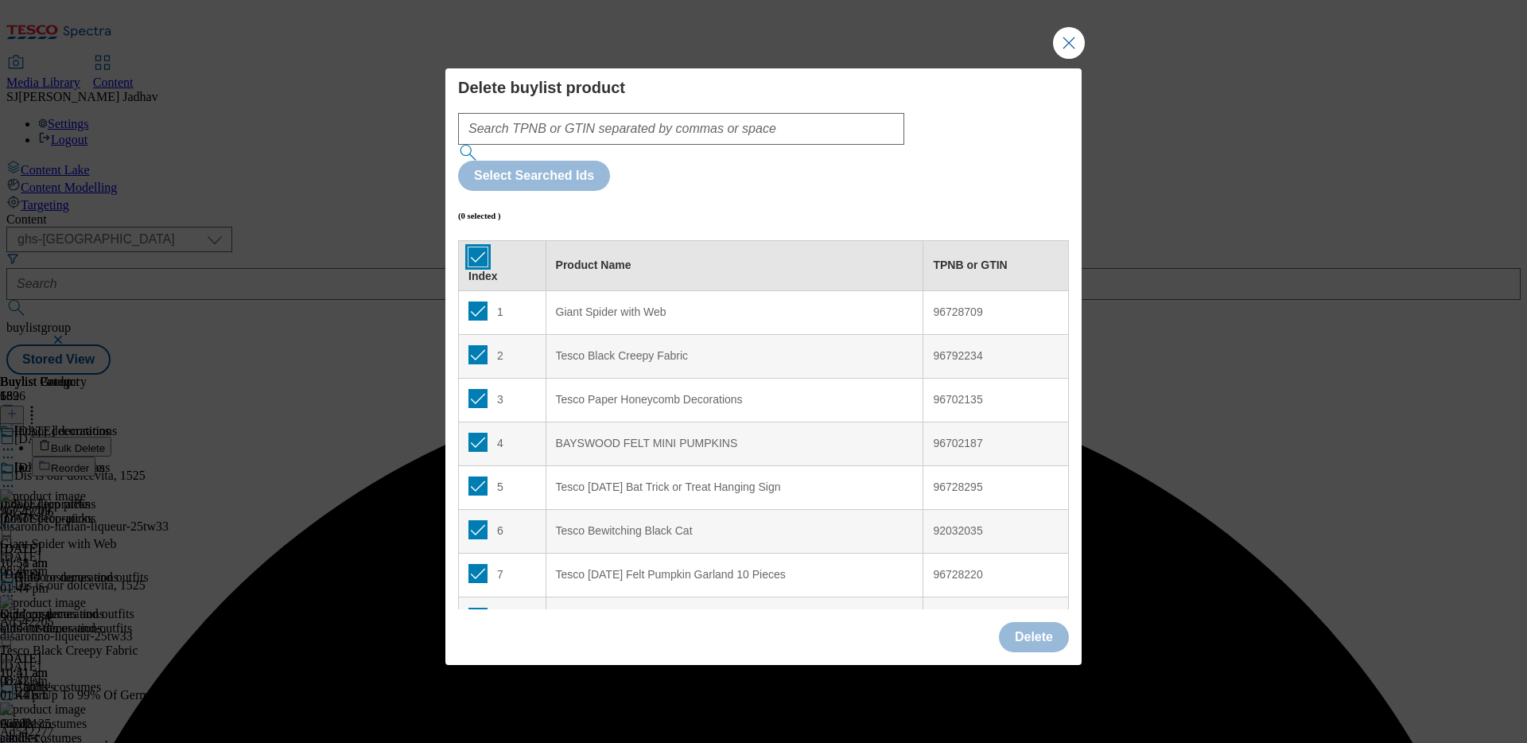
checkbox input "true"
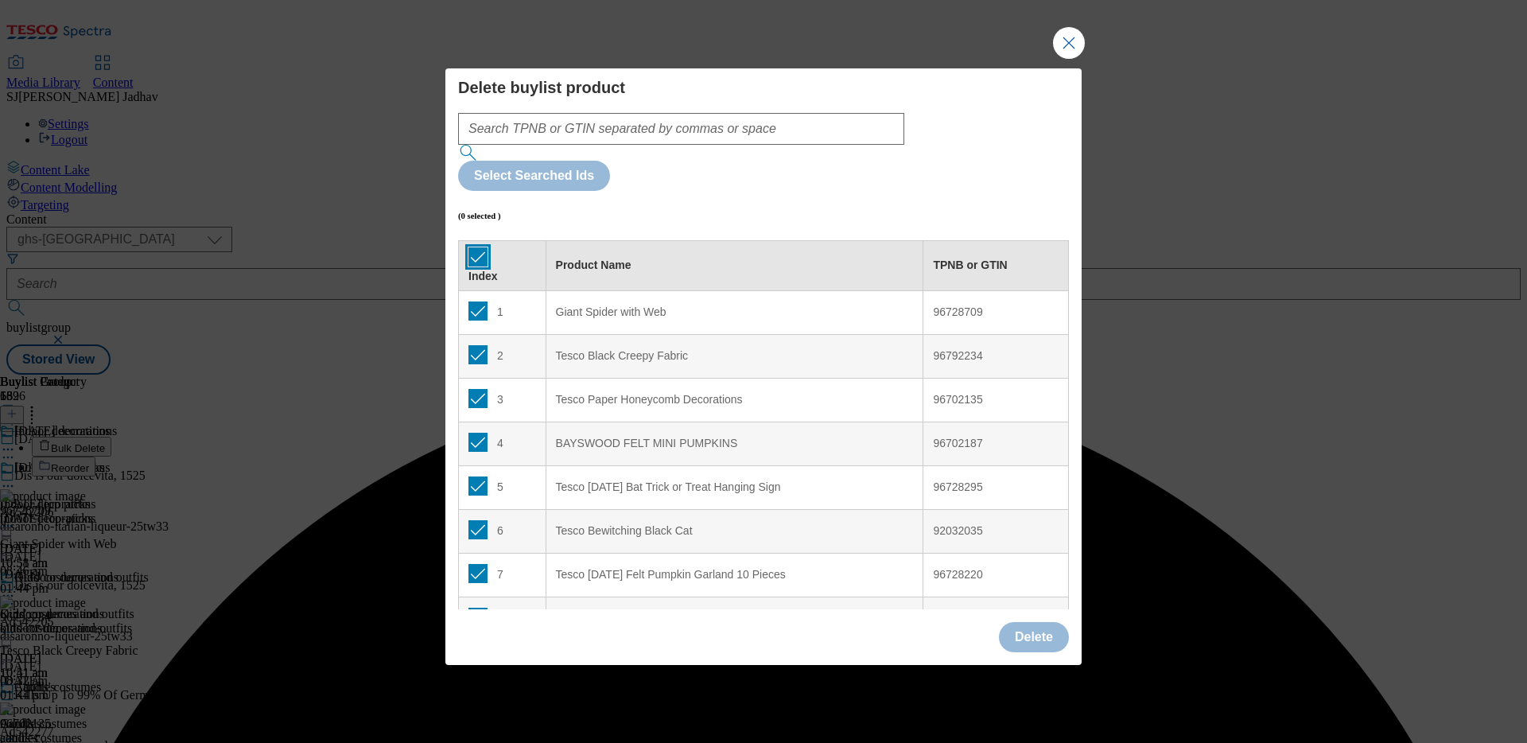
checkbox input "true"
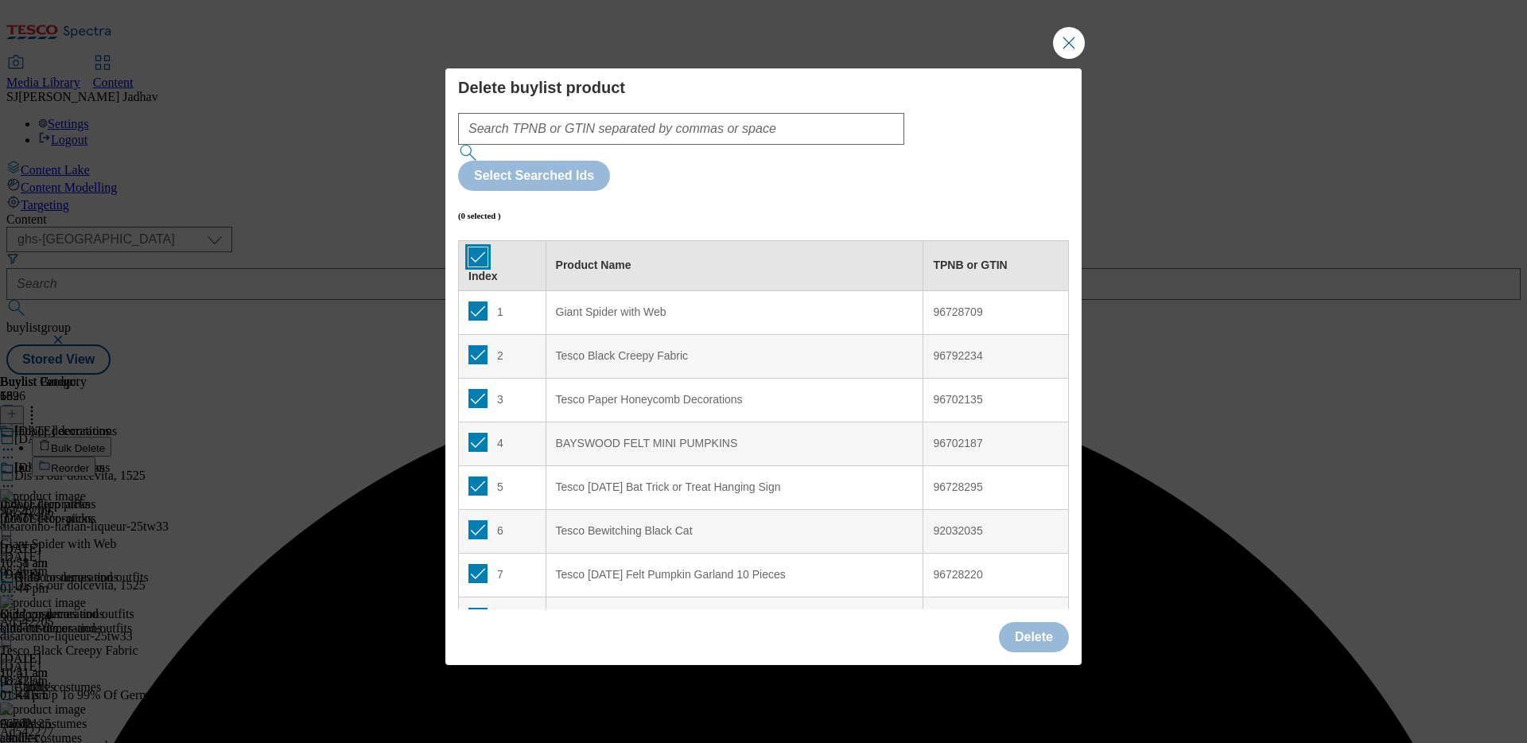
checkbox input "true"
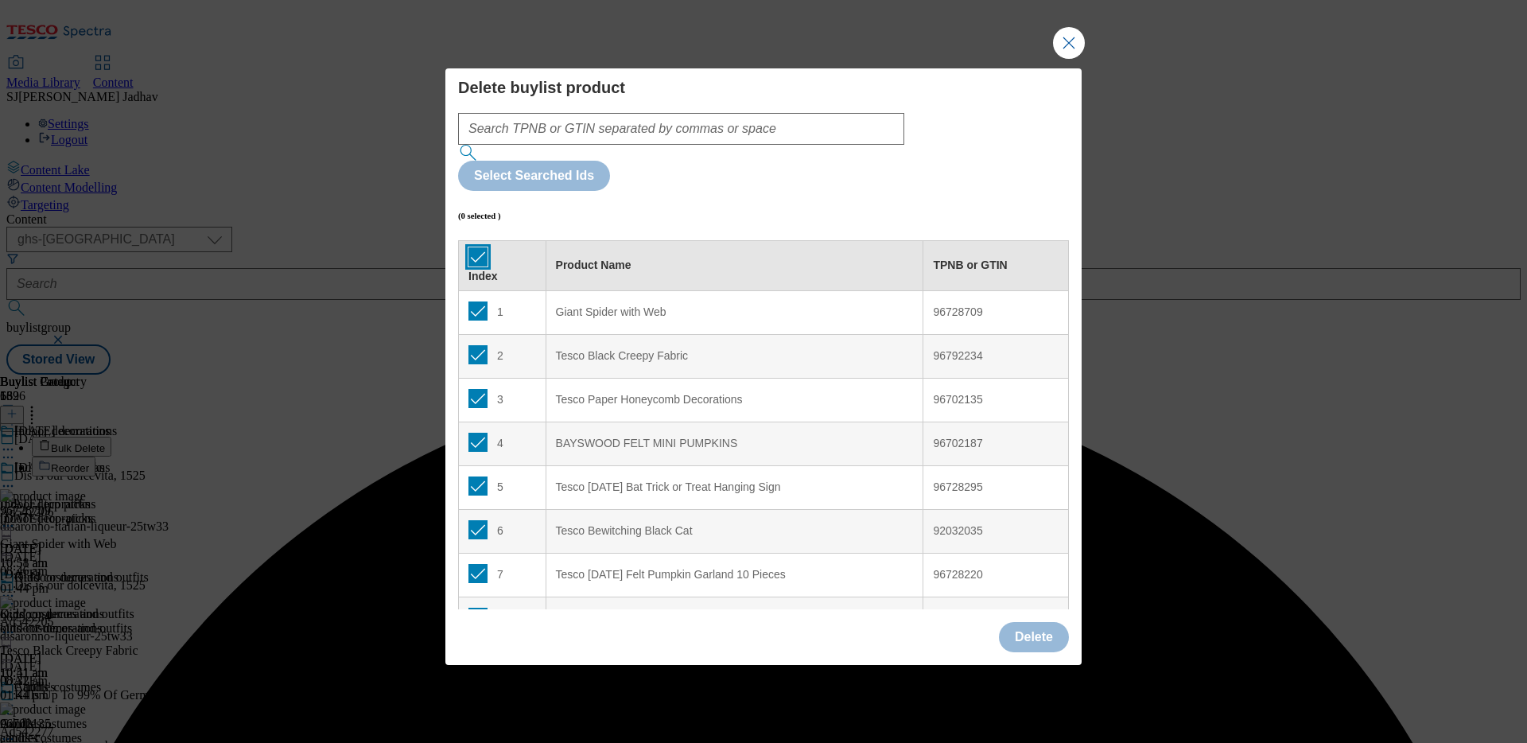
checkbox input "true"
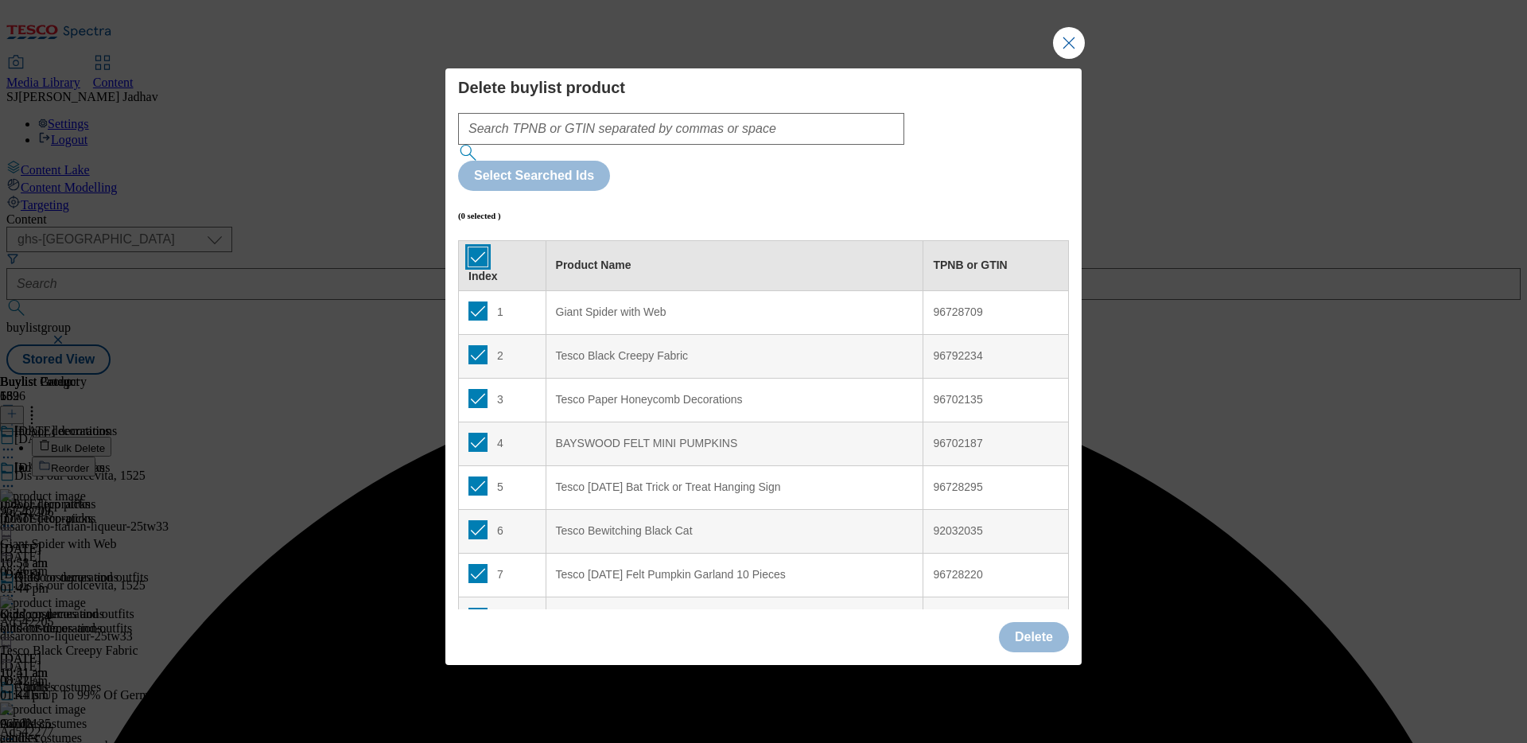
checkbox input "true"
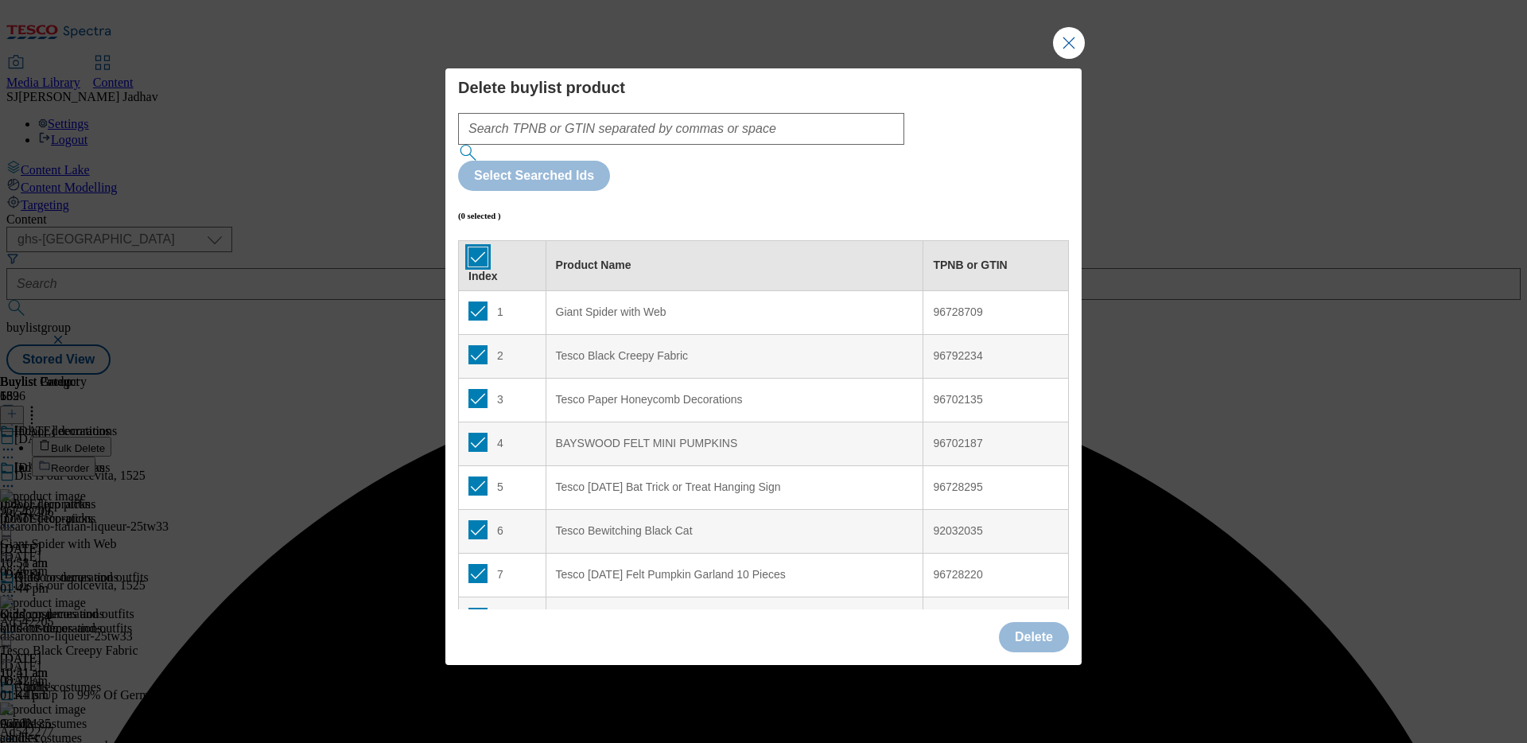
checkbox input "true"
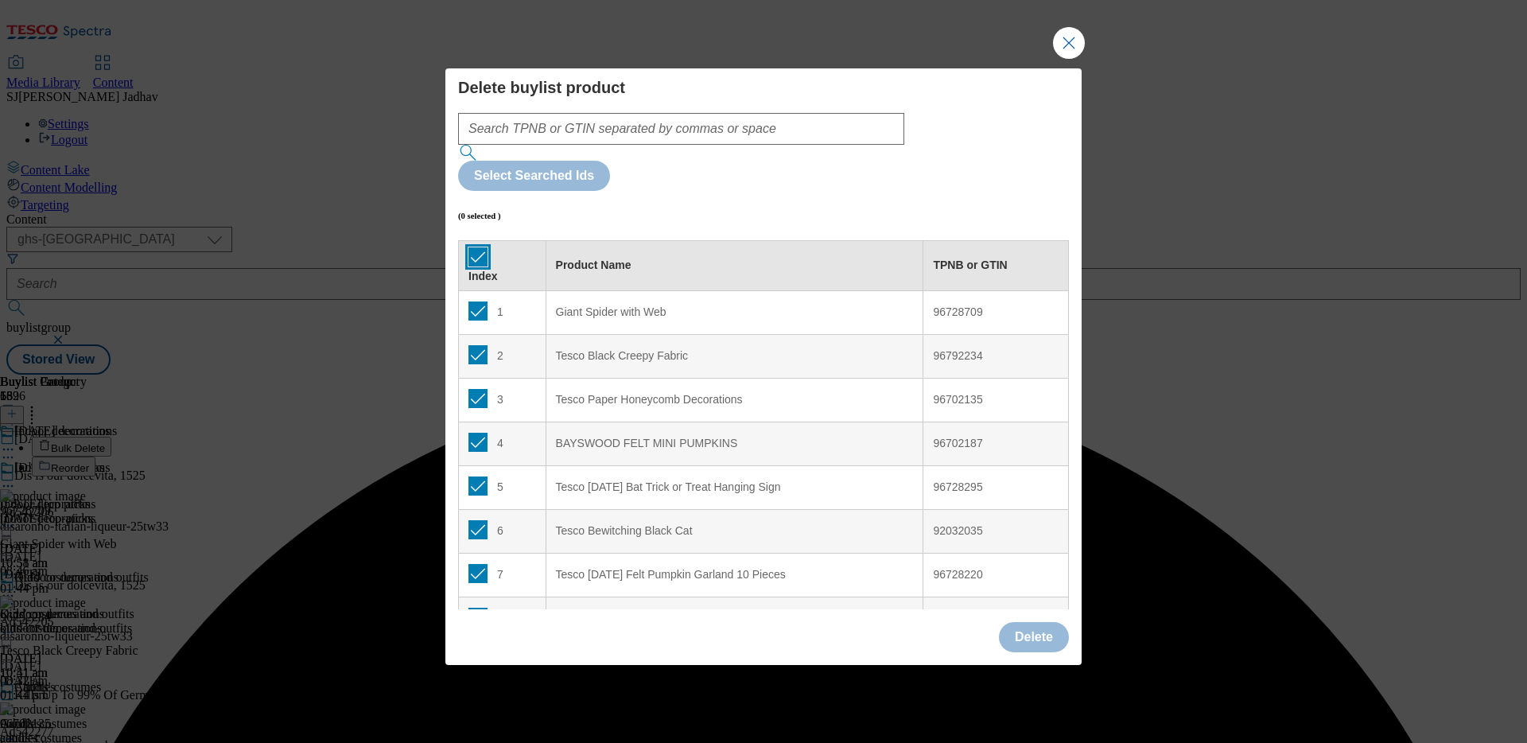
checkbox input "true"
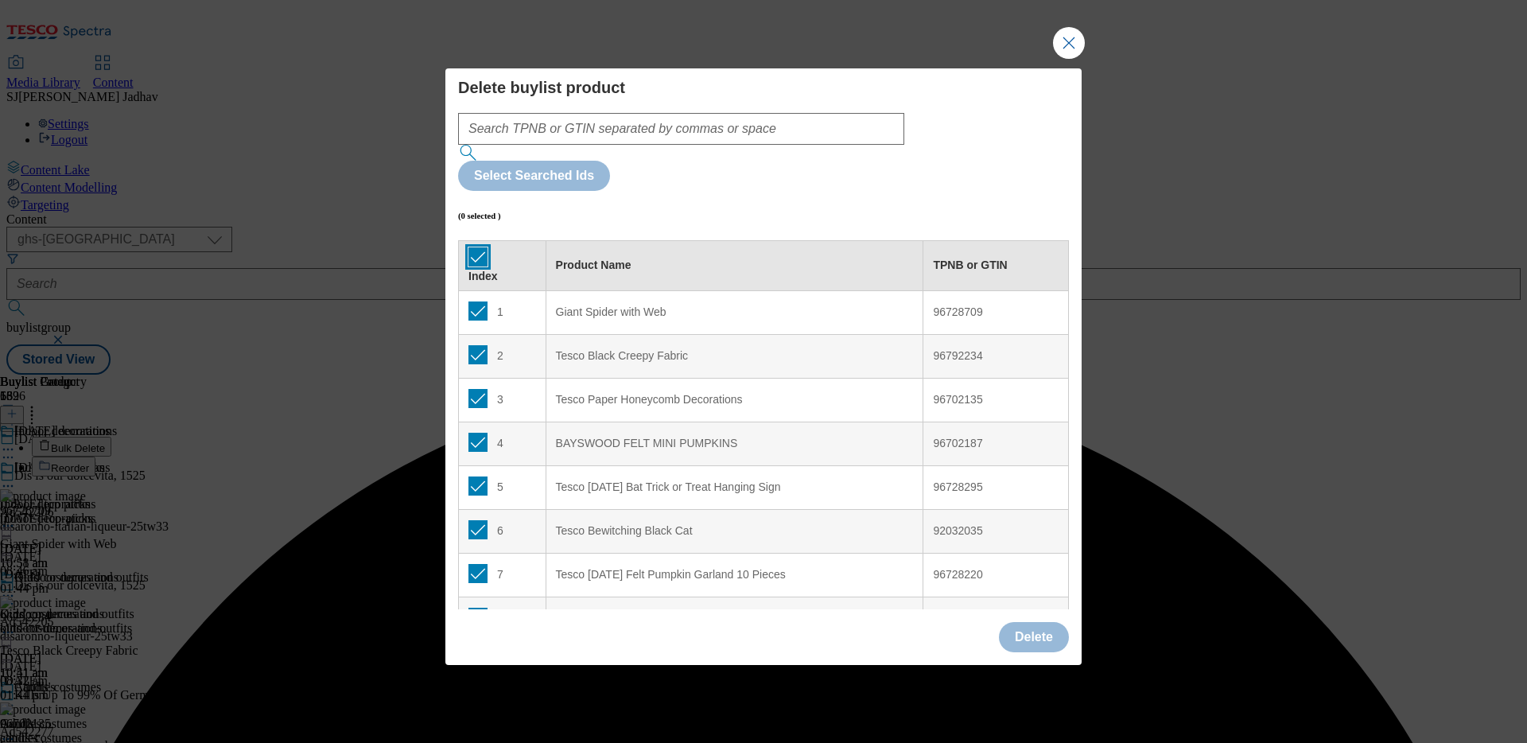
checkbox input "true"
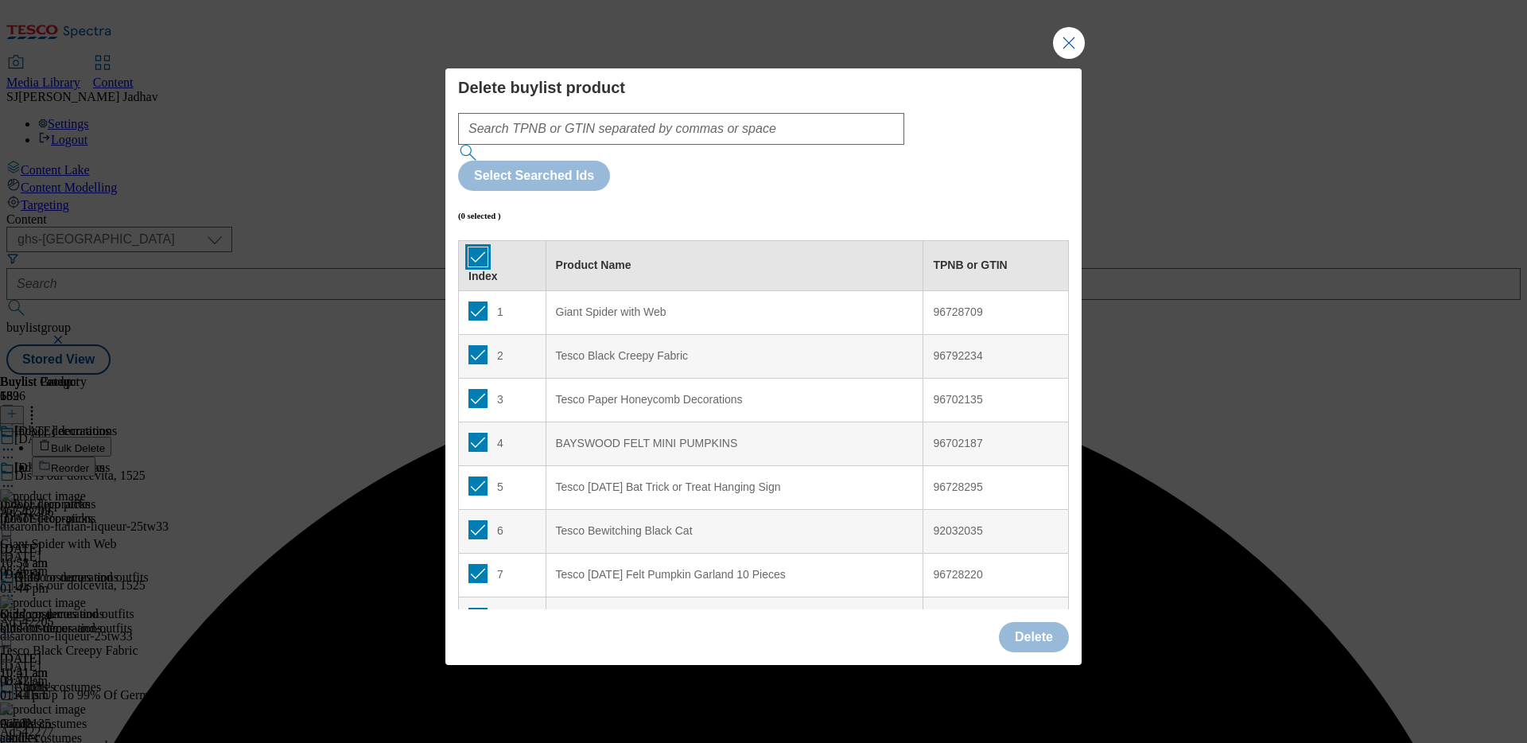
checkbox input "true"
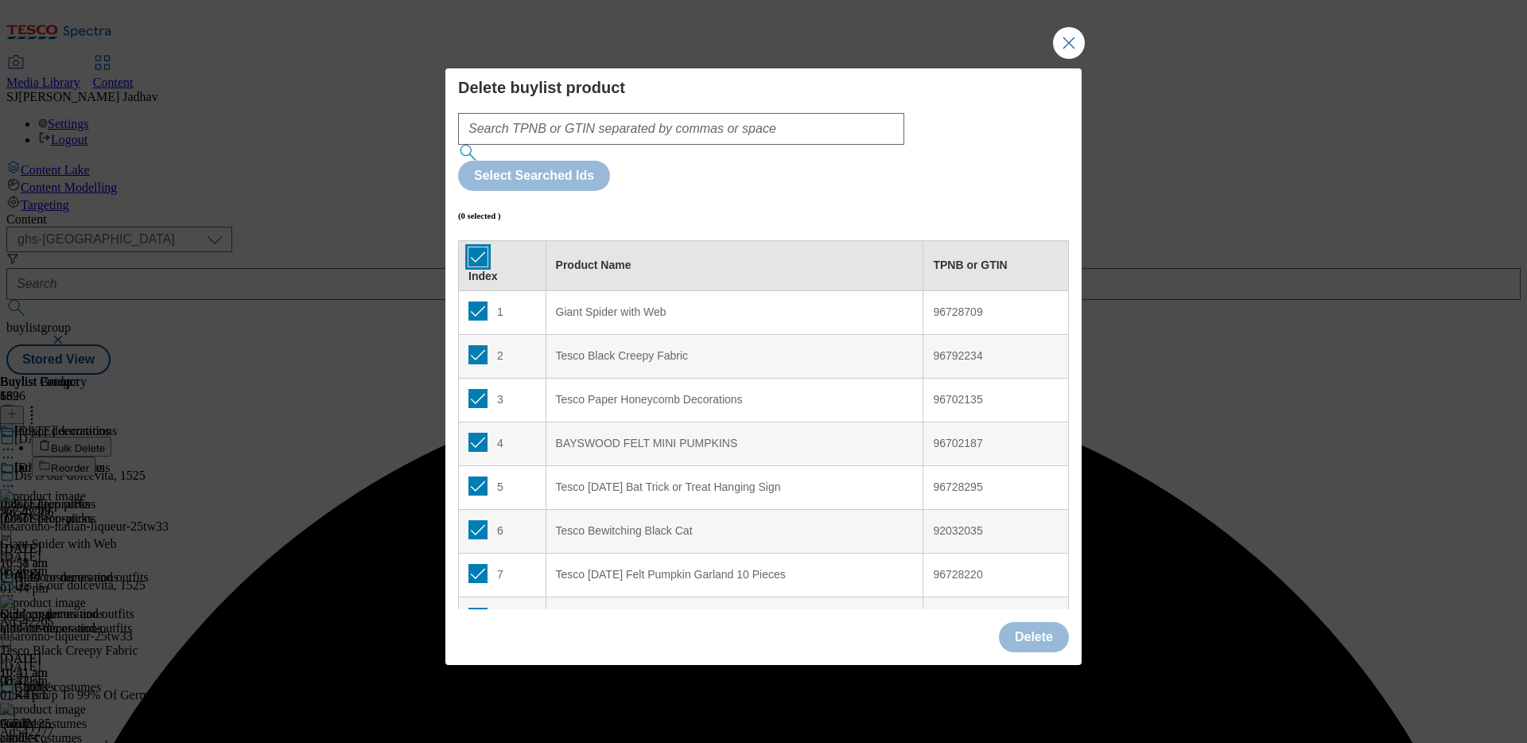
checkbox input "true"
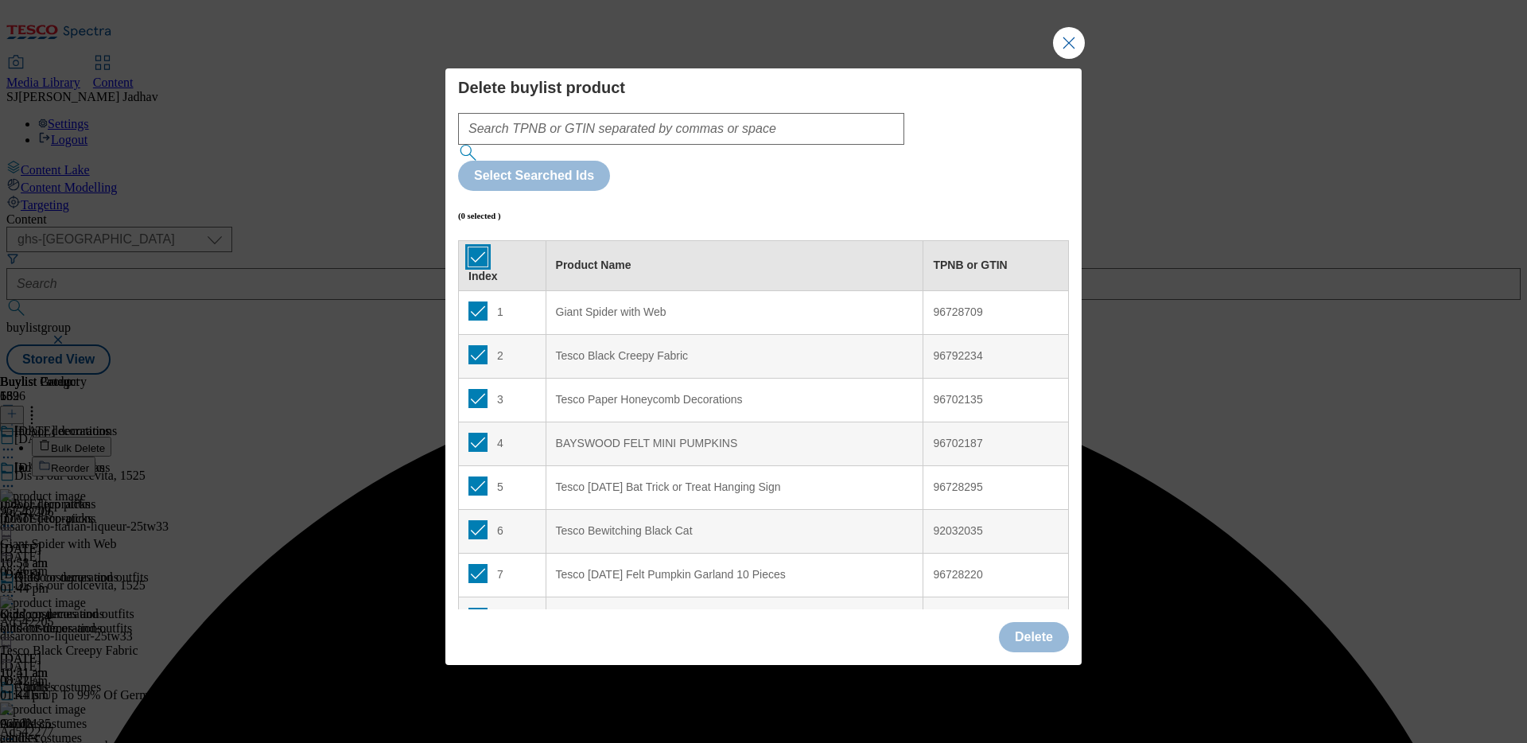
checkbox input "true"
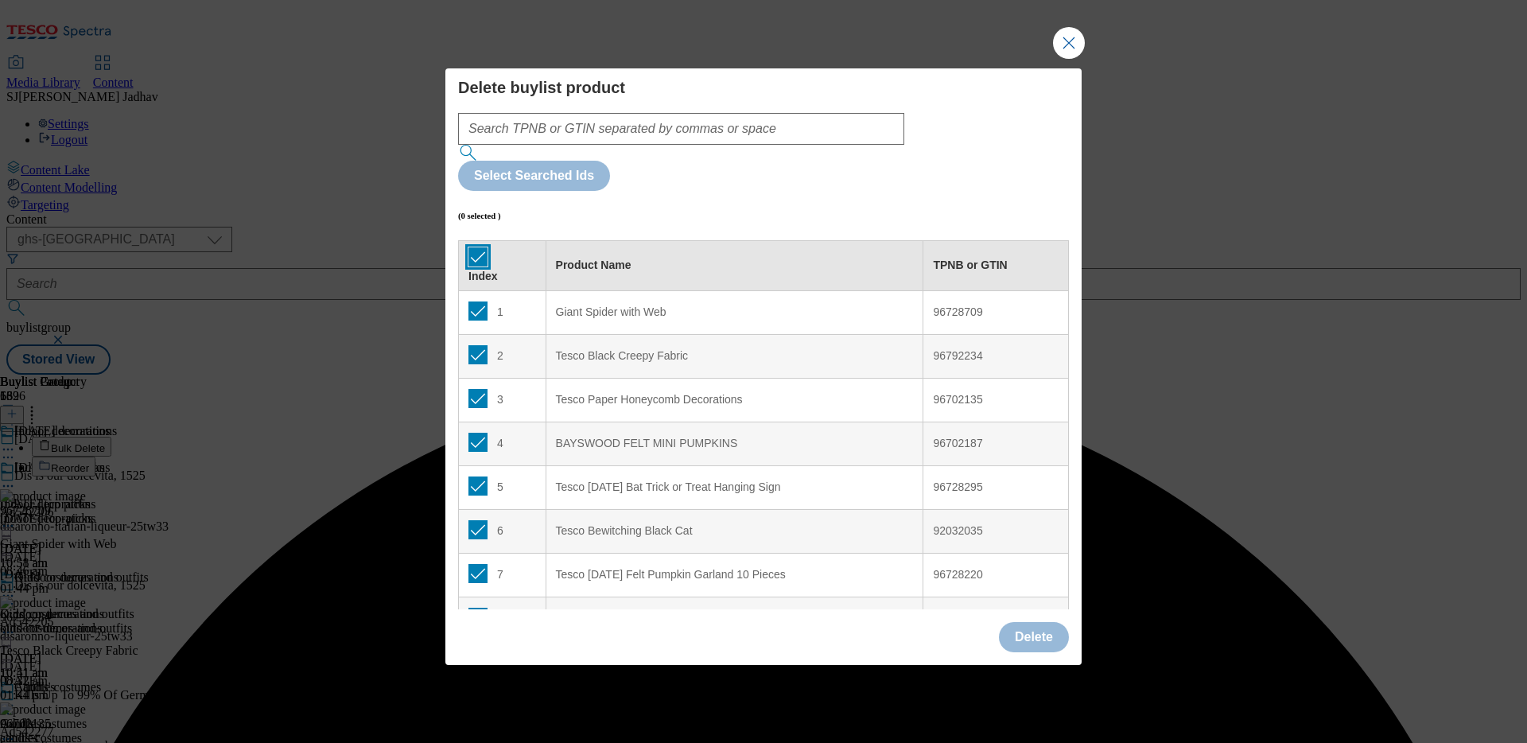
checkbox input "true"
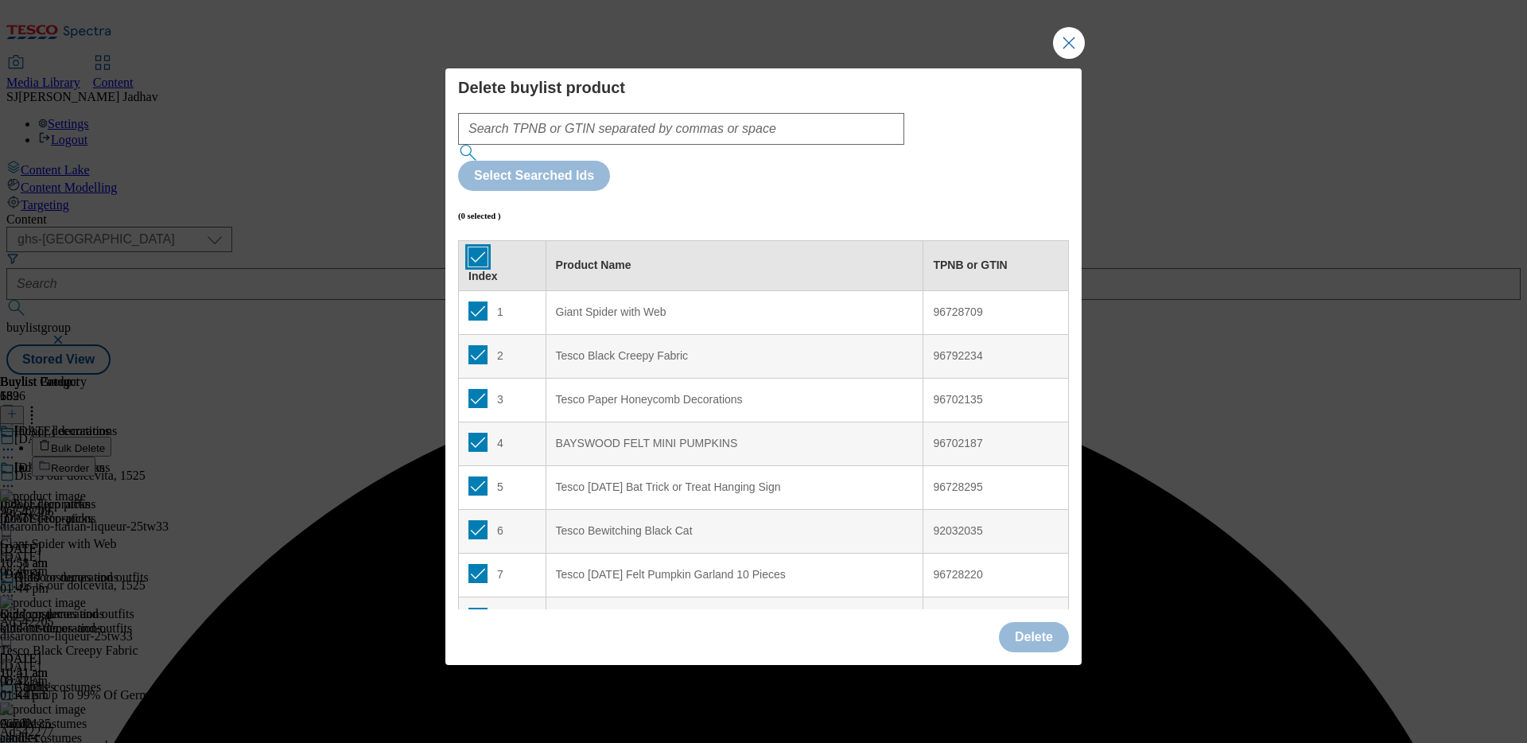
checkbox input "true"
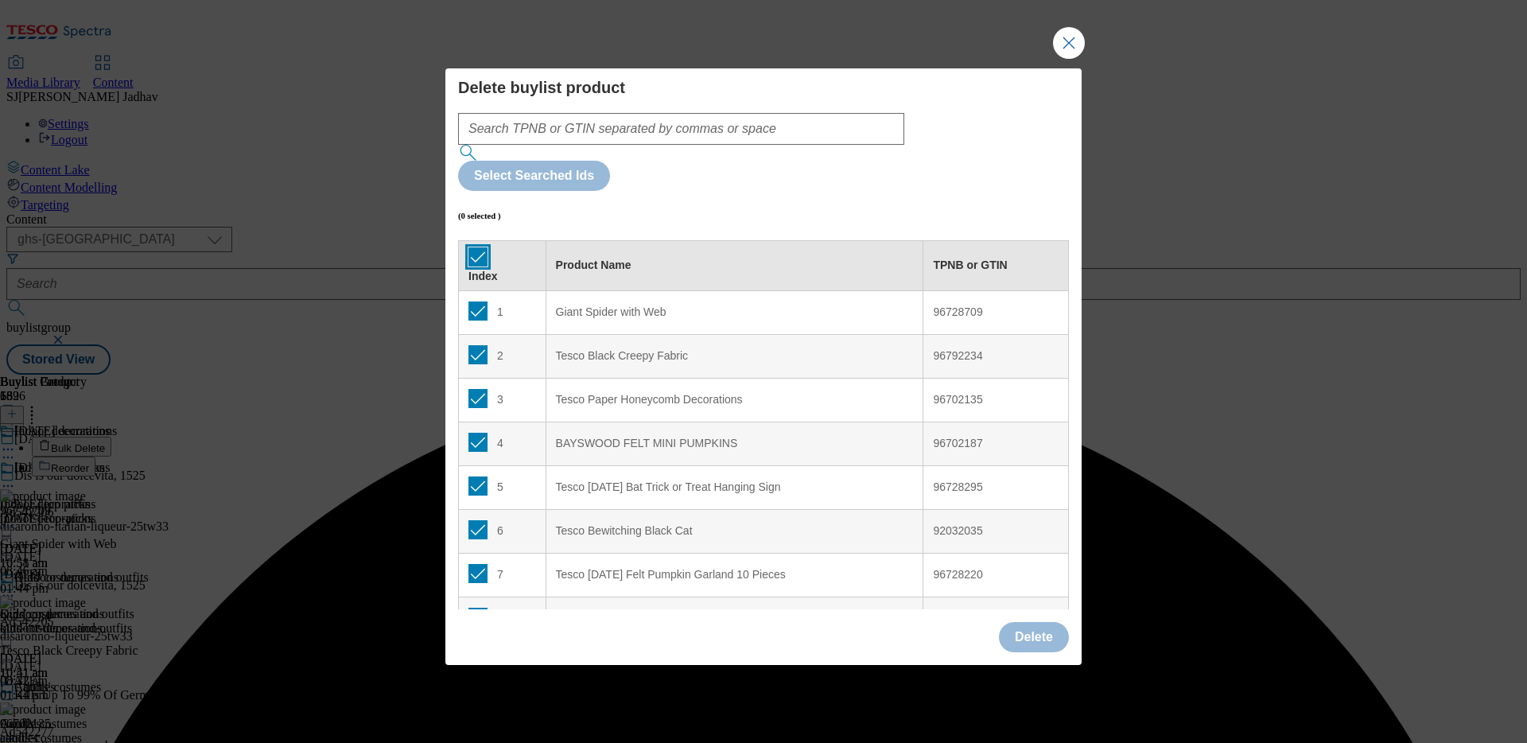
checkbox input "true"
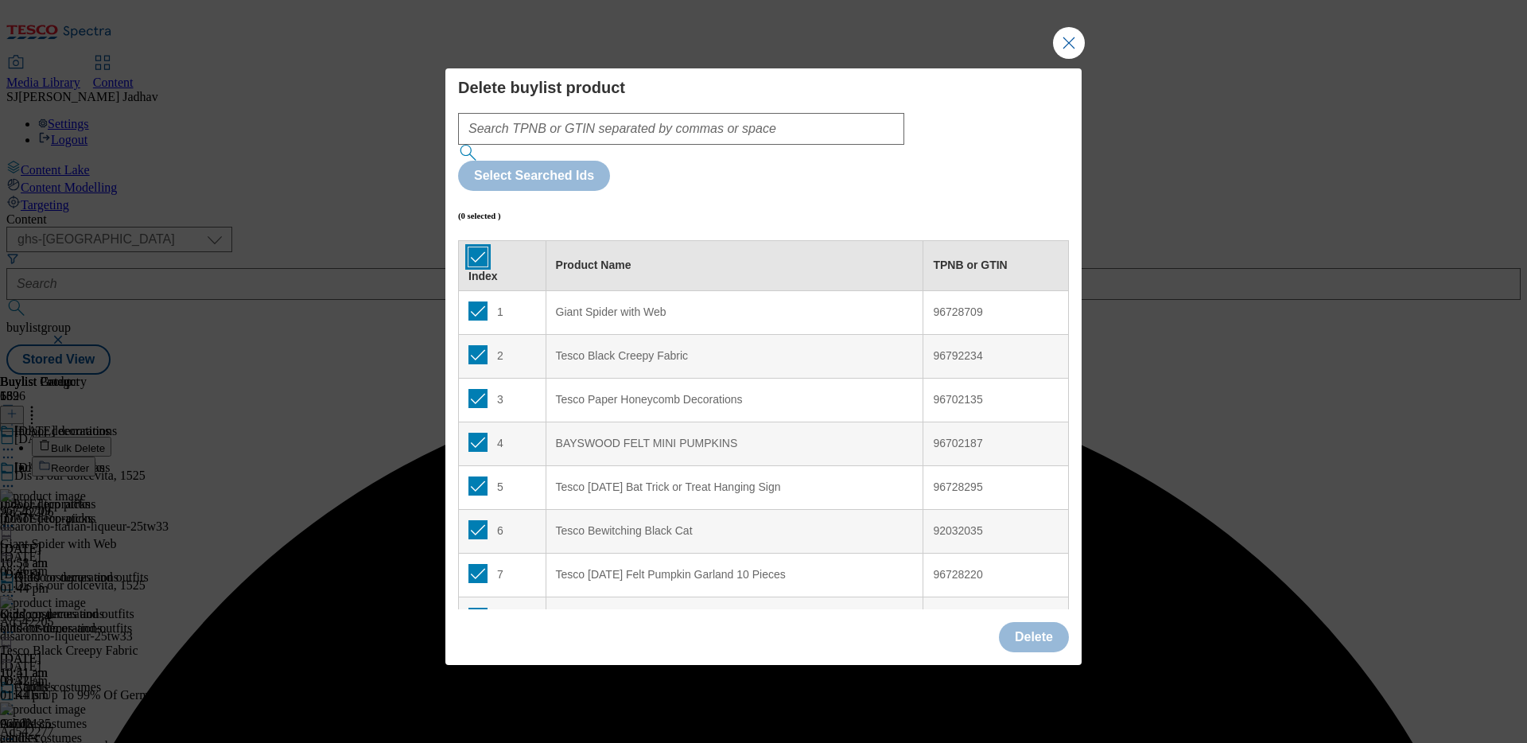
checkbox input "true"
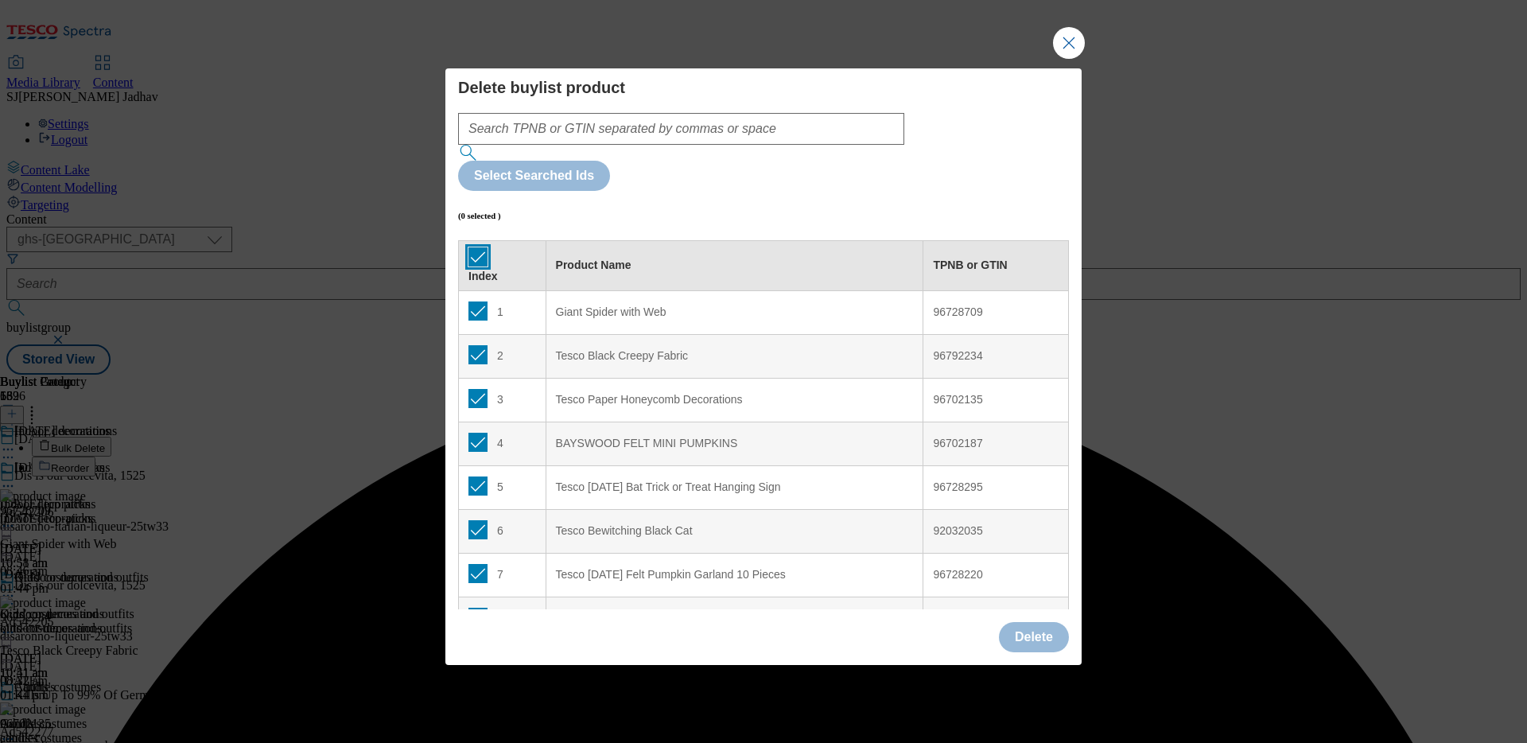
checkbox input "true"
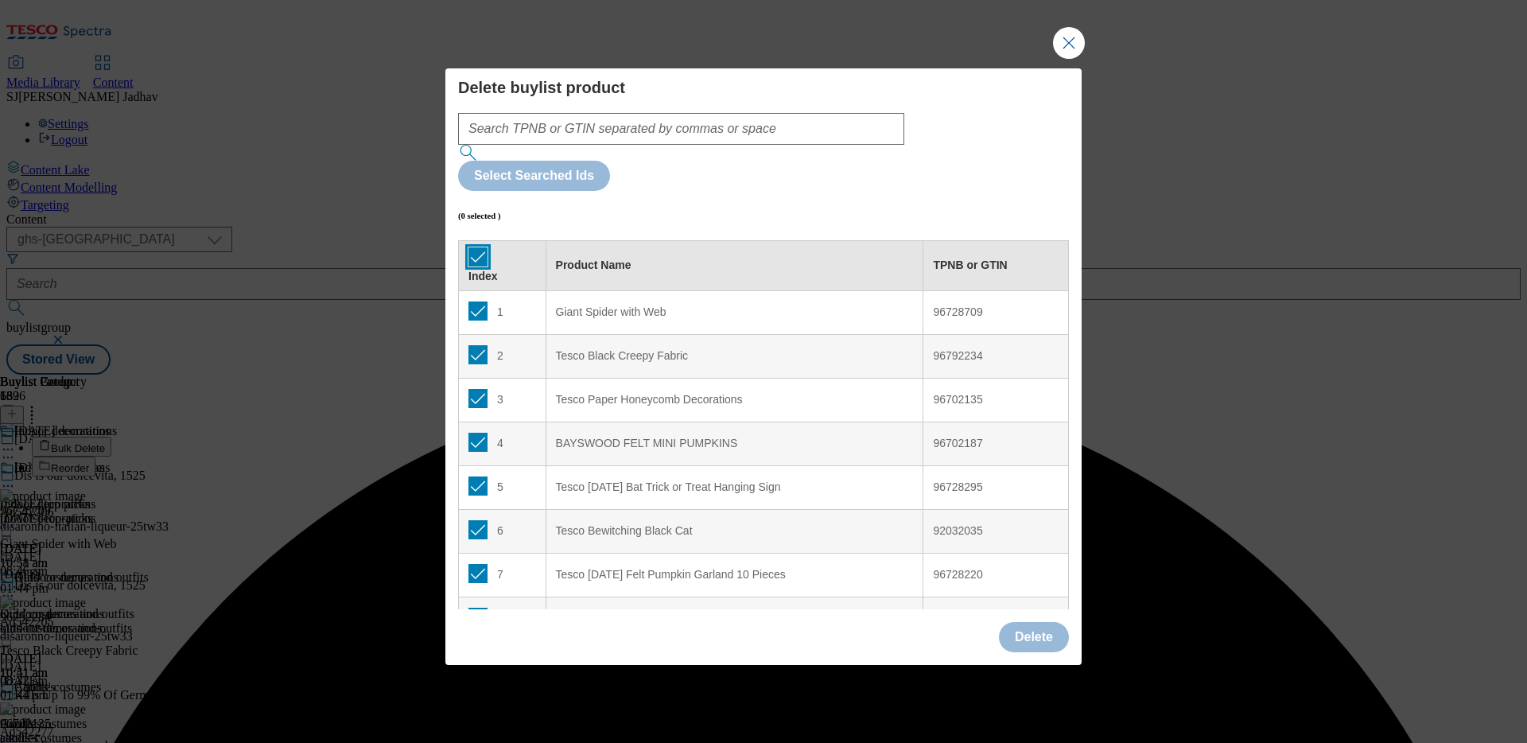
checkbox input "true"
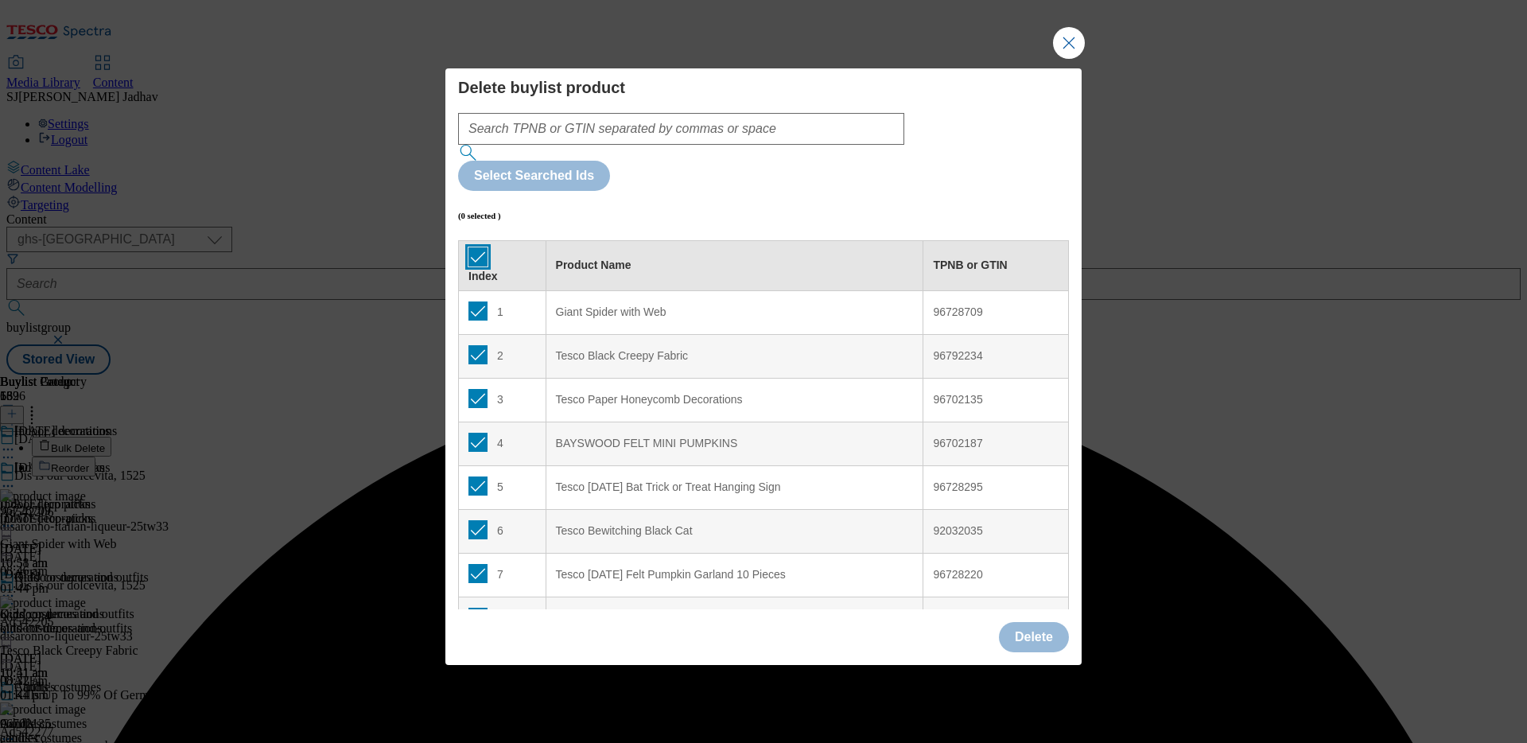
checkbox input "true"
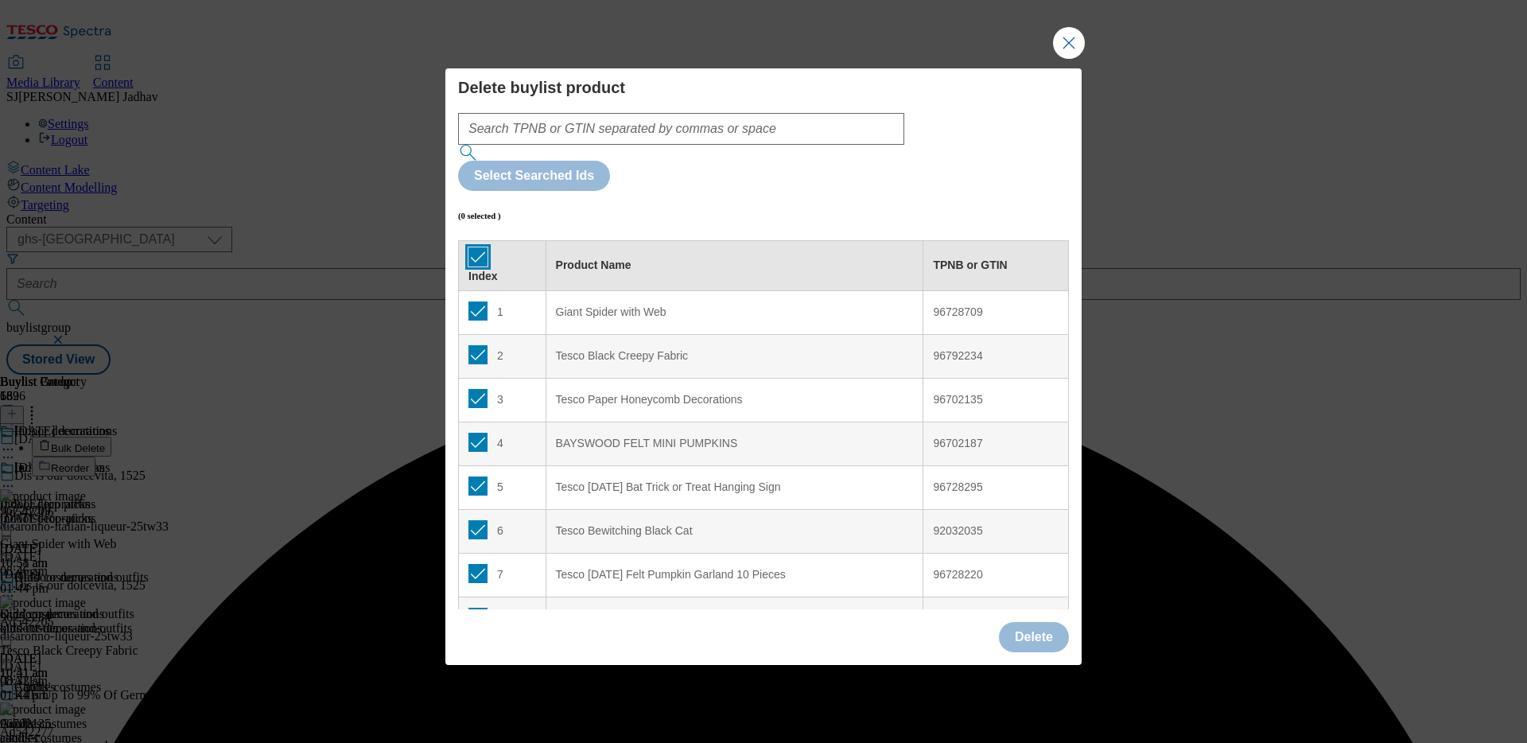
checkbox input "true"
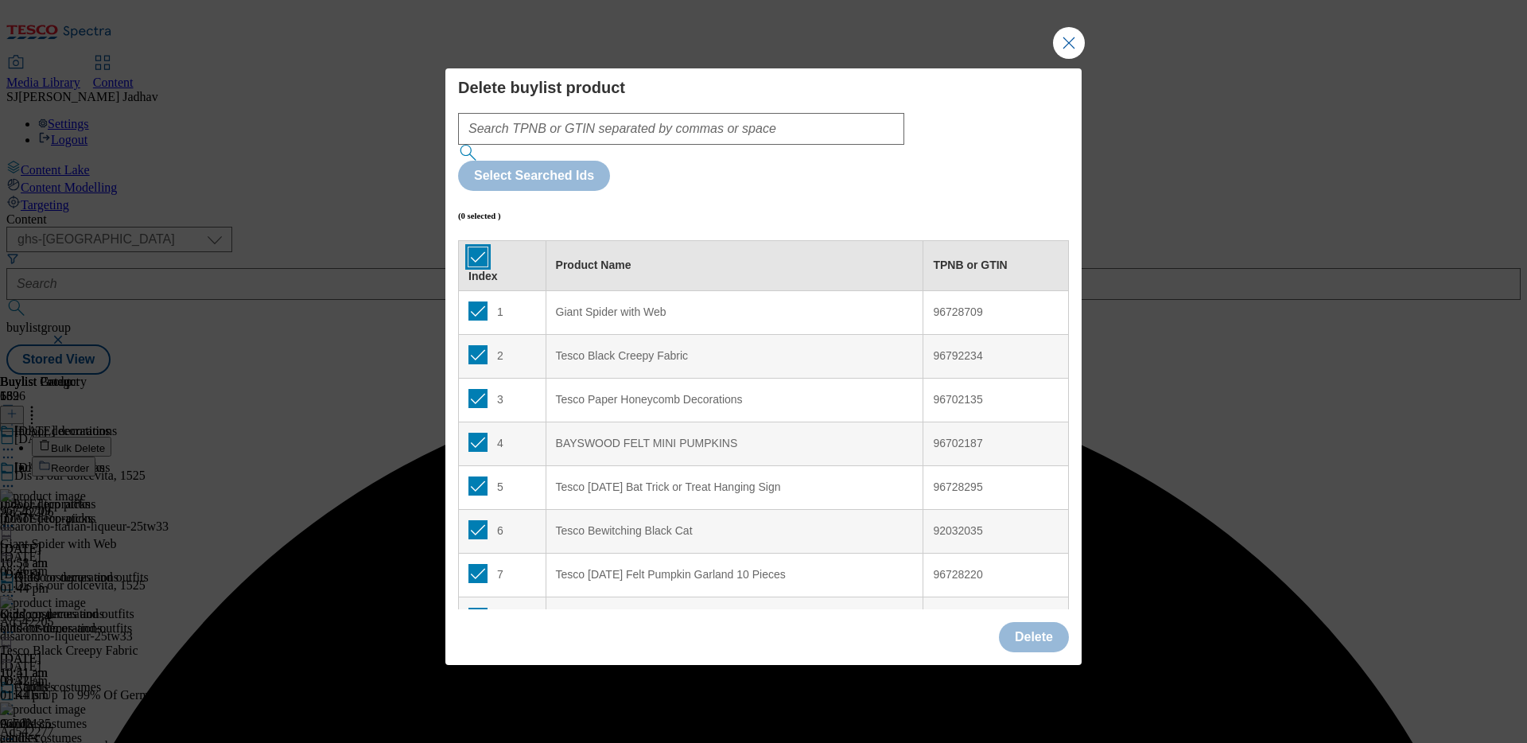
checkbox input "true"
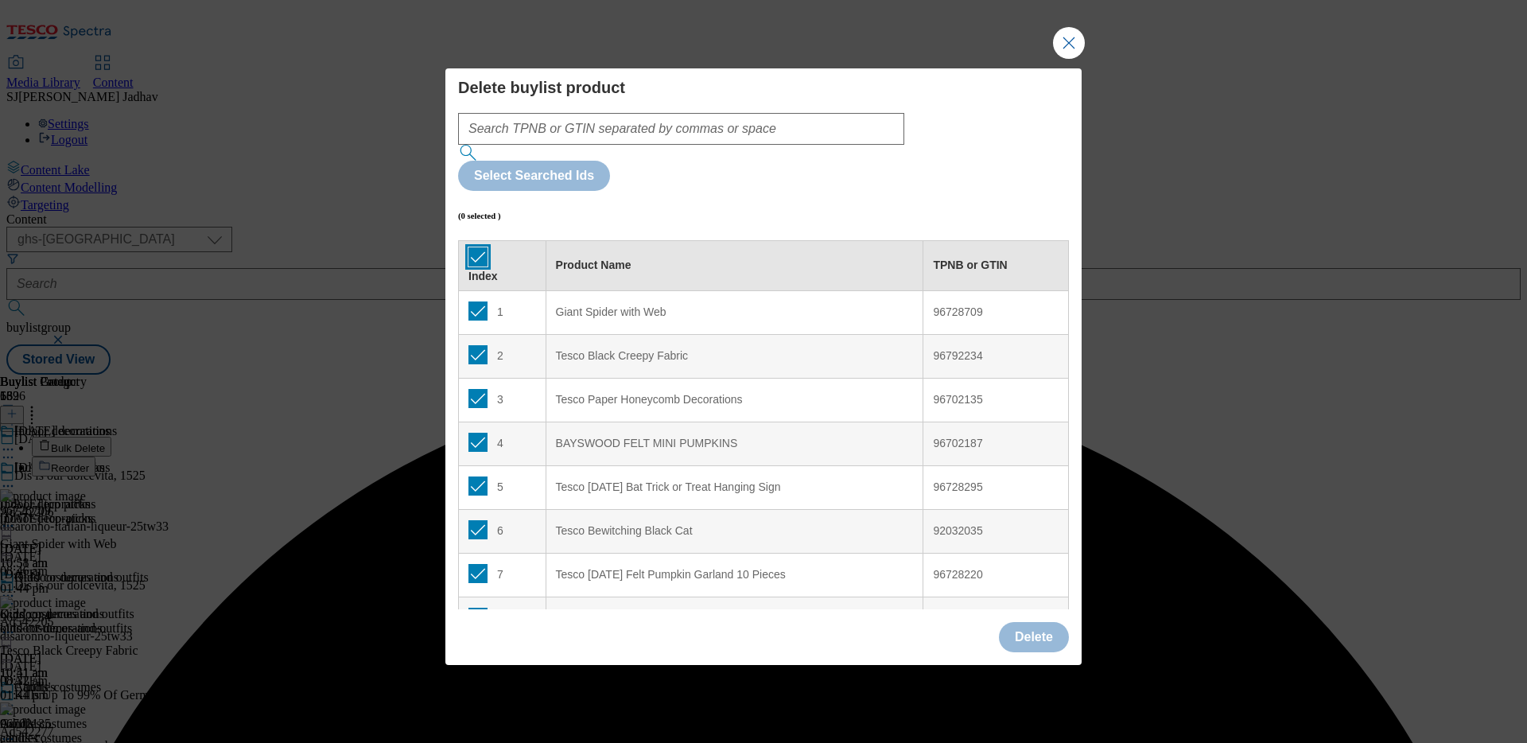
checkbox input "true"
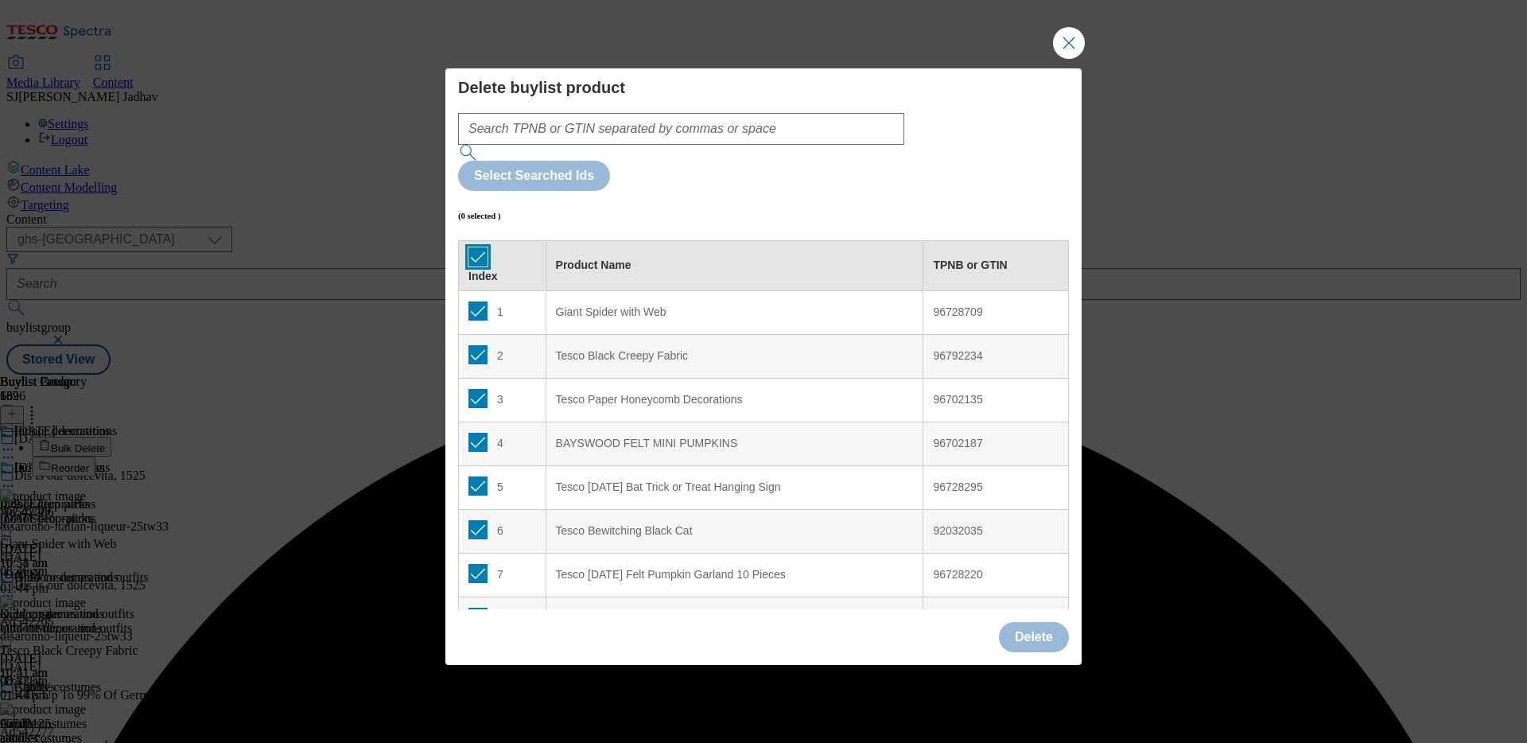
checkbox input "true"
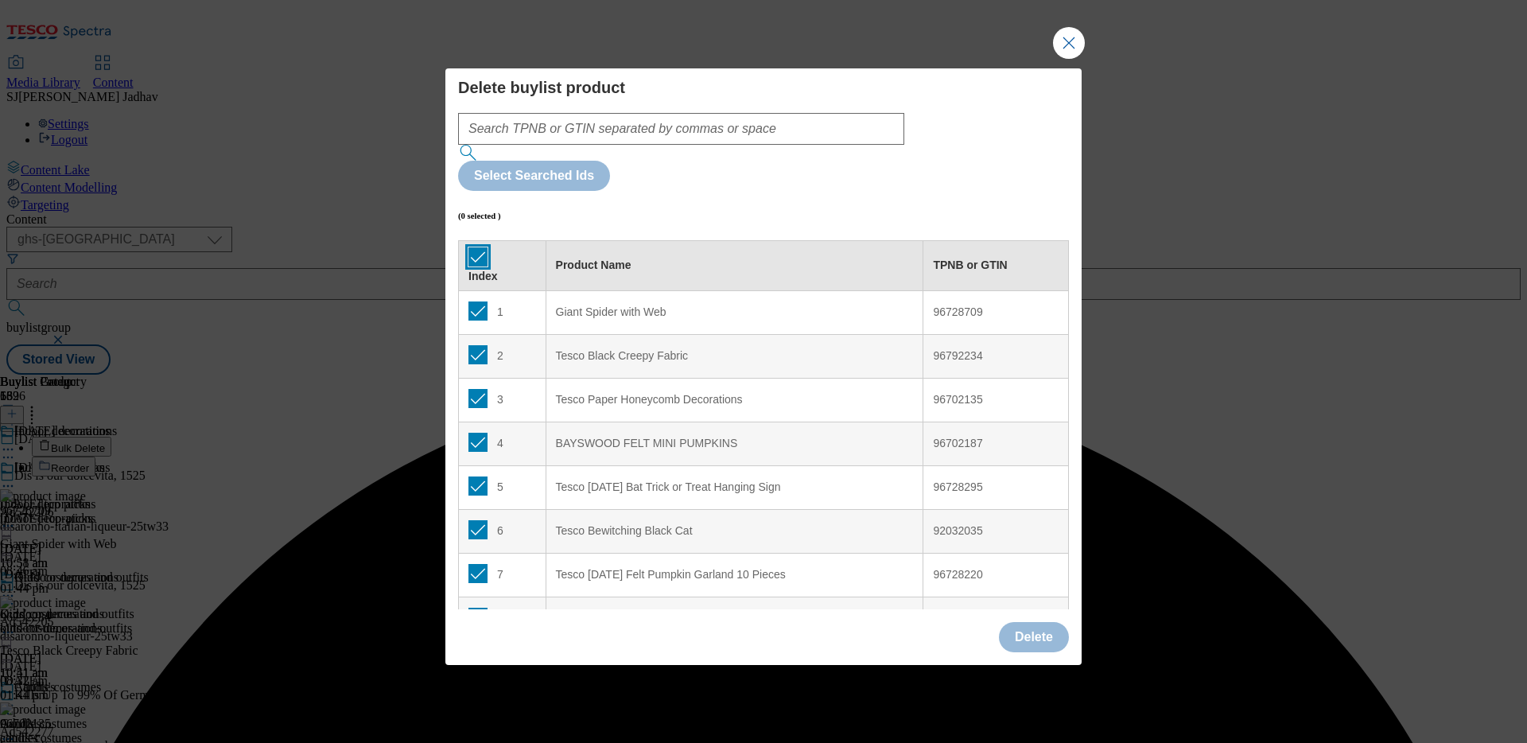
checkbox input "true"
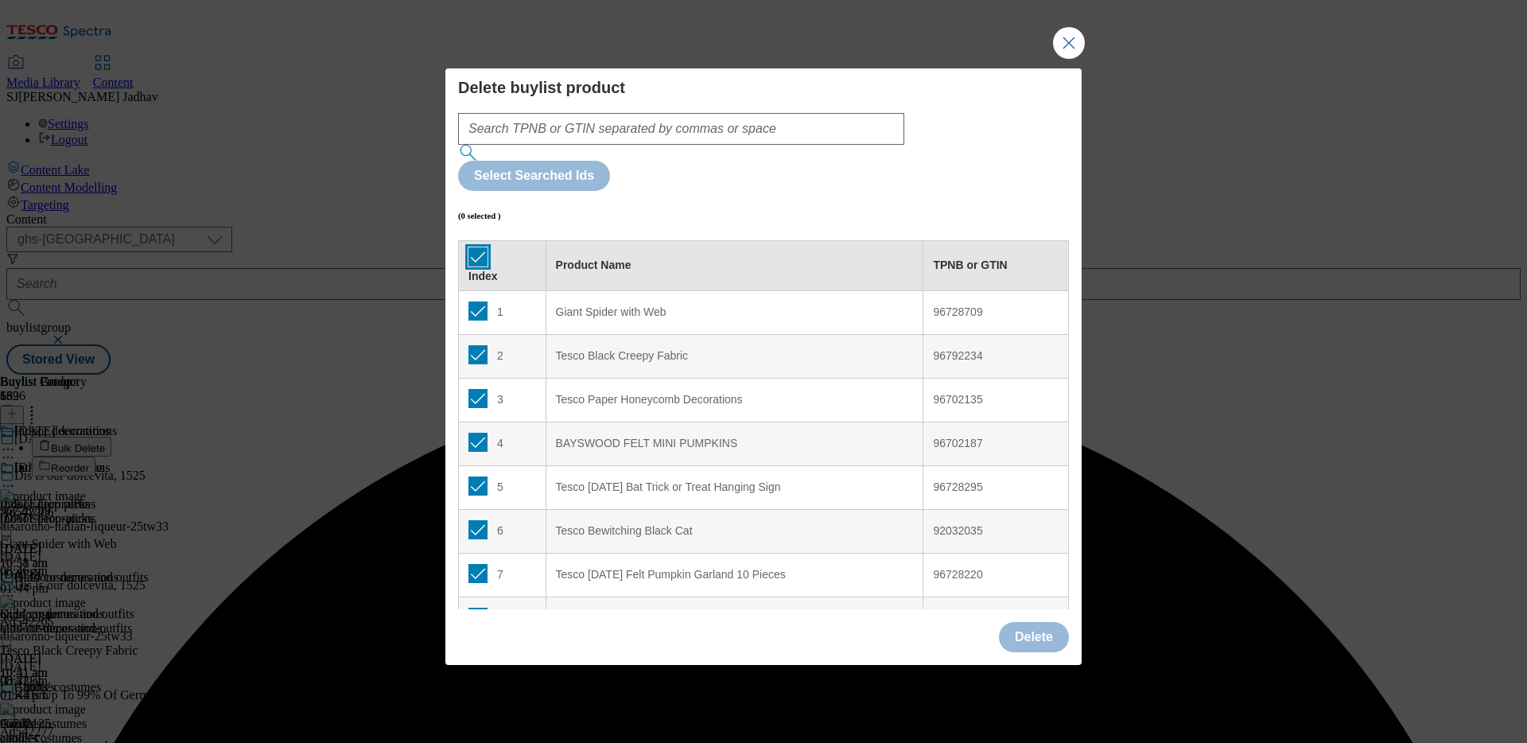
checkbox input "true"
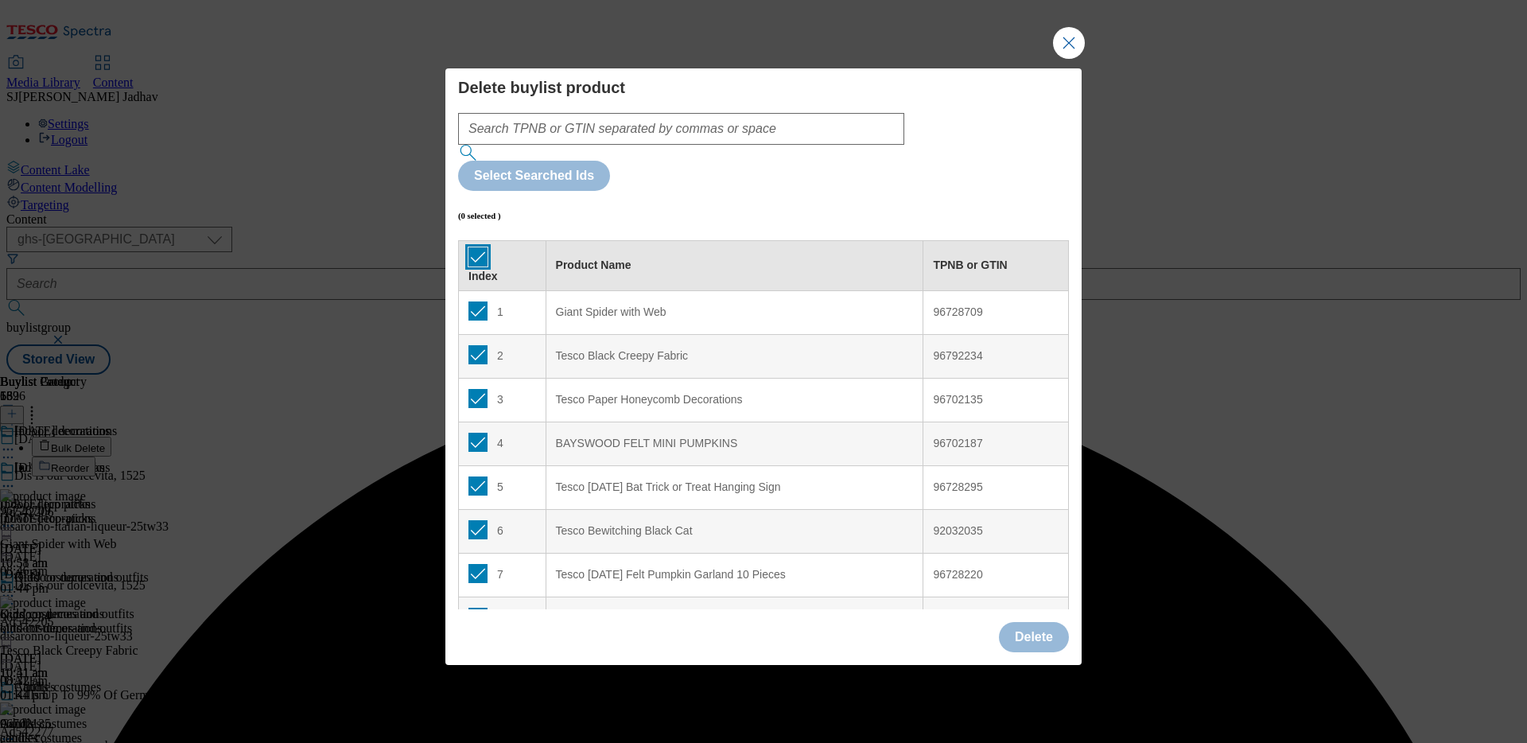
checkbox input "true"
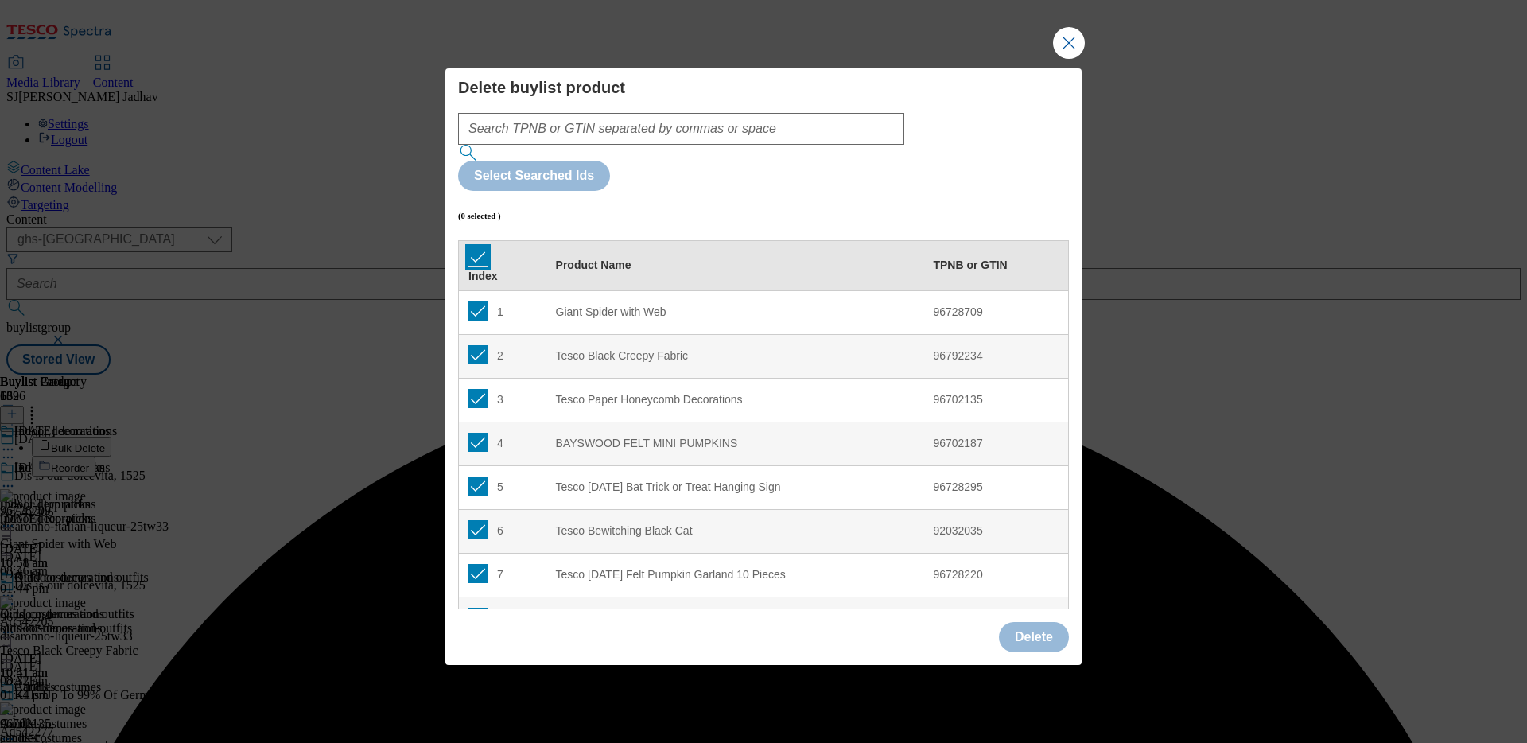
checkbox input "true"
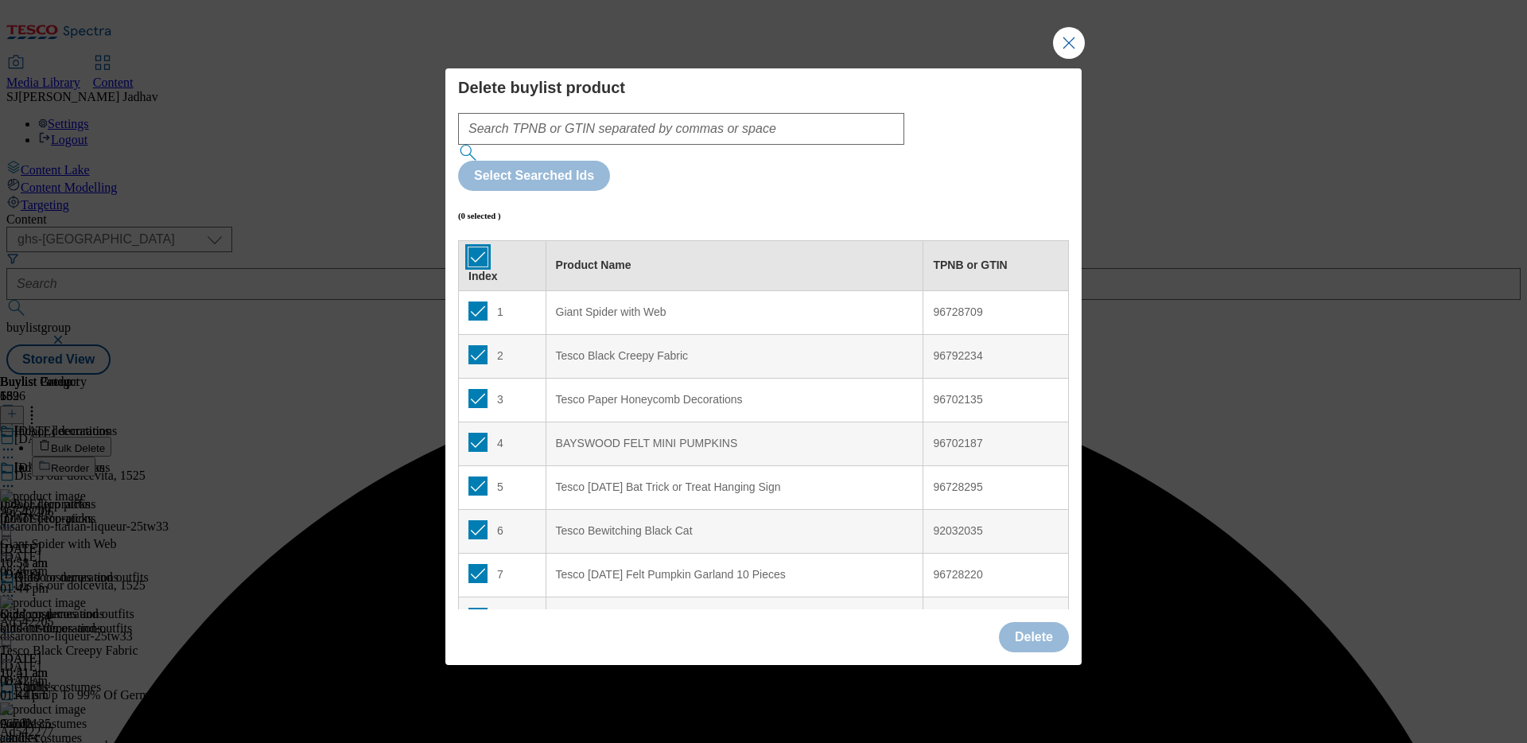
checkbox input "true"
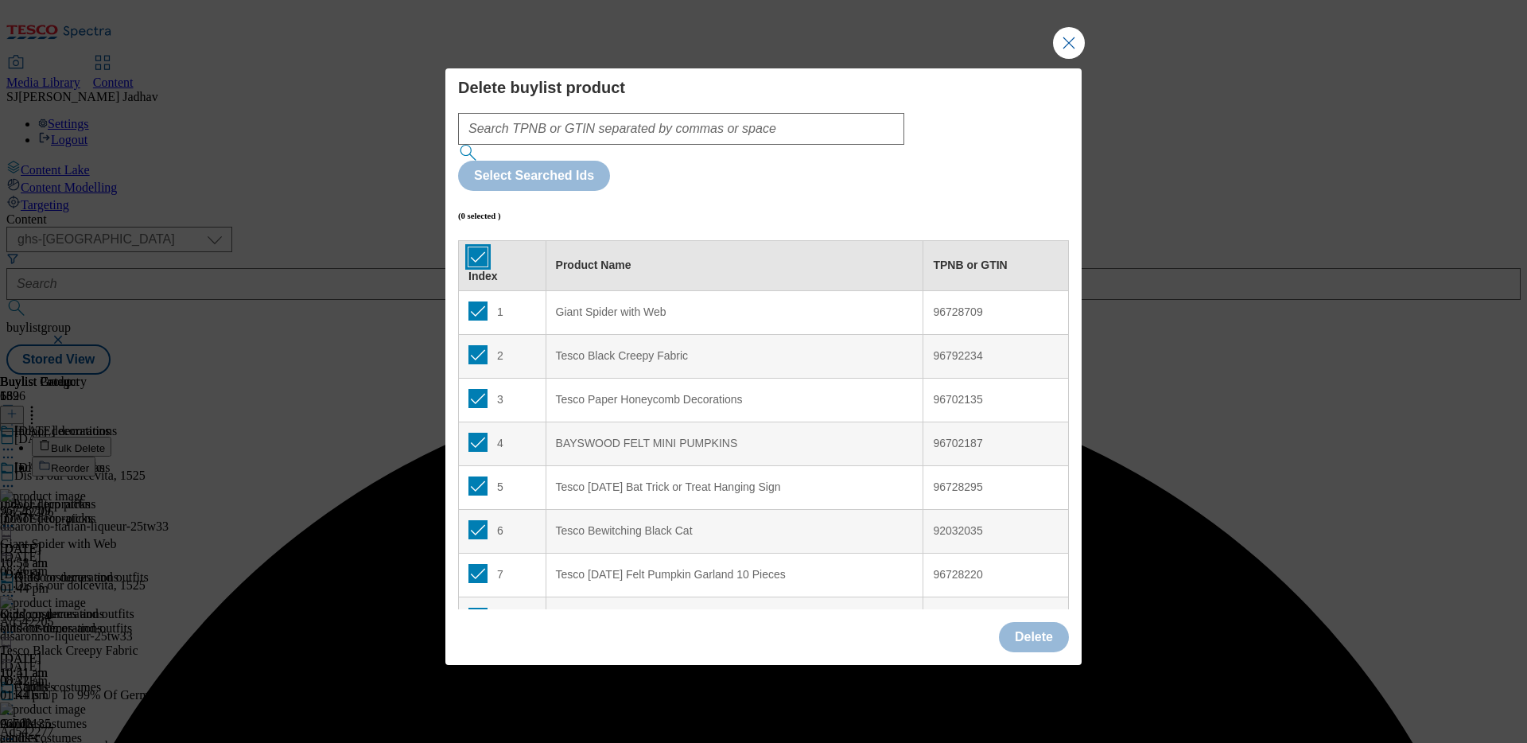
checkbox input "true"
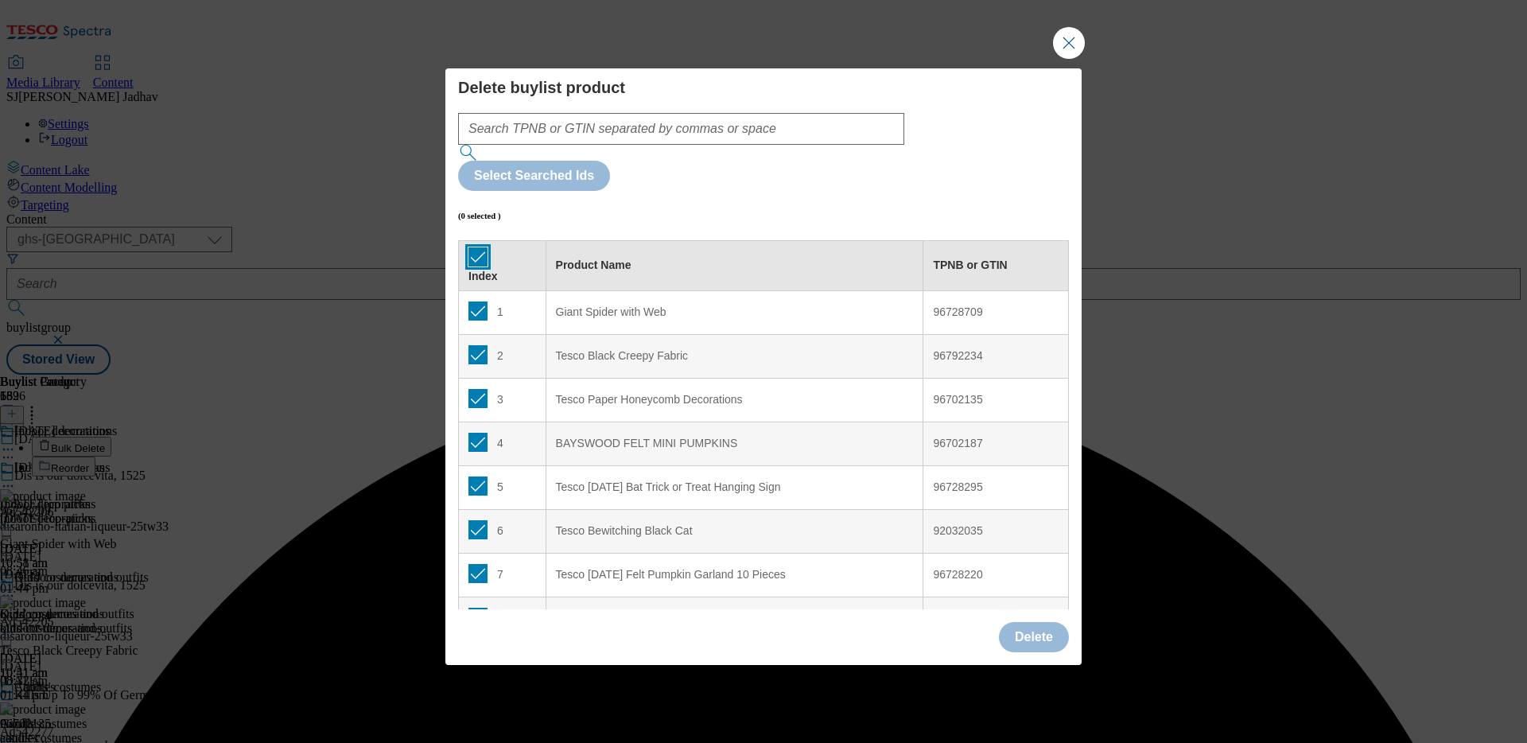
checkbox input "true"
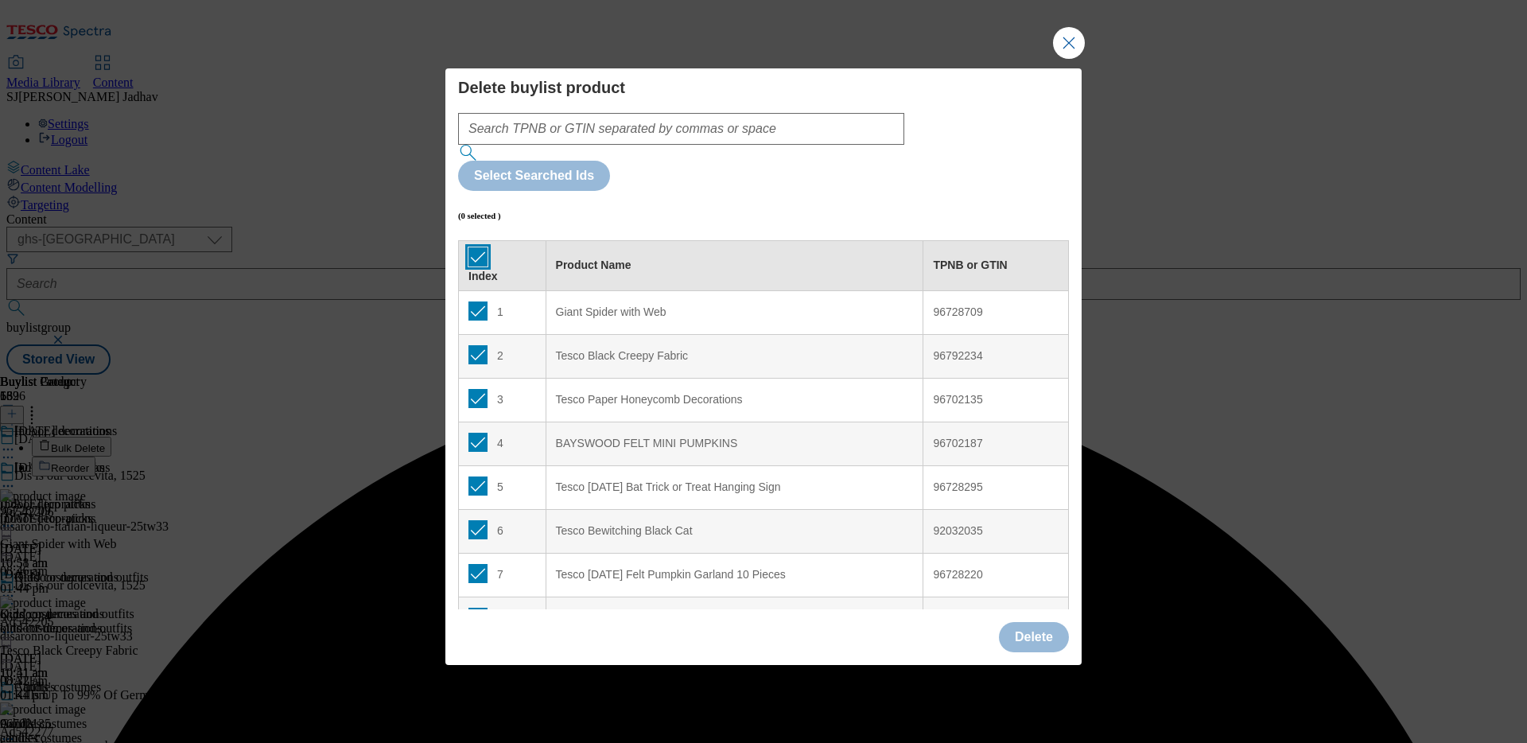
checkbox input "true"
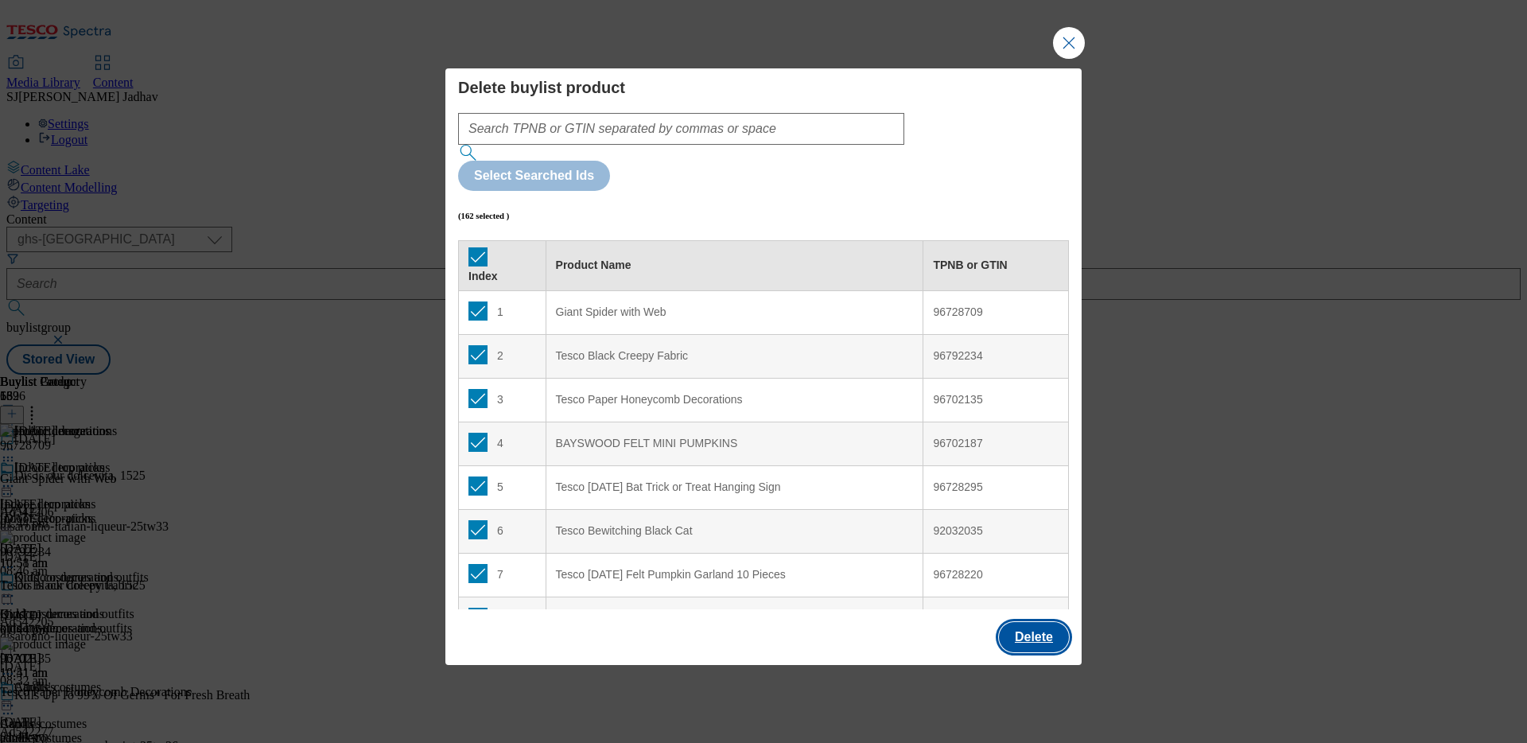
click at [1052, 622] on button "Delete" at bounding box center [1034, 637] width 70 height 30
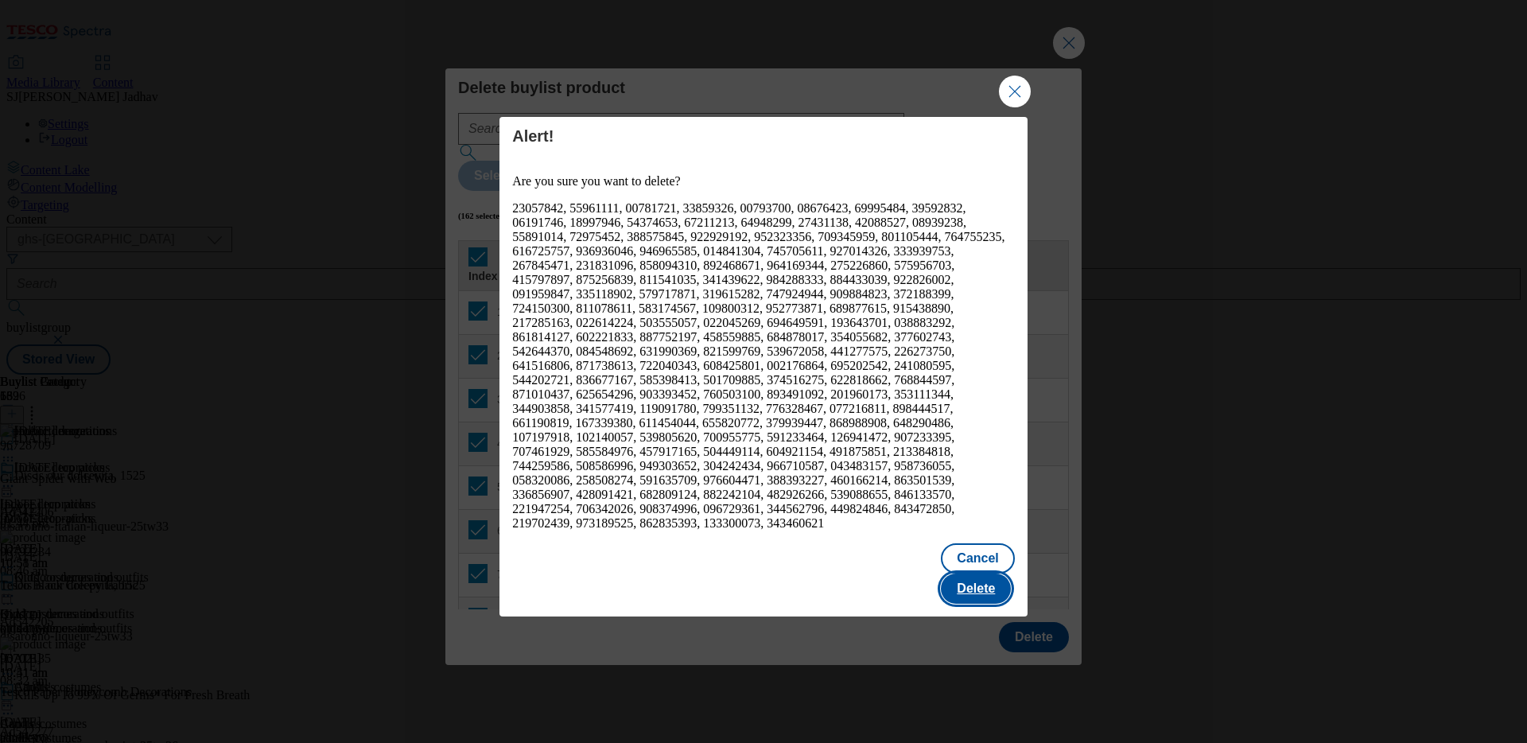
click at [972, 574] on button "Delete" at bounding box center [976, 589] width 70 height 30
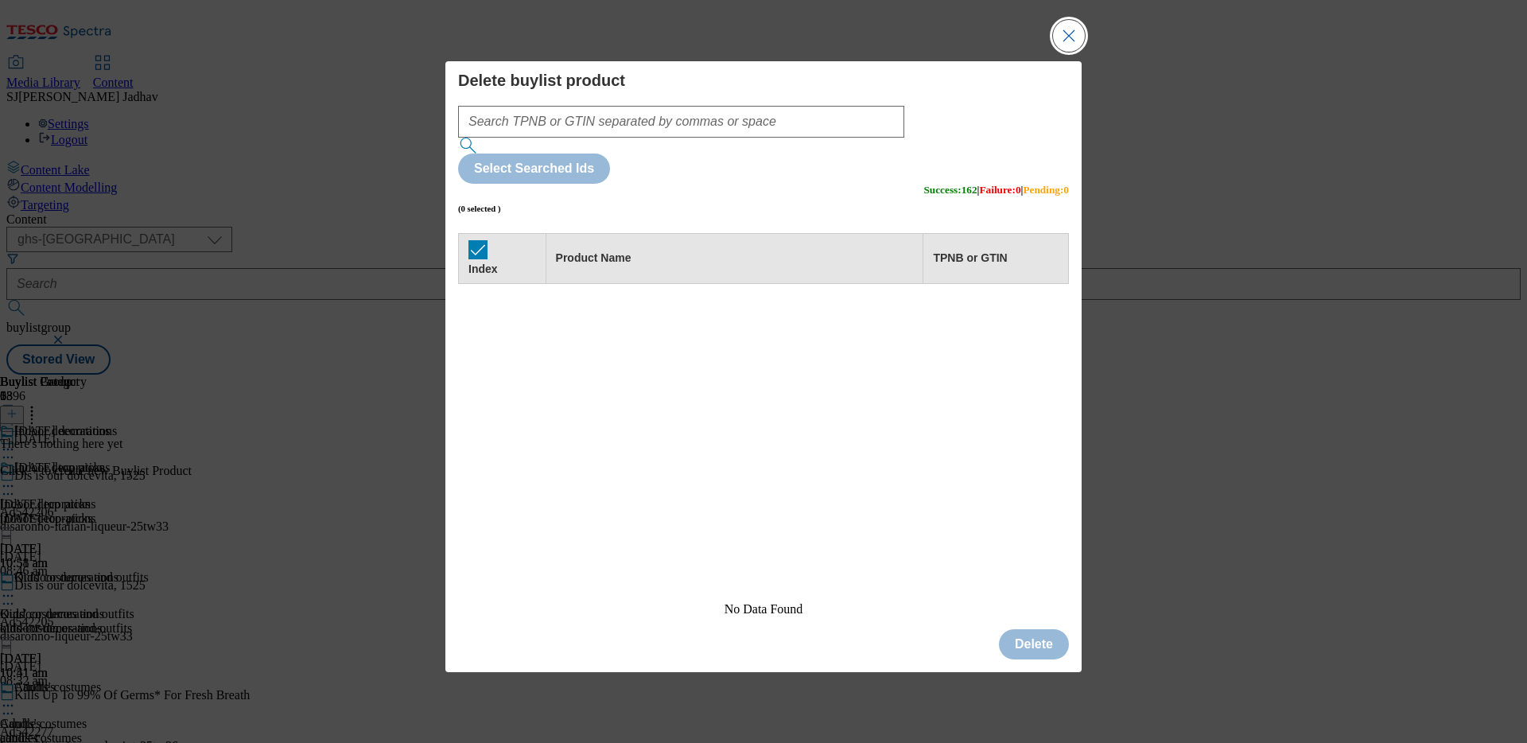
click at [1067, 52] on button "Close Modal" at bounding box center [1069, 36] width 32 height 32
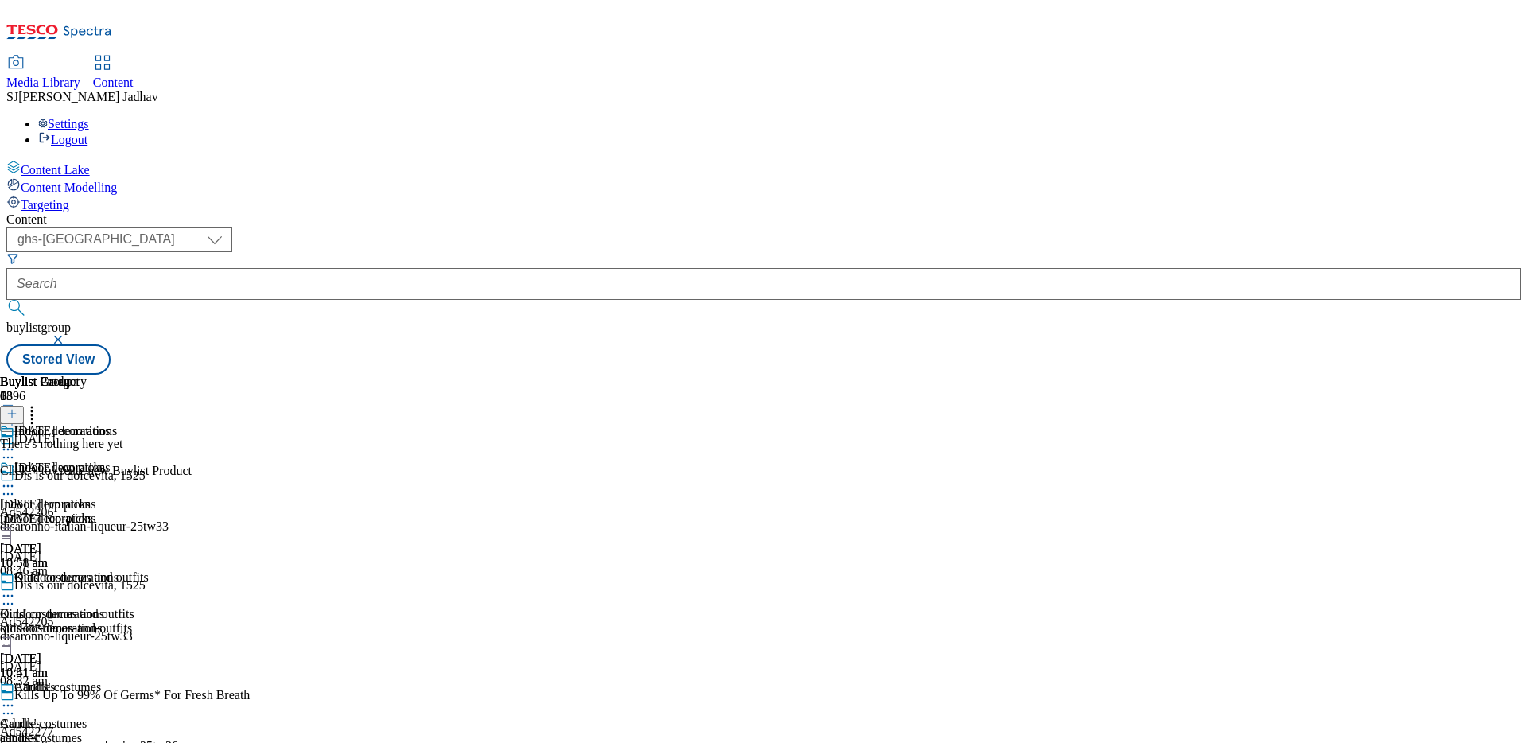
click at [17, 408] on icon at bounding box center [11, 413] width 11 height 11
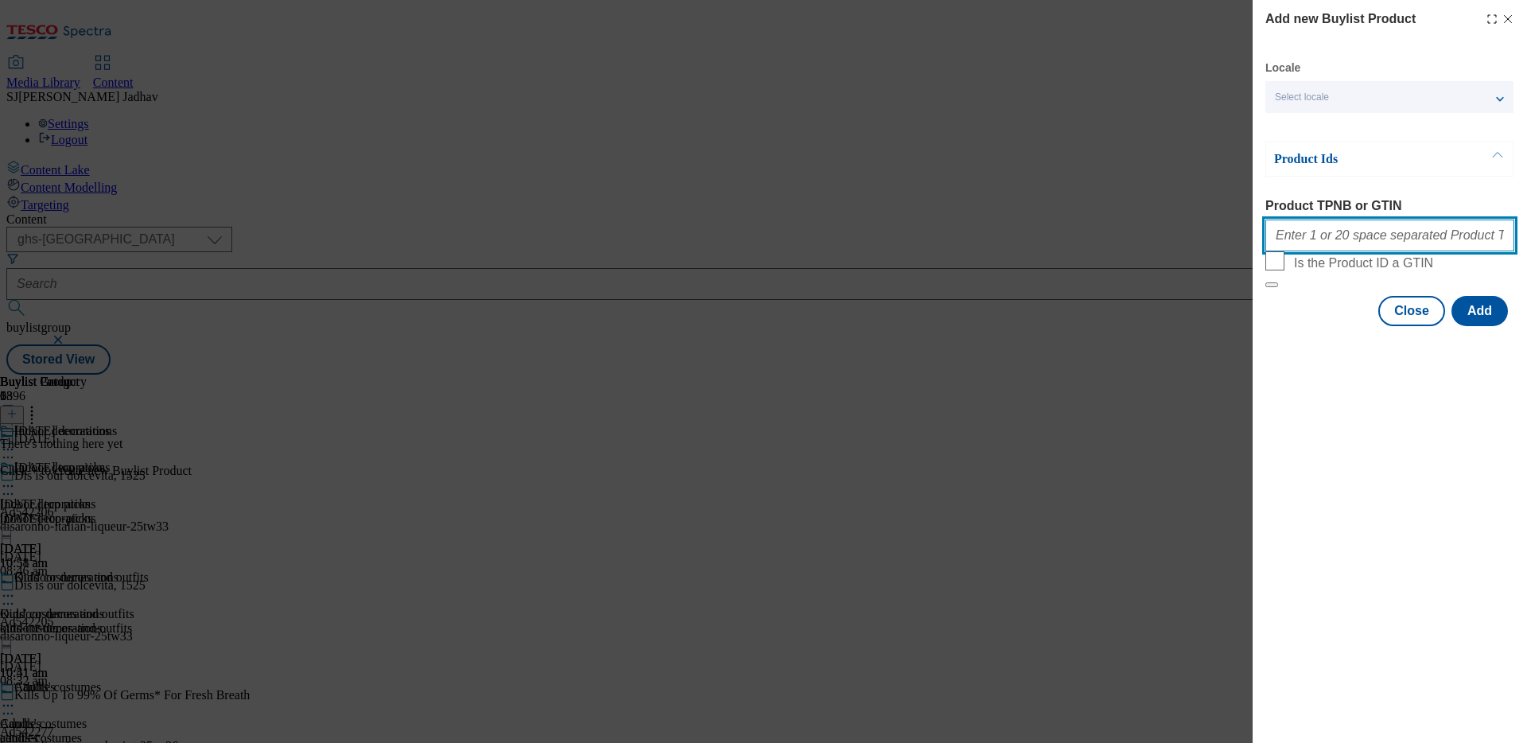
click at [1313, 236] on input "Product TPNB or GTIN" at bounding box center [1390, 236] width 249 height 32
paste input "96728646 96728709 96792234 96702135 96702187 96728295 92032035 96728220 9672885…"
type input "96728646 96728709 96792234 96702135 96702187 96728295 92032035 96728220 9672885…"
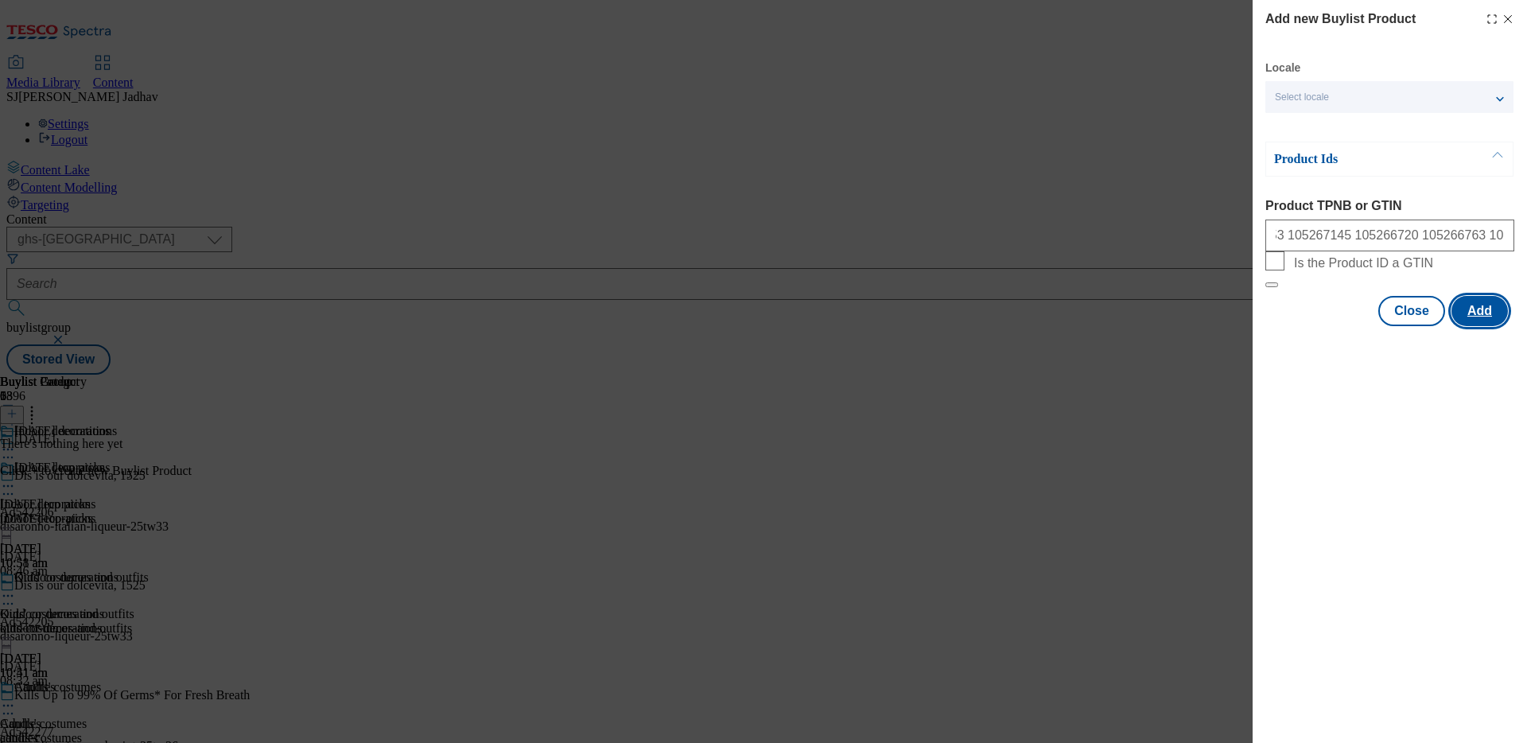
click at [1483, 326] on button "Add" at bounding box center [1480, 311] width 56 height 30
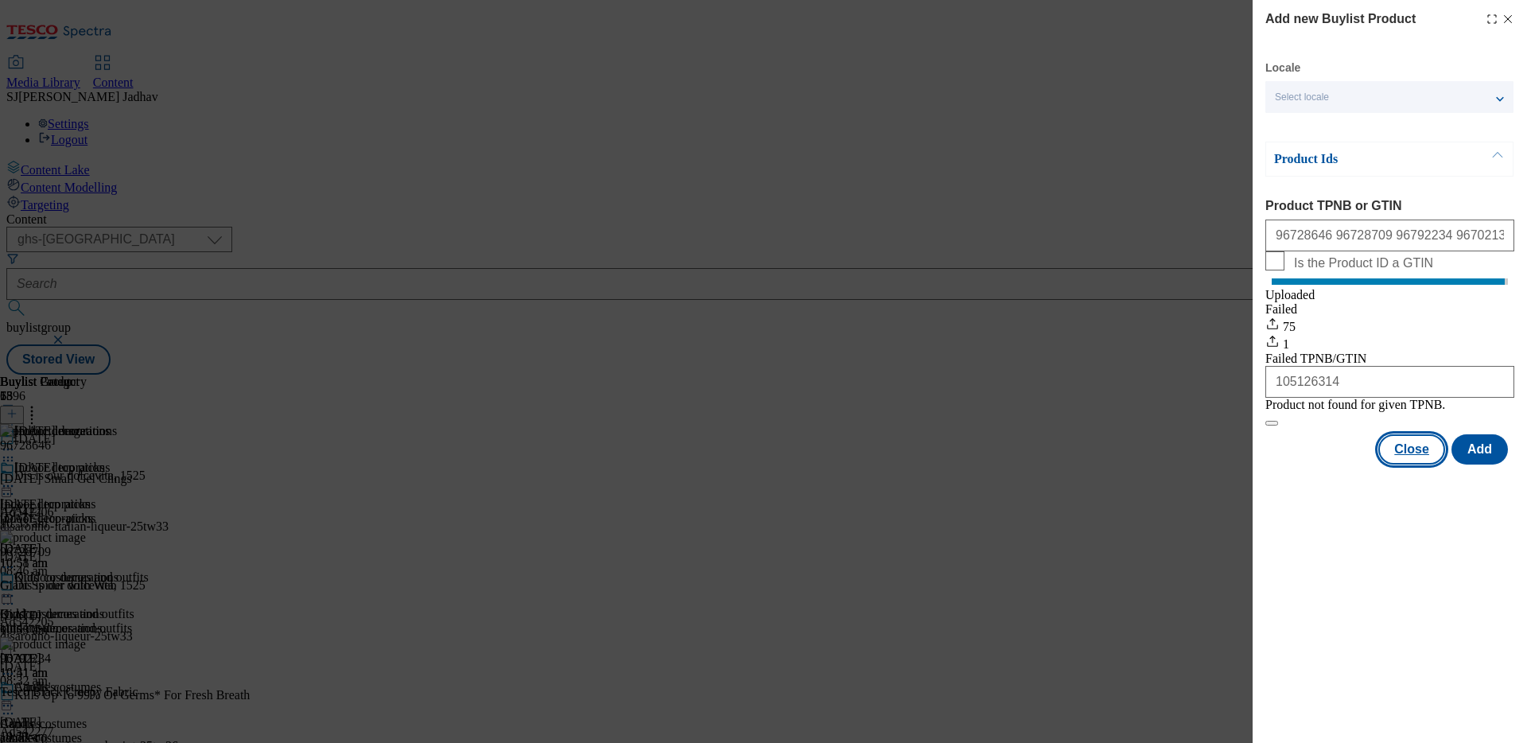
click at [1388, 465] on button "Close" at bounding box center [1411, 449] width 67 height 30
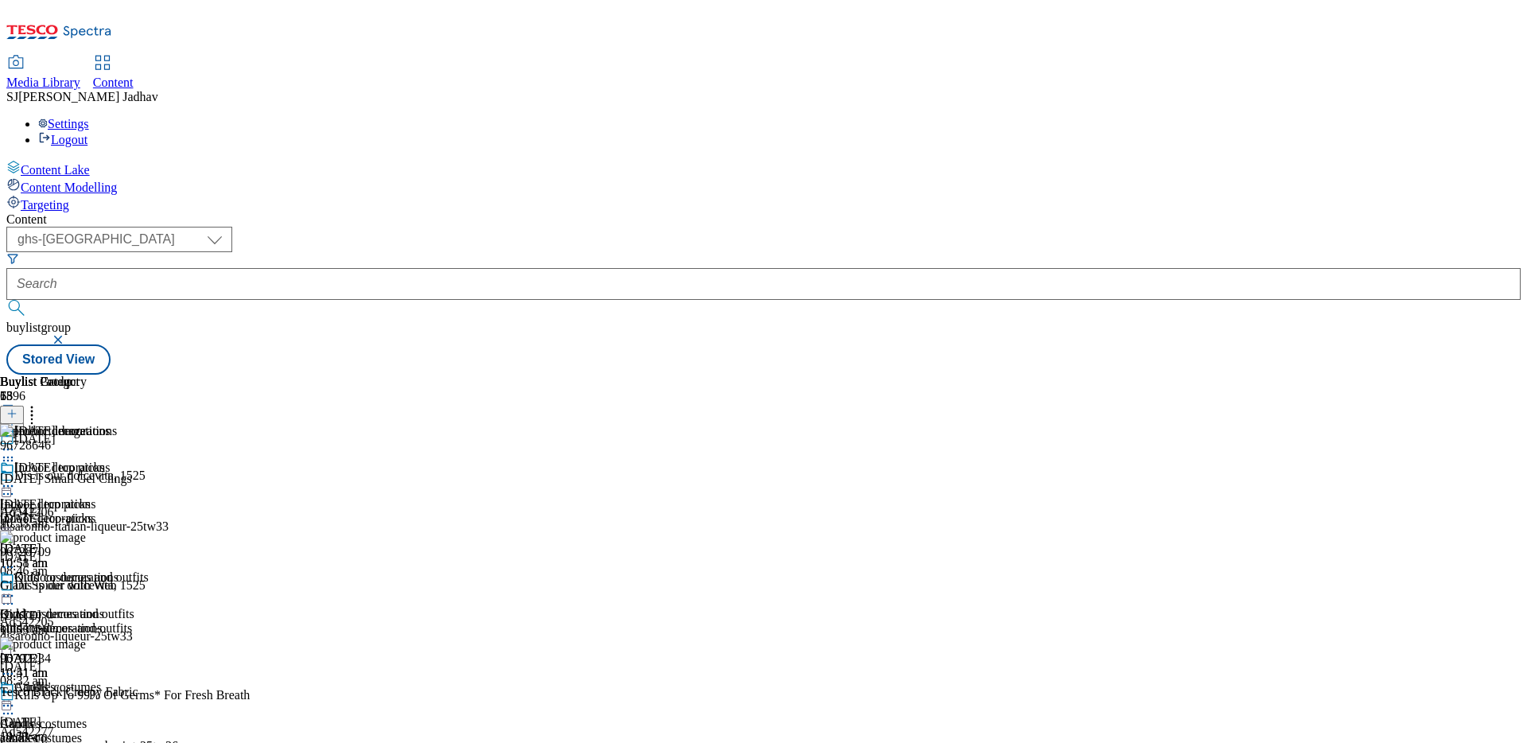
click at [119, 570] on div "Outdoor decorations Outdoor decorations outdoor-decorations [DATE] 10:51 am" at bounding box center [59, 625] width 119 height 110
click at [40, 403] on icon at bounding box center [32, 411] width 16 height 16
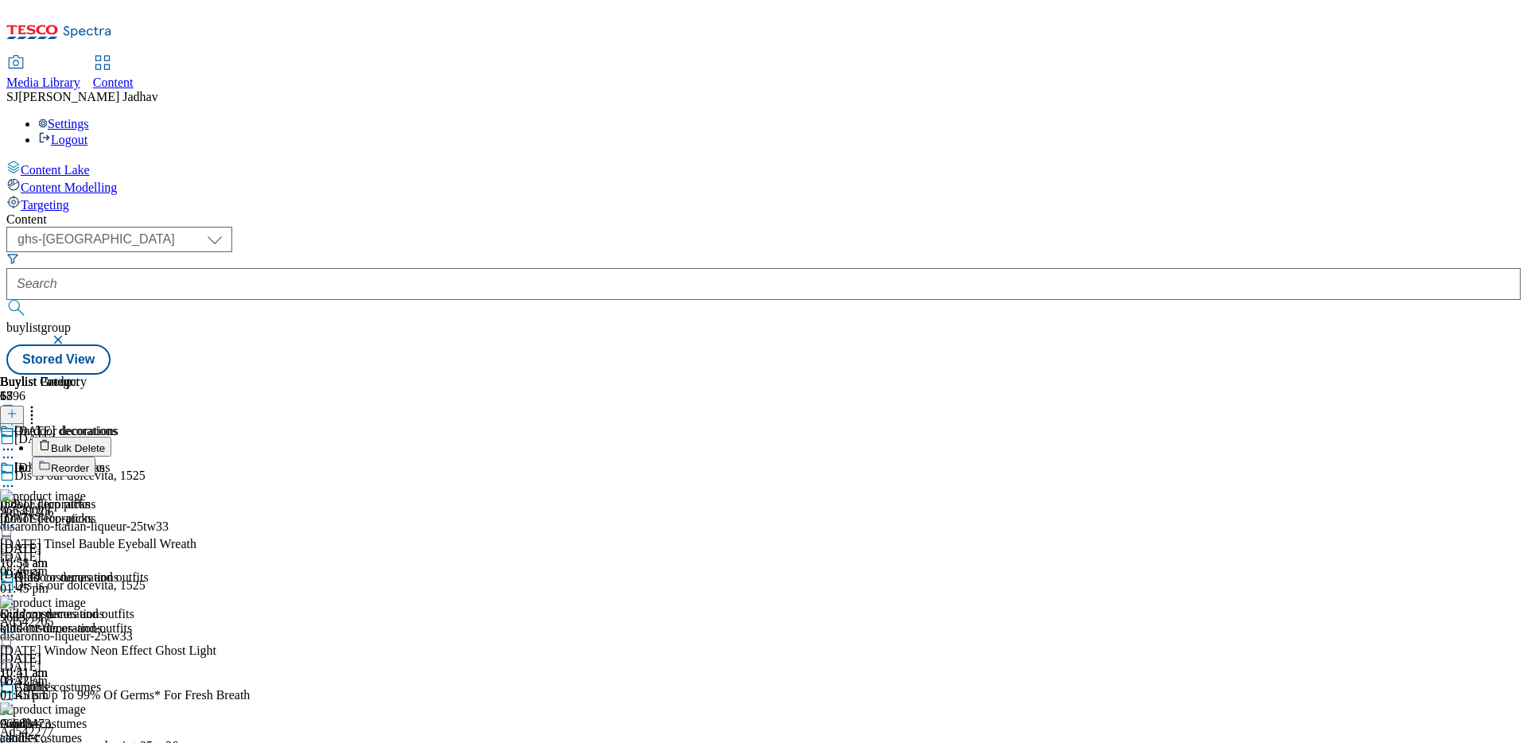
click at [105, 442] on span "Bulk Delete" at bounding box center [78, 448] width 54 height 12
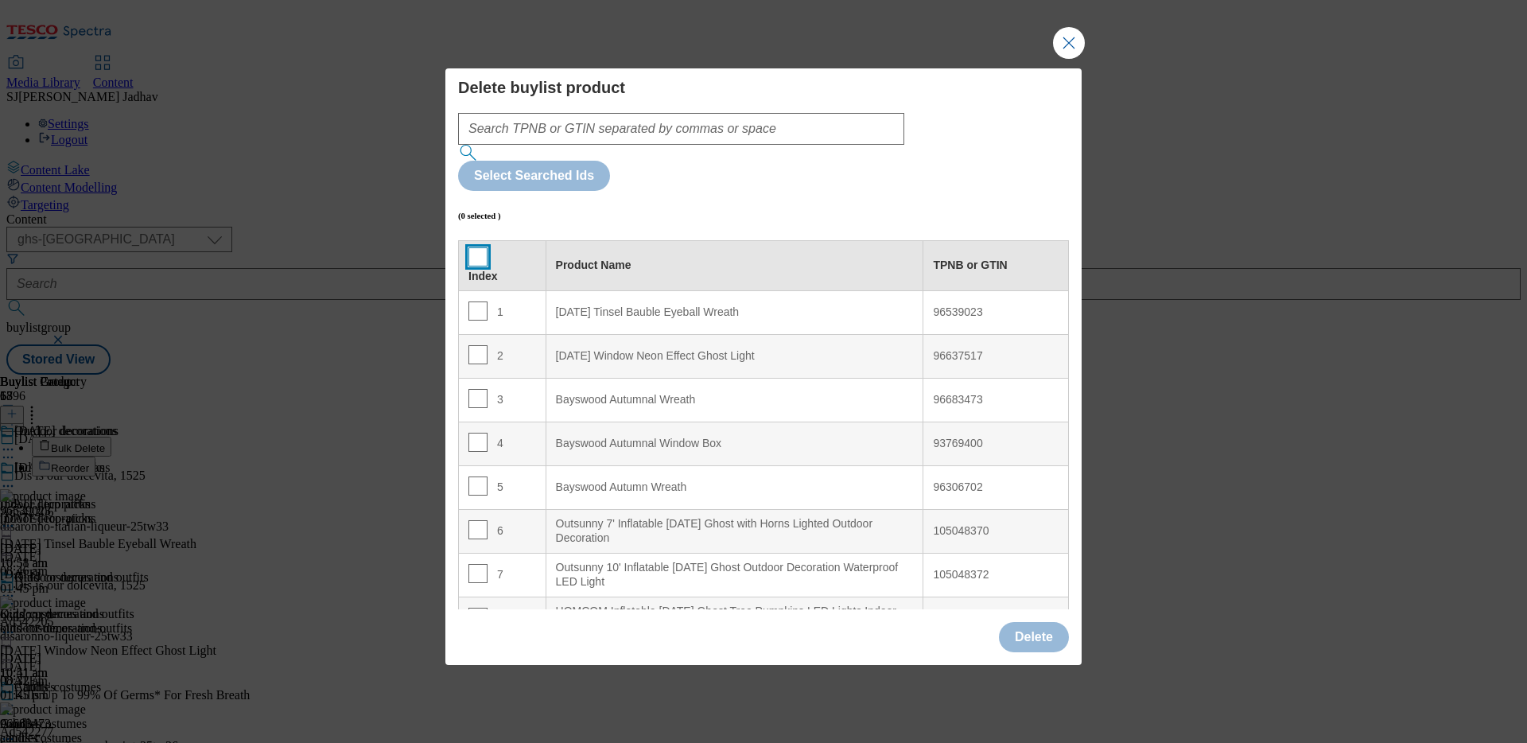
click at [476, 247] on input "Modal" at bounding box center [478, 256] width 19 height 19
checkbox input "true"
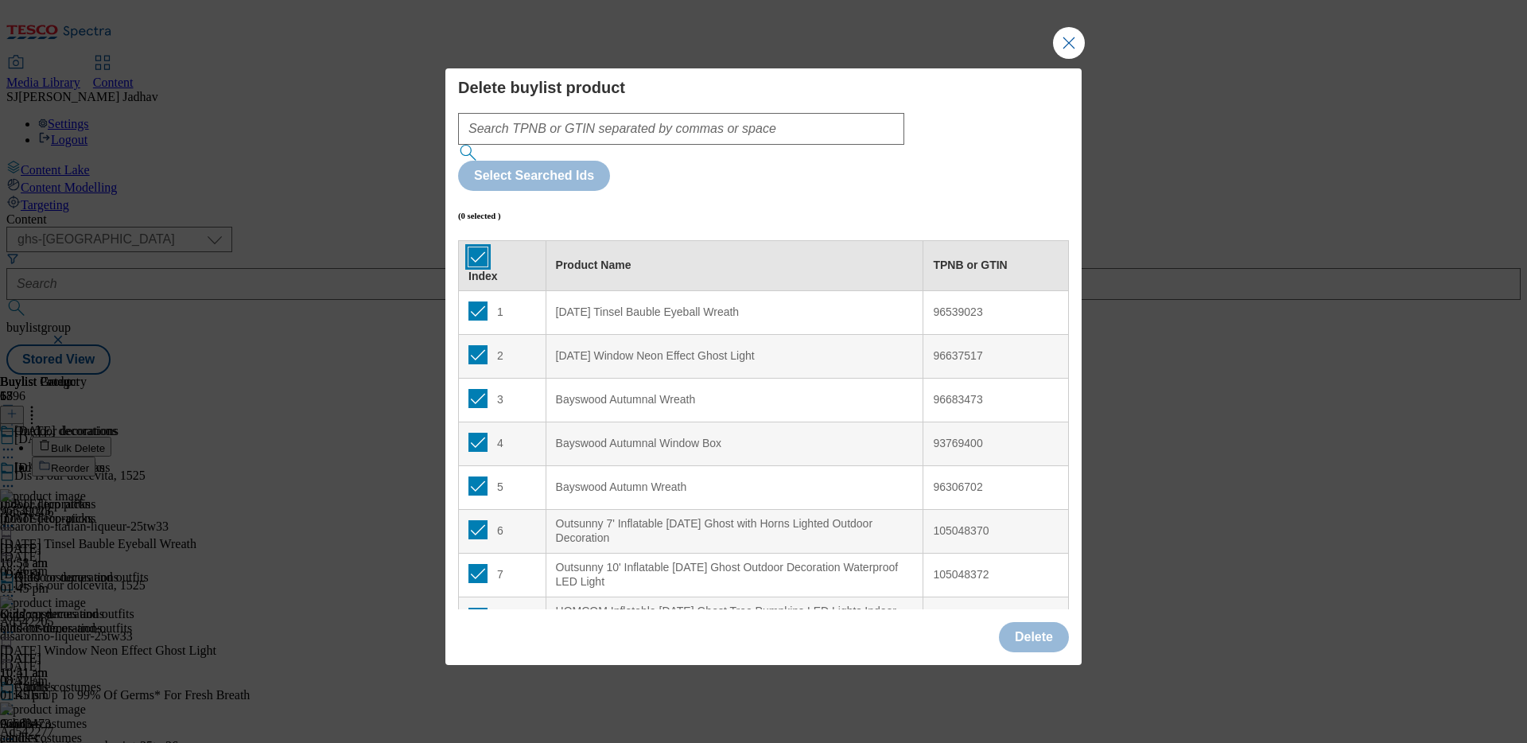
checkbox input "true"
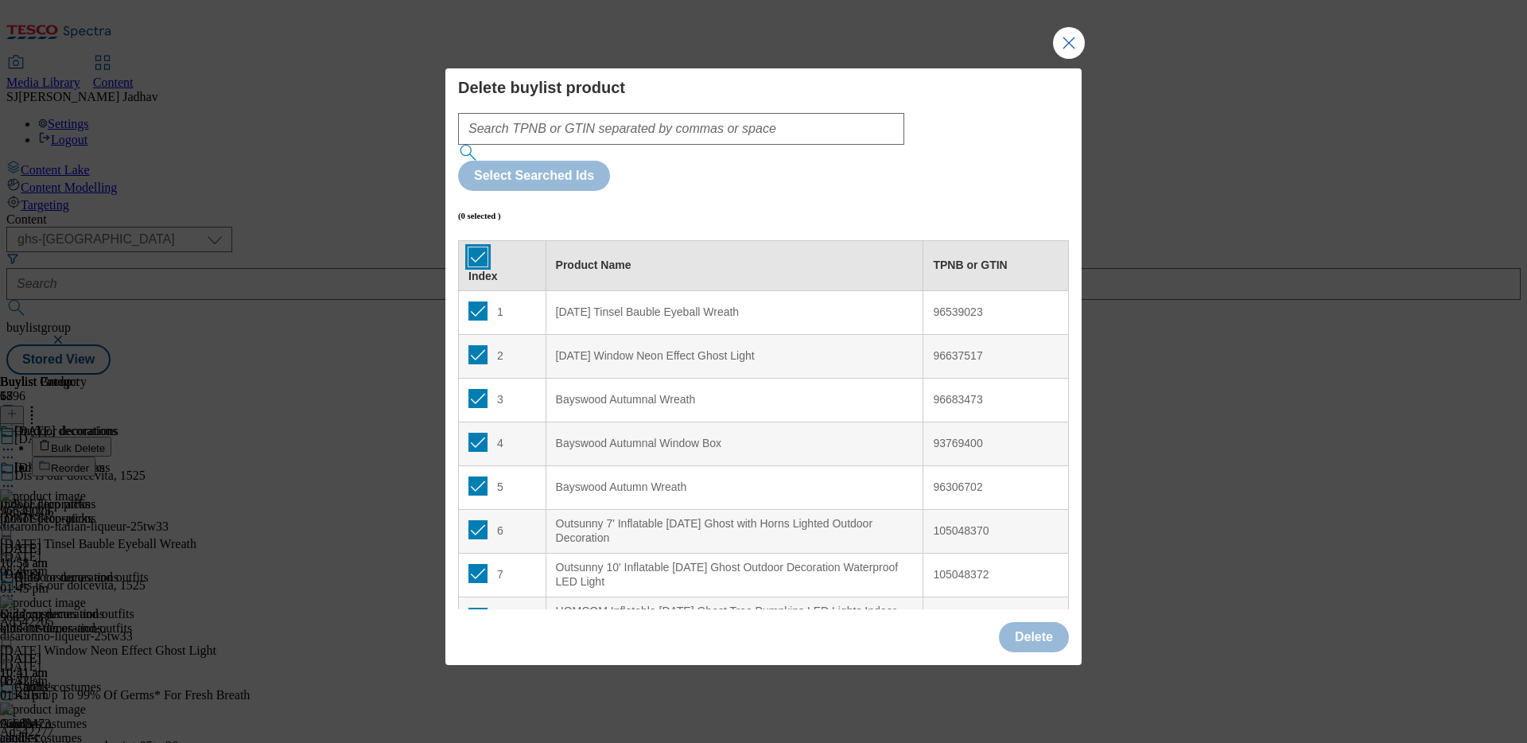
checkbox input "true"
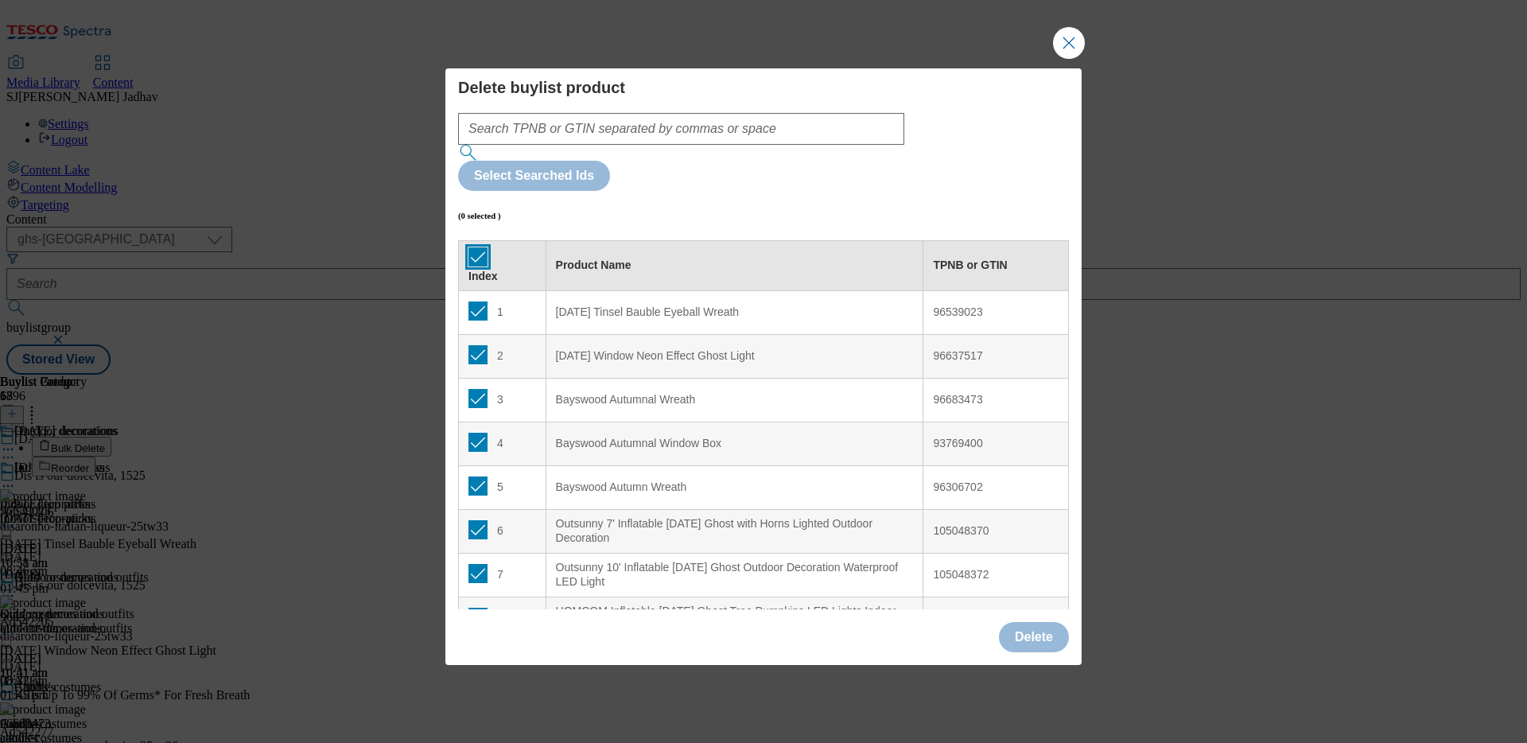
checkbox input "true"
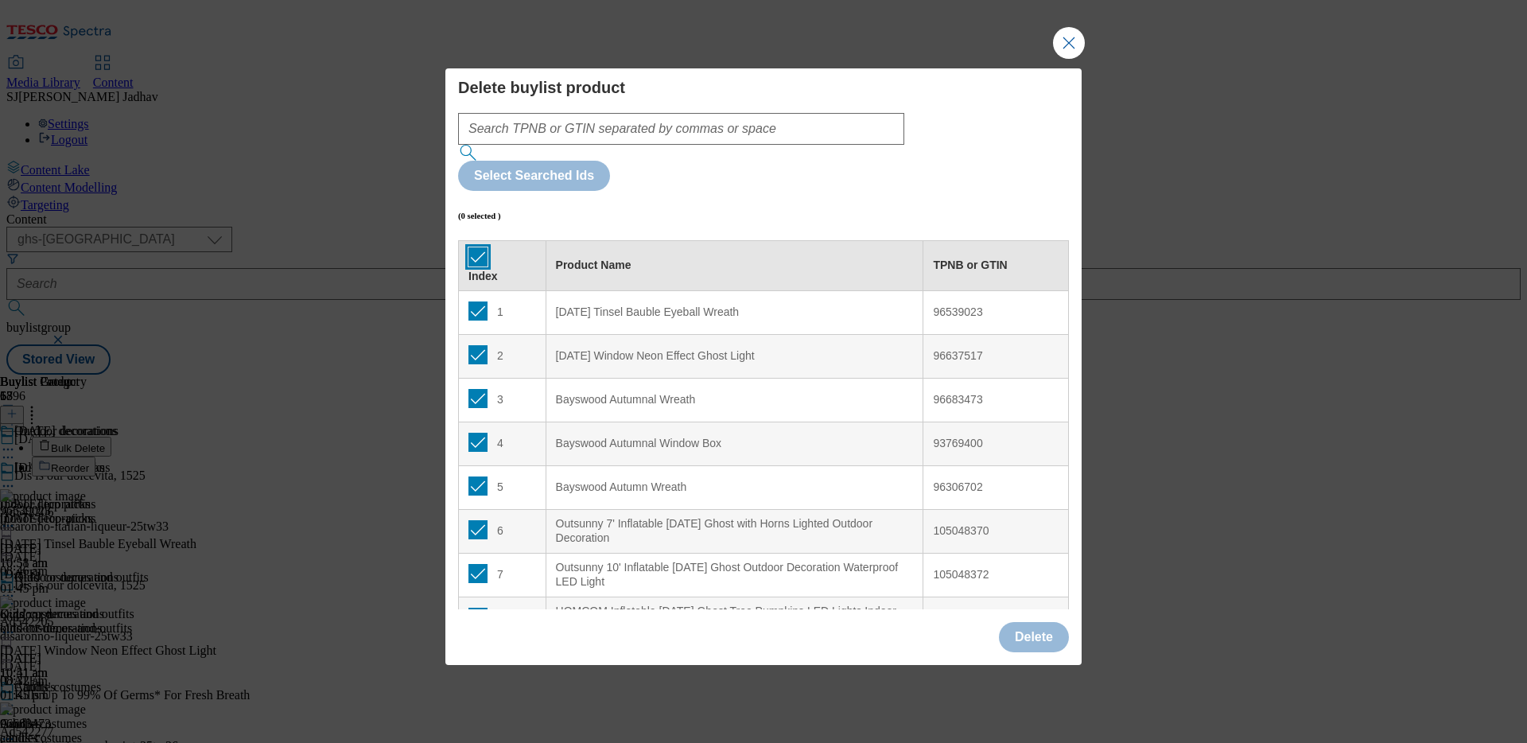
checkbox input "true"
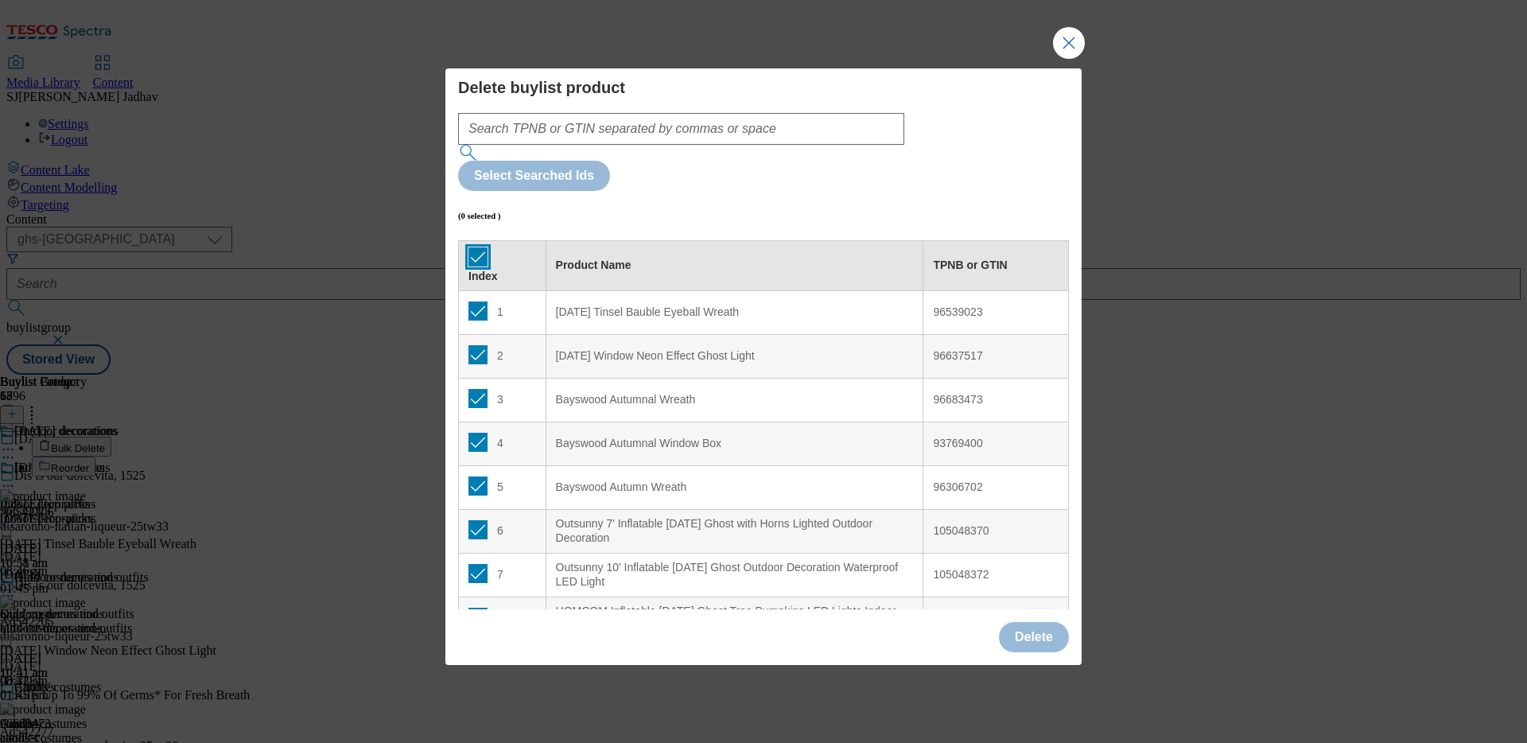
checkbox input "true"
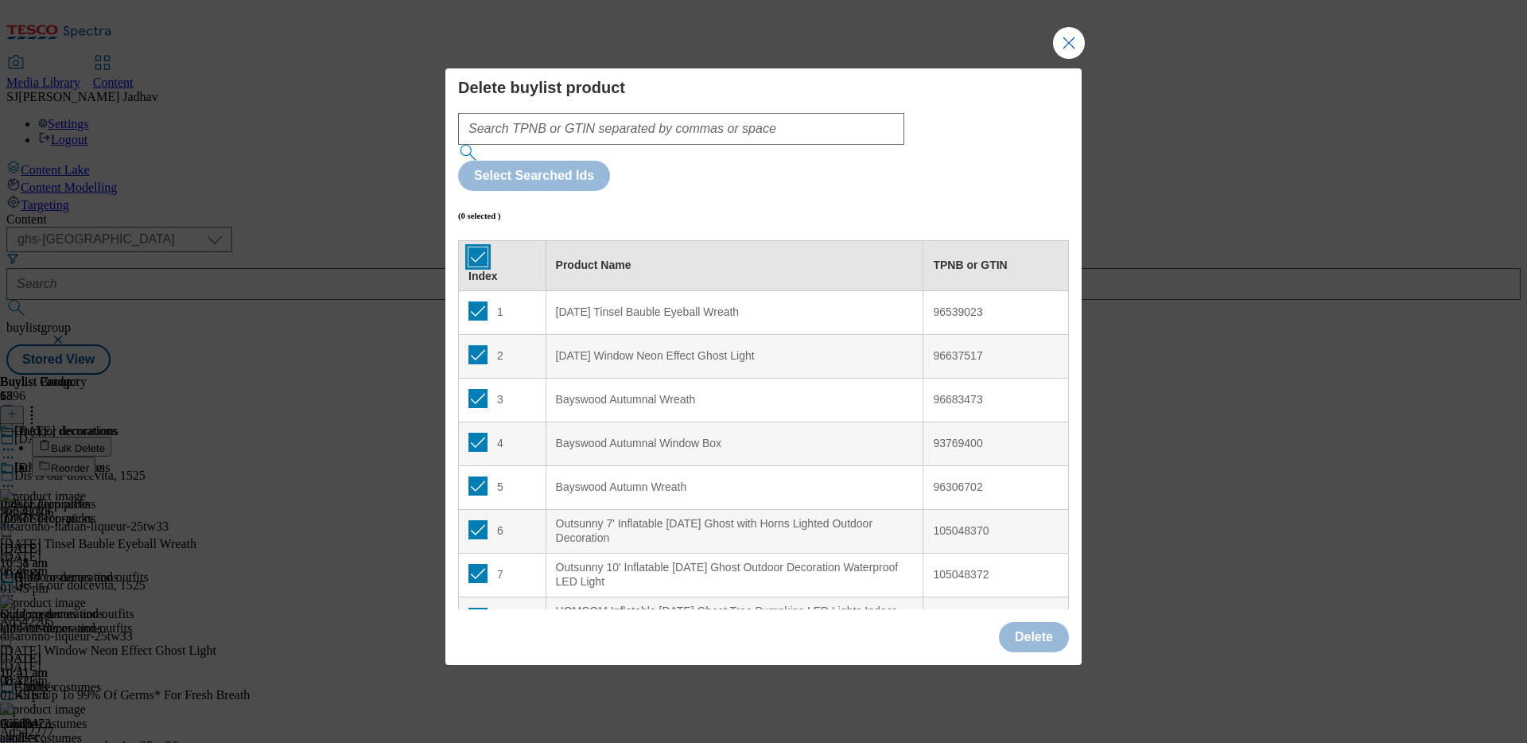
checkbox input "true"
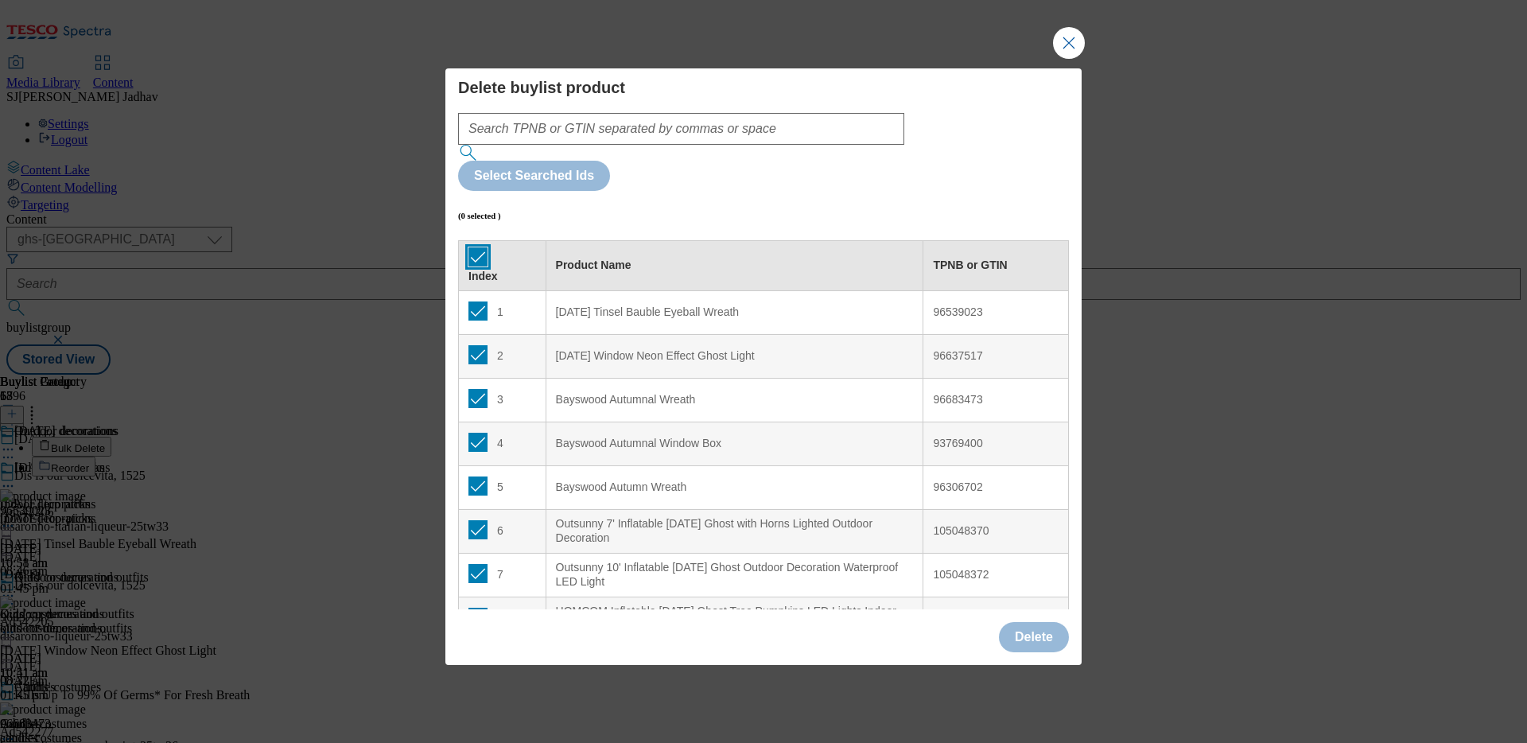
checkbox input "true"
click at [1041, 622] on button "Delete" at bounding box center [1034, 637] width 70 height 30
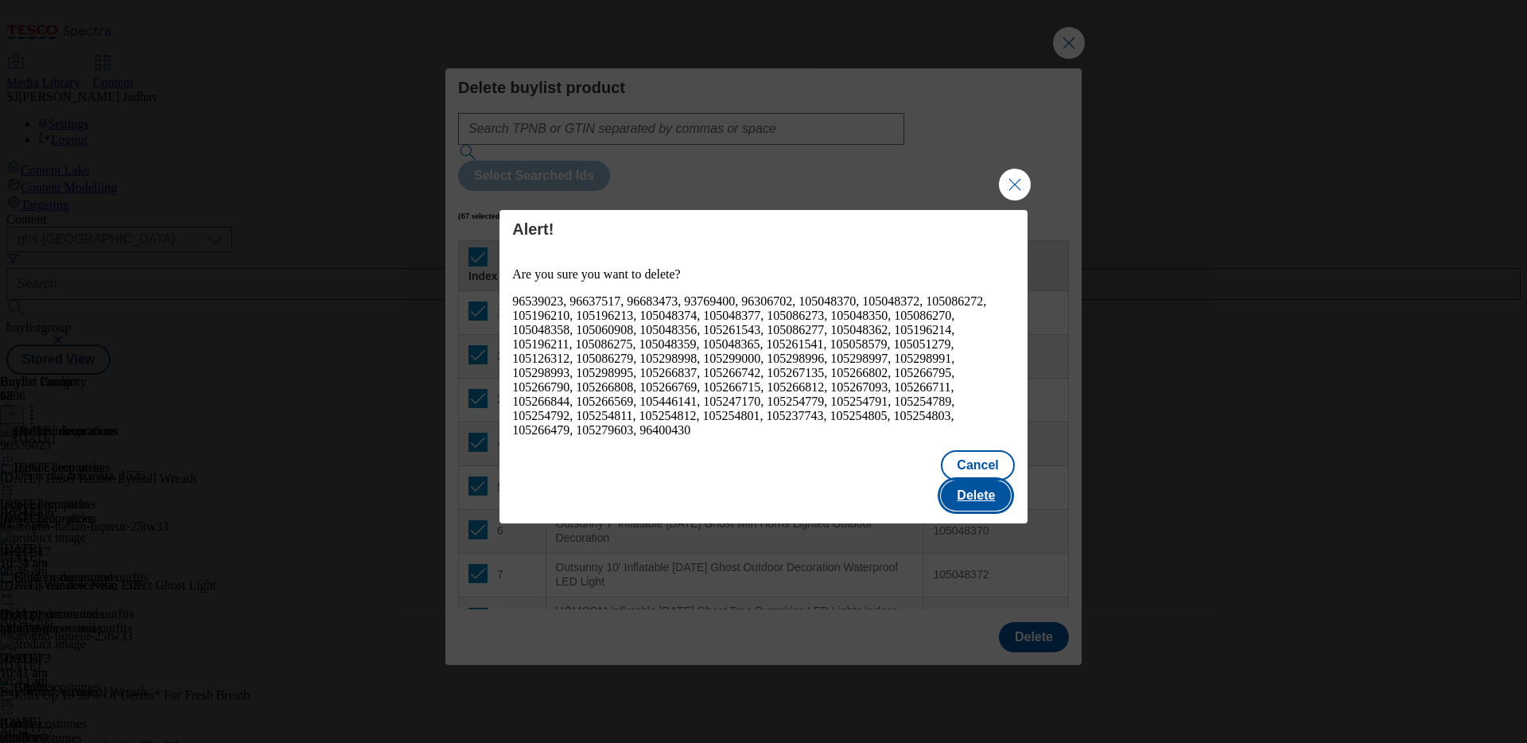
click at [988, 492] on button "Delete" at bounding box center [976, 495] width 70 height 30
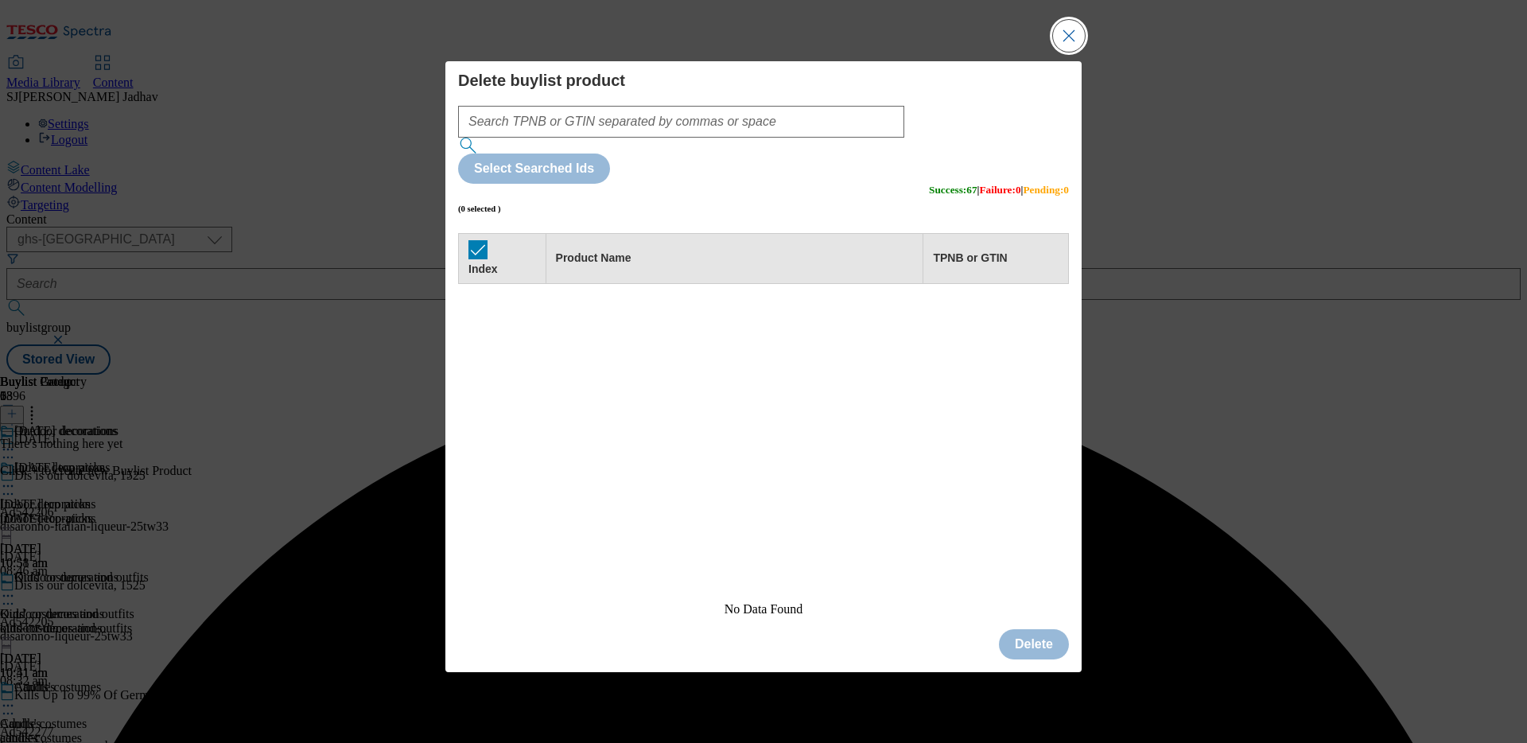
click at [1071, 52] on button "Close Modal" at bounding box center [1069, 36] width 32 height 32
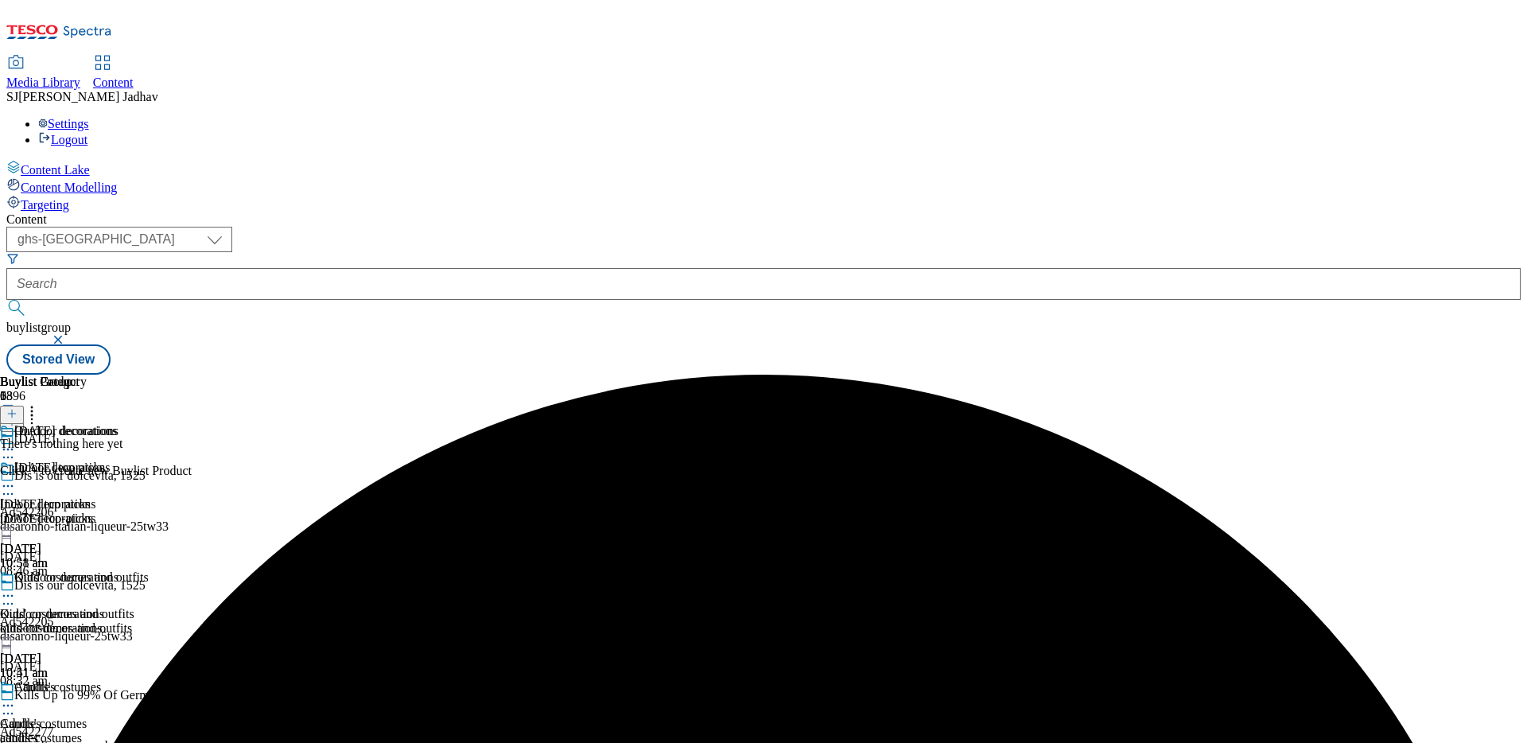
click at [17, 408] on icon at bounding box center [11, 413] width 11 height 11
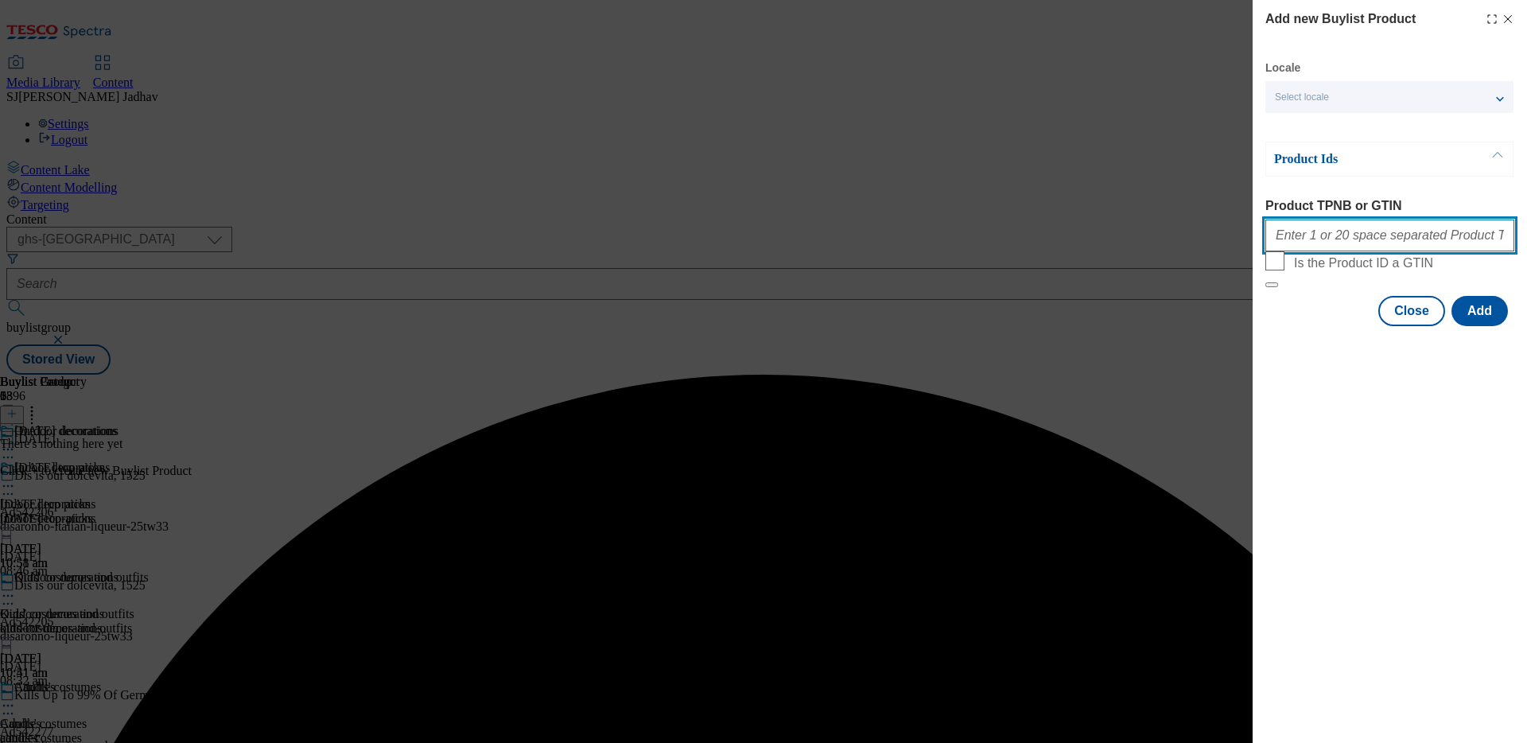
click at [1321, 243] on input "Product TPNB or GTIN" at bounding box center [1390, 236] width 249 height 32
paste input "96539023 96637517 96683473 93769400 96306702 105048370 105048372 105086272 1051…"
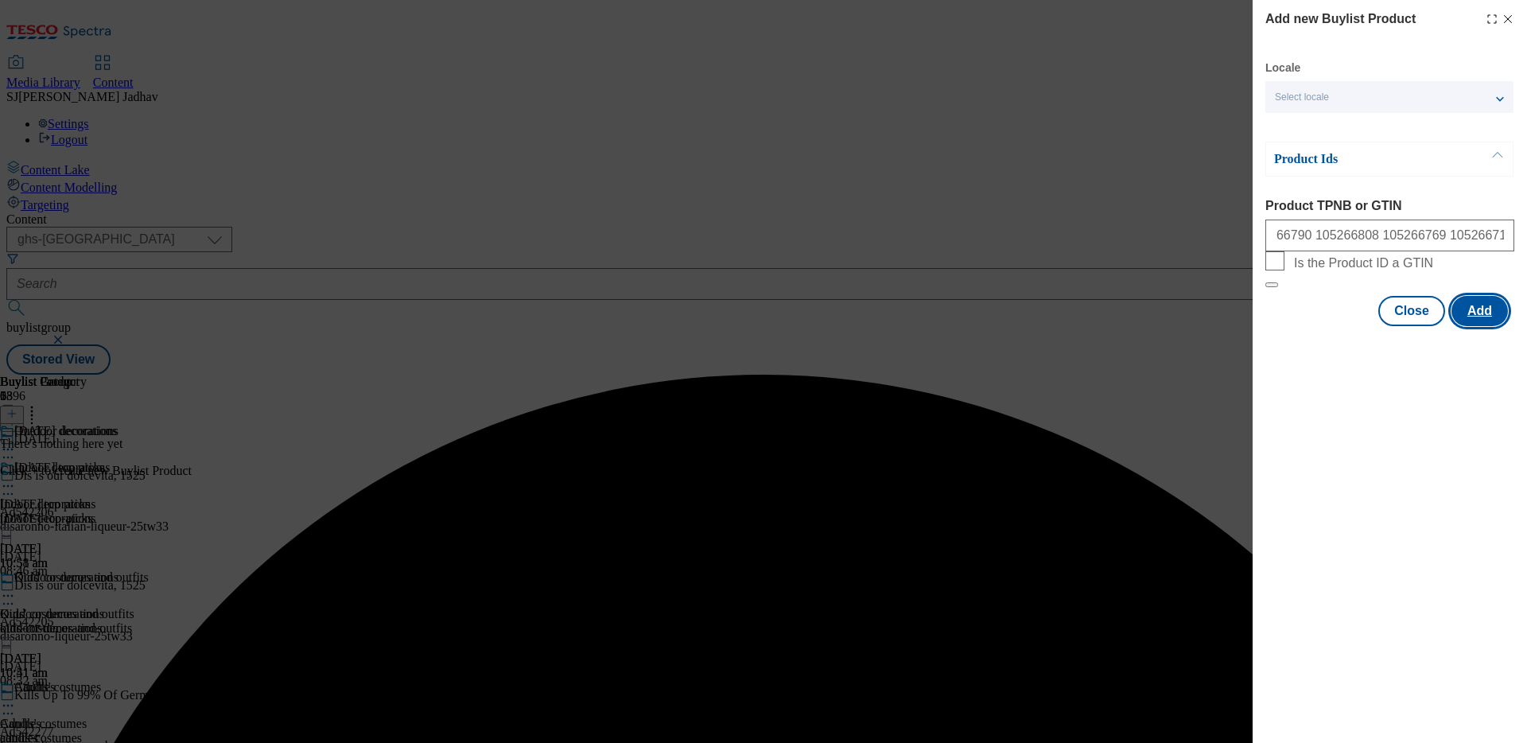
click at [1484, 326] on button "Add" at bounding box center [1480, 311] width 56 height 30
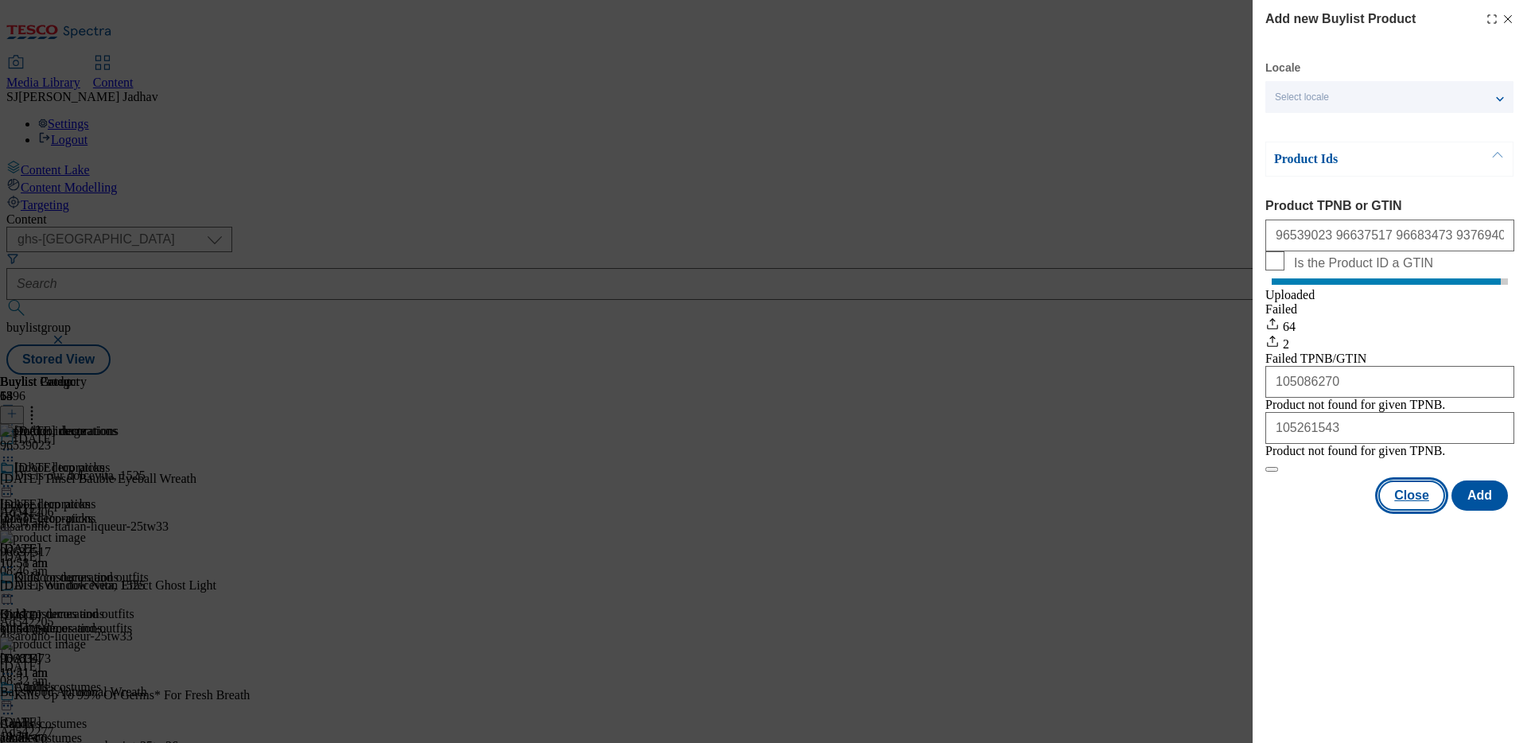
click at [1412, 511] on button "Close" at bounding box center [1411, 495] width 67 height 30
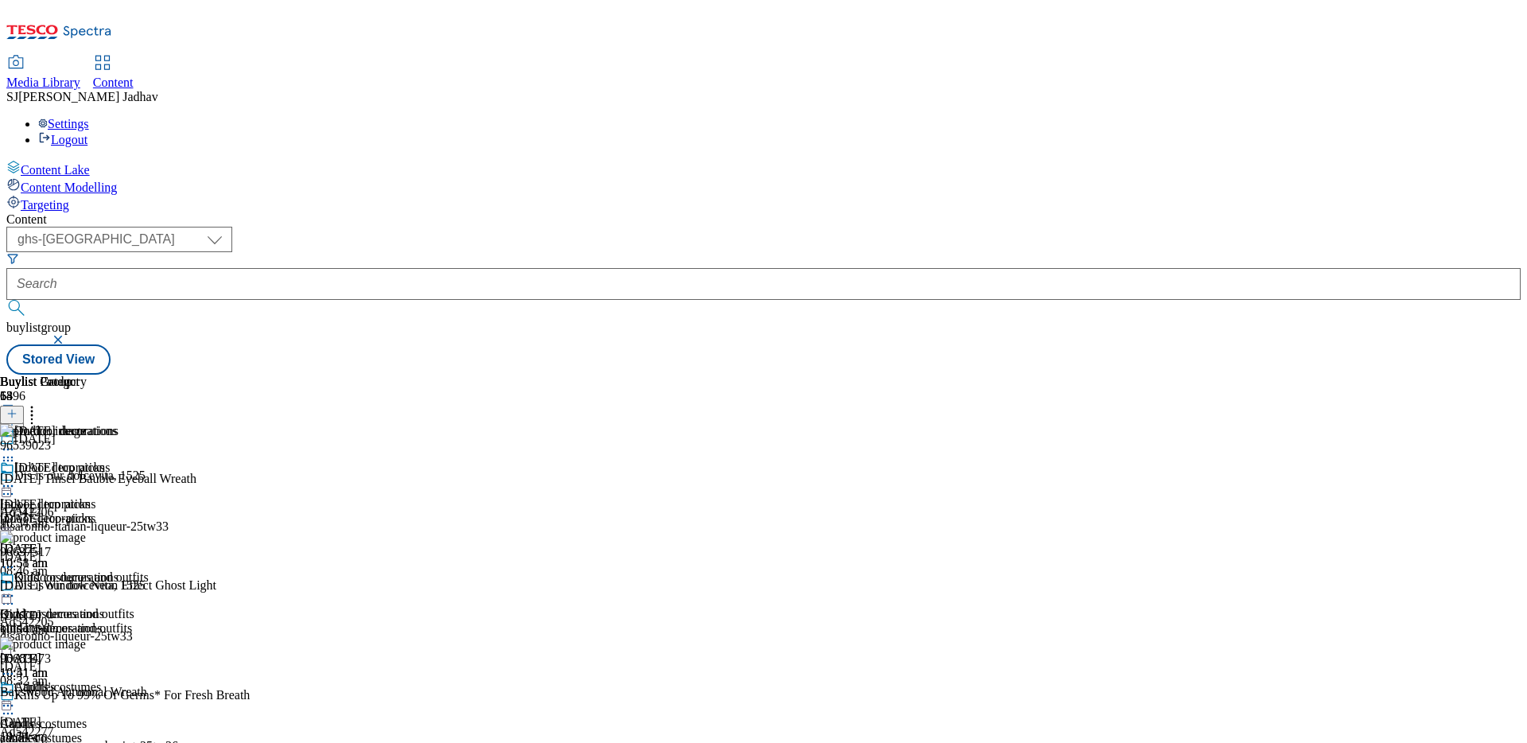
click at [119, 731] on div "candles" at bounding box center [59, 738] width 119 height 14
click at [119, 461] on div "Indoor decorations Indoor decorations indoor-decorations [DATE] 10:51 am" at bounding box center [59, 516] width 119 height 110
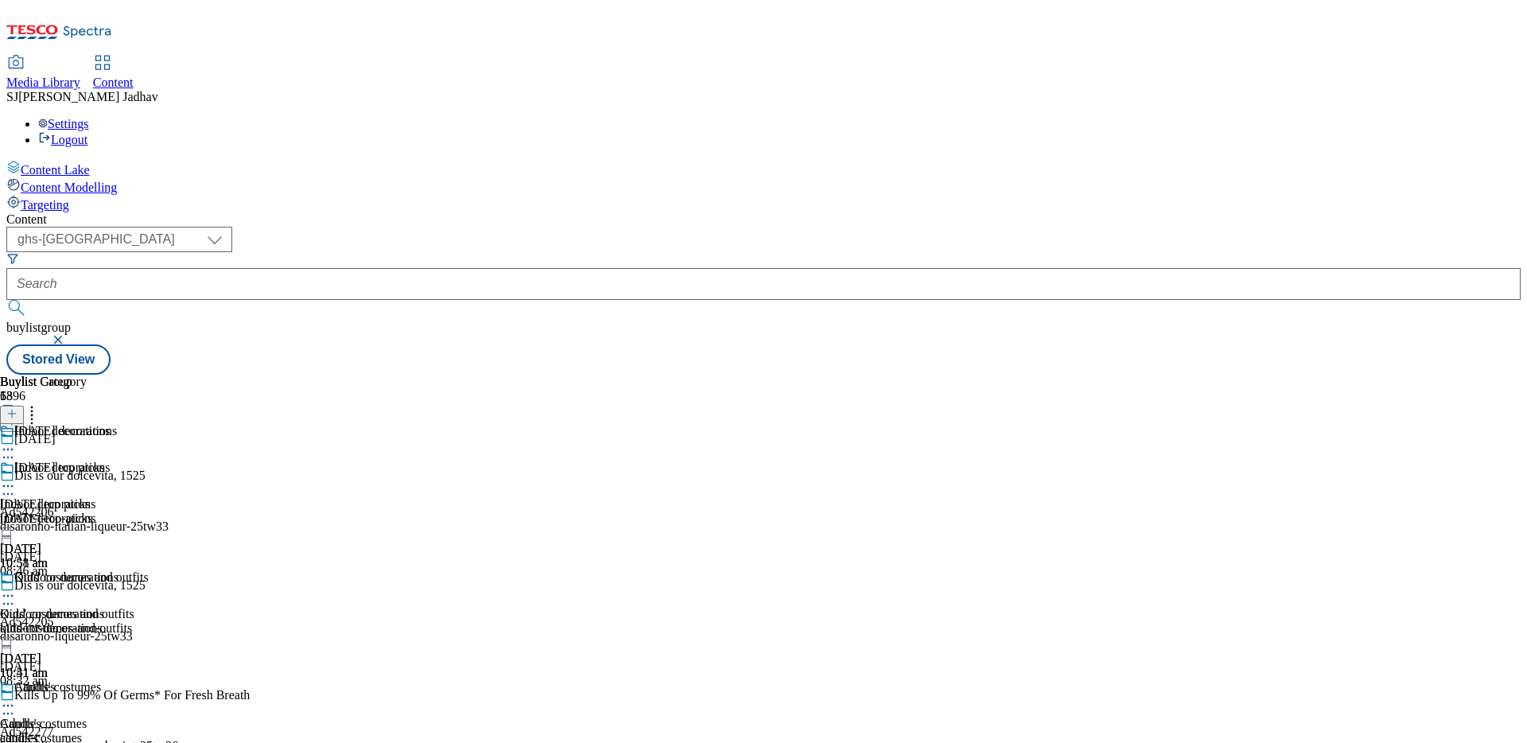
click at [16, 478] on icon at bounding box center [8, 486] width 16 height 16
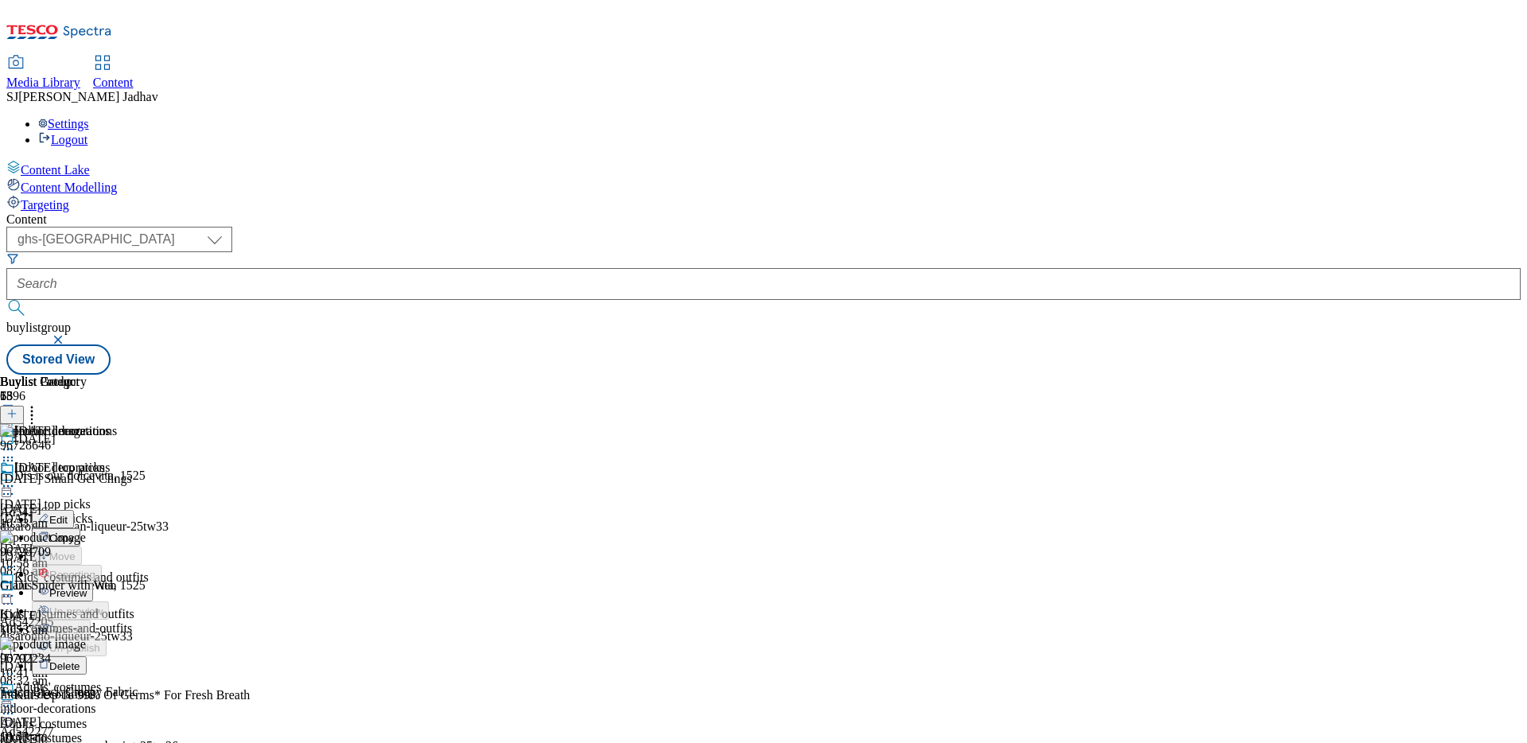
click at [87, 587] on span "Preview" at bounding box center [67, 593] width 37 height 12
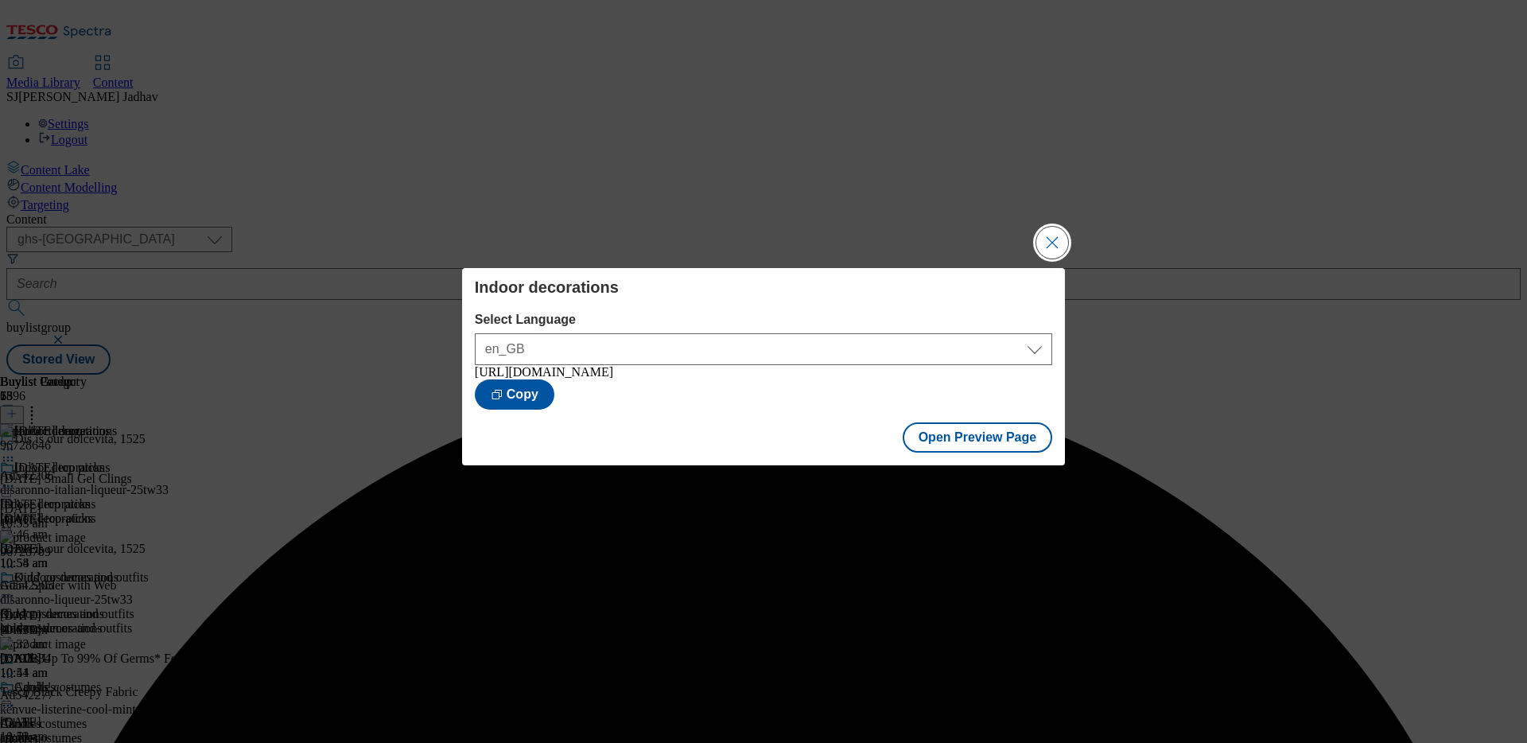
click at [1054, 234] on button "Close Modal" at bounding box center [1052, 243] width 32 height 32
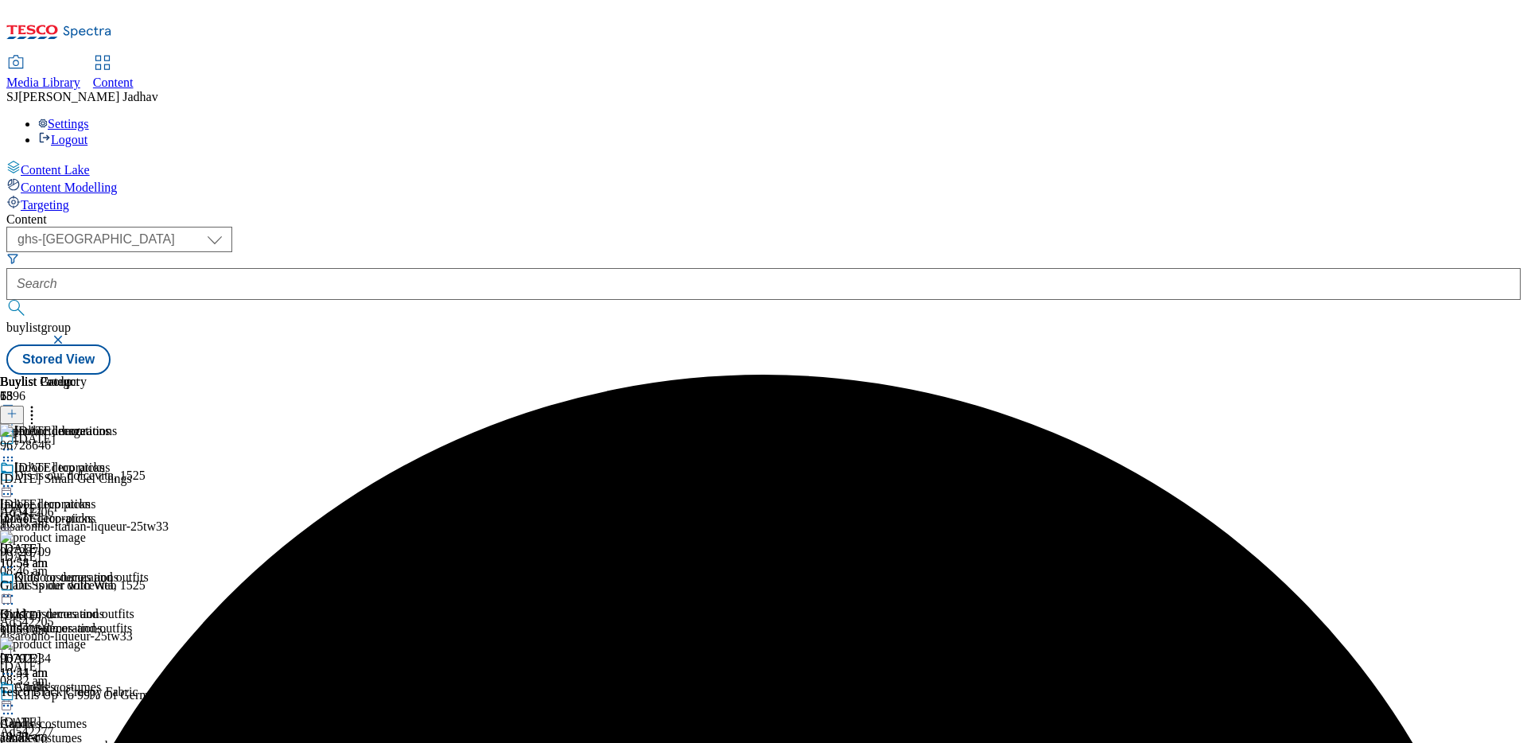
click at [16, 478] on icon at bounding box center [8, 486] width 16 height 16
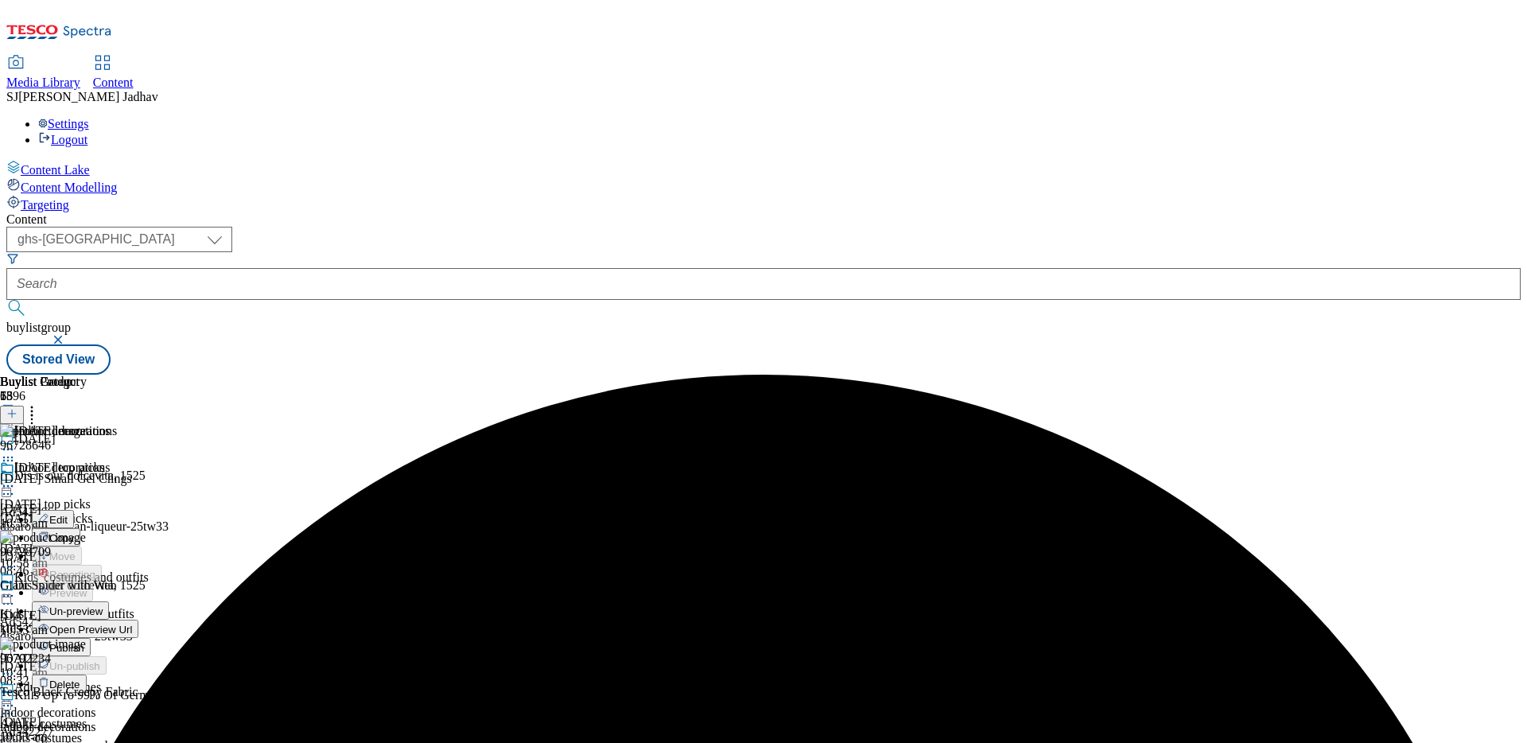
click at [84, 642] on span "Publish" at bounding box center [66, 648] width 35 height 12
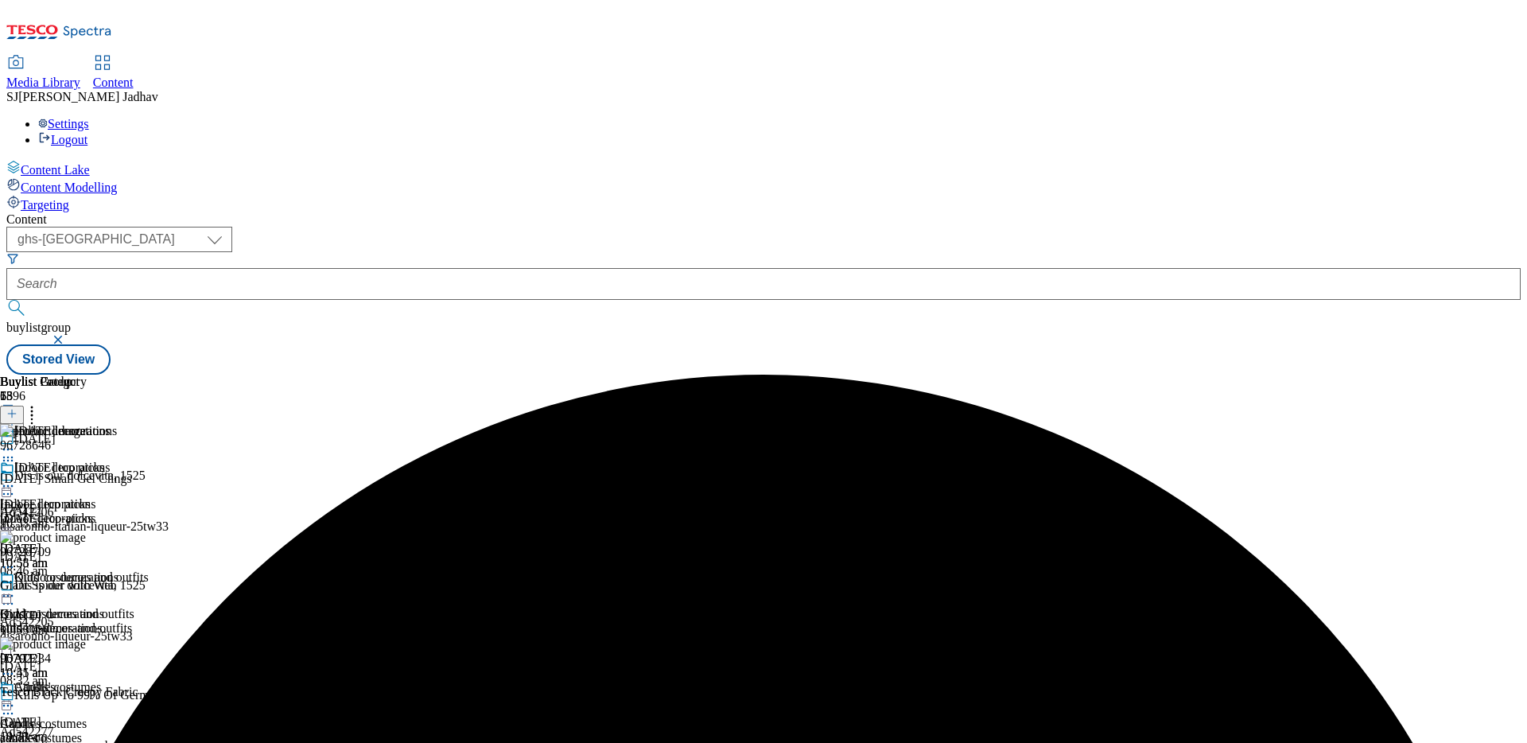
scroll to position [1276, 0]
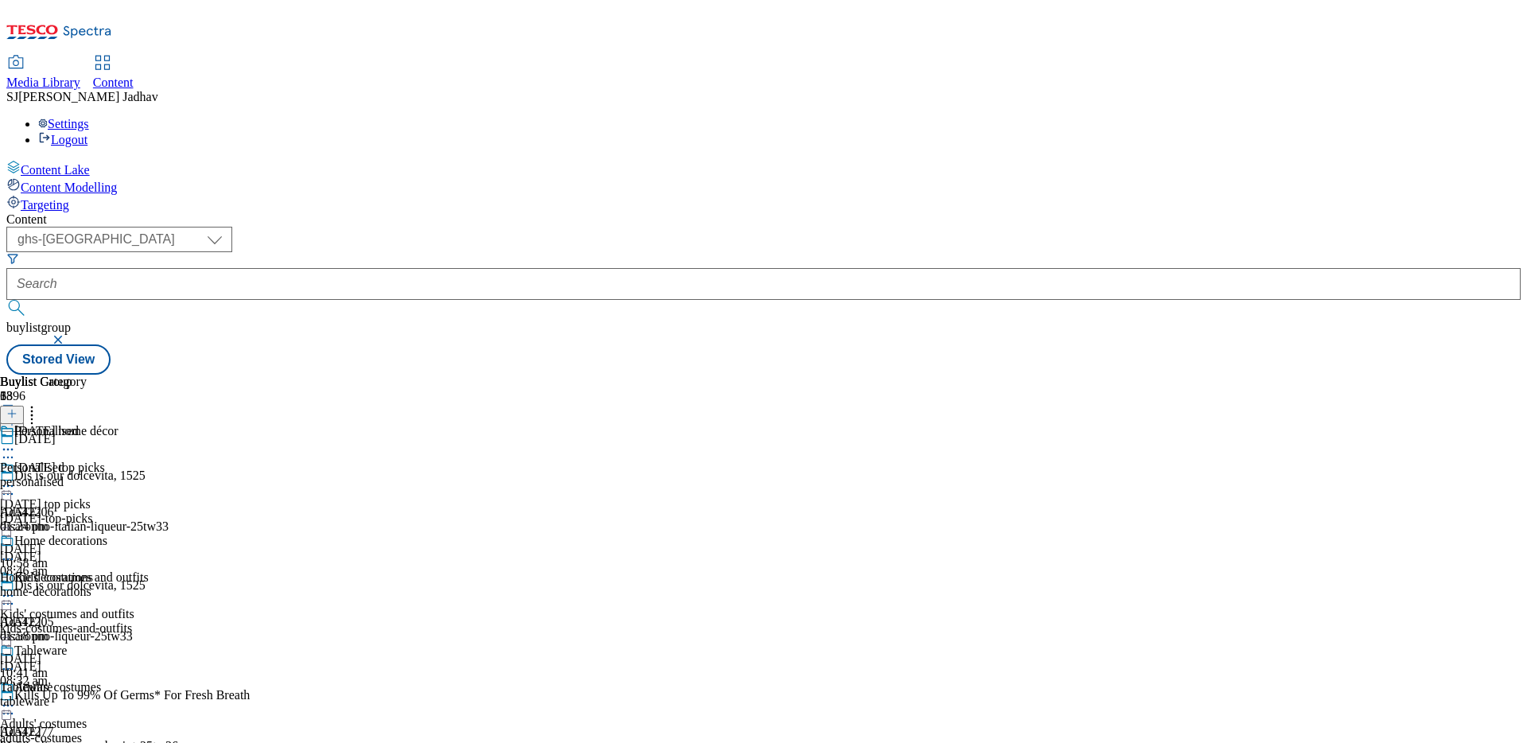
click at [16, 441] on icon at bounding box center [8, 449] width 16 height 16
click at [100, 624] on span "Un-publish" at bounding box center [74, 630] width 51 height 12
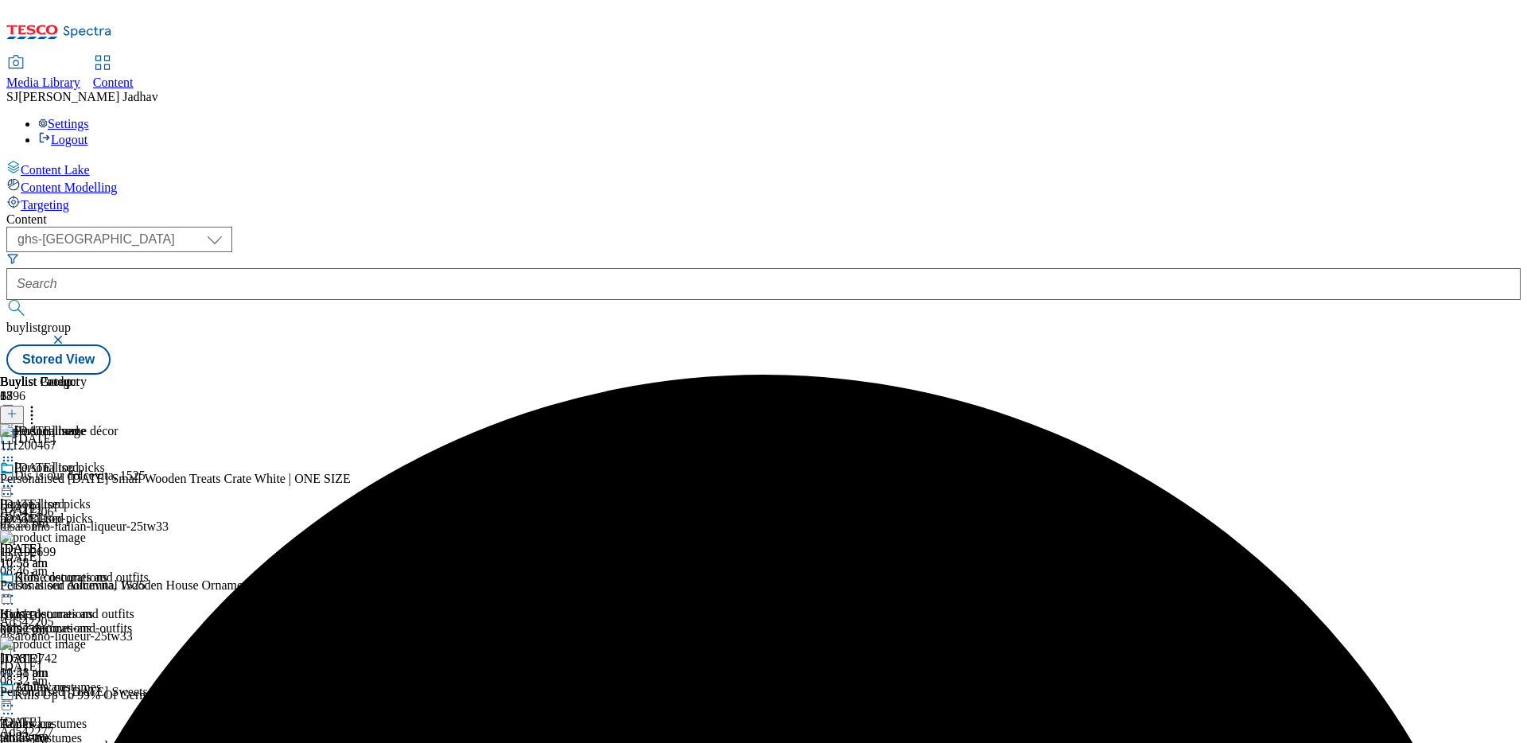
click at [16, 478] on icon at bounding box center [8, 486] width 16 height 16
click at [103, 605] on span "Un-preview" at bounding box center [75, 611] width 53 height 12
click at [16, 478] on icon at bounding box center [8, 486] width 16 height 16
click at [80, 660] on span "Delete" at bounding box center [64, 666] width 31 height 12
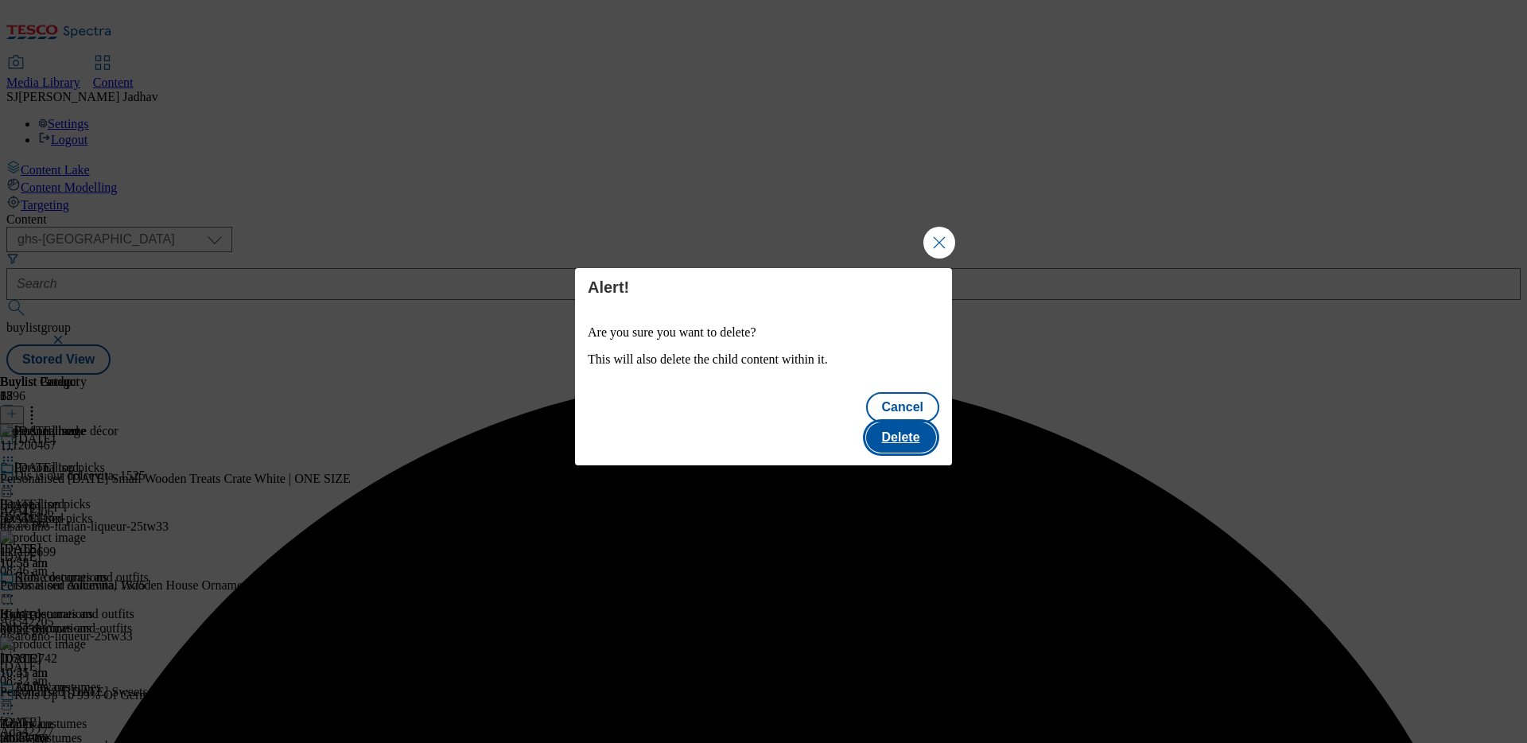
click at [908, 422] on button "Delete" at bounding box center [901, 437] width 70 height 30
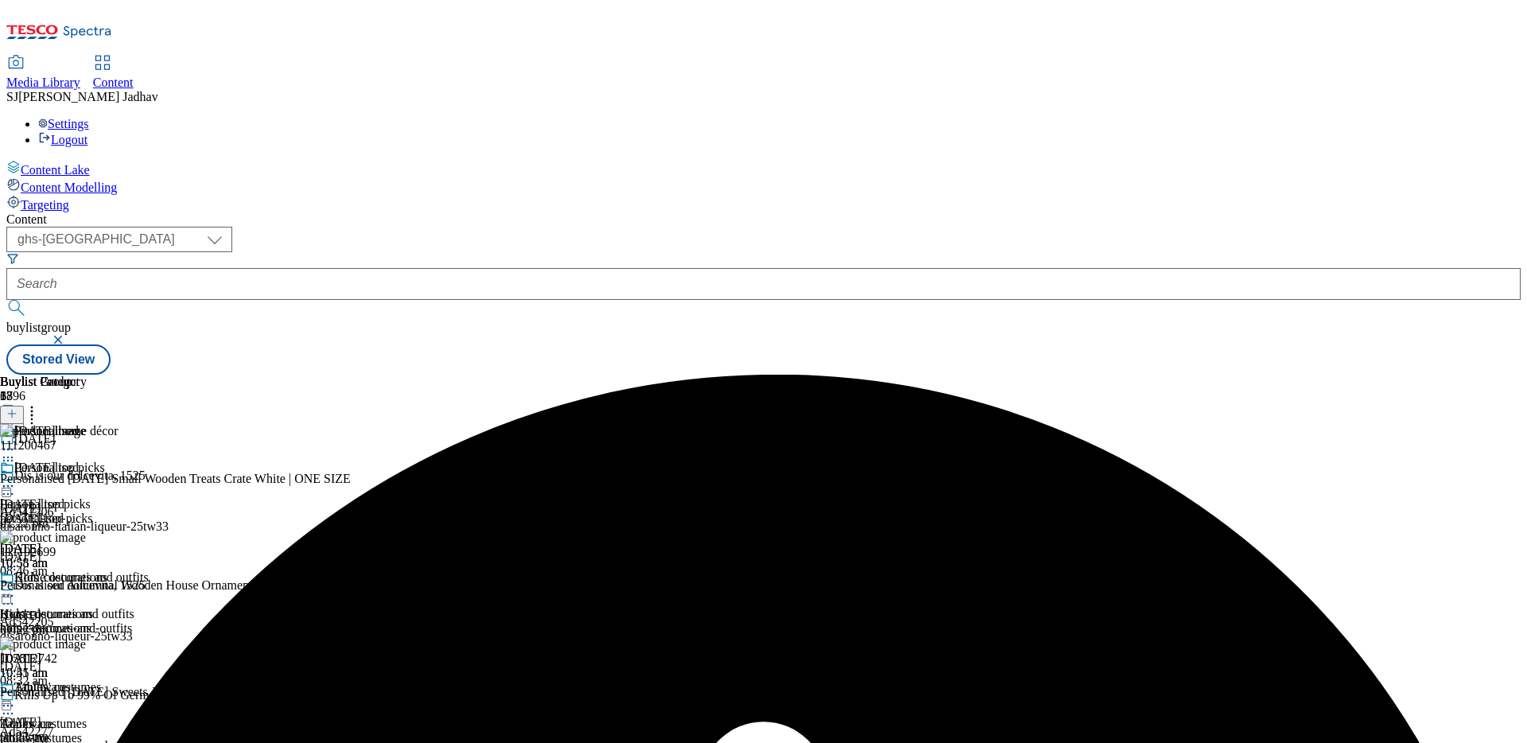
click at [16, 478] on icon at bounding box center [8, 486] width 16 height 16
click at [87, 587] on span "Preview" at bounding box center [67, 593] width 37 height 12
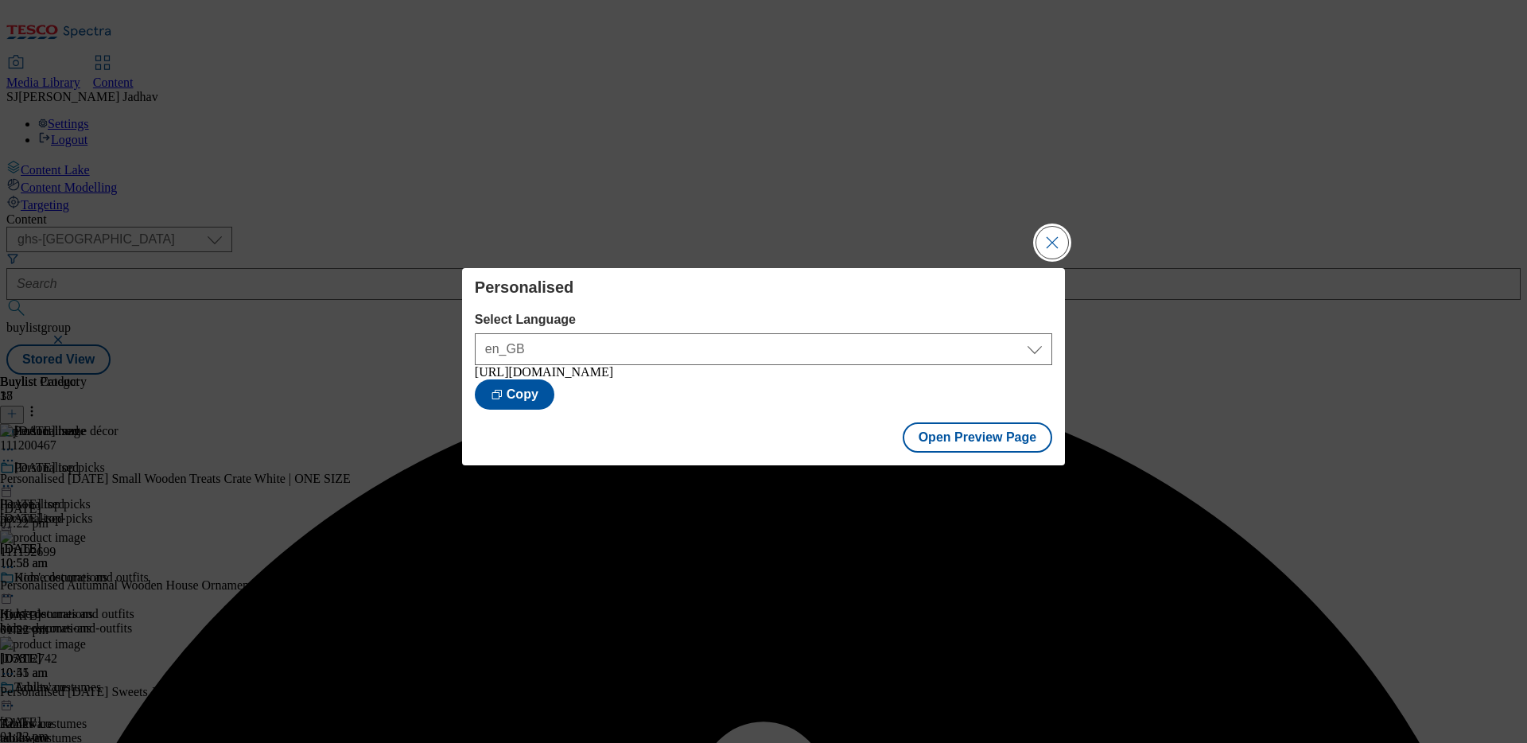
click at [1064, 239] on button "Close Modal" at bounding box center [1052, 243] width 32 height 32
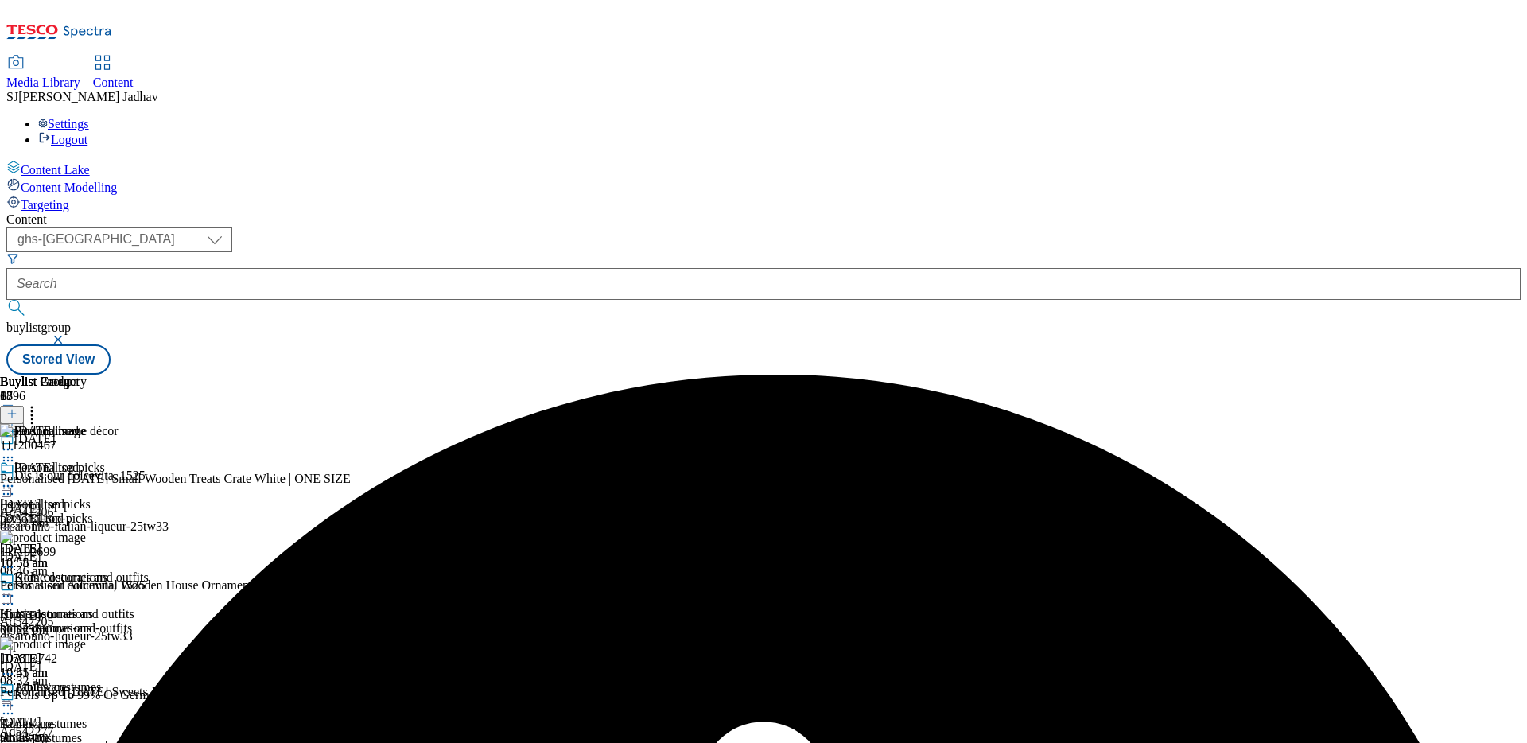
click at [107, 461] on div "Personalised Personalised personalised [DATE] 10:55 am" at bounding box center [53, 516] width 107 height 110
click at [16, 478] on icon at bounding box center [8, 486] width 16 height 16
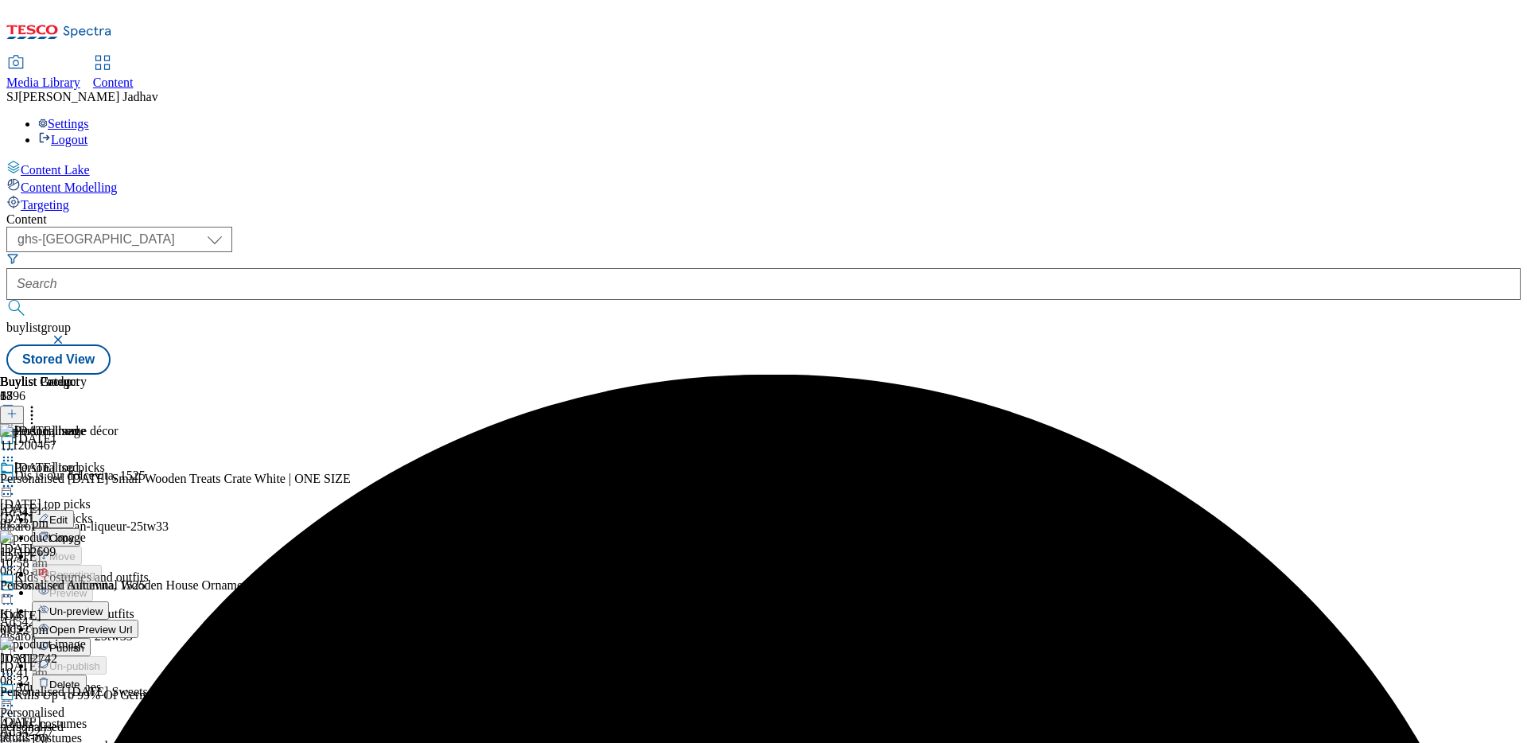
click at [84, 642] on span "Publish" at bounding box center [66, 648] width 35 height 12
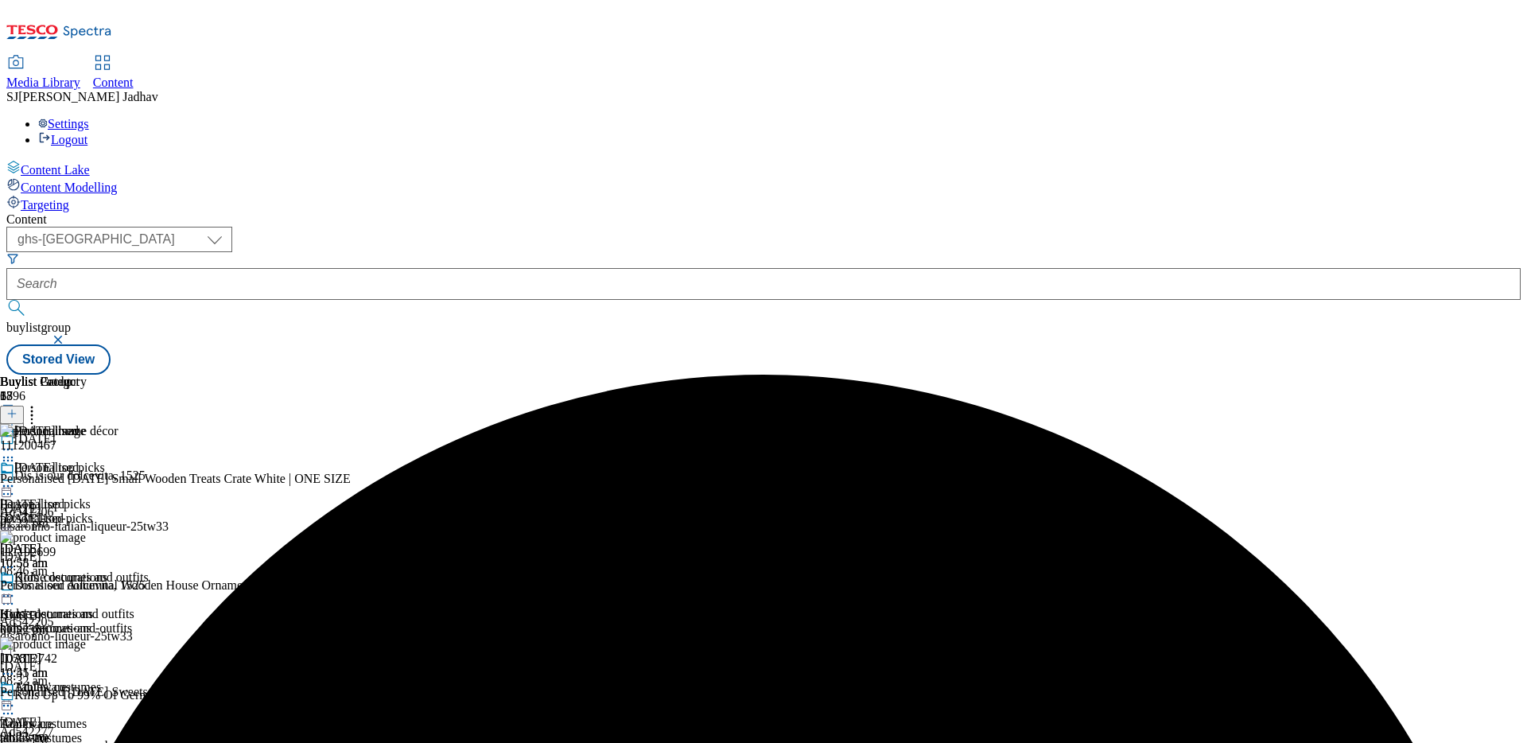
click at [16, 478] on icon at bounding box center [8, 486] width 16 height 16
click at [100, 660] on span "Un-publish" at bounding box center [74, 666] width 51 height 12
click at [16, 478] on icon at bounding box center [8, 486] width 16 height 16
click at [103, 605] on span "Un-preview" at bounding box center [75, 611] width 53 height 12
click at [16, 478] on icon at bounding box center [8, 486] width 16 height 16
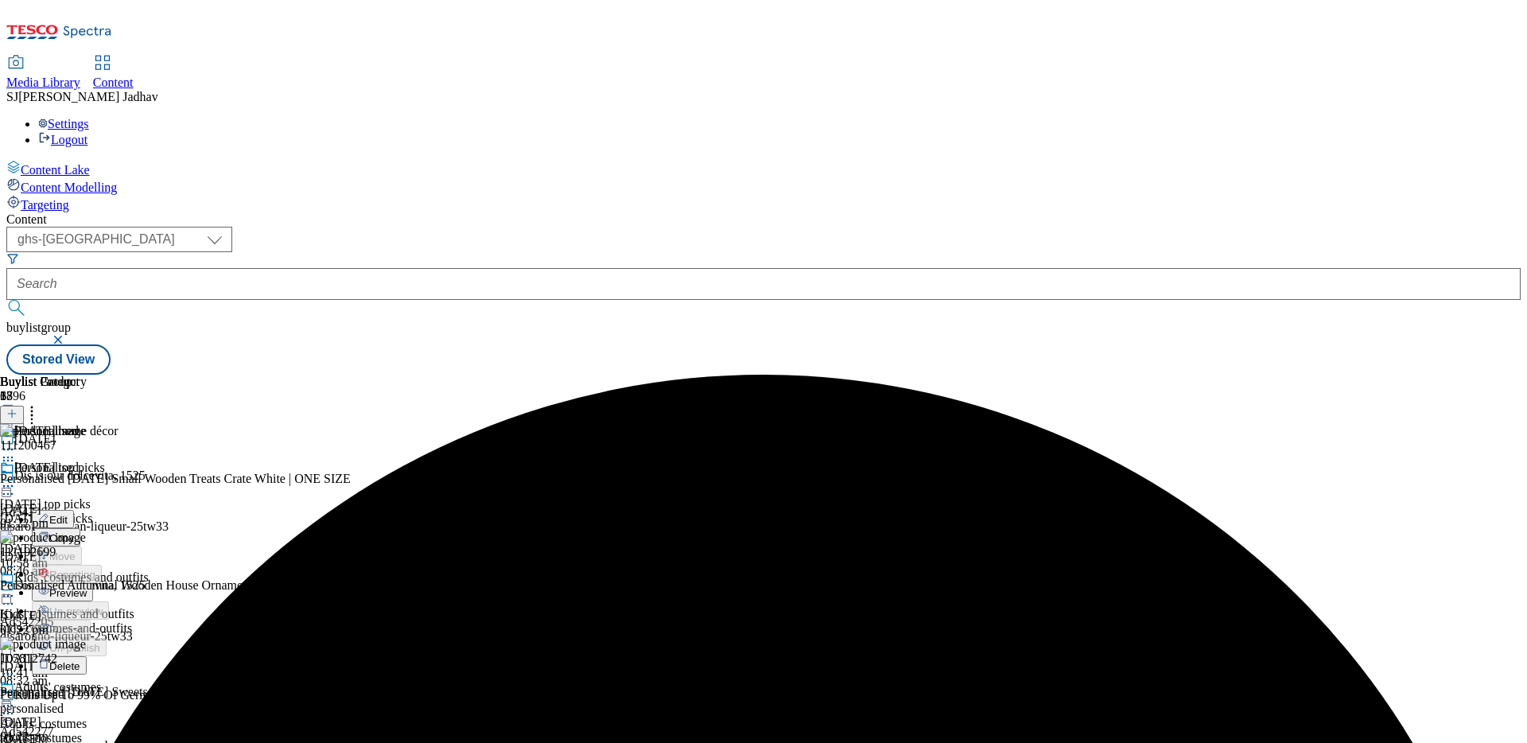
click at [80, 660] on span "Delete" at bounding box center [64, 666] width 31 height 12
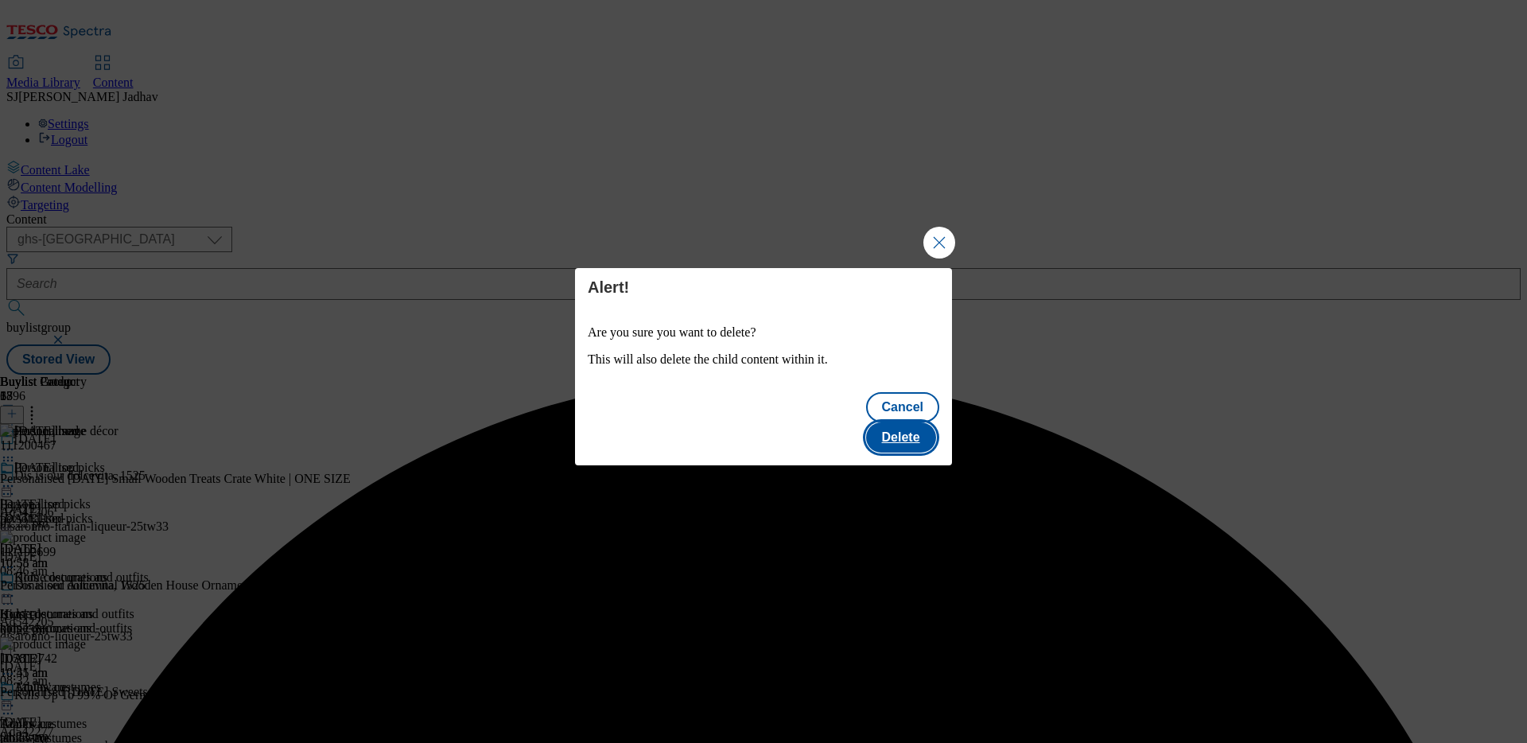
click at [921, 422] on button "Delete" at bounding box center [901, 437] width 70 height 30
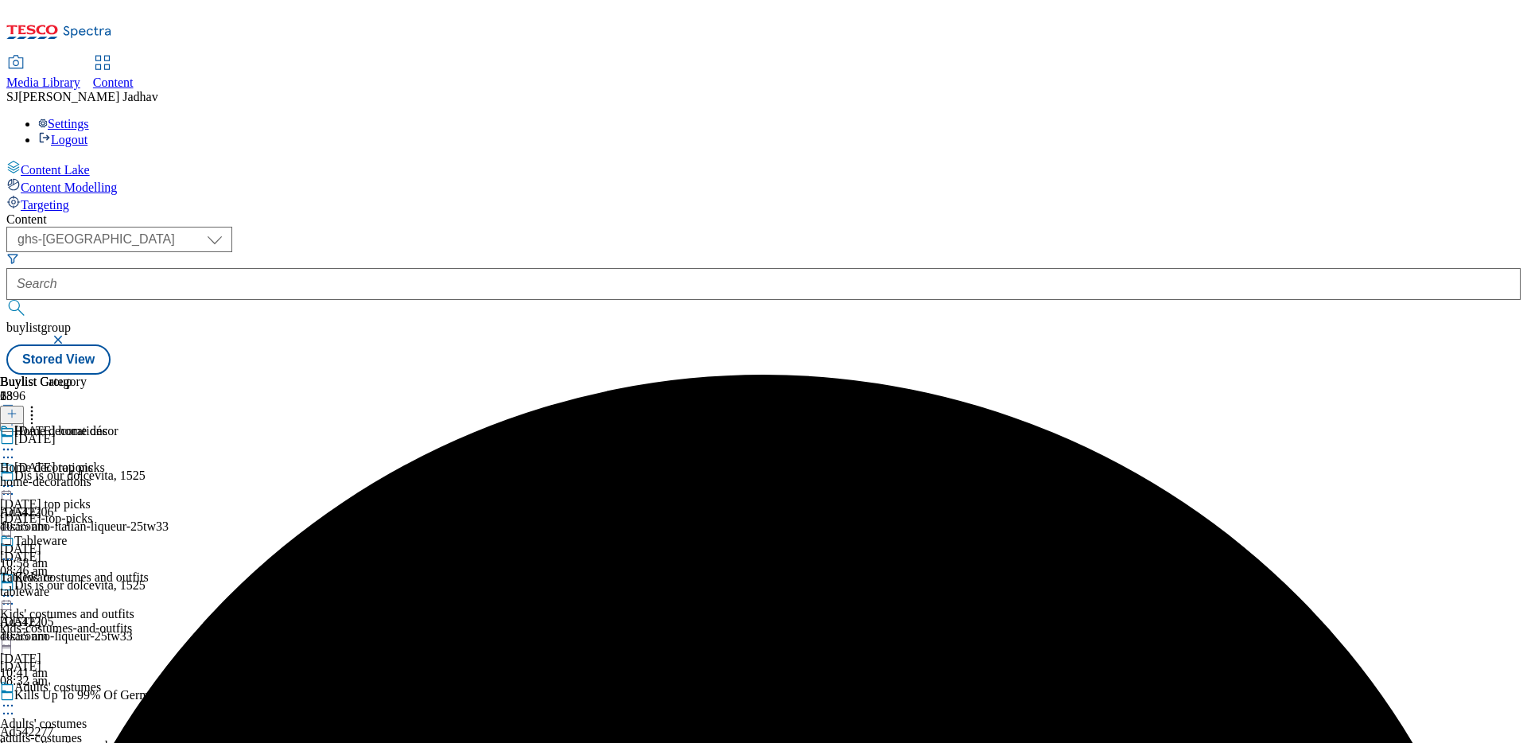
click at [107, 475] on div "home-decorations" at bounding box center [53, 482] width 107 height 14
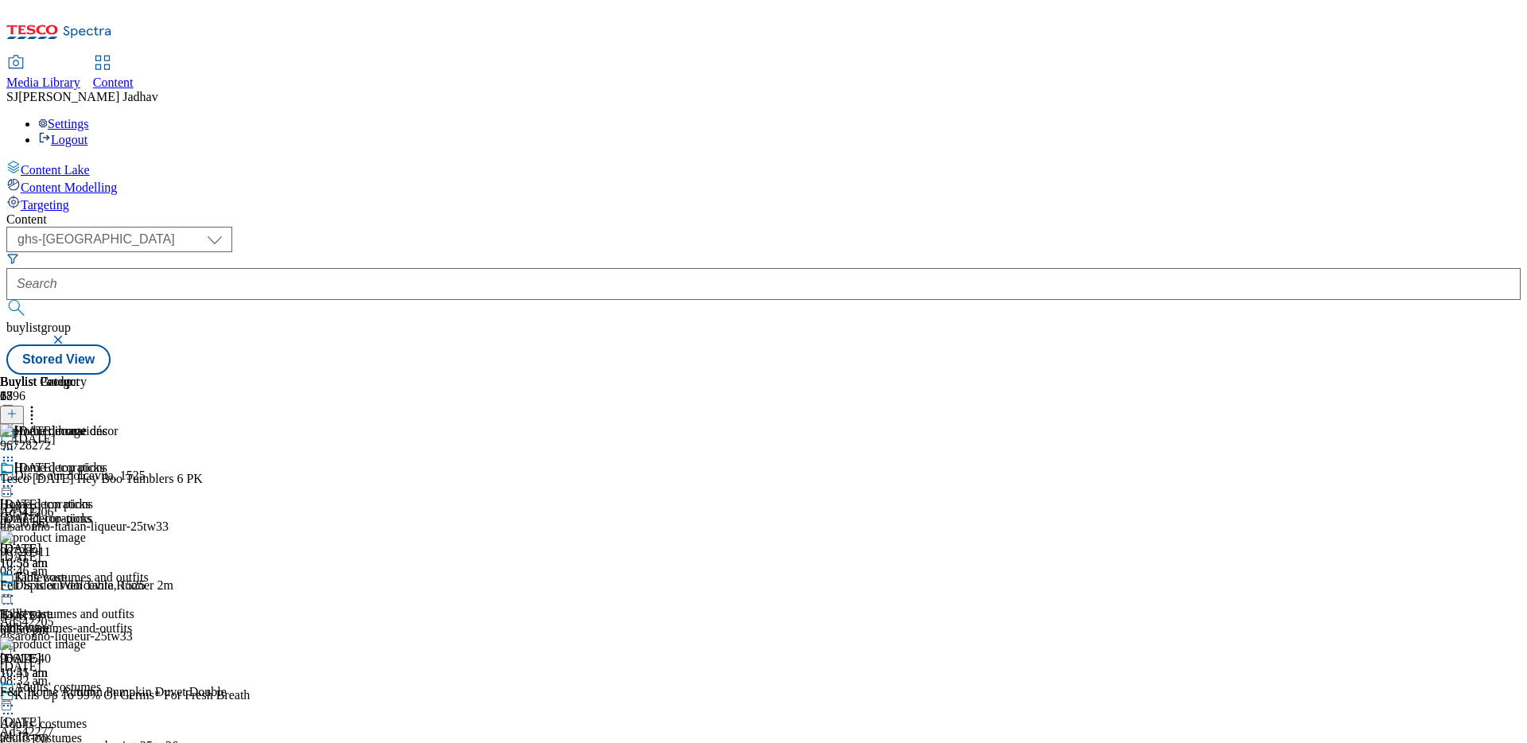
click at [107, 511] on div "home-decorations" at bounding box center [53, 518] width 107 height 14
click at [107, 621] on div "tableware" at bounding box center [53, 628] width 107 height 14
click at [107, 511] on div "home-decorations" at bounding box center [53, 518] width 107 height 14
click at [17, 408] on icon at bounding box center [11, 413] width 11 height 11
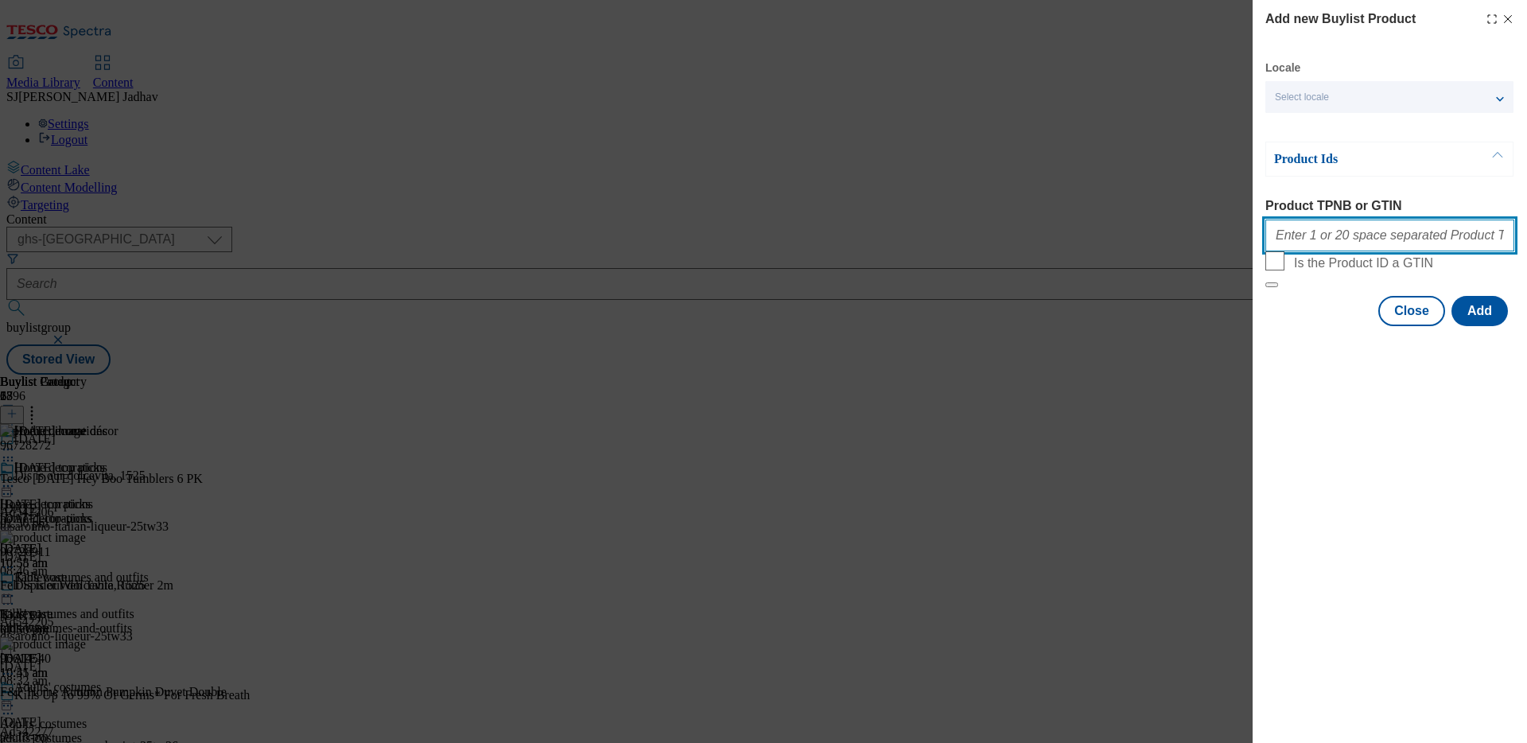
click at [1362, 227] on input "Product TPNB or GTIN" at bounding box center [1390, 236] width 249 height 32
paste input "96728272 96728911 96614540 96614556 90908184 96705495 96404799 96578523 9668349…"
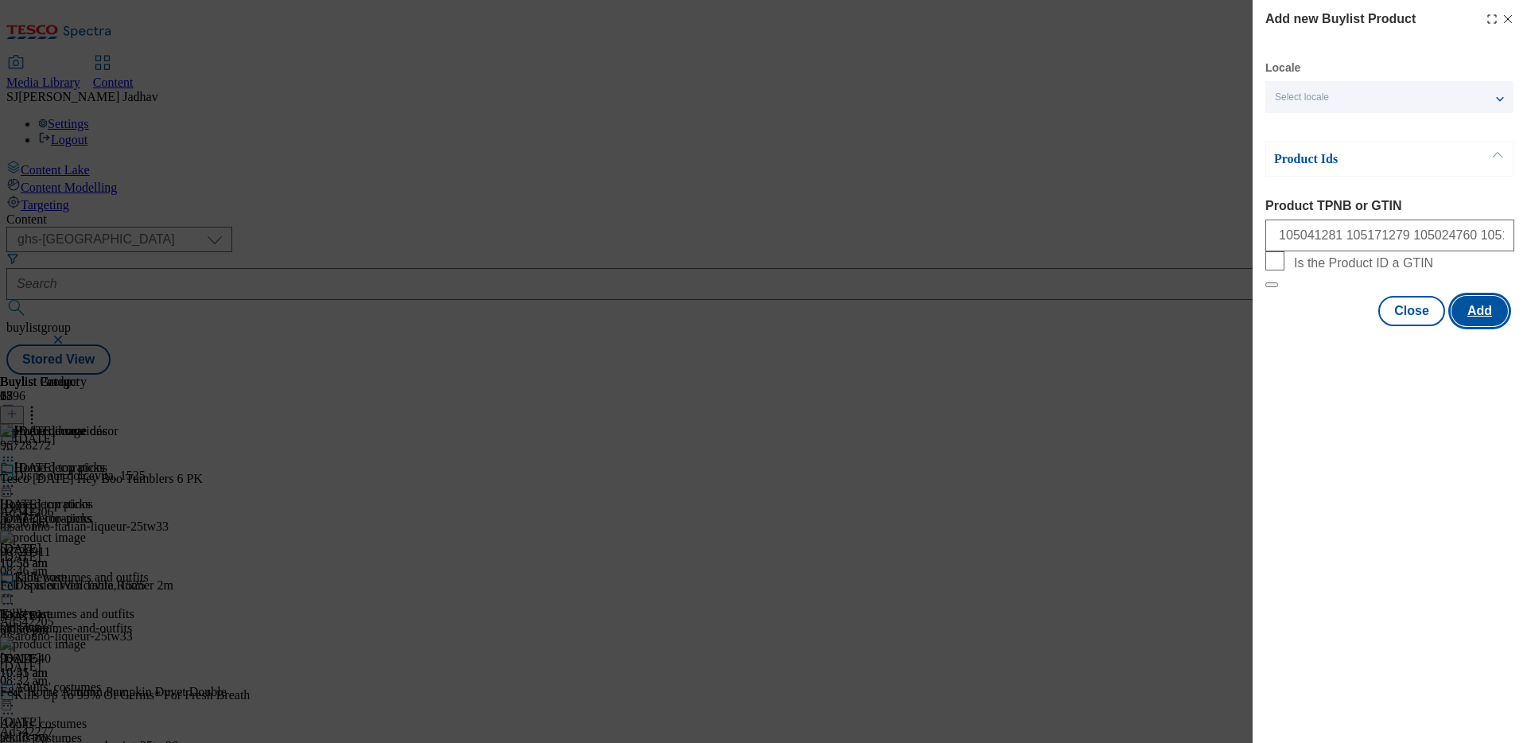
click at [1487, 326] on button "Add" at bounding box center [1480, 311] width 56 height 30
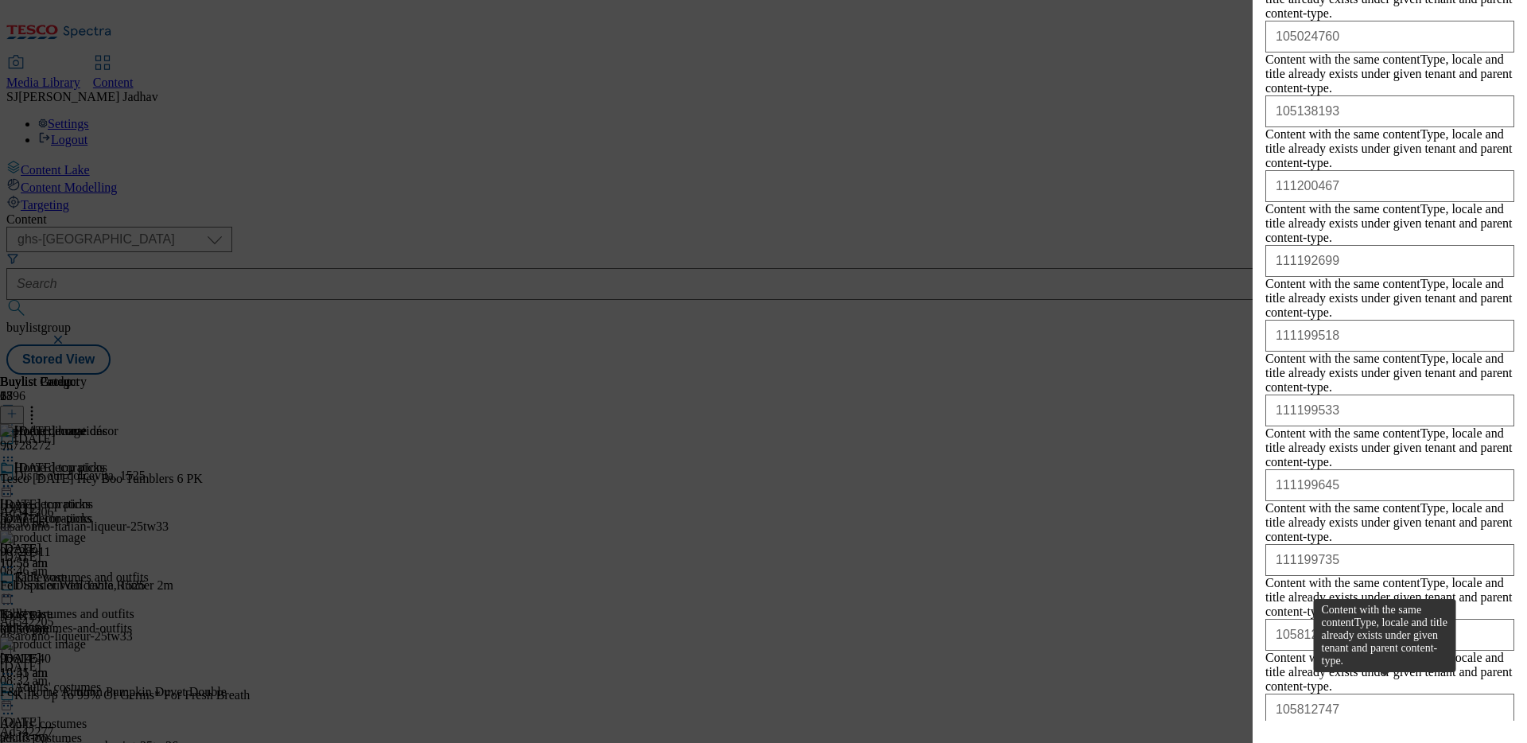
scroll to position [3763, 0]
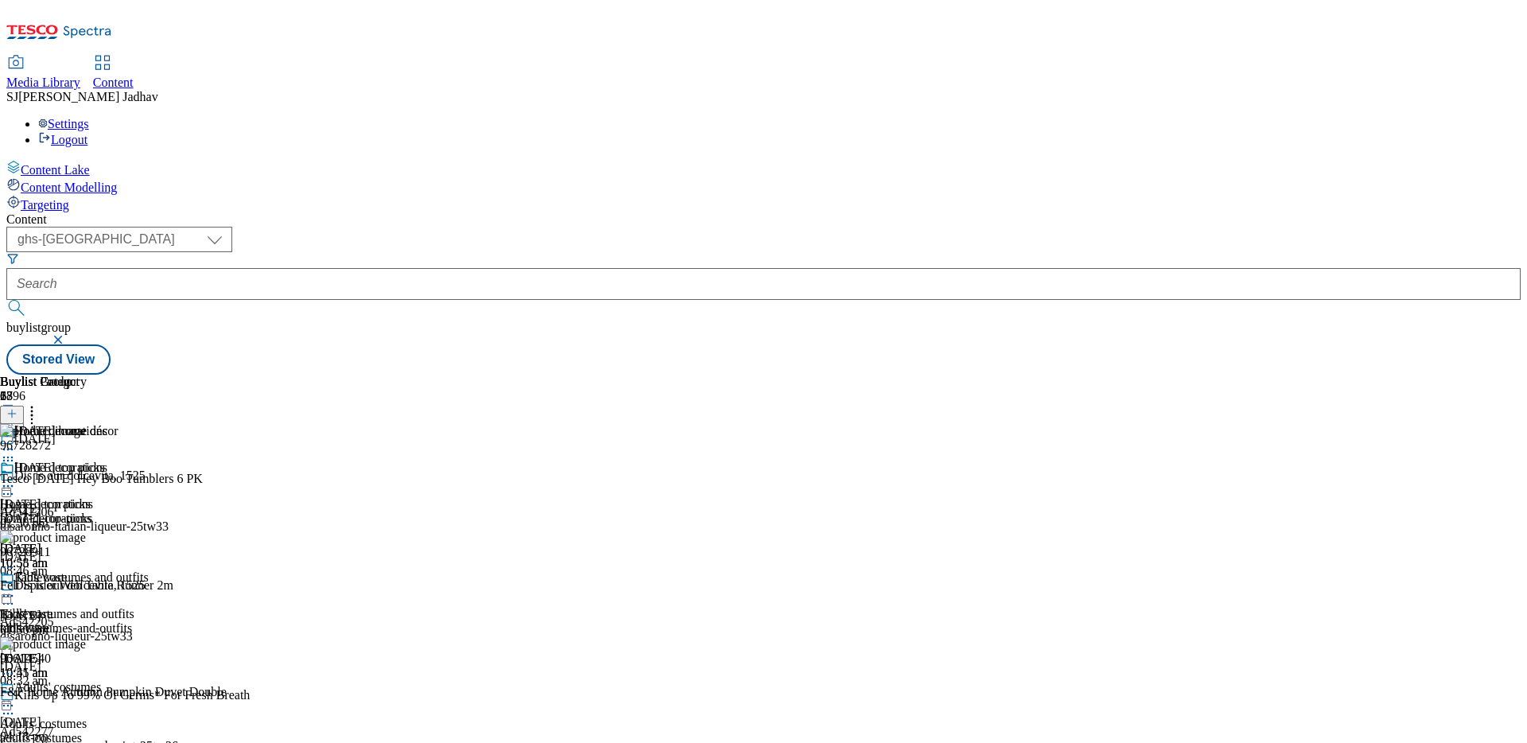
click at [107, 570] on div "Tableware Tableware tableware [DATE] 10:55 am" at bounding box center [53, 625] width 107 height 110
click at [17, 408] on icon at bounding box center [11, 413] width 11 height 11
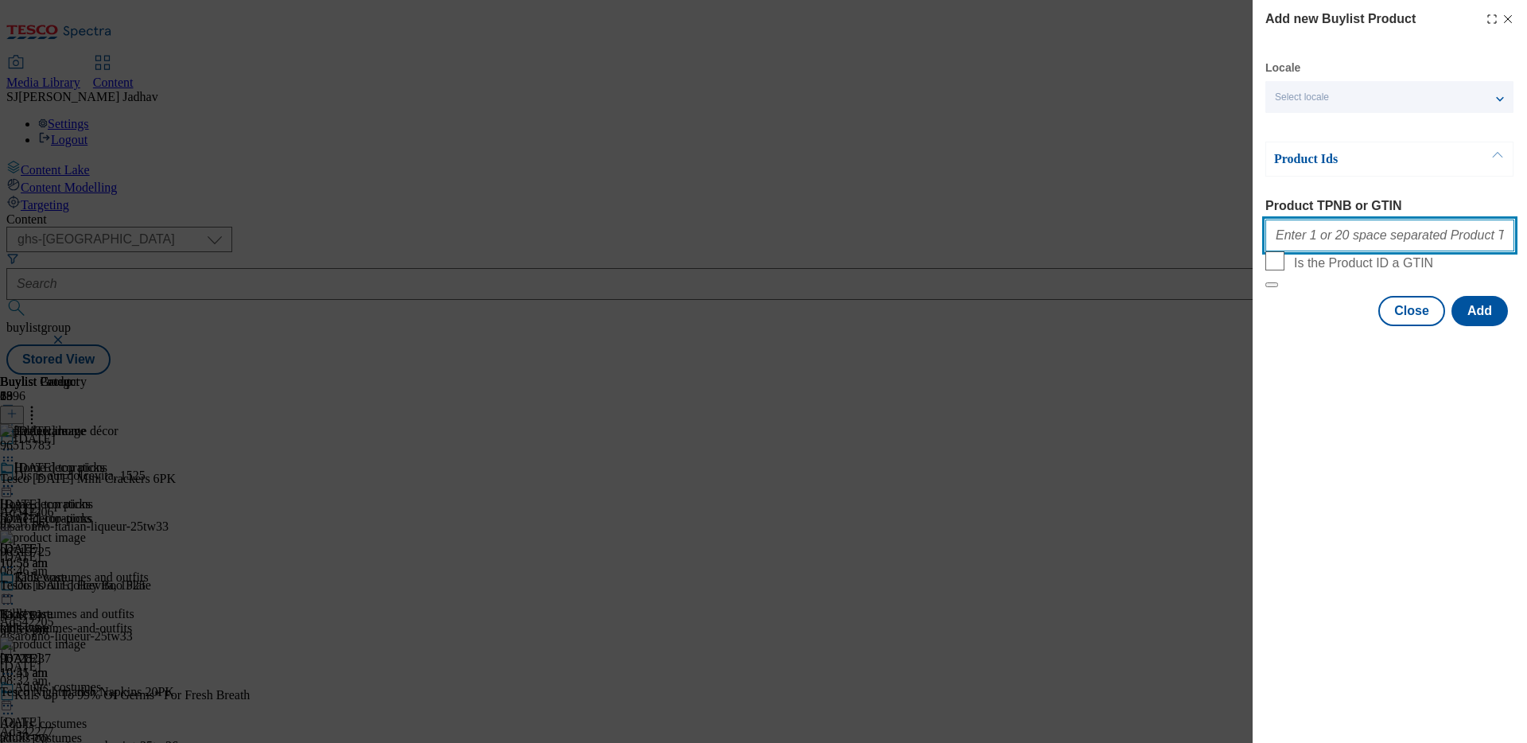
click at [1329, 235] on input "Product TPNB or GTIN" at bounding box center [1390, 236] width 249 height 32
paste input "96515783 96515725 96728237 96728197 96515679 96516056 96728433 96621893 9643540…"
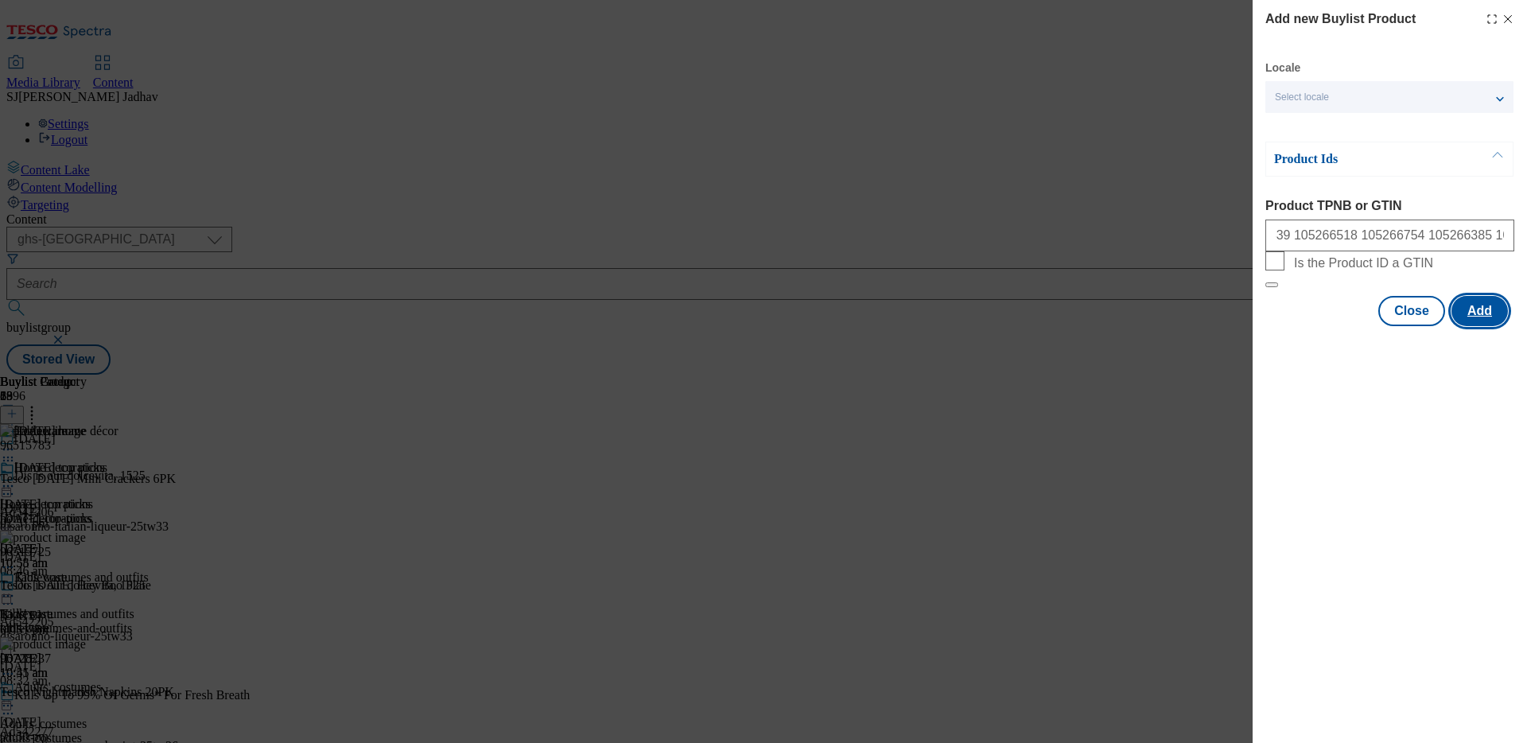
click at [1486, 326] on button "Add" at bounding box center [1480, 311] width 56 height 30
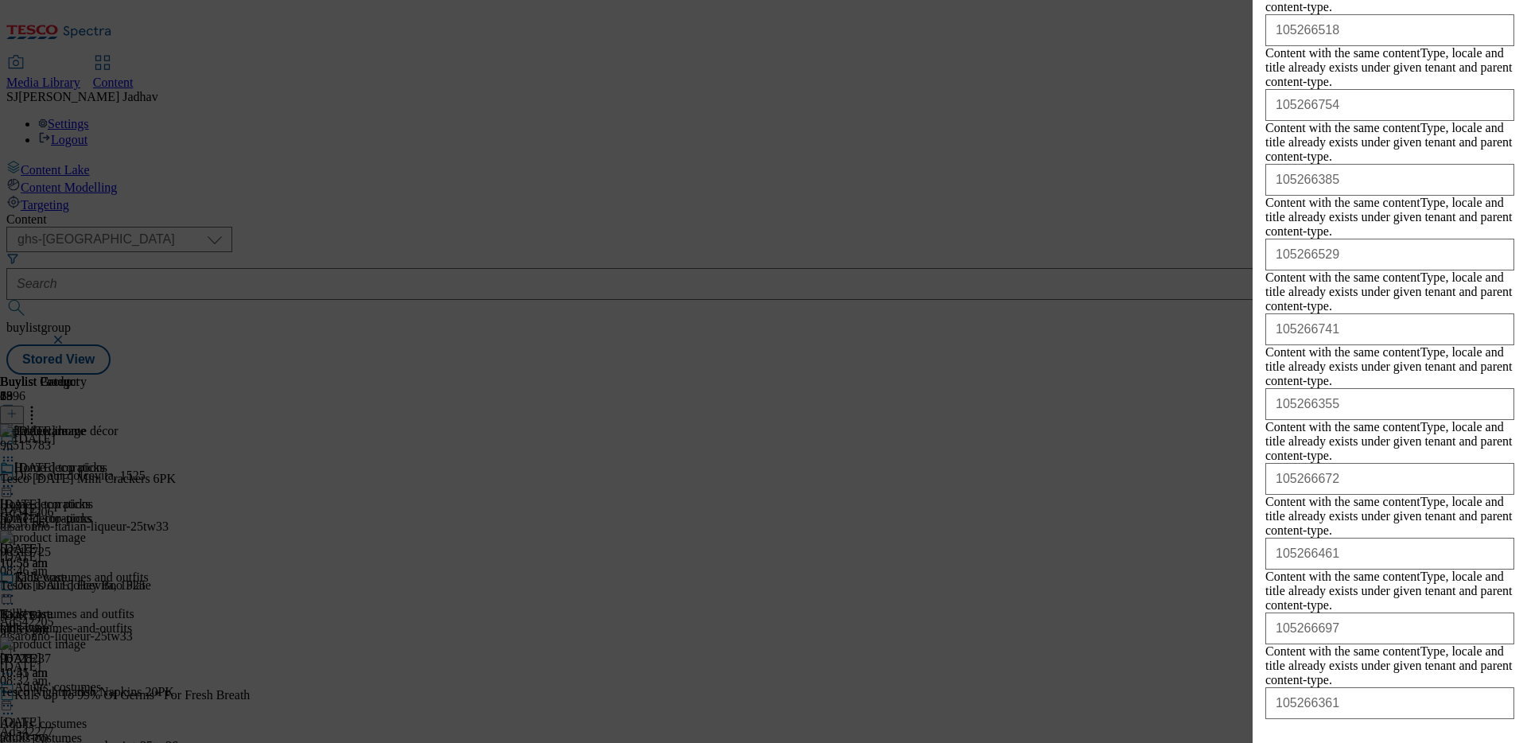
scroll to position [2499, 0]
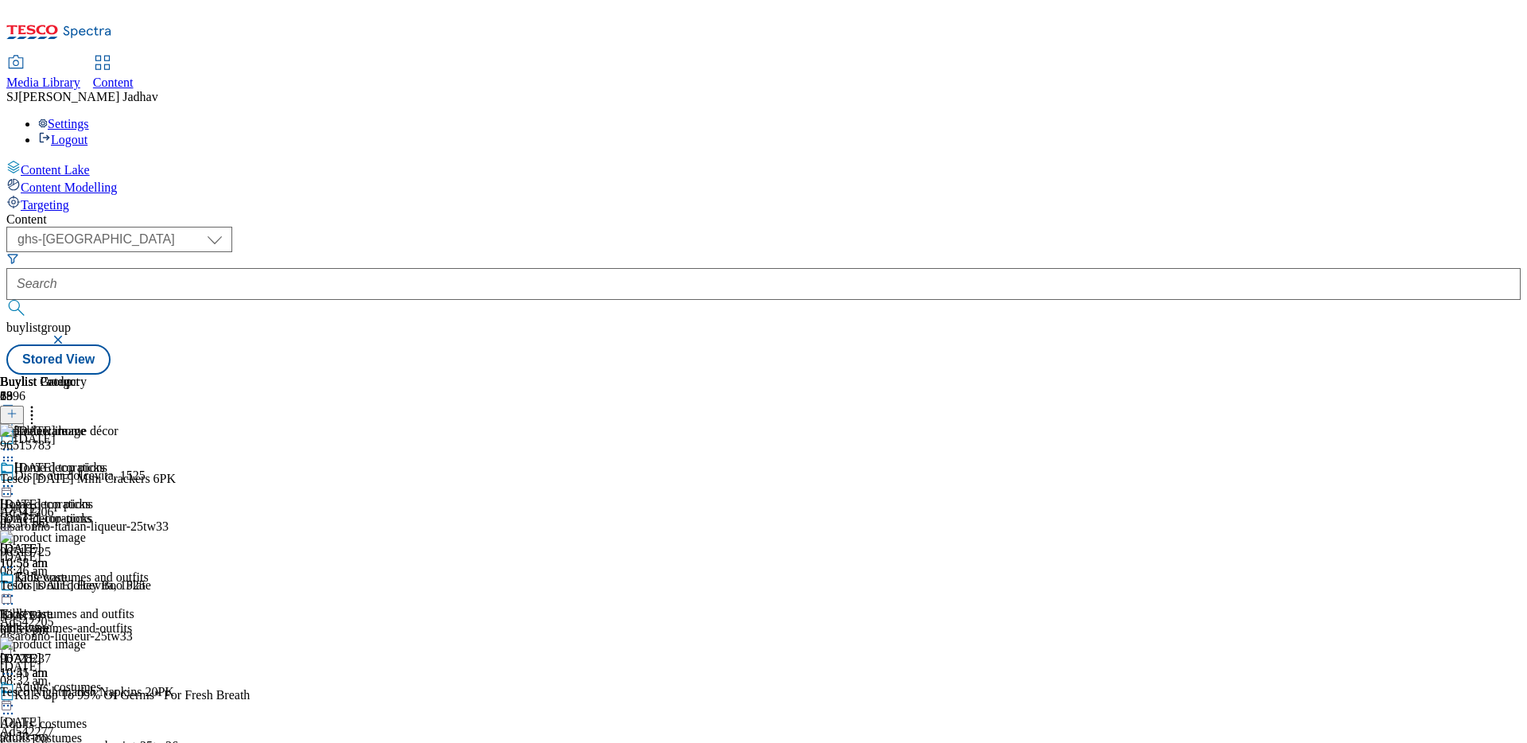
scroll to position [0, 0]
click at [16, 478] on icon at bounding box center [8, 486] width 16 height 16
click at [109, 583] on li "Preview" at bounding box center [70, 592] width 77 height 18
click at [16, 478] on icon at bounding box center [8, 486] width 16 height 16
click at [87, 587] on span "Preview" at bounding box center [67, 593] width 37 height 12
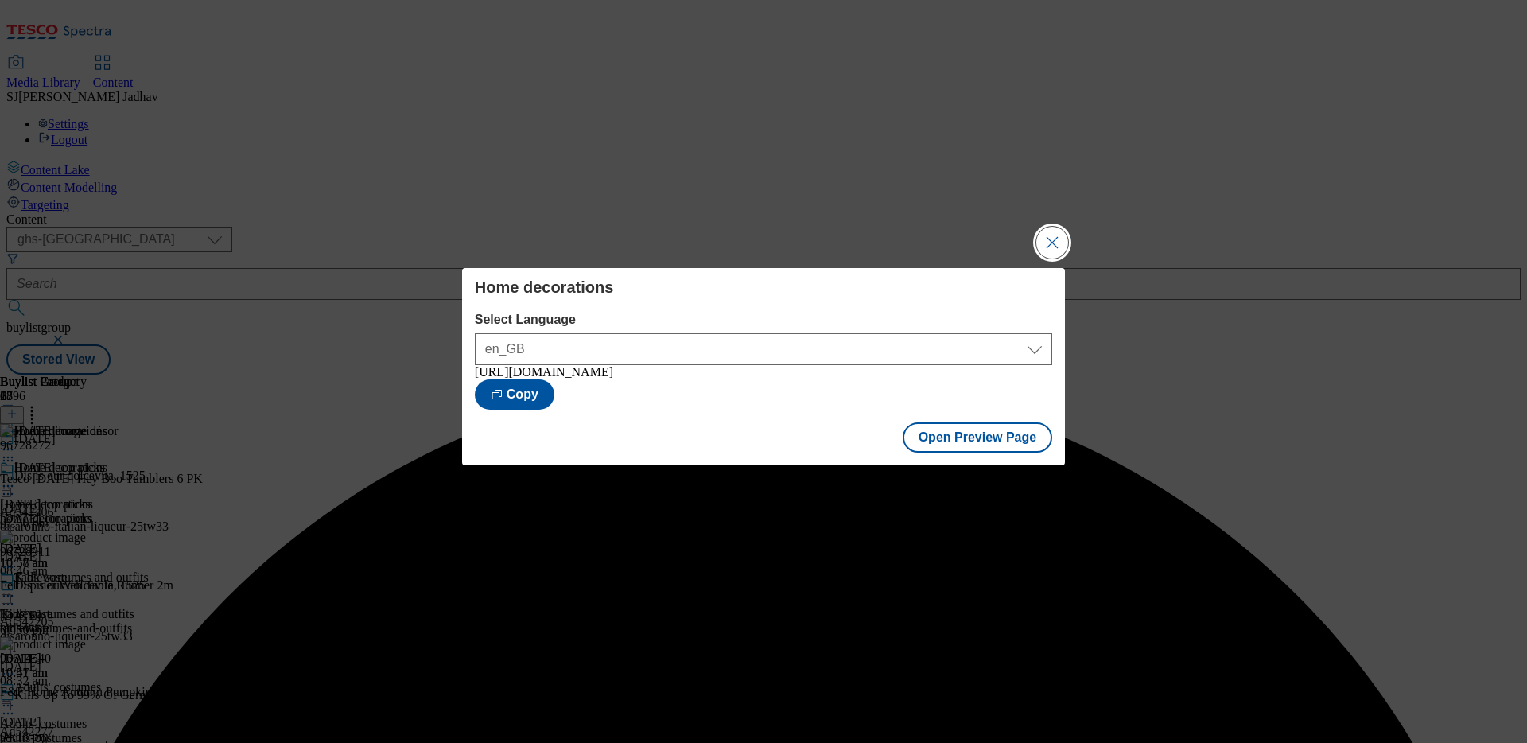
click at [1052, 238] on button "Close Modal" at bounding box center [1052, 243] width 32 height 32
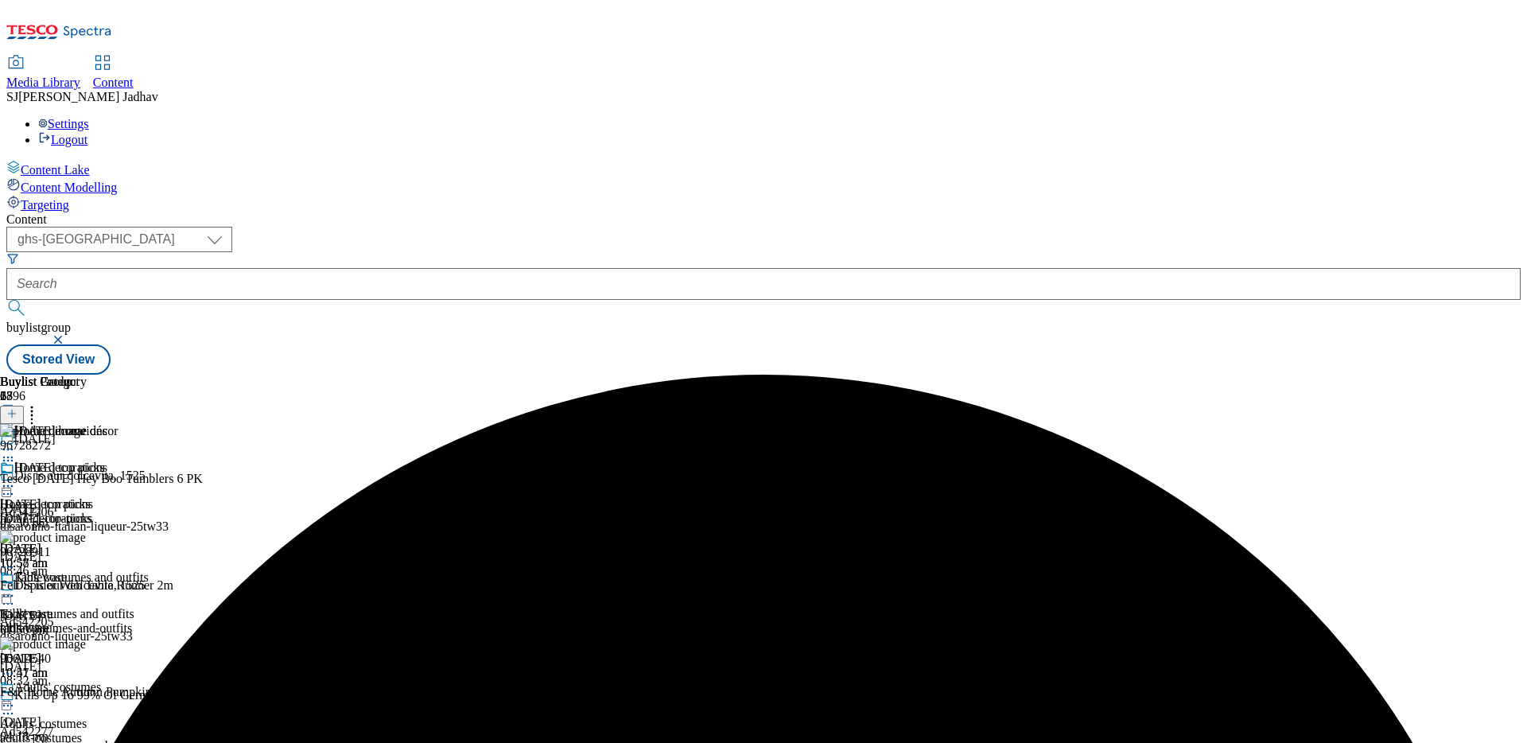
click at [16, 478] on icon at bounding box center [8, 486] width 16 height 16
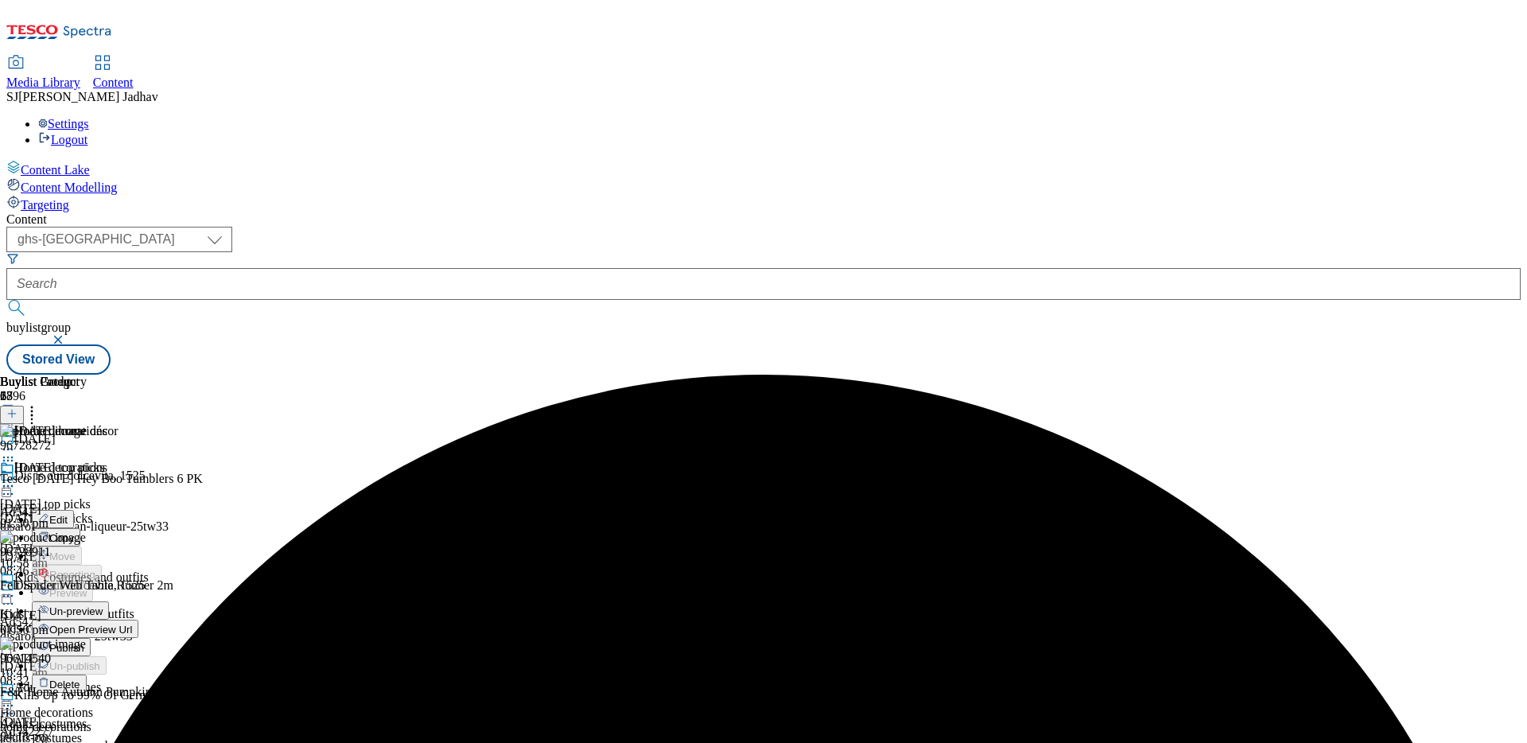
click at [84, 642] on span "Publish" at bounding box center [66, 648] width 35 height 12
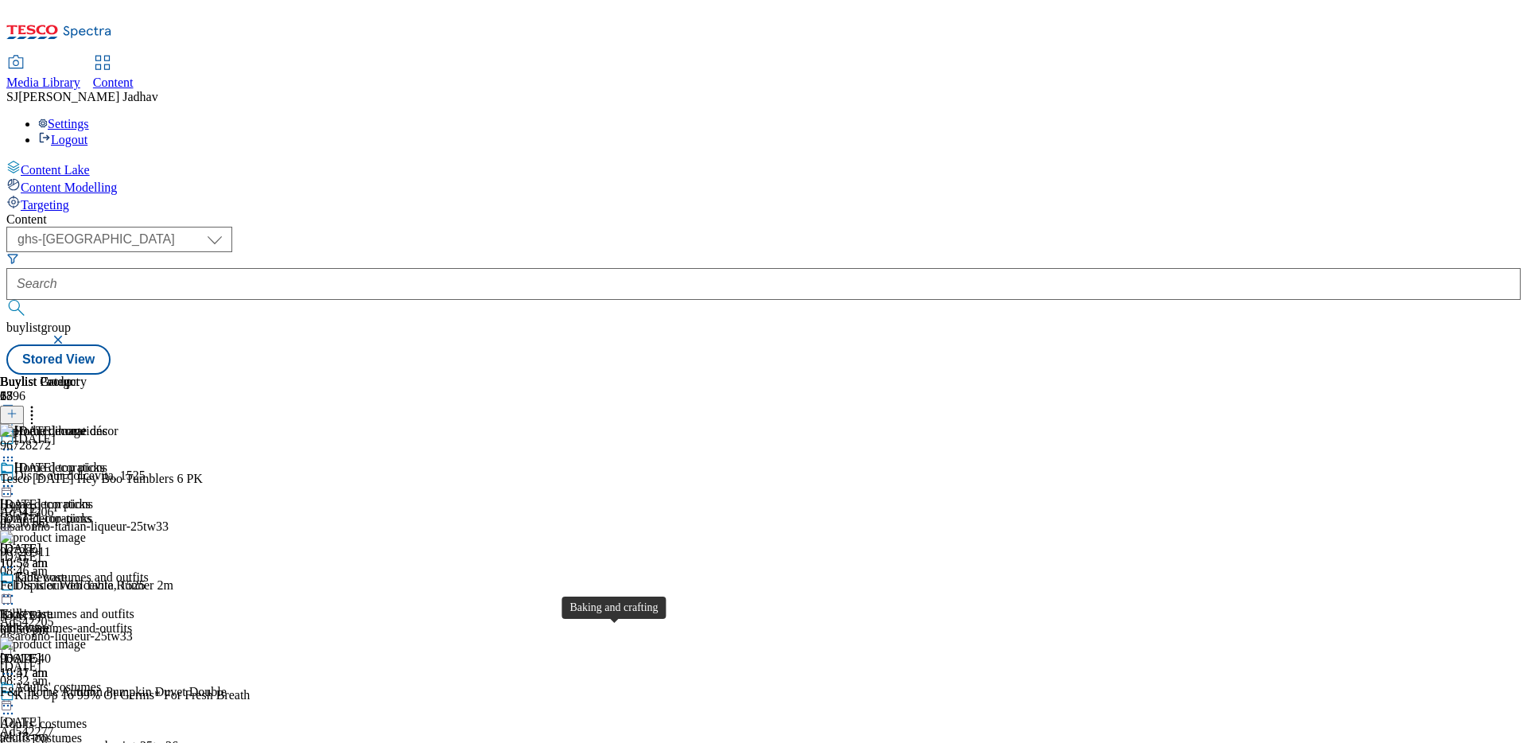
scroll to position [1589, 0]
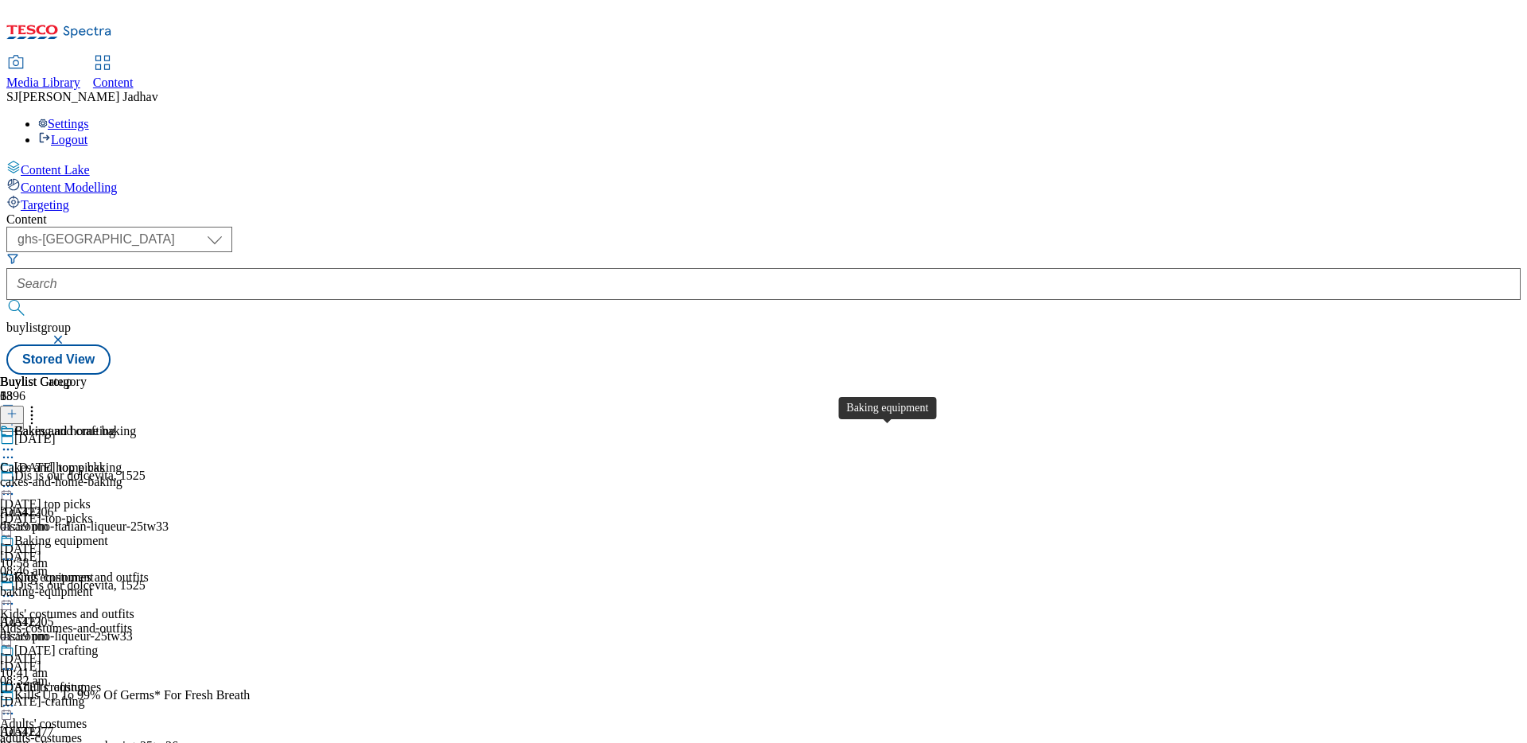
scroll to position [1, 0]
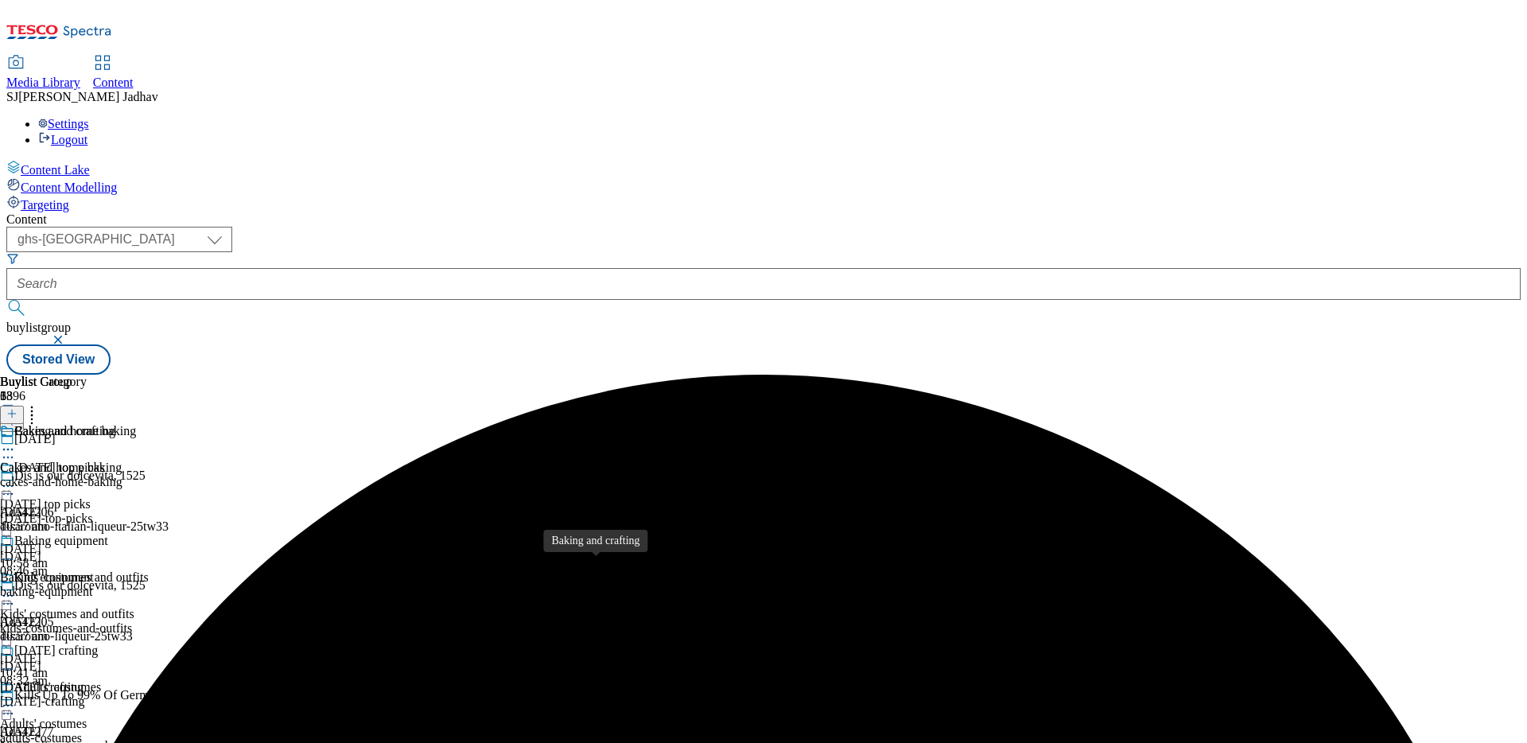
scroll to position [1782, 0]
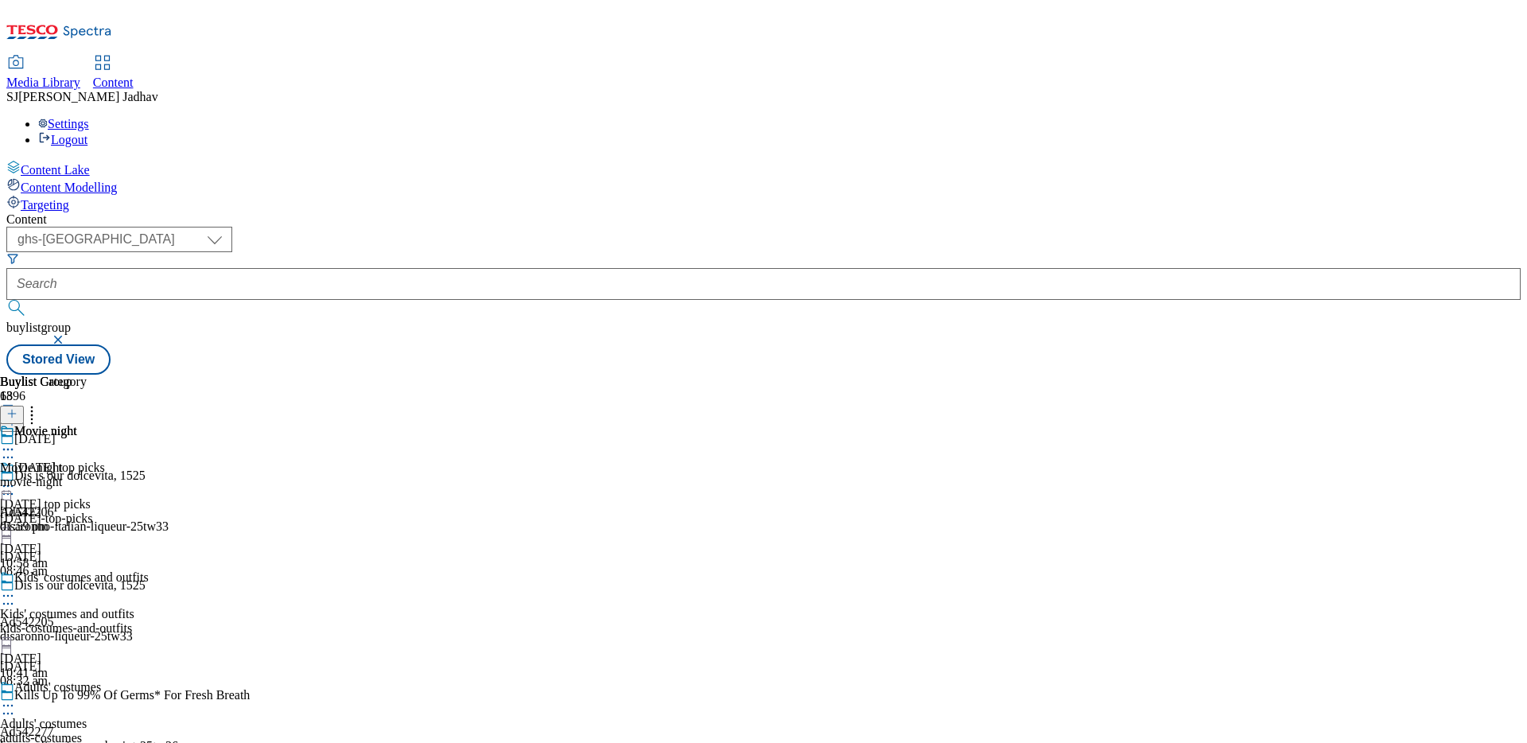
click at [16, 441] on icon at bounding box center [8, 449] width 16 height 16
click at [77, 424] on span "Movie night" at bounding box center [45, 432] width 63 height 17
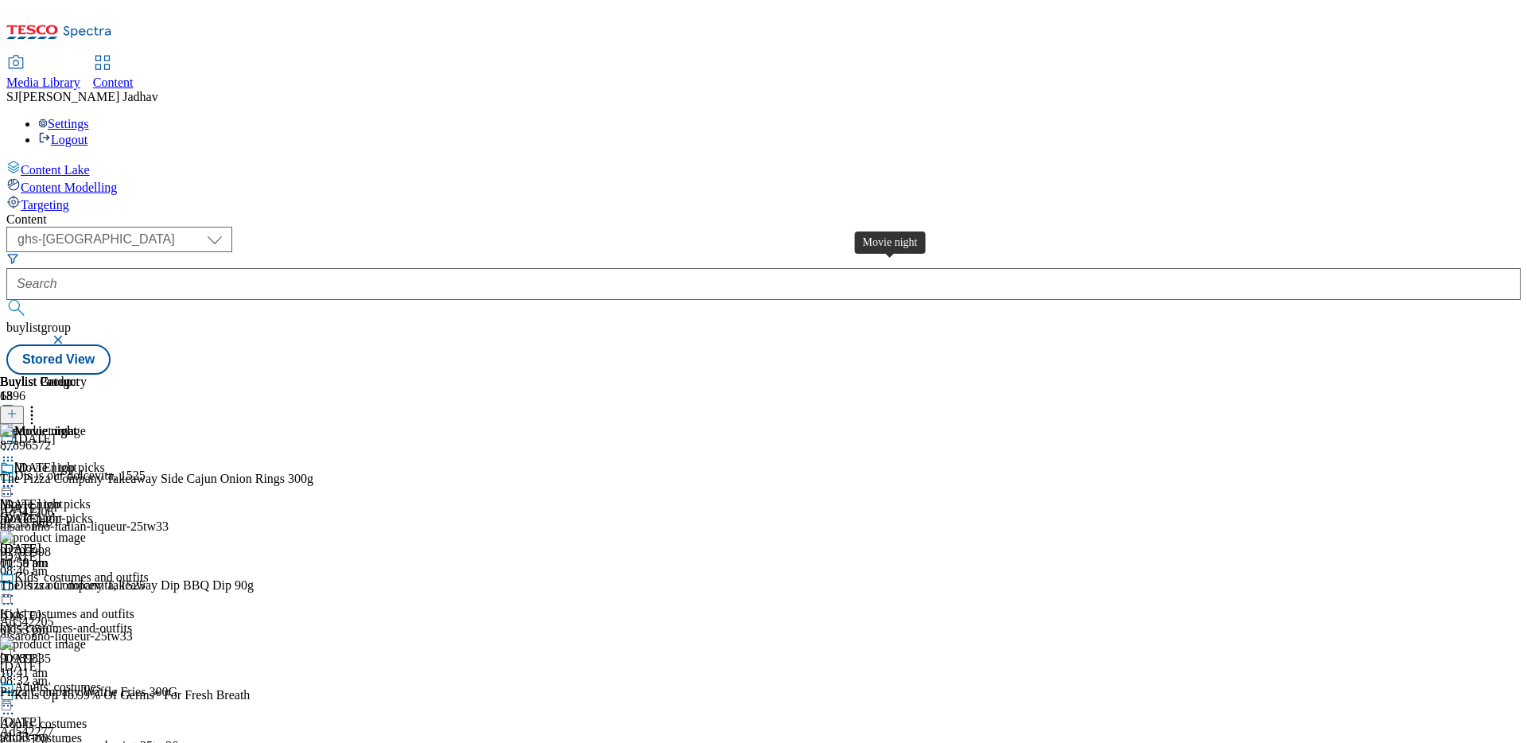
click at [63, 497] on div "Movie night" at bounding box center [31, 504] width 63 height 14
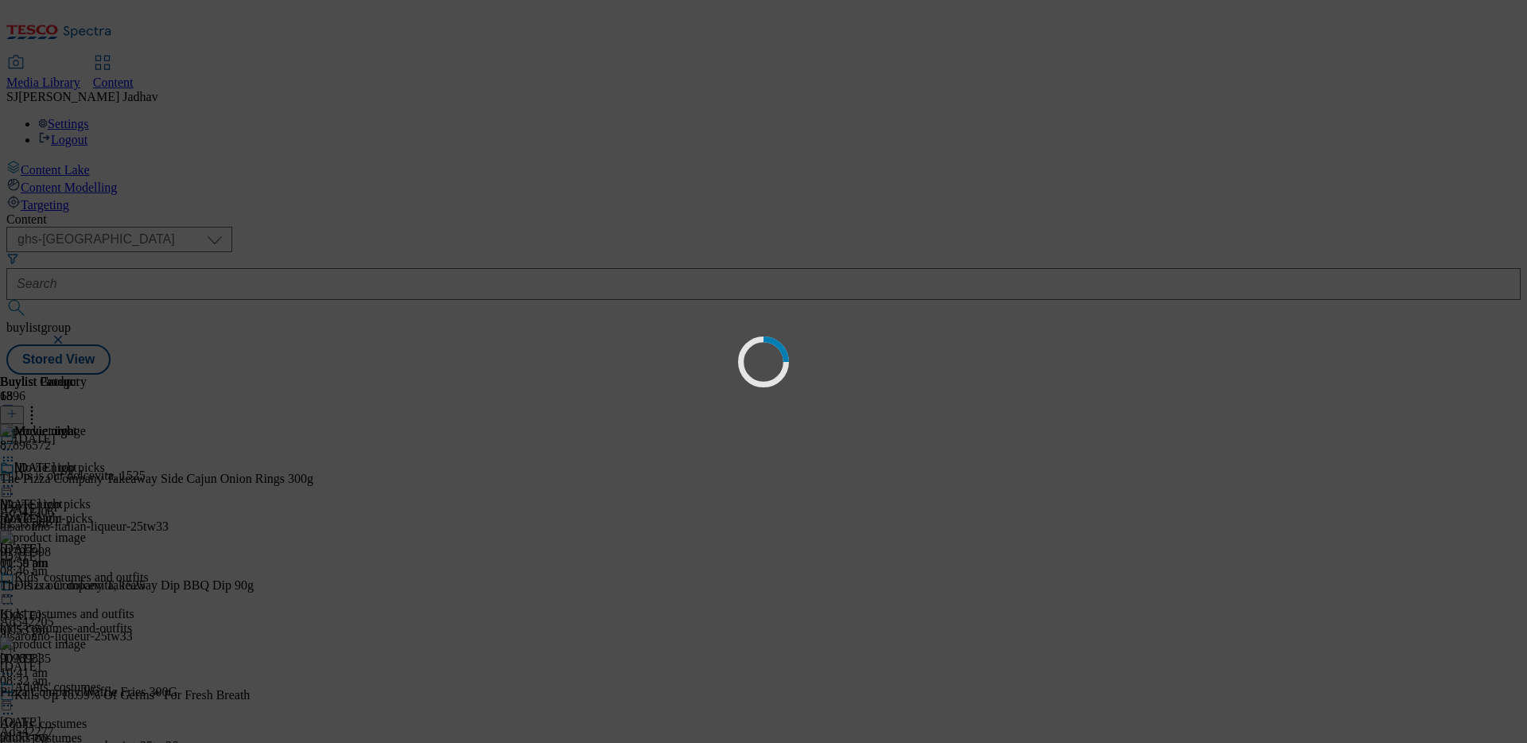
scroll to position [0, 0]
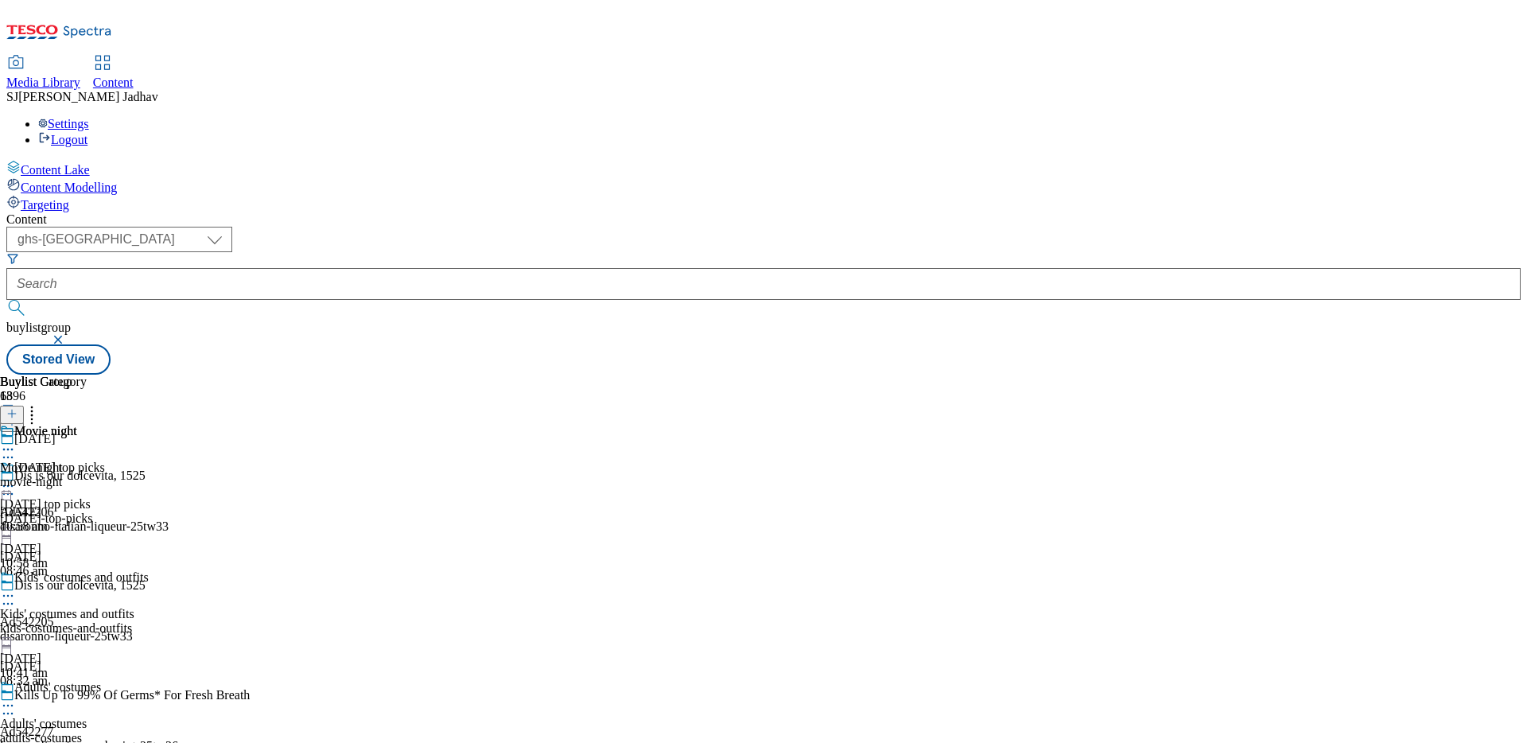
scroll to position [1854, 0]
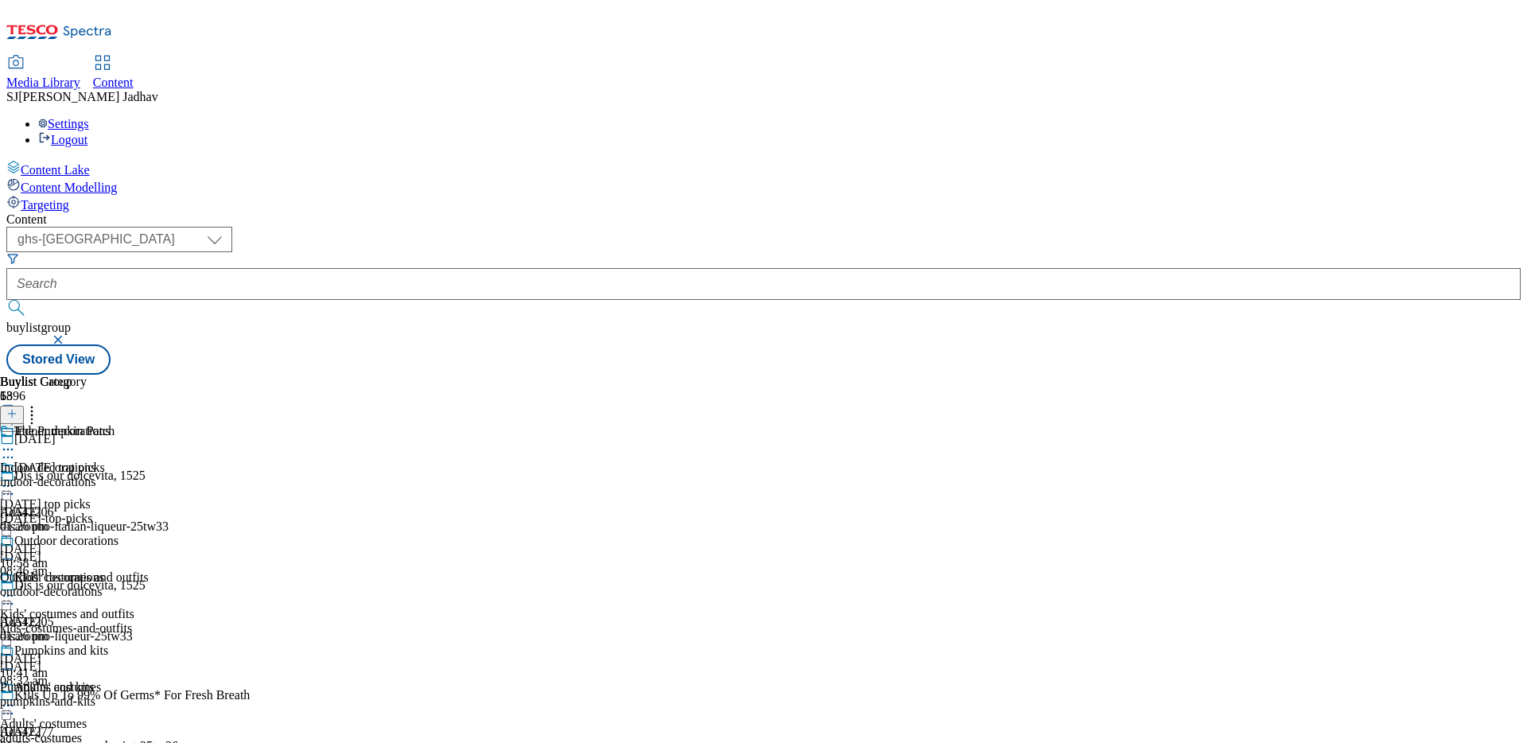
click at [6, 449] on circle at bounding box center [4, 450] width 2 height 2
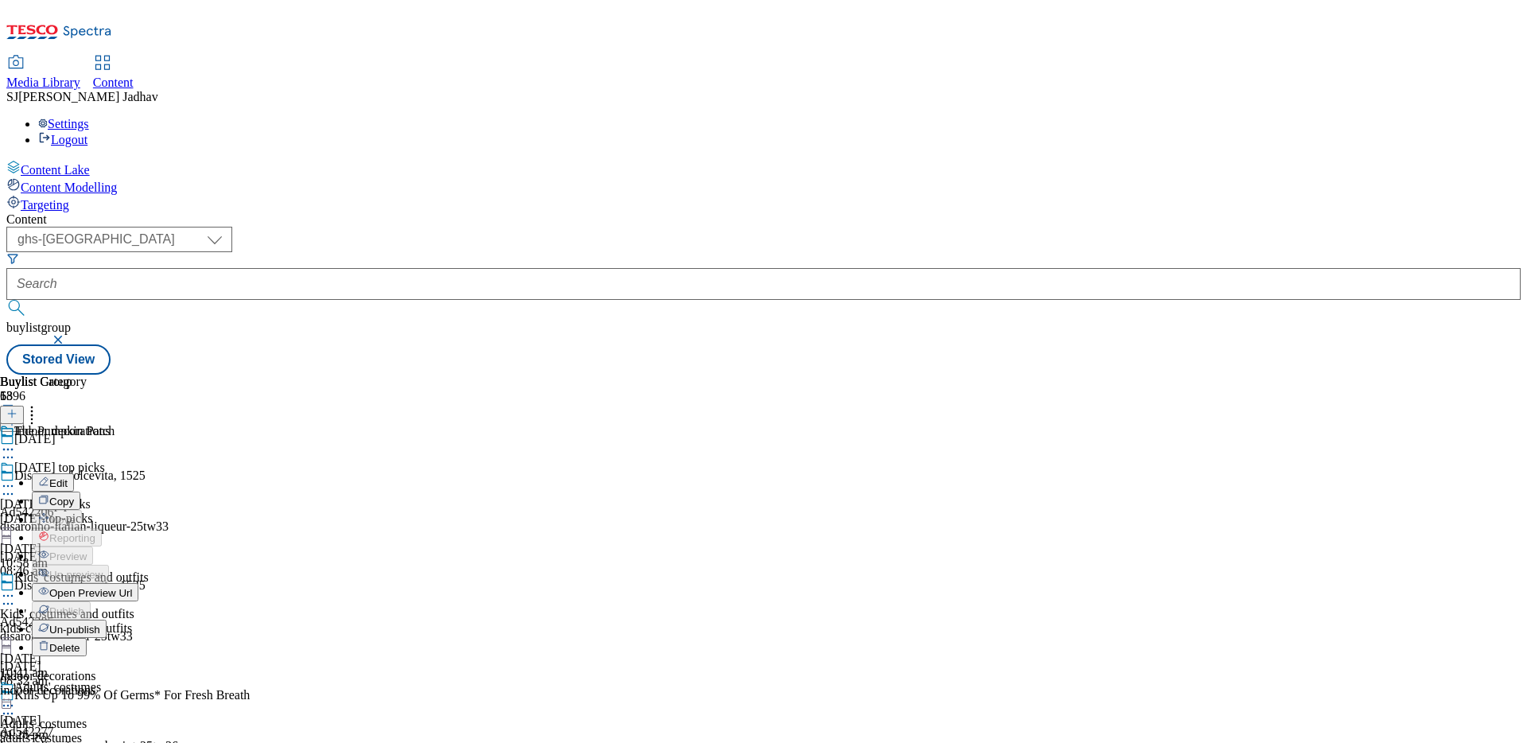
click at [100, 624] on span "Un-publish" at bounding box center [74, 630] width 51 height 12
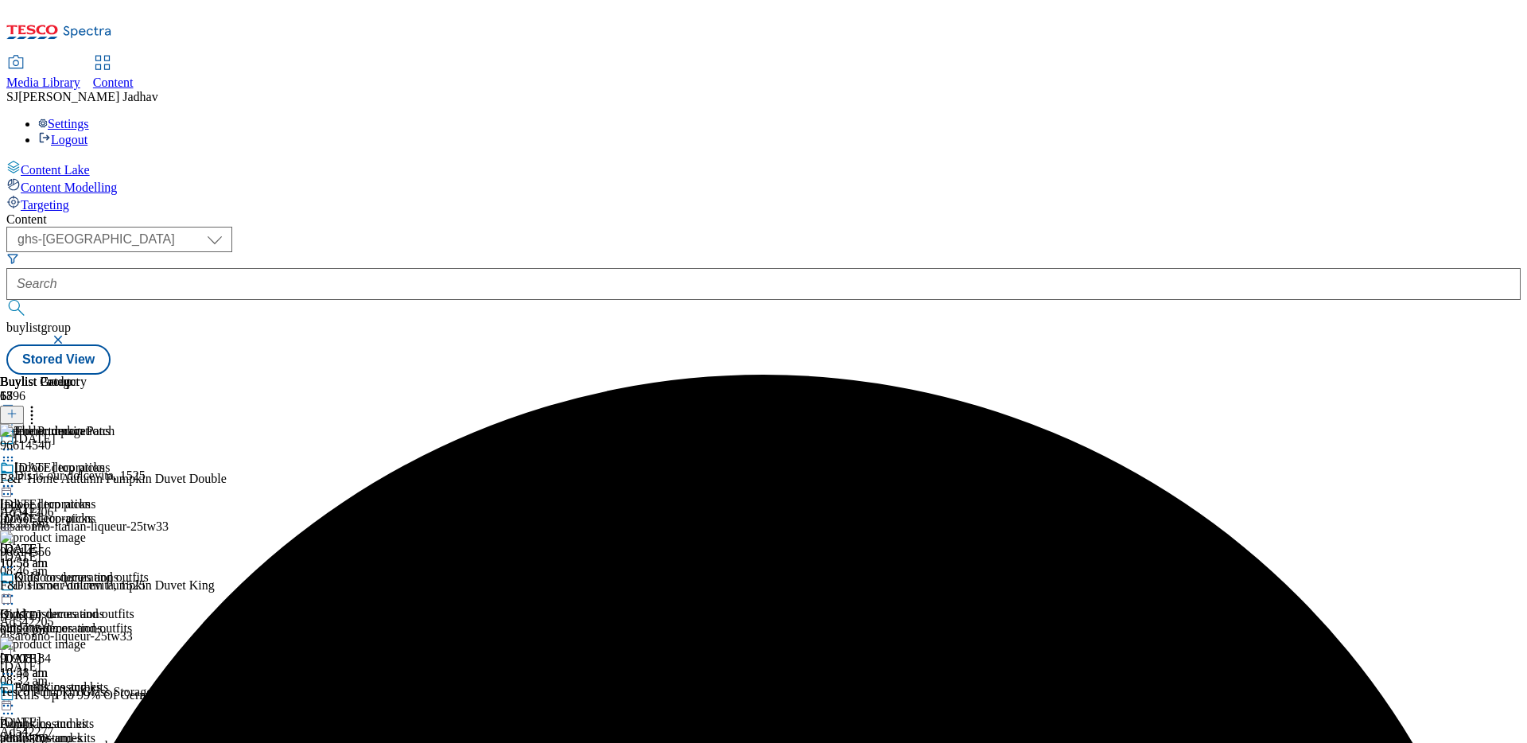
click at [16, 478] on icon at bounding box center [8, 486] width 16 height 16
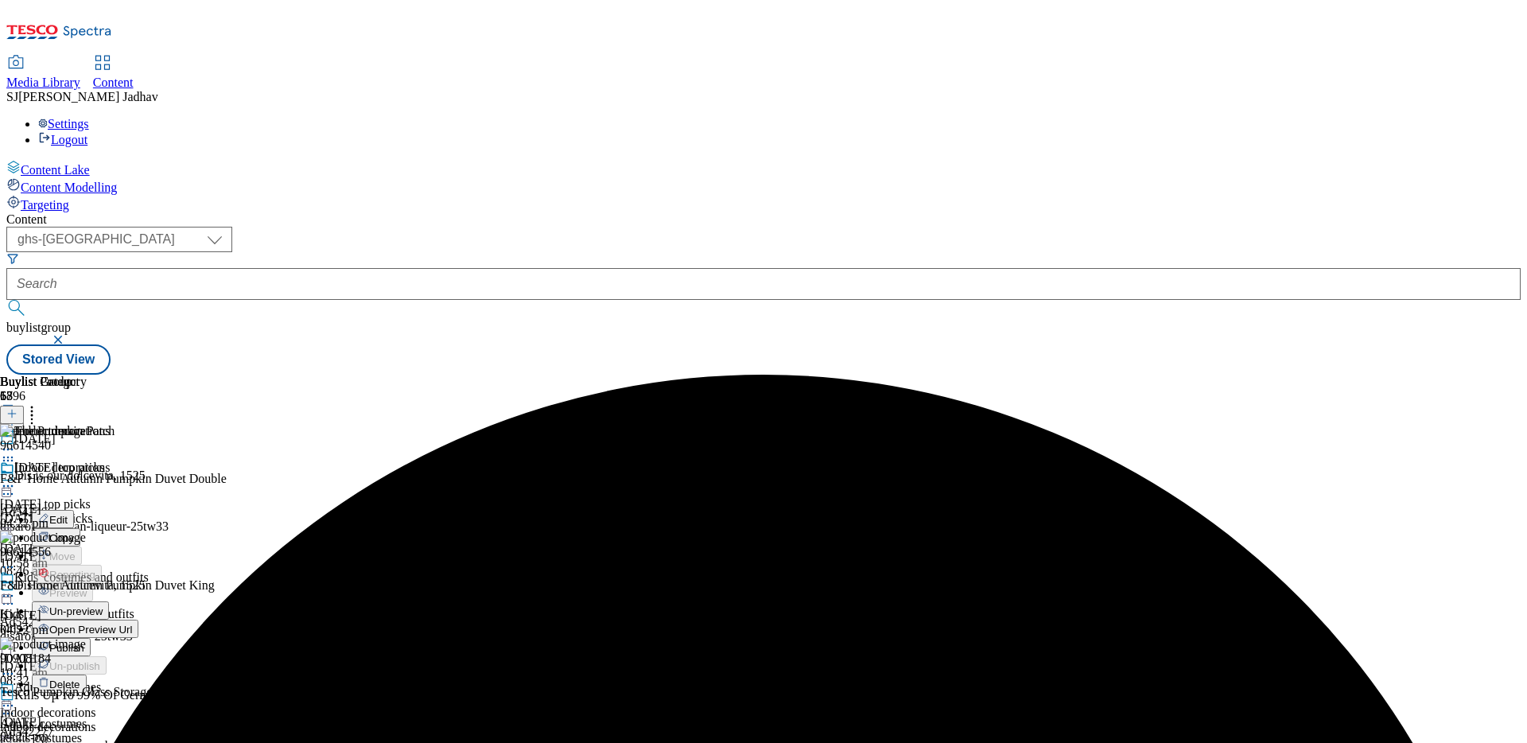
click at [103, 605] on span "Un-preview" at bounding box center [75, 611] width 53 height 12
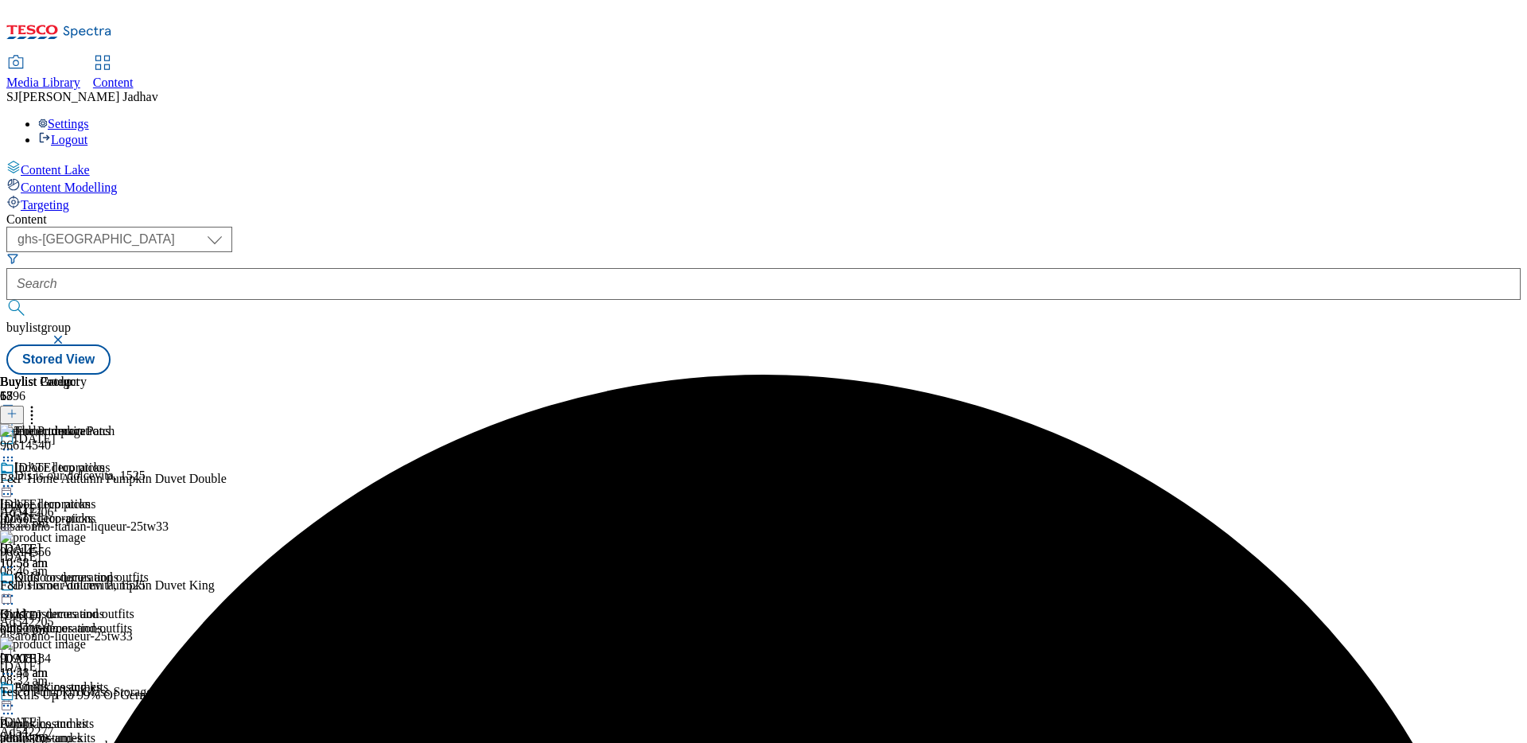
click at [16, 478] on icon at bounding box center [8, 486] width 16 height 16
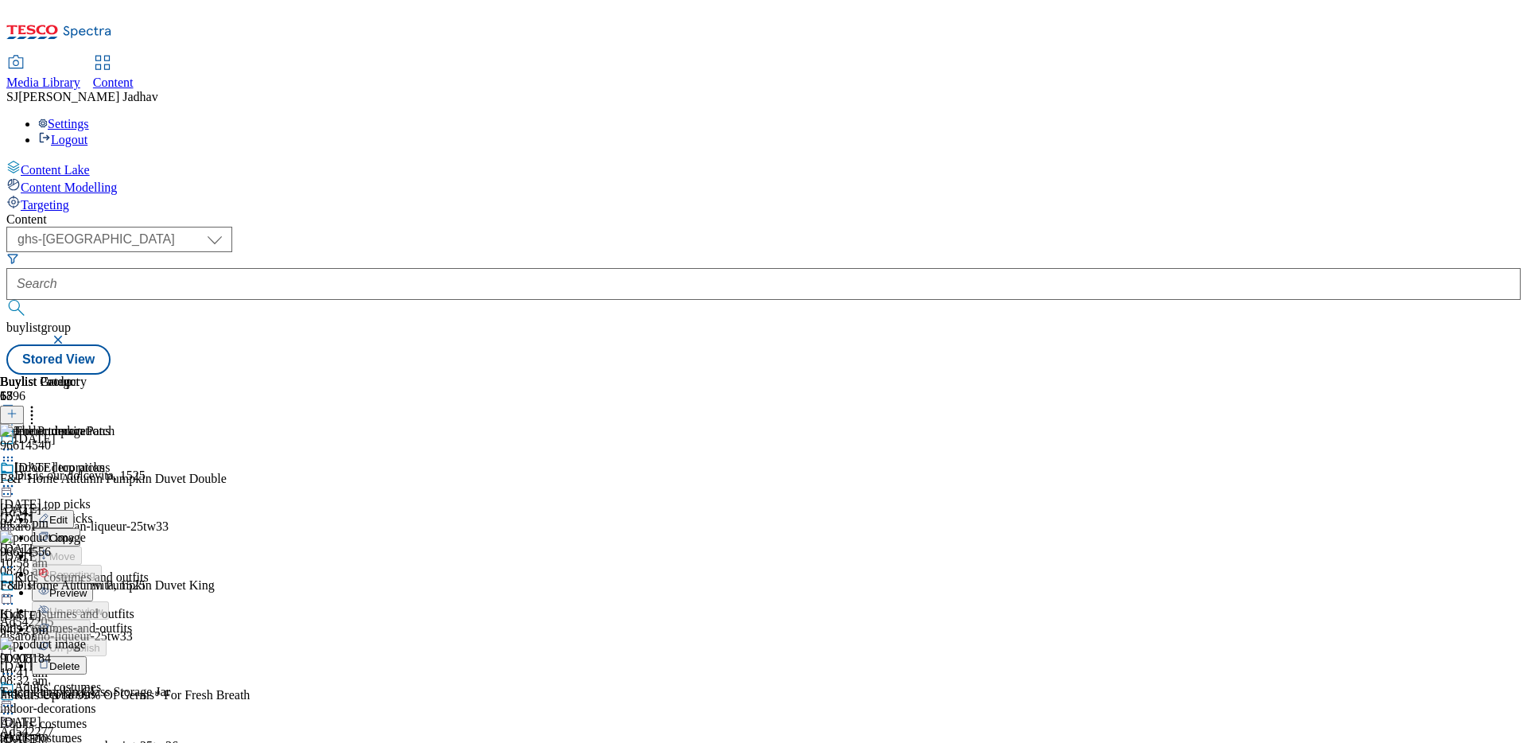
click at [80, 660] on span "Delete" at bounding box center [64, 666] width 31 height 12
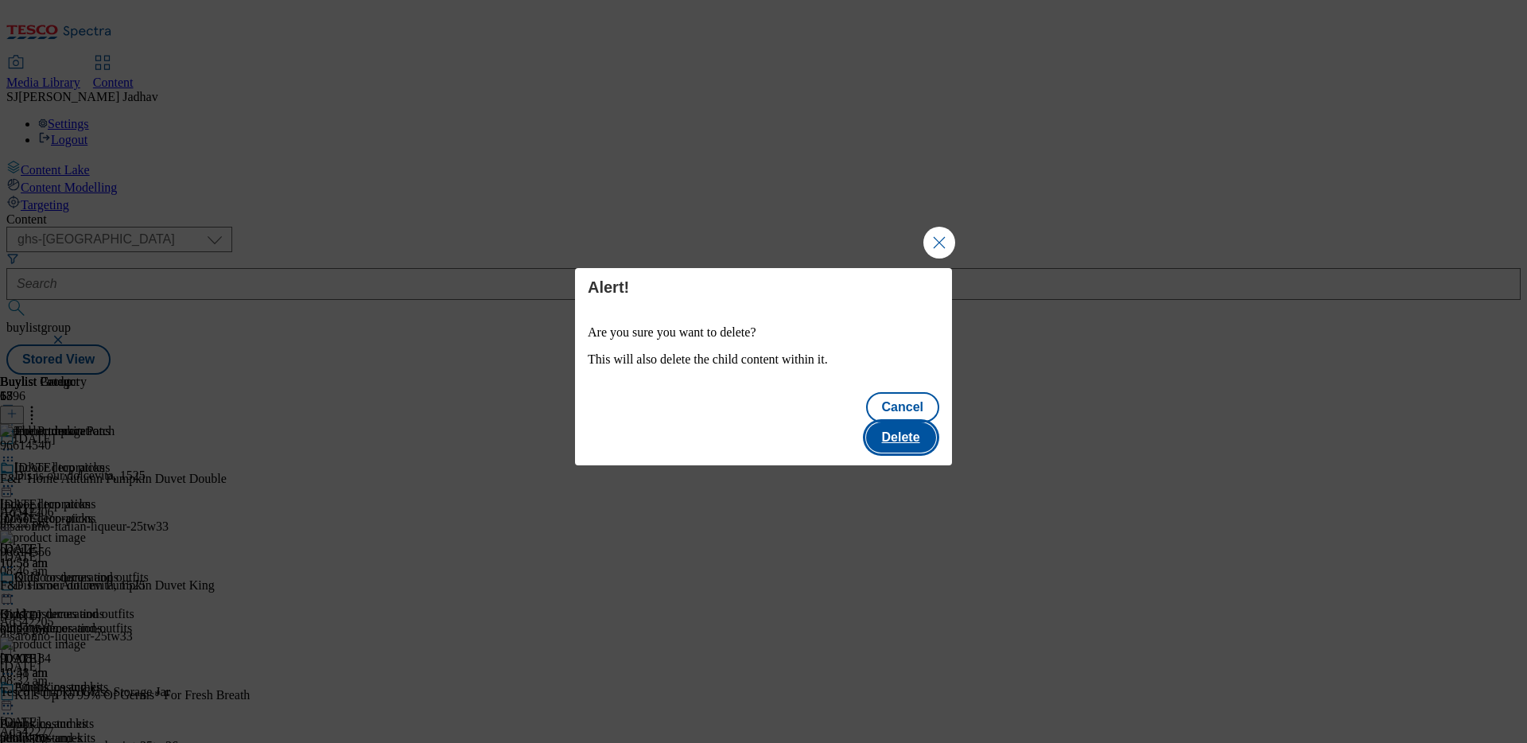
click at [916, 425] on button "Delete" at bounding box center [901, 437] width 70 height 30
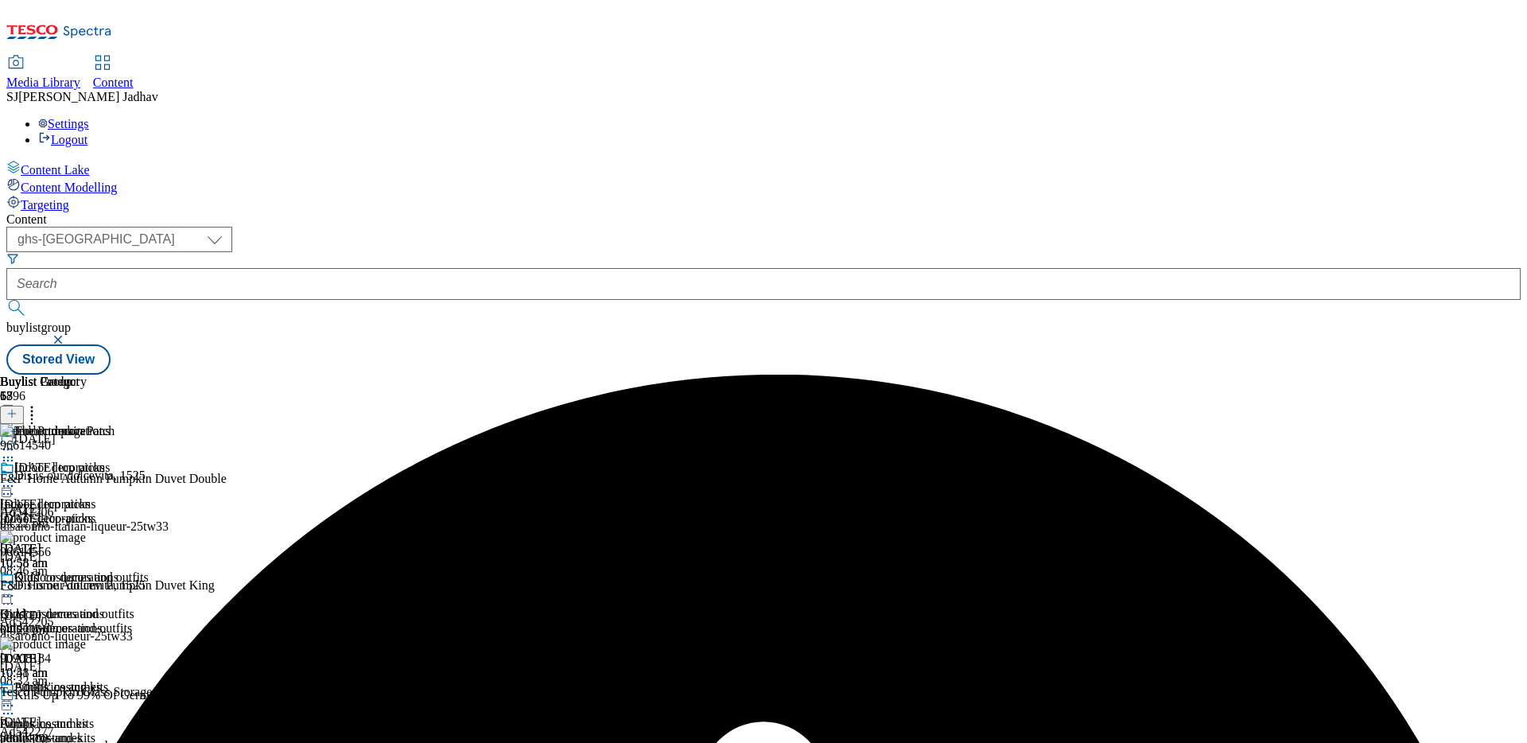
click at [16, 478] on icon at bounding box center [8, 486] width 16 height 16
click at [87, 587] on span "Preview" at bounding box center [67, 593] width 37 height 12
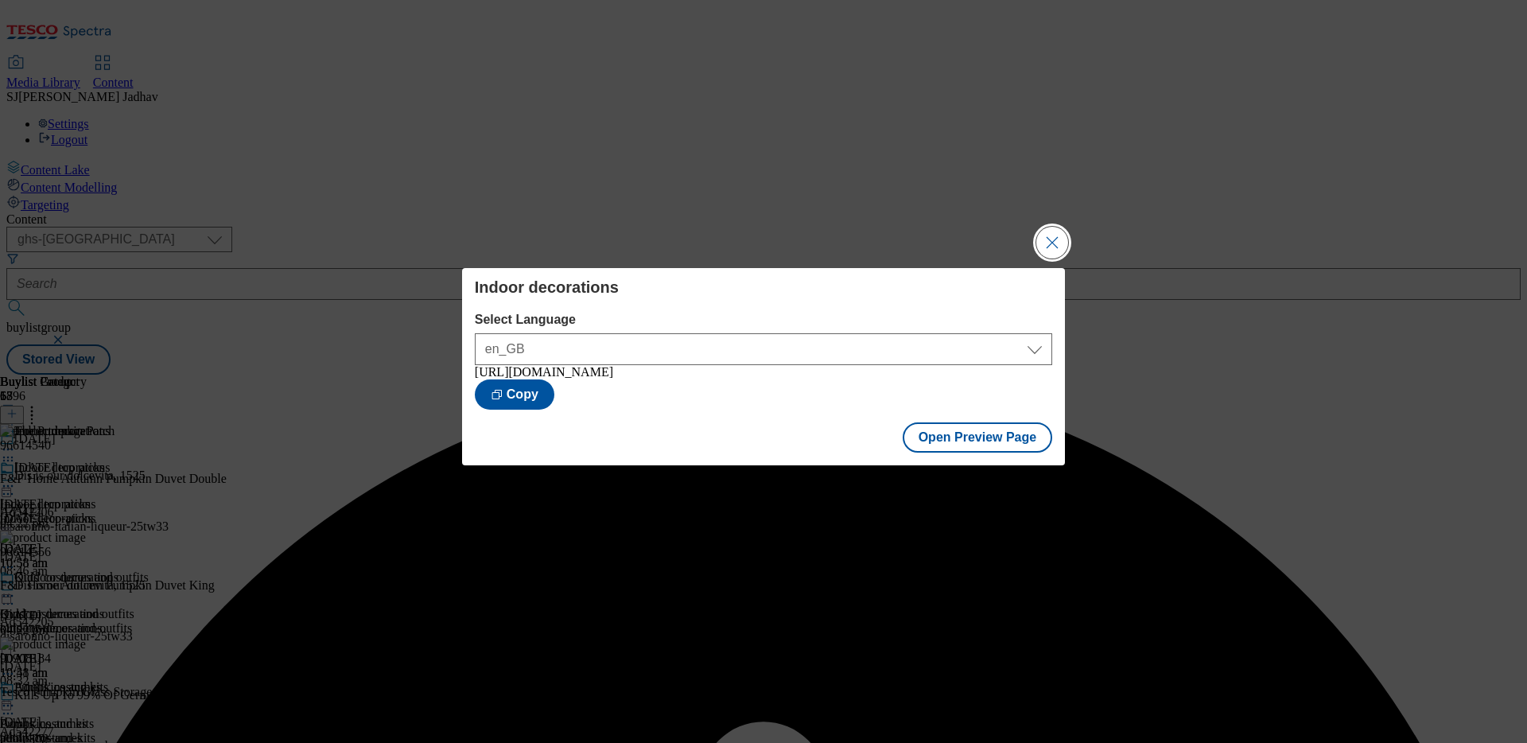
click at [1048, 227] on button "Close Modal" at bounding box center [1052, 243] width 32 height 32
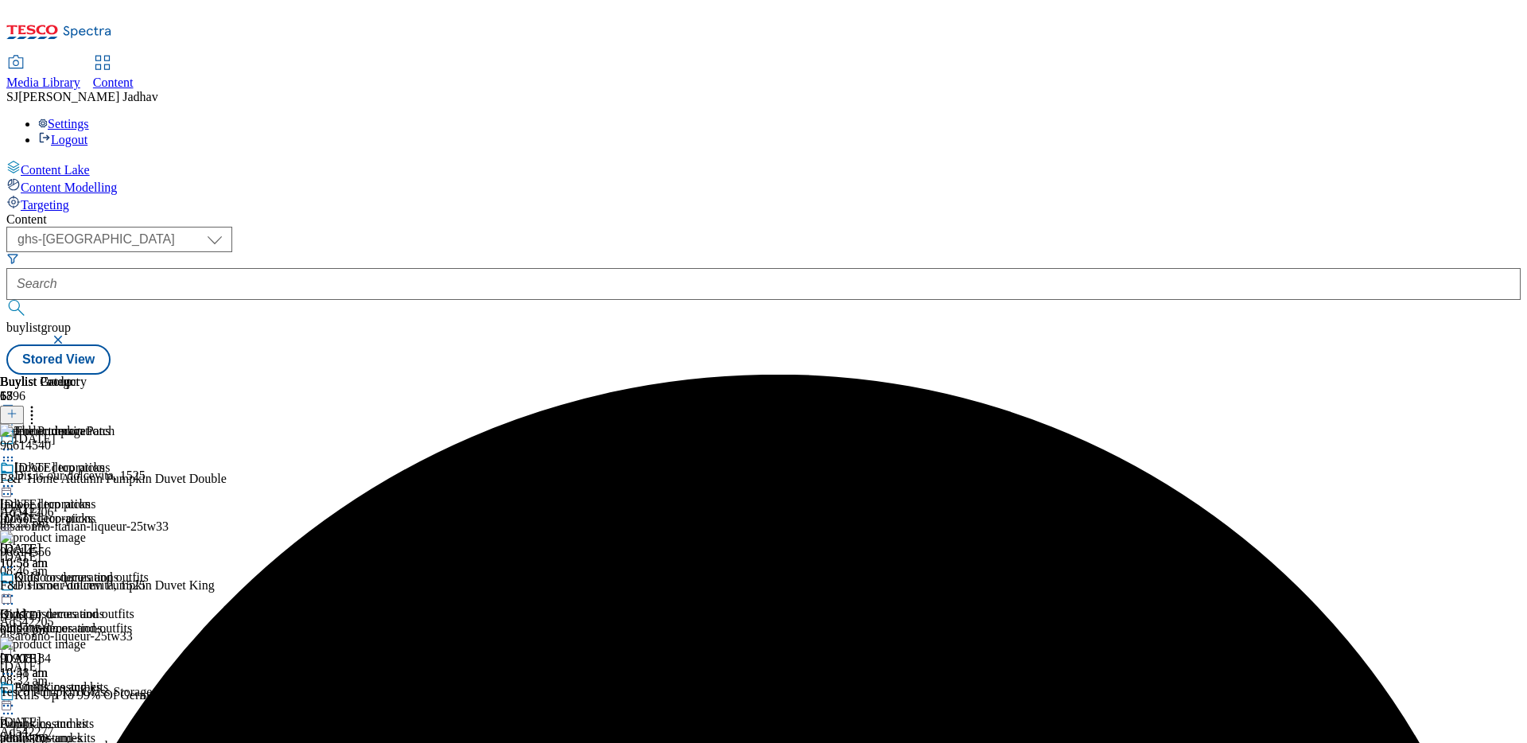
click at [16, 478] on icon at bounding box center [8, 486] width 16 height 16
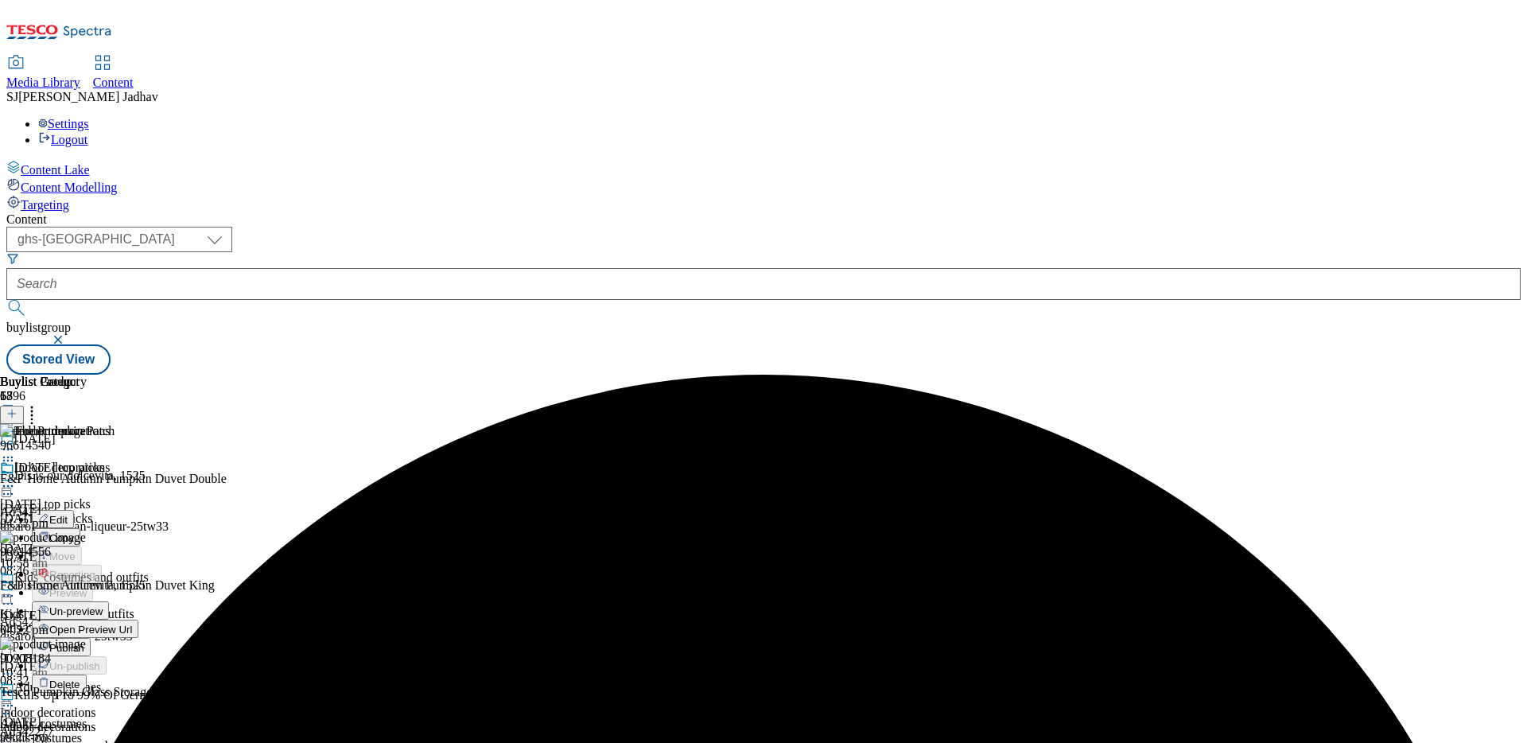
click at [84, 642] on span "Publish" at bounding box center [66, 648] width 35 height 12
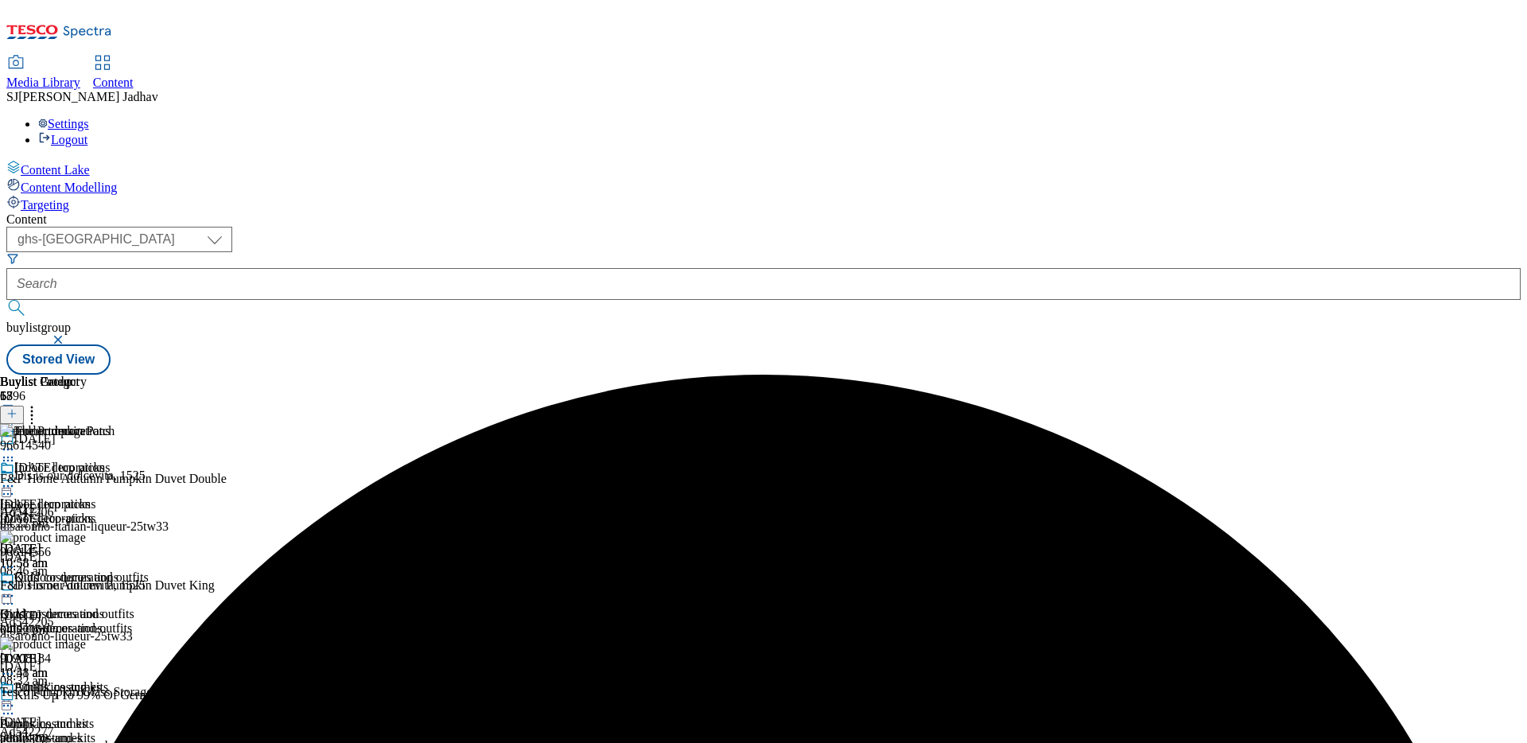
click at [16, 478] on icon at bounding box center [8, 486] width 16 height 16
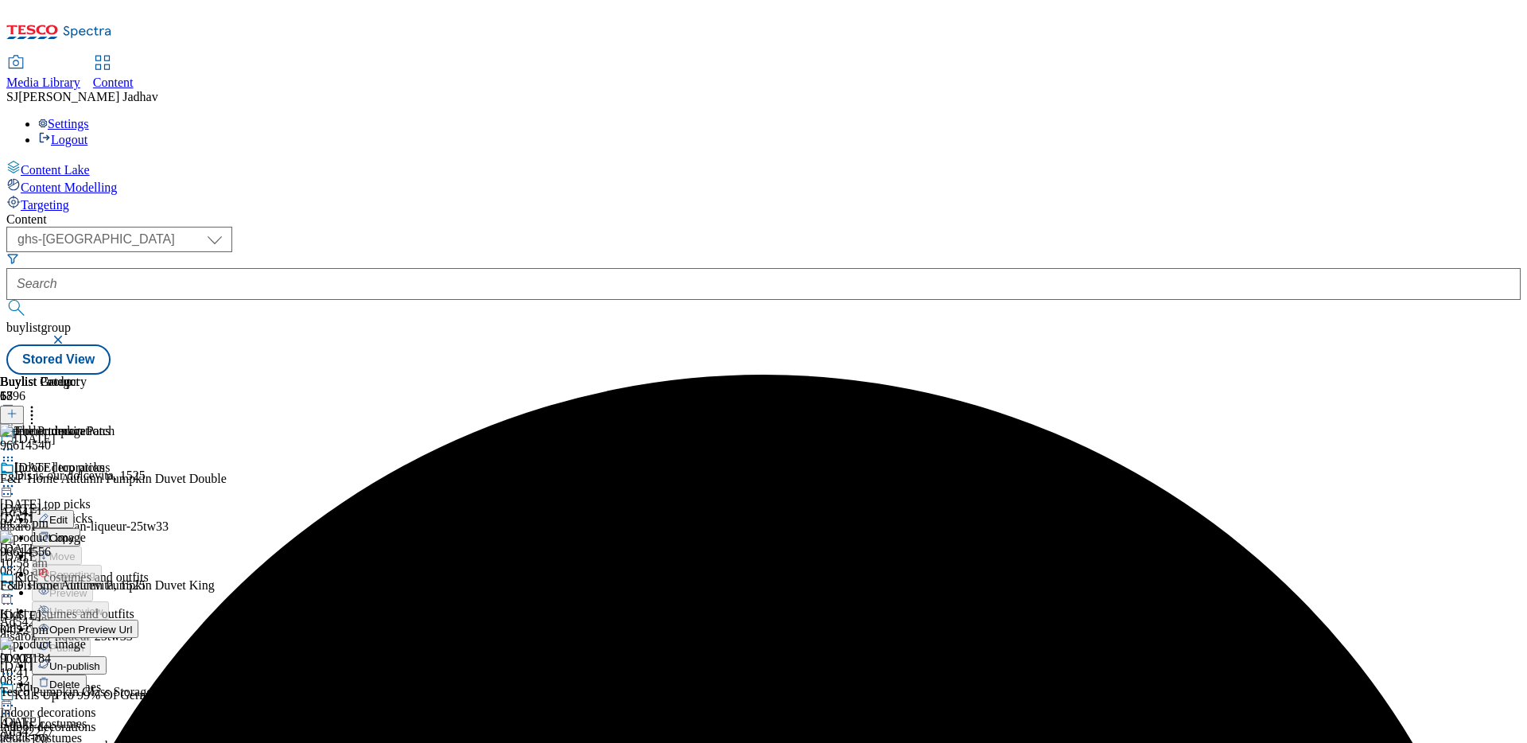
click at [100, 660] on span "Un-publish" at bounding box center [74, 666] width 51 height 12
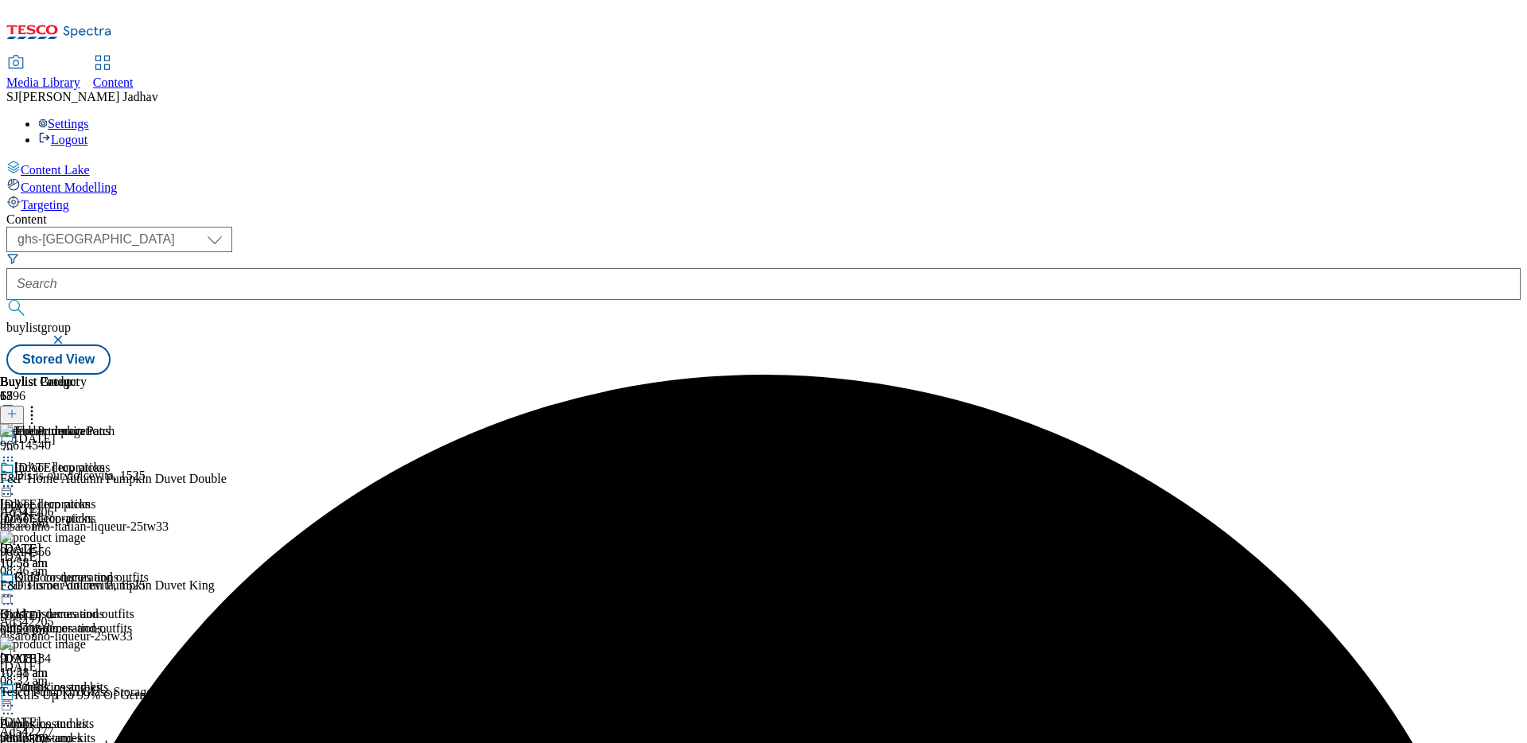
click at [16, 478] on icon at bounding box center [8, 486] width 16 height 16
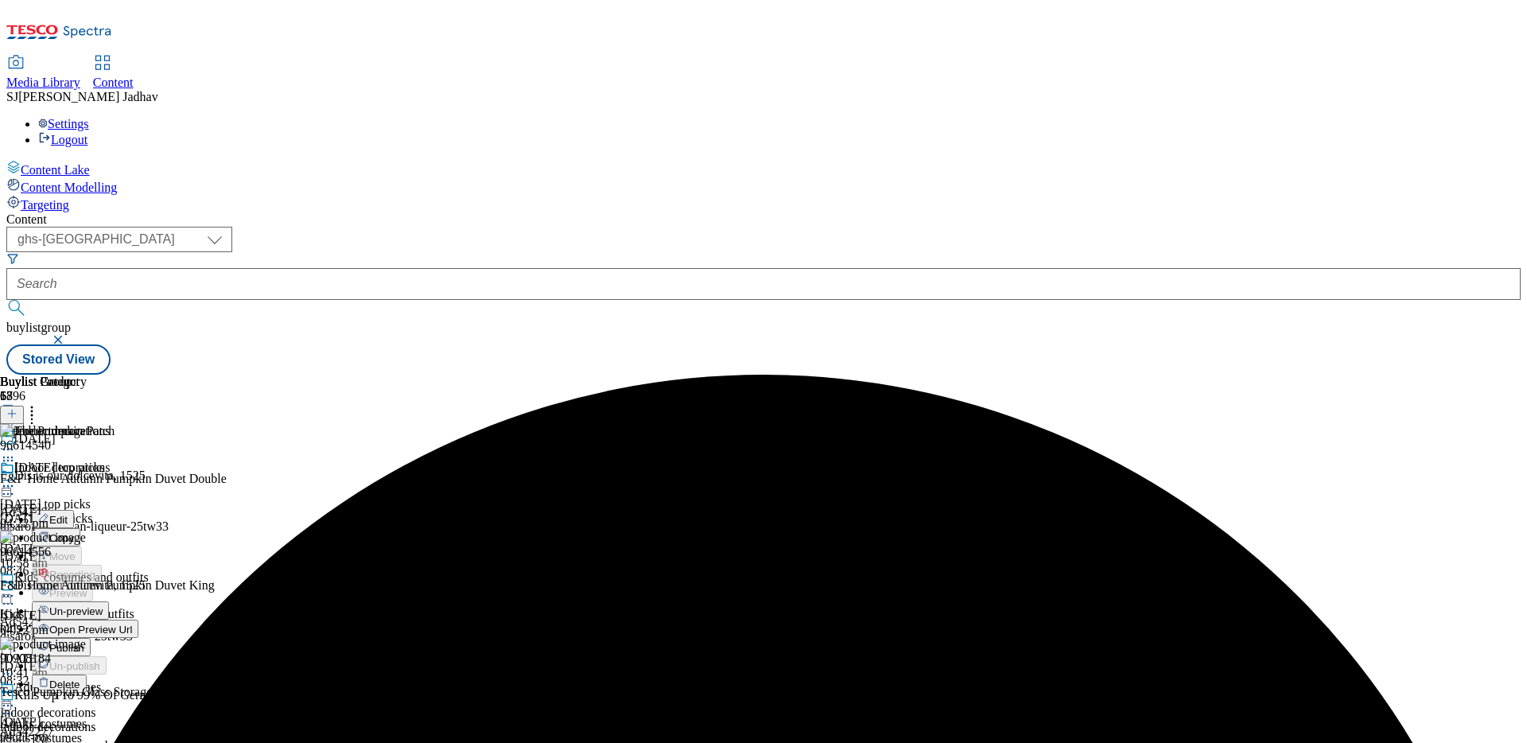
click at [103, 605] on span "Un-preview" at bounding box center [75, 611] width 53 height 12
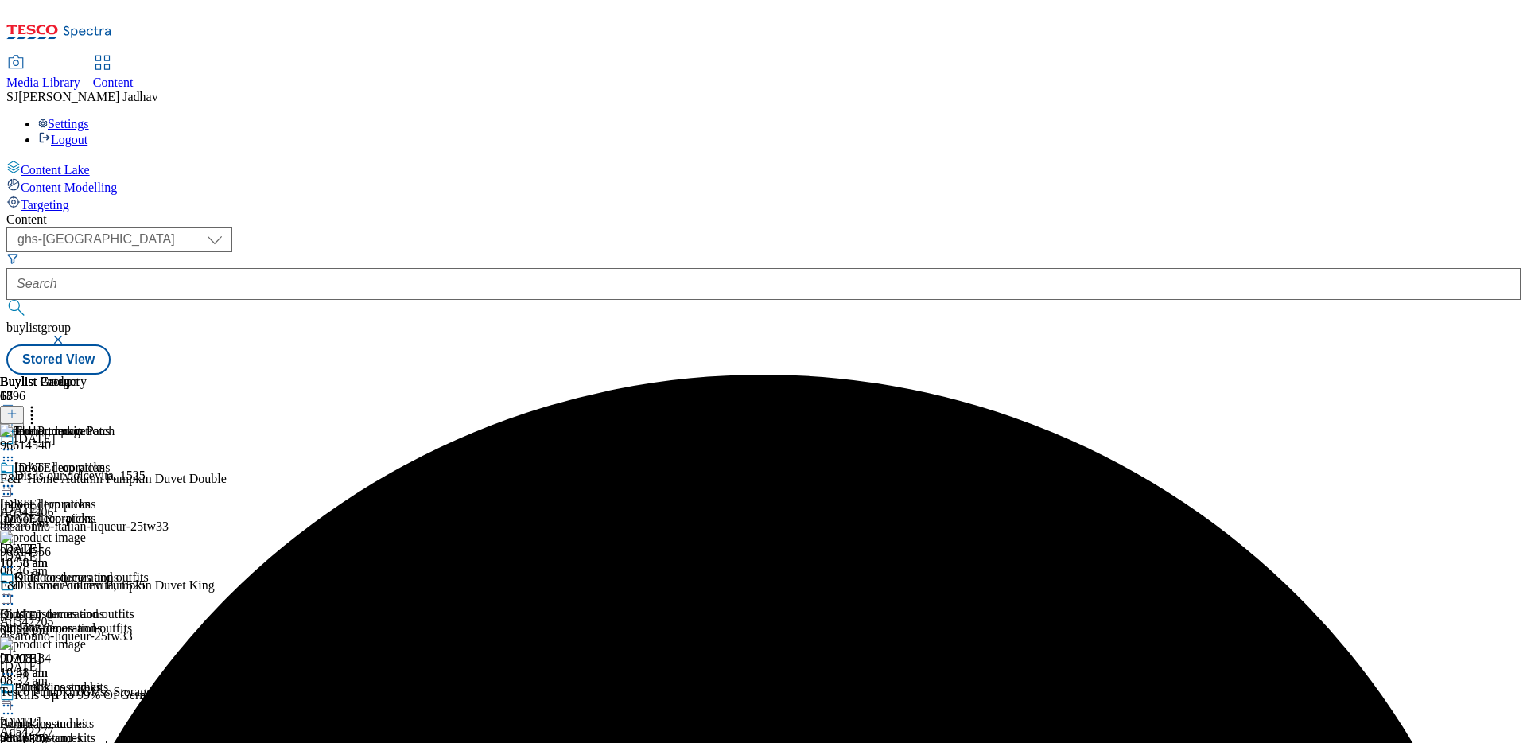
click at [16, 478] on icon at bounding box center [8, 486] width 16 height 16
click at [80, 660] on span "Delete" at bounding box center [64, 666] width 31 height 12
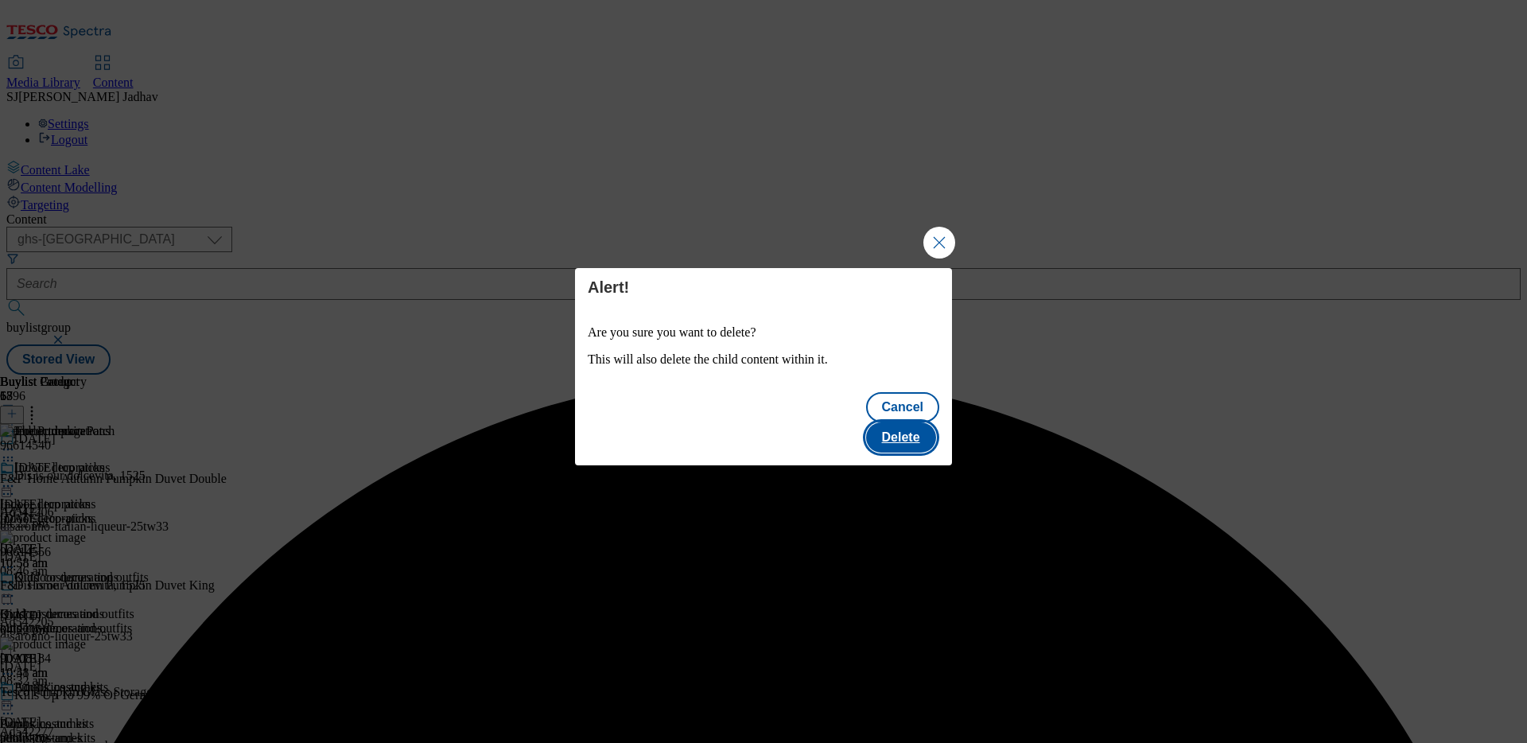
click at [909, 422] on button "Delete" at bounding box center [901, 437] width 70 height 30
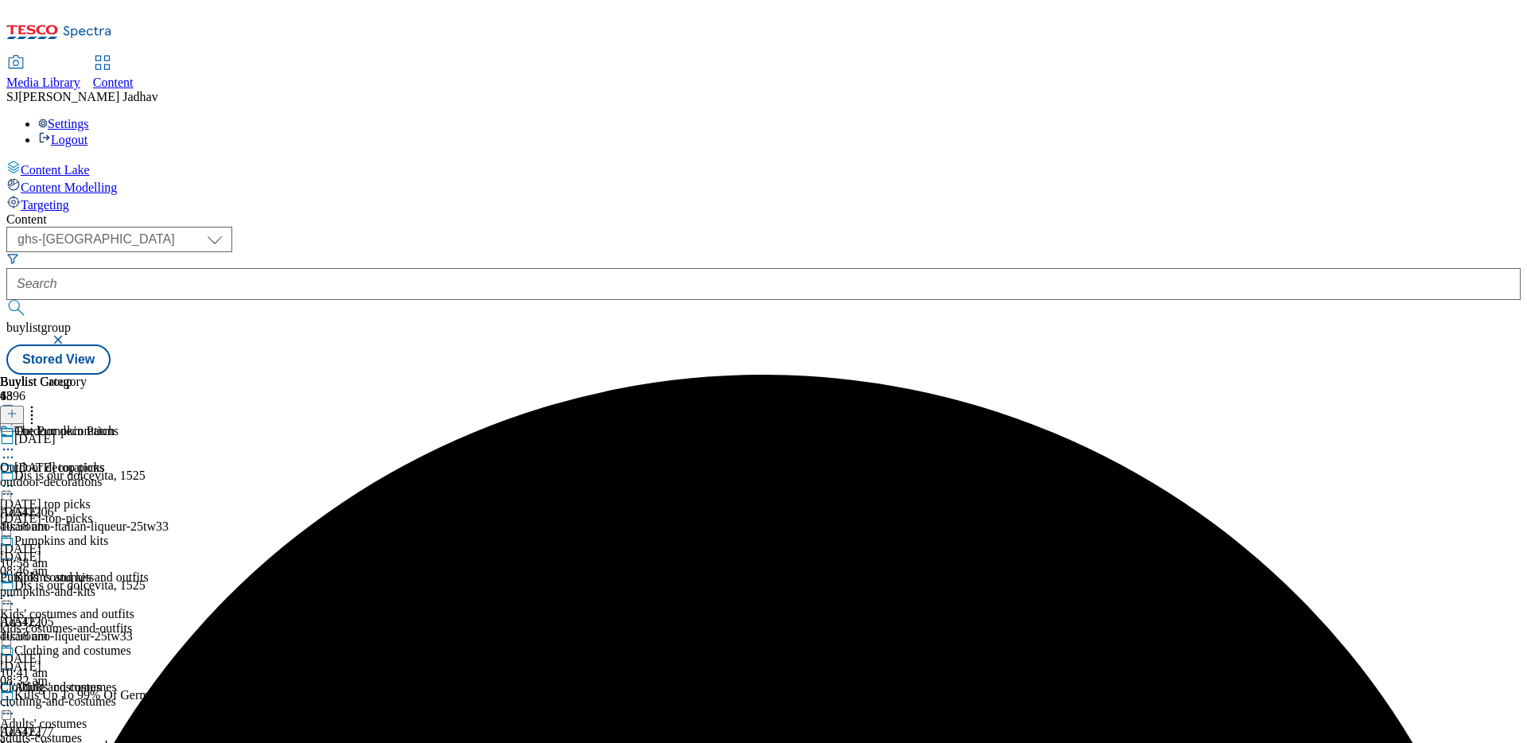
click at [16, 441] on icon at bounding box center [8, 449] width 16 height 16
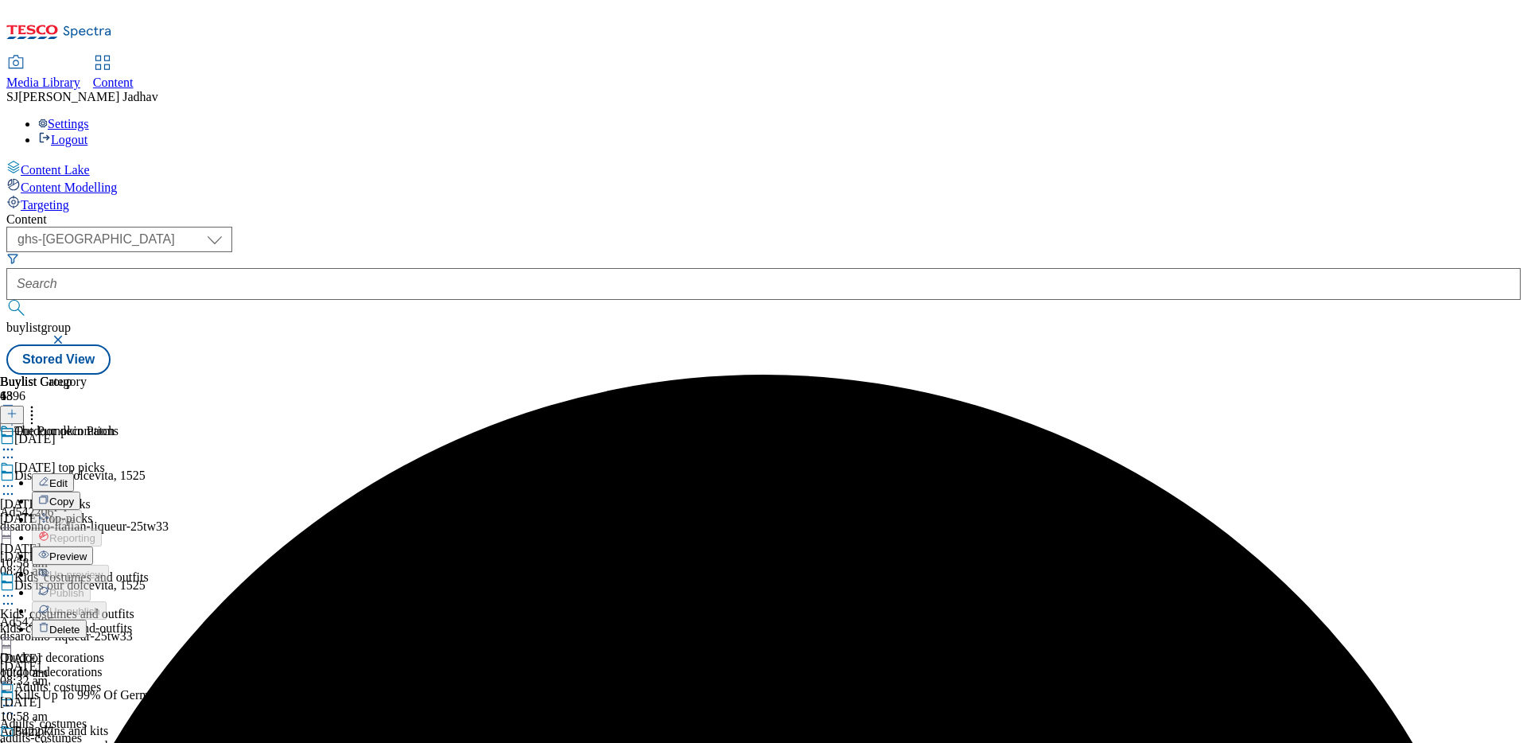
click at [80, 624] on span "Delete" at bounding box center [64, 630] width 31 height 12
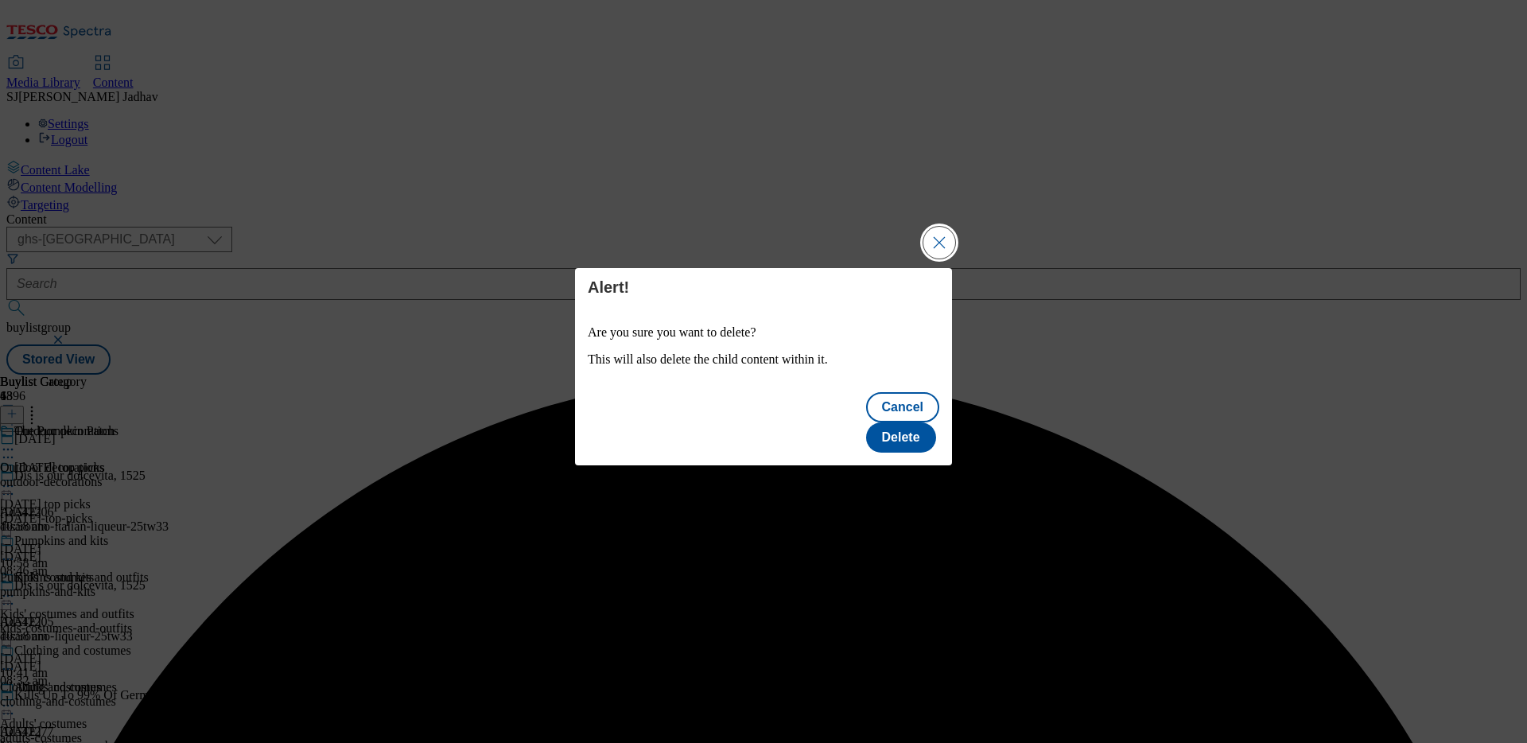
click at [946, 259] on button "Close Modal" at bounding box center [940, 243] width 32 height 32
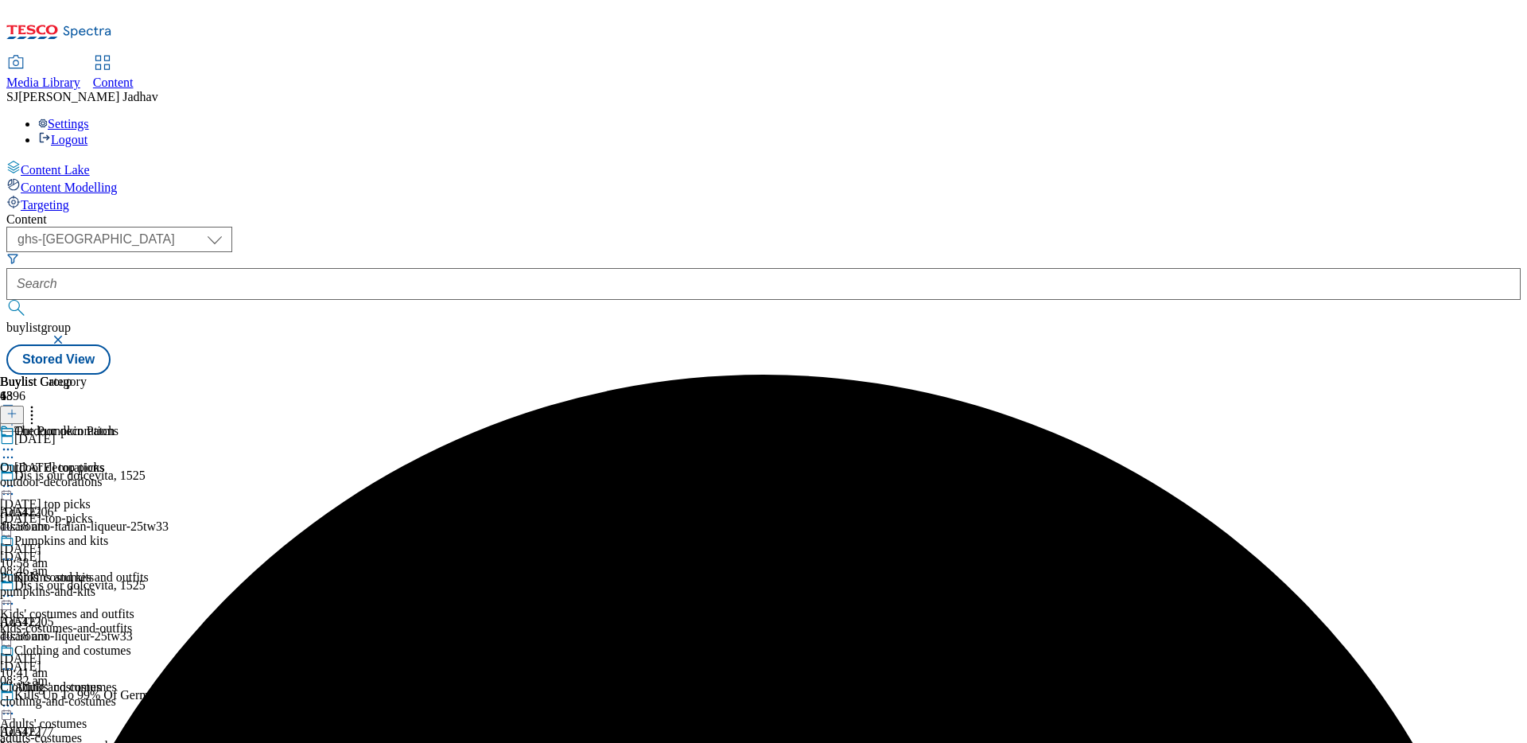
click at [16, 441] on icon at bounding box center [8, 449] width 16 height 16
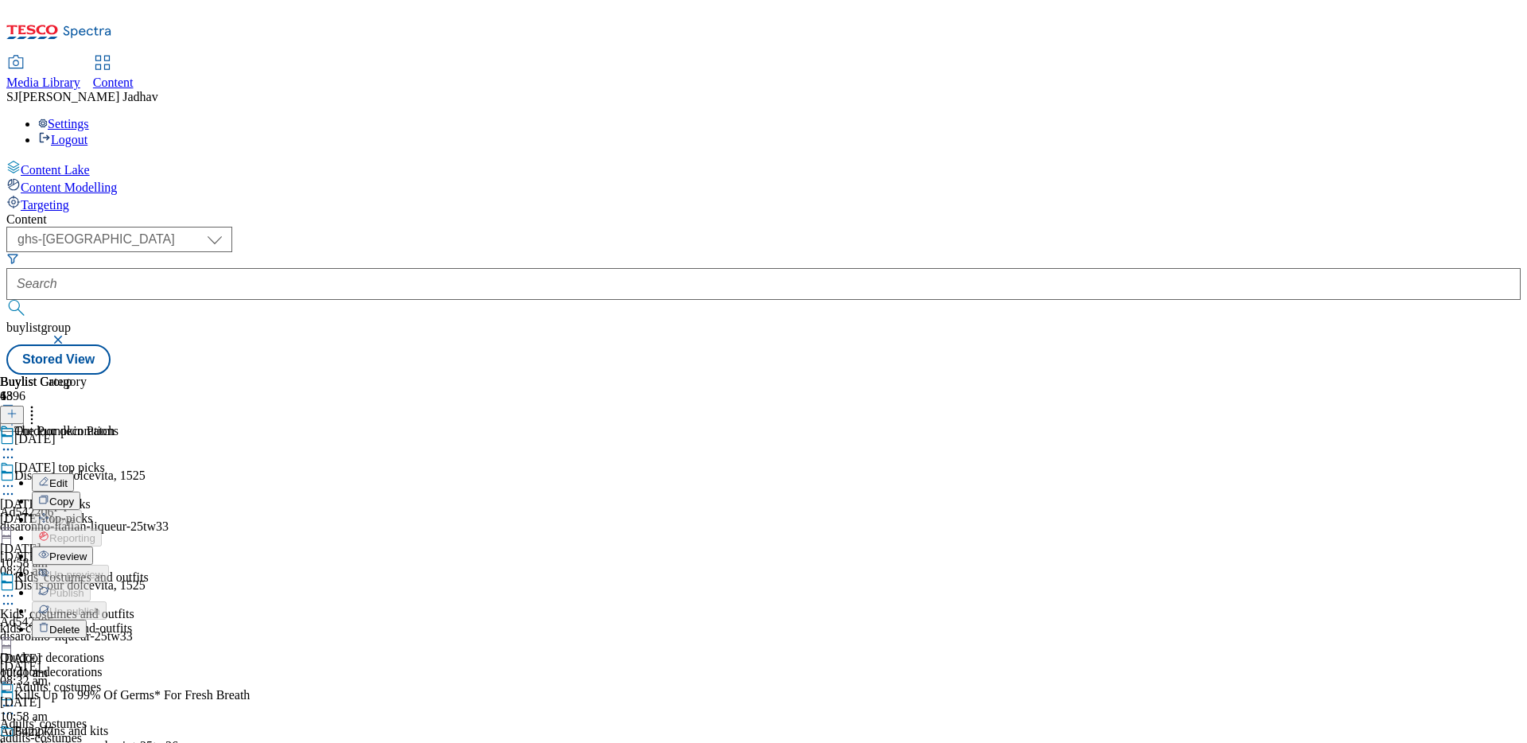
click at [80, 624] on span "Delete" at bounding box center [64, 630] width 31 height 12
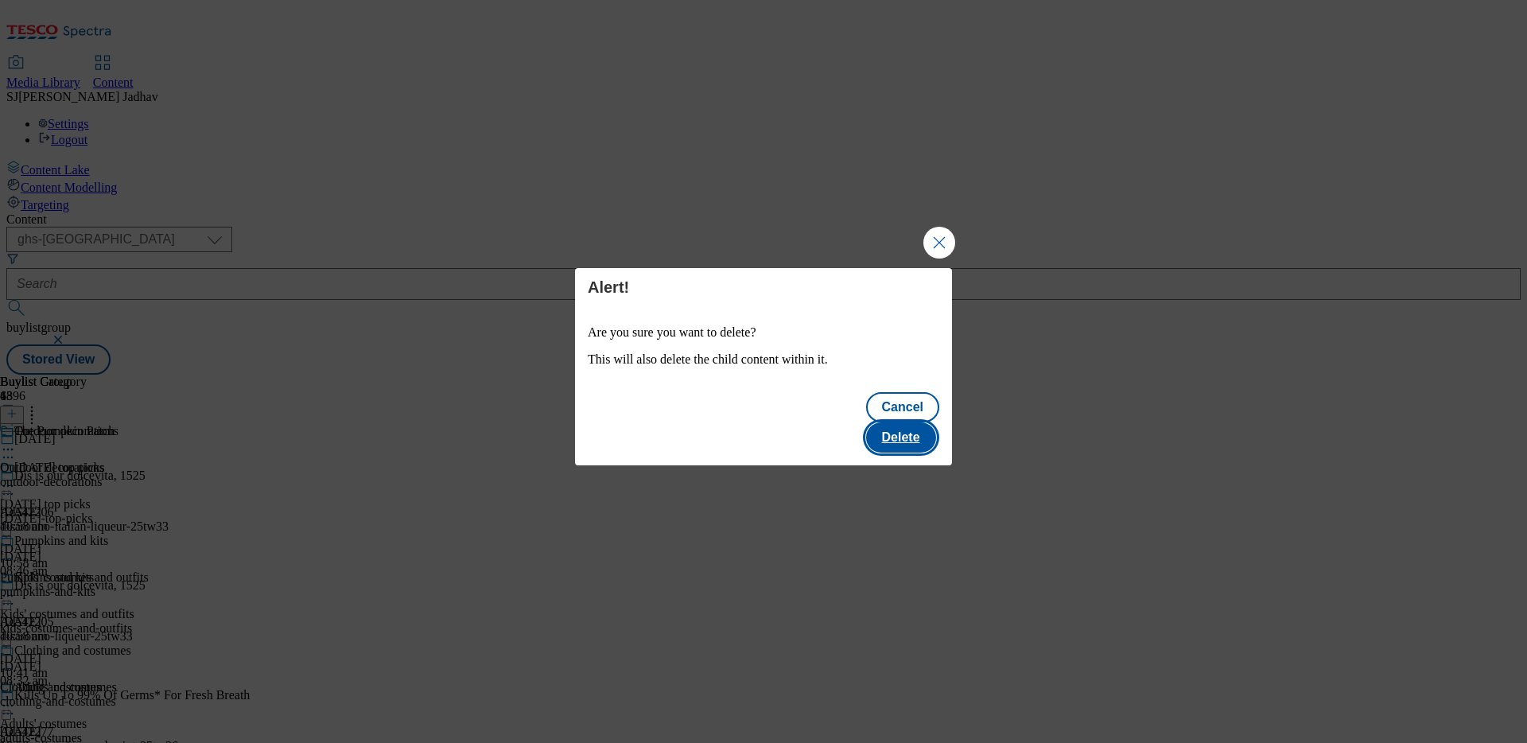
click at [911, 422] on button "Delete" at bounding box center [901, 437] width 70 height 30
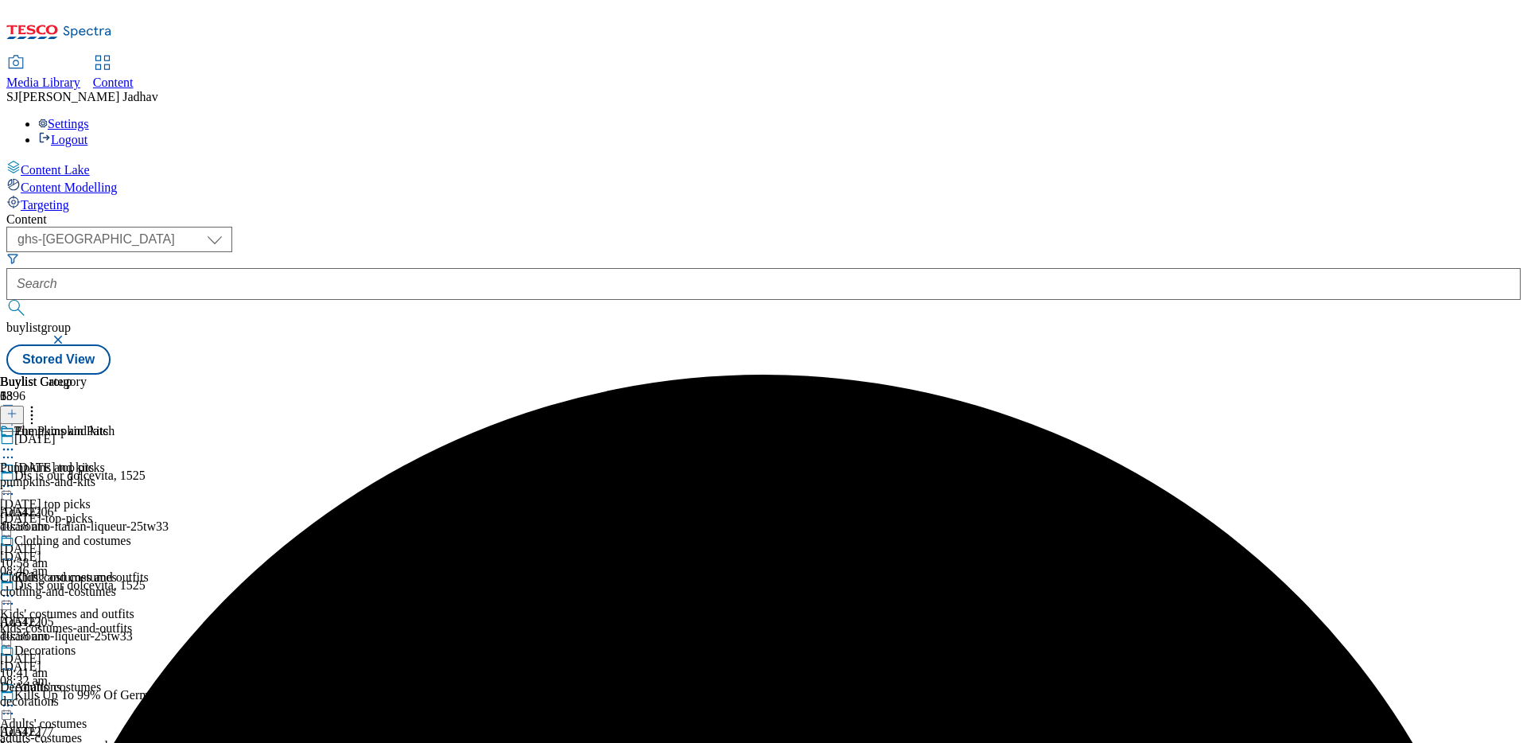
click at [16, 441] on icon at bounding box center [8, 449] width 16 height 16
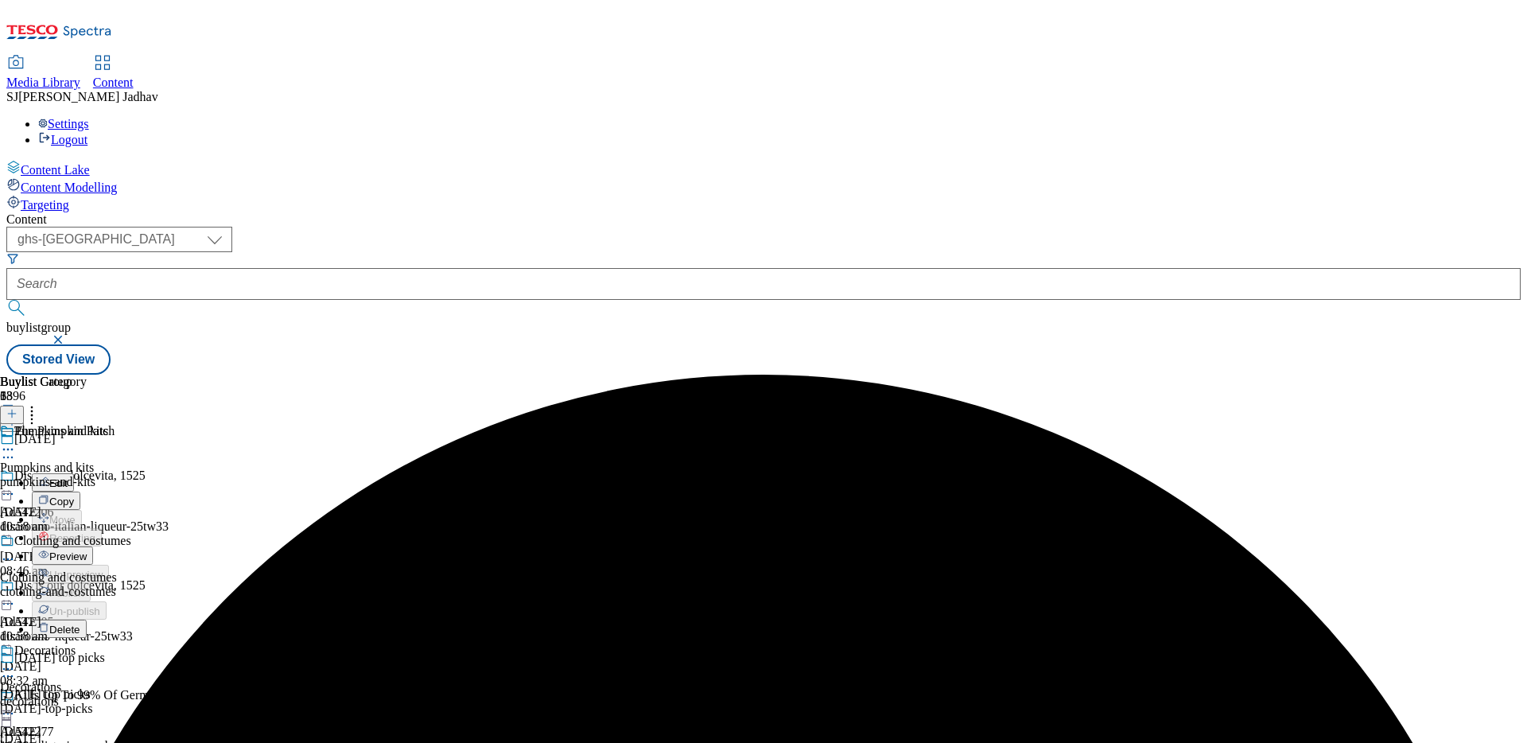
click at [87, 550] on span "Preview" at bounding box center [67, 556] width 37 height 12
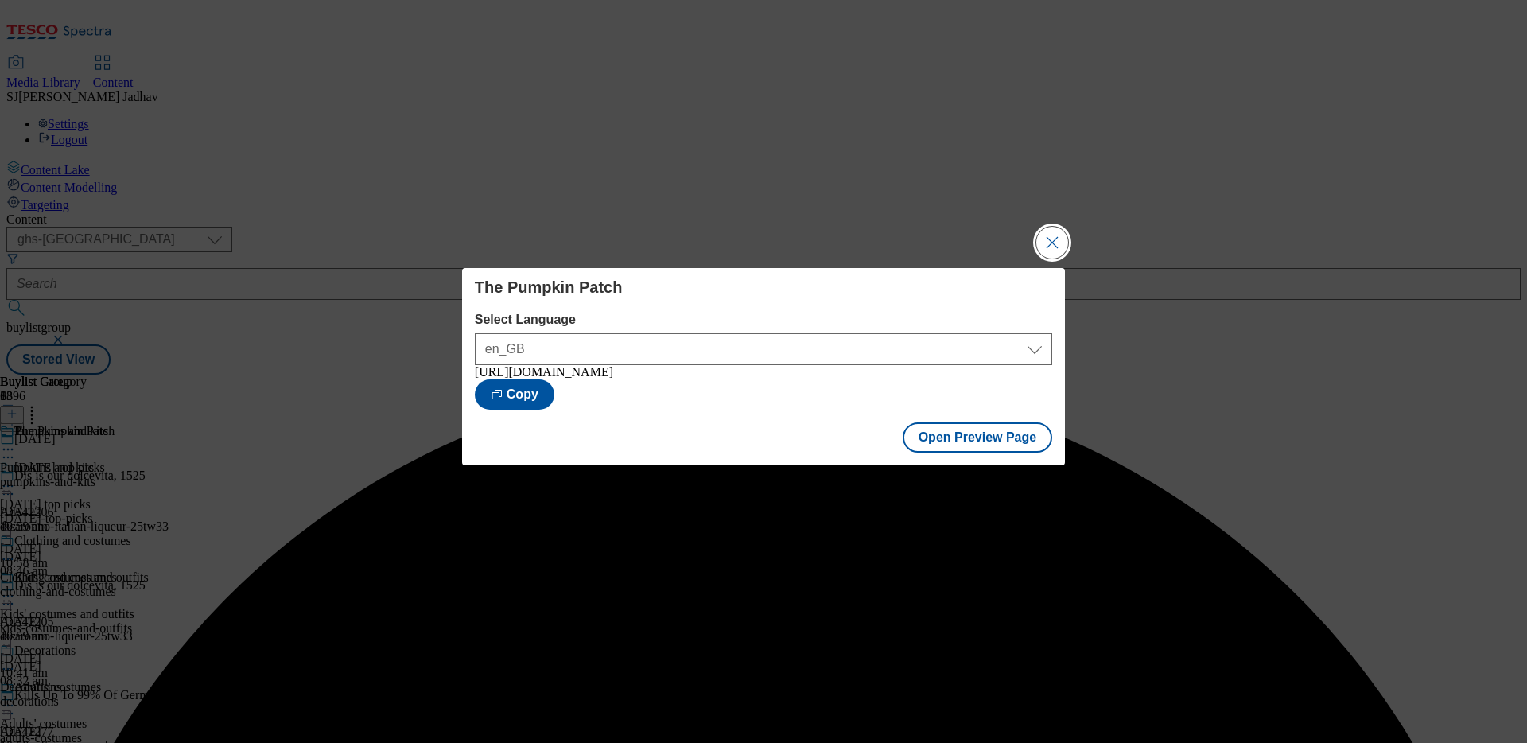
click at [1062, 249] on button "Close Modal" at bounding box center [1052, 243] width 32 height 32
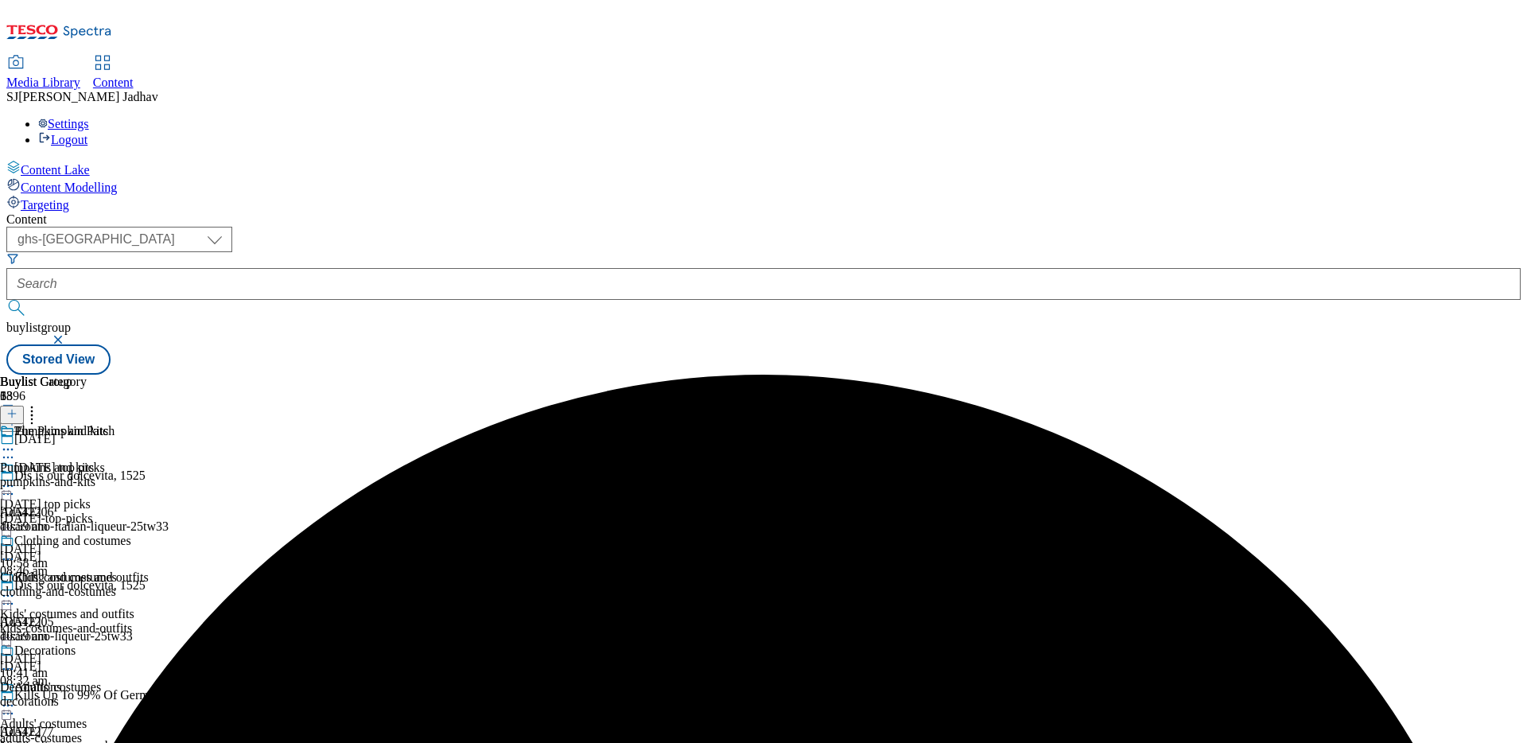
click at [149, 424] on div "The Pumpkin Patch" at bounding box center [74, 442] width 149 height 37
click at [10, 449] on circle at bounding box center [8, 450] width 2 height 2
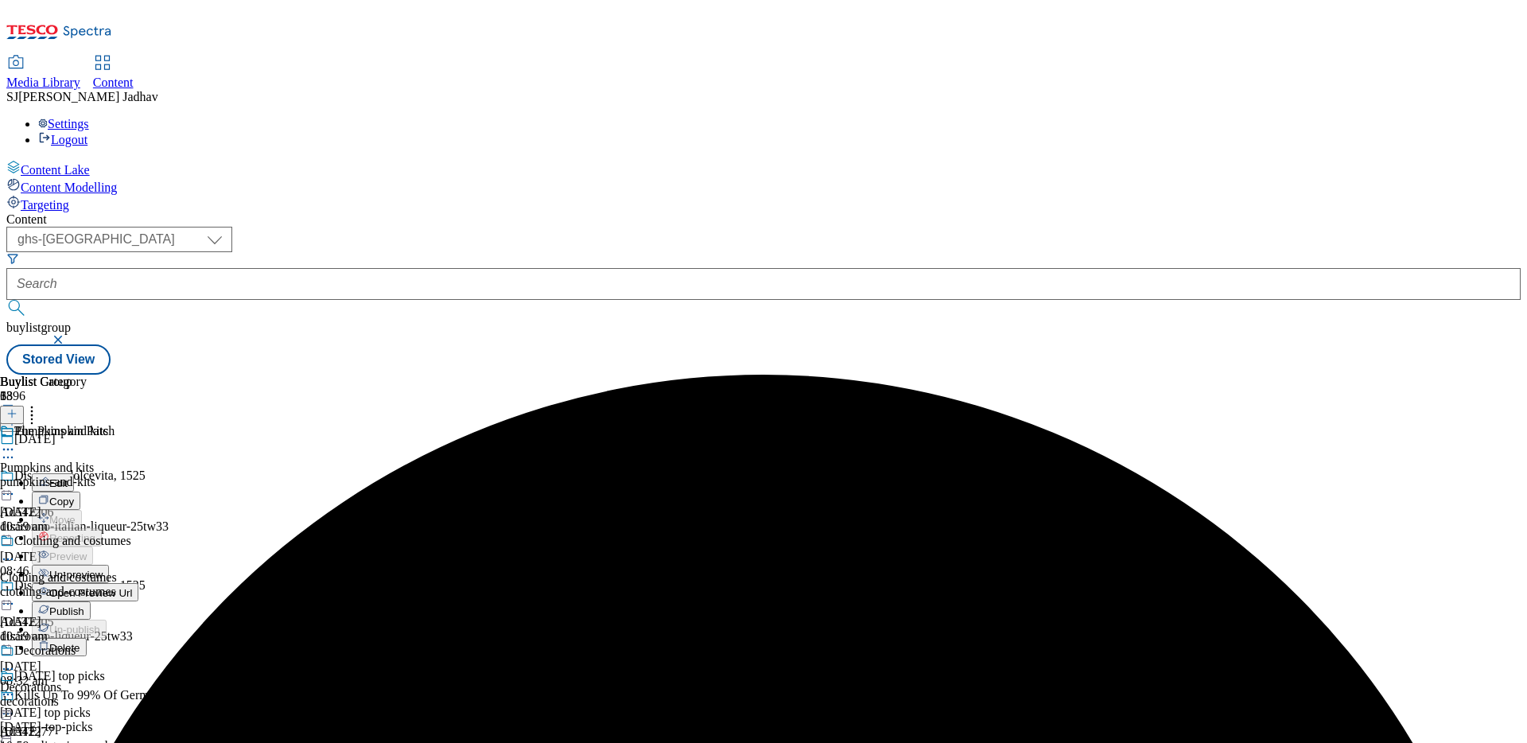
click at [91, 601] on button "Publish" at bounding box center [61, 610] width 59 height 18
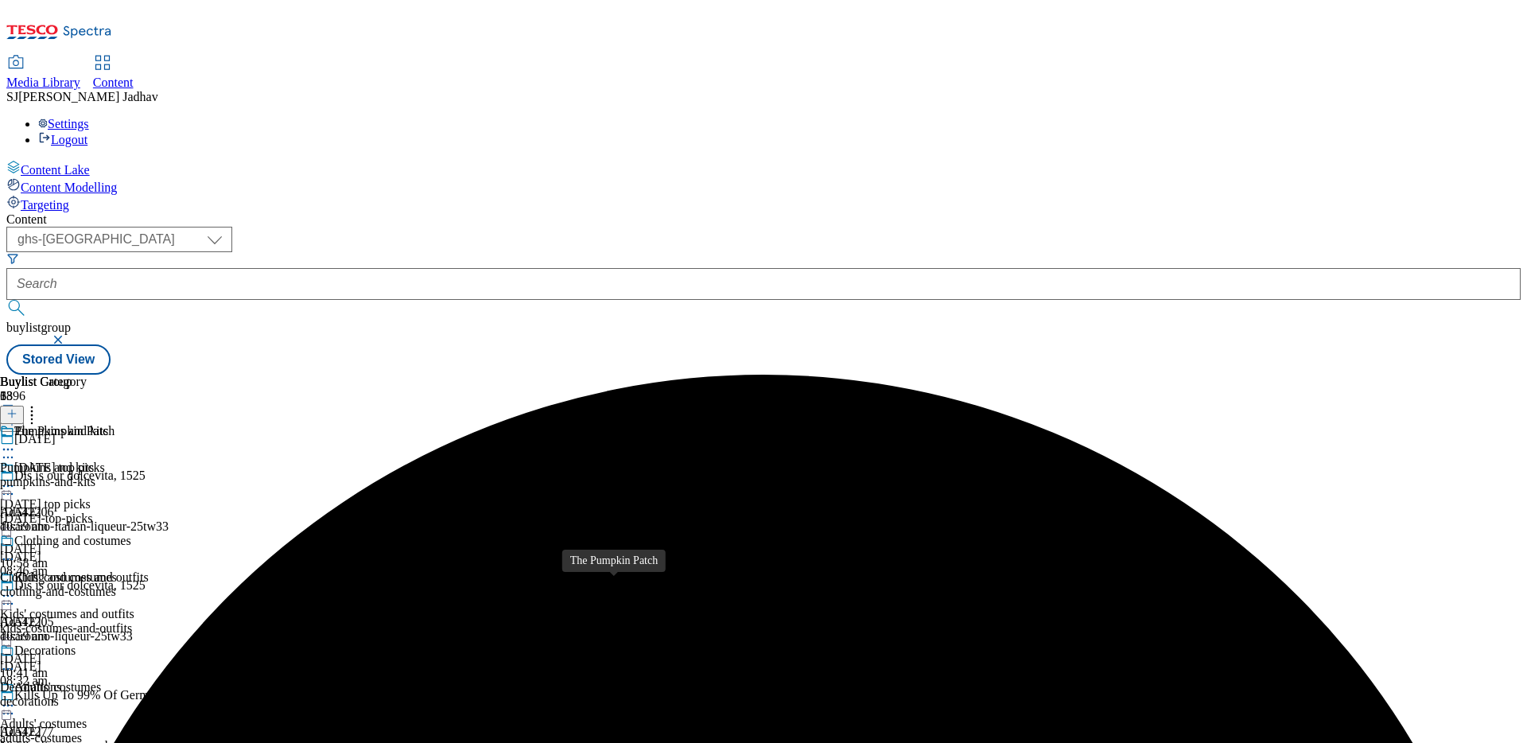
scroll to position [2169, 0]
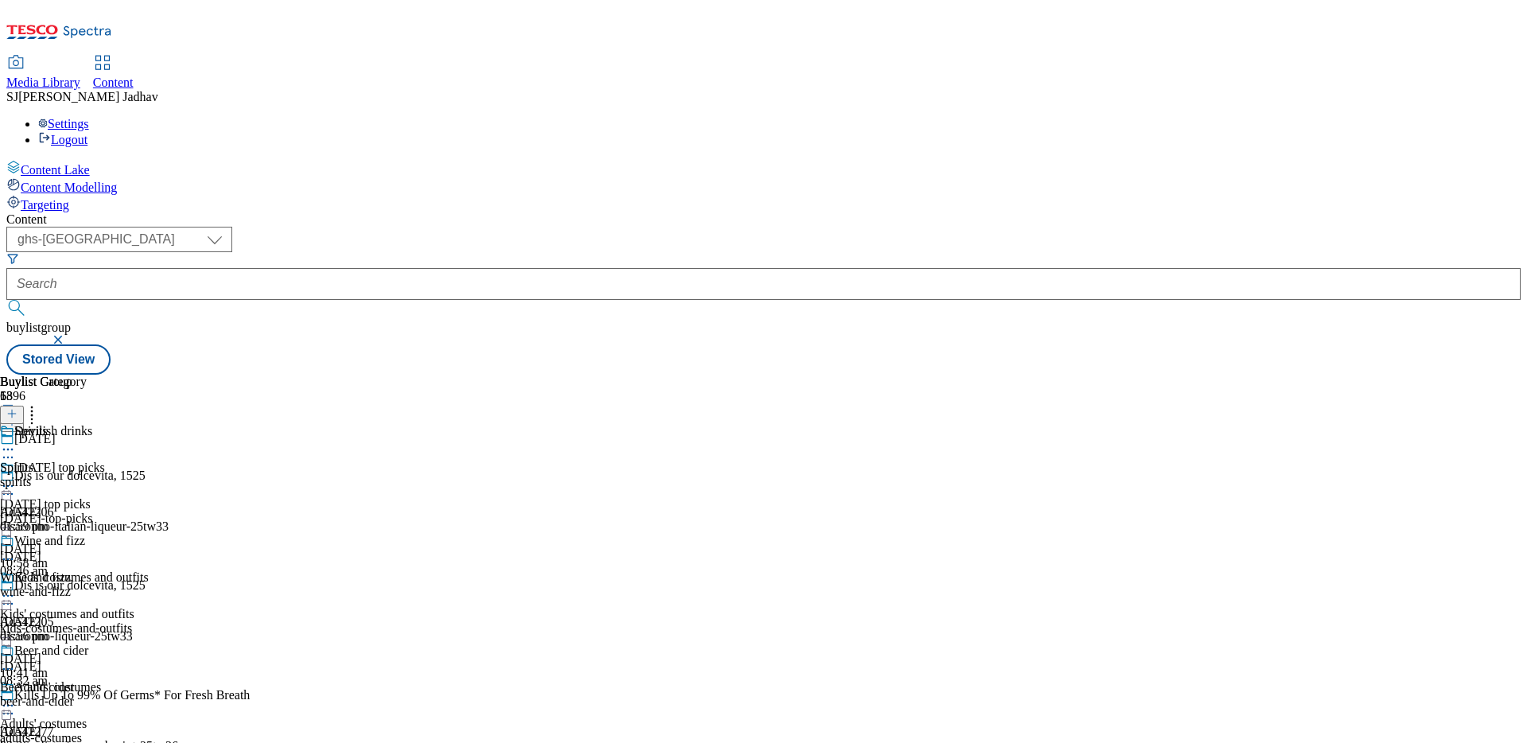
click at [130, 585] on div "wine-and-fizz" at bounding box center [65, 592] width 130 height 14
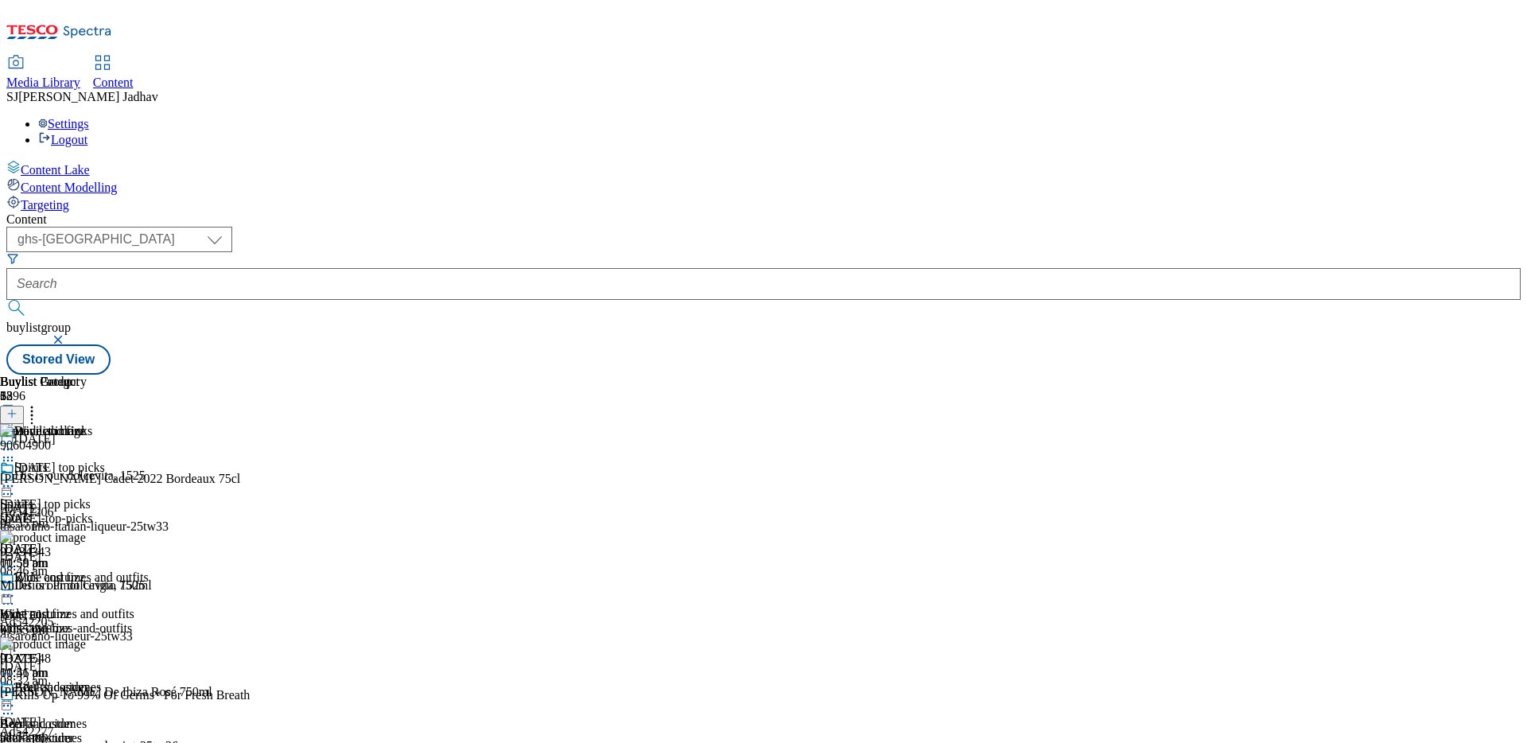
click at [17, 408] on icon at bounding box center [11, 413] width 11 height 11
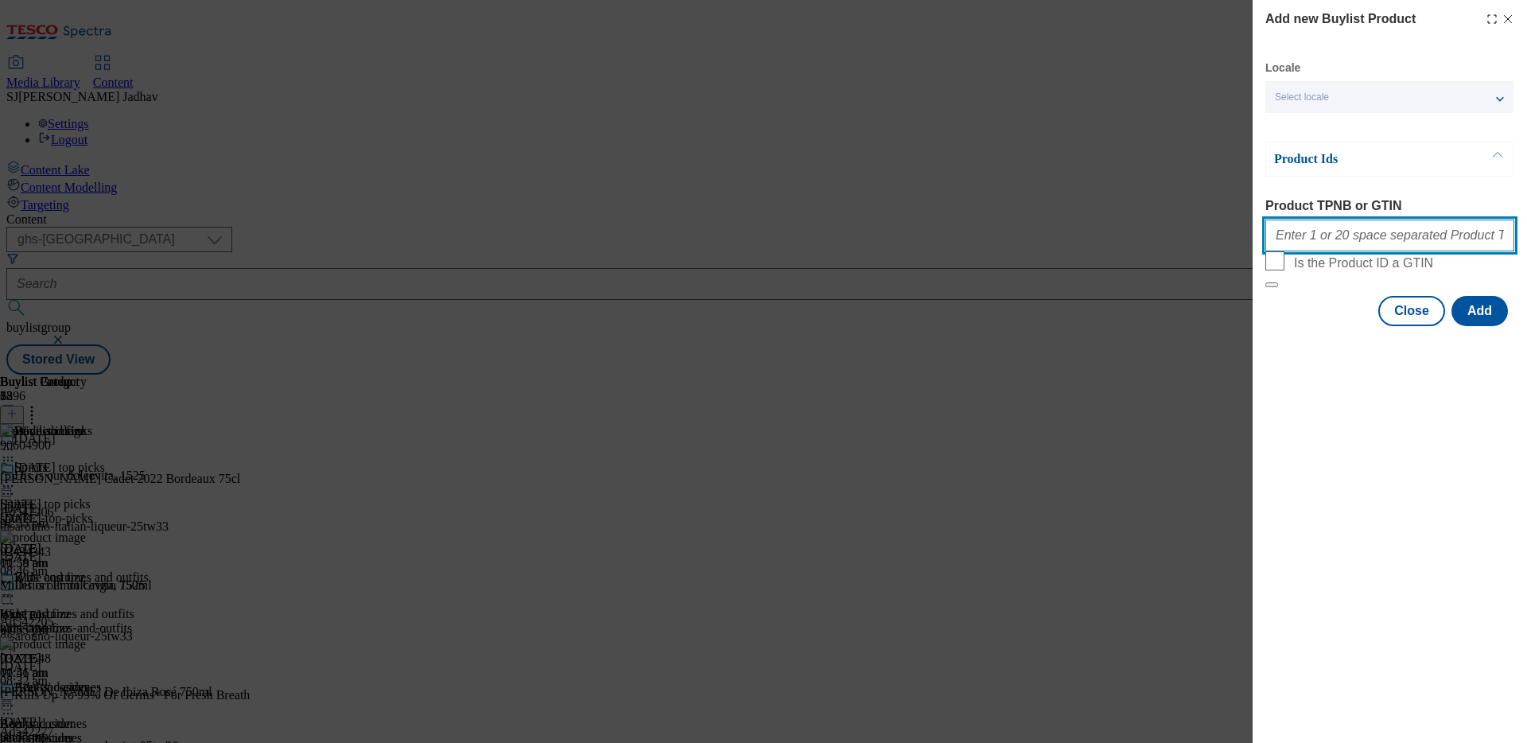
click at [1310, 234] on input "Product TPNB or GTIN" at bounding box center [1390, 236] width 249 height 32
paste input "90604900 92434343 93273548 93477175 93487779 61062294 87888521 89629820 8302803…"
click at [1511, 352] on div "Modal" at bounding box center [1390, 340] width 274 height 22
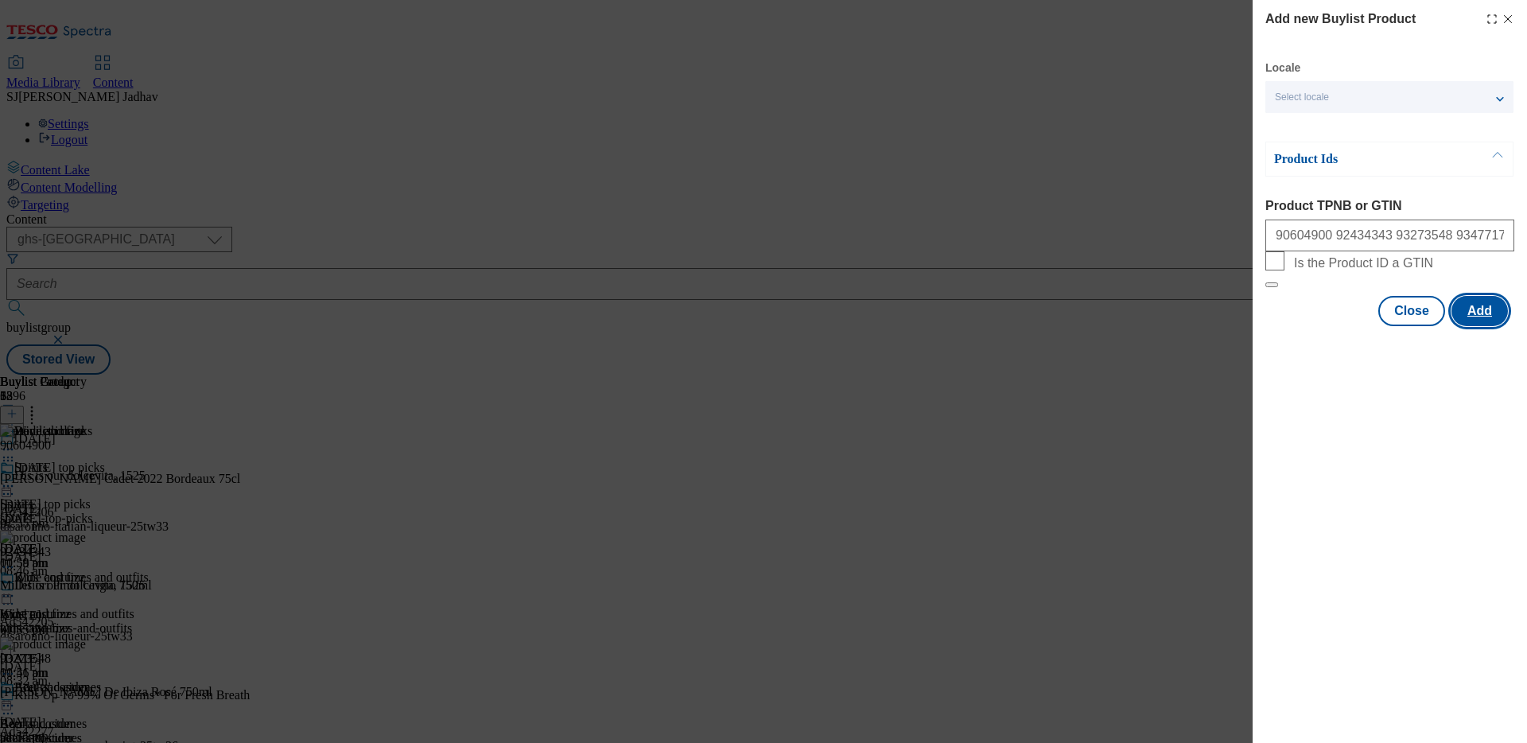
click at [1495, 326] on button "Add" at bounding box center [1480, 311] width 56 height 30
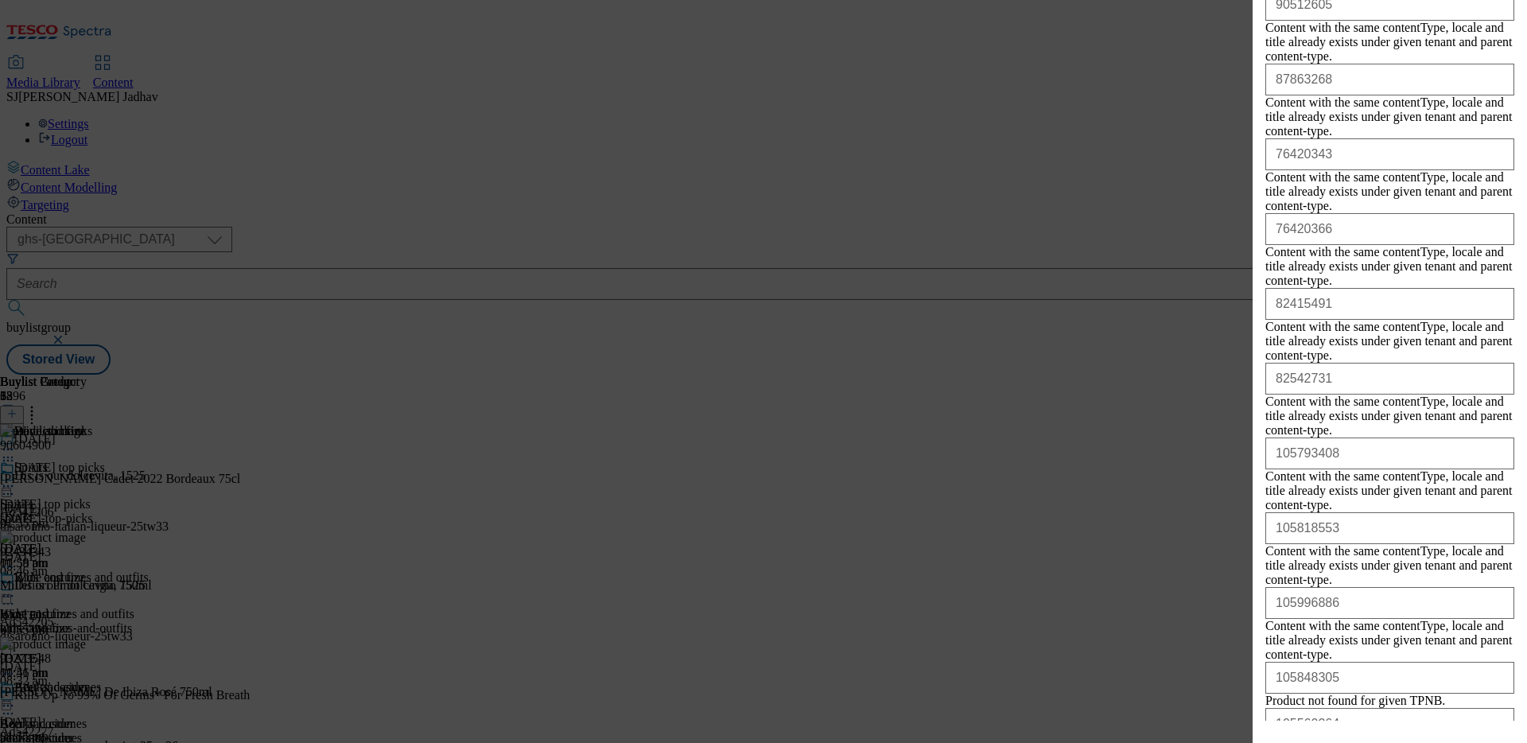
scroll to position [1803, 0]
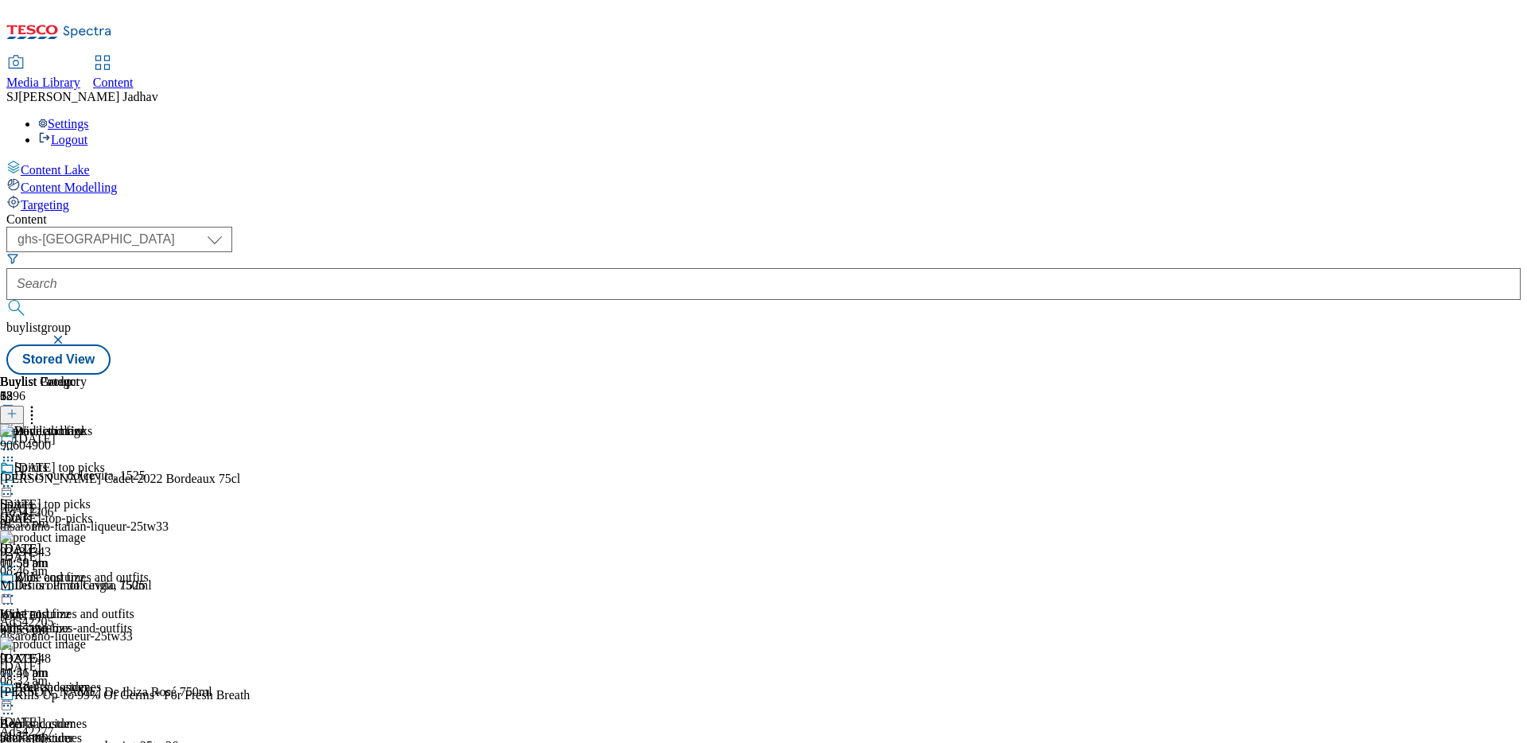
scroll to position [0, 0]
click at [16, 441] on icon at bounding box center [8, 449] width 16 height 16
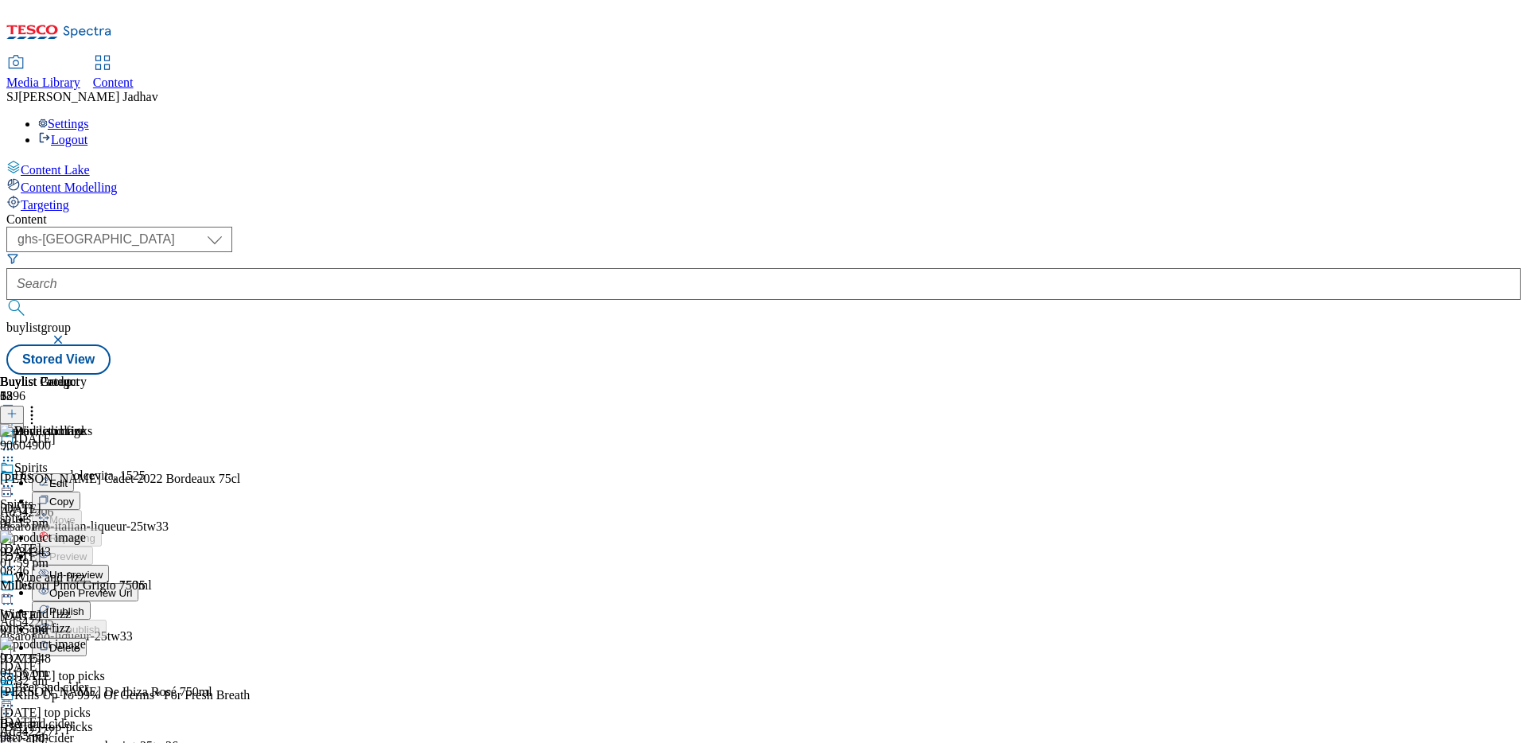
click at [84, 605] on span "Publish" at bounding box center [66, 611] width 35 height 12
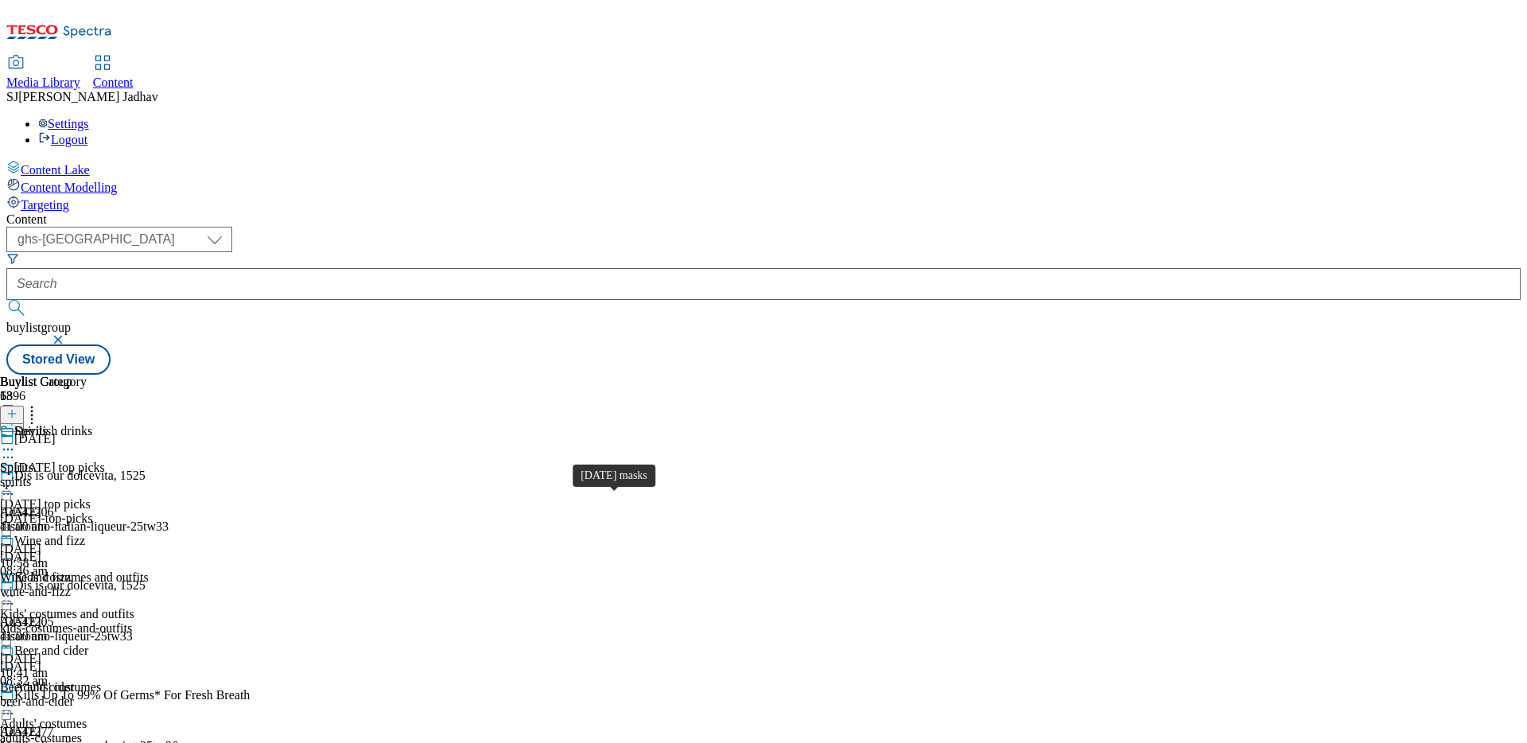
scroll to position [2222, 0]
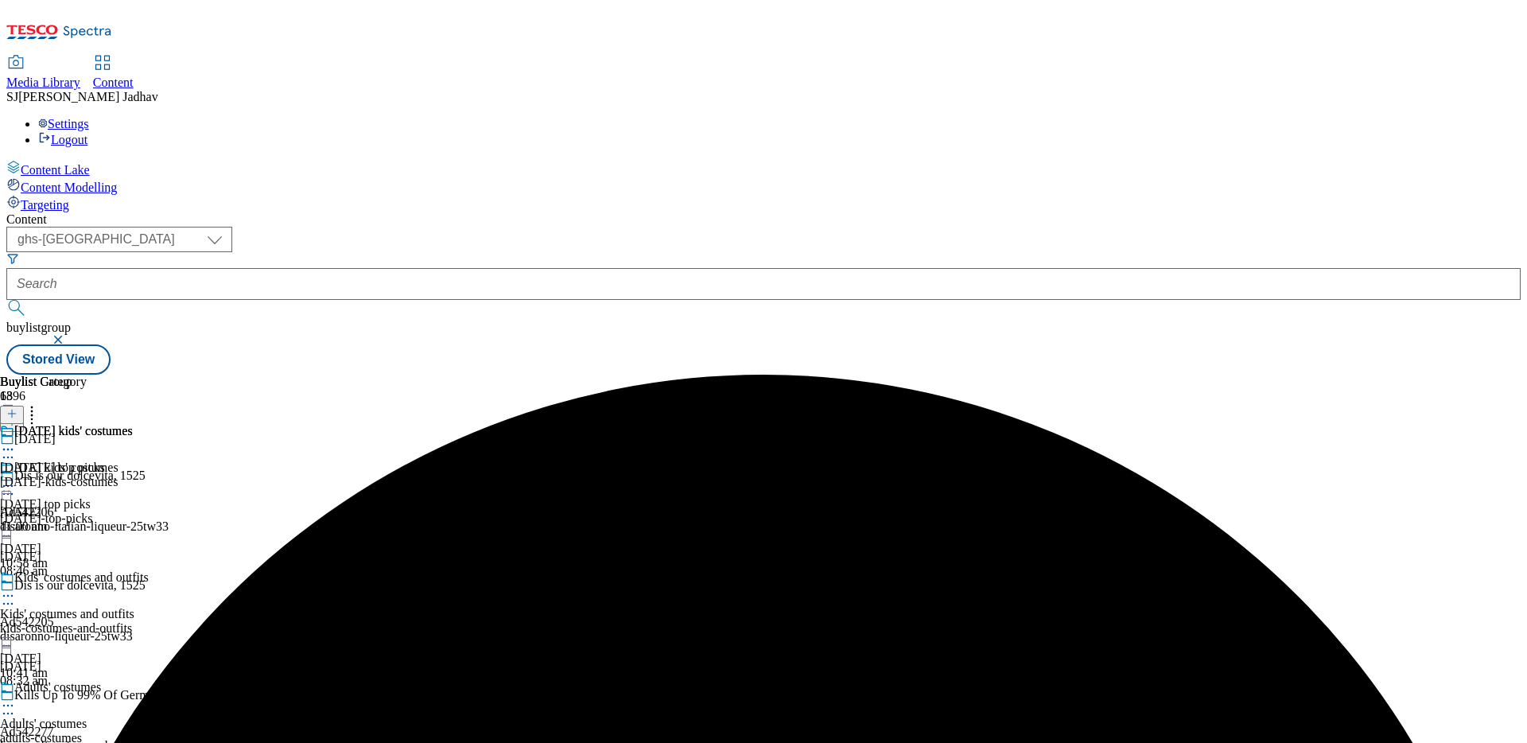
scroll to position [2304, 0]
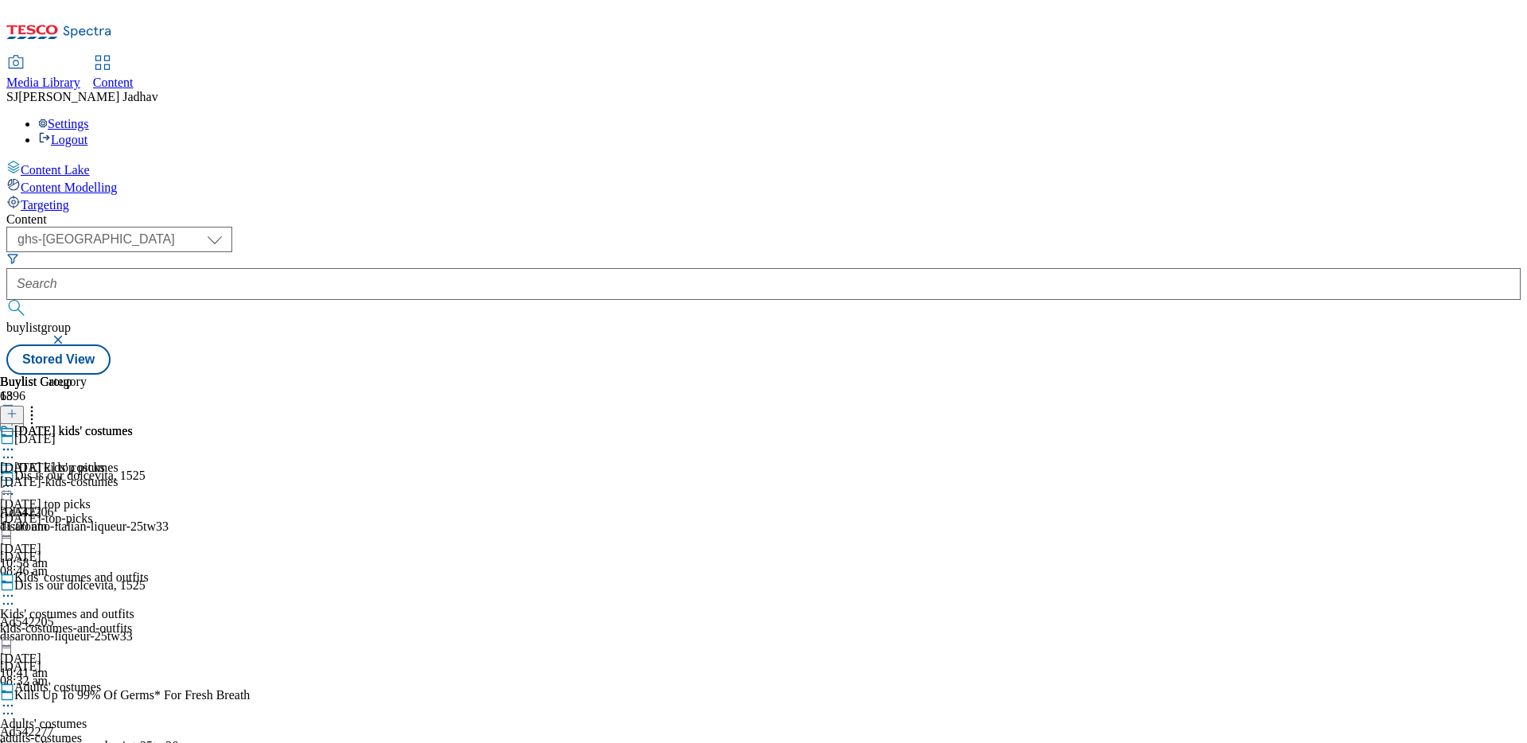
click at [133, 475] on div "[DATE]-kids-costumes" at bounding box center [66, 482] width 133 height 14
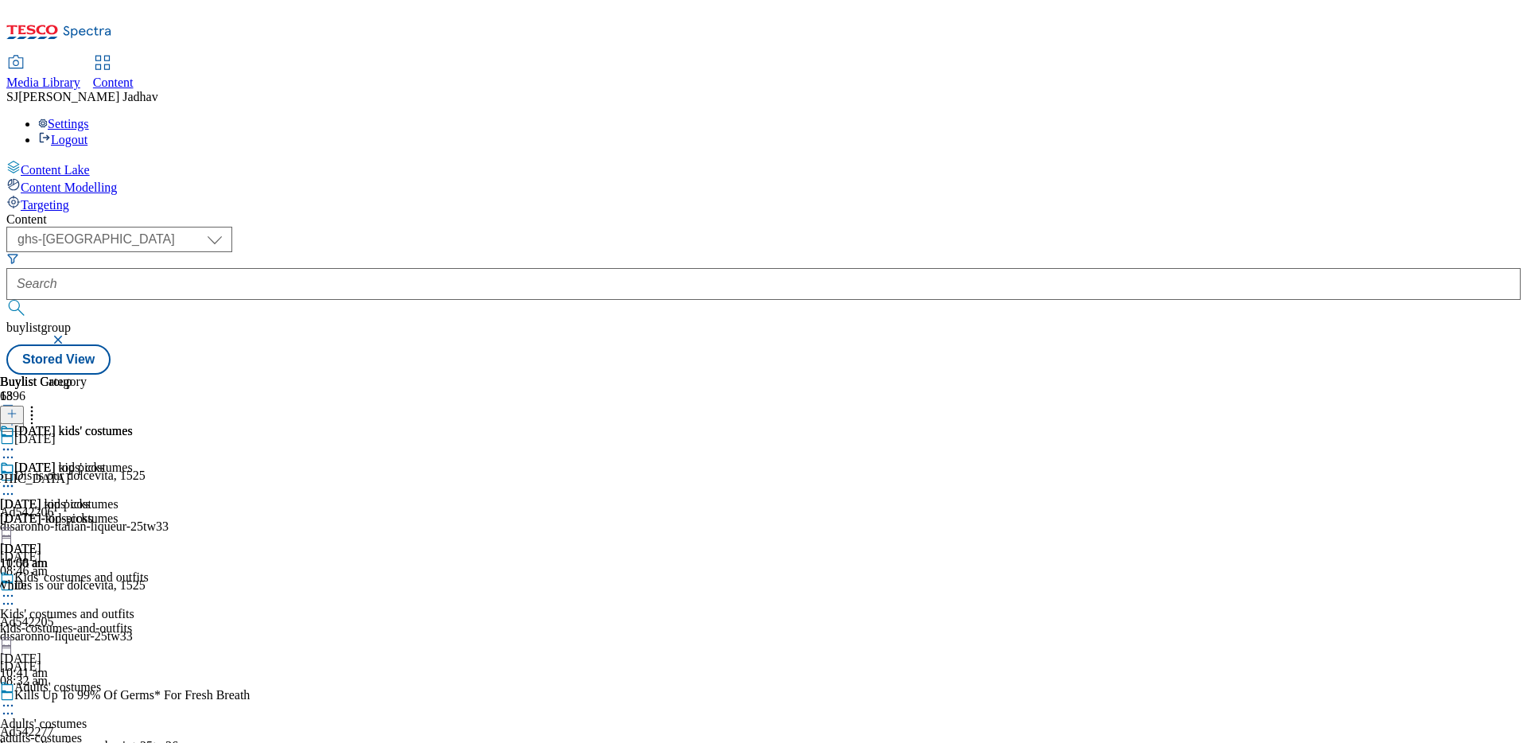
click at [16, 478] on icon at bounding box center [8, 486] width 16 height 16
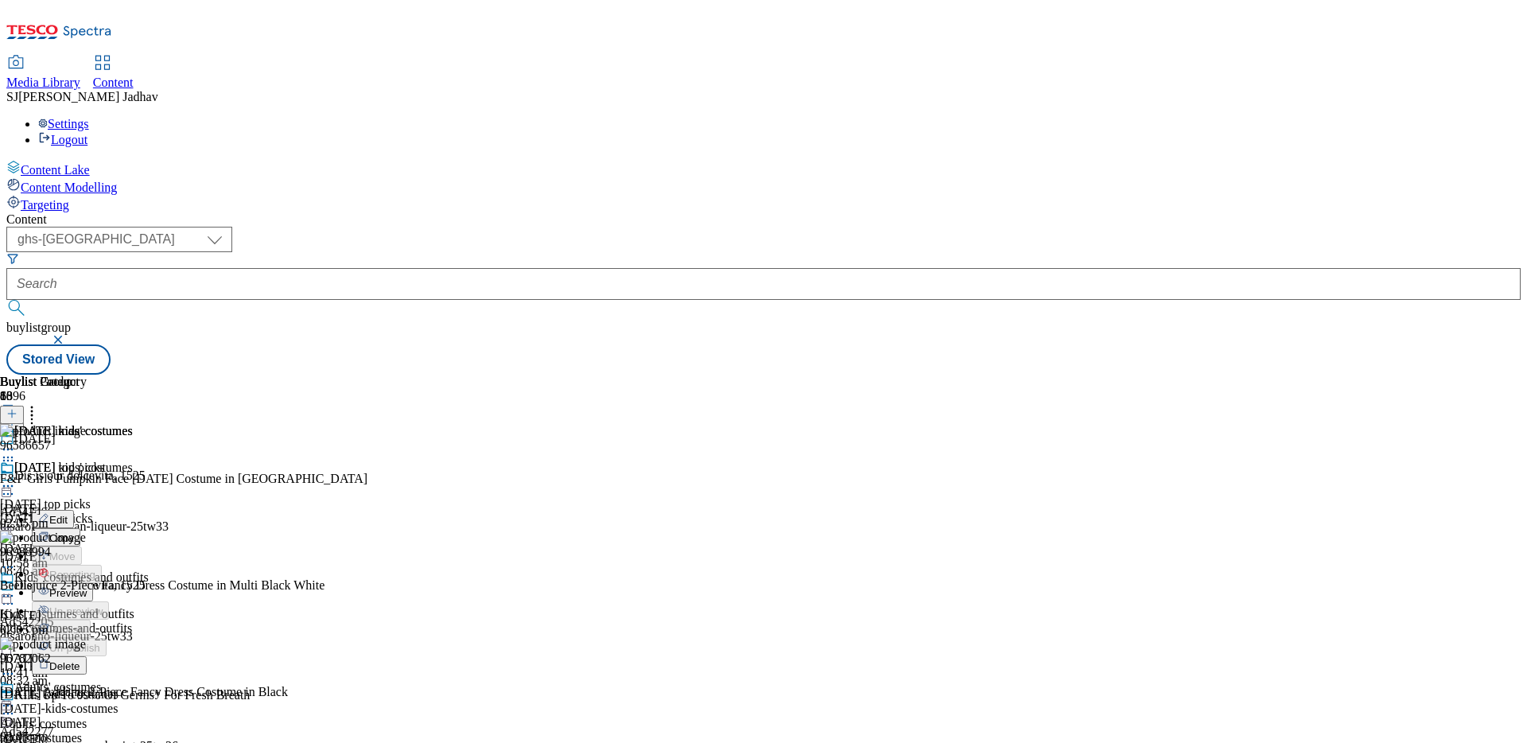
click at [80, 660] on span "Delete" at bounding box center [64, 666] width 31 height 12
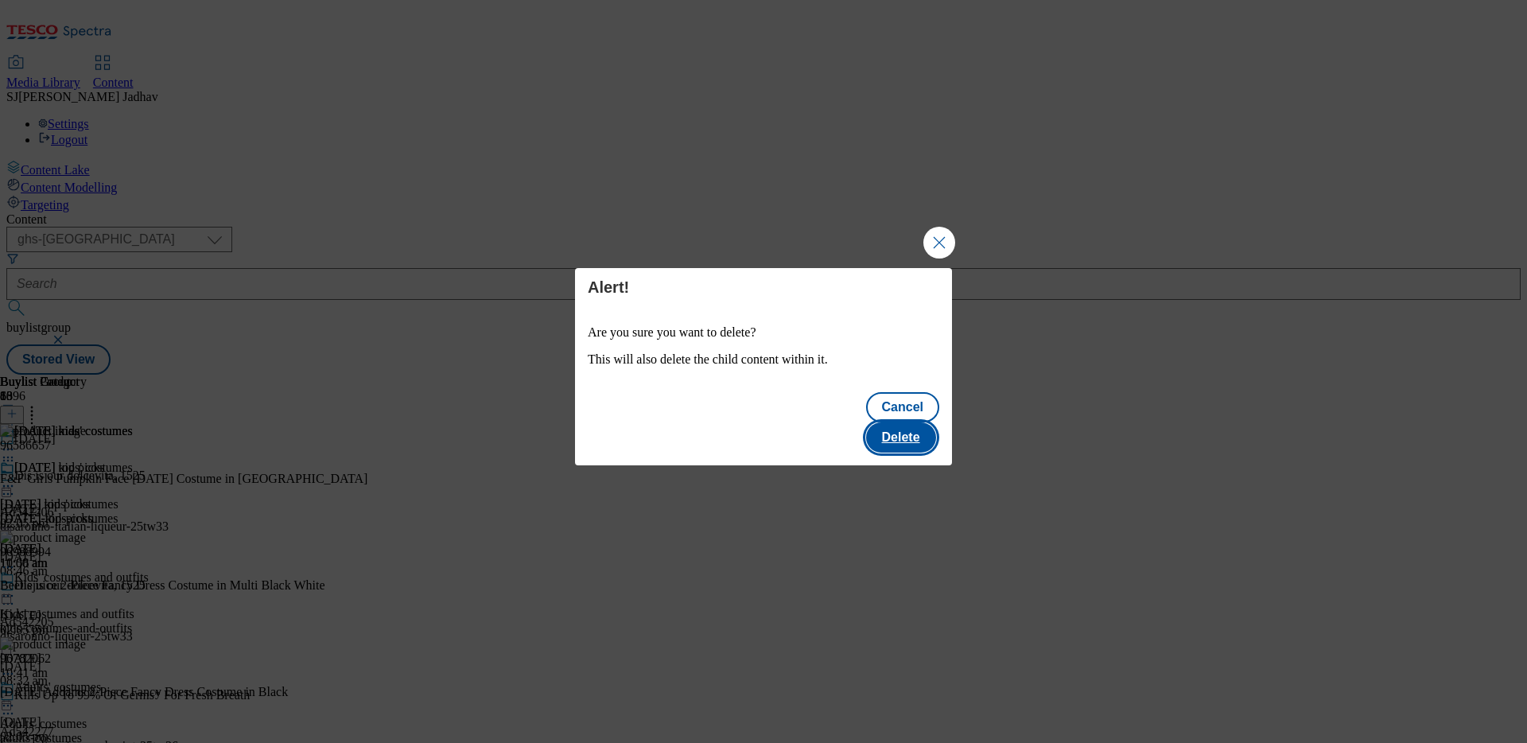
click at [881, 422] on button "Delete" at bounding box center [901, 437] width 70 height 30
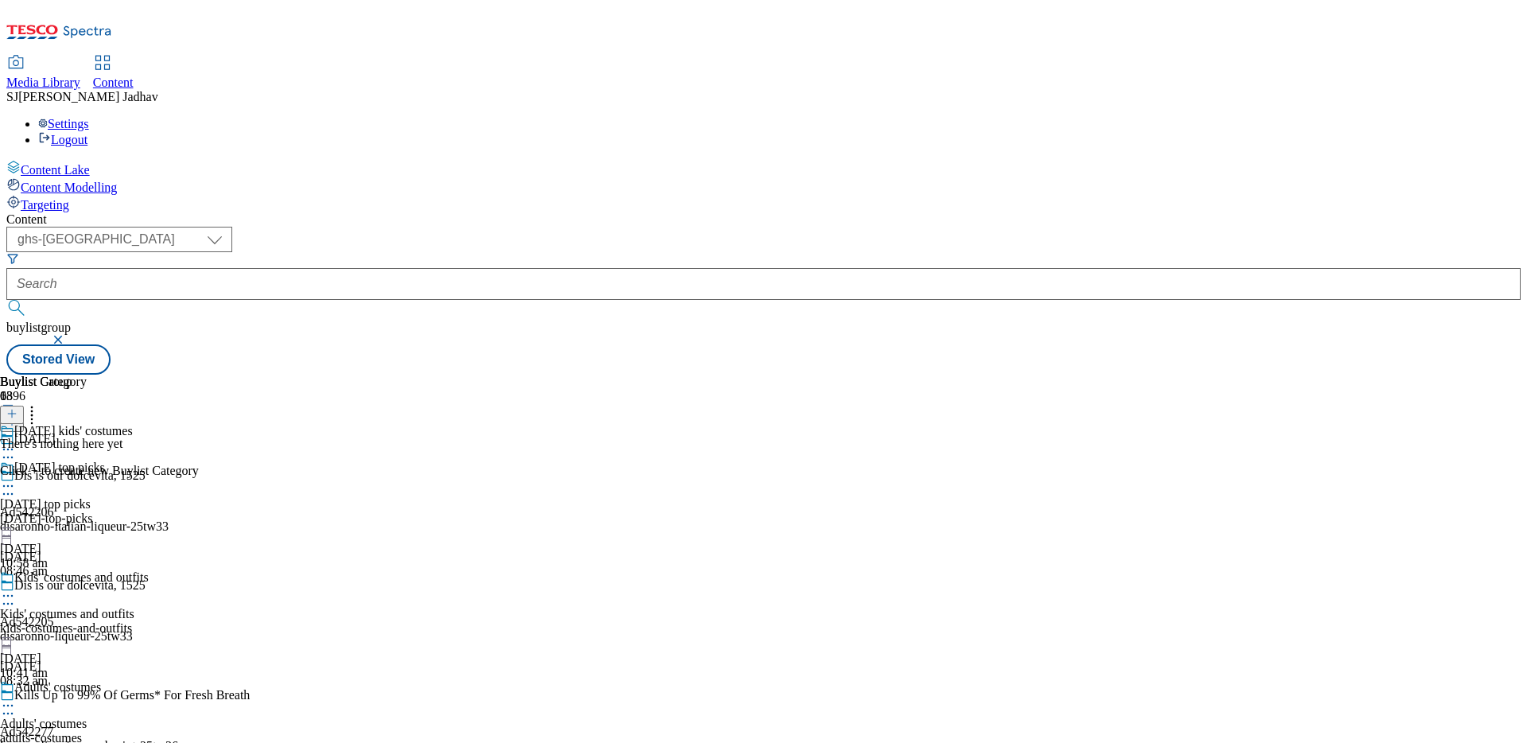
scroll to position [2391, 0]
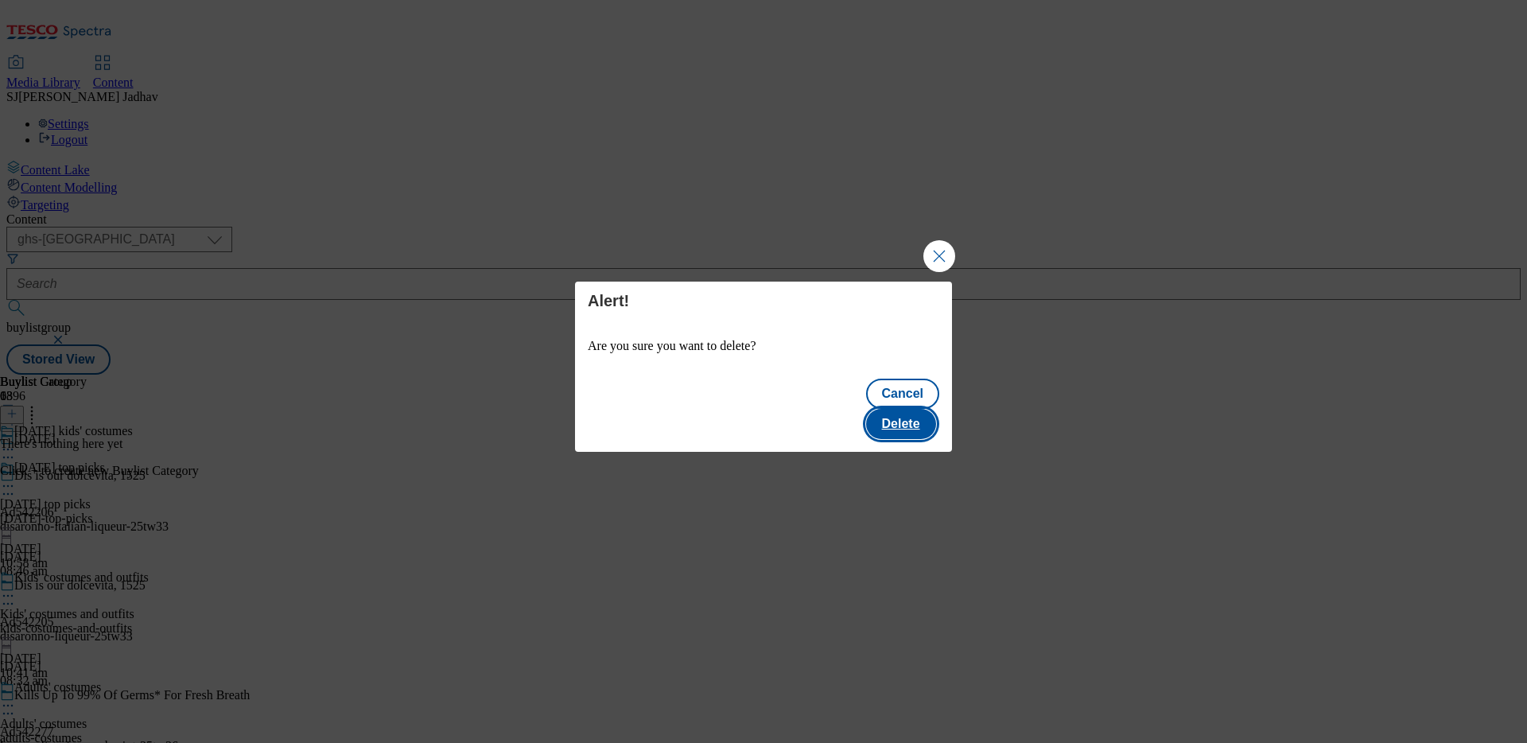
click at [904, 419] on button "Delete" at bounding box center [901, 424] width 70 height 30
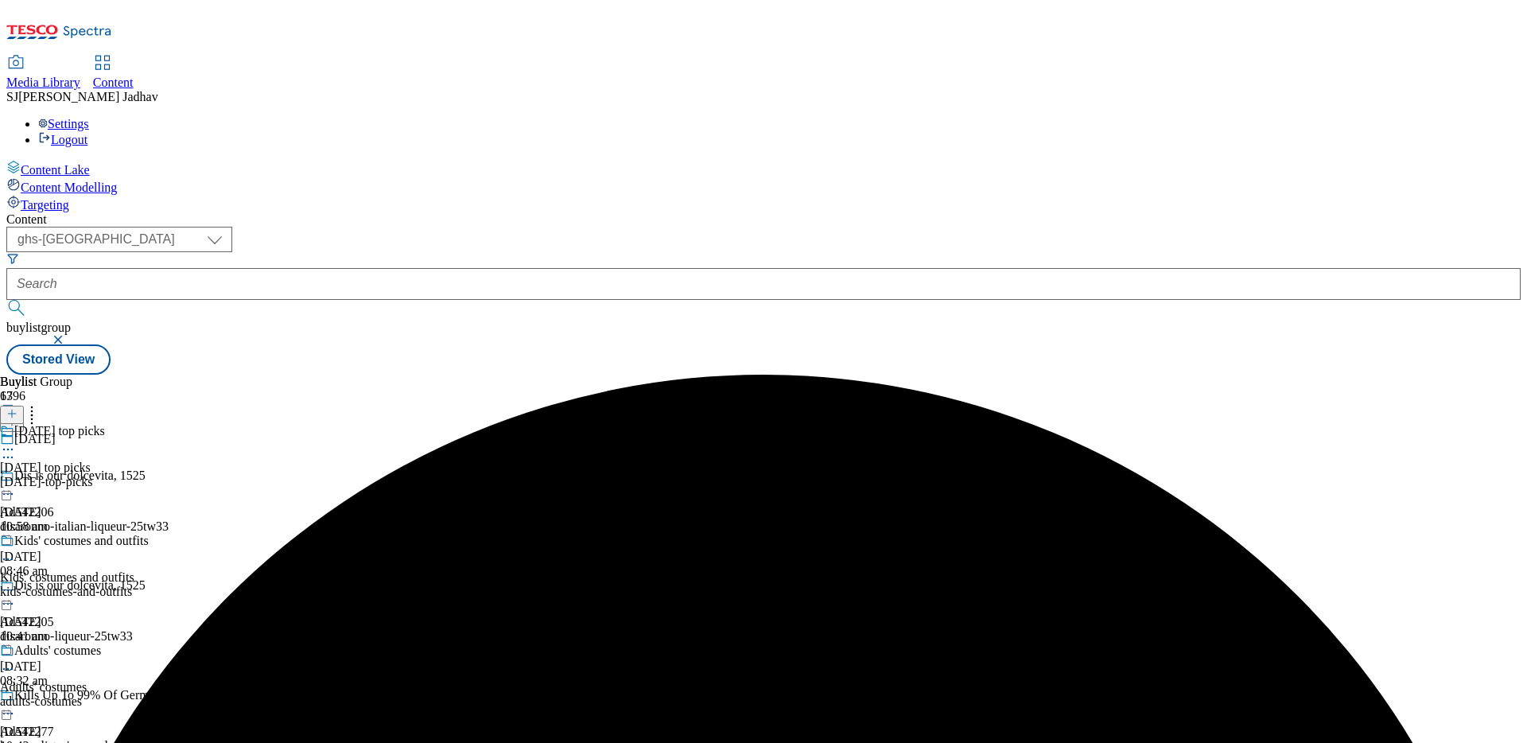
scroll to position [2323, 0]
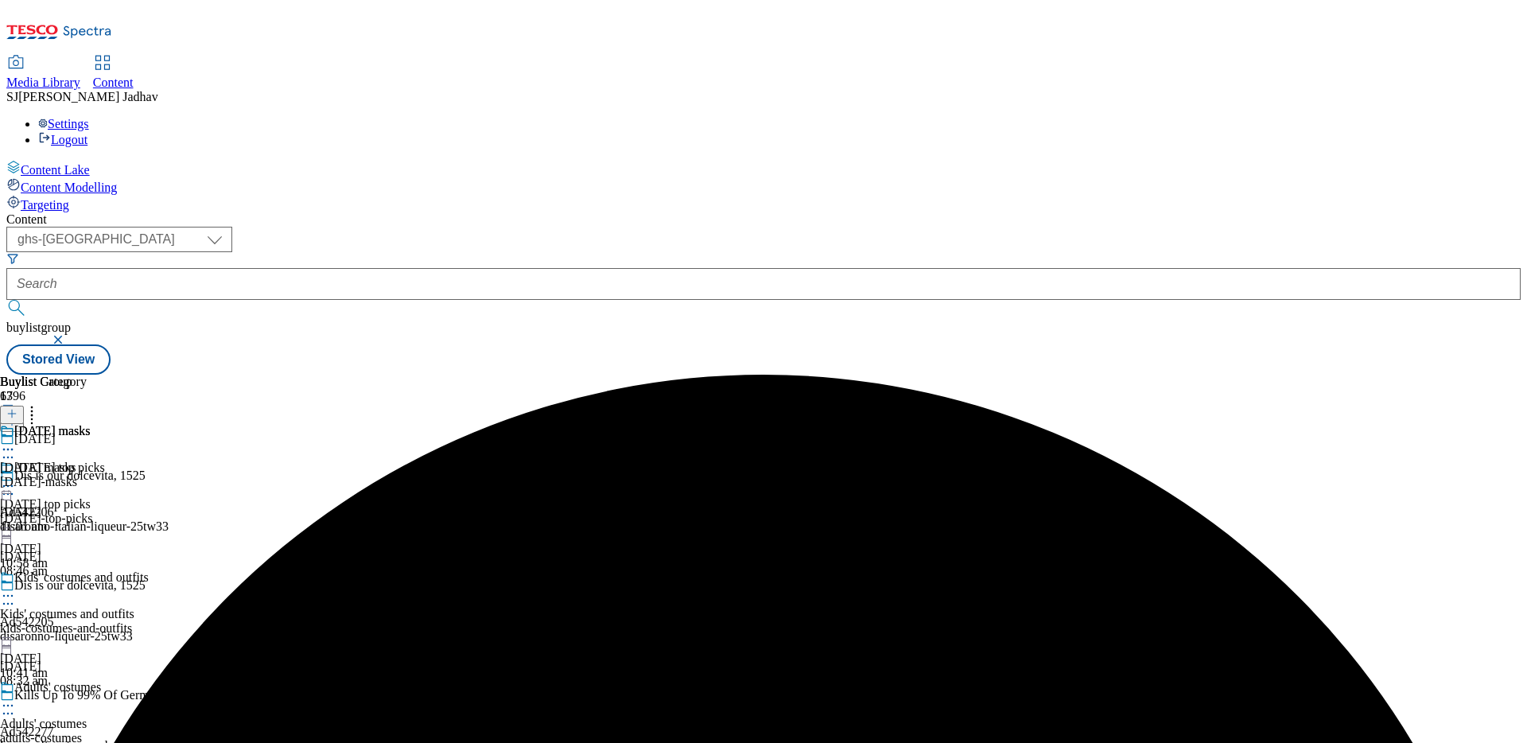
scroll to position [2281, 0]
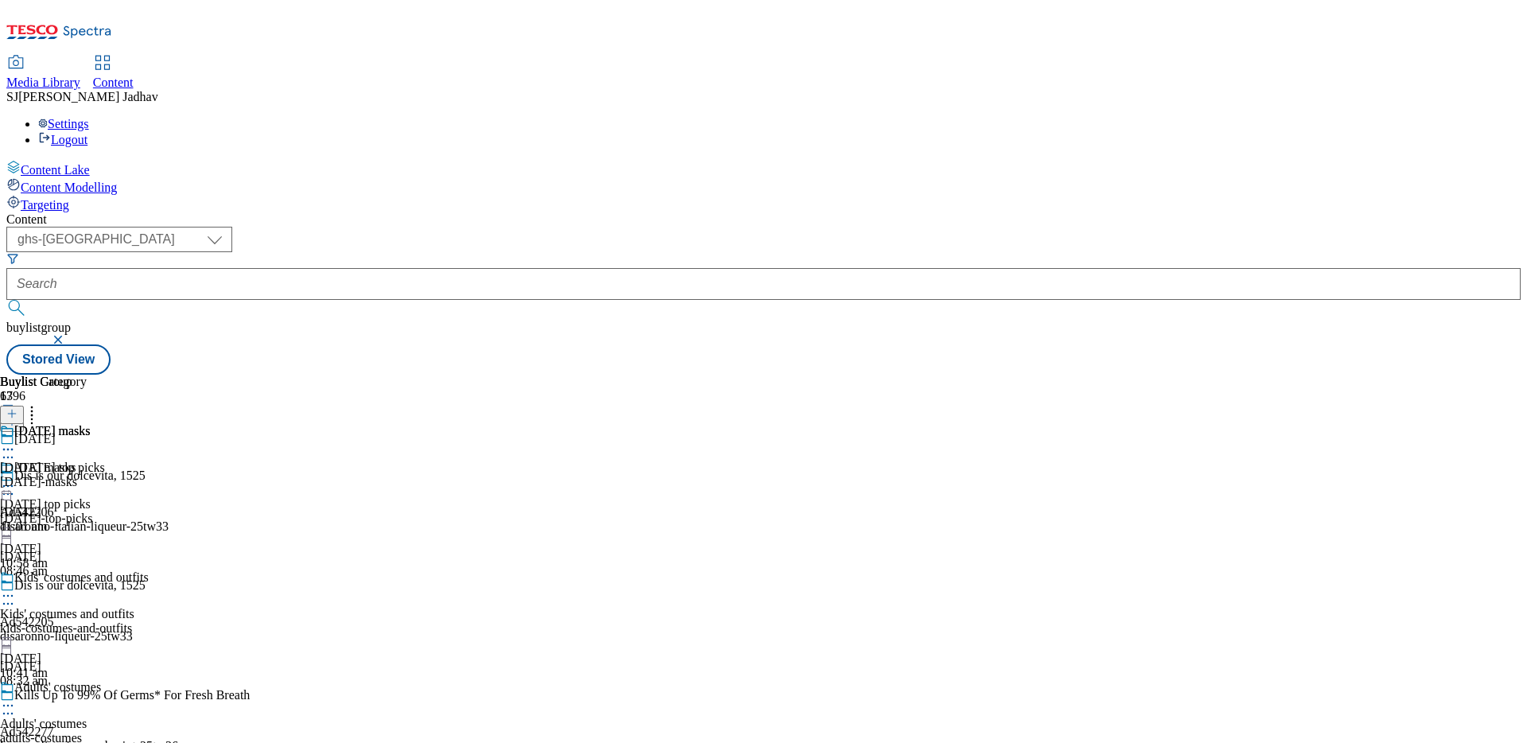
click at [91, 424] on div "[DATE] masks" at bounding box center [45, 442] width 91 height 37
click at [16, 478] on icon at bounding box center [8, 486] width 16 height 16
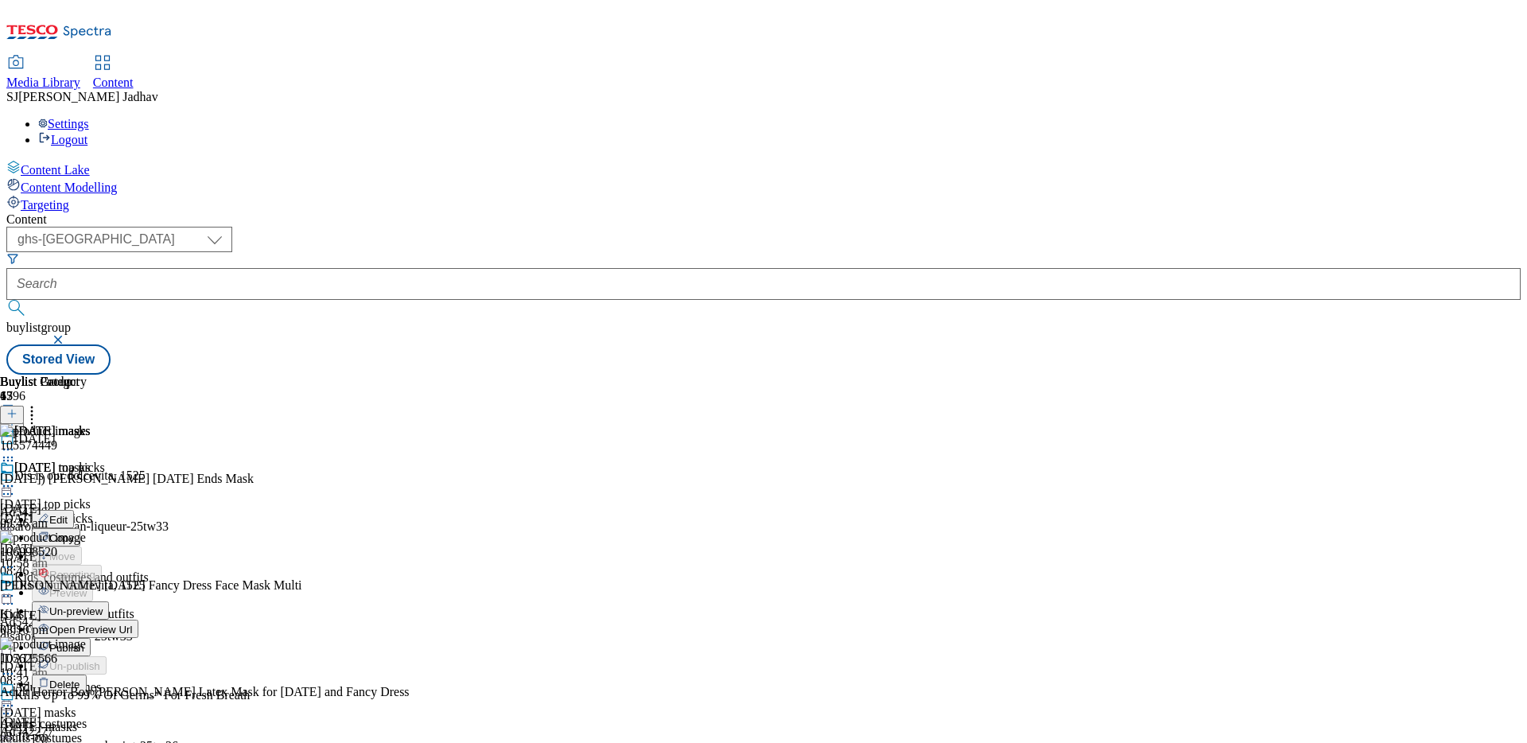
click at [103, 605] on span "Un-preview" at bounding box center [75, 611] width 53 height 12
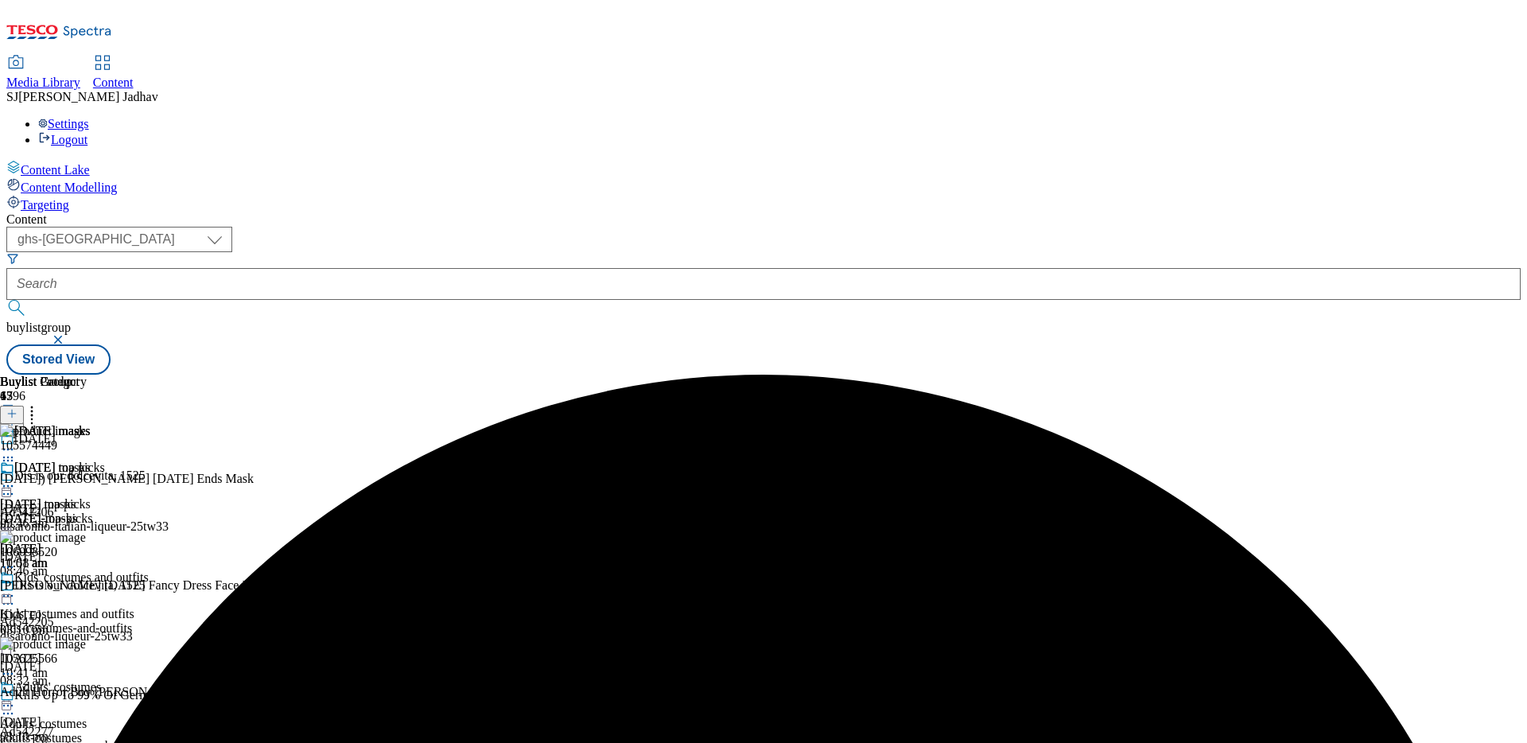
scroll to position [2323, 0]
click at [16, 478] on icon at bounding box center [8, 486] width 16 height 16
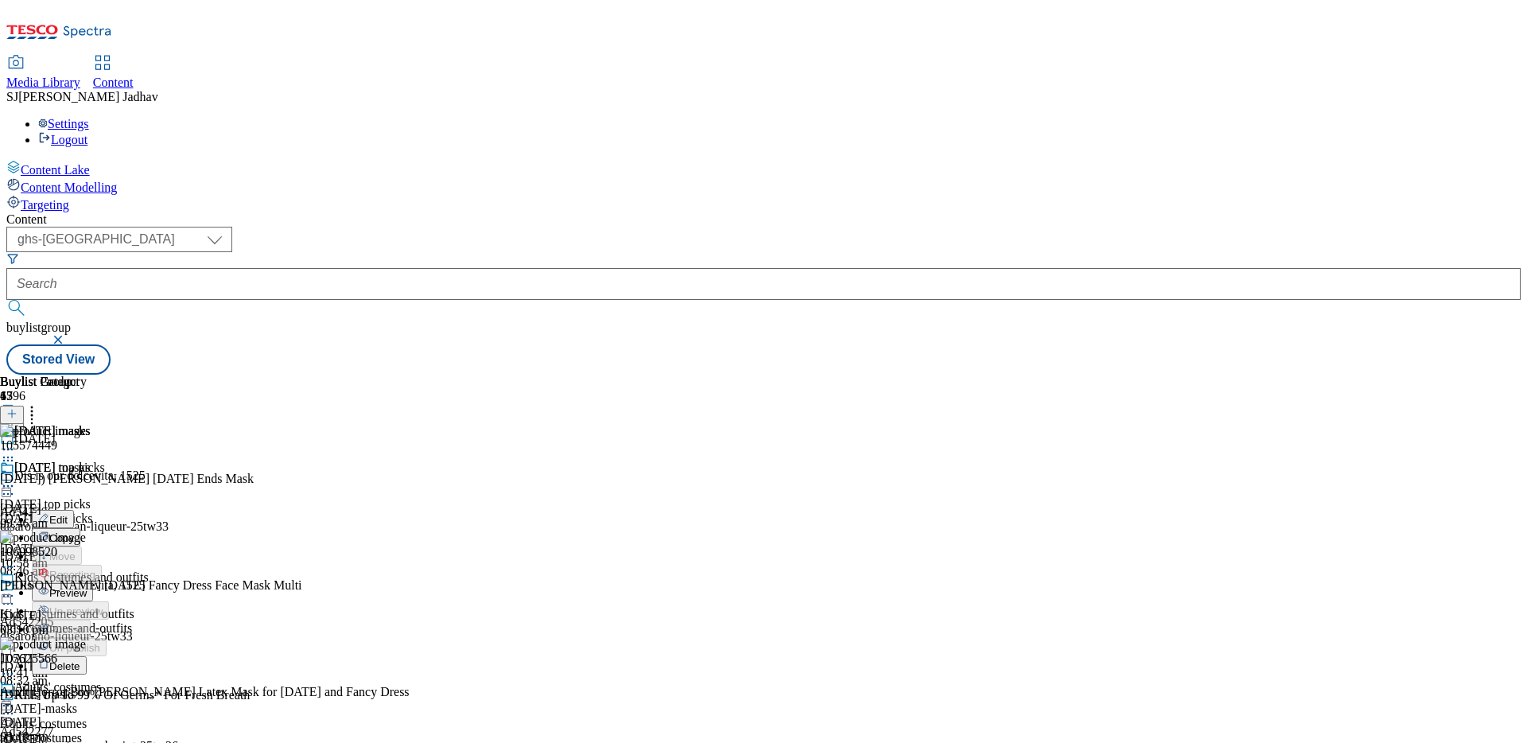
click at [80, 660] on span "Delete" at bounding box center [64, 666] width 31 height 12
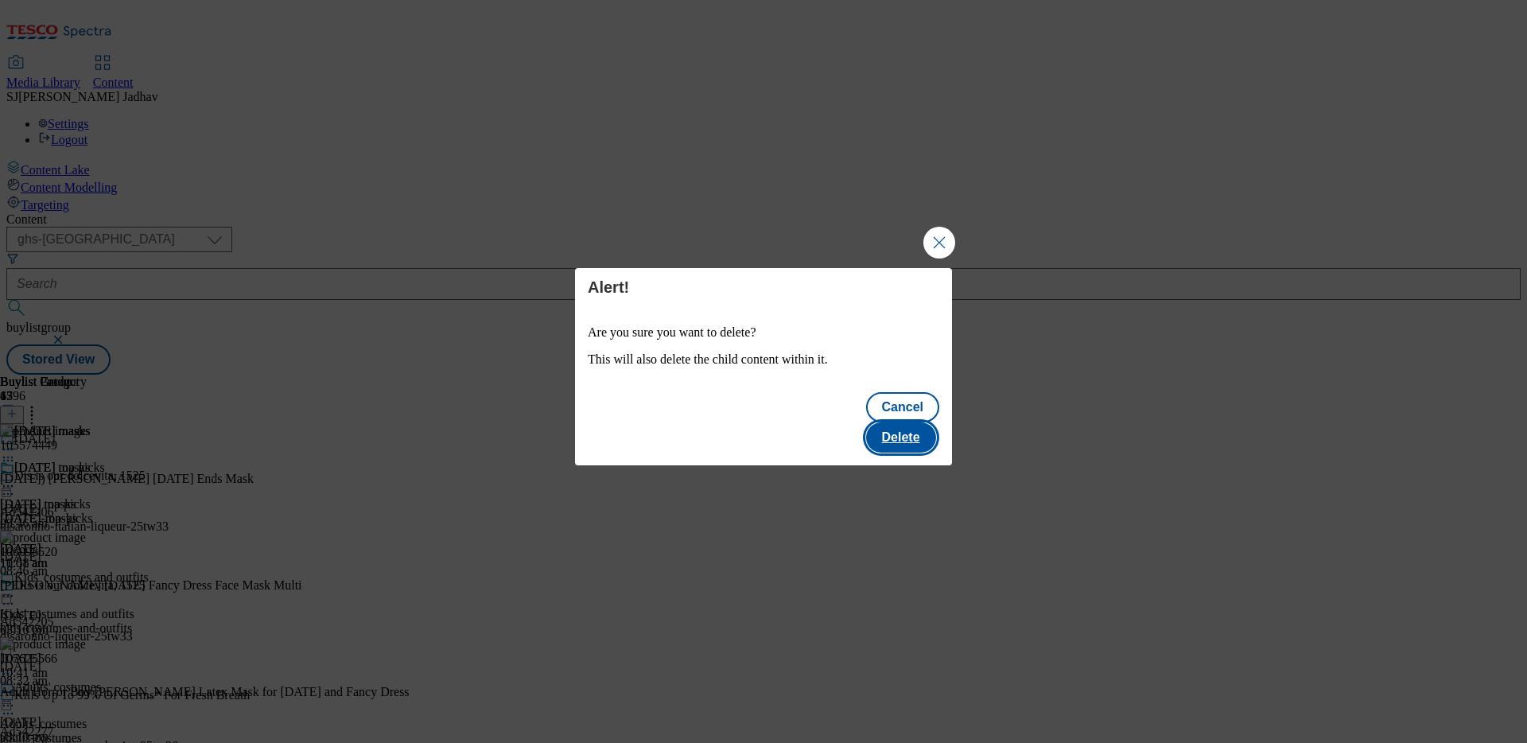
click at [919, 422] on button "Delete" at bounding box center [901, 437] width 70 height 30
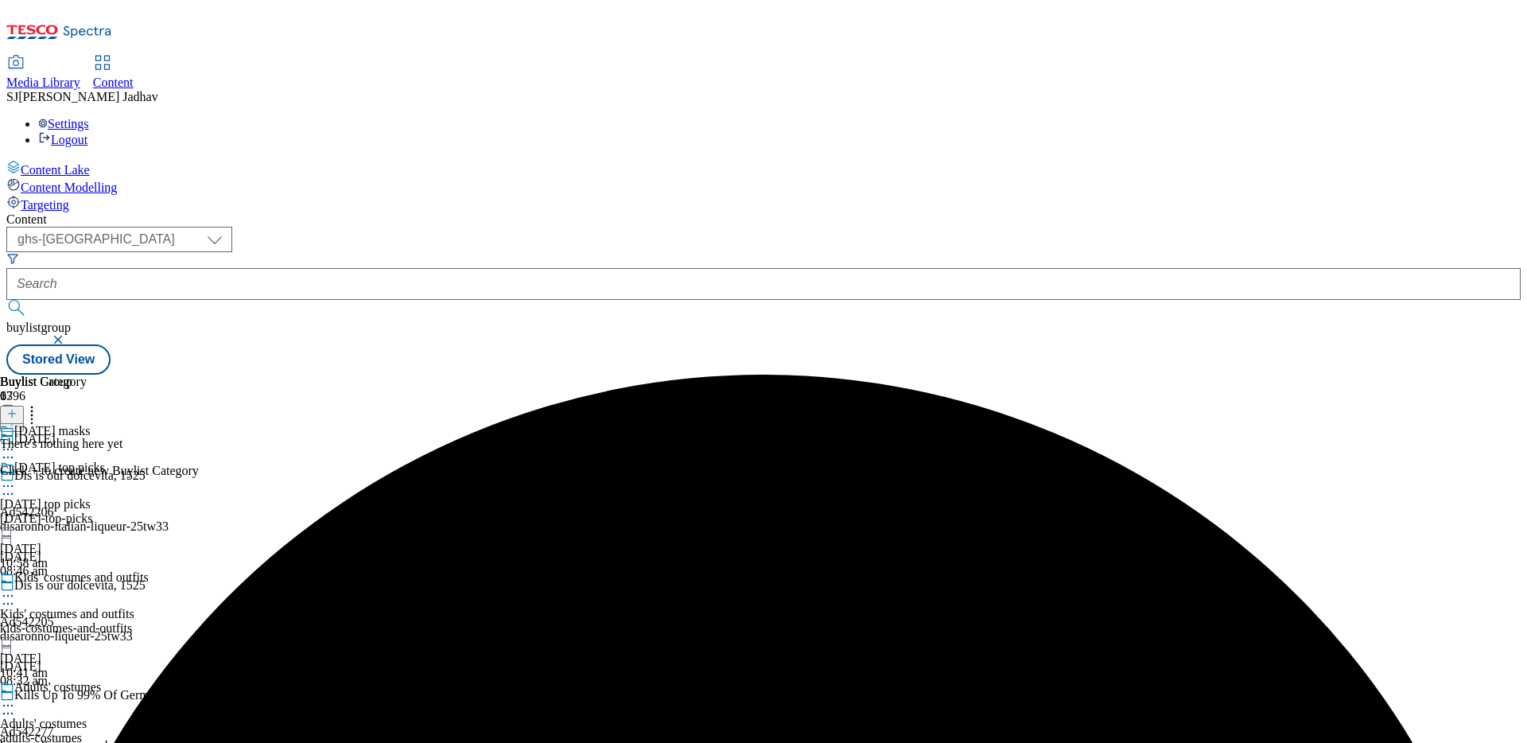
scroll to position [2323, 0]
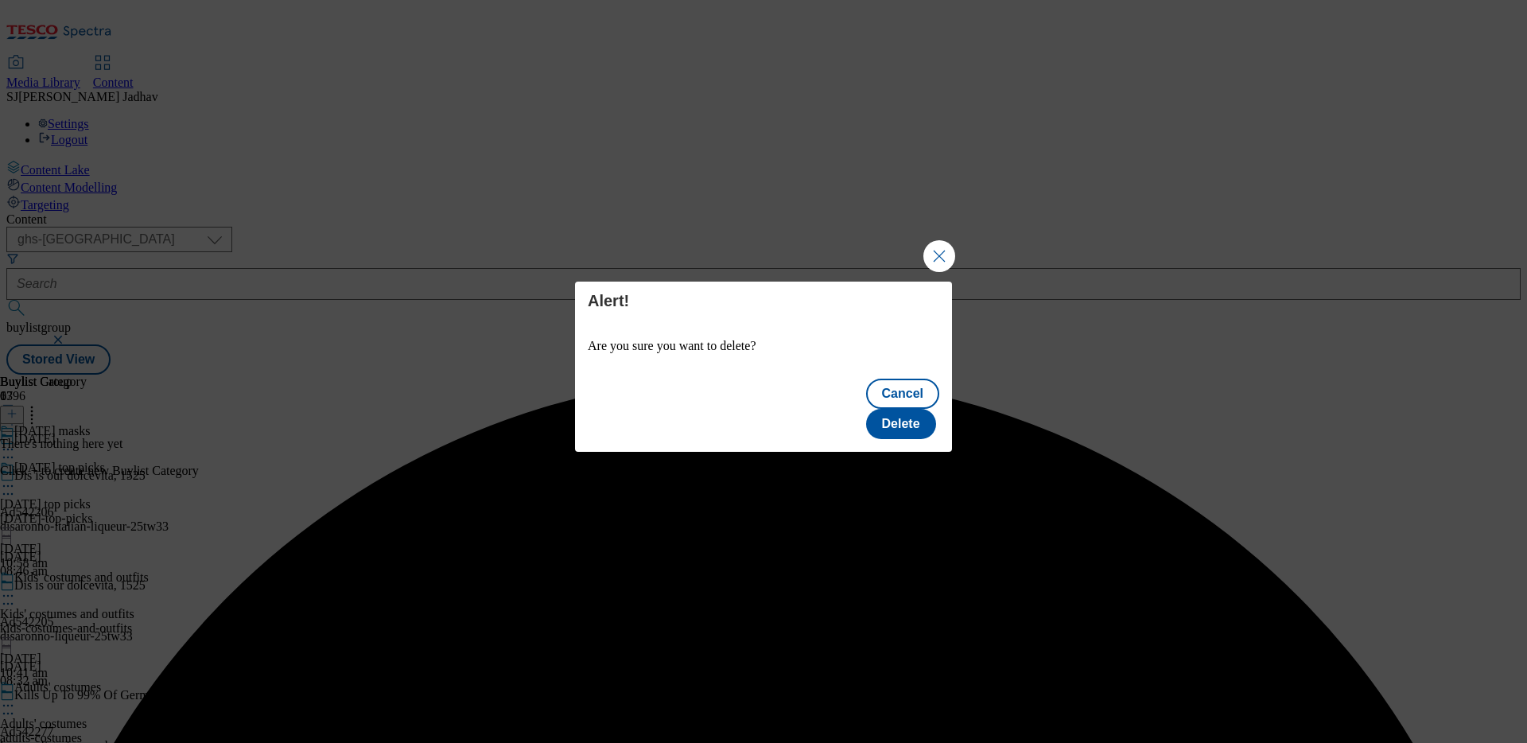
scroll to position [0, 0]
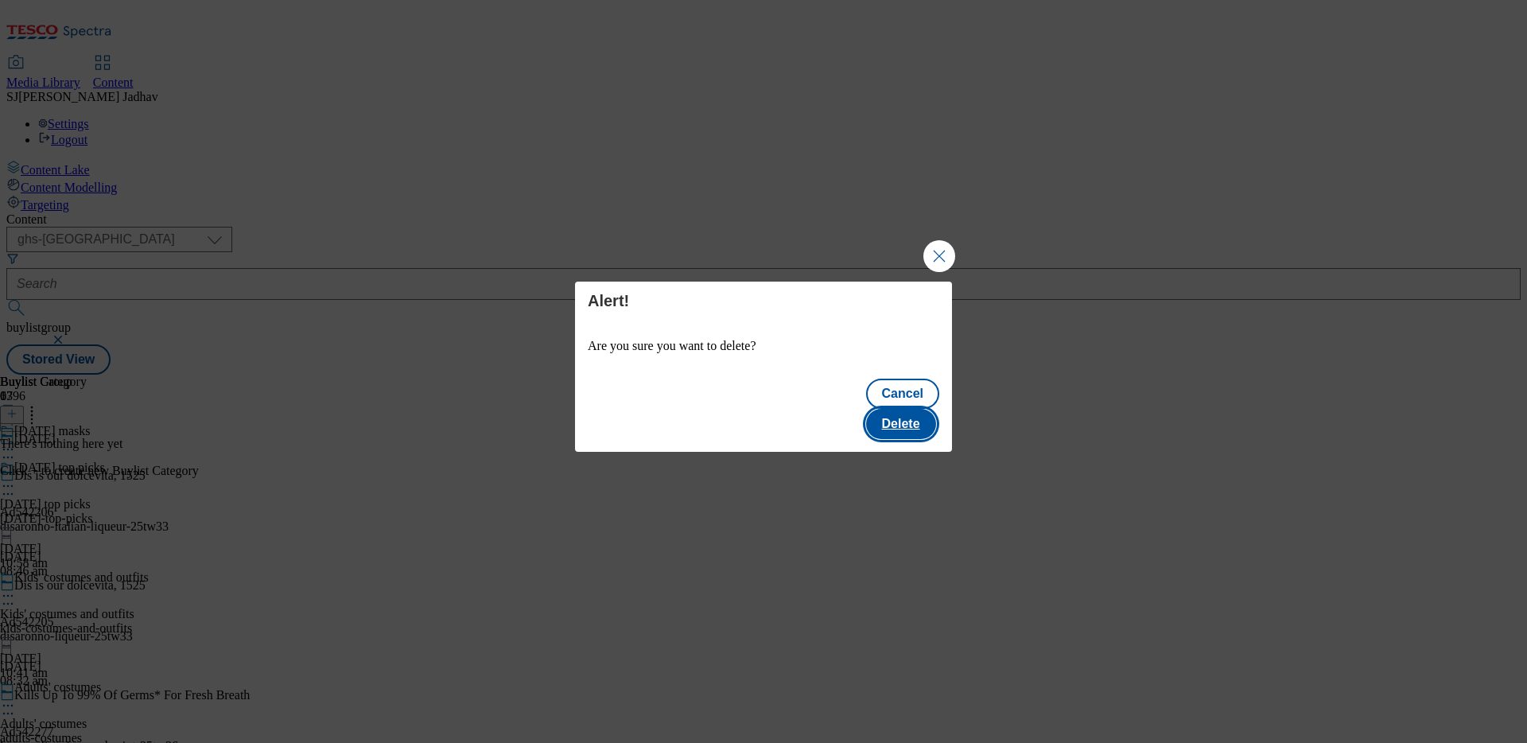
click at [914, 409] on button "Delete" at bounding box center [901, 424] width 70 height 30
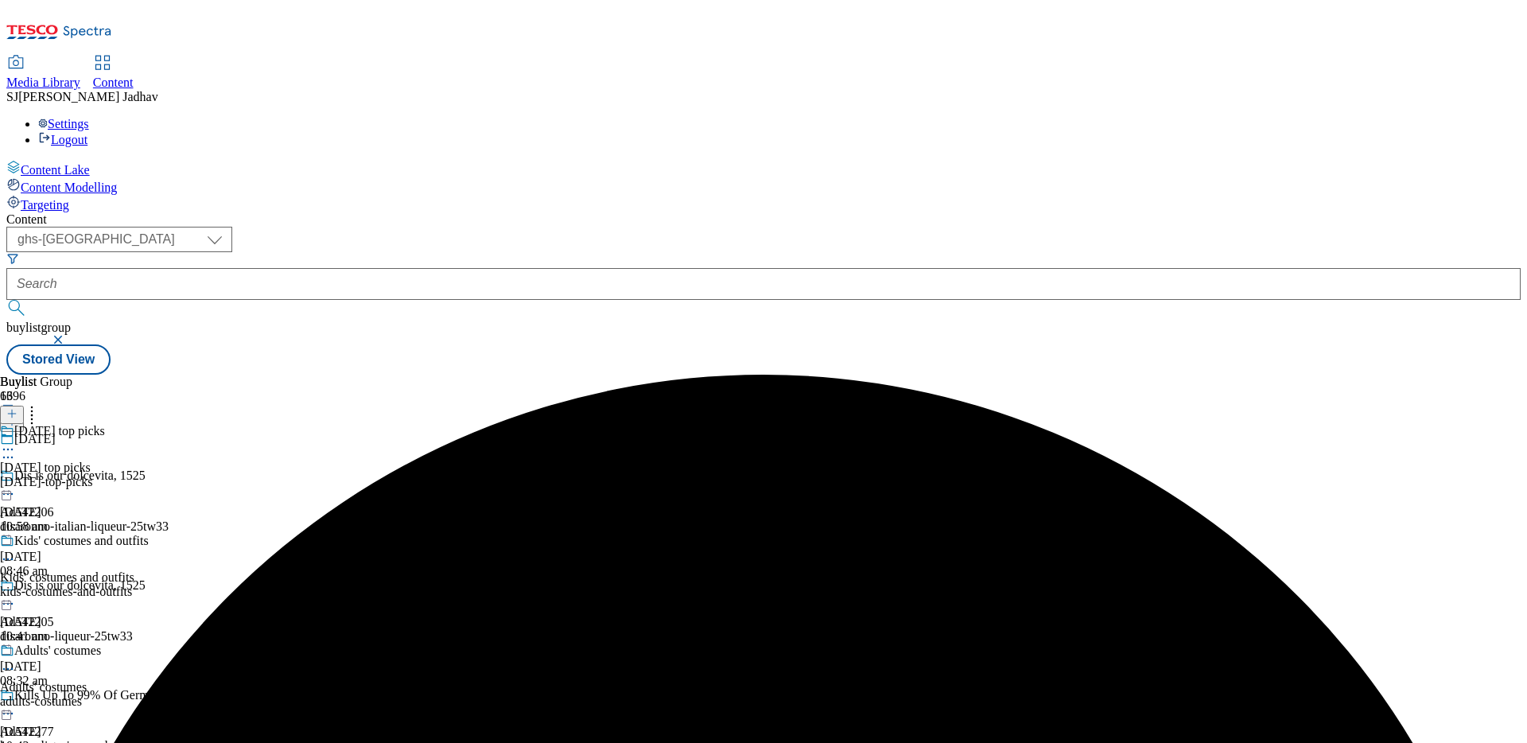
scroll to position [2159, 0]
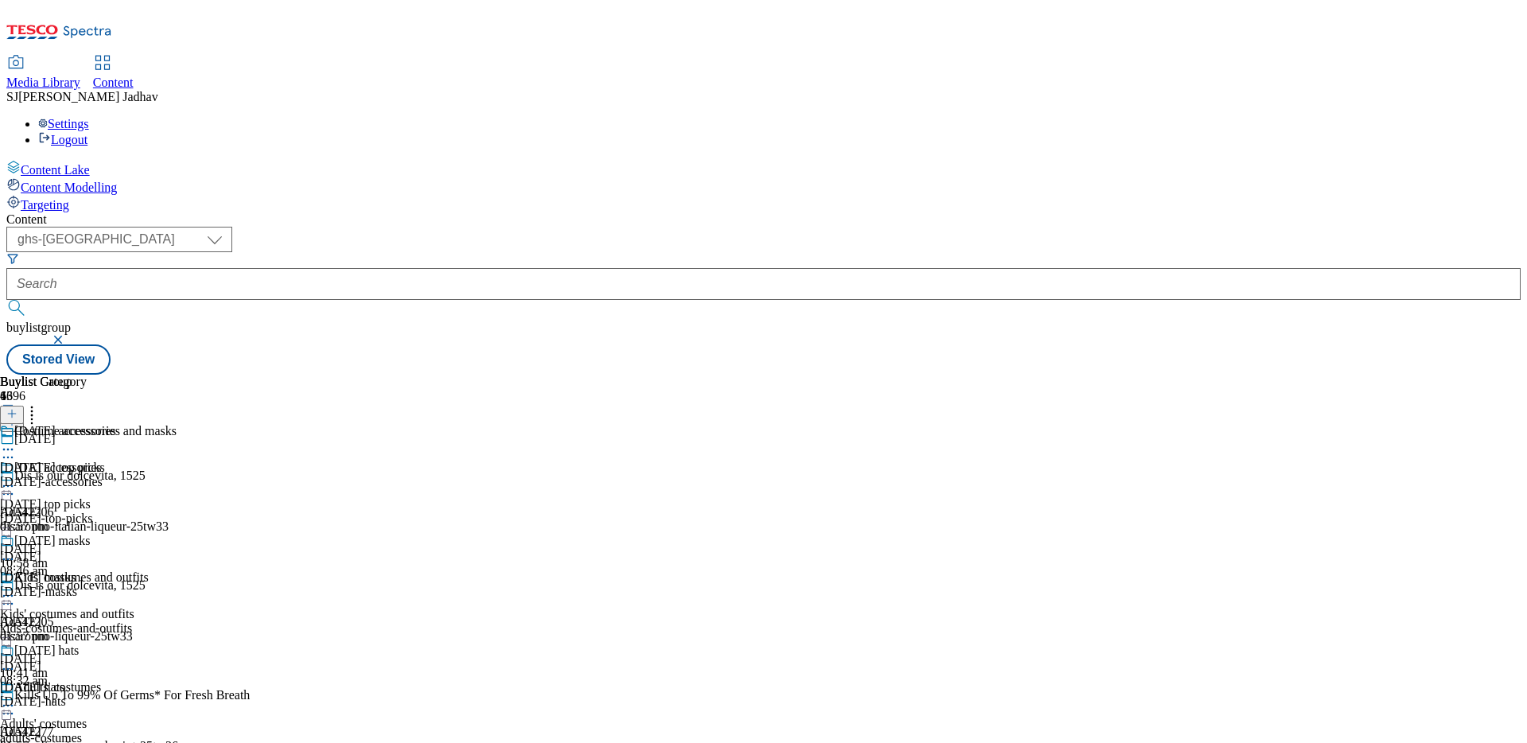
scroll to position [2292, 0]
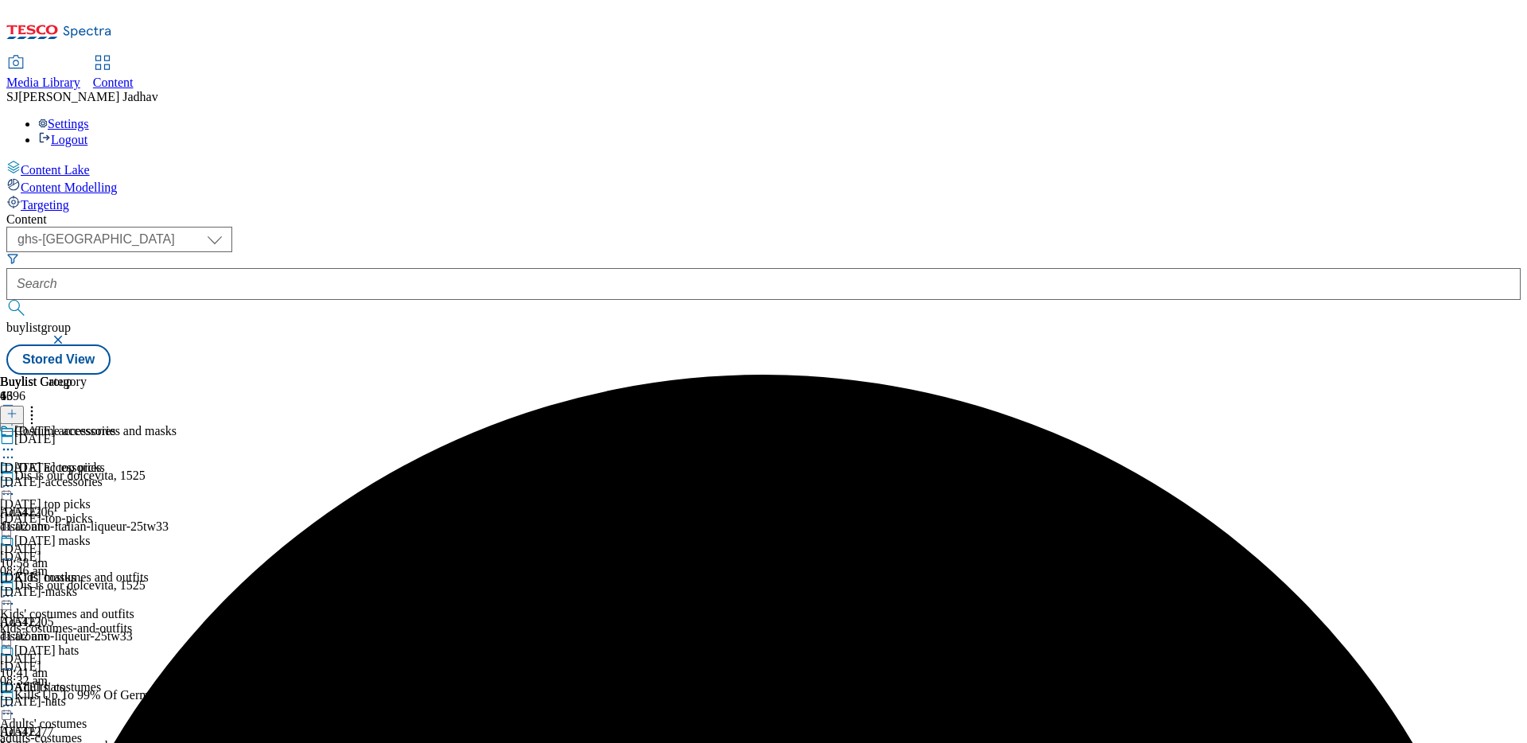
scroll to position [2159, 0]
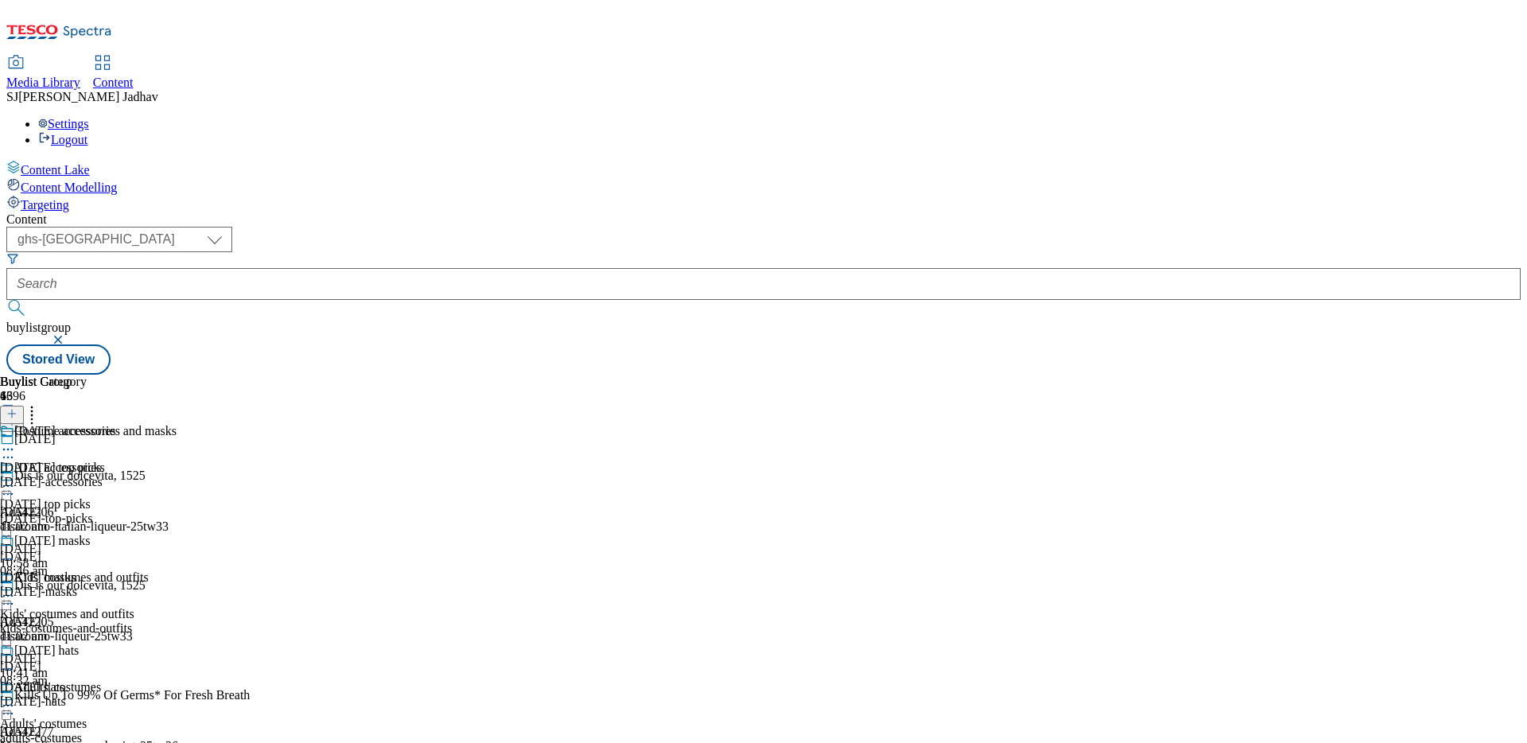
click at [16, 441] on icon at bounding box center [8, 449] width 16 height 16
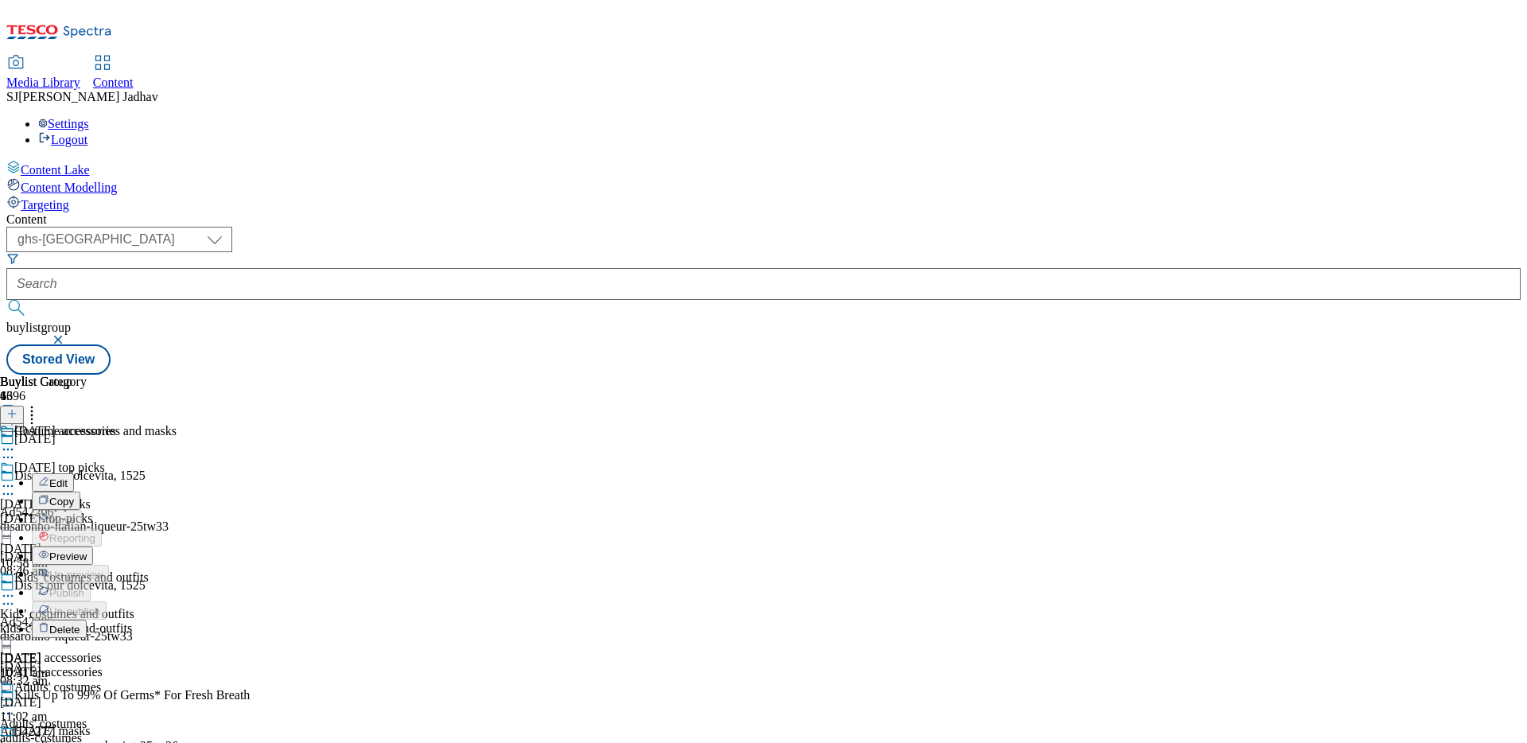
click at [80, 624] on span "Delete" at bounding box center [64, 630] width 31 height 12
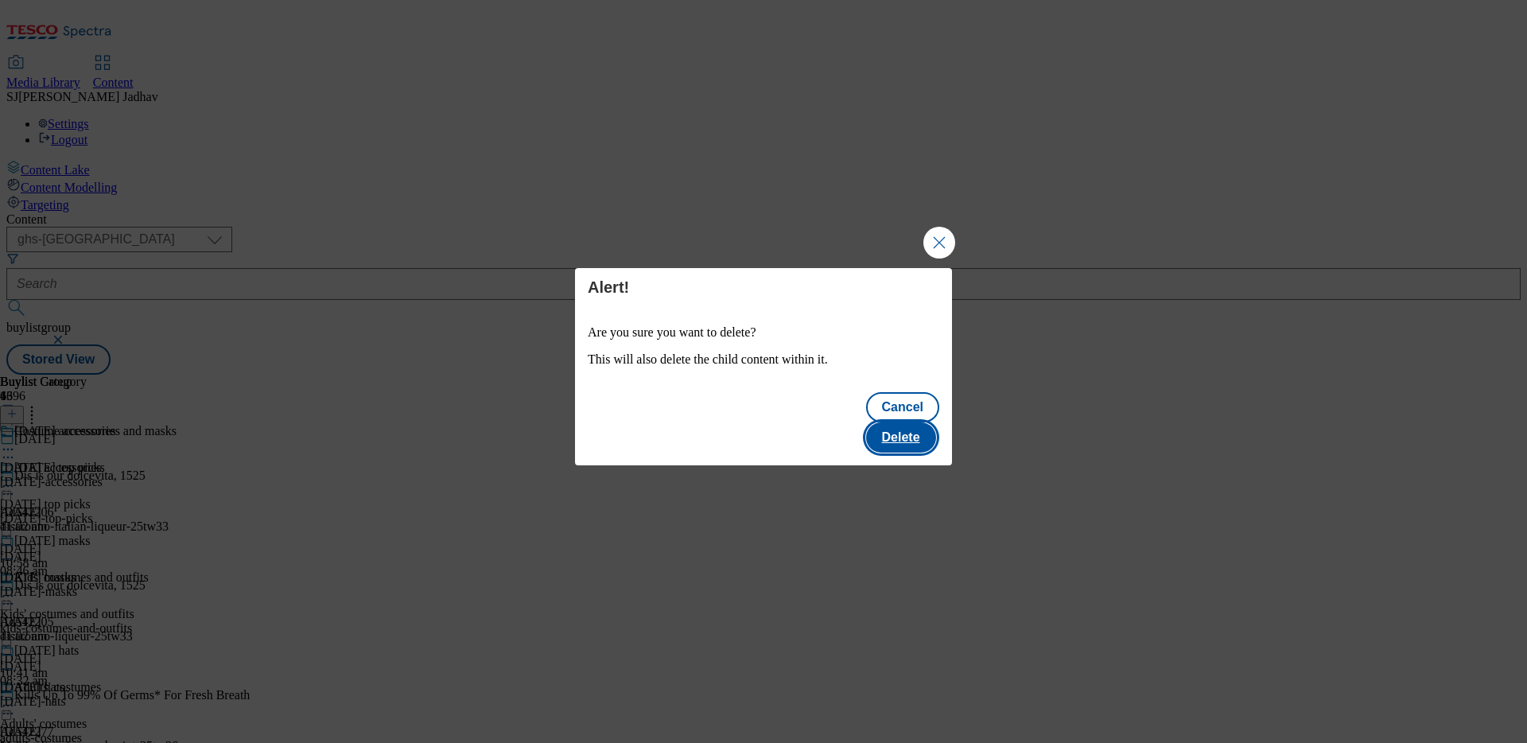
click at [915, 423] on button "Delete" at bounding box center [901, 437] width 70 height 30
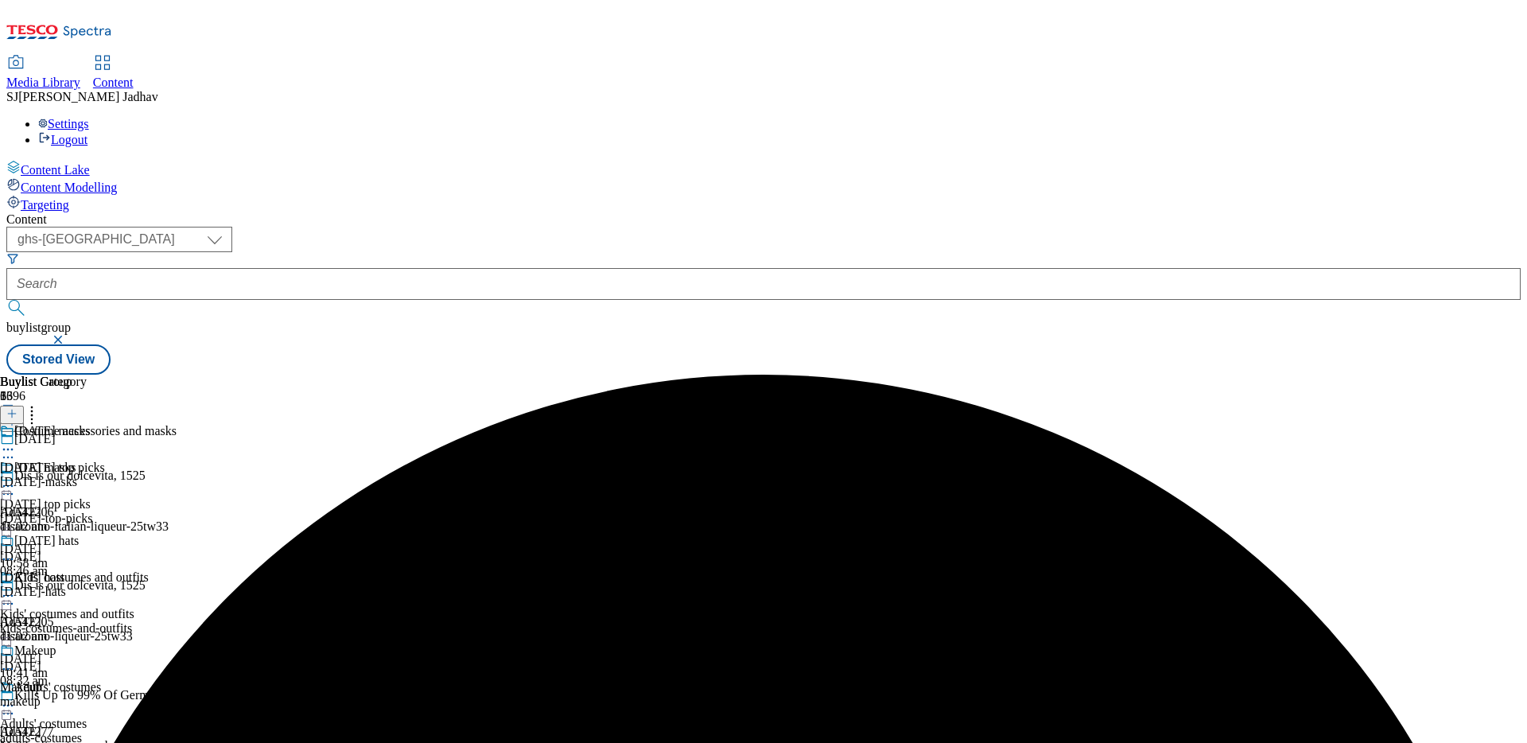
click at [16, 441] on icon at bounding box center [8, 449] width 16 height 16
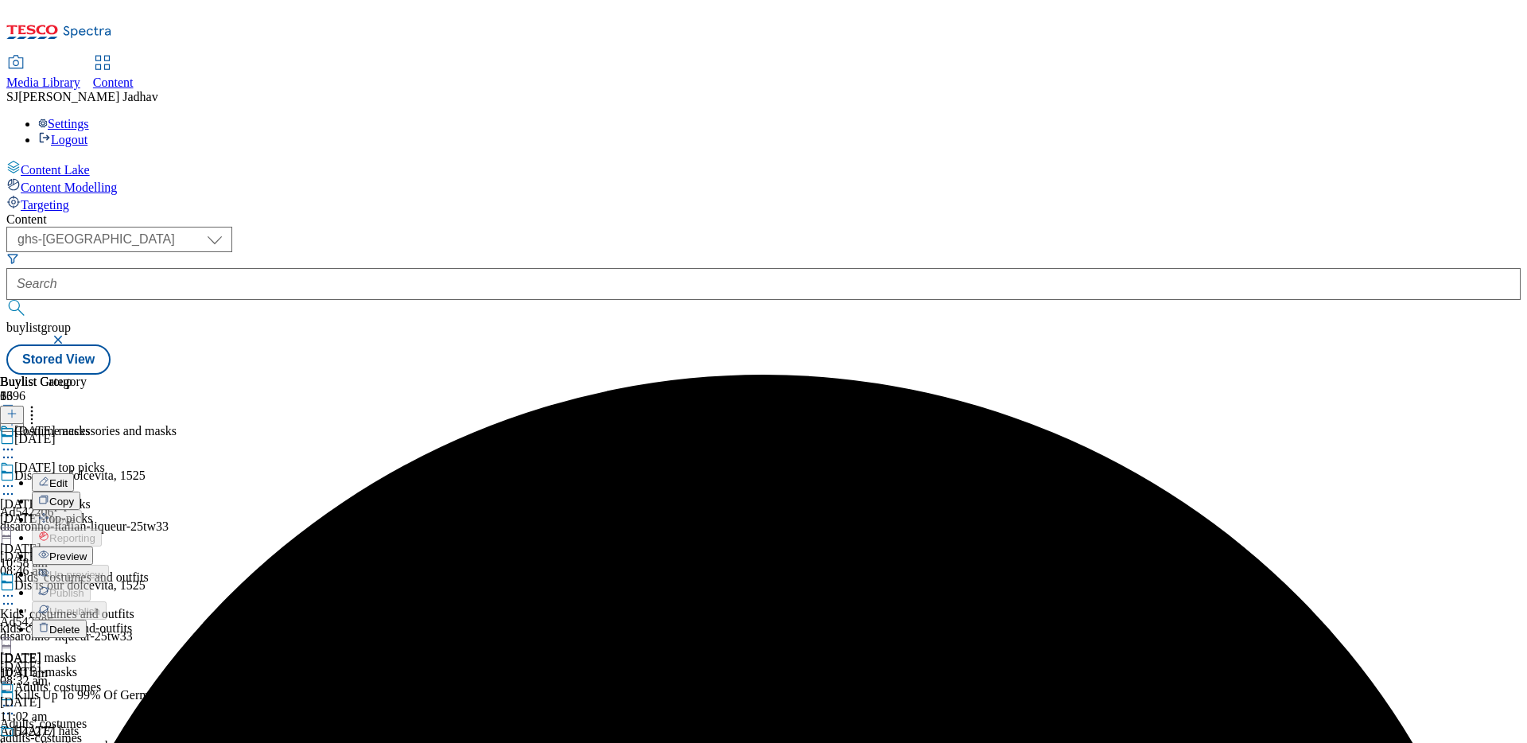
click at [80, 624] on span "Delete" at bounding box center [64, 630] width 31 height 12
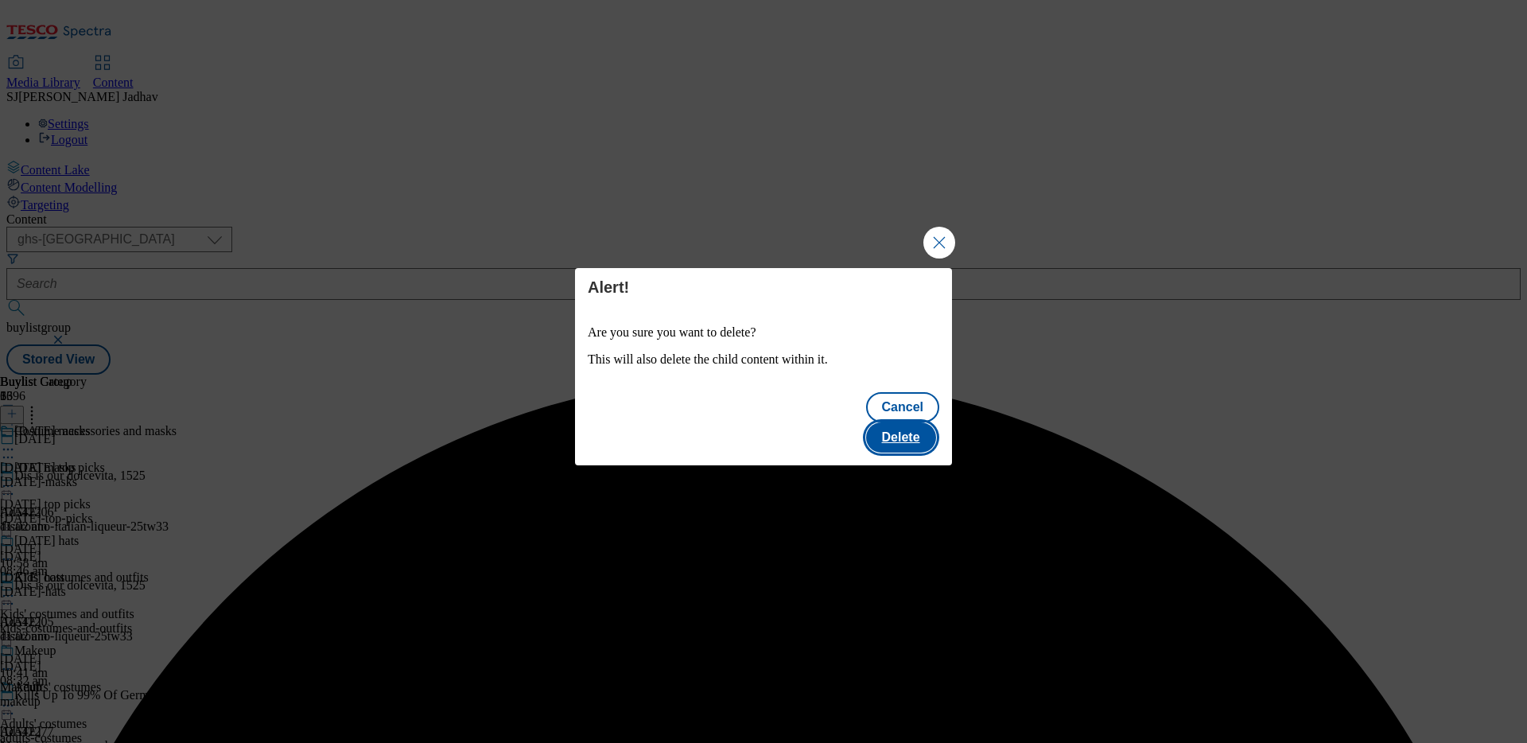
click at [921, 422] on button "Delete" at bounding box center [901, 437] width 70 height 30
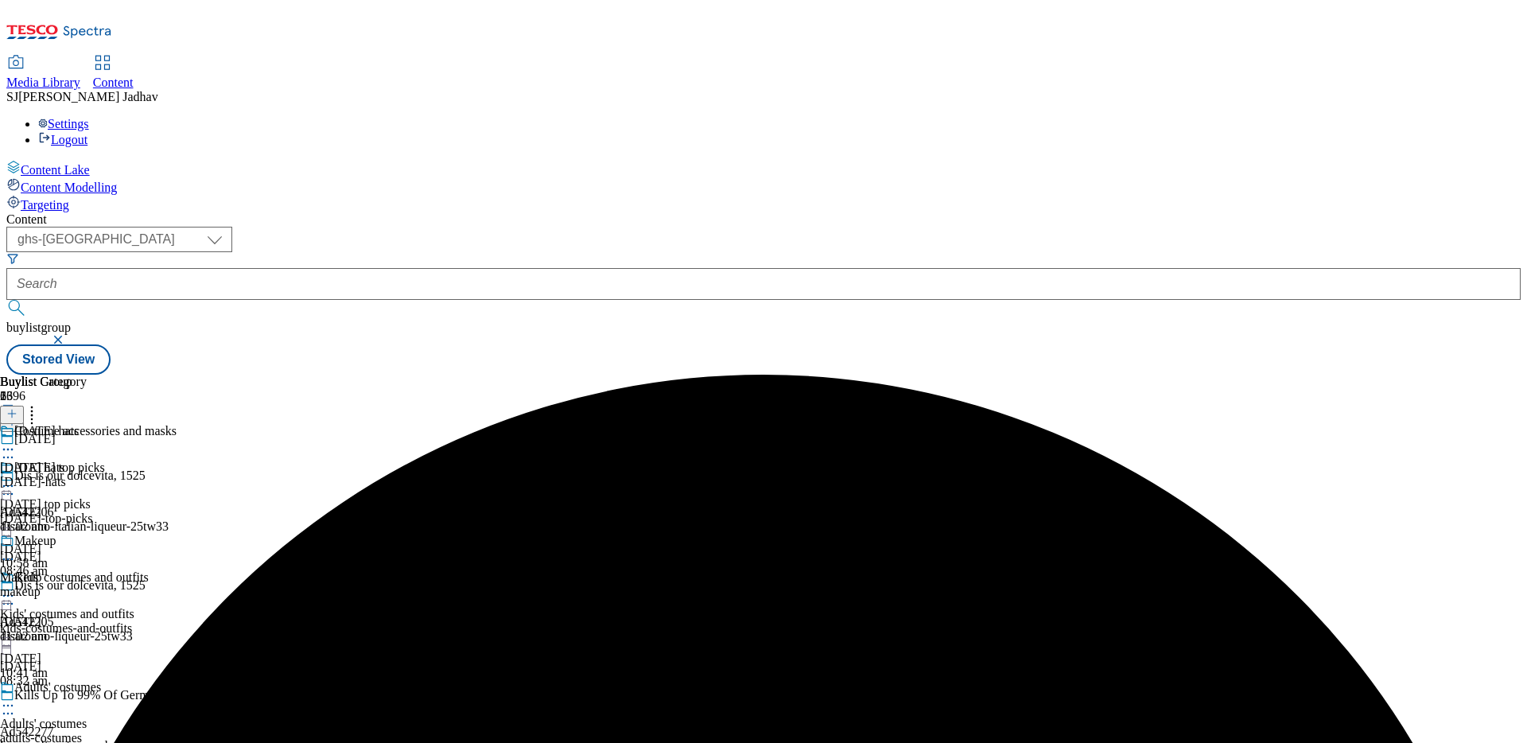
click at [16, 441] on icon at bounding box center [8, 449] width 16 height 16
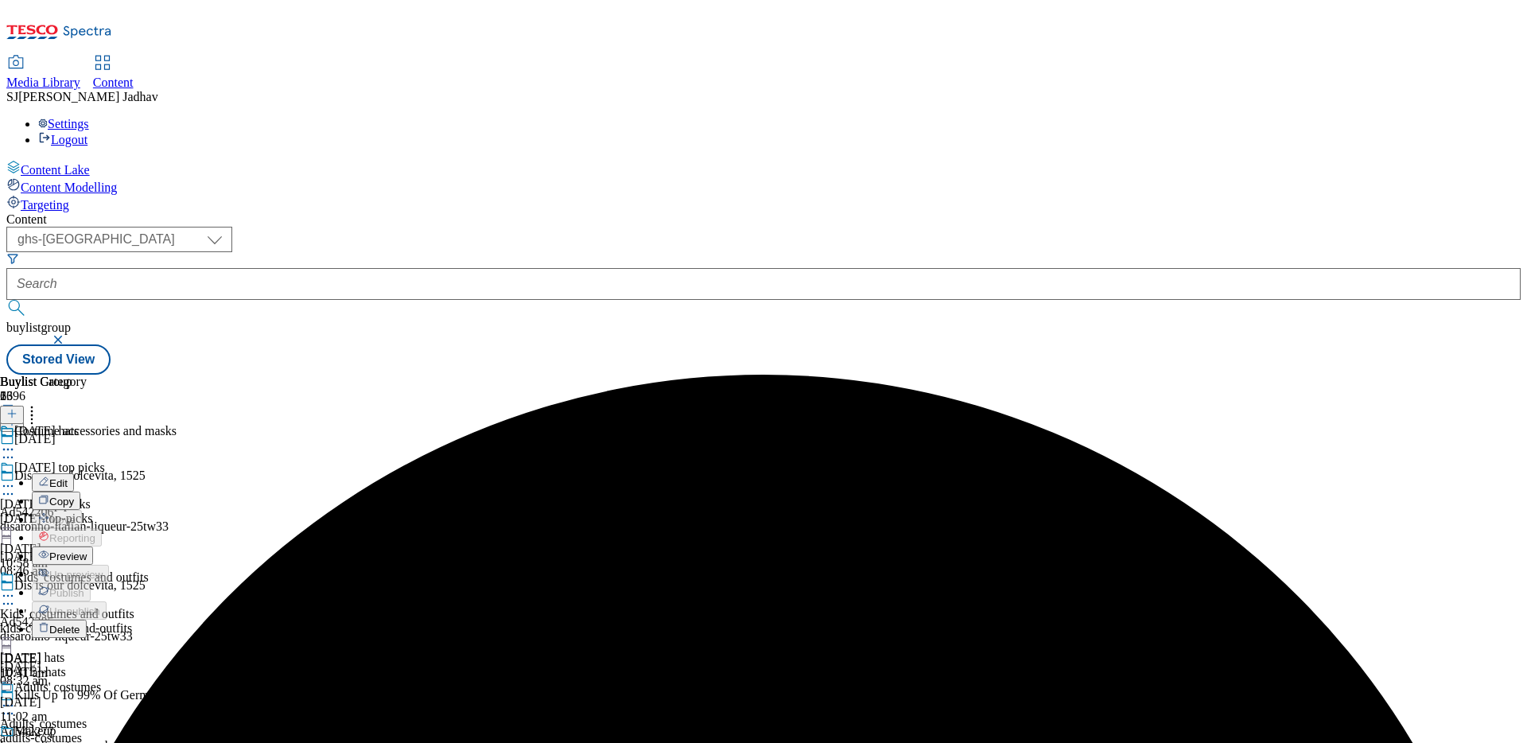
click at [80, 624] on span "Delete" at bounding box center [64, 630] width 31 height 12
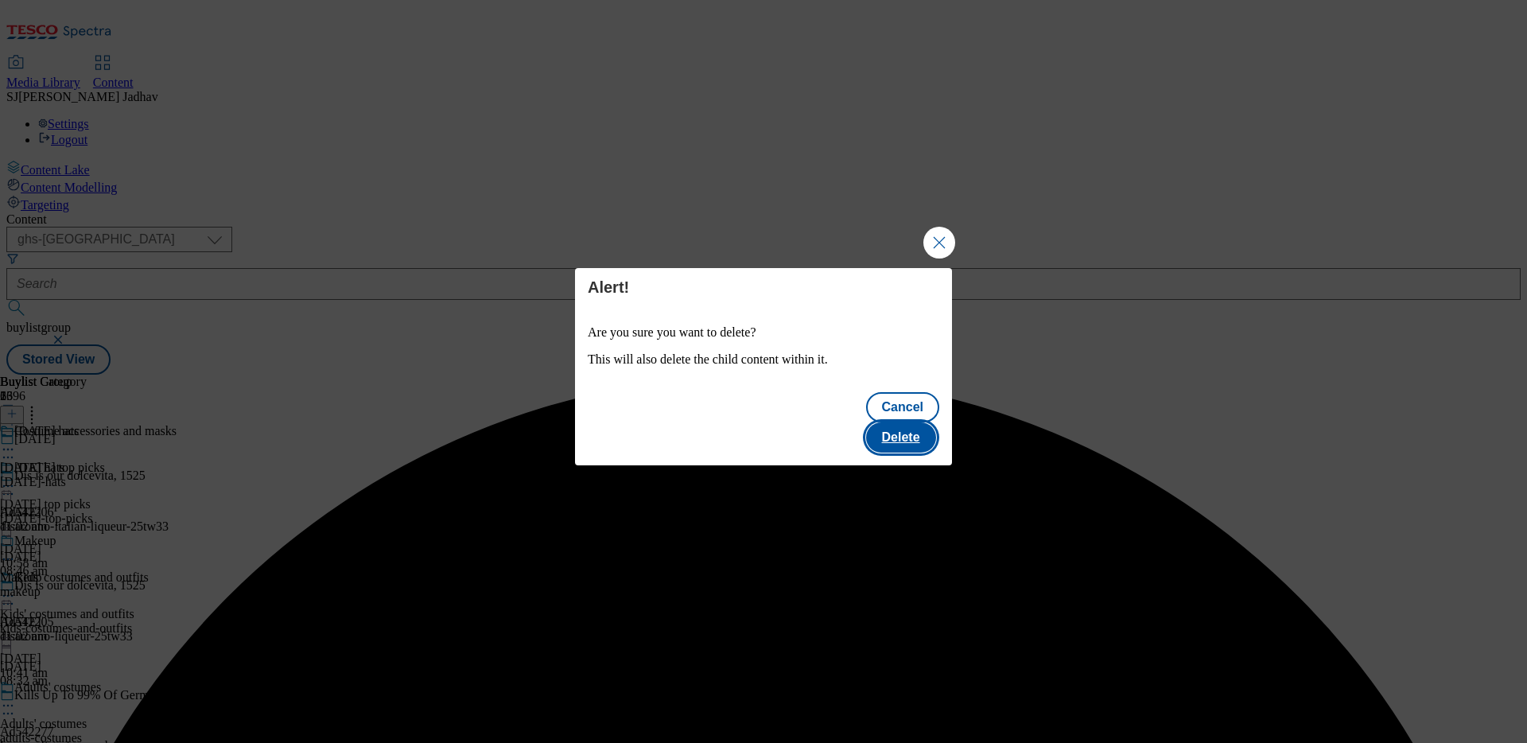
click at [905, 429] on button "Delete" at bounding box center [901, 437] width 70 height 30
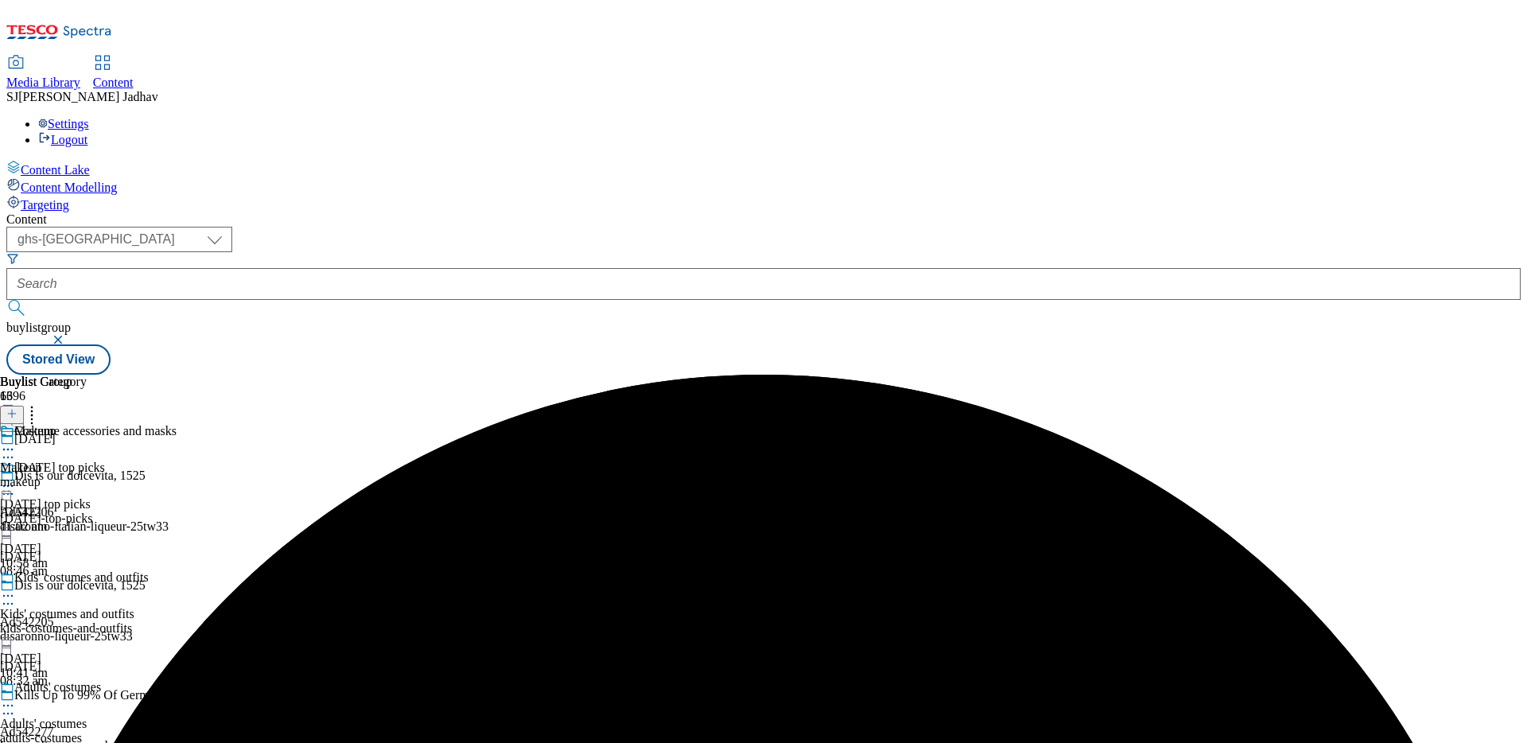
click at [16, 441] on icon at bounding box center [8, 449] width 16 height 16
click at [80, 624] on span "Delete" at bounding box center [64, 630] width 31 height 12
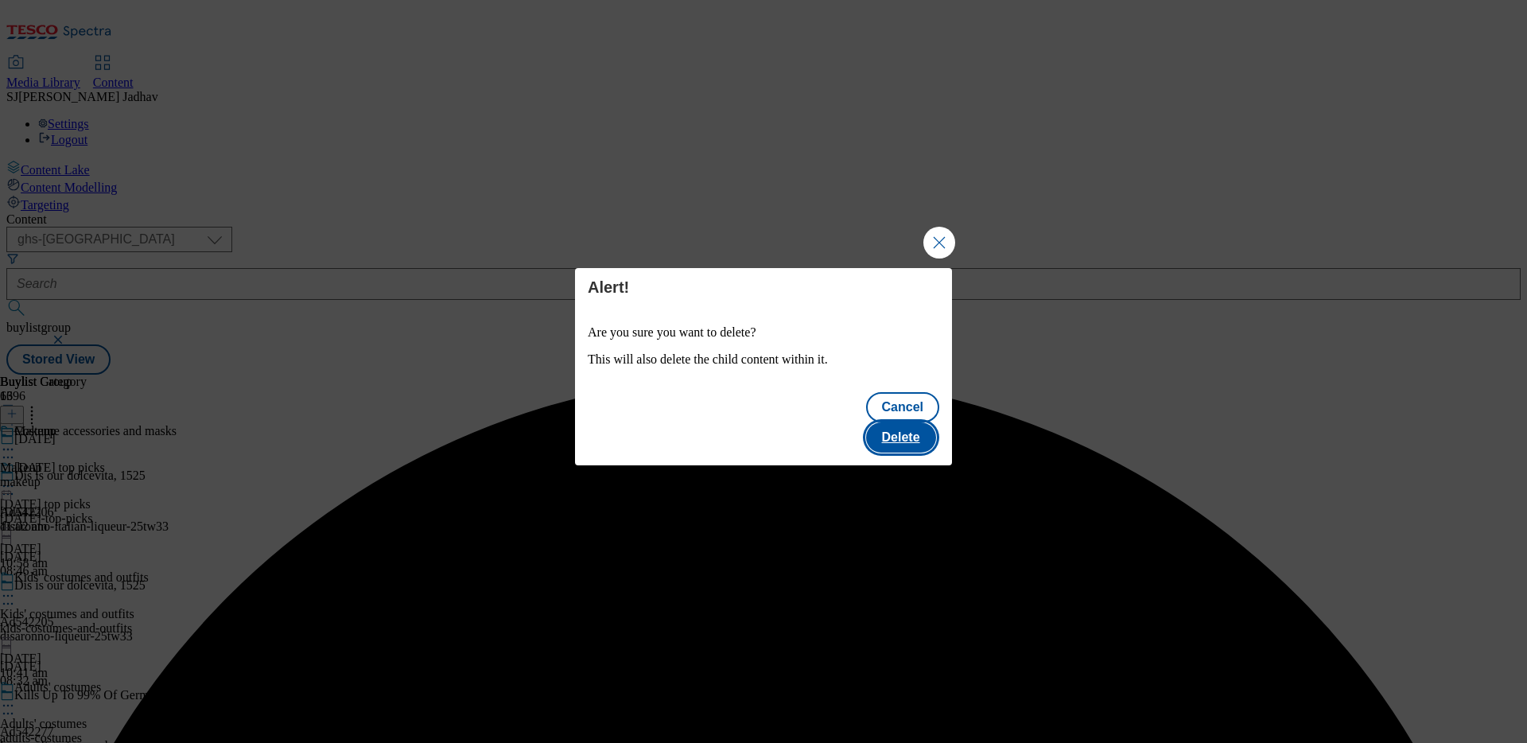
click at [928, 422] on button "Delete" at bounding box center [901, 437] width 70 height 30
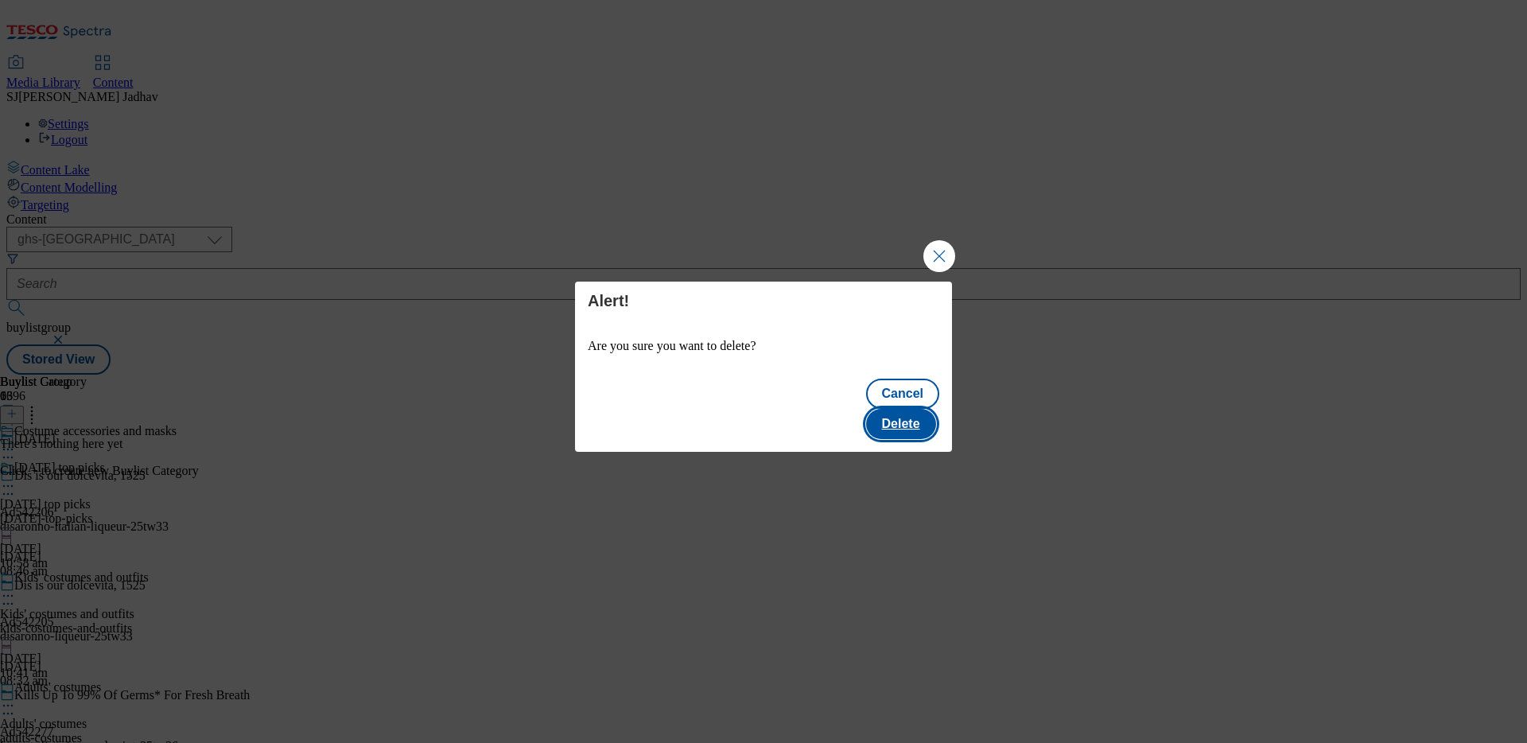
click at [896, 418] on button "Delete" at bounding box center [901, 424] width 70 height 30
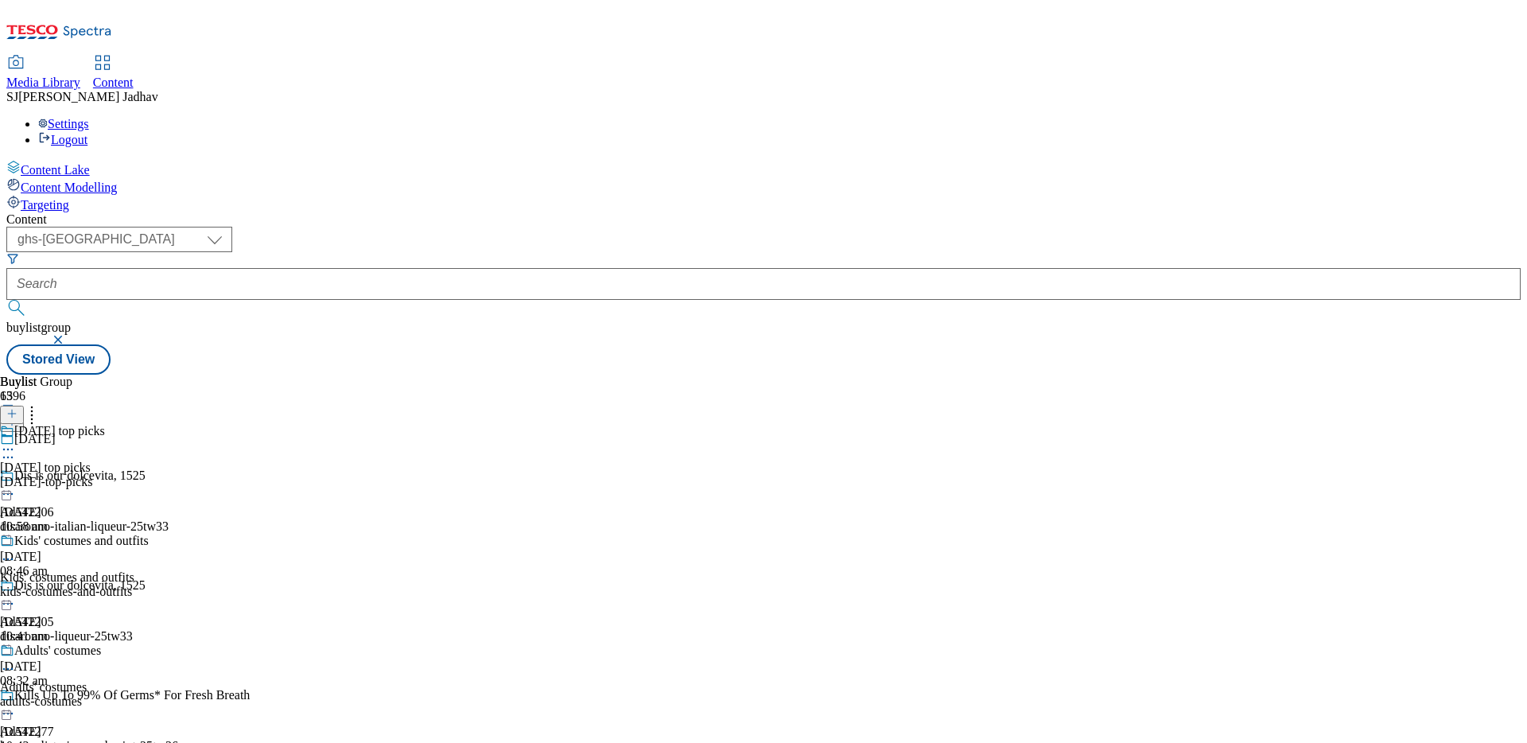
click at [80, 76] on span "Media Library" at bounding box center [43, 83] width 74 height 14
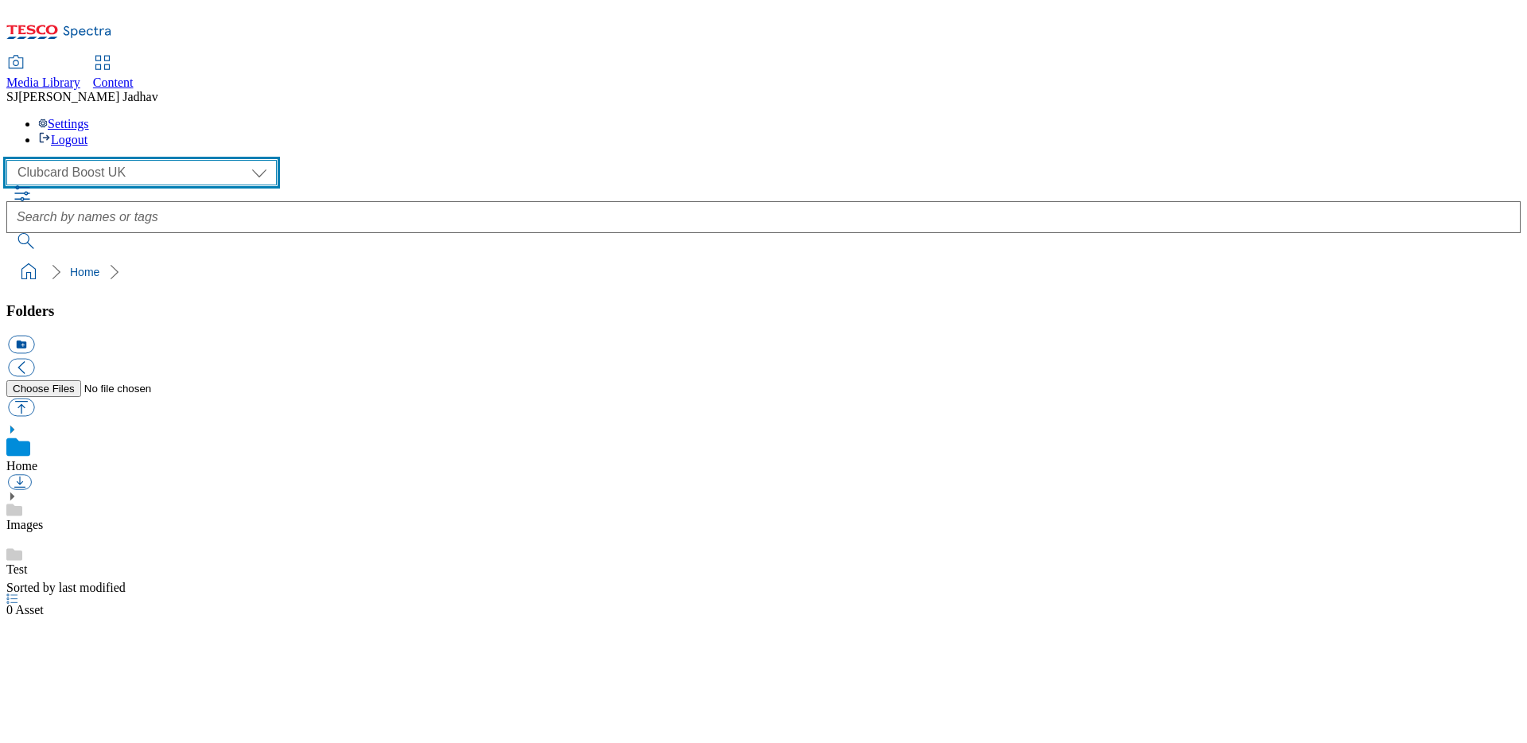
click at [159, 160] on select "Clubcard Boost UK Clubcard Marketing Dotcom [GEOGRAPHIC_DATA] Emails GHS Market…" at bounding box center [141, 172] width 270 height 25
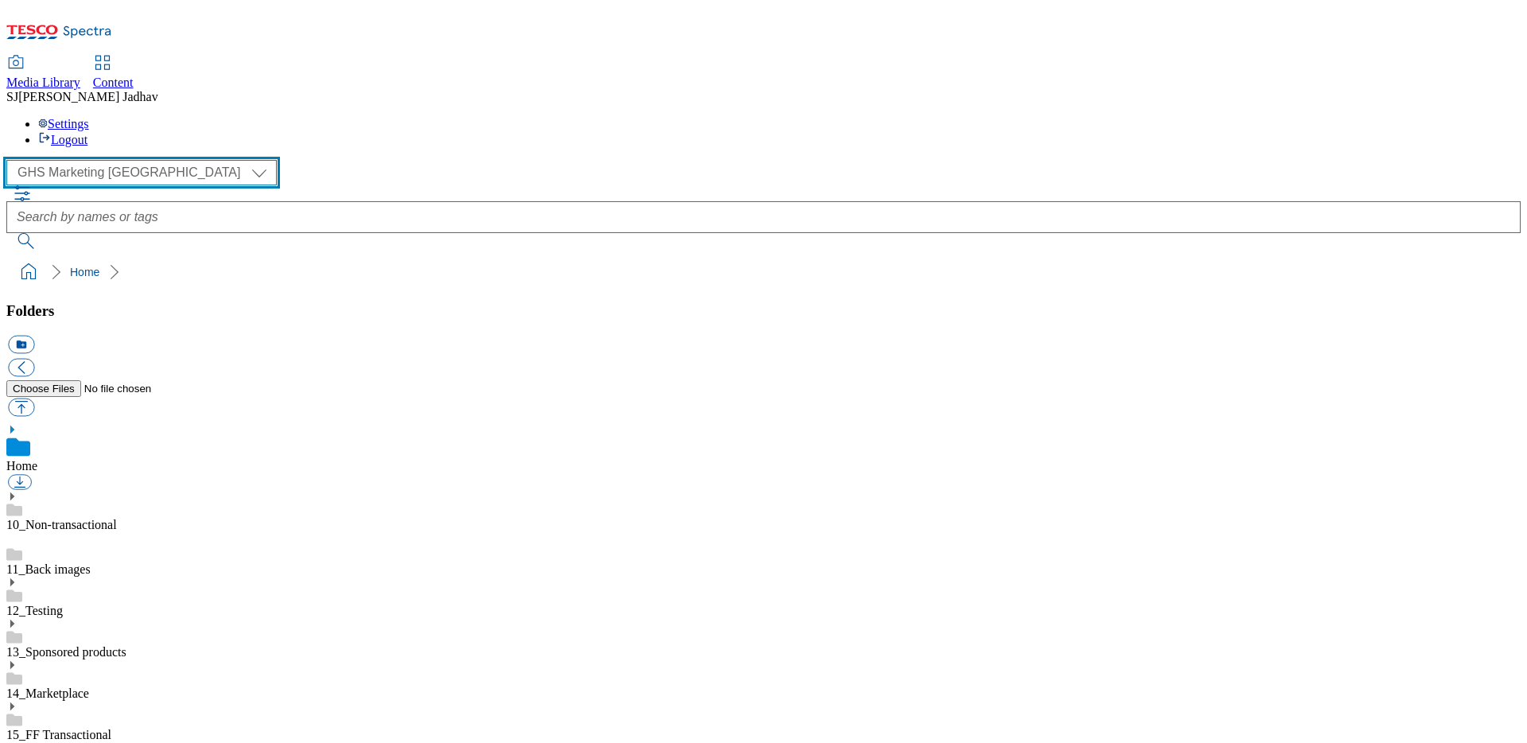
scroll to position [1, 0]
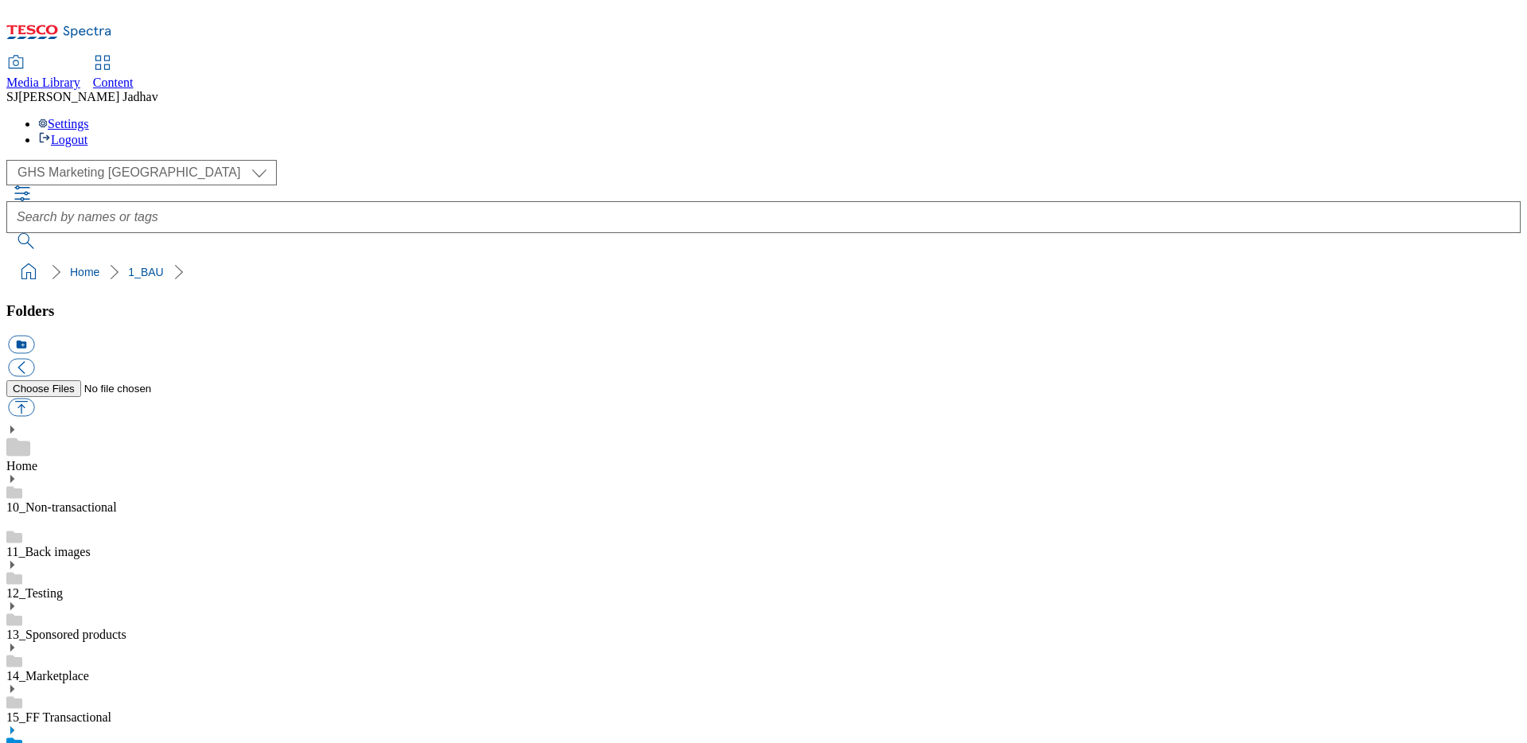
click at [17, 725] on icon at bounding box center [11, 730] width 11 height 11
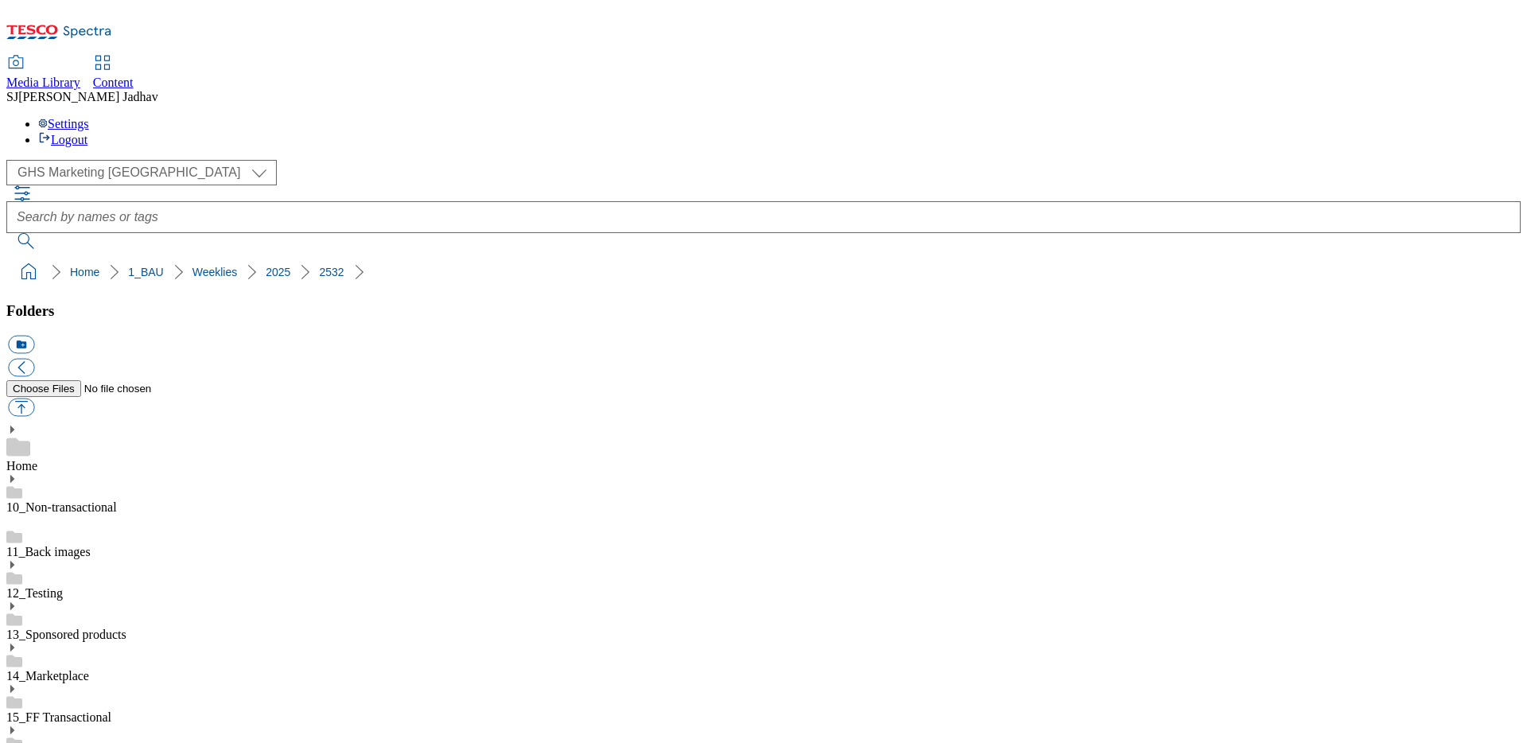
scroll to position [1443, 0]
